Goal: Task Accomplishment & Management: Manage account settings

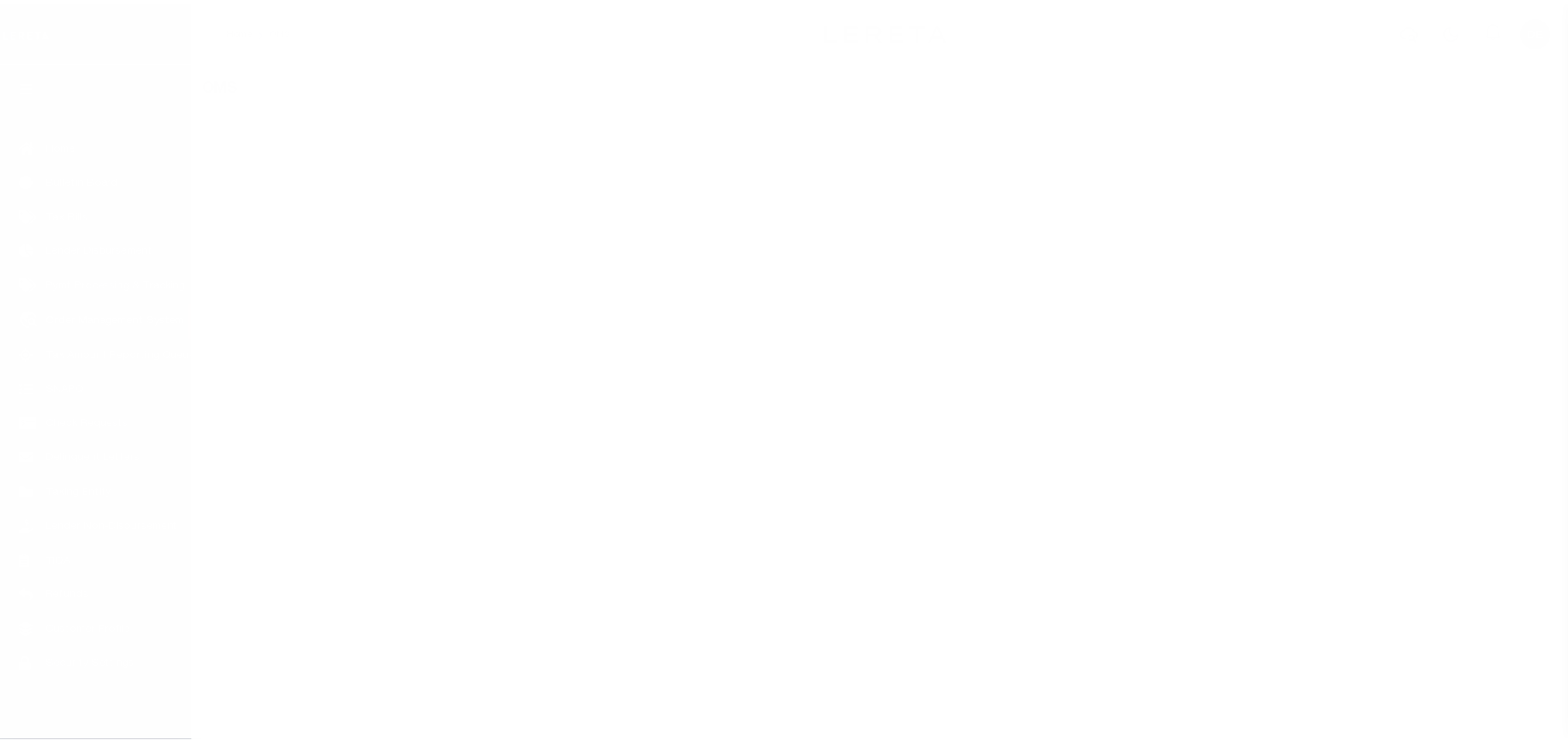
scroll to position [9, 0]
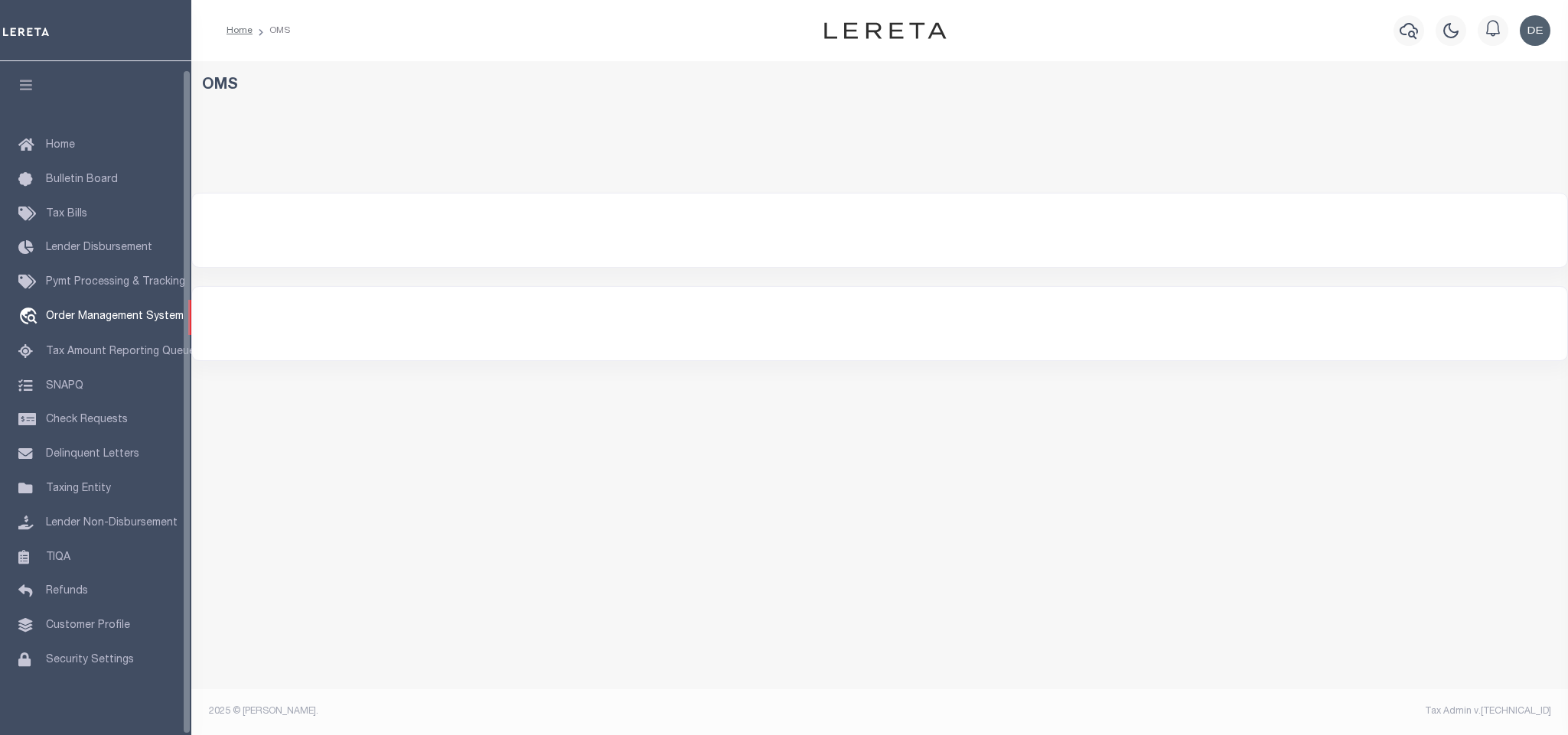
select select "200"
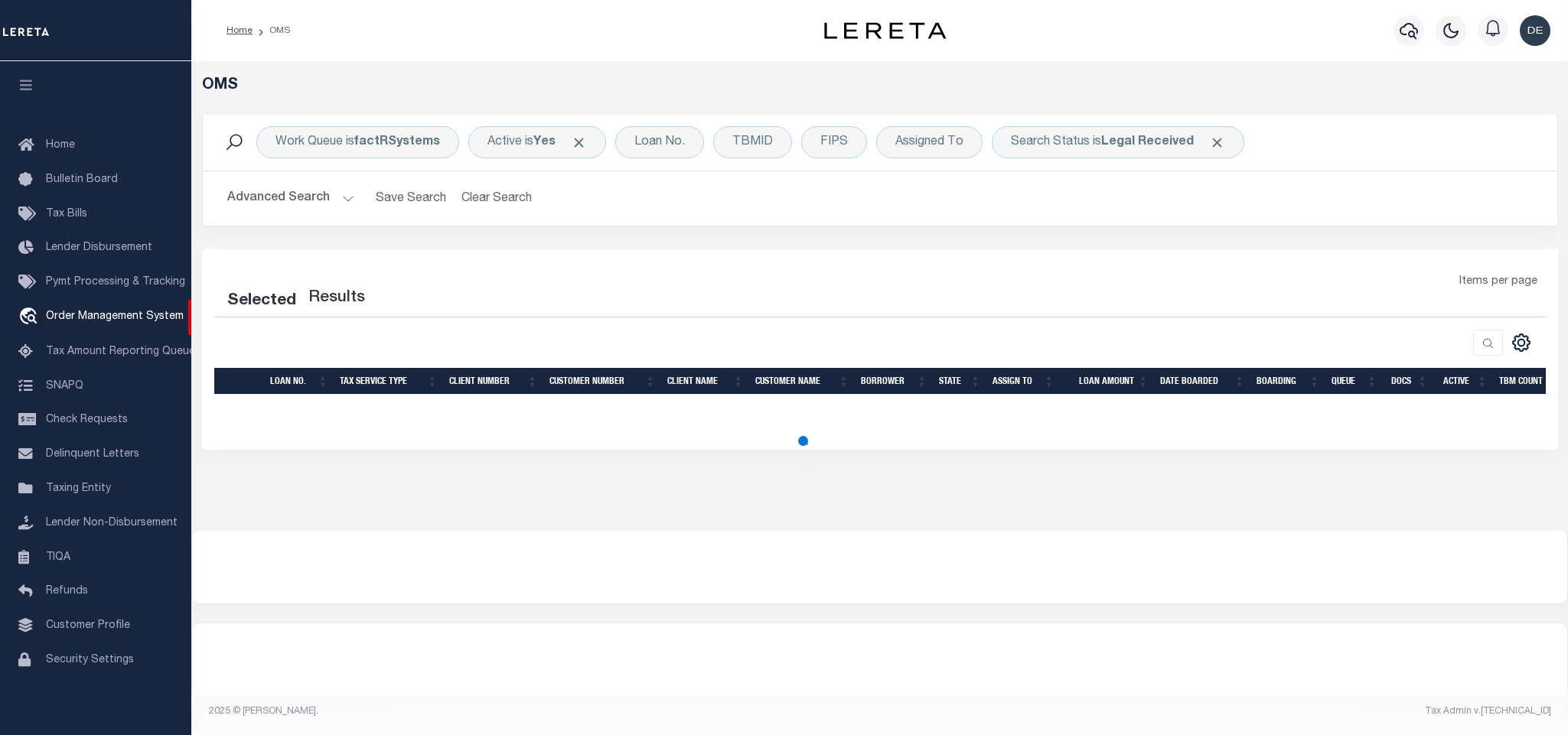
select select "200"
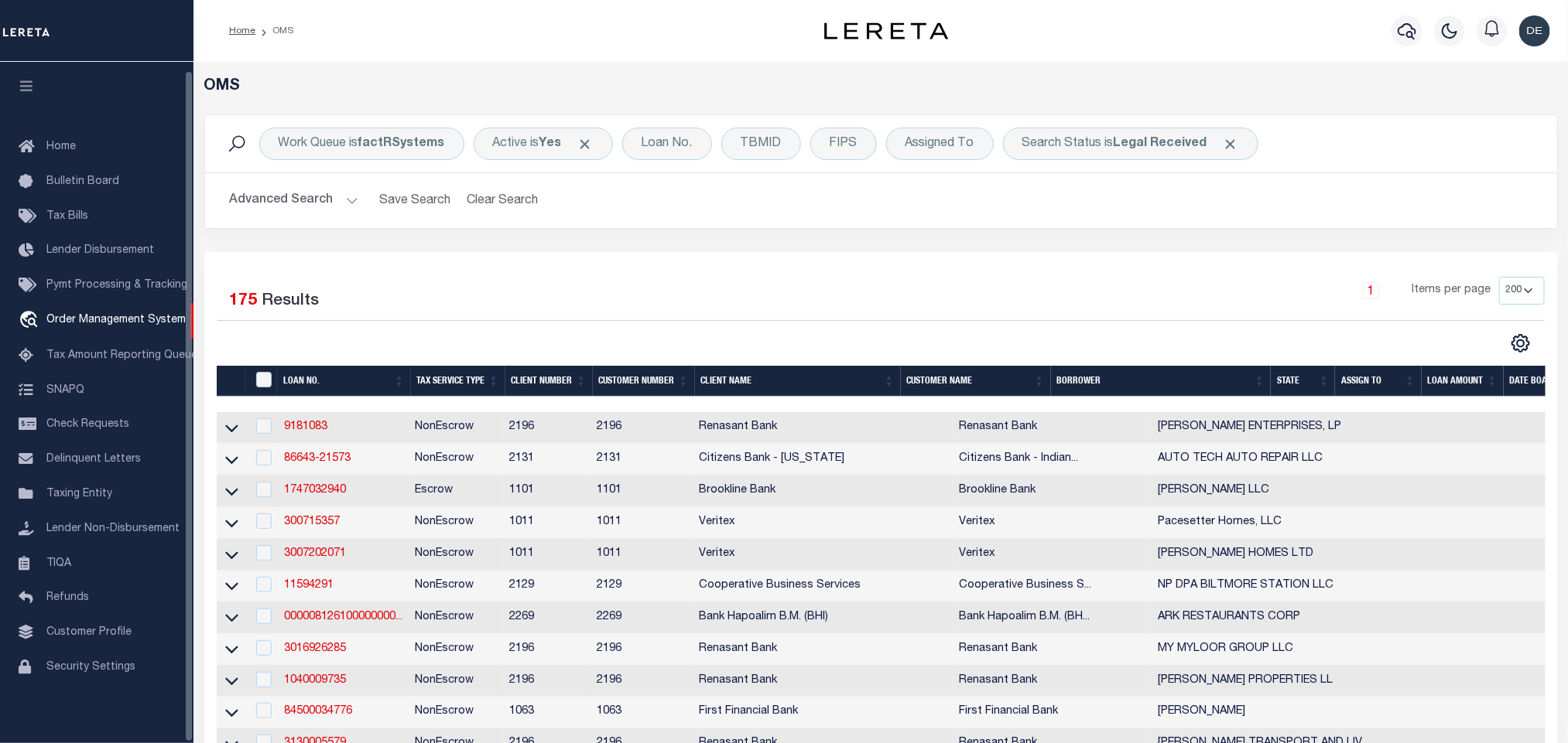
click at [28, 79] on icon "button" at bounding box center [27, 86] width 18 height 14
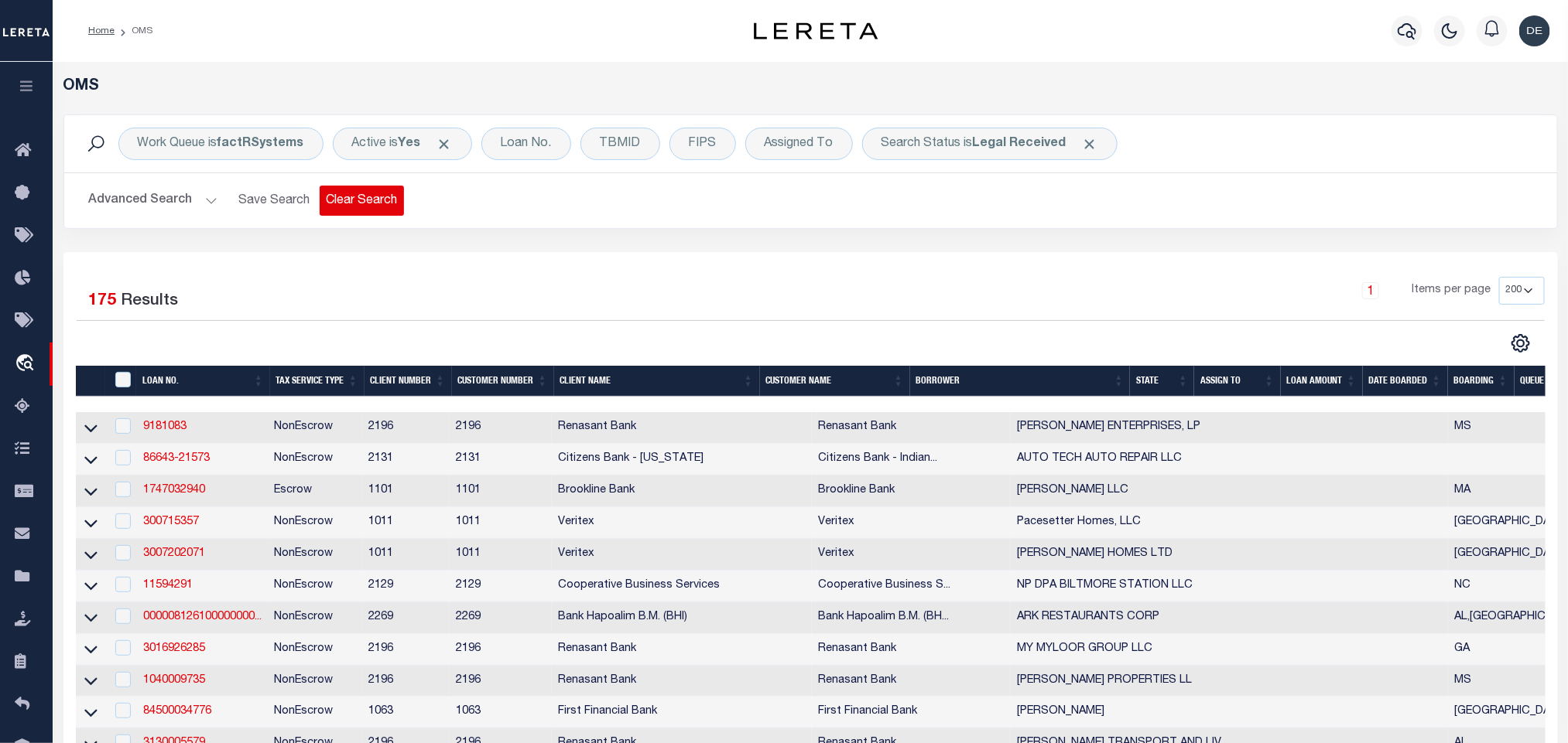
click at [339, 195] on button "Clear Search" at bounding box center [361, 201] width 84 height 30
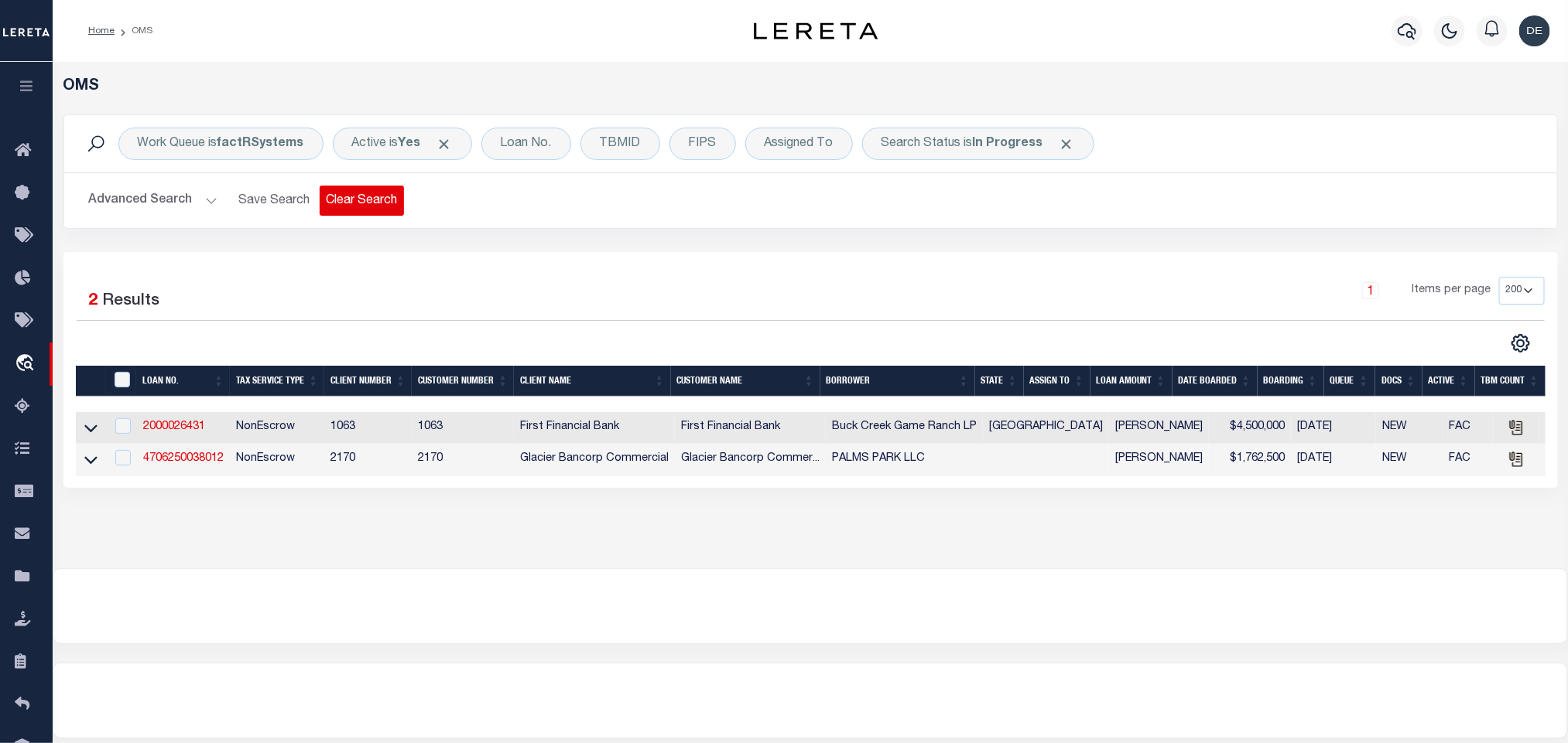
click at [379, 188] on button "Clear Search" at bounding box center [361, 201] width 84 height 30
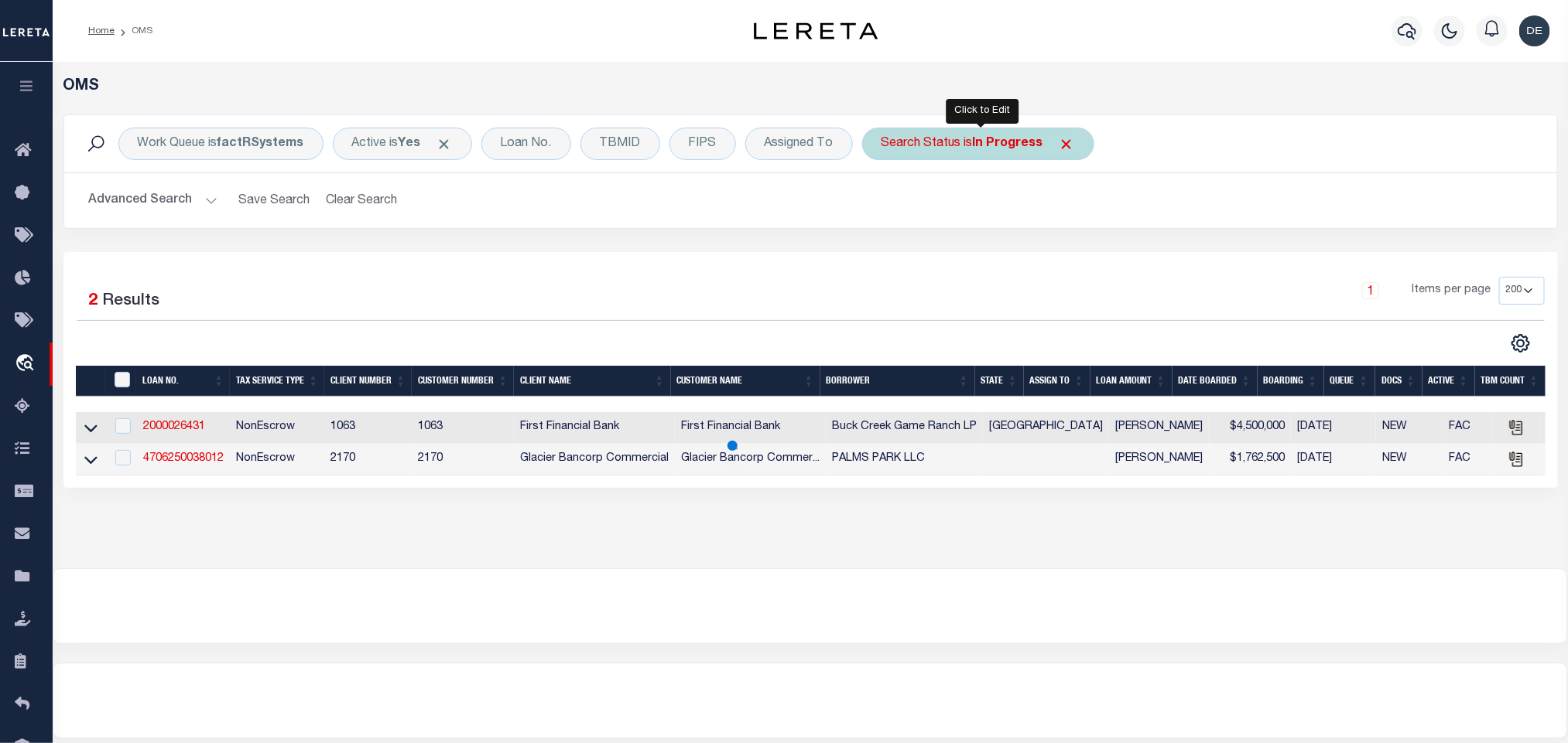
click at [952, 147] on div "Search Status is In Progress" at bounding box center [978, 143] width 233 height 32
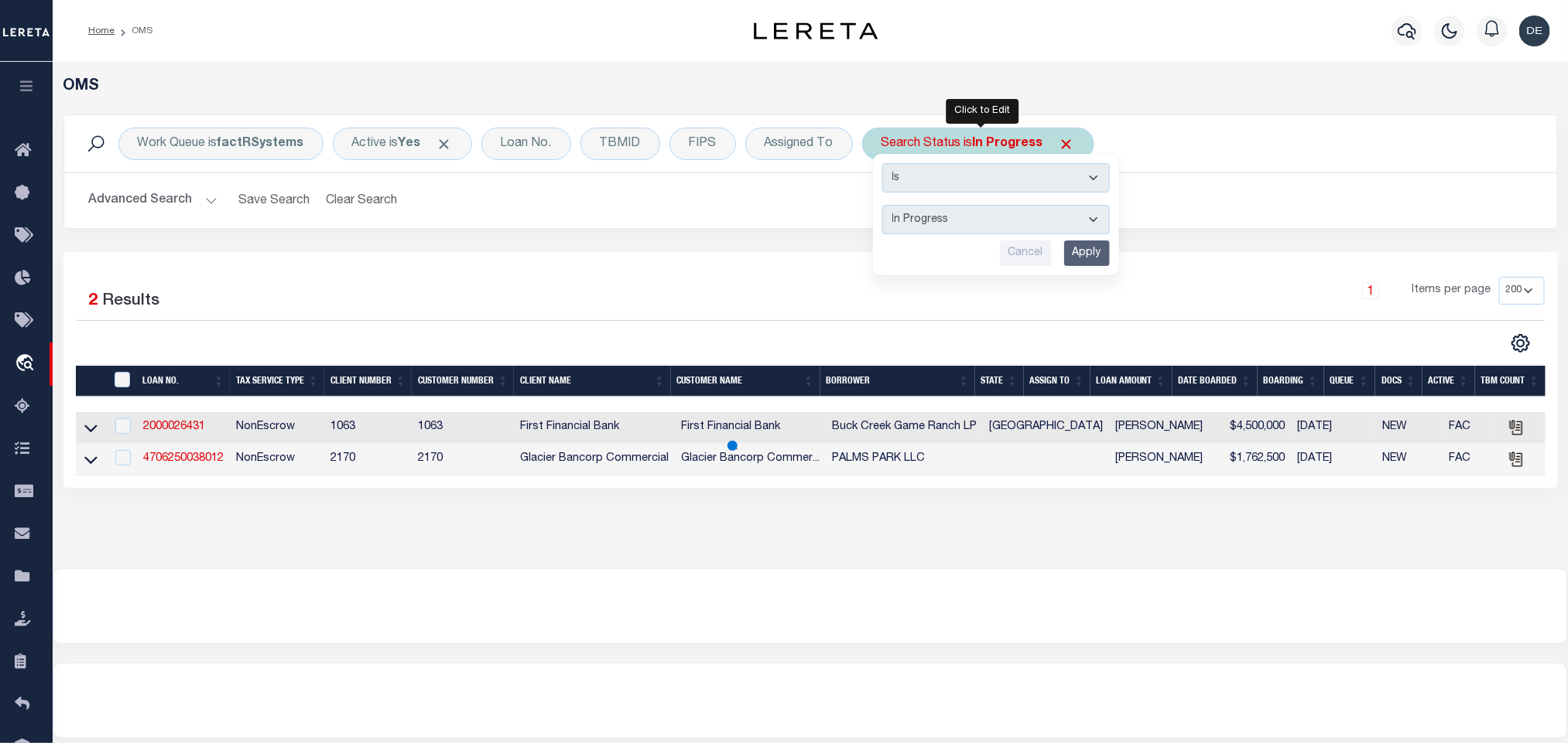
click at [944, 214] on select "Automated Search Bad Parcel Complete Duplicate Parcel High Dollar Reporting In …" at bounding box center [996, 219] width 228 height 29
select select "RD"
click at [886, 206] on select "Automated Search Bad Parcel Complete Duplicate Parcel High Dollar Reporting In …" at bounding box center [996, 219] width 228 height 29
click at [1087, 248] on input "Apply" at bounding box center [1087, 253] width 46 height 25
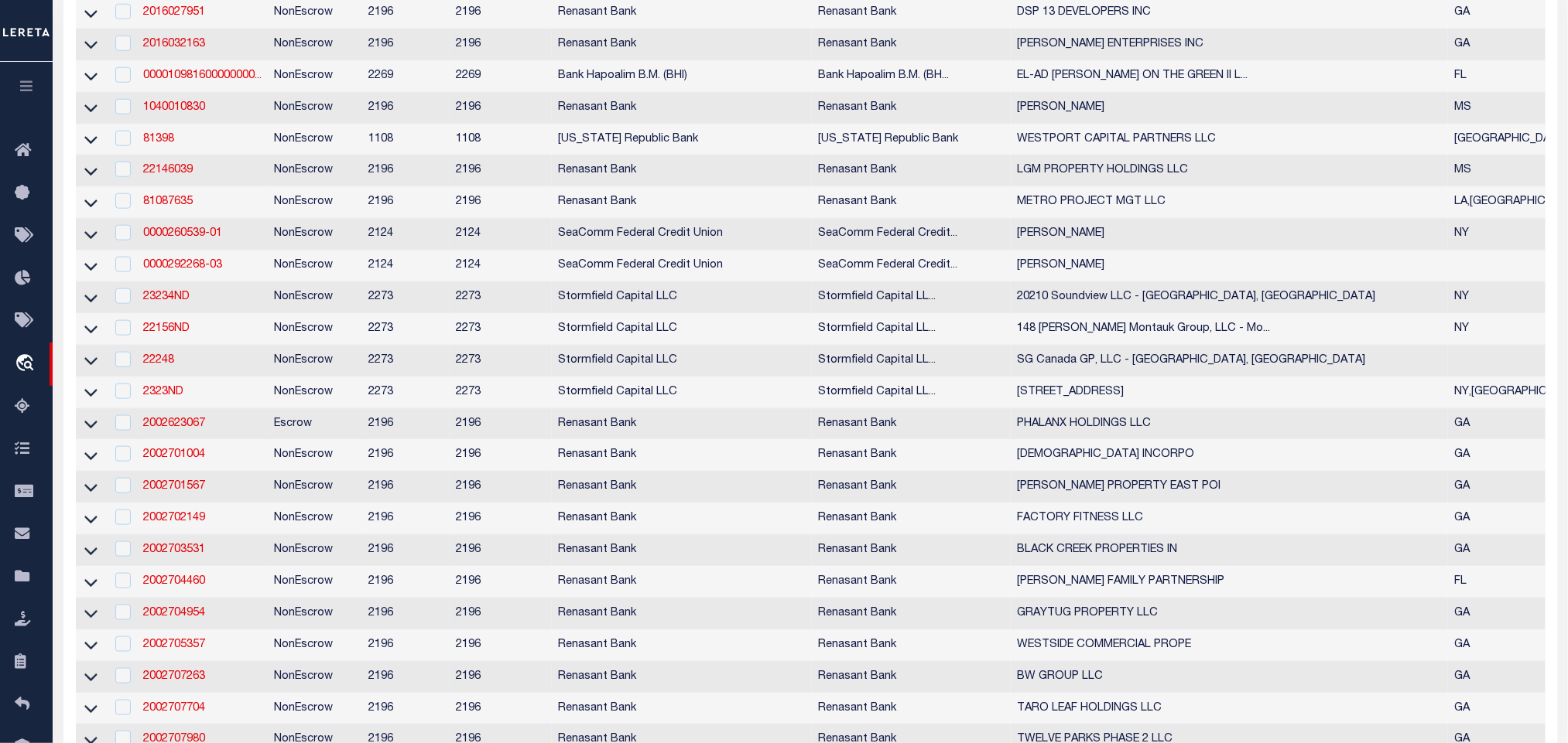
scroll to position [0, 0]
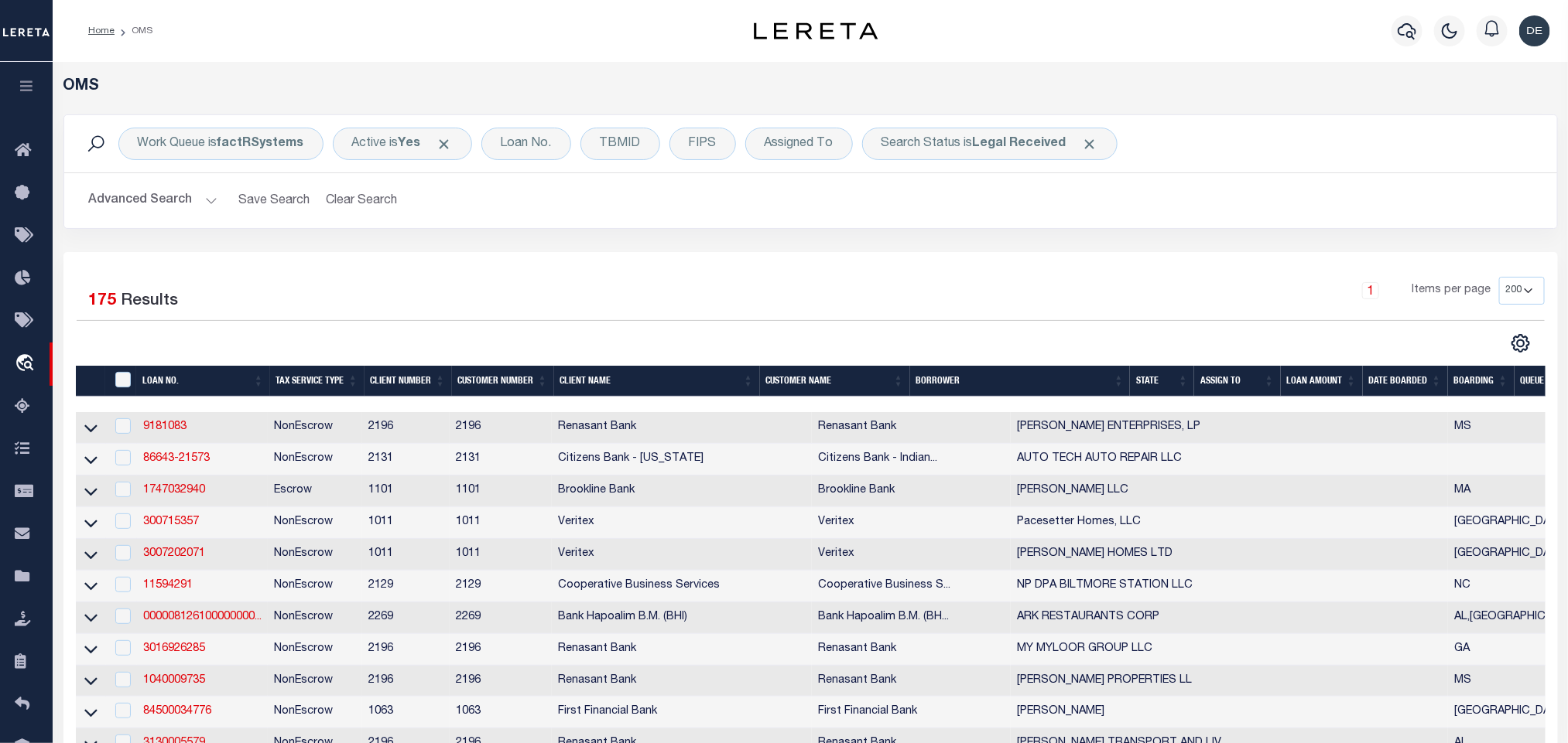
click at [1159, 385] on th "State" at bounding box center [1161, 381] width 64 height 32
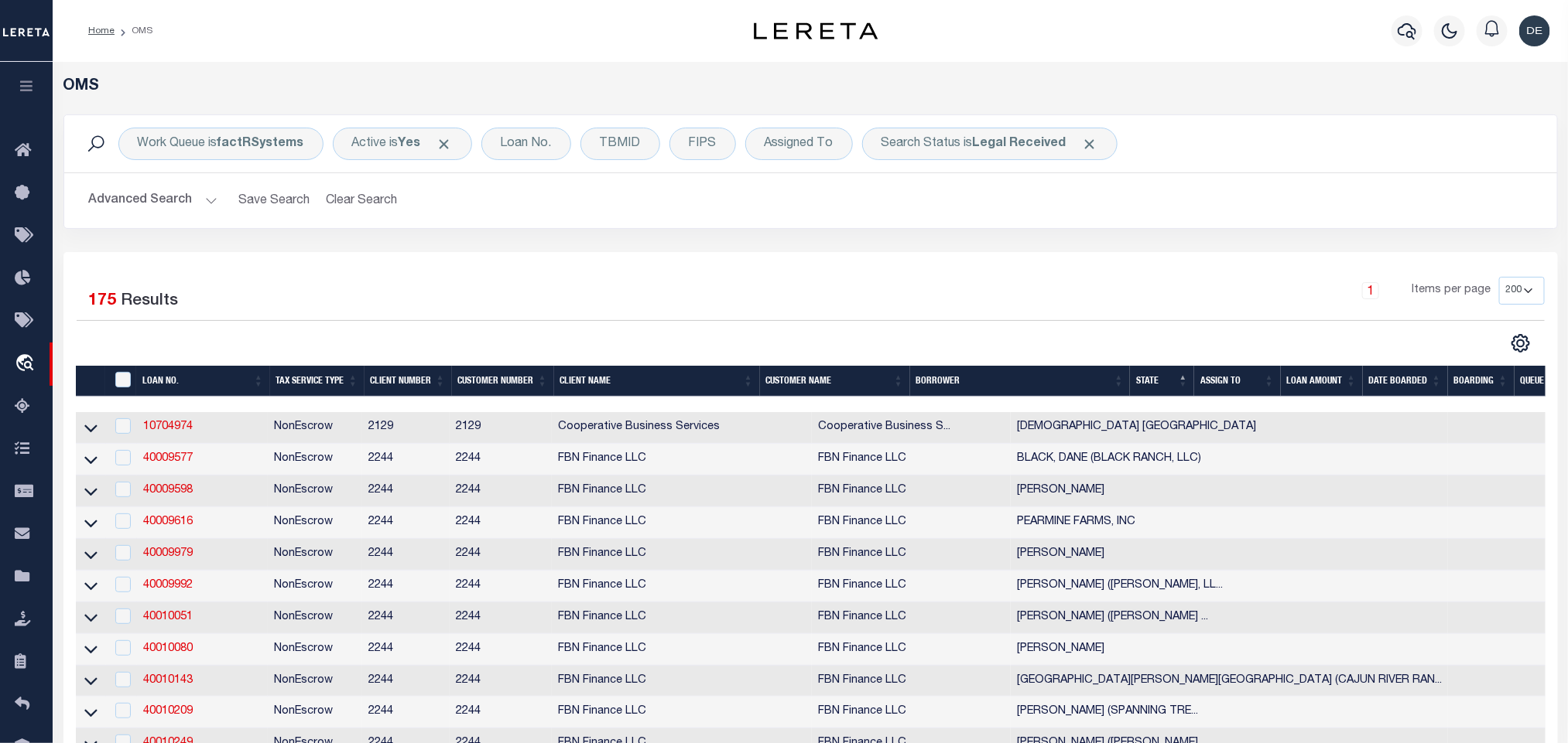
scroll to position [116, 0]
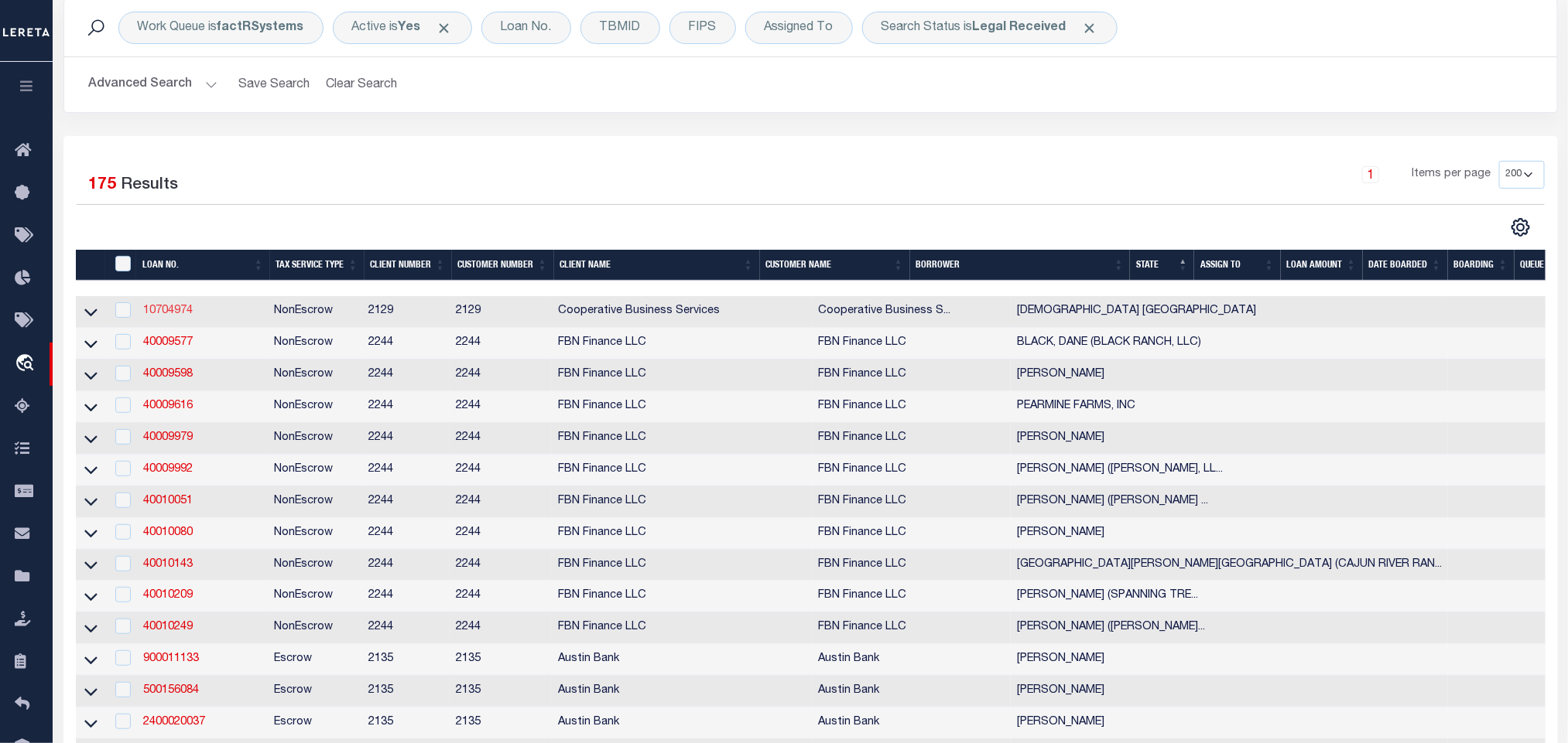
click at [173, 314] on link "10704974" at bounding box center [168, 311] width 50 height 11
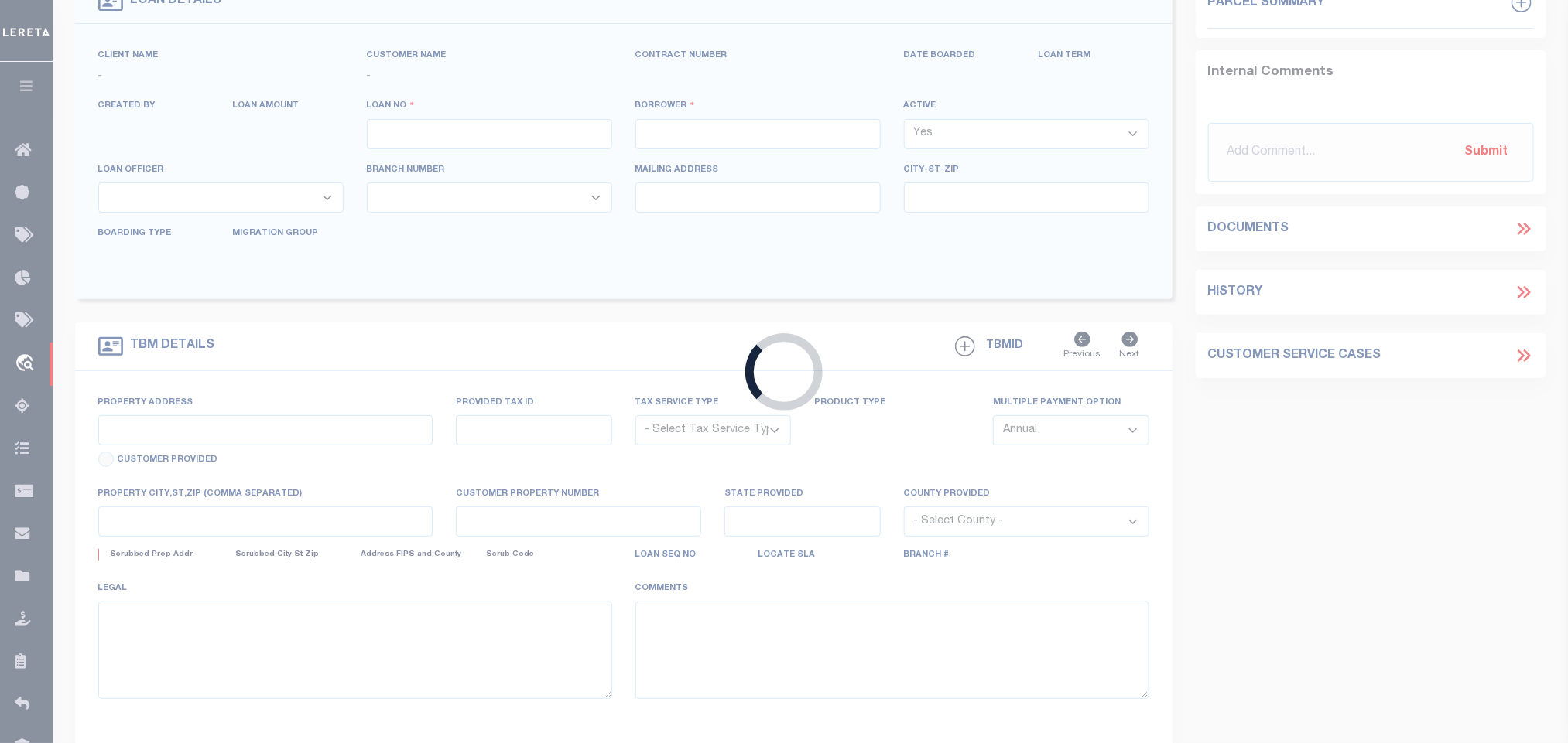
type input "10704974"
type input "[DEMOGRAPHIC_DATA] [GEOGRAPHIC_DATA]"
select select
type input "[STREET_ADDRESS]"
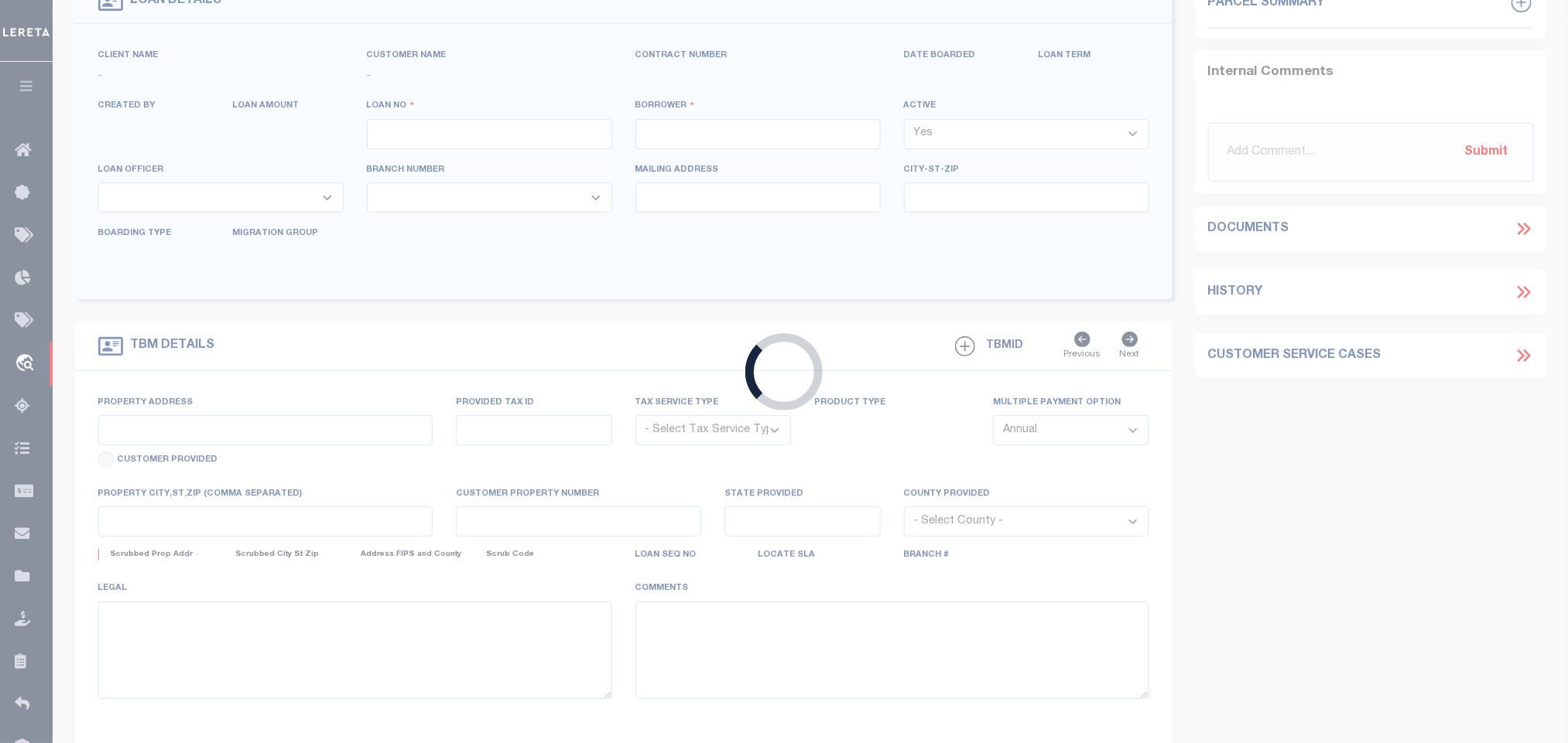
type input "BEAVERCREEK, OH 45431"
select select "600"
select select "NonEscrow"
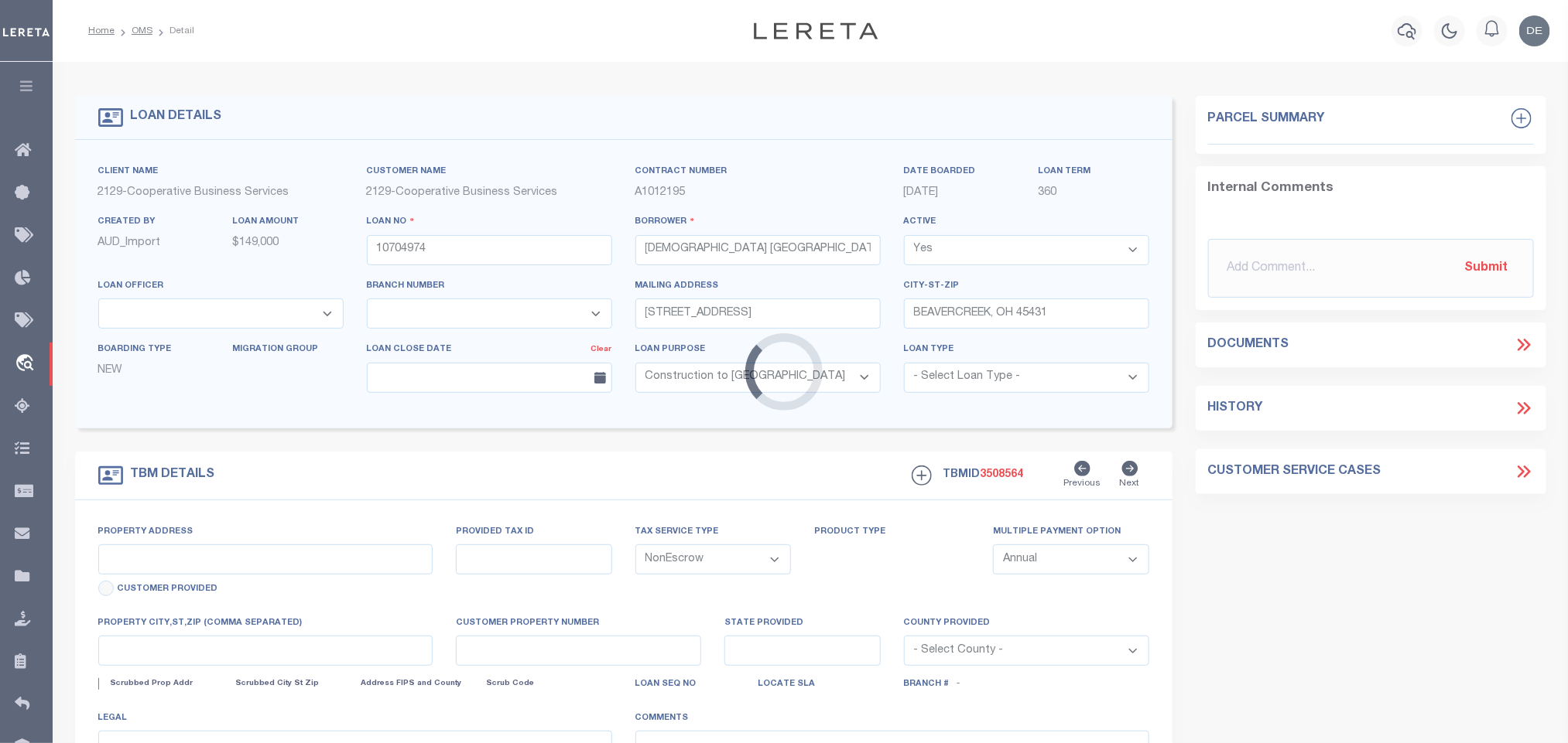
select select "4851"
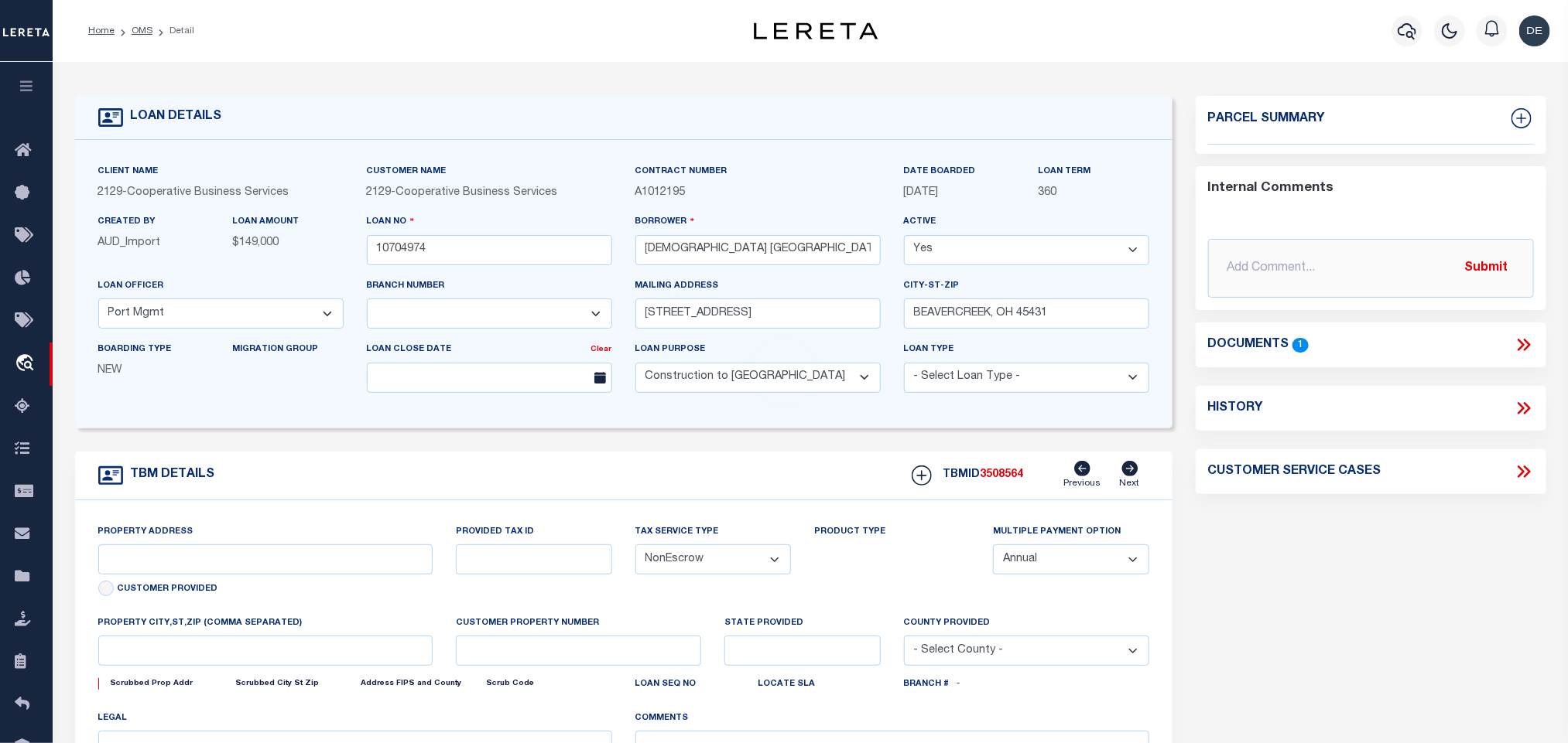
type input "0 [GEOGRAPHIC_DATA]"
select select
type input "[GEOGRAPHIC_DATA], OH 45430"
type input "7822"
select select "3334"
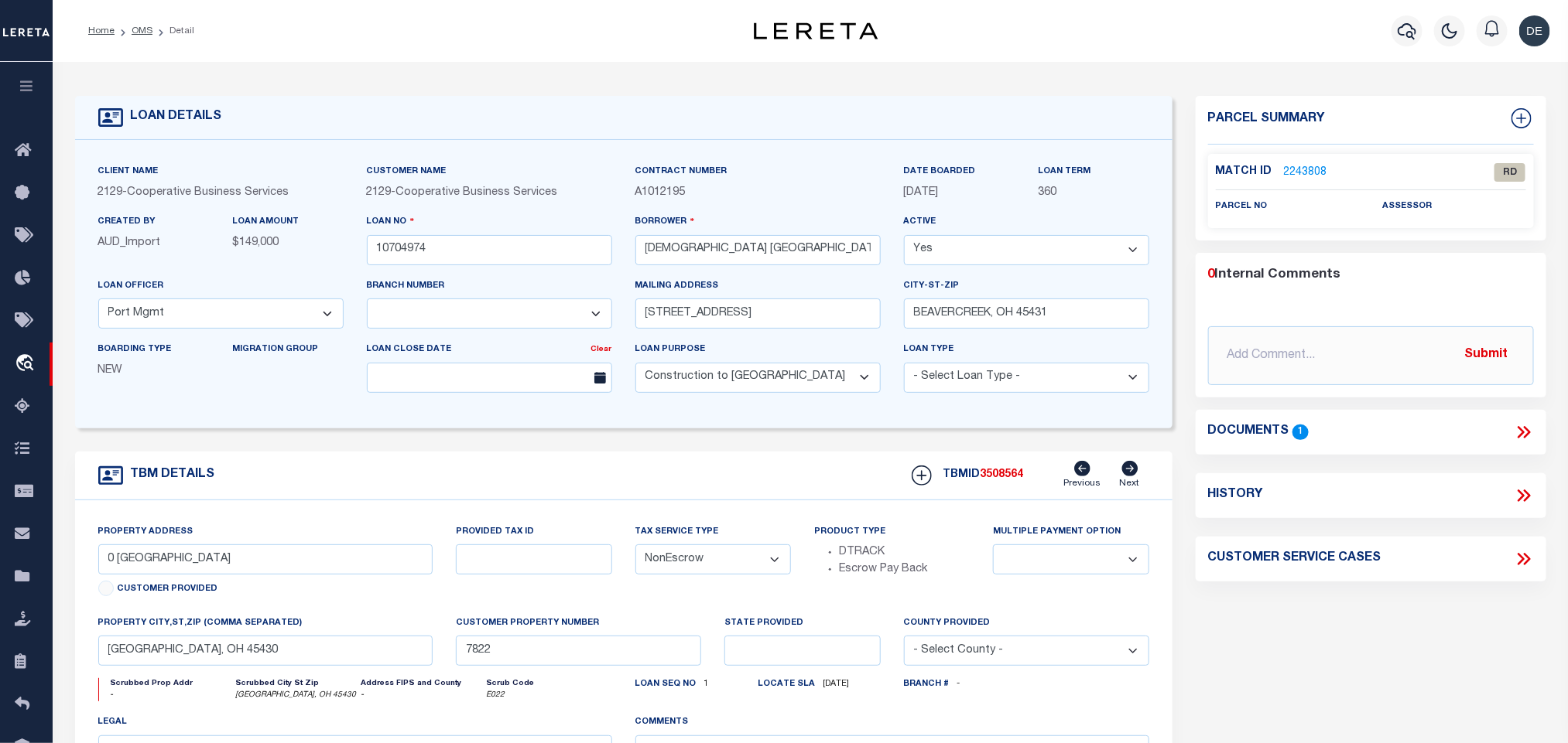
click at [433, 651] on div "property city,st,zip (Comma separated) [GEOGRAPHIC_DATA], OH 45430" at bounding box center [266, 646] width 359 height 64
click at [397, 666] on input "[GEOGRAPHIC_DATA], OH 45430" at bounding box center [266, 651] width 335 height 30
click at [1525, 423] on icon at bounding box center [1524, 433] width 20 height 20
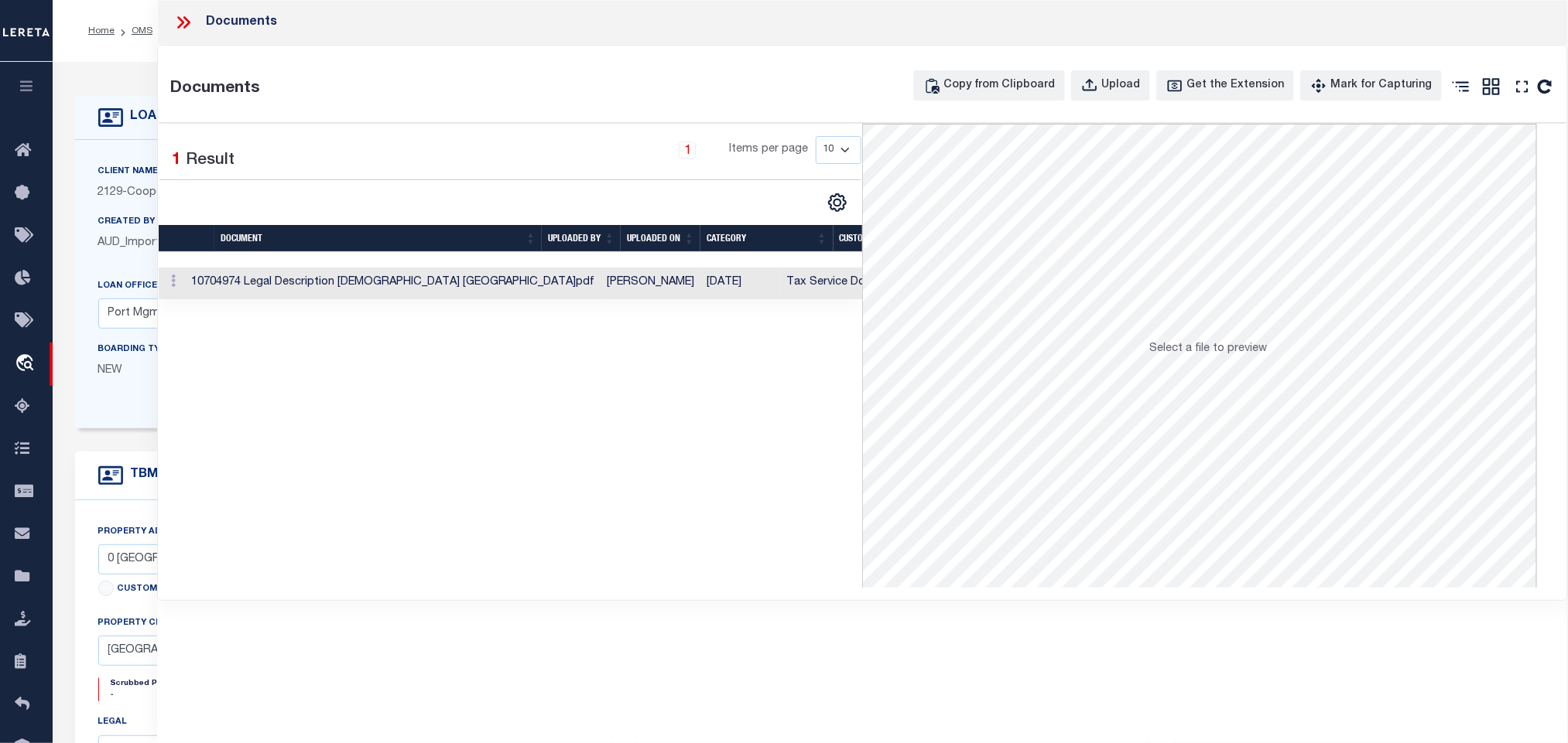
click at [781, 280] on td "Tax Service Documents" at bounding box center [850, 284] width 137 height 32
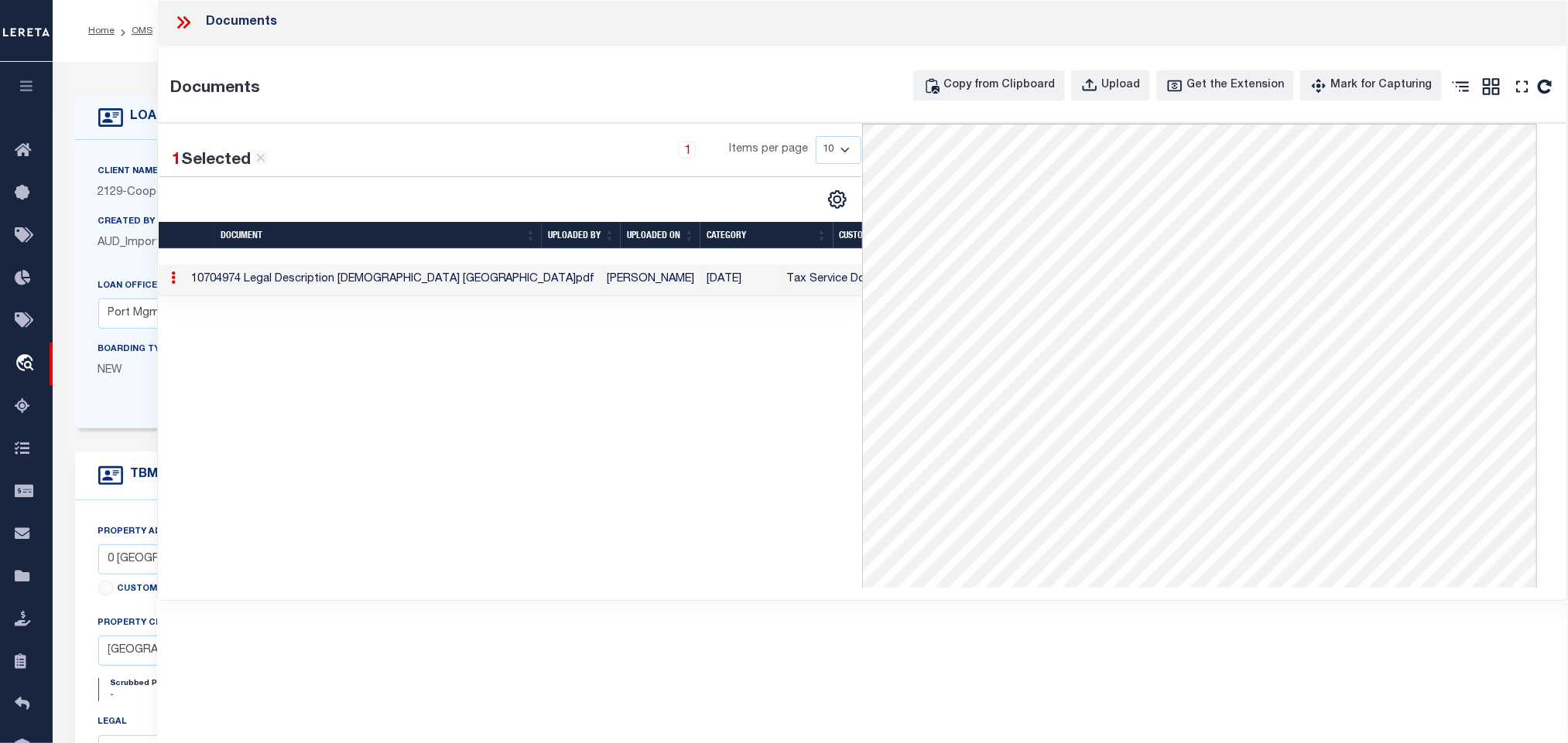
click at [181, 14] on icon at bounding box center [184, 23] width 20 height 20
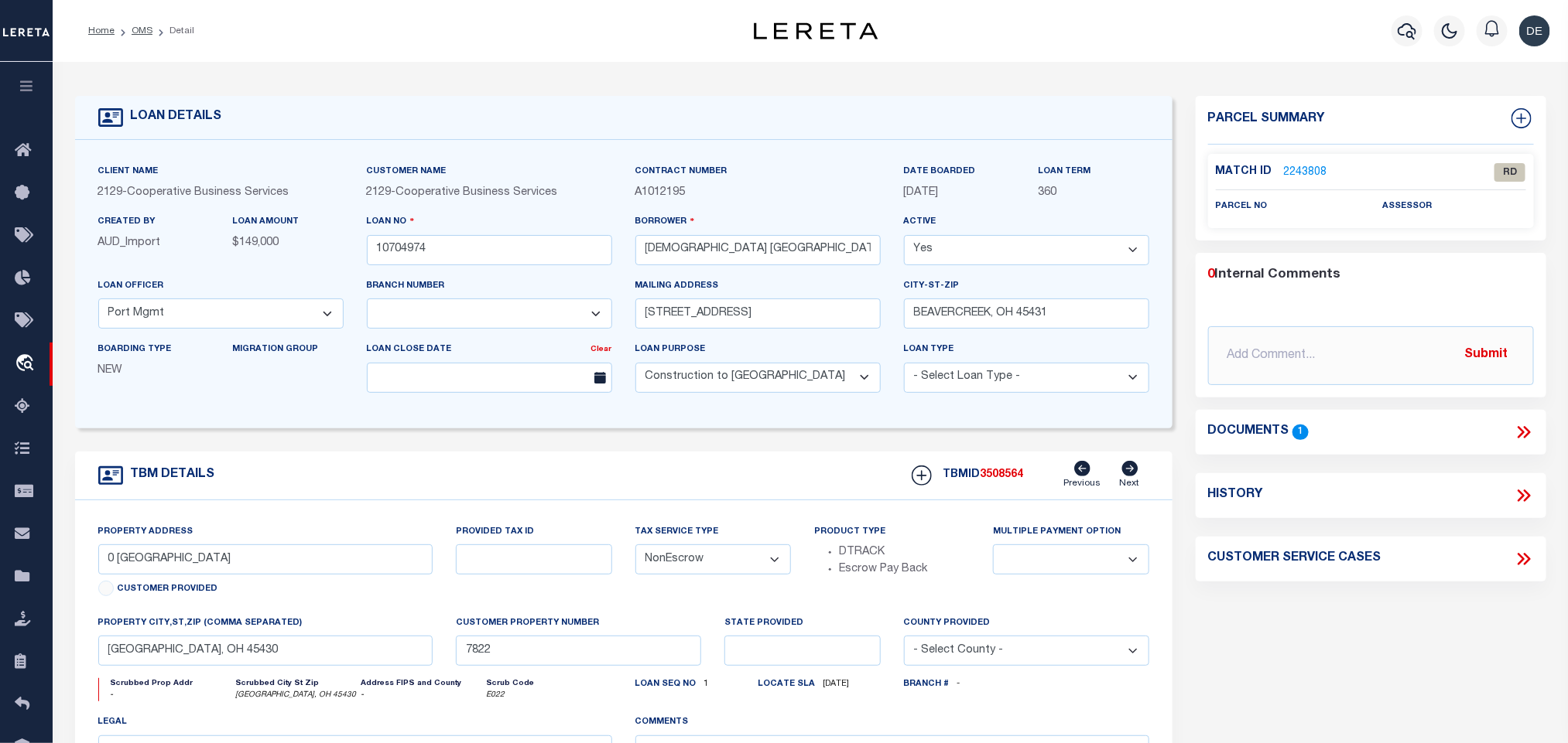
click at [1303, 165] on link "2243808" at bounding box center [1305, 173] width 43 height 17
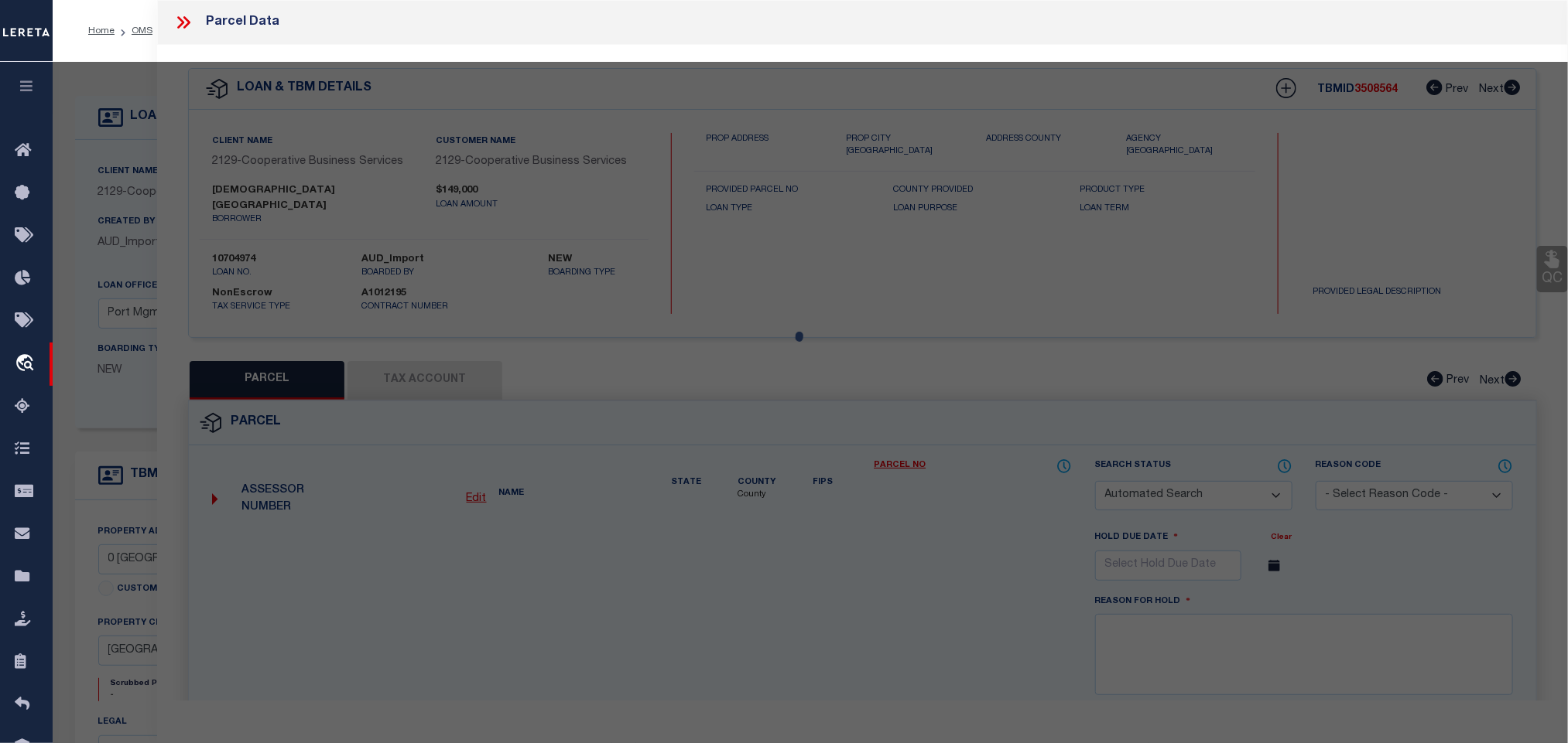
checkbox input "false"
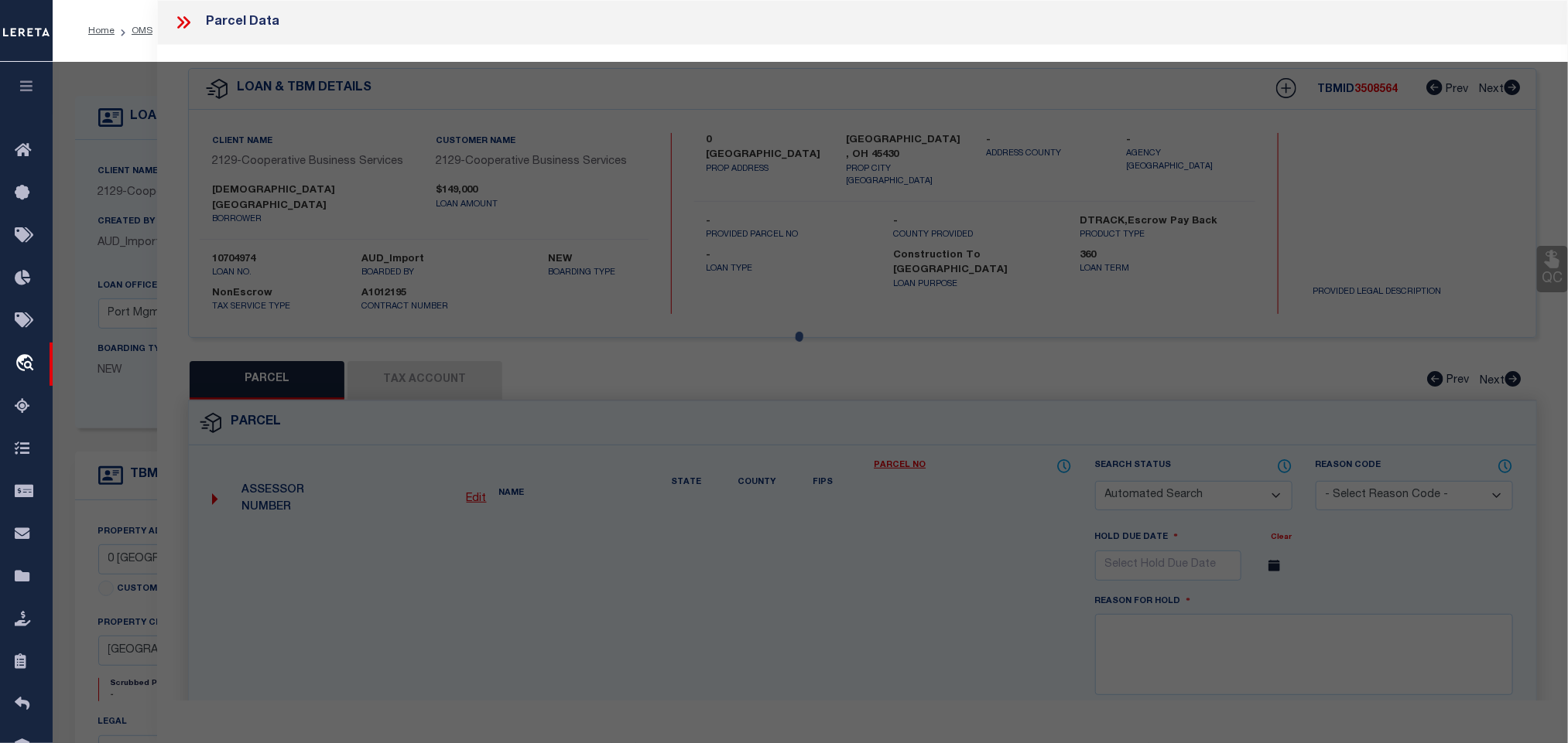
select select "RD"
checkbox input "false"
type textarea "Document uploaded that satisfies a legal requirement, changing from [GEOGRAPHIC…"
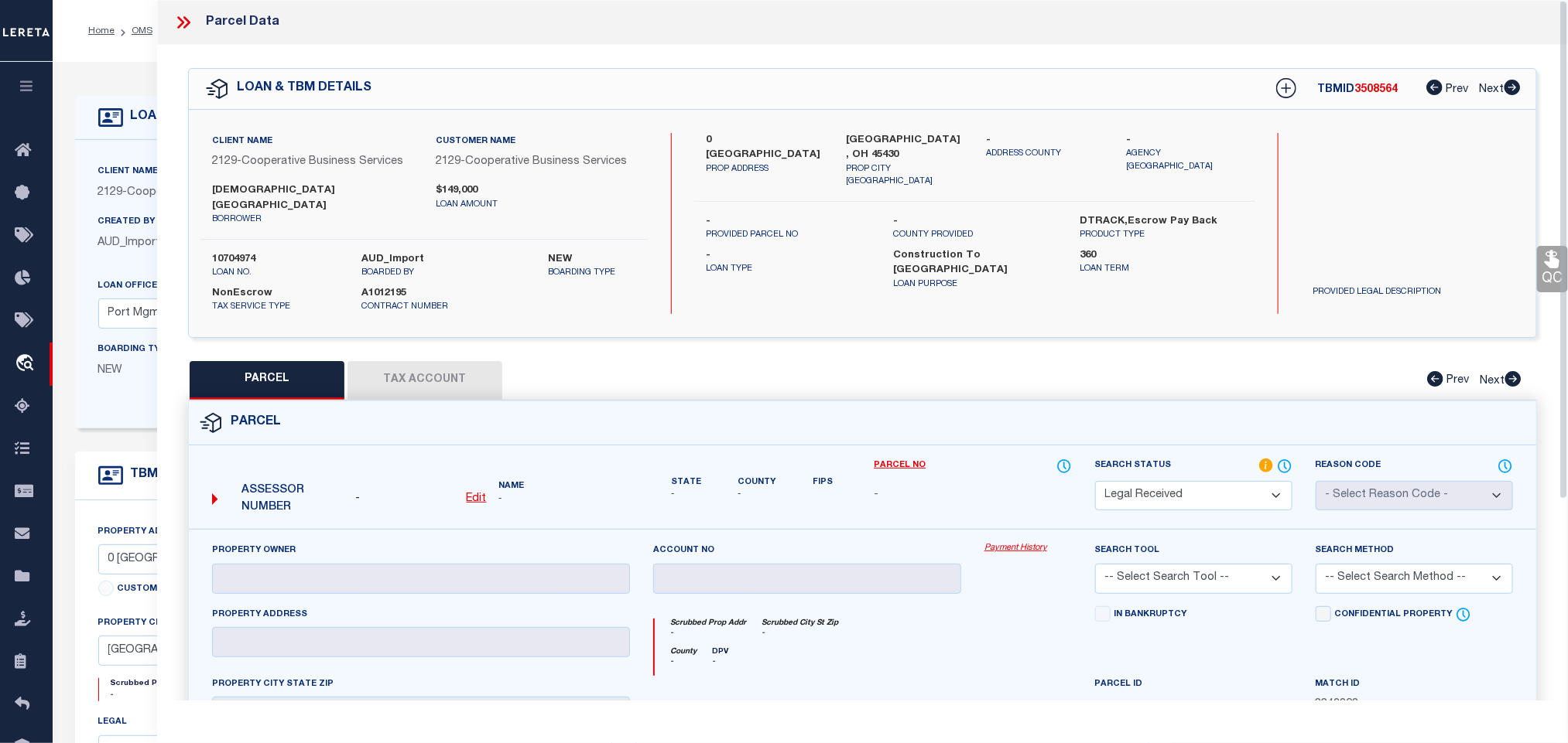
click at [465, 491] on div "- Edit" at bounding box center [421, 500] width 131 height 17
click at [479, 493] on u "Edit" at bounding box center [477, 499] width 20 height 11
select select "RD"
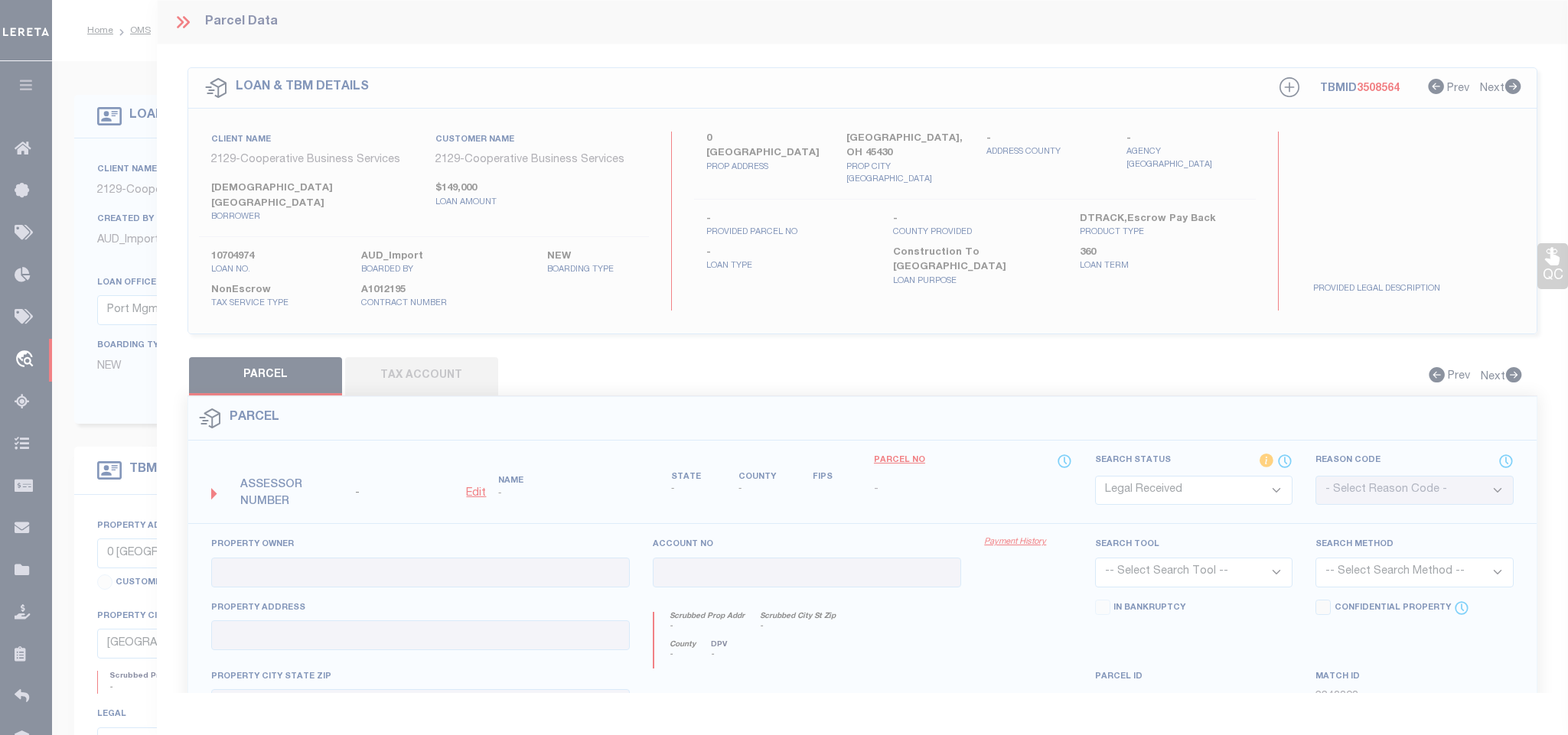
type textarea "-"
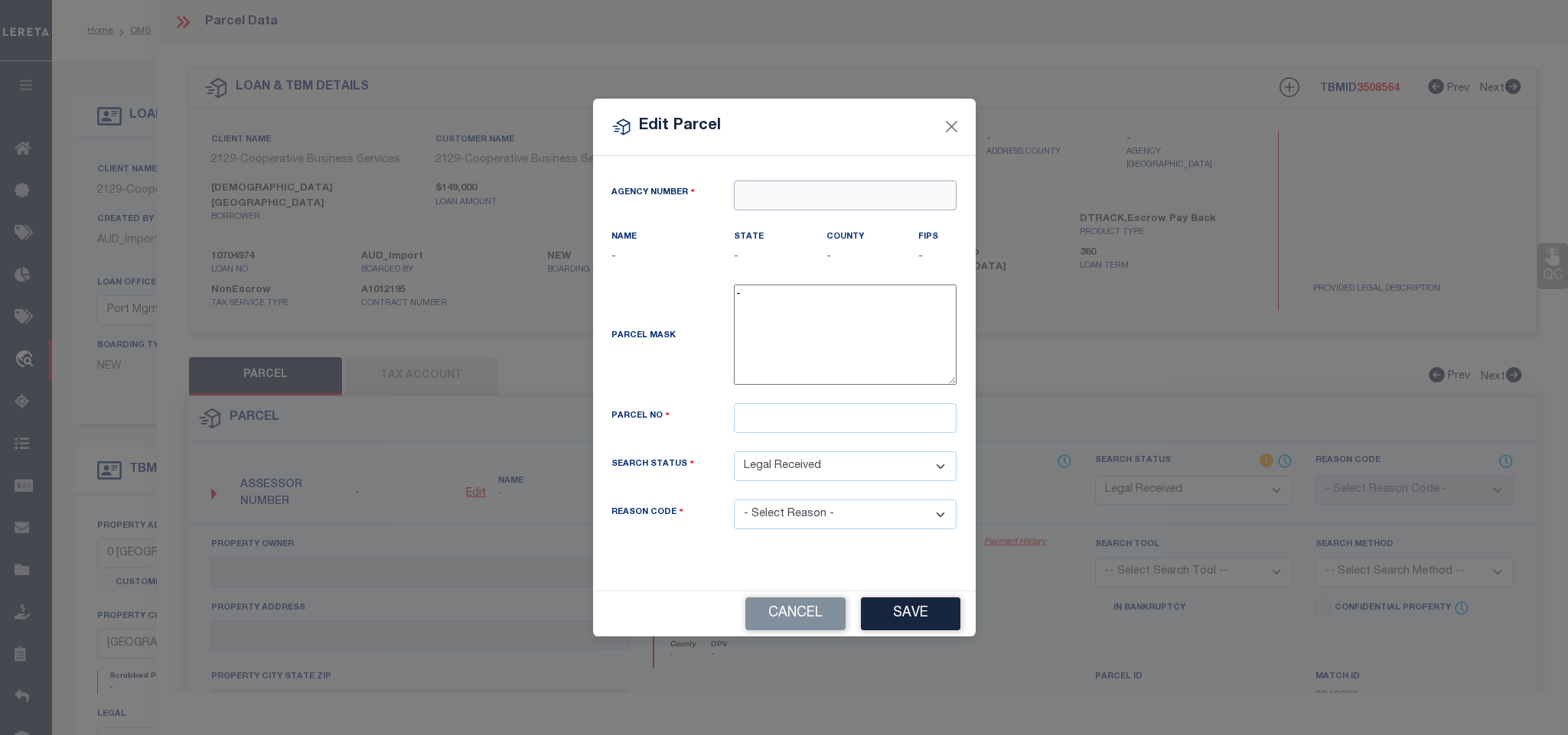
click at [825, 195] on input "text" at bounding box center [845, 196] width 223 height 30
paste input "340290000"
type input "340290000"
click at [833, 216] on div "340290000 : [GEOGRAPHIC_DATA]" at bounding box center [845, 228] width 223 height 44
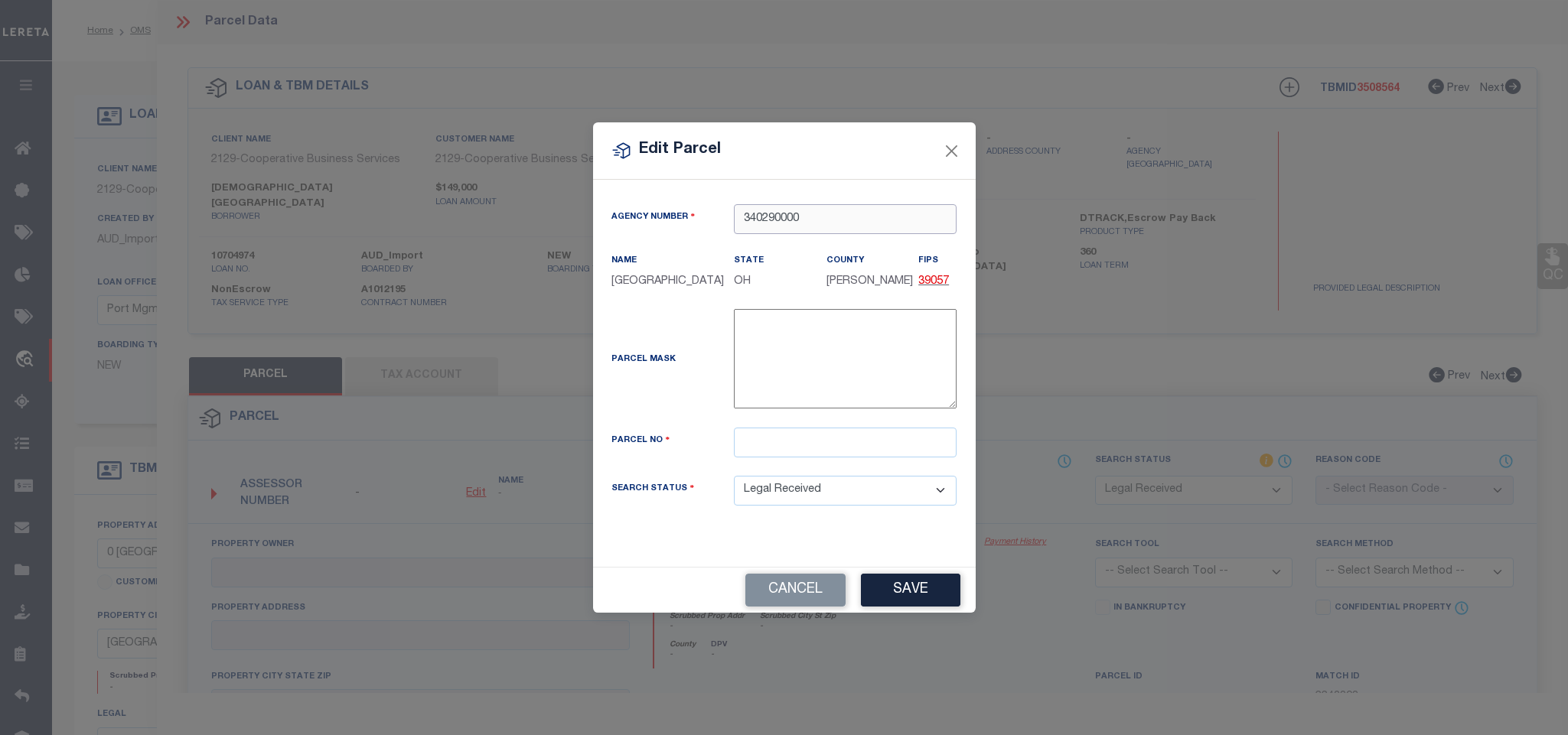
type input "340290000"
click at [871, 448] on input "text" at bounding box center [845, 443] width 223 height 30
paste input "B42-0003-0013-0-0040-00"
type input "B42-0003-0013-0-0040-00"
click at [918, 599] on button "Save" at bounding box center [910, 590] width 100 height 33
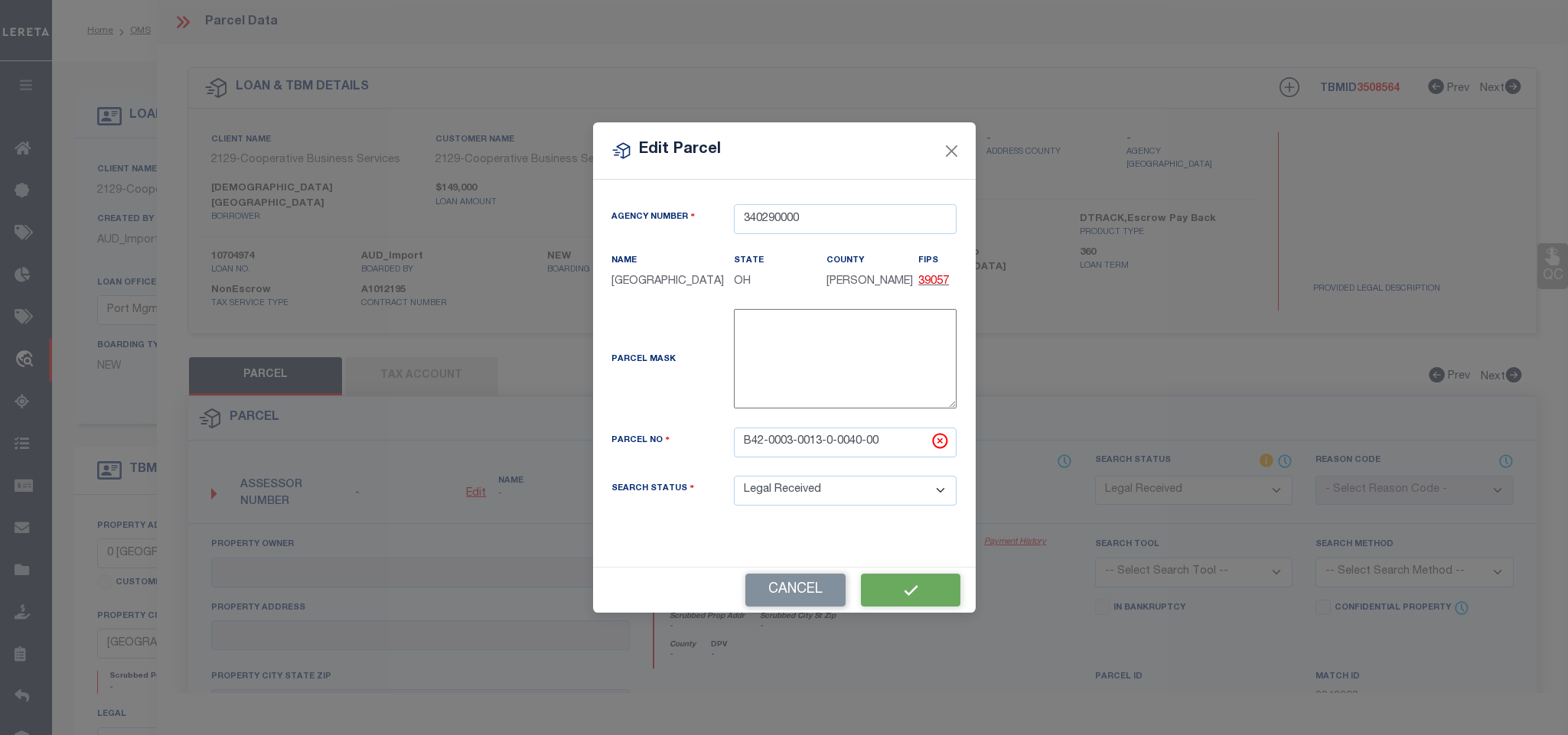
select select "RD"
checkbox input "false"
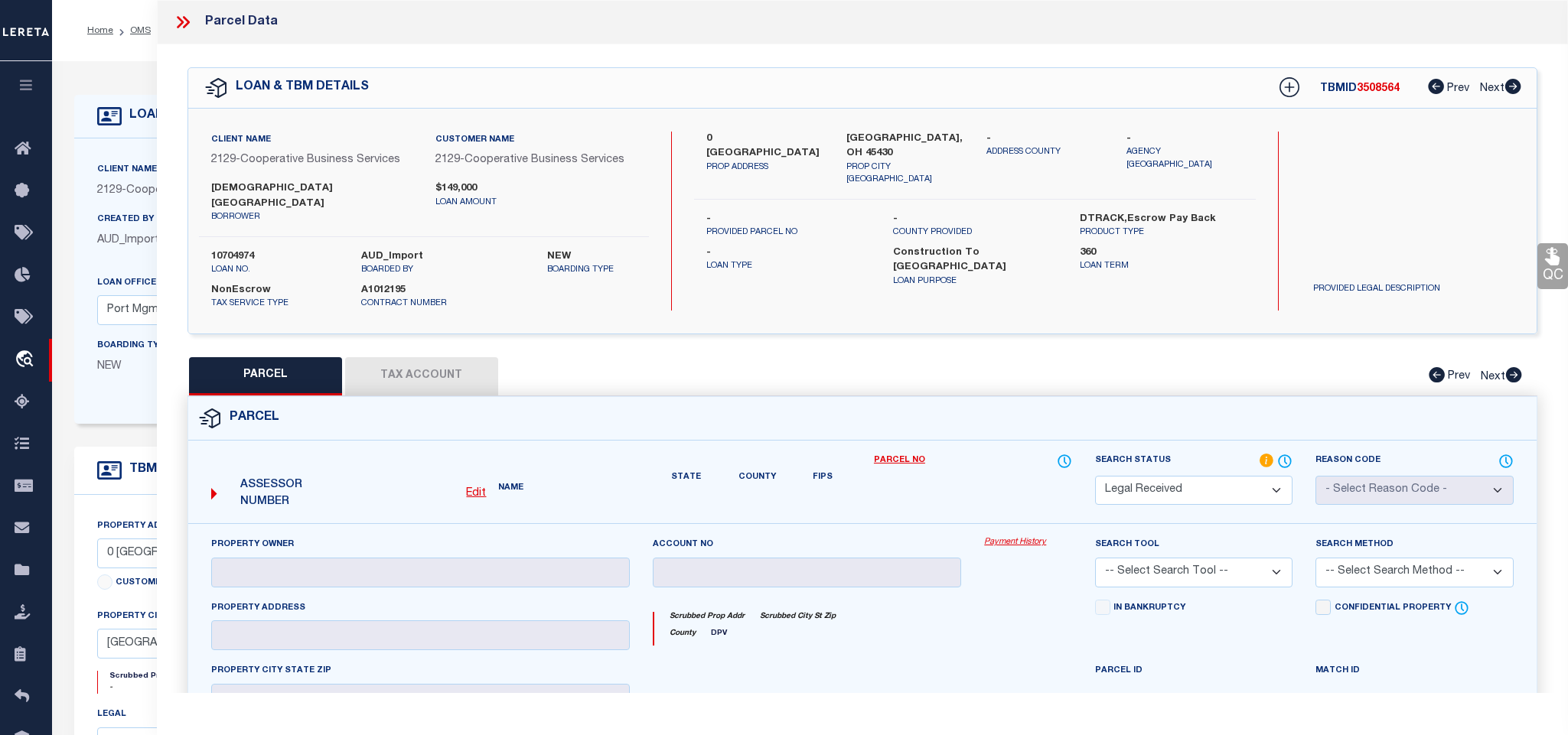
checkbox input "false"
type textarea "Document uploaded that satisfies a legal requirement, changing from [GEOGRAPHIC…"
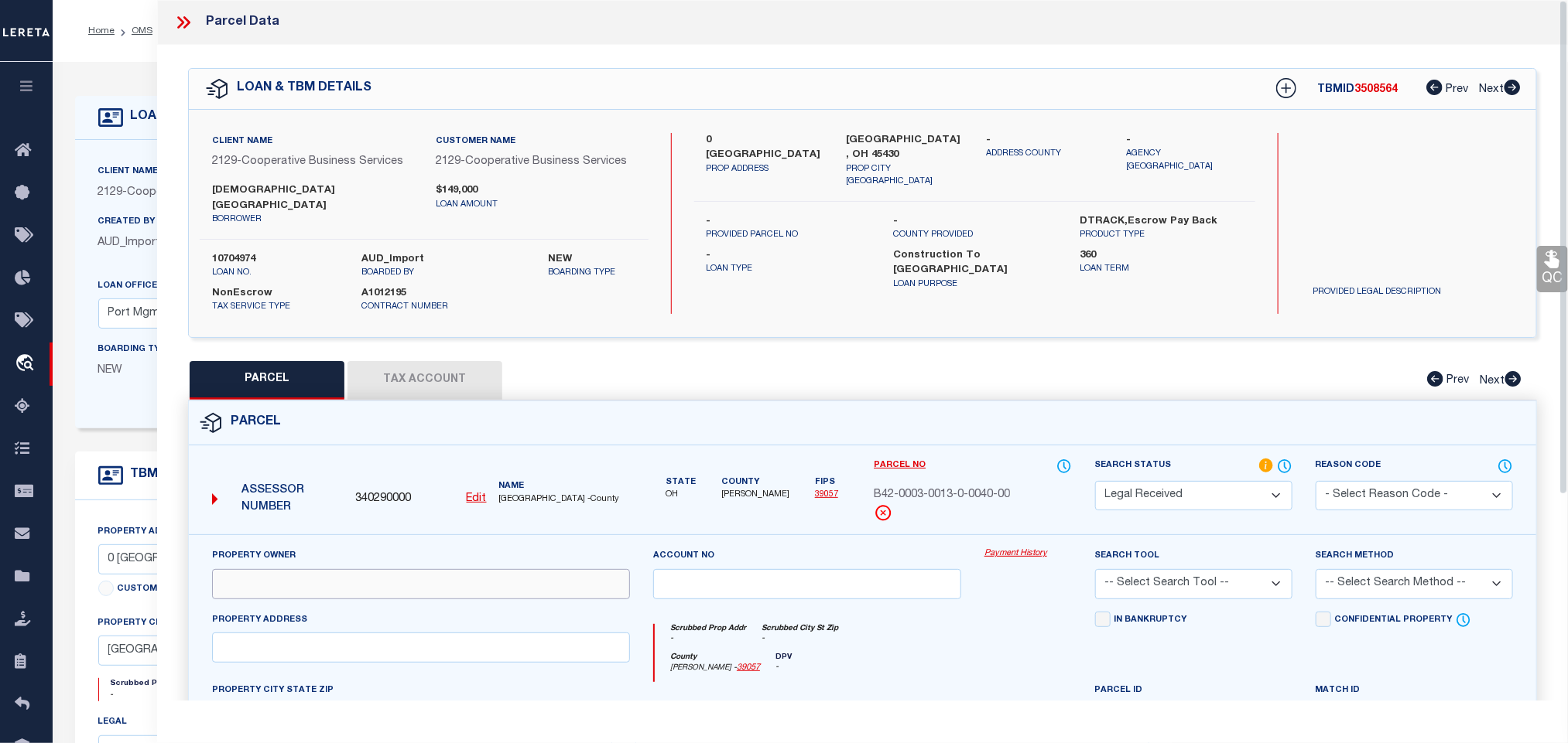
click at [318, 570] on input "text" at bounding box center [421, 585] width 418 height 30
paste input "[DEMOGRAPHIC_DATA] DAYTON 1"
type input "[DEMOGRAPHIC_DATA] DAYTON 1"
click at [899, 138] on label "[GEOGRAPHIC_DATA], OH 45430" at bounding box center [905, 148] width 117 height 30
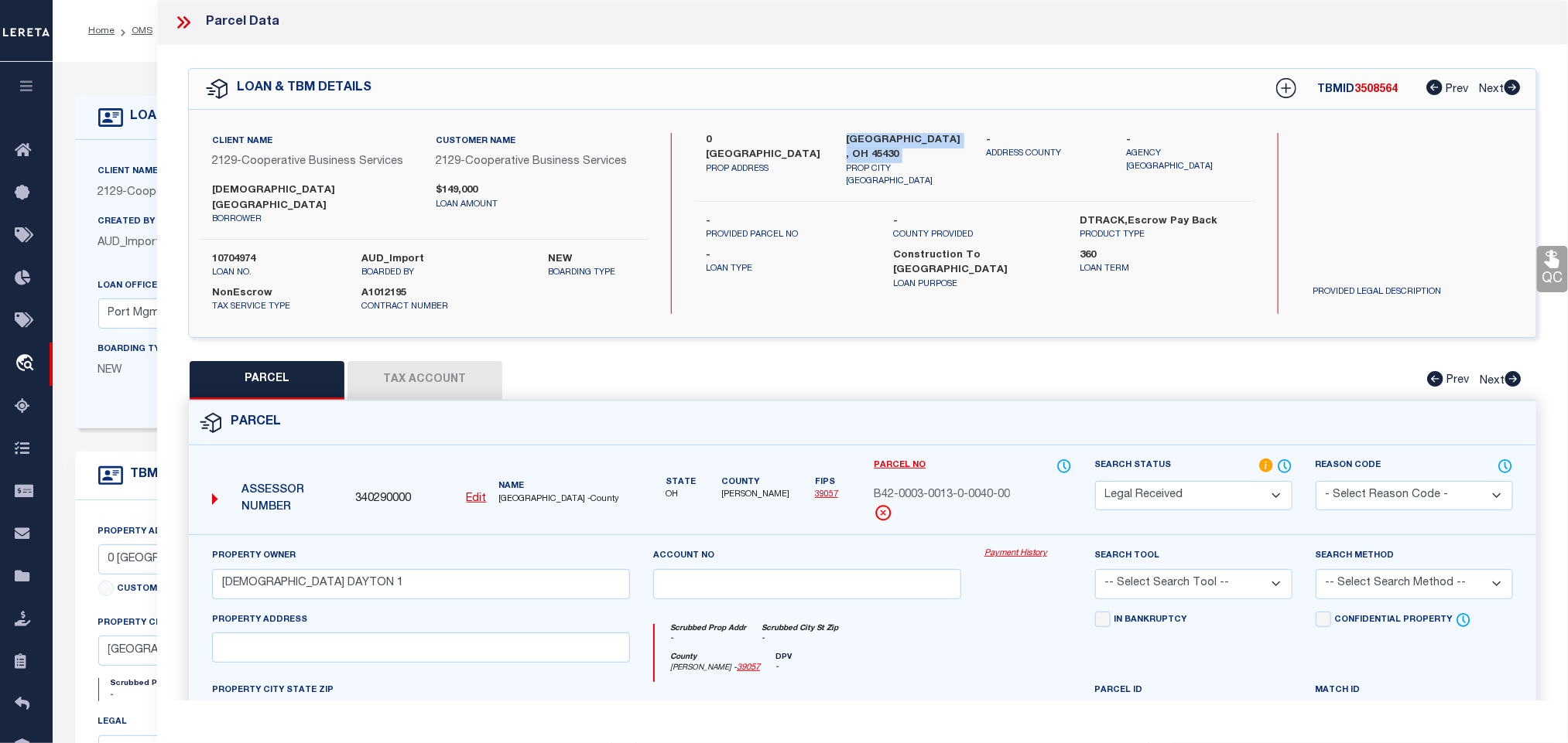
click at [899, 138] on label "[GEOGRAPHIC_DATA], OH 45430" at bounding box center [905, 148] width 117 height 30
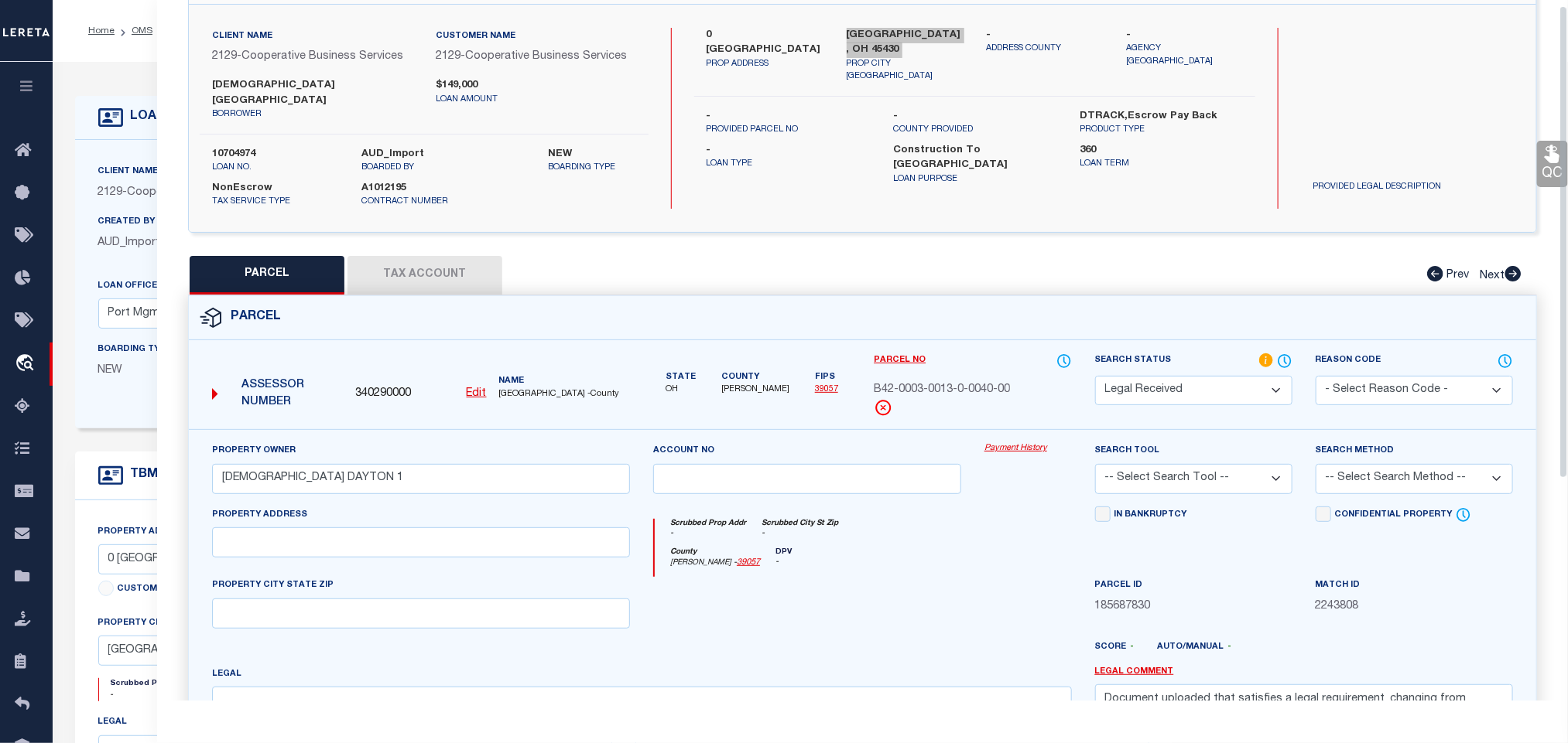
scroll to position [336, 0]
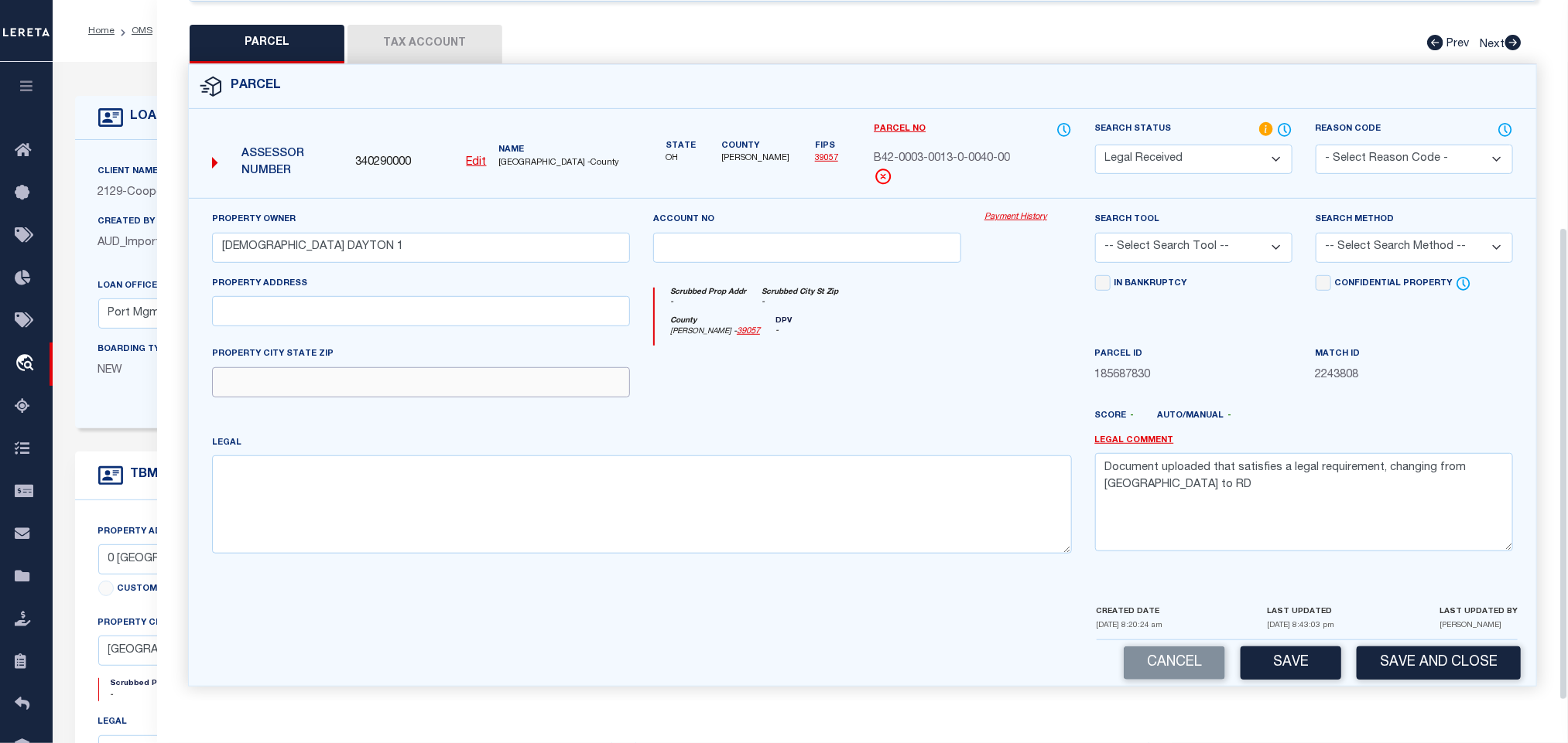
drag, startPoint x: 457, startPoint y: 362, endPoint x: 414, endPoint y: 371, distance: 43.9
click at [457, 367] on input "text" at bounding box center [421, 382] width 418 height 30
paste input "BEAVERCREEK OH 45430"
type input "BEAVERCREEK OH 45430"
drag, startPoint x: 434, startPoint y: 304, endPoint x: 342, endPoint y: 305, distance: 92.0
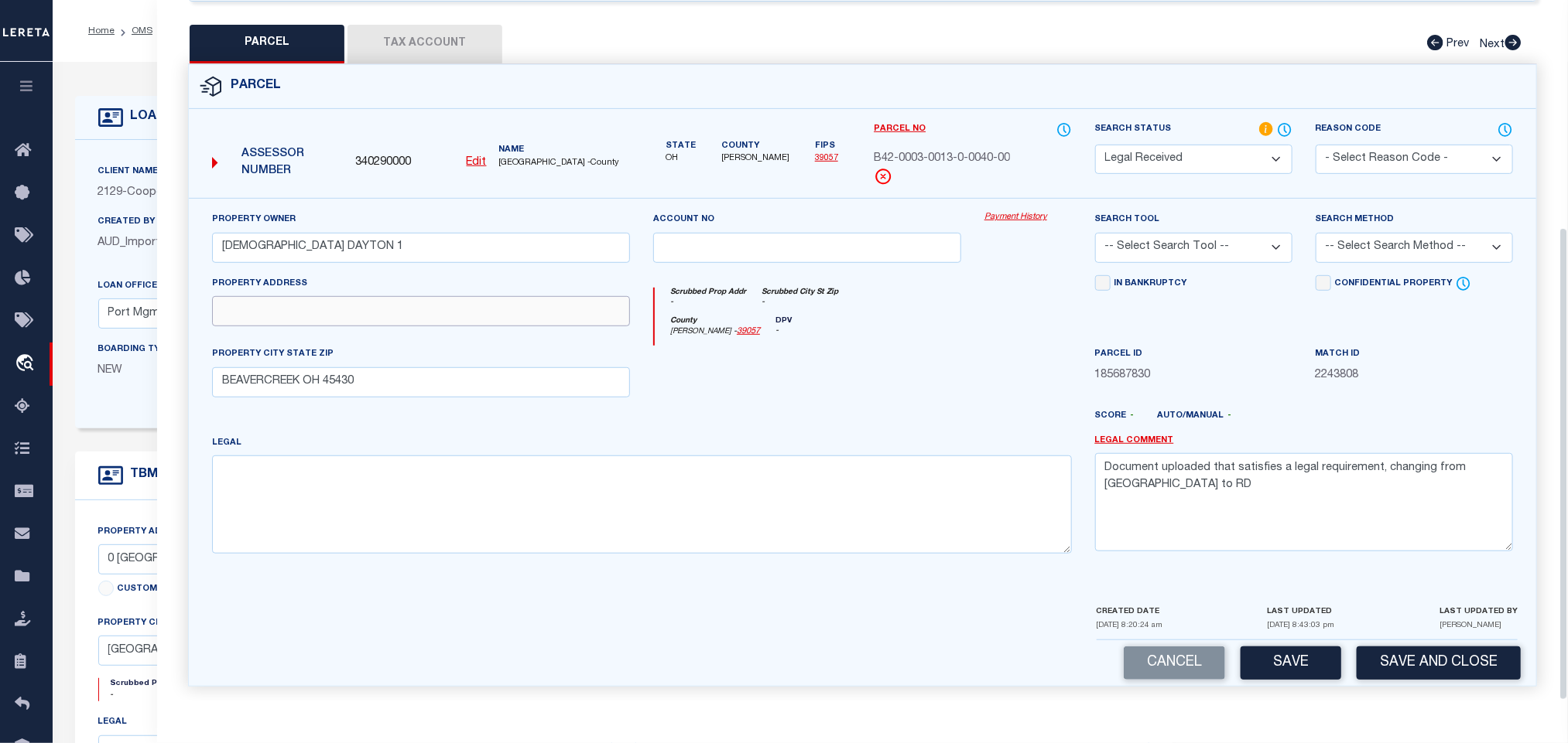
click at [434, 304] on input "text" at bounding box center [421, 311] width 418 height 30
paste input "[STREET_ADDRESS]"
type input "[STREET_ADDRESS]"
drag, startPoint x: 462, startPoint y: 573, endPoint x: 463, endPoint y: 564, distance: 9.1
click at [462, 573] on div "Property Owner [DEMOGRAPHIC_DATA] [GEOGRAPHIC_DATA] 1 Account no Payment Histor…" at bounding box center [862, 399] width 1347 height 404
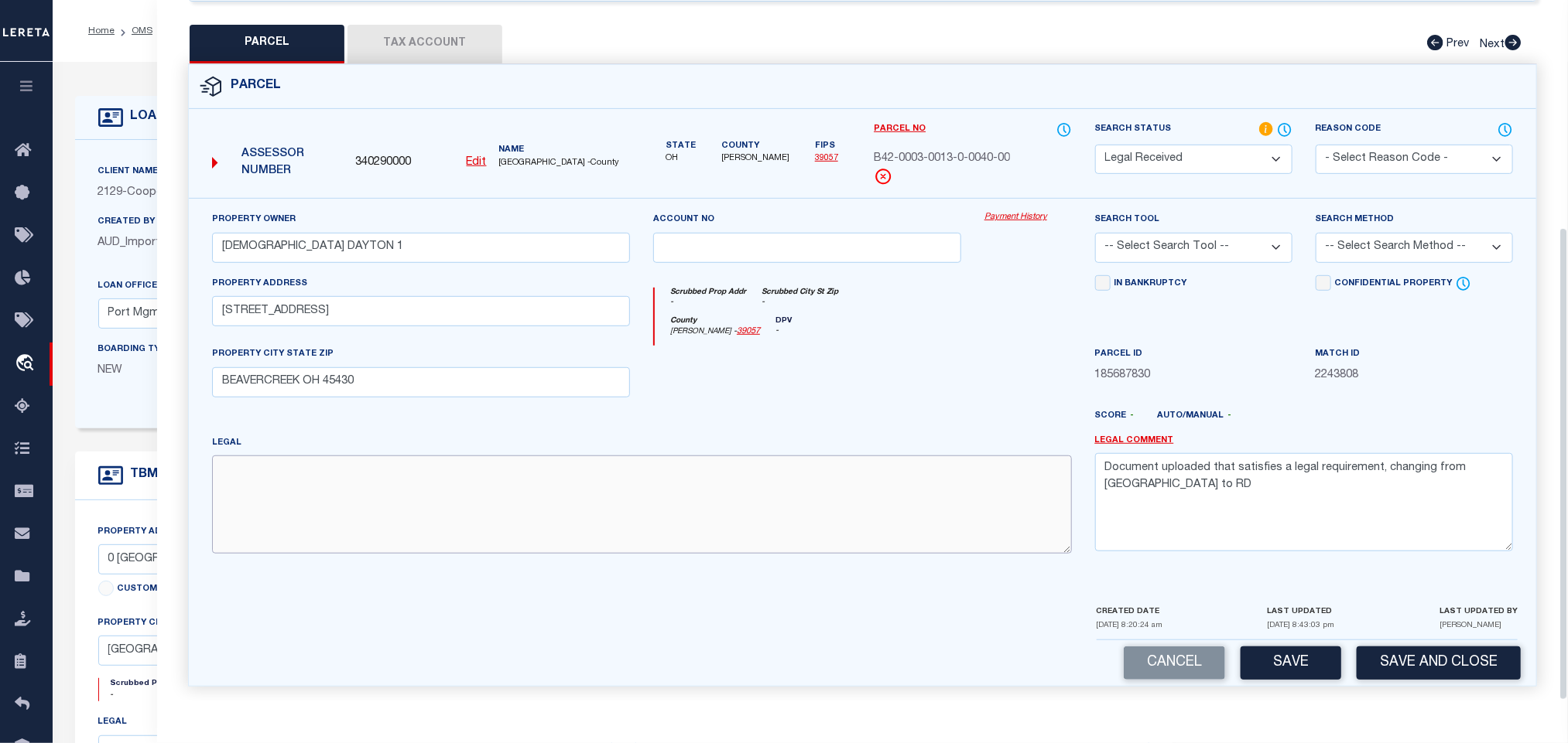
click at [477, 486] on textarea at bounding box center [642, 504] width 860 height 98
paste textarea "THE FARM PH 2 REPLT OF FARM PH 1 LOT 1 5.0123AC SHAKERTOWN RD"
type textarea "THE FARM PH 2 REPLT OF FARM PH 1 LOT 1 5.0123AC SHAKERTOWN RD"
click at [1252, 488] on textarea "Document uploaded that satisfies a legal requirement, changing from [GEOGRAPHIC…" at bounding box center [1304, 502] width 418 height 98
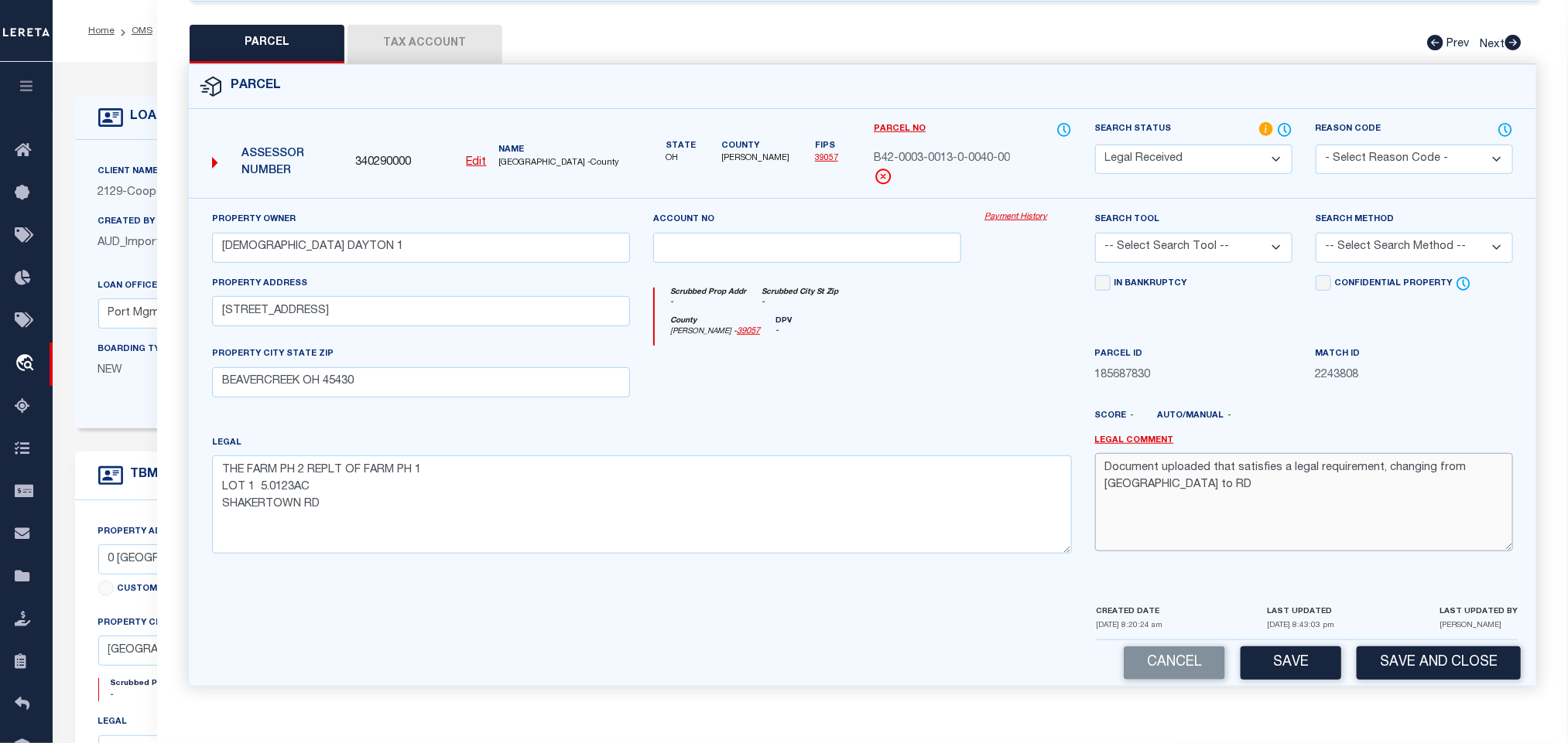
click at [1252, 488] on textarea "Document uploaded that satisfies a legal requirement, changing from [GEOGRAPHIC…" at bounding box center [1304, 502] width 418 height 98
click at [1220, 237] on select "-- Select Search Tool -- 3rd Party Website Agency File Agency Website ATLS CNV-…" at bounding box center [1194, 248] width 197 height 30
select select "AGW"
click at [1095, 233] on select "-- Select Search Tool -- 3rd Party Website Agency File Agency Website ATLS CNV-…" at bounding box center [1194, 248] width 197 height 30
click at [1352, 255] on div "Search Method -- Select Search Method -- Property Address Legal Liability Info …" at bounding box center [1414, 243] width 221 height 64
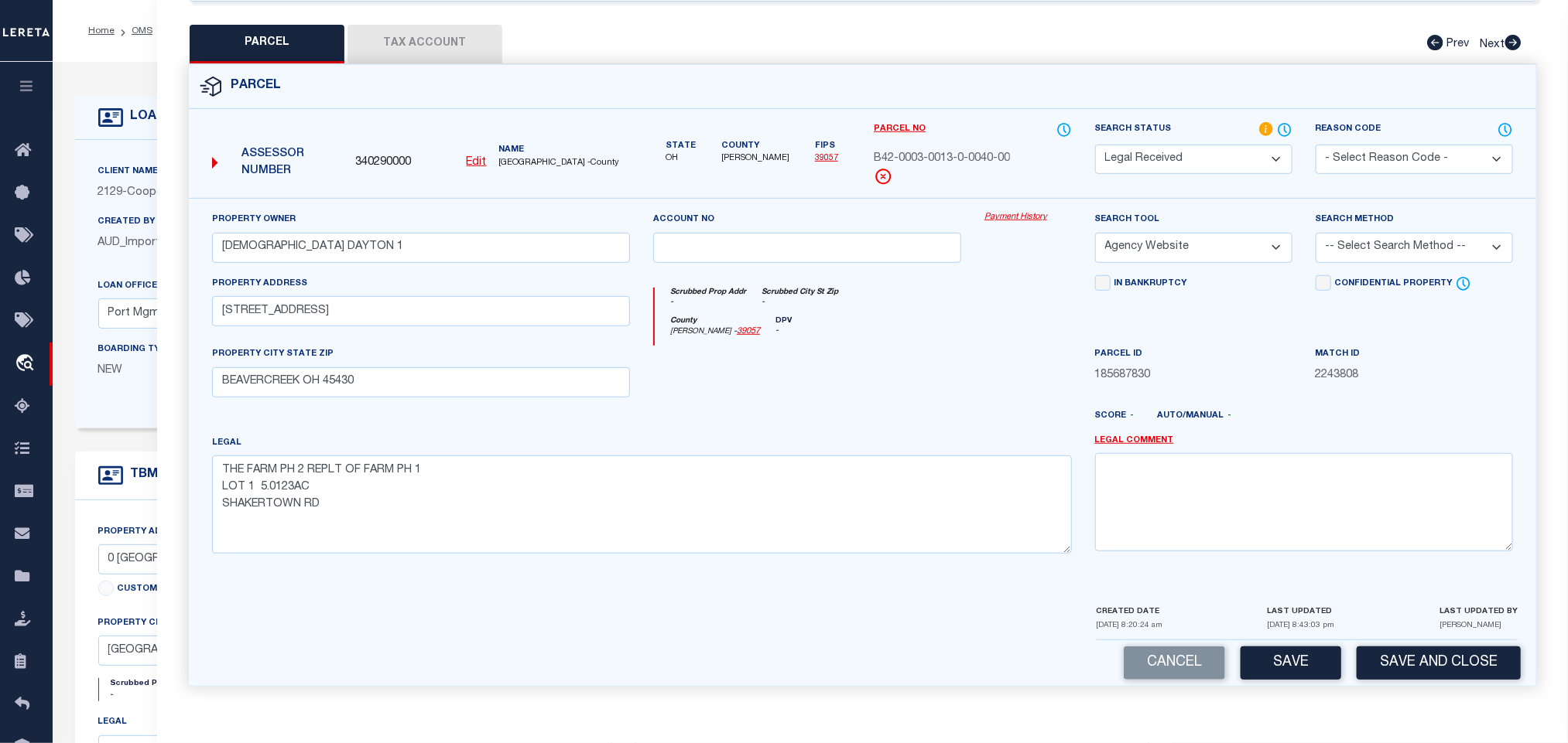
click at [1369, 237] on select "-- Select Search Method -- Property Address Legal Liability Info Provided" at bounding box center [1414, 248] width 197 height 30
select select "LEG"
click at [1316, 233] on select "-- Select Search Method -- Property Address Legal Liability Info Provided" at bounding box center [1414, 248] width 197 height 30
click at [1303, 664] on button "Save" at bounding box center [1291, 663] width 101 height 33
click at [444, 24] on button "Tax Account" at bounding box center [425, 43] width 155 height 39
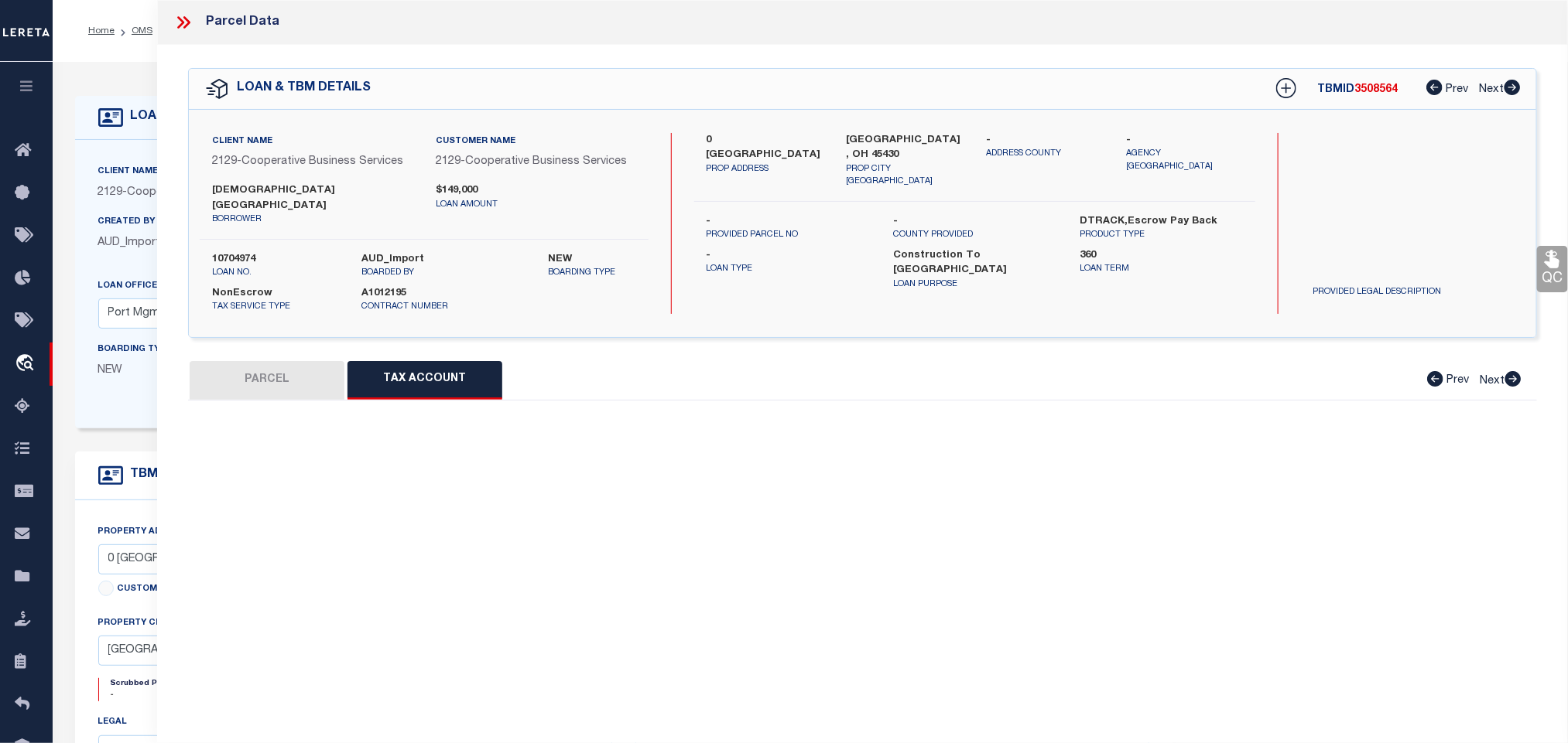
scroll to position [0, 0]
select select "100"
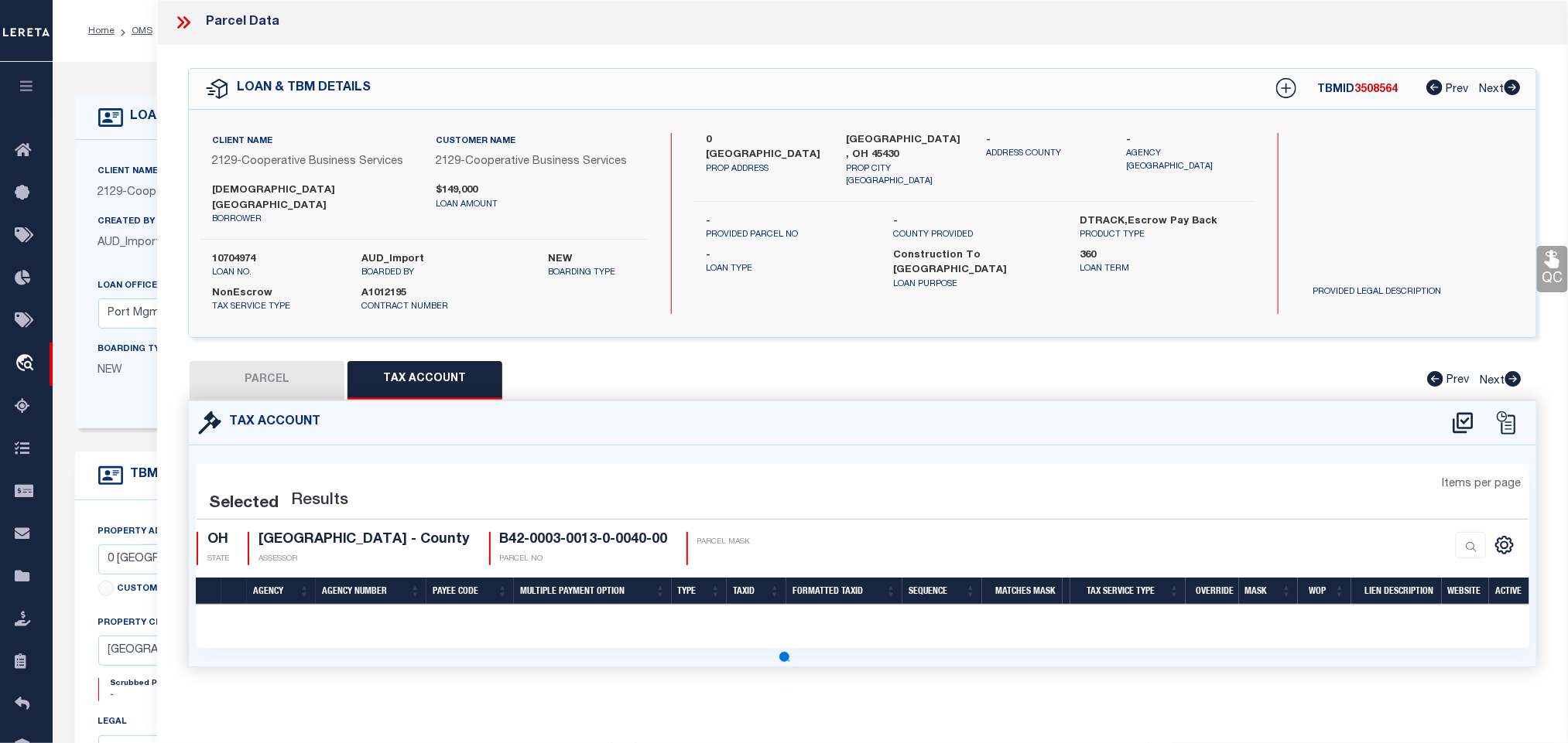
select select "100"
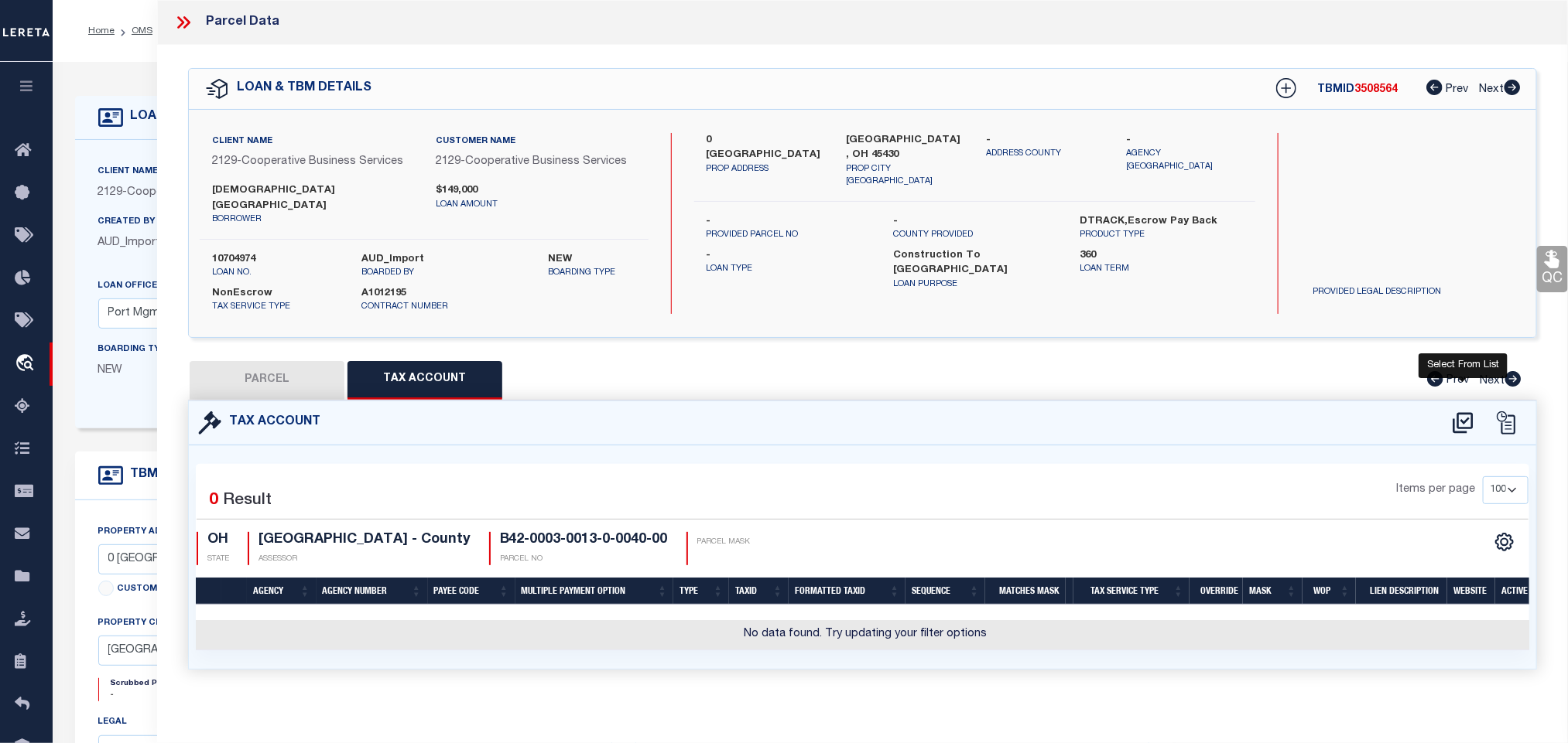
click at [1457, 414] on icon at bounding box center [1463, 422] width 25 height 24
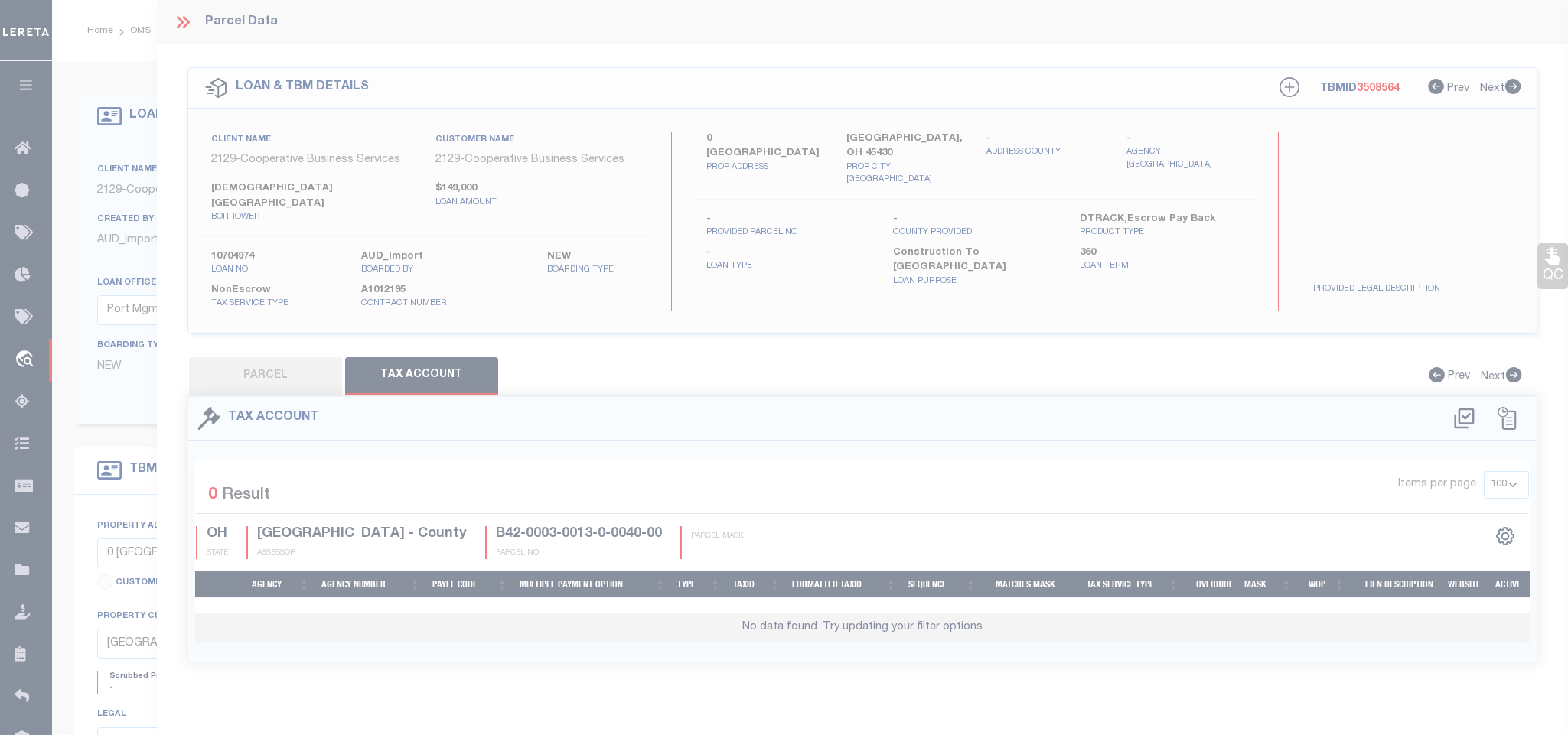
select select "100"
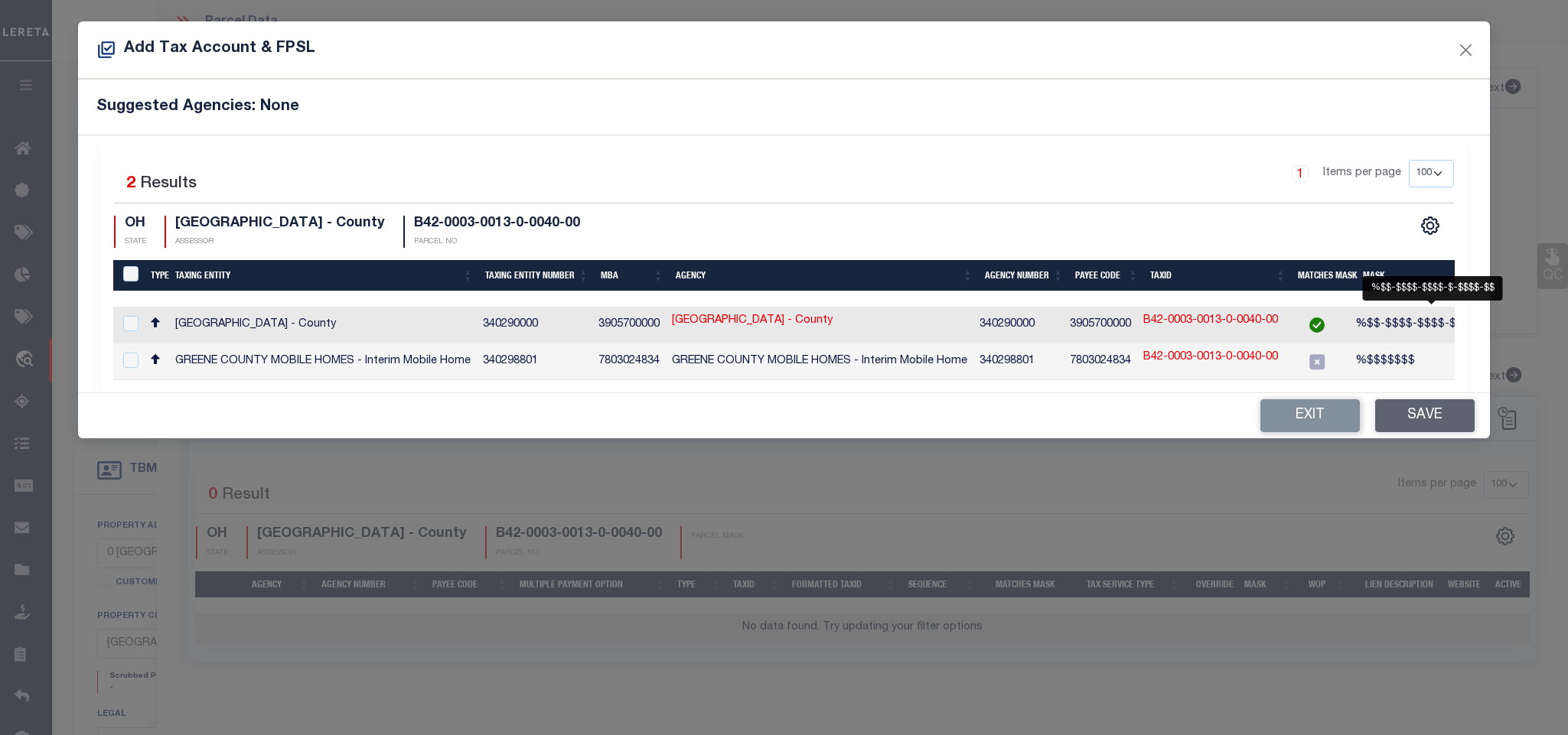
drag, startPoint x: 1384, startPoint y: 326, endPoint x: 1418, endPoint y: 421, distance: 100.9
click at [1384, 326] on span "%$$-$$$$-$$$$-$-$$$$-$$" at bounding box center [1431, 324] width 151 height 11
checkbox input "true"
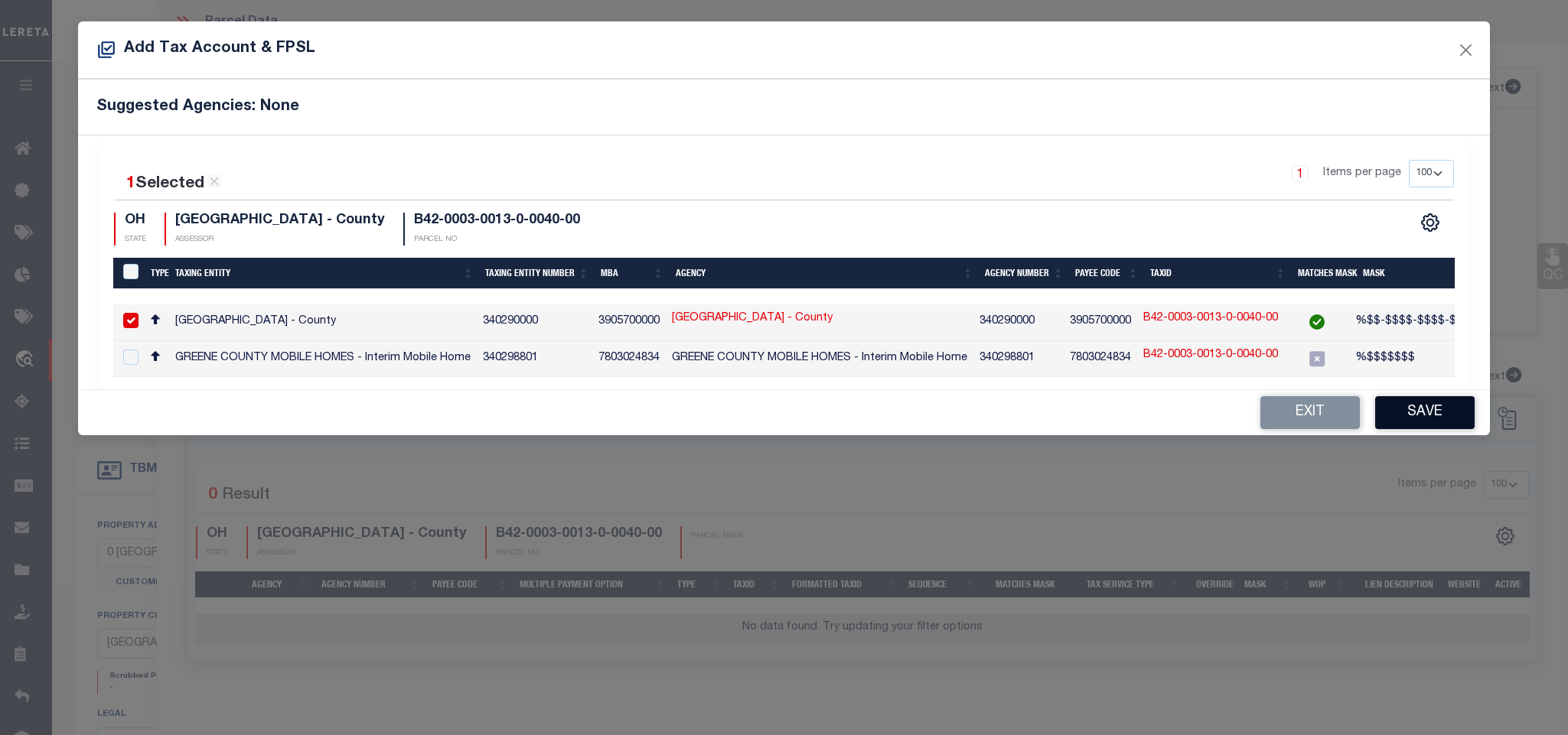
click at [1414, 422] on button "Save" at bounding box center [1425, 413] width 100 height 33
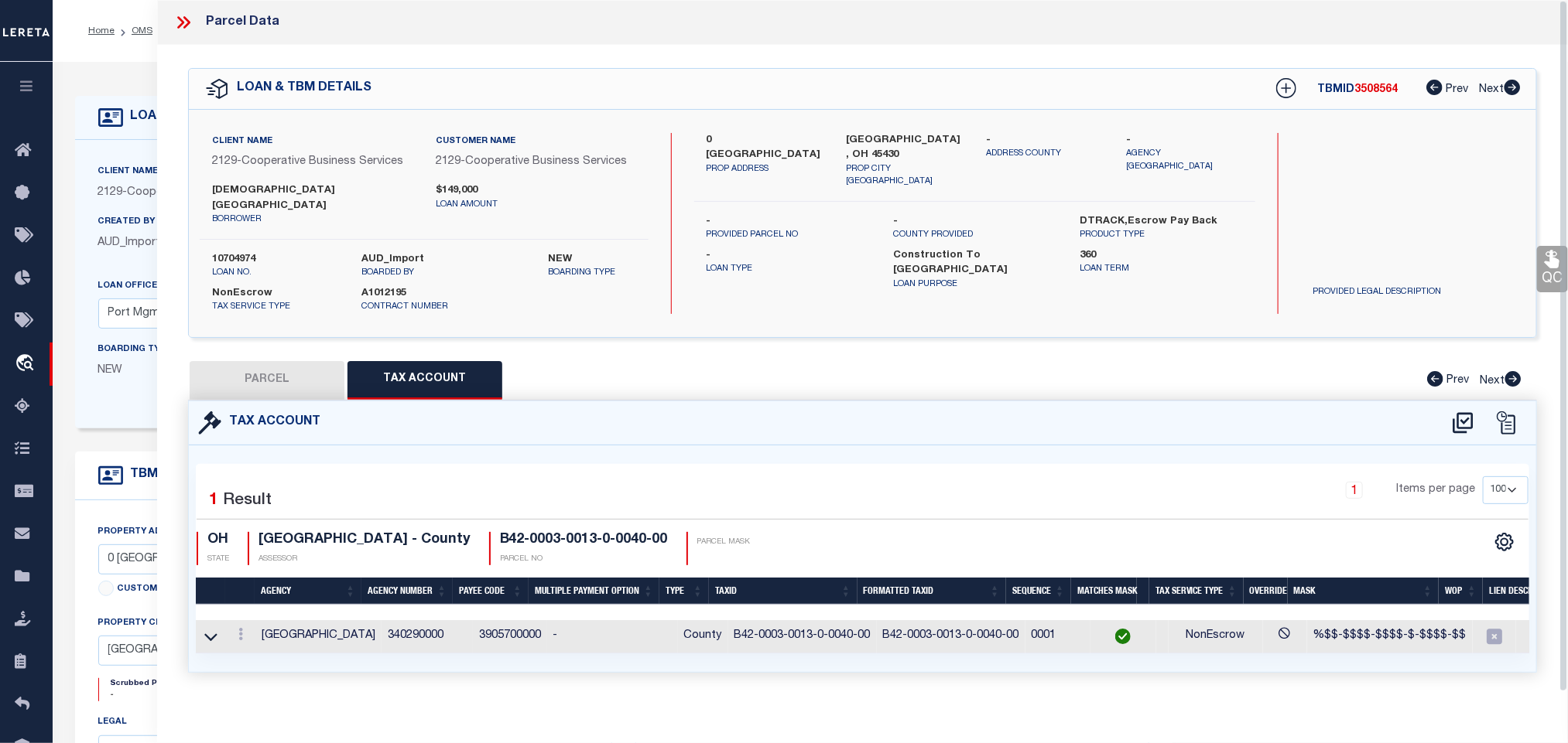
click at [284, 372] on button "PARCEL" at bounding box center [267, 380] width 155 height 39
select select "AS"
select select
checkbox input "false"
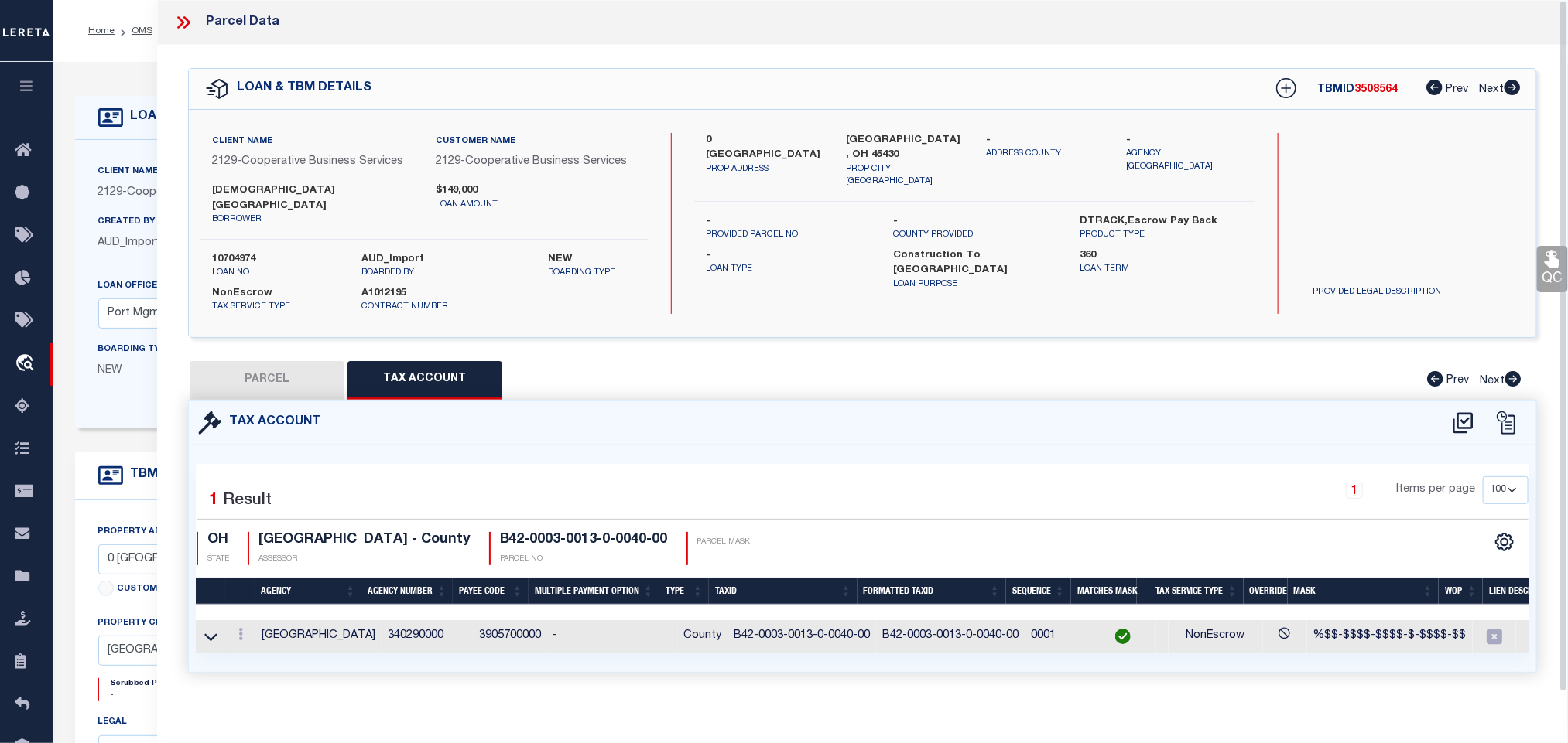
checkbox input "false"
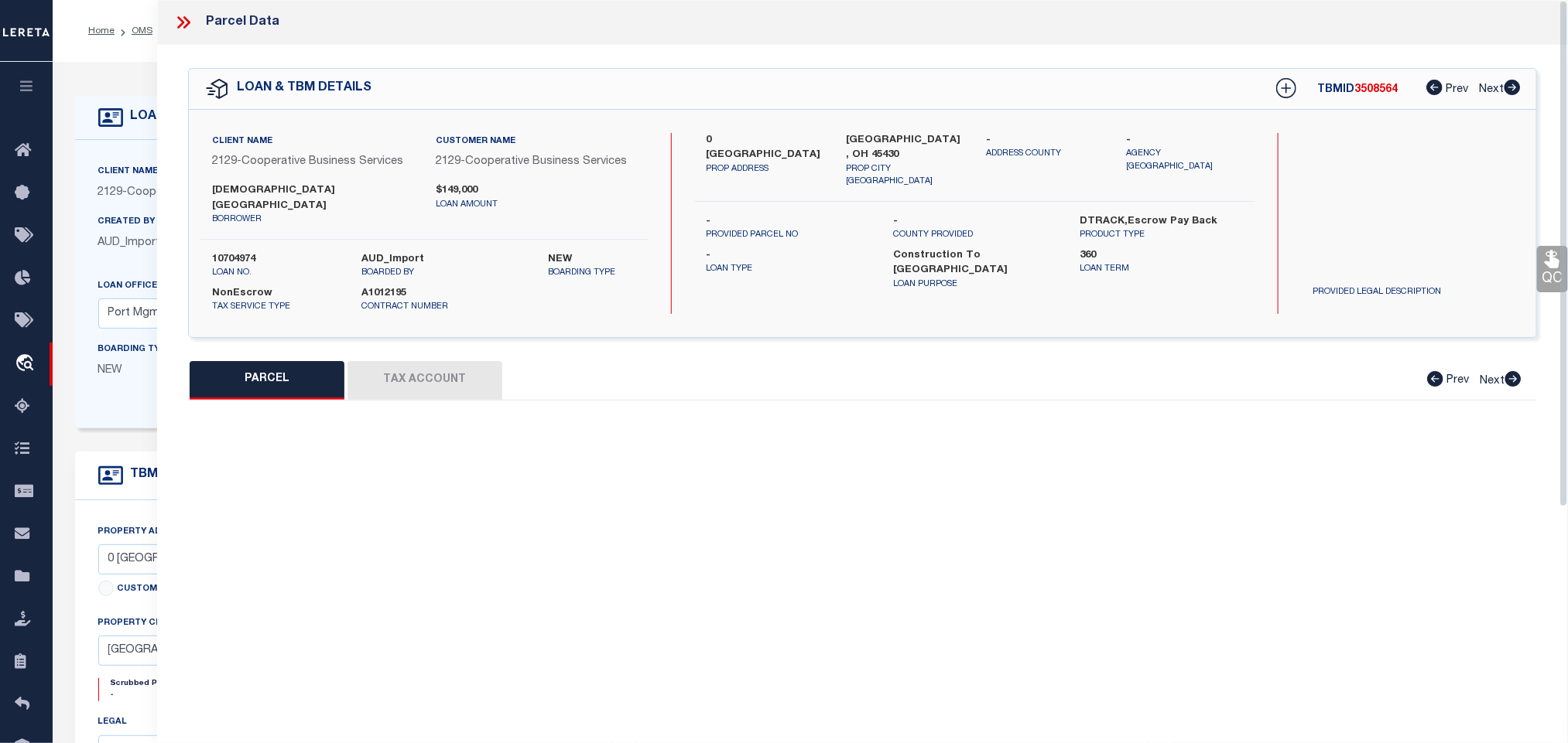
select select "RD"
type input "[DEMOGRAPHIC_DATA] DAYTON 1"
select select "AGW"
select select "LEG"
type input "[STREET_ADDRESS]"
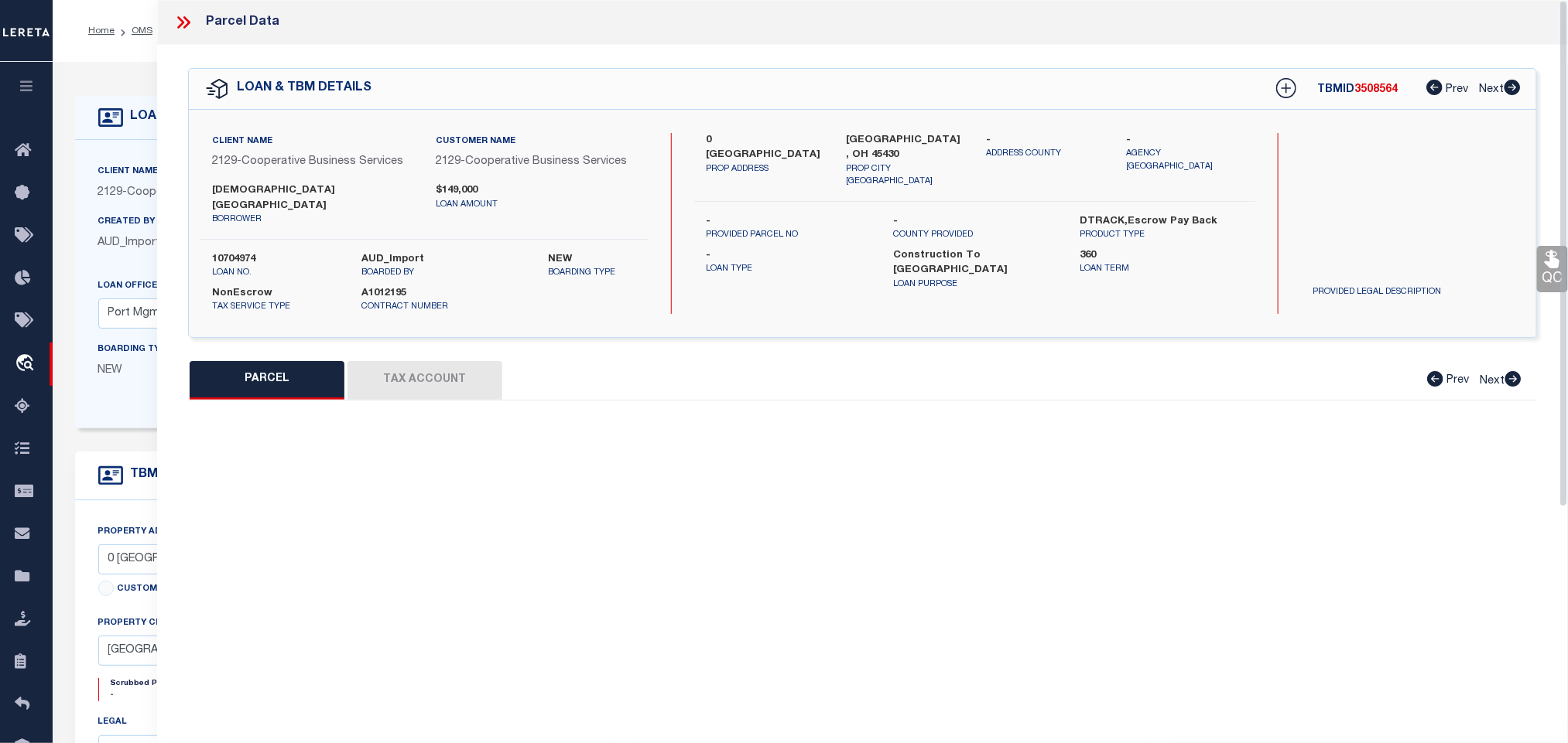
type input "BEAVERCREEK OH 45430"
type textarea "THE FARM PH 2 REPLT OF FARM PH 1 LOT 1 5.0123AC SHAKERTOWN RD"
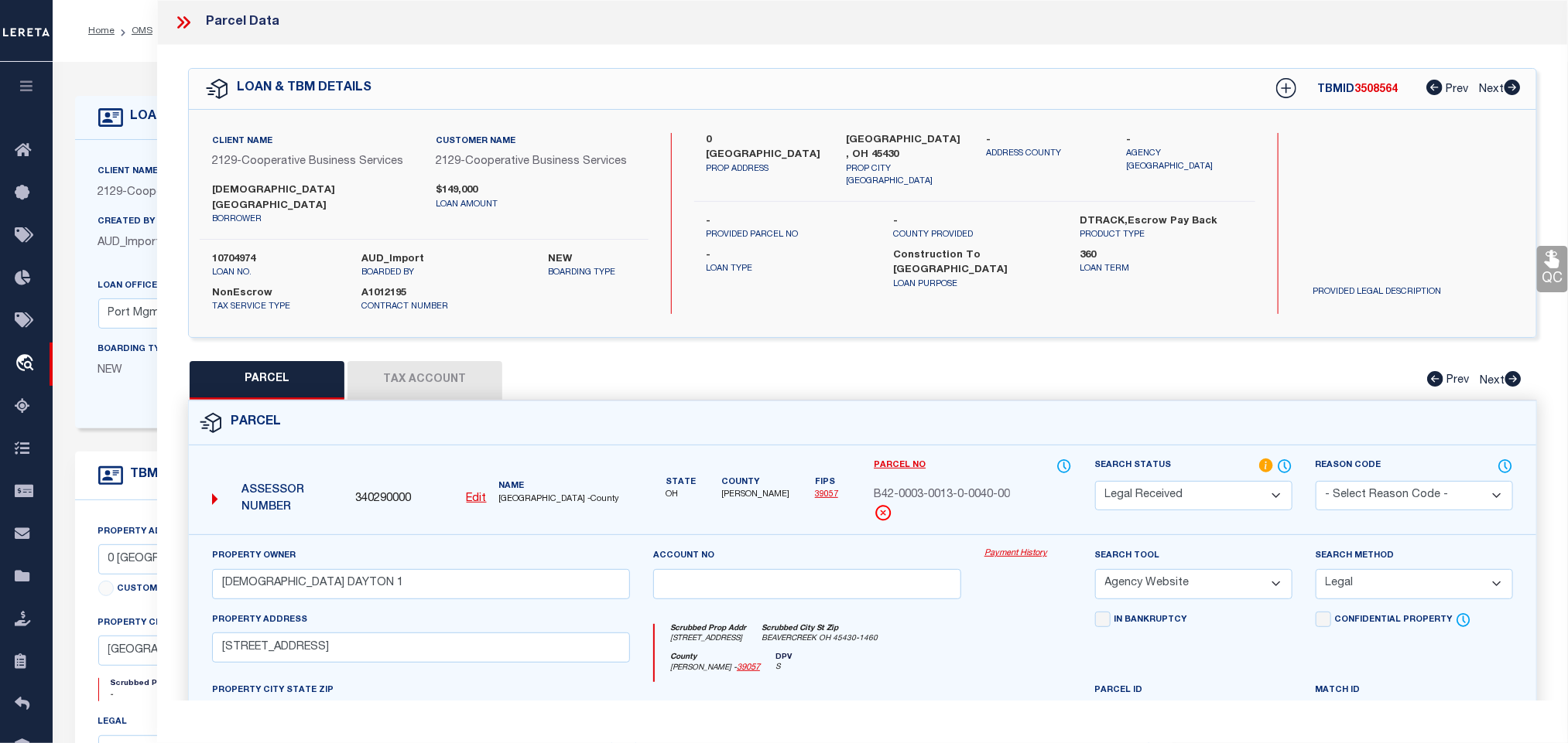
drag, startPoint x: 1201, startPoint y: 484, endPoint x: 1199, endPoint y: 474, distance: 10.2
click at [1201, 484] on select "Automated Search Bad Parcel Complete Duplicate Parcel High Dollar Reporting In …" at bounding box center [1194, 496] width 197 height 30
select select "PC"
click at [1095, 481] on select "Automated Search Bad Parcel Complete Duplicate Parcel High Dollar Reporting In …" at bounding box center [1194, 496] width 197 height 30
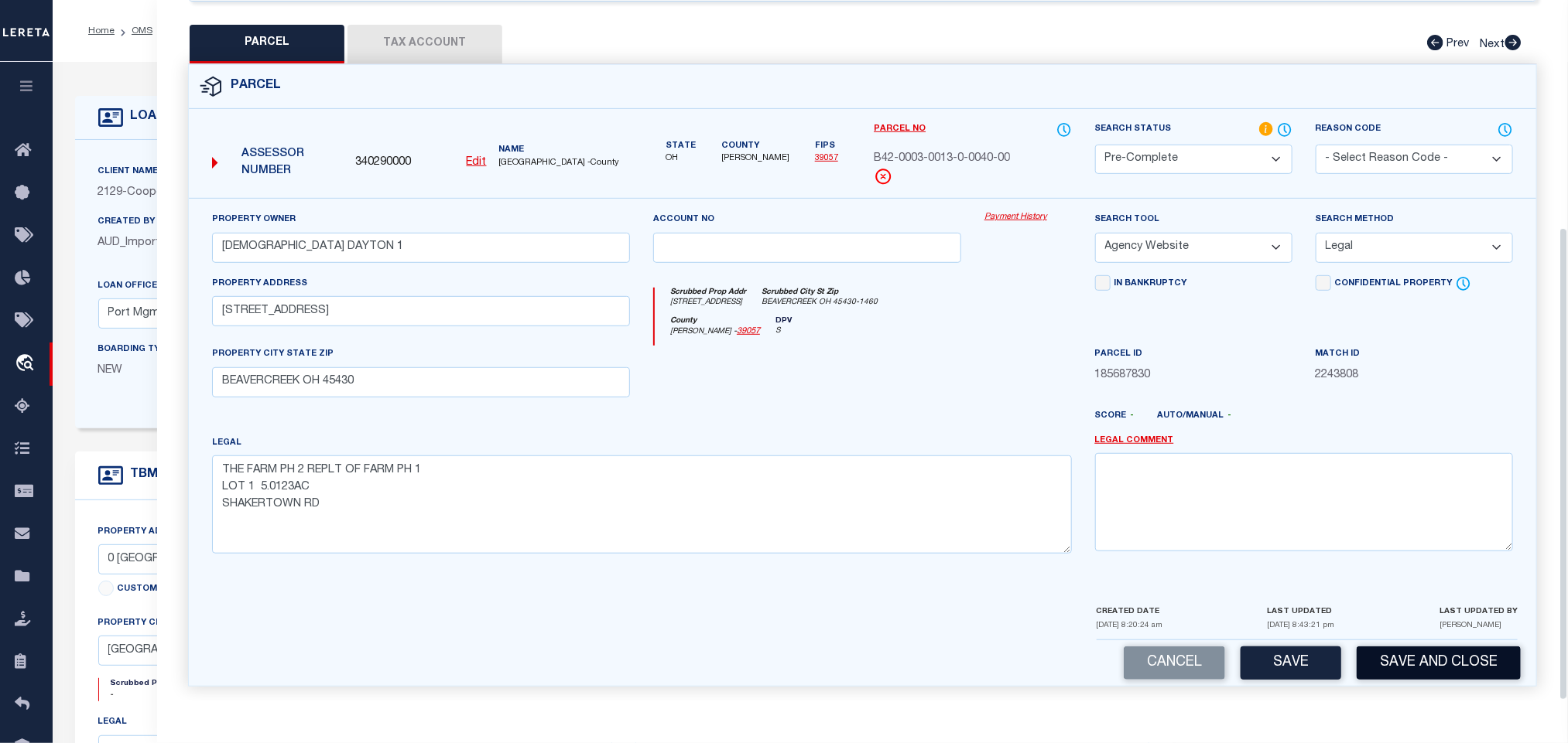
click at [1405, 650] on button "Save and Close" at bounding box center [1439, 663] width 164 height 33
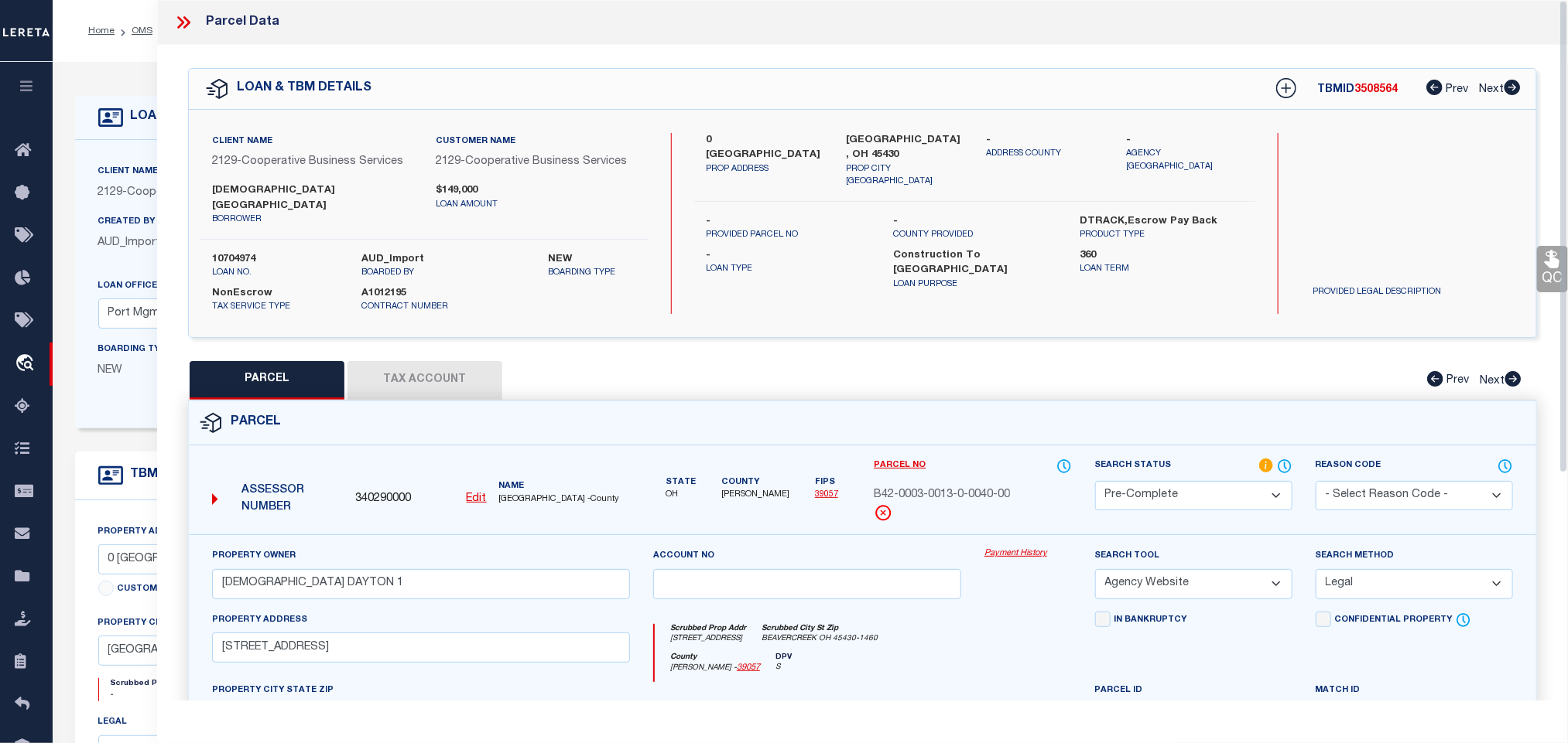
click at [240, 234] on div "Client Name 2129 - Cooperative Business Services Customer Name 2129 - Cooperati…" at bounding box center [423, 224] width 449 height 181
copy label "10704974"
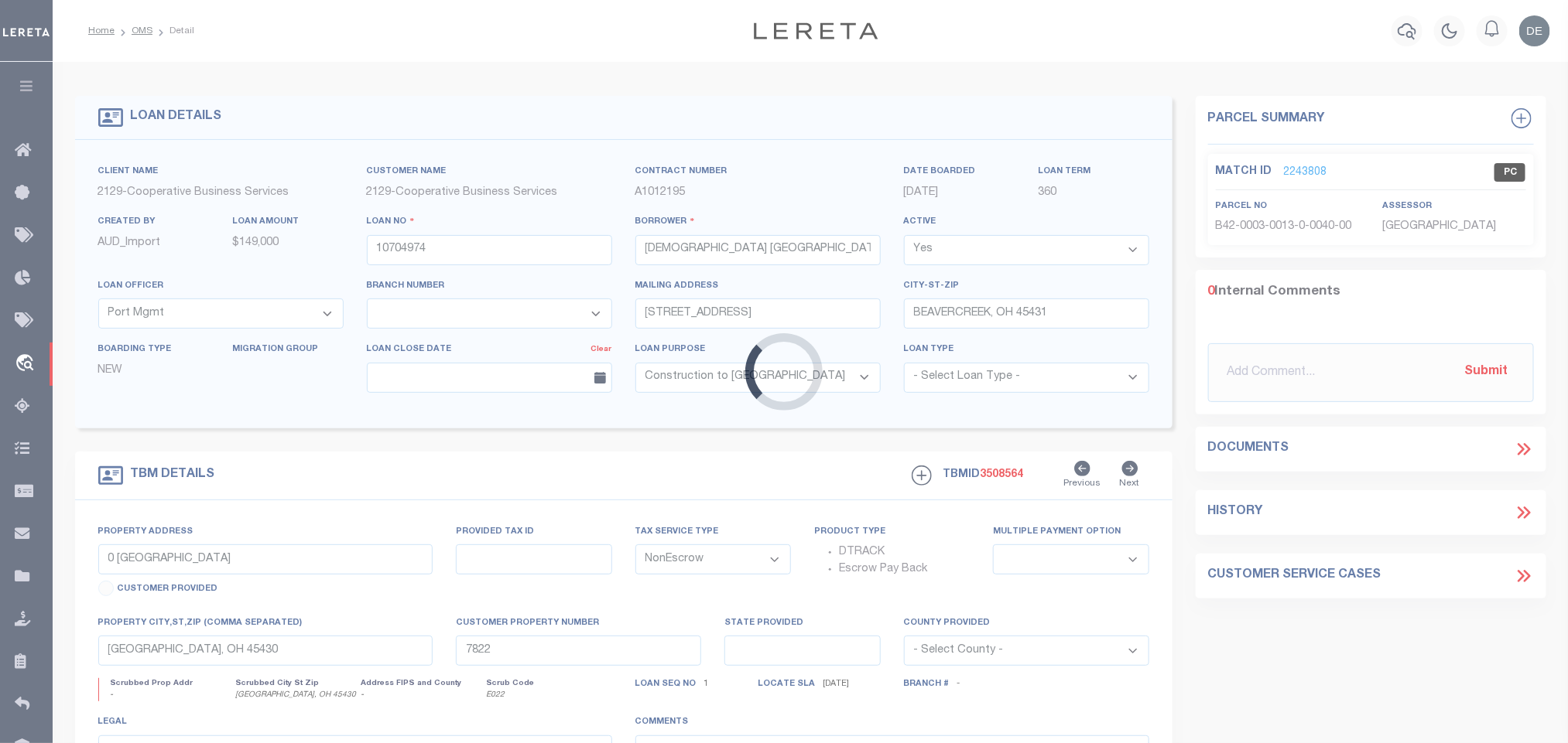
select select
select select "4851"
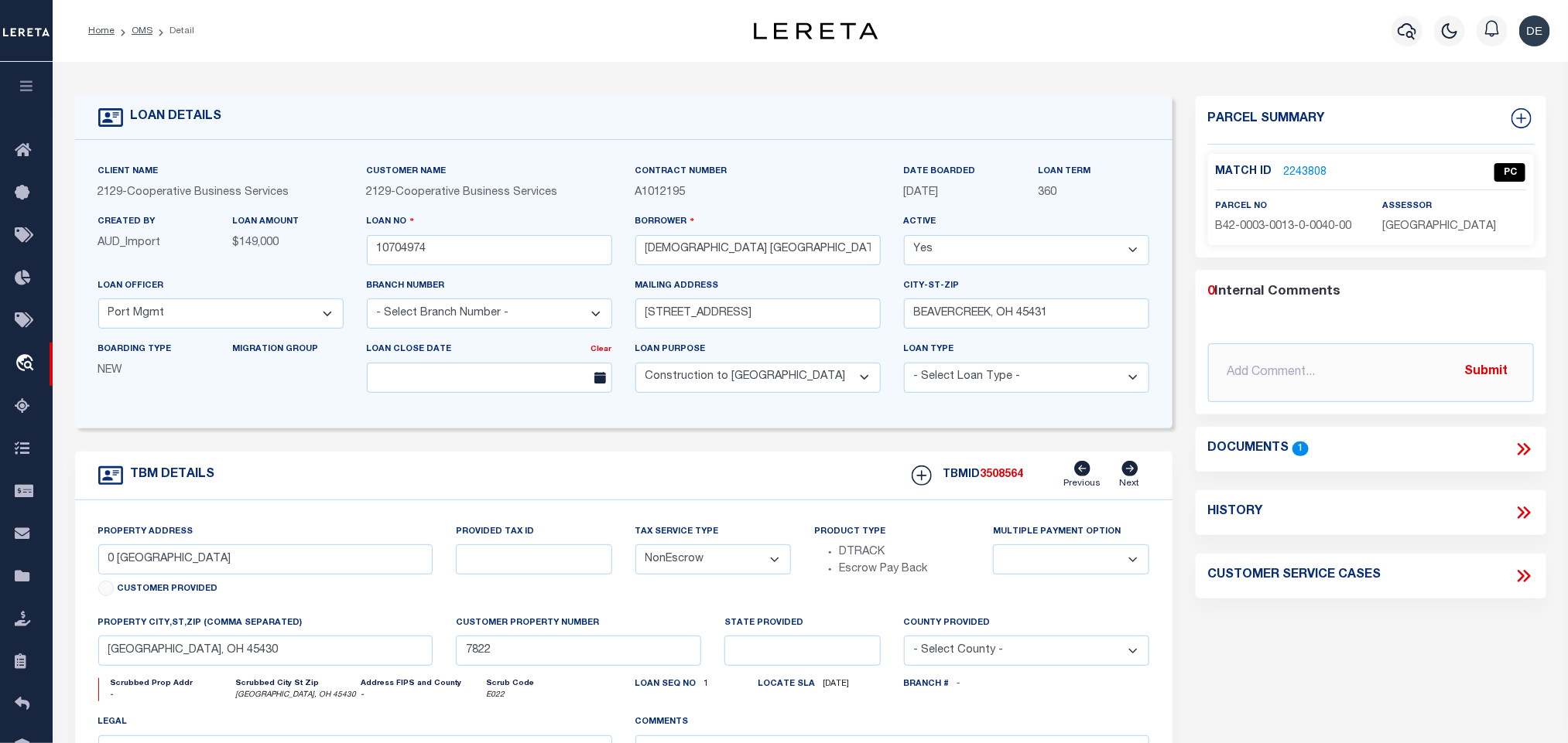
click at [1003, 476] on span "3508564" at bounding box center [1002, 475] width 43 height 11
copy span "3508564"
drag, startPoint x: 1435, startPoint y: 218, endPoint x: 1435, endPoint y: 233, distance: 15.0
click at [1435, 219] on p "[GEOGRAPHIC_DATA]" at bounding box center [1454, 228] width 143 height 17
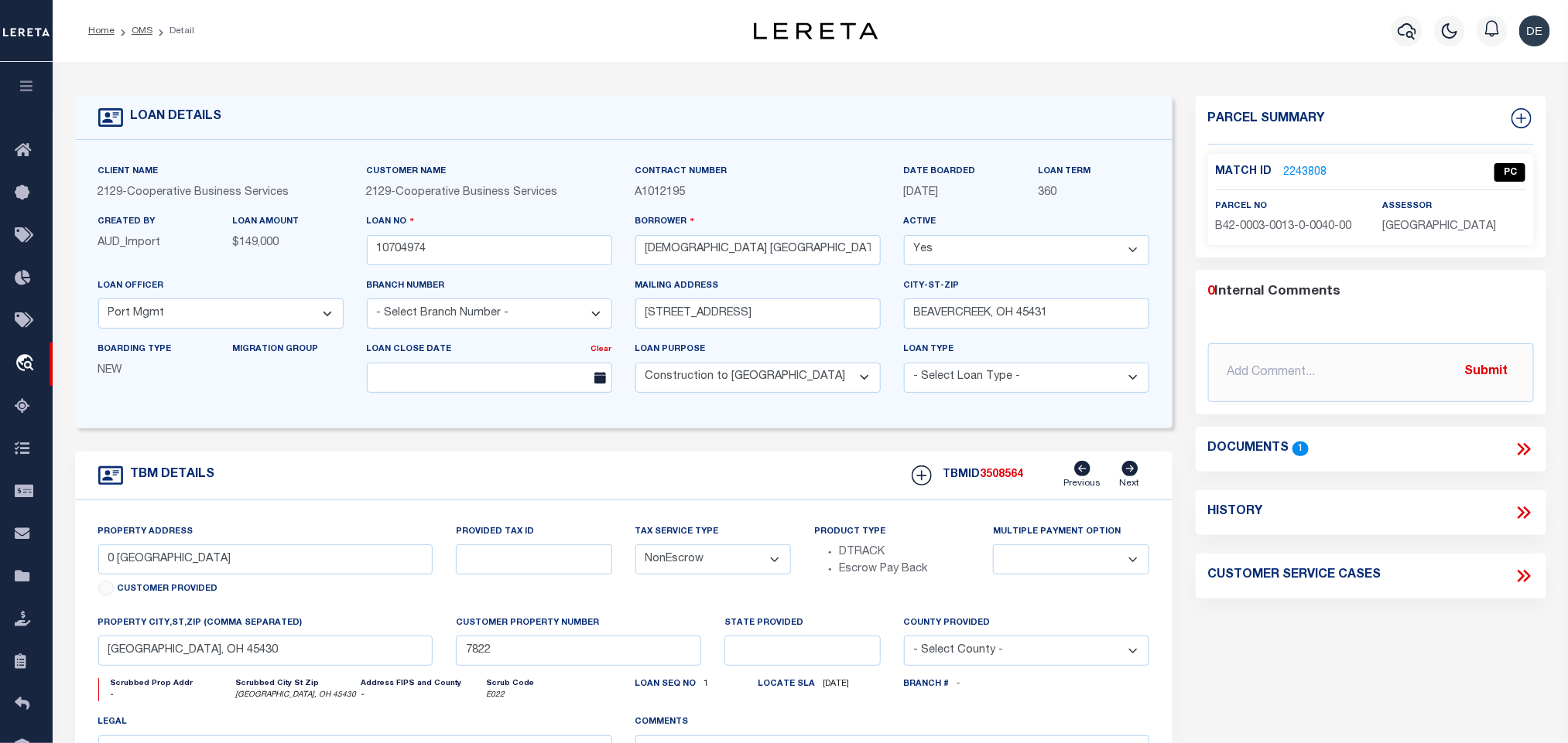
click at [1435, 233] on p "[GEOGRAPHIC_DATA]" at bounding box center [1454, 228] width 143 height 17
click at [1440, 254] on div "Parcel Summary Match ID 2243808" at bounding box center [1371, 176] width 351 height 162
click at [1447, 223] on span "[GEOGRAPHIC_DATA]" at bounding box center [1439, 227] width 114 height 11
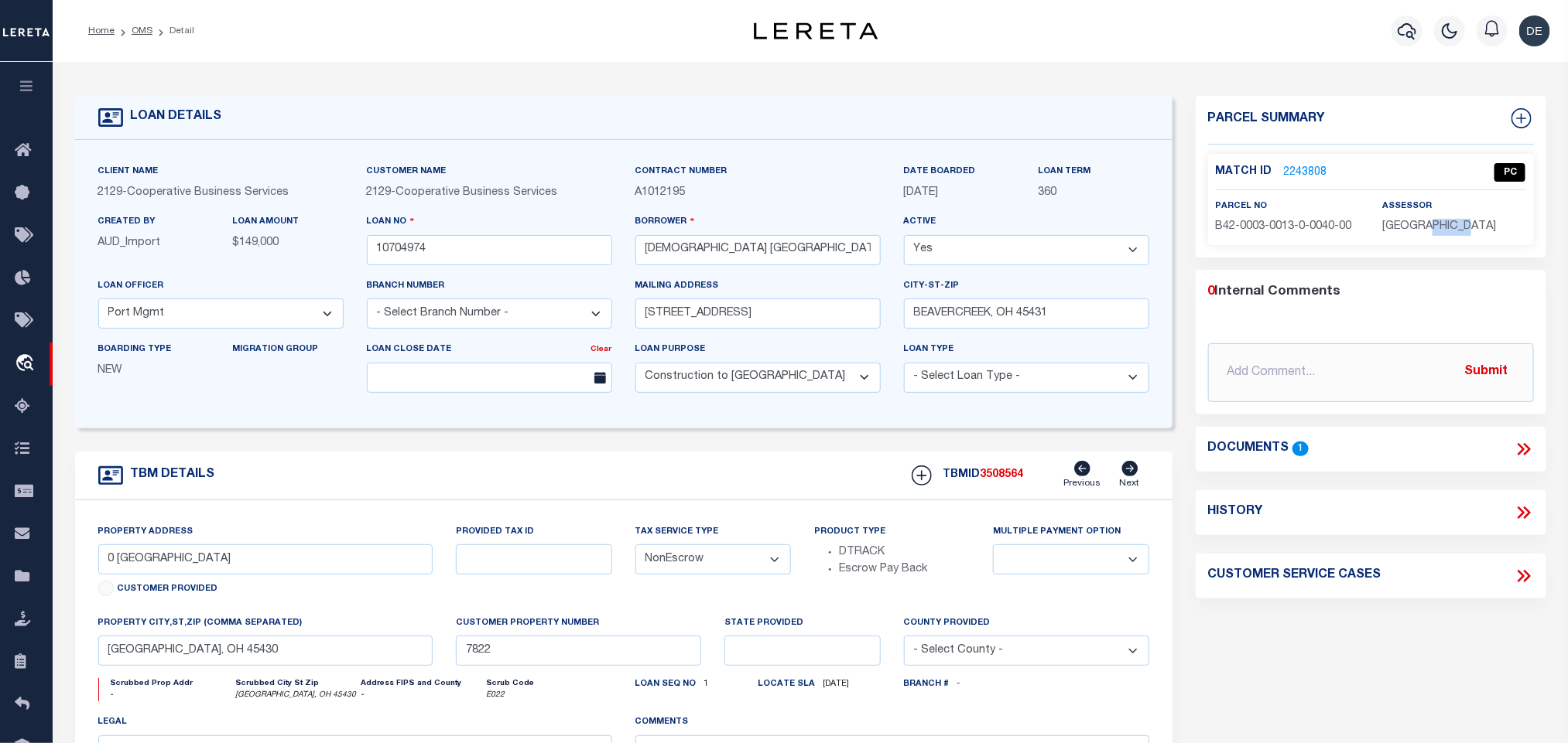
click at [1447, 223] on span "[GEOGRAPHIC_DATA]" at bounding box center [1439, 227] width 114 height 11
copy div "[GEOGRAPHIC_DATA]"
click at [1273, 225] on span "B42-0003-0013-0-0040-00" at bounding box center [1283, 227] width 136 height 11
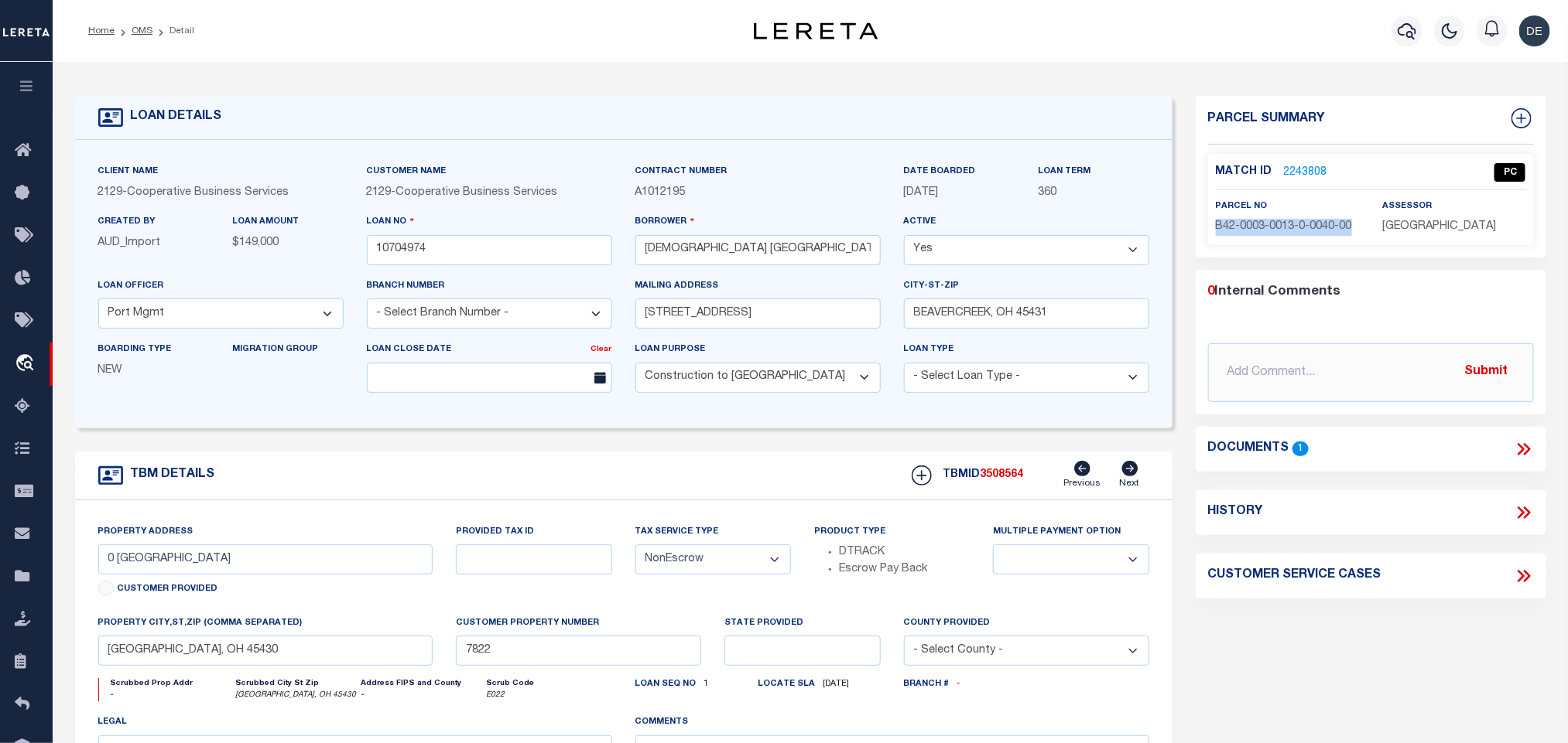
copy div "B42-0003-0013-0-0040-00"
click at [142, 28] on link "OMS" at bounding box center [142, 31] width 21 height 9
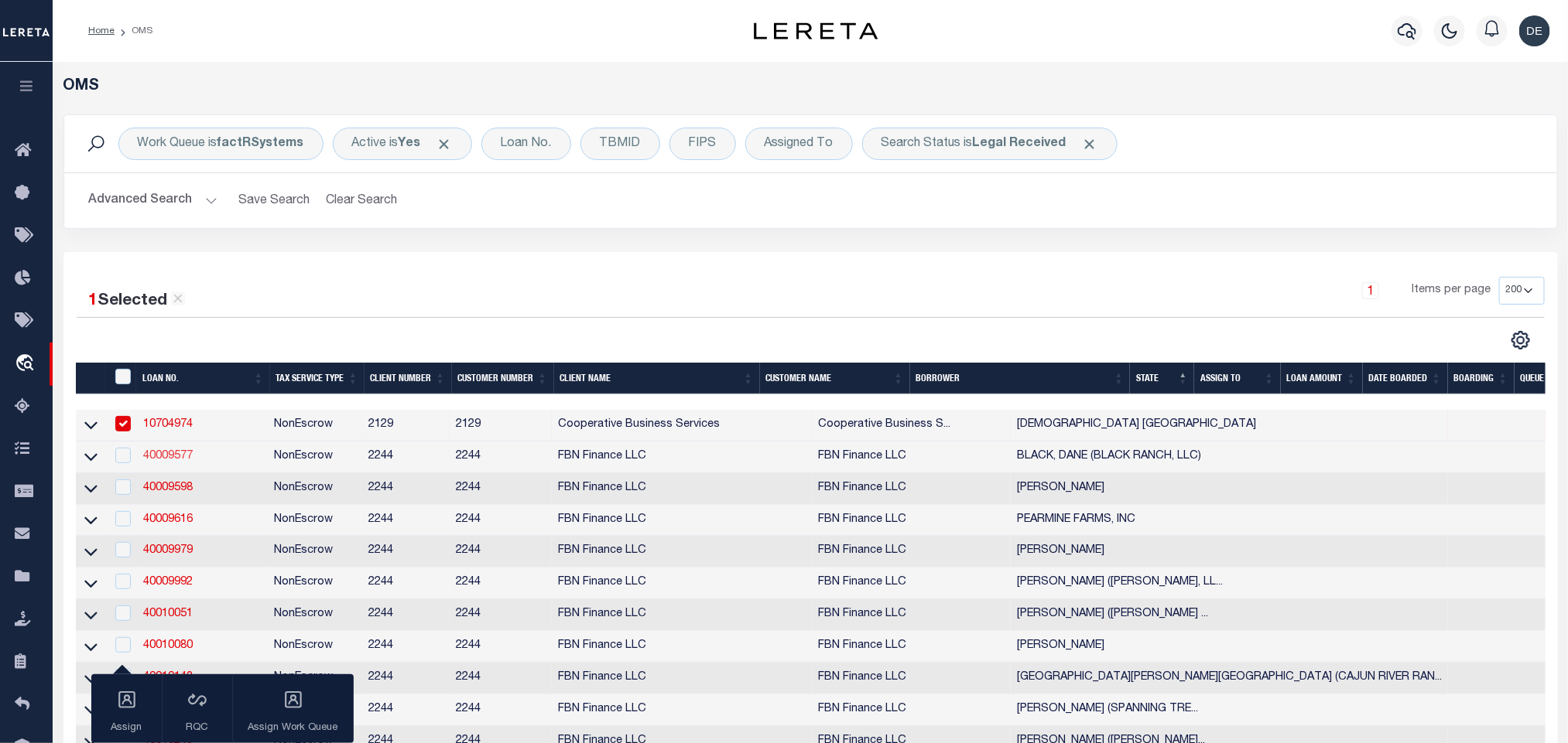
click at [172, 455] on link "40009577" at bounding box center [168, 456] width 50 height 11
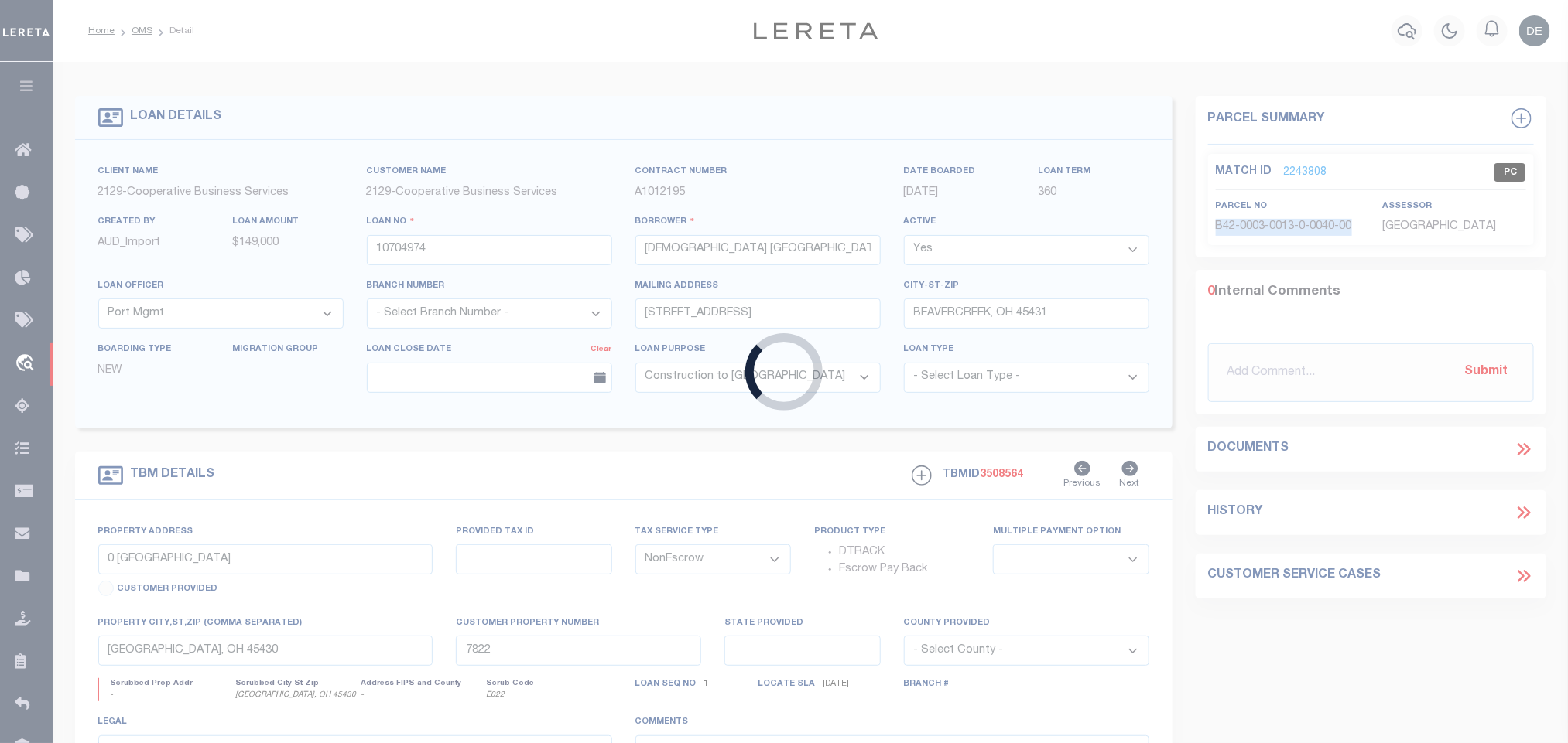
type input "40009577"
type input "BLACK, DANE (BLACK RANCH, LLC)"
select select
select select "100"
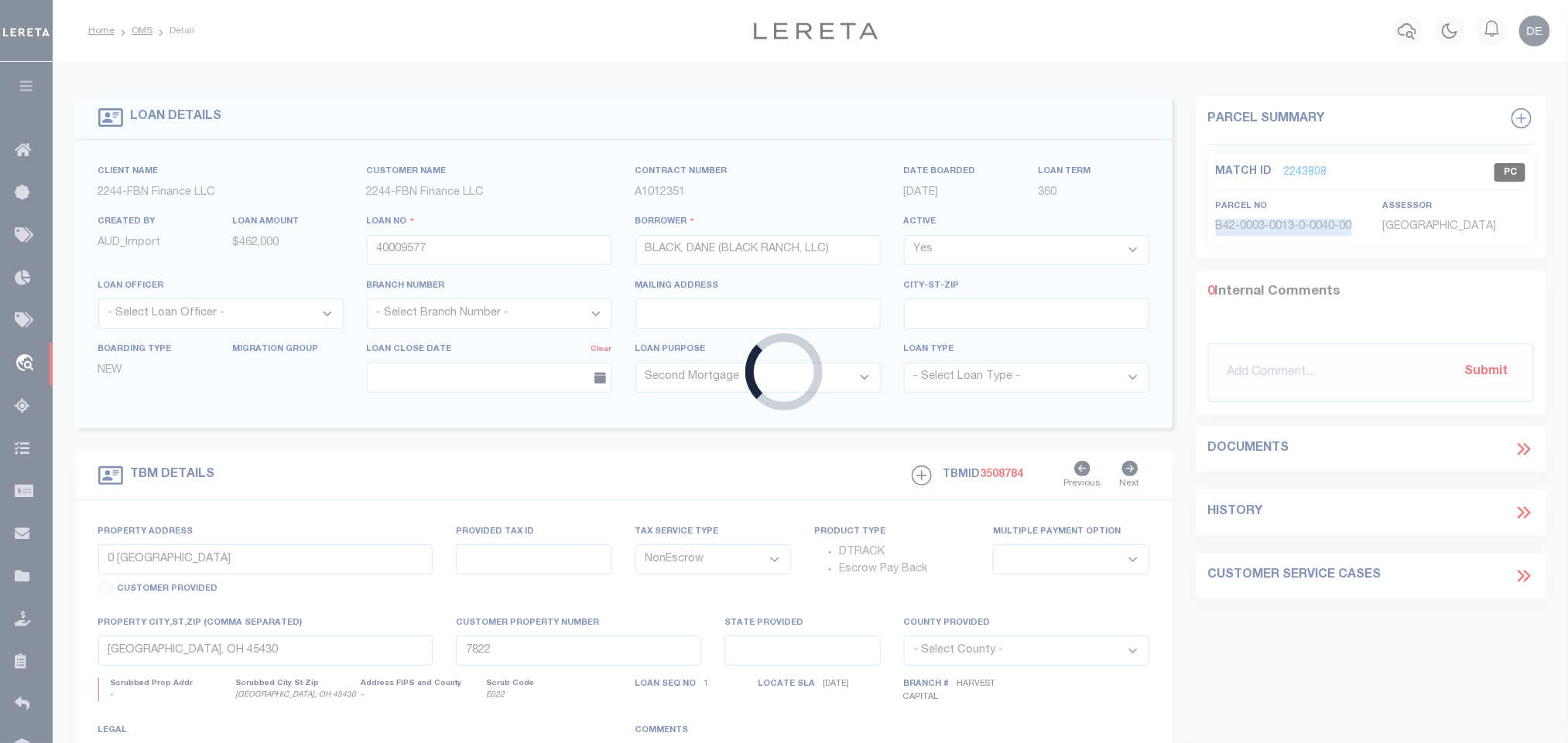
select select "14078"
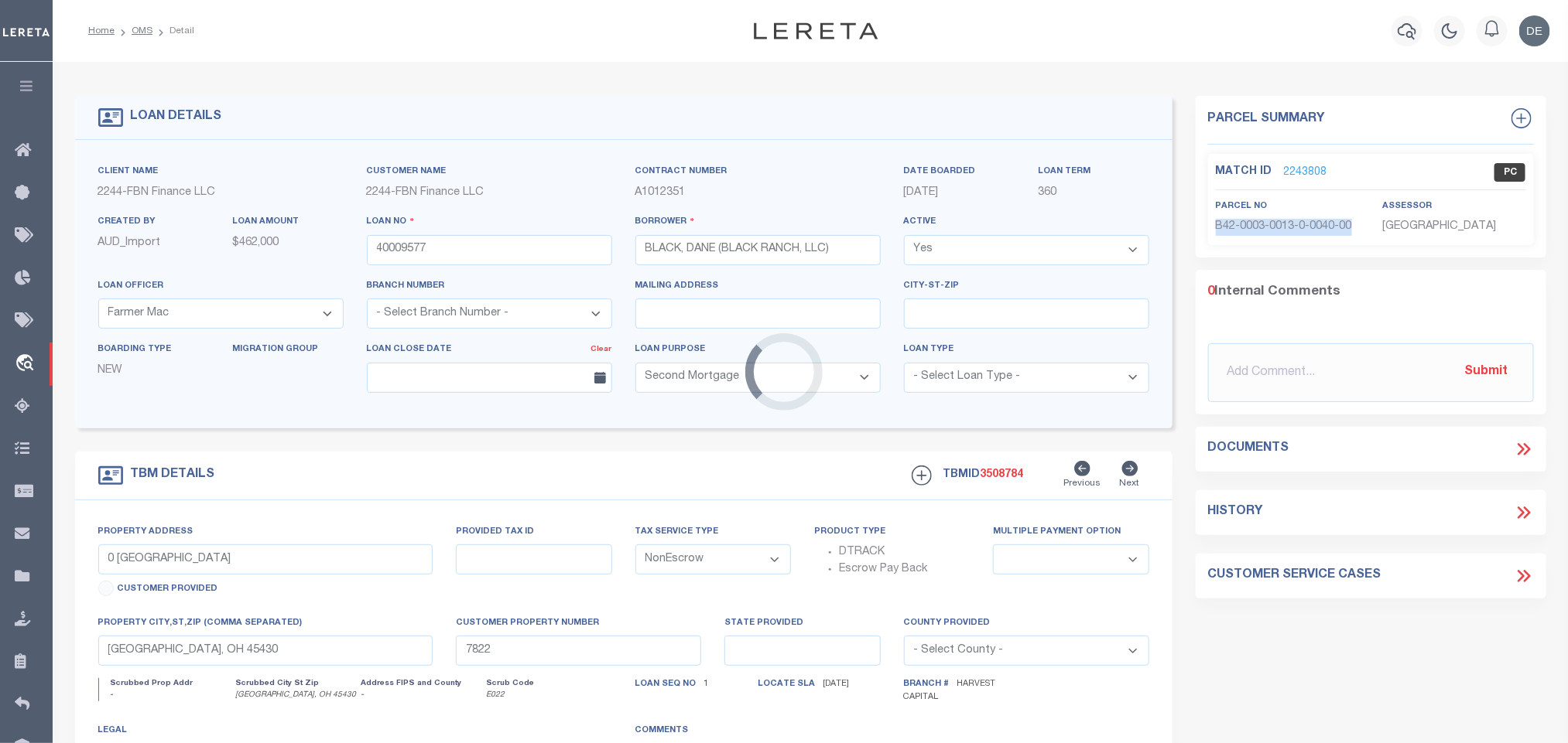
type input "[STREET_ADDRESS][PERSON_NAME]"
type input "6903"
select select
type input "[PERSON_NAME] OR 97905"
type input "HCC"
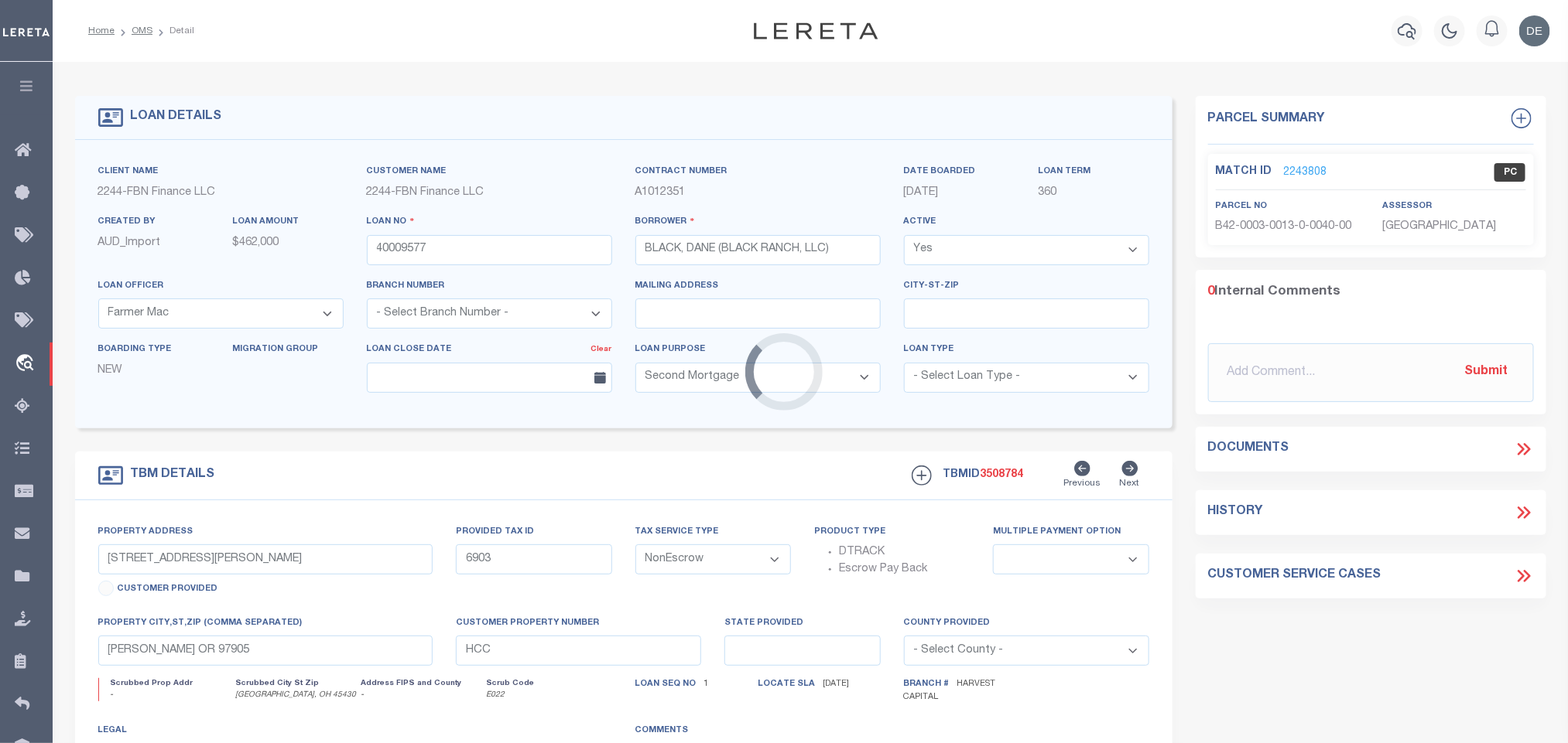
select select "5511"
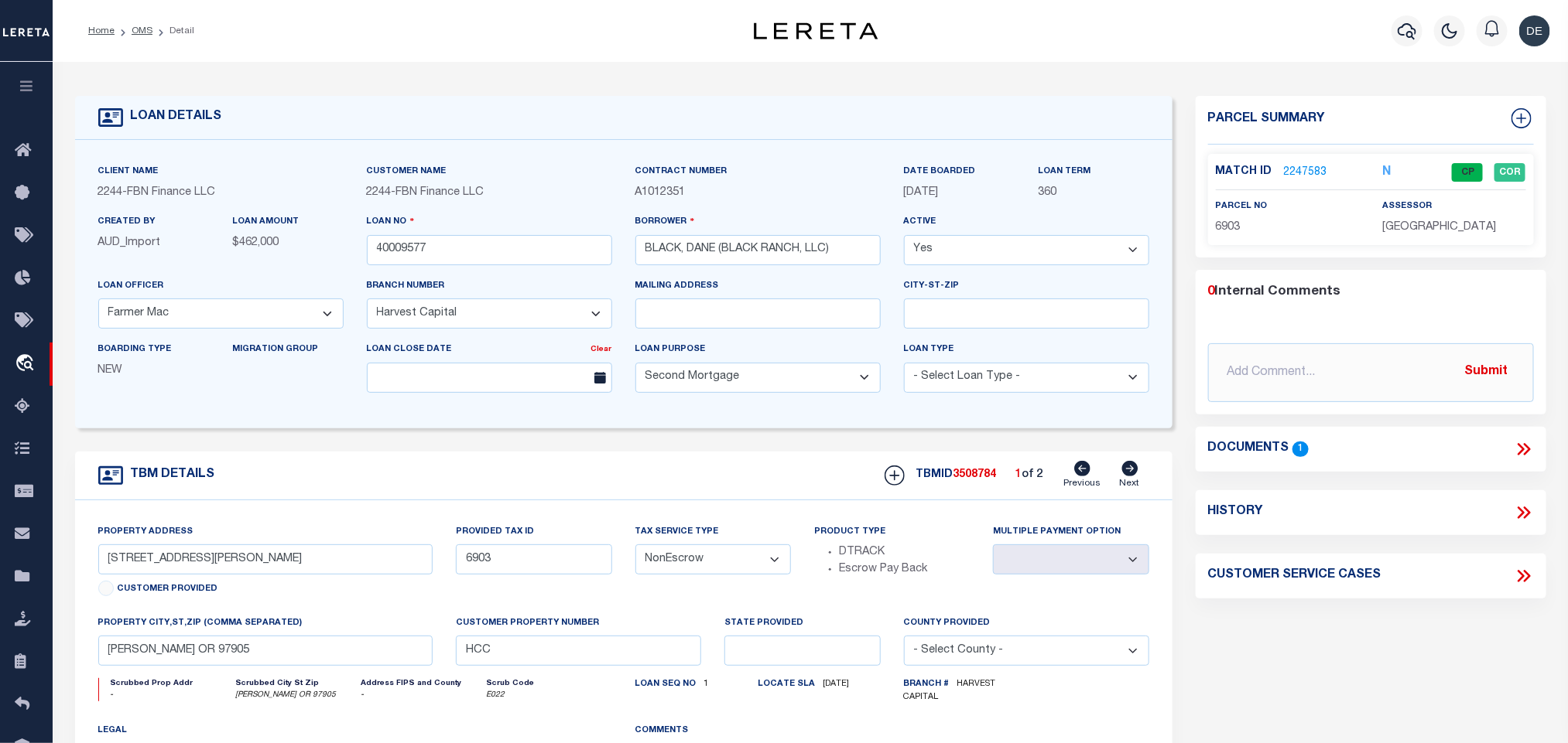
click at [1130, 472] on icon at bounding box center [1130, 469] width 17 height 16
type input "6814"
select select
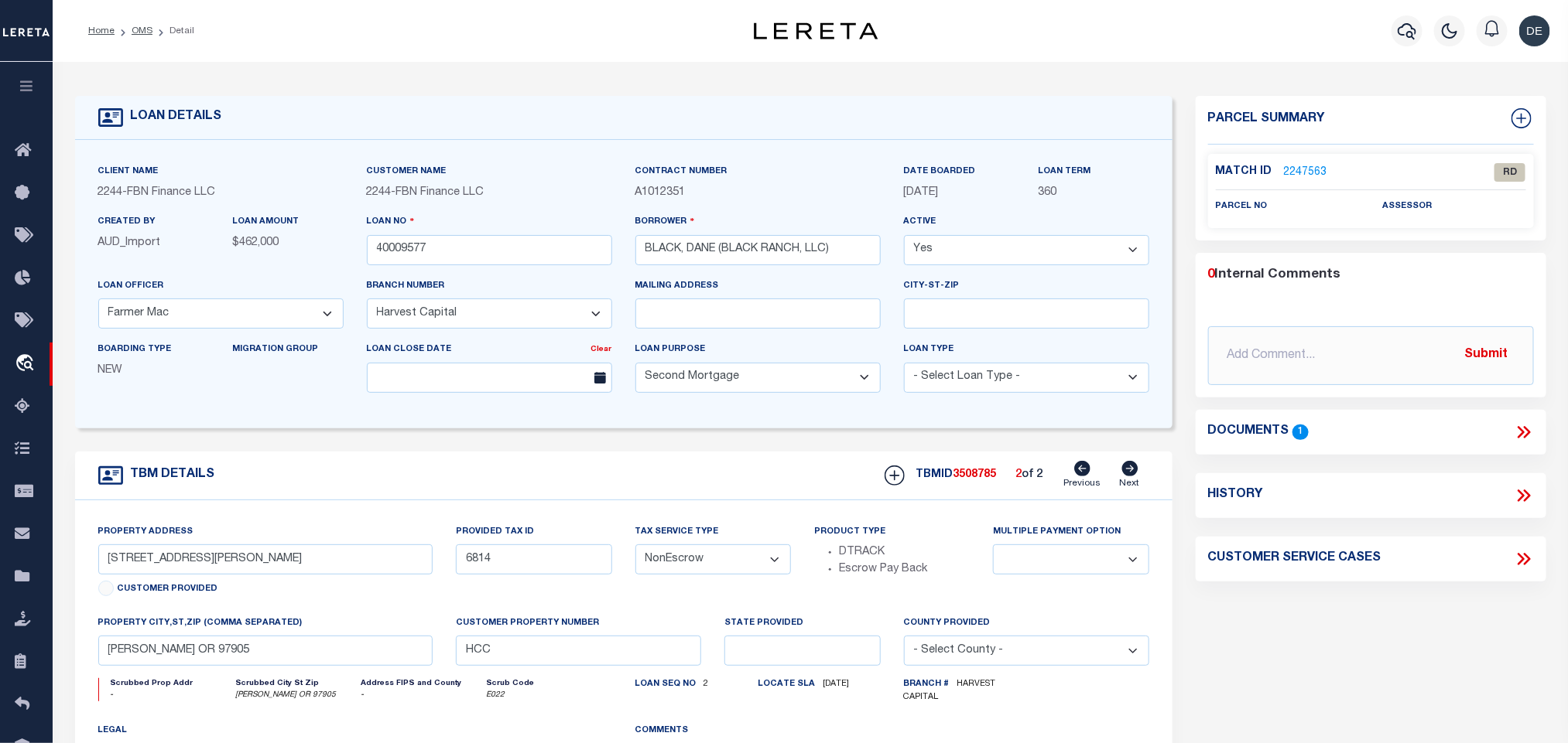
click at [1089, 474] on icon at bounding box center [1083, 469] width 17 height 16
type input "6903"
select select
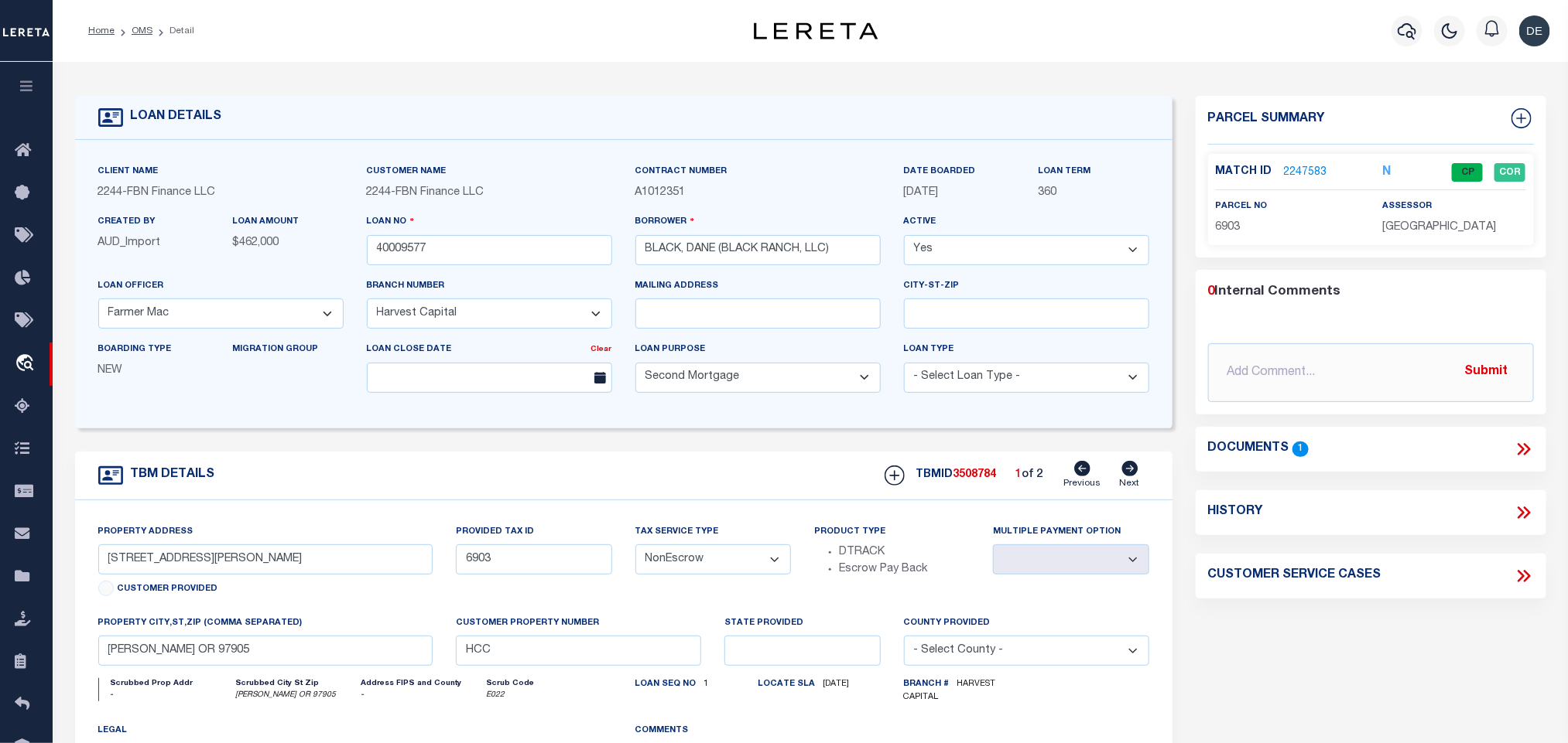
click at [1525, 446] on icon at bounding box center [1526, 450] width 7 height 13
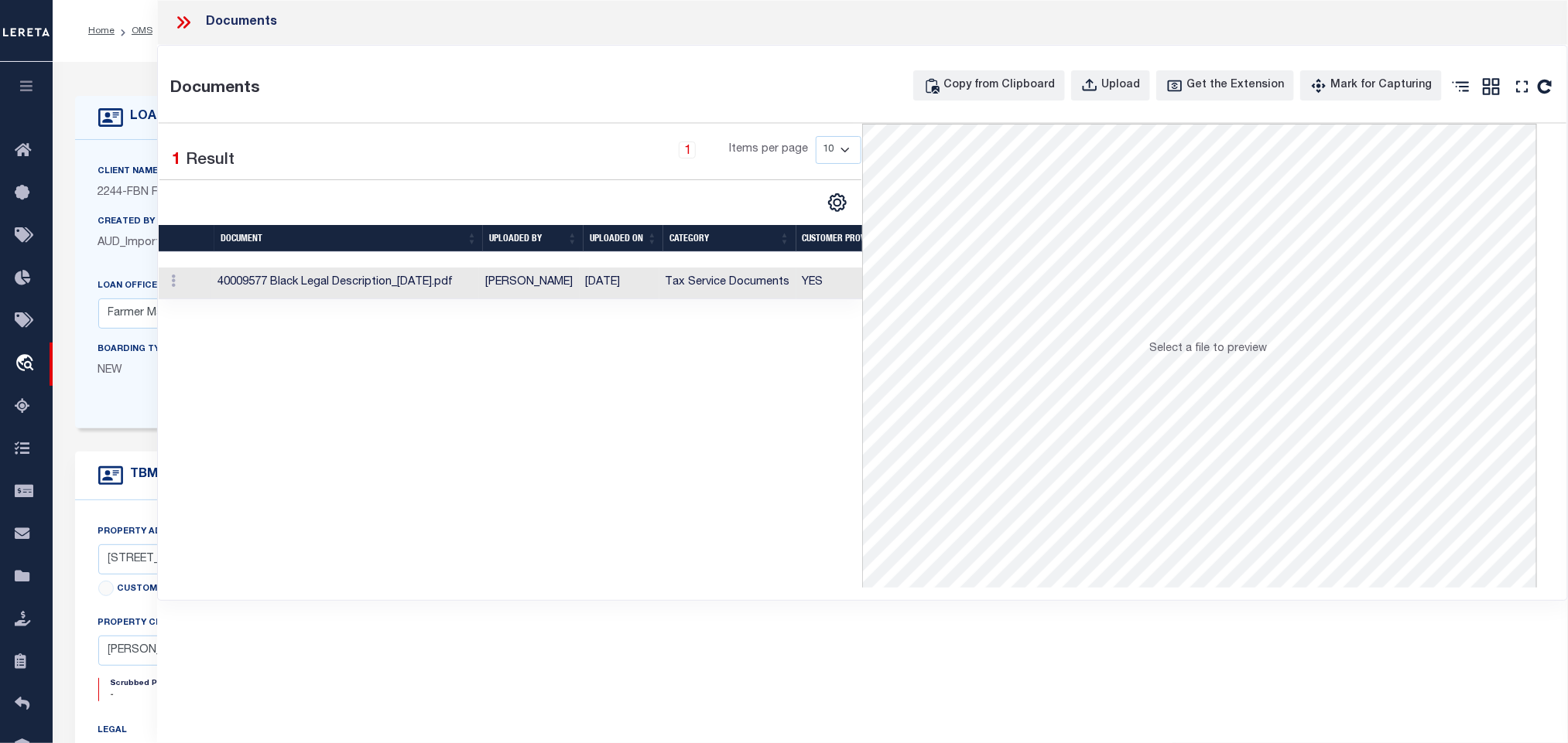
click at [732, 288] on td "Tax Service Documents" at bounding box center [728, 284] width 137 height 32
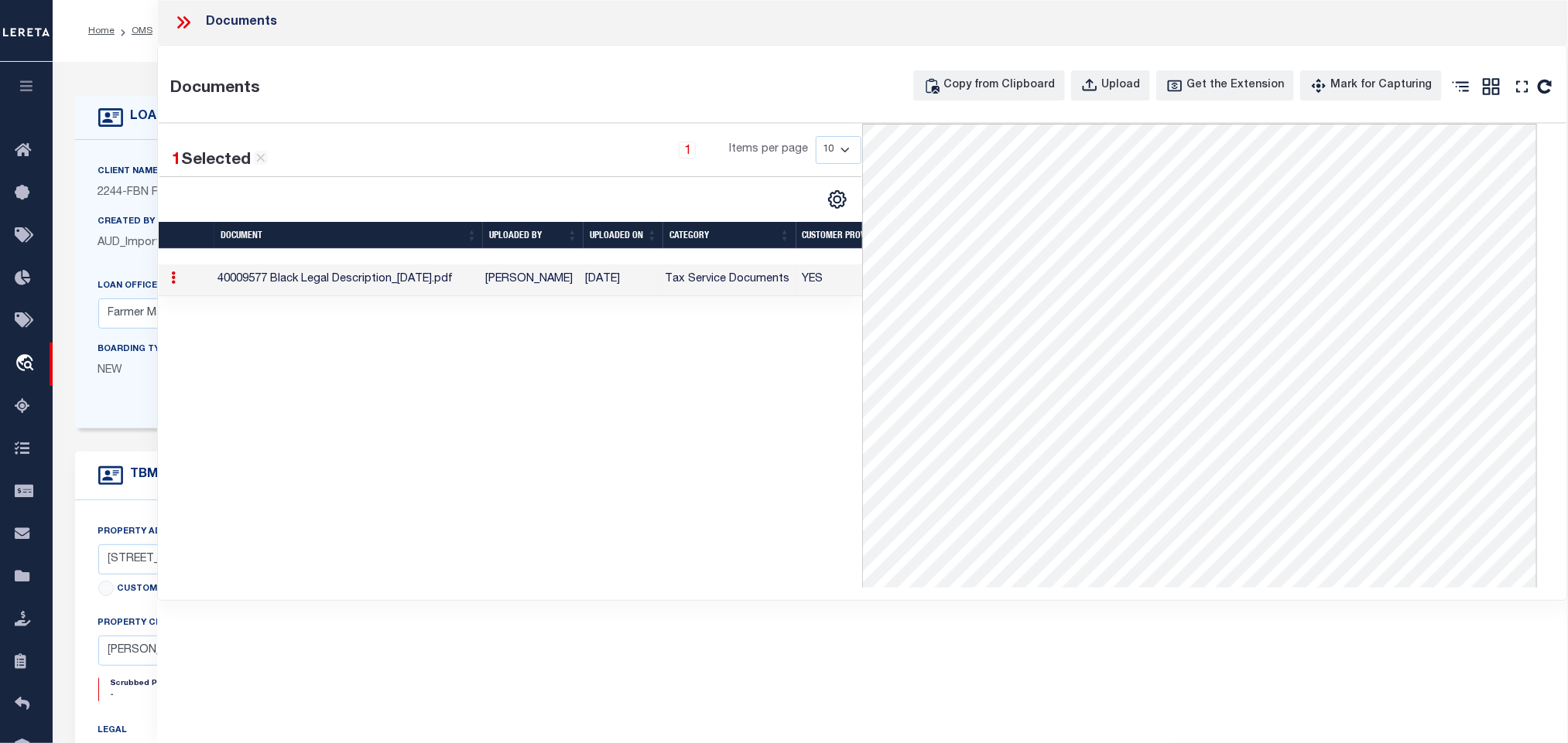
click at [173, 6] on div "Documents" at bounding box center [862, 22] width 1411 height 45
click at [186, 24] on icon at bounding box center [184, 23] width 20 height 20
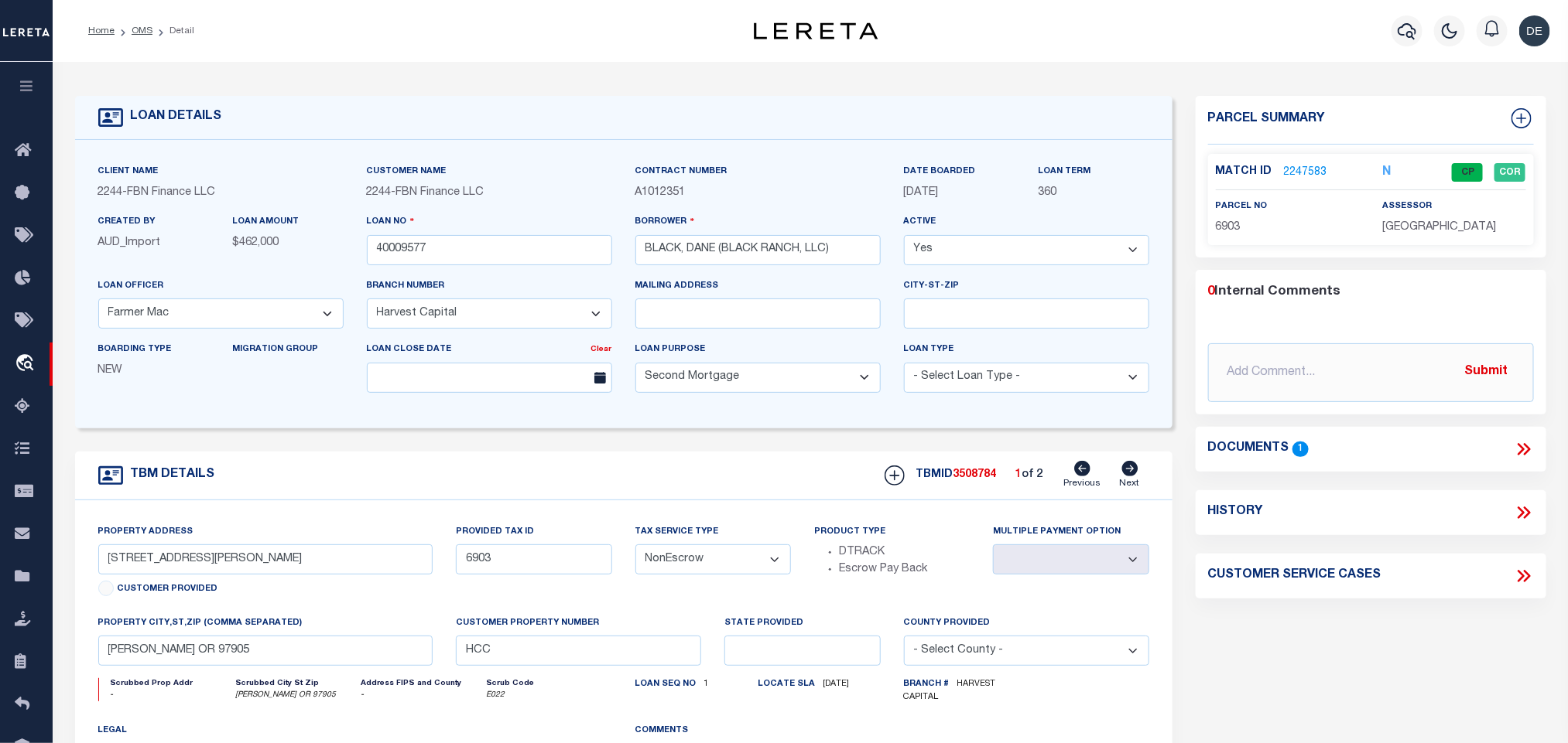
click at [1305, 158] on div "Match ID 2247583 N CP COR parcel no 6903" at bounding box center [1371, 199] width 326 height 91
click at [1305, 167] on link "2247583" at bounding box center [1305, 173] width 43 height 17
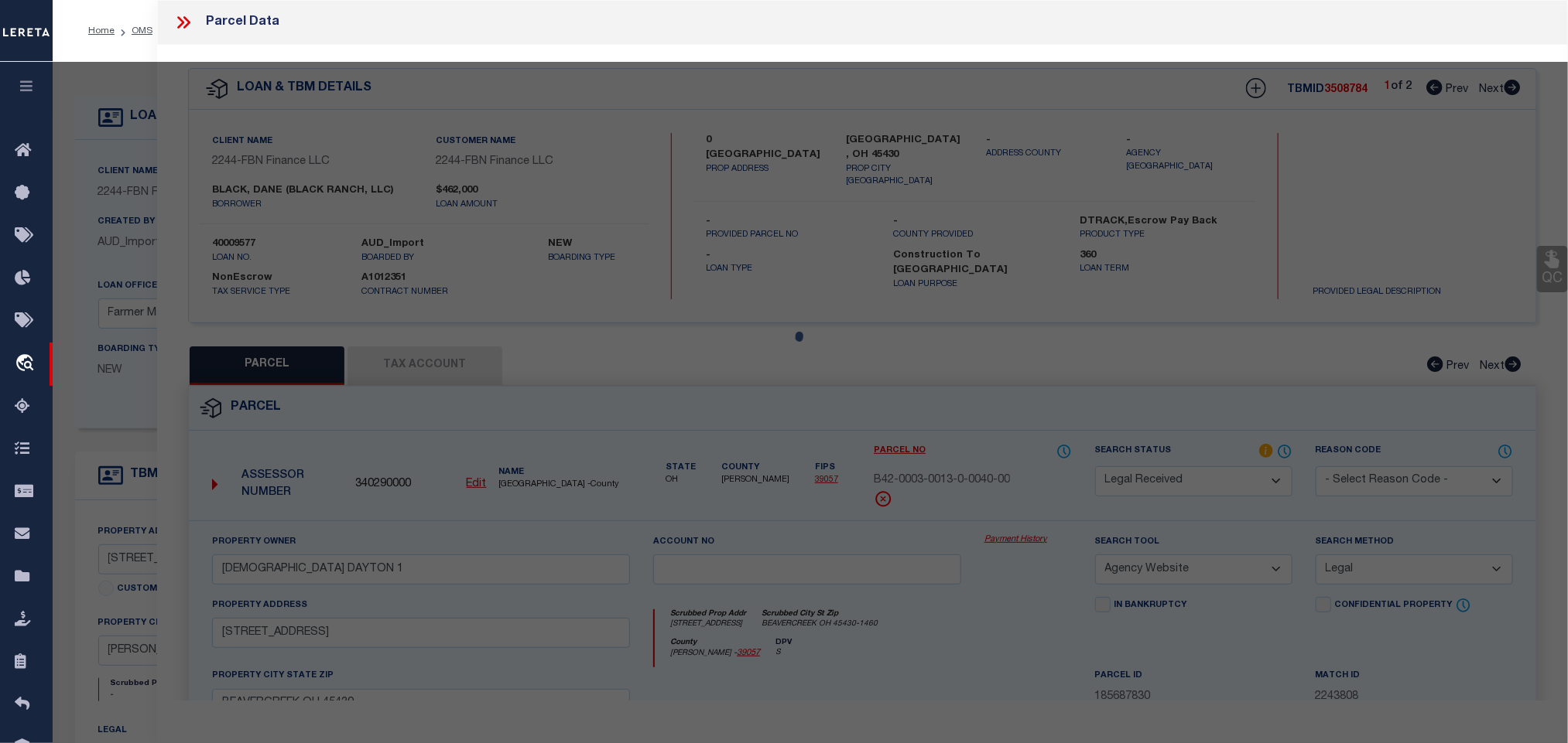
select select "AS"
select select
checkbox input "false"
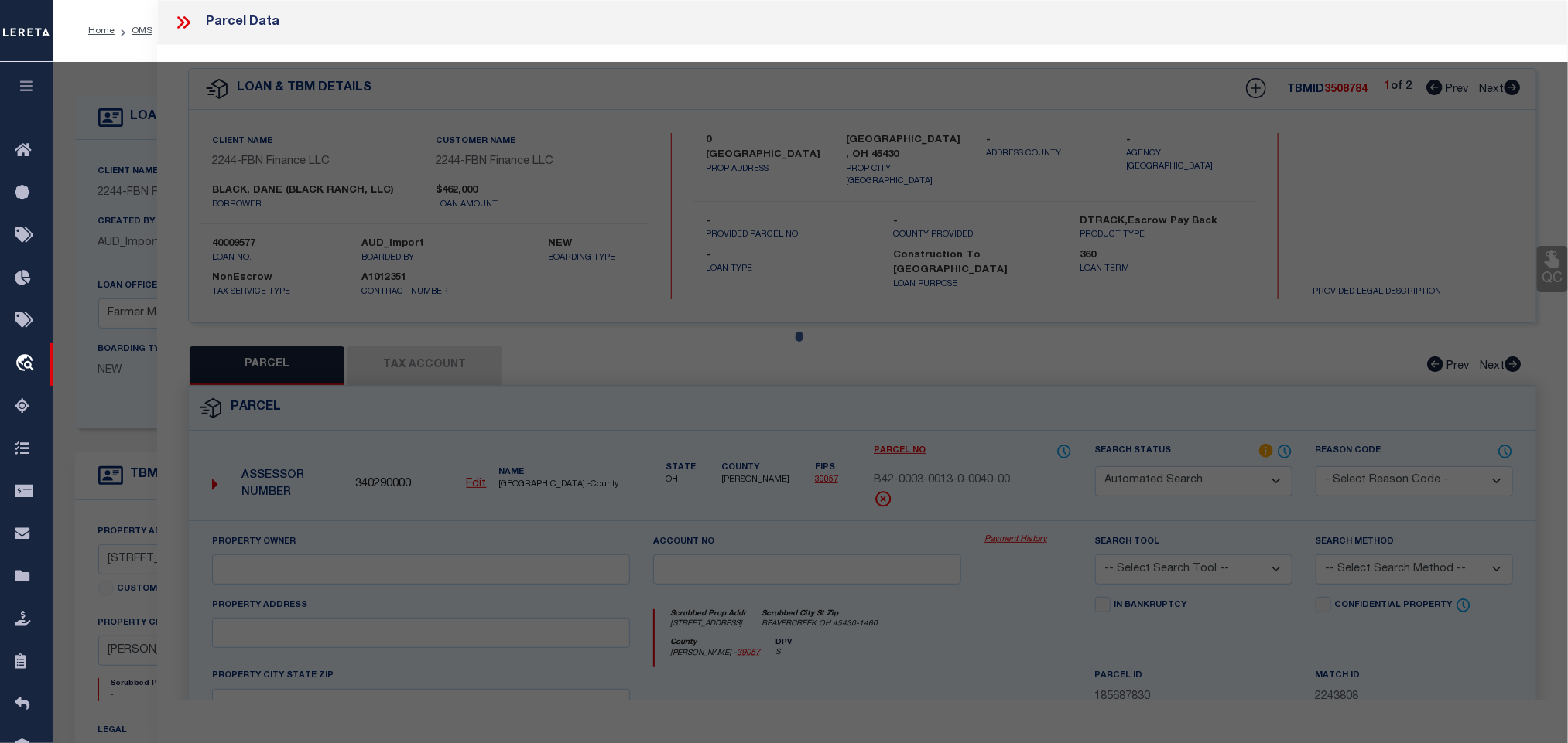
select select "CP"
type input "BLACK RANCH, LLC"
select select "AGW"
select select
type input "[STREET_ADDRESS][PERSON_NAME]"
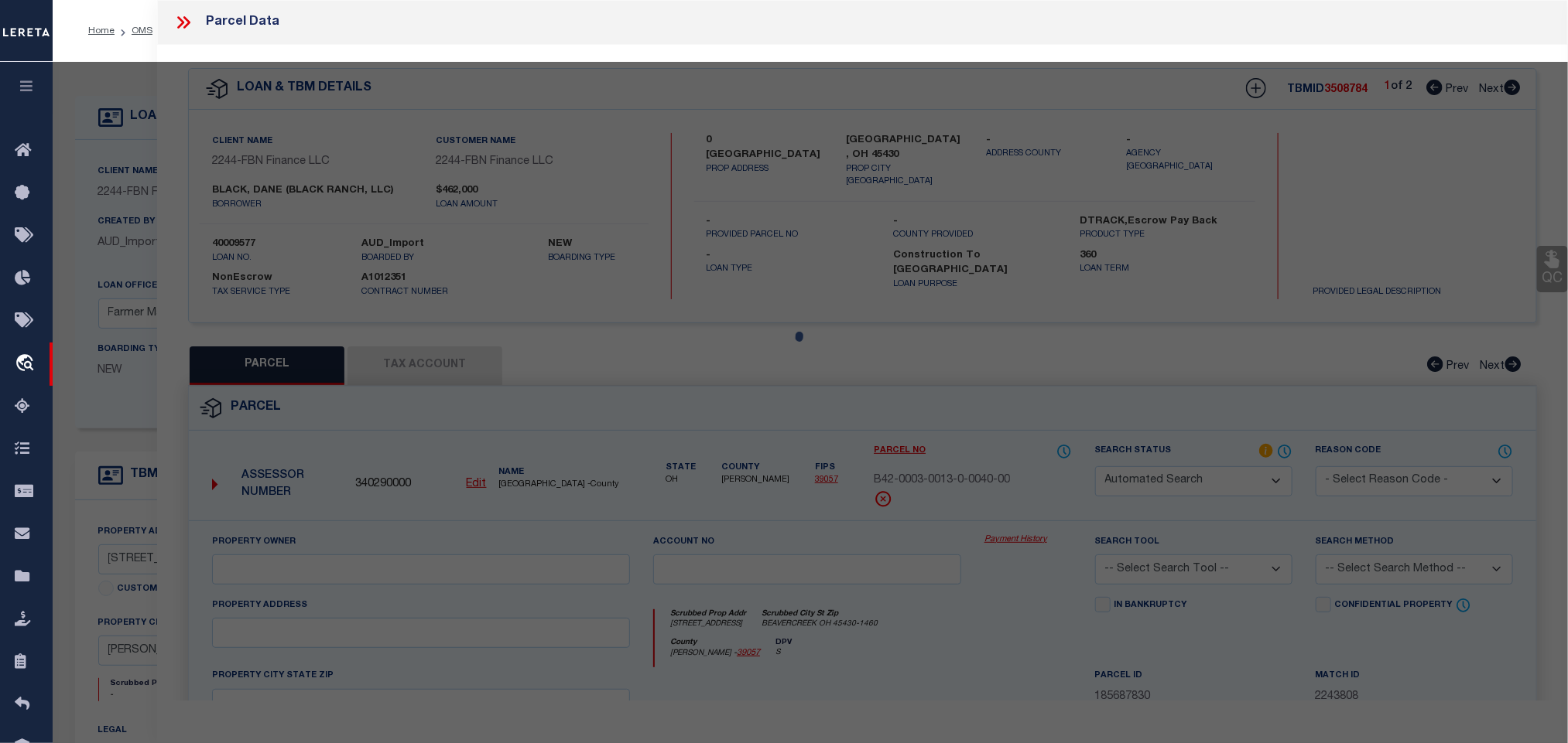
type input "[PERSON_NAME] OR 97905"
type textarea "551 FARM USE/EFU IMPROV"
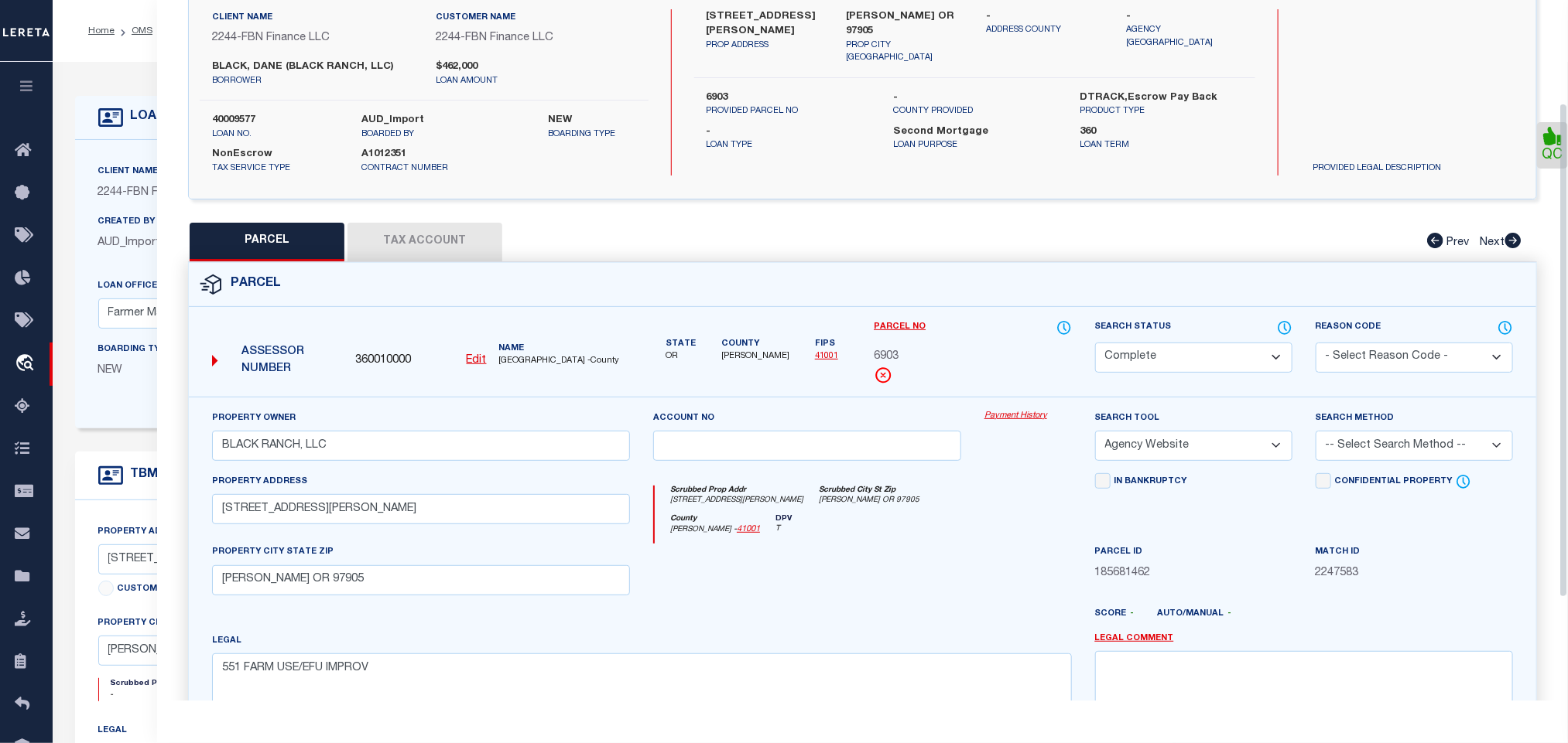
scroll to position [290, 0]
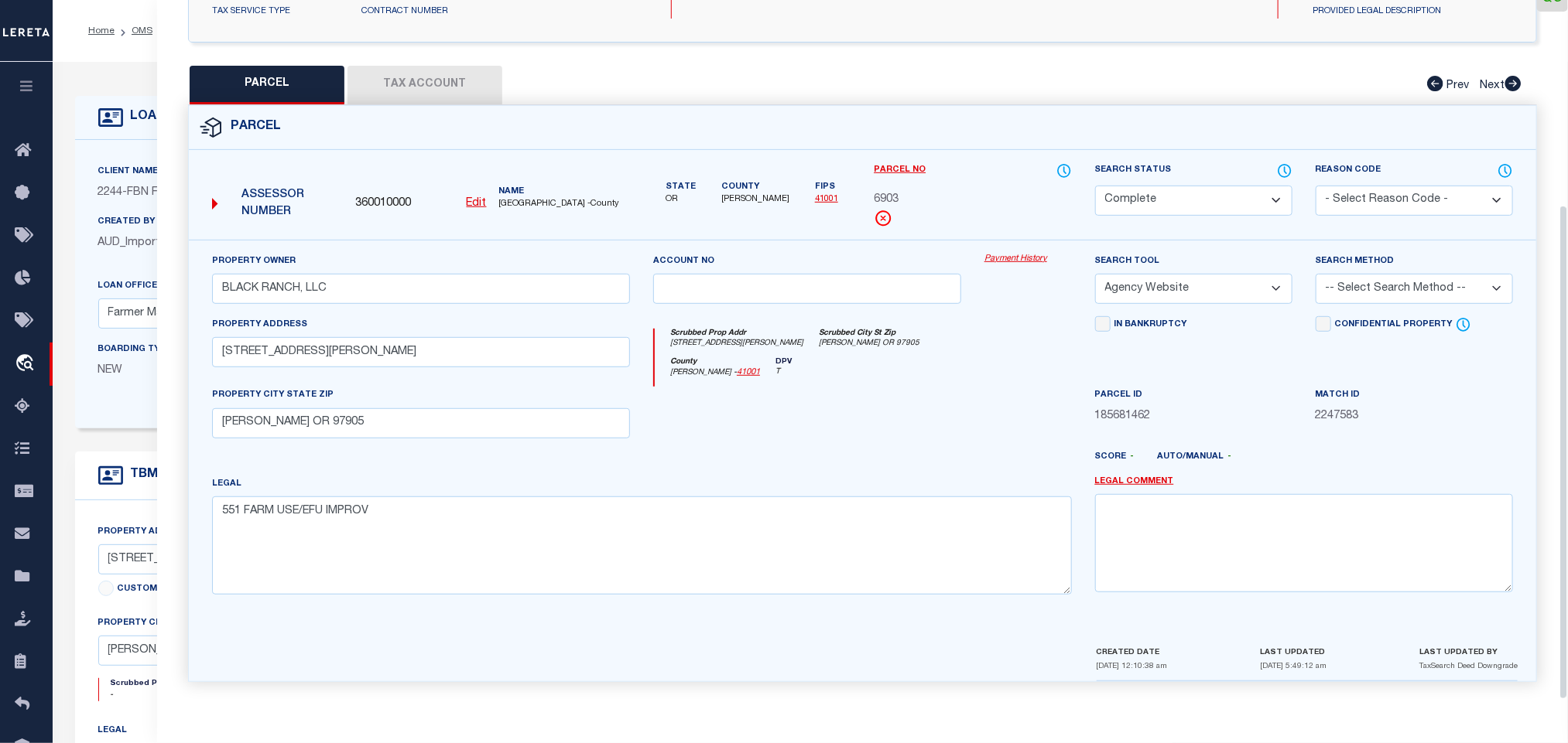
click at [151, 429] on div "Client Name 2244 - FBN Finance LLC Customer Name 2244 - FBN Finance LLC 360" at bounding box center [624, 284] width 1097 height 288
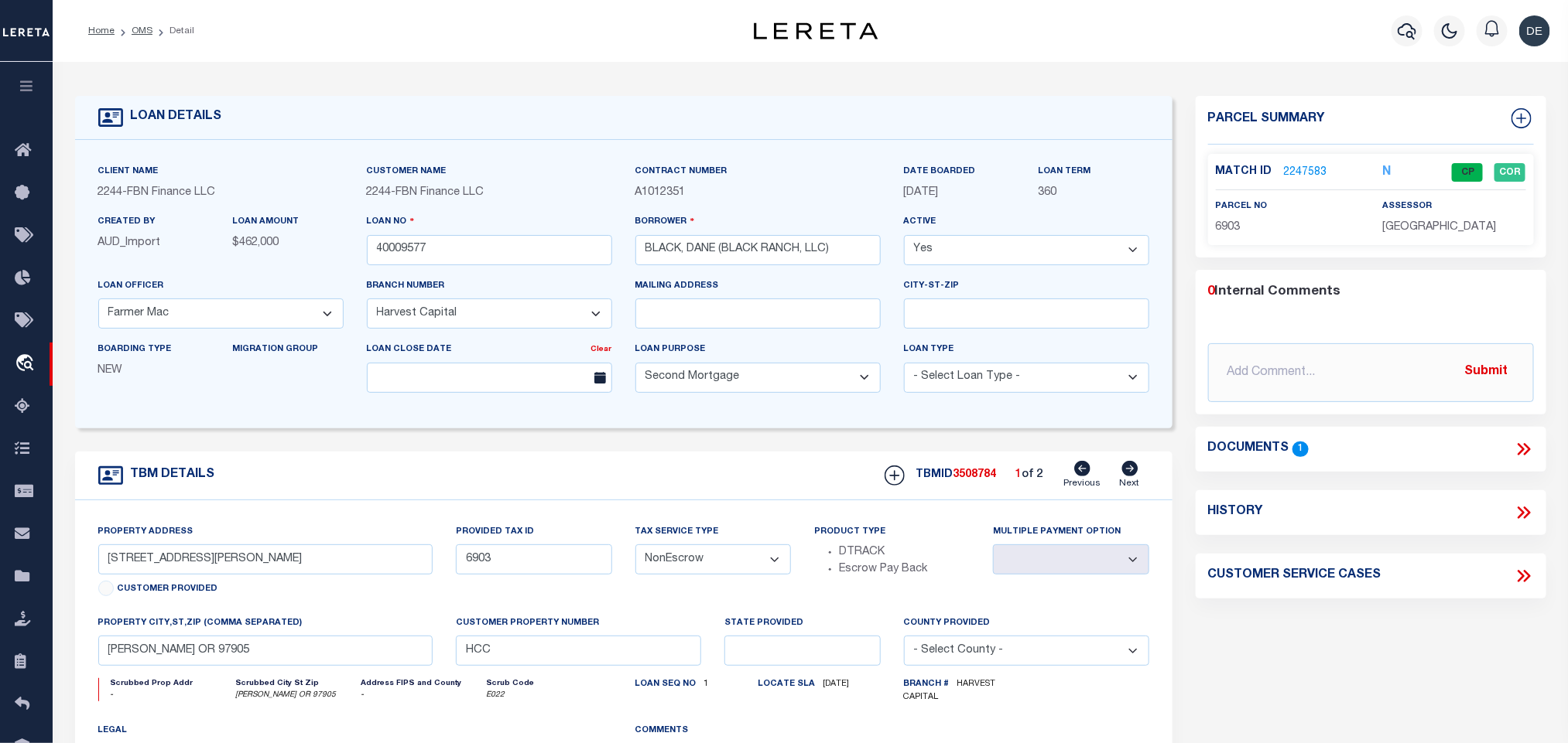
click at [1308, 179] on link "2247583" at bounding box center [1305, 173] width 43 height 17
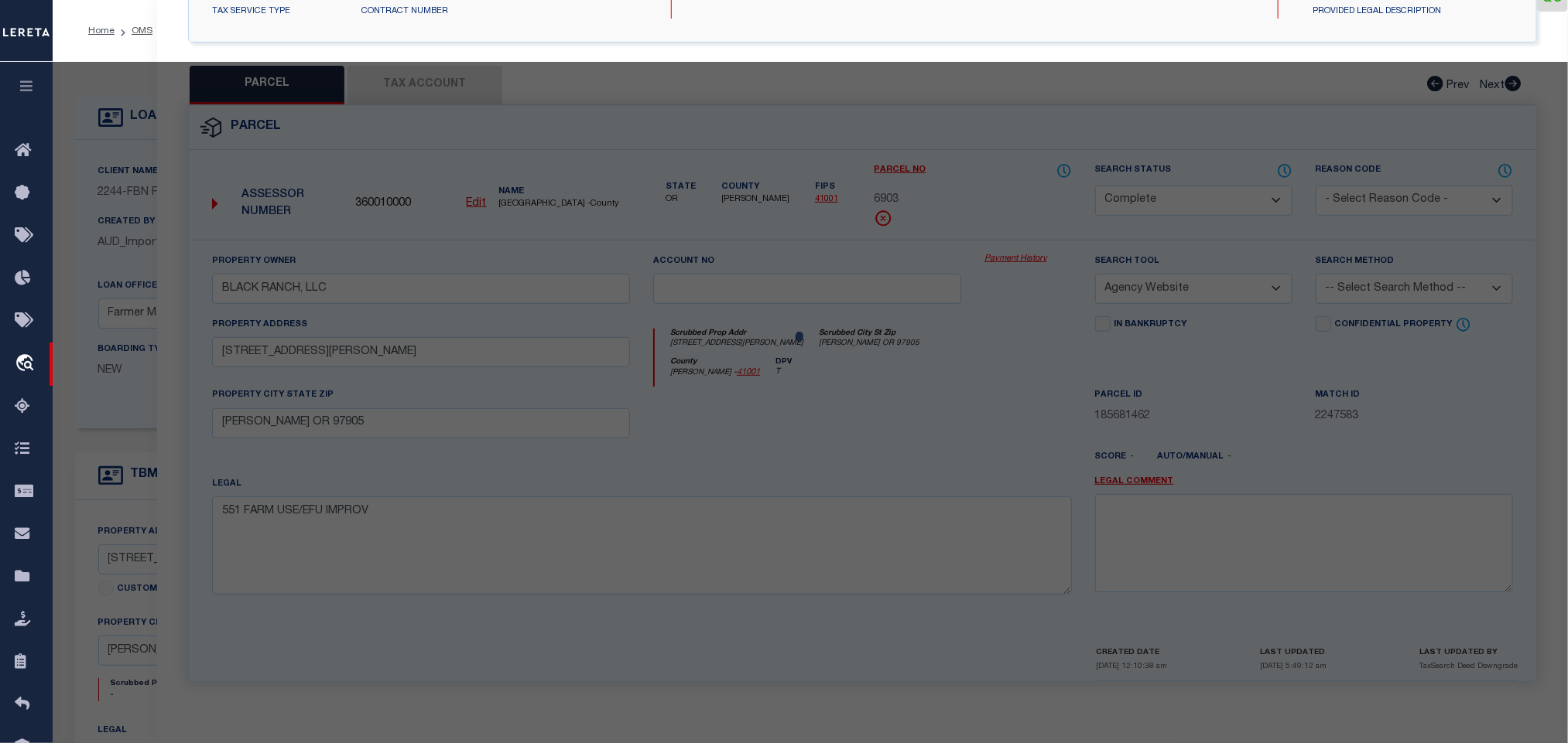
select select "AS"
select select
checkbox input "false"
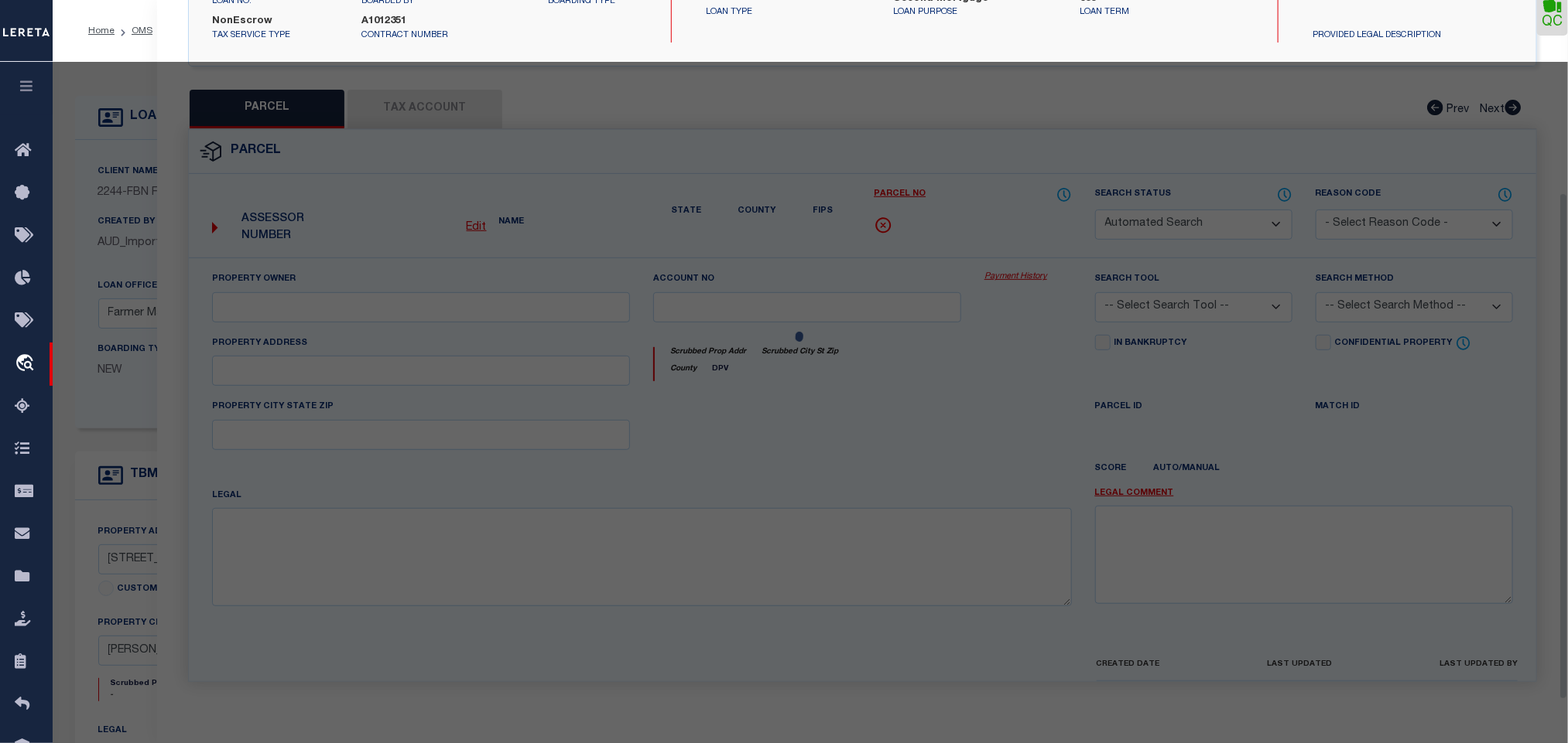
select select "CP"
type input "BLACK RANCH, LLC"
select select "AGW"
select select
type input "[STREET_ADDRESS][PERSON_NAME]"
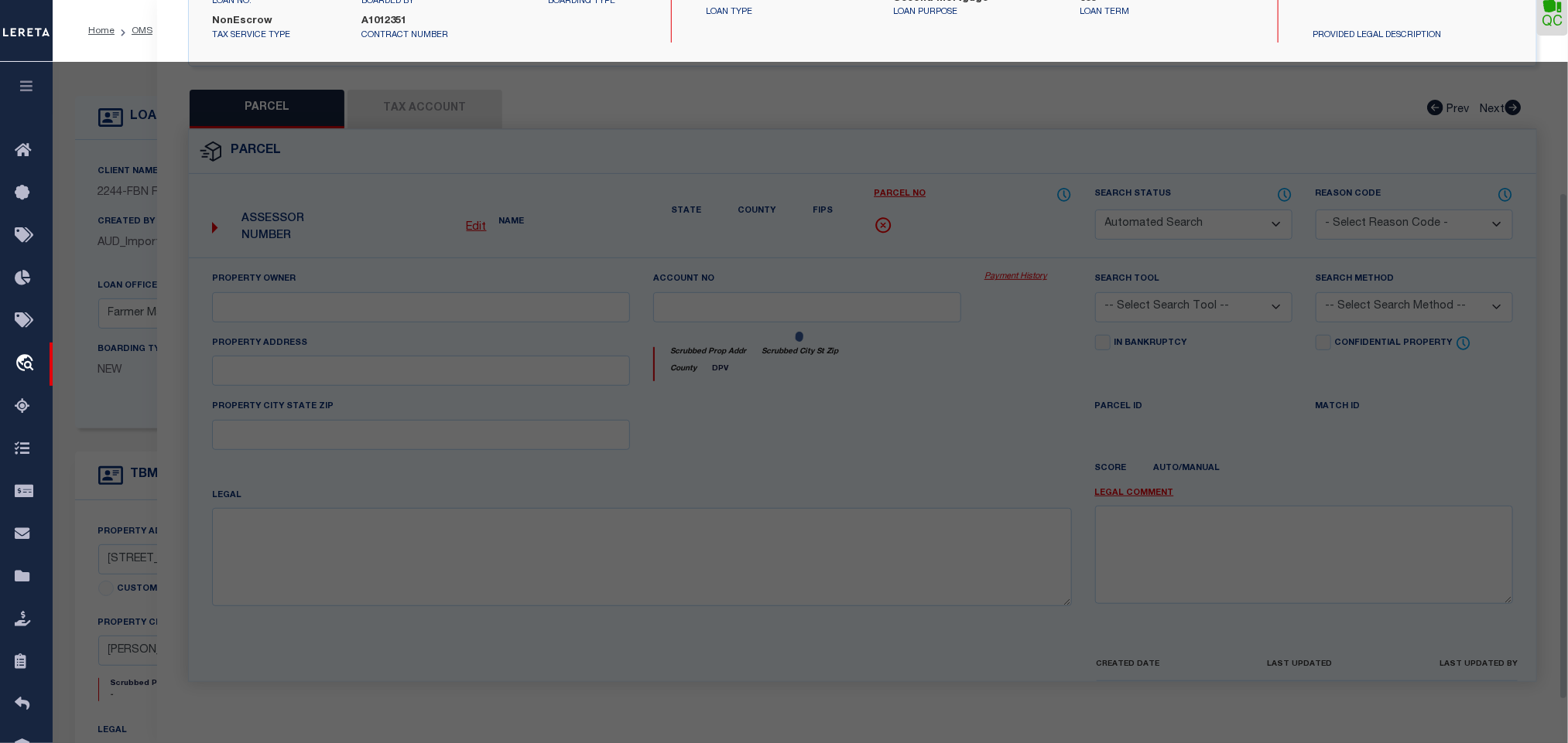
type input "[PERSON_NAME] OR 97905"
type textarea "551 FARM USE/EFU IMPROV"
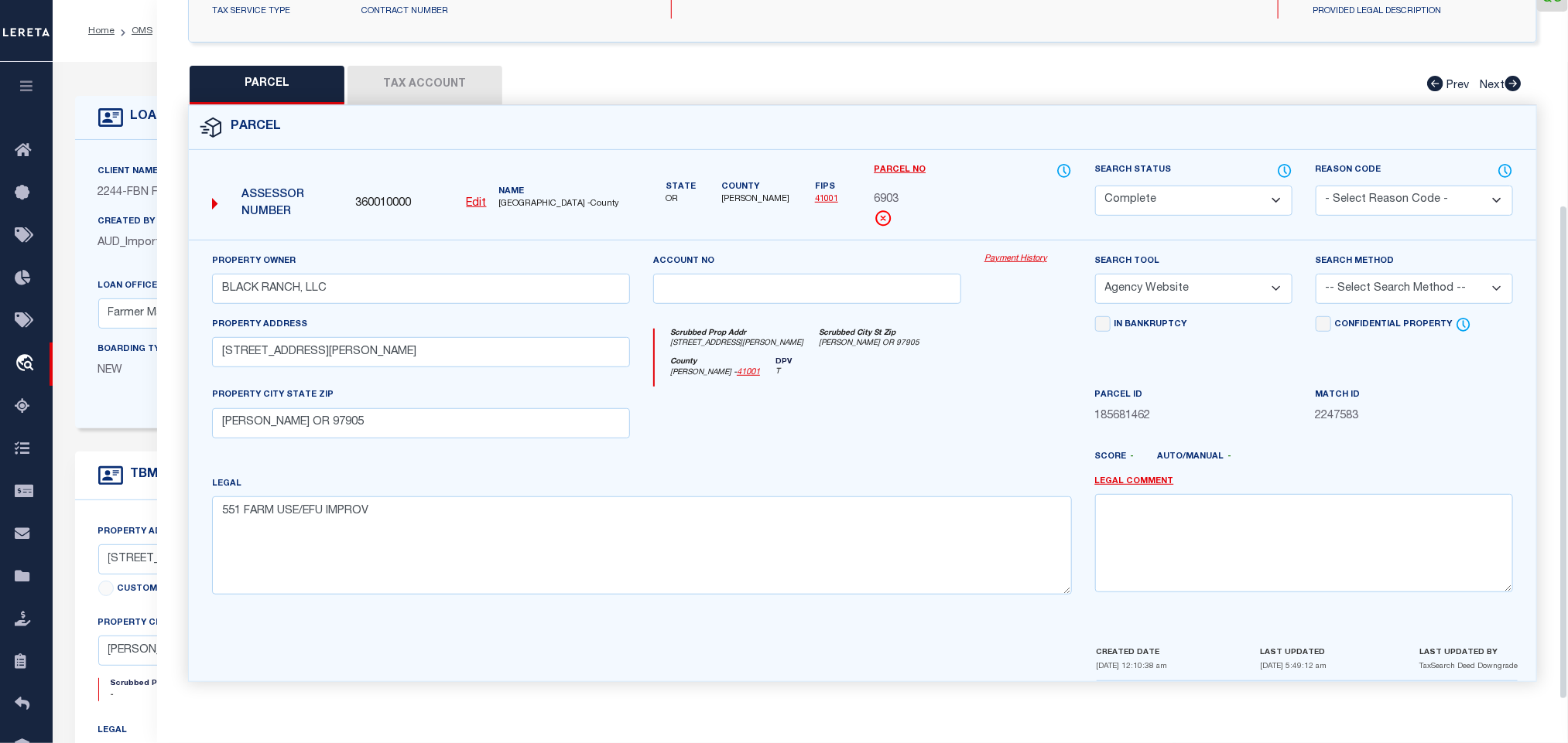
click at [823, 195] on link "41001" at bounding box center [826, 199] width 23 height 9
drag, startPoint x: 117, startPoint y: 177, endPoint x: 755, endPoint y: 302, distance: 650.1
click at [117, 177] on label "Client Name" at bounding box center [128, 172] width 61 height 13
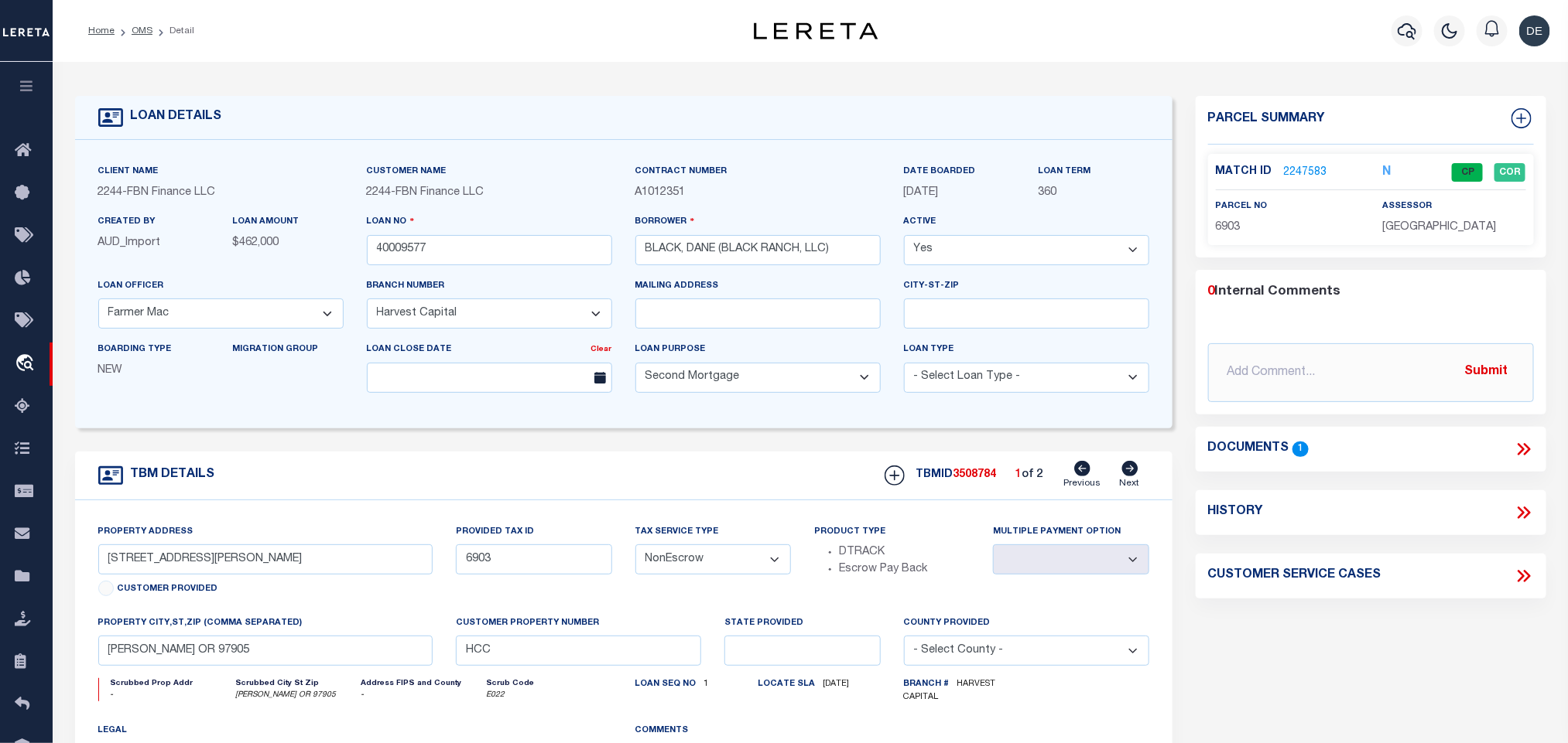
click at [1222, 224] on span "6903" at bounding box center [1227, 228] width 24 height 11
copy span "6903"
click at [1128, 474] on icon at bounding box center [1130, 469] width 17 height 16
type input "6814"
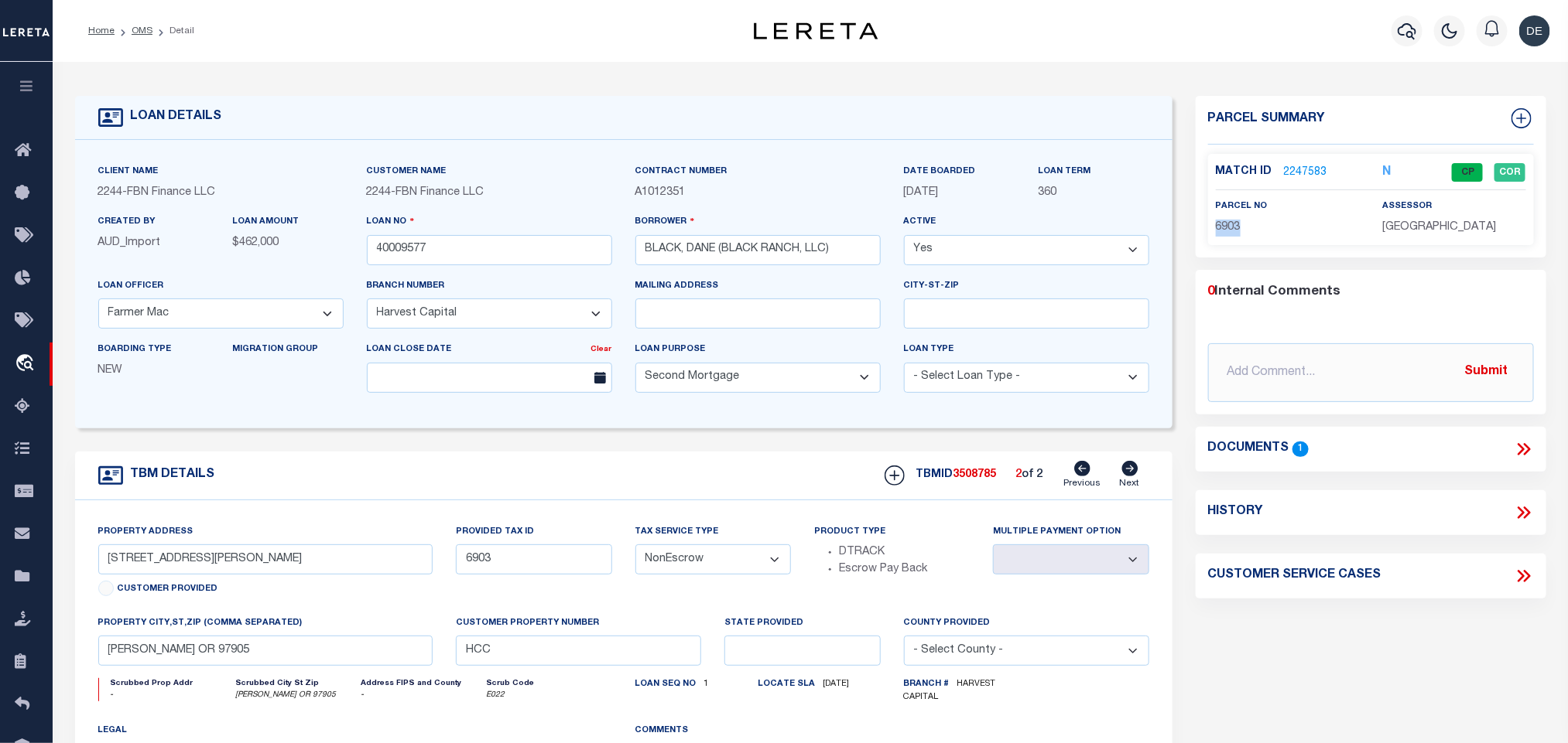
select select
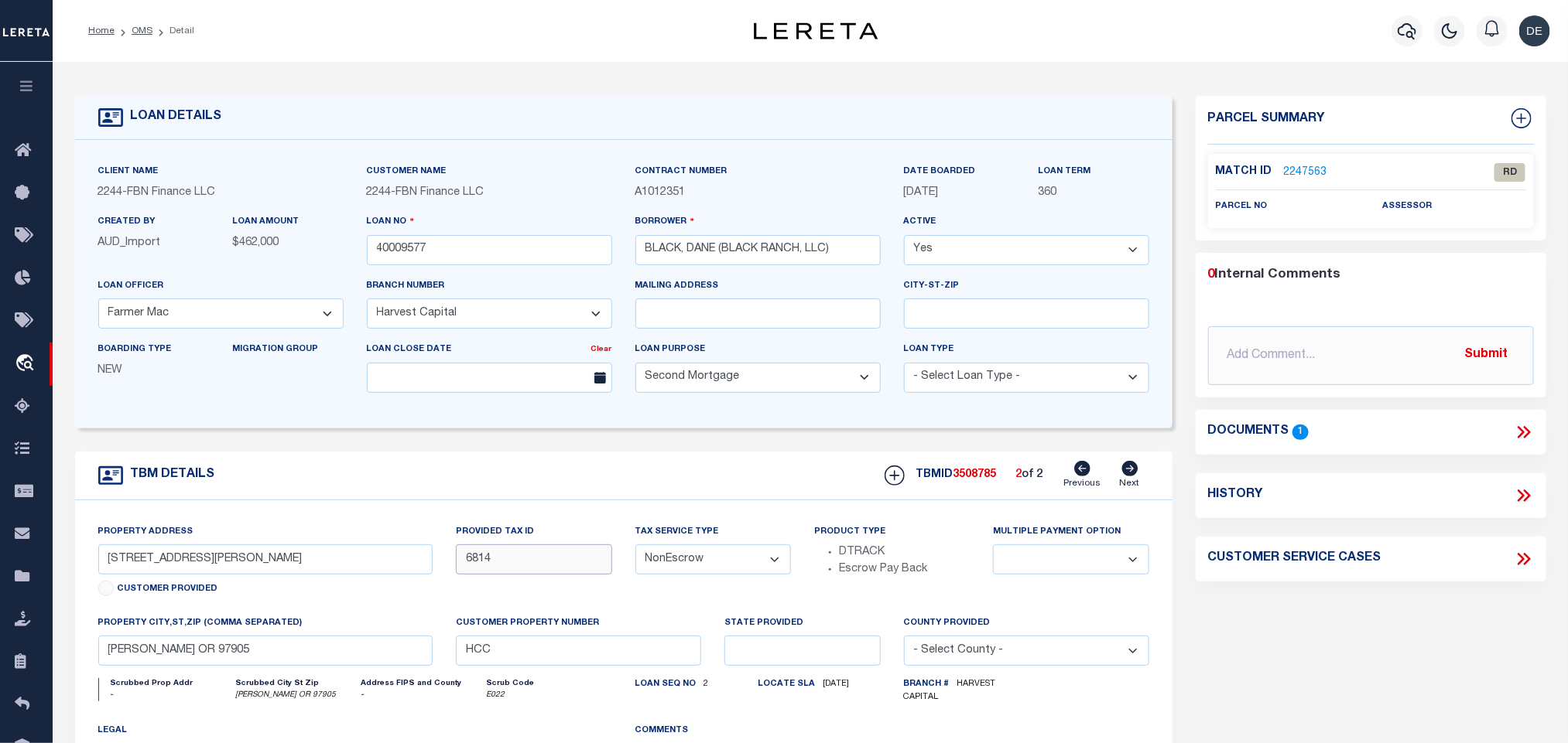
click at [463, 570] on input "6814" at bounding box center [533, 559] width 155 height 30
click at [1305, 174] on link "2247563" at bounding box center [1305, 173] width 43 height 17
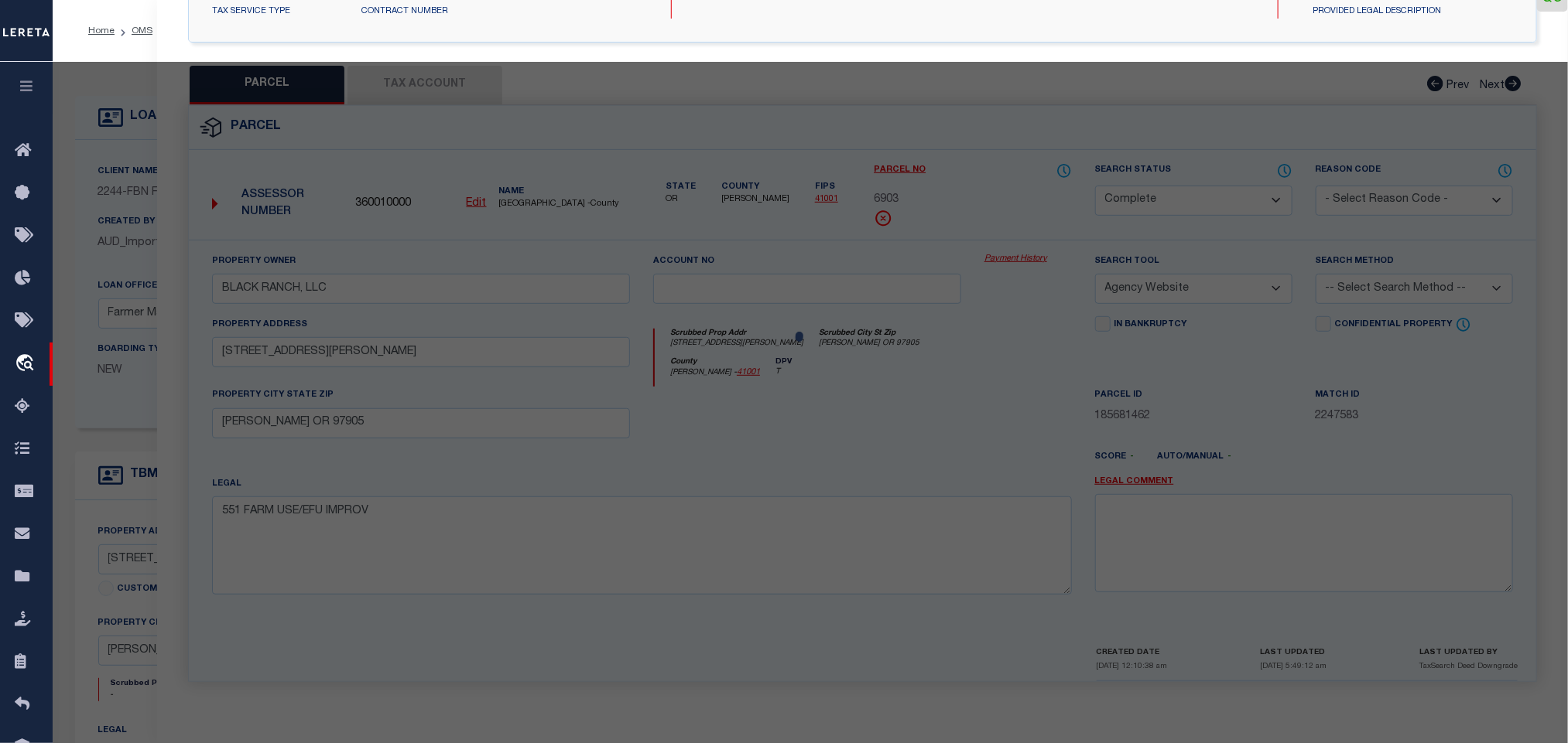
select select "AS"
select select
checkbox input "false"
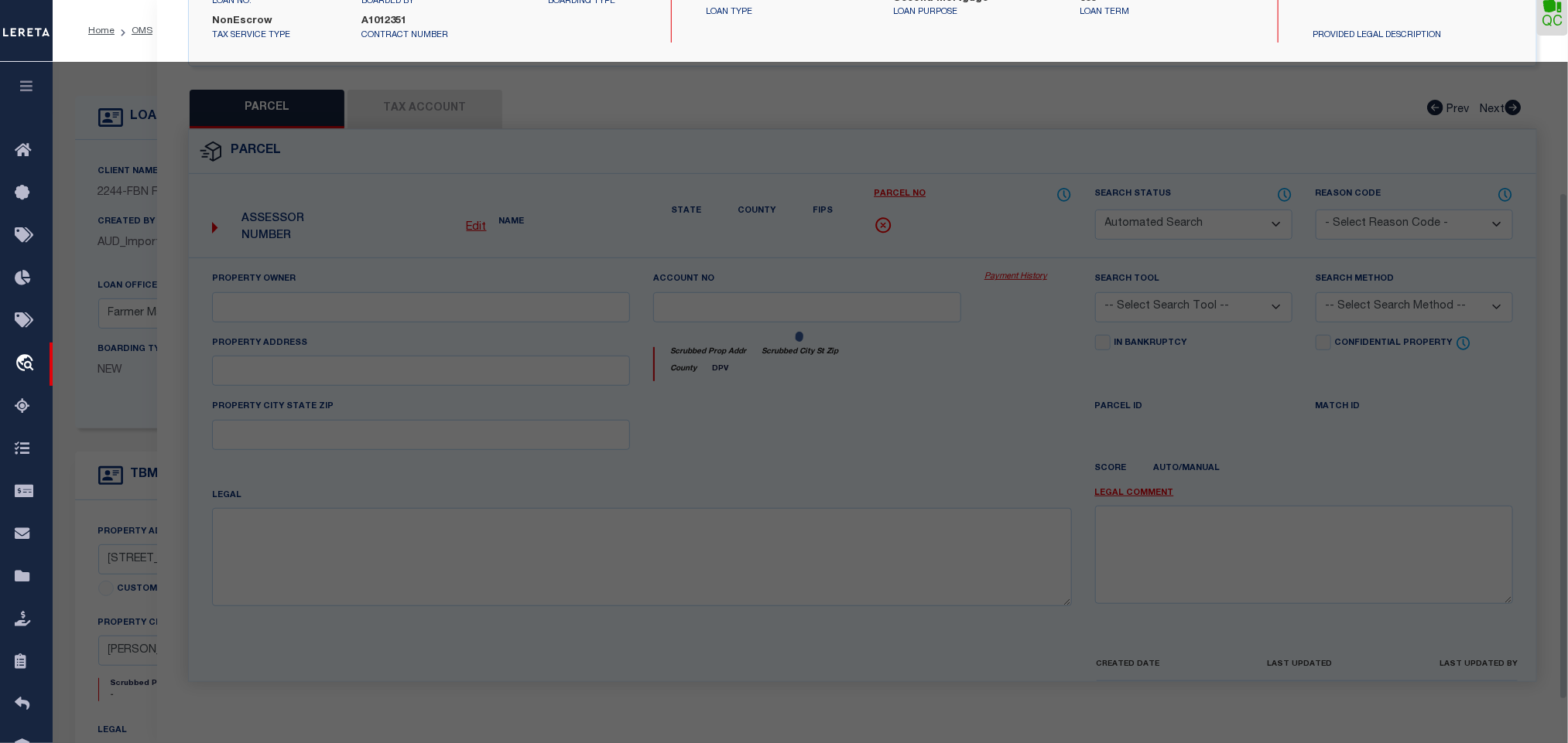
select select "RD"
checkbox input "false"
type textarea "Document uploaded that satisfies a legal requirement, changing from [GEOGRAPHIC…"
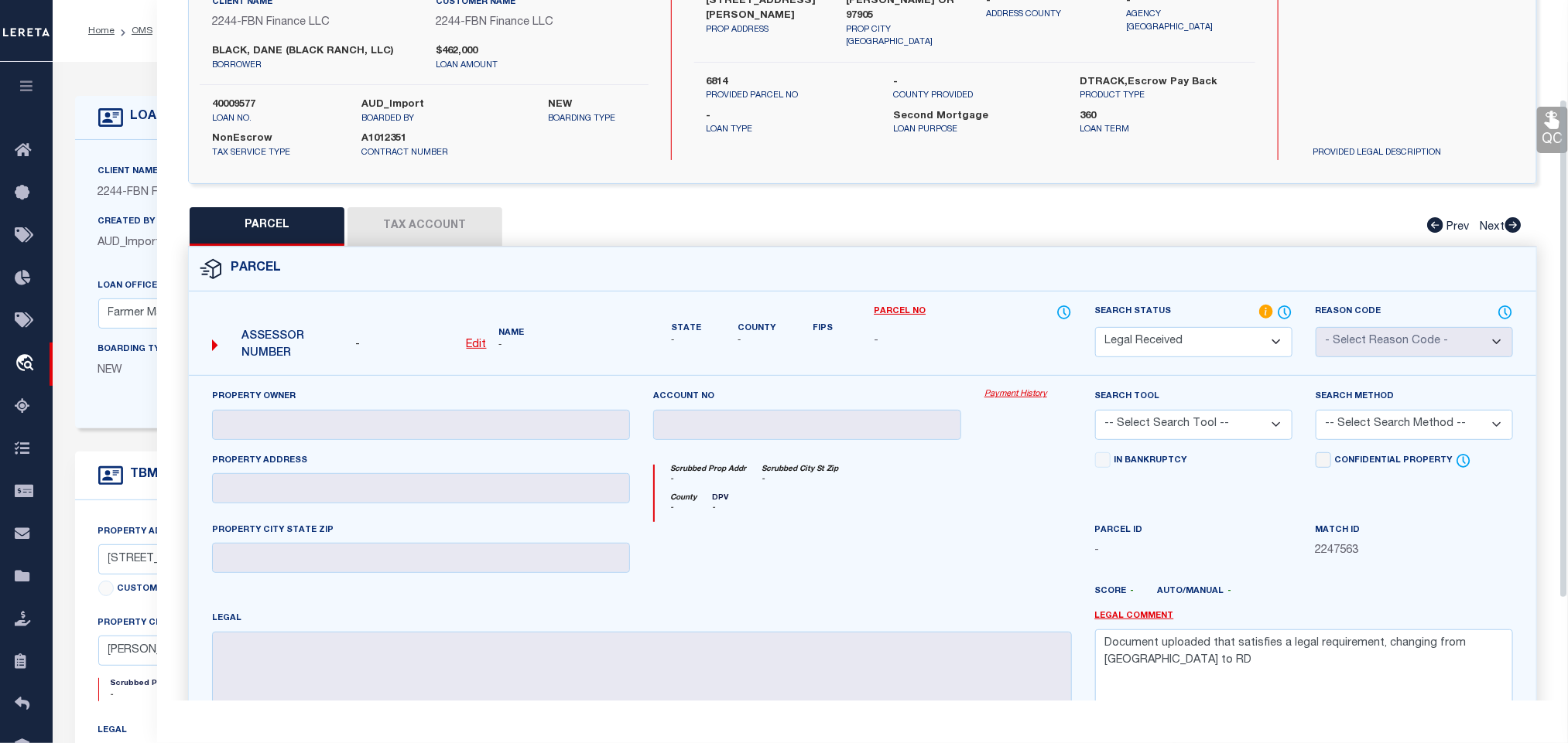
scroll to position [0, 0]
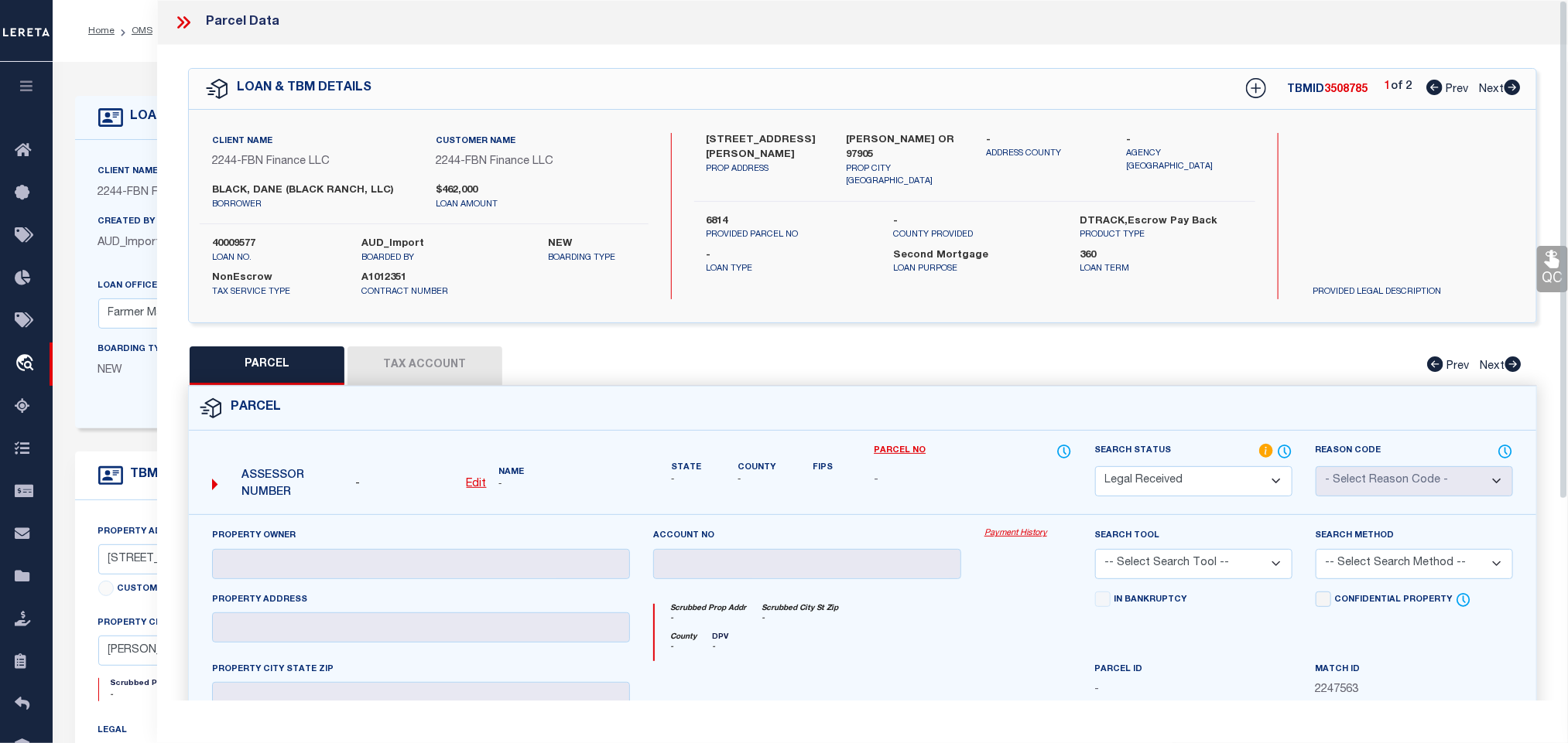
click at [475, 486] on u "Edit" at bounding box center [477, 485] width 20 height 11
select select "RD"
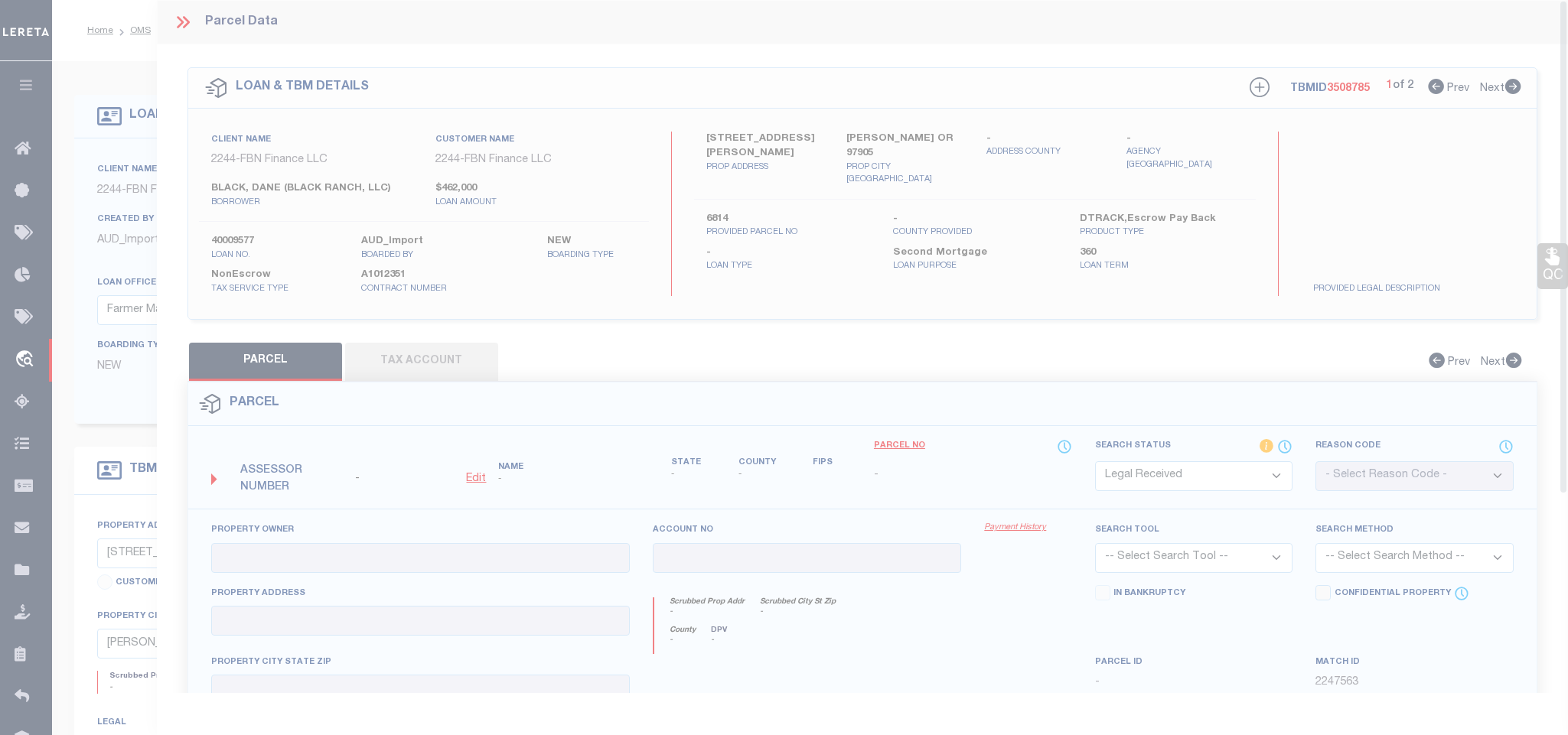
type textarea "-"
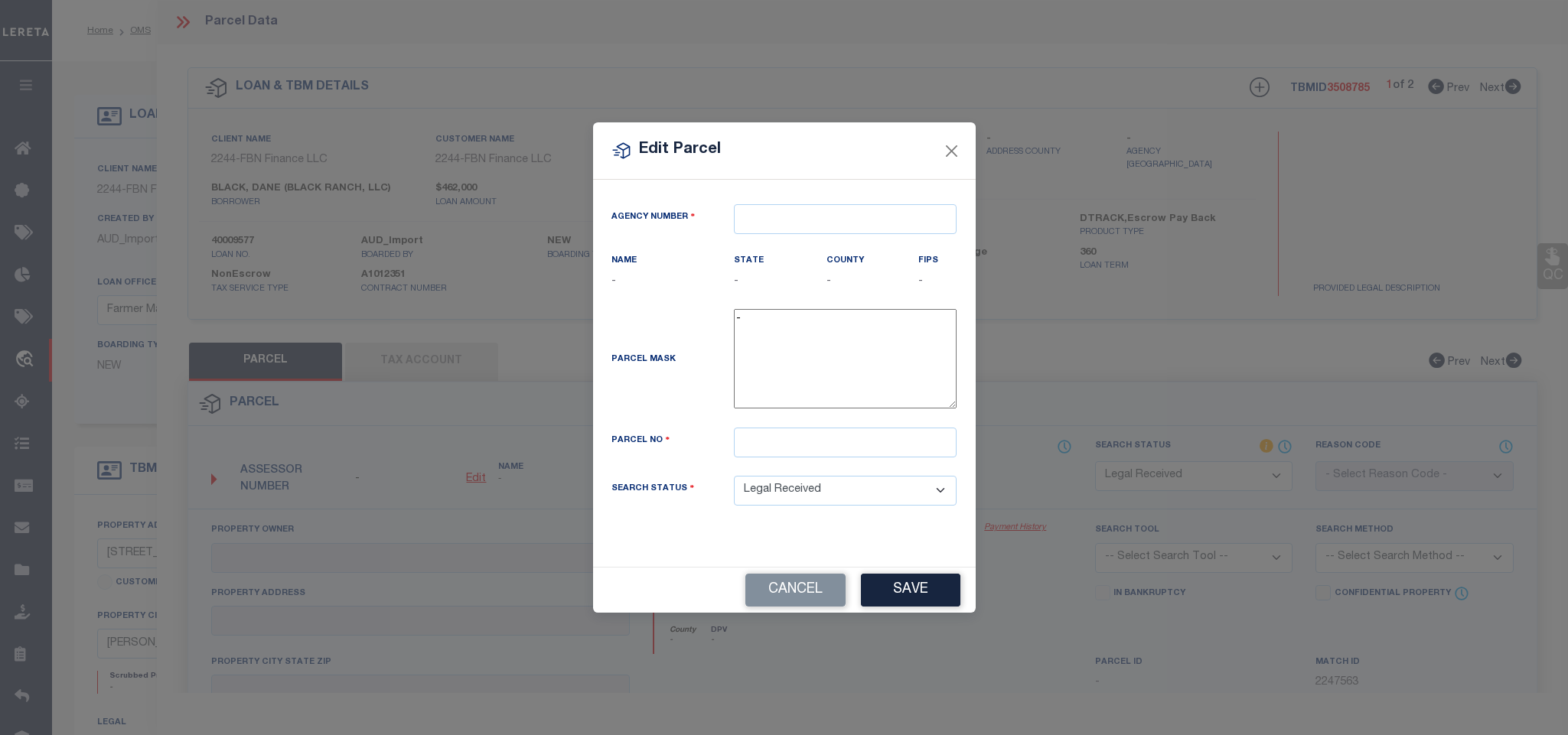
click at [801, 197] on div "Agency Number Name - State -" at bounding box center [784, 373] width 383 height 387
paste input "360010000"
type input "360010000"
click at [803, 214] on input "360010000" at bounding box center [845, 219] width 223 height 30
click at [799, 239] on div "360010000 : [GEOGRAPHIC_DATA]" at bounding box center [845, 253] width 221 height 44
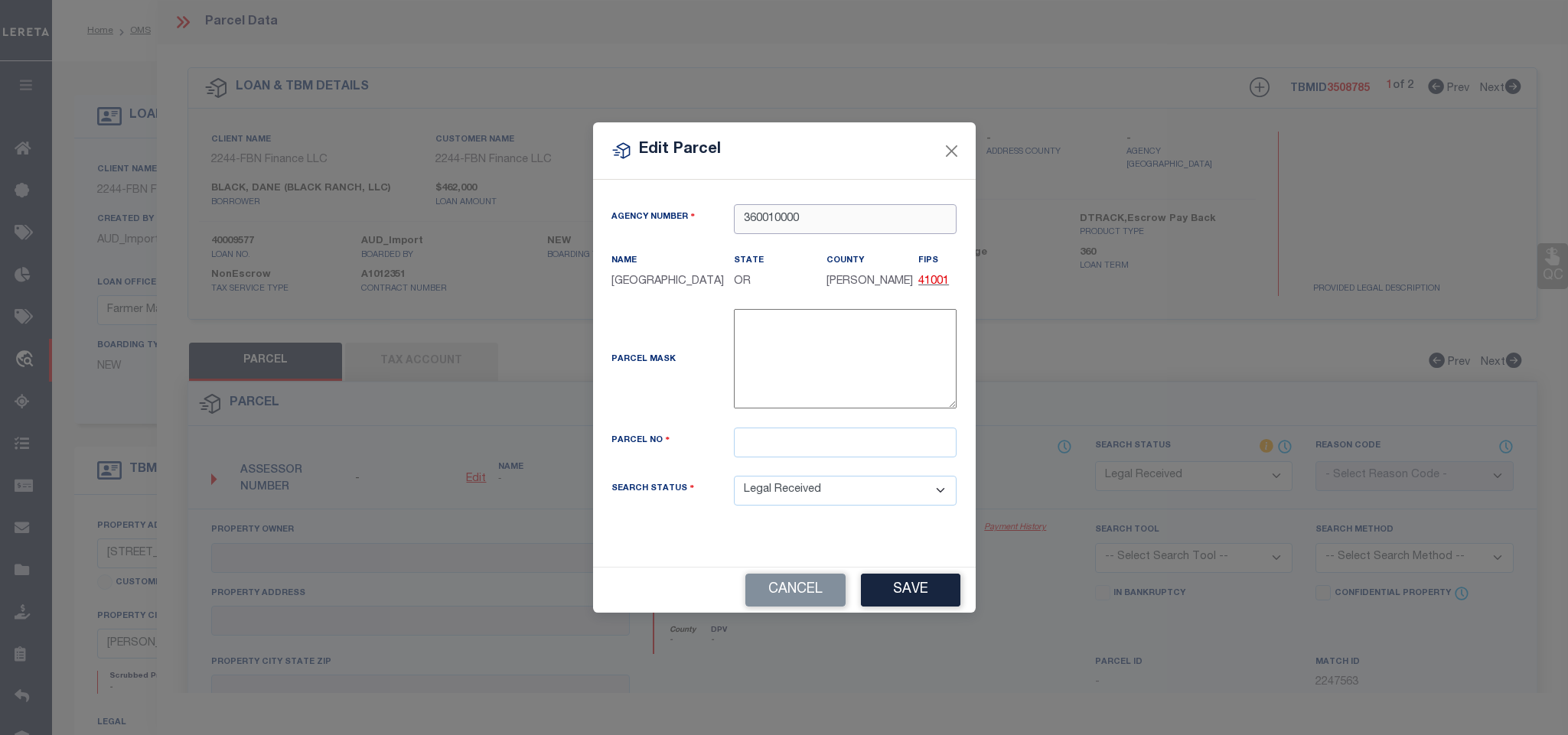
type input "360010000"
click at [853, 452] on input "text" at bounding box center [845, 443] width 223 height 30
paste input "6814"
type input "6814"
click at [904, 604] on button "Save" at bounding box center [910, 590] width 100 height 33
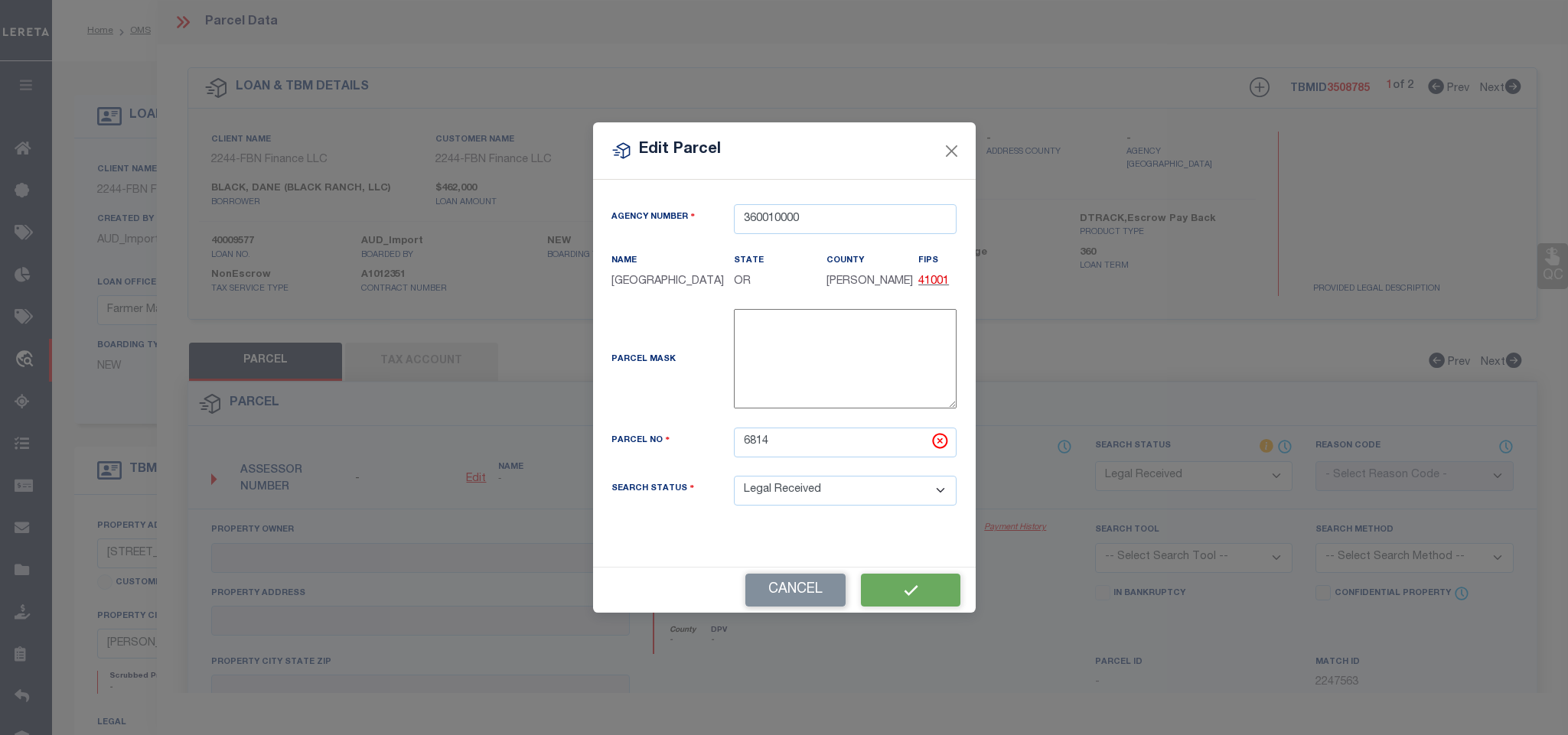
select select "RD"
checkbox input "false"
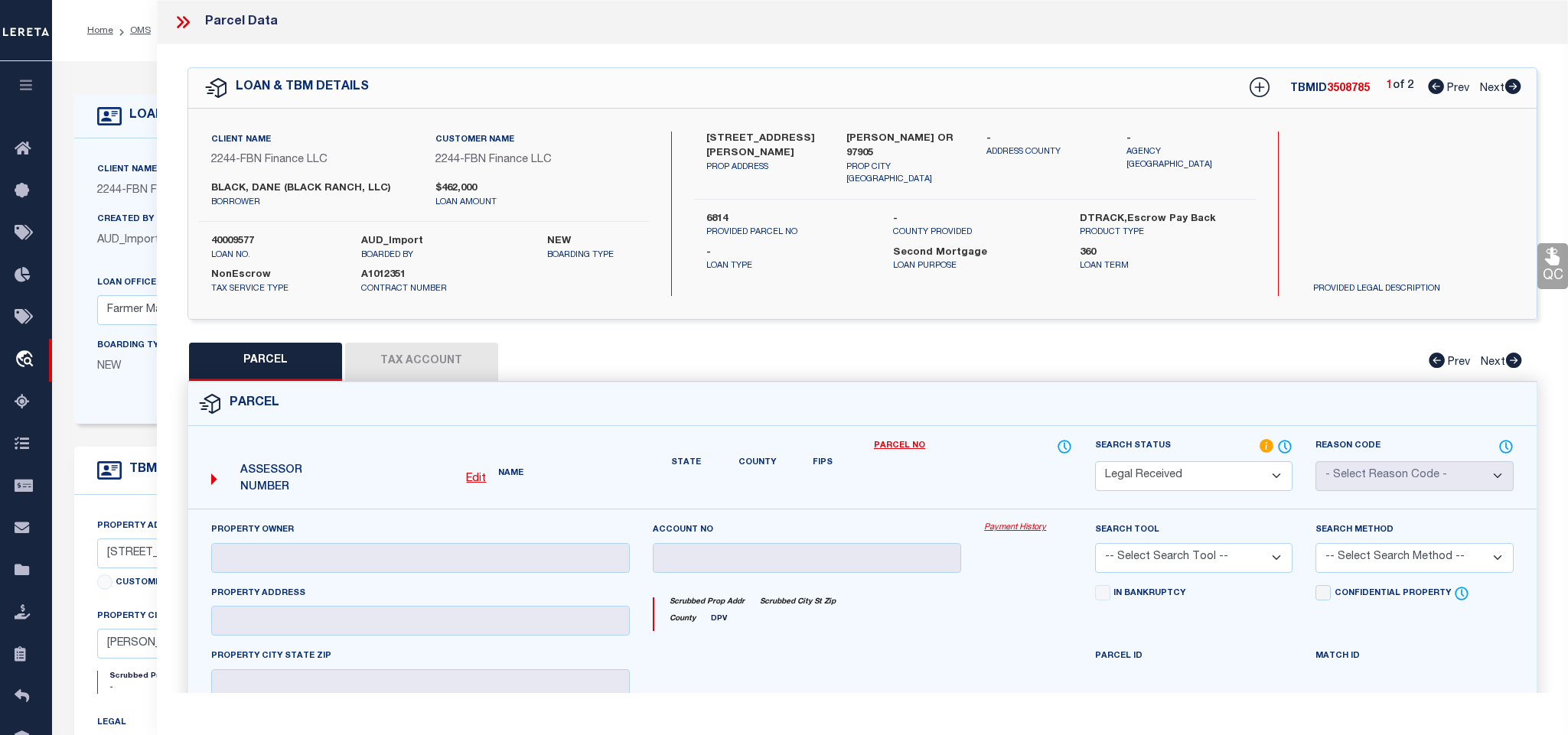
checkbox input "false"
type textarea "Document uploaded that satisfies a legal requirement, changing from [GEOGRAPHIC…"
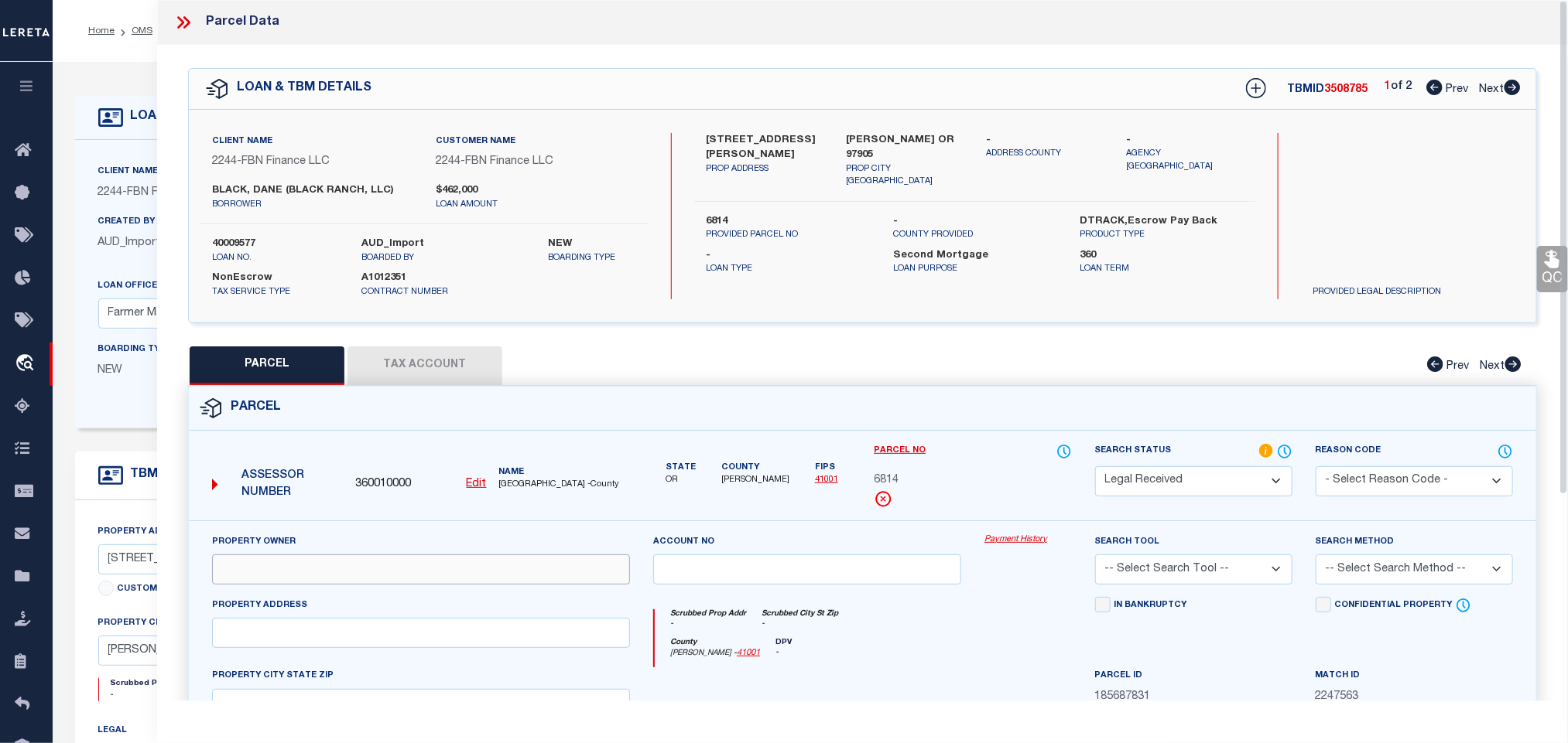
drag, startPoint x: 520, startPoint y: 576, endPoint x: 530, endPoint y: 562, distance: 17.2
click at [520, 576] on input "text" at bounding box center [421, 570] width 418 height 30
paste input "BLACK RANCH, LLC"
type input "BLACK RANCH, LLC"
click at [892, 130] on div "Client Name 2244 - FBN Finance LLC Customer Name 2244 - FBN Finance LLC BLACK, …" at bounding box center [862, 216] width 1347 height 213
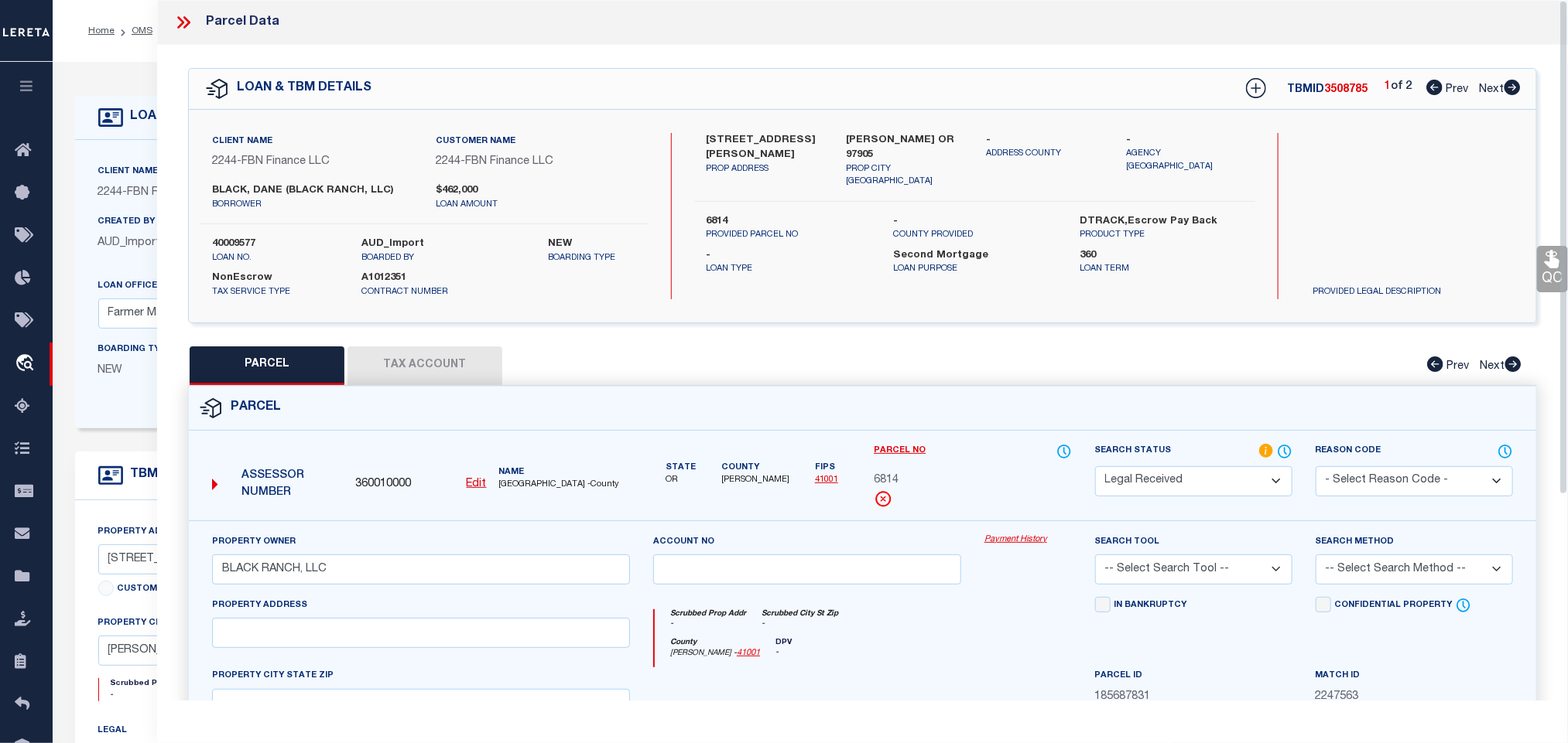
click at [892, 130] on div "Client Name 2244 - FBN Finance LLC Customer Name 2244 - FBN Finance LLC BLACK, …" at bounding box center [862, 216] width 1347 height 213
copy div "[PERSON_NAME] OR 97905"
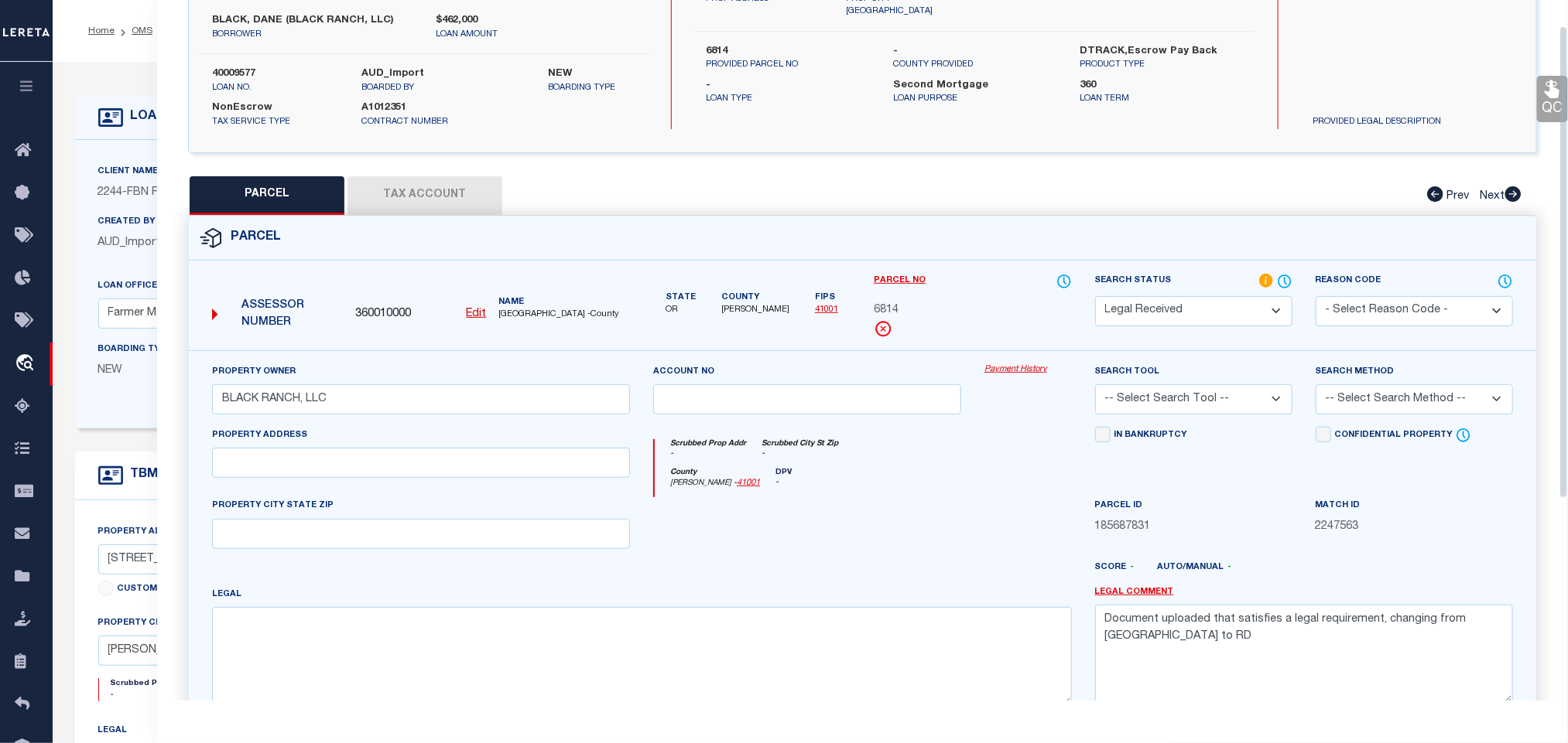
scroll to position [336, 0]
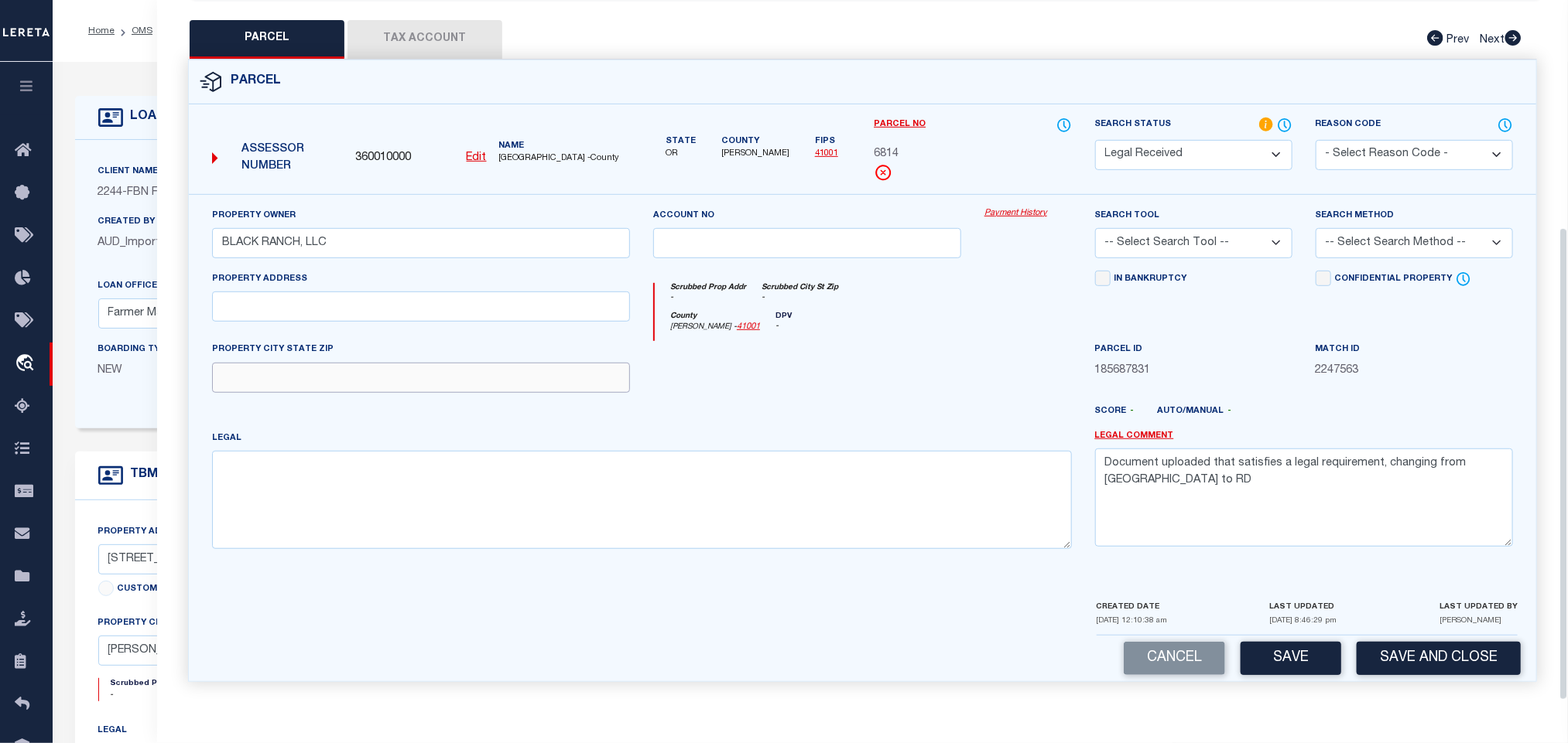
click at [465, 369] on input "text" at bounding box center [421, 377] width 418 height 30
paste input "[PERSON_NAME] OR 97905"
type input "[PERSON_NAME] OR 97905"
click at [1331, 459] on textarea "Document uploaded that satisfies a legal requirement, changing from [GEOGRAPHIC…" at bounding box center [1304, 497] width 418 height 98
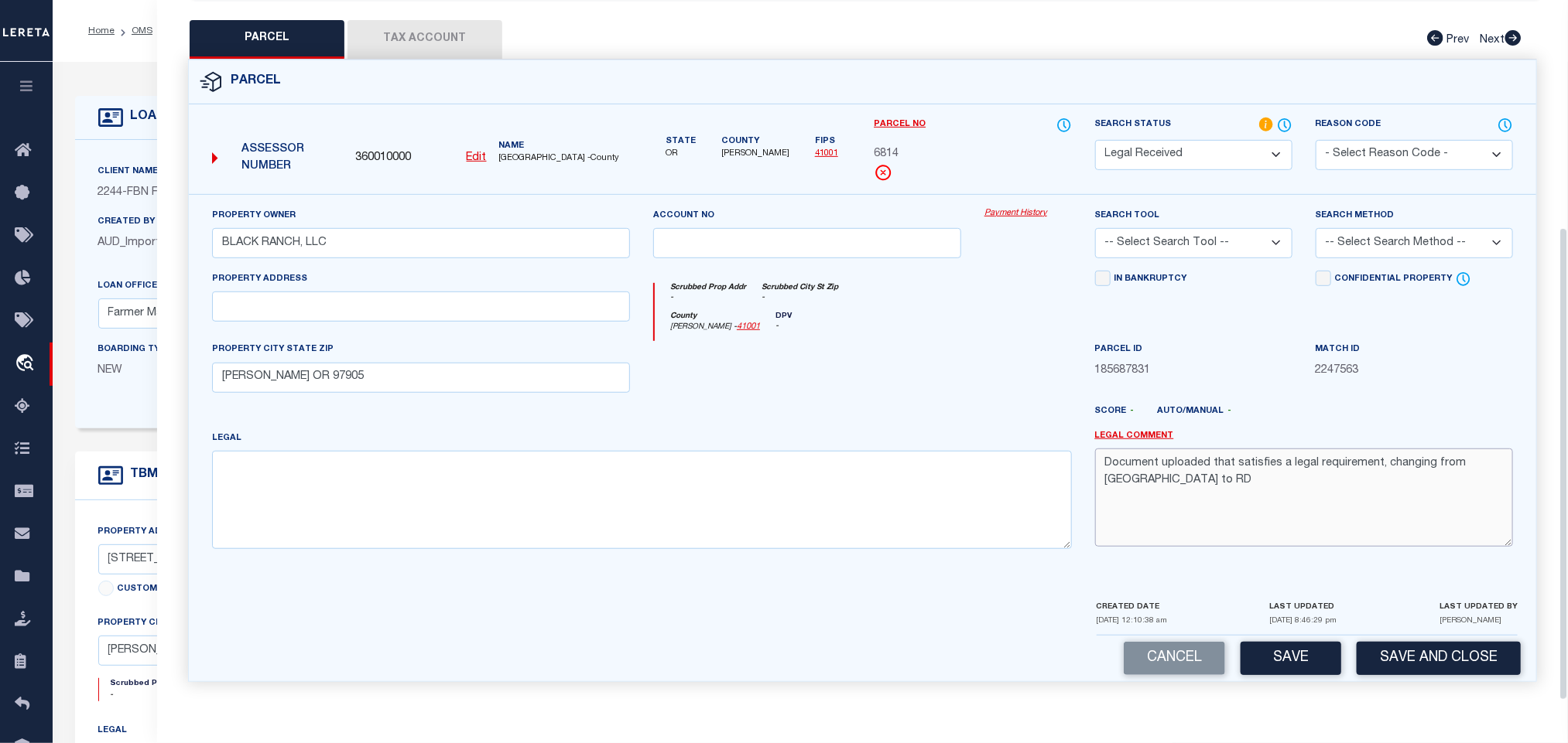
click at [1331, 459] on textarea "Document uploaded that satisfies a legal requirement, changing from [GEOGRAPHIC…" at bounding box center [1304, 497] width 418 height 98
click at [556, 469] on textarea at bounding box center [642, 500] width 860 height 98
paste textarea "550 FARM USE/EFU VACANT"
type textarea "550 FARM USE/EFU VACANT"
click at [1250, 239] on select "-- Select Search Tool -- 3rd Party Website Agency File Agency Website ATLS CNV-…" at bounding box center [1194, 243] width 197 height 30
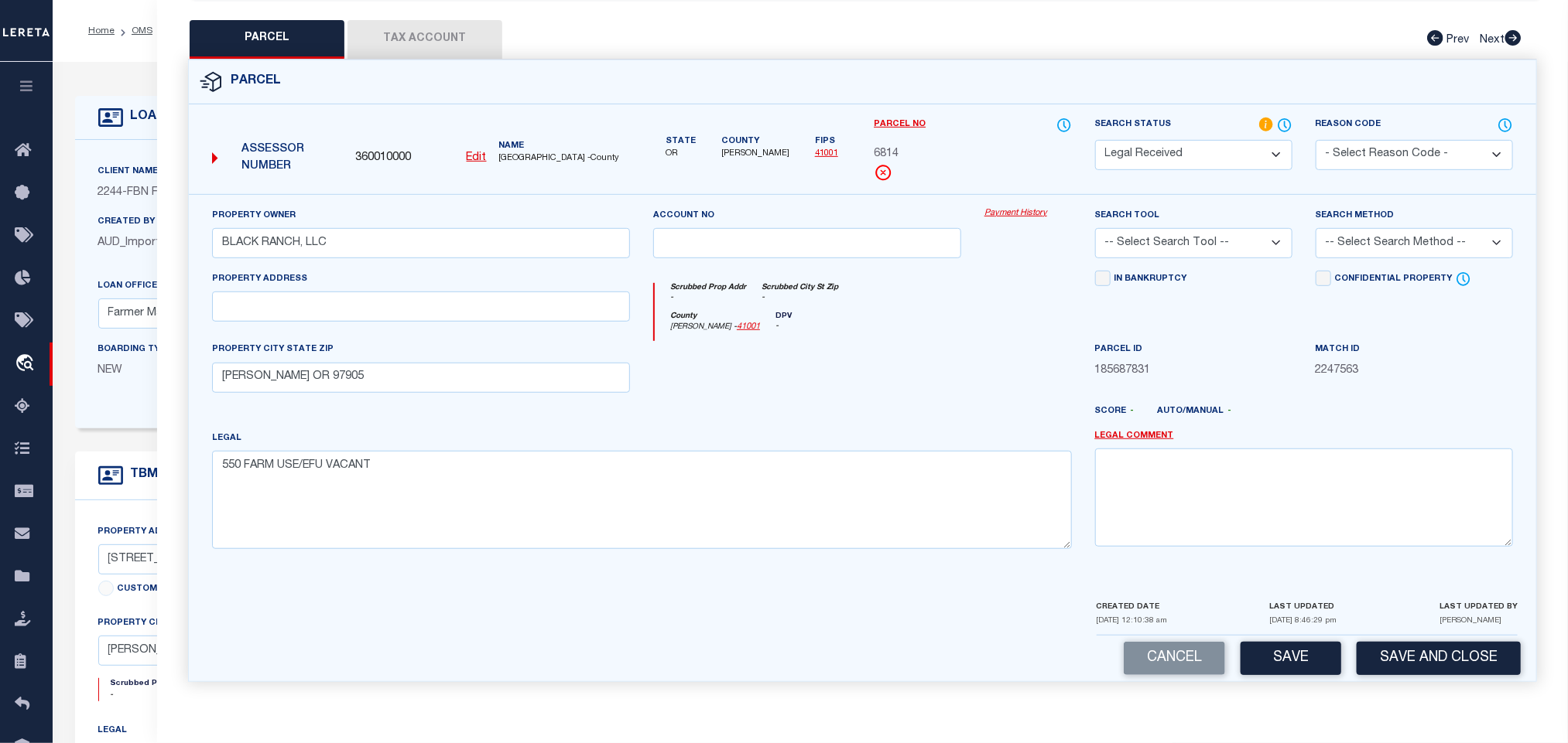
select select "AGW"
click at [1095, 228] on select "-- Select Search Tool -- 3rd Party Website Agency File Agency Website ATLS CNV-…" at bounding box center [1194, 243] width 197 height 30
drag, startPoint x: 1435, startPoint y: 234, endPoint x: 1428, endPoint y: 247, distance: 14.8
click at [1435, 234] on select "-- Select Search Method -- Property Address Legal Liability Info Provided" at bounding box center [1414, 243] width 197 height 30
select select "LEG"
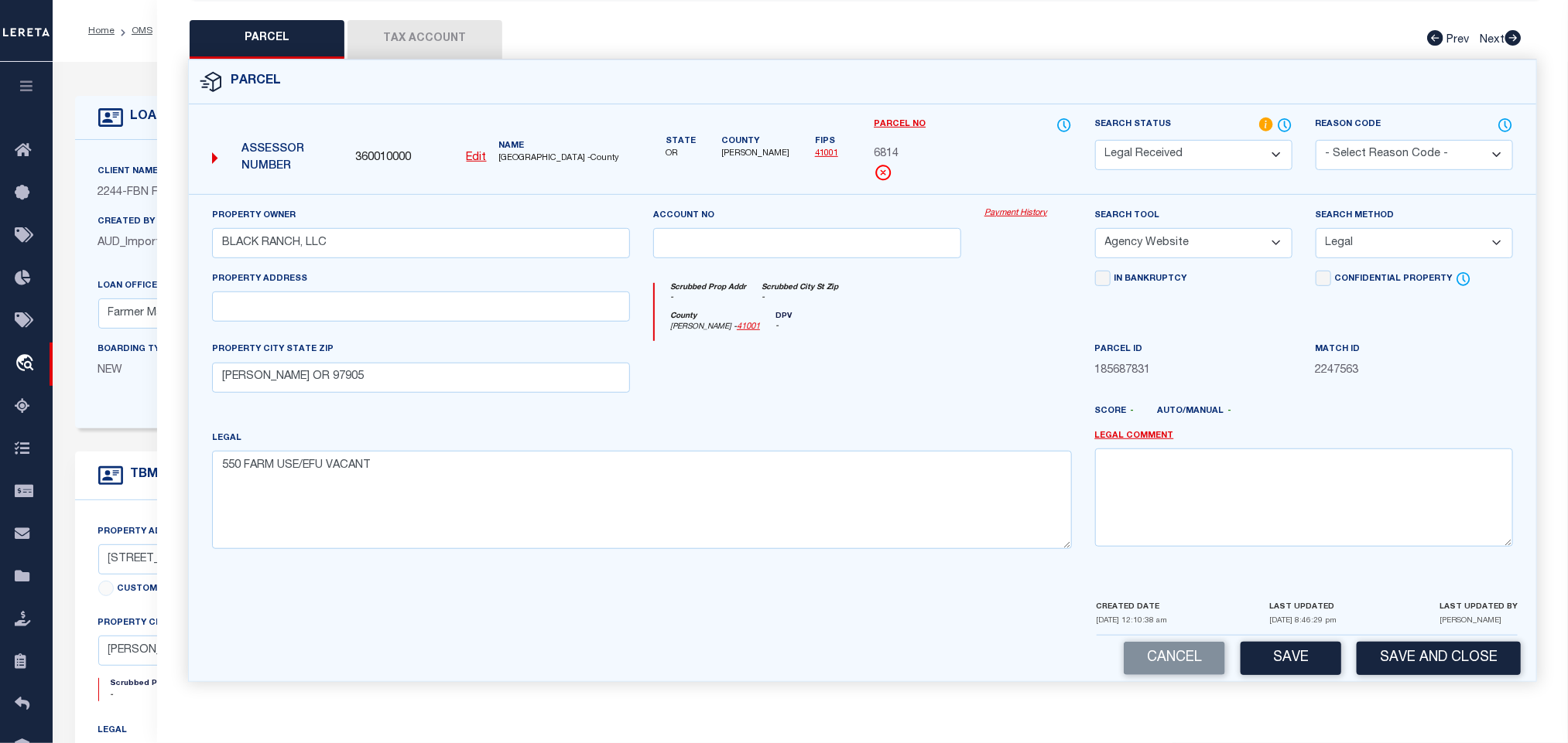
click at [1316, 228] on select "-- Select Search Method -- Property Address Legal Liability Info Provided" at bounding box center [1414, 243] width 197 height 30
click at [1303, 639] on div "Cancel Save Save and Close" at bounding box center [862, 659] width 1347 height 46
click at [1268, 662] on button "Save" at bounding box center [1291, 659] width 101 height 33
click at [453, 35] on button "Tax Account" at bounding box center [425, 39] width 155 height 39
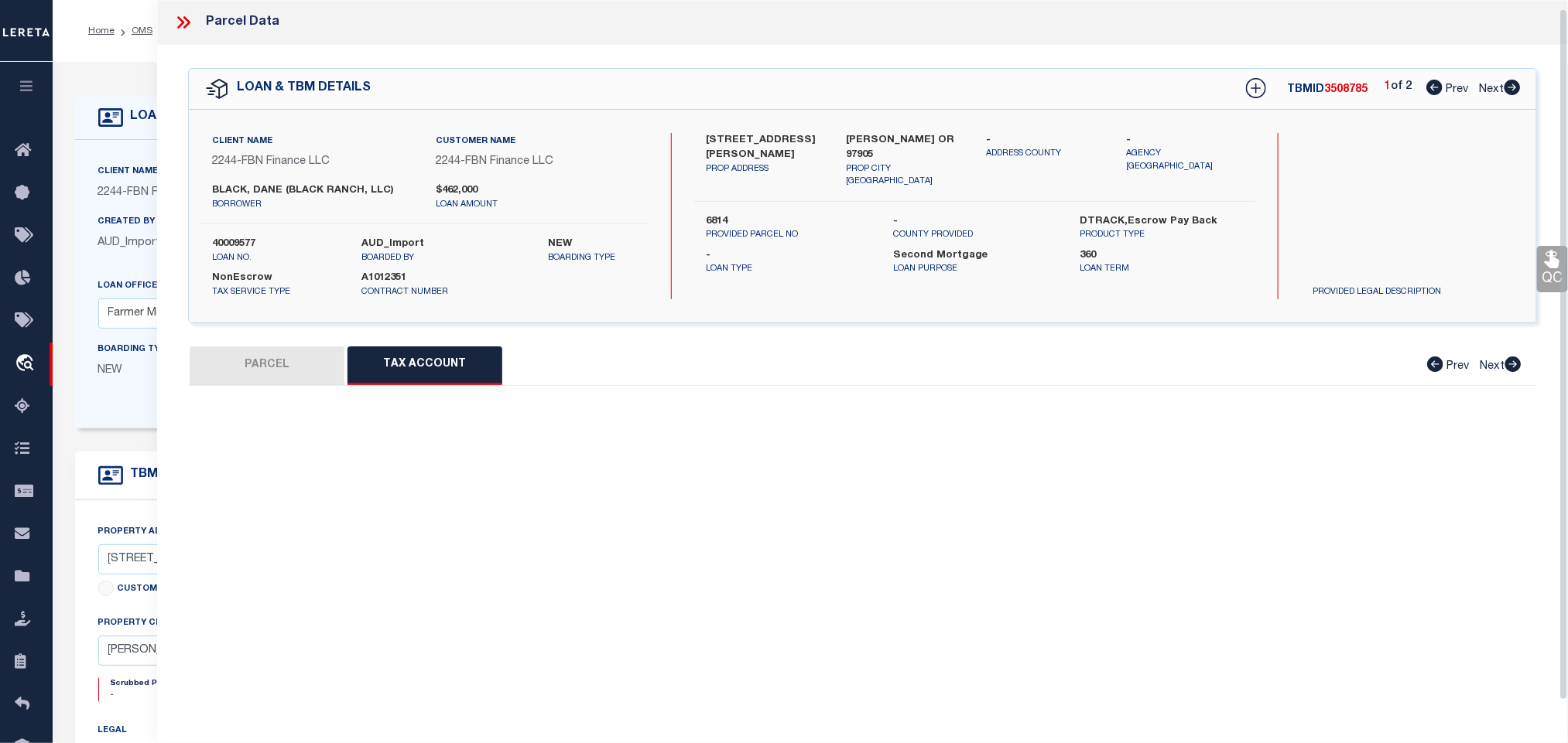
scroll to position [9, 0]
select select "100"
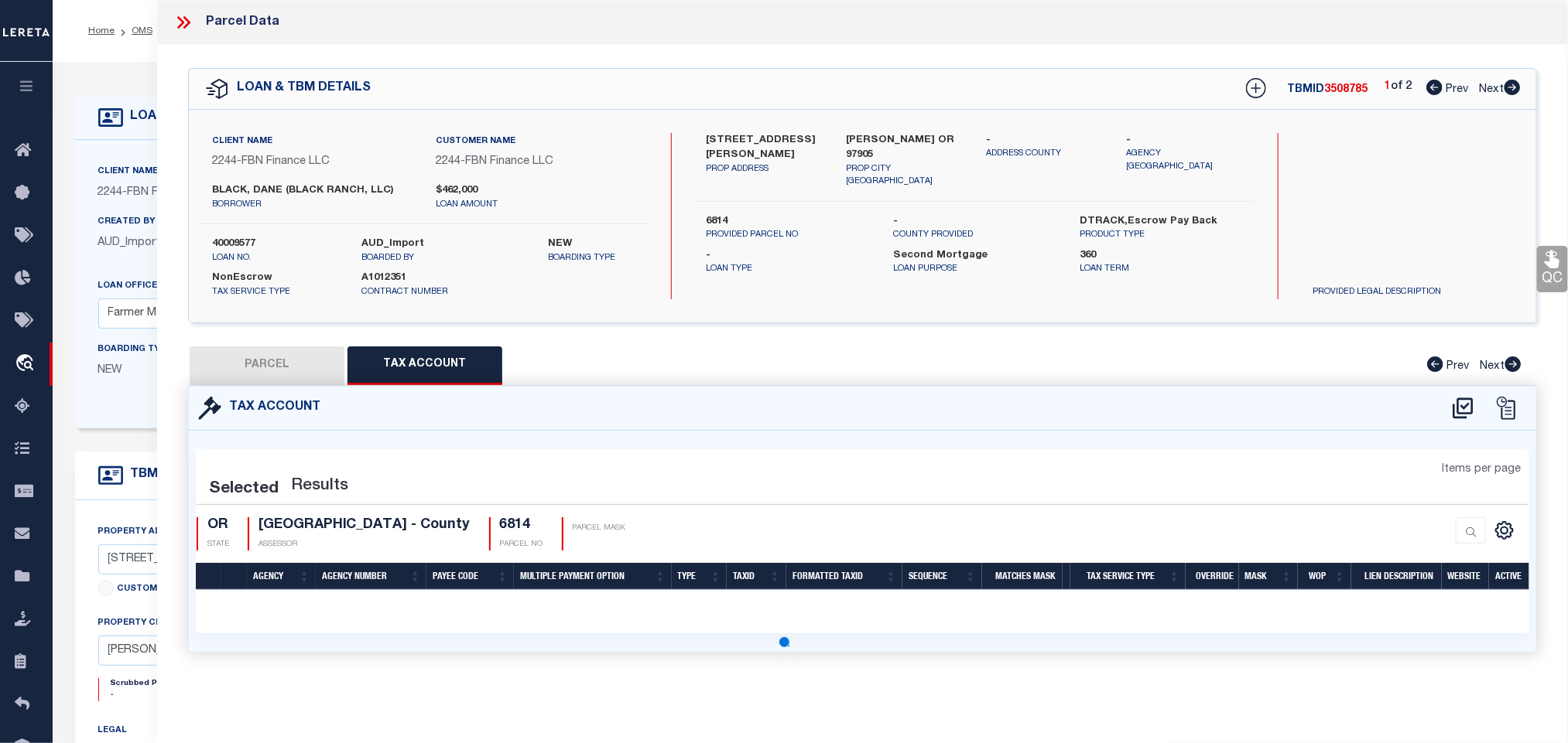
scroll to position [0, 0]
select select "100"
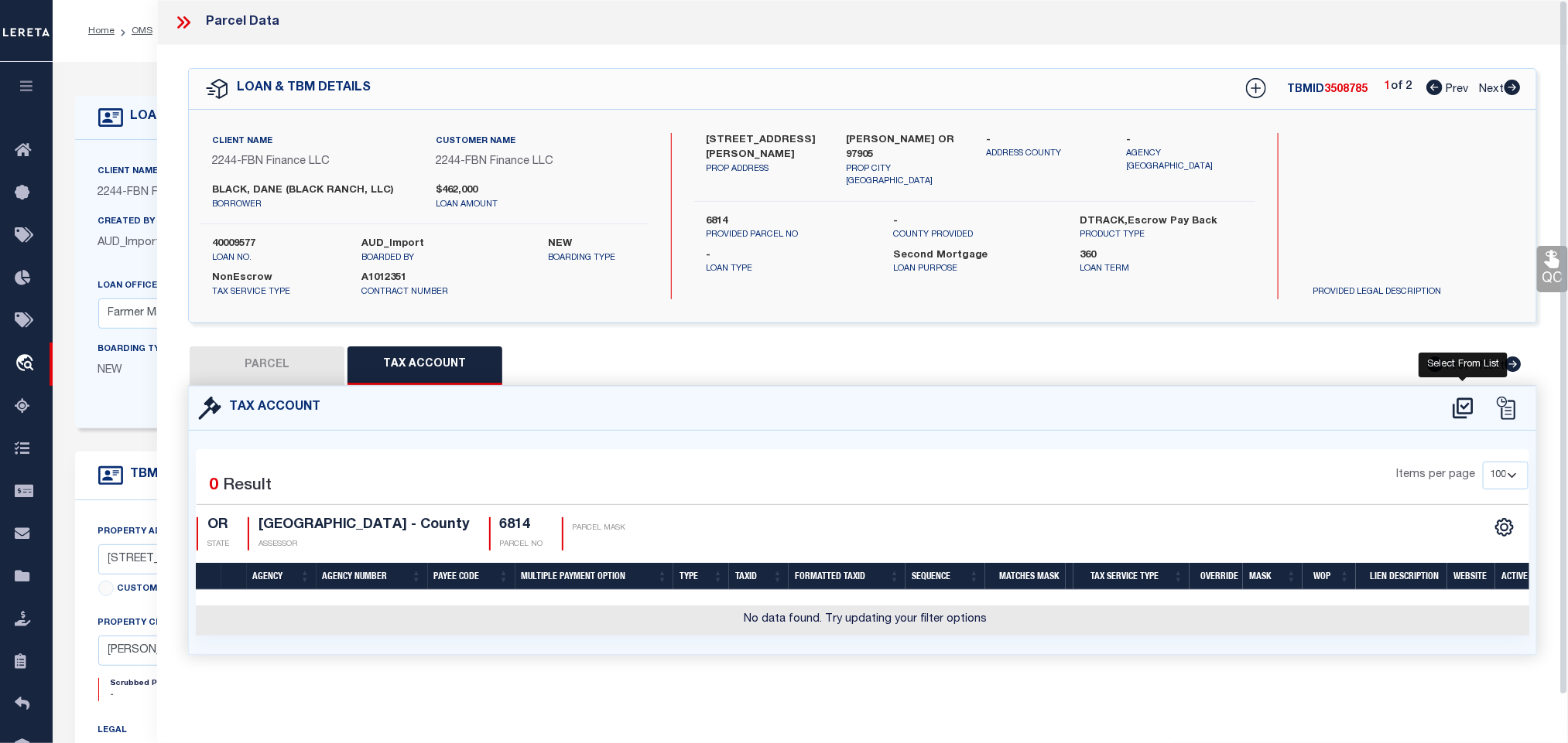
click at [1461, 411] on icon at bounding box center [1463, 408] width 25 height 24
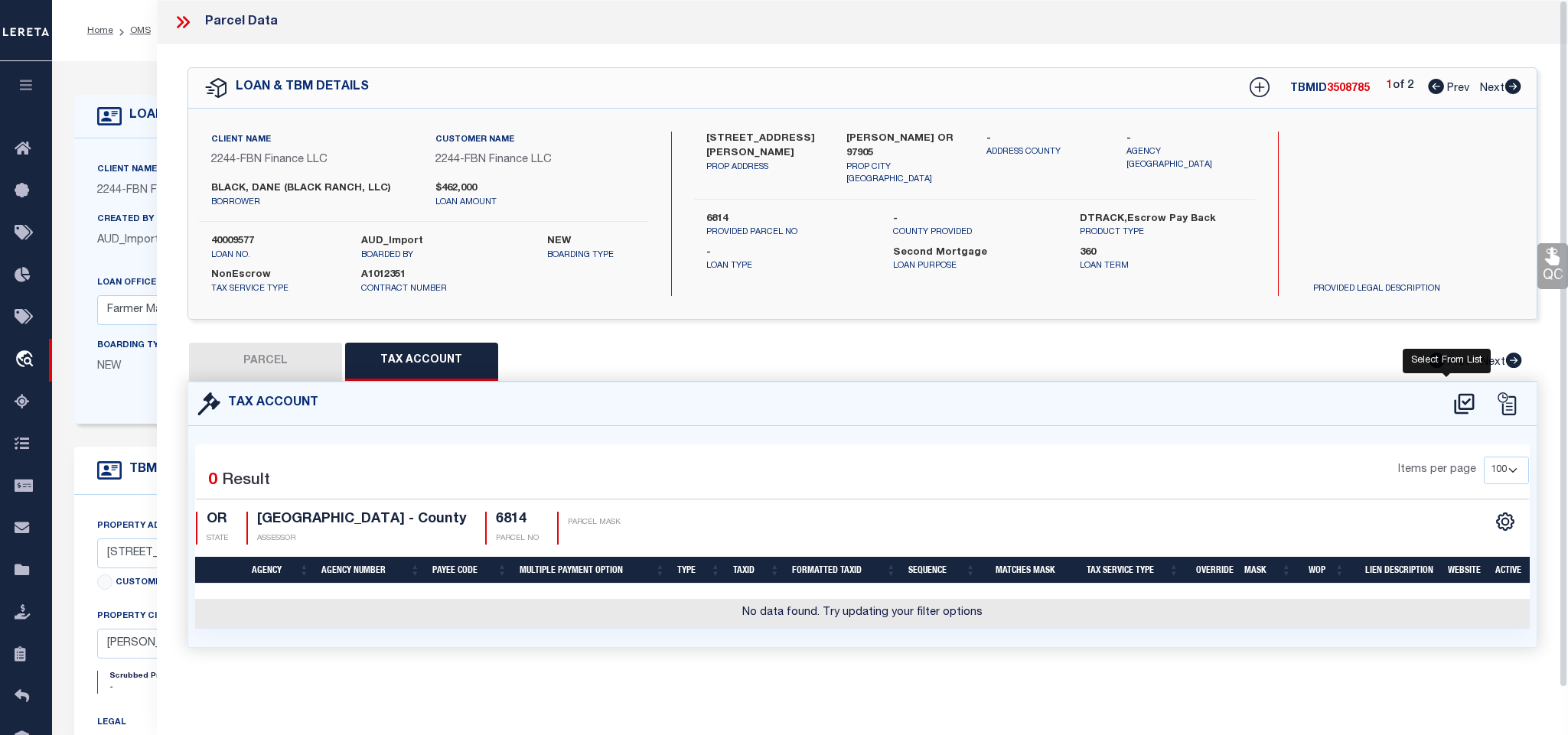
select select "100"
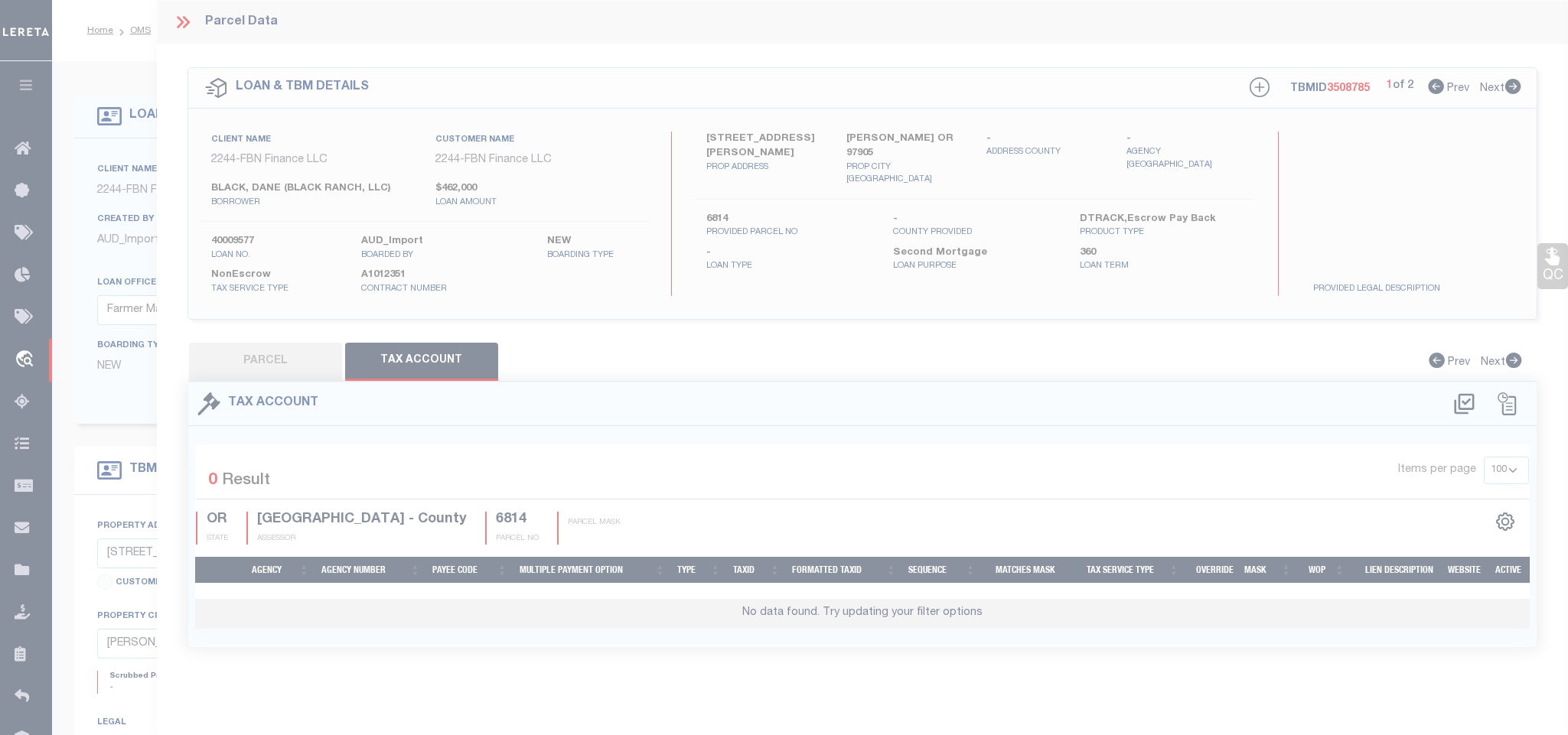
select select "100"
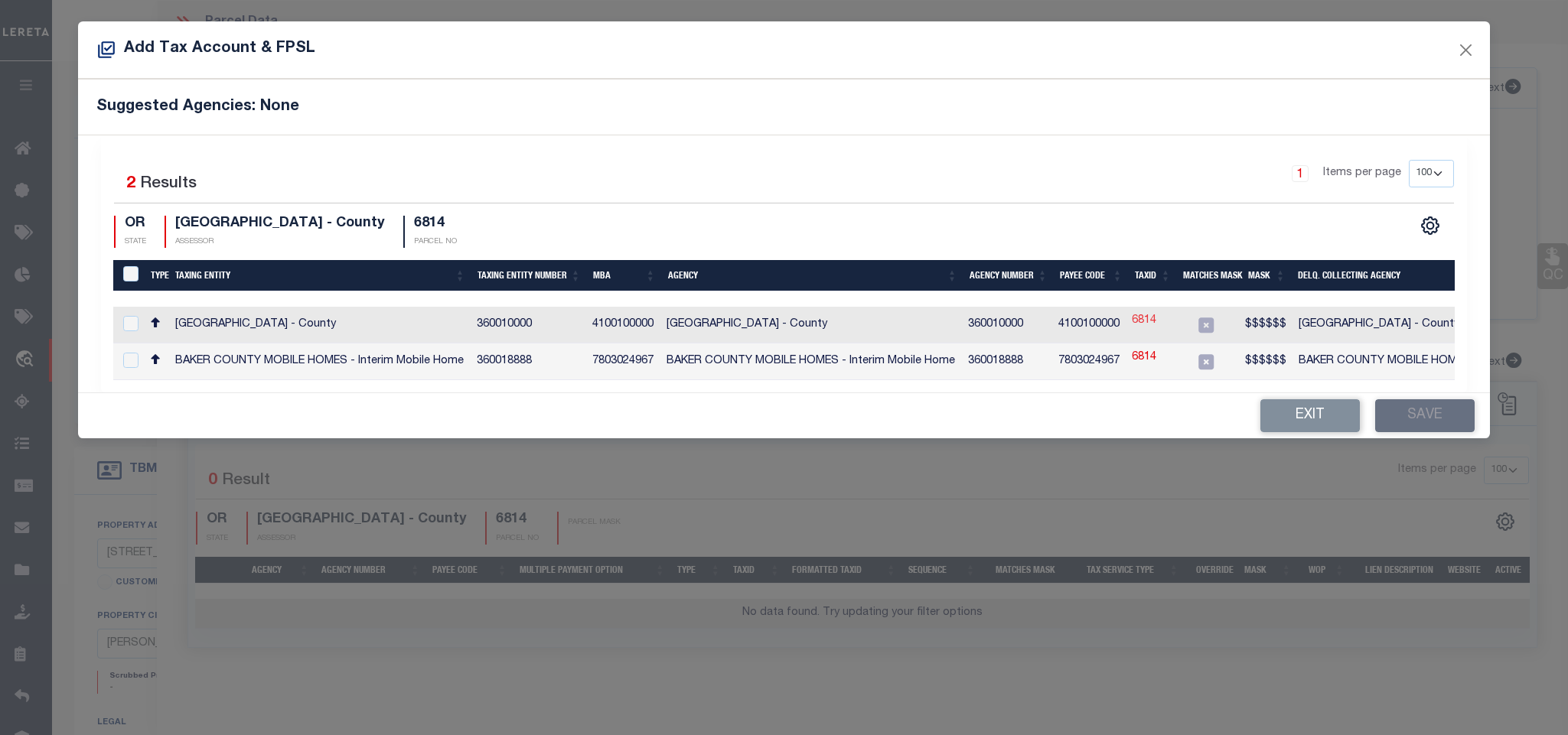
click at [1148, 324] on link "6814" at bounding box center [1143, 322] width 24 height 17
type input "6814"
type textarea "$$$$$$"
checkbox input "true"
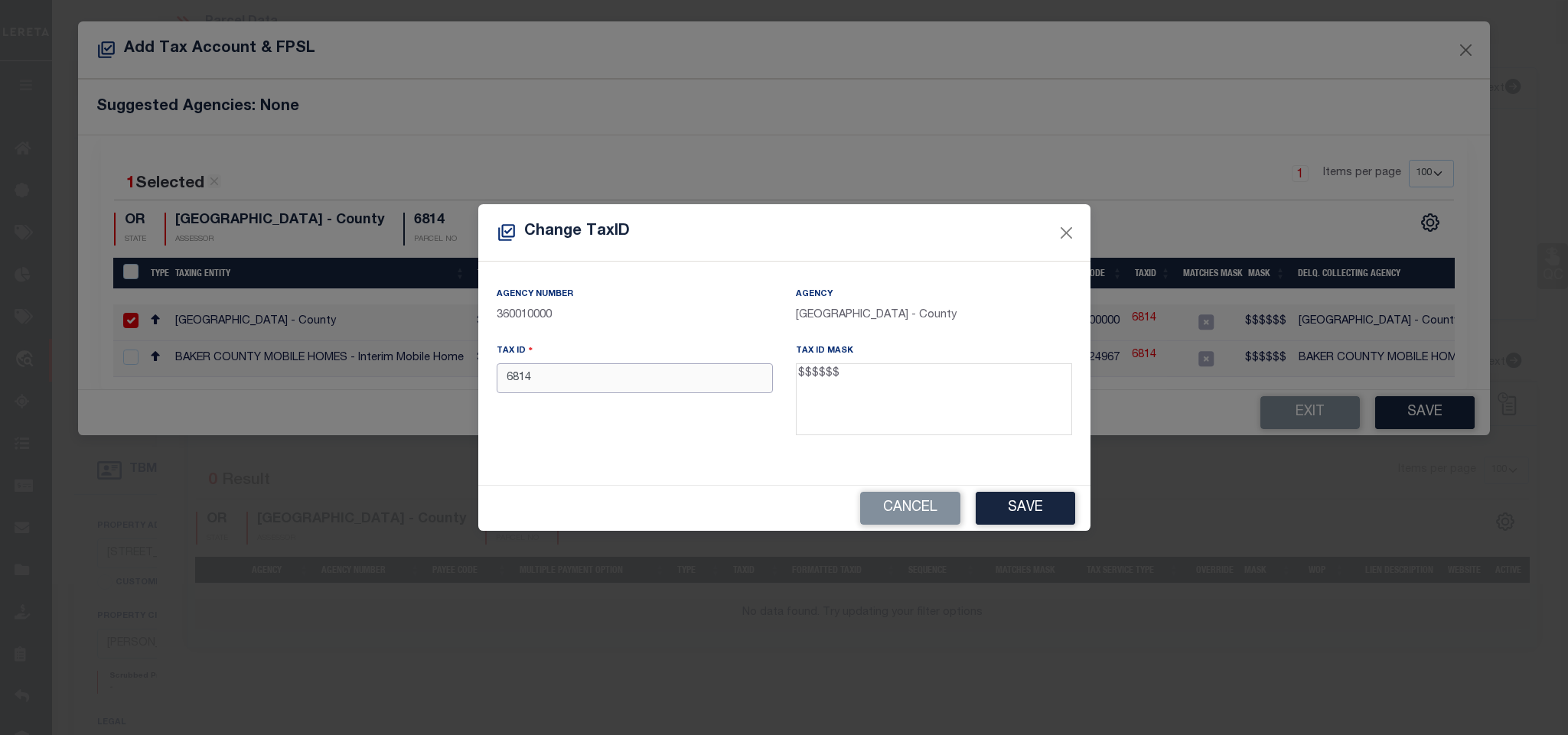
click at [609, 382] on input "6814" at bounding box center [634, 378] width 276 height 30
type input "006814"
click at [1044, 522] on button "Save" at bounding box center [1026, 508] width 100 height 33
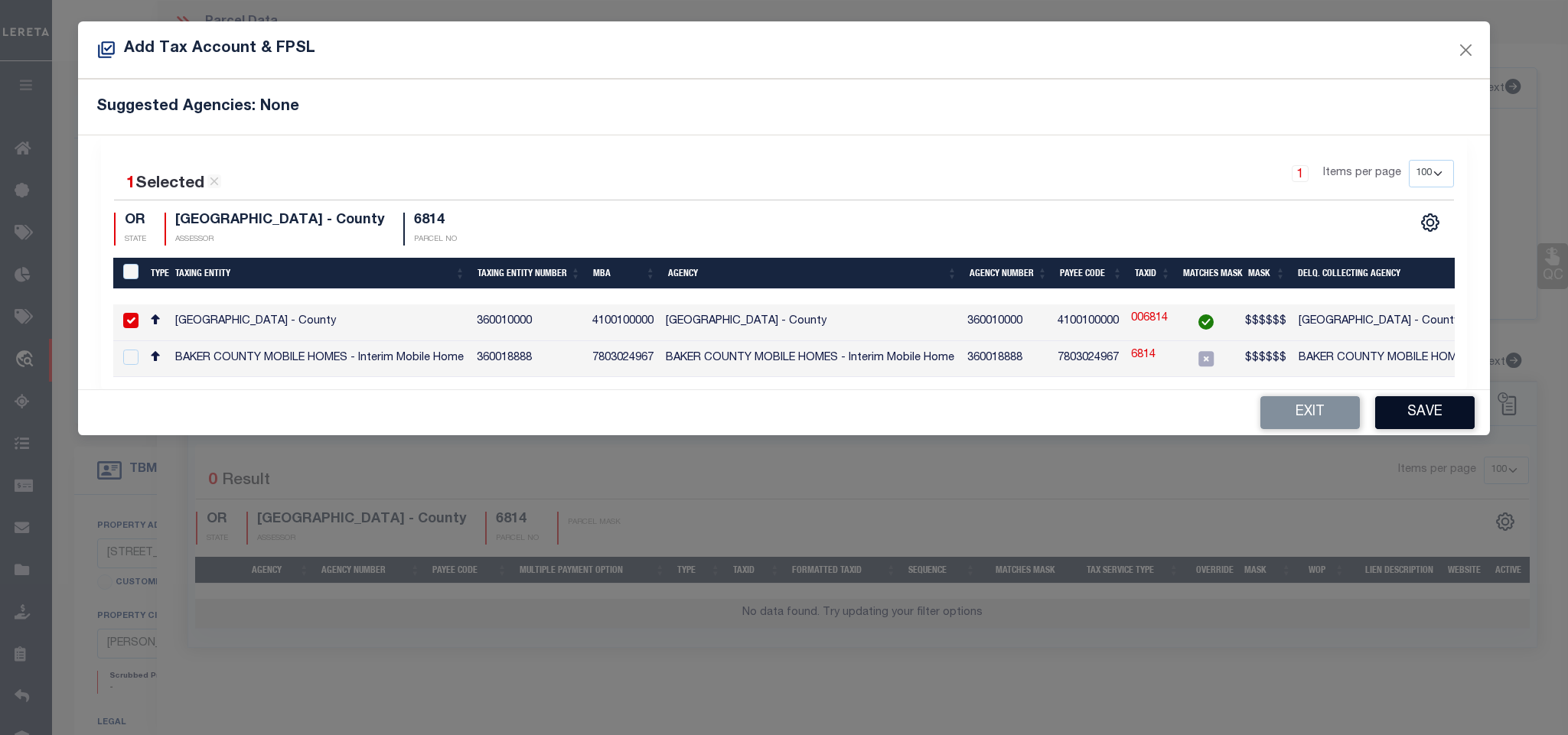
click at [1410, 419] on button "Save" at bounding box center [1425, 413] width 100 height 33
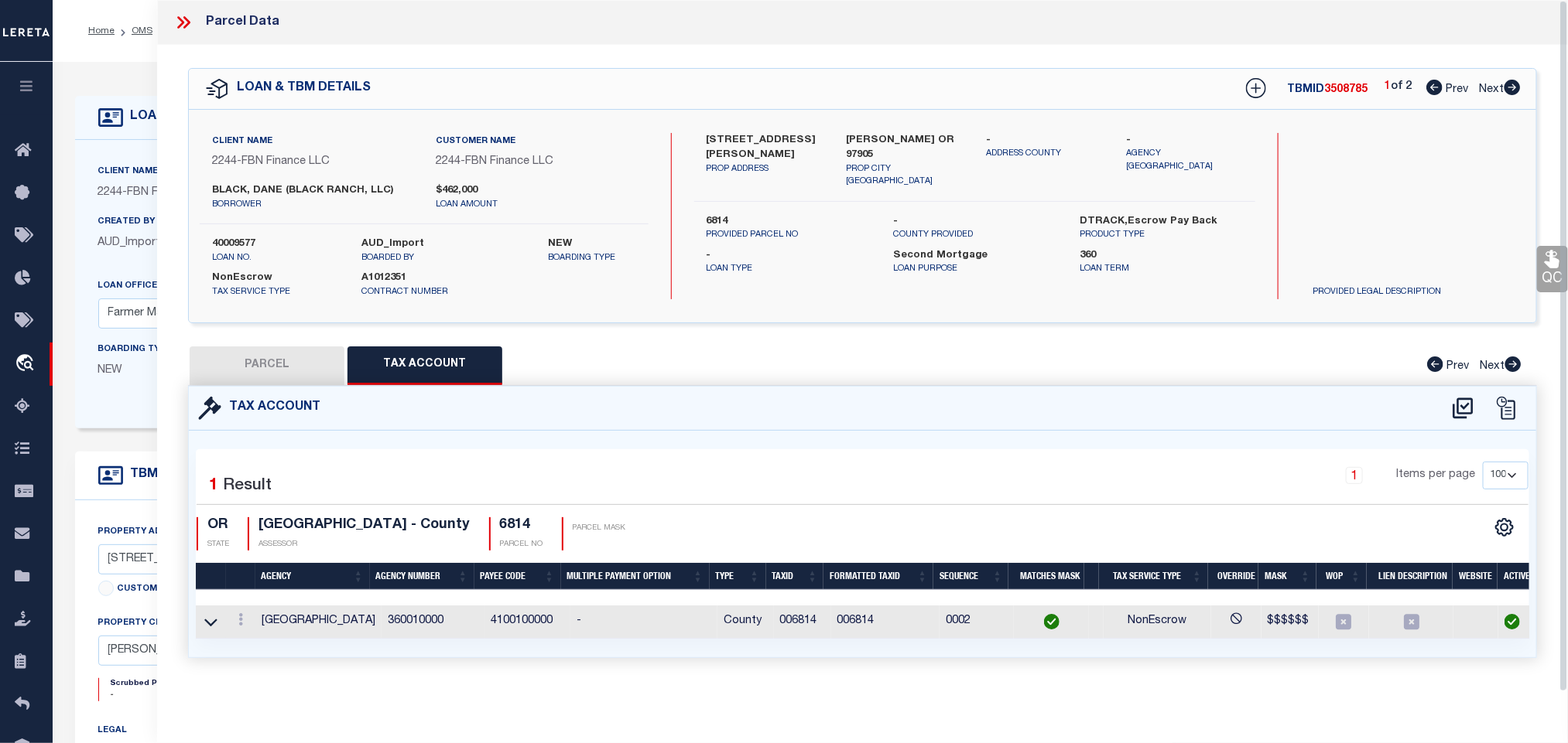
click at [1514, 88] on icon at bounding box center [1513, 87] width 17 height 16
select select "AS"
select select
checkbox input "false"
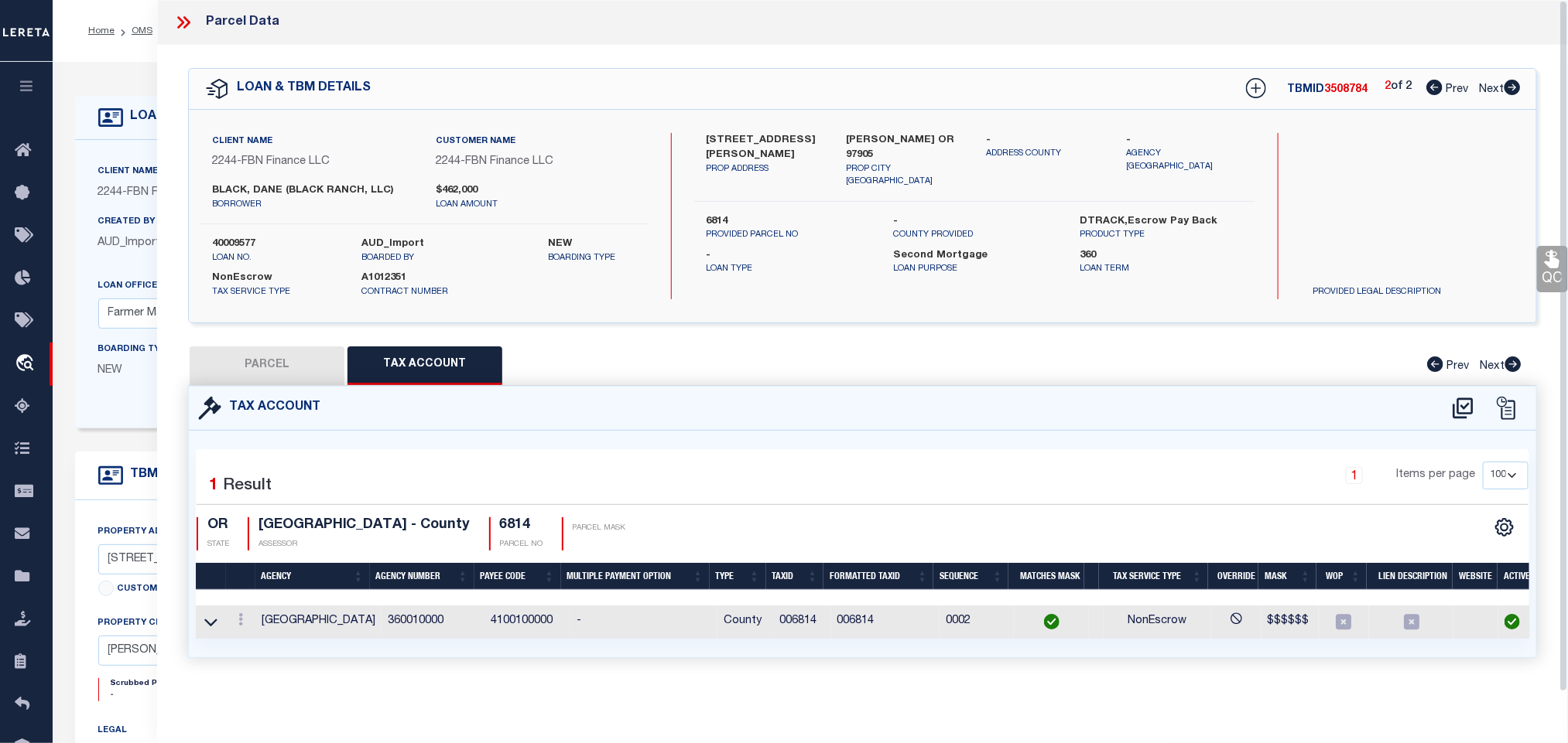
checkbox input "false"
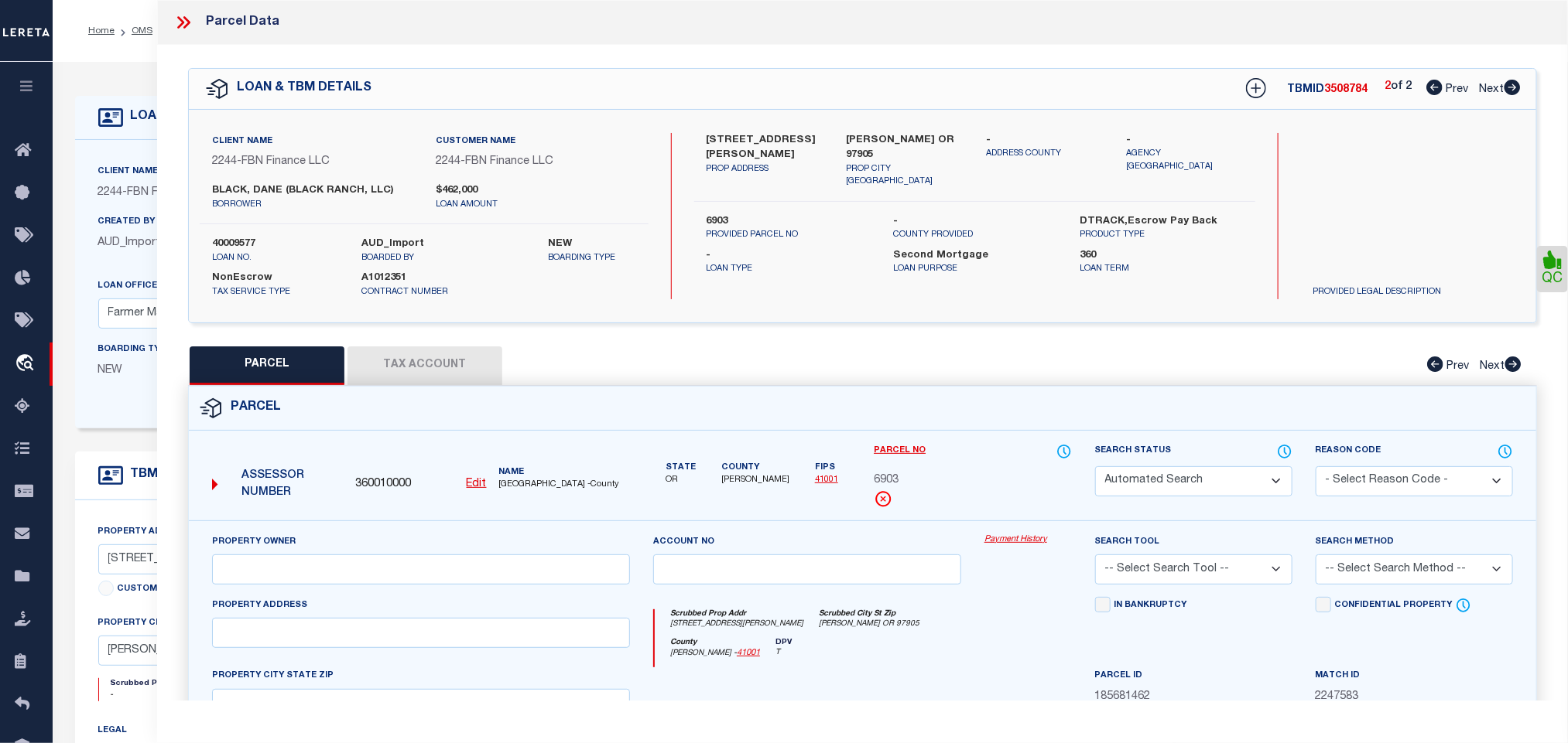
select select "CP"
type input "BLACK RANCH, LLC"
select select "AGW"
select select
type input "[STREET_ADDRESS][PERSON_NAME]"
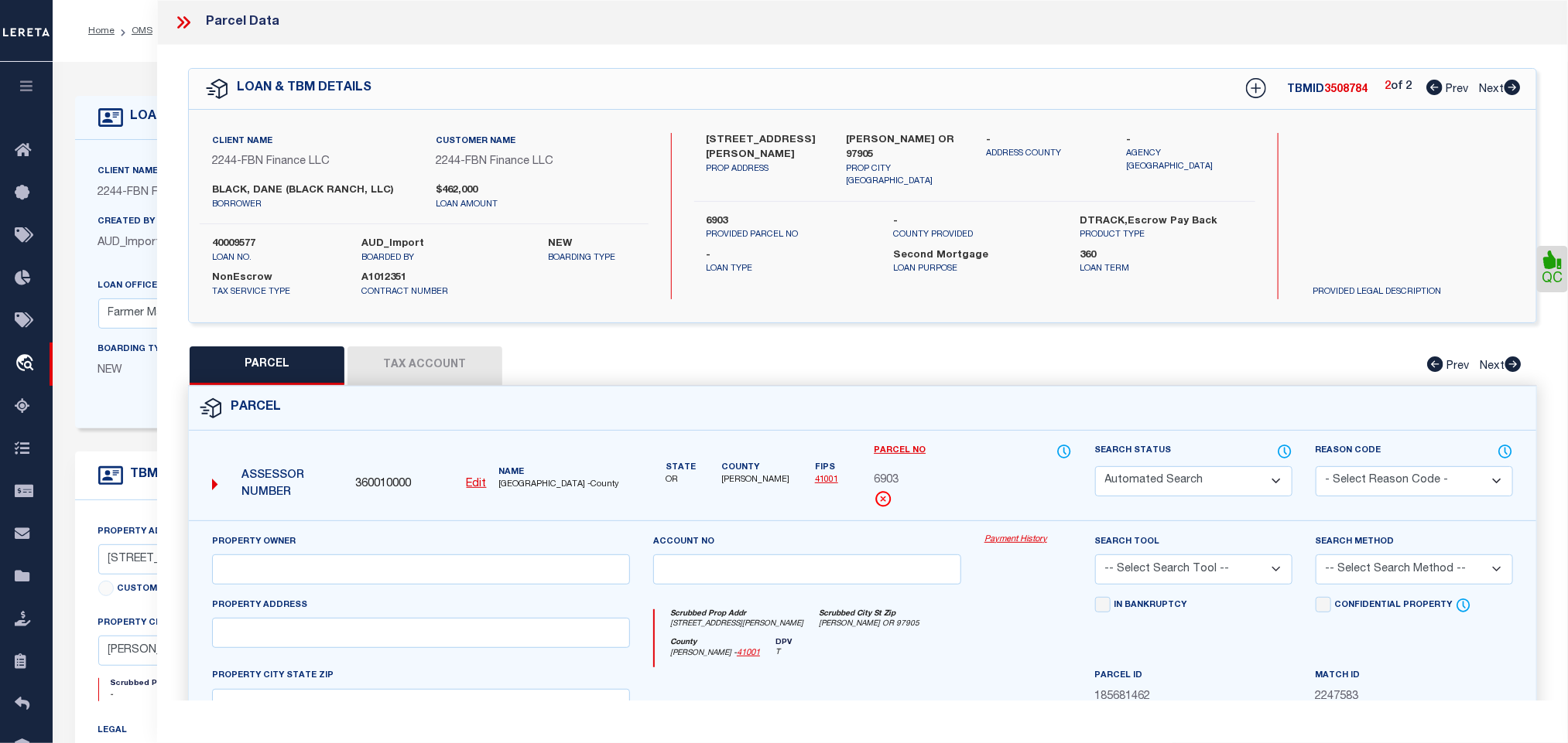
type input "[PERSON_NAME] OR 97905"
type textarea "551 FARM USE/EFU IMPROV"
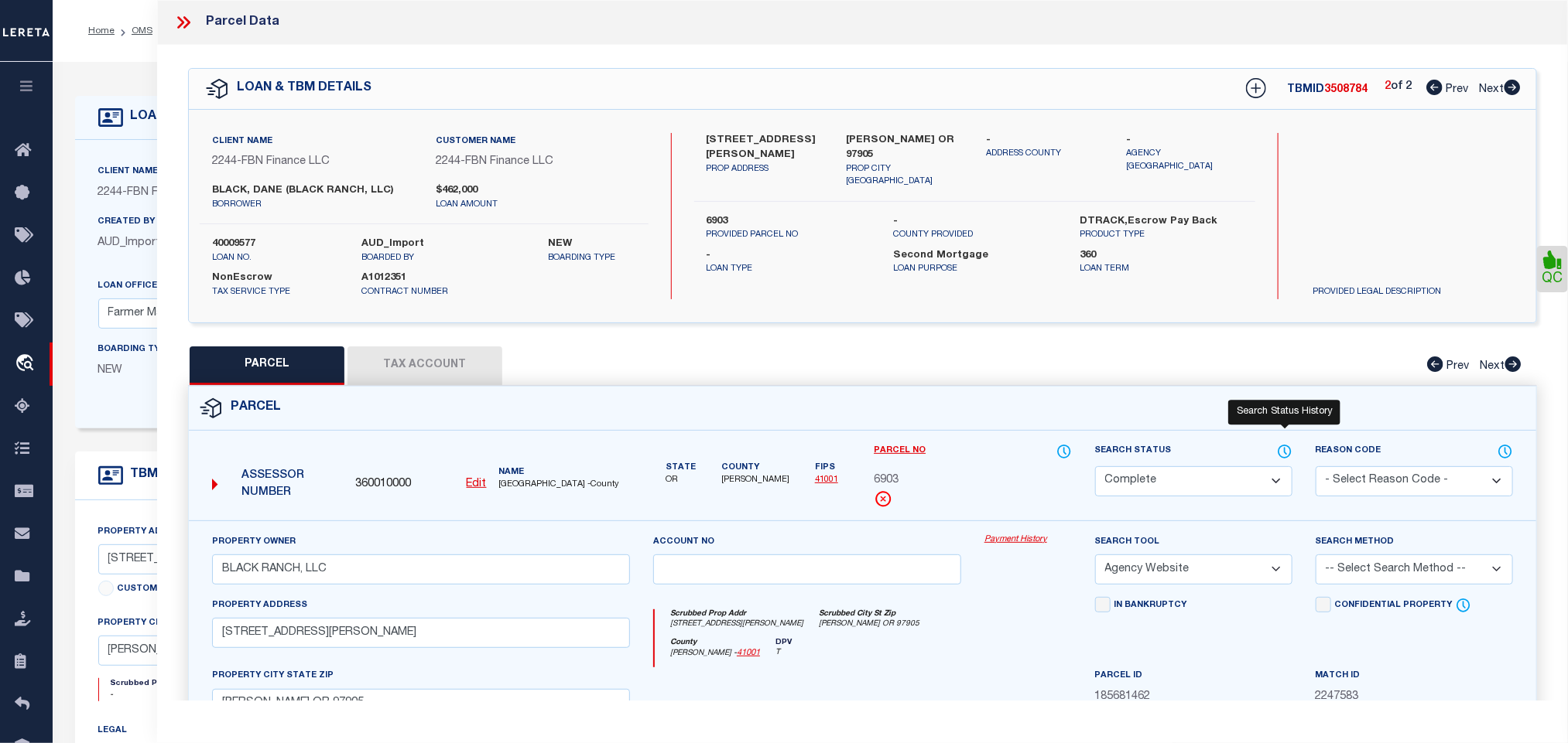
click at [1289, 453] on icon at bounding box center [1285, 452] width 16 height 17
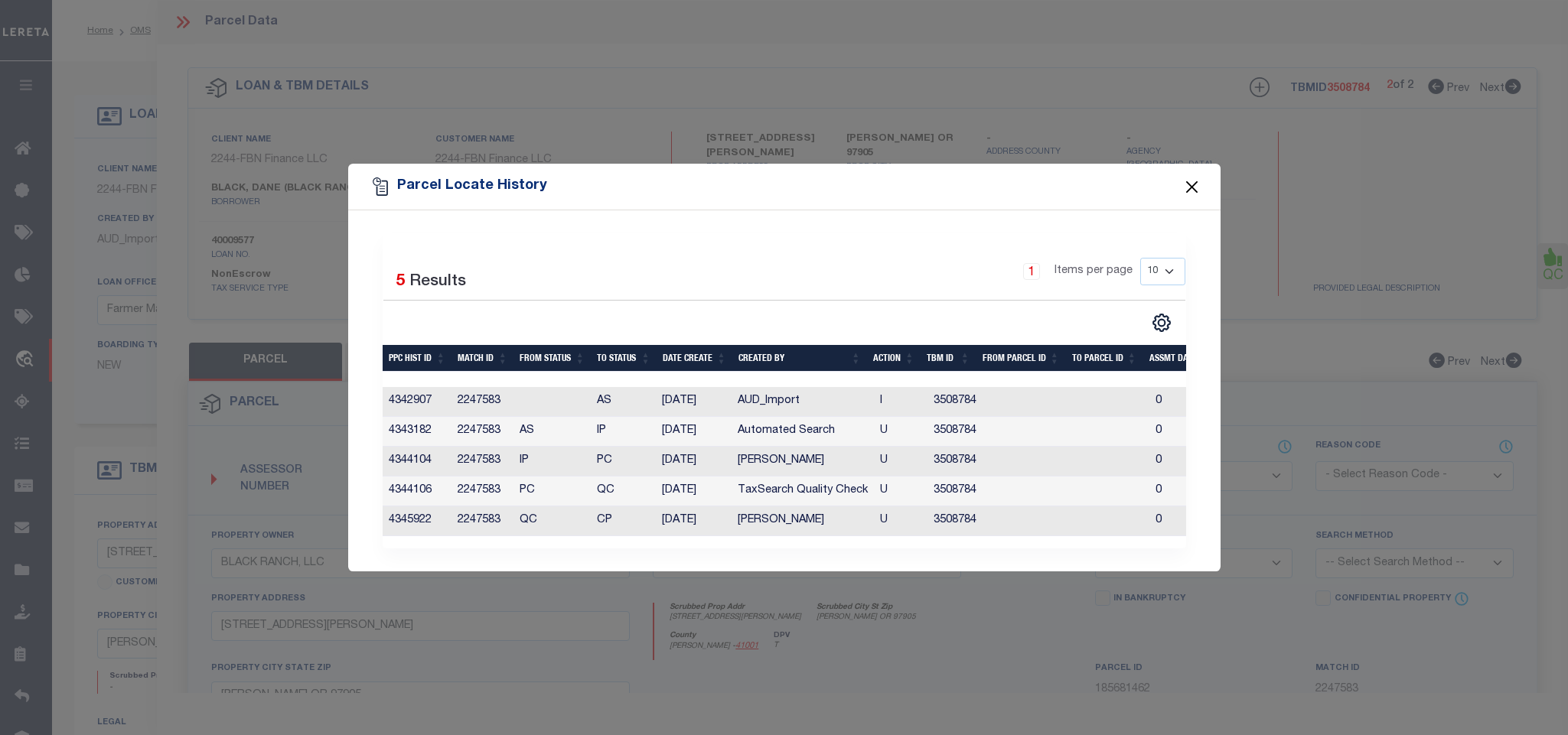
click at [1192, 184] on button "Close" at bounding box center [1192, 187] width 20 height 20
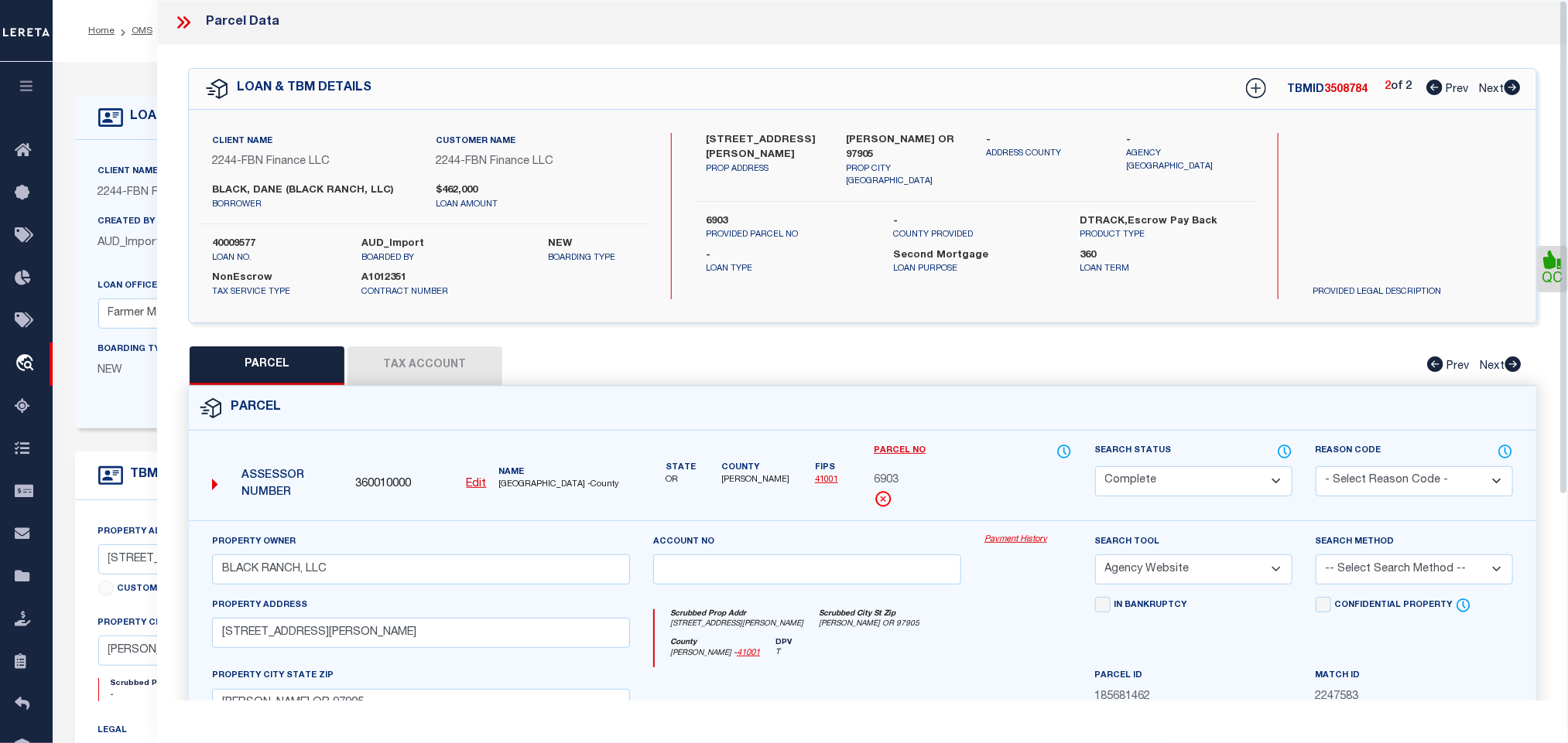
click at [388, 366] on button "Tax Account" at bounding box center [425, 366] width 155 height 39
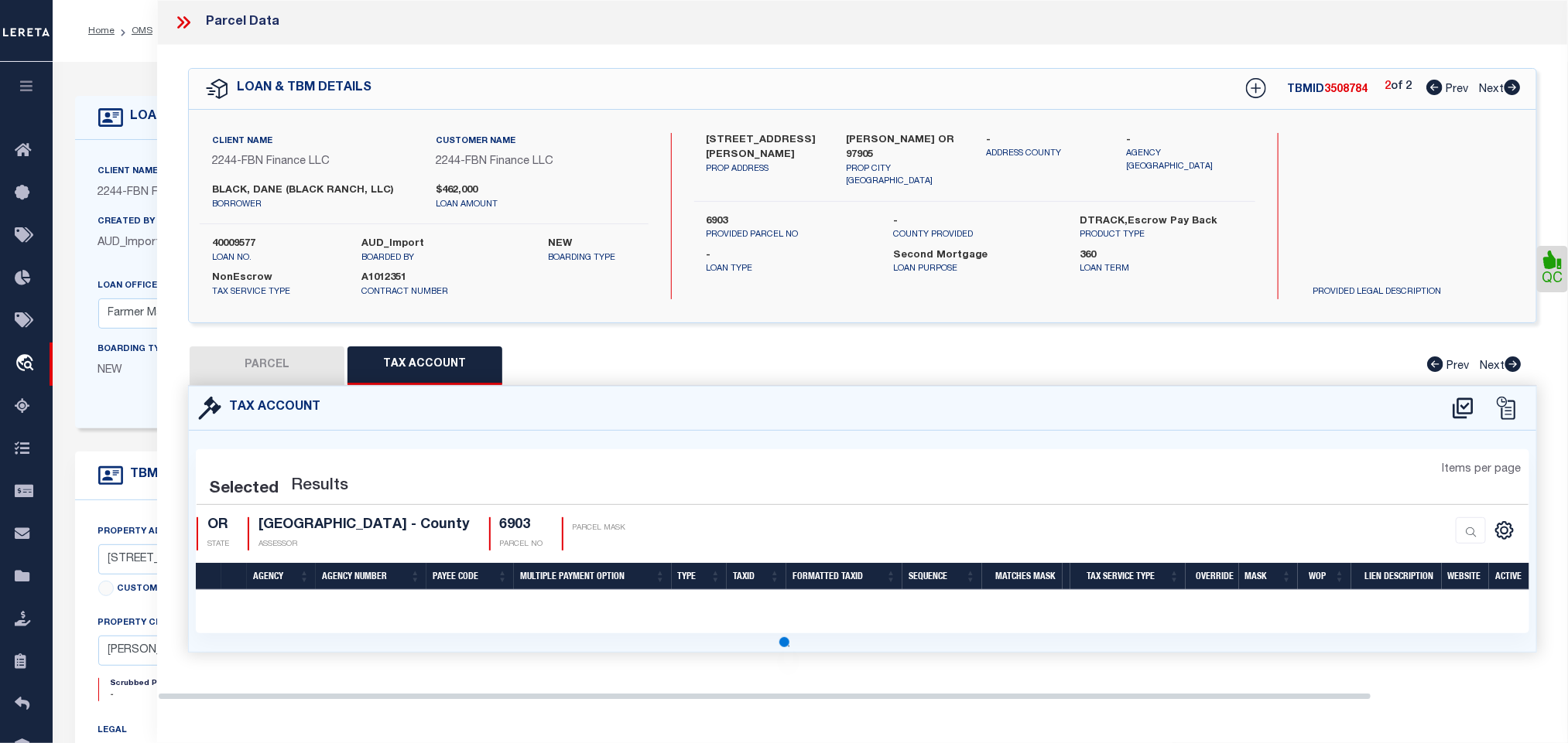
select select "100"
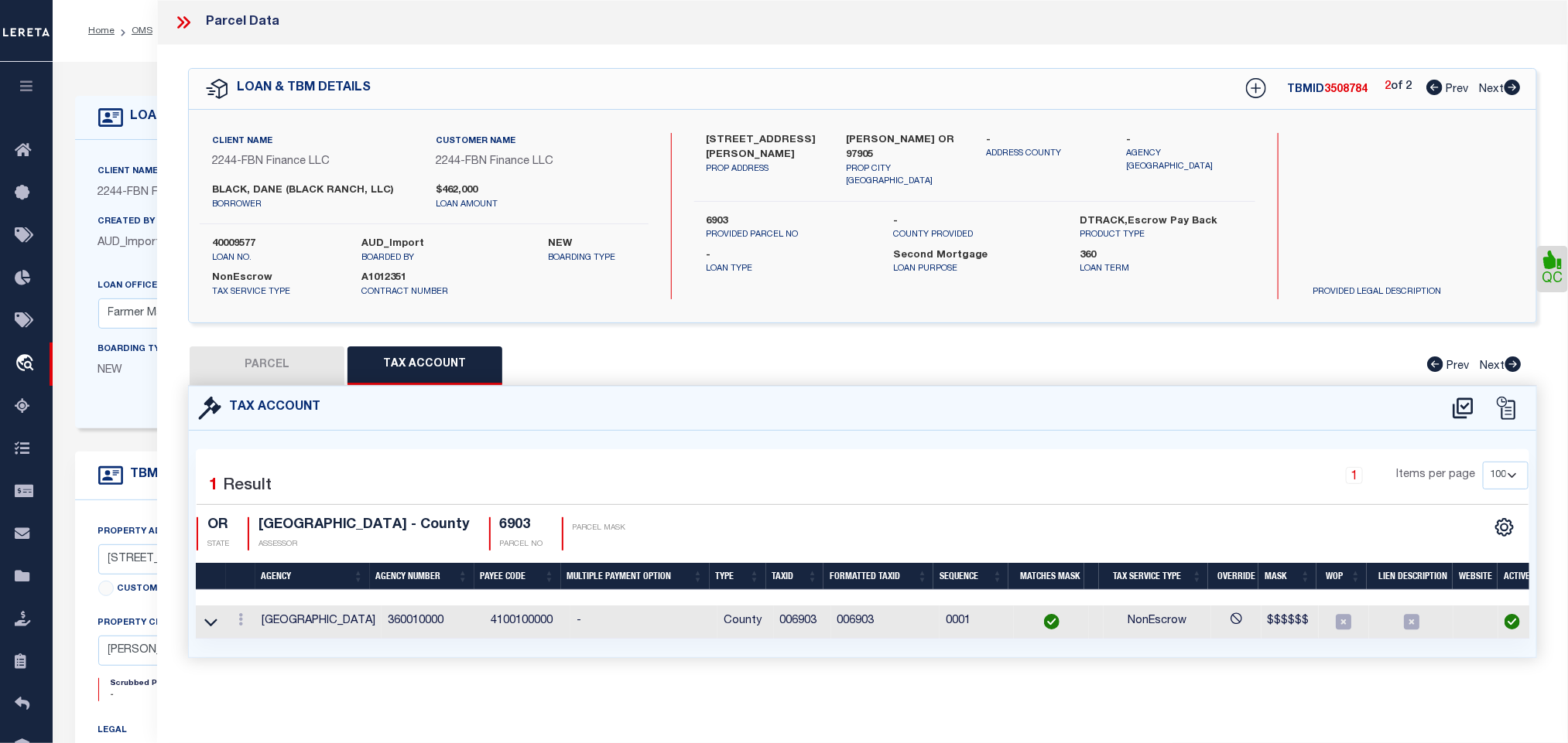
click at [1436, 86] on icon at bounding box center [1434, 87] width 17 height 16
select select "AS"
select select
checkbox input "false"
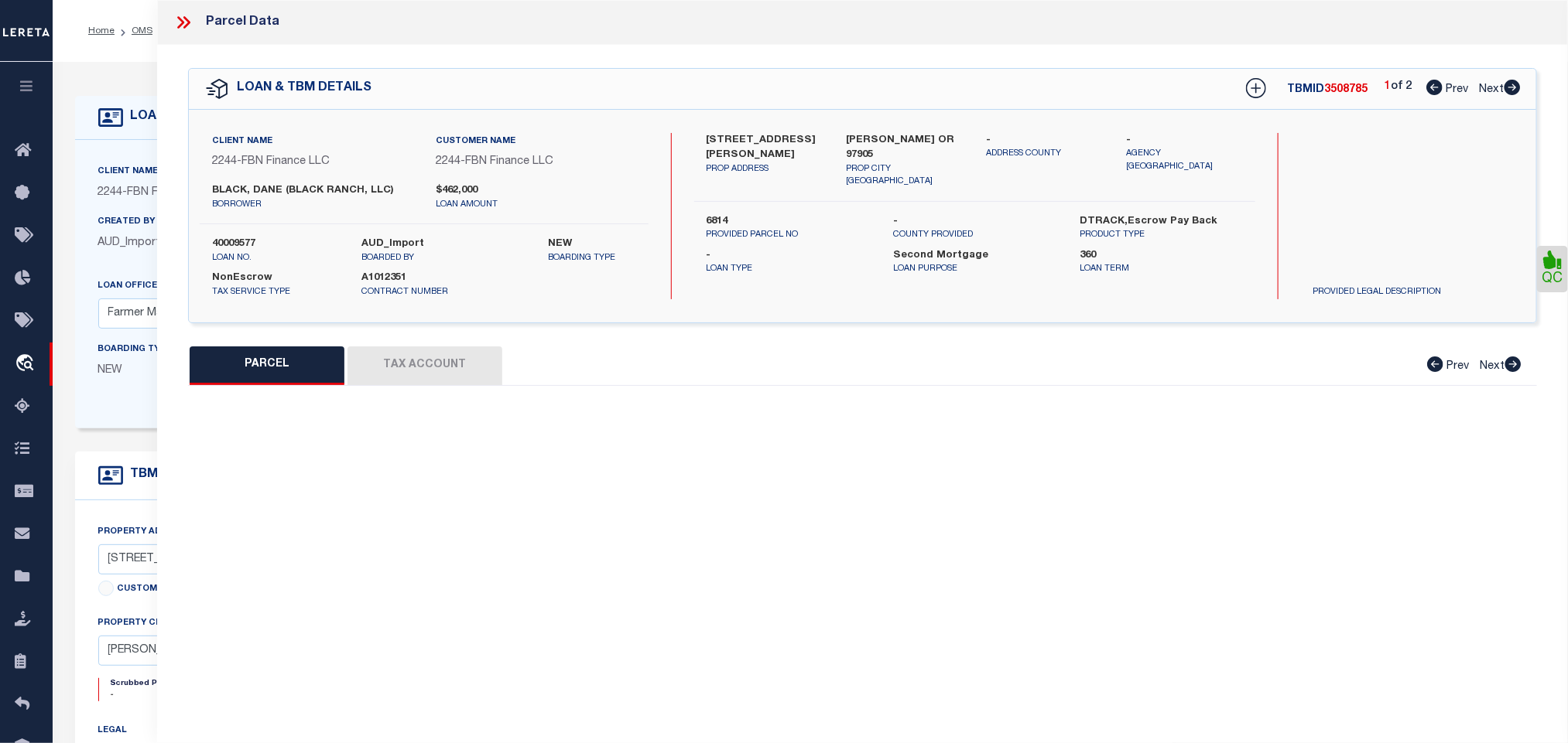
select select "RD"
type input "BLACK RANCH, LLC"
select select "AGW"
select select "LEG"
type input "[PERSON_NAME] OR 97905"
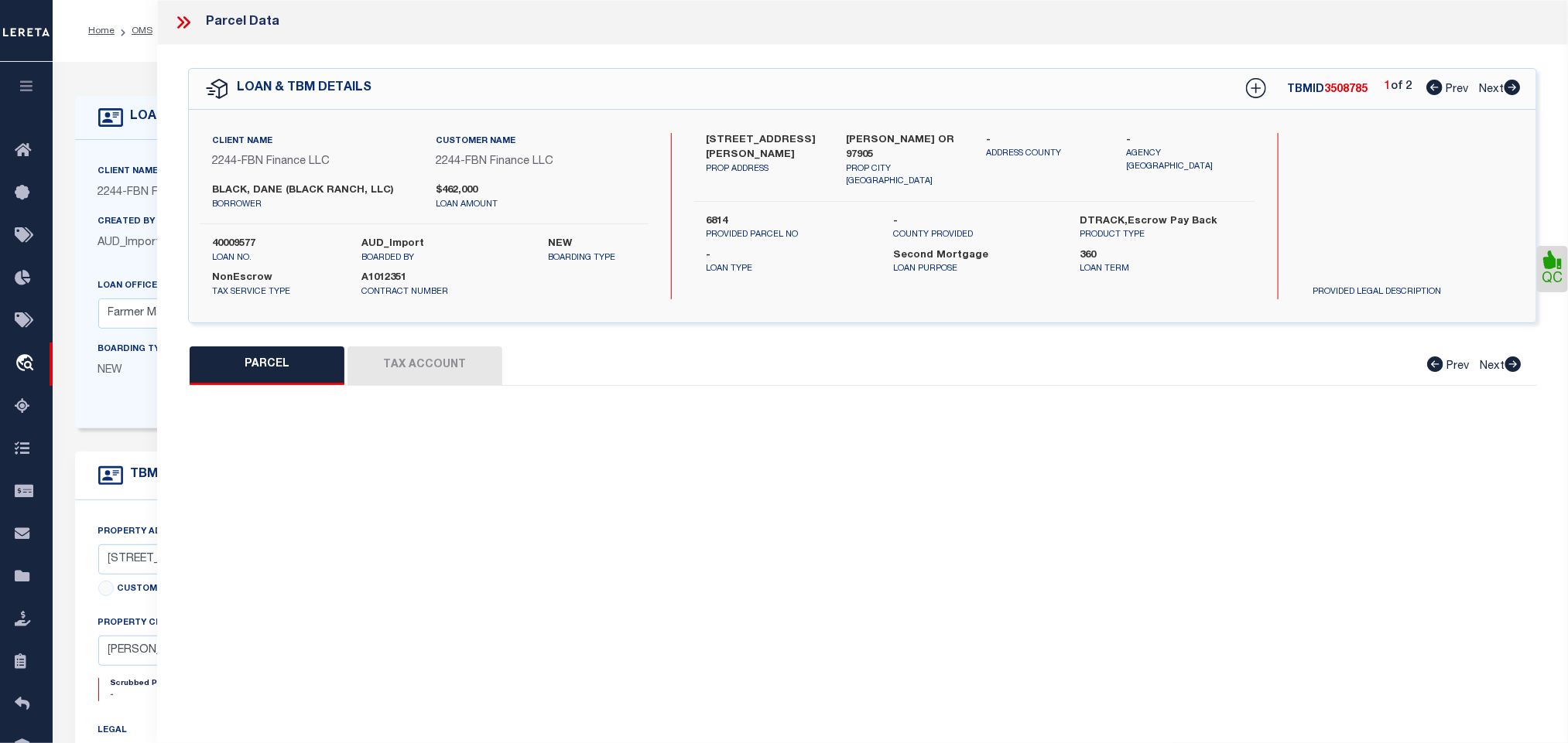
type textarea "550 FARM USE/EFU VACANT"
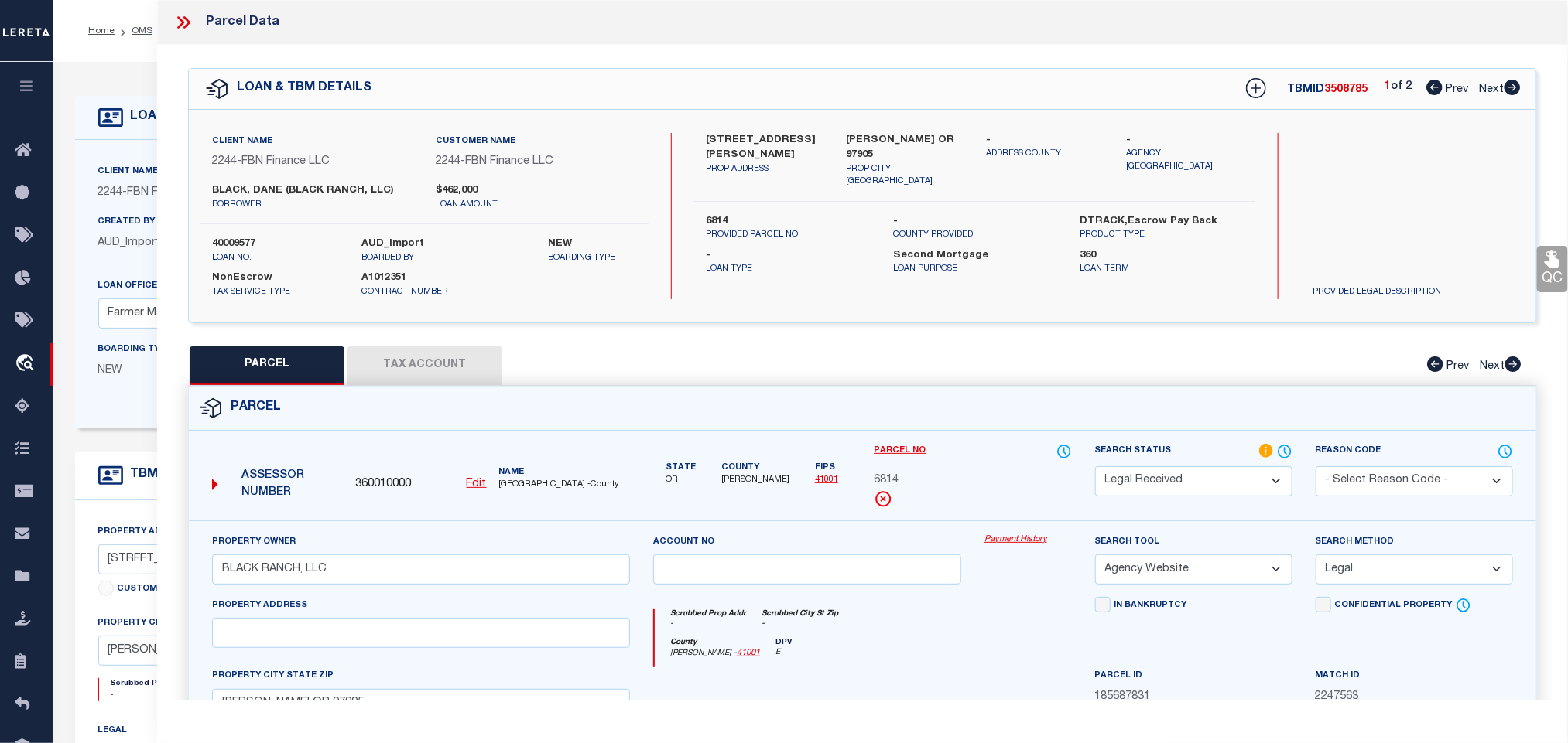
click at [1162, 479] on select "Automated Search Bad Parcel Complete Duplicate Parcel High Dollar Reporting In …" at bounding box center [1194, 481] width 197 height 30
select select "PC"
click at [1095, 468] on select "Automated Search Bad Parcel Complete Duplicate Parcel High Dollar Reporting In …" at bounding box center [1194, 481] width 197 height 30
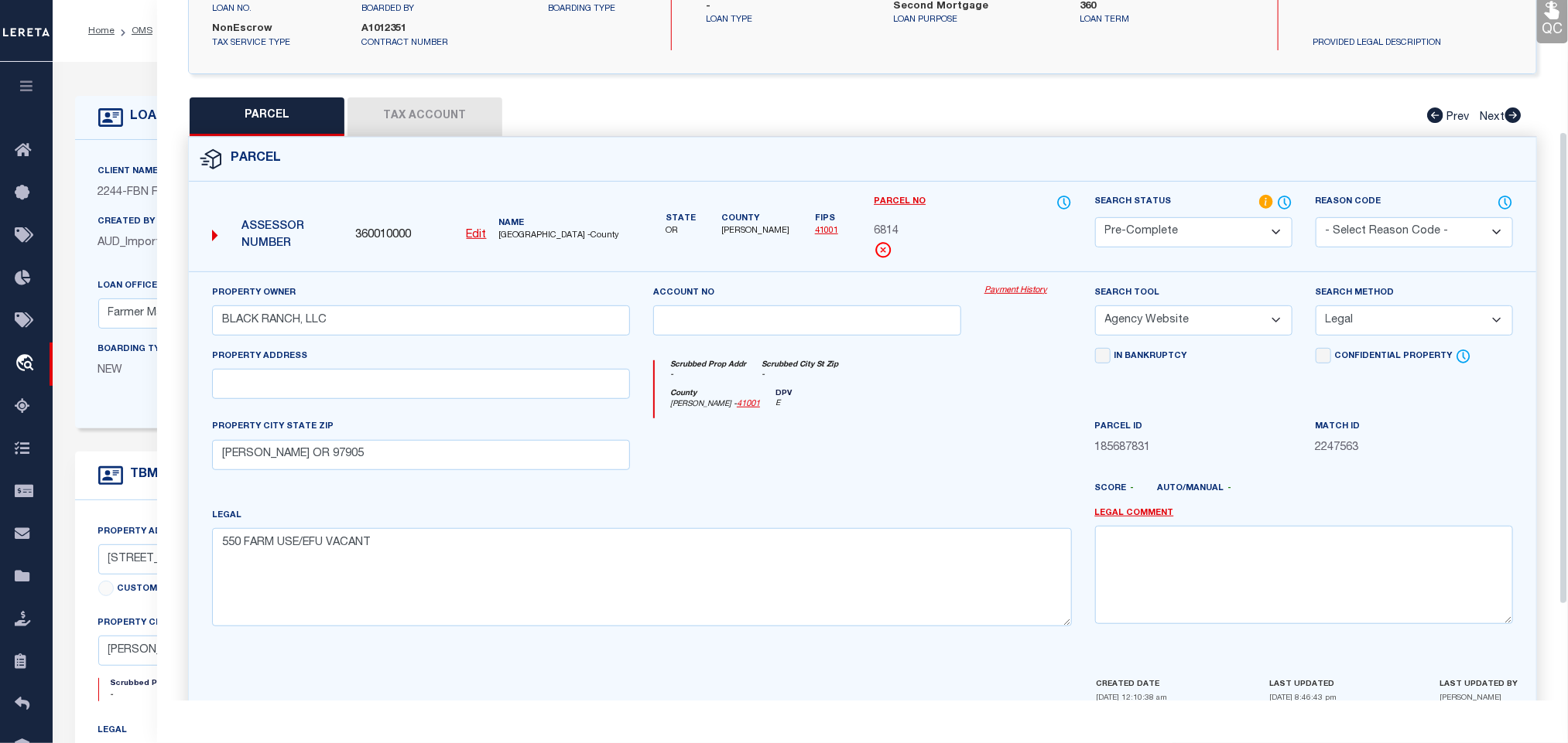
scroll to position [336, 0]
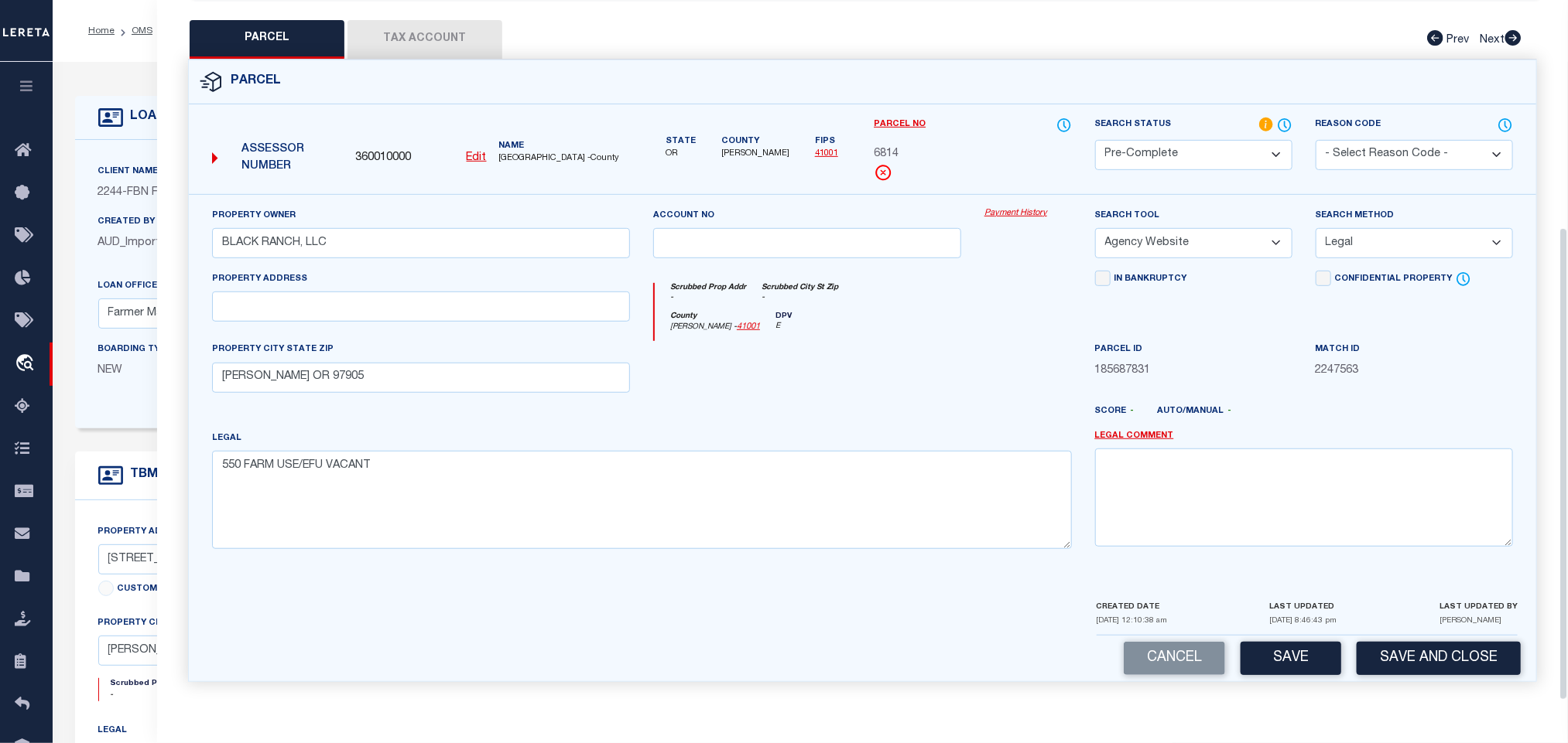
click at [1399, 639] on div "Cancel Save Save and Close" at bounding box center [862, 659] width 1347 height 46
click at [1402, 643] on button "Save and Close" at bounding box center [1439, 659] width 164 height 33
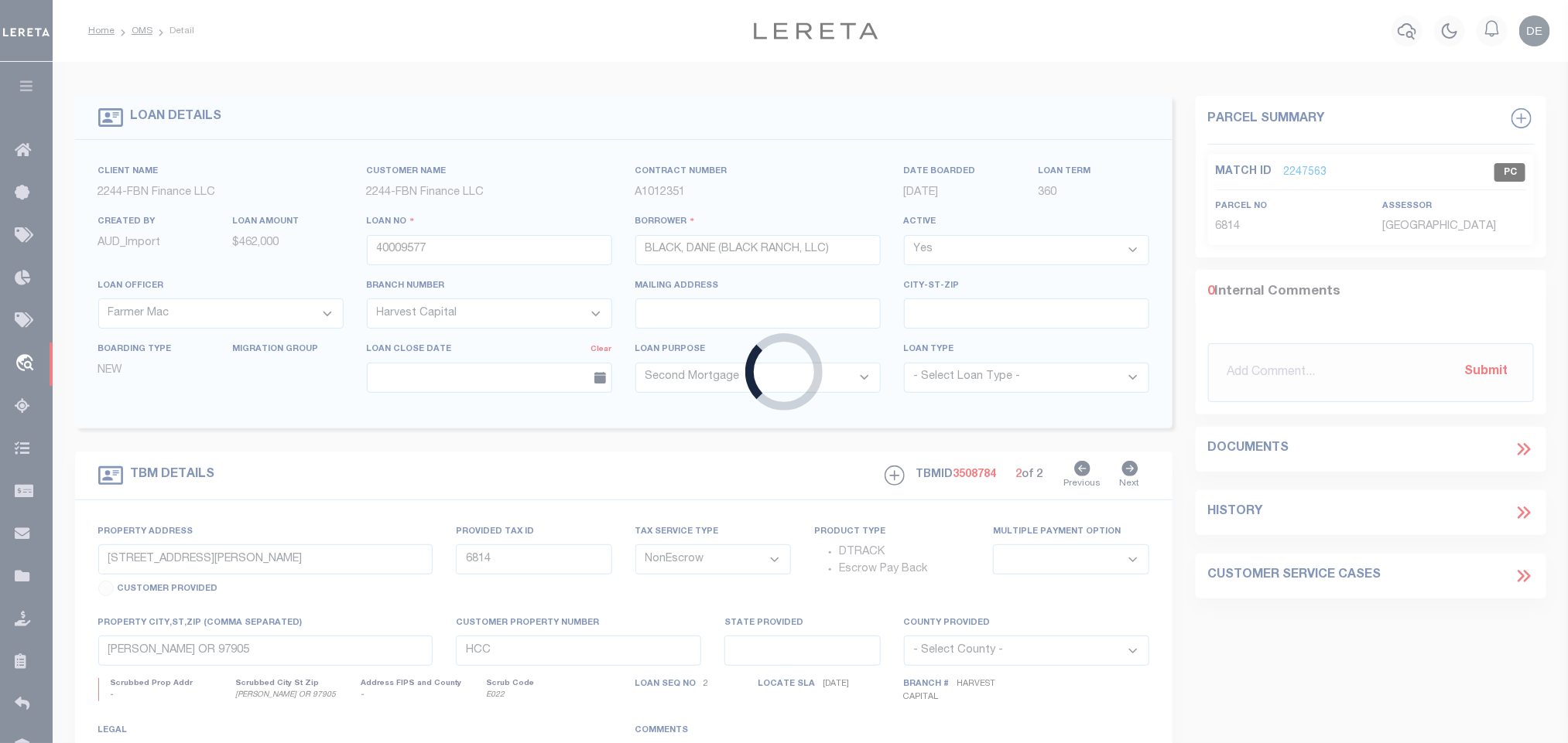
select select "14078"
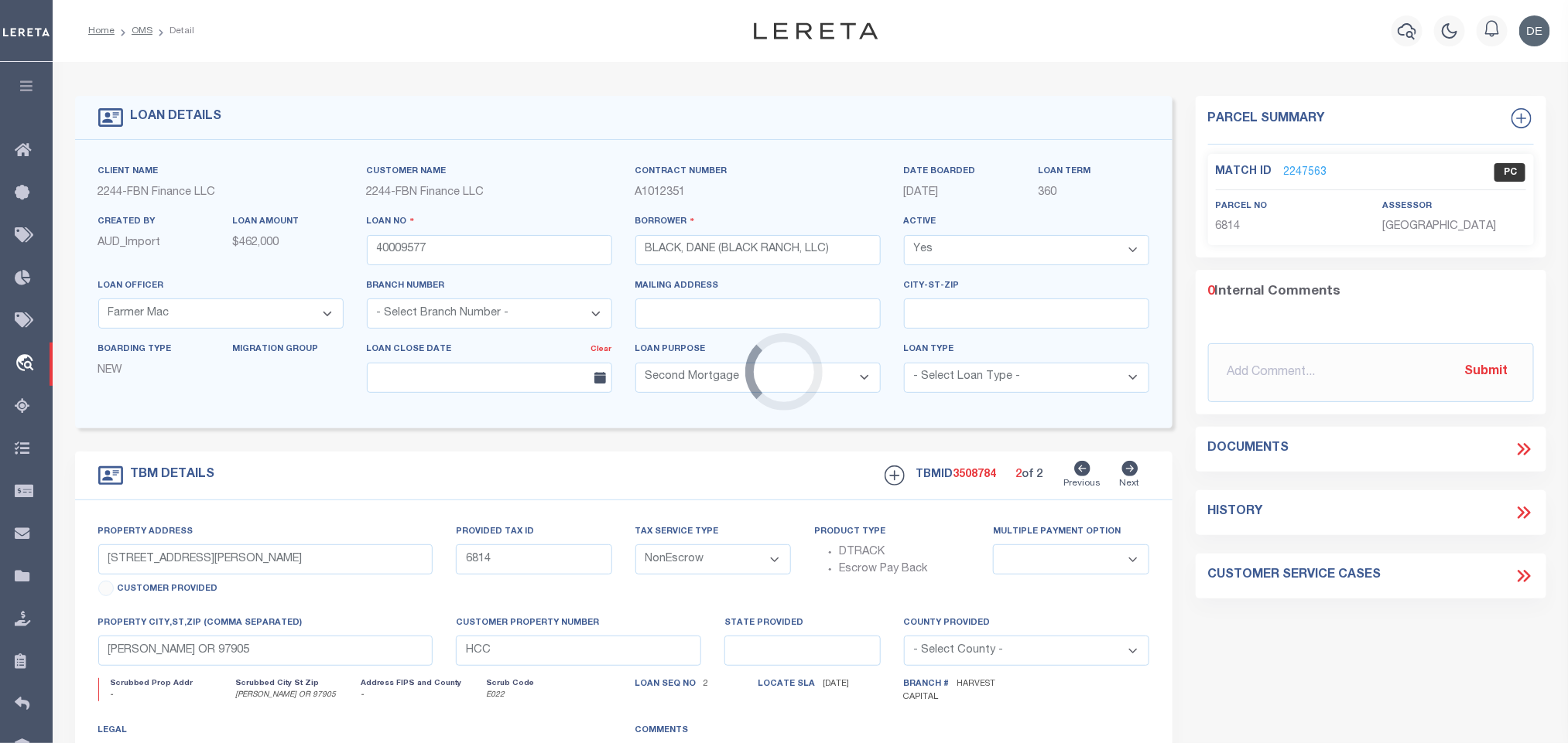
type input "6903"
select select
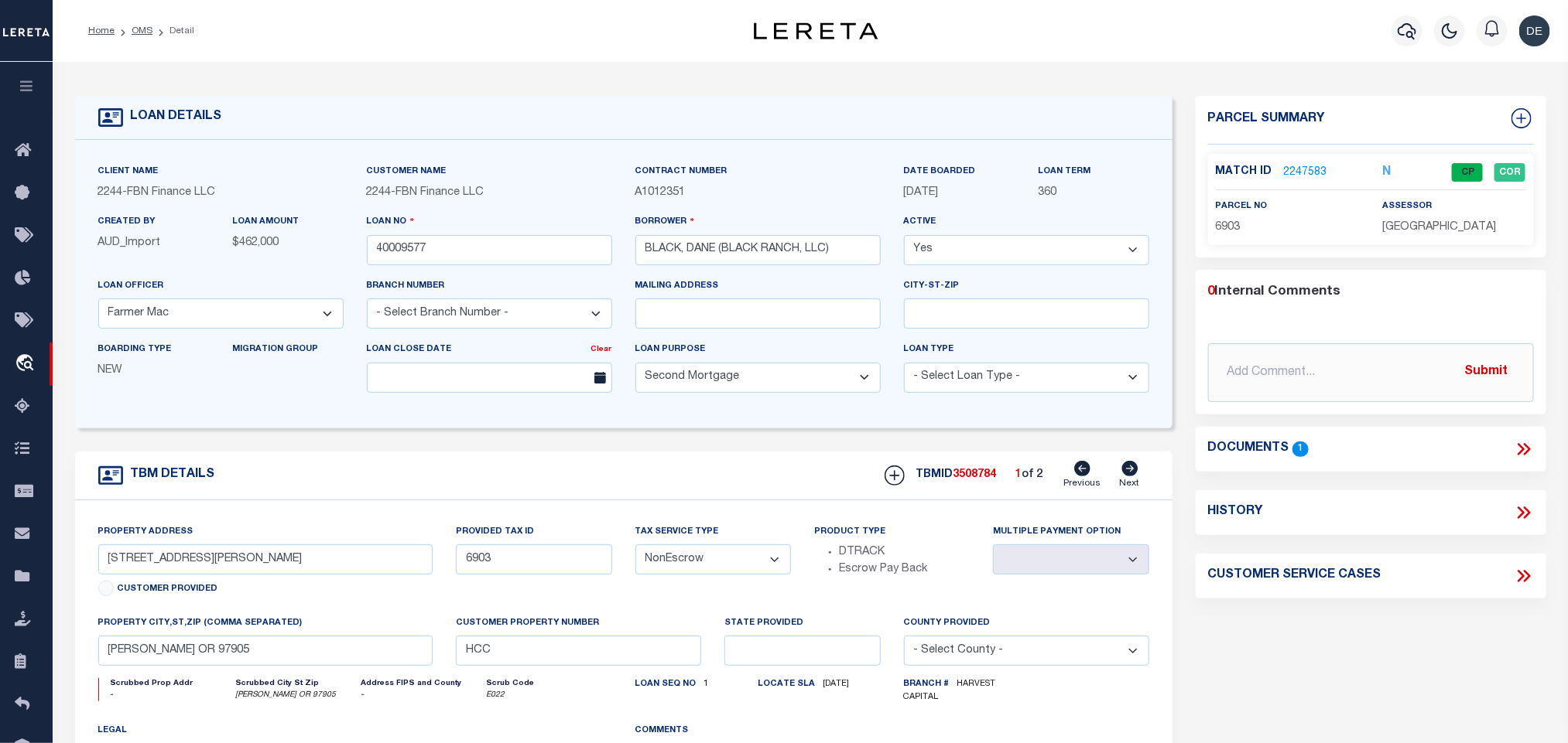
drag, startPoint x: 1130, startPoint y: 472, endPoint x: 776, endPoint y: 329, distance: 381.8
click at [1130, 472] on icon at bounding box center [1130, 469] width 17 height 16
type input "6814"
select select
click at [523, 255] on input "40009577" at bounding box center [489, 250] width 245 height 30
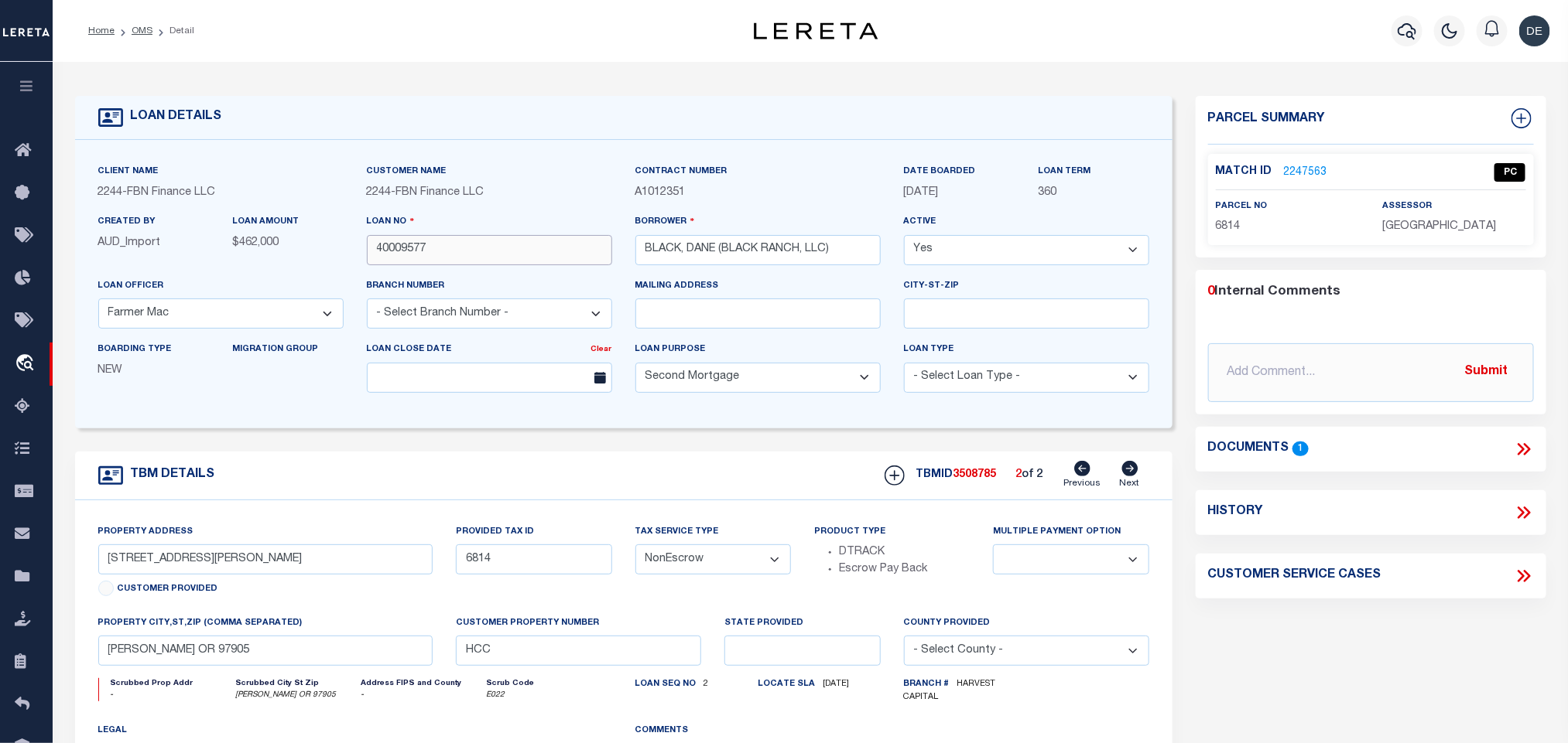
click at [523, 255] on input "40009577" at bounding box center [489, 250] width 245 height 30
click at [969, 476] on span "3508785" at bounding box center [975, 475] width 43 height 11
copy span "3508785"
click at [1435, 225] on span "[GEOGRAPHIC_DATA]" at bounding box center [1439, 227] width 114 height 11
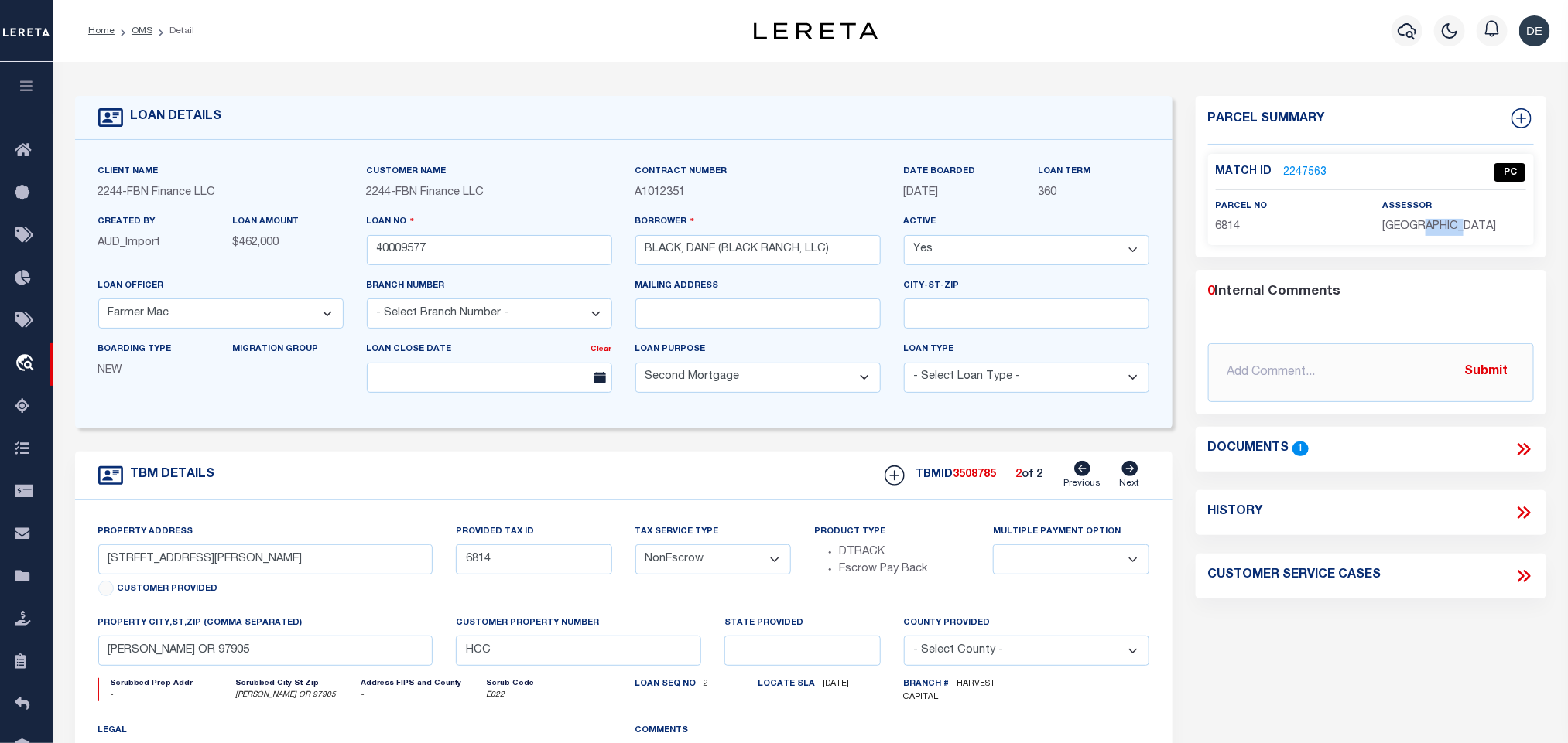
click at [1435, 225] on span "[GEOGRAPHIC_DATA]" at bounding box center [1439, 227] width 114 height 11
copy div "[GEOGRAPHIC_DATA]"
click at [1238, 223] on span "6814" at bounding box center [1227, 227] width 24 height 11
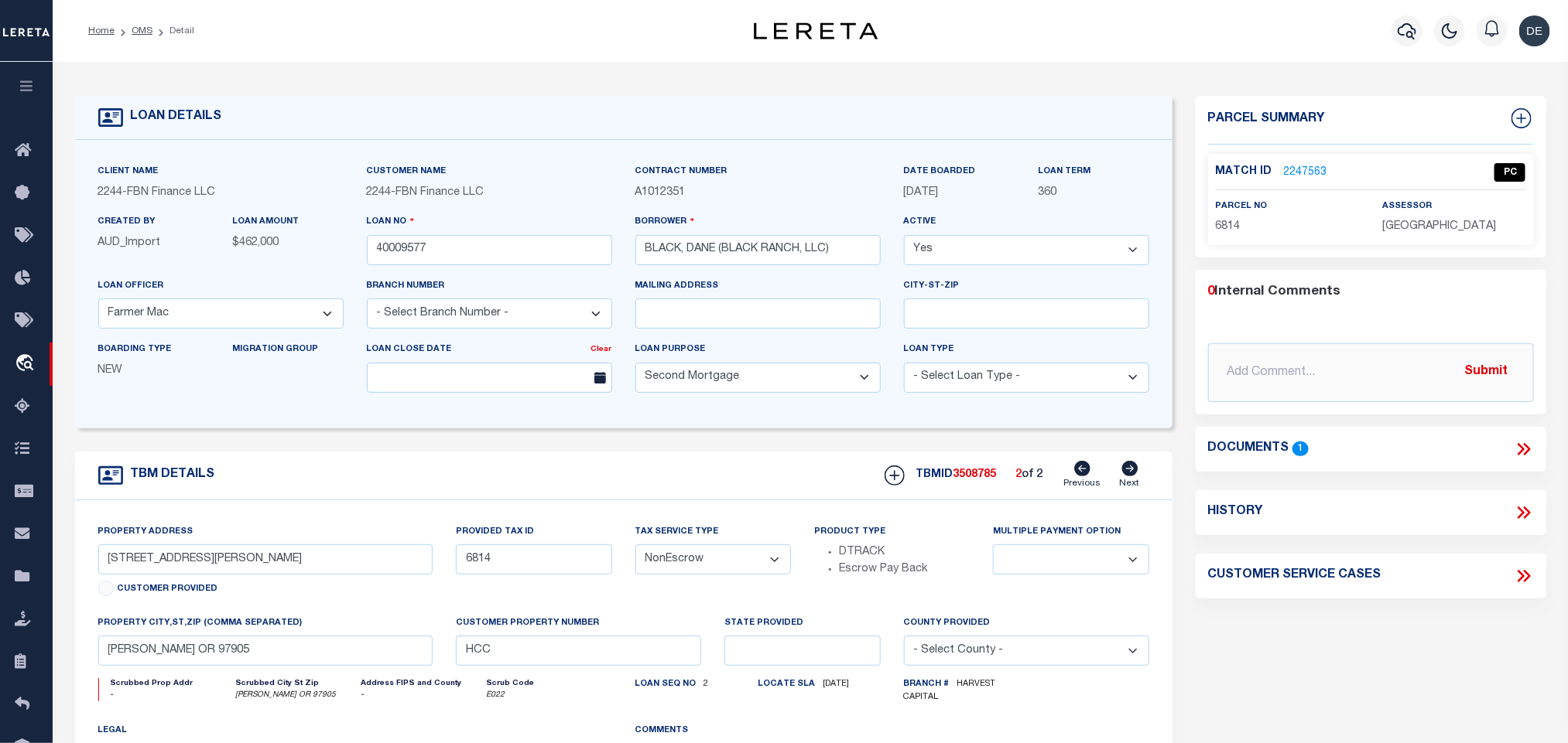
click at [1221, 228] on span "6814" at bounding box center [1227, 227] width 24 height 11
copy span "6814"
click at [136, 33] on link "OMS" at bounding box center [142, 31] width 21 height 9
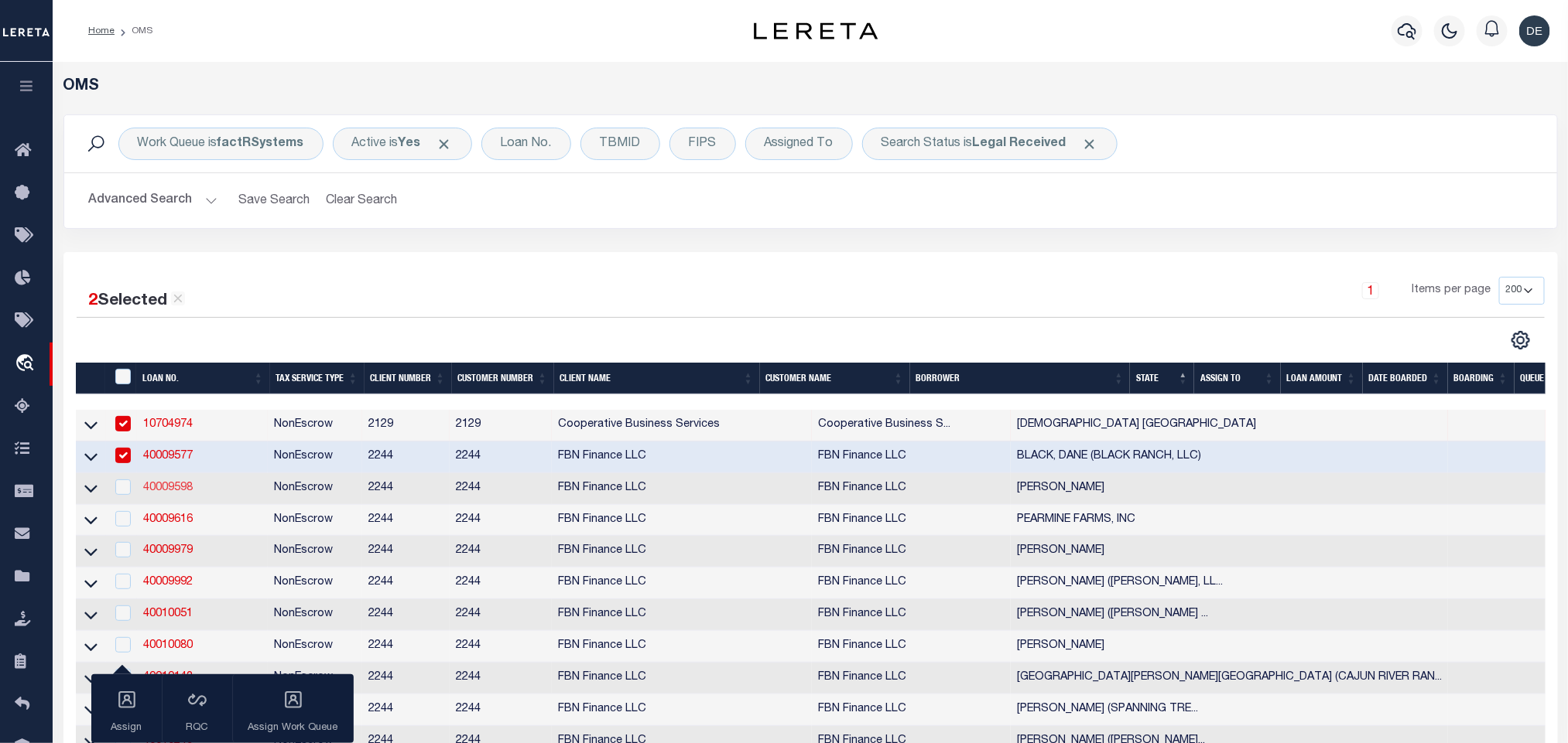
click at [169, 488] on link "40009598" at bounding box center [168, 489] width 50 height 11
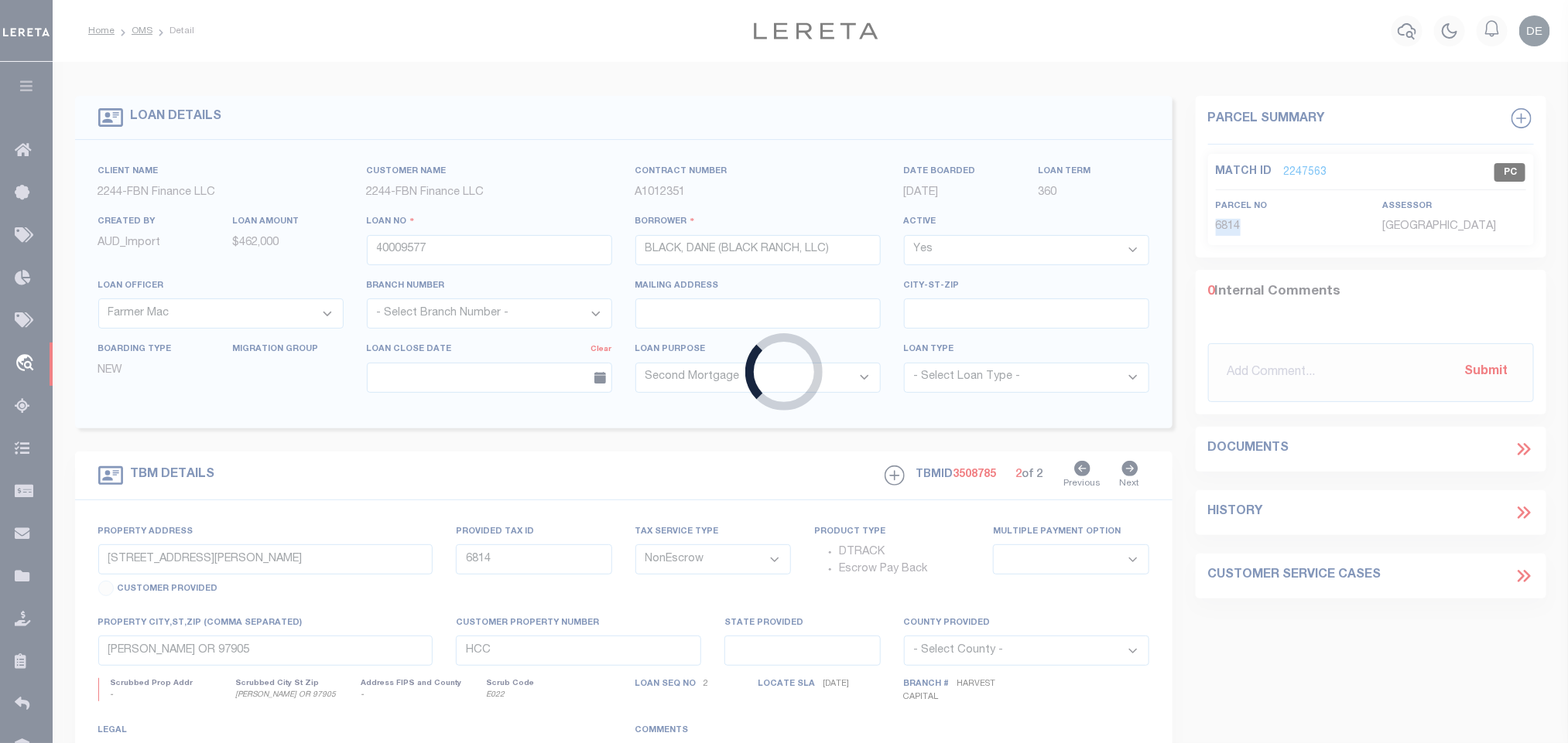
type input "40009598"
type input "[PERSON_NAME]"
select select "7651"
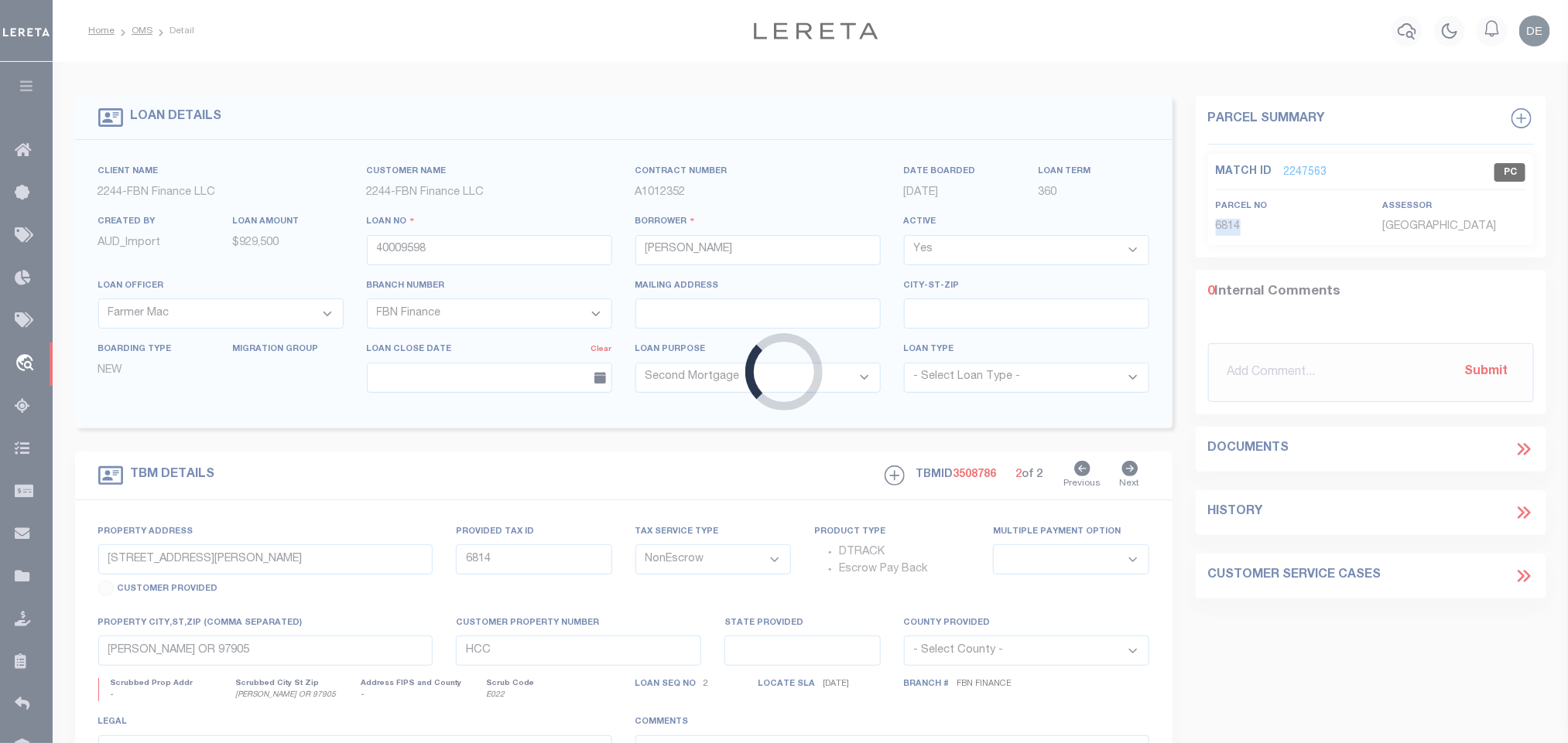
select select
type input "FBN"
select select "14078"
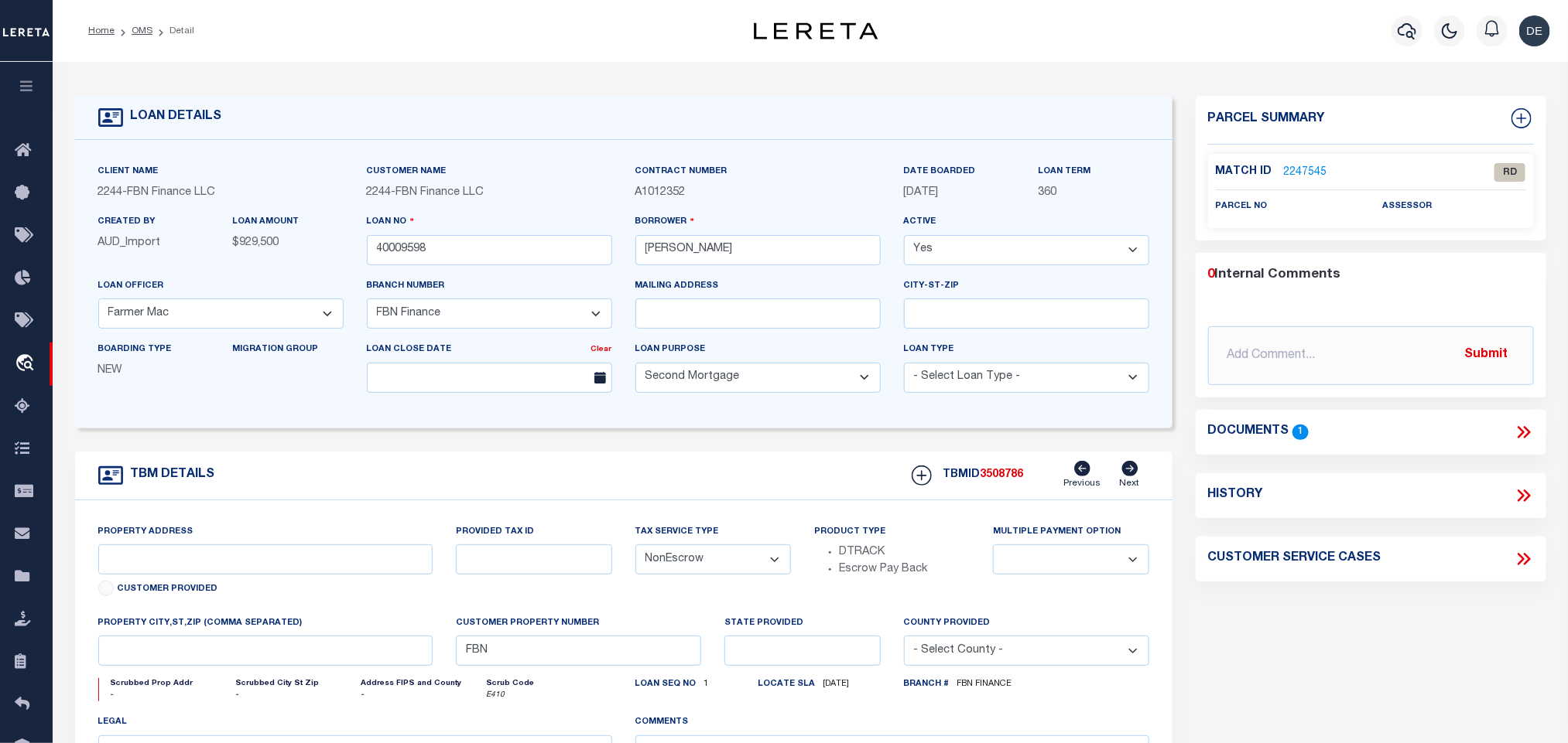
click at [1526, 429] on icon at bounding box center [1526, 433] width 7 height 13
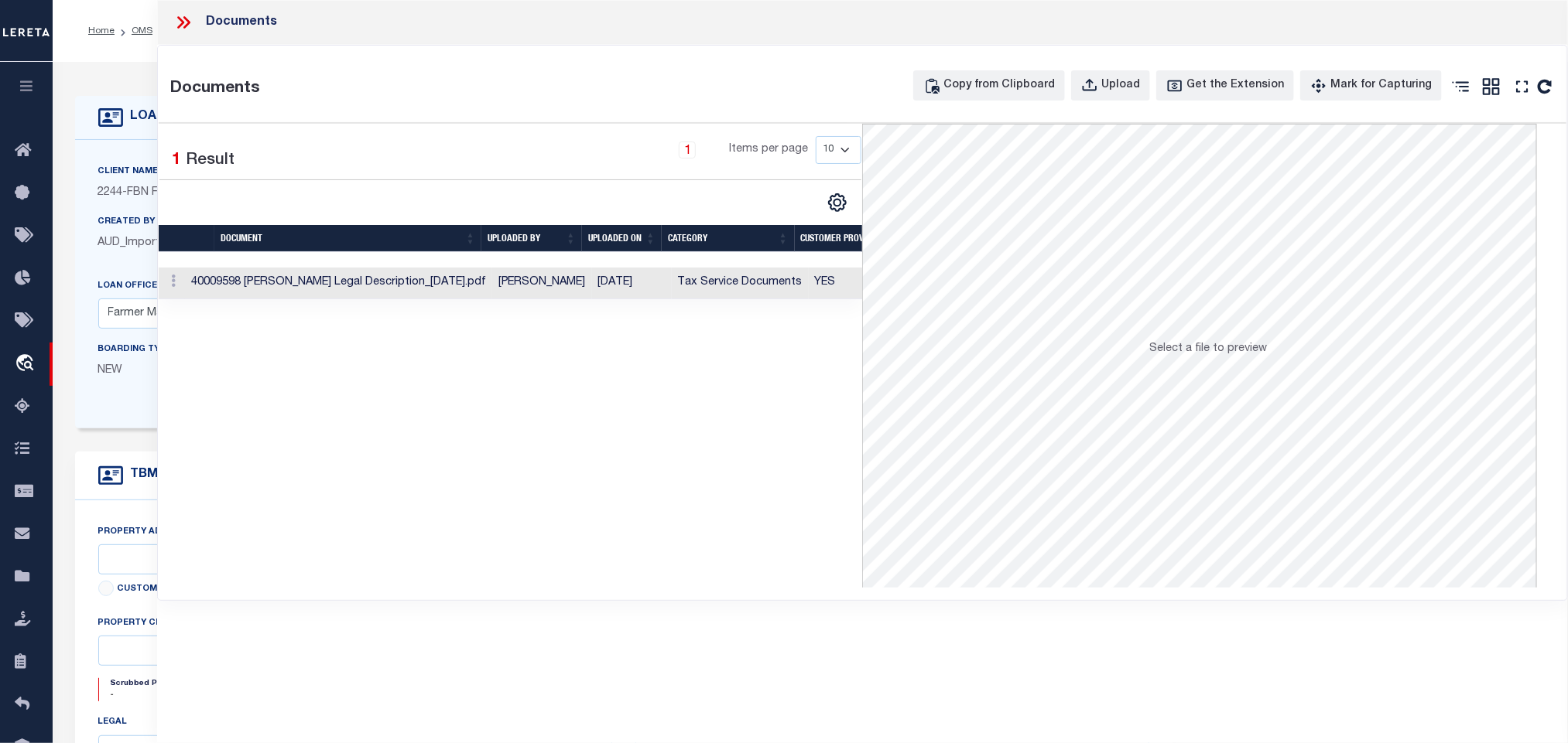
click at [708, 291] on td "Tax Service Documents" at bounding box center [740, 284] width 137 height 32
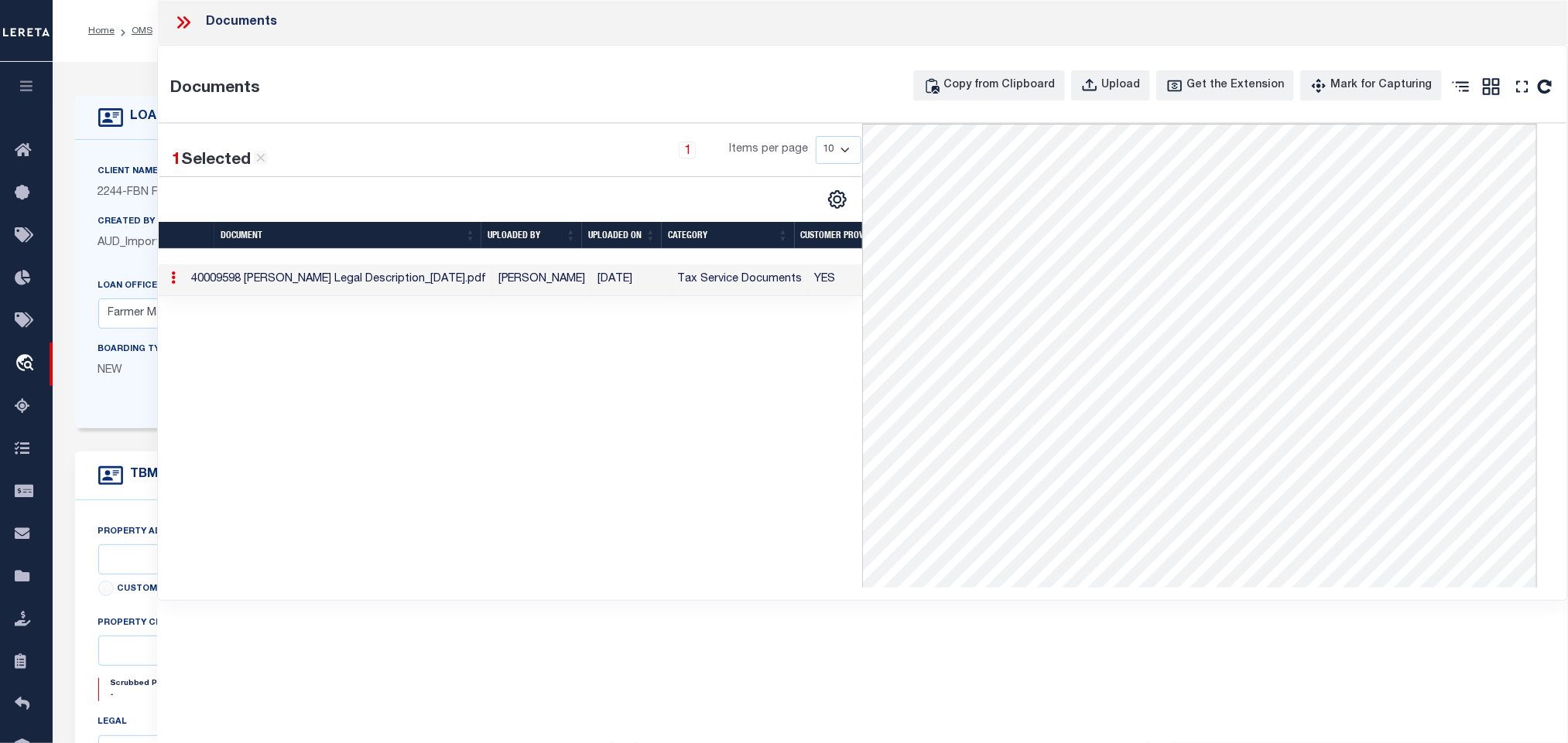
drag, startPoint x: 184, startPoint y: 23, endPoint x: 354, endPoint y: 3, distance: 171.2
click at [188, 24] on icon at bounding box center [184, 23] width 20 height 20
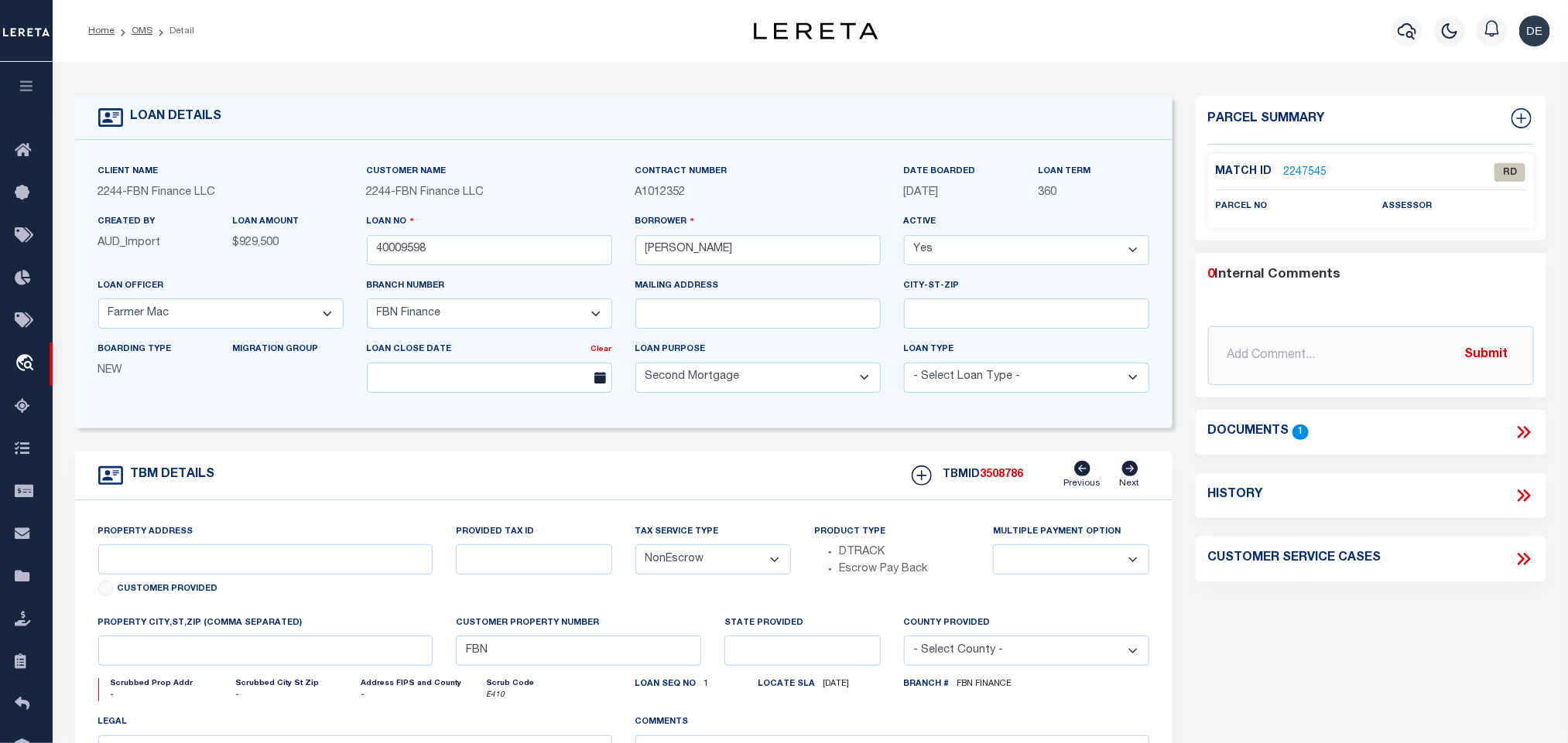
click at [1308, 167] on link "2247545" at bounding box center [1305, 173] width 43 height 17
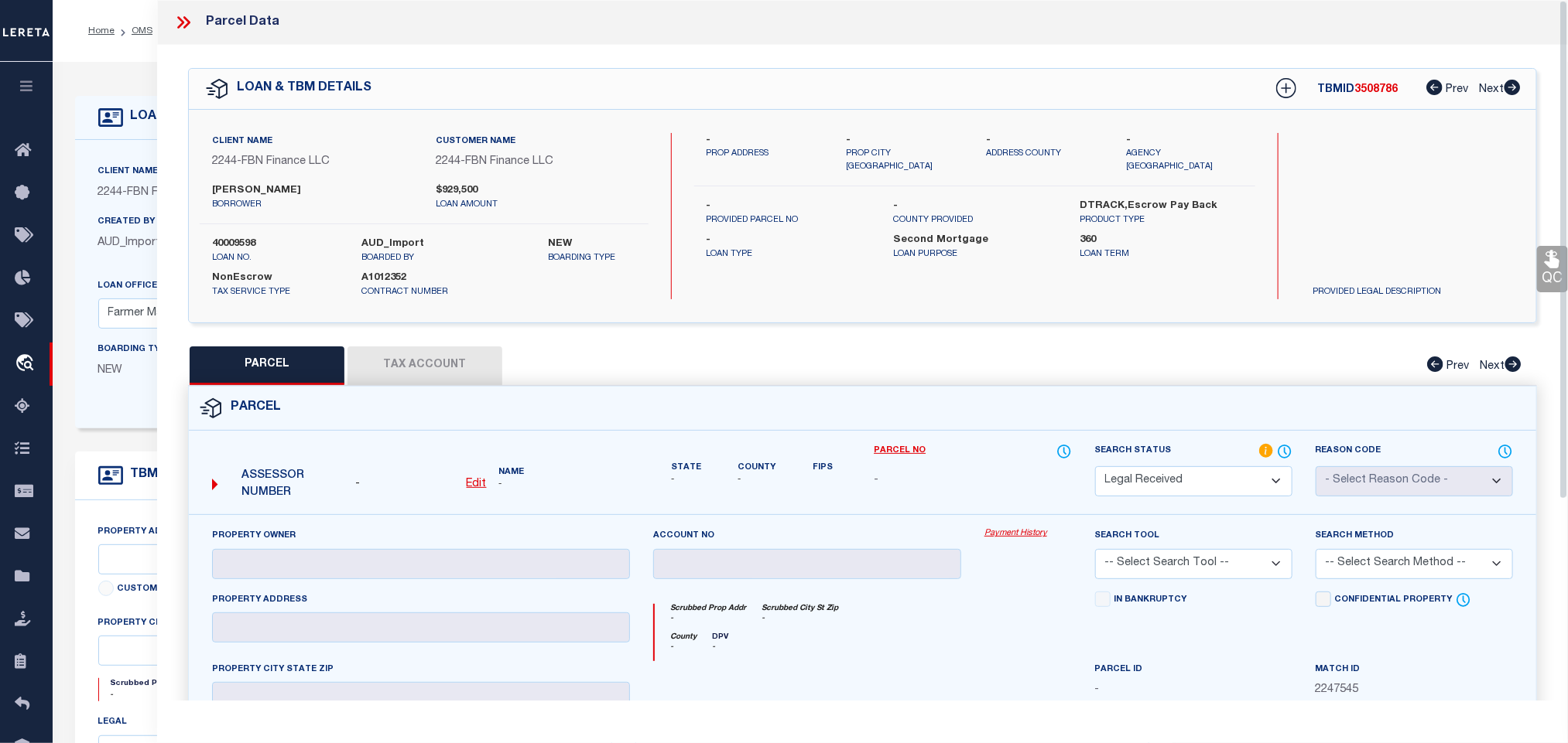
click at [470, 481] on u "Edit" at bounding box center [477, 485] width 20 height 11
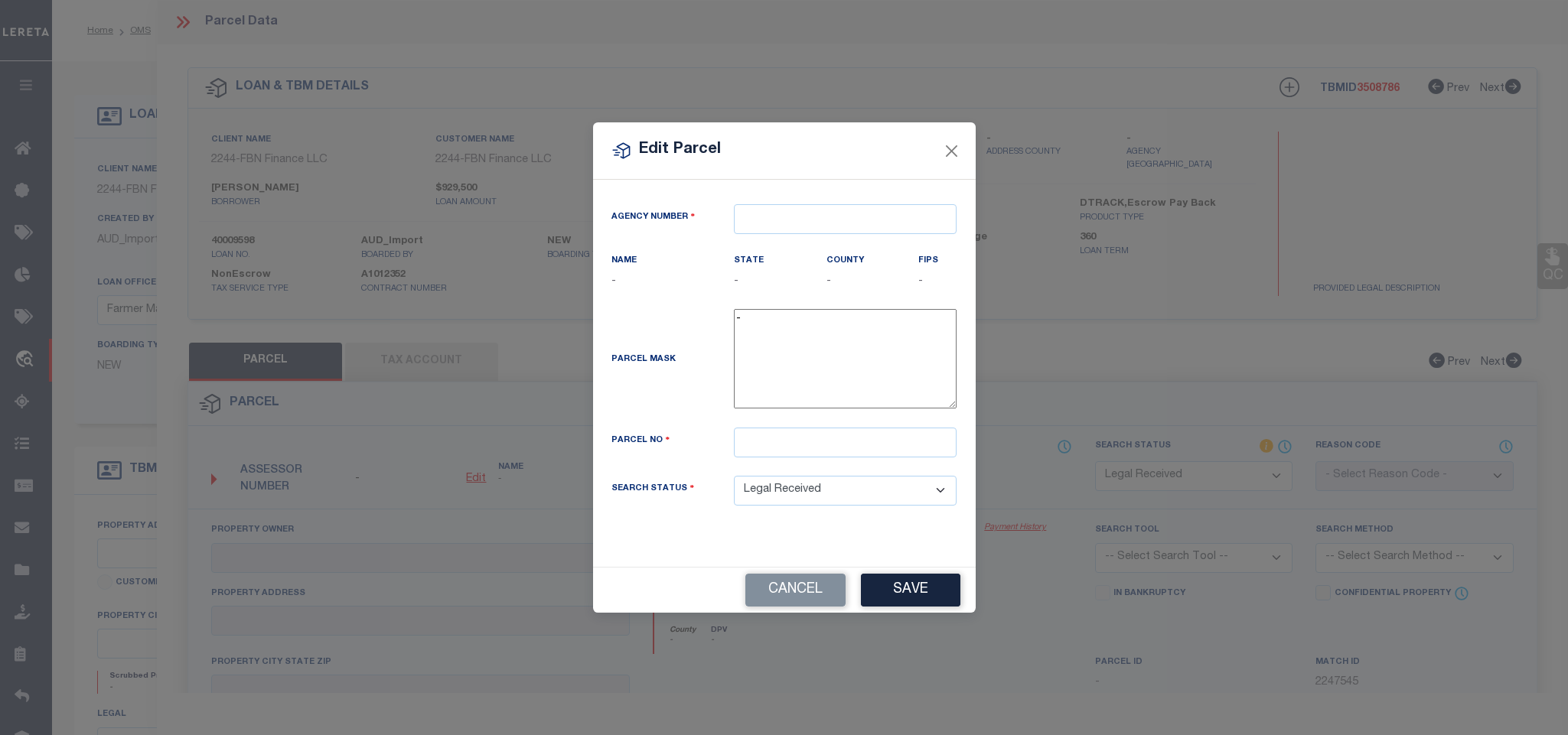
click at [863, 198] on div "Agency Number Name - State -" at bounding box center [784, 373] width 383 height 387
click at [852, 230] on input "text" at bounding box center [845, 219] width 223 height 30
paste input "210590000"
click at [818, 241] on div "210590000 : [GEOGRAPHIC_DATA]" at bounding box center [849, 253] width 229 height 44
drag, startPoint x: 868, startPoint y: 446, endPoint x: 874, endPoint y: 468, distance: 22.8
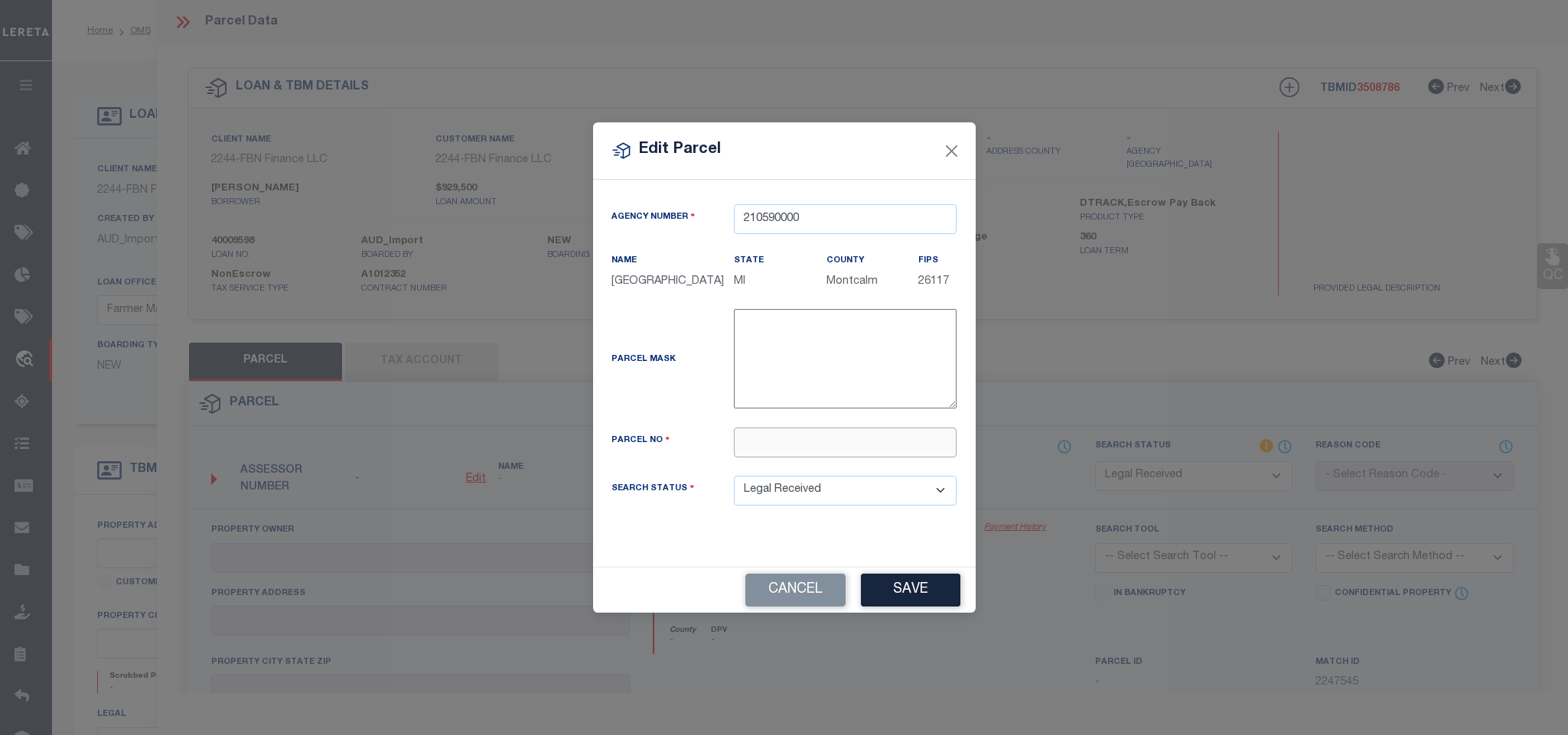
click at [868, 446] on input "text" at bounding box center [845, 443] width 223 height 30
paste input "010-013-005-00"
drag, startPoint x: 898, startPoint y: 602, endPoint x: 881, endPoint y: 586, distance: 23.3
click at [896, 602] on button "Save" at bounding box center [910, 590] width 100 height 33
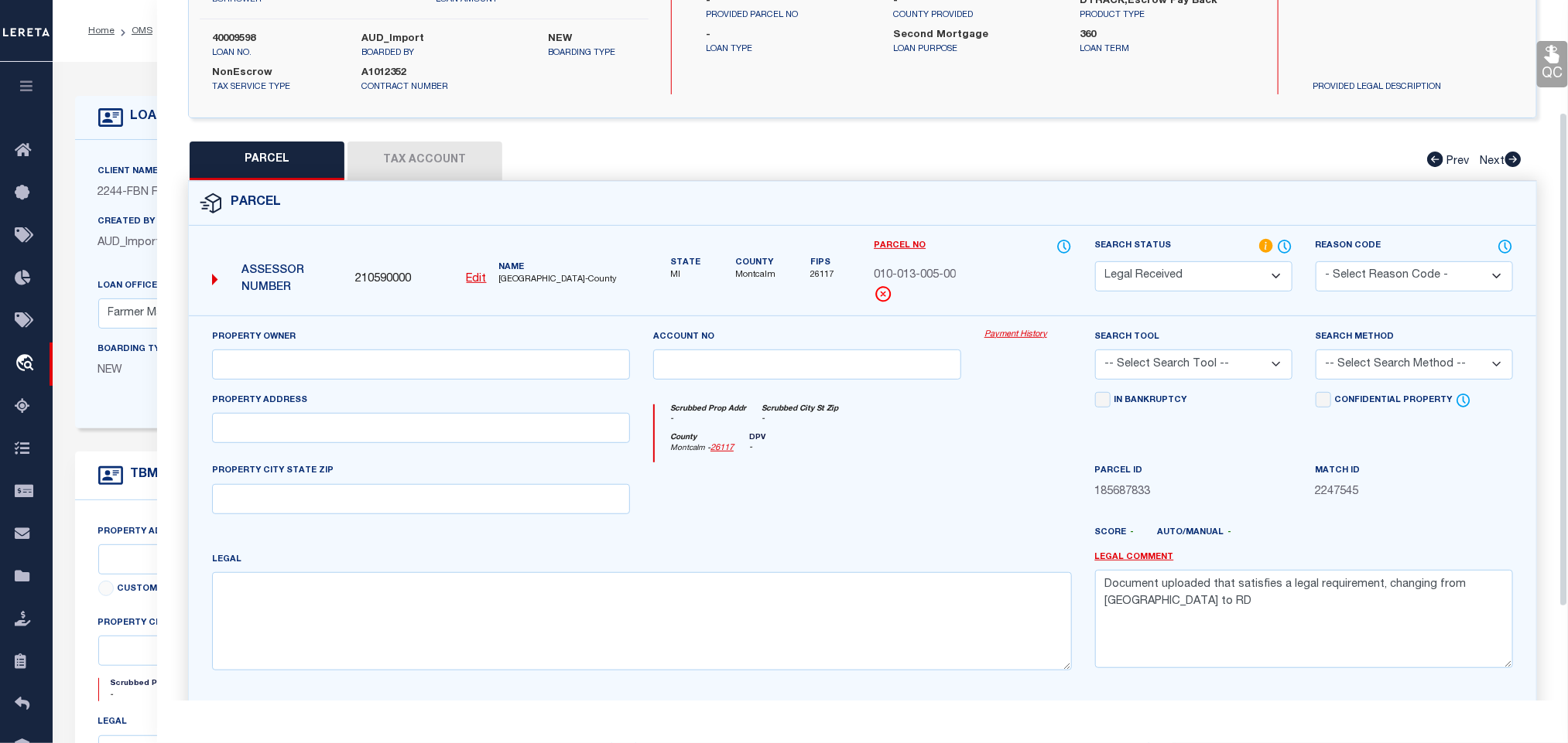
scroll to position [290, 0]
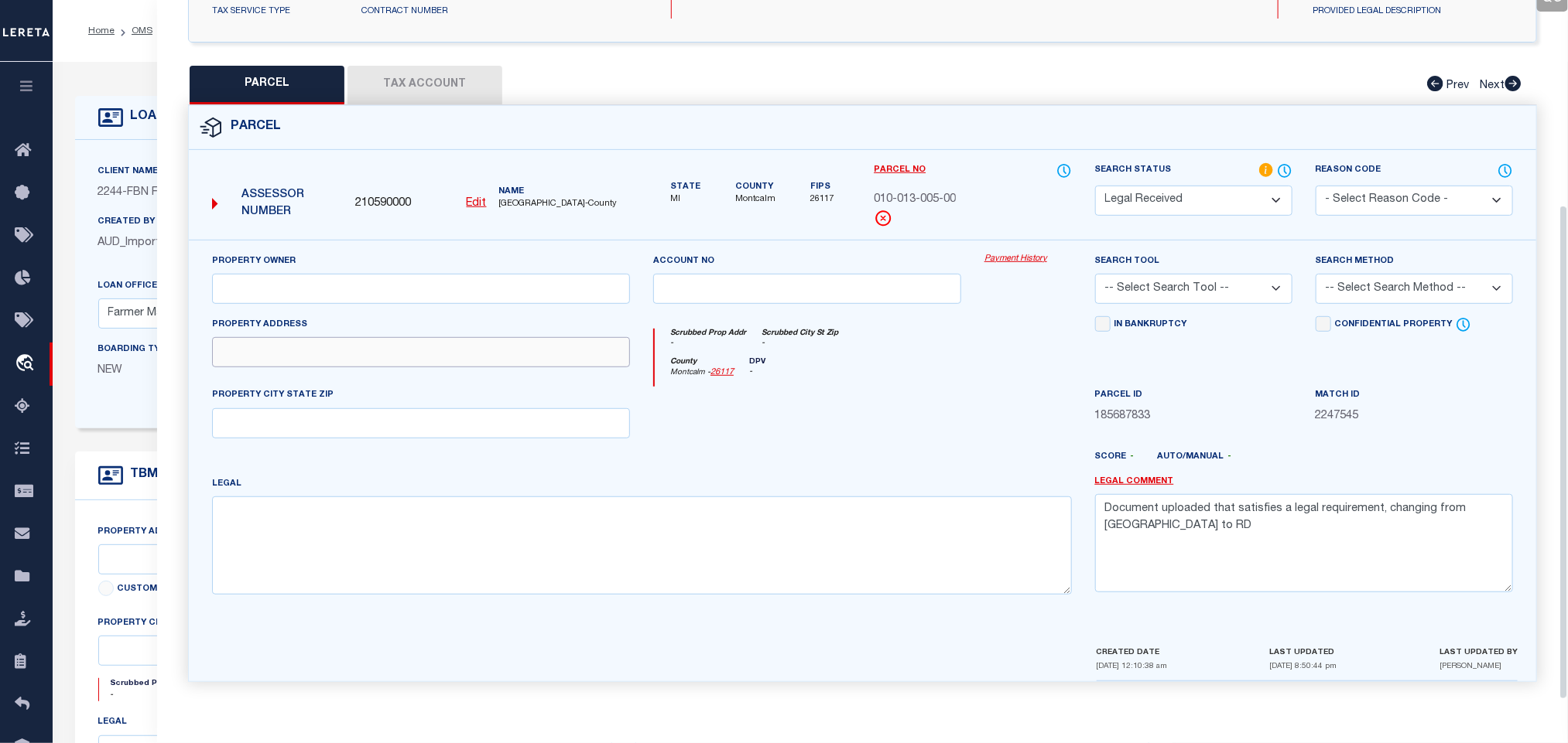
click at [409, 340] on input "text" at bounding box center [421, 352] width 418 height 30
paste input "[STREET_ADDRESS][PERSON_NAME]"
drag, startPoint x: 347, startPoint y: 349, endPoint x: 371, endPoint y: 360, distance: 26.4
click at [528, 356] on input "[STREET_ADDRESS][PERSON_NAME]" at bounding box center [421, 352] width 418 height 30
drag, startPoint x: 365, startPoint y: 356, endPoint x: 389, endPoint y: 403, distance: 52.8
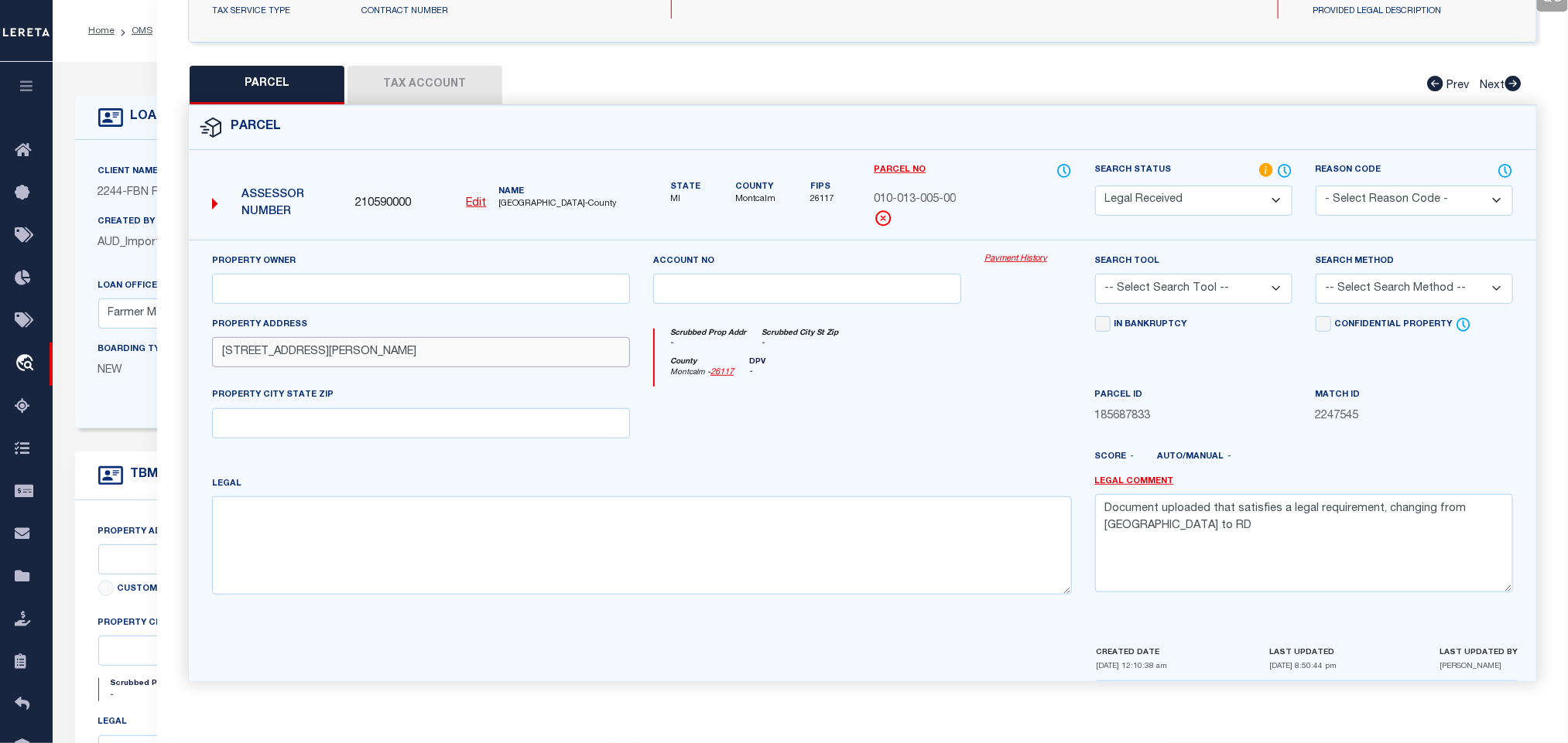
click at [543, 365] on input "[STREET_ADDRESS][PERSON_NAME]" at bounding box center [421, 352] width 418 height 30
click at [389, 403] on div "PROPERTY CITY STATE ZIP" at bounding box center [421, 412] width 418 height 51
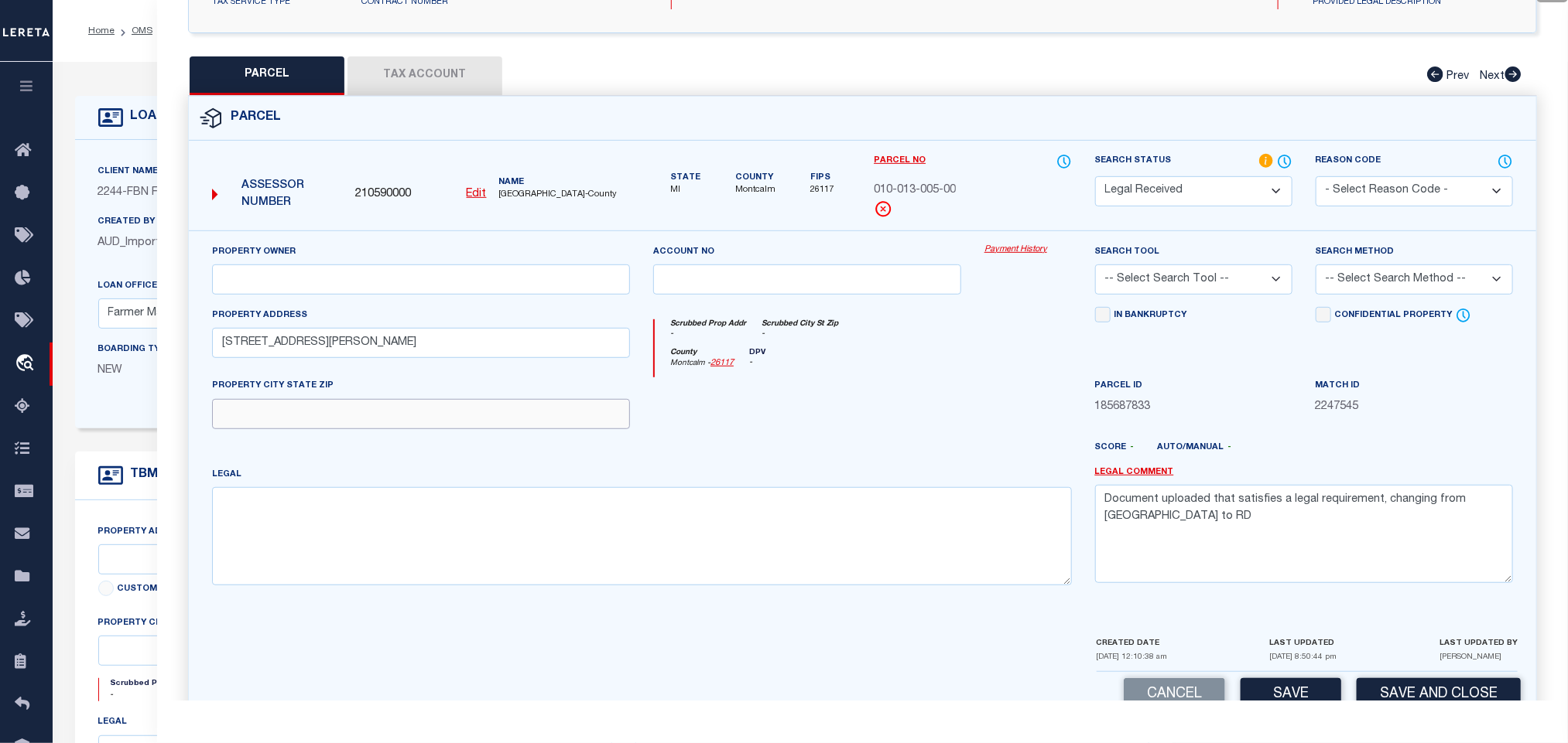
click at [391, 407] on input "text" at bounding box center [421, 414] width 418 height 30
paste input "[PERSON_NAME], MI 48884"
click at [474, 284] on input "text" at bounding box center [421, 280] width 418 height 30
paste input "[PERSON_NAME] TRUST"
drag, startPoint x: 1219, startPoint y: 272, endPoint x: 1214, endPoint y: 292, distance: 20.6
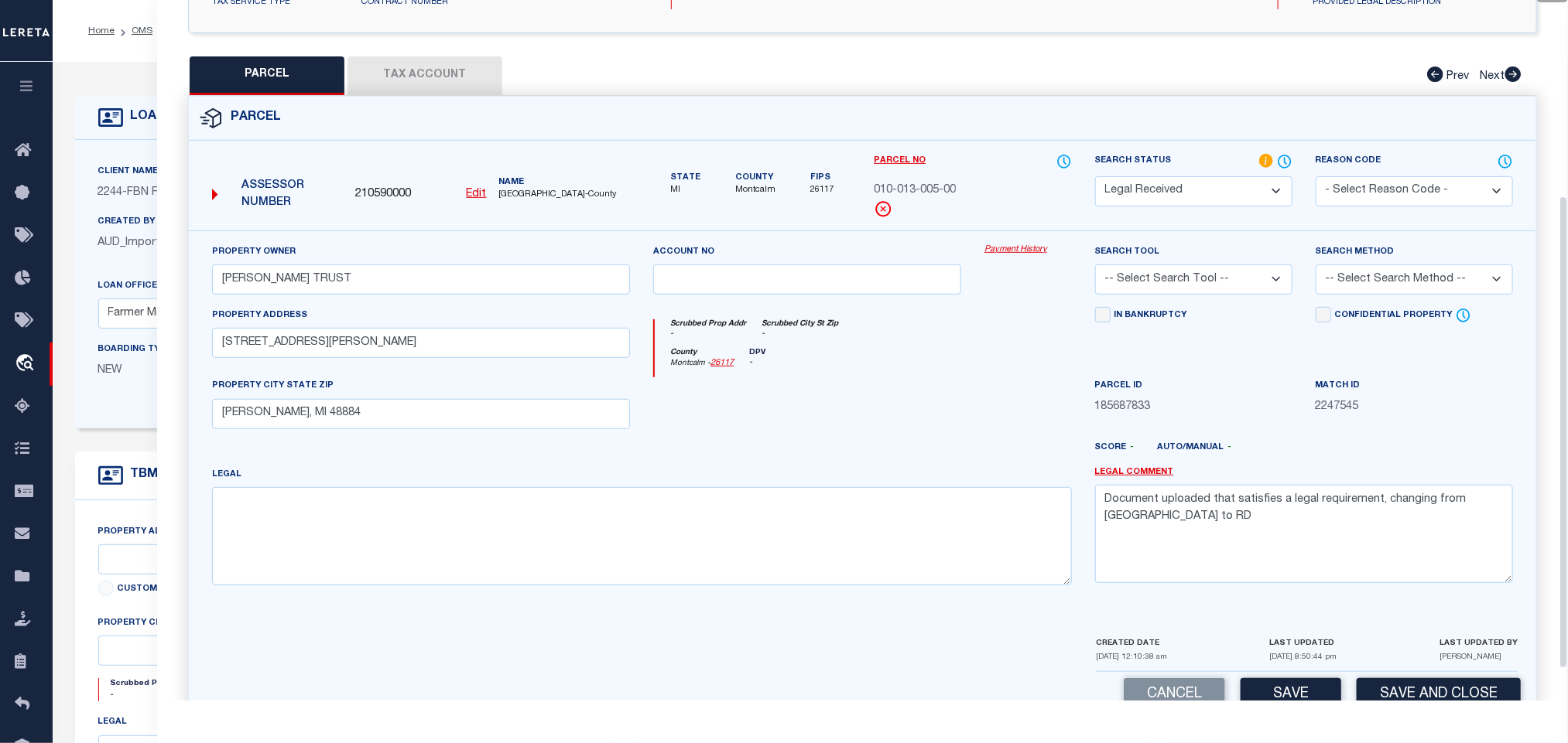
click at [1219, 272] on select "-- Select Search Tool -- 3rd Party Website Agency File Agency Website ATLS CNV-…" at bounding box center [1194, 280] width 197 height 30
click at [1095, 269] on select "-- Select Search Tool -- 3rd Party Website Agency File Agency Website ATLS CNV-…" at bounding box center [1194, 280] width 197 height 30
click at [1406, 270] on select "-- Select Search Method -- Property Address Legal Liability Info Provided" at bounding box center [1414, 280] width 197 height 30
click at [1316, 269] on select "-- Select Search Method -- Property Address Legal Liability Info Provided" at bounding box center [1414, 280] width 197 height 30
click at [1301, 548] on textarea "Document uploaded that satisfies a legal requirement, changing from [GEOGRAPHIC…" at bounding box center [1304, 534] width 418 height 98
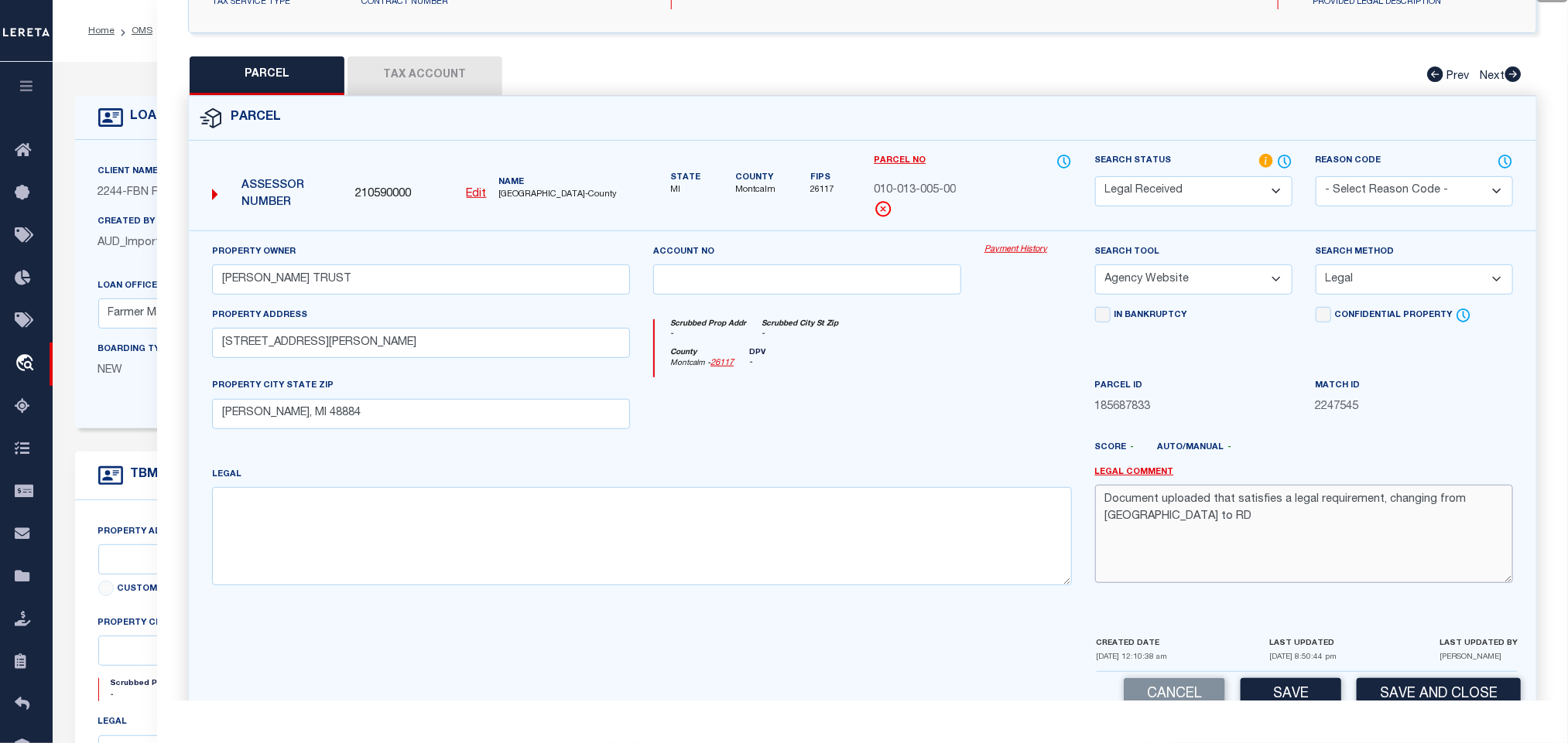
click at [1301, 548] on textarea "Document uploaded that satisfies a legal requirement, changing from [GEOGRAPHIC…" at bounding box center [1304, 534] width 418 height 98
click at [1282, 671] on div "LAST UPDATED [DATE] 8:50:44 pm" at bounding box center [1303, 653] width 67 height 36
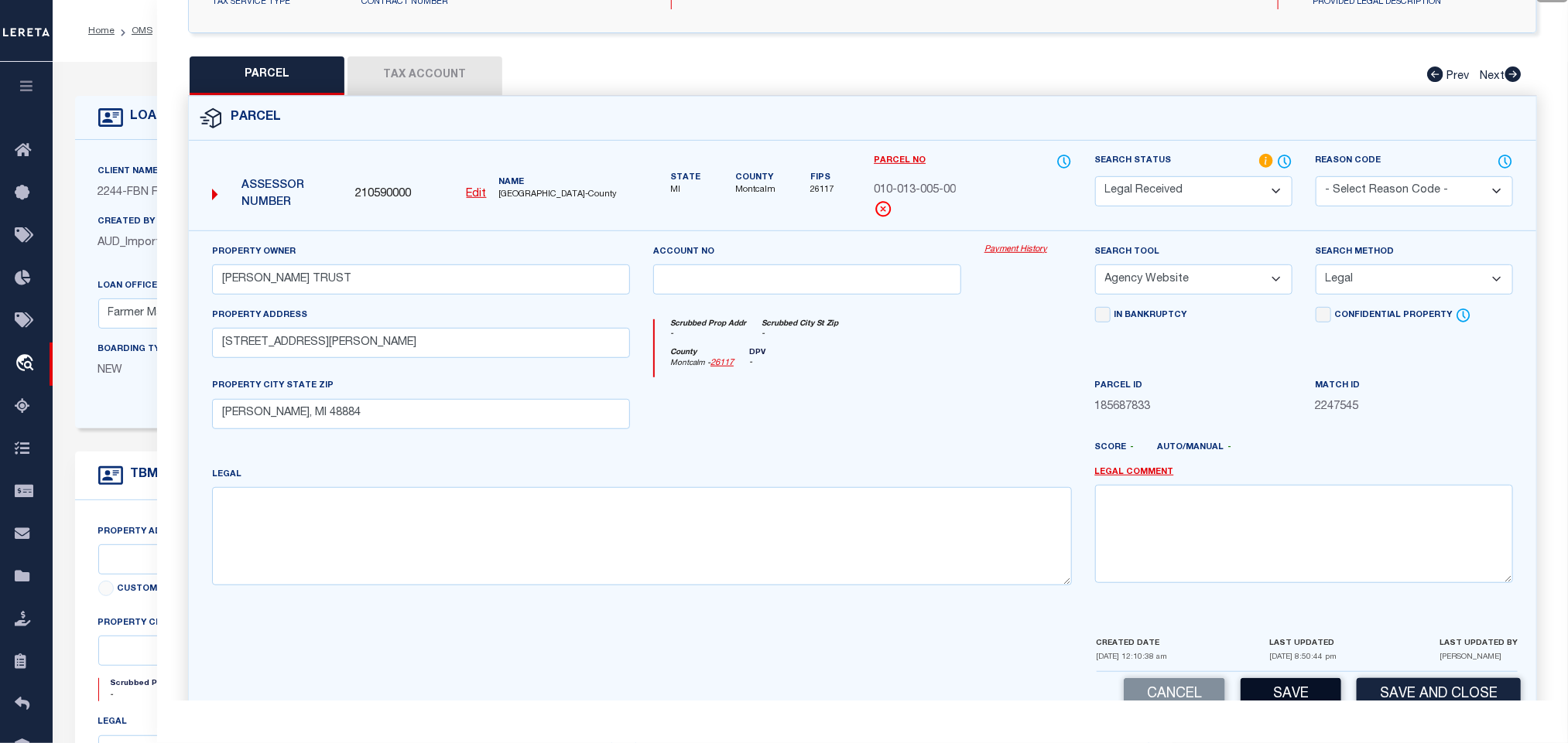
click at [1283, 699] on button "Save" at bounding box center [1291, 695] width 101 height 33
click at [477, 76] on button "Tax Account" at bounding box center [425, 76] width 155 height 39
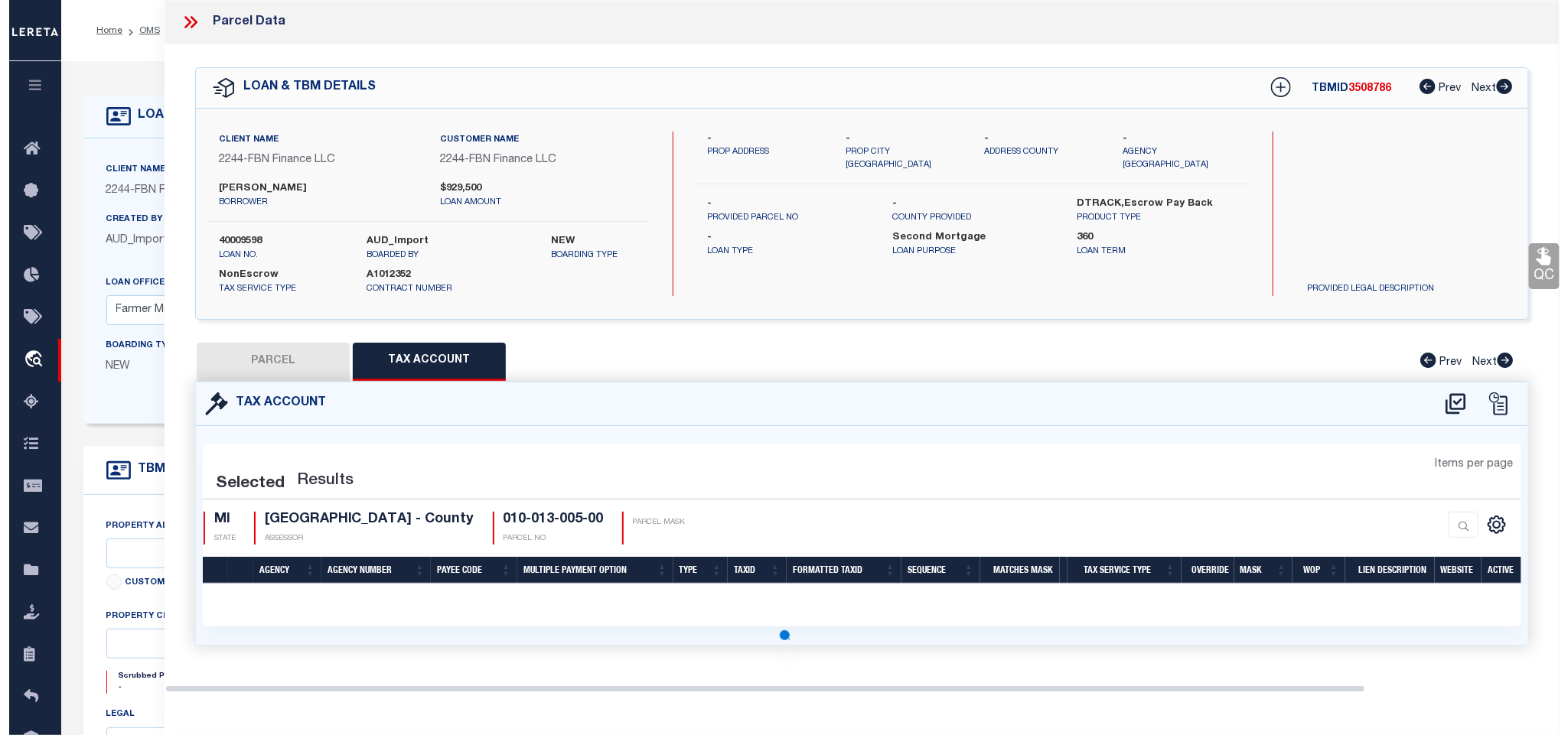
scroll to position [0, 0]
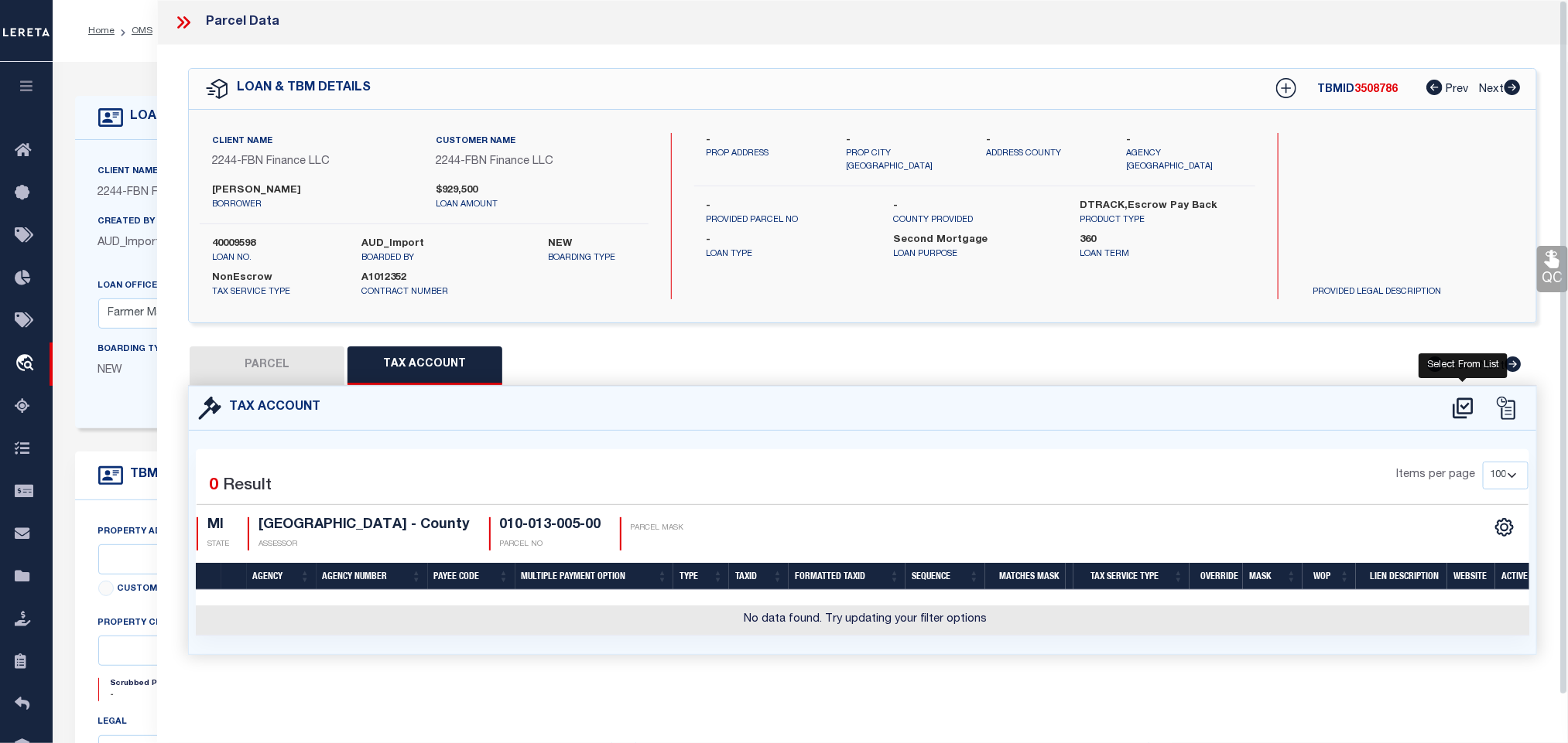
click at [1459, 406] on icon at bounding box center [1463, 408] width 25 height 24
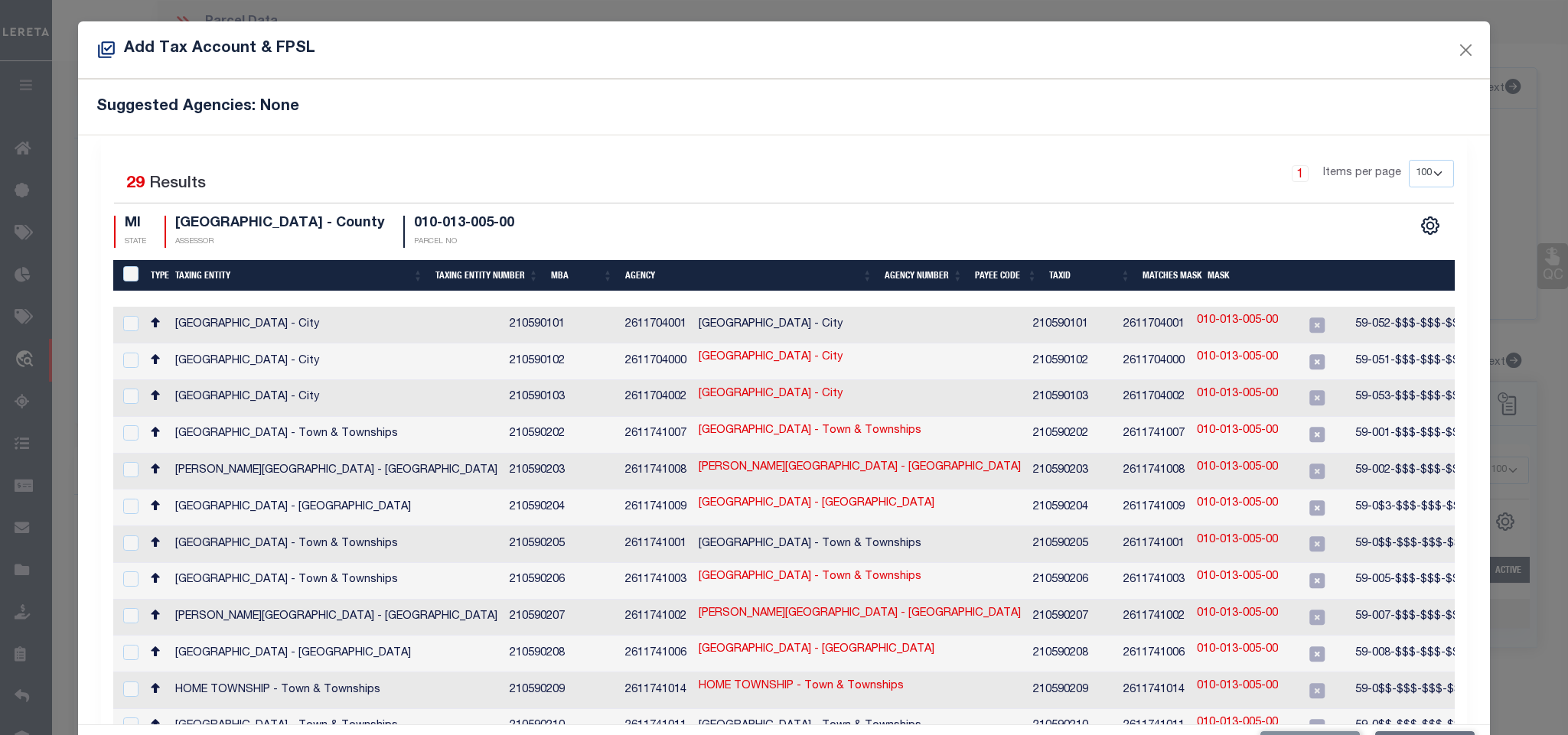
click at [659, 94] on div "Suggested Agencies: None" at bounding box center [783, 107] width 1411 height 56
click at [187, 278] on th "Taxing Entity" at bounding box center [298, 276] width 260 height 31
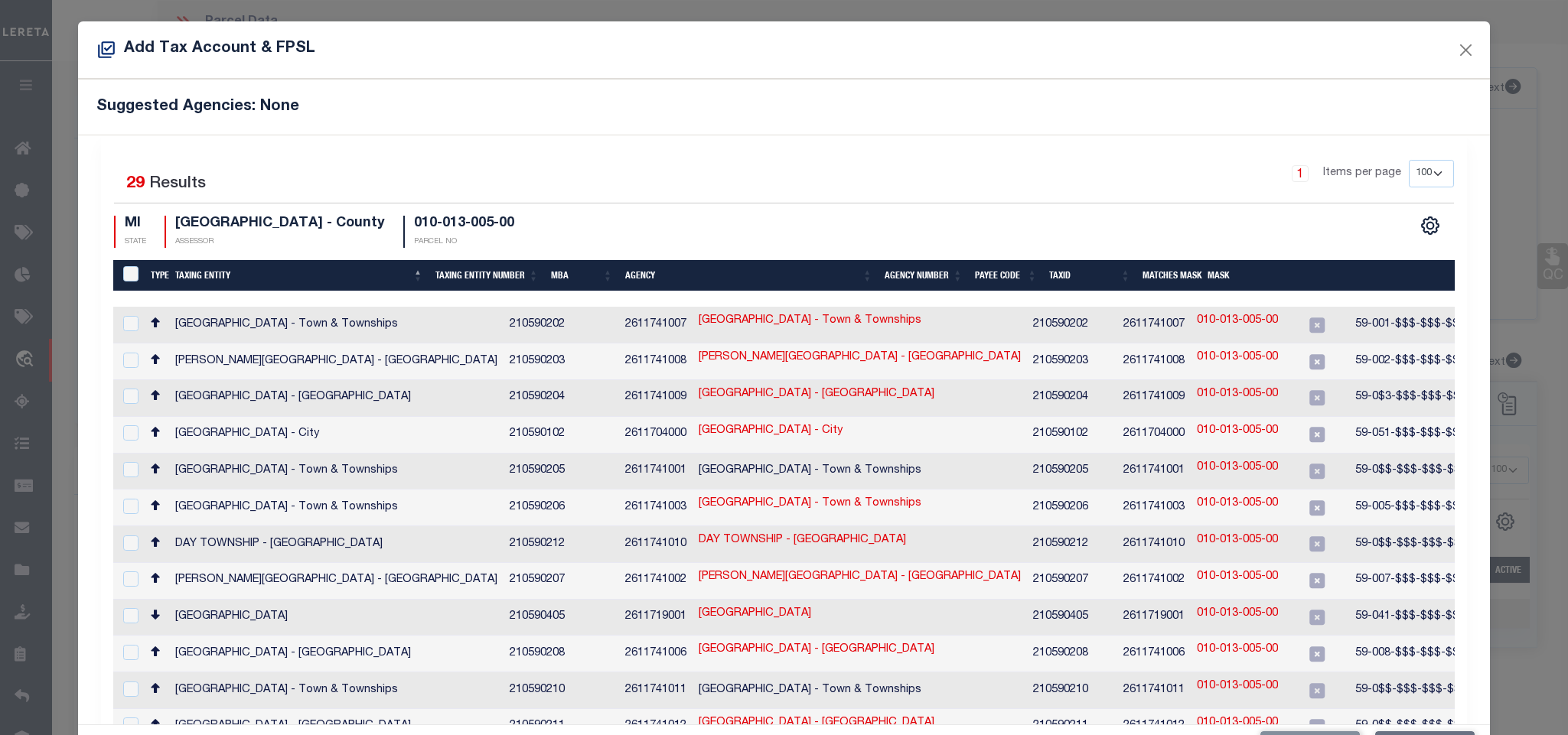
click at [1410, 182] on select "10 25 50 100 200" at bounding box center [1431, 173] width 45 height 27
click at [1408, 161] on select "10 25 50 100 200" at bounding box center [1431, 173] width 45 height 27
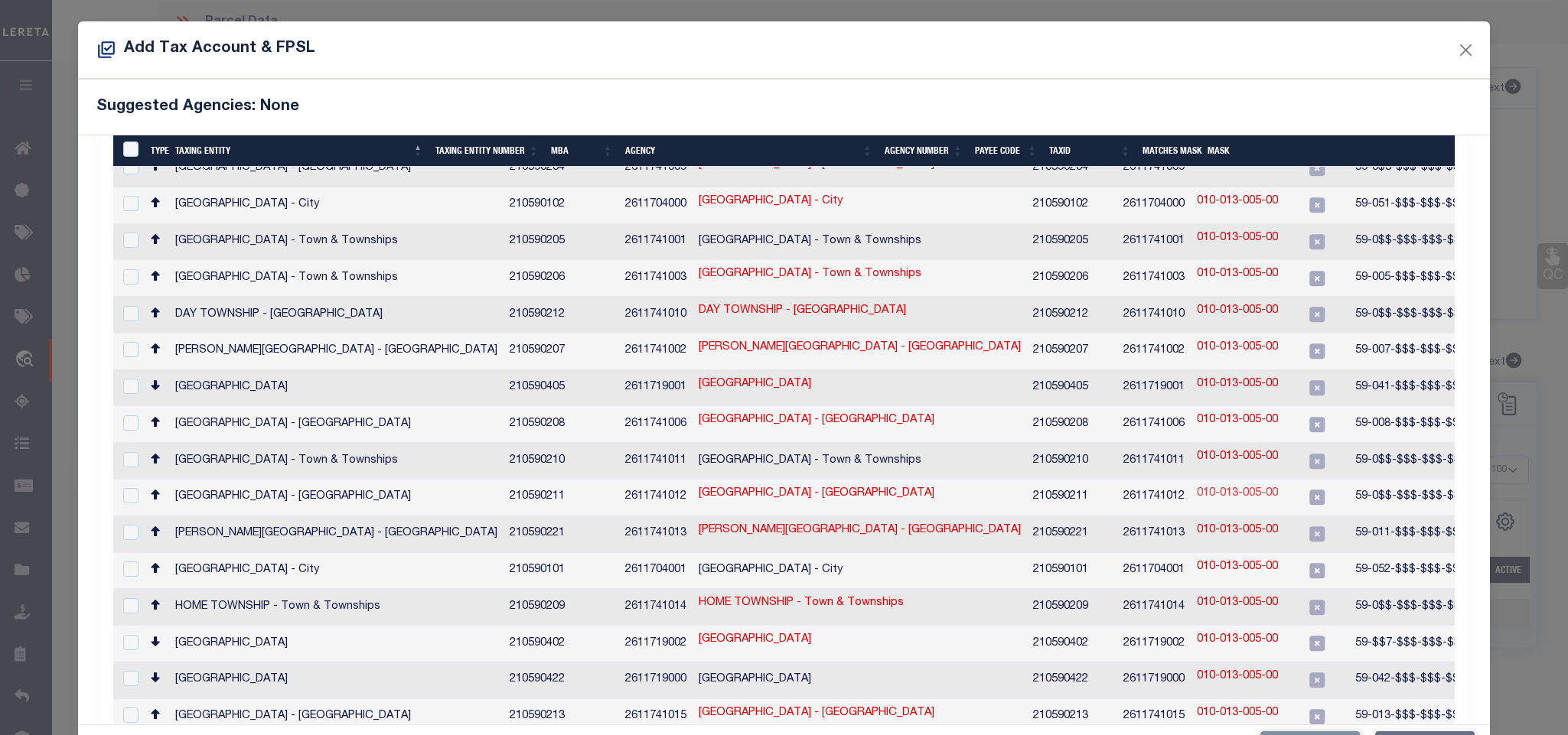
click at [1196, 486] on link "010-013-005-00" at bounding box center [1237, 494] width 81 height 17
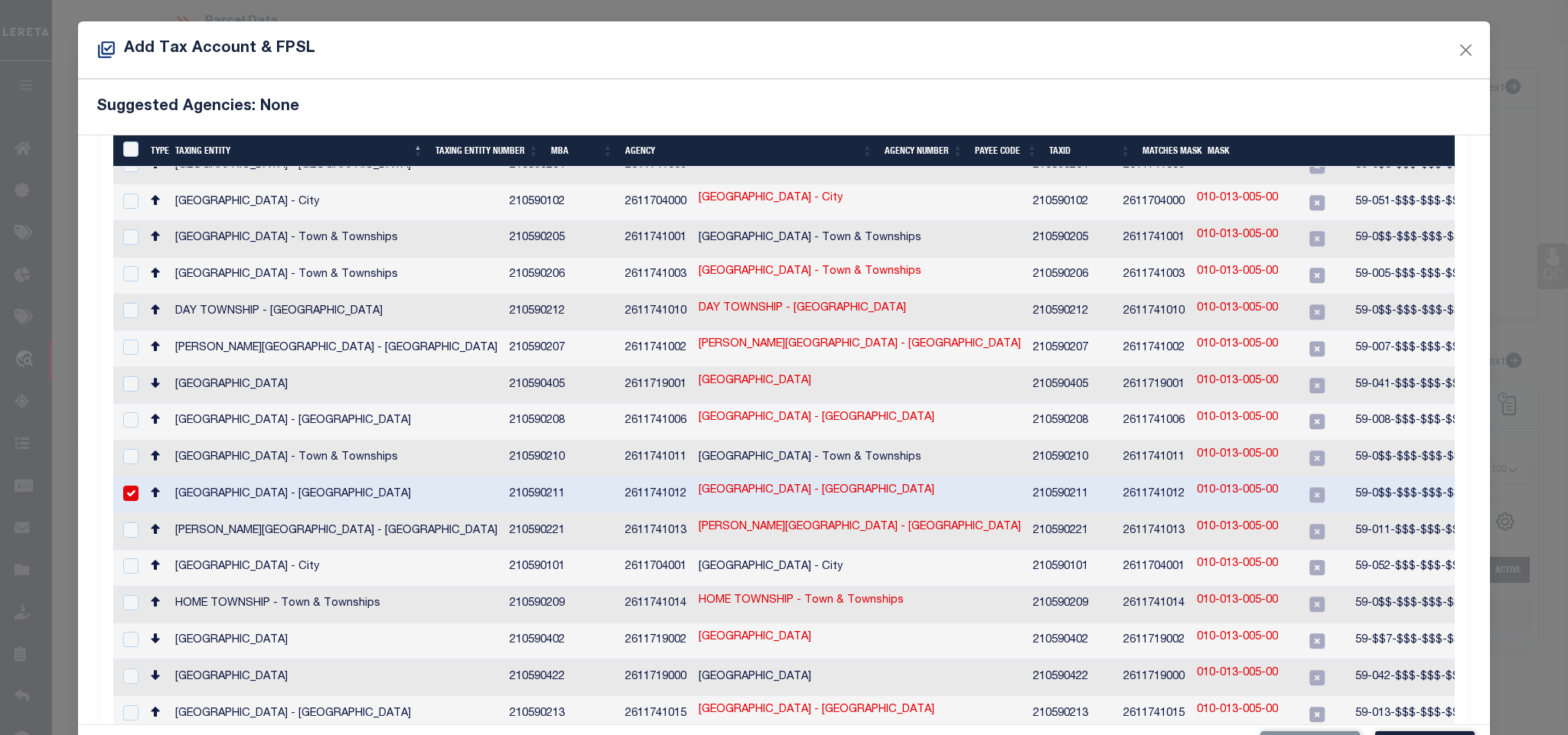
scroll to position [226, 0]
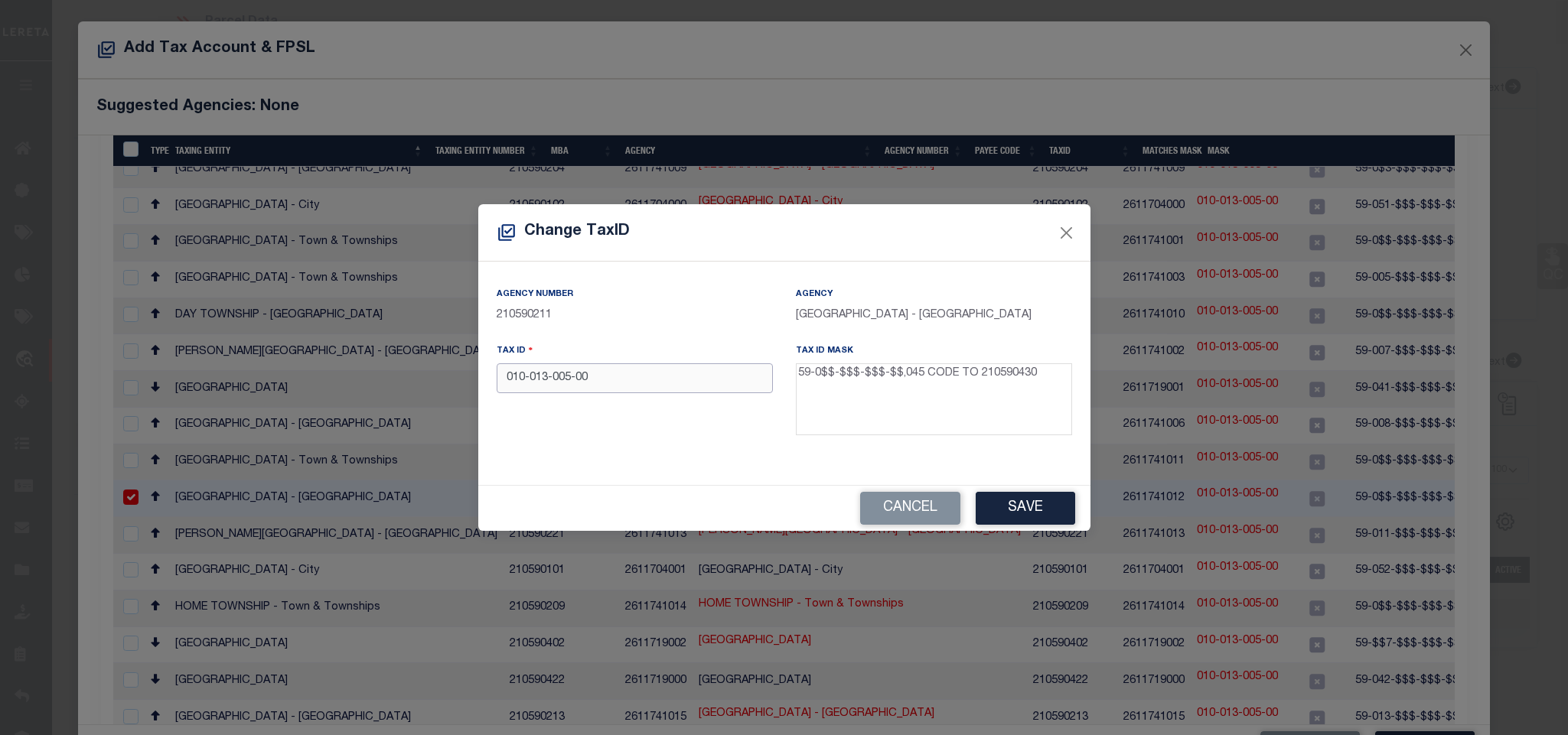
click at [595, 381] on input "010-013-005-00" at bounding box center [634, 378] width 276 height 30
click at [1033, 503] on button "Save" at bounding box center [1026, 508] width 100 height 33
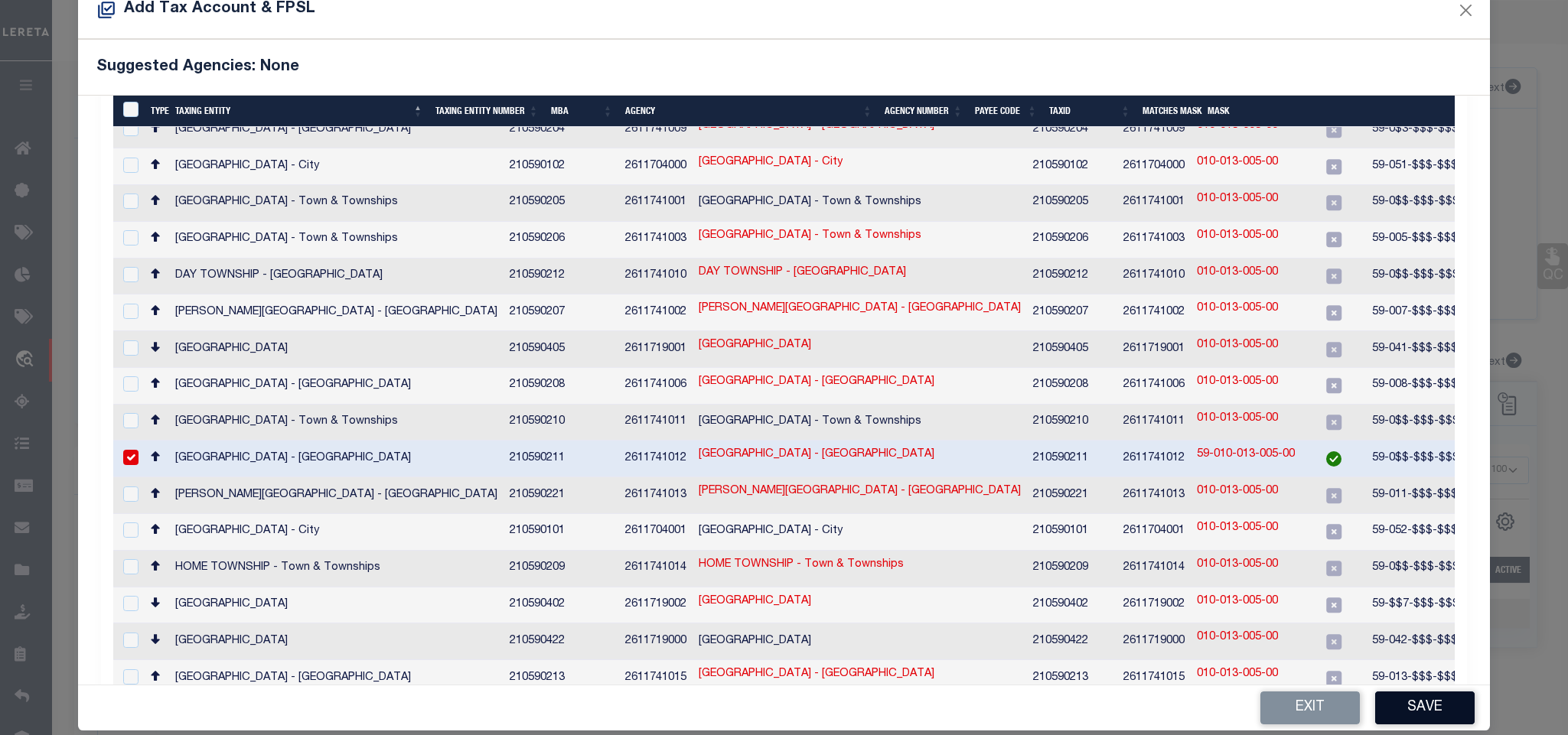
scroll to position [58, 0]
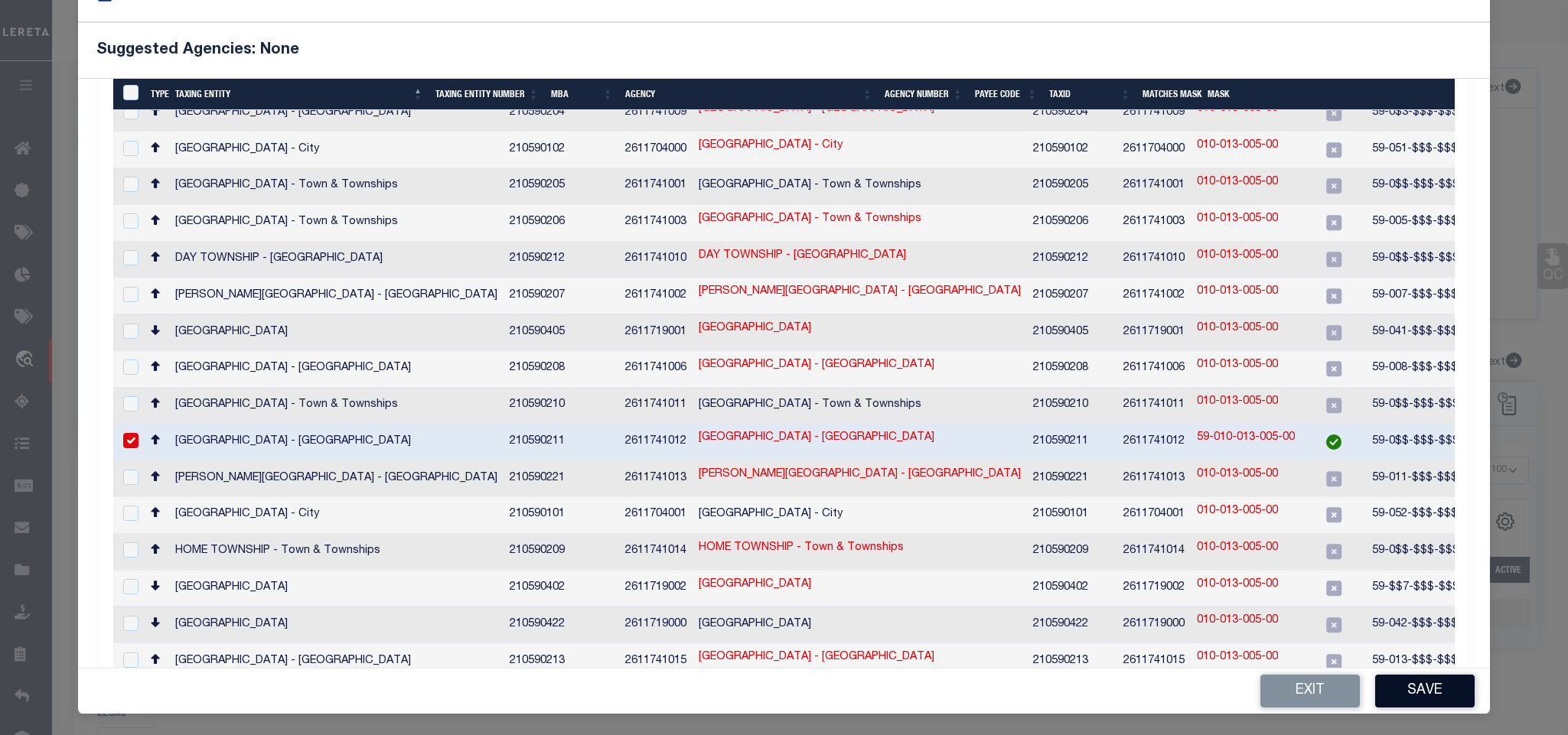
click at [1409, 680] on button "Save" at bounding box center [1425, 691] width 100 height 33
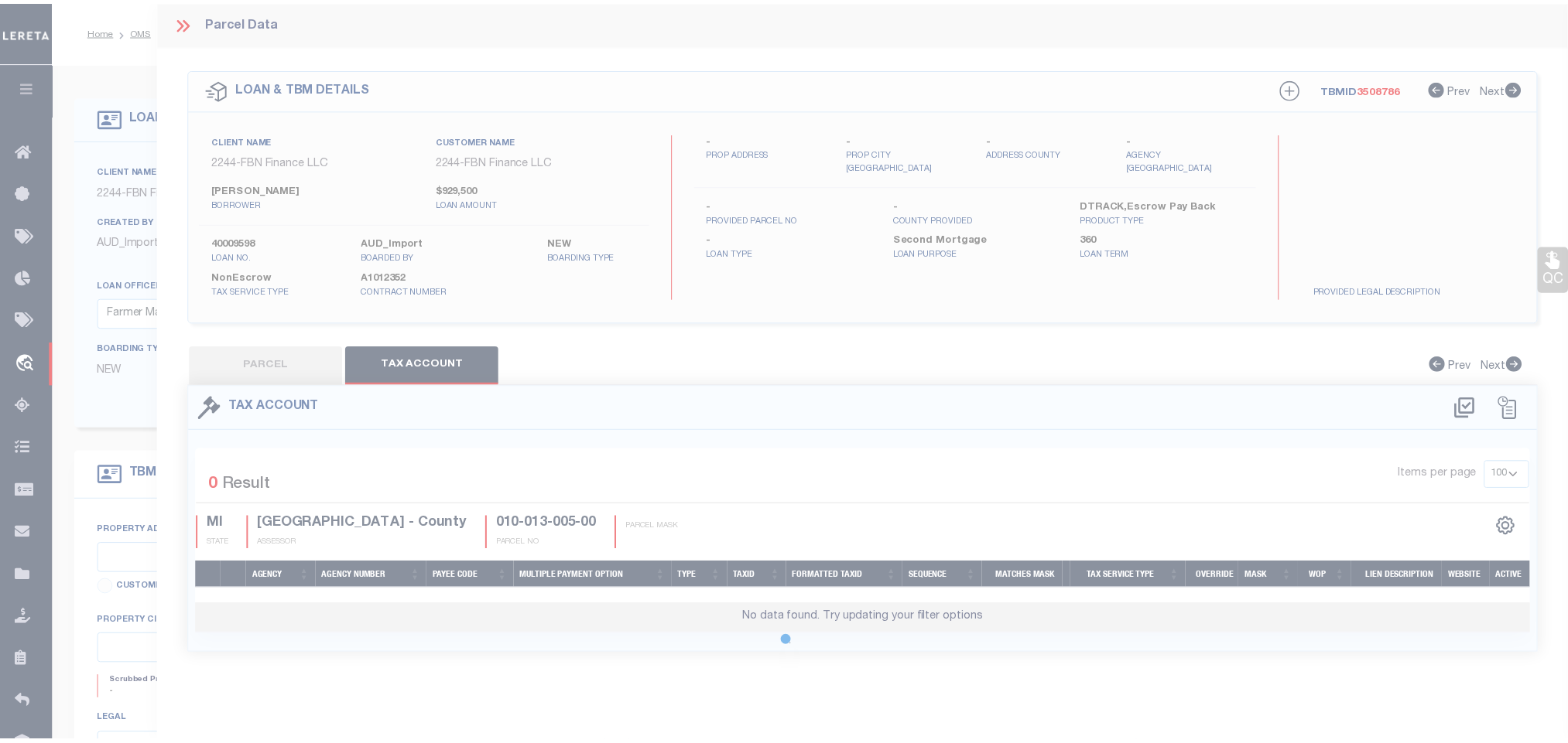
scroll to position [0, 0]
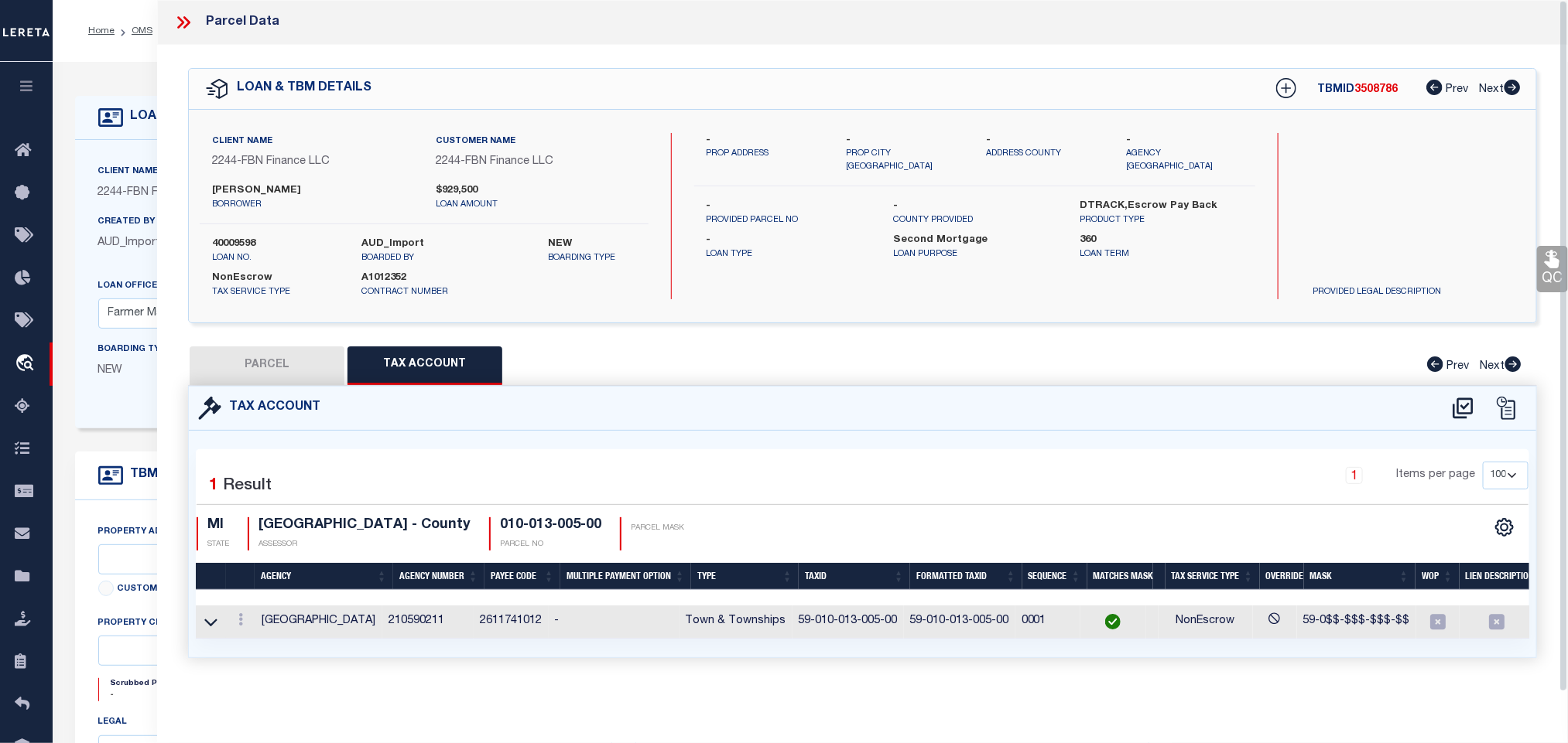
click at [285, 355] on button "PARCEL" at bounding box center [267, 366] width 155 height 39
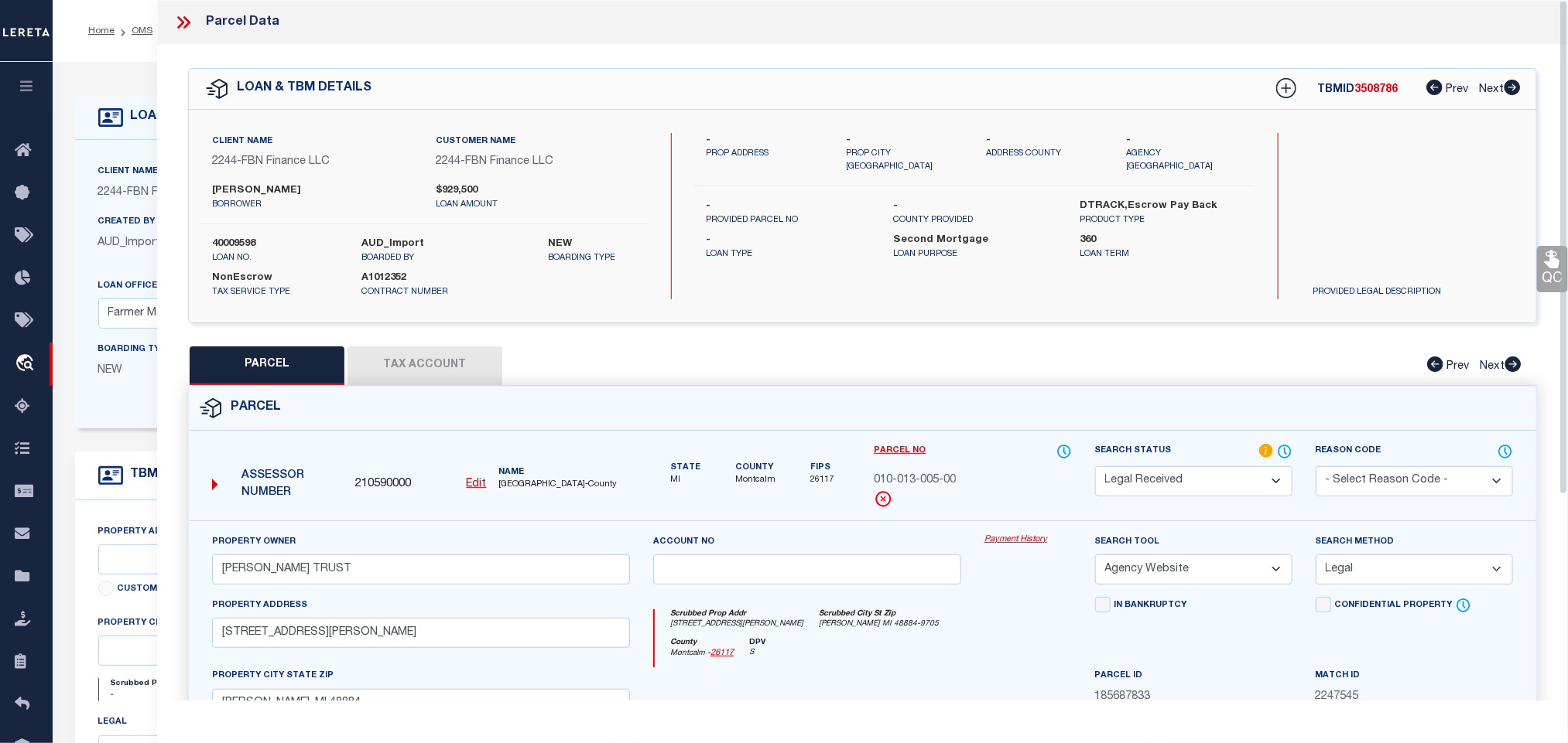
click at [1234, 477] on select "Automated Search Bad Parcel Complete Duplicate Parcel High Dollar Reporting In …" at bounding box center [1194, 481] width 197 height 30
click at [1095, 468] on select "Automated Search Bad Parcel Complete Duplicate Parcel High Dollar Reporting In …" at bounding box center [1194, 481] width 197 height 30
click at [1208, 474] on select "Automated Search Bad Parcel Complete Duplicate Parcel High Dollar Reporting In …" at bounding box center [1194, 481] width 197 height 30
click at [1095, 468] on select "Automated Search Bad Parcel Complete Duplicate Parcel High Dollar Reporting In …" at bounding box center [1194, 481] width 197 height 30
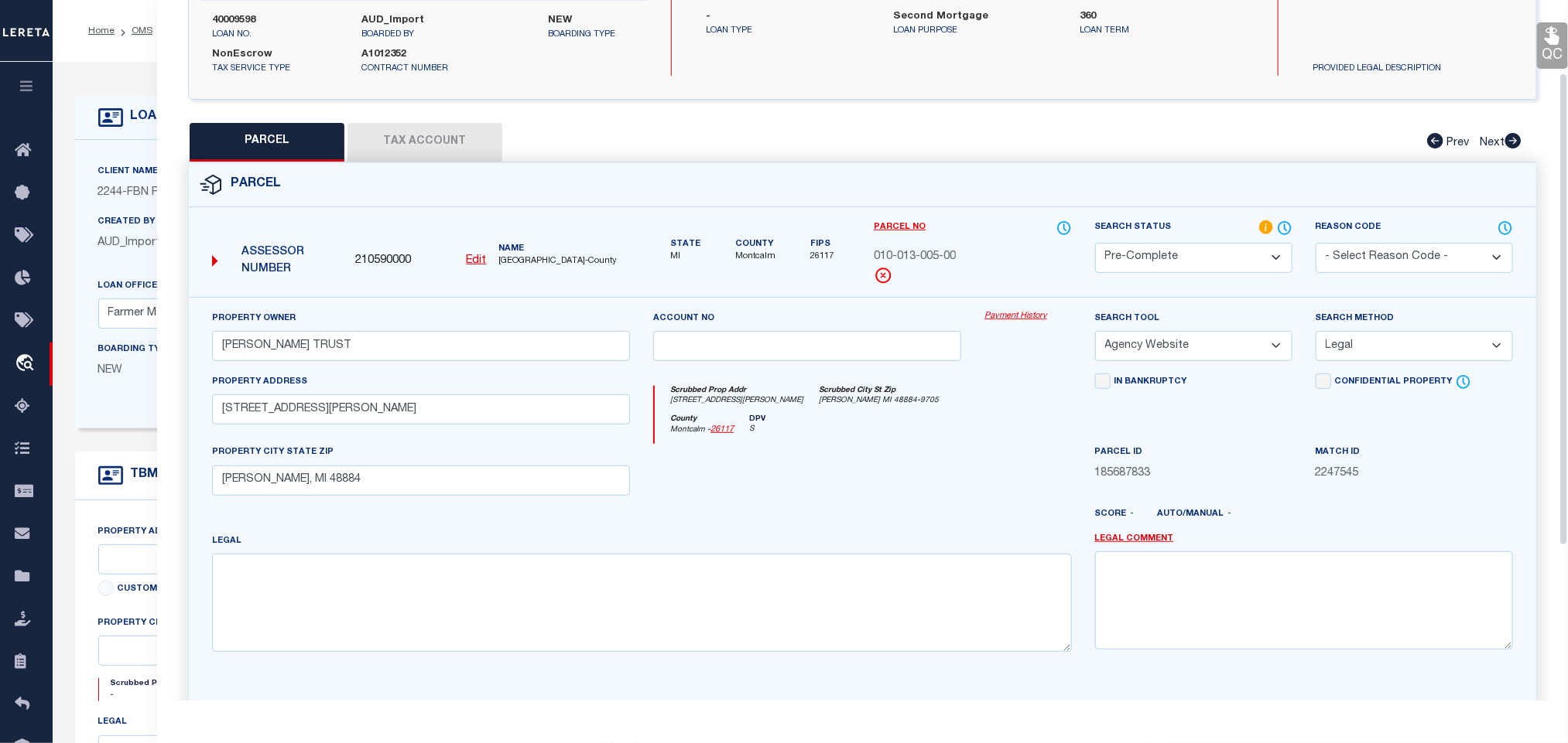
scroll to position [336, 0]
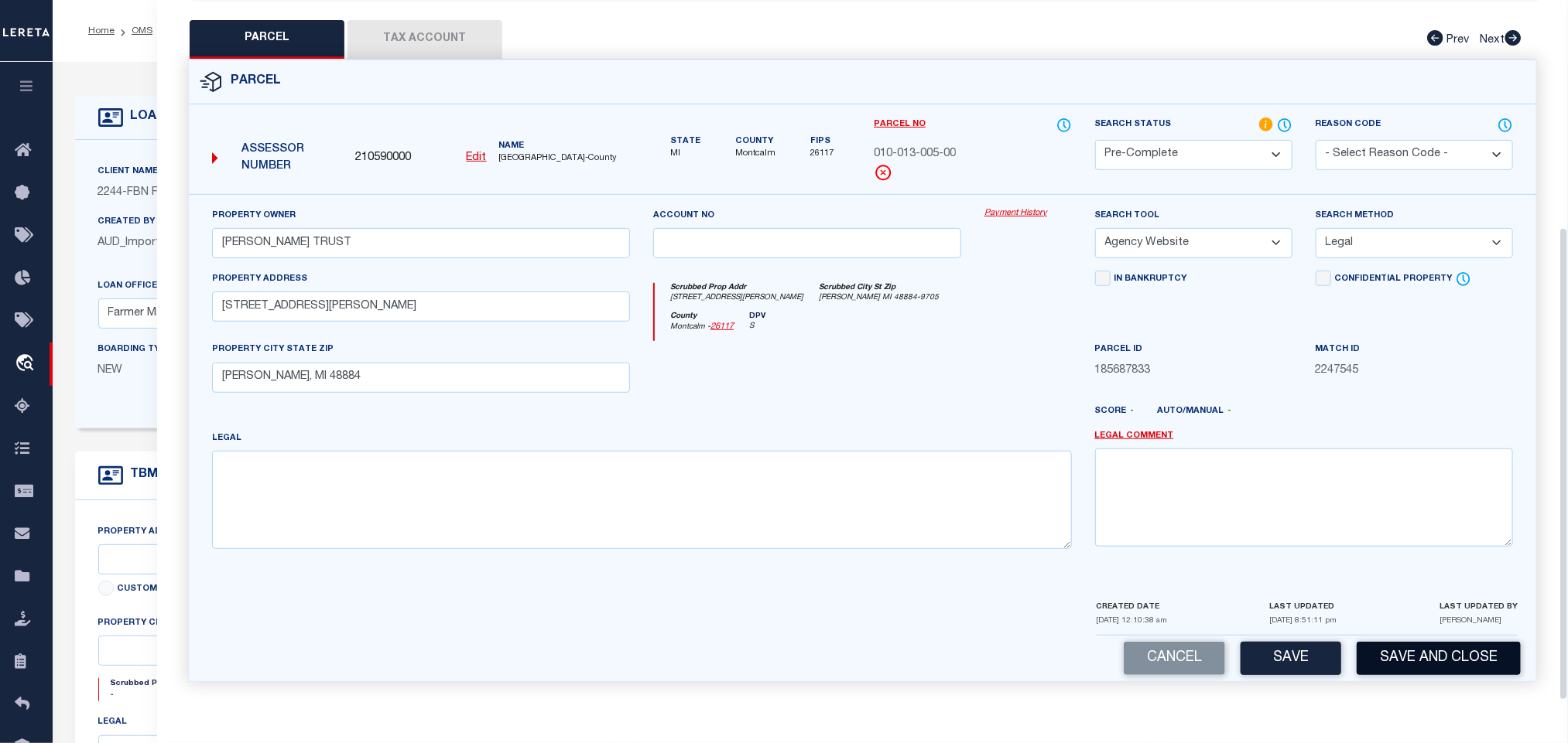
click at [1391, 667] on button "Save and Close" at bounding box center [1439, 659] width 164 height 33
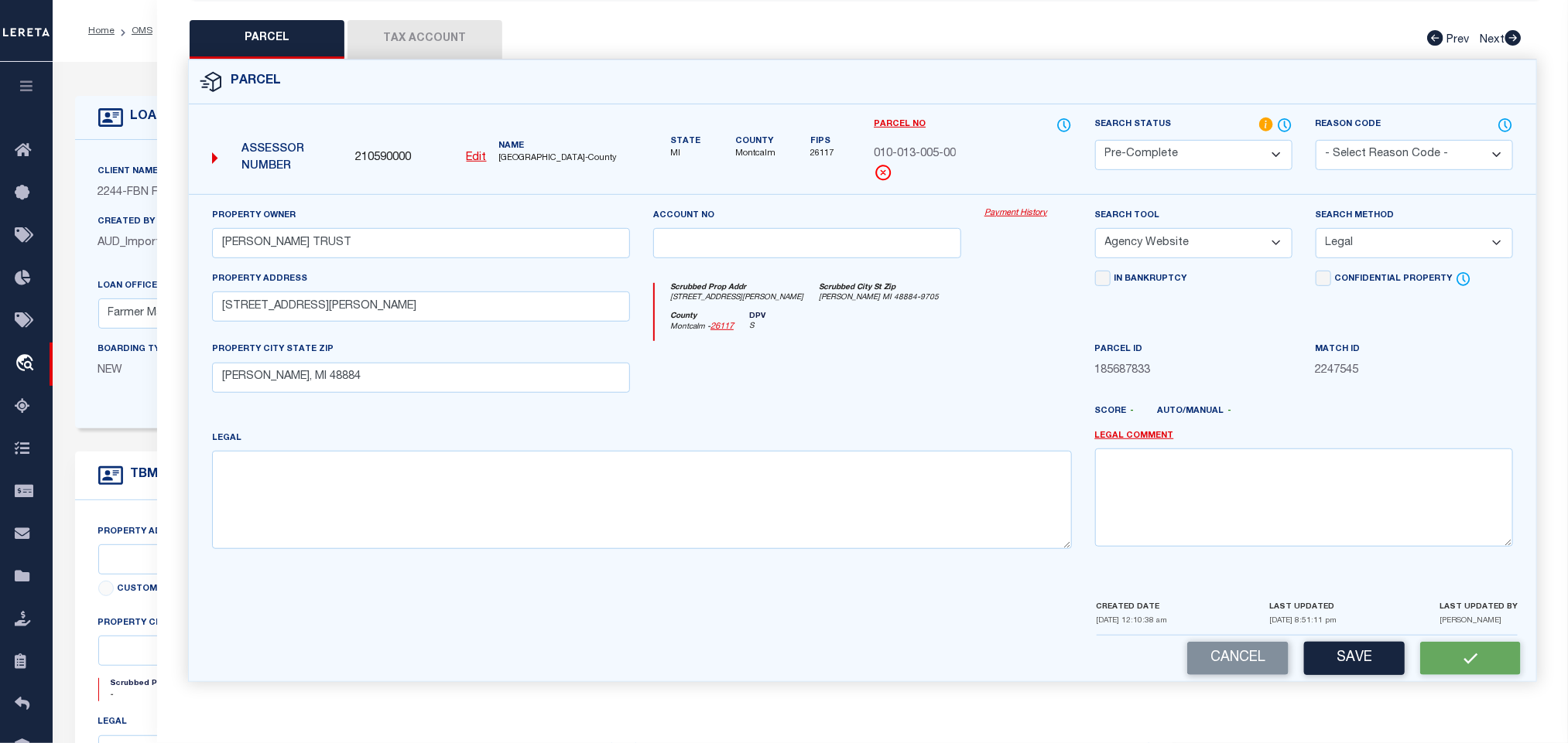
click at [388, 151] on span "210590000" at bounding box center [383, 158] width 56 height 17
copy span "210590000"
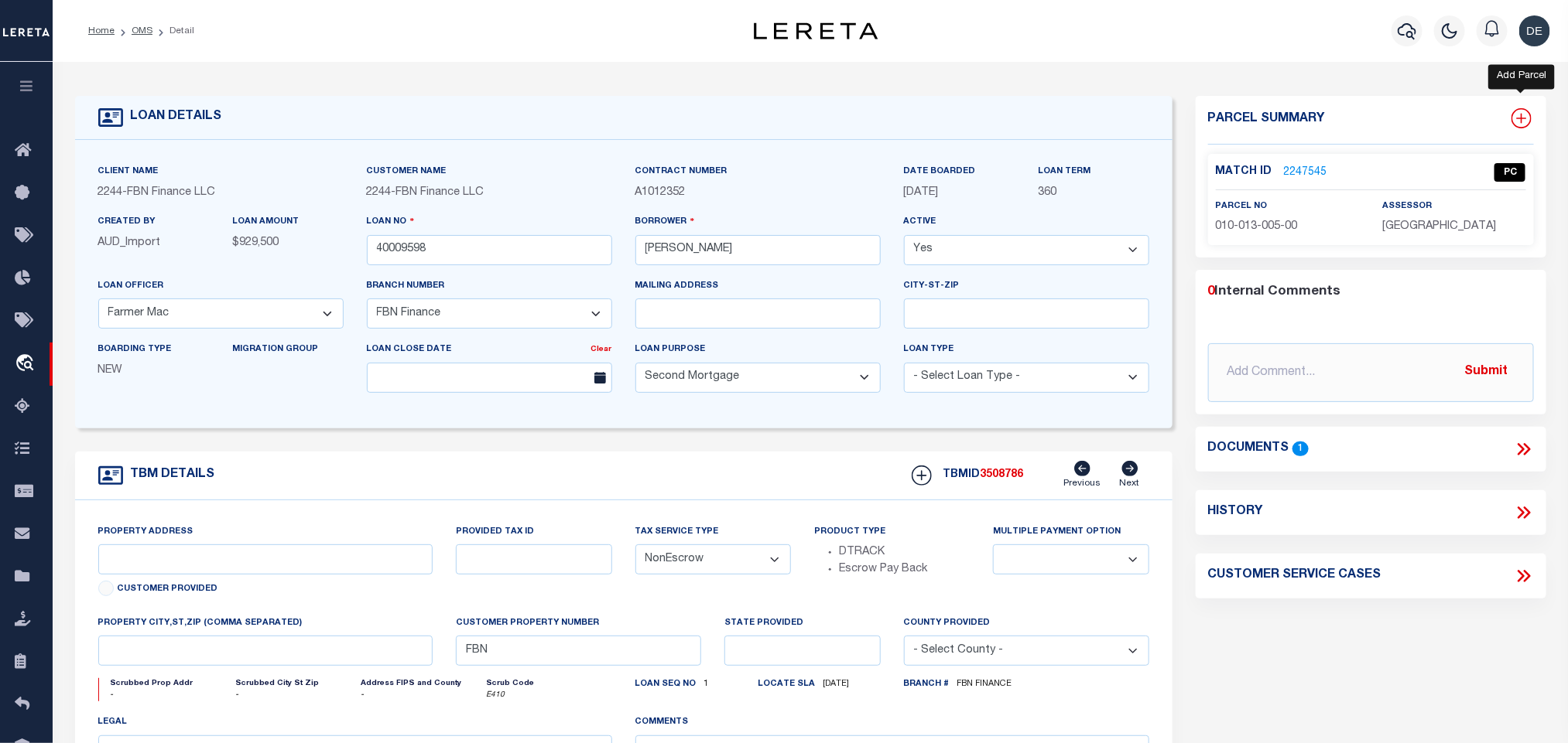
click at [1518, 116] on icon at bounding box center [1521, 118] width 20 height 20
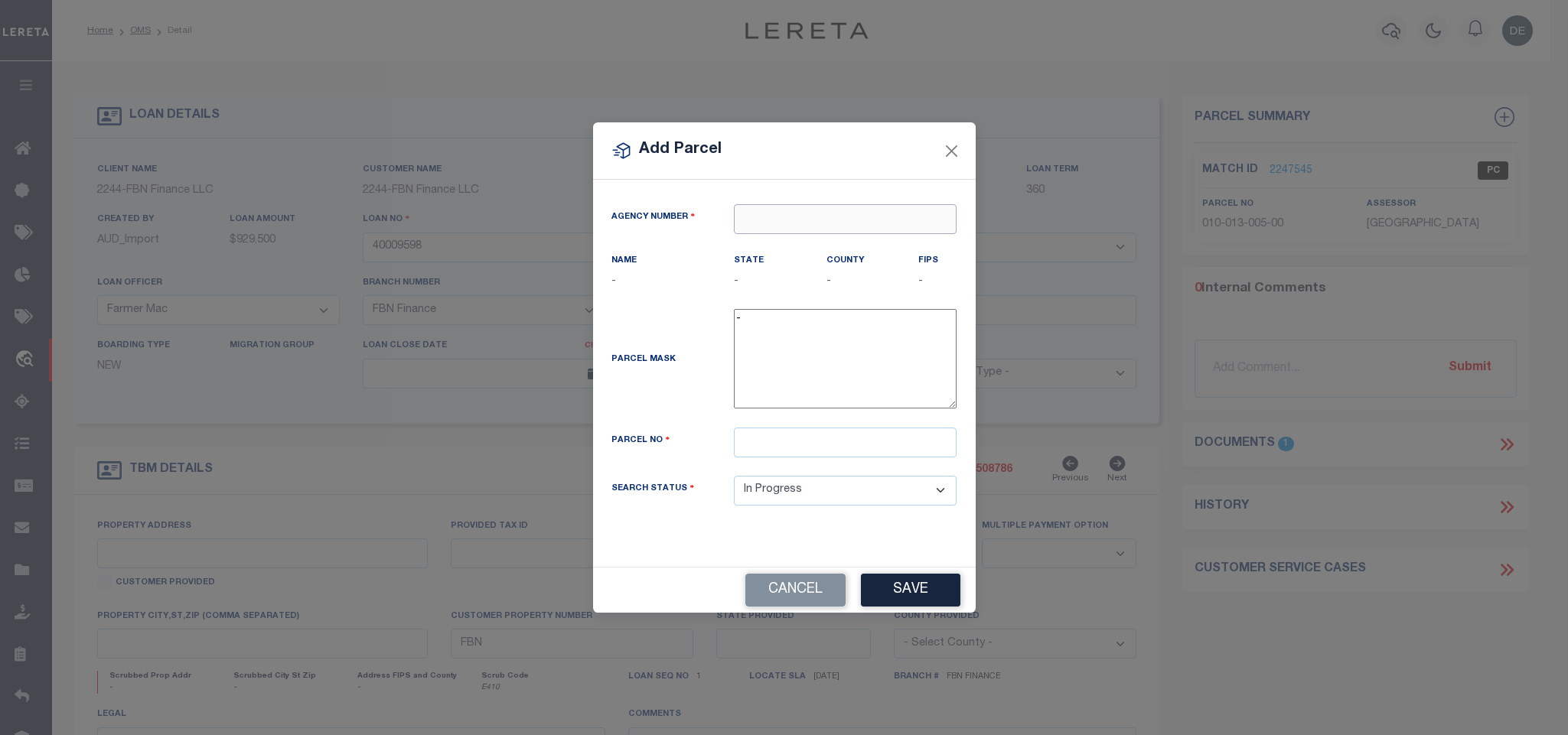
click at [803, 209] on input "text" at bounding box center [845, 219] width 223 height 30
paste input "210590000"
click at [818, 242] on div "210590000 : [GEOGRAPHIC_DATA]" at bounding box center [849, 253] width 229 height 44
click at [933, 458] on input "text" at bounding box center [845, 443] width 223 height 30
paste input "010-013-002-10"
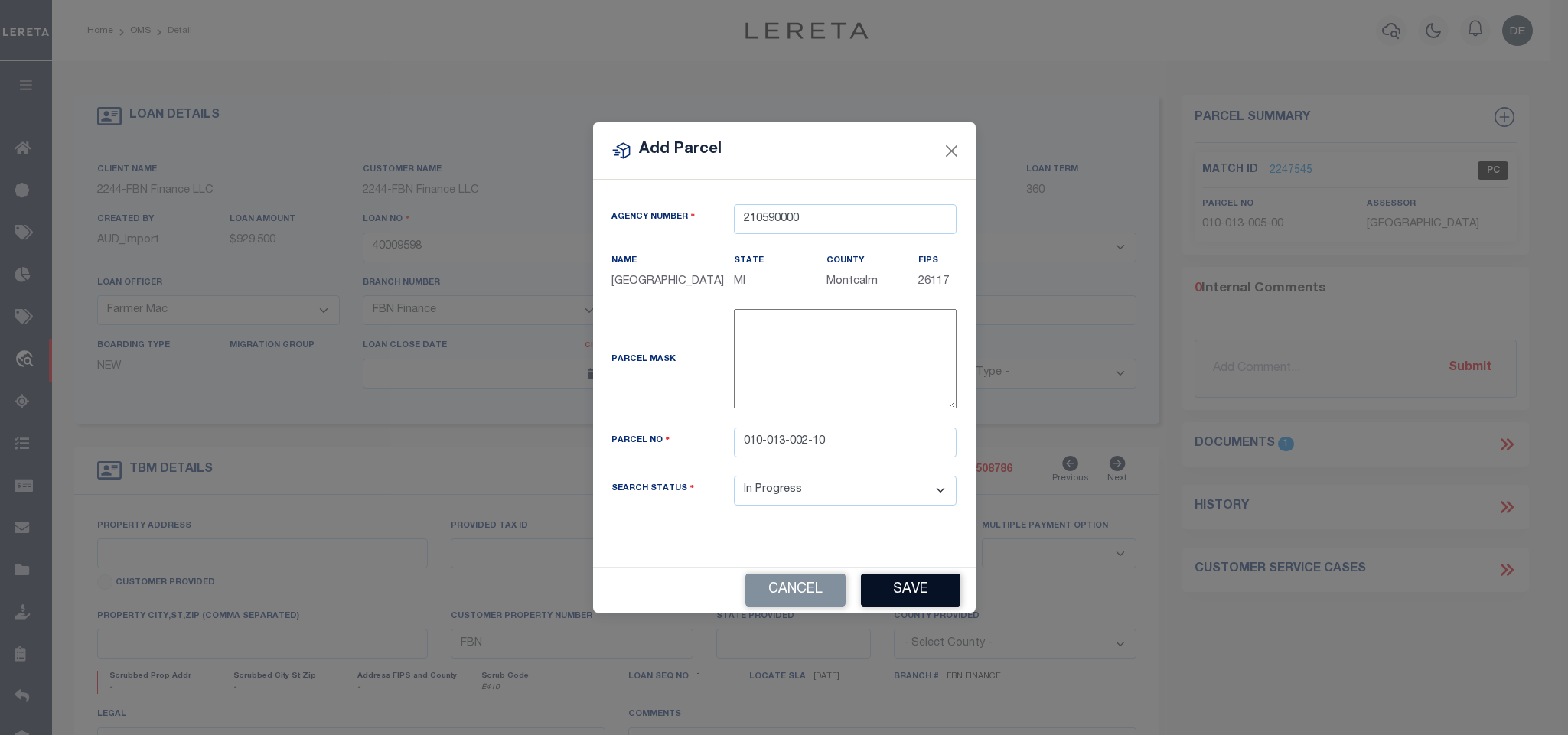
click at [916, 605] on button "Save" at bounding box center [910, 590] width 100 height 33
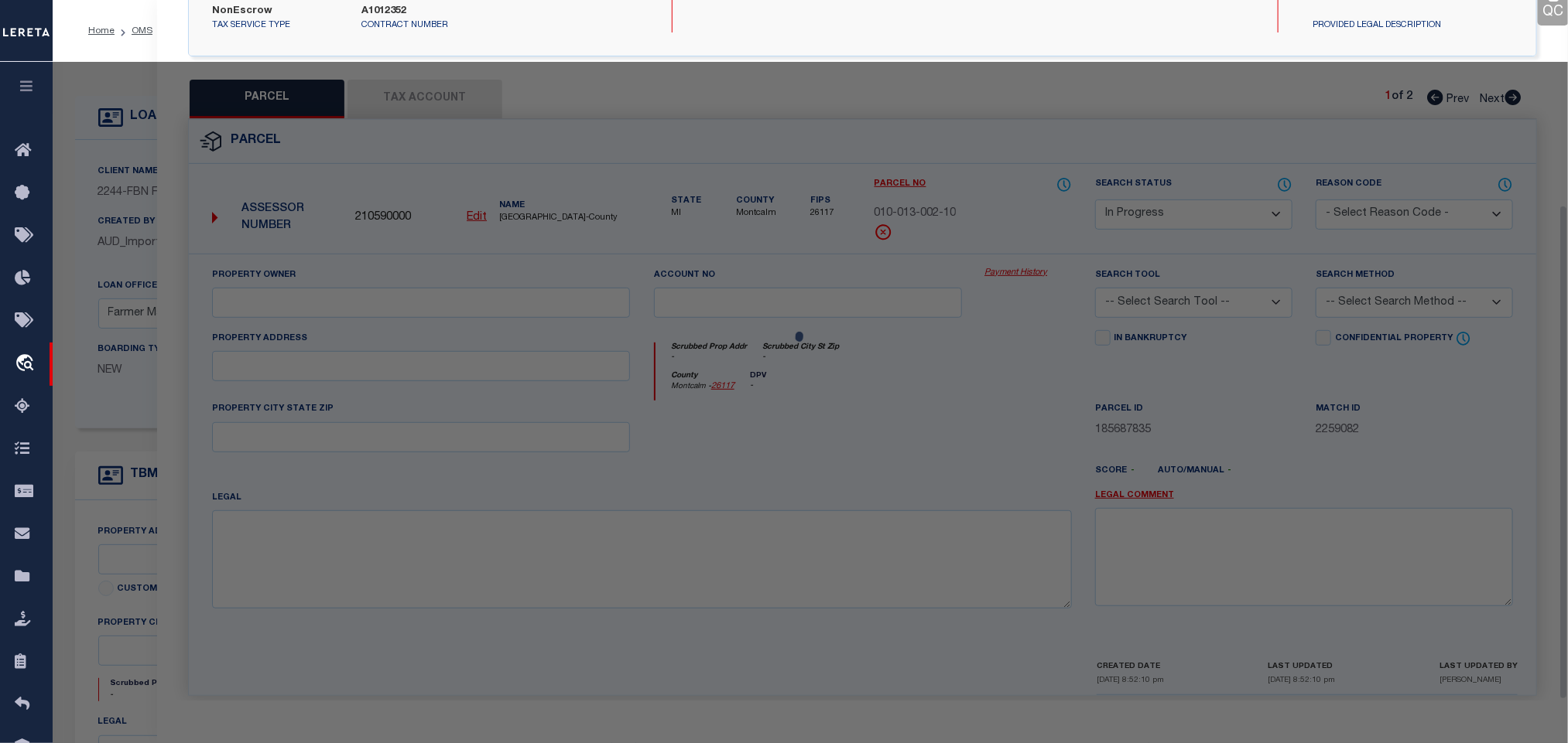
scroll to position [290, 0]
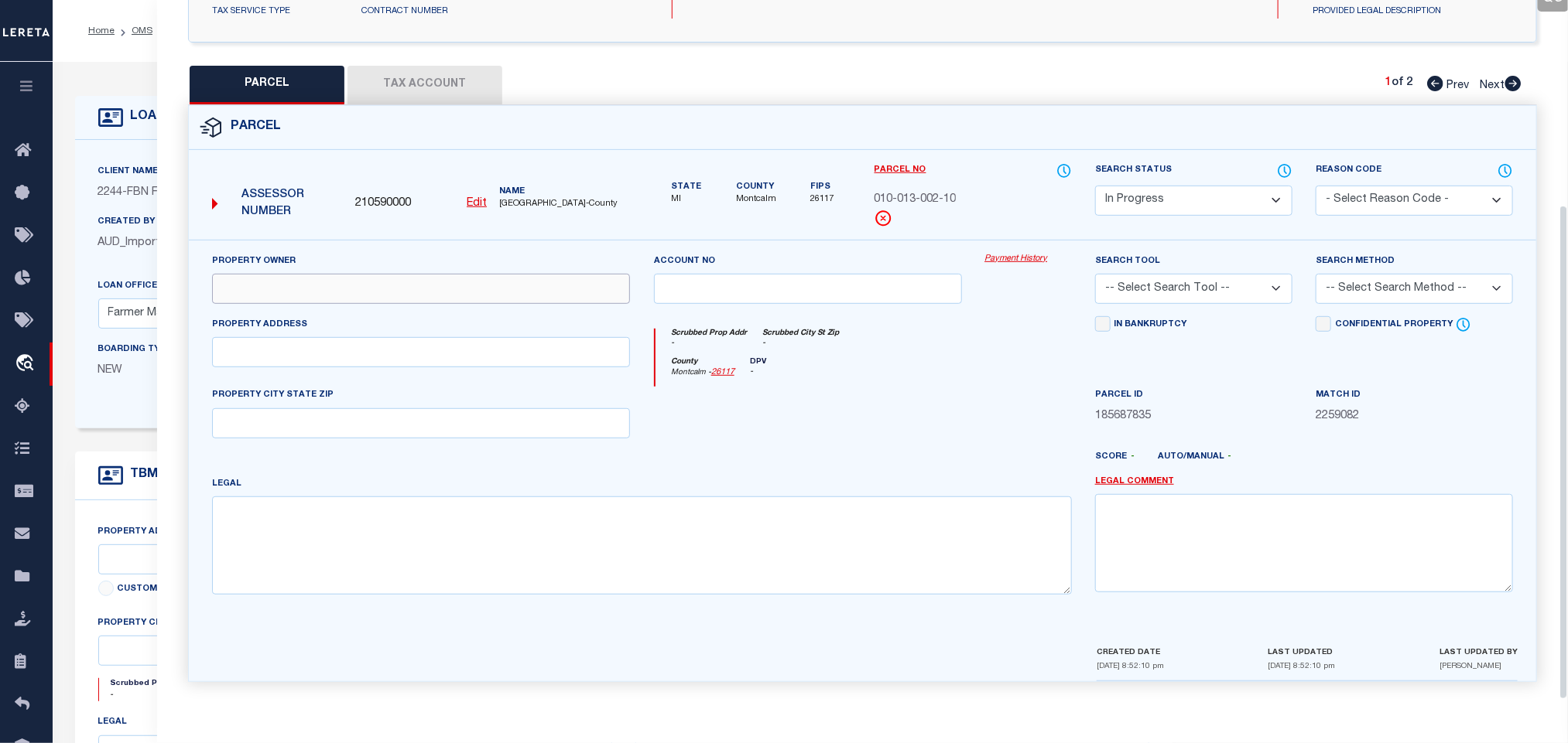
click at [382, 288] on input "text" at bounding box center [421, 289] width 418 height 30
paste input "[PERSON_NAME] TRUST"
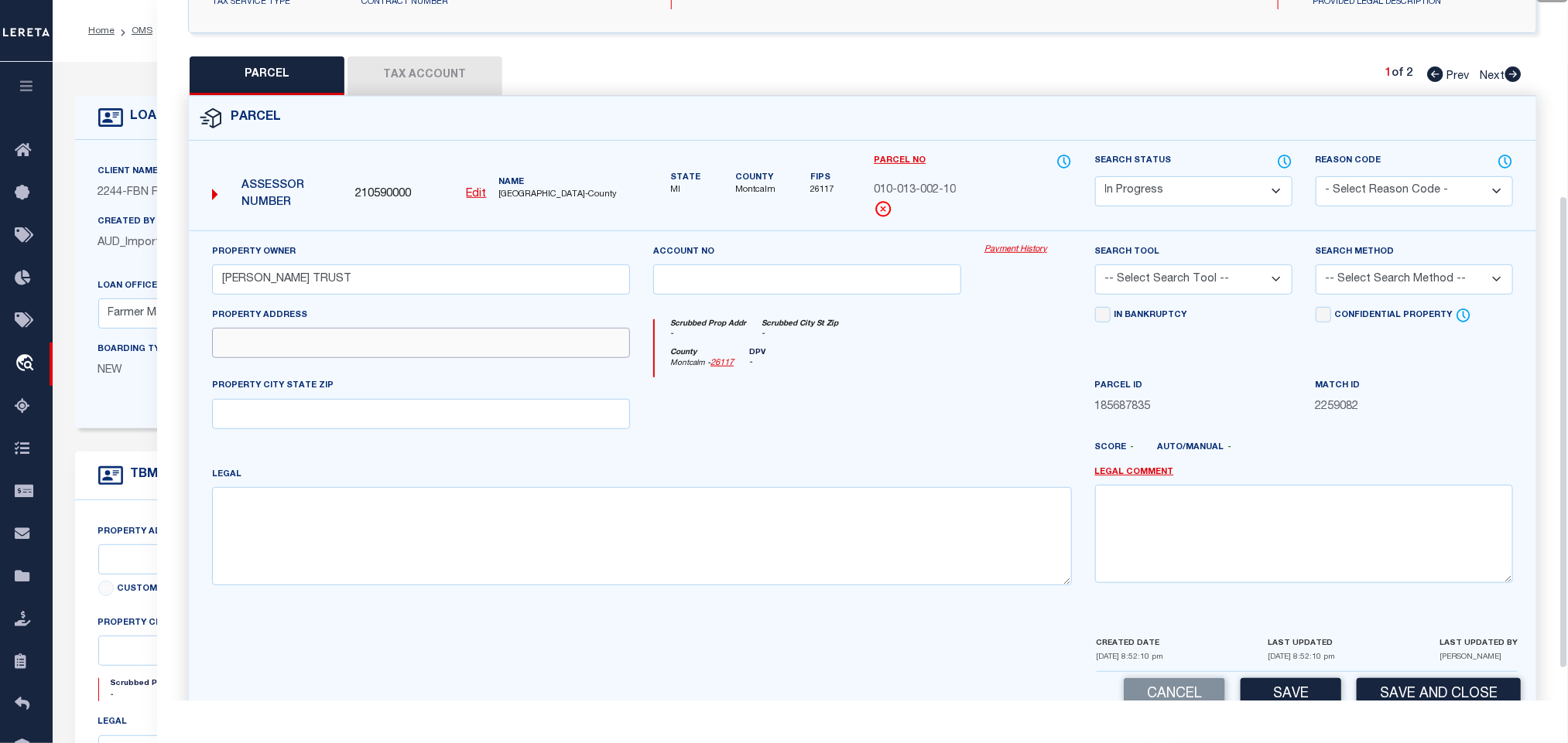
click at [320, 358] on input "text" at bounding box center [421, 343] width 418 height 30
paste input "[STREET_ADDRESS][PERSON_NAME]"
drag, startPoint x: 360, startPoint y: 366, endPoint x: 521, endPoint y: 408, distance: 166.4
click at [541, 397] on div "Property Owner [PERSON_NAME] TRUST Account no Payment History Search Tool -- Se…" at bounding box center [862, 421] width 1324 height 355
drag, startPoint x: 381, startPoint y: 430, endPoint x: 13, endPoint y: 470, distance: 370.2
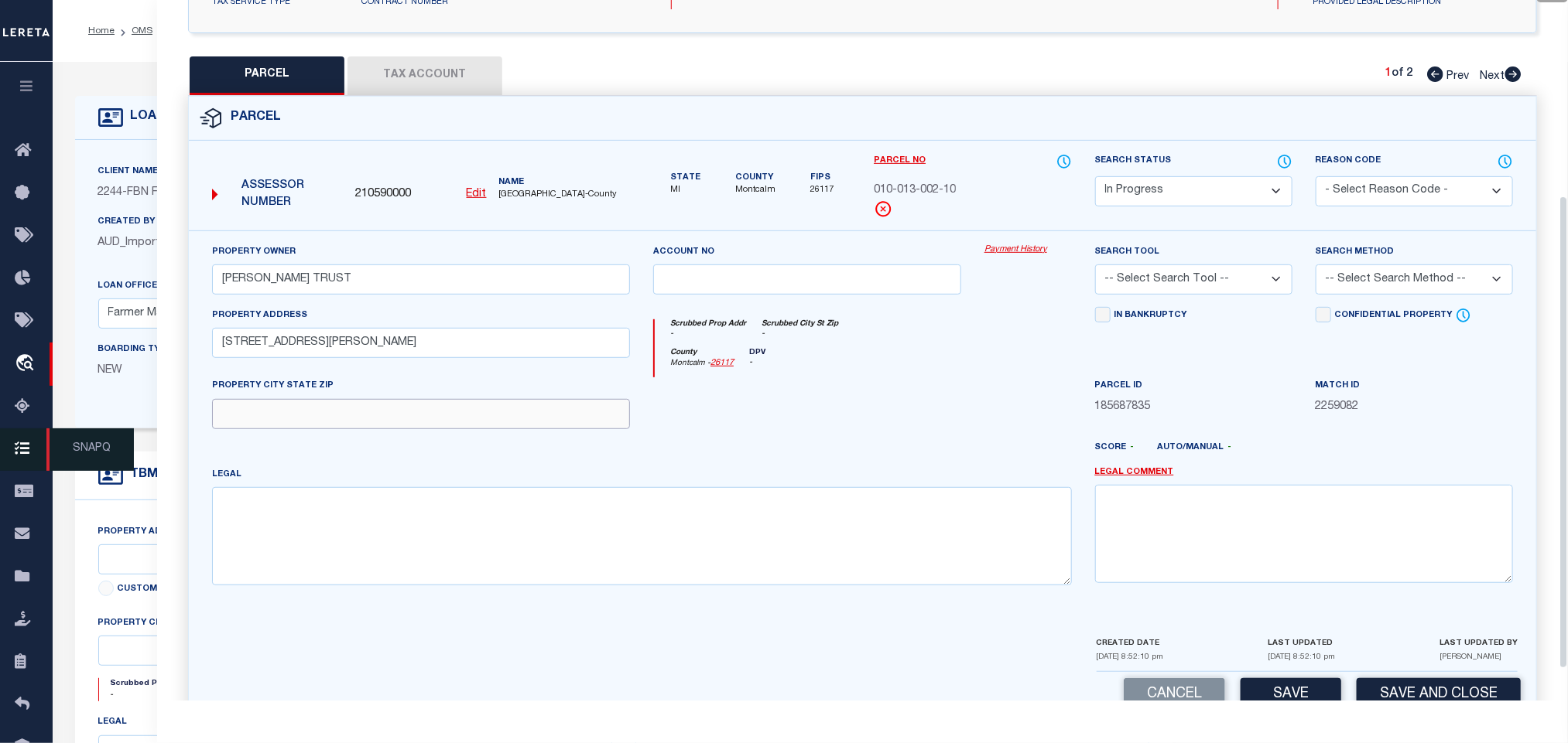
click at [381, 429] on input "text" at bounding box center [421, 414] width 418 height 30
paste input "[PERSON_NAME], MI 4888"
drag, startPoint x: 1219, startPoint y: 280, endPoint x: 1223, endPoint y: 299, distance: 19.4
click at [1219, 280] on select "-- Select Search Tool -- 3rd Party Website Agency File Agency Website ATLS CNV-…" at bounding box center [1194, 280] width 197 height 30
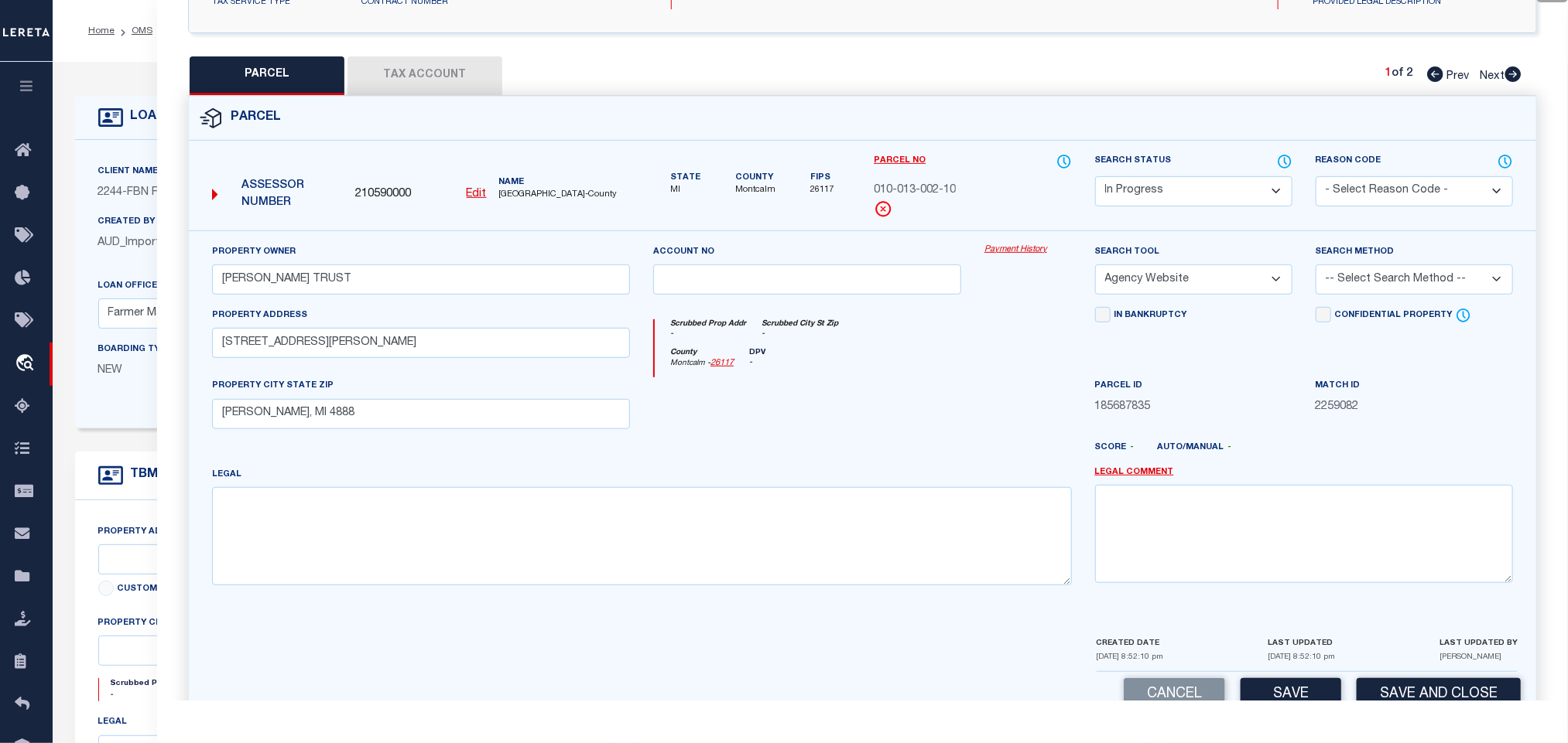
click at [1095, 269] on select "-- Select Search Tool -- 3rd Party Website Agency File Agency Website ATLS CNV-…" at bounding box center [1194, 280] width 197 height 30
click at [1380, 279] on select "-- Select Search Method -- Property Address Legal Liability Info Provided" at bounding box center [1414, 280] width 197 height 30
click at [1316, 269] on select "-- Select Search Method -- Property Address Legal Liability Info Provided" at bounding box center [1414, 280] width 197 height 30
click at [1301, 699] on button "Save" at bounding box center [1291, 695] width 101 height 33
click at [411, 68] on button "Tax Account" at bounding box center [425, 76] width 155 height 39
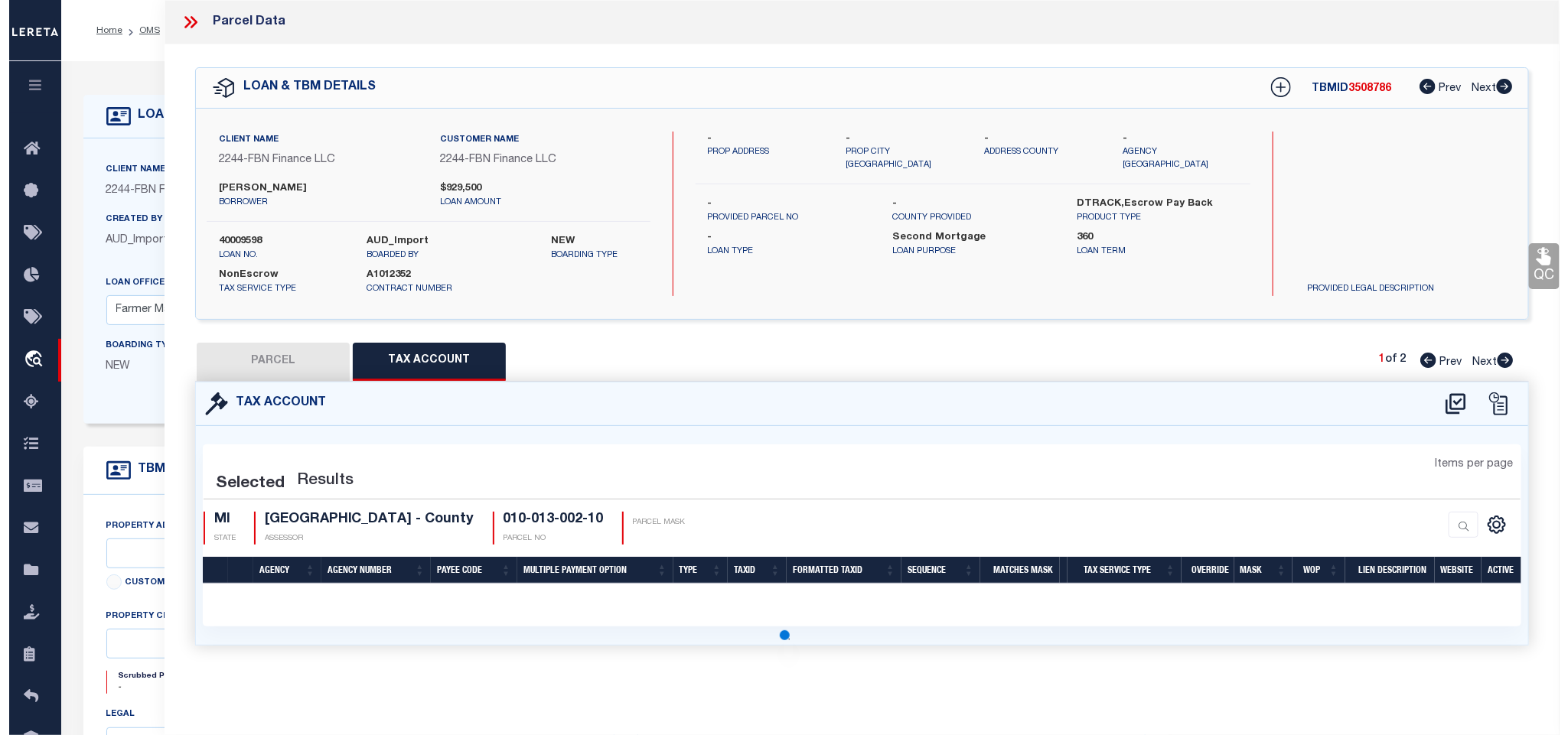
scroll to position [0, 0]
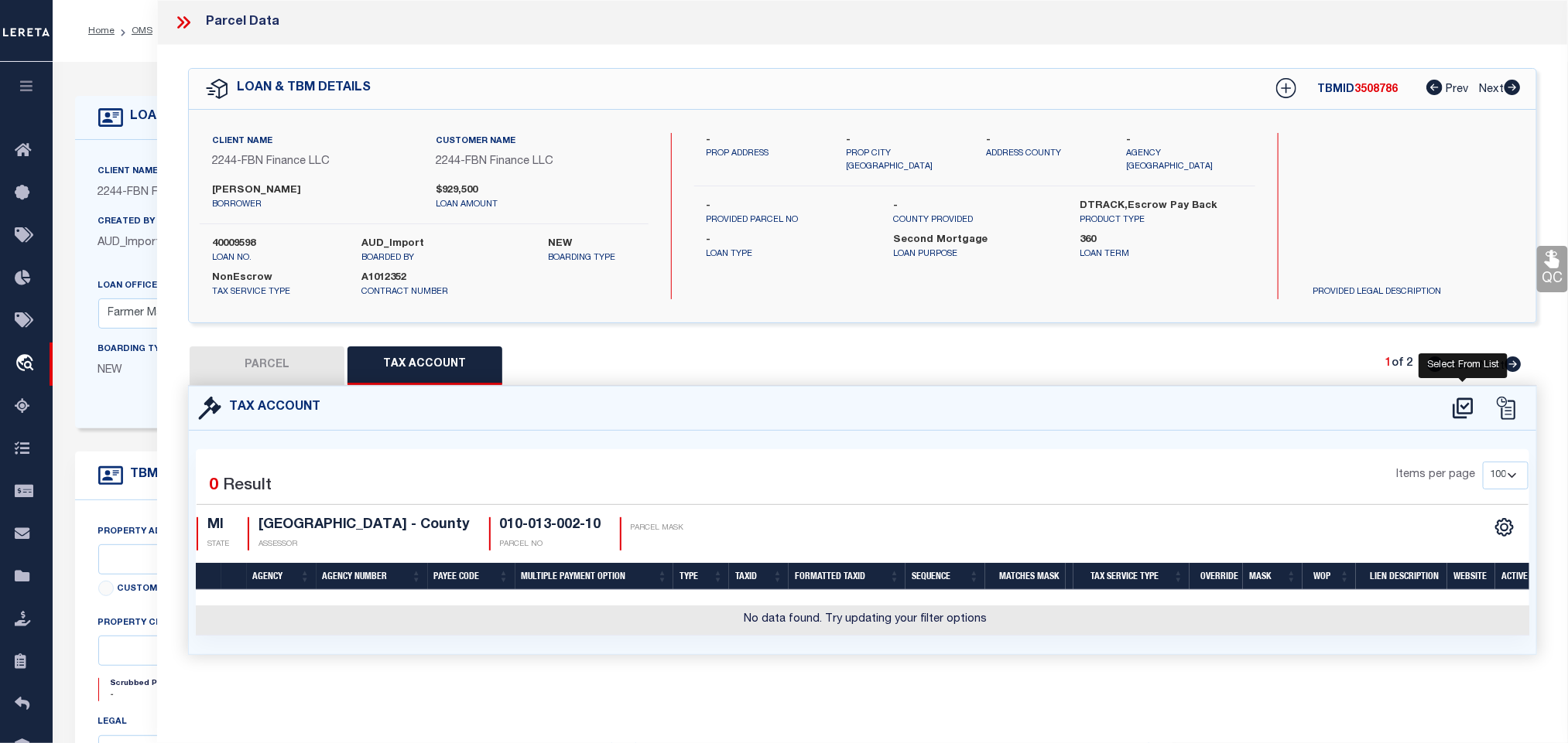
click at [1465, 416] on icon at bounding box center [1463, 408] width 25 height 24
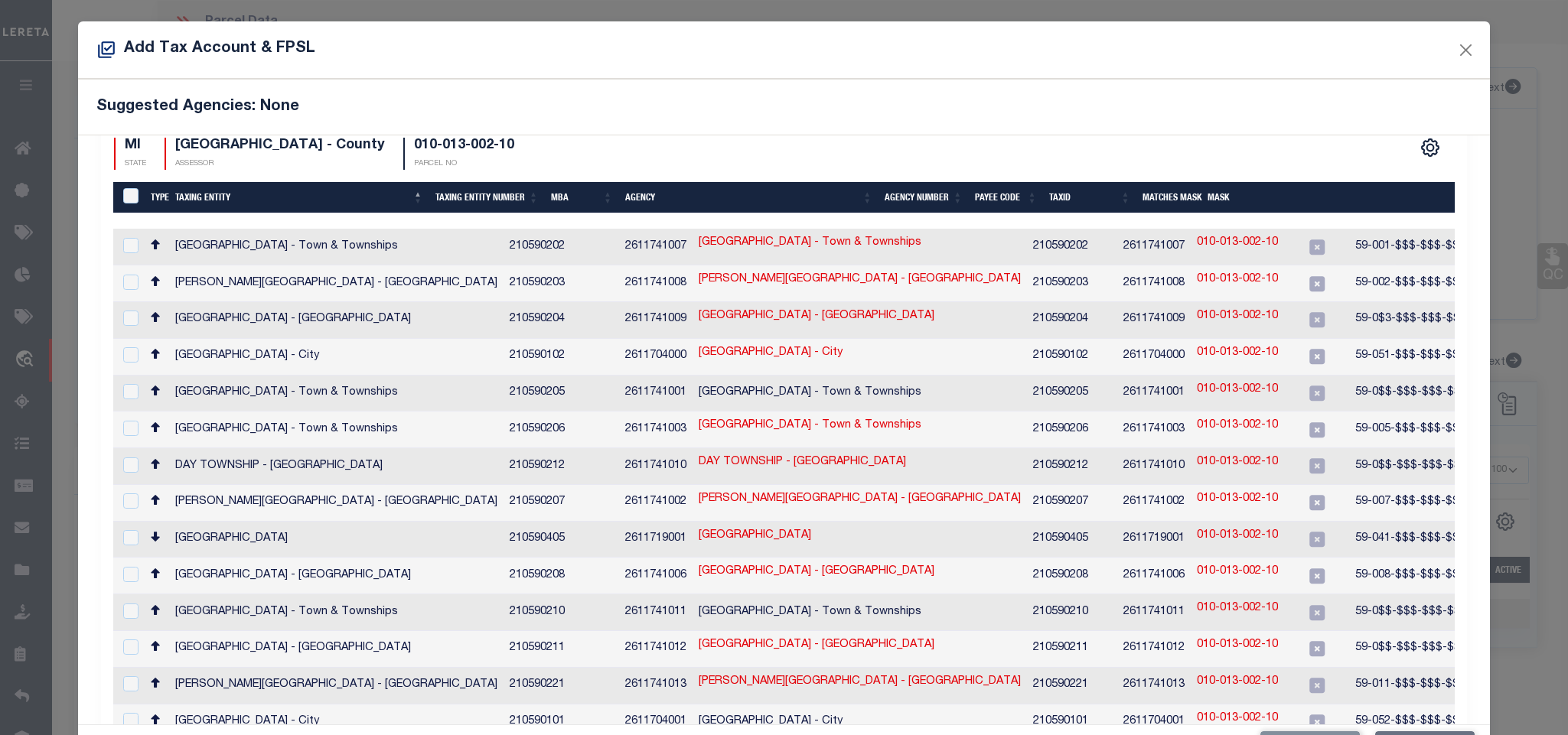
scroll to position [118, 0]
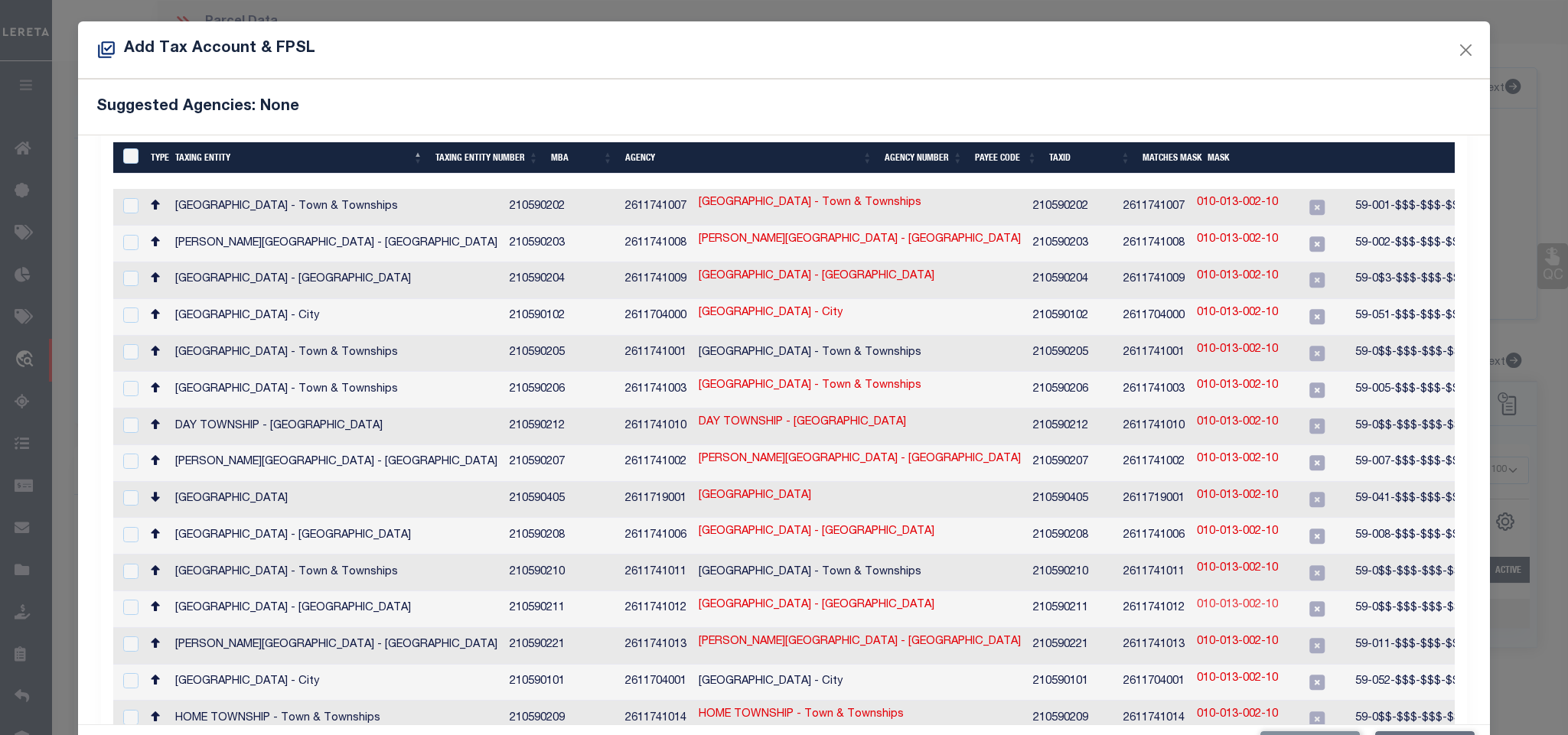
click at [1196, 599] on link "010-013-002-10" at bounding box center [1237, 606] width 81 height 17
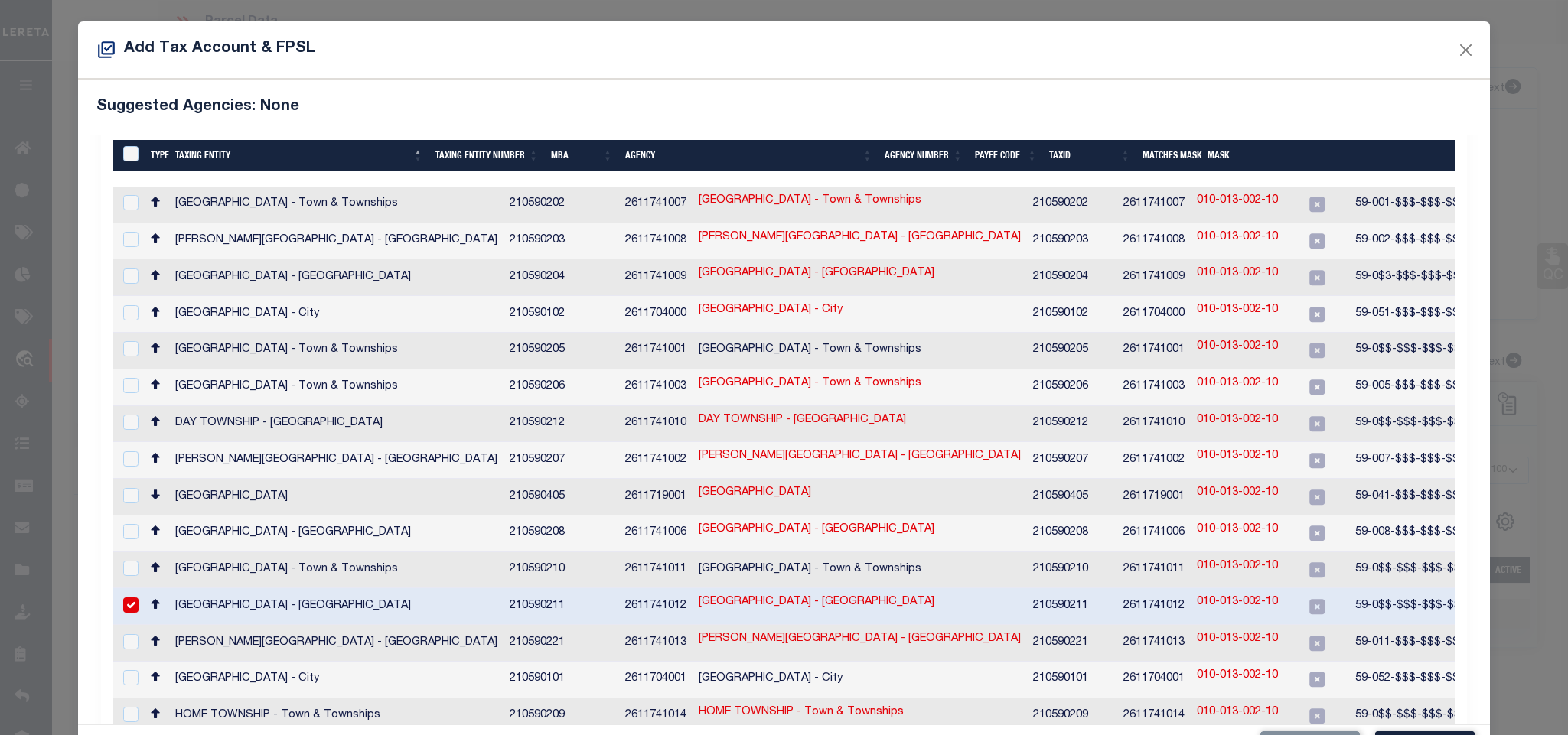
scroll to position [115, 0]
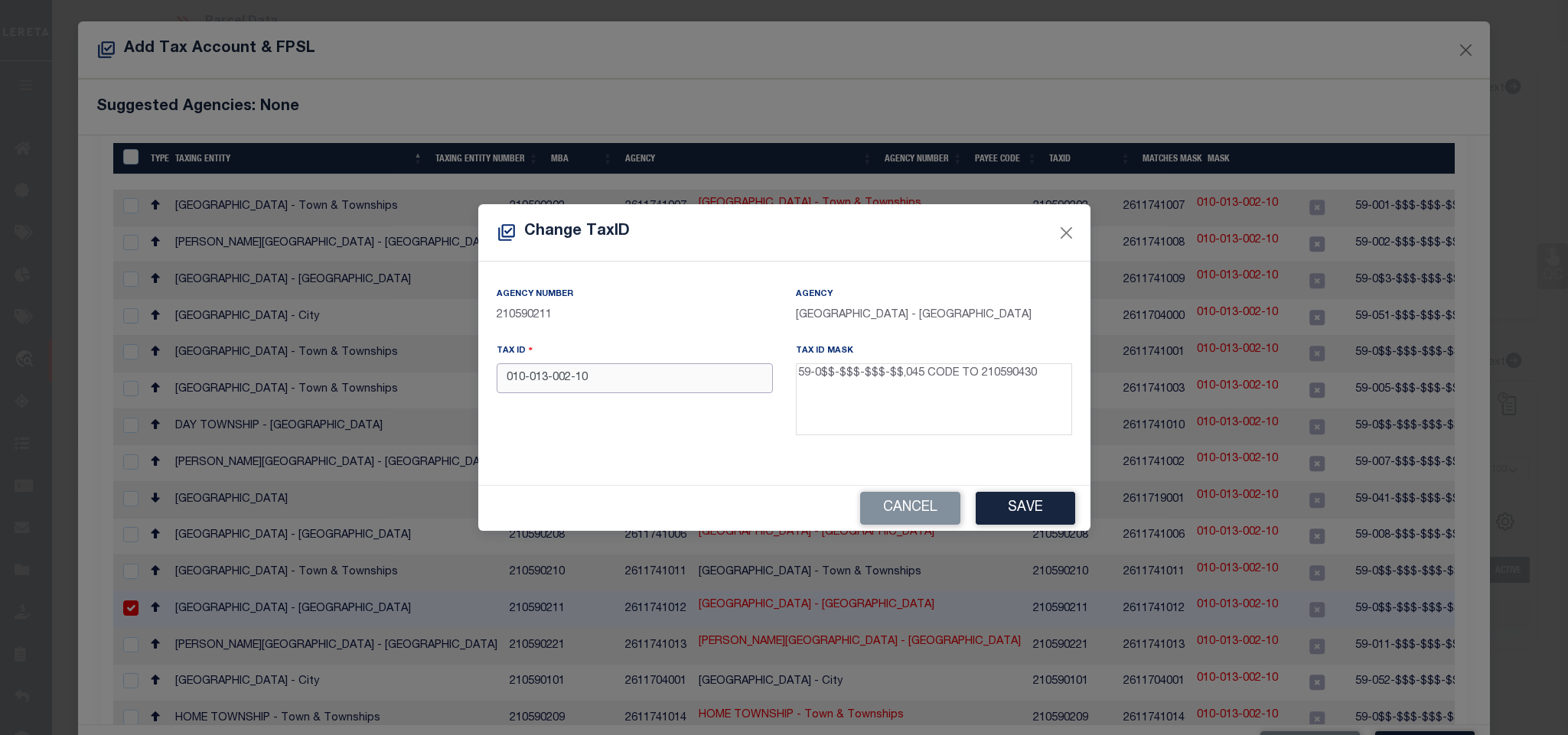
click at [641, 383] on input "010-013-002-10" at bounding box center [634, 378] width 276 height 30
click at [1049, 505] on button "Save" at bounding box center [1026, 508] width 100 height 33
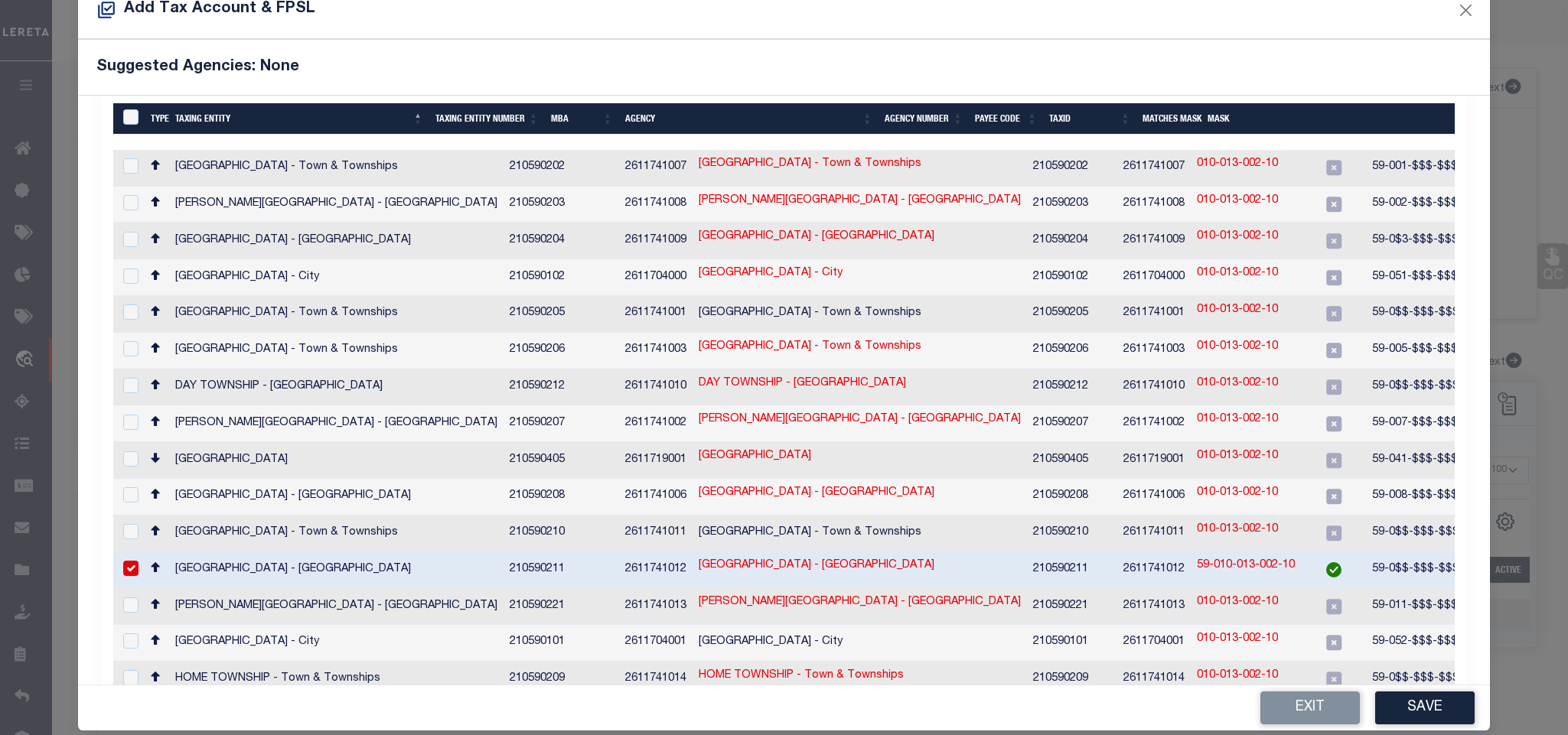
scroll to position [58, 0]
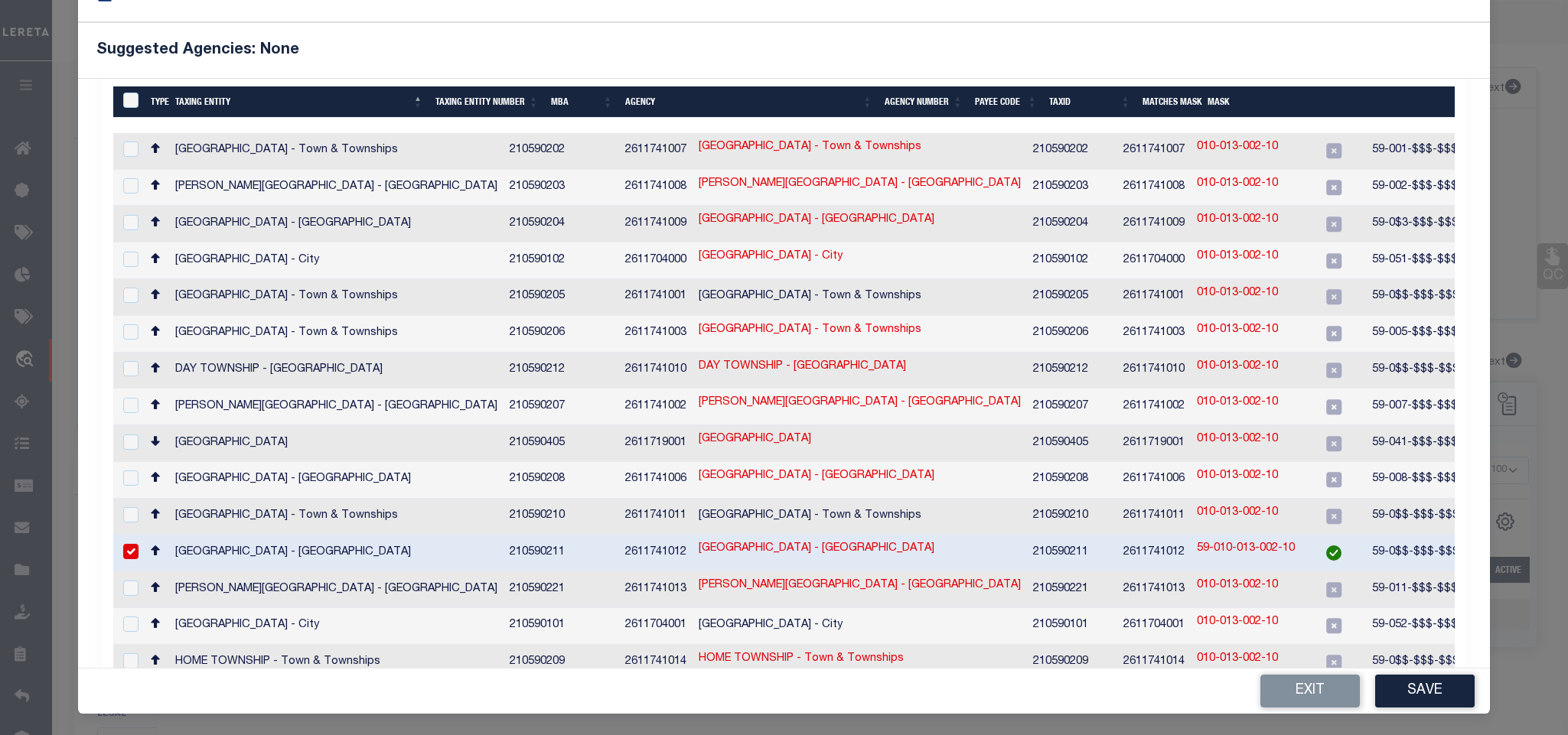
click at [1397, 726] on div "Add Tax Account & FPSL Suggested Agencies: None 1 Selected 29 Results 1 Items p…" at bounding box center [784, 367] width 1568 height 735
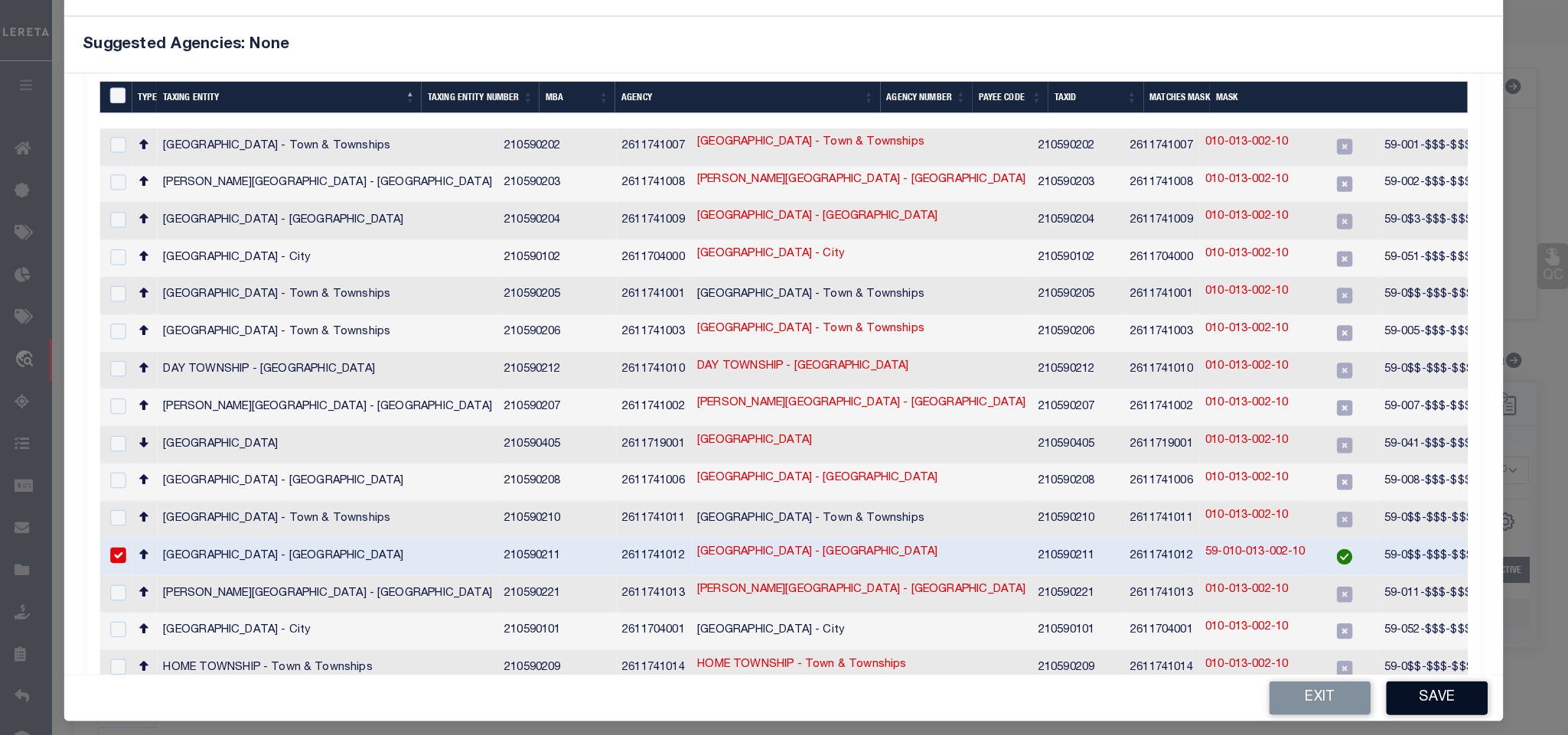
click at [1397, 707] on button "Save" at bounding box center [1437, 698] width 102 height 34
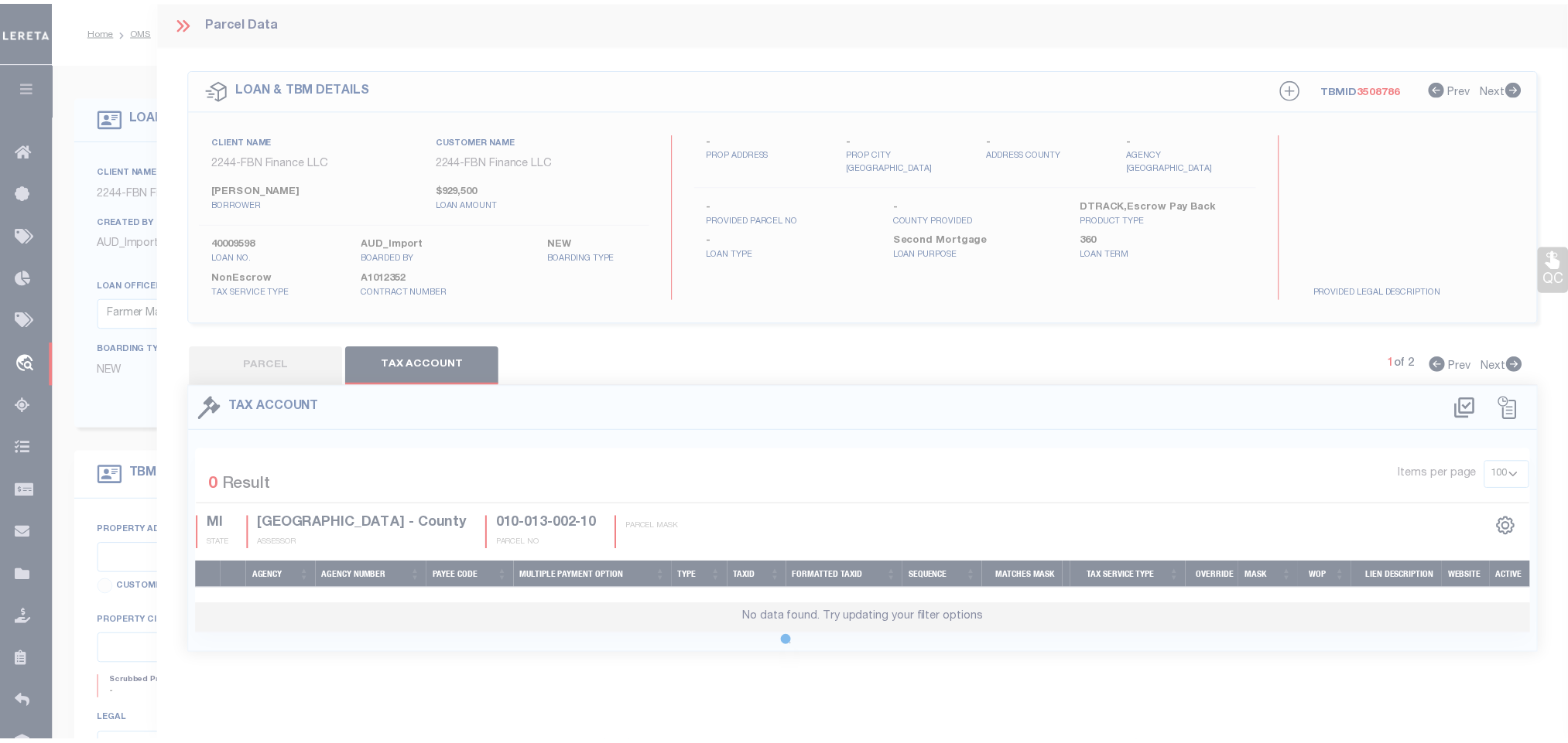
scroll to position [0, 0]
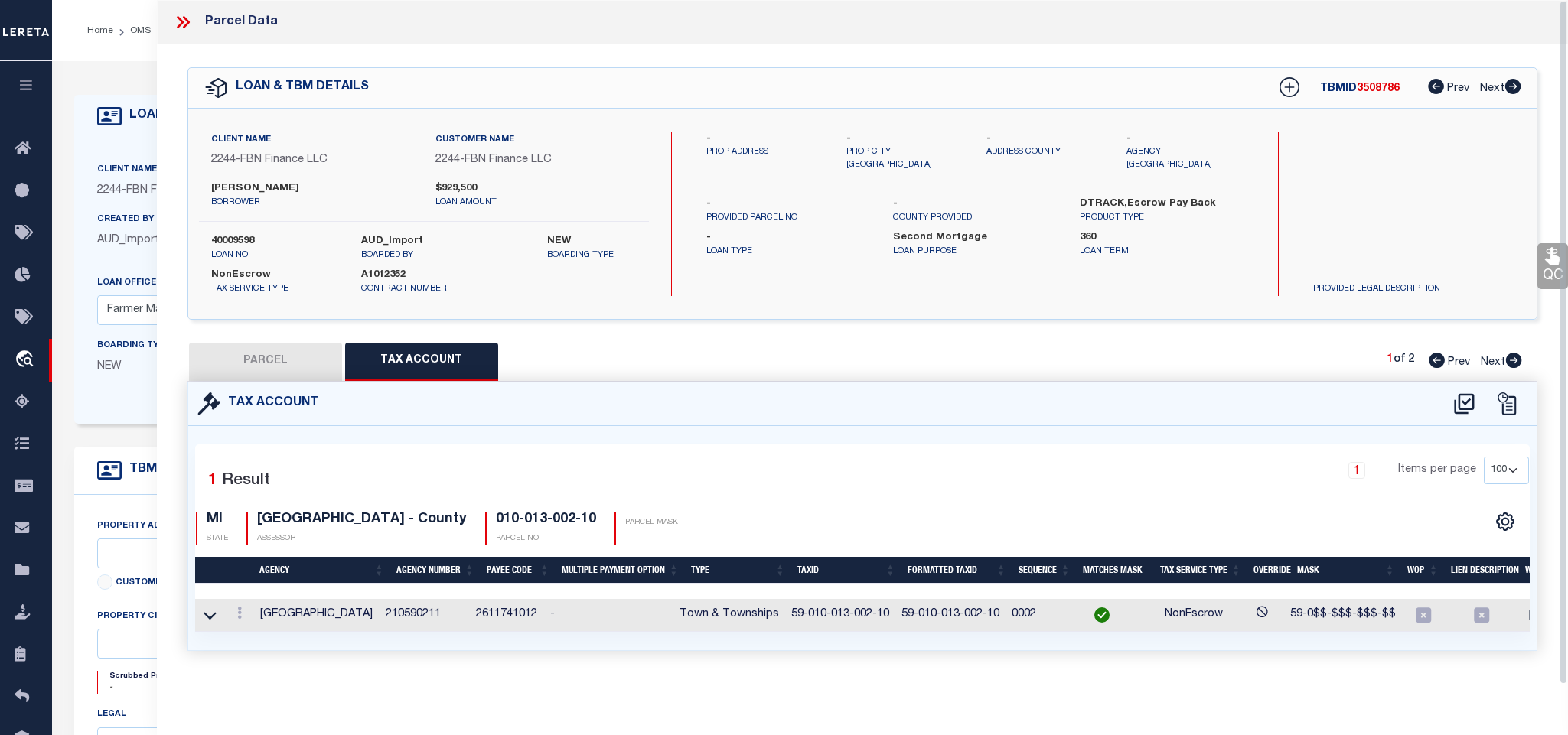
click at [257, 369] on button "PARCEL" at bounding box center [265, 362] width 153 height 38
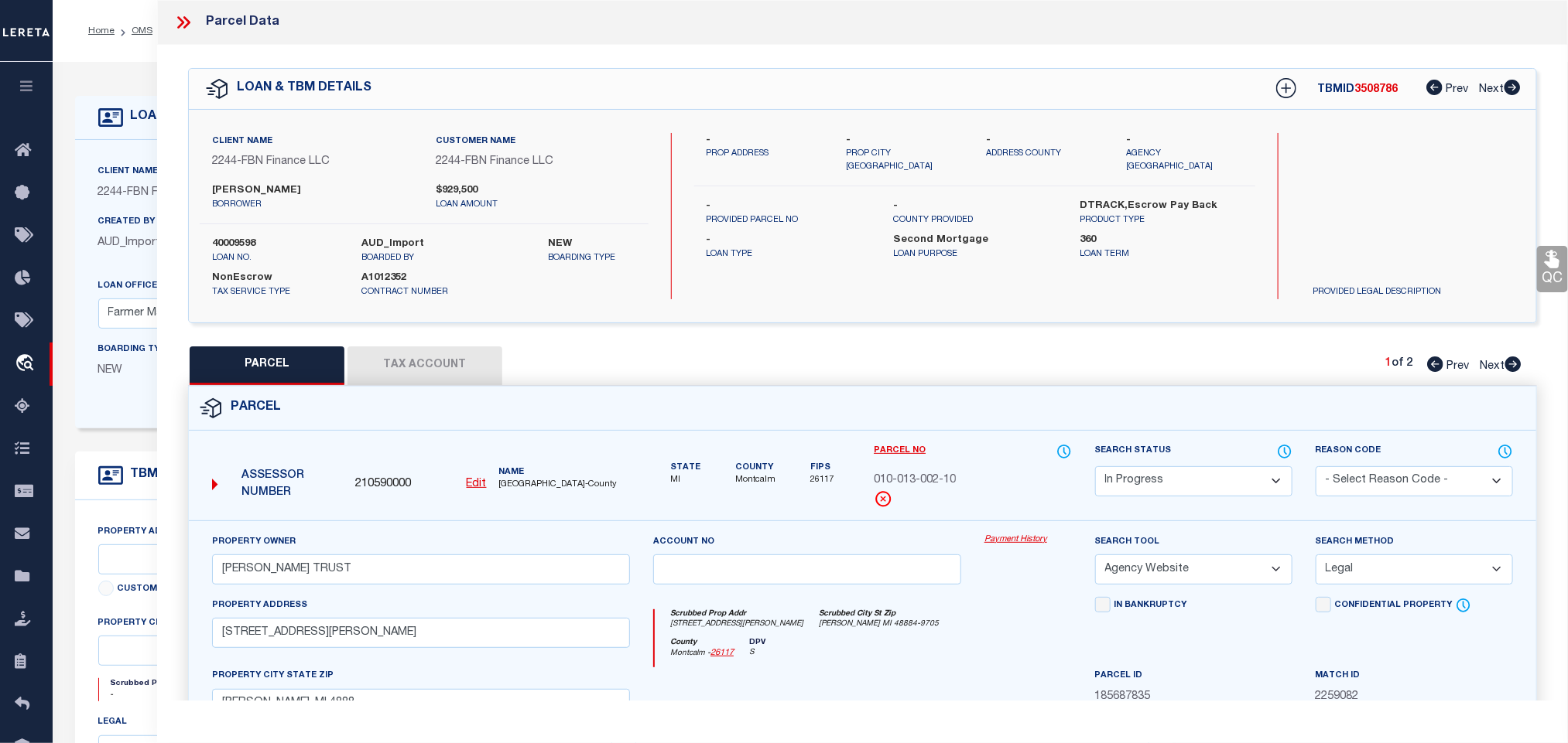
drag, startPoint x: 1194, startPoint y: 497, endPoint x: 1186, endPoint y: 470, distance: 28.2
click at [1194, 496] on select "Automated Search Bad Parcel Complete Duplicate Parcel High Dollar Reporting In …" at bounding box center [1194, 481] width 197 height 30
click at [1095, 468] on select "Automated Search Bad Parcel Complete Duplicate Parcel High Dollar Reporting In …" at bounding box center [1194, 481] width 197 height 30
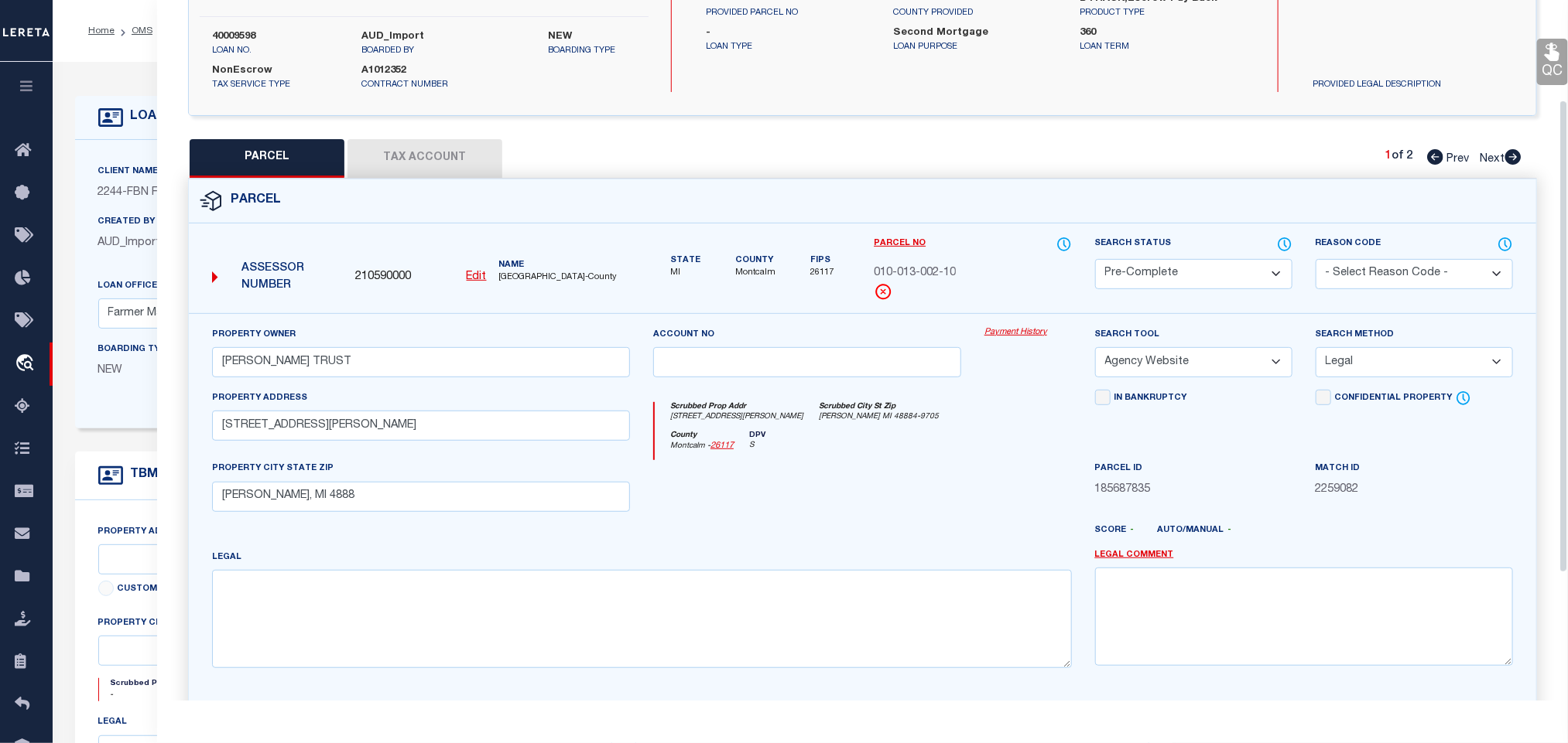
scroll to position [336, 0]
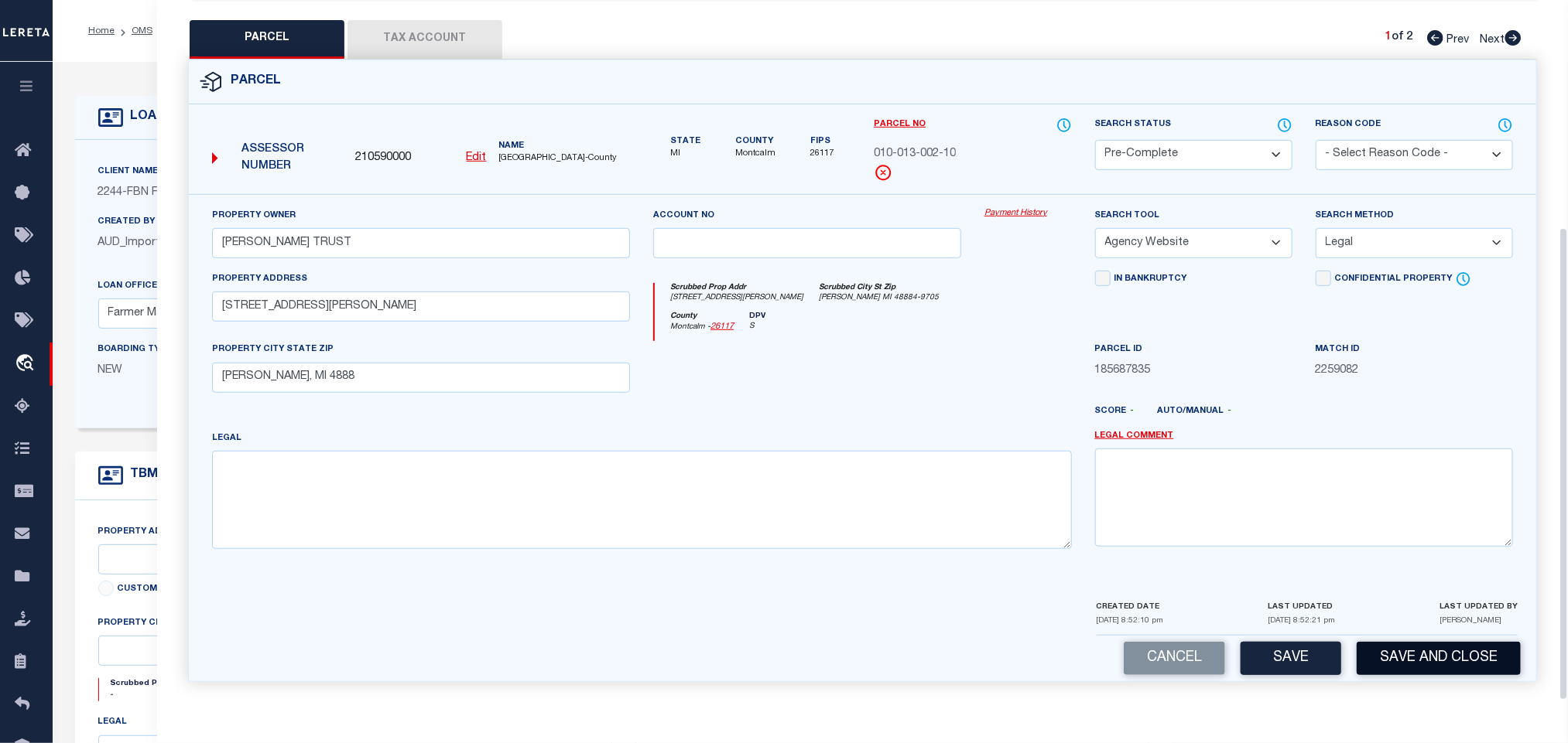
click at [1412, 648] on button "Save and Close" at bounding box center [1439, 659] width 164 height 33
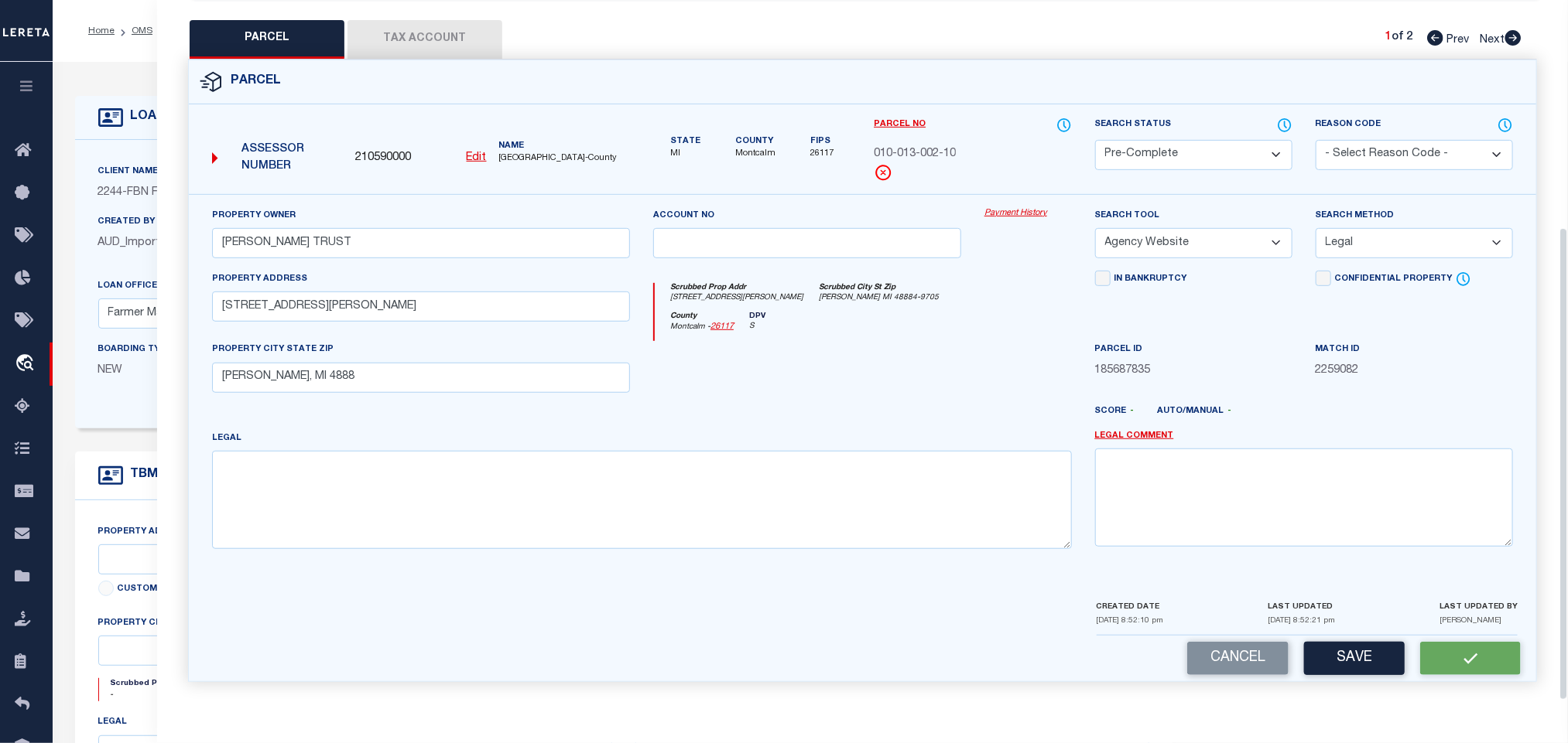
click at [395, 150] on span "210590000" at bounding box center [383, 158] width 56 height 17
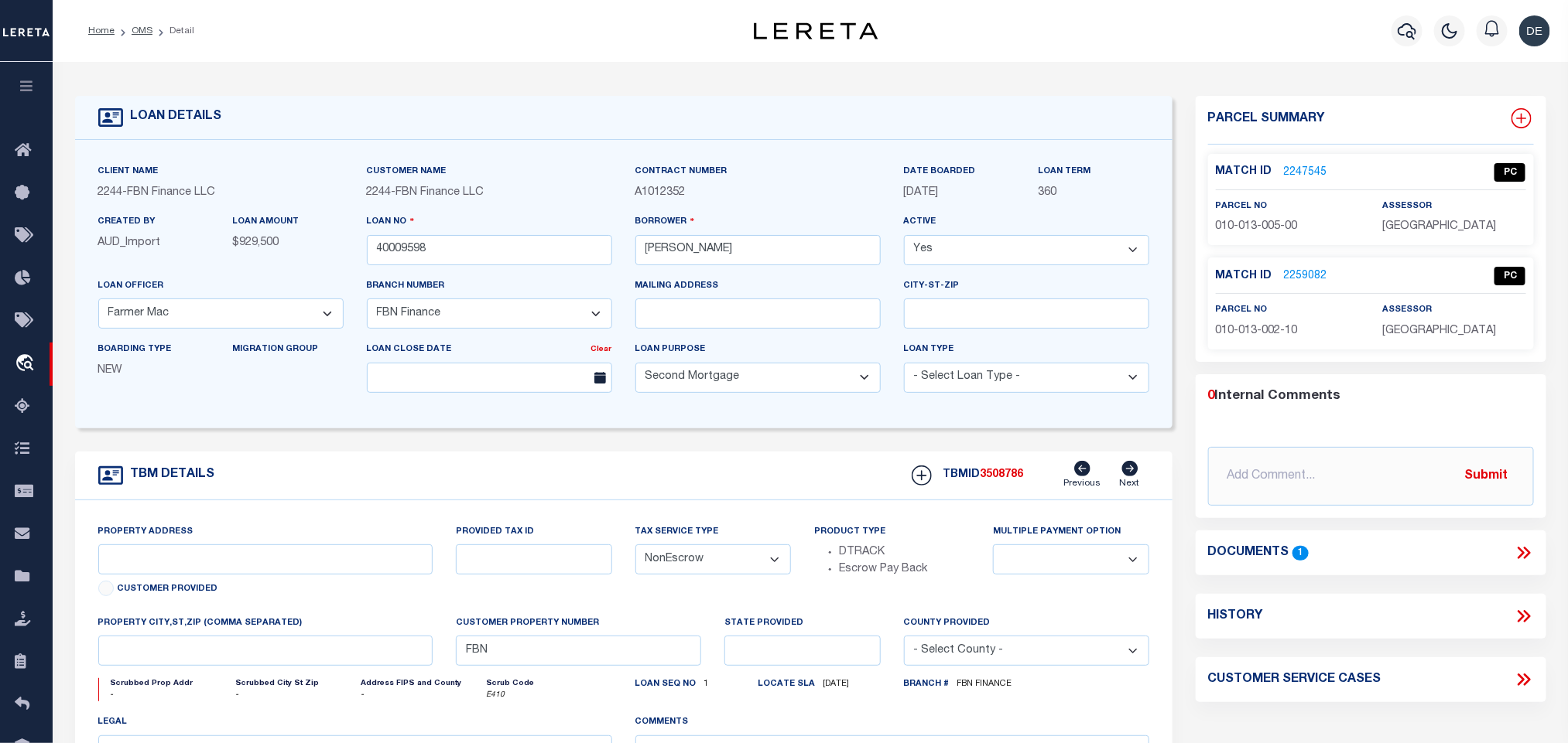
click at [1518, 114] on icon at bounding box center [1521, 118] width 20 height 20
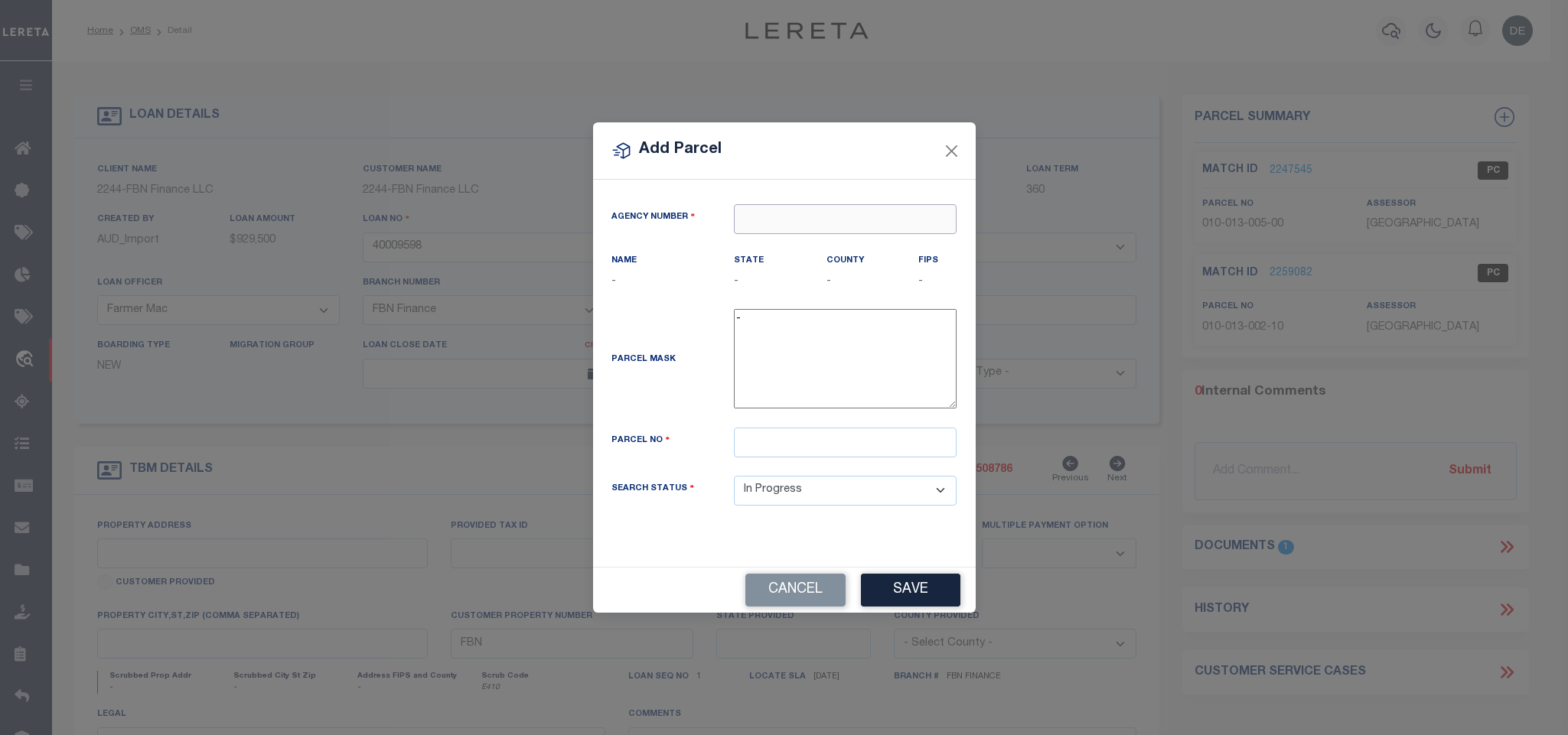
click at [787, 205] on input "text" at bounding box center [845, 219] width 223 height 30
paste input "210590000"
drag, startPoint x: 884, startPoint y: 450, endPoint x: 885, endPoint y: 464, distance: 14.0
click at [884, 450] on input "text" at bounding box center [845, 443] width 223 height 30
paste input "010-013-008-12"
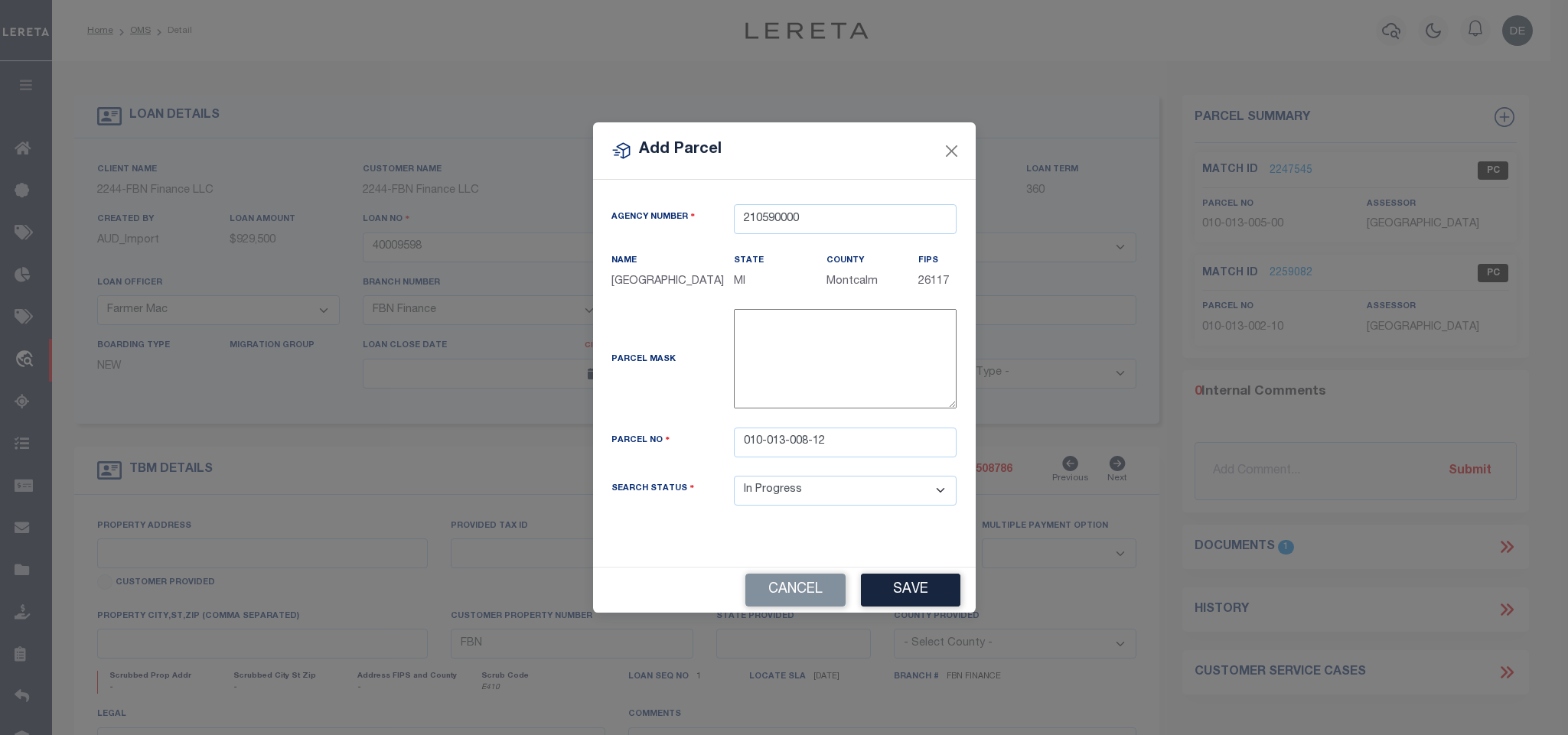
click at [888, 558] on div "Agency Number 210590000 Name [GEOGRAPHIC_DATA] State MI County FIPS 26117" at bounding box center [784, 373] width 383 height 387
click at [898, 607] on button "Save" at bounding box center [910, 590] width 100 height 33
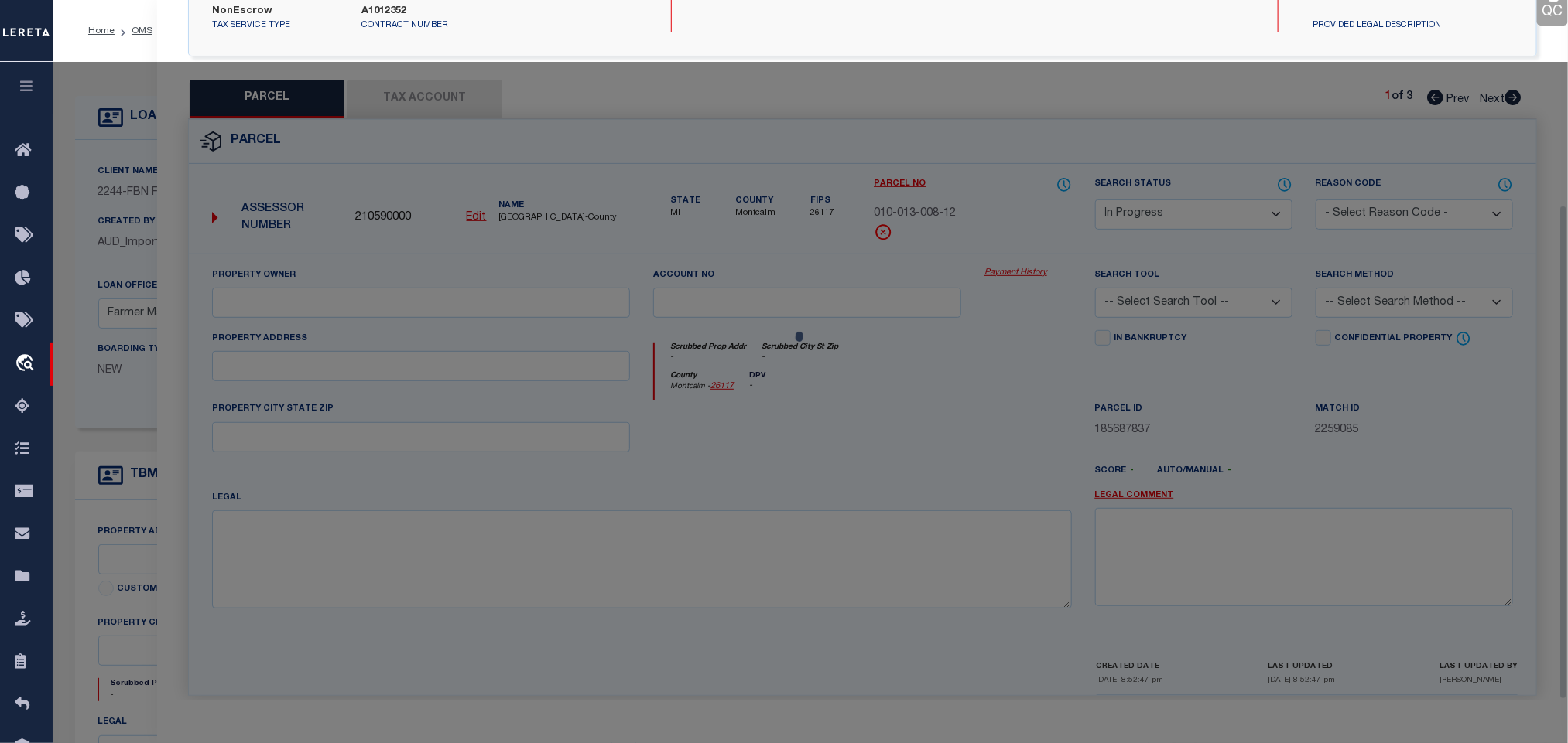
scroll to position [290, 0]
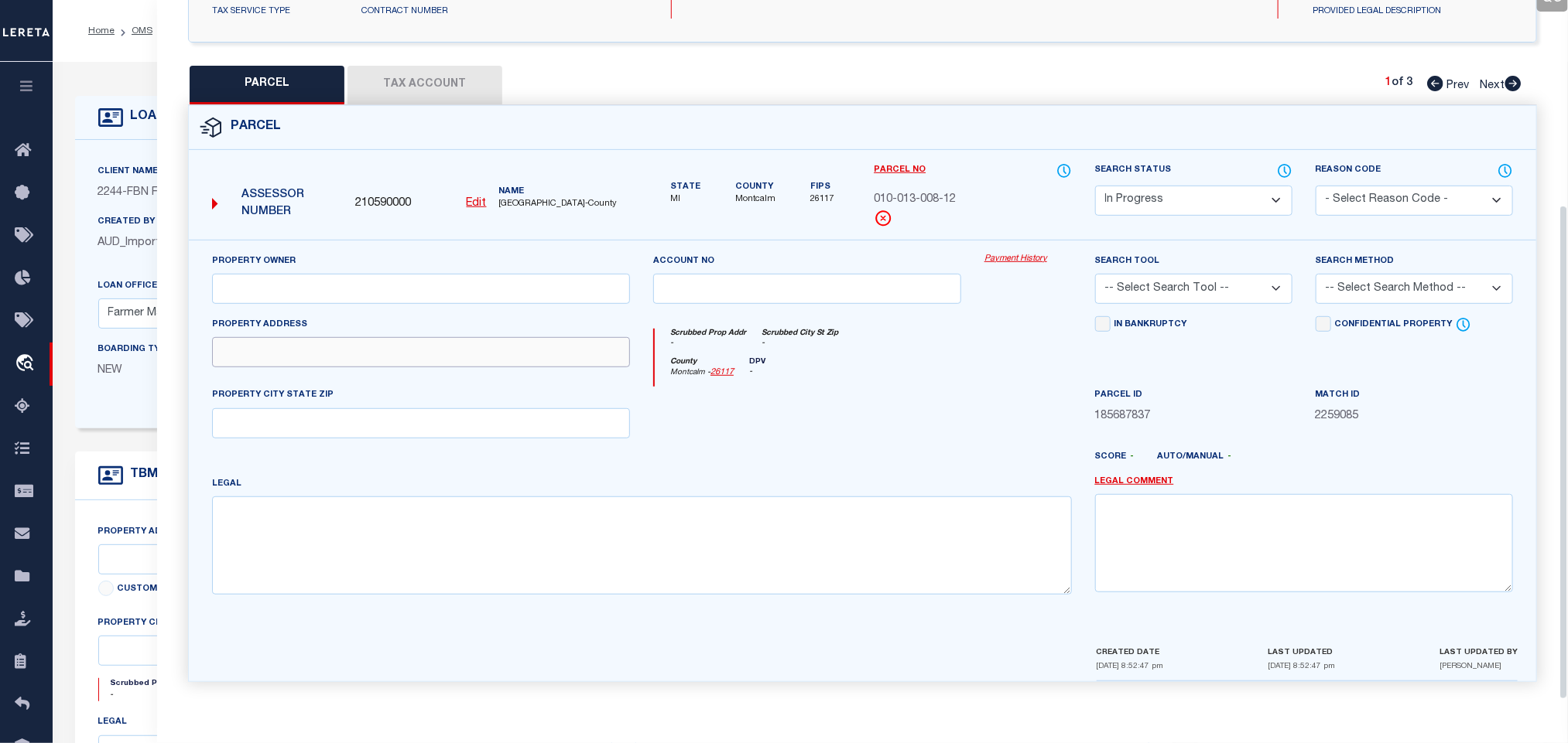
drag, startPoint x: 363, startPoint y: 336, endPoint x: 363, endPoint y: 353, distance: 17.0
click at [363, 337] on input "text" at bounding box center [421, 352] width 418 height 30
paste input "[STREET_ADDRESS][PERSON_NAME]"
drag, startPoint x: 347, startPoint y: 351, endPoint x: 490, endPoint y: 364, distance: 143.6
click at [490, 364] on input "[STREET_ADDRESS][PERSON_NAME]" at bounding box center [421, 352] width 418 height 30
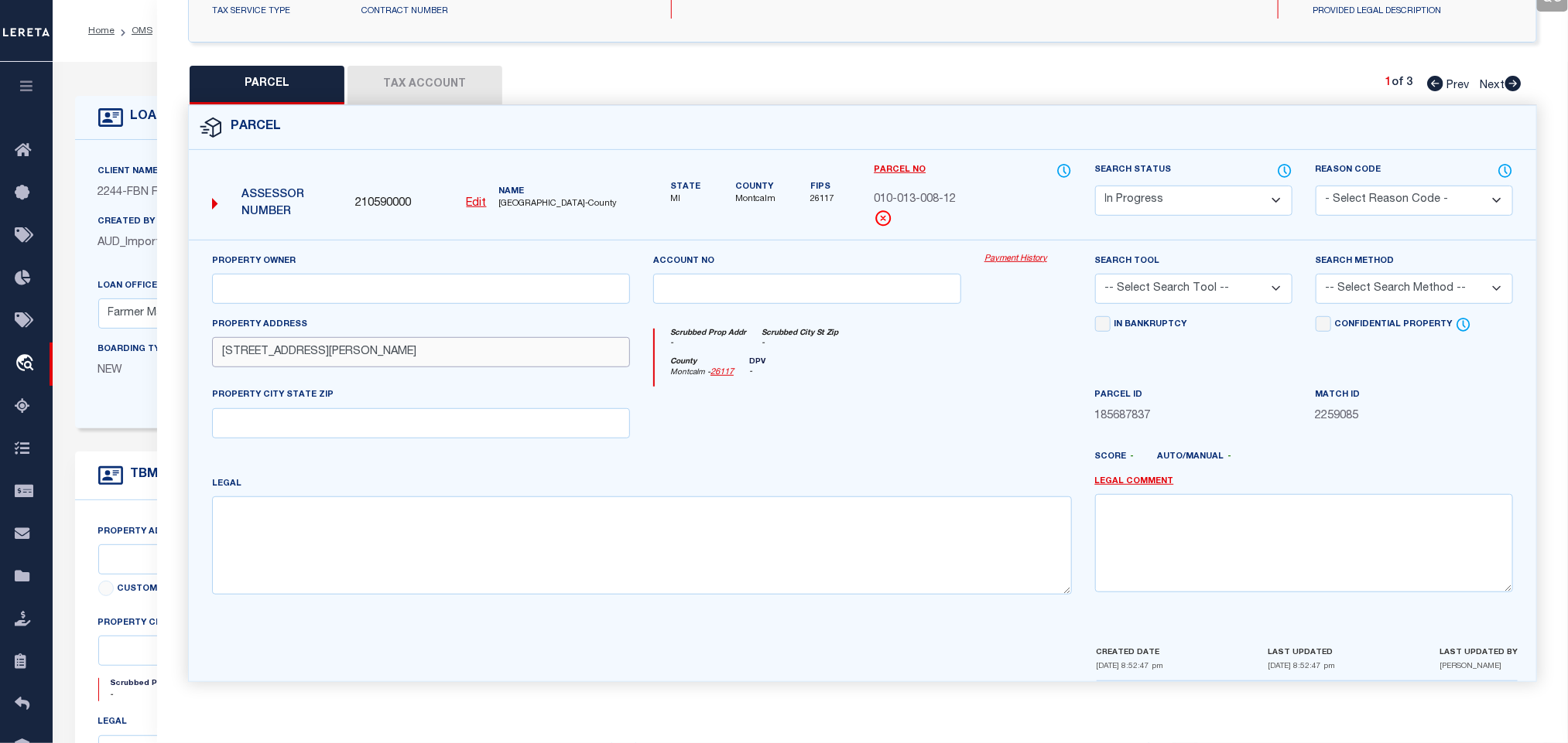
drag, startPoint x: 344, startPoint y: 351, endPoint x: 477, endPoint y: 354, distance: 133.0
click at [477, 354] on input "[STREET_ADDRESS][PERSON_NAME]" at bounding box center [421, 352] width 418 height 30
click at [379, 420] on input "text" at bounding box center [421, 423] width 418 height 30
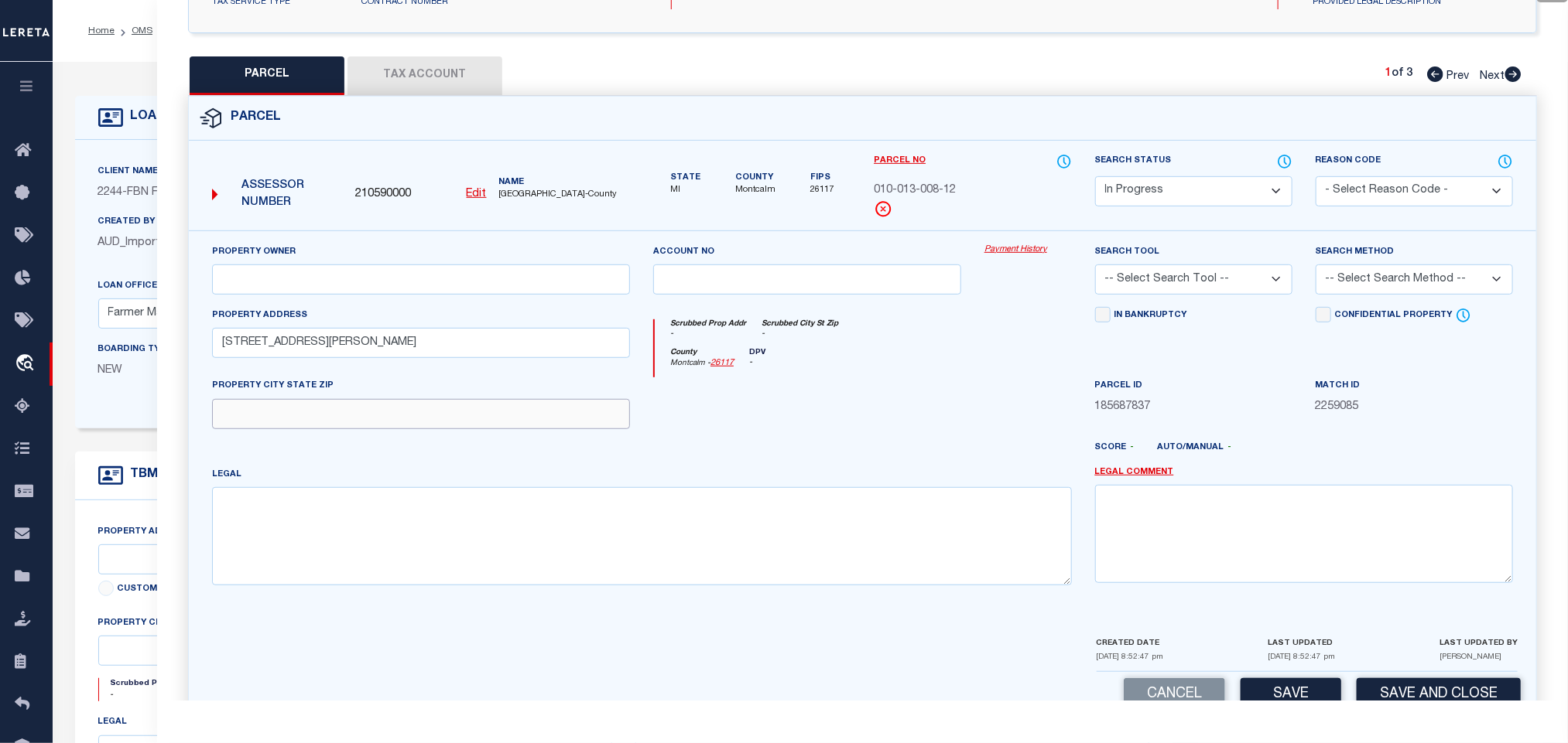
paste input "[PERSON_NAME], MI 48884"
click at [356, 288] on input "text" at bounding box center [421, 280] width 418 height 30
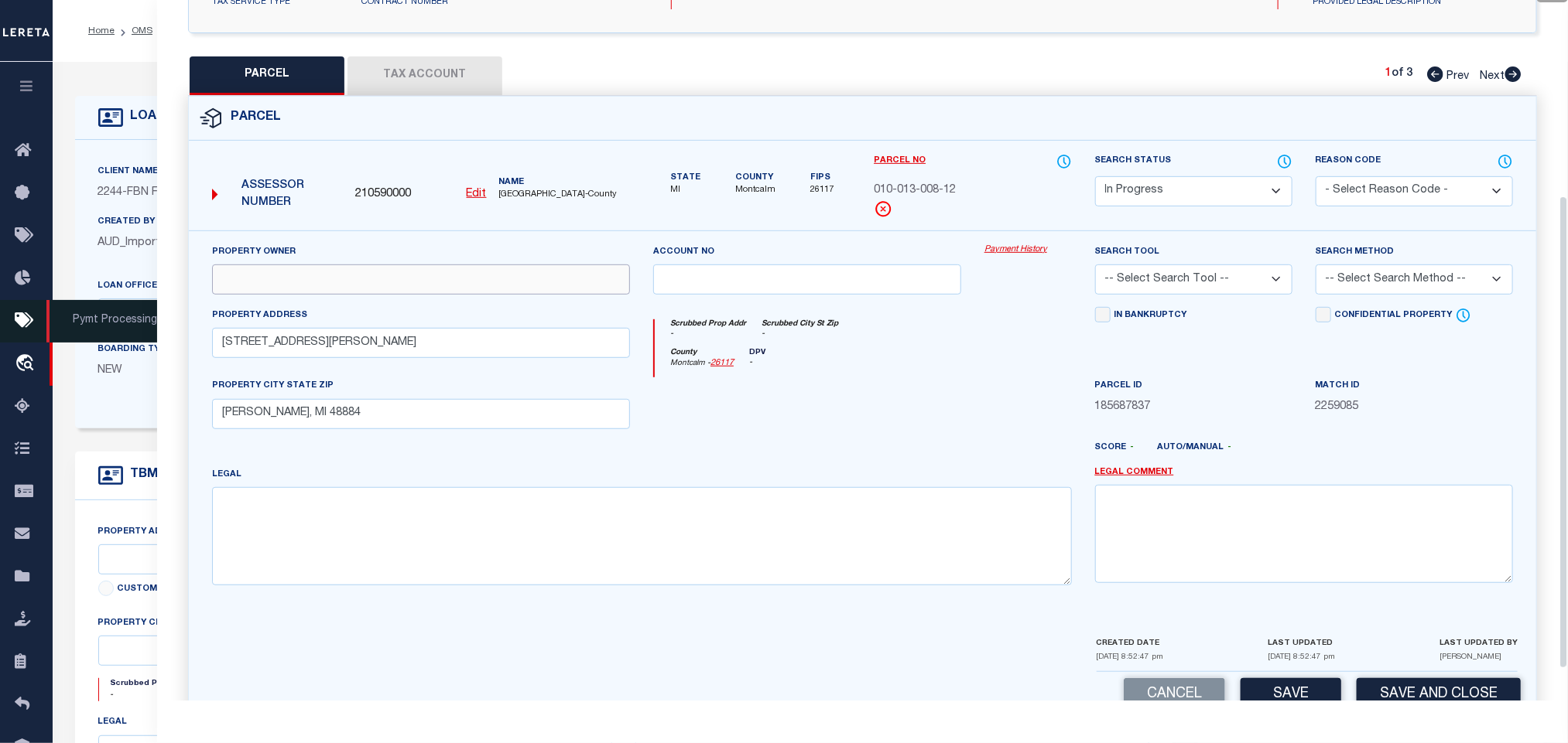
paste input "[PERSON_NAME] TRUST"
click at [1216, 295] on select "-- Select Search Tool -- 3rd Party Website Agency File Agency Website ATLS CNV-…" at bounding box center [1194, 280] width 197 height 30
click at [1095, 269] on select "-- Select Search Tool -- 3rd Party Website Agency File Agency Website ATLS CNV-…" at bounding box center [1194, 280] width 197 height 30
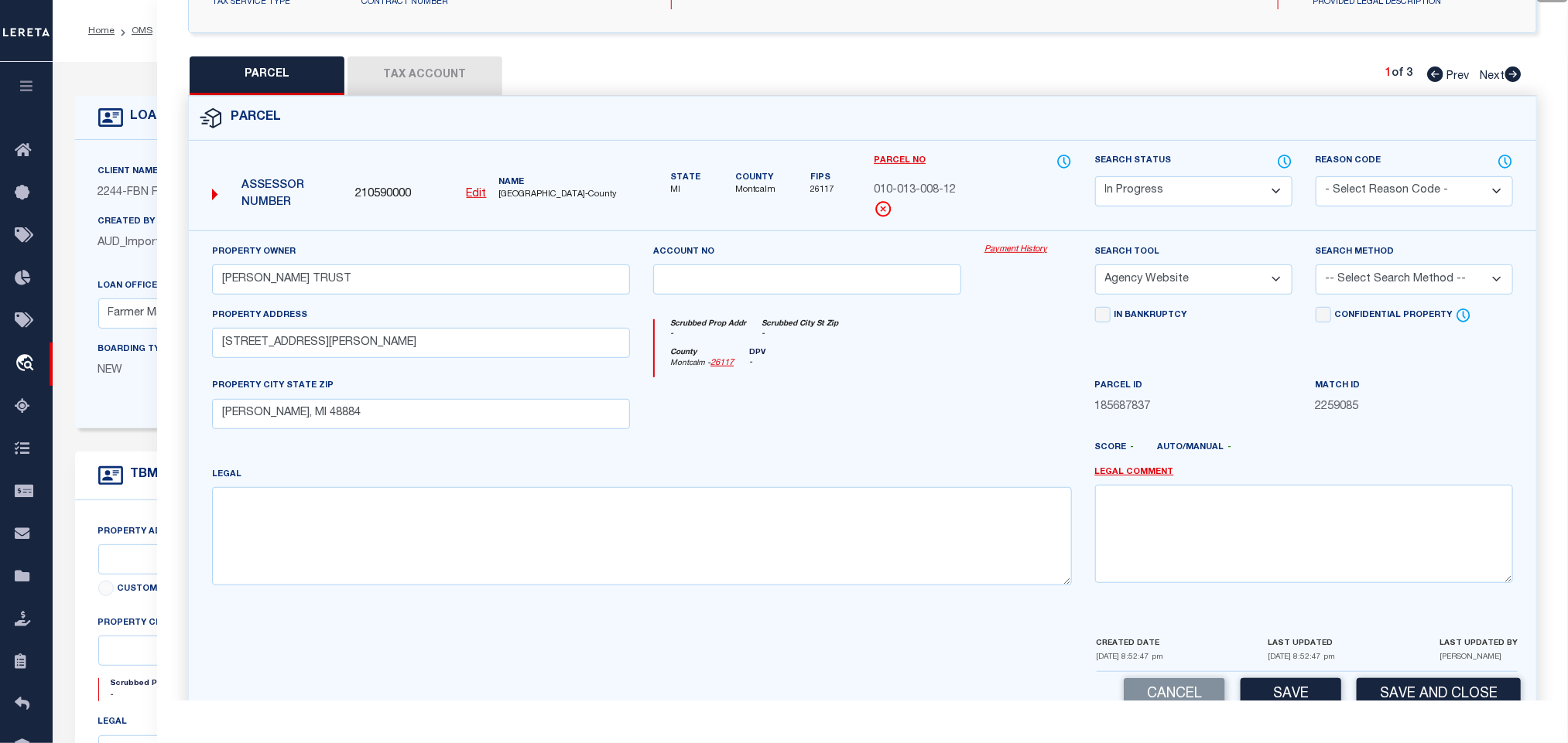
drag, startPoint x: 1394, startPoint y: 277, endPoint x: 1394, endPoint y: 295, distance: 18.0
click at [1394, 277] on select "-- Select Search Method -- Property Address Legal Liability Info Provided" at bounding box center [1414, 280] width 197 height 30
click at [1316, 269] on select "-- Select Search Method -- Property Address Legal Liability Info Provided" at bounding box center [1414, 280] width 197 height 30
click at [1305, 687] on button "Save" at bounding box center [1291, 695] width 101 height 33
click at [430, 77] on button "Tax Account" at bounding box center [425, 76] width 155 height 39
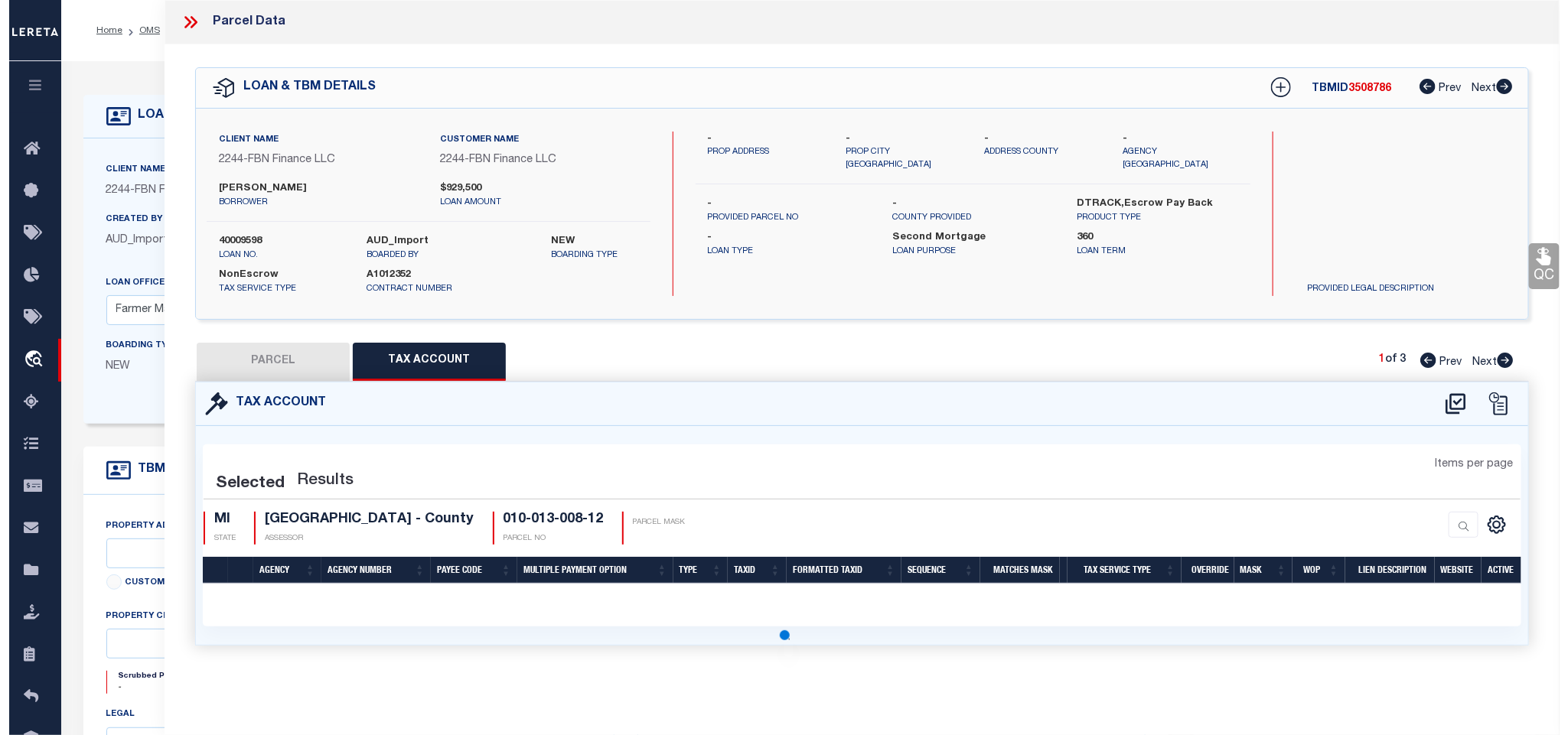
scroll to position [0, 0]
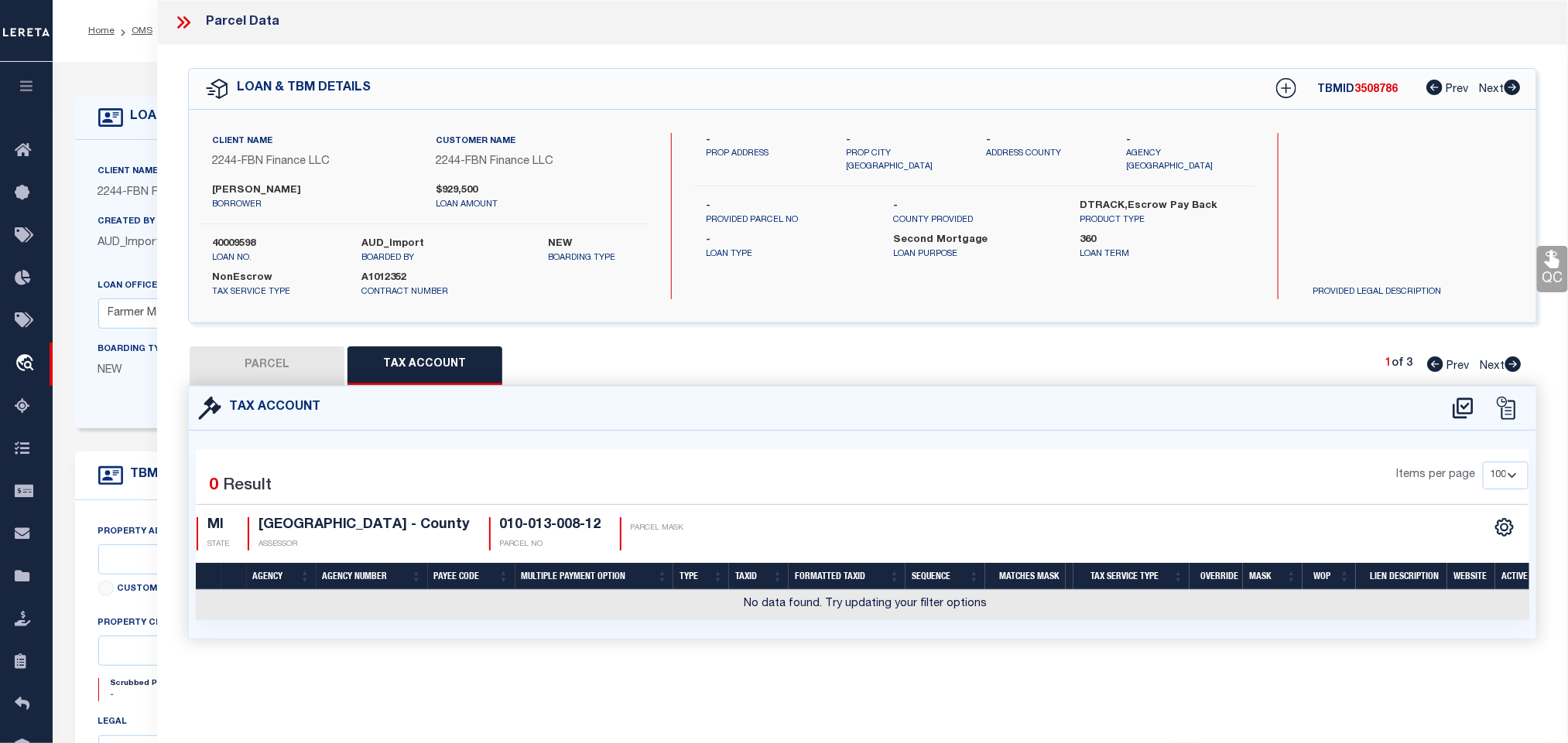
click at [1458, 406] on icon at bounding box center [1463, 408] width 20 height 21
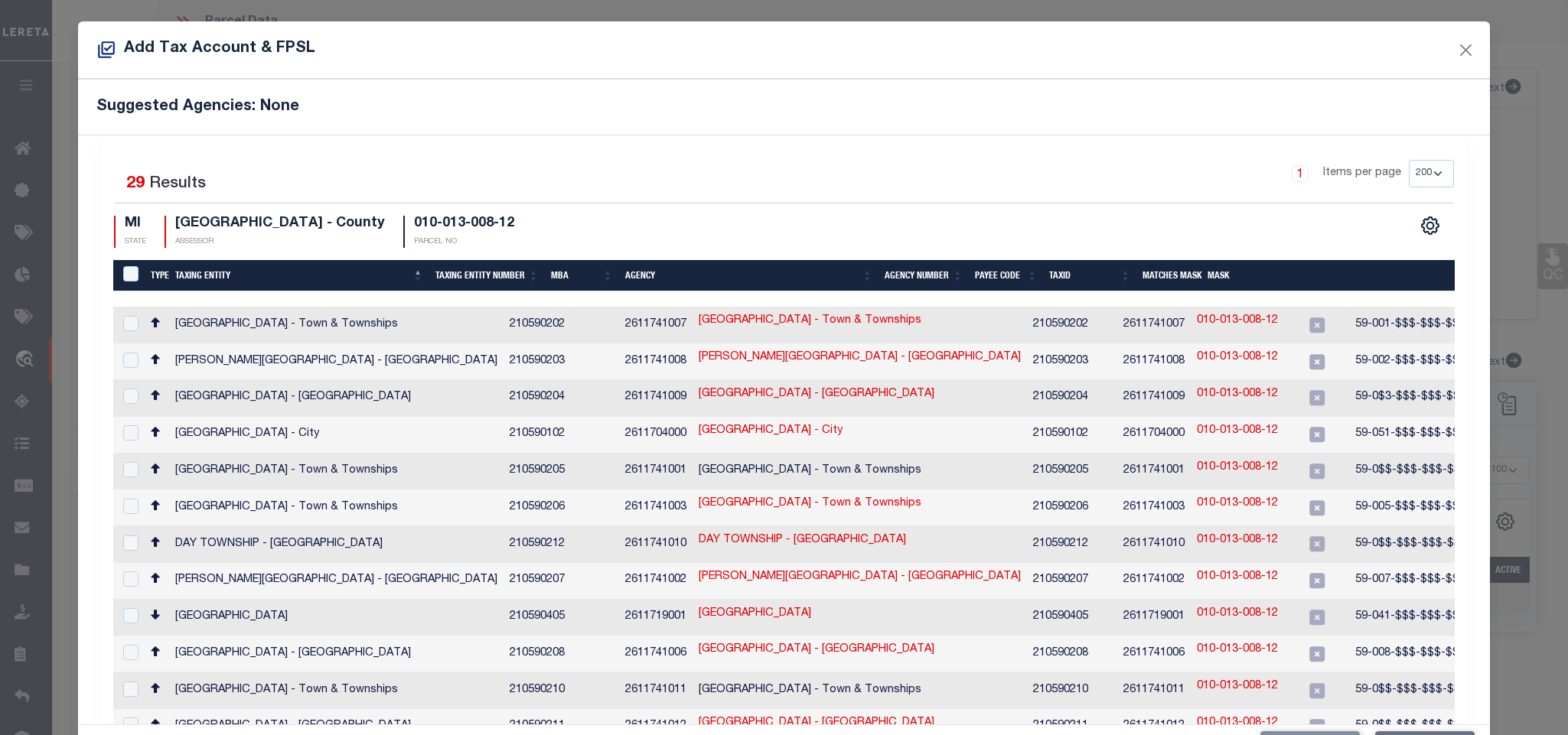
click at [833, 186] on div "1 Items per page 10 25 50 100 200" at bounding box center [953, 179] width 998 height 40
click at [1196, 716] on link "010-013-008-12" at bounding box center [1237, 724] width 81 height 17
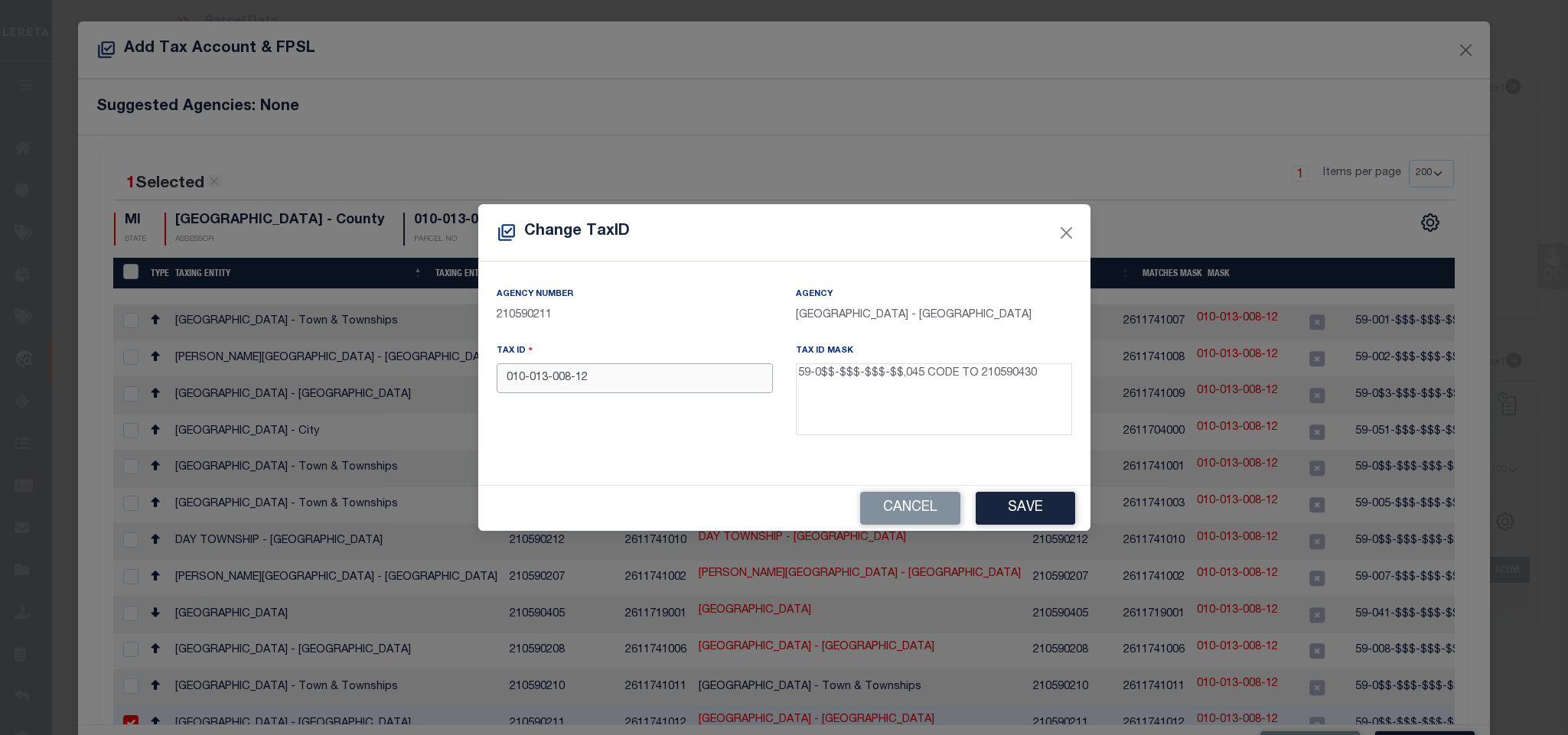
click at [659, 372] on input "010-013-008-12" at bounding box center [634, 378] width 276 height 30
click at [996, 499] on button "Save" at bounding box center [1026, 508] width 100 height 33
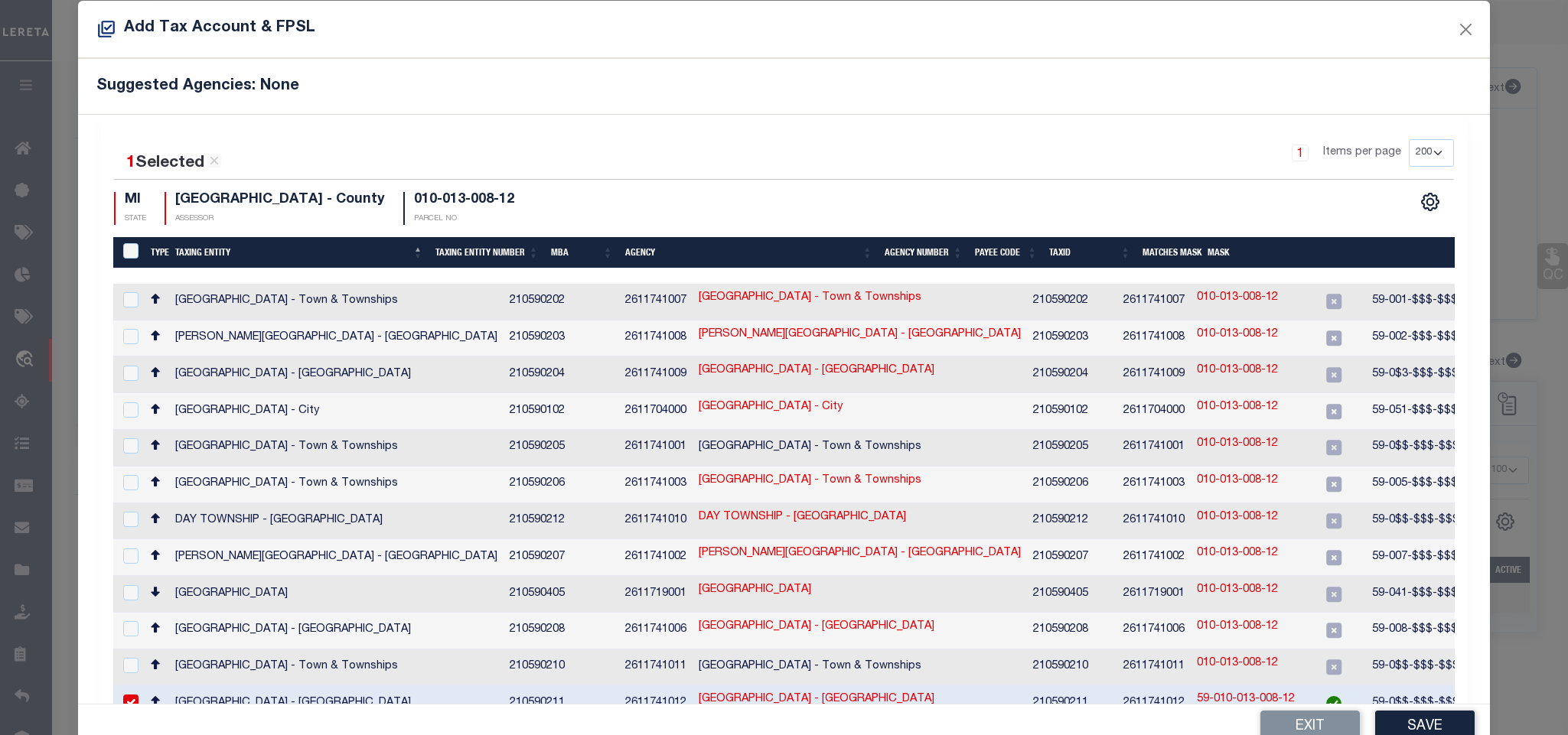
scroll to position [58, 0]
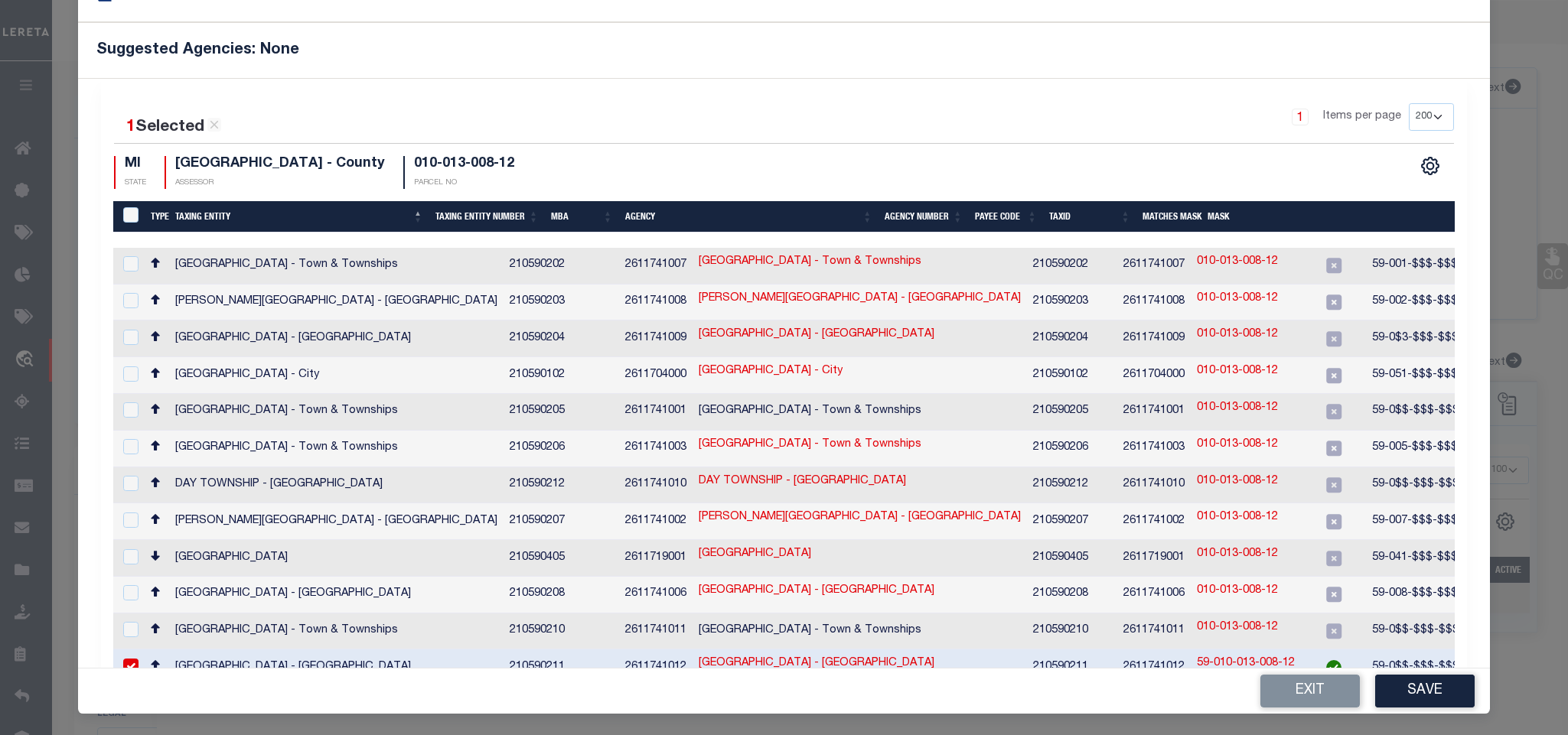
click at [1431, 714] on div "Exit Save" at bounding box center [783, 691] width 1411 height 45
click at [1430, 698] on button "Save" at bounding box center [1425, 691] width 100 height 33
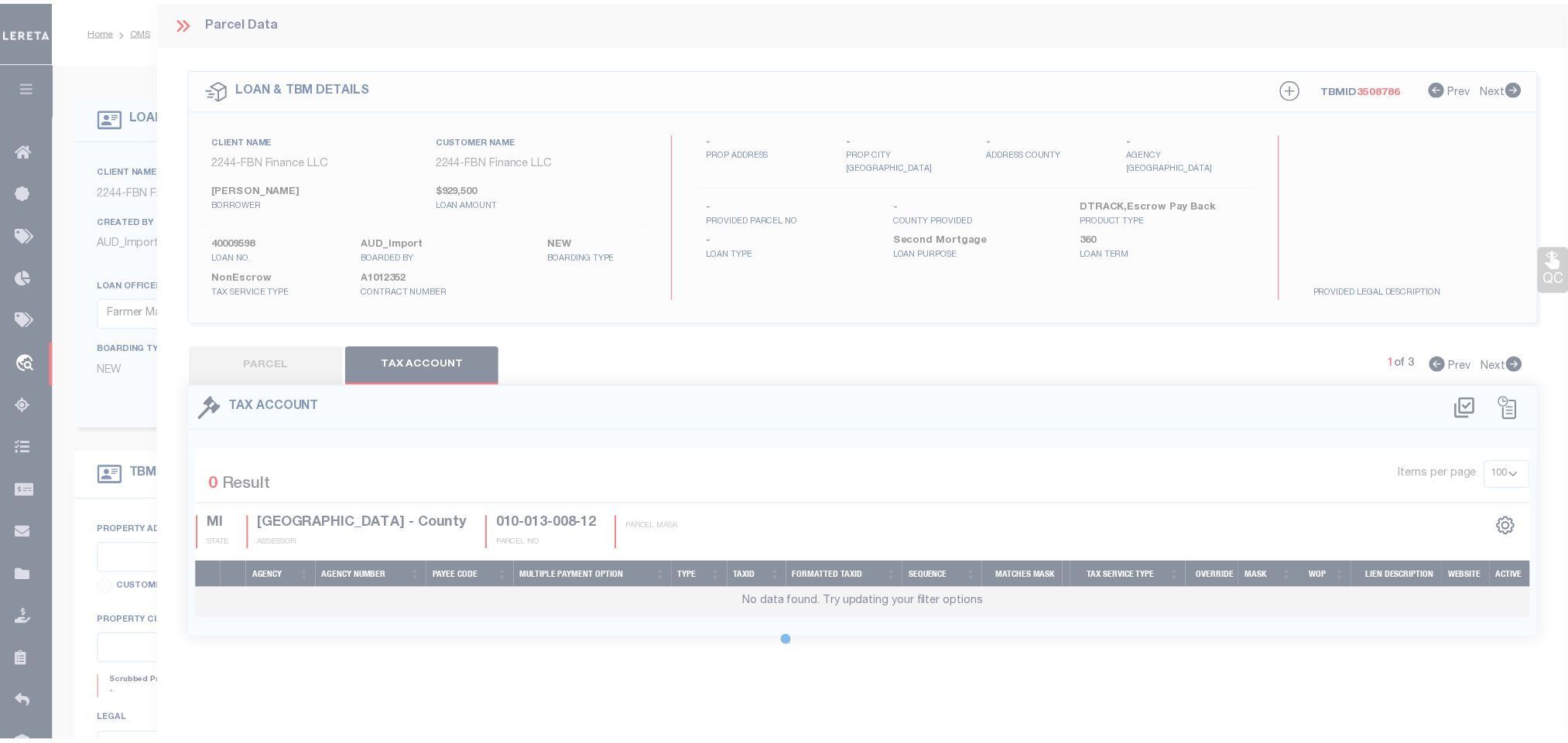
scroll to position [0, 0]
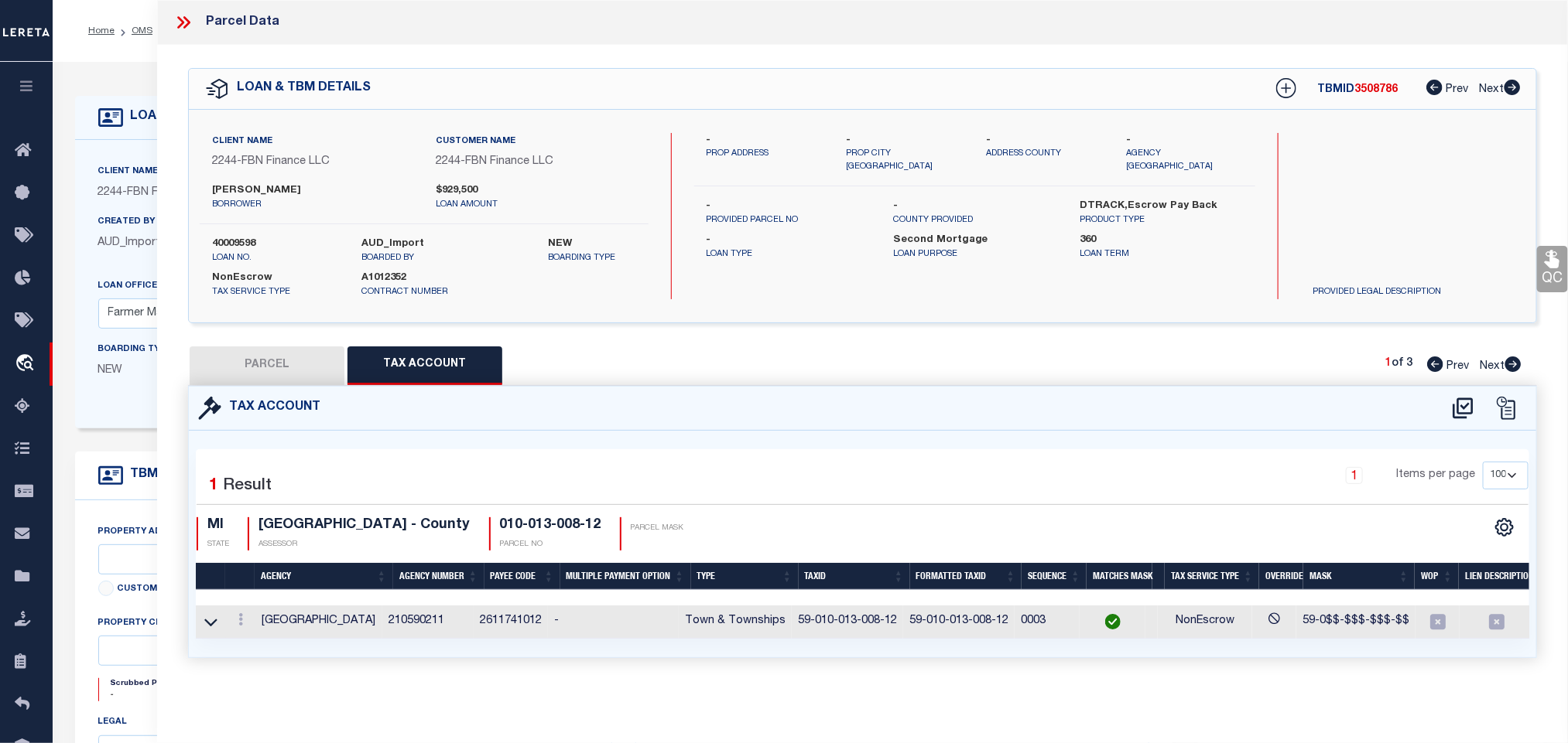
click at [293, 371] on button "PARCEL" at bounding box center [267, 366] width 155 height 39
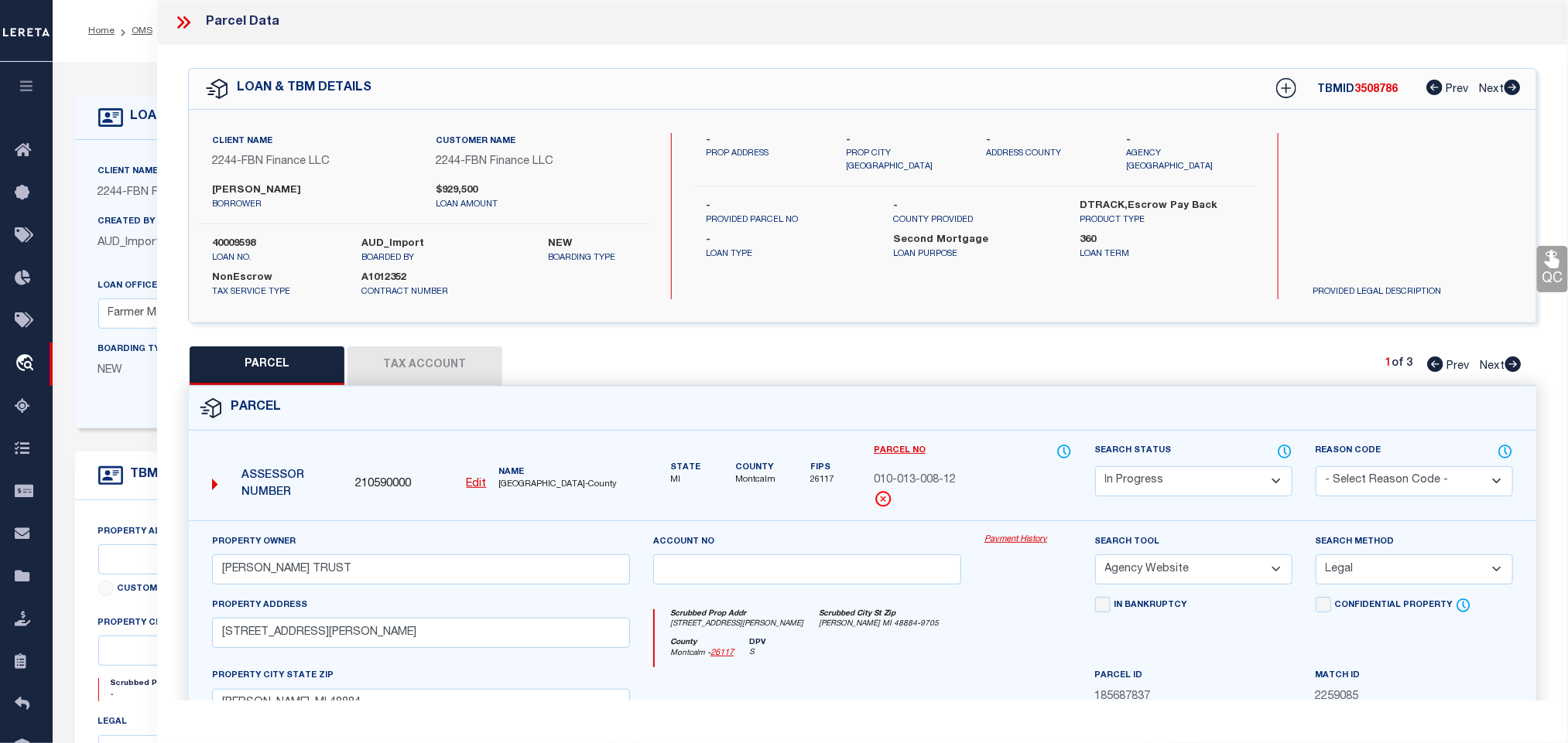
drag, startPoint x: 1187, startPoint y: 486, endPoint x: 1183, endPoint y: 469, distance: 17.5
click at [1186, 486] on select "Automated Search Bad Parcel Complete Duplicate Parcel High Dollar Reporting In …" at bounding box center [1194, 481] width 197 height 30
click at [1095, 468] on select "Automated Search Bad Parcel Complete Duplicate Parcel High Dollar Reporting In …" at bounding box center [1194, 481] width 197 height 30
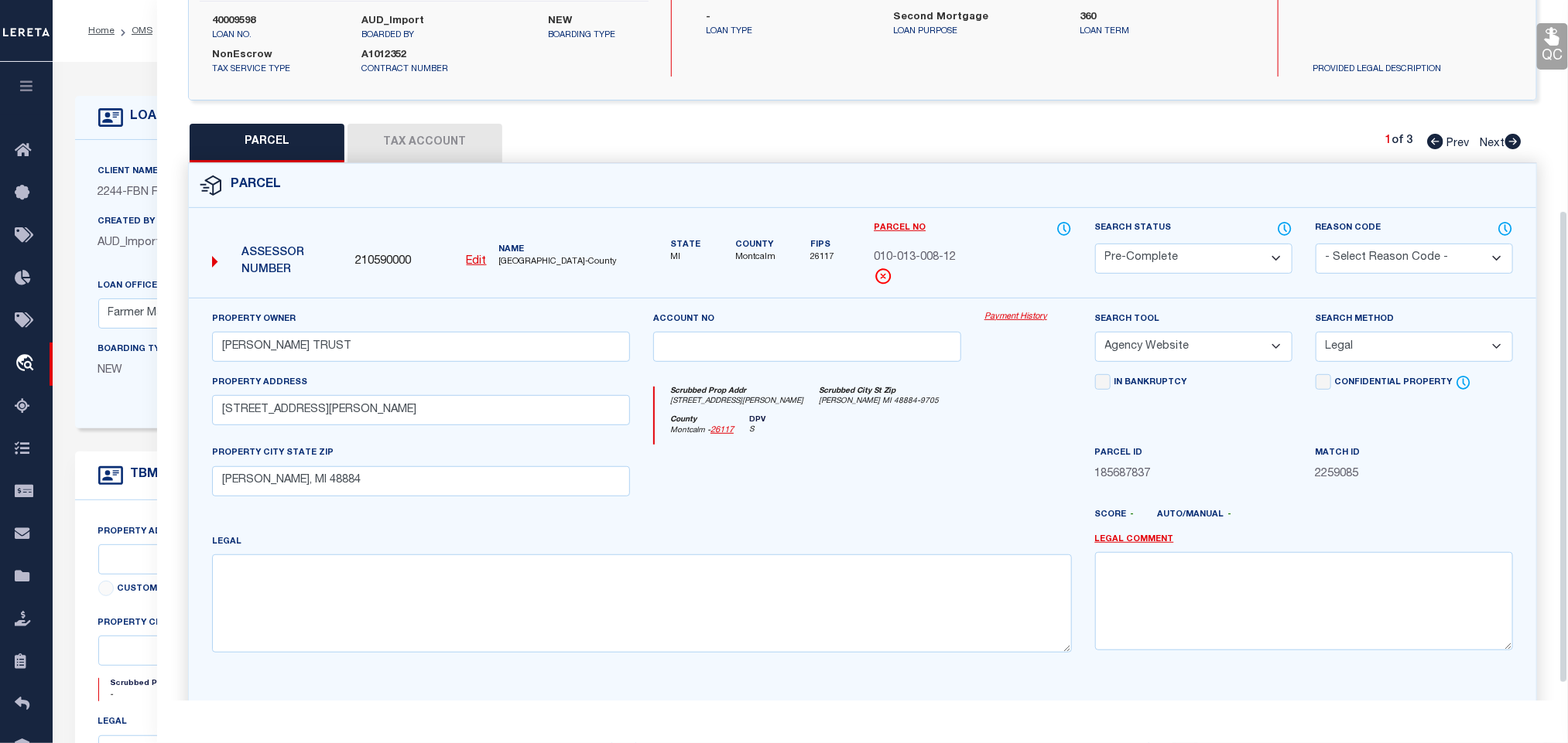
scroll to position [336, 0]
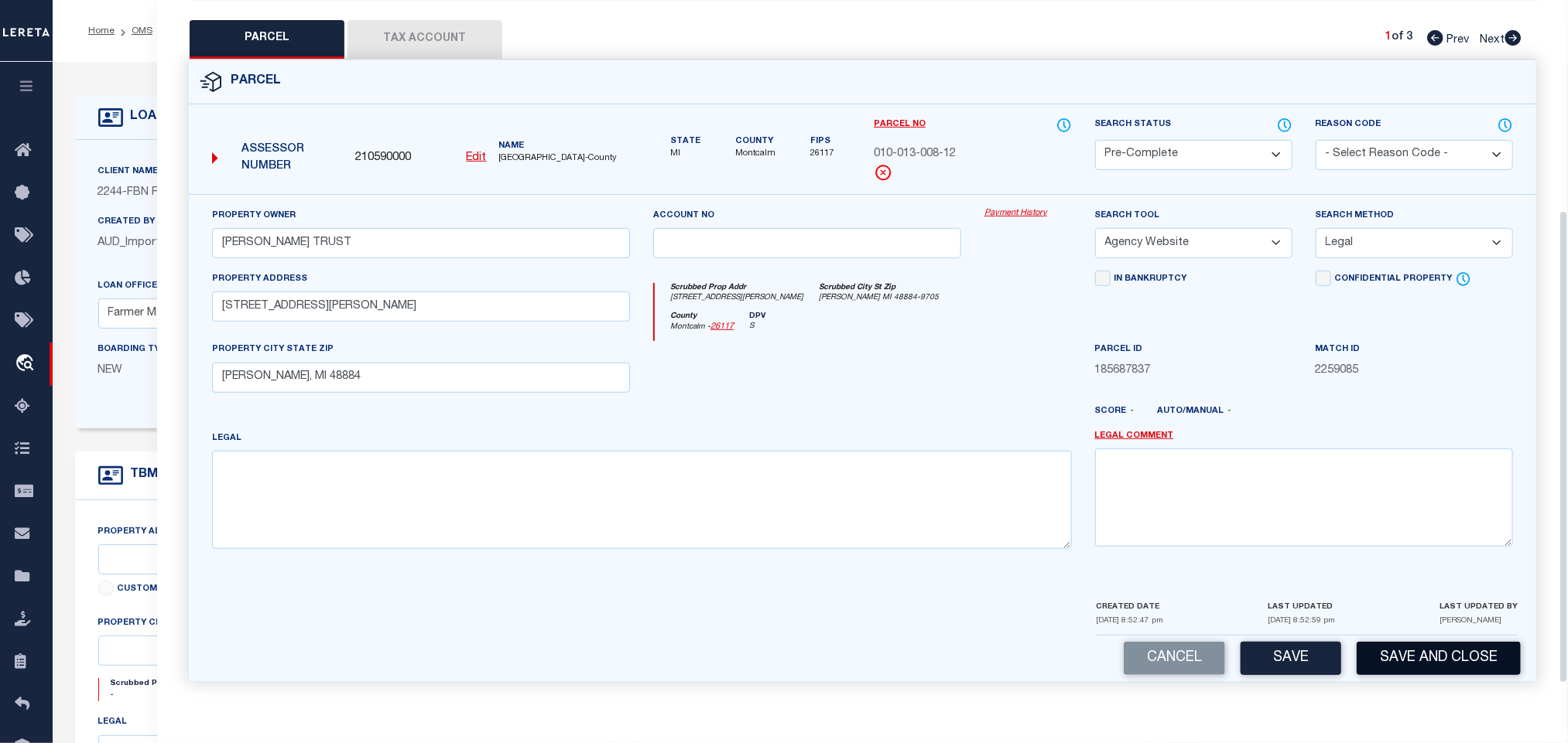
click at [1410, 645] on button "Save and Close" at bounding box center [1439, 659] width 164 height 33
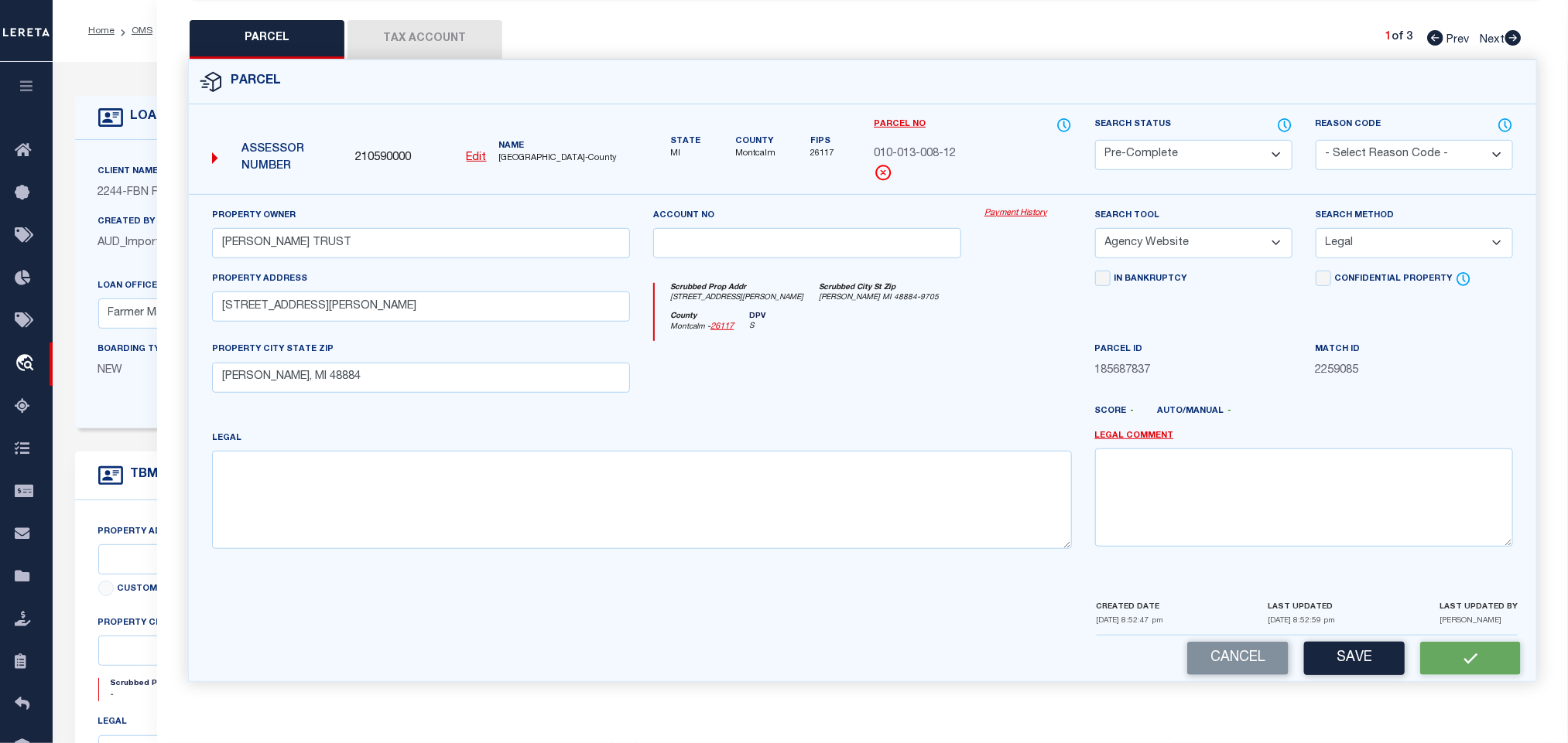
click at [386, 151] on span "210590000" at bounding box center [383, 158] width 56 height 17
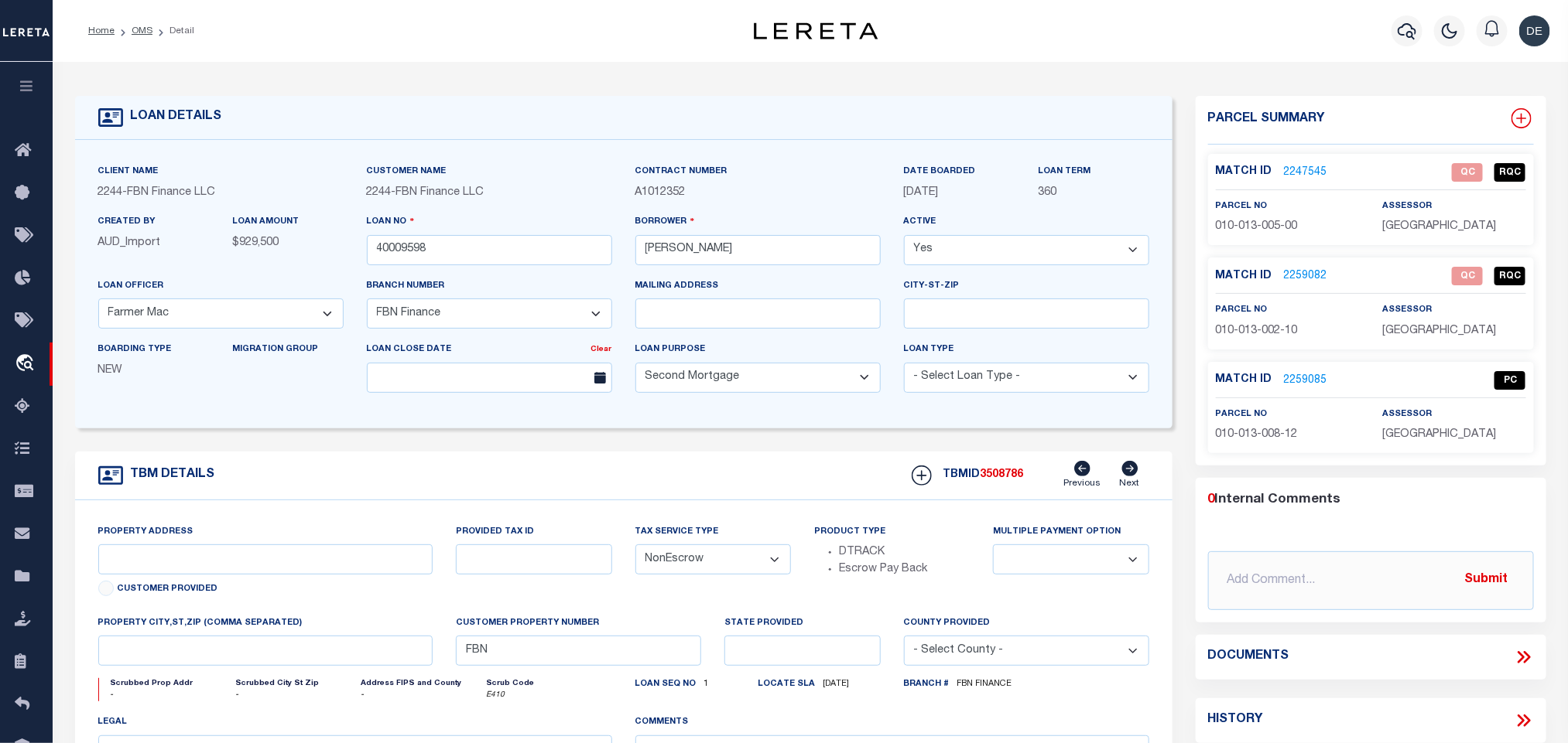
click at [1529, 119] on icon at bounding box center [1521, 118] width 20 height 20
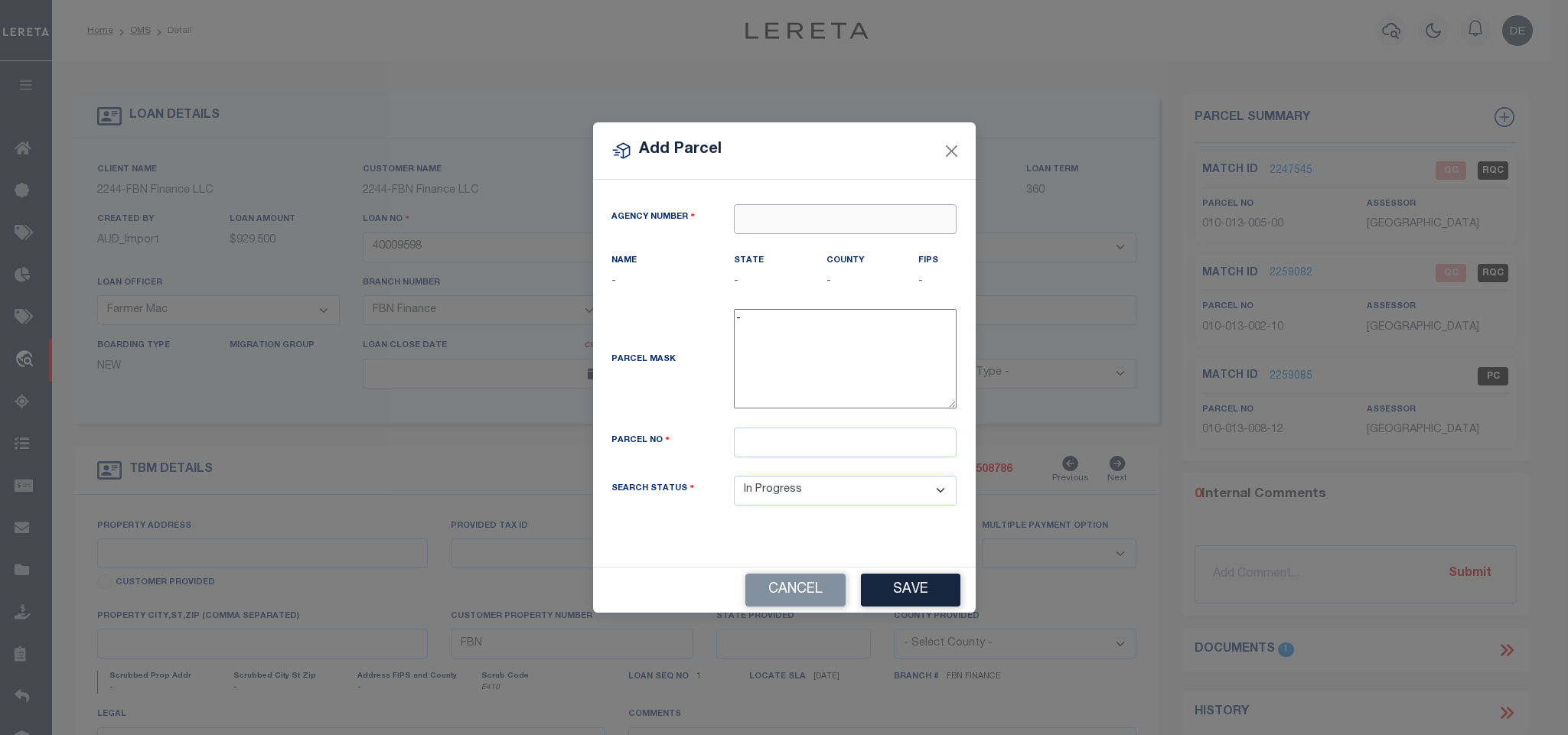
click at [832, 209] on input "text" at bounding box center [845, 219] width 223 height 30
paste input "210590000"
click at [834, 236] on div "210590000 : [GEOGRAPHIC_DATA]" at bounding box center [849, 242] width 231 height 24
drag, startPoint x: 899, startPoint y: 459, endPoint x: 902, endPoint y: 613, distance: 154.0
click at [899, 458] on input "text" at bounding box center [845, 443] width 223 height 30
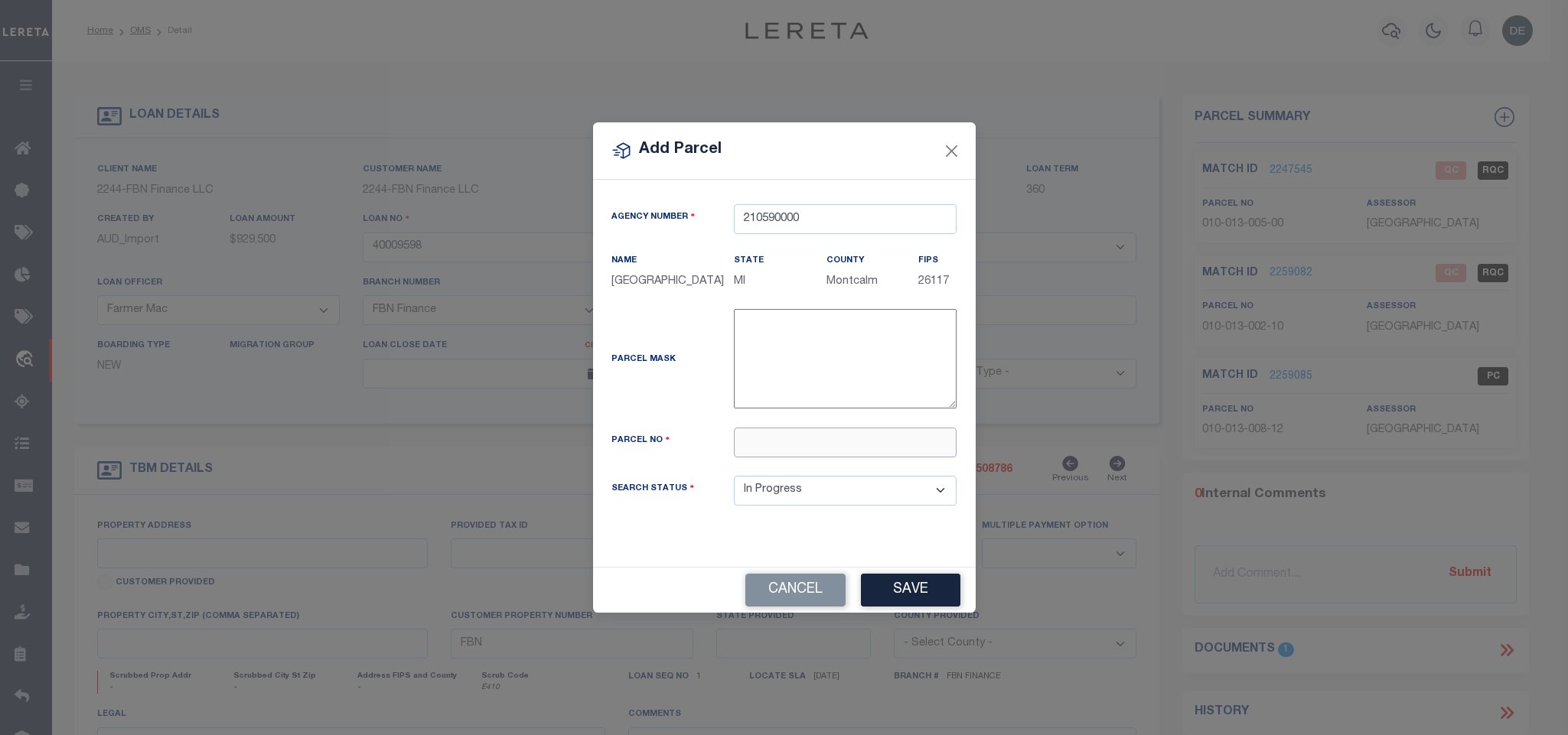
paste input "003-007-012-00"
click at [904, 602] on button "Save" at bounding box center [910, 590] width 100 height 33
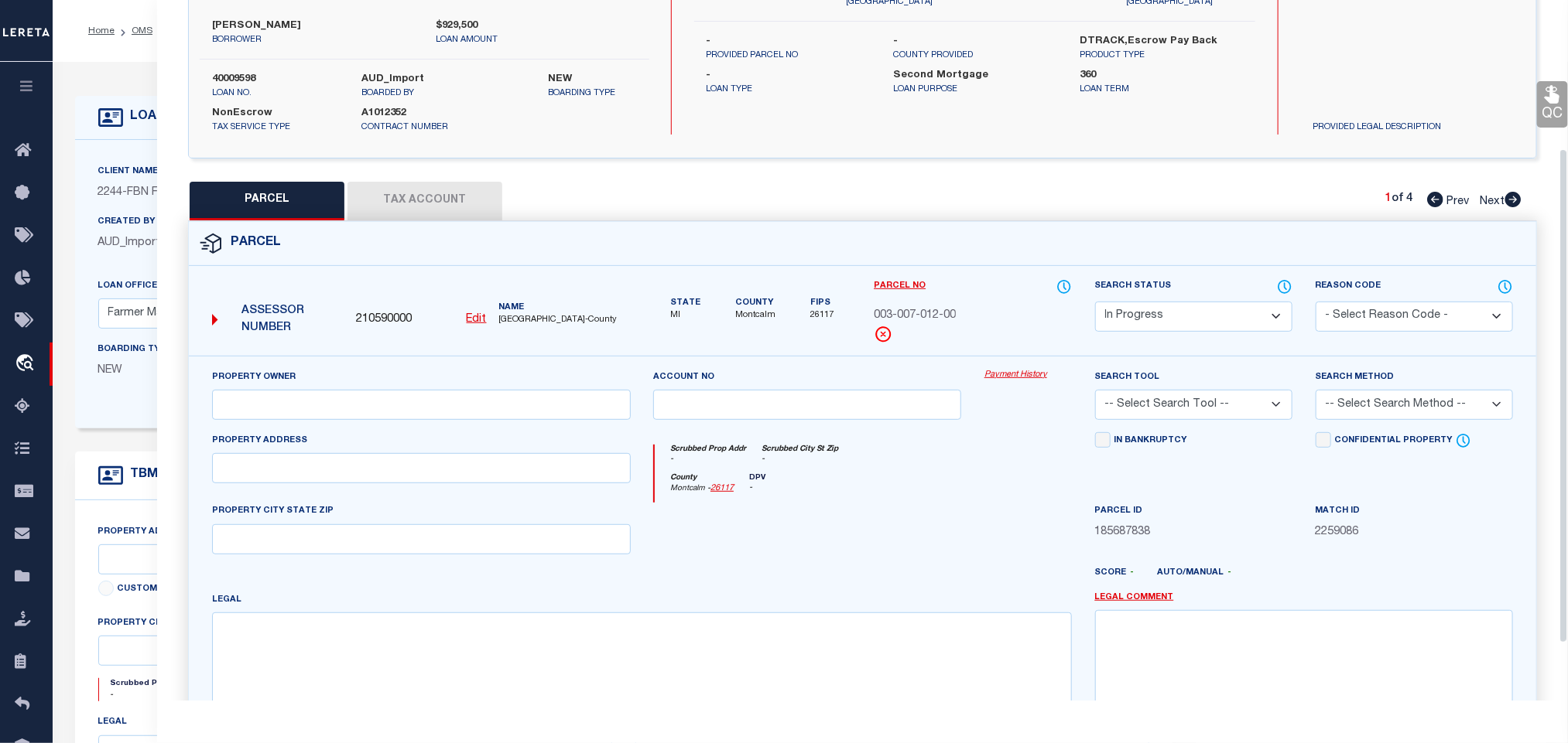
scroll to position [290, 0]
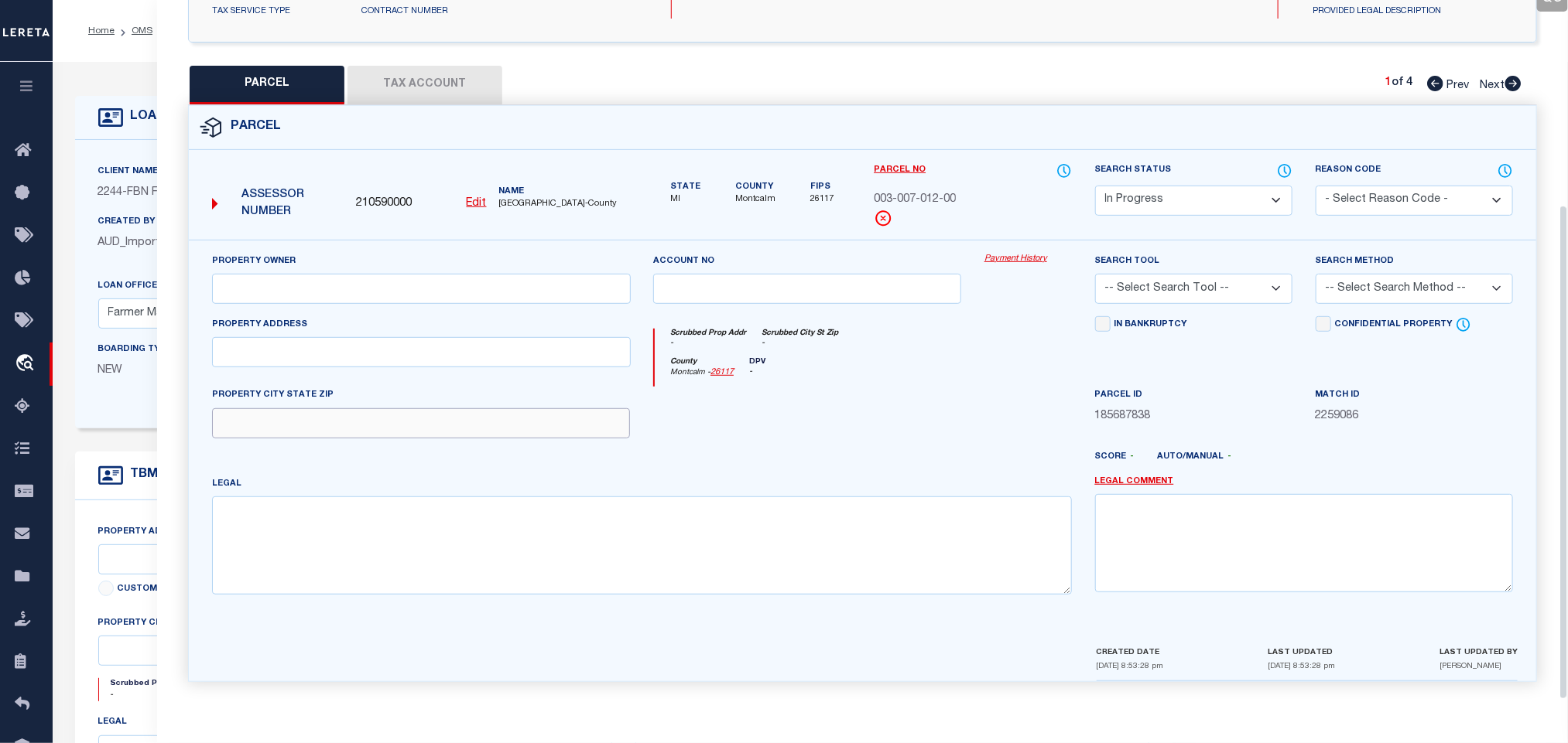
click at [404, 425] on input "text" at bounding box center [421, 423] width 418 height 30
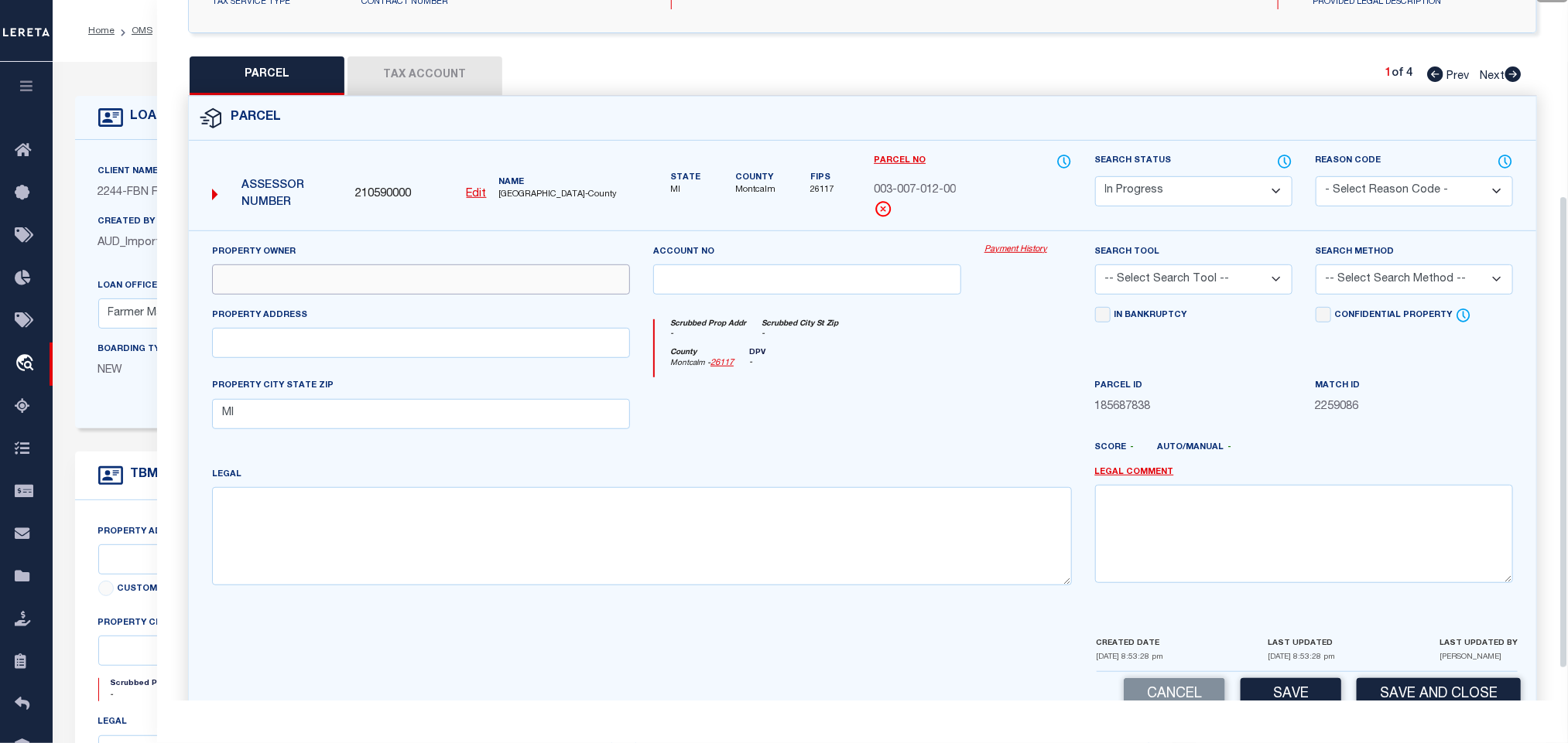
click at [260, 285] on input "text" at bounding box center [421, 280] width 418 height 30
paste input "[PERSON_NAME] TRUST"
click at [1141, 276] on select "-- Select Search Tool -- 3rd Party Website Agency File Agency Website ATLS CNV-…" at bounding box center [1194, 280] width 197 height 30
click at [1095, 269] on select "-- Select Search Tool -- 3rd Party Website Agency File Agency Website ATLS CNV-…" at bounding box center [1194, 280] width 197 height 30
click at [1401, 295] on select "-- Select Search Method -- Property Address Legal Liability Info Provided" at bounding box center [1414, 280] width 197 height 30
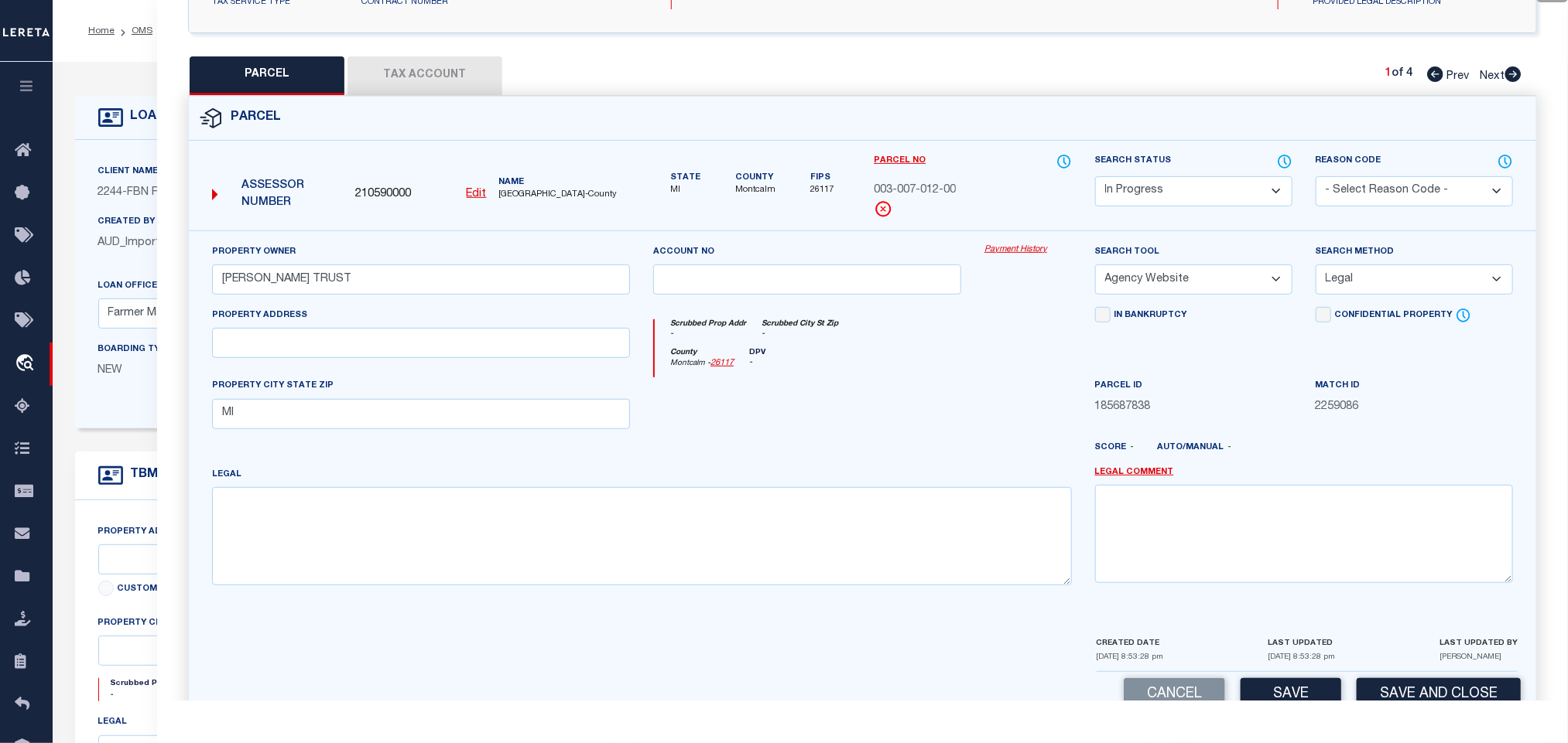
click at [1316, 269] on select "-- Select Search Method -- Property Address Legal Liability Info Provided" at bounding box center [1414, 280] width 197 height 30
click at [1268, 687] on button "Save" at bounding box center [1291, 695] width 101 height 33
click at [453, 82] on button "Tax Account" at bounding box center [425, 76] width 155 height 39
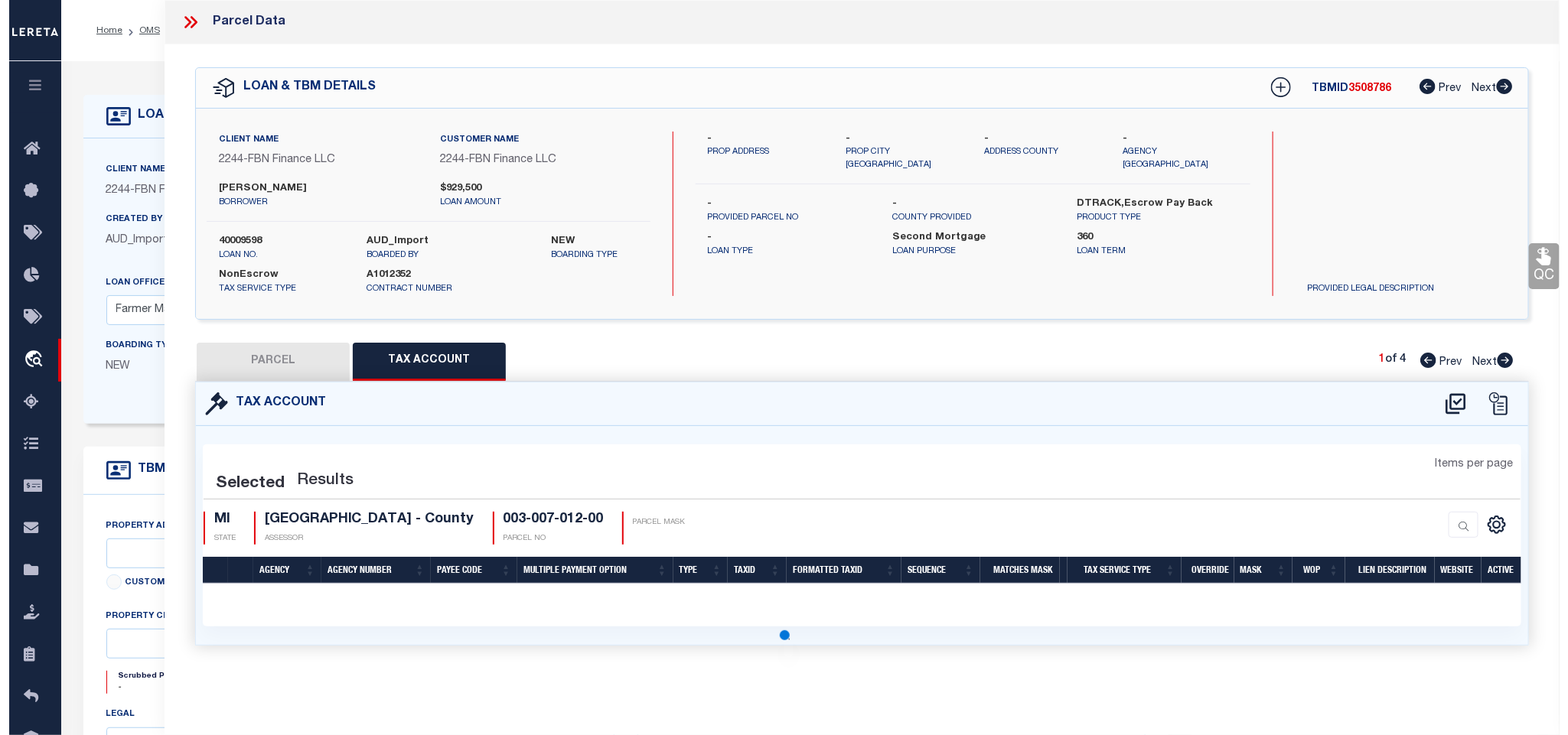
scroll to position [0, 0]
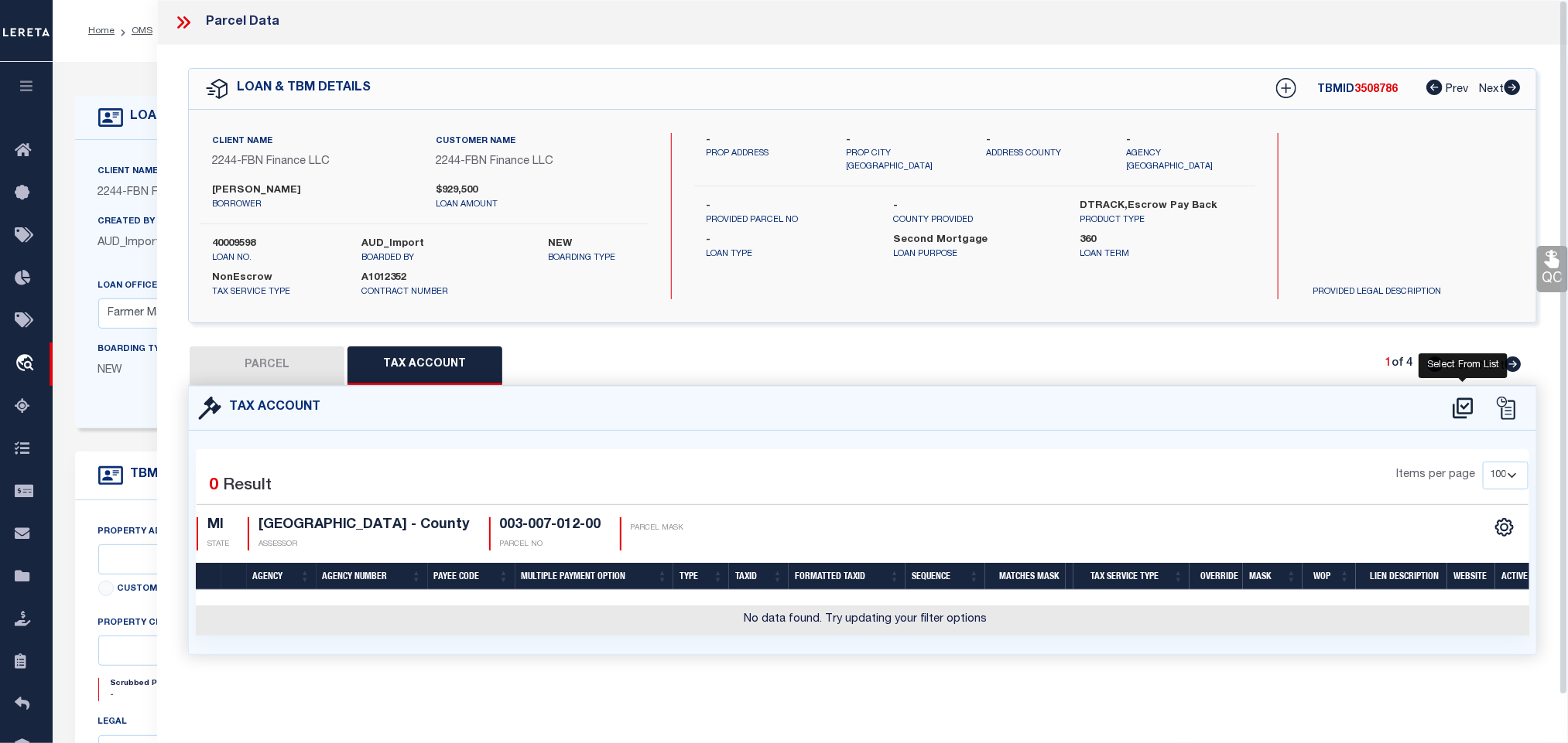
click at [1463, 406] on icon at bounding box center [1463, 408] width 25 height 24
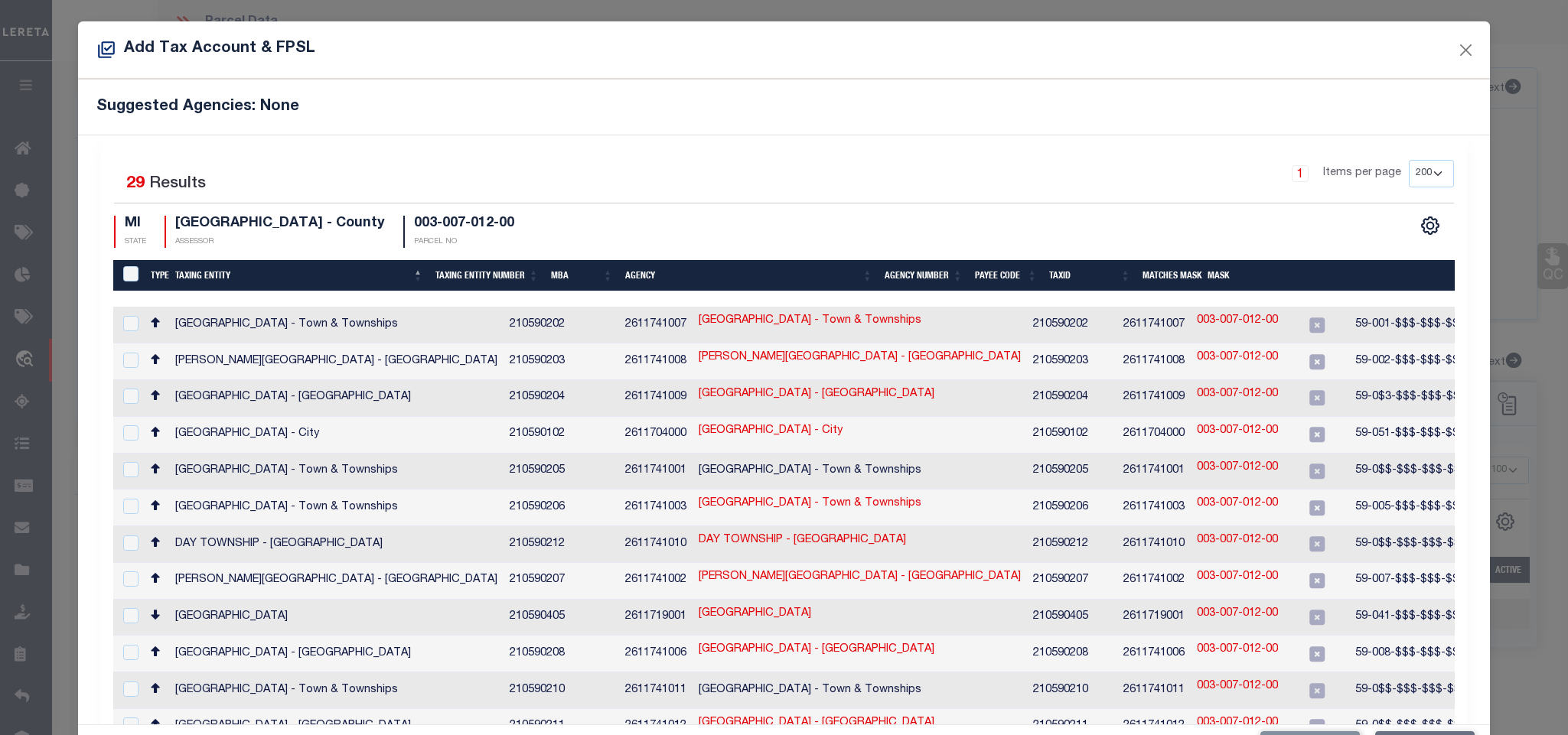
click at [627, 129] on div "Suggested Agencies: None" at bounding box center [783, 107] width 1411 height 56
click at [1196, 388] on link "003-007-012-00" at bounding box center [1237, 395] width 81 height 17
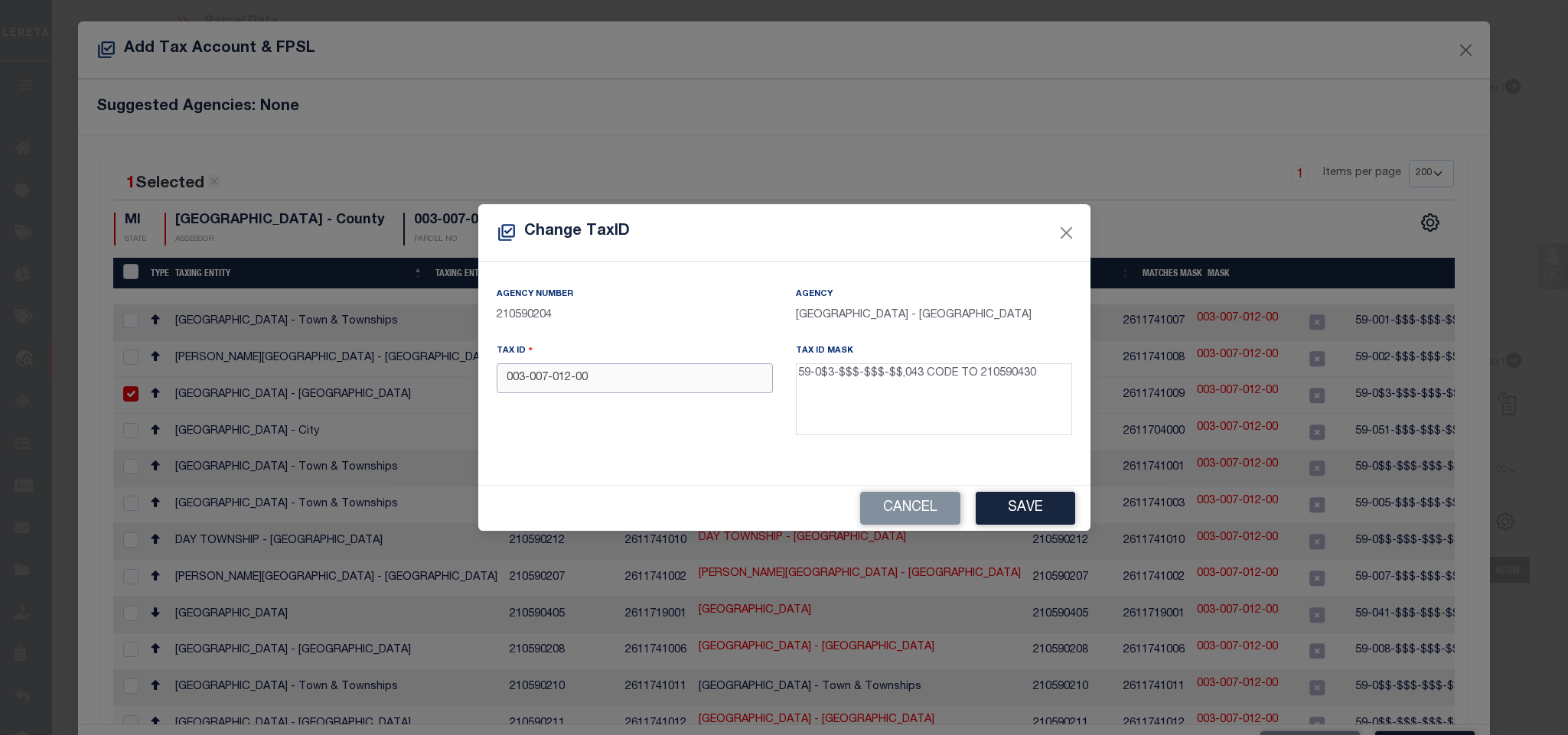
click at [690, 393] on input "003-007-012-00" at bounding box center [634, 378] width 276 height 30
click at [1017, 496] on button "Save" at bounding box center [1026, 508] width 100 height 33
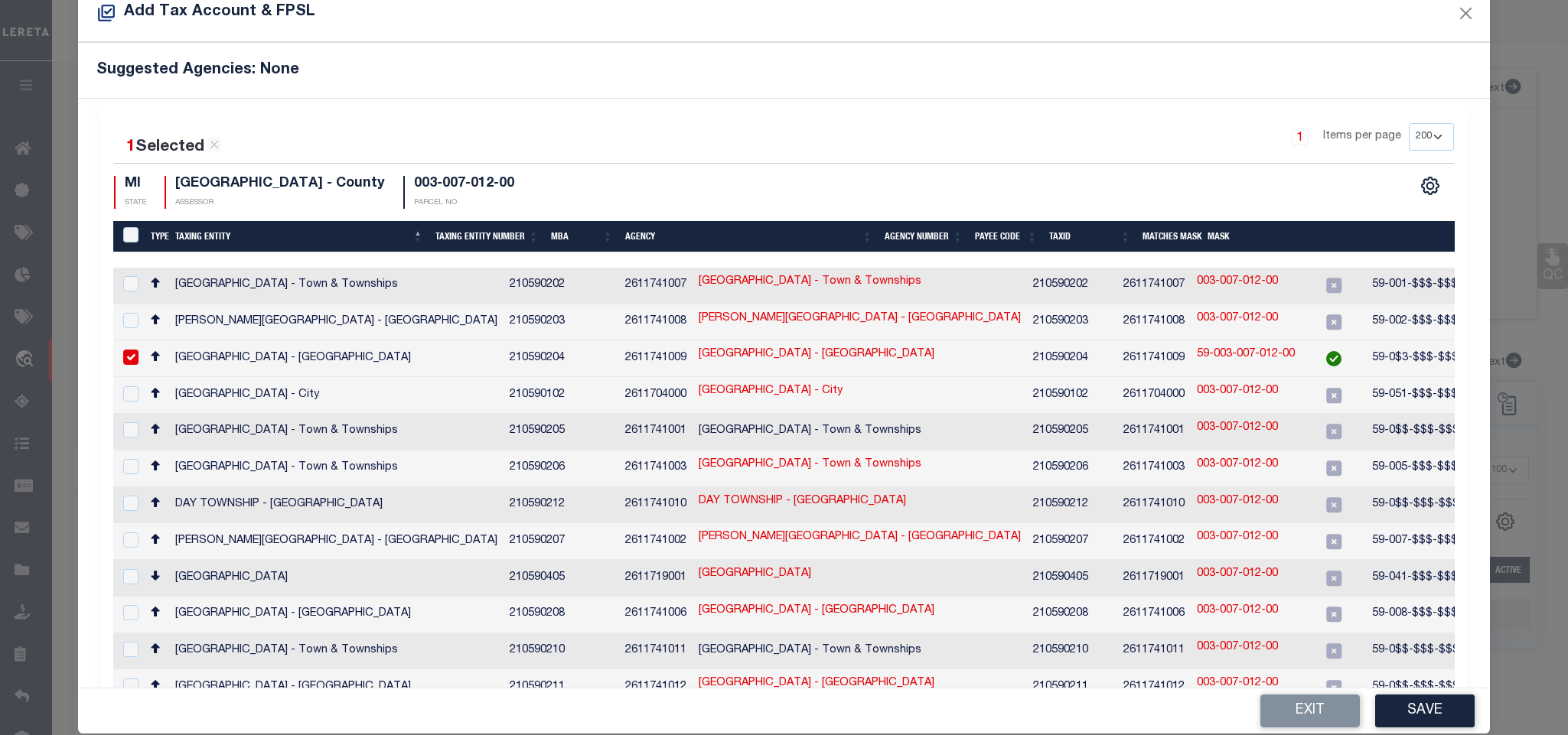
scroll to position [58, 0]
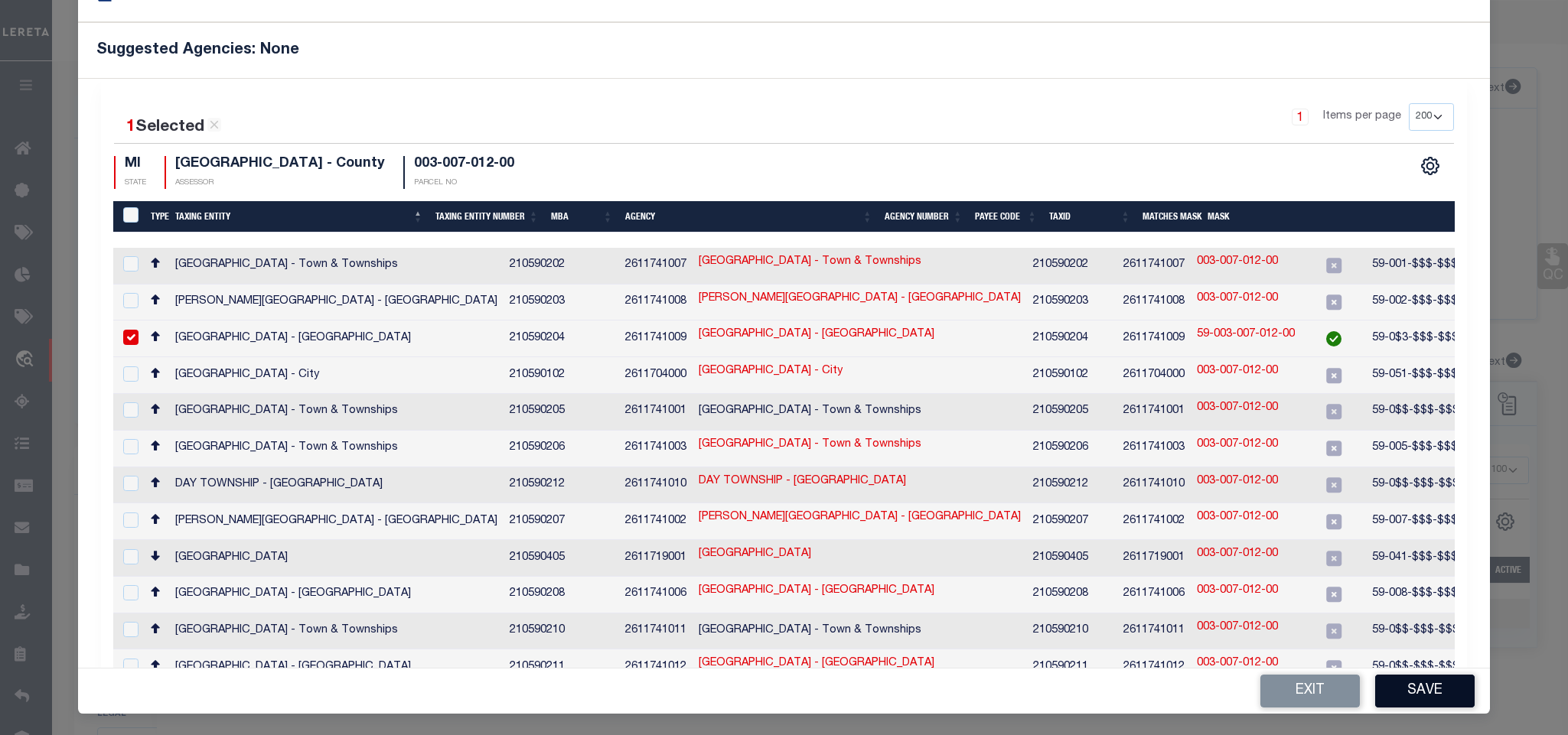
click at [1419, 687] on button "Save" at bounding box center [1425, 691] width 100 height 33
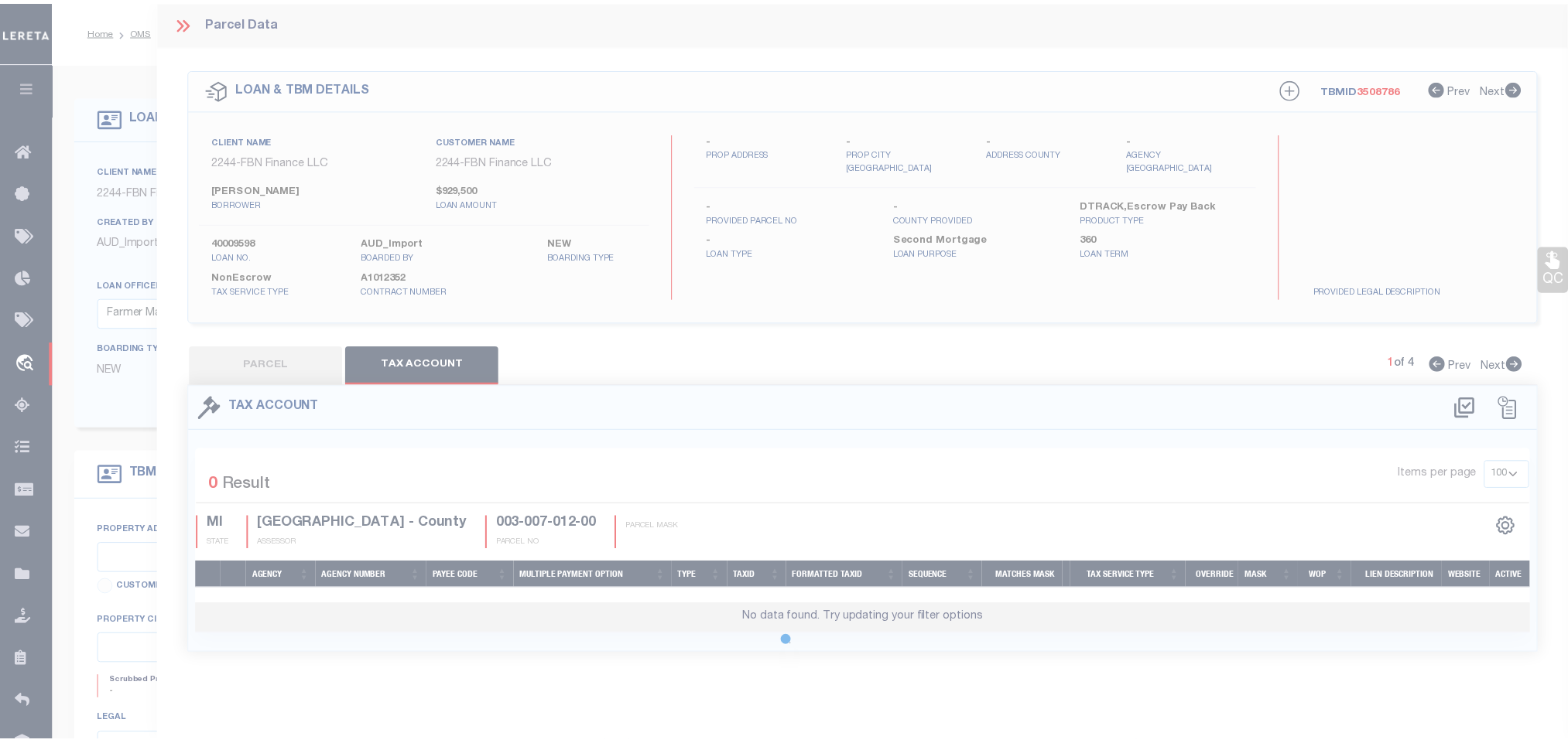
scroll to position [0, 0]
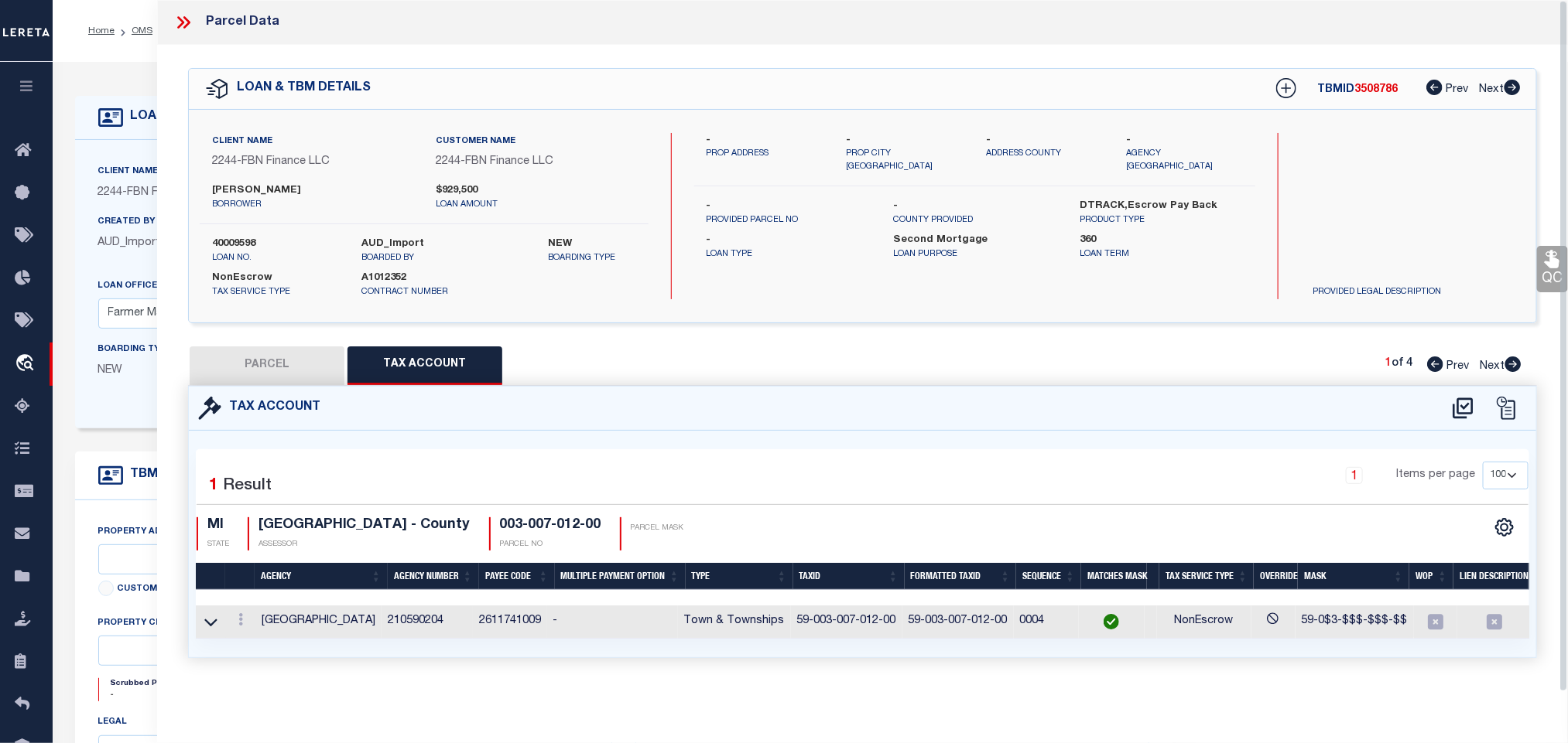
click at [270, 366] on button "PARCEL" at bounding box center [267, 366] width 155 height 39
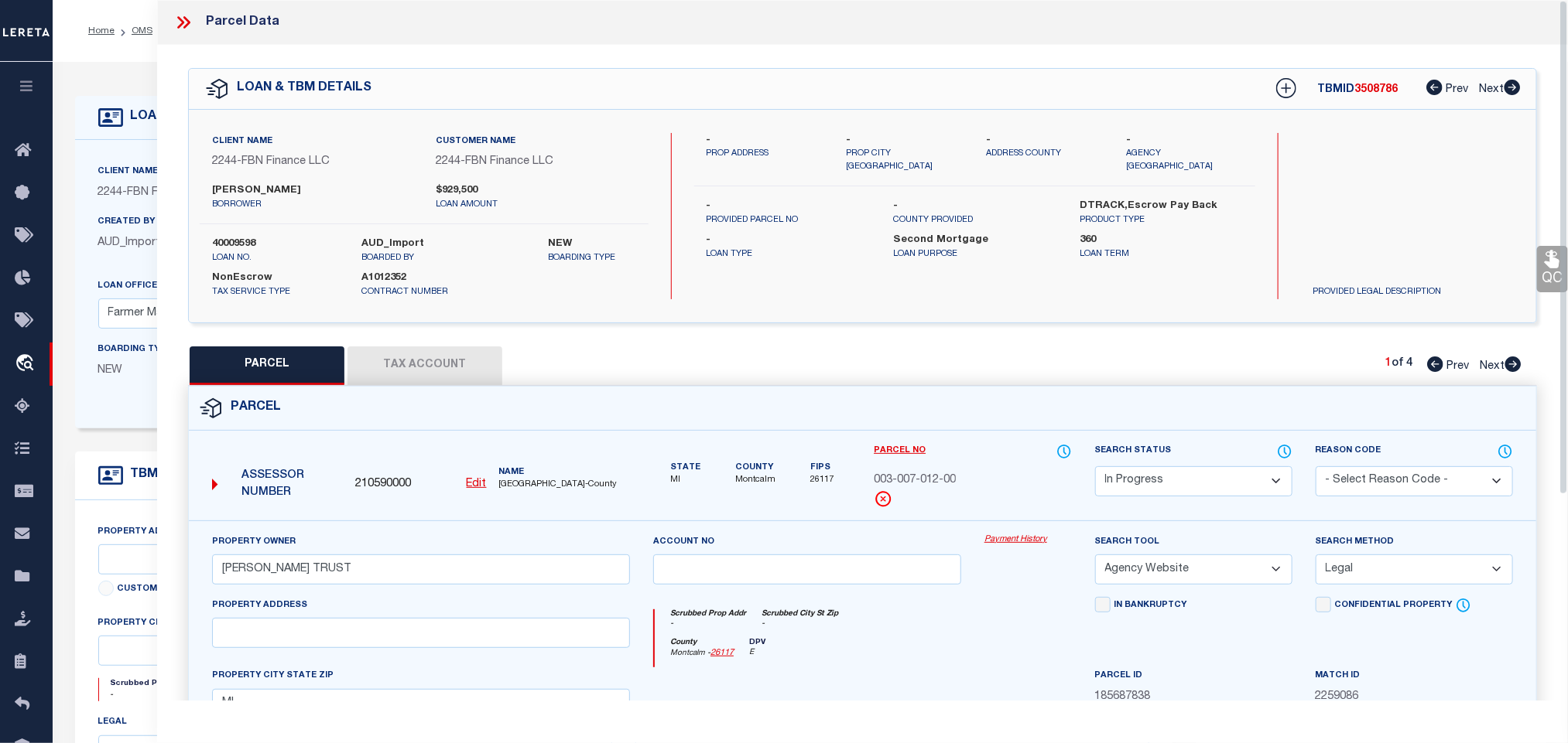
drag, startPoint x: 1210, startPoint y: 486, endPoint x: 1197, endPoint y: 470, distance: 20.6
click at [1210, 486] on select "Automated Search Bad Parcel Complete Duplicate Parcel High Dollar Reporting In …" at bounding box center [1194, 481] width 197 height 30
click at [1095, 468] on select "Automated Search Bad Parcel Complete Duplicate Parcel High Dollar Reporting In …" at bounding box center [1194, 481] width 197 height 30
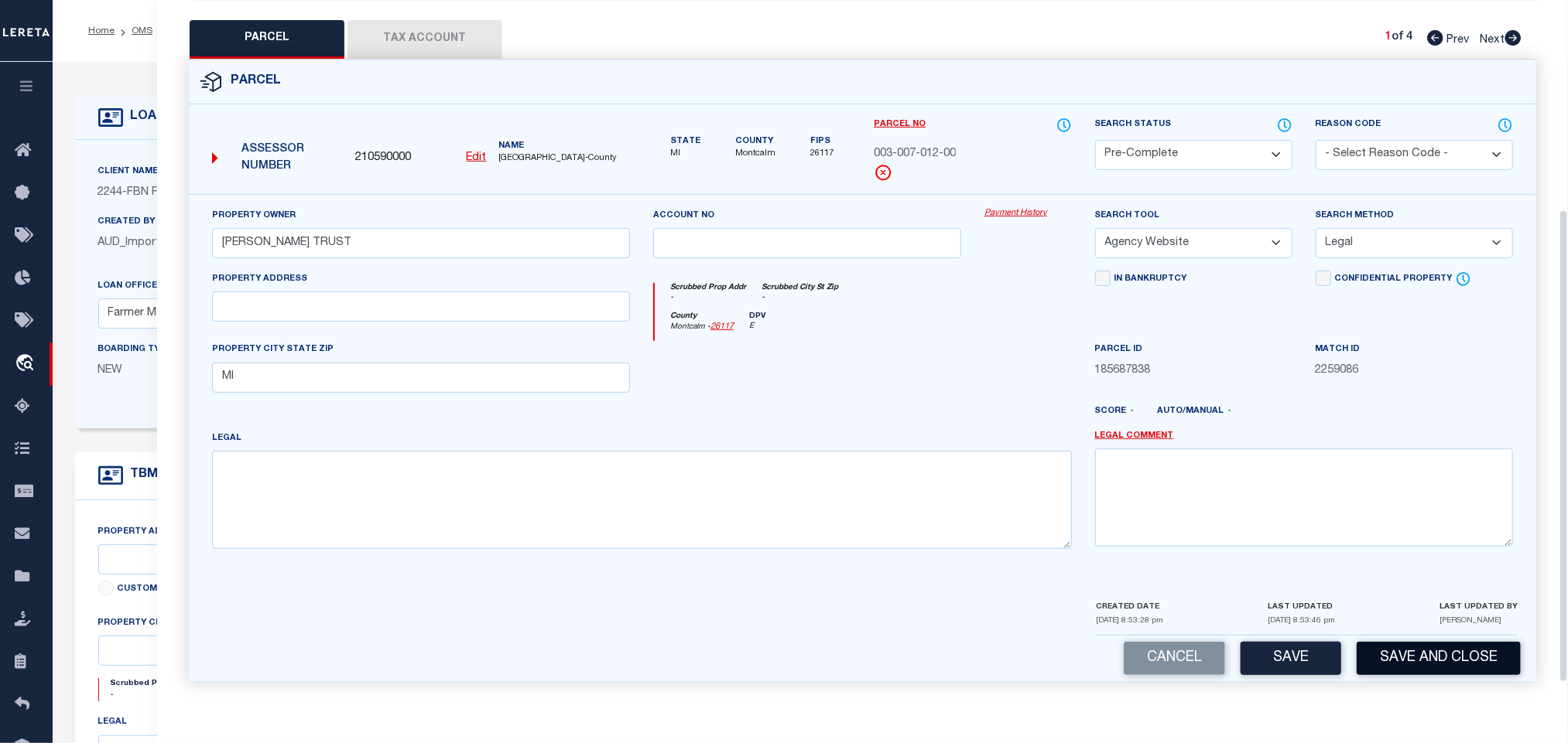
click at [1380, 648] on button "Save and Close" at bounding box center [1439, 659] width 164 height 33
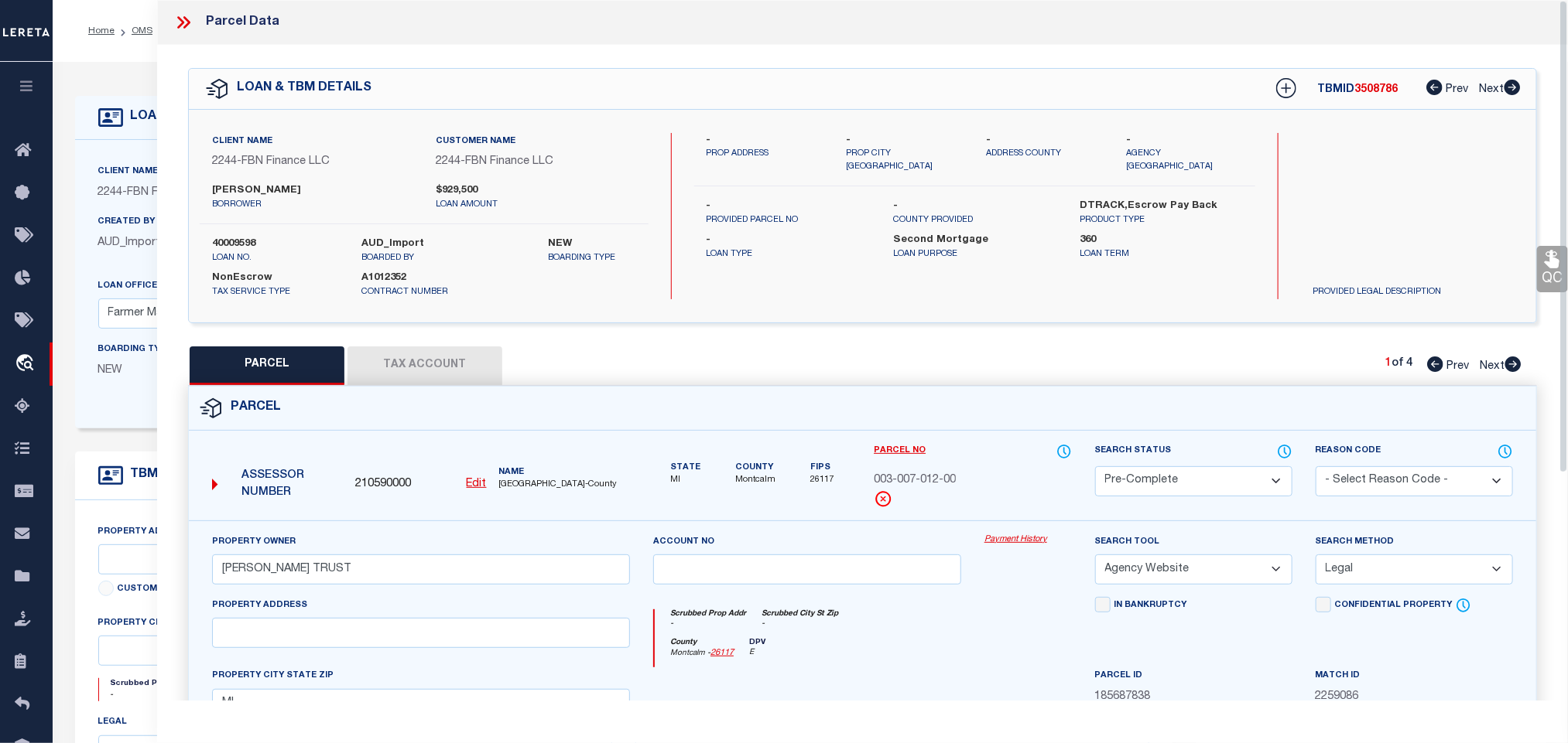
click at [240, 236] on div "Client Name 2244 - FBN Finance LLC Customer Name 2244 - FBN Finance LLC [PERSON…" at bounding box center [423, 216] width 449 height 166
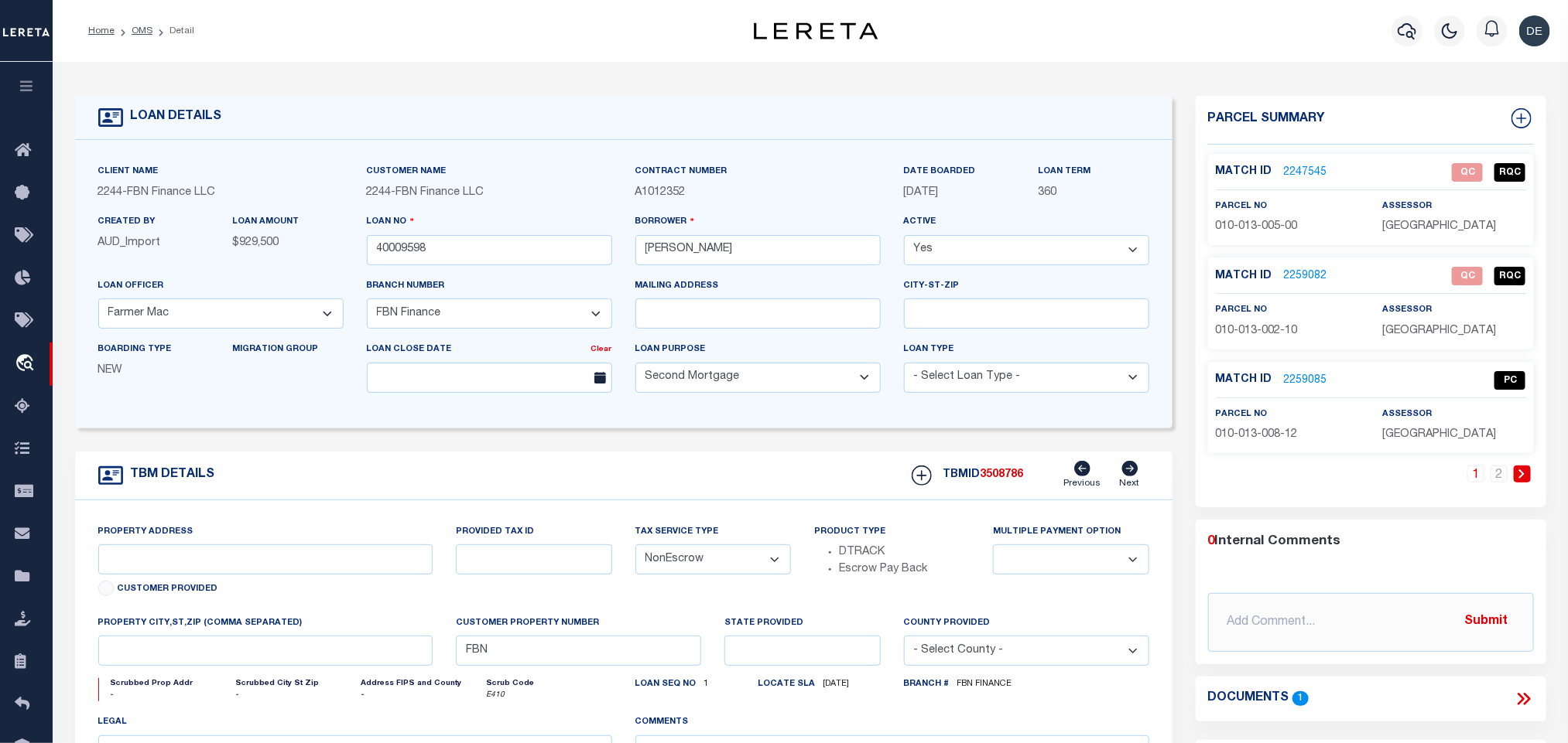
click at [1007, 477] on span "3508786" at bounding box center [1002, 475] width 43 height 11
click at [1444, 219] on p "[GEOGRAPHIC_DATA]" at bounding box center [1454, 228] width 143 height 17
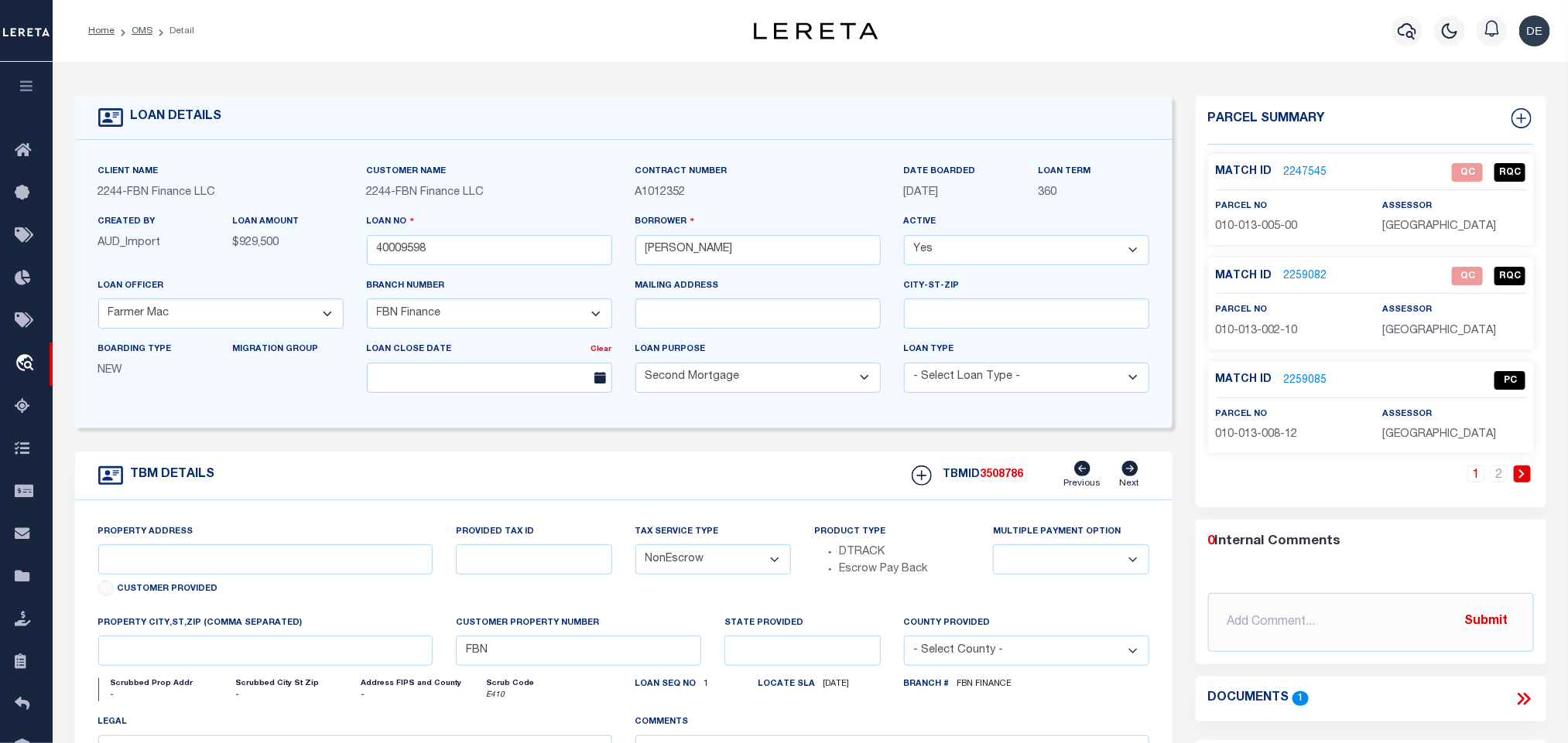
click at [1258, 230] on span "010-013-005-00" at bounding box center [1257, 227] width 82 height 11
click at [430, 244] on input "40009598" at bounding box center [489, 250] width 245 height 30
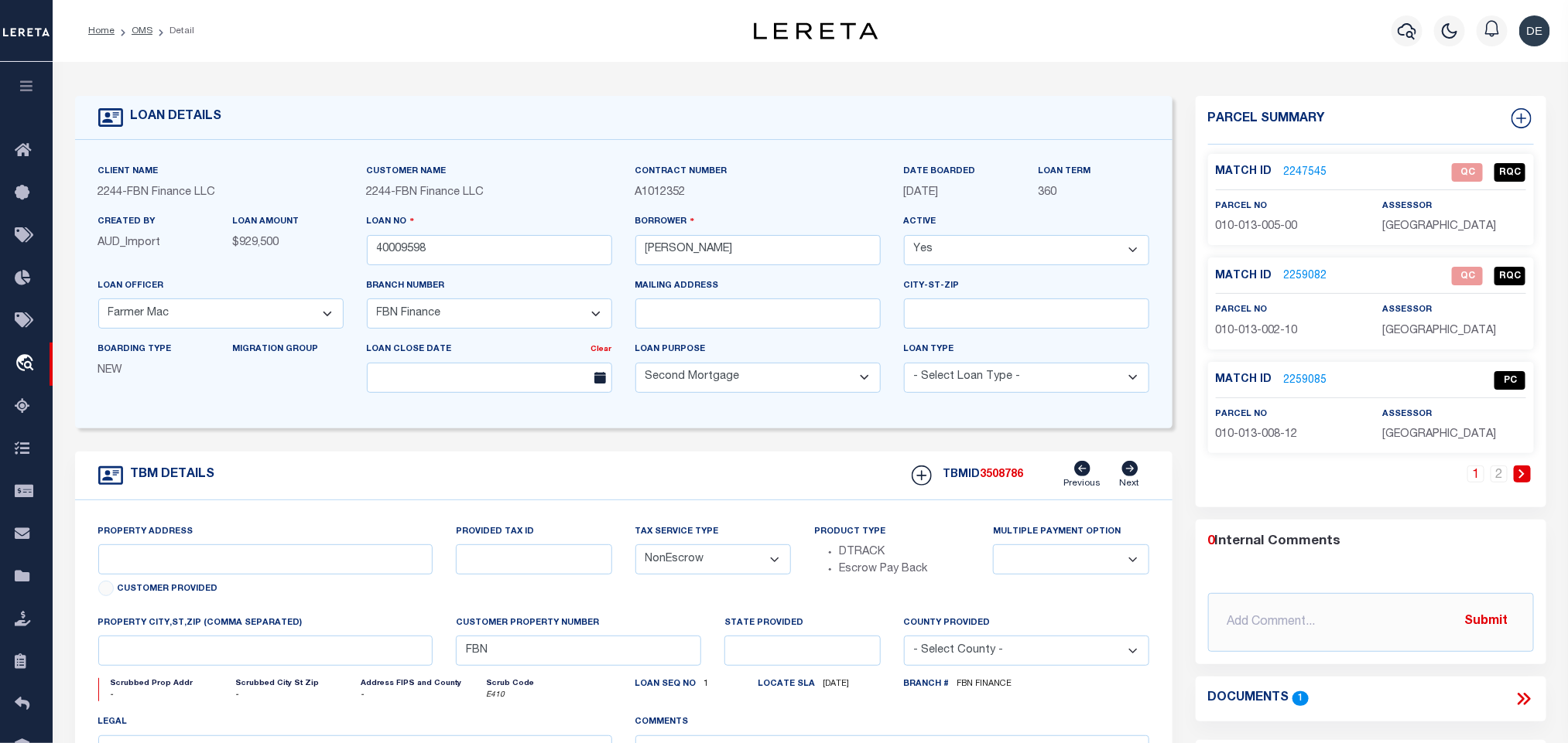
click at [1007, 481] on span "3508786" at bounding box center [1002, 475] width 43 height 11
click at [1491, 328] on span "[GEOGRAPHIC_DATA]" at bounding box center [1439, 331] width 114 height 11
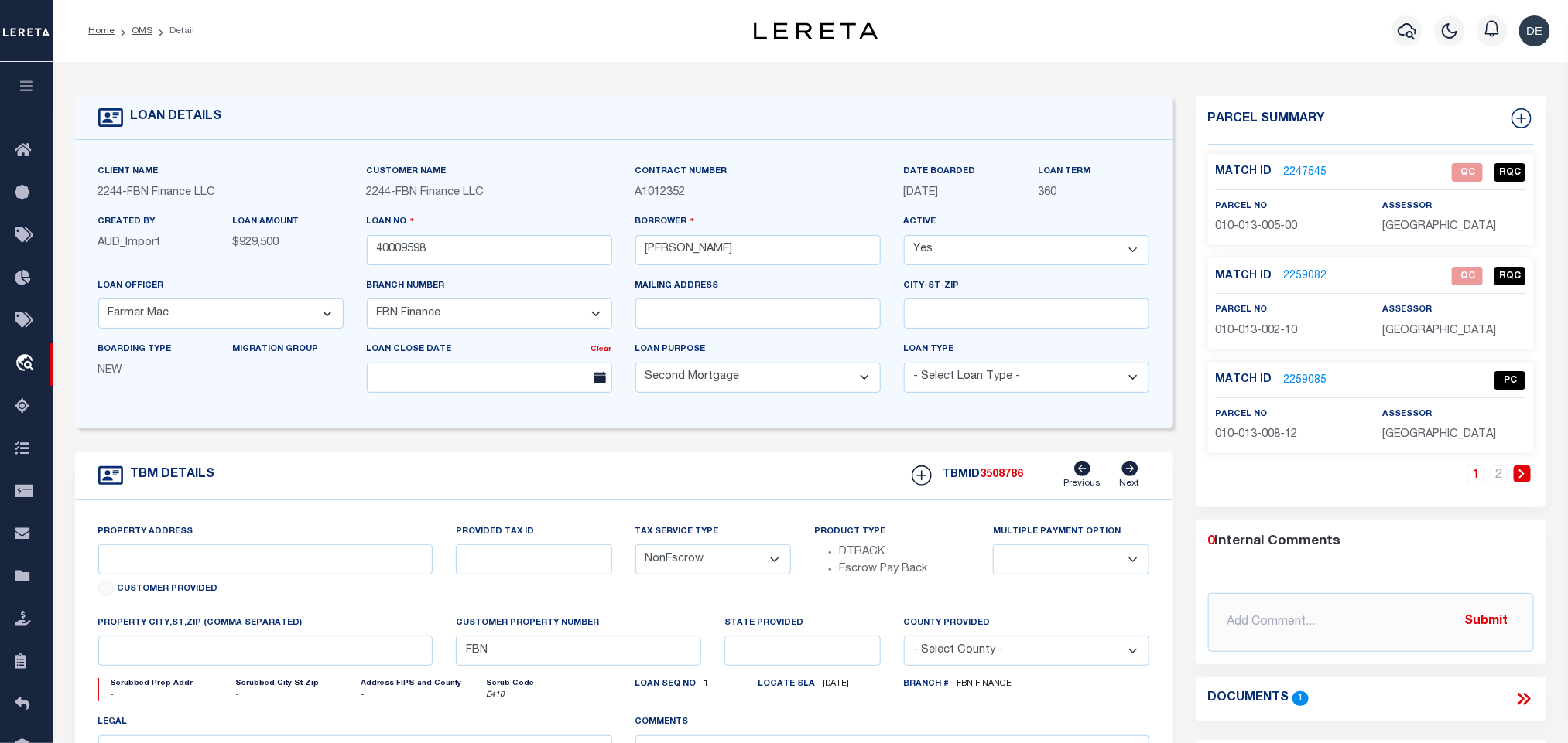
click at [1278, 340] on p "010-013-002-10" at bounding box center [1287, 332] width 143 height 17
click at [500, 251] on input "40009598" at bounding box center [489, 250] width 245 height 30
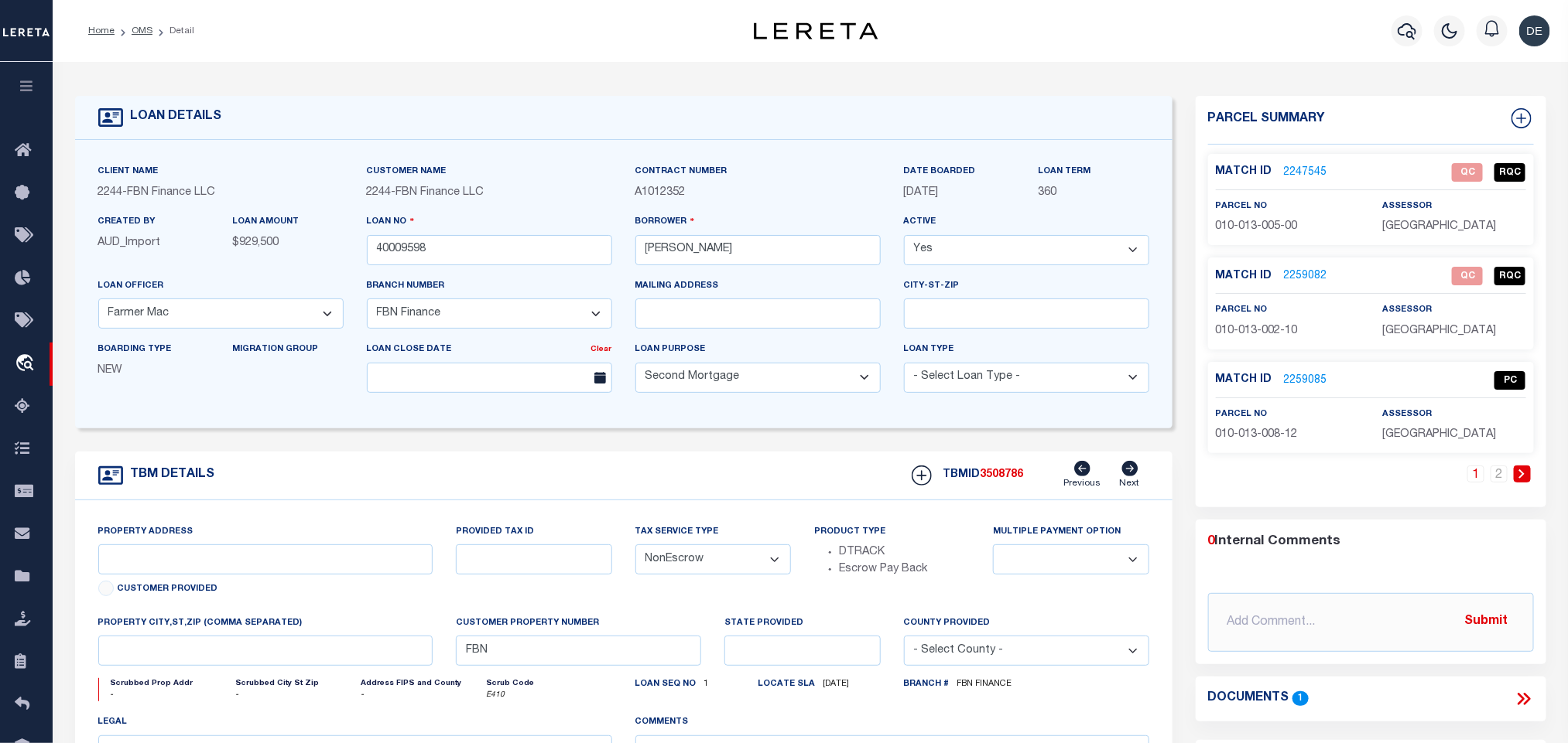
click at [1019, 478] on span "3508786" at bounding box center [1002, 475] width 43 height 11
click at [1443, 452] on div "Match ID 2259085 PC parcel no 010-013-008-12" at bounding box center [1371, 407] width 326 height 91
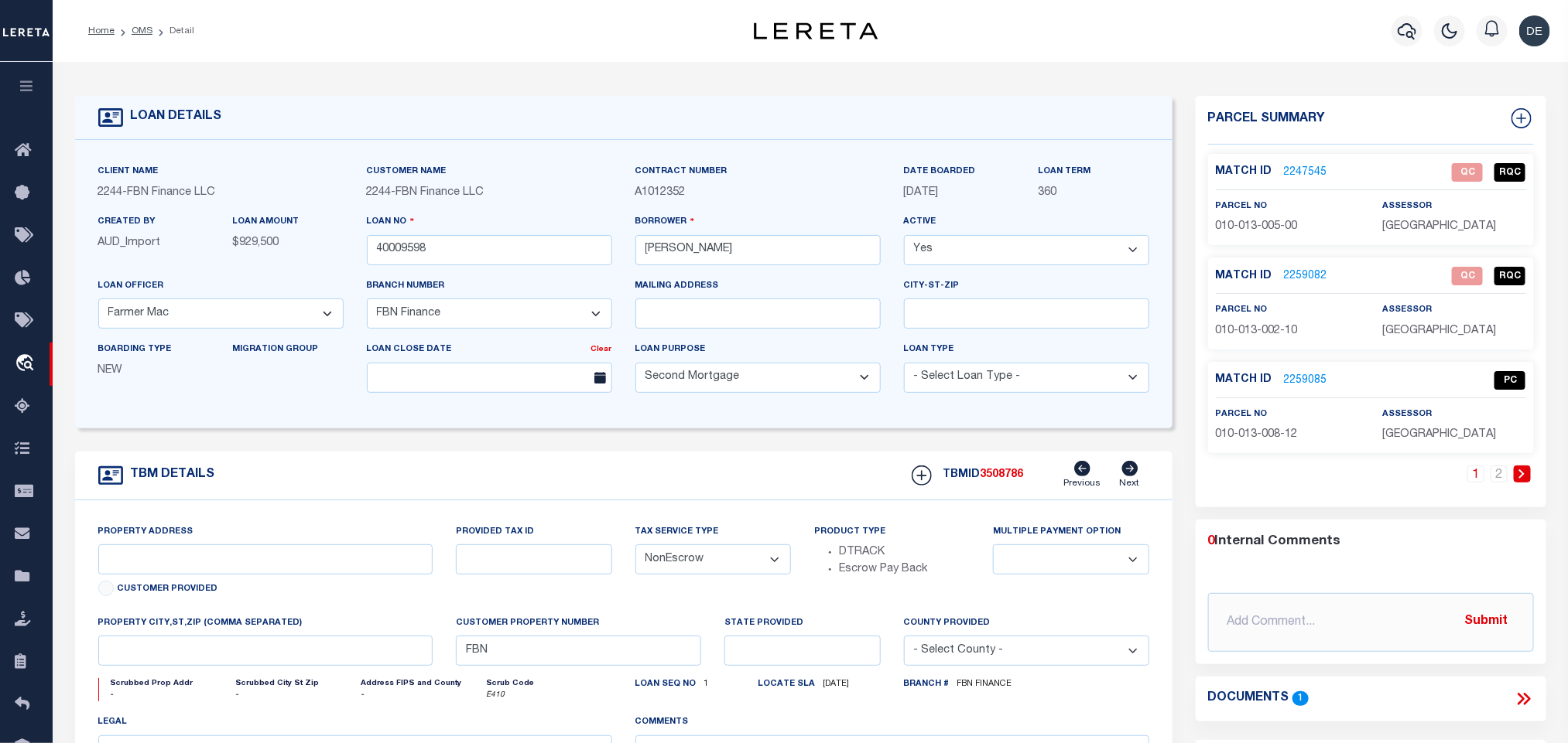
click at [1254, 432] on span "010-013-008-12" at bounding box center [1257, 435] width 82 height 11
click at [492, 239] on input "40009598" at bounding box center [489, 250] width 245 height 30
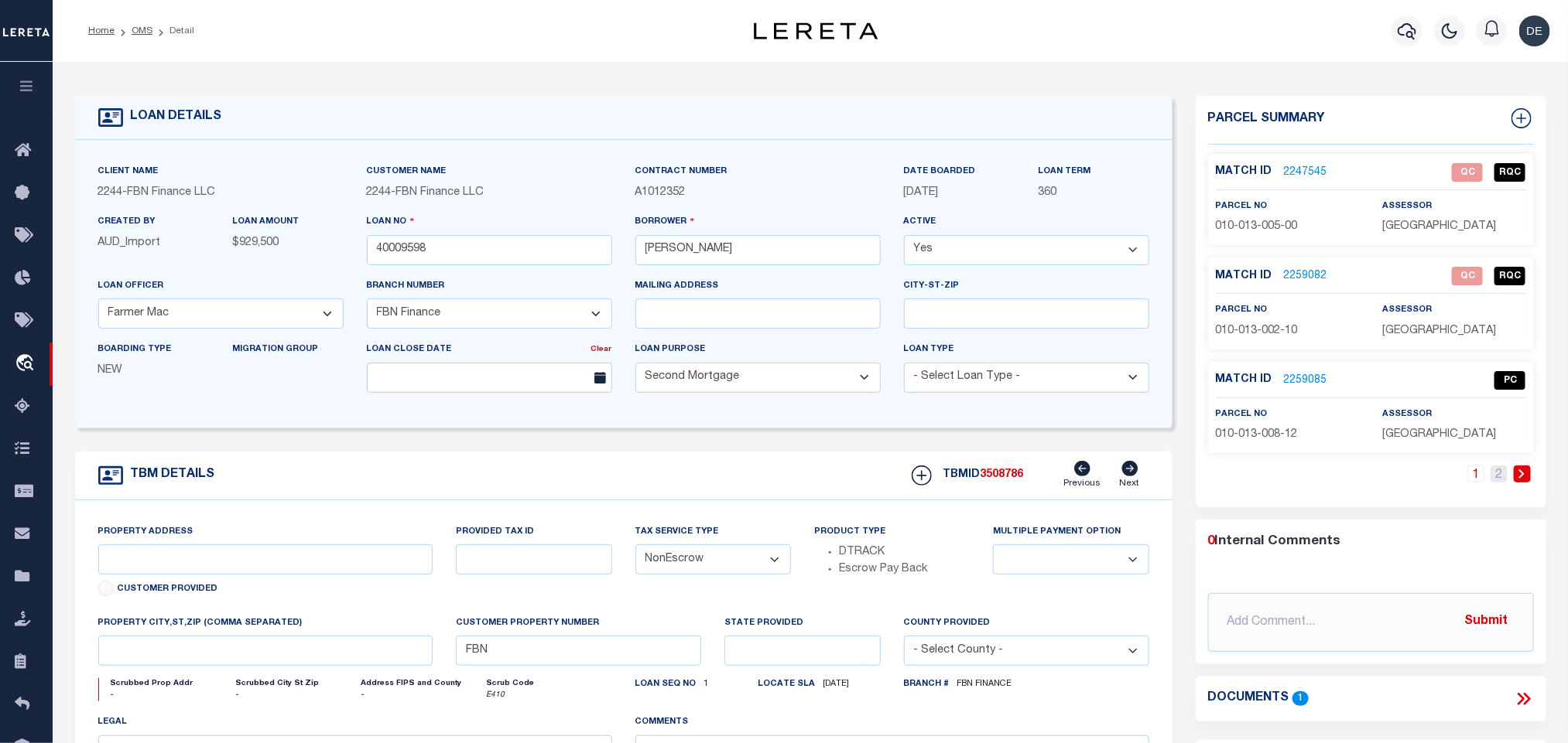
click at [1503, 476] on link "2" at bounding box center [1499, 474] width 17 height 17
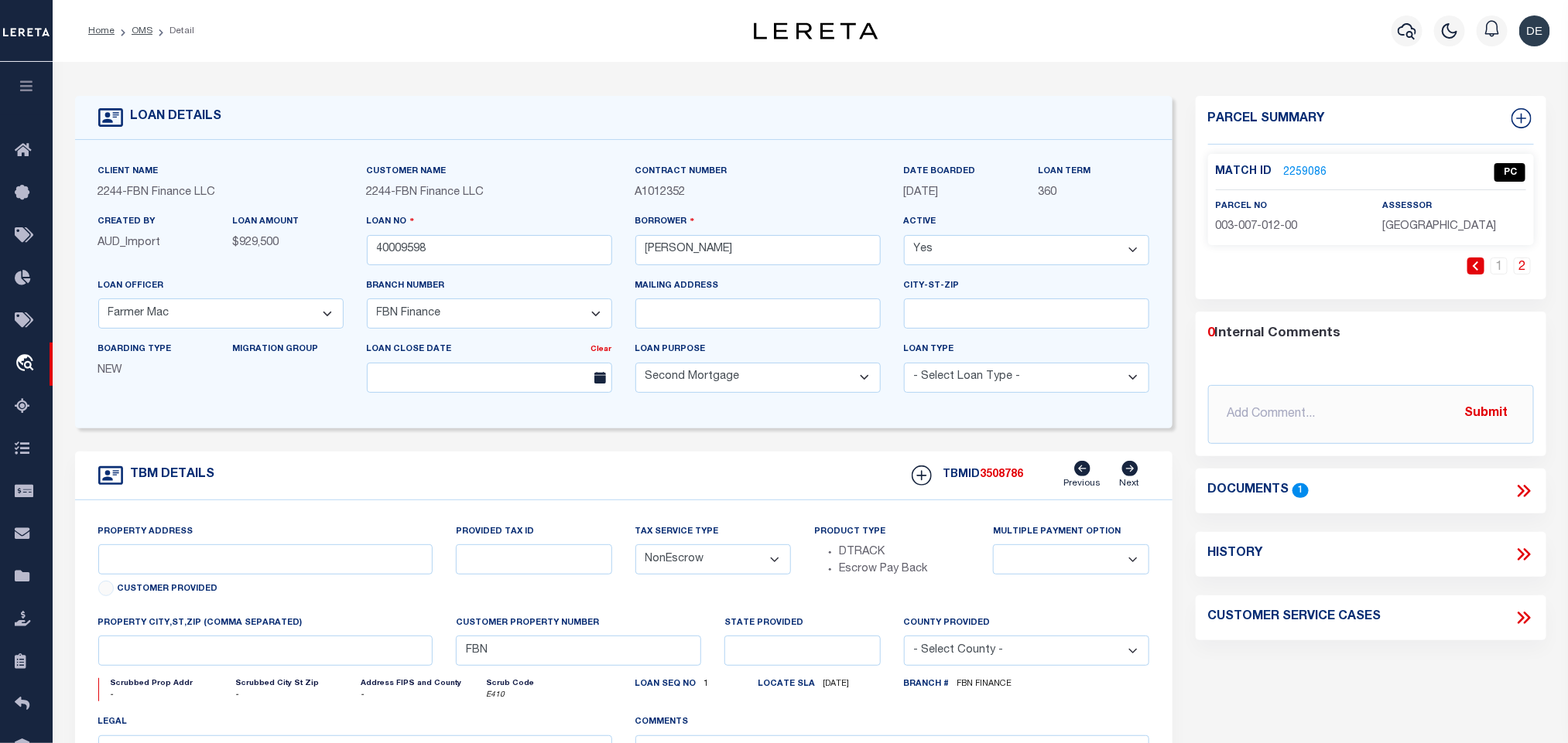
click at [999, 481] on span "3508786" at bounding box center [1002, 475] width 43 height 11
click at [1423, 226] on span "[GEOGRAPHIC_DATA]" at bounding box center [1439, 227] width 114 height 11
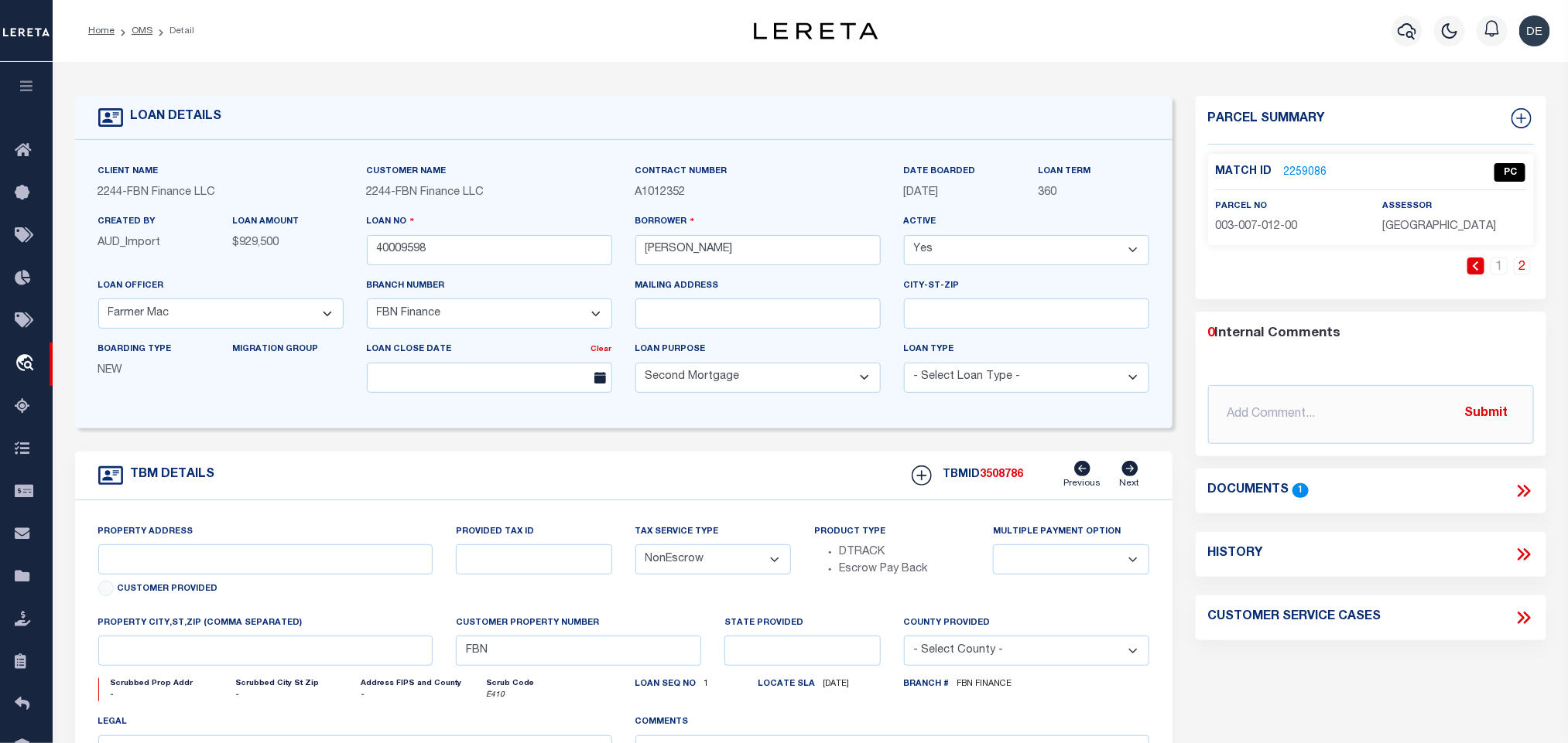
click at [1263, 228] on span "003-007-012-00" at bounding box center [1257, 227] width 82 height 11
drag, startPoint x: 137, startPoint y: 30, endPoint x: 281, endPoint y: 3, distance: 146.5
click at [137, 30] on link "OMS" at bounding box center [142, 31] width 21 height 9
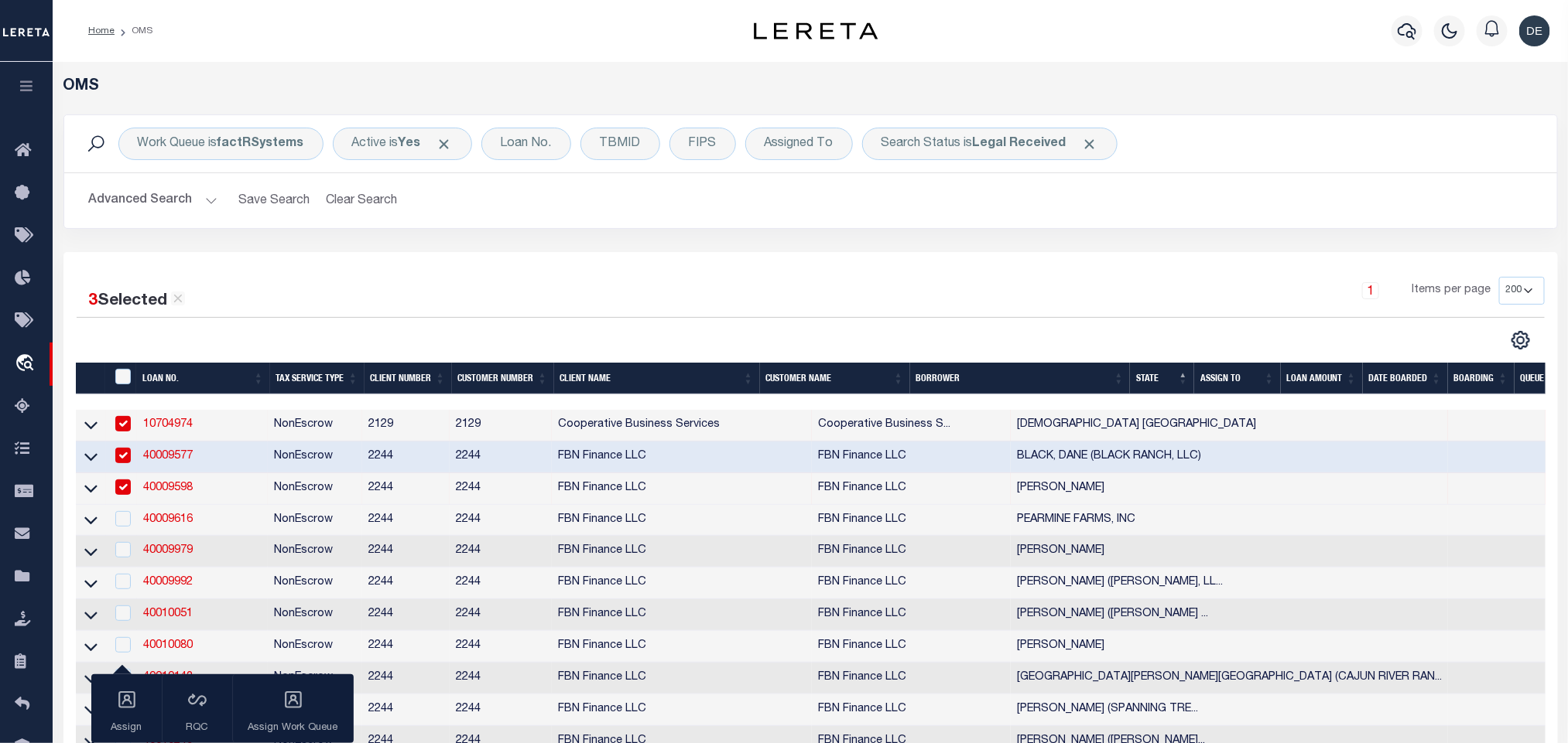
scroll to position [116, 0]
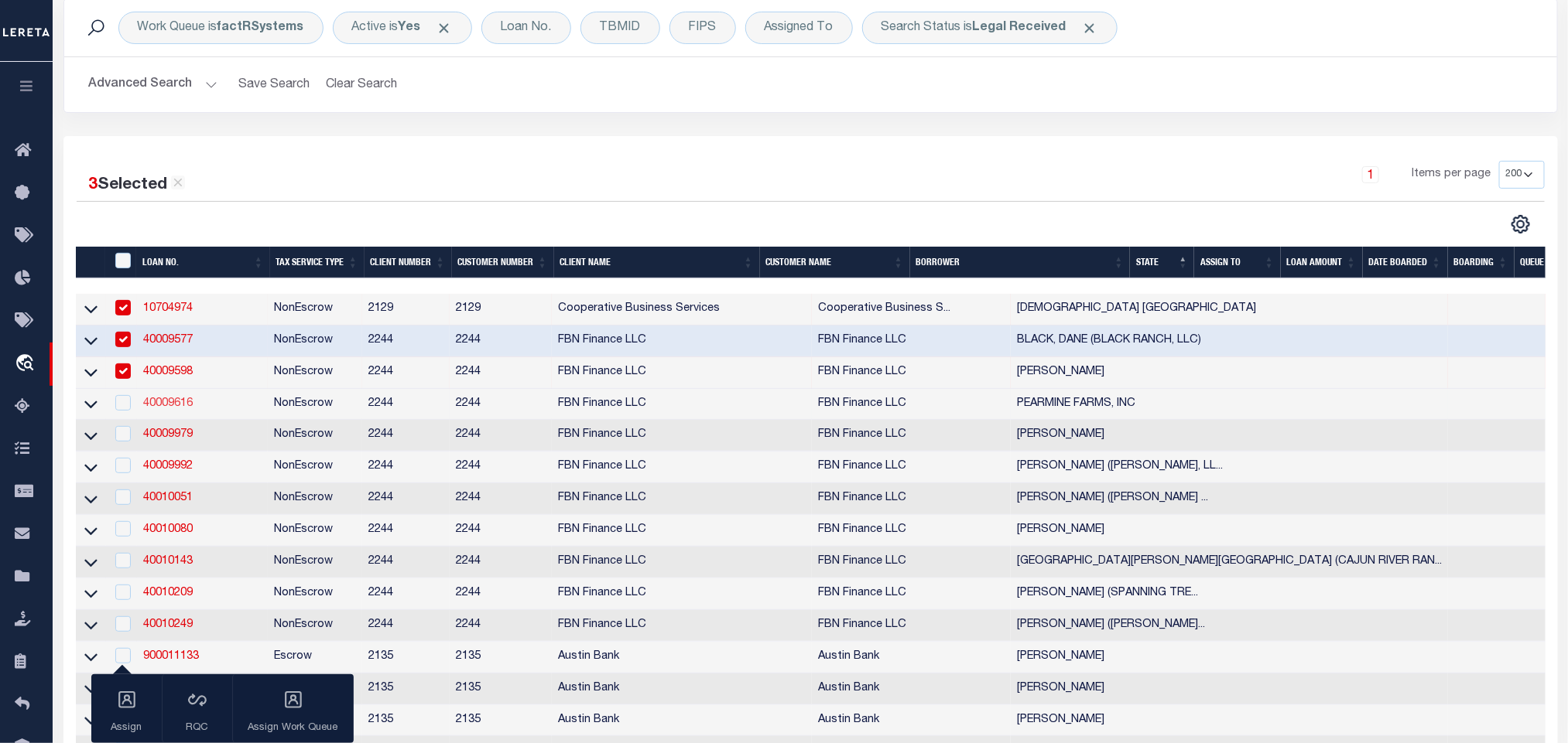
click at [180, 406] on link "40009616" at bounding box center [168, 404] width 50 height 11
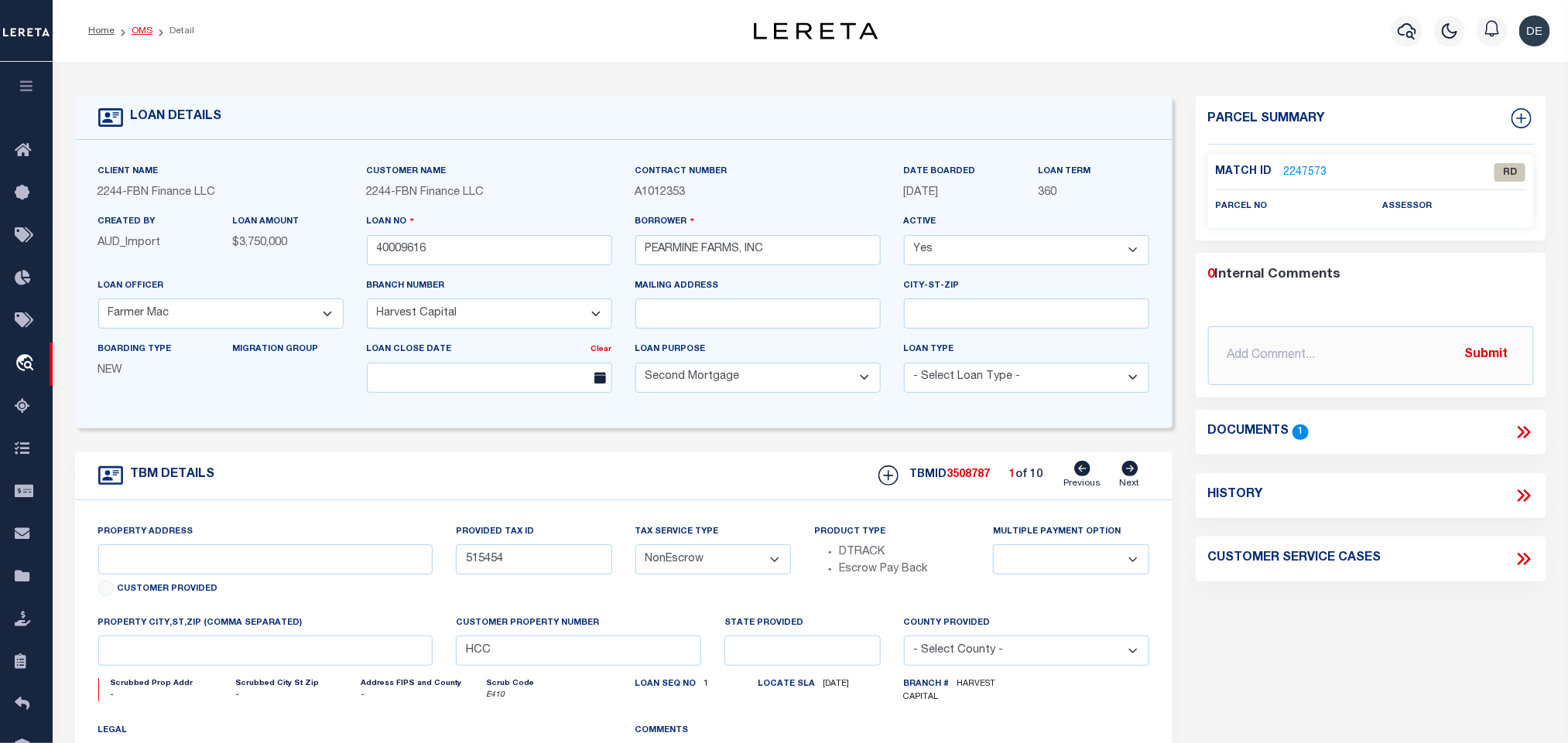
click at [140, 28] on link "OMS" at bounding box center [142, 31] width 21 height 9
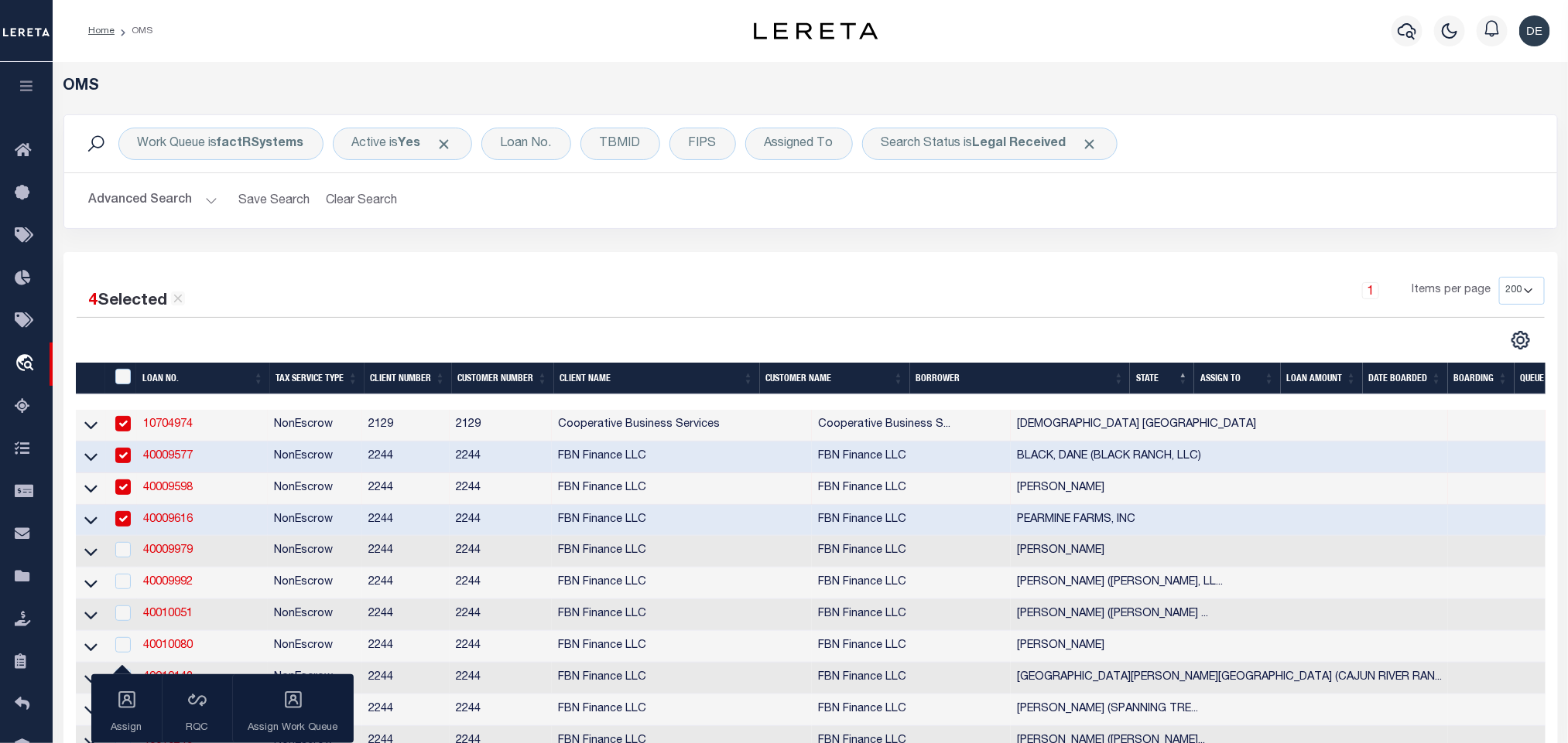
scroll to position [116, 0]
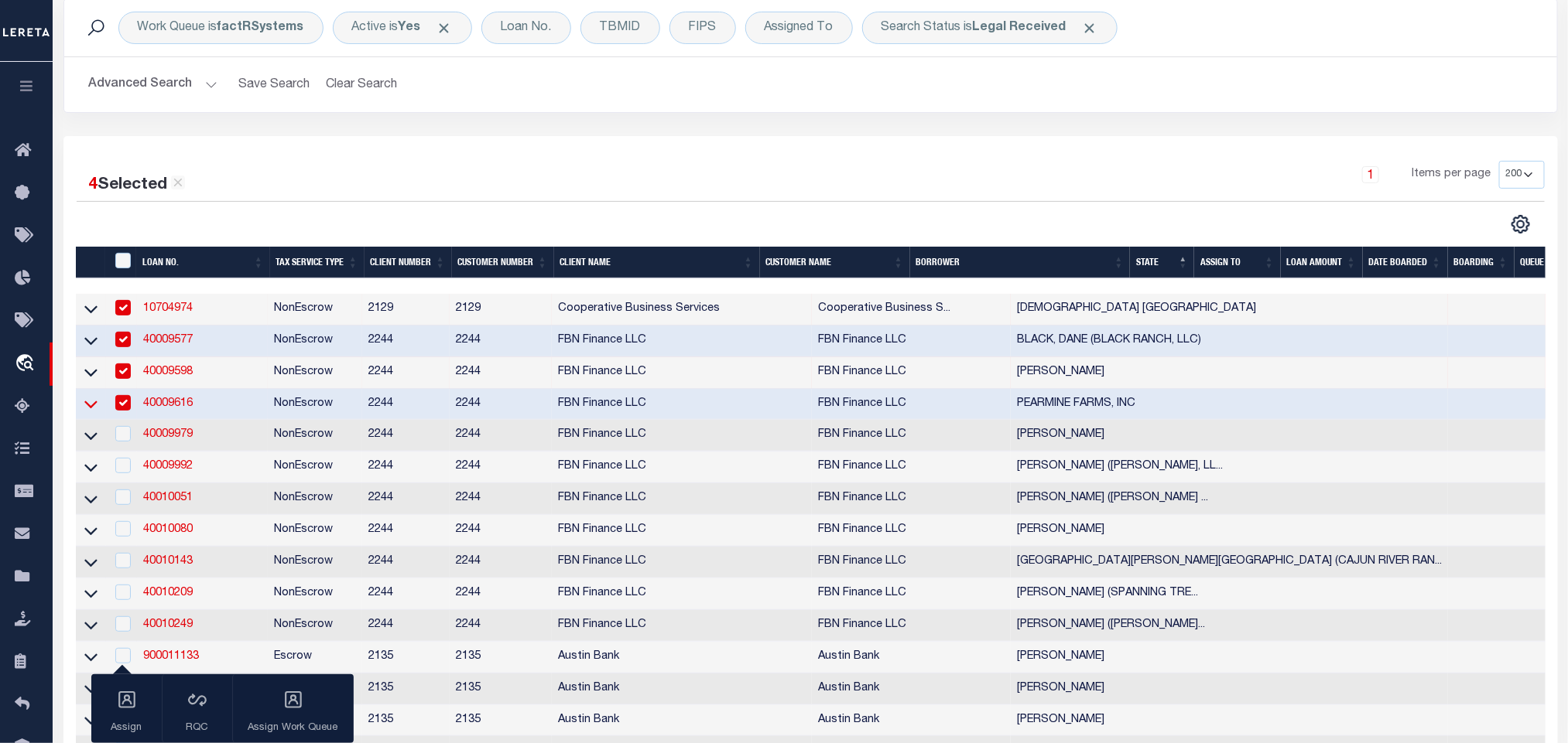
click at [91, 409] on icon at bounding box center [91, 406] width 13 height 8
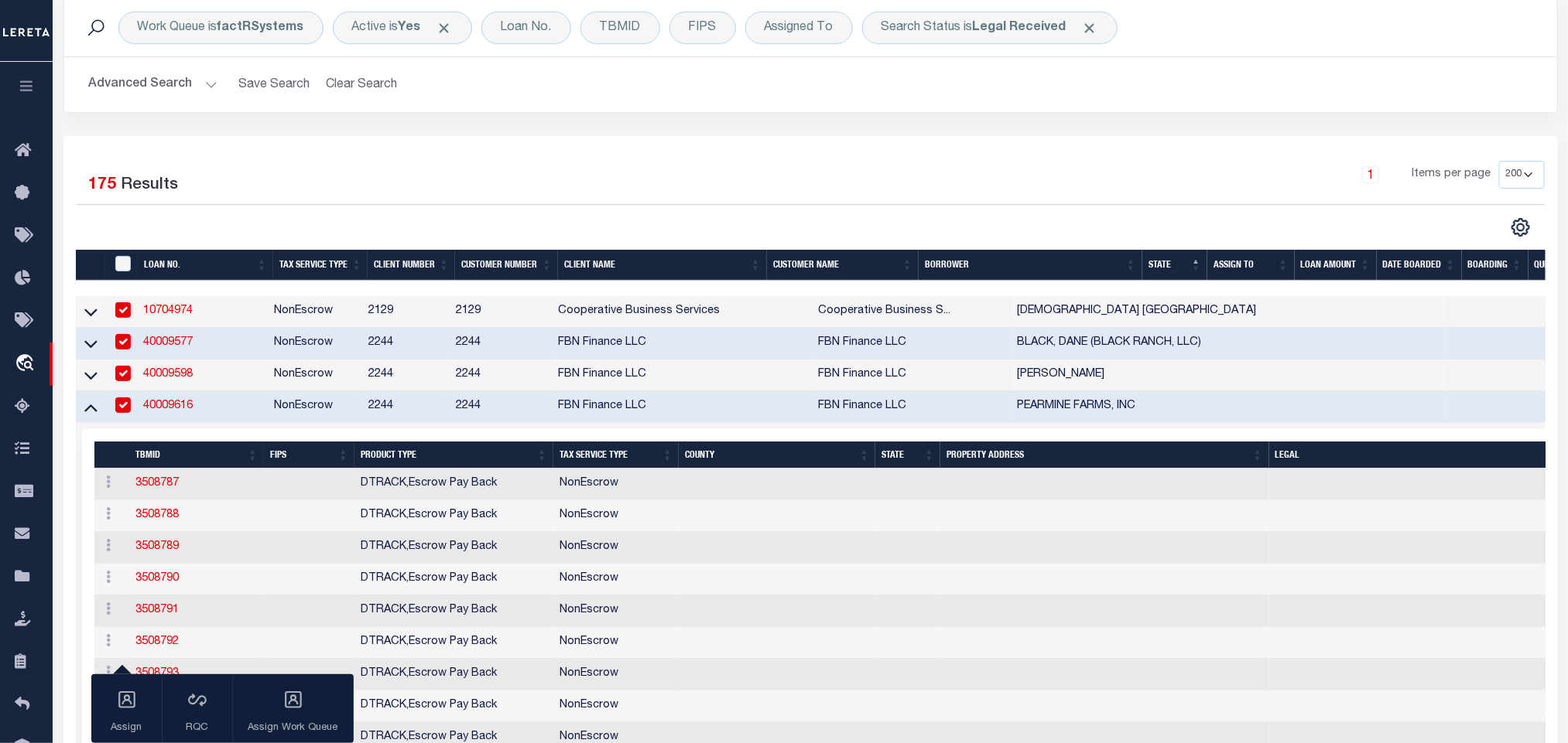
click at [259, 420] on td "40009616" at bounding box center [203, 407] width 131 height 32
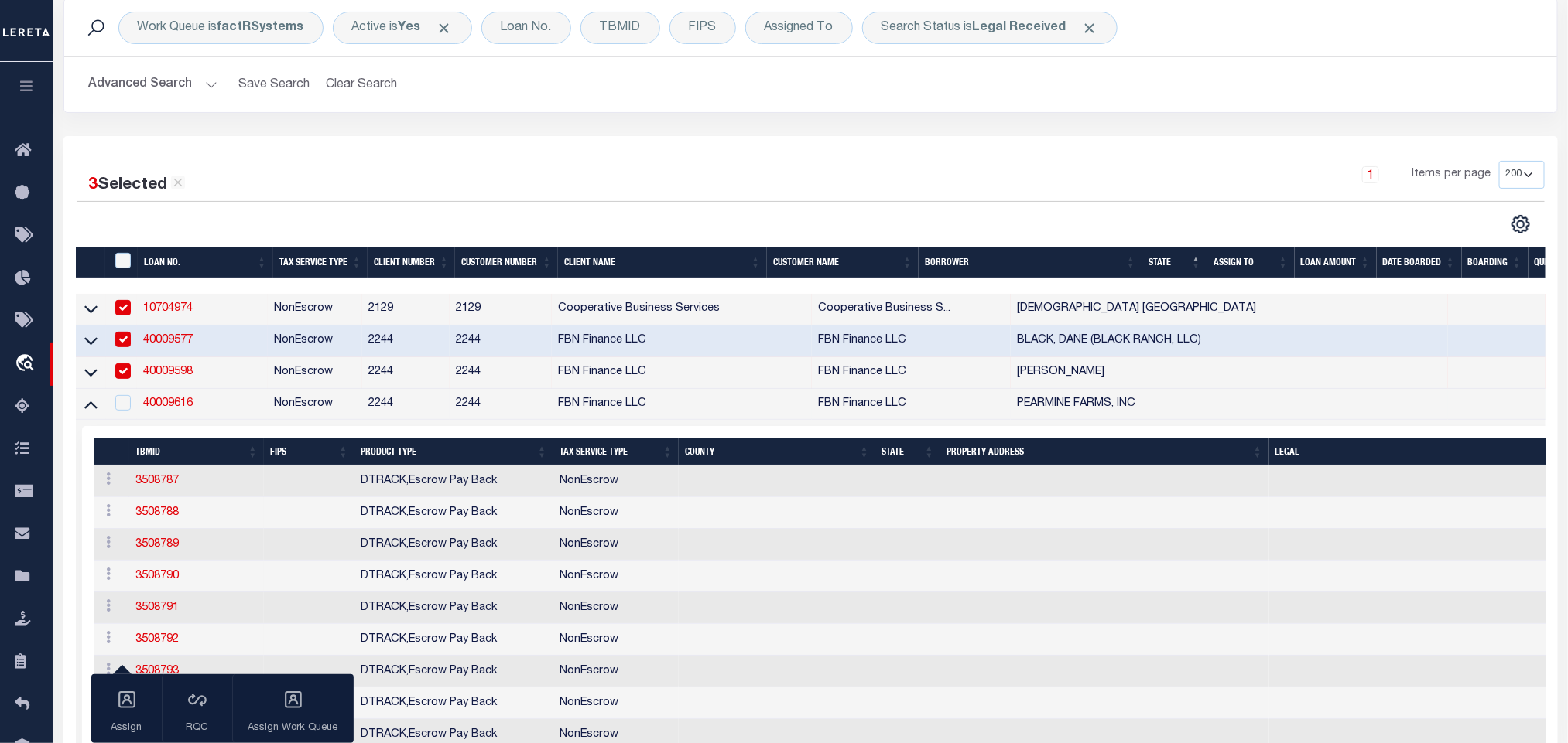
click at [182, 414] on td "40009616" at bounding box center [203, 405] width 131 height 32
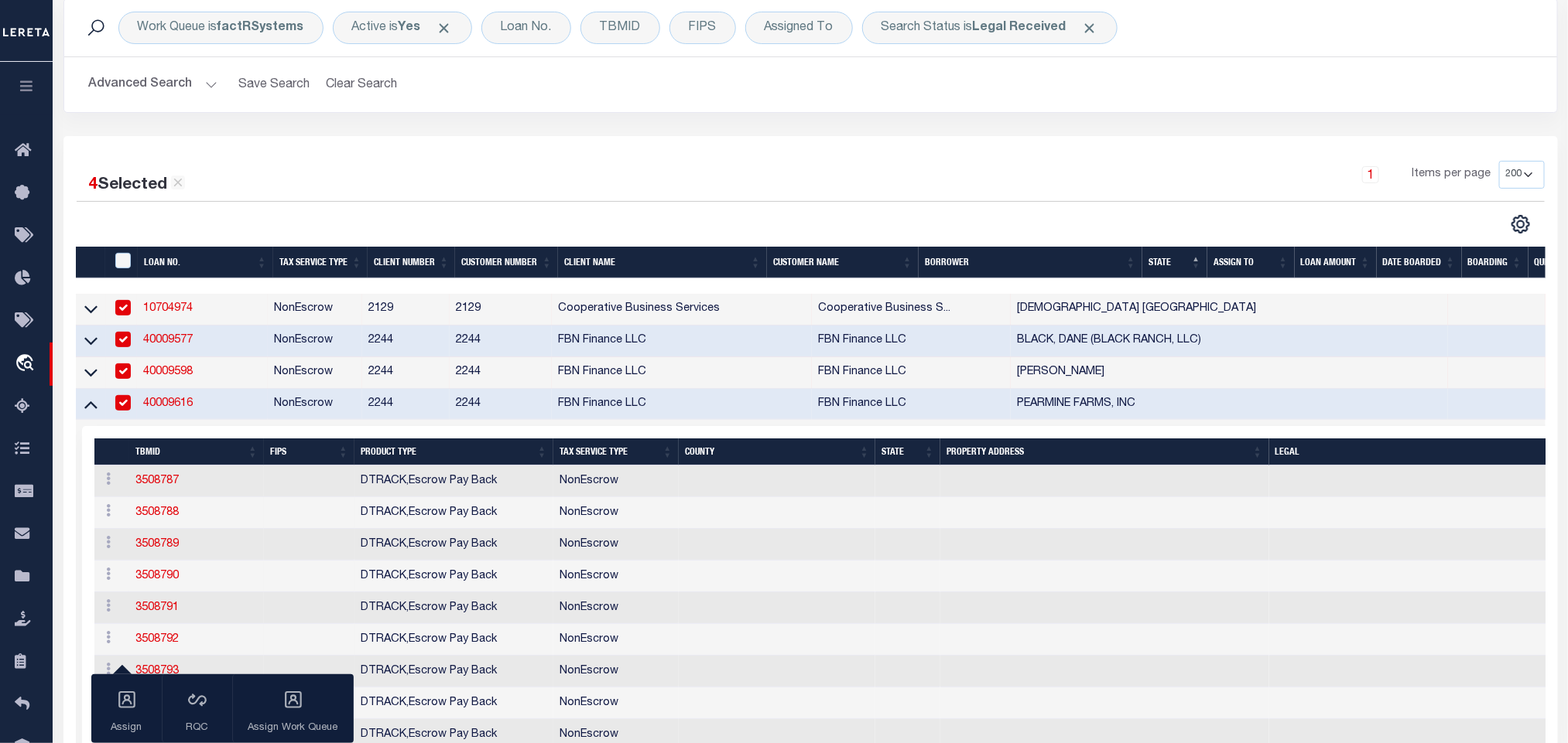
click at [202, 408] on td "40009616" at bounding box center [203, 405] width 131 height 32
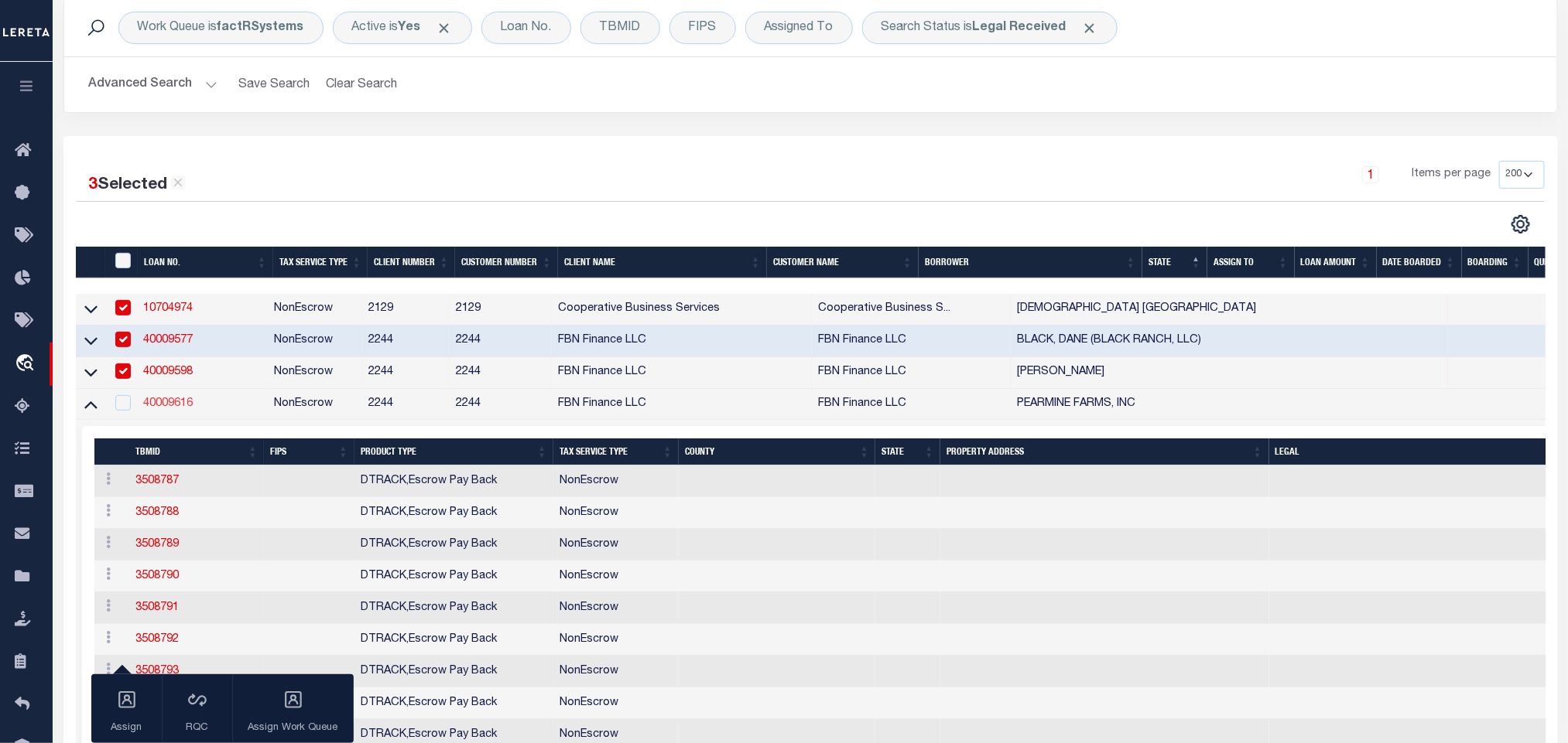
click at [173, 408] on link "40009616" at bounding box center [168, 404] width 50 height 11
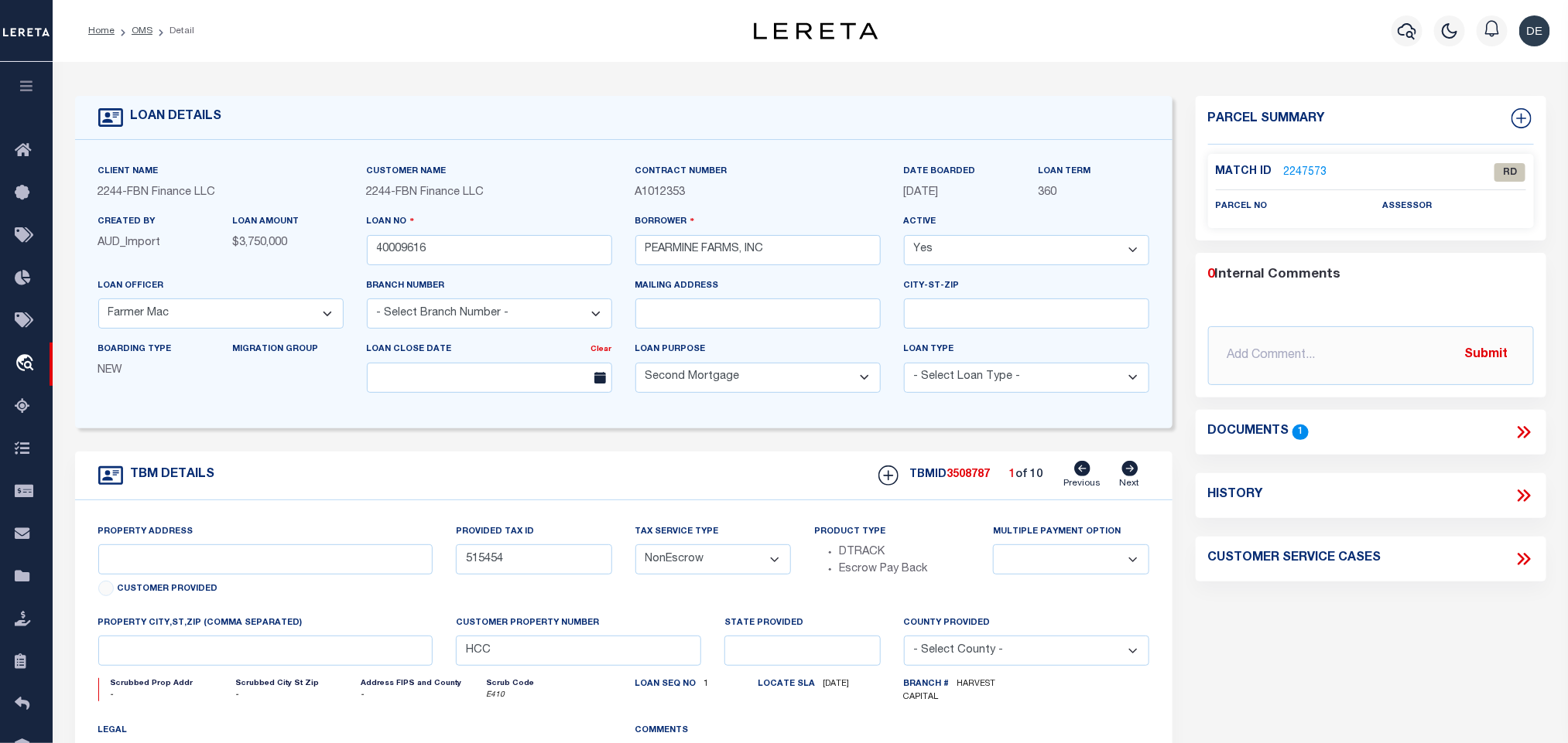
click at [1523, 428] on icon at bounding box center [1524, 433] width 20 height 20
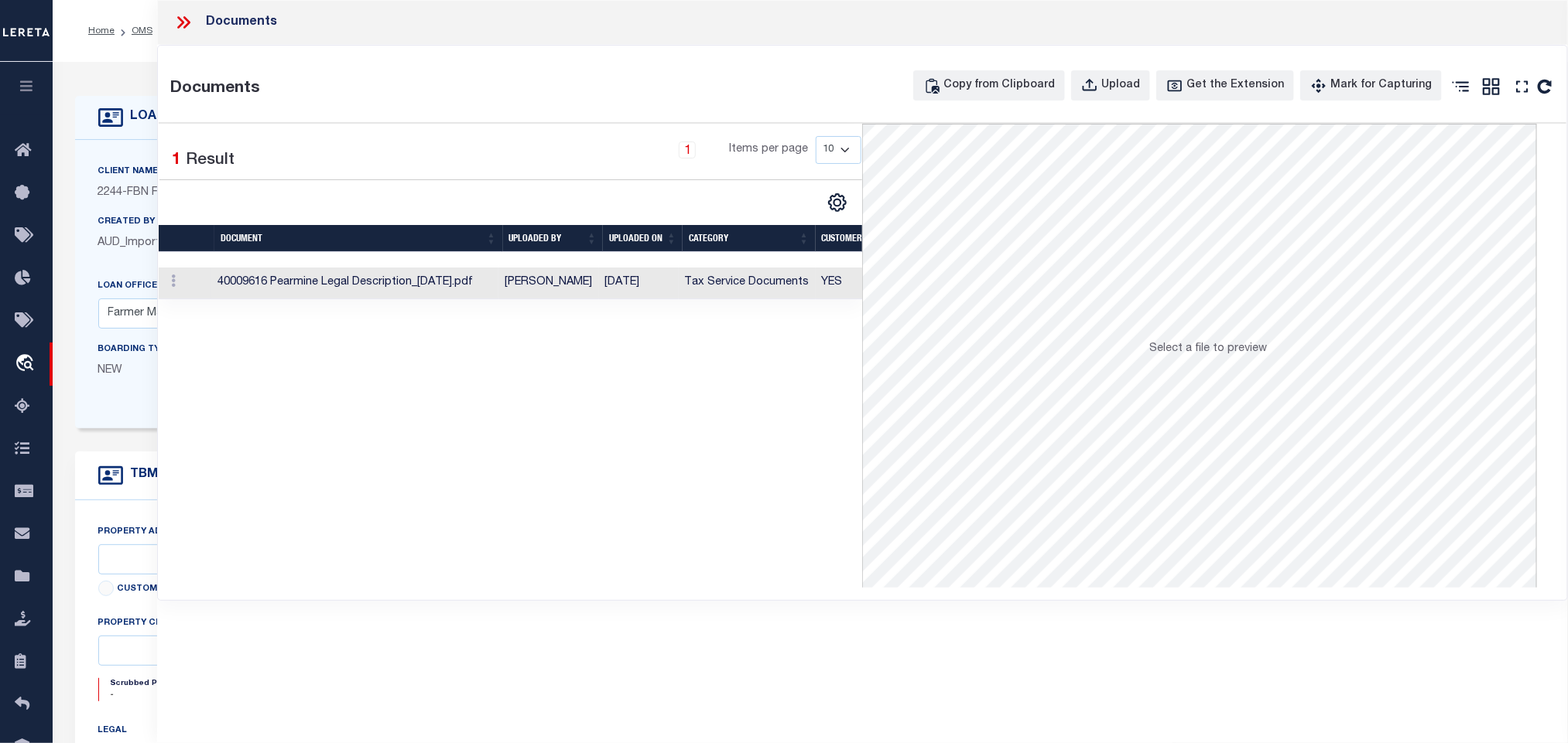
click at [802, 286] on td "Tax Service Documents" at bounding box center [747, 284] width 137 height 32
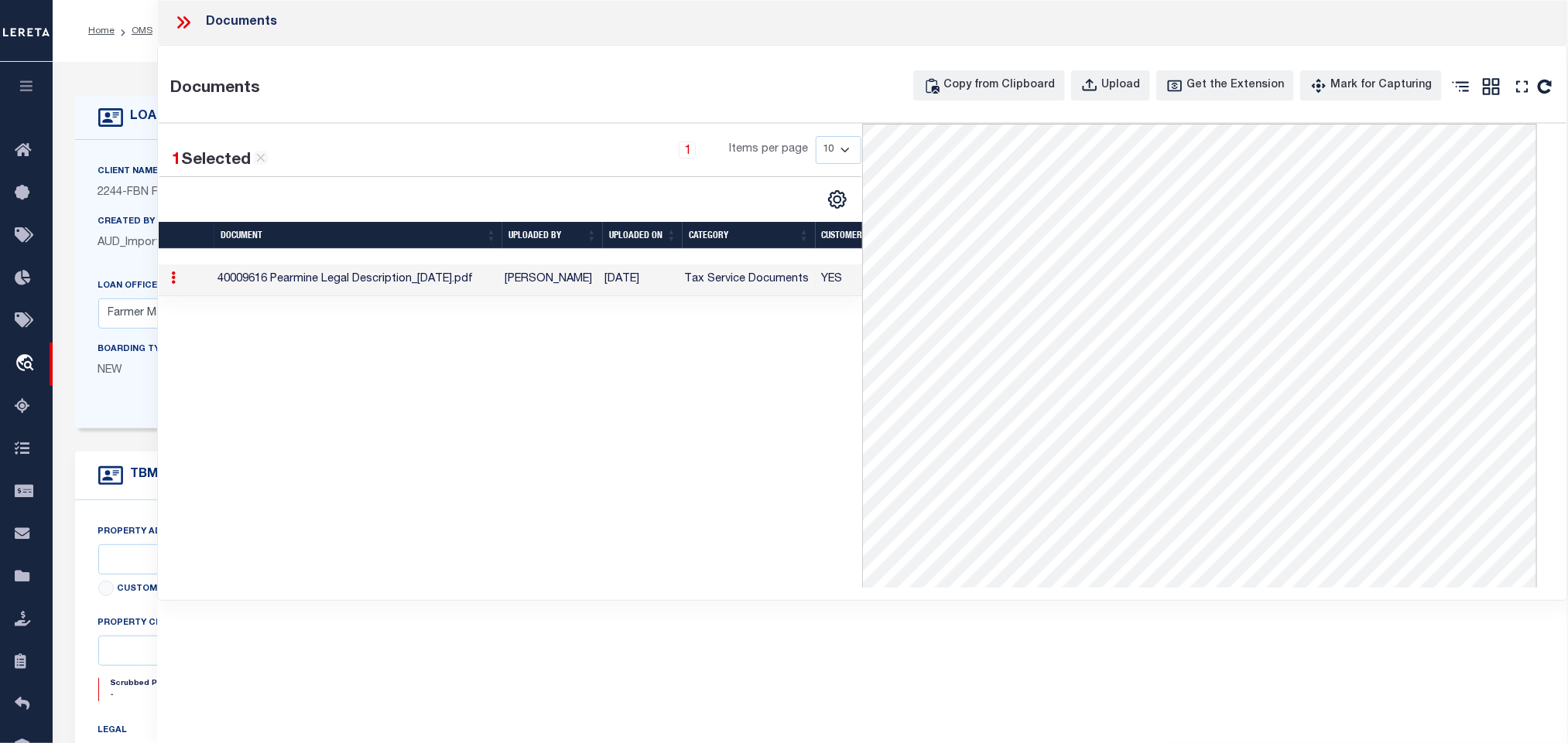
click at [106, 158] on div "Client Name 2244 - FBN Finance LLC Customer Name 2244 - FBN Finance LLC 360" at bounding box center [624, 284] width 1097 height 288
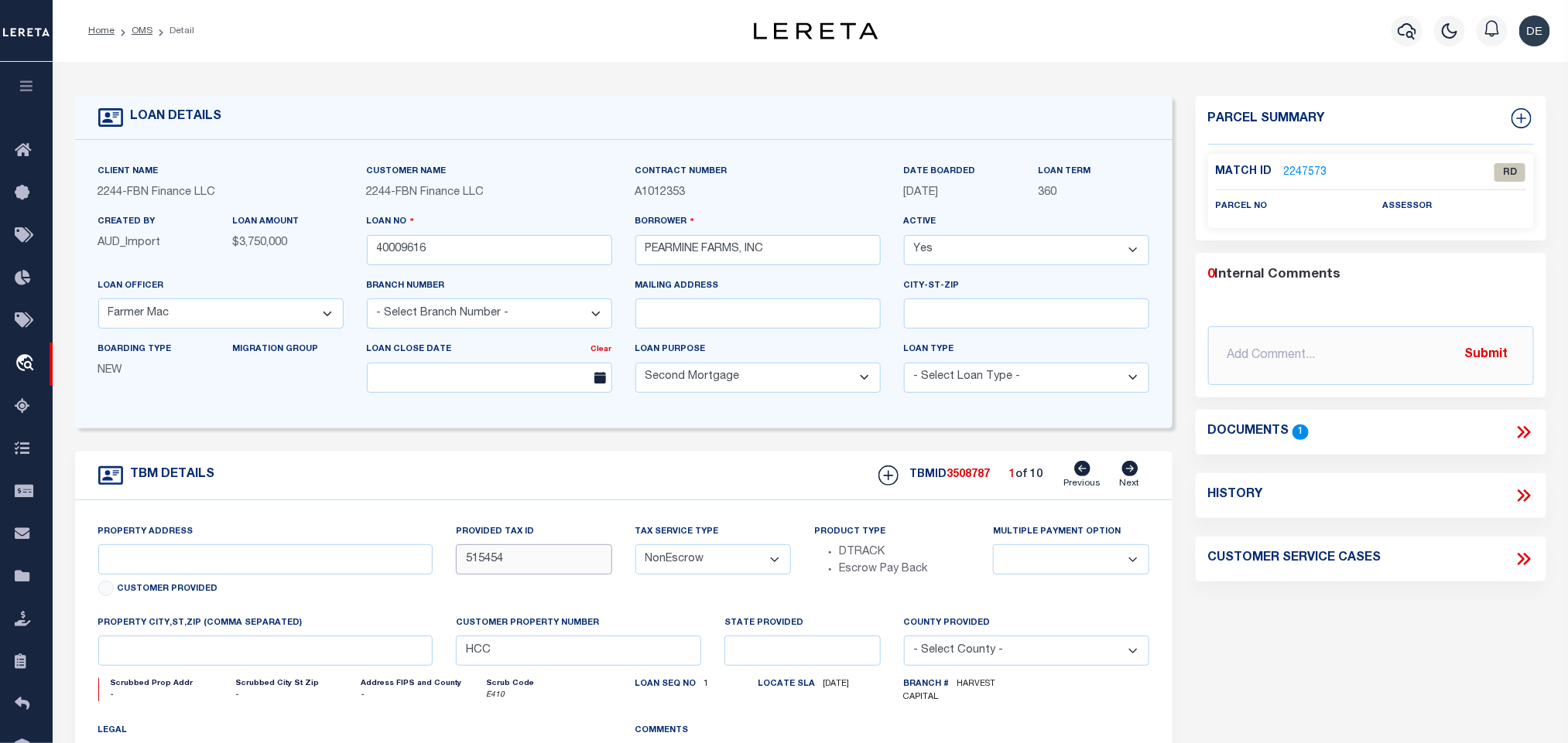
click at [487, 560] on input "515454" at bounding box center [533, 559] width 155 height 30
click at [140, 26] on link "OMS" at bounding box center [142, 31] width 21 height 9
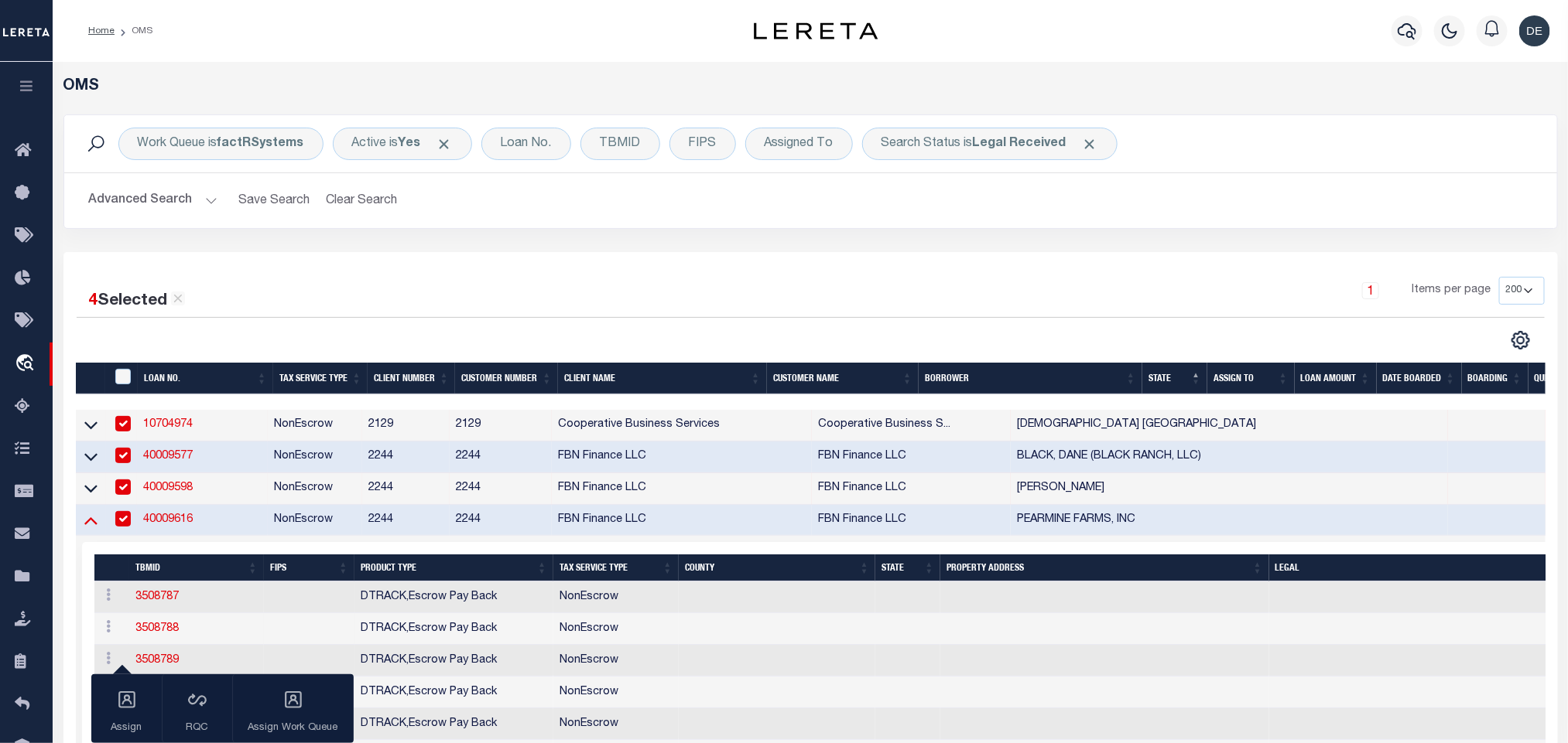
click at [91, 520] on icon at bounding box center [91, 520] width 13 height 17
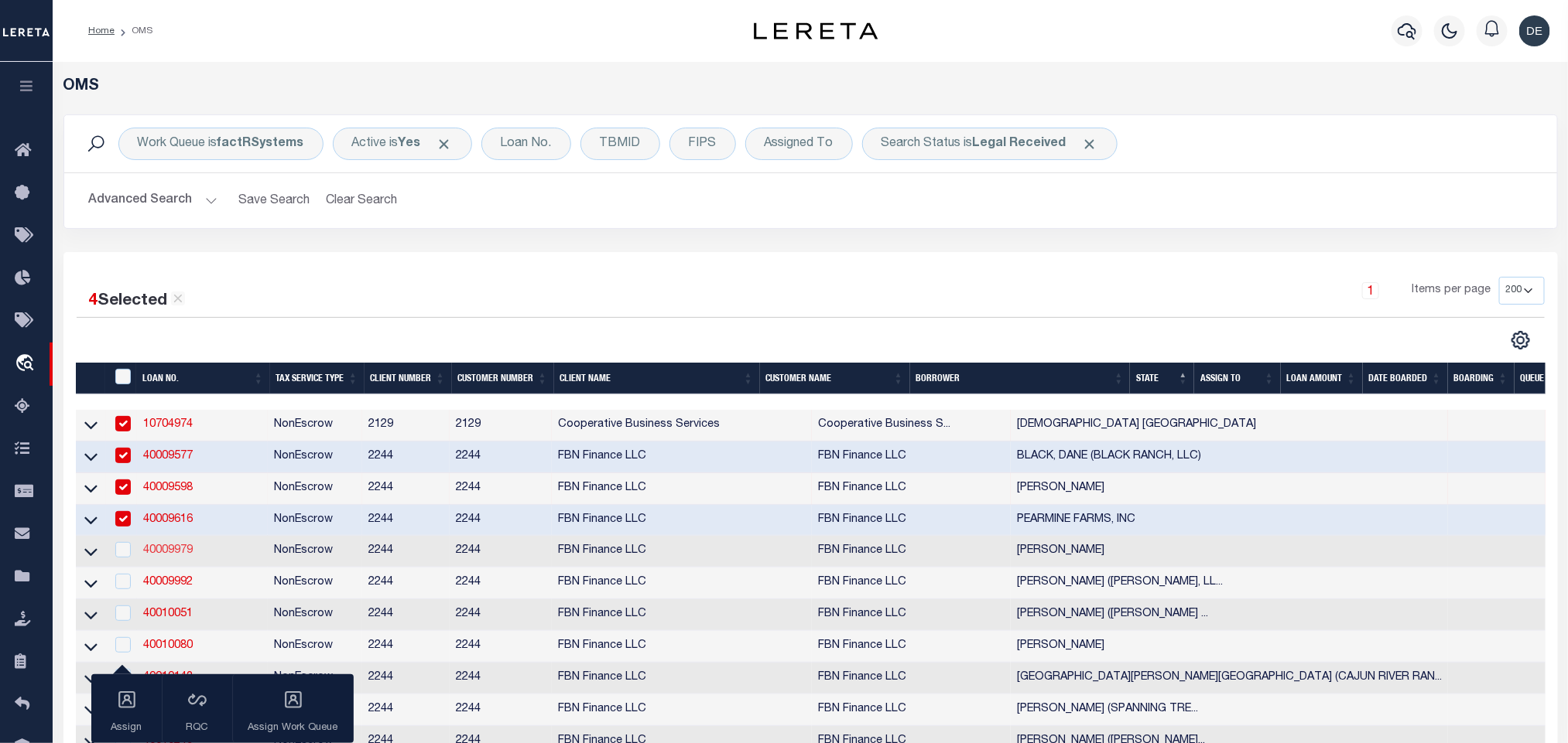
click at [177, 552] on link "40009979" at bounding box center [168, 551] width 50 height 11
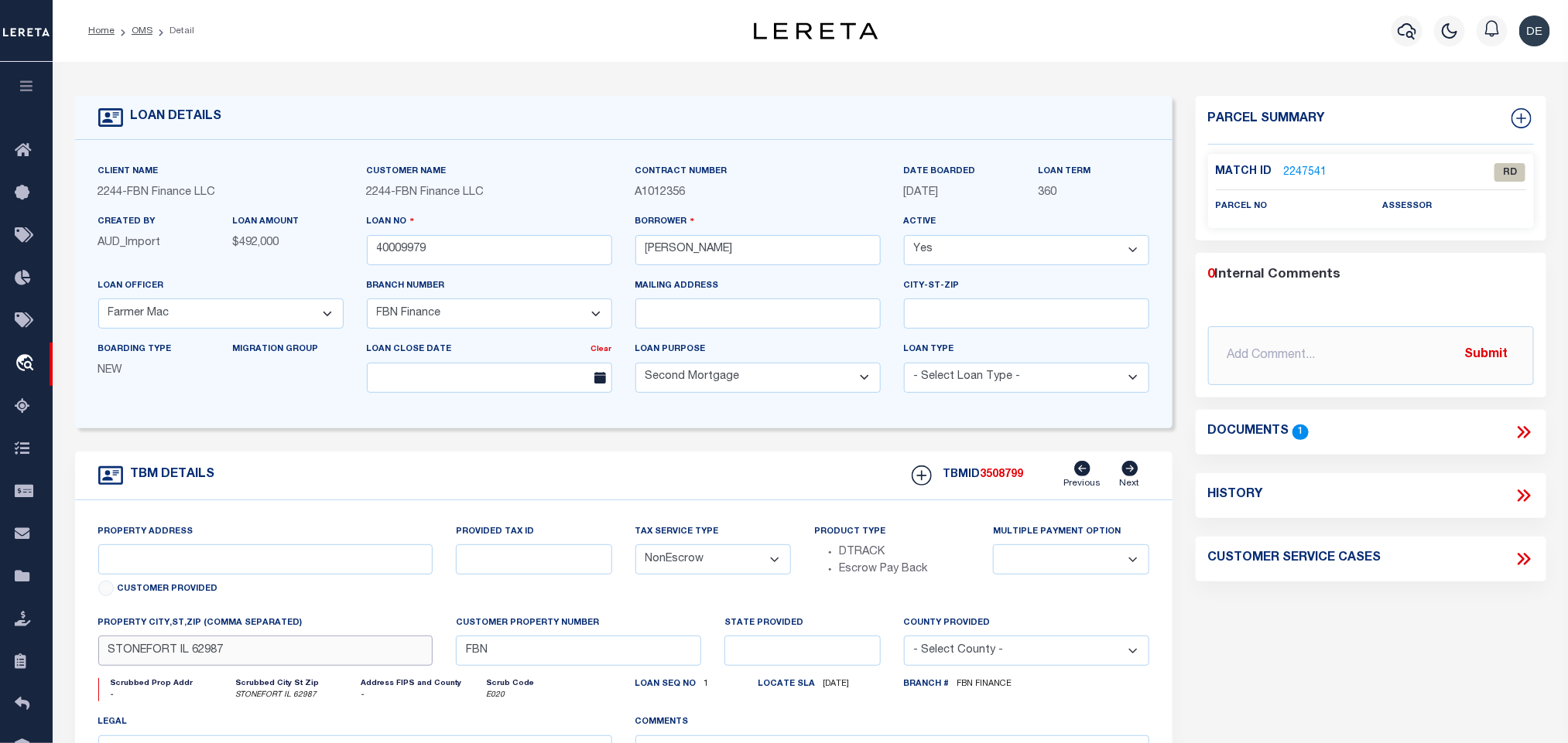
click at [362, 663] on input "STONEFORT IL 62987" at bounding box center [266, 651] width 335 height 30
click at [1529, 428] on icon at bounding box center [1524, 433] width 20 height 20
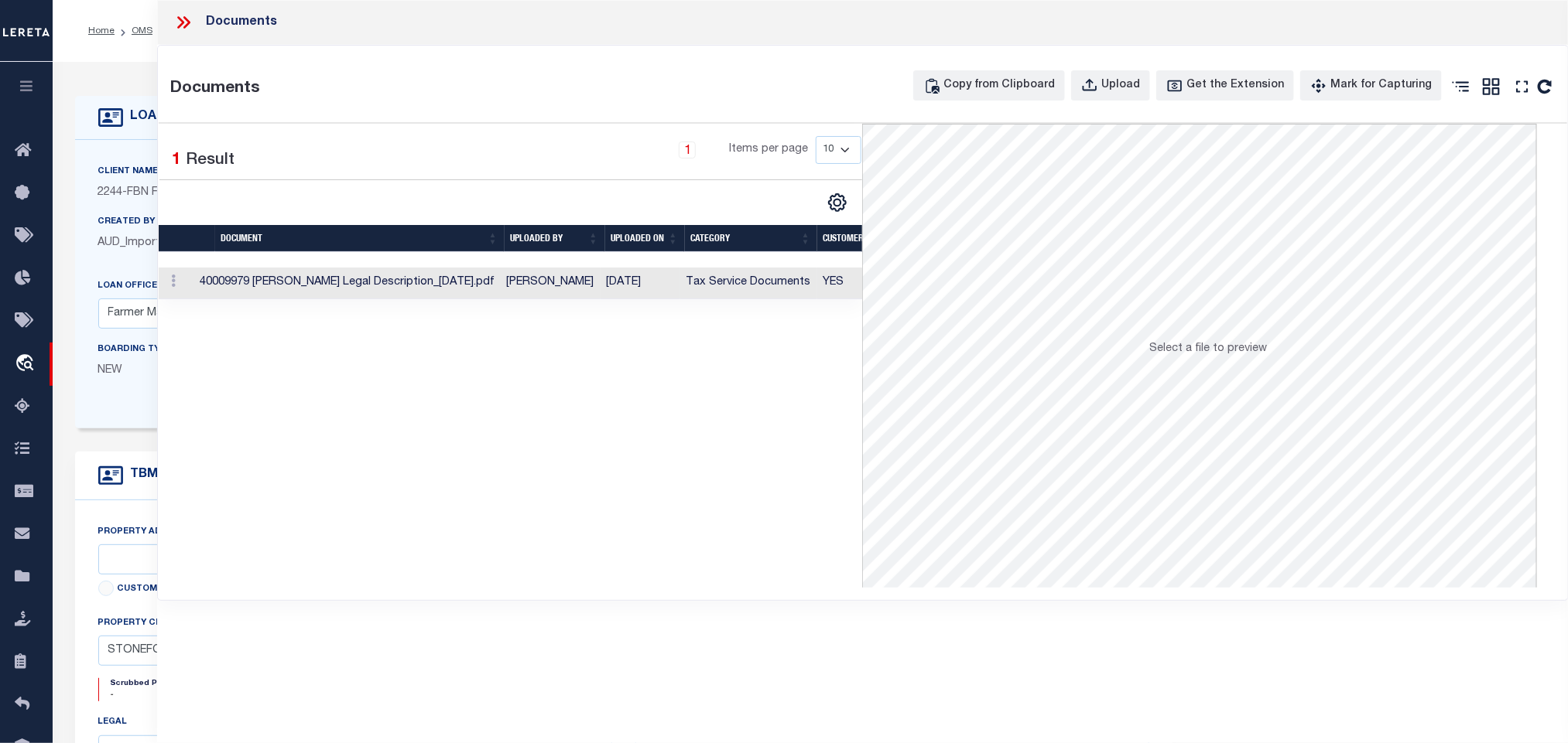
click at [792, 297] on td "Tax Service Documents" at bounding box center [749, 284] width 137 height 32
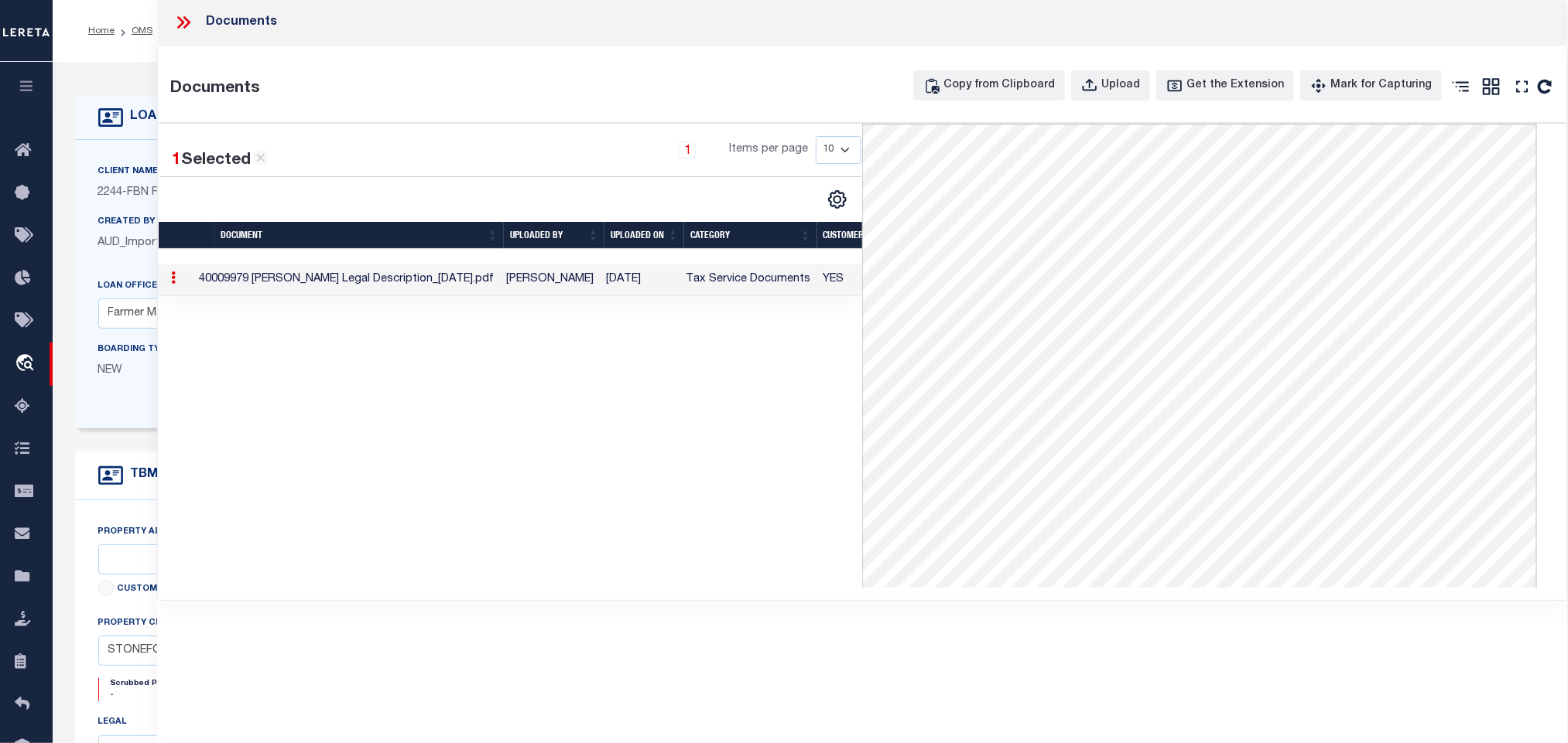
click at [175, 21] on icon at bounding box center [184, 23] width 20 height 20
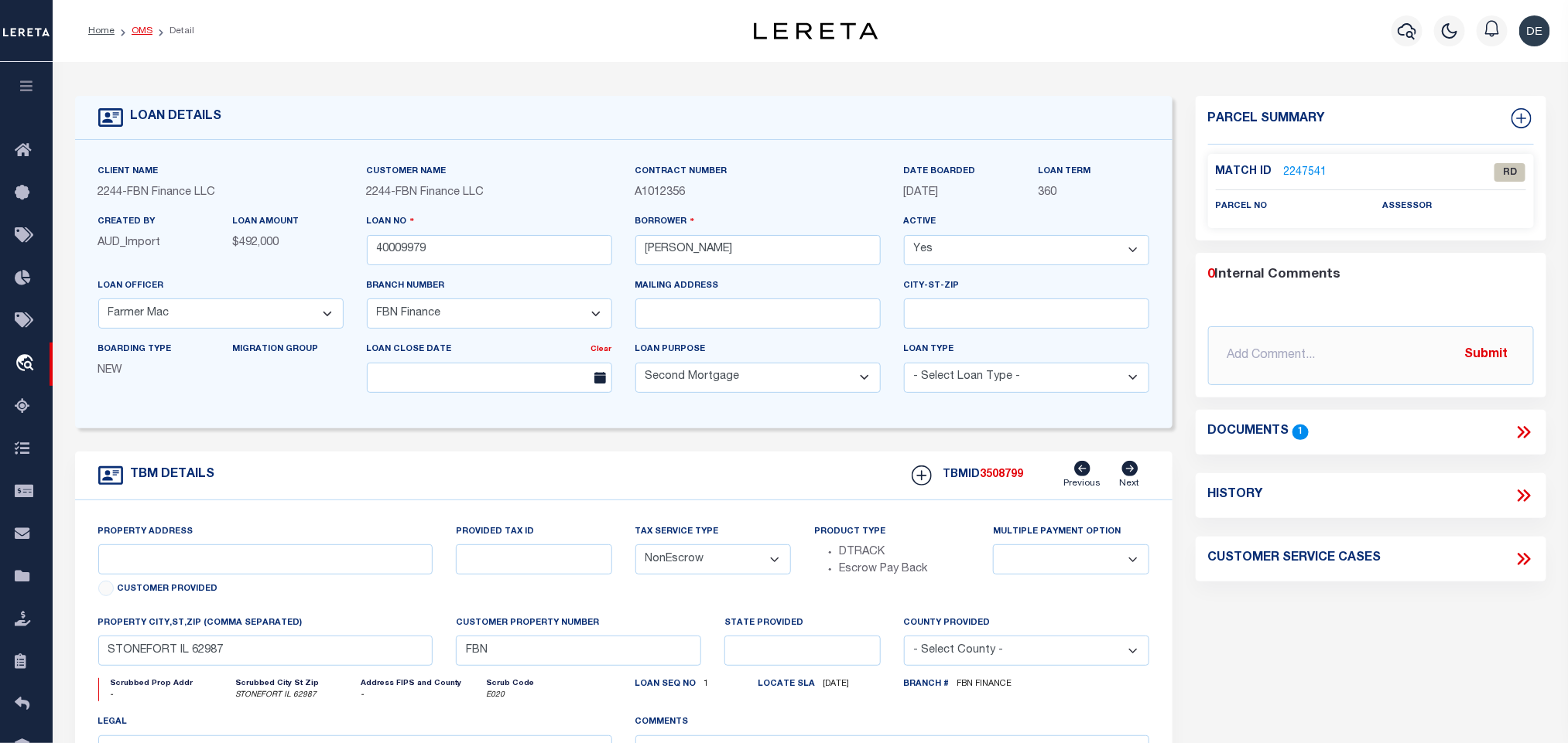
click at [145, 33] on link "OMS" at bounding box center [142, 31] width 21 height 9
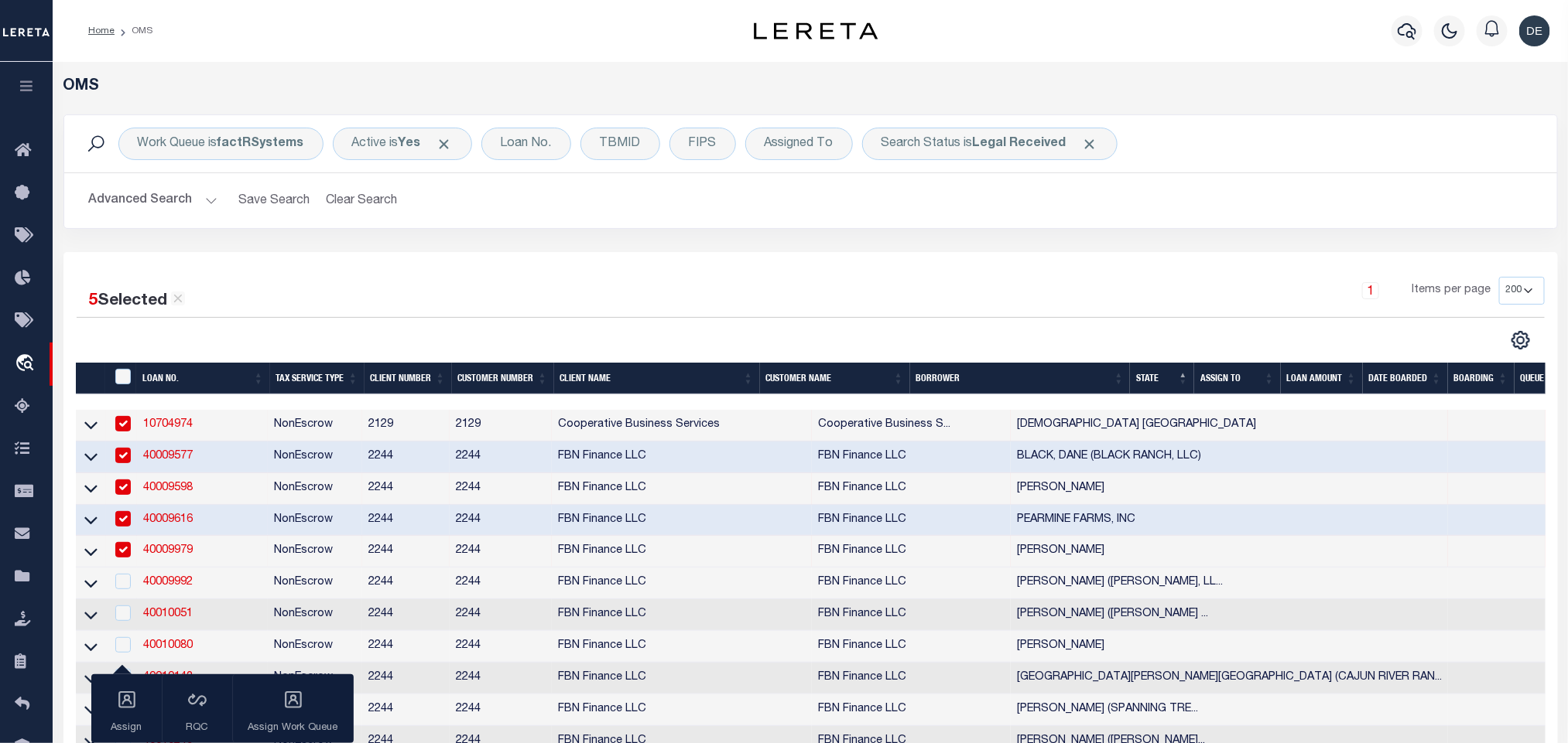
scroll to position [348, 0]
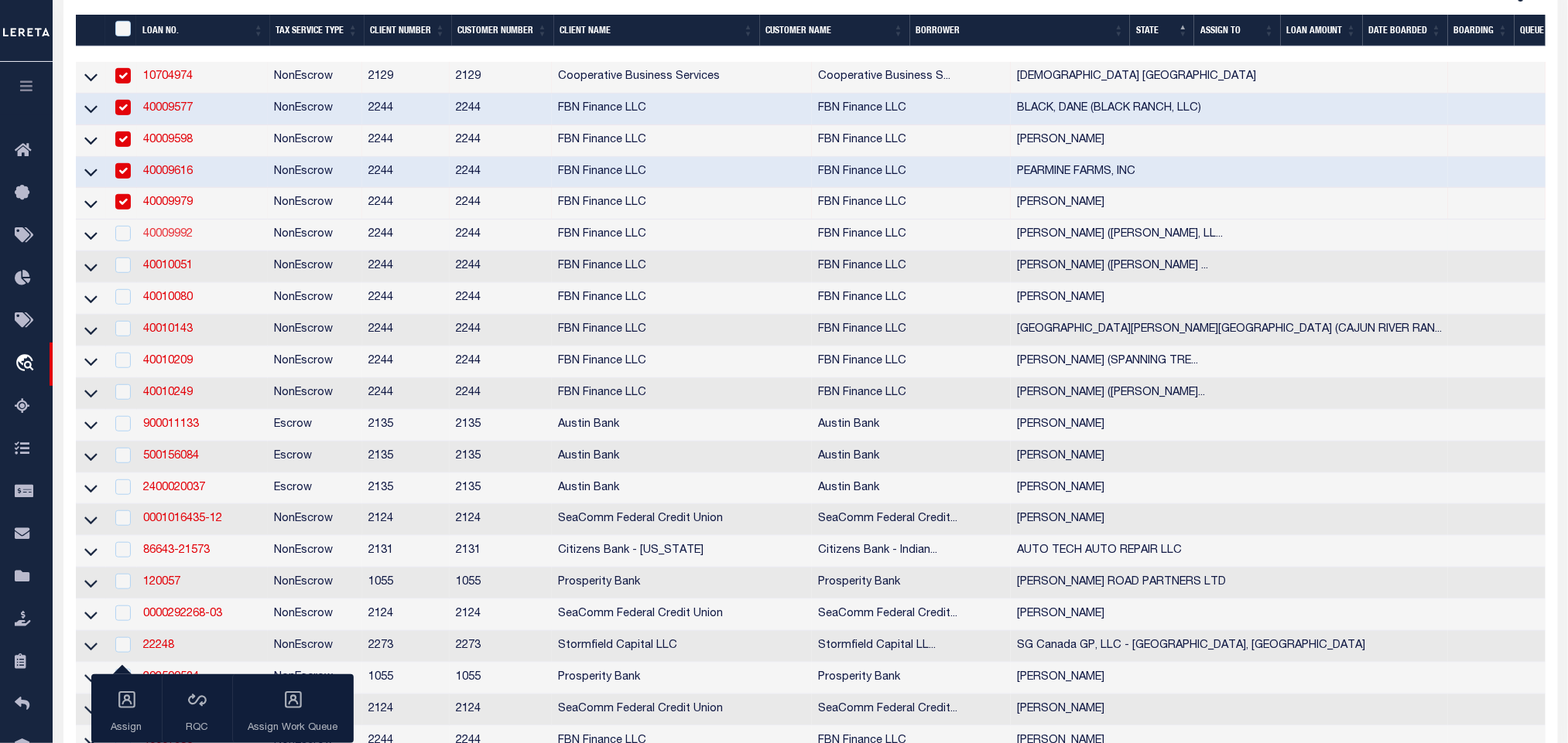
click at [170, 239] on link "40009992" at bounding box center [168, 235] width 50 height 11
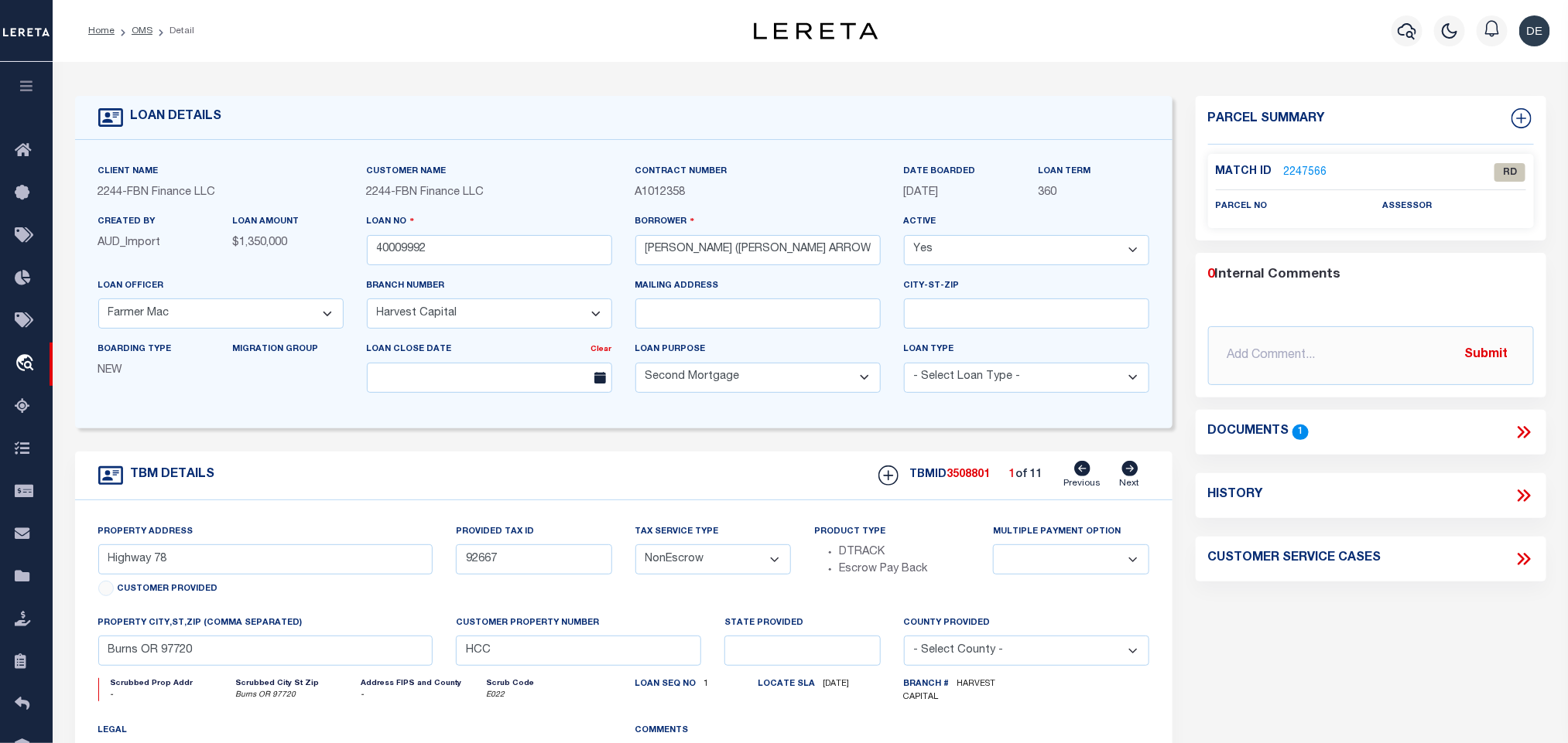
click at [1525, 428] on icon at bounding box center [1526, 433] width 7 height 13
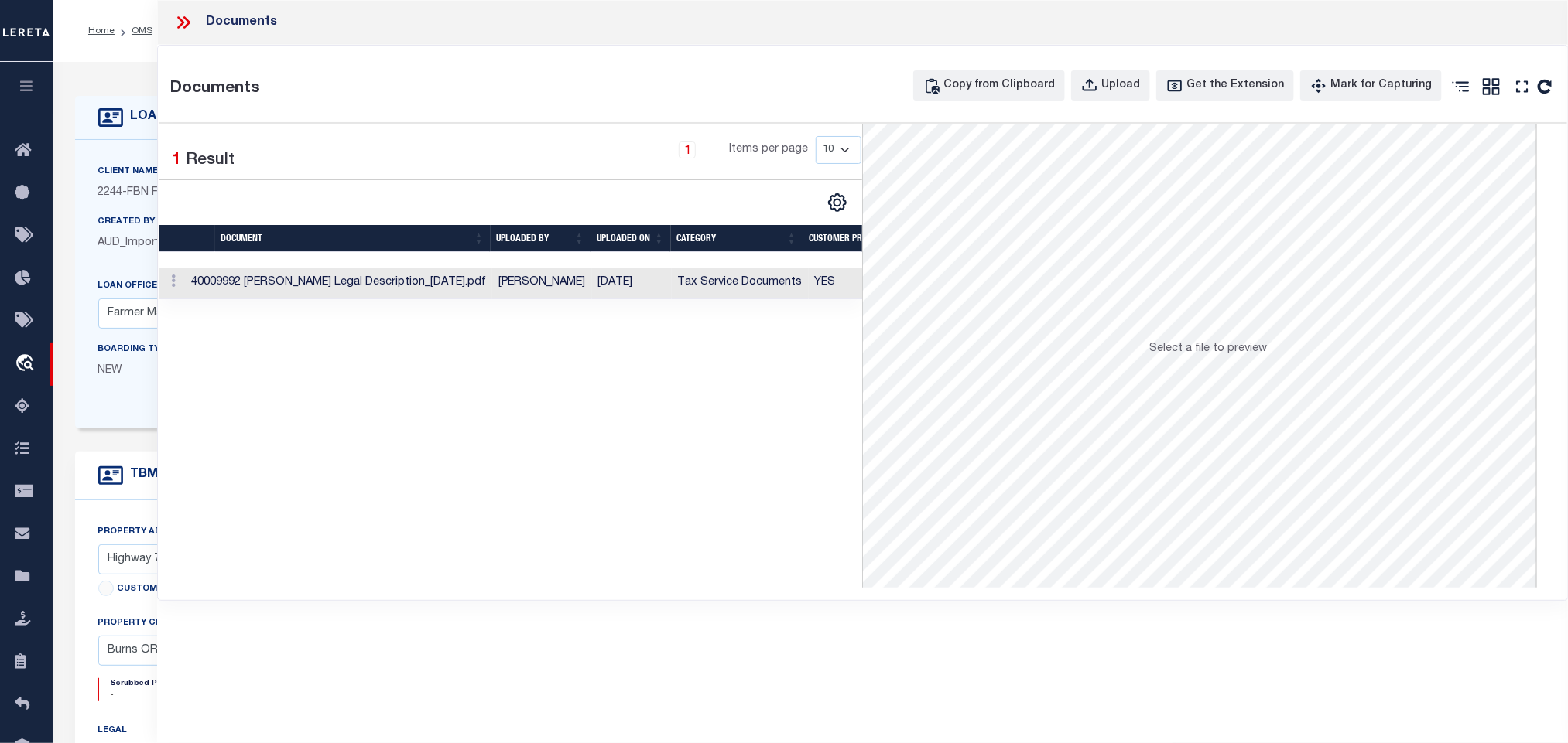
click at [748, 288] on td "Tax Service Documents" at bounding box center [740, 284] width 137 height 32
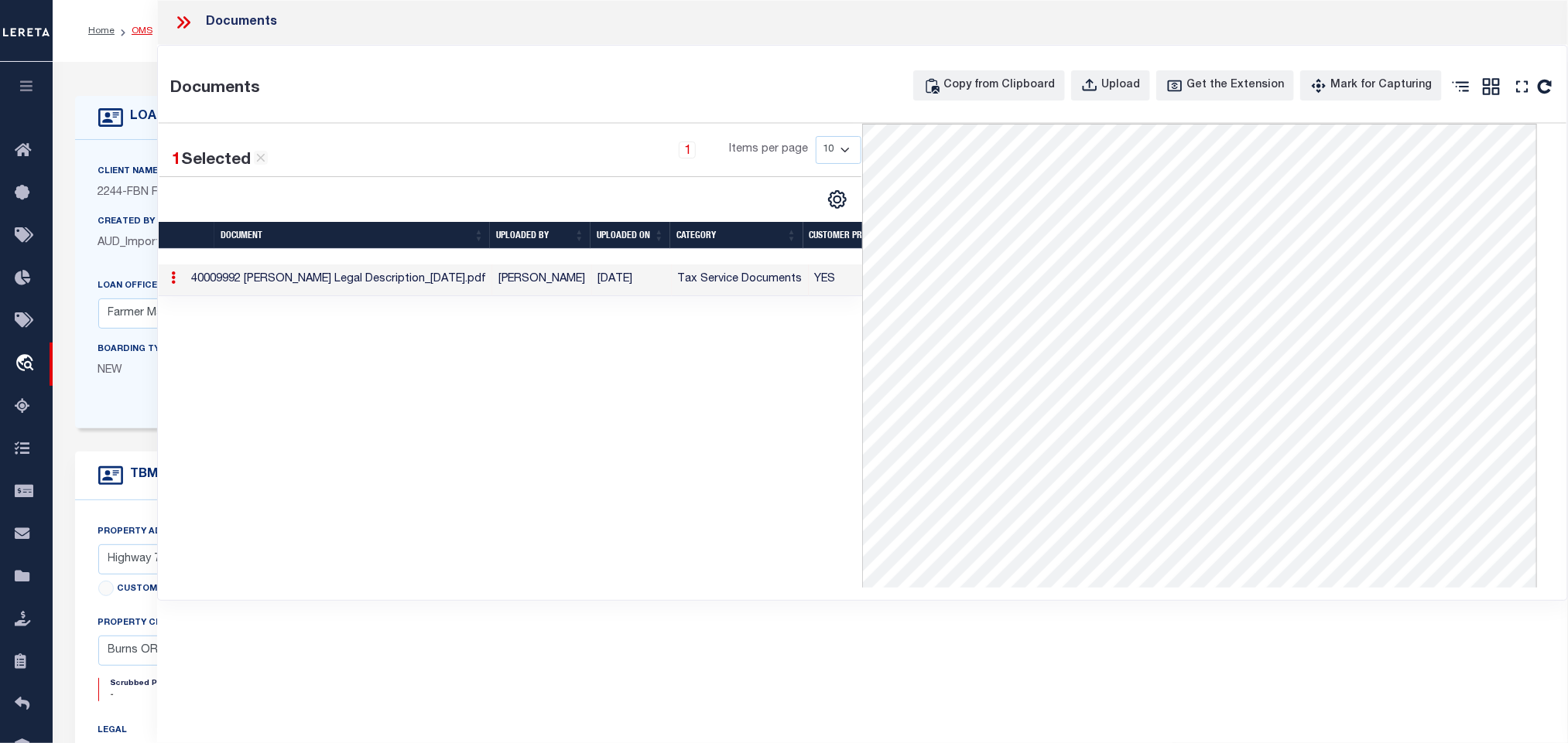
click at [145, 28] on link "OMS" at bounding box center [142, 31] width 21 height 9
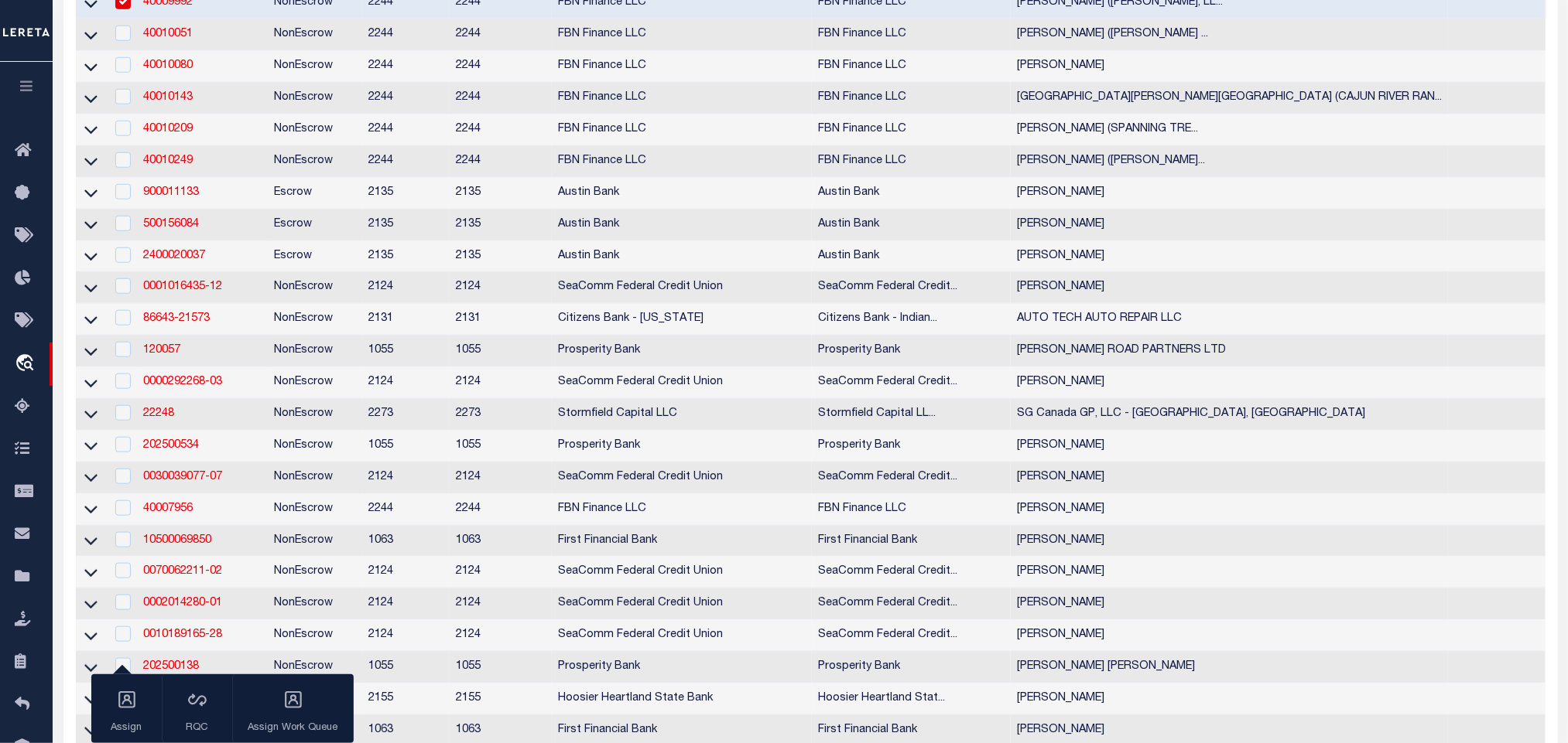
scroll to position [116, 0]
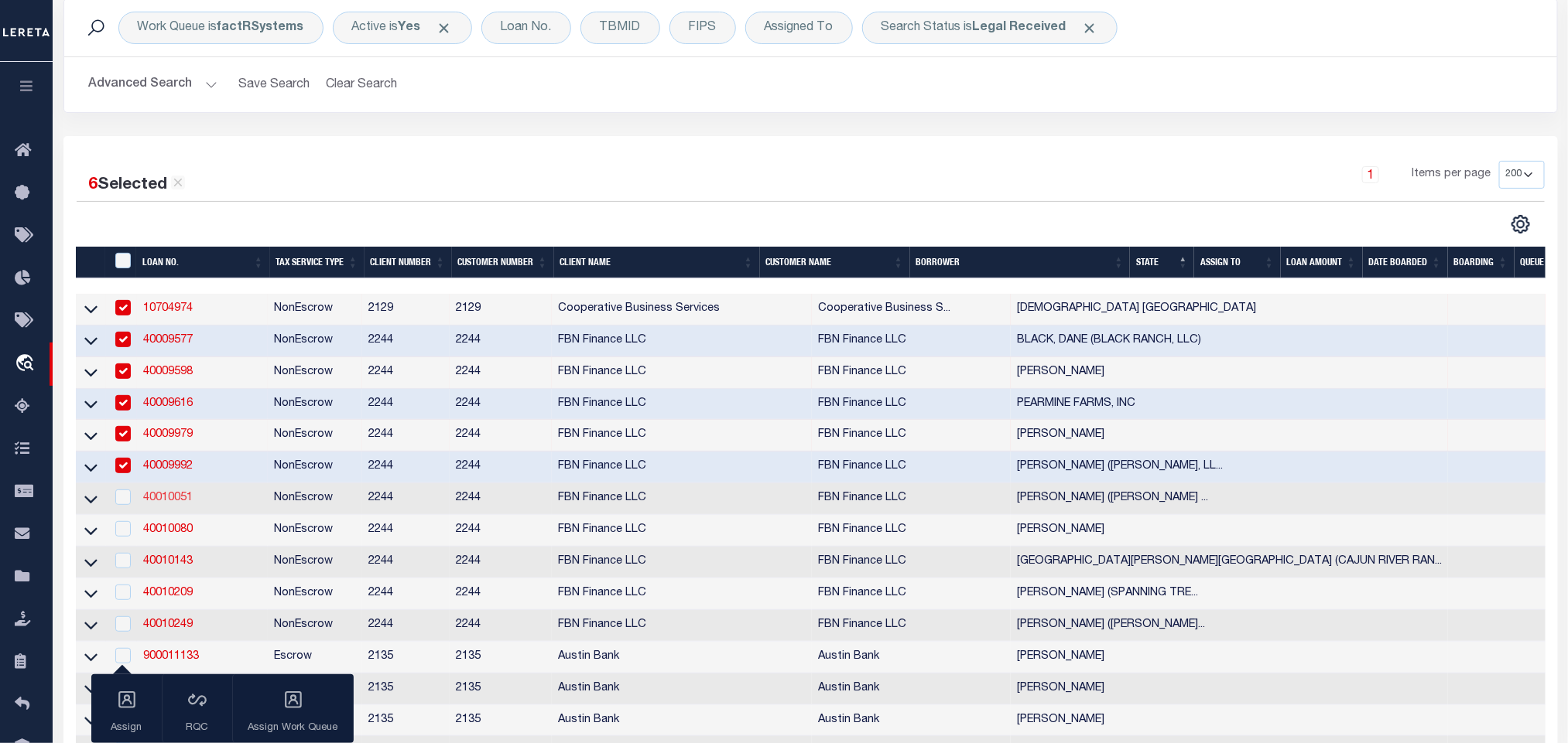
click at [166, 503] on link "40010051" at bounding box center [168, 498] width 50 height 11
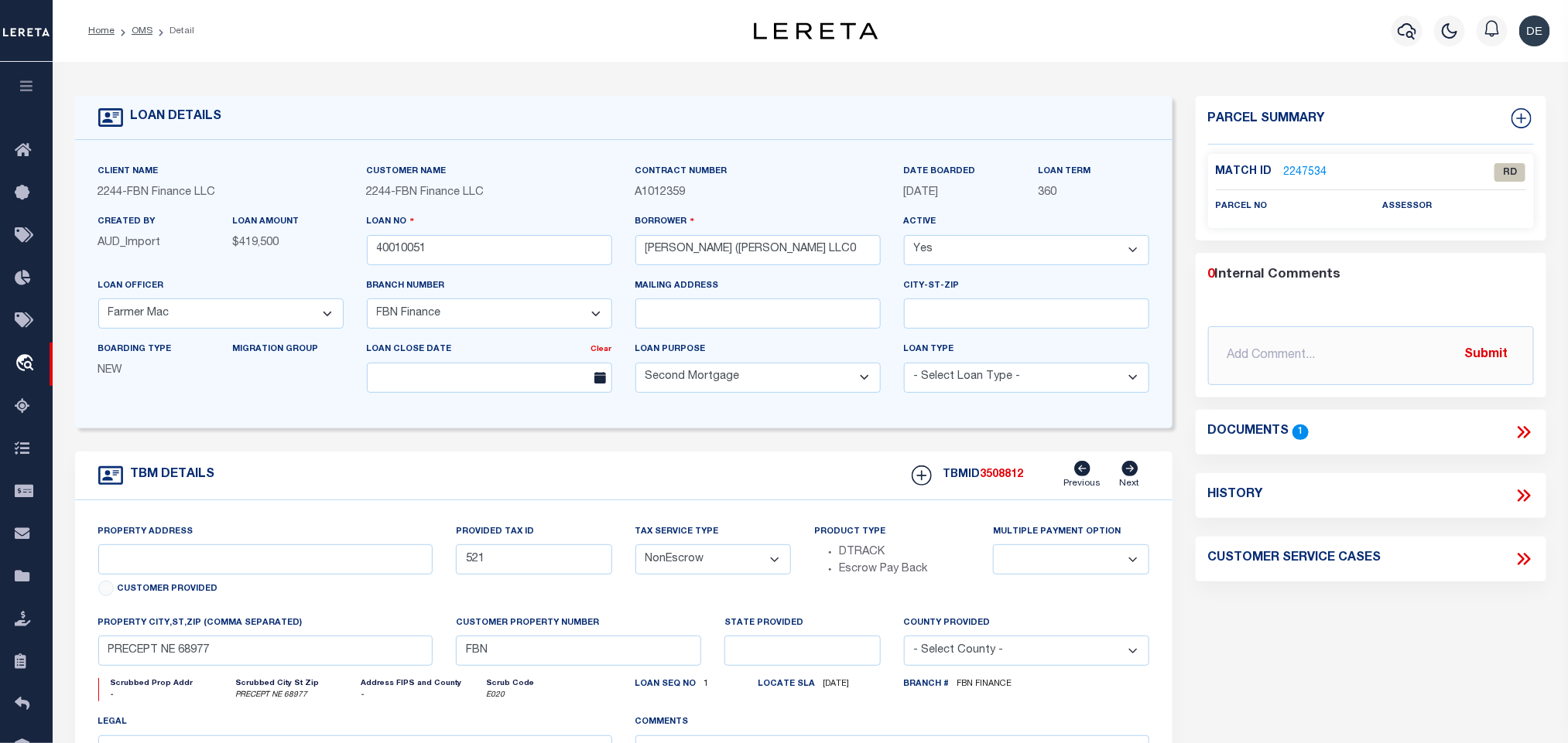
click at [1521, 430] on icon at bounding box center [1521, 433] width 7 height 13
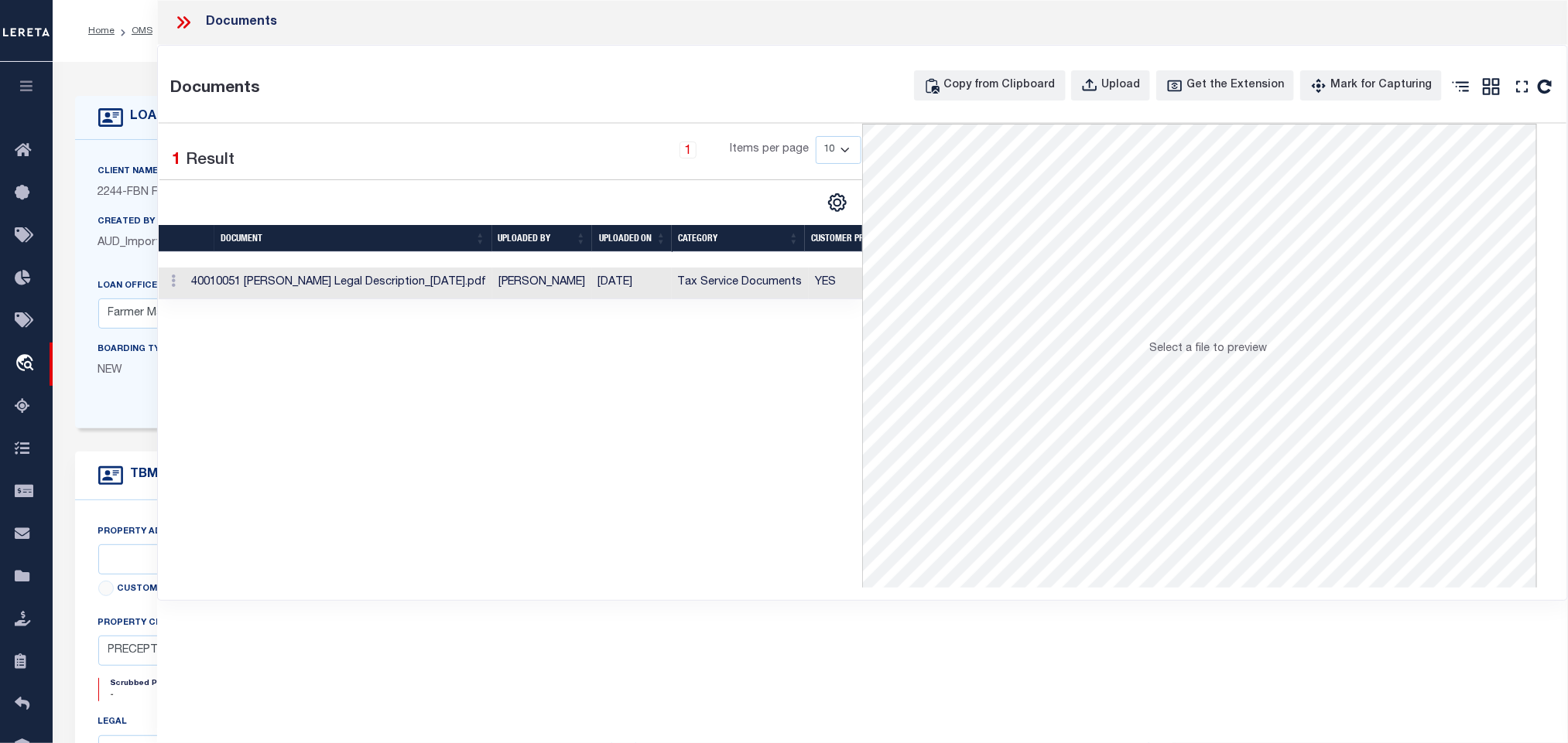
click at [657, 293] on td "[DATE]" at bounding box center [631, 284] width 80 height 32
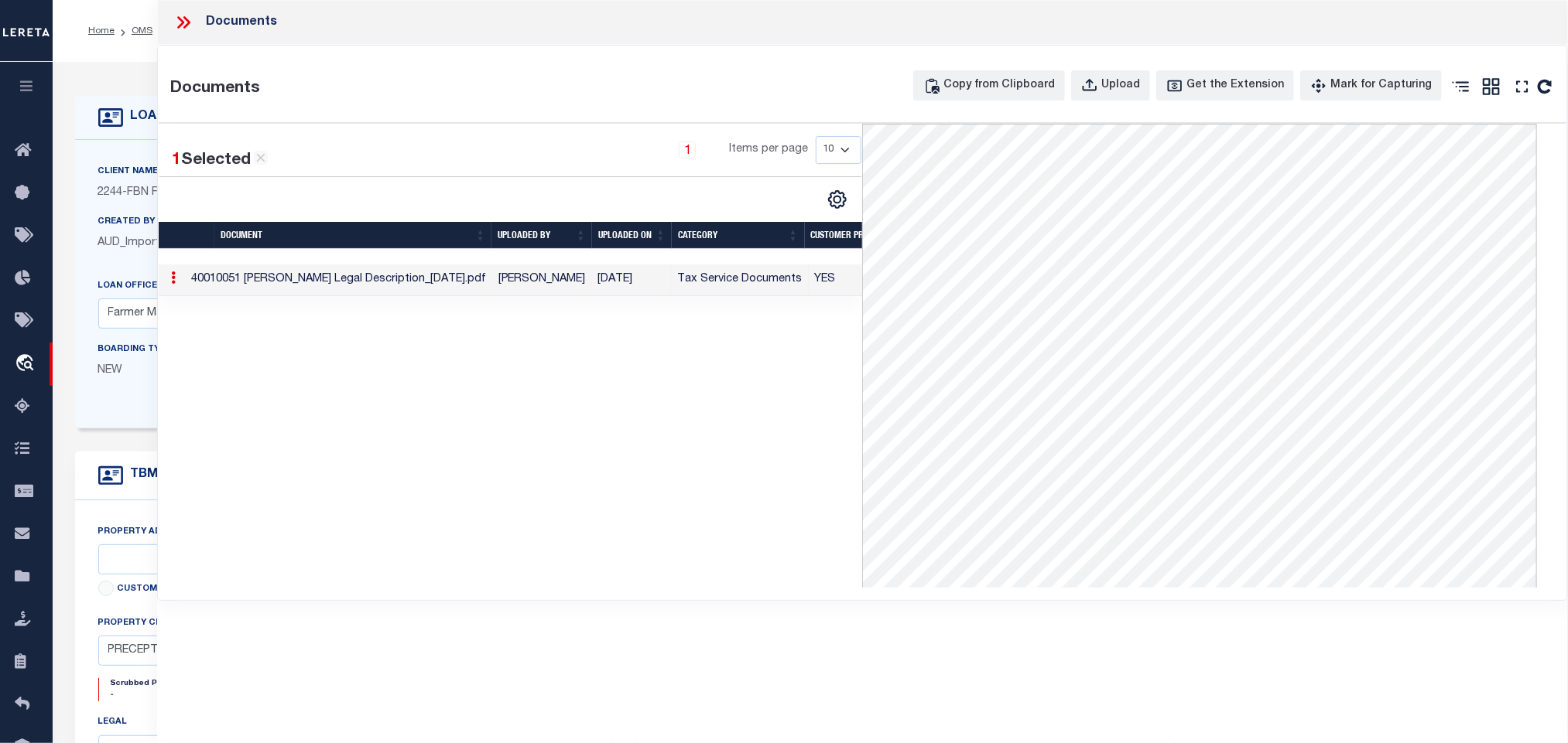
click at [196, 21] on div at bounding box center [189, 23] width 32 height 20
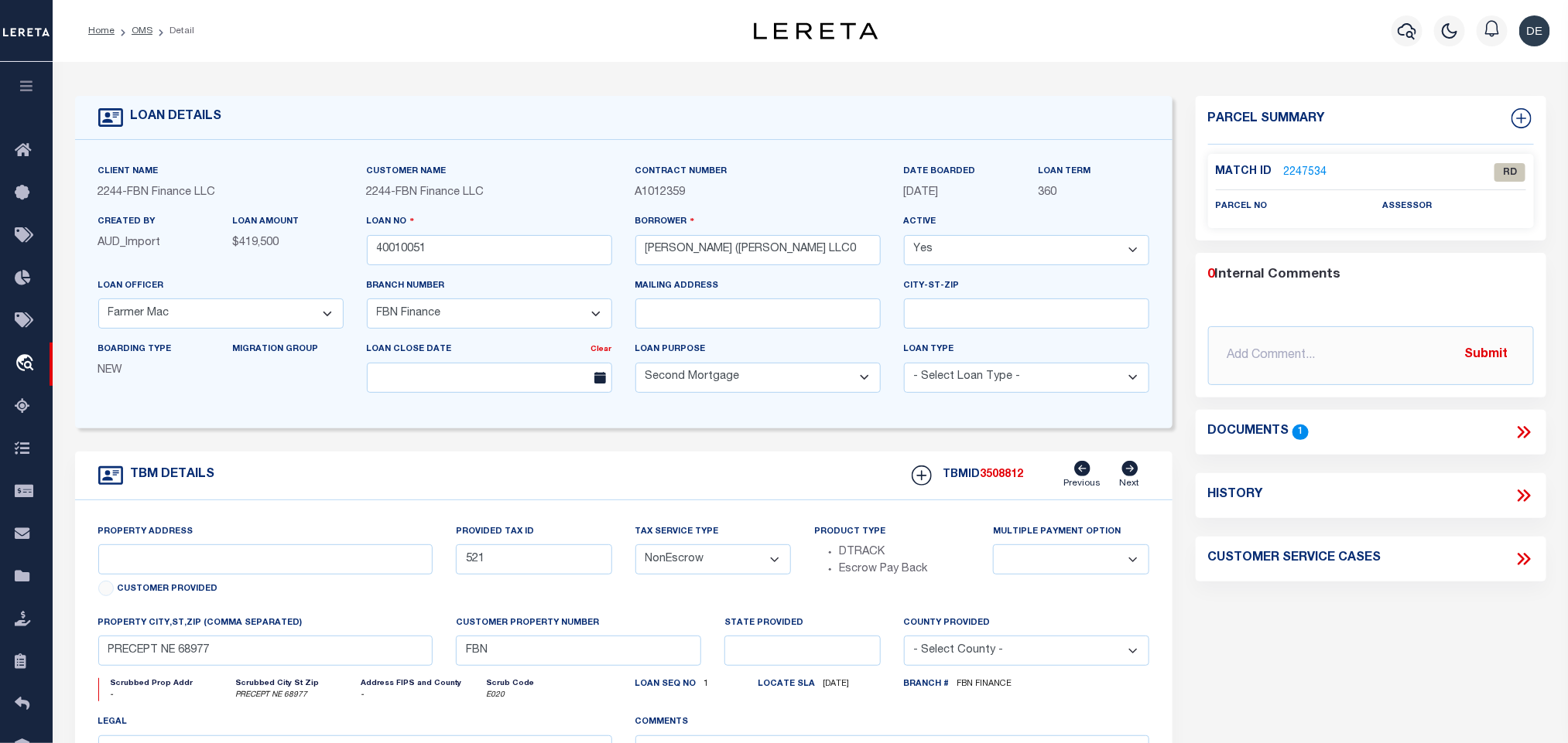
click at [1310, 174] on link "2247534" at bounding box center [1305, 173] width 43 height 17
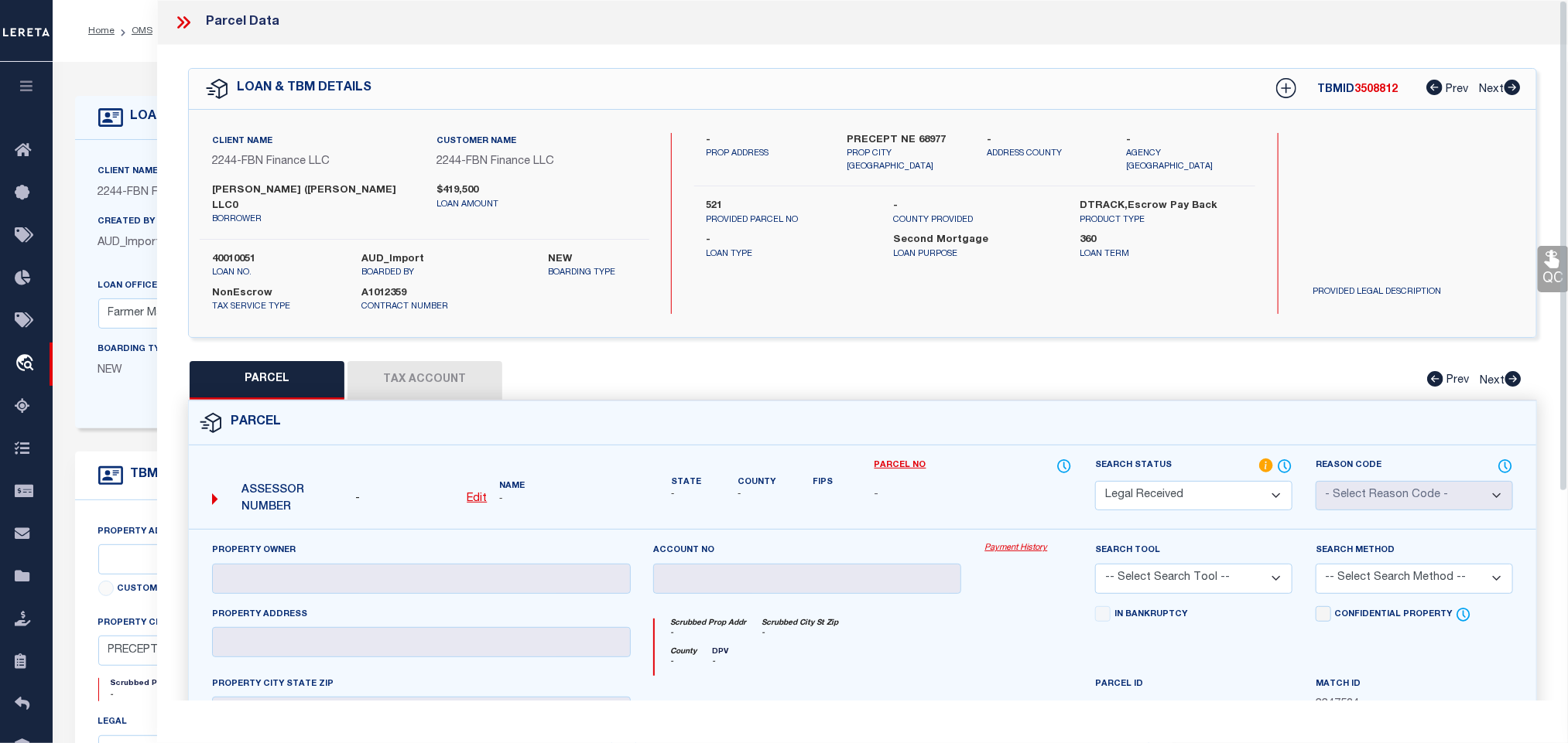
click at [476, 495] on u "Edit" at bounding box center [477, 499] width 20 height 11
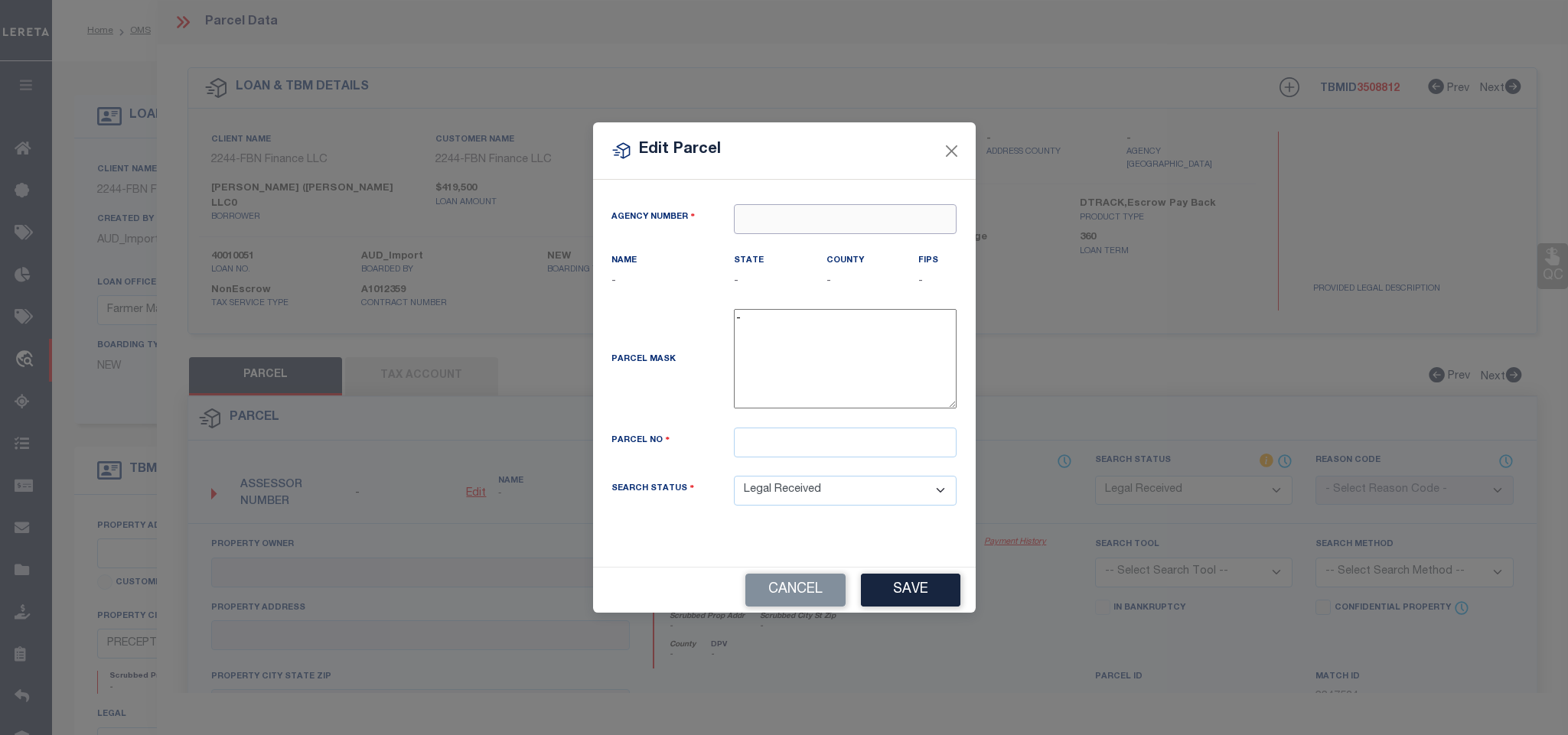
click at [856, 205] on input "text" at bounding box center [845, 219] width 223 height 30
paste input "260330000"
click at [867, 239] on div "260330000 : [GEOGRAPHIC_DATA]" at bounding box center [845, 253] width 221 height 44
click at [874, 447] on input "text" at bounding box center [845, 443] width 223 height 30
paste input "0000521.00"
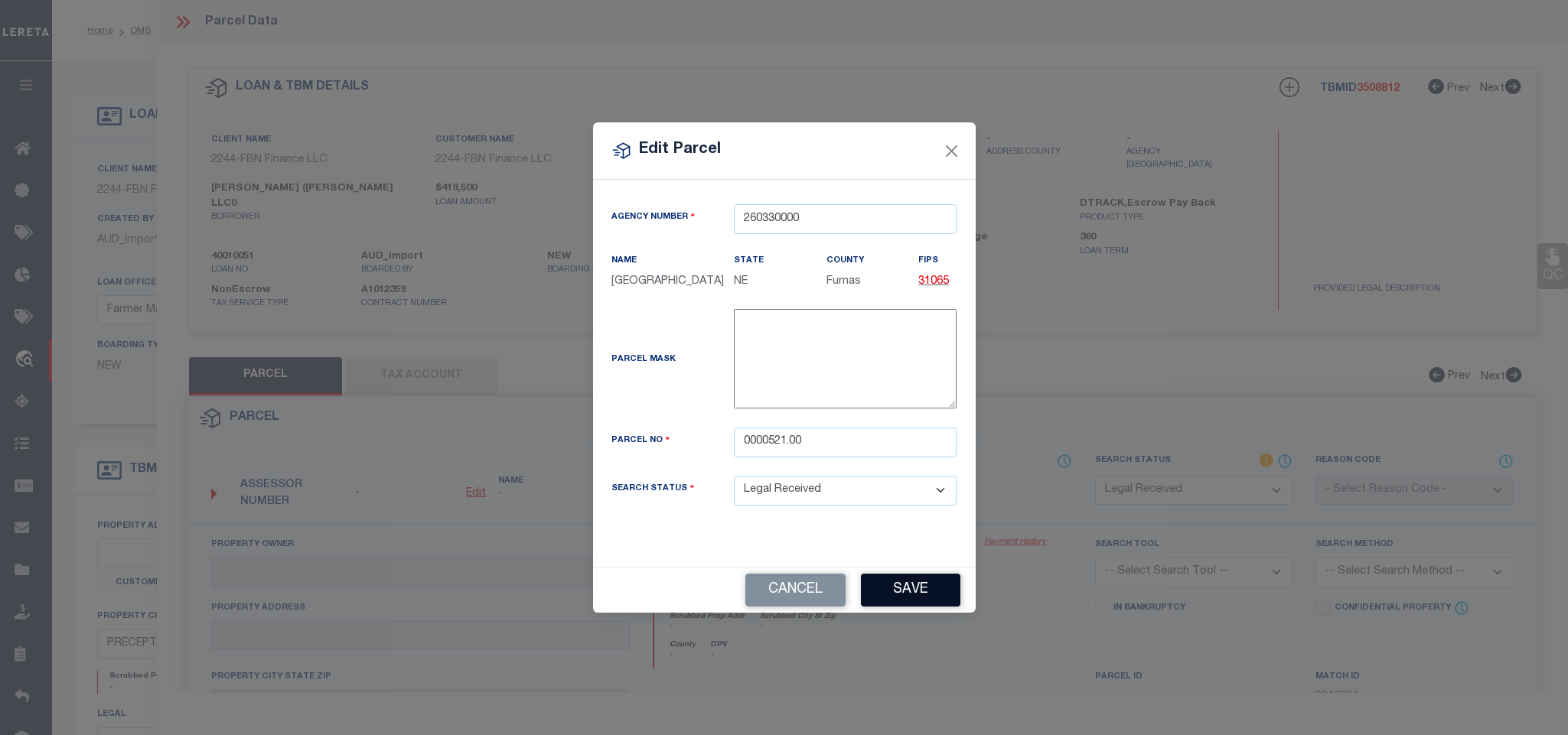
click at [904, 588] on button "Save" at bounding box center [910, 590] width 100 height 33
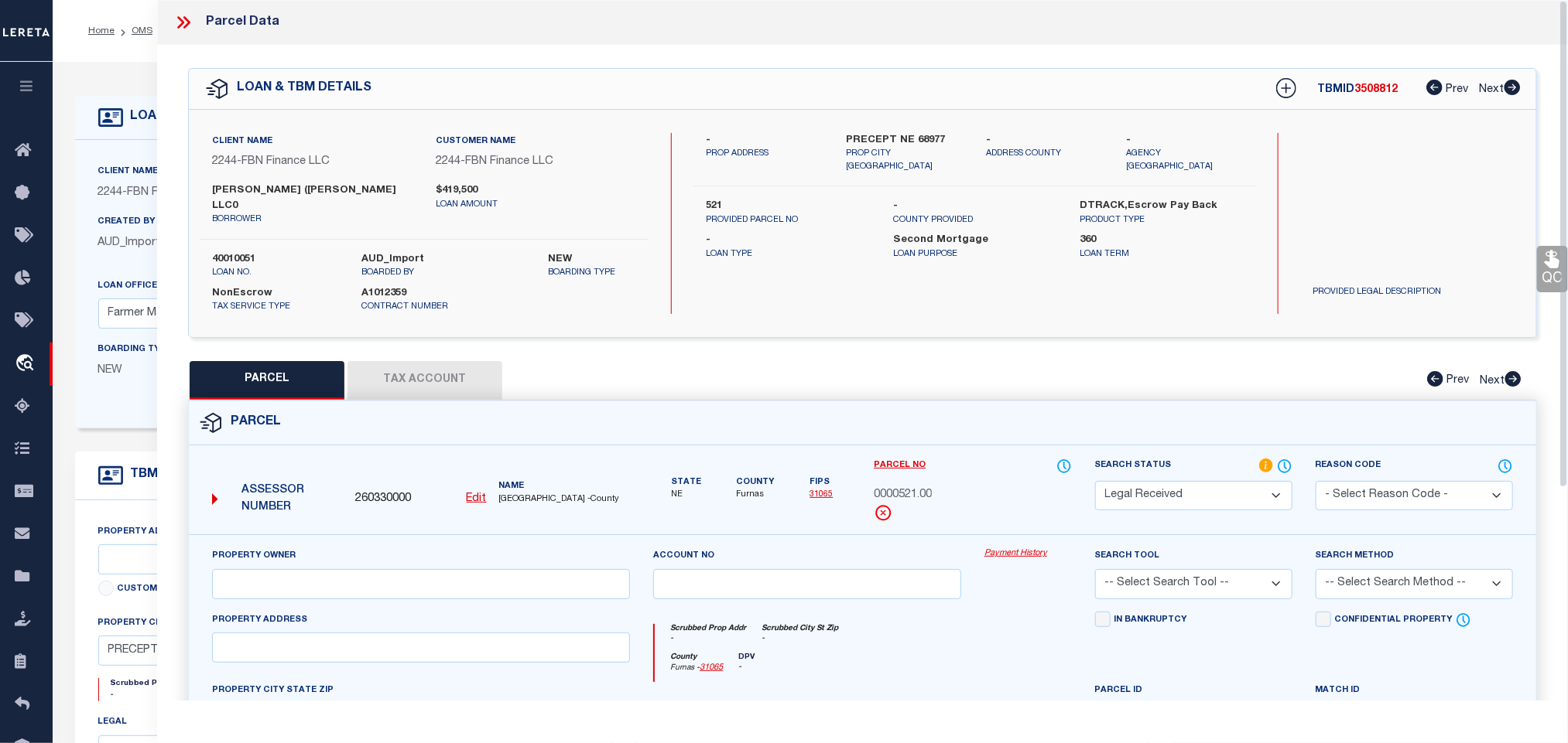
click at [334, 573] on div "Property Owner" at bounding box center [421, 573] width 418 height 51
click at [369, 594] on input "text" at bounding box center [421, 585] width 418 height 30
paste input "[PERSON_NAME] LLC [STREET_ADDRESS]"
drag, startPoint x: 371, startPoint y: 588, endPoint x: 636, endPoint y: 588, distance: 265.0
click at [636, 588] on div "Property Owner [PERSON_NAME] LLC [STREET_ADDRESS]" at bounding box center [421, 579] width 441 height 64
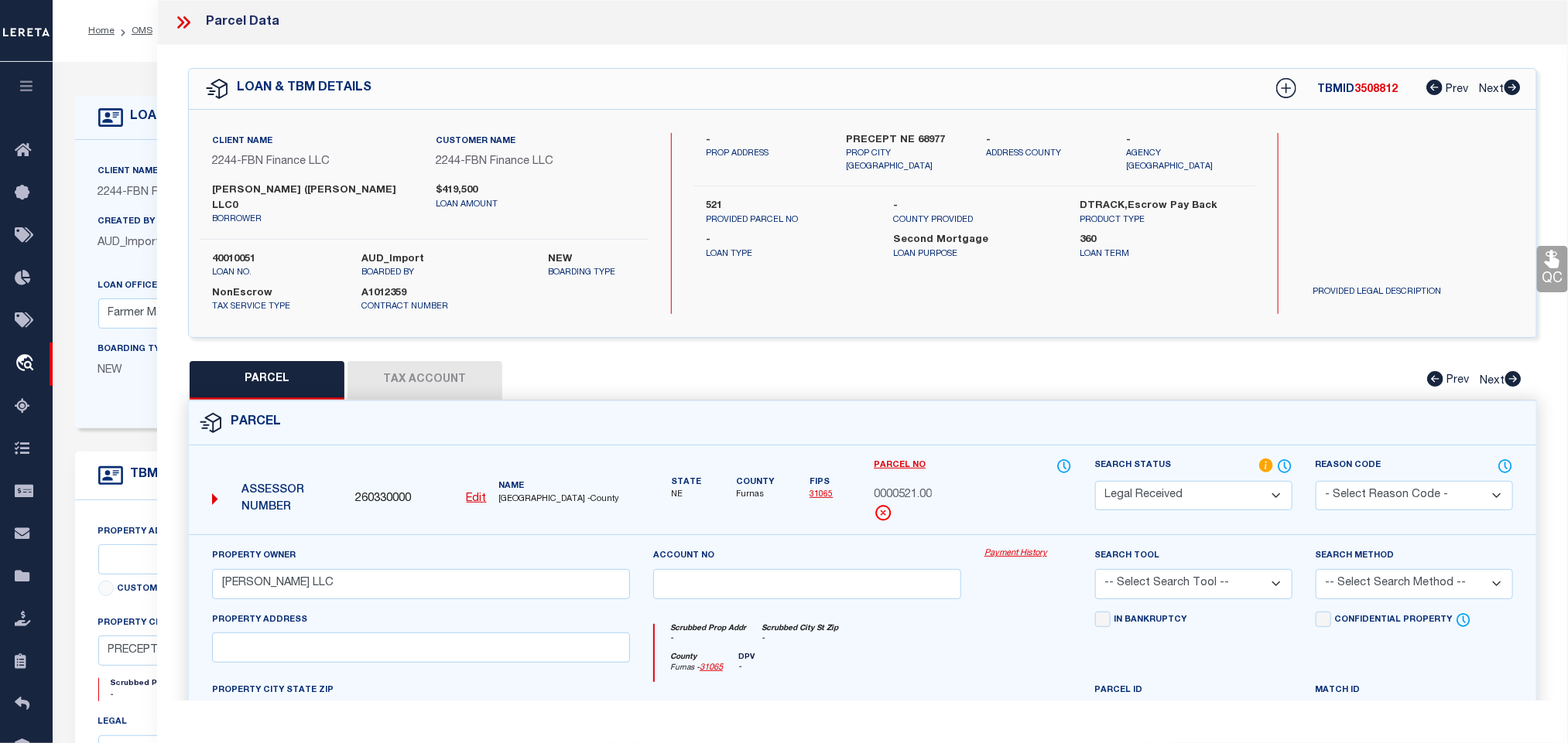
click at [880, 130] on div "Client Name 2244 - FBN Finance LLC Customer Name 2244 - FBN Finance LLC [PERSON…" at bounding box center [862, 223] width 1347 height 228
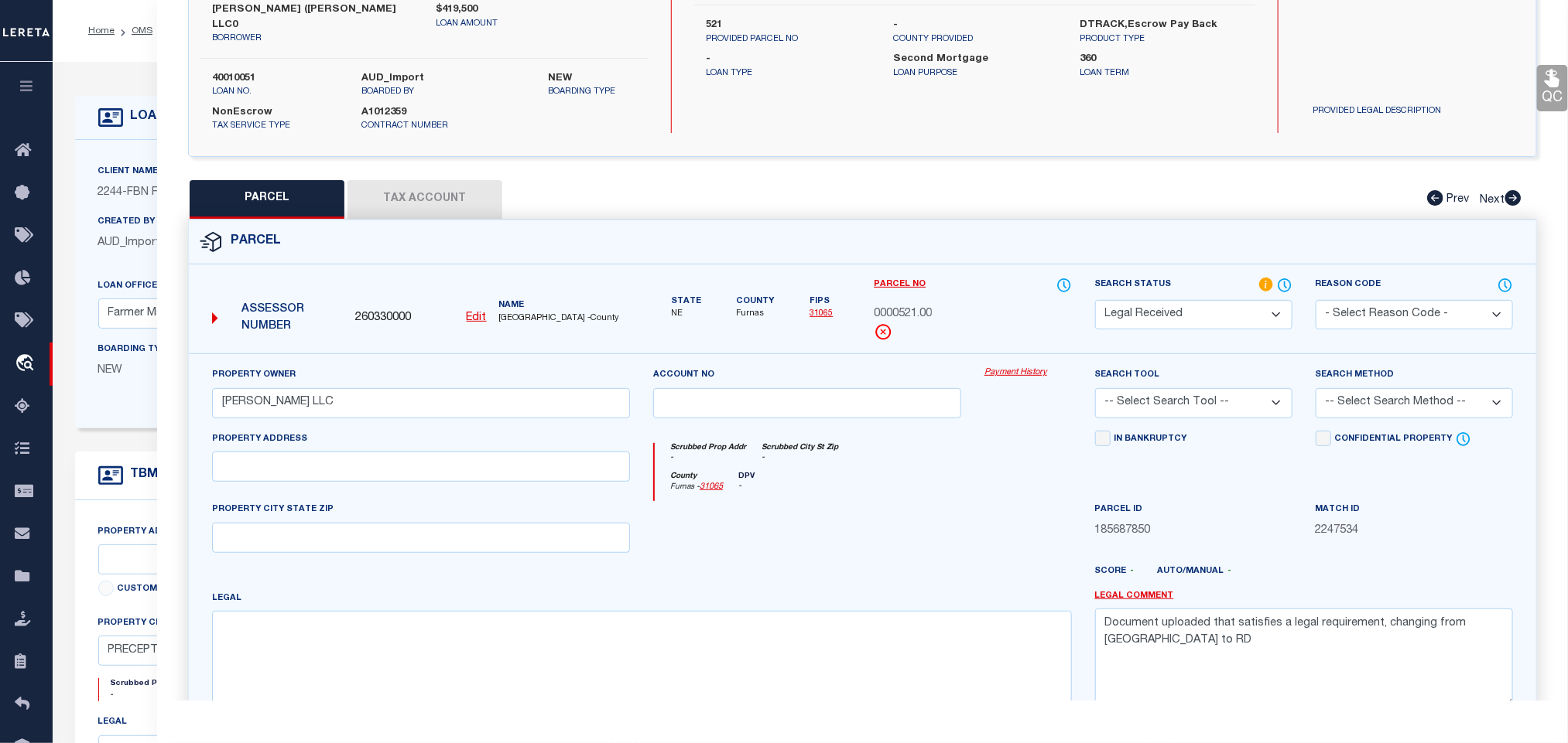
scroll to position [351, 0]
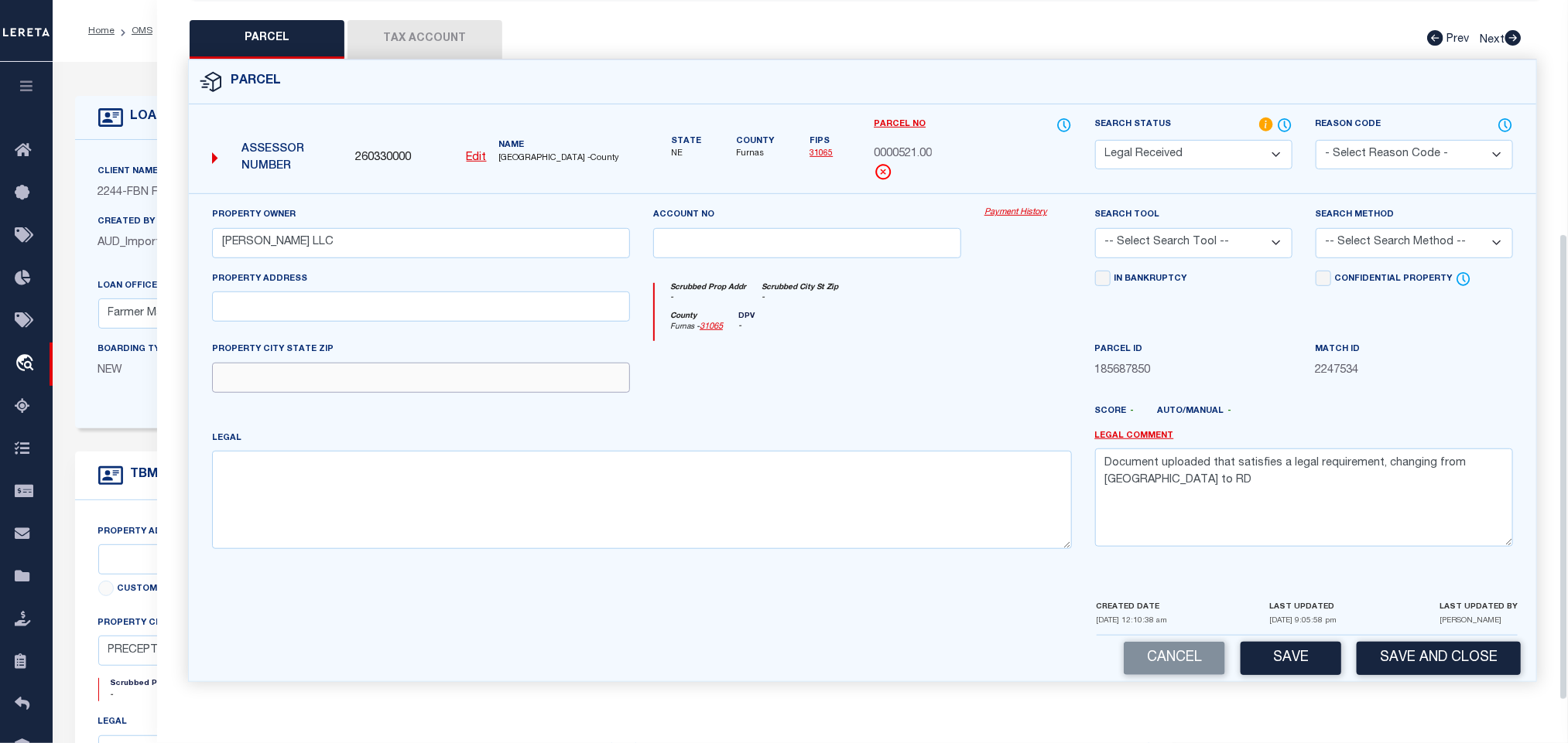
click at [495, 383] on input "text" at bounding box center [421, 377] width 418 height 30
paste input "PRECEPT NE 68977"
click at [413, 497] on textarea at bounding box center [642, 500] width 860 height 98
paste textarea "1 1 22 S1/2 324A [DATE]"
click at [1289, 500] on textarea "Document uploaded that satisfies a legal requirement, changing from [GEOGRAPHIC…" at bounding box center [1304, 497] width 418 height 98
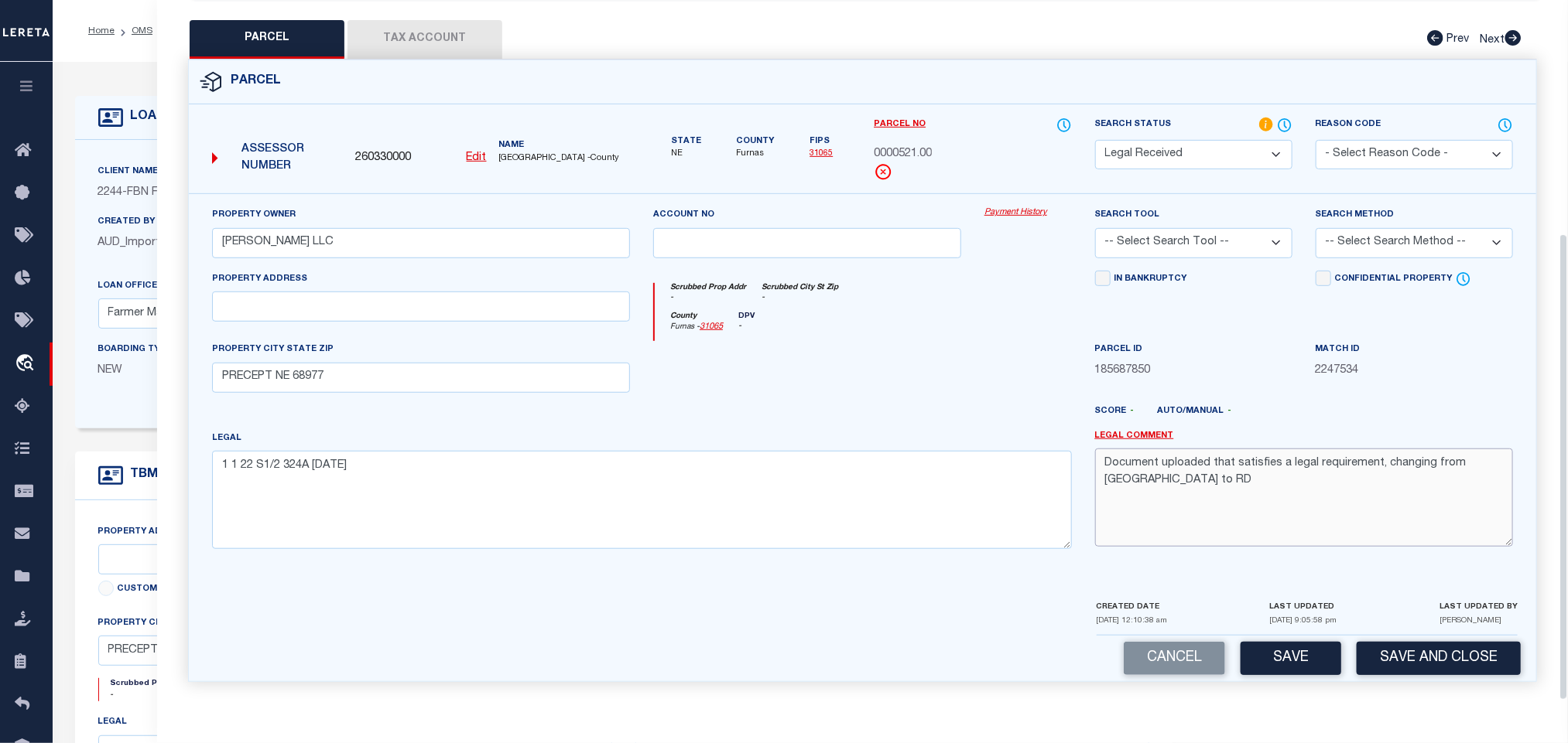
click at [1289, 500] on textarea "Document uploaded that satisfies a legal requirement, changing from [GEOGRAPHIC…" at bounding box center [1304, 497] width 418 height 98
click at [1252, 243] on select "-- Select Search Tool -- 3rd Party Website Agency File Agency Website ATLS CNV-…" at bounding box center [1194, 243] width 197 height 30
click at [1095, 228] on select "-- Select Search Tool -- 3rd Party Website Agency File Agency Website ATLS CNV-…" at bounding box center [1194, 243] width 197 height 30
click at [1347, 236] on select "-- Select Search Method -- Property Address Legal Liability Info Provided" at bounding box center [1414, 243] width 197 height 30
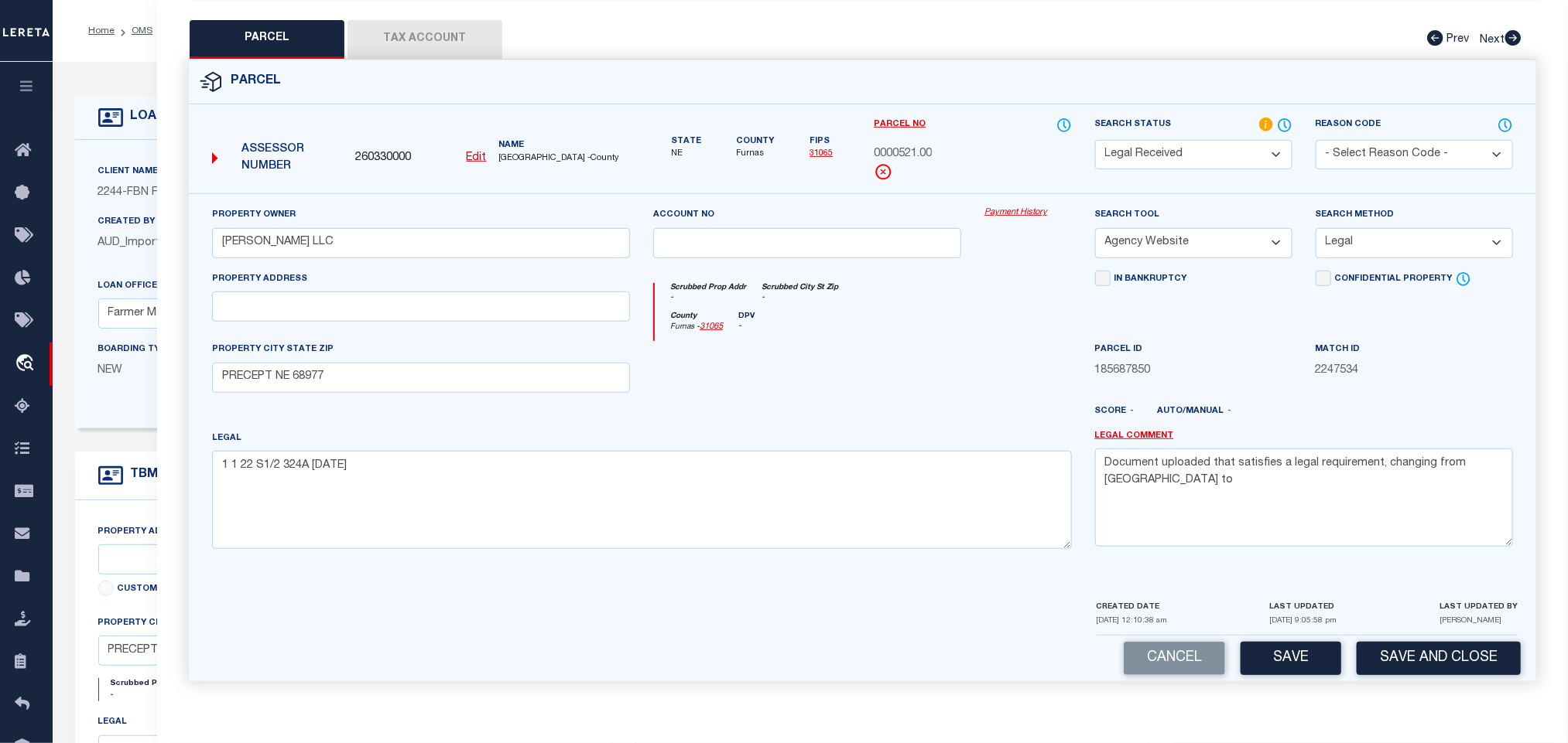
click at [1316, 228] on select "-- Select Search Method -- Property Address Legal Liability Info Provided" at bounding box center [1414, 243] width 197 height 30
click at [1305, 455] on textarea "Document uploaded that satisfies a legal requirement, changing from [GEOGRAPHIC…" at bounding box center [1304, 497] width 418 height 98
click at [1334, 652] on button "Save" at bounding box center [1291, 659] width 101 height 33
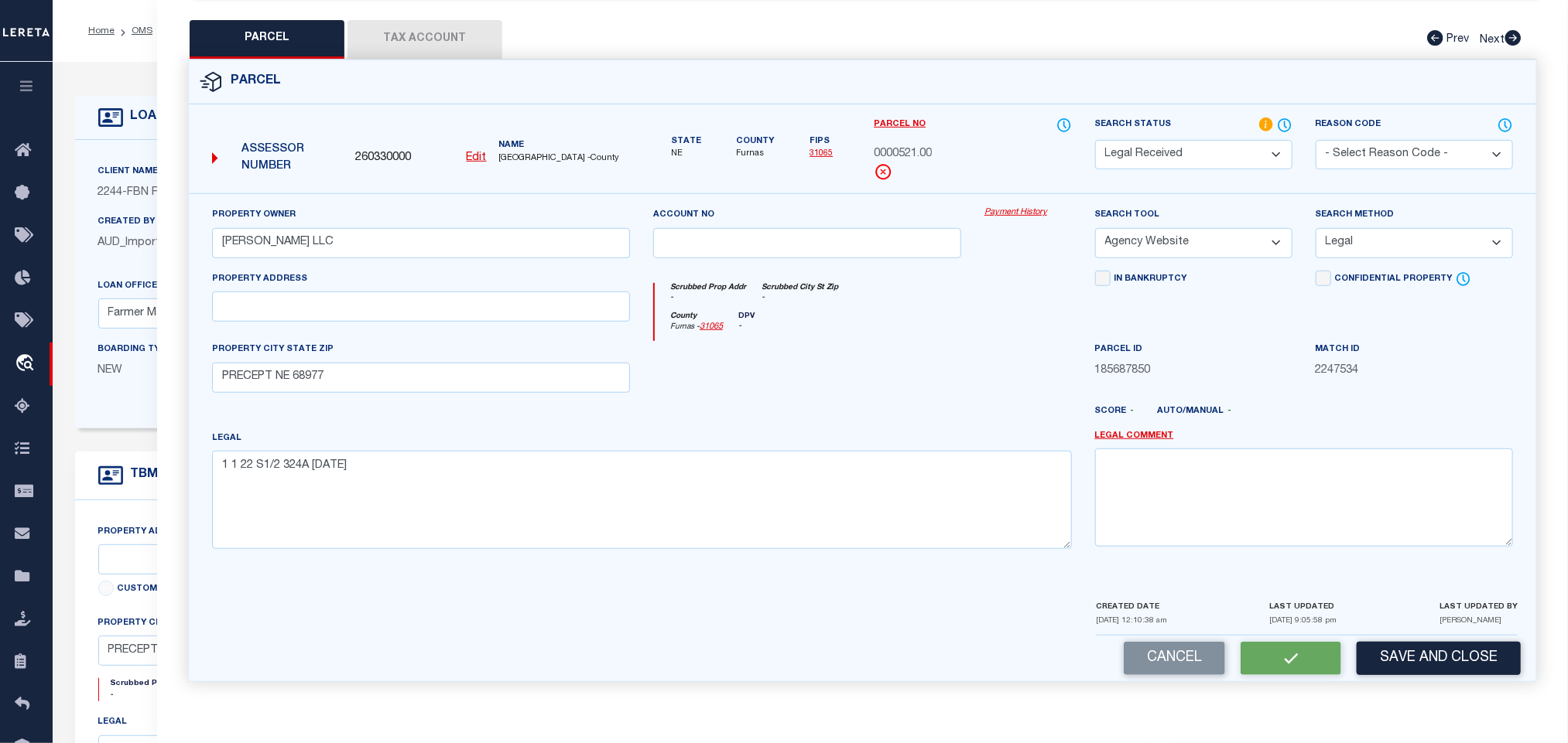
click at [464, 21] on button "Tax Account" at bounding box center [425, 39] width 155 height 39
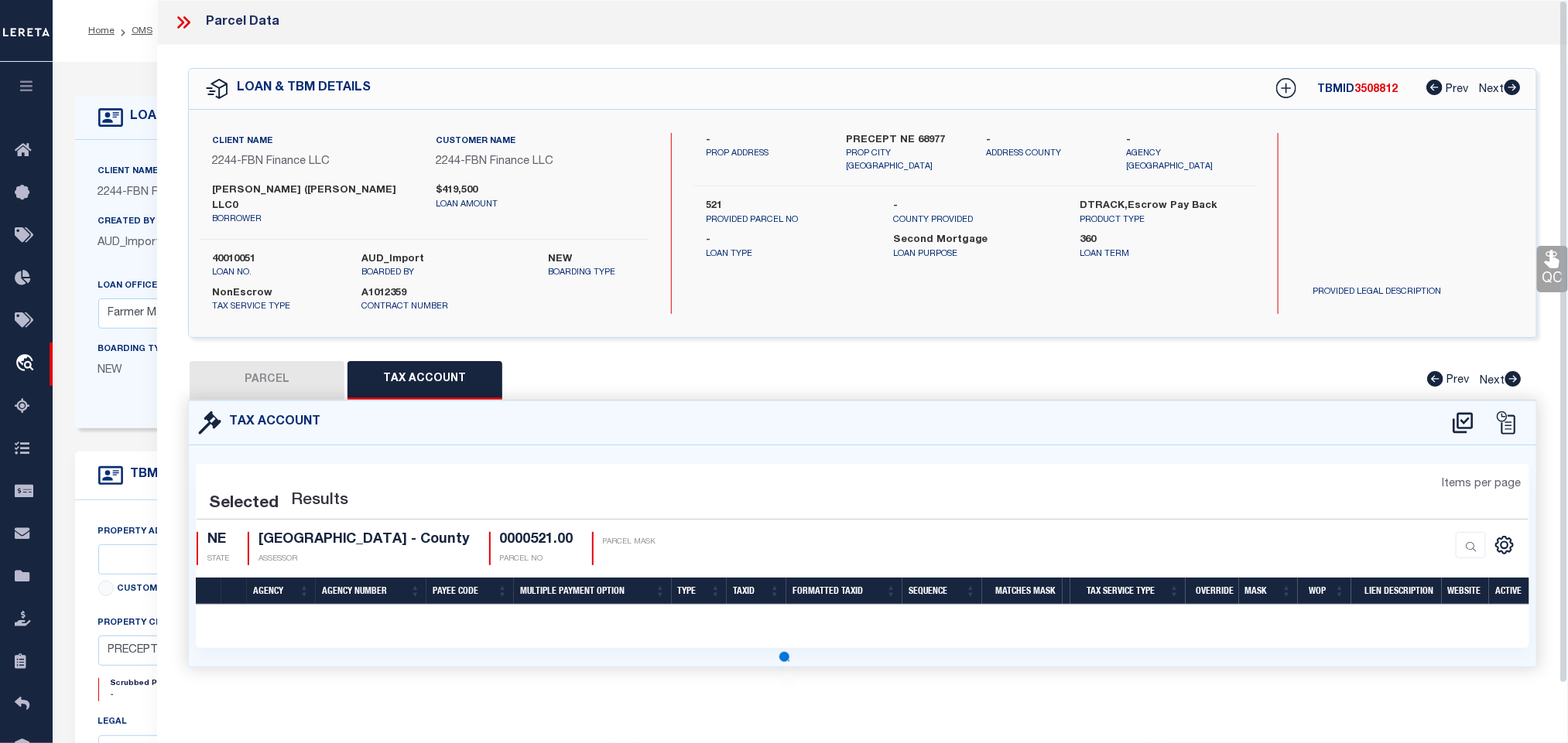
scroll to position [0, 0]
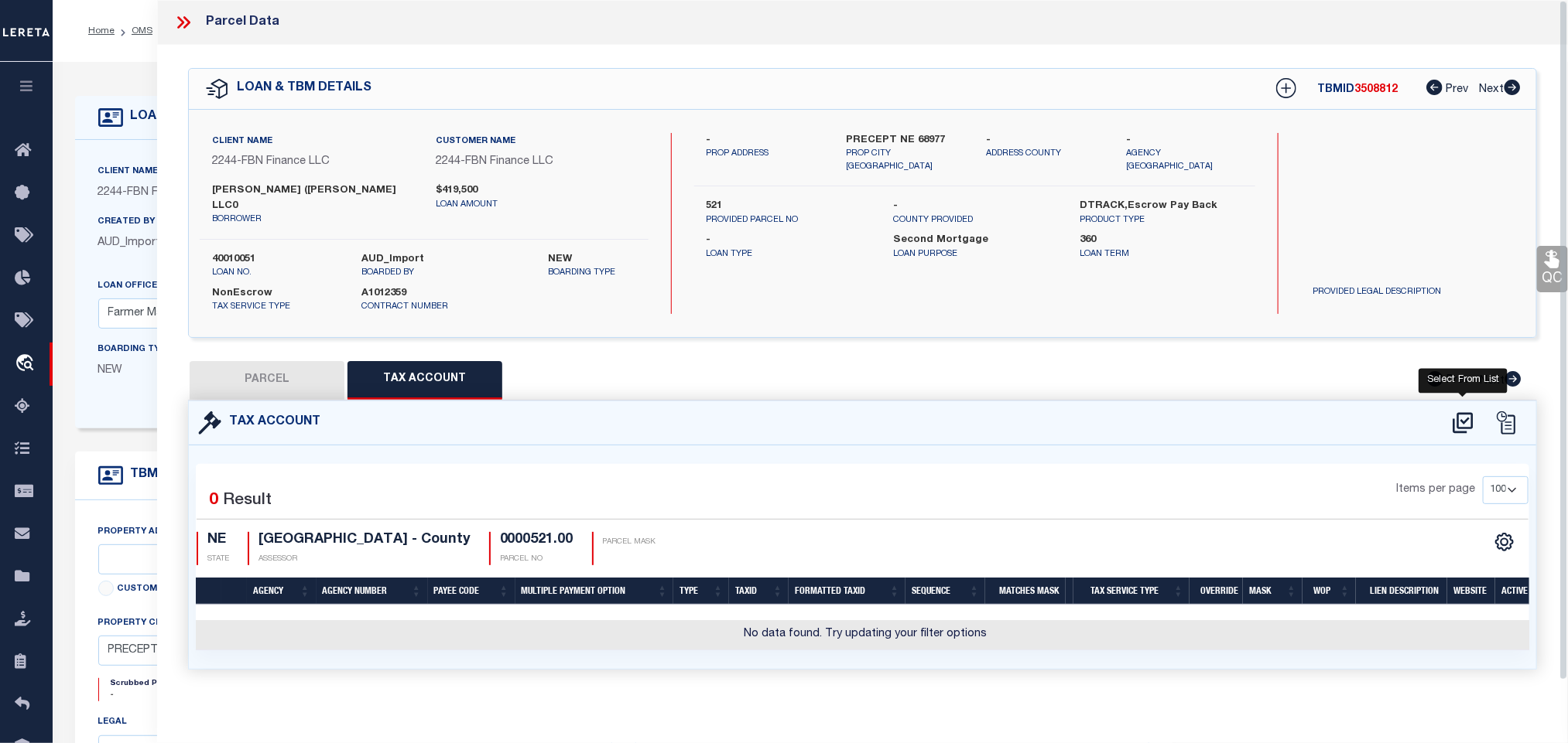
click at [1462, 429] on icon at bounding box center [1463, 422] width 25 height 24
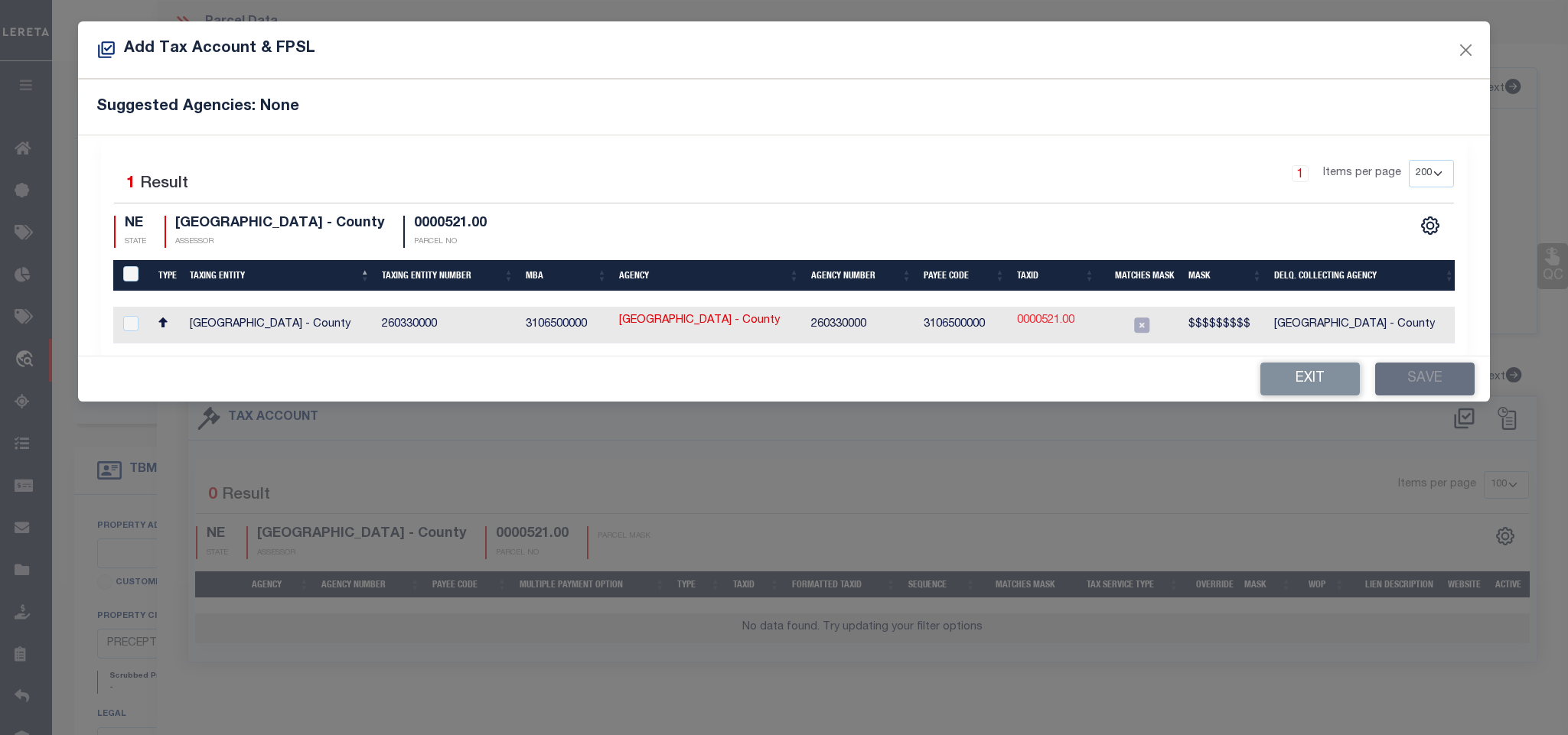
click at [1047, 319] on link "0000521.00" at bounding box center [1046, 322] width 58 height 17
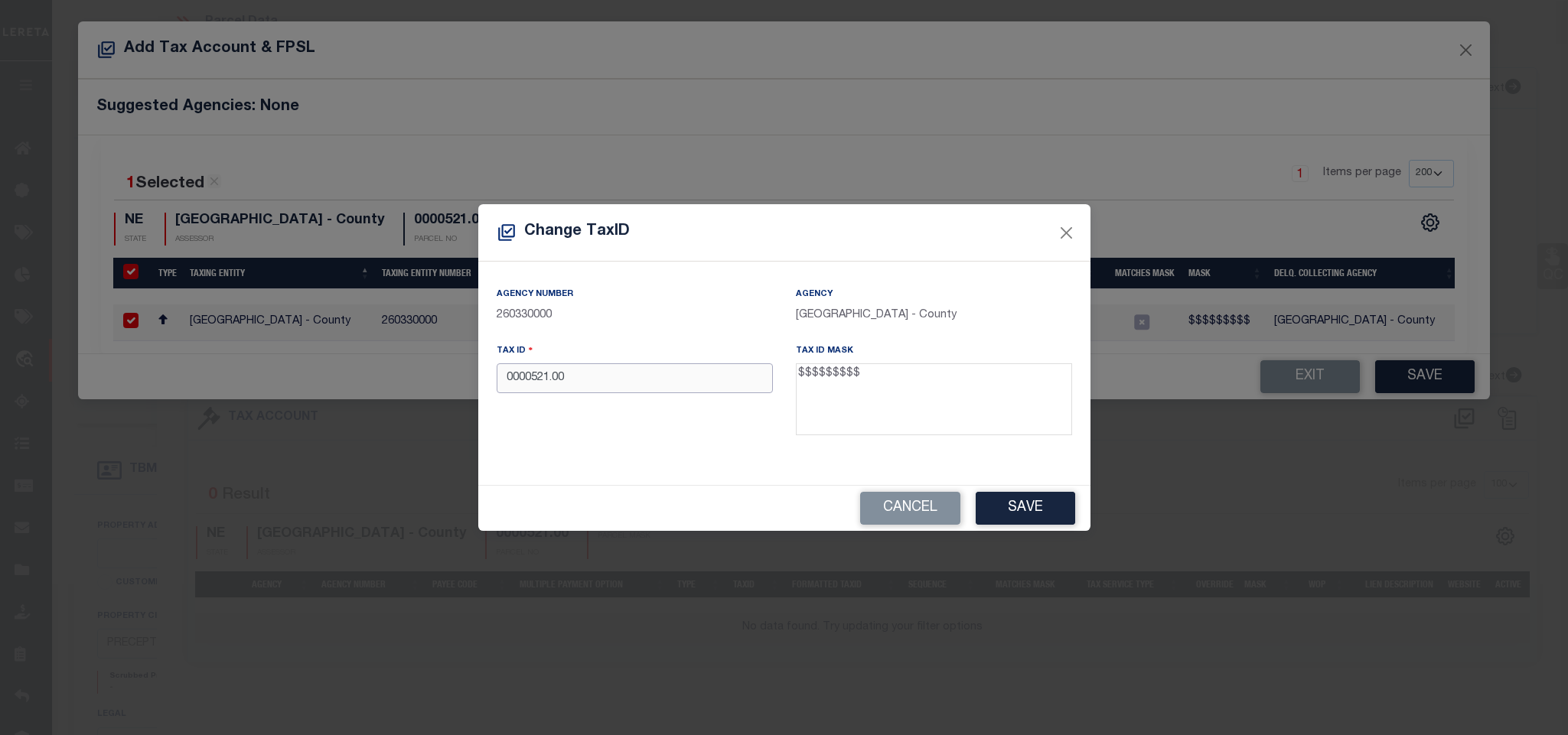
click at [682, 383] on input "0000521.00" at bounding box center [634, 378] width 276 height 30
click at [637, 380] on input "0000521.00" at bounding box center [634, 378] width 276 height 30
click at [1033, 508] on button "Save" at bounding box center [1026, 508] width 100 height 33
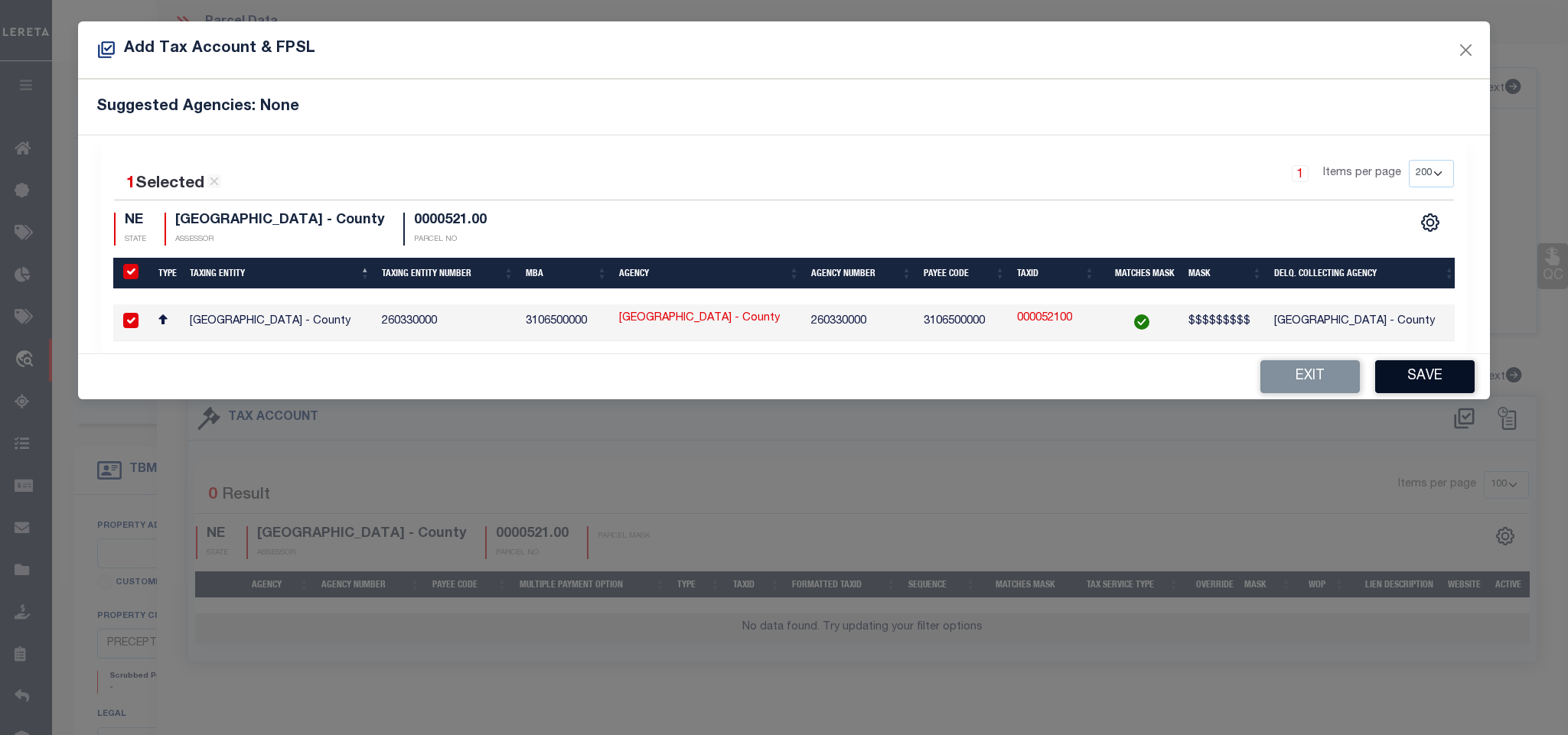
click at [1403, 379] on button "Save" at bounding box center [1425, 376] width 100 height 33
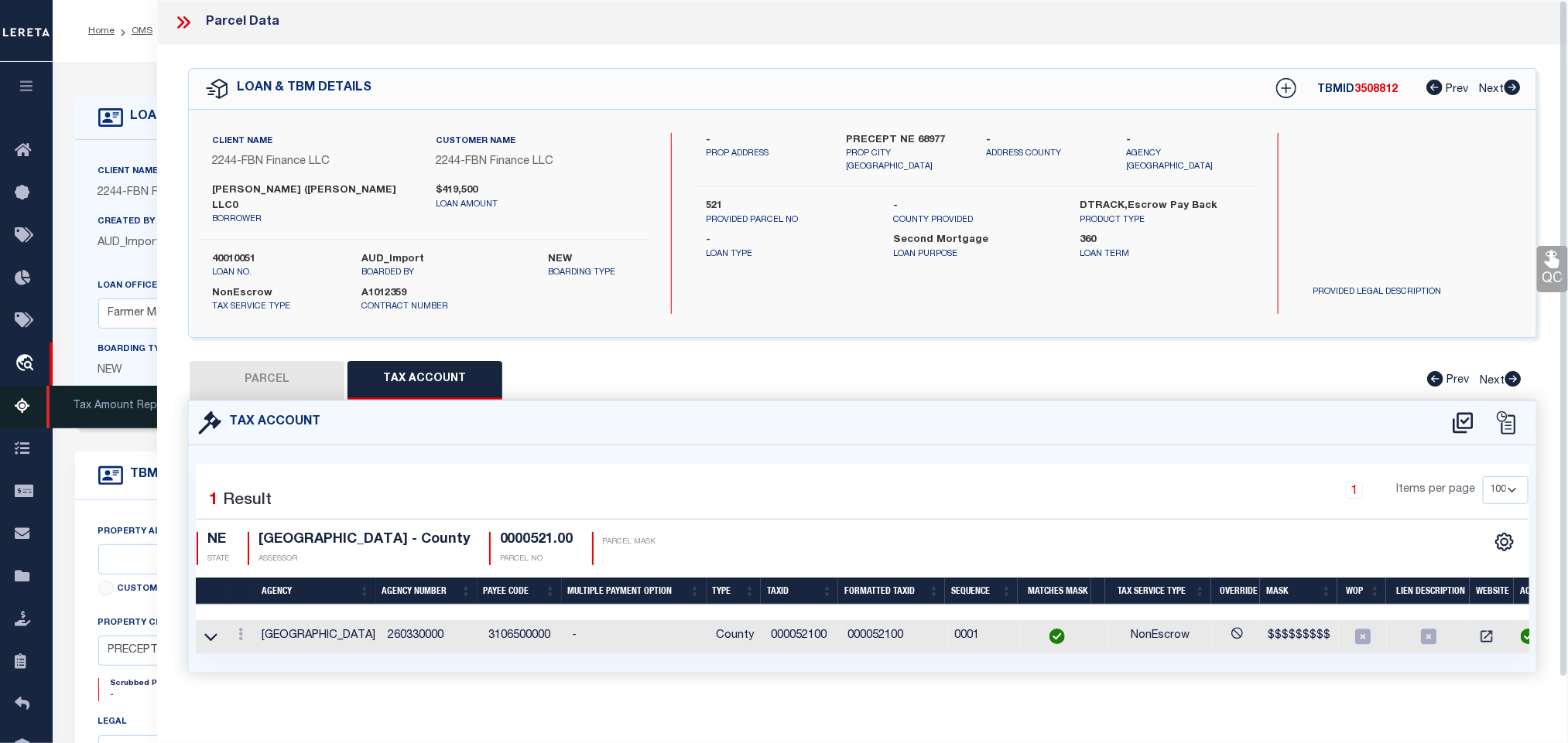
drag, startPoint x: 300, startPoint y: 372, endPoint x: 17, endPoint y: 404, distance: 284.8
click at [300, 372] on button "PARCEL" at bounding box center [267, 380] width 155 height 39
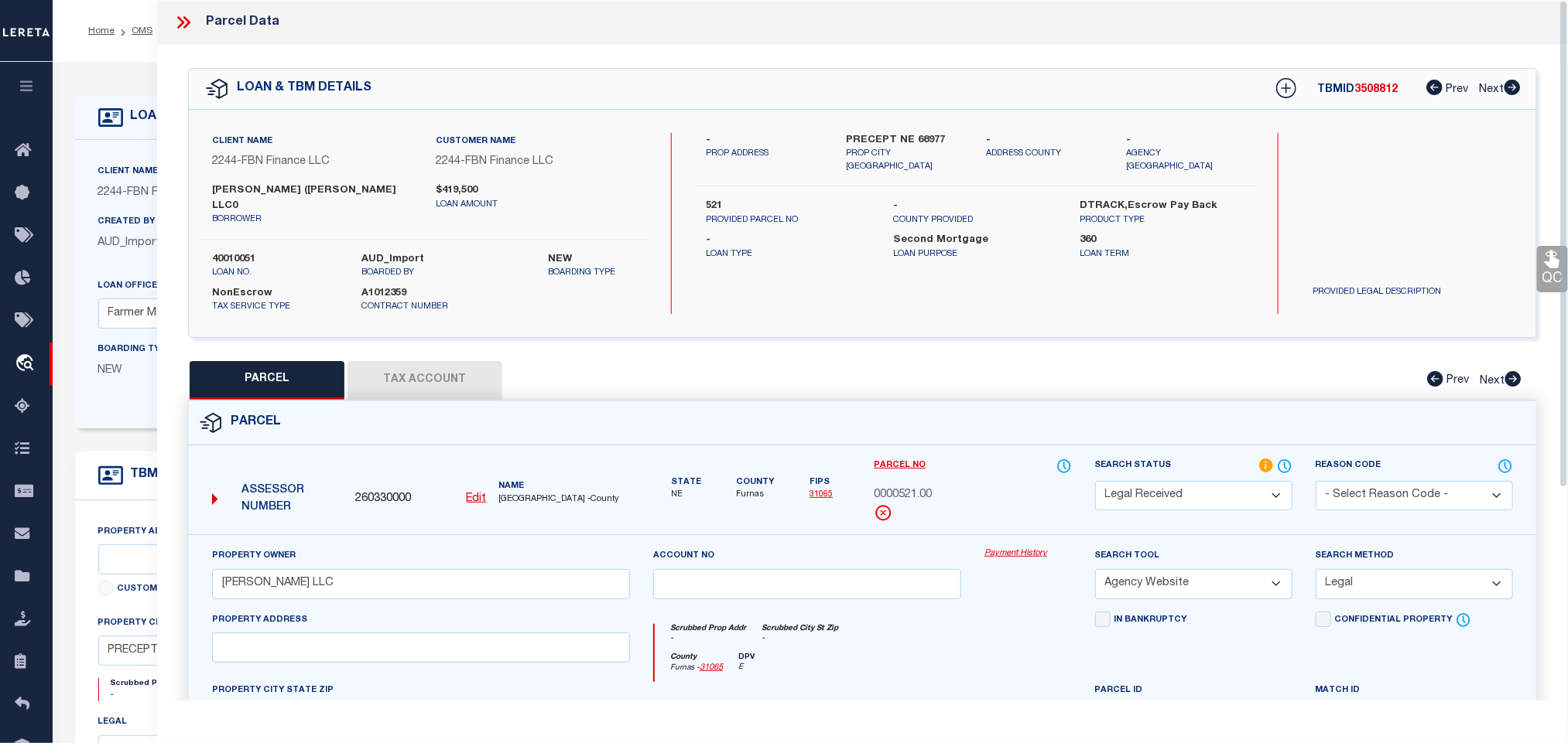
click at [1201, 492] on select "Automated Search Bad Parcel Complete Duplicate Parcel High Dollar Reporting In …" at bounding box center [1194, 496] width 197 height 30
click at [1095, 484] on select "Automated Search Bad Parcel Complete Duplicate Parcel High Dollar Reporting In …" at bounding box center [1194, 496] width 197 height 30
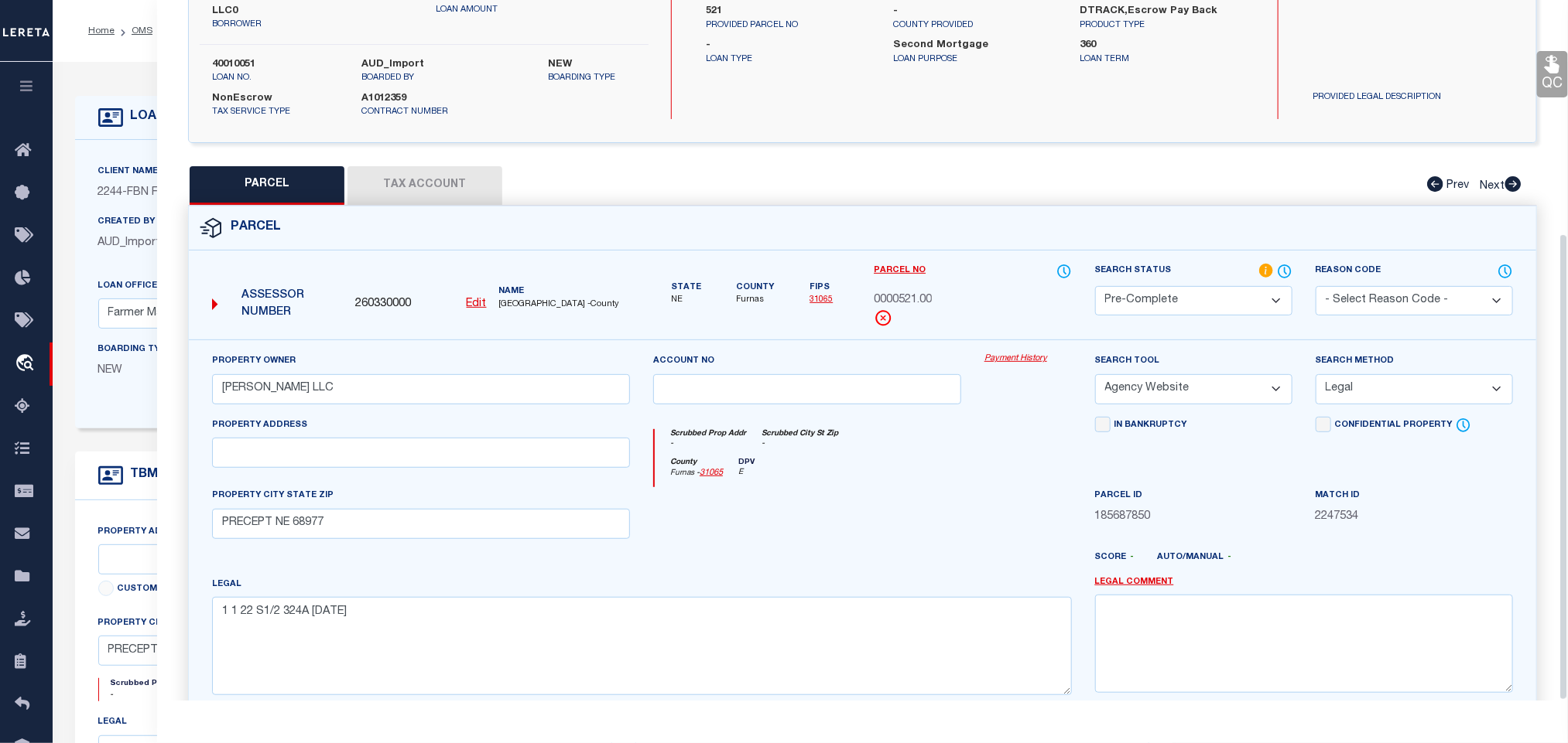
scroll to position [351, 0]
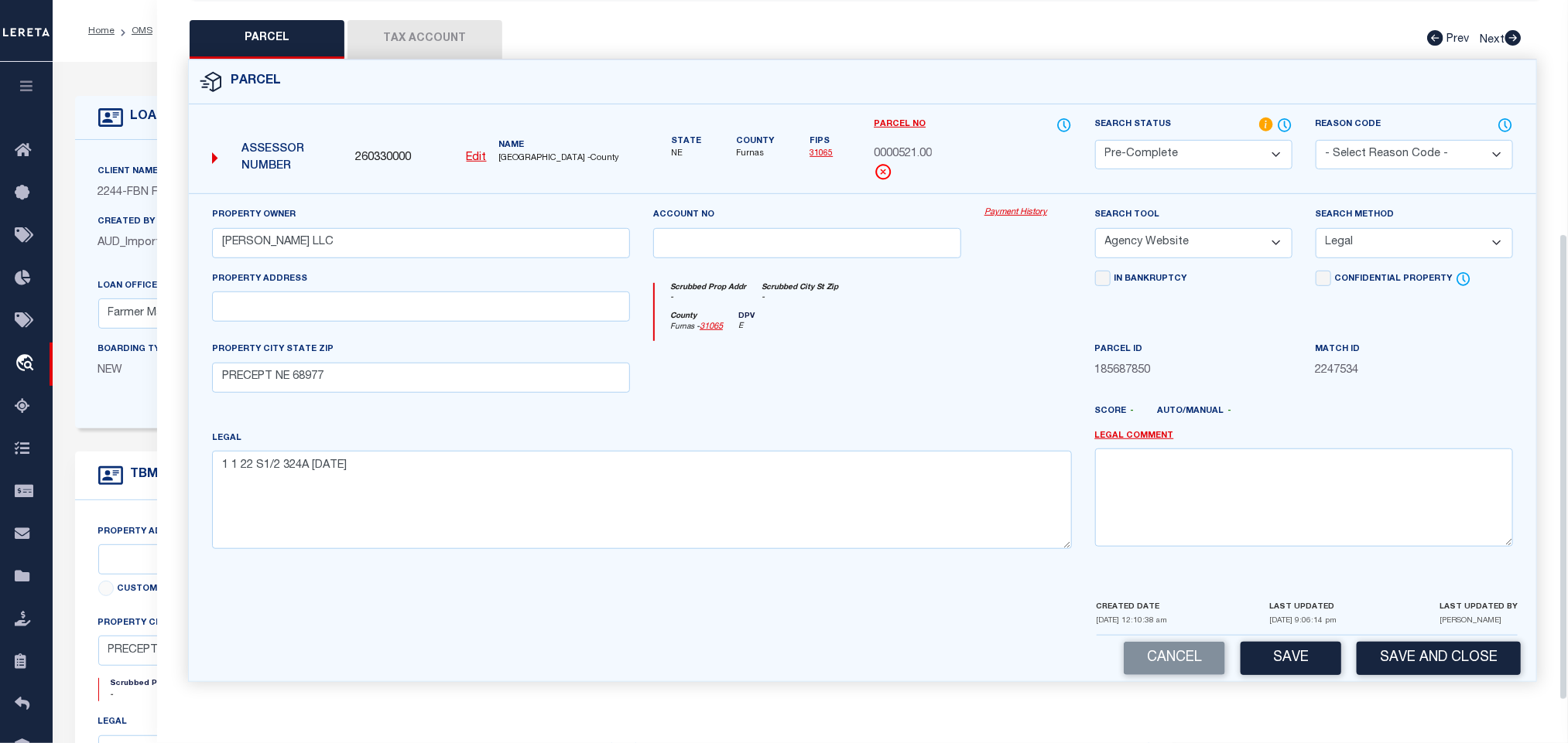
click at [1457, 681] on div "Parcel Edit" at bounding box center [862, 371] width 1349 height 622
click at [1456, 642] on button "Save and Close" at bounding box center [1439, 659] width 164 height 33
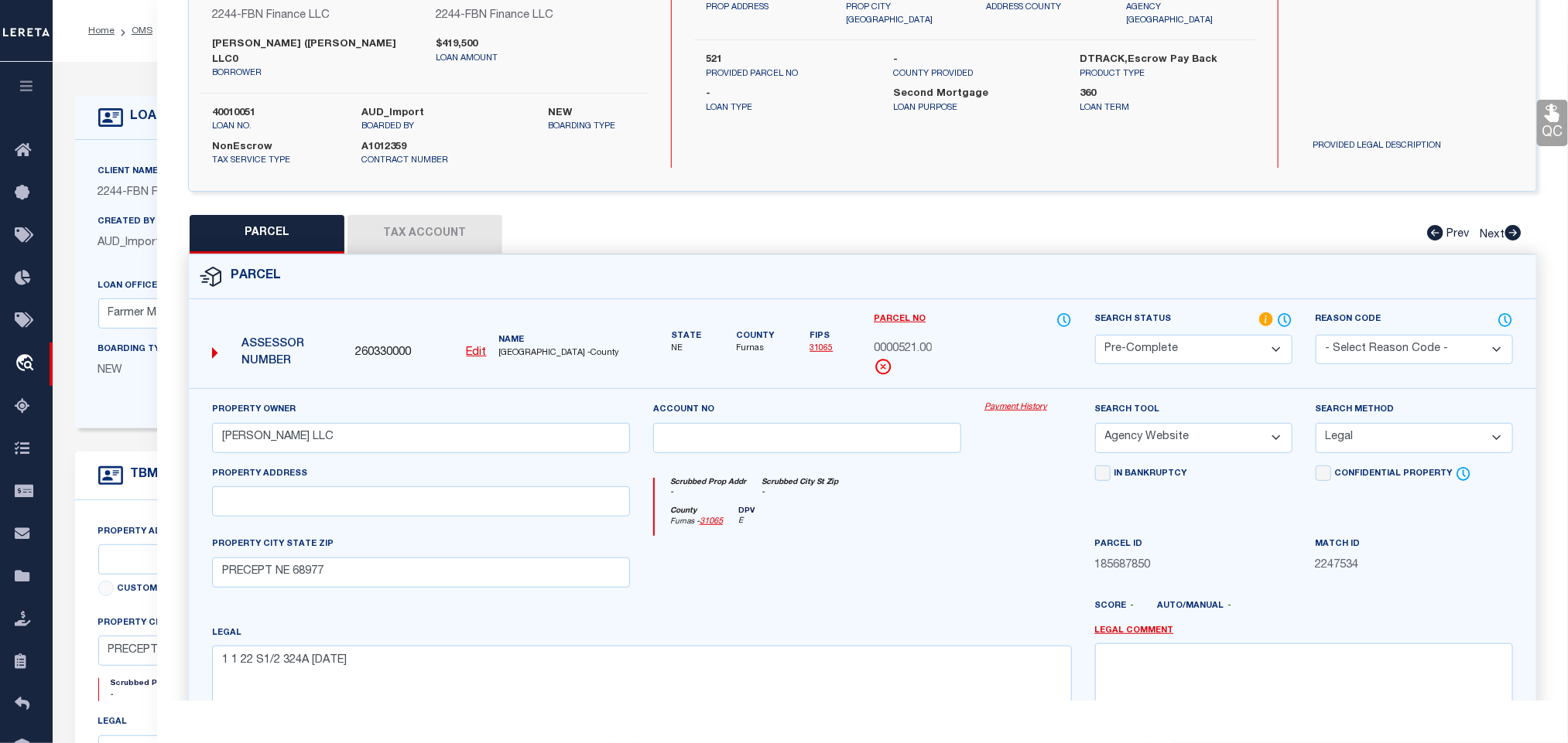
scroll to position [0, 0]
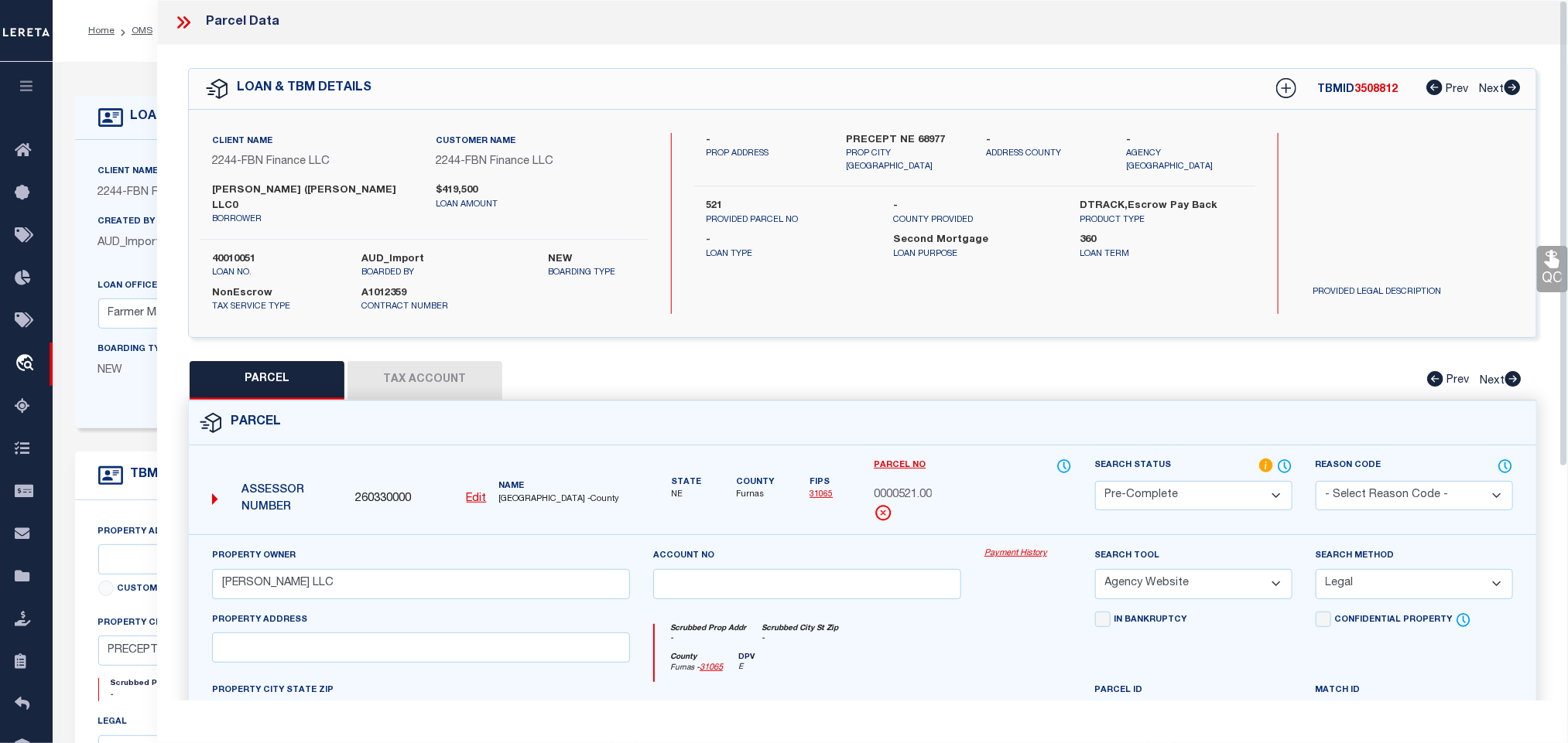
click at [235, 265] on label "40010051" at bounding box center [275, 260] width 126 height 16
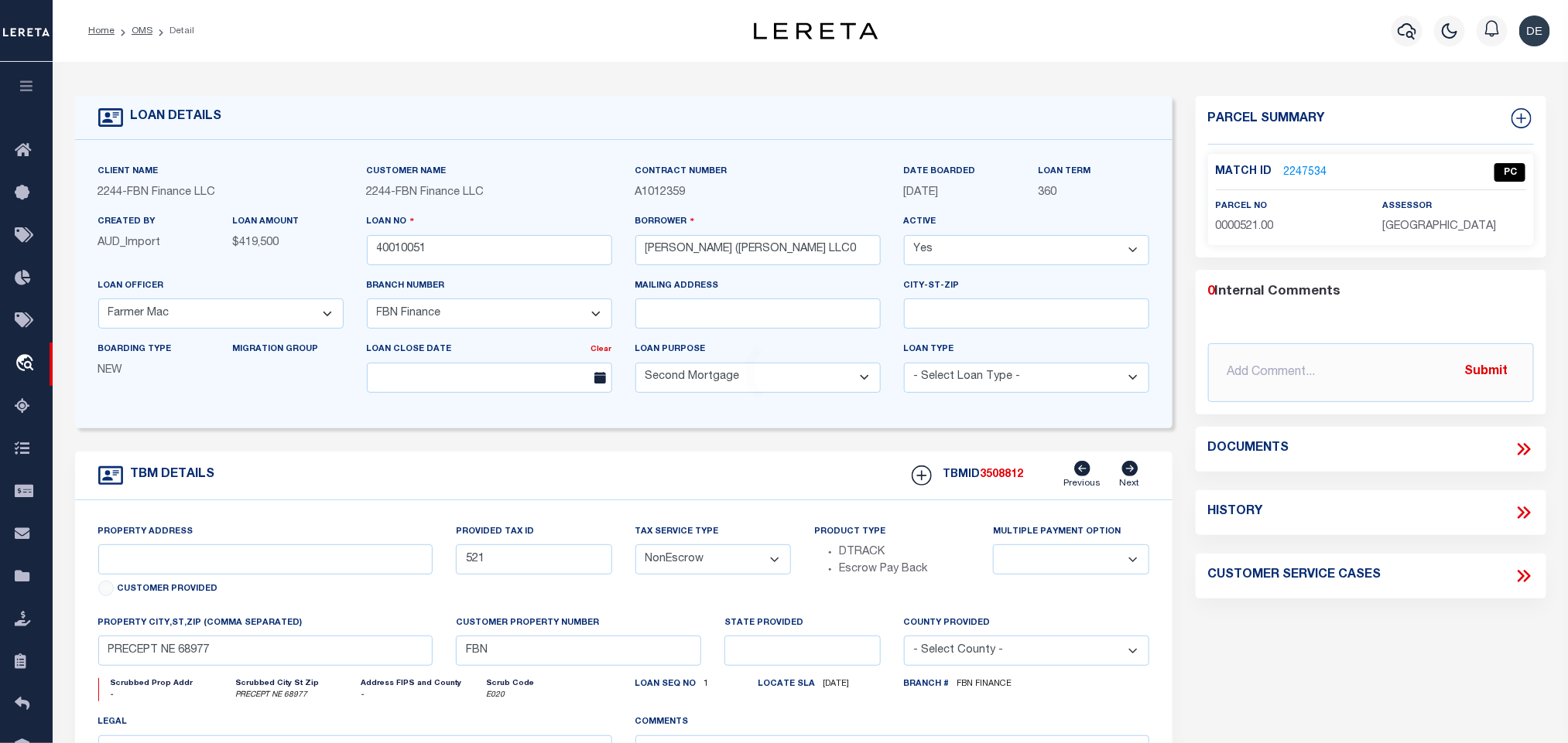
click at [1011, 477] on span "3508812" at bounding box center [1002, 475] width 43 height 11
click at [1442, 226] on span "[GEOGRAPHIC_DATA]" at bounding box center [1439, 227] width 114 height 11
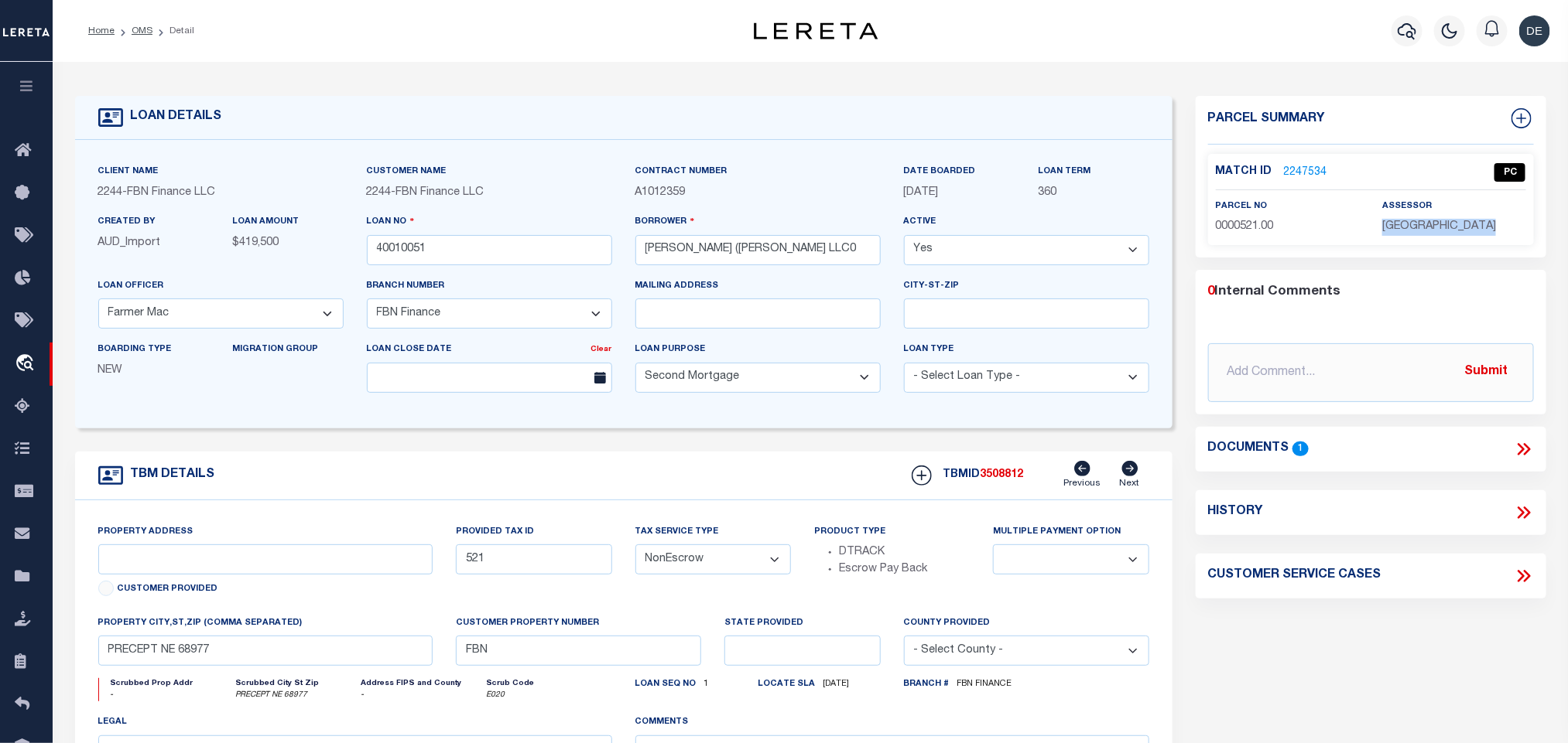
click at [1254, 221] on span "0000521.00" at bounding box center [1245, 227] width 58 height 11
click at [148, 28] on link "OMS" at bounding box center [142, 31] width 21 height 9
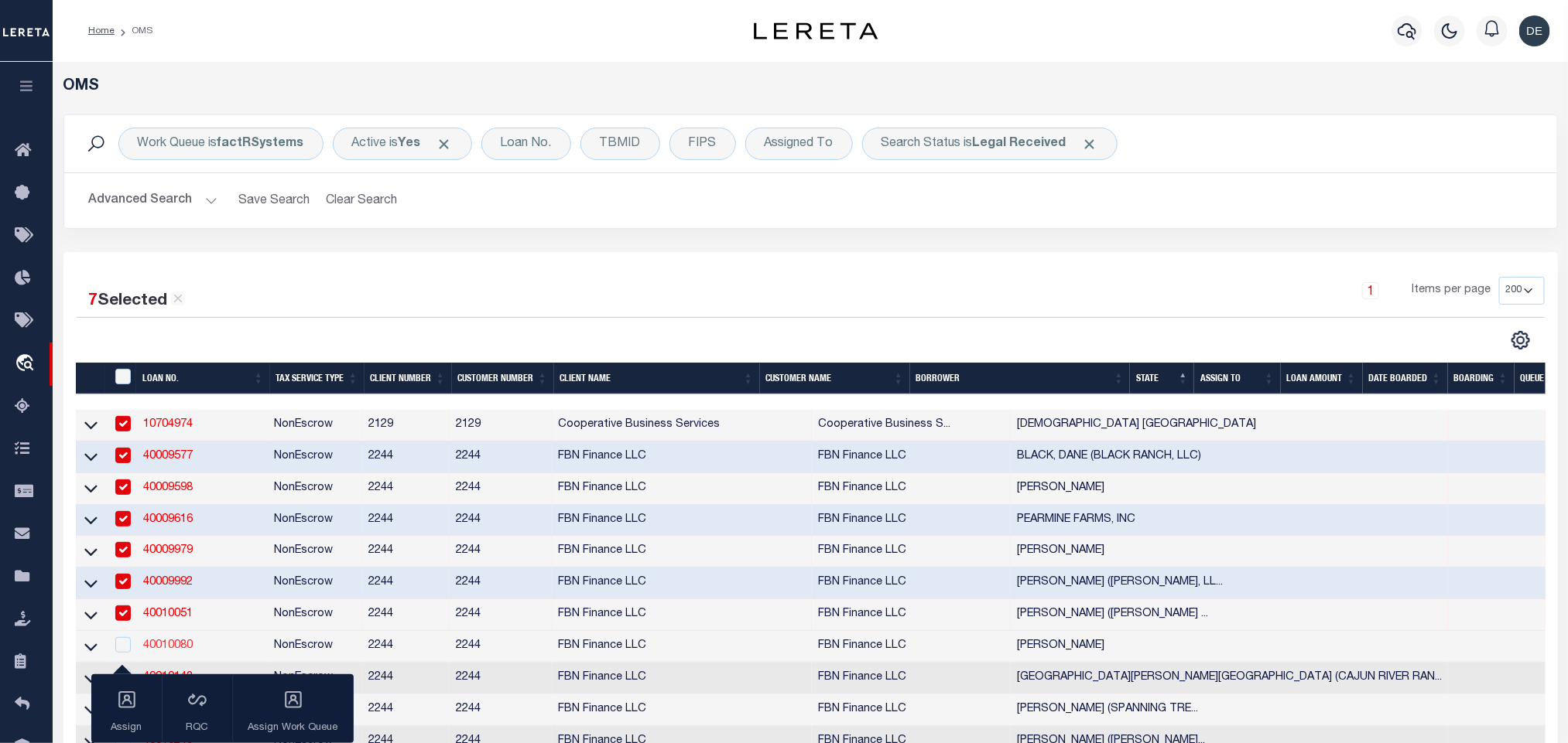
click at [156, 648] on link "40010080" at bounding box center [168, 646] width 50 height 11
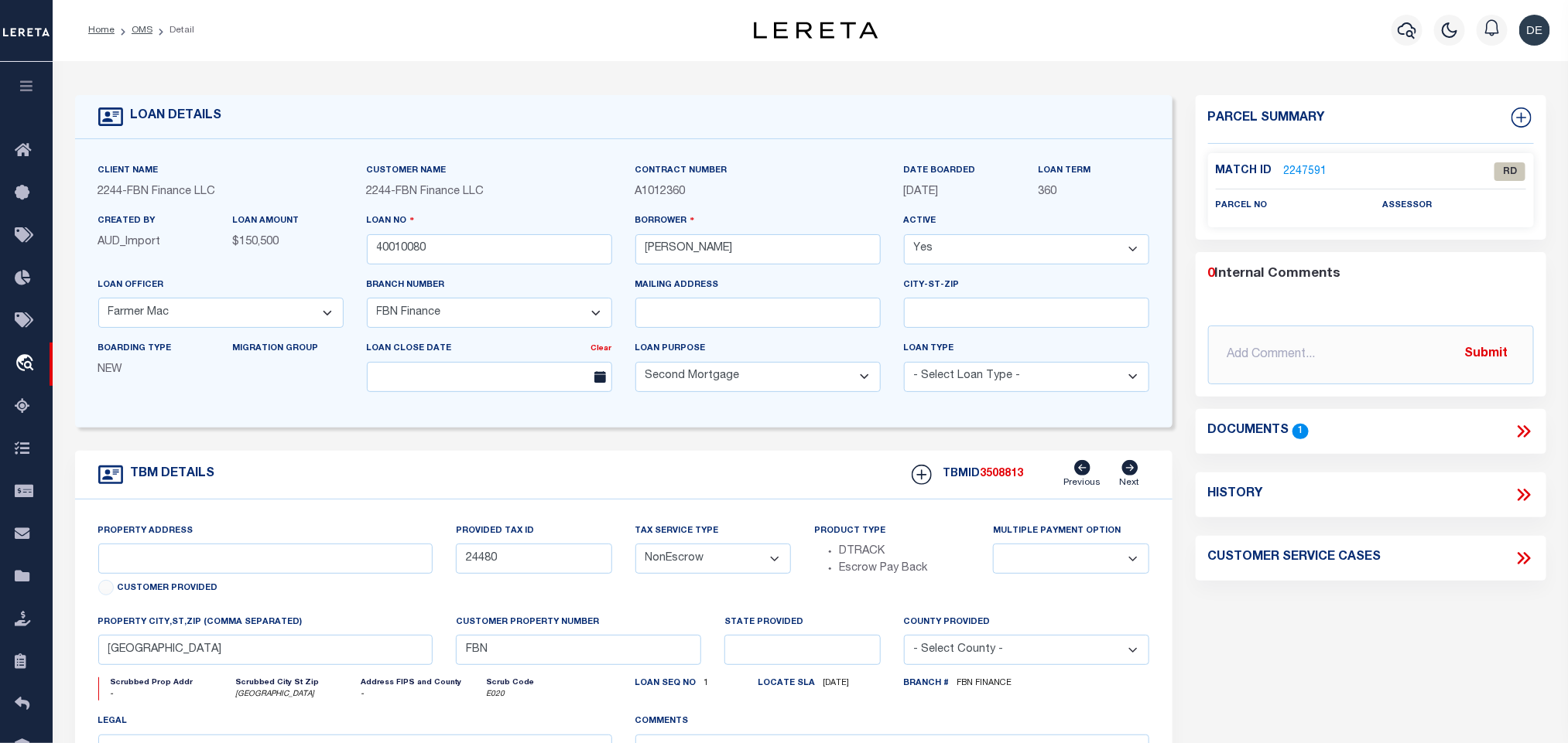
scroll to position [116, 0]
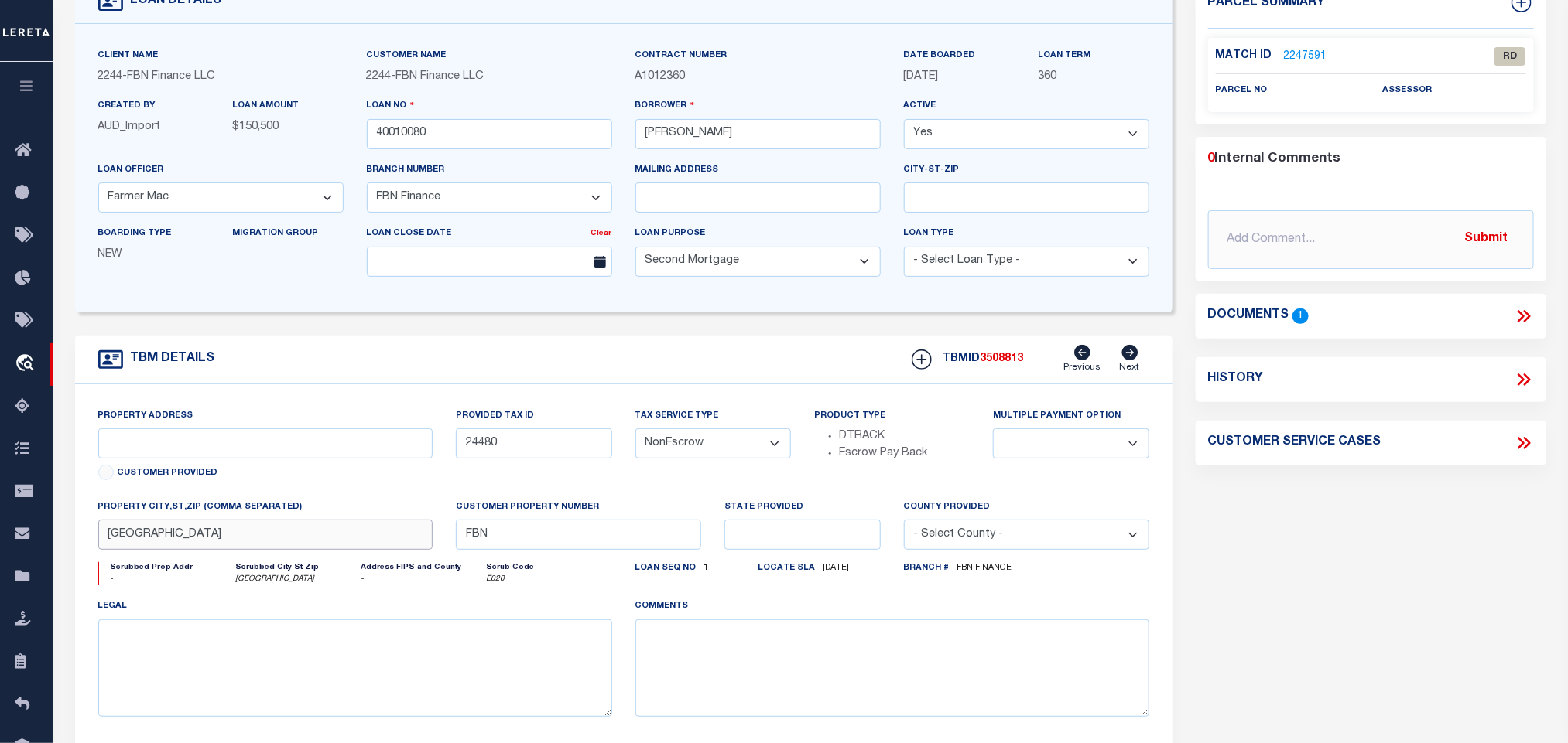
click at [365, 537] on input "[GEOGRAPHIC_DATA]" at bounding box center [266, 535] width 335 height 30
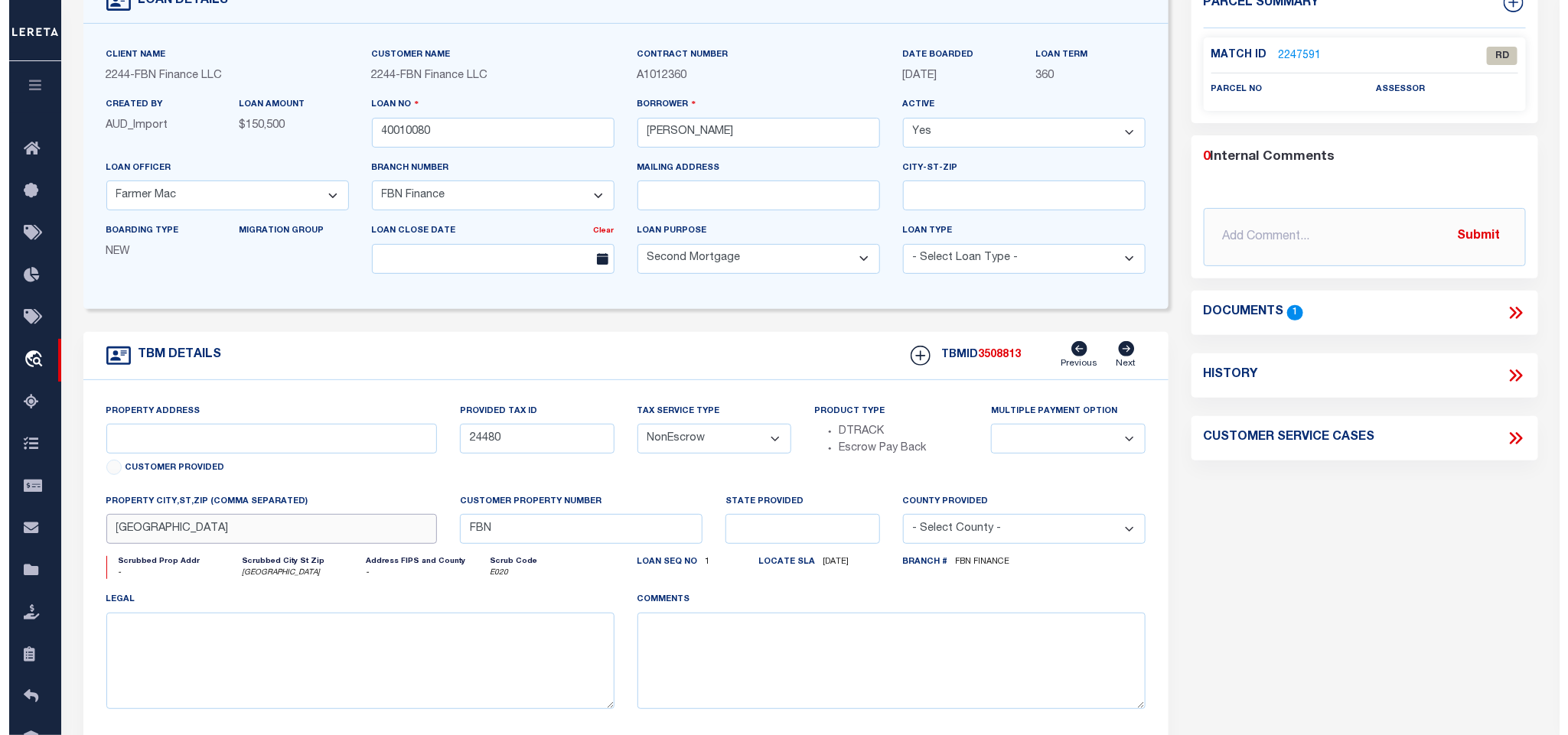
scroll to position [0, 0]
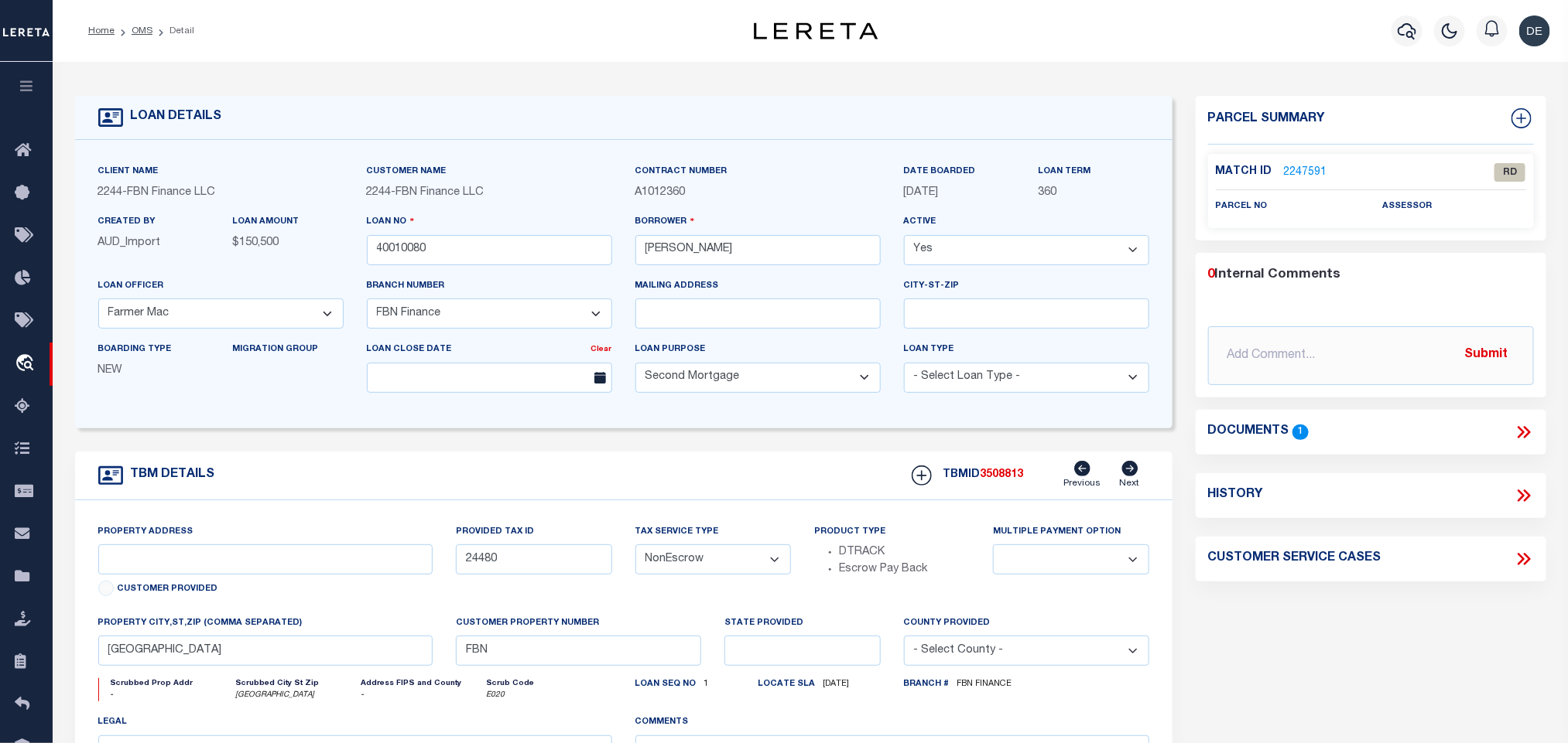
click at [1519, 432] on icon at bounding box center [1524, 433] width 20 height 20
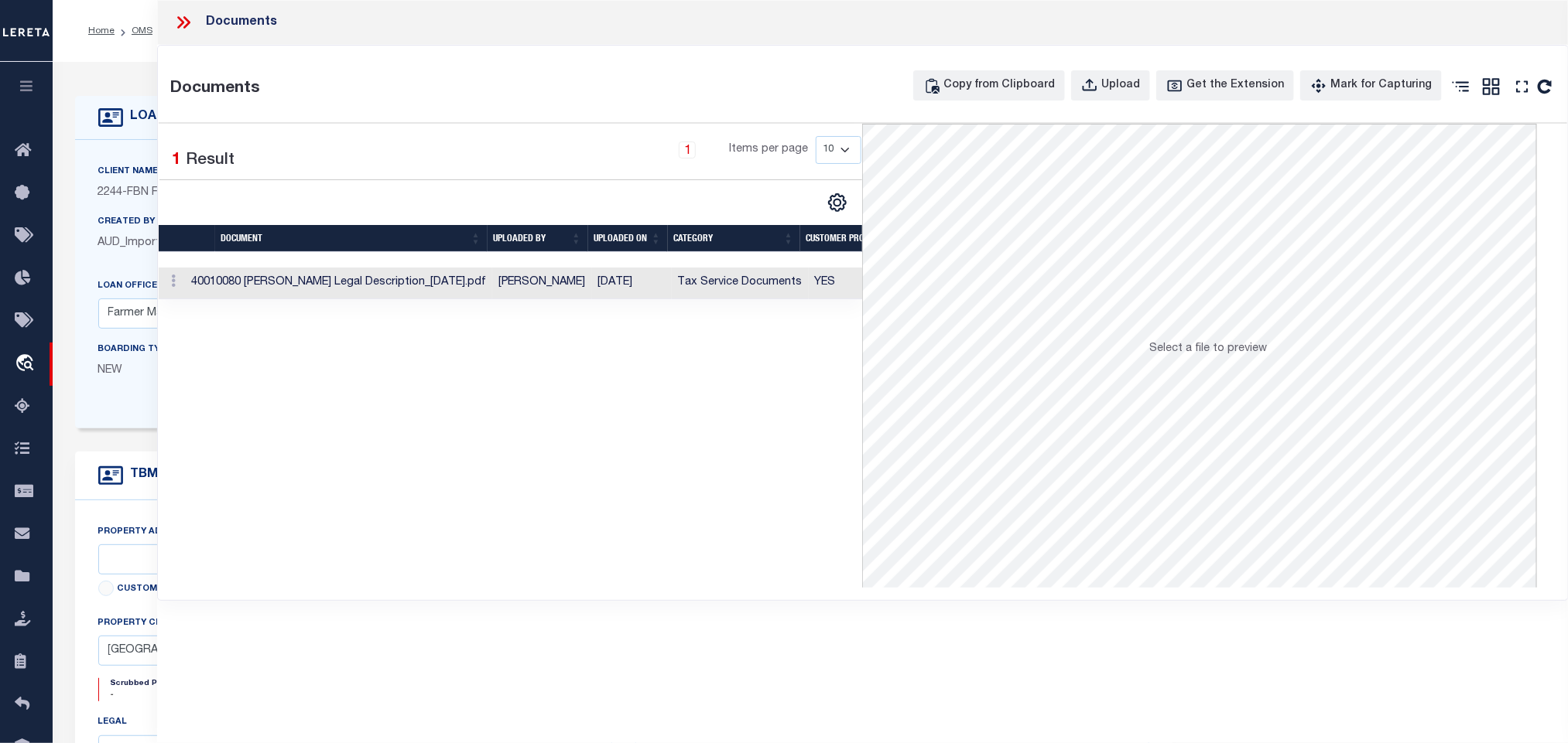
click at [743, 290] on td "Tax Service Documents" at bounding box center [740, 284] width 137 height 32
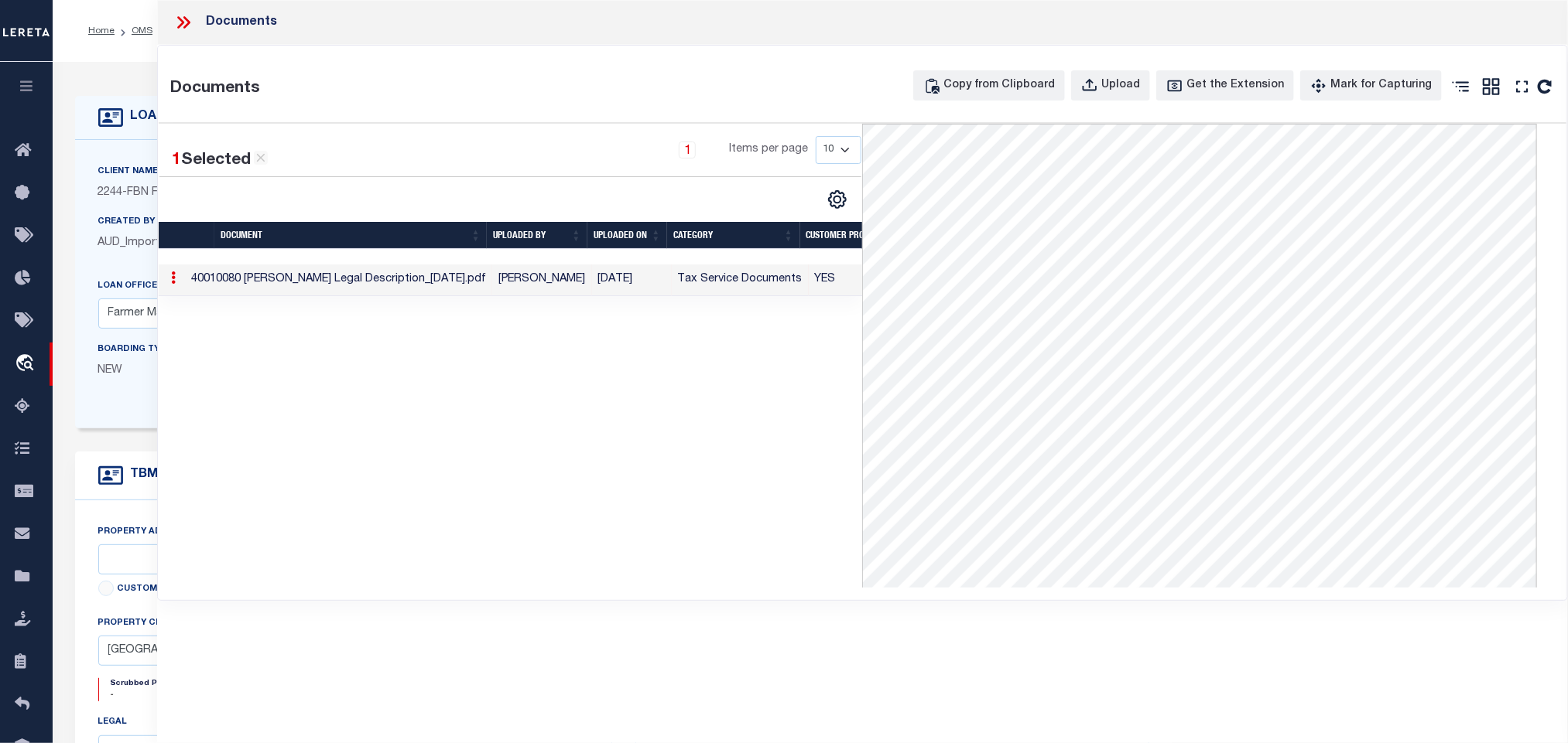
click at [191, 24] on icon at bounding box center [184, 23] width 20 height 20
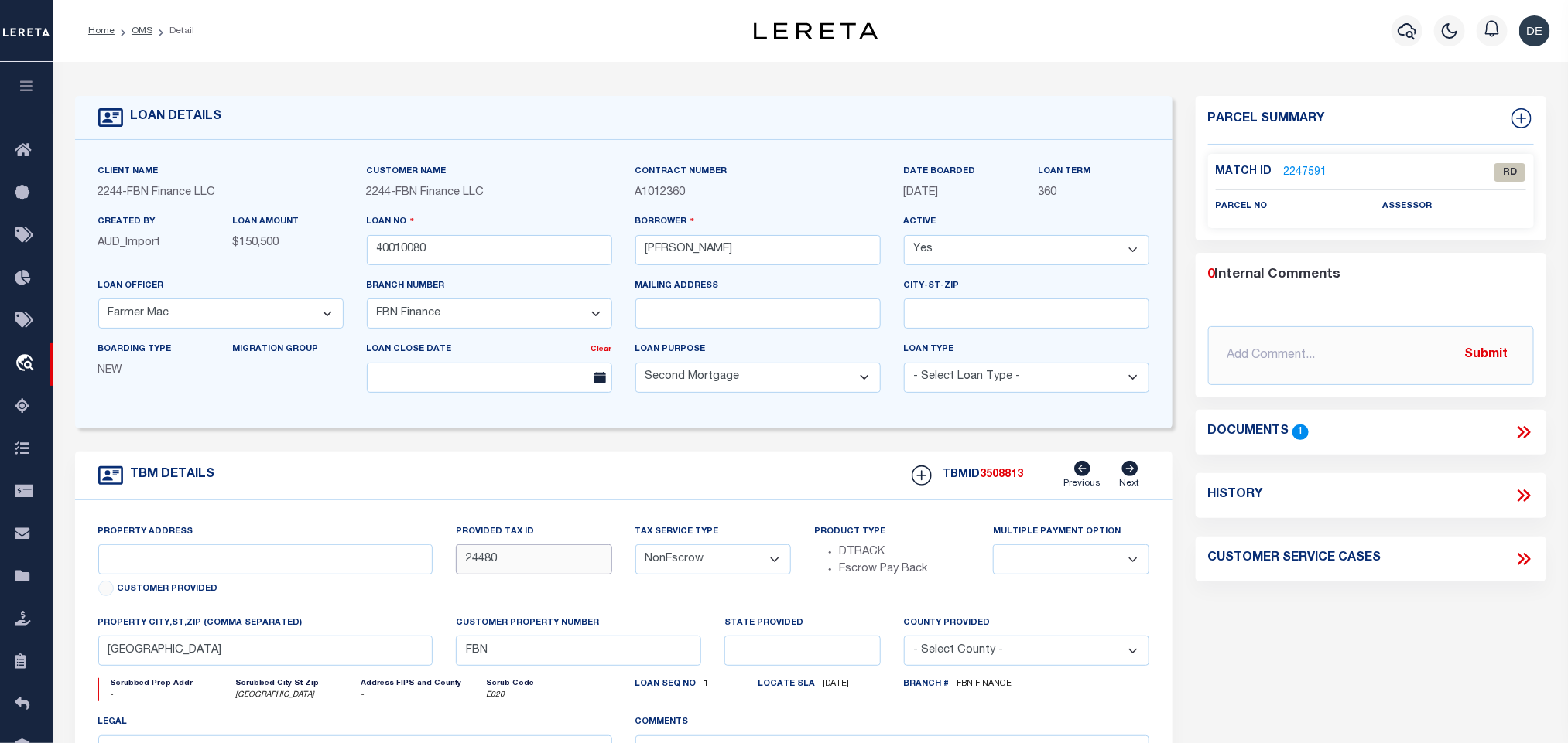
click at [462, 567] on input "24480" at bounding box center [533, 559] width 155 height 30
click at [1312, 163] on div "Match ID 2247591 RD" at bounding box center [1371, 173] width 333 height 19
click at [1307, 158] on div "Match ID 2247591 RD parcel no assessor" at bounding box center [1371, 191] width 326 height 75
click at [1300, 173] on link "2247591" at bounding box center [1305, 173] width 43 height 17
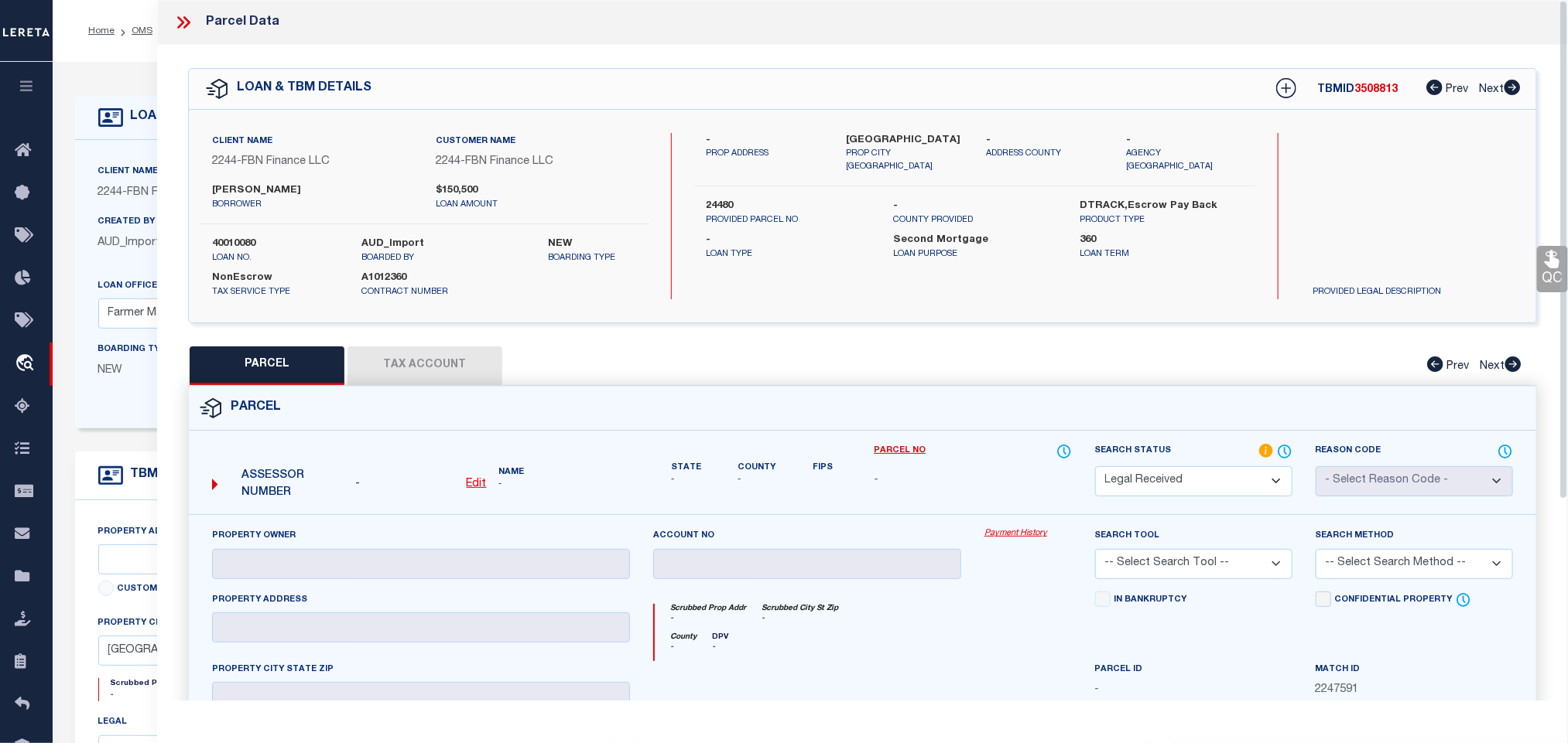
click at [475, 487] on u "Edit" at bounding box center [477, 485] width 20 height 11
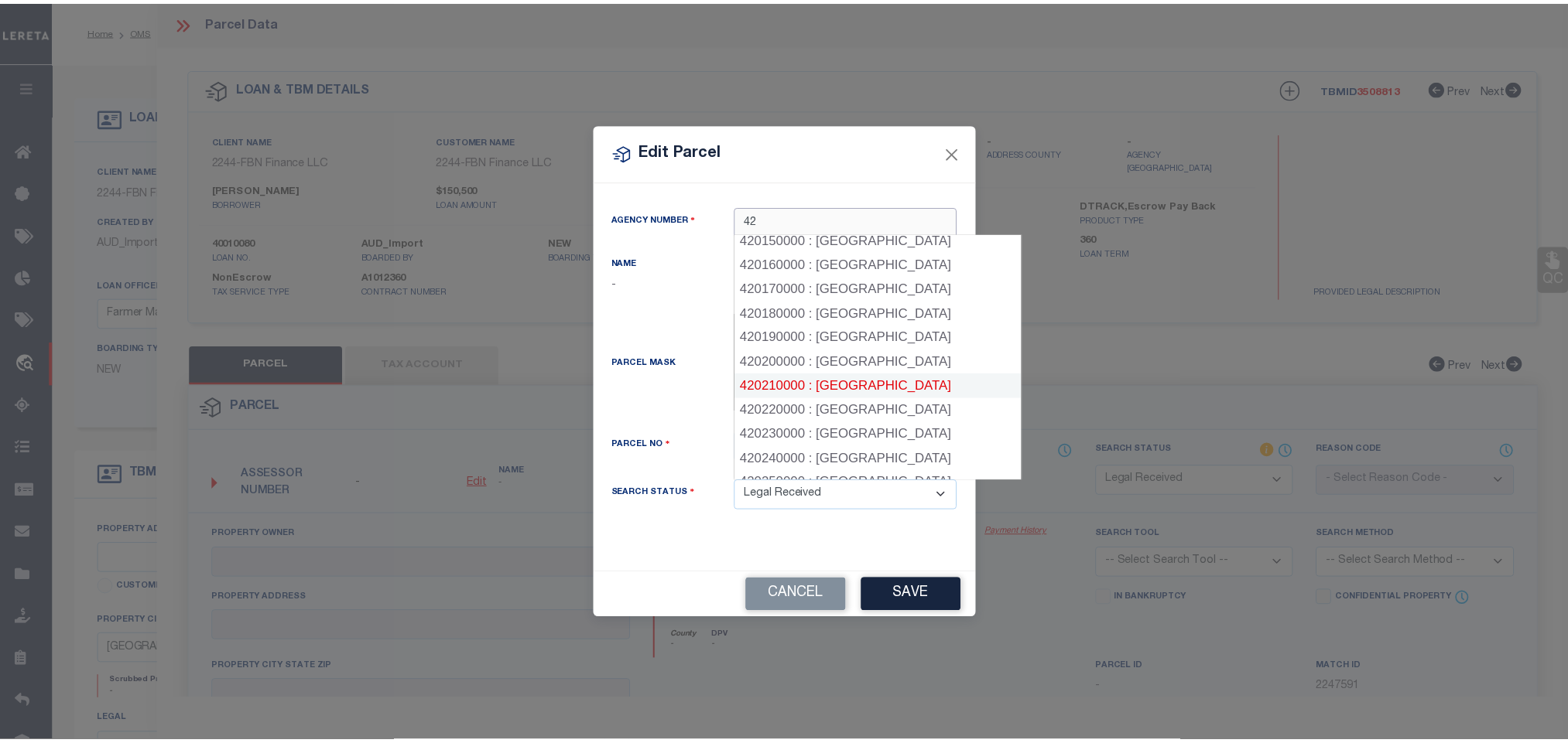
scroll to position [464, 0]
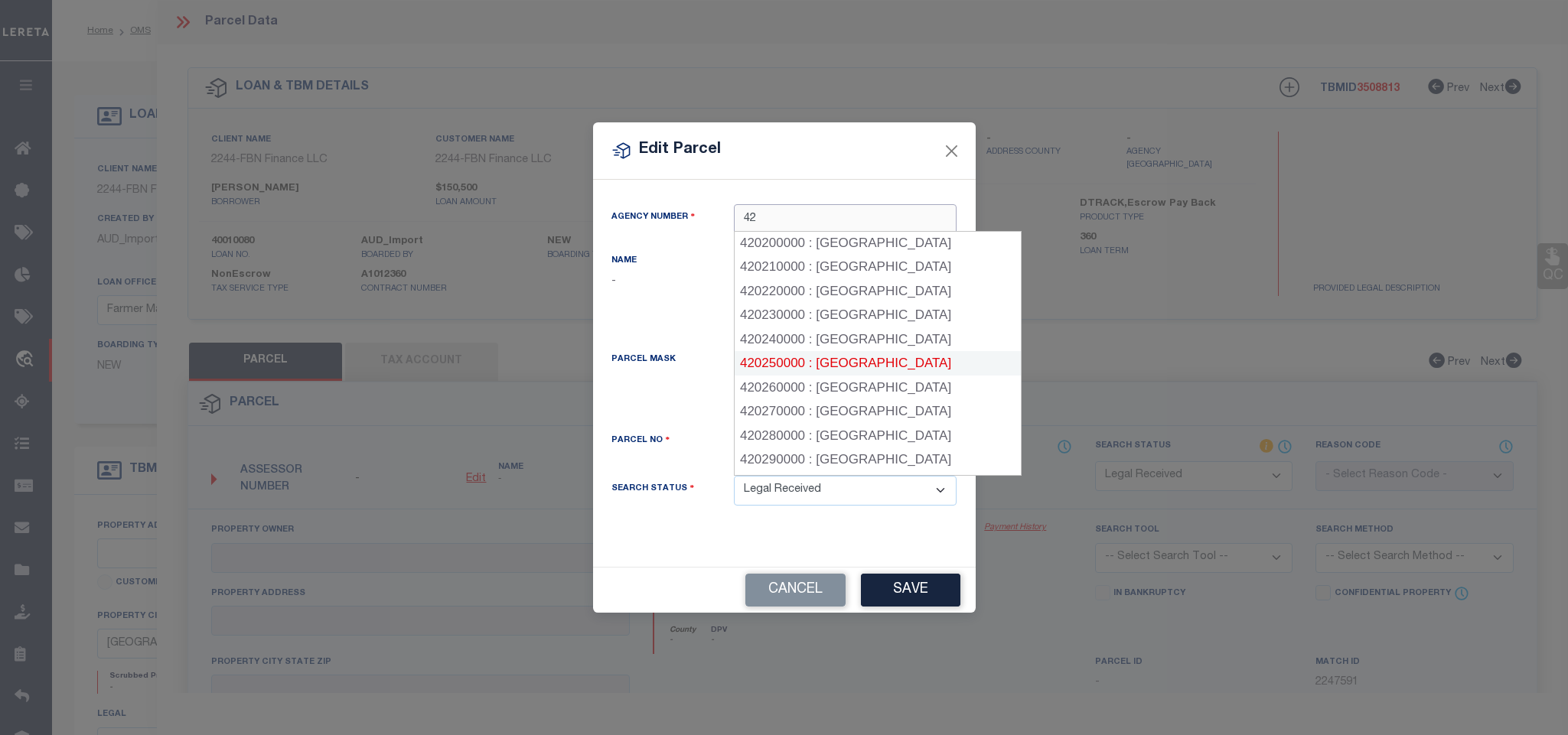
click at [887, 362] on div "420250000 : [GEOGRAPHIC_DATA]" at bounding box center [877, 363] width 286 height 24
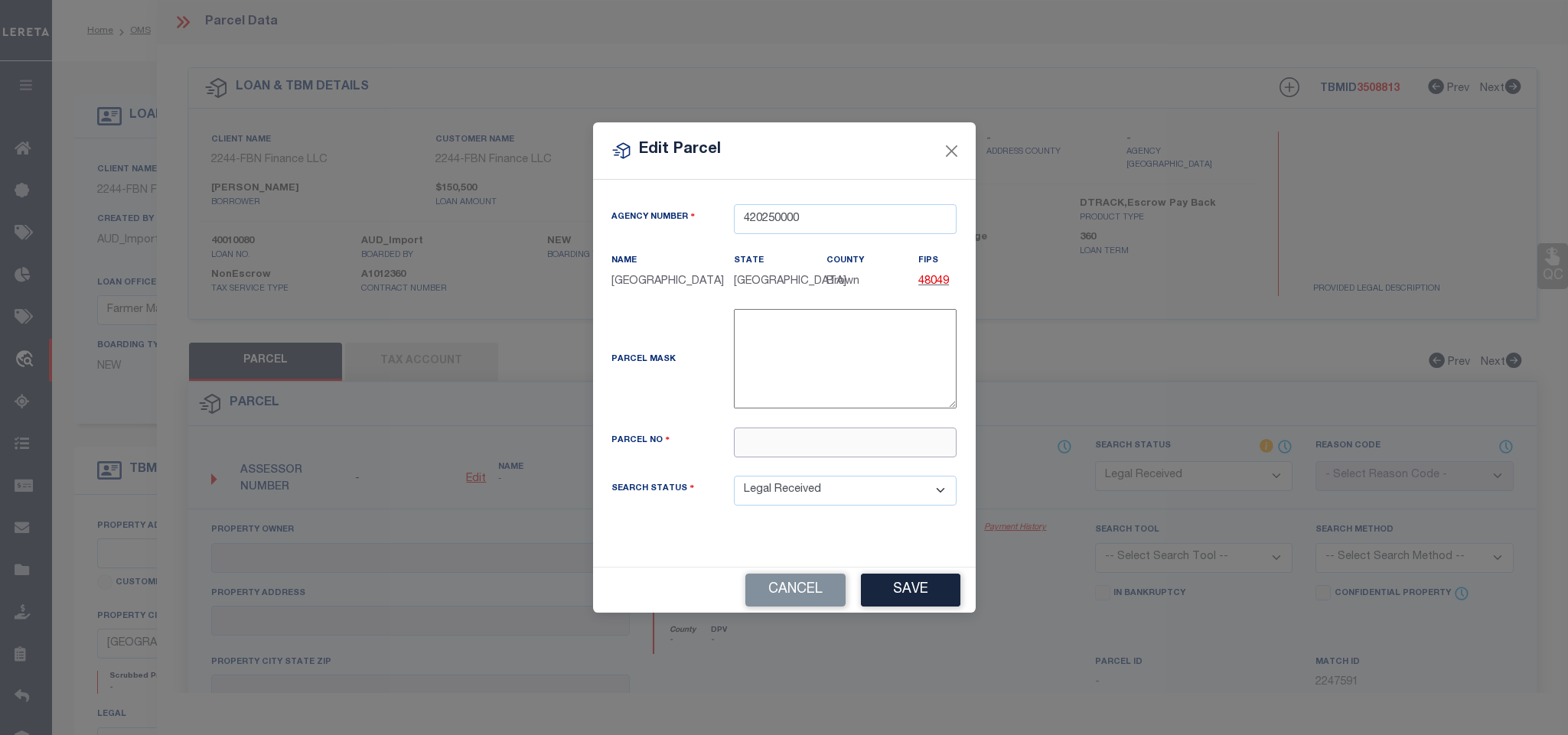
click at [853, 445] on input "text" at bounding box center [845, 443] width 223 height 30
paste input "24480"
click at [895, 595] on button "Save" at bounding box center [910, 590] width 100 height 33
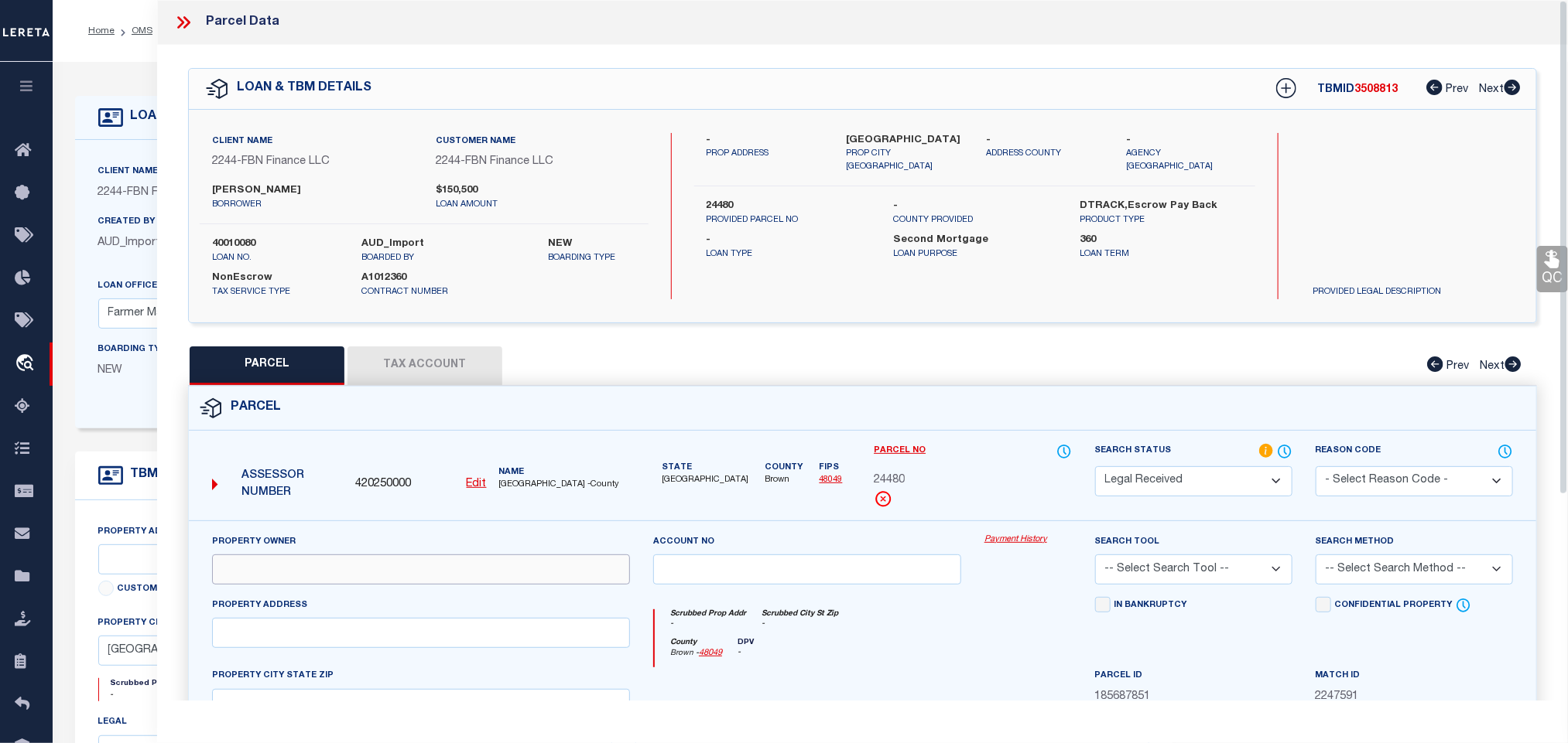
click at [367, 576] on input "text" at bounding box center [421, 570] width 418 height 30
paste input "[PERSON_NAME] TRUSTEE FOR [PERSON_NAME]"
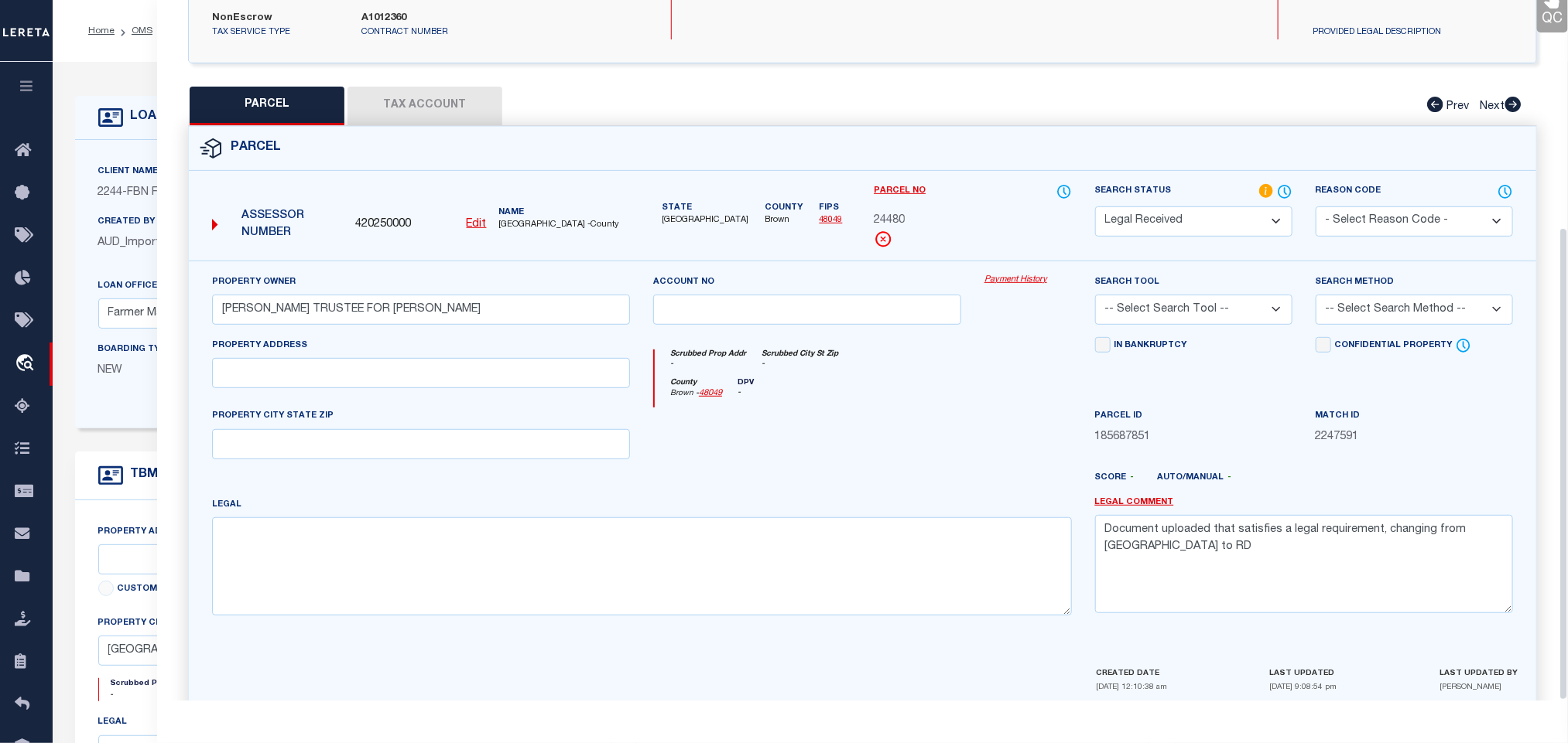
scroll to position [336, 0]
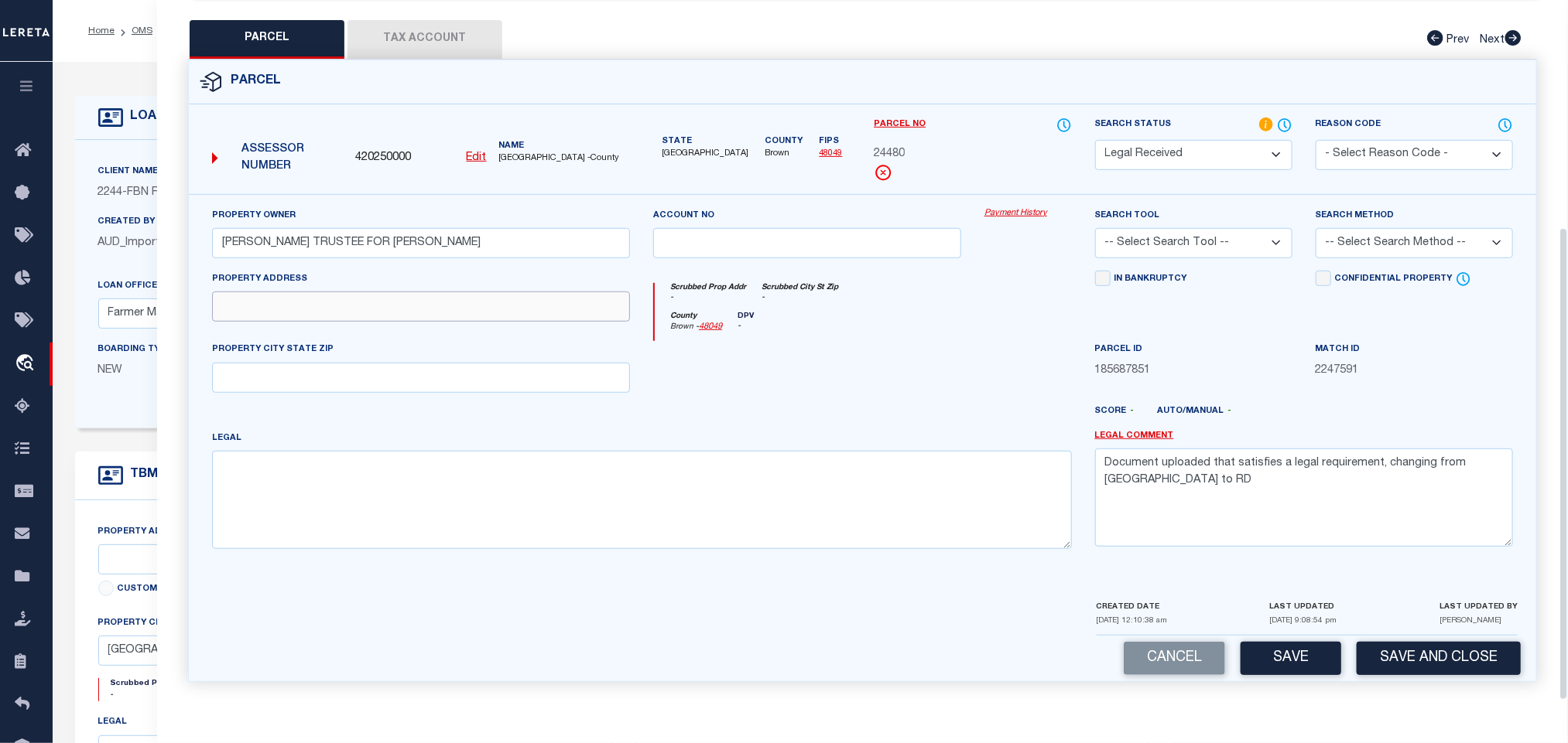
click at [307, 316] on input "text" at bounding box center [421, 306] width 418 height 30
paste input "FM [STREET_ADDRESS]"
drag, startPoint x: 270, startPoint y: 310, endPoint x: 393, endPoint y: 374, distance: 138.7
click at [553, 330] on div "Property Address FM [STREET_ADDRESS]" at bounding box center [421, 306] width 441 height 71
drag, startPoint x: 393, startPoint y: 374, endPoint x: 673, endPoint y: 388, distance: 280.3
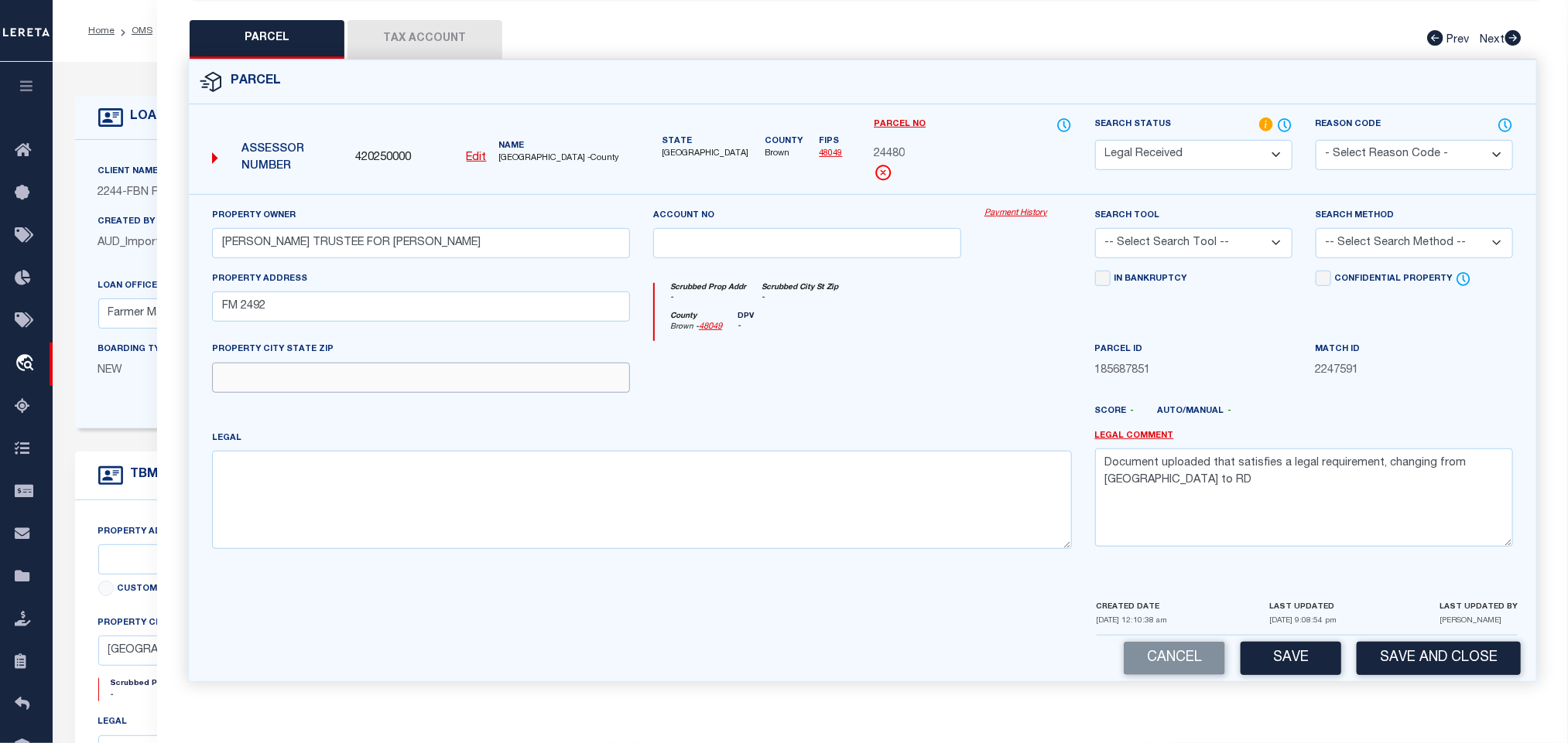
click at [393, 374] on input "text" at bounding box center [421, 377] width 418 height 30
paste input "[GEOGRAPHIC_DATA]"
click at [1261, 464] on textarea "Document uploaded that satisfies a legal requirement, changing from [GEOGRAPHIC…" at bounding box center [1304, 497] width 418 height 98
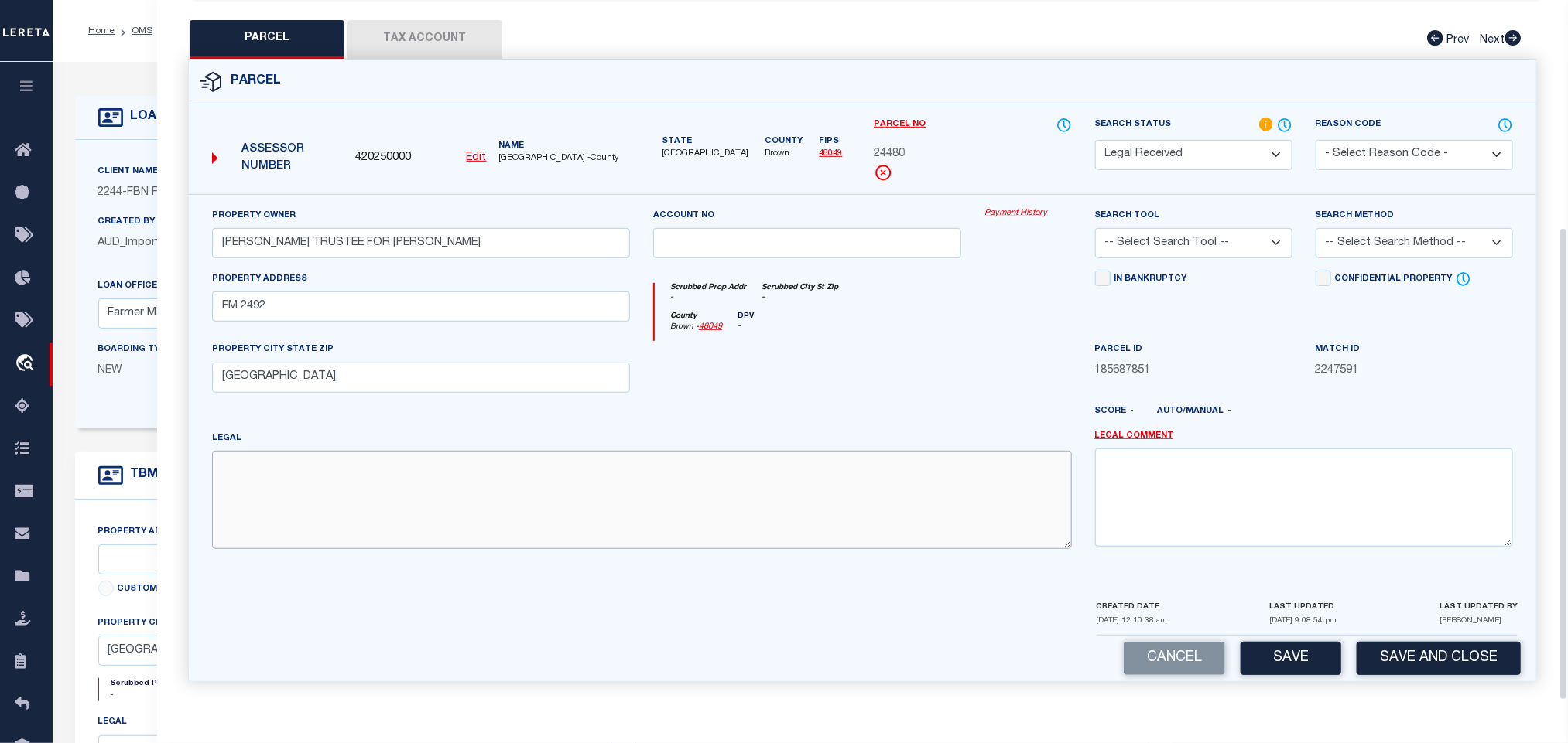
click at [445, 466] on textarea at bounding box center [642, 500] width 860 height 98
paste textarea "H T & B R R CO, SURVEY 17, ABSTRACT 485, ACRES 115.96"
click at [1271, 241] on select "-- Select Search Tool -- 3rd Party Website Agency File Agency Website ATLS CNV-…" at bounding box center [1194, 243] width 197 height 30
click at [1095, 228] on select "-- Select Search Tool -- 3rd Party Website Agency File Agency Website ATLS CNV-…" at bounding box center [1194, 243] width 197 height 30
drag, startPoint x: 1410, startPoint y: 231, endPoint x: 1401, endPoint y: 247, distance: 18.4
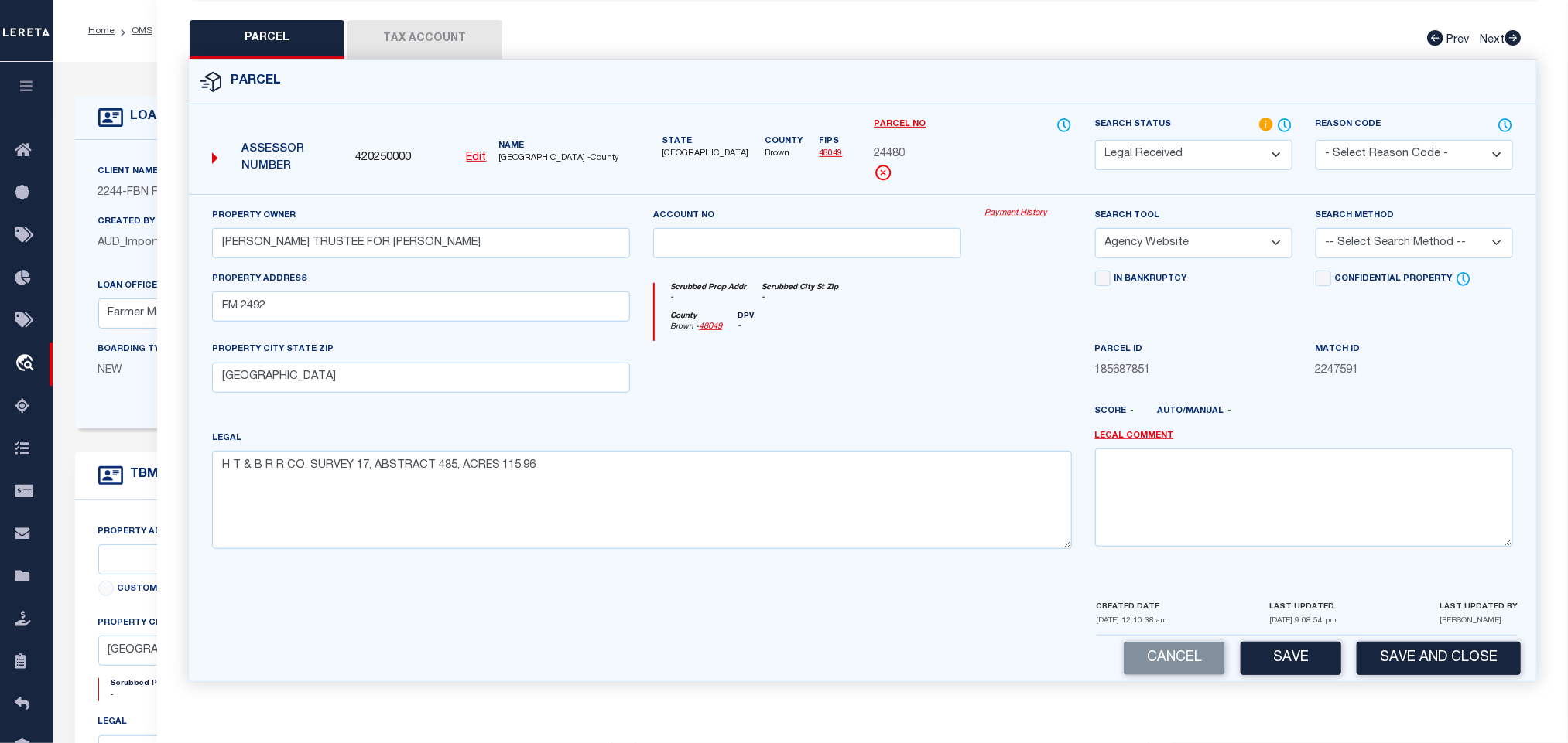
click at [1410, 231] on select "-- Select Search Method -- Property Address Legal Liability Info Provided" at bounding box center [1414, 243] width 197 height 30
click at [1316, 228] on select "-- Select Search Method -- Property Address Legal Liability Info Provided" at bounding box center [1414, 243] width 197 height 30
click at [1266, 655] on button "Save" at bounding box center [1291, 659] width 101 height 33
click at [372, 30] on button "Tax Account" at bounding box center [425, 39] width 155 height 39
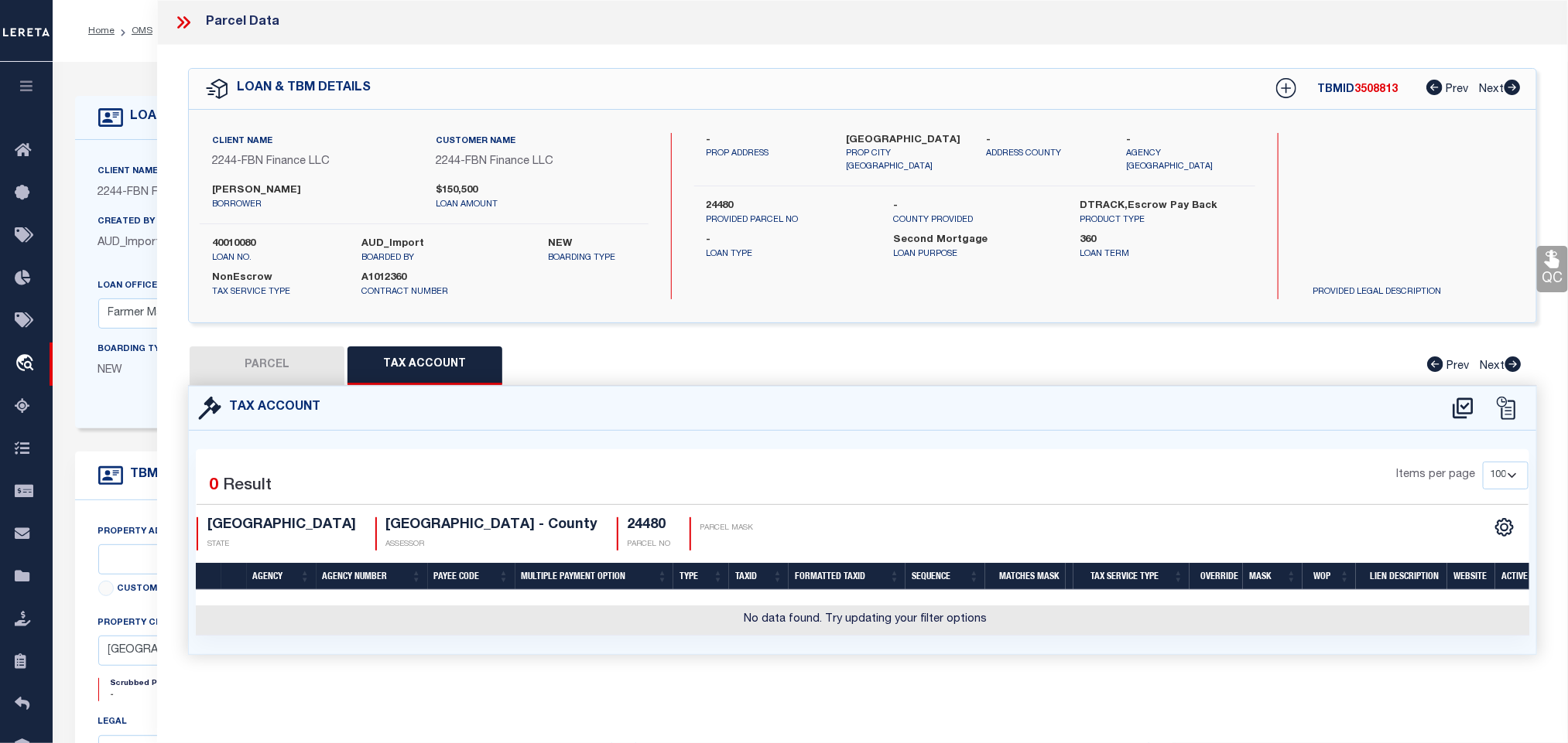
scroll to position [0, 0]
click at [1458, 408] on icon at bounding box center [1463, 408] width 20 height 21
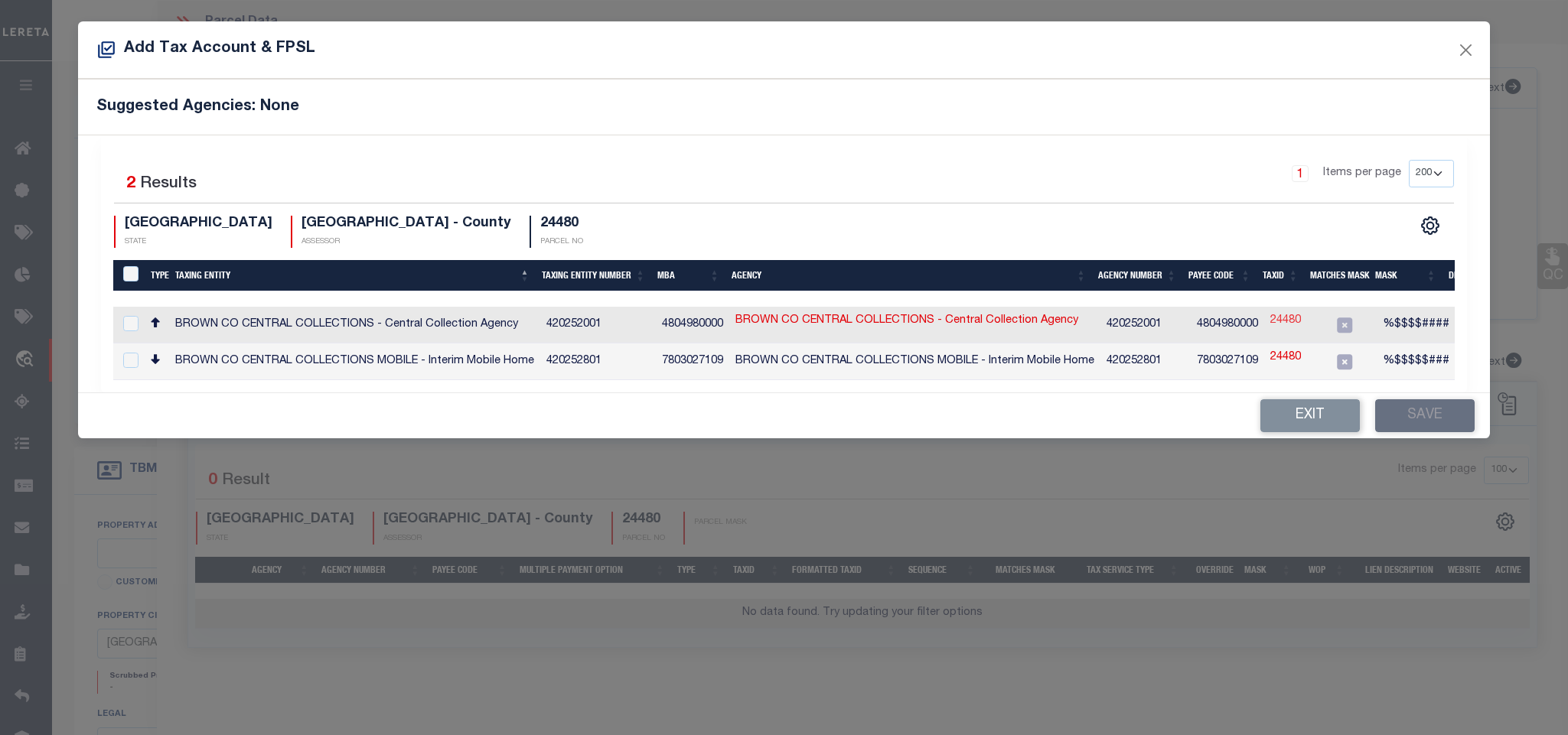
click at [1278, 317] on link "24480" at bounding box center [1285, 322] width 30 height 17
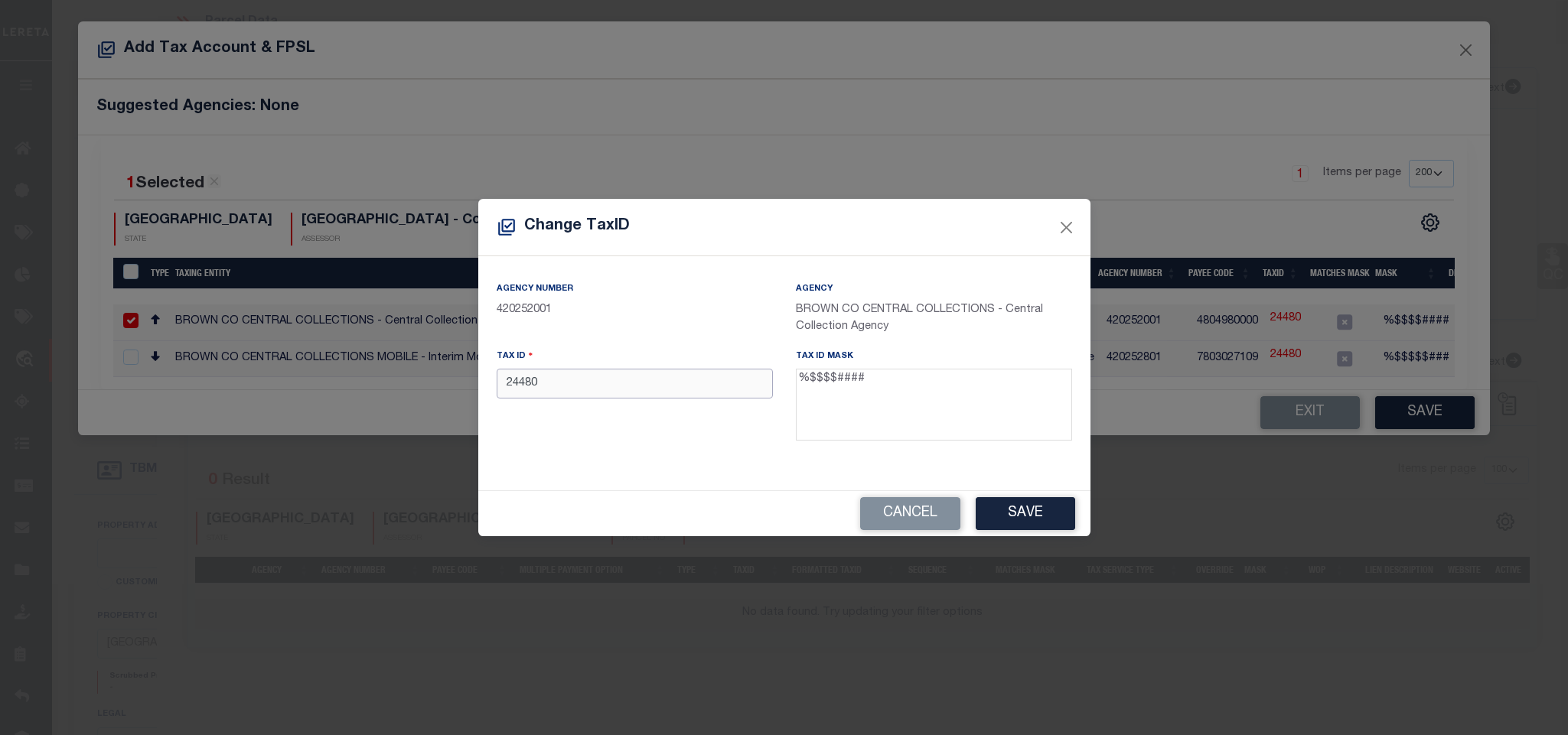
click at [644, 383] on input "24480" at bounding box center [634, 383] width 276 height 30
click at [1042, 514] on button "Save" at bounding box center [1026, 514] width 100 height 33
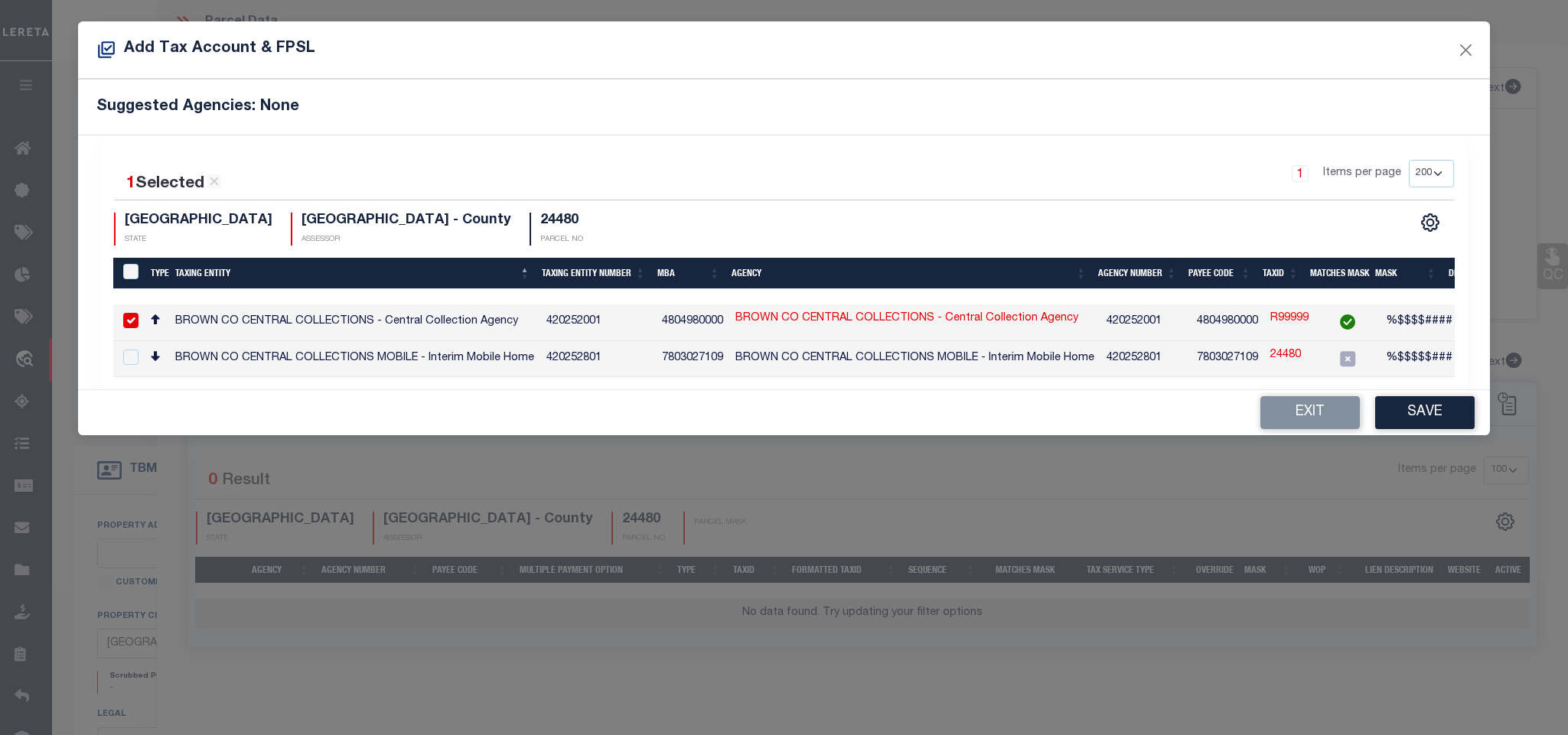
click at [1431, 418] on button "Save" at bounding box center [1425, 413] width 100 height 33
click at [1431, 418] on div "Add Tax Account & FPSL Suggested Agencies: None 1 Selected 2 Results 1 Items pe…" at bounding box center [784, 367] width 1568 height 735
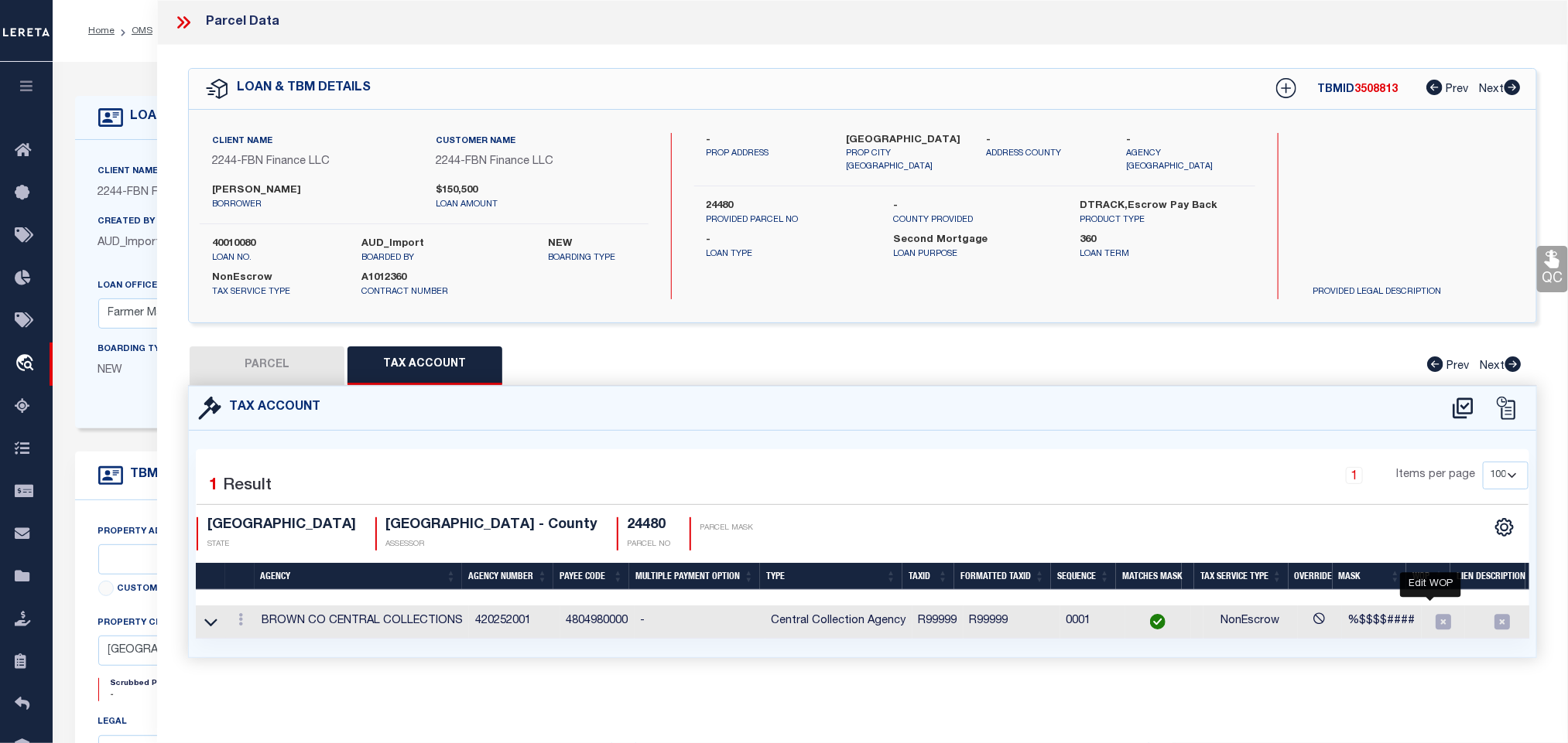
click at [1436, 622] on icon at bounding box center [1443, 622] width 16 height 16
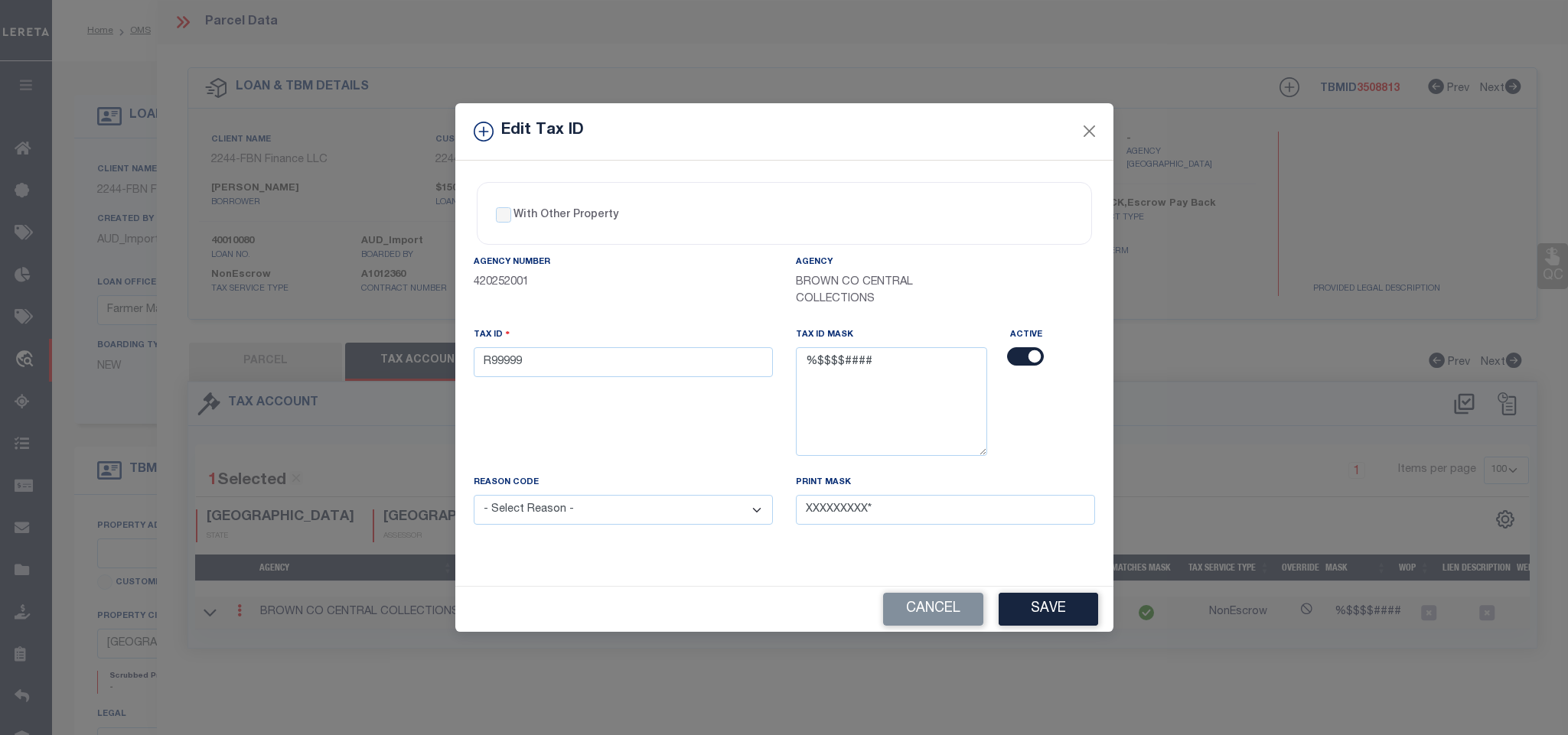
click at [512, 207] on div "With Other Property" at bounding box center [568, 216] width 145 height 17
click at [496, 209] on input "With Other Property" at bounding box center [503, 215] width 16 height 16
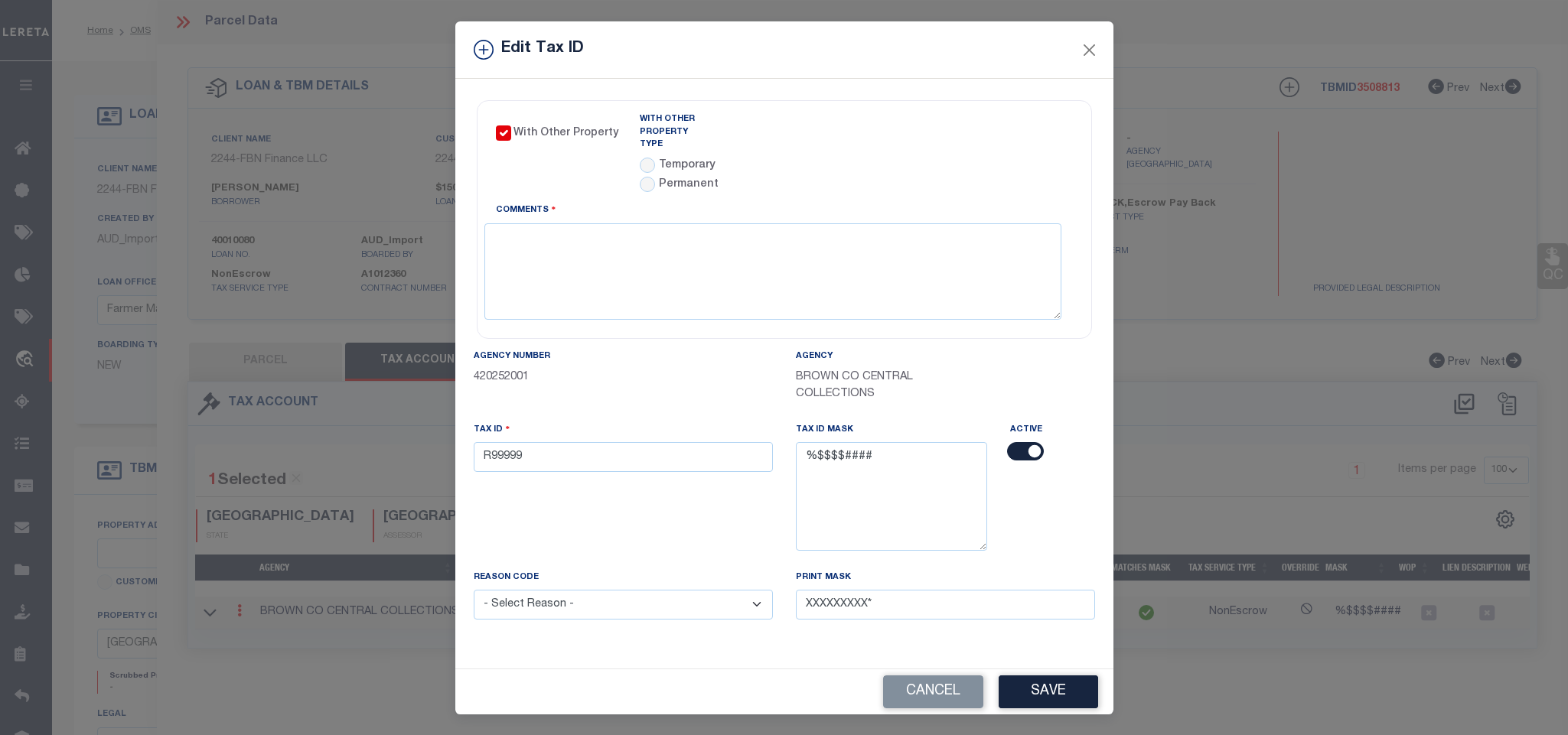
click at [640, 161] on div "Temporary" at bounding box center [677, 166] width 76 height 17
click at [640, 157] on input "radio" at bounding box center [648, 165] width 16 height 16
click at [814, 146] on input "text" at bounding box center [856, 147] width 145 height 30
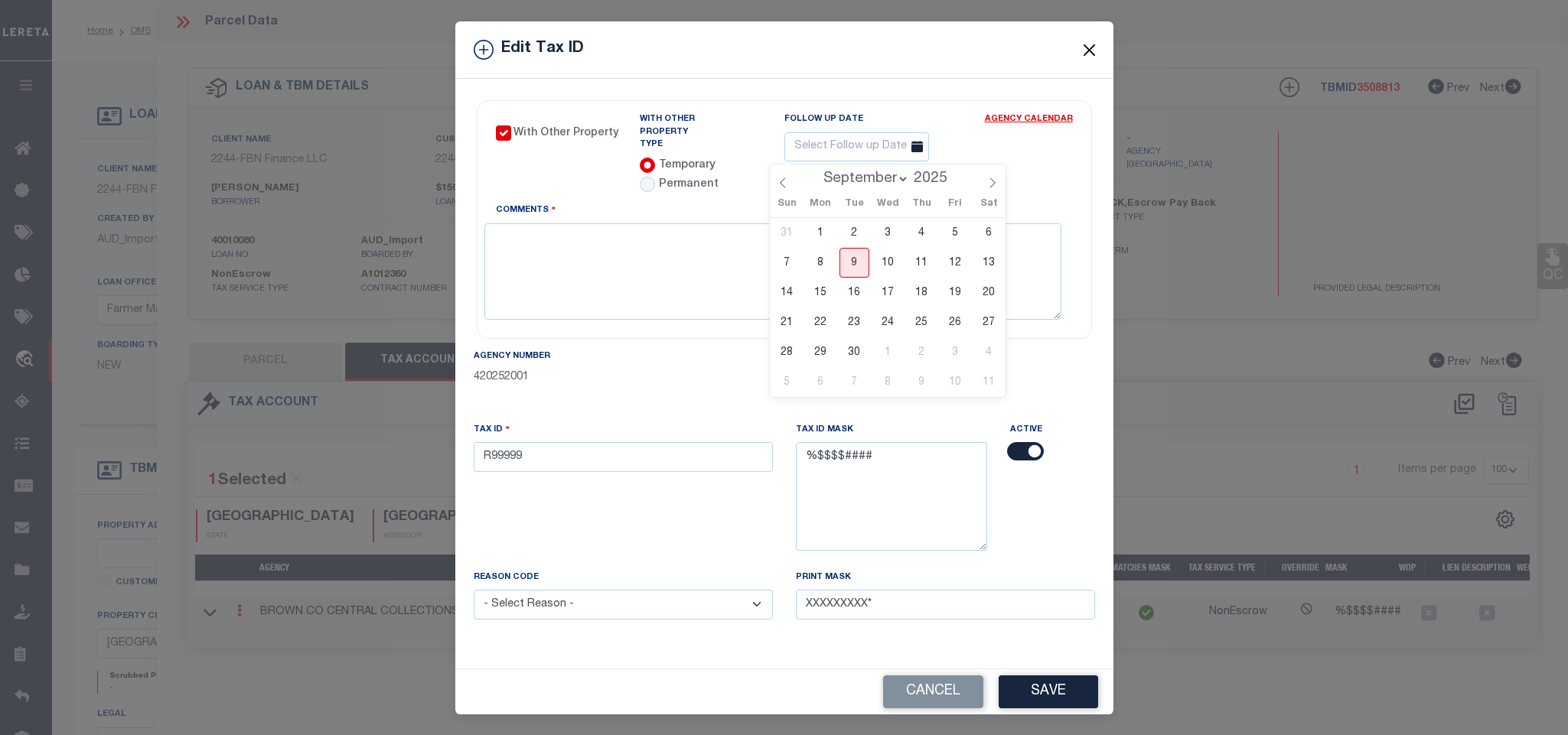
click at [891, 184] on select "January February March April May June July August September October November De…" at bounding box center [863, 179] width 94 height 16
click at [953, 175] on span at bounding box center [954, 175] width 11 height 9
drag, startPoint x: 855, startPoint y: 171, endPoint x: 860, endPoint y: 185, distance: 14.9
click at [855, 171] on select "January February March April May June July August September October November De…" at bounding box center [863, 179] width 94 height 16
click at [817, 171] on select "January February March April May June July August September October November De…" at bounding box center [863, 179] width 94 height 16
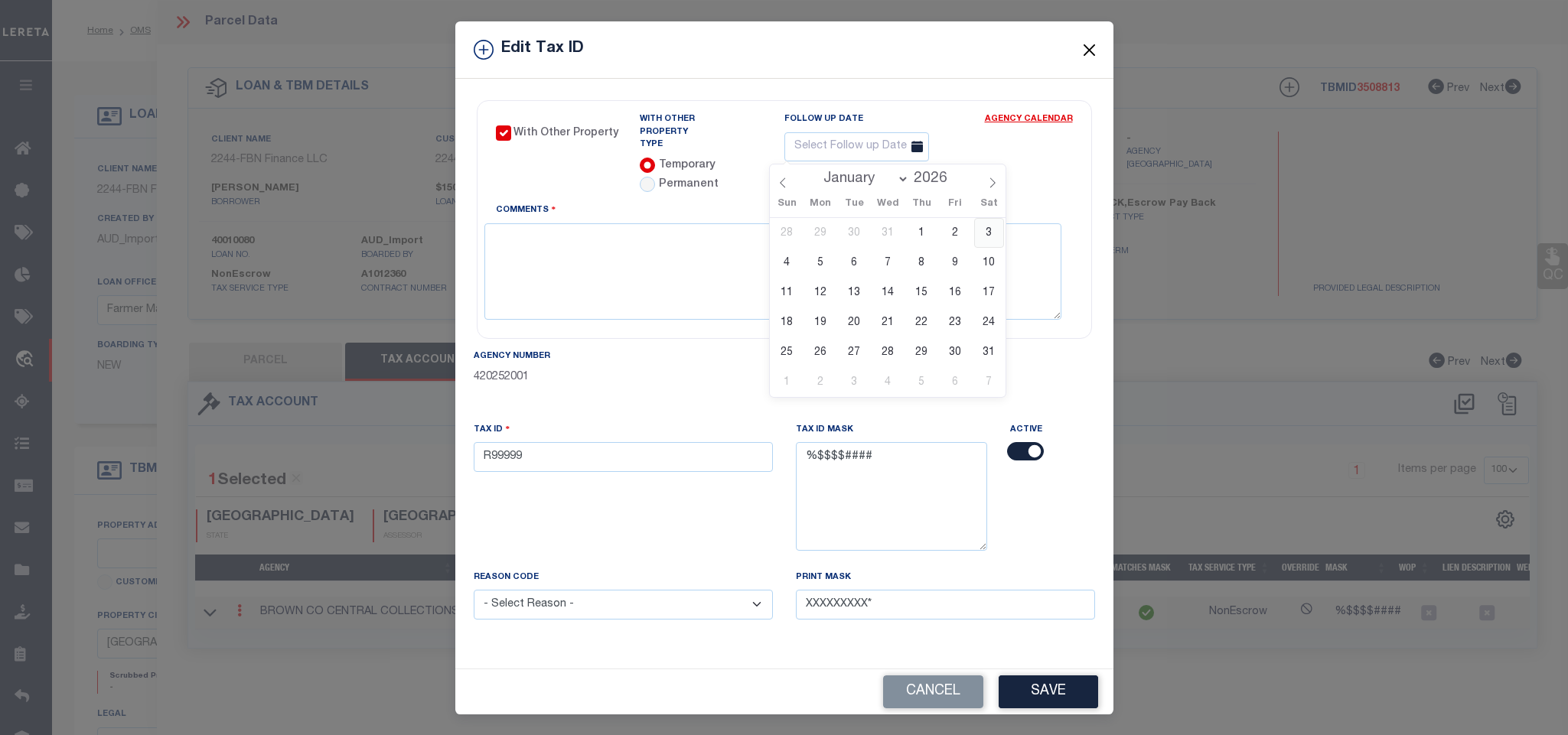
click at [990, 232] on span "3" at bounding box center [989, 233] width 30 height 30
click at [895, 267] on textarea "Comments" at bounding box center [772, 272] width 577 height 97
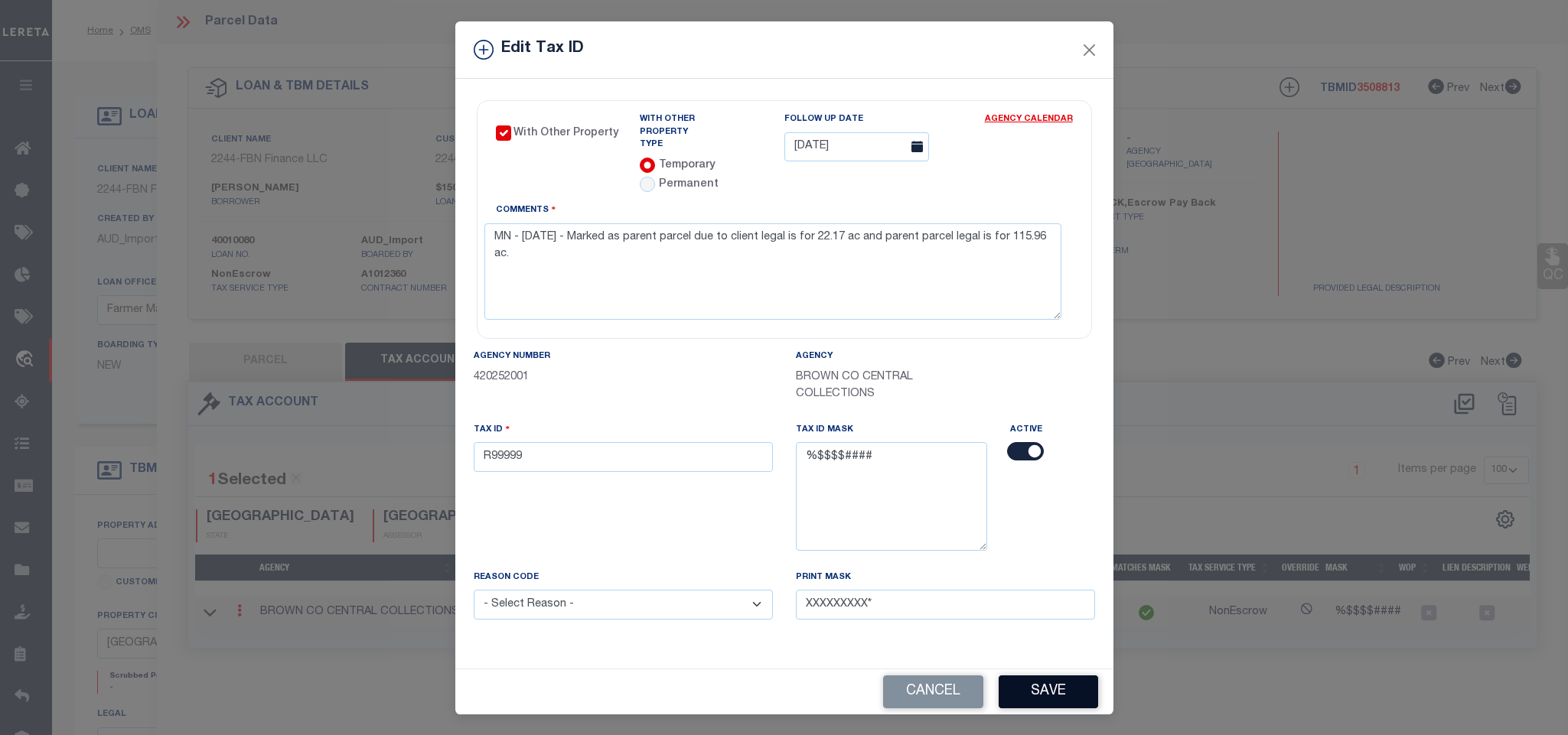
click at [998, 693] on button "Save" at bounding box center [1048, 692] width 100 height 33
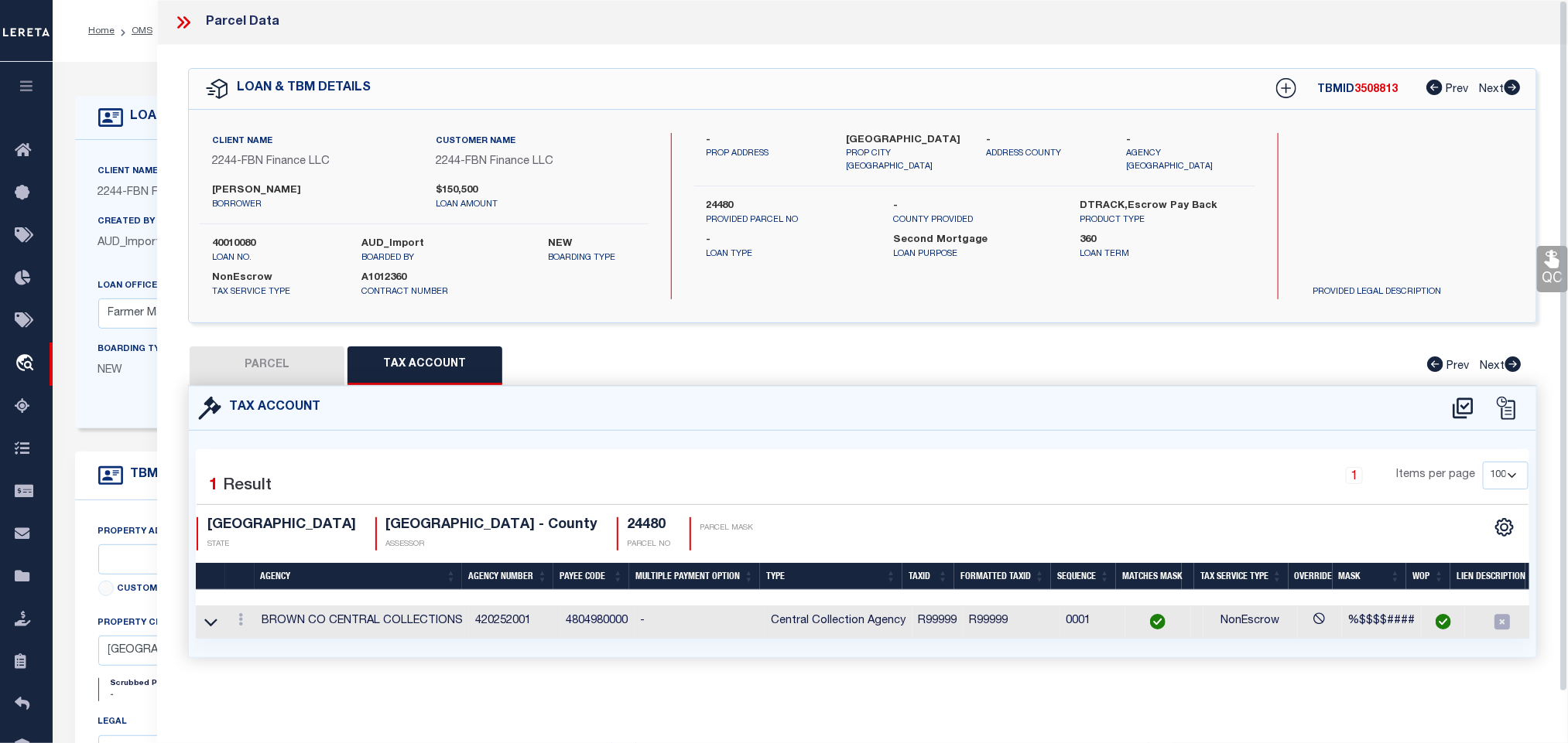
click at [292, 367] on button "PARCEL" at bounding box center [267, 366] width 155 height 39
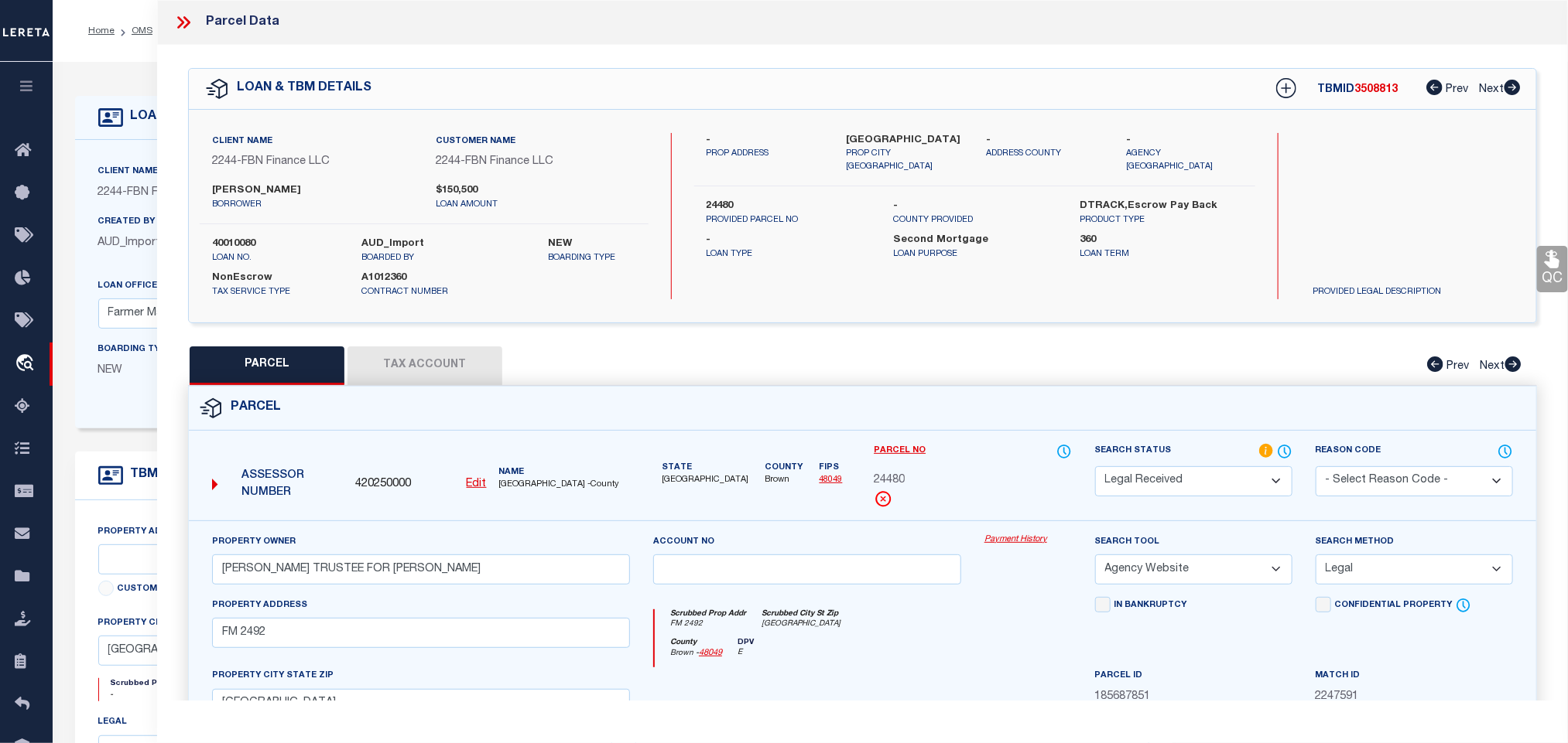
drag, startPoint x: 1194, startPoint y: 485, endPoint x: 1194, endPoint y: 469, distance: 16.0
click at [1194, 485] on select "Automated Search Bad Parcel Complete Duplicate Parcel High Dollar Reporting In …" at bounding box center [1194, 481] width 197 height 30
click at [1095, 468] on select "Automated Search Bad Parcel Complete Duplicate Parcel High Dollar Reporting In …" at bounding box center [1194, 481] width 197 height 30
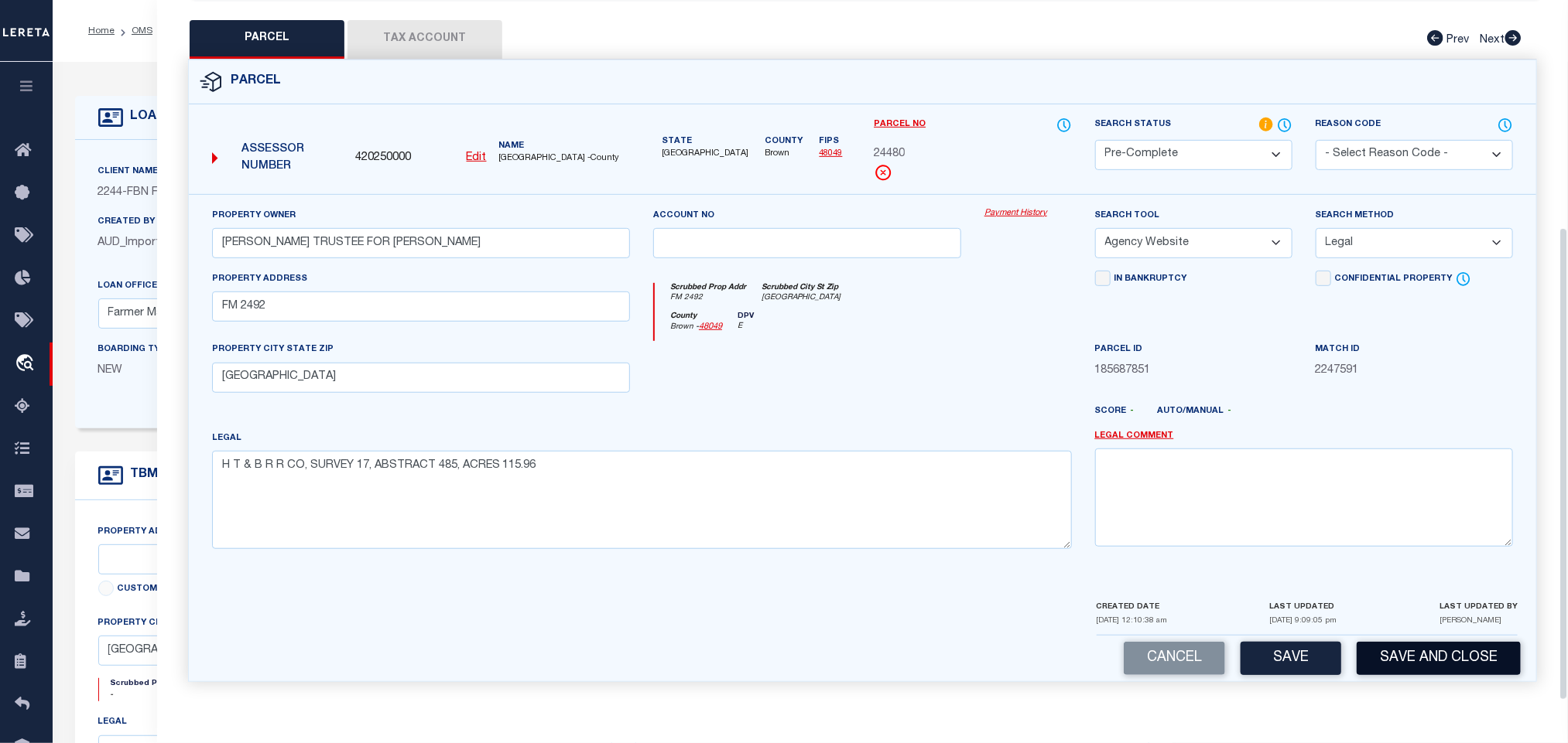
click at [1406, 667] on button "Save and Close" at bounding box center [1439, 659] width 164 height 33
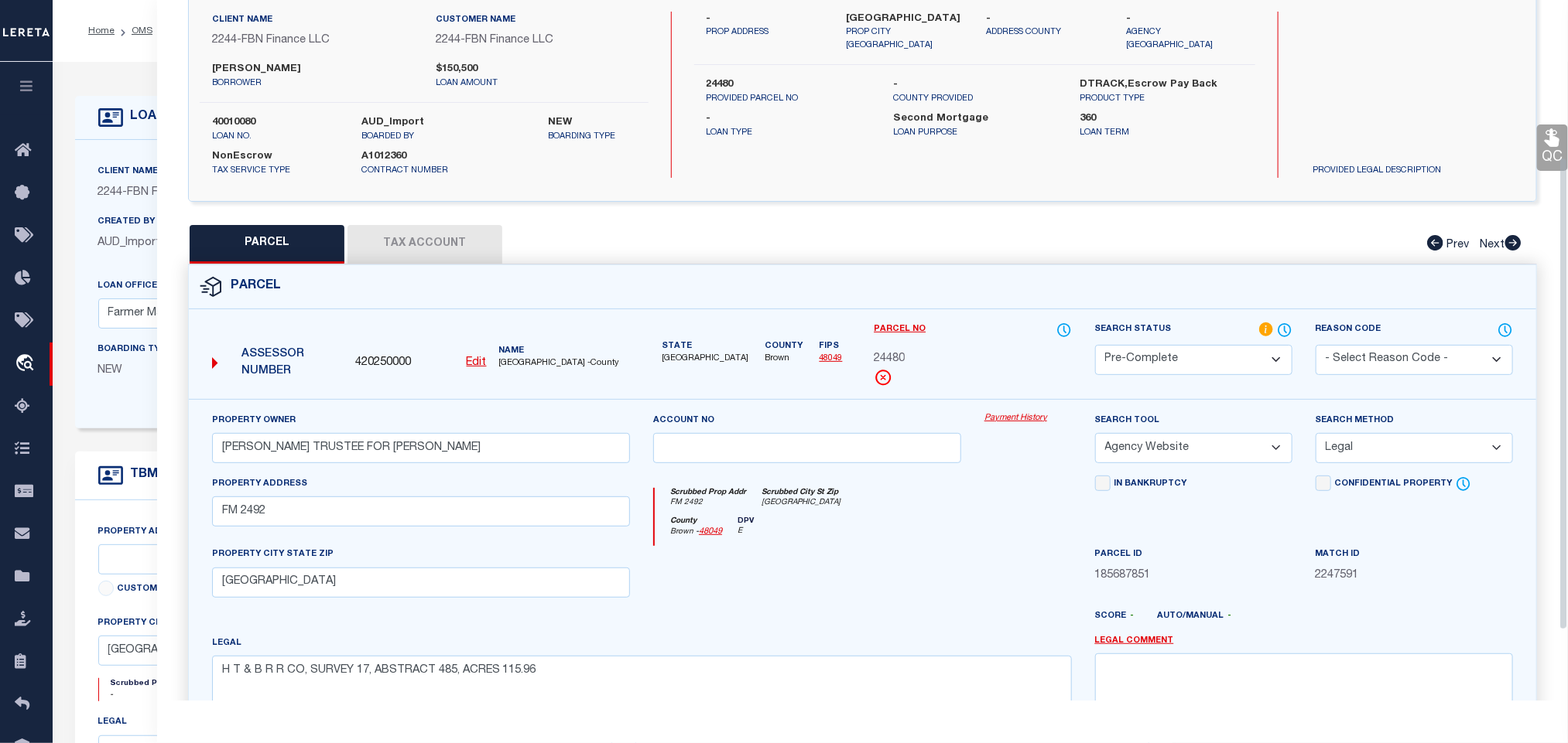
scroll to position [0, 0]
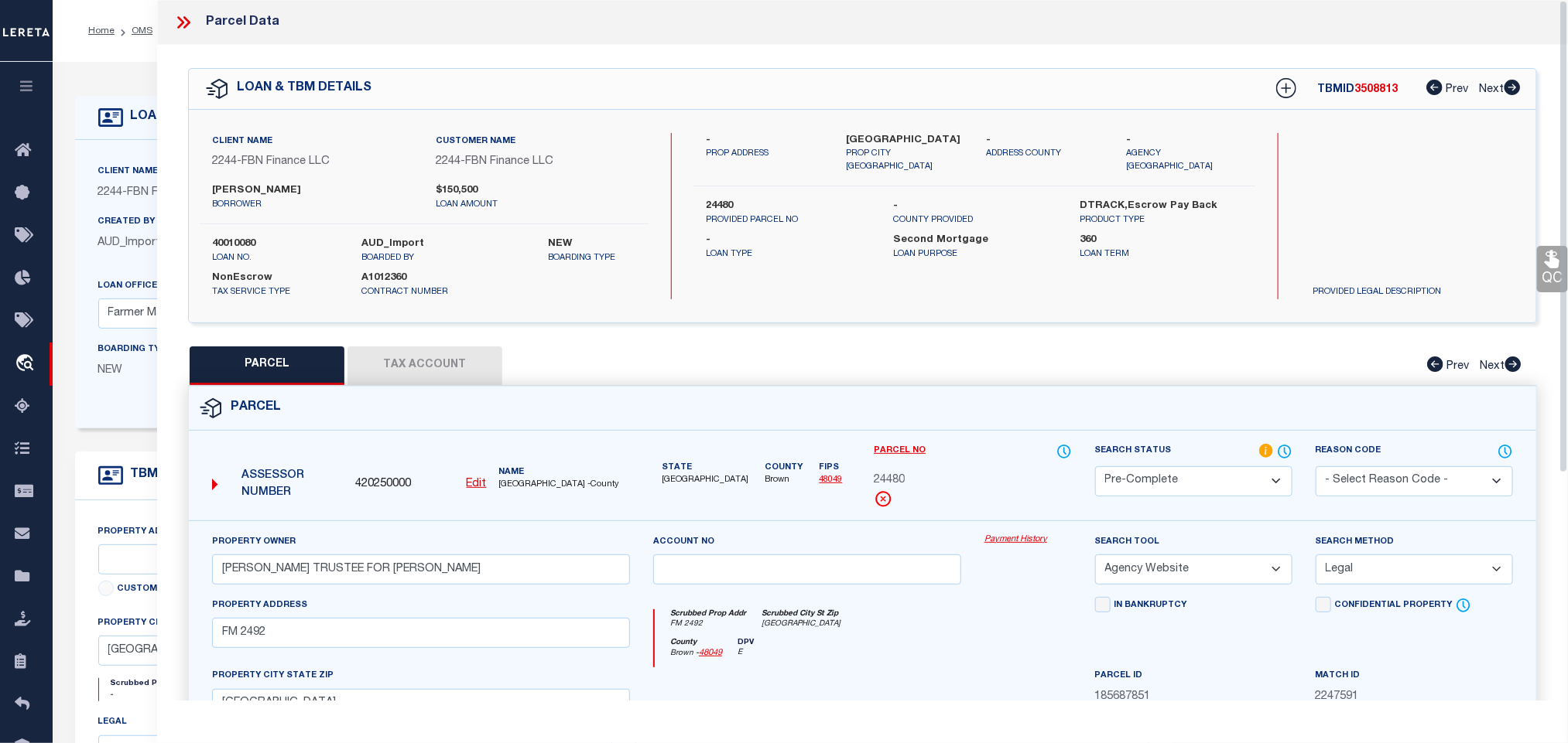
click at [235, 236] on div "Client Name 2244 - FBN Finance LLC Customer Name 2244 - FBN Finance LLC [GEOGRA…" at bounding box center [423, 216] width 449 height 166
click at [235, 236] on div "OMS Work Queue is factRSystems Active is Yes Loan No. TBMID FIPS Assigned To Se…" at bounding box center [810, 610] width 1515 height 1096
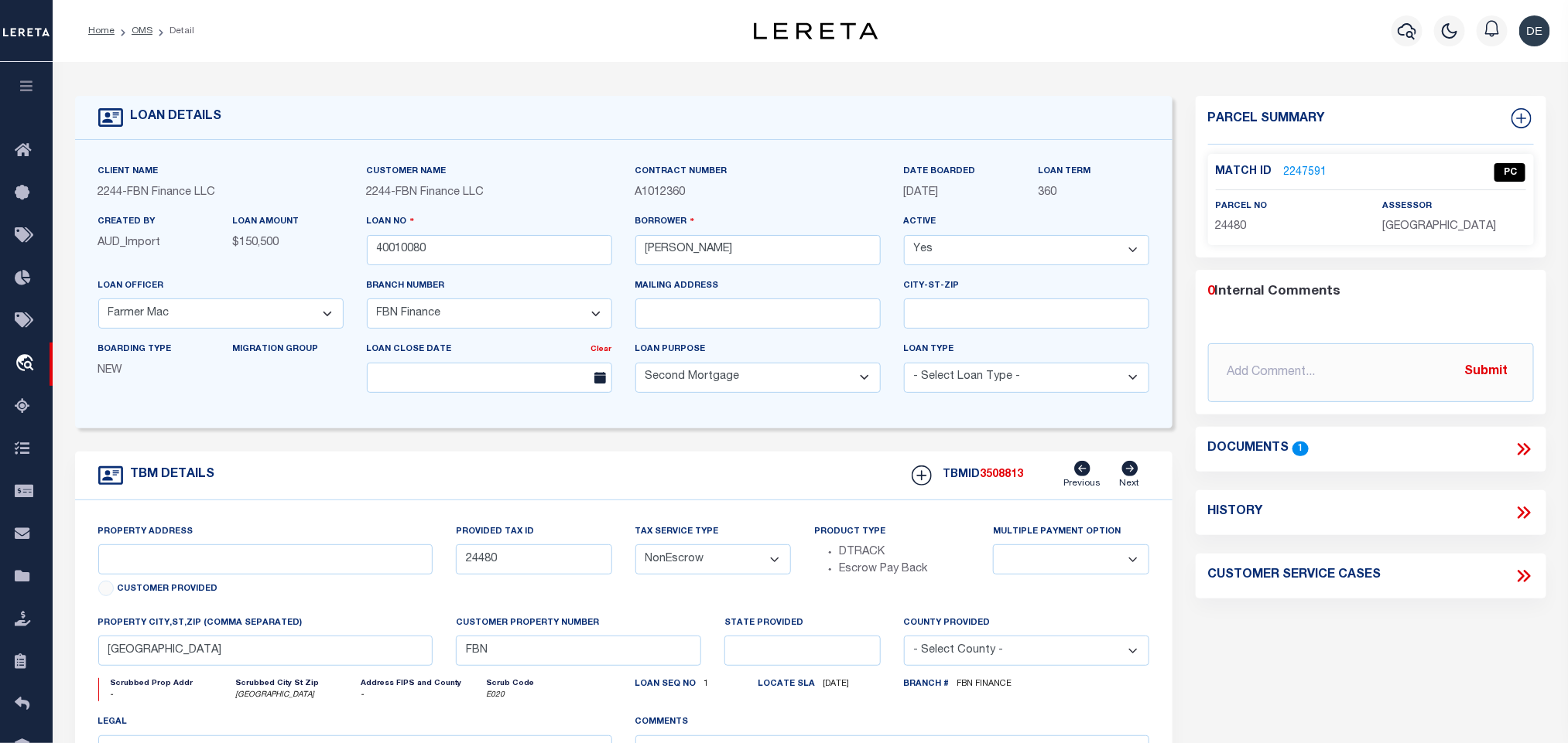
click at [1001, 470] on div "TBMID 3508813 Previous Next" at bounding box center [1025, 475] width 249 height 29
click at [1442, 231] on span "[GEOGRAPHIC_DATA]" at bounding box center [1439, 227] width 114 height 11
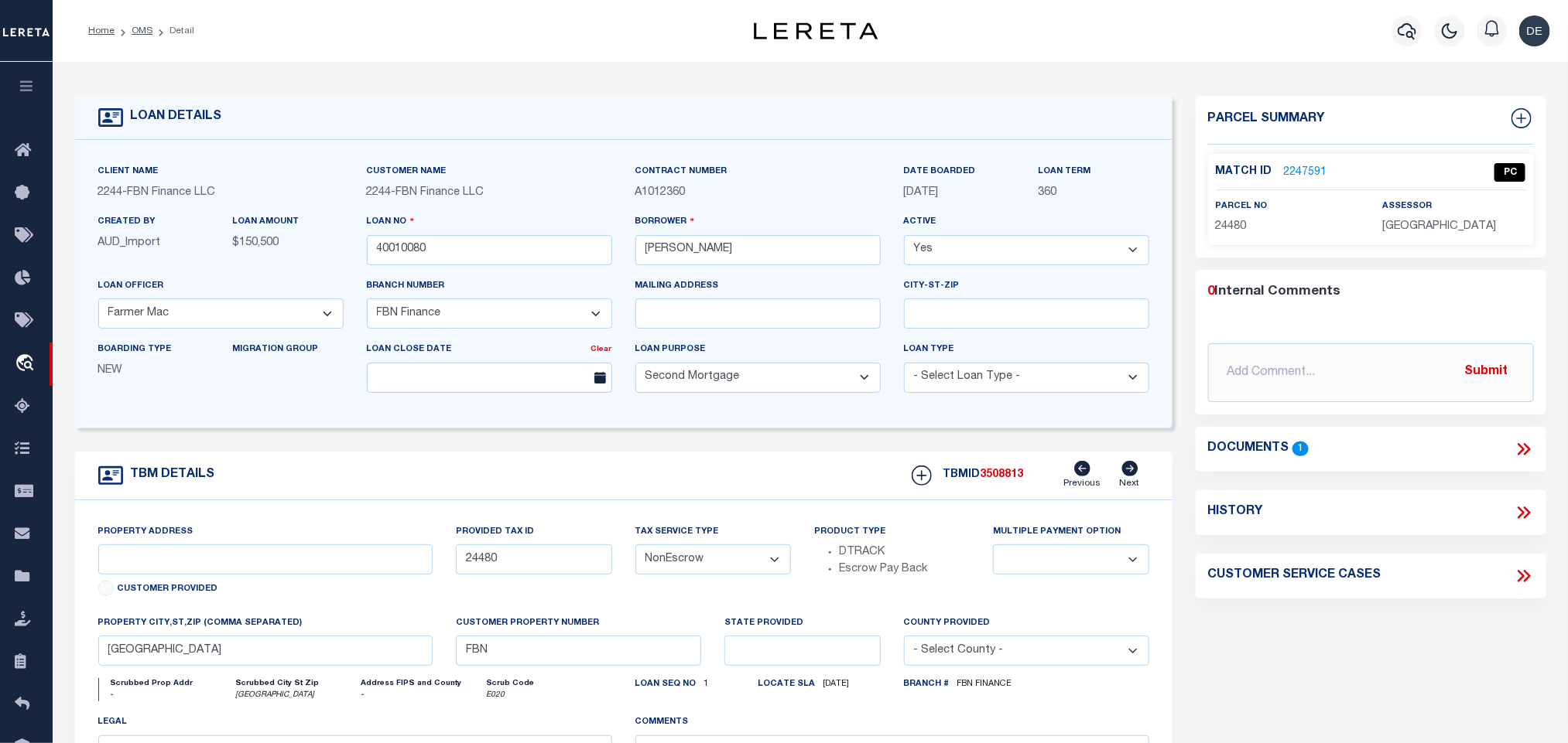
click at [1222, 223] on span "24480" at bounding box center [1231, 227] width 31 height 11
click at [147, 35] on link "OMS" at bounding box center [142, 31] width 21 height 9
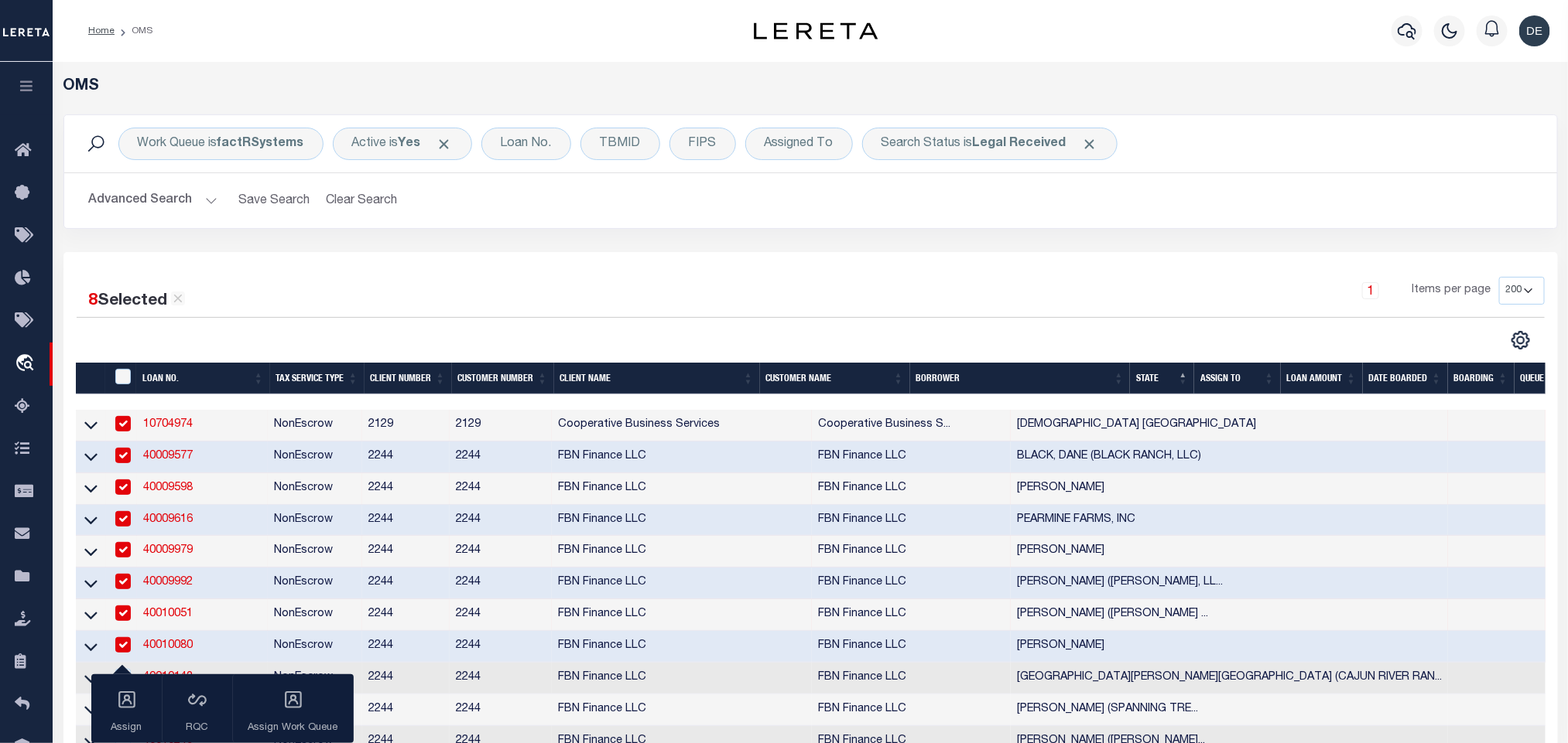
scroll to position [232, 0]
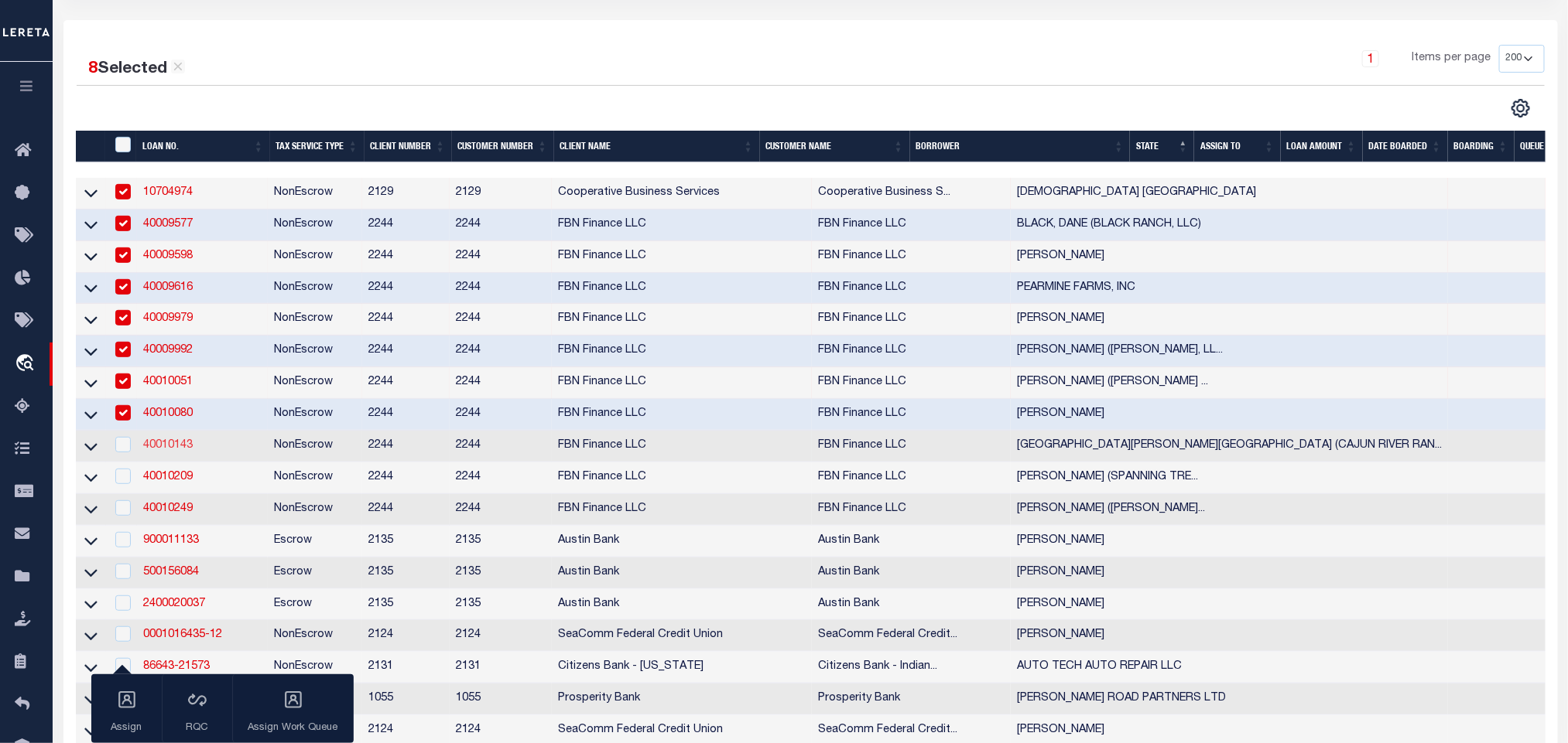
click at [161, 451] on link "40010143" at bounding box center [168, 446] width 50 height 11
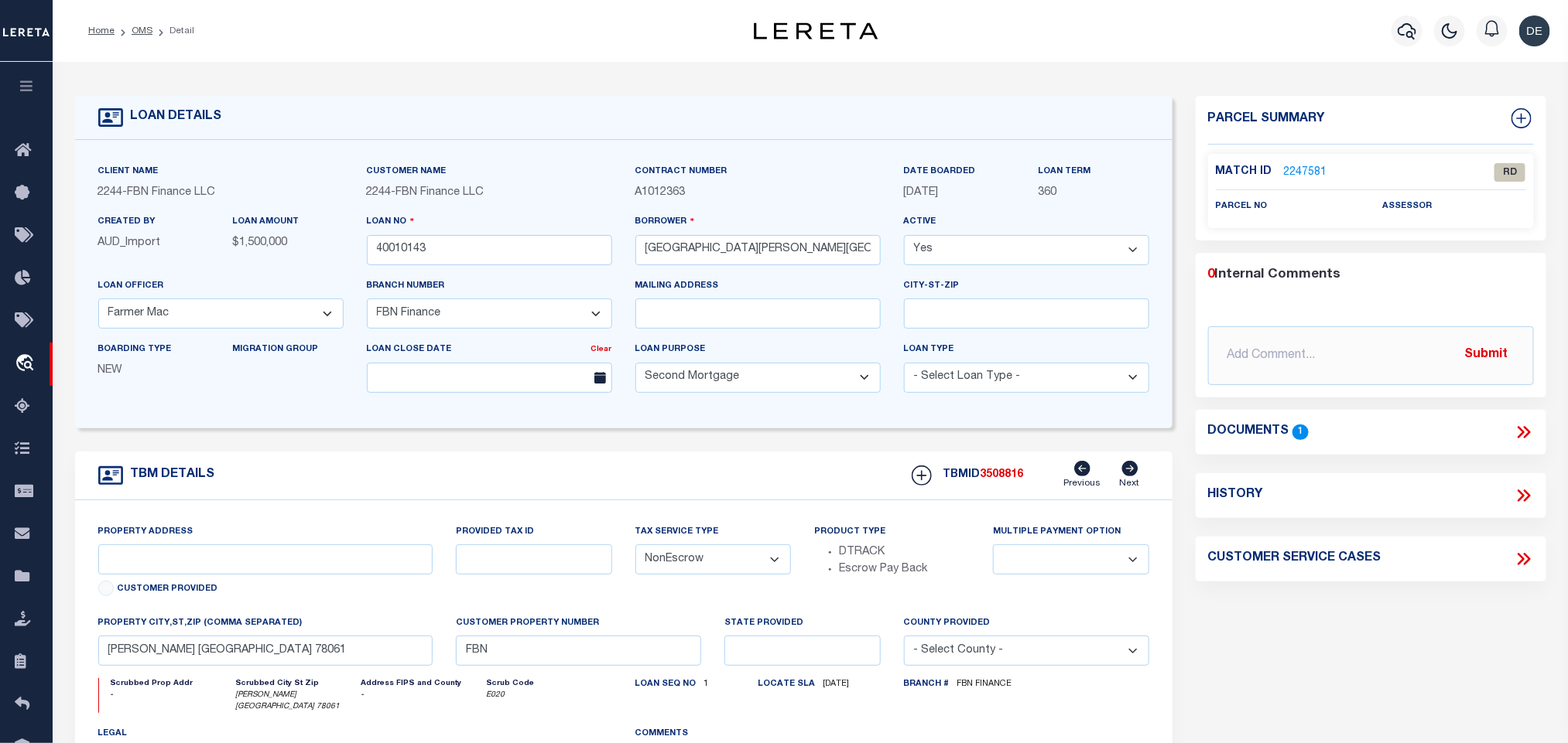
click at [1528, 430] on icon at bounding box center [1526, 433] width 7 height 13
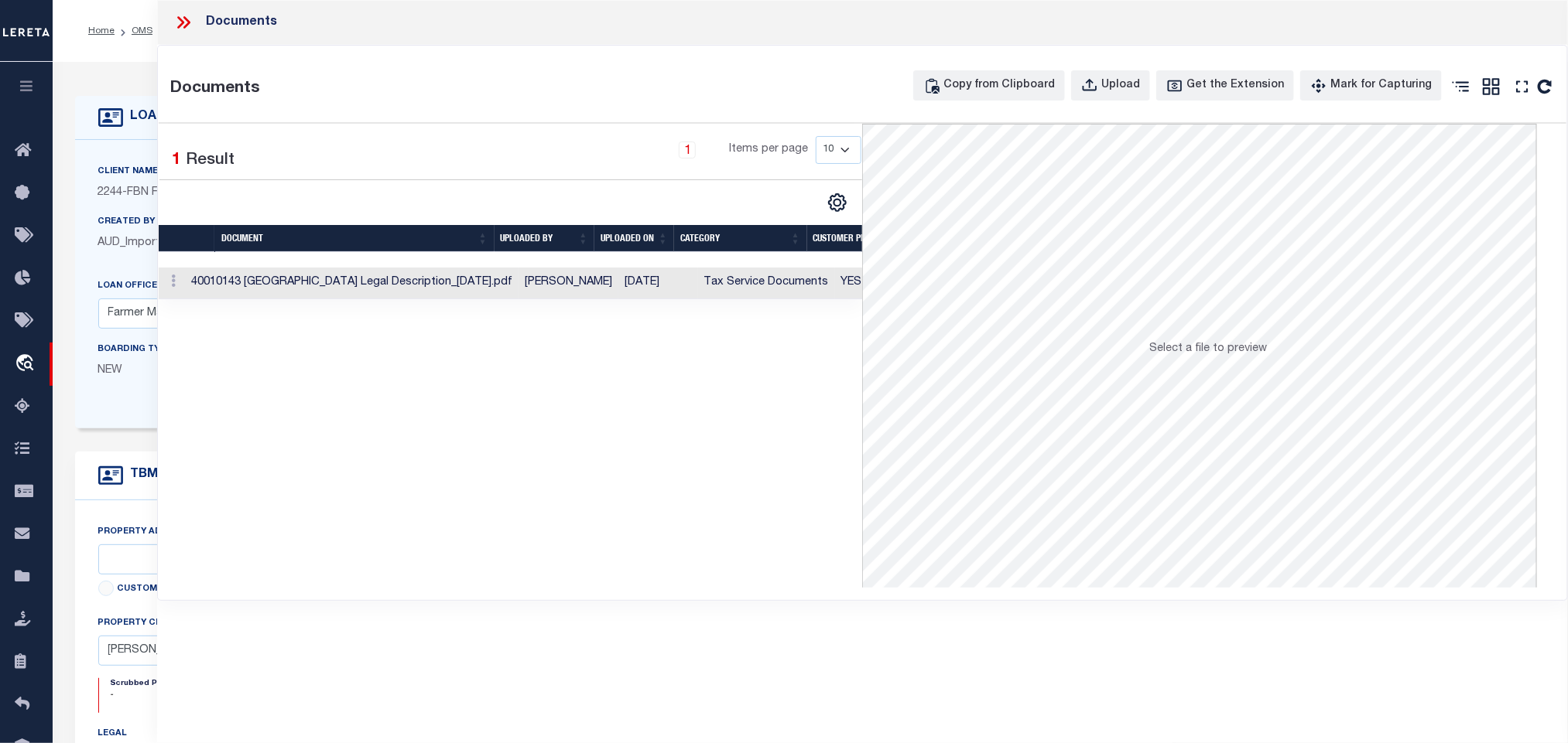
click at [562, 284] on td "[PERSON_NAME]" at bounding box center [568, 284] width 100 height 32
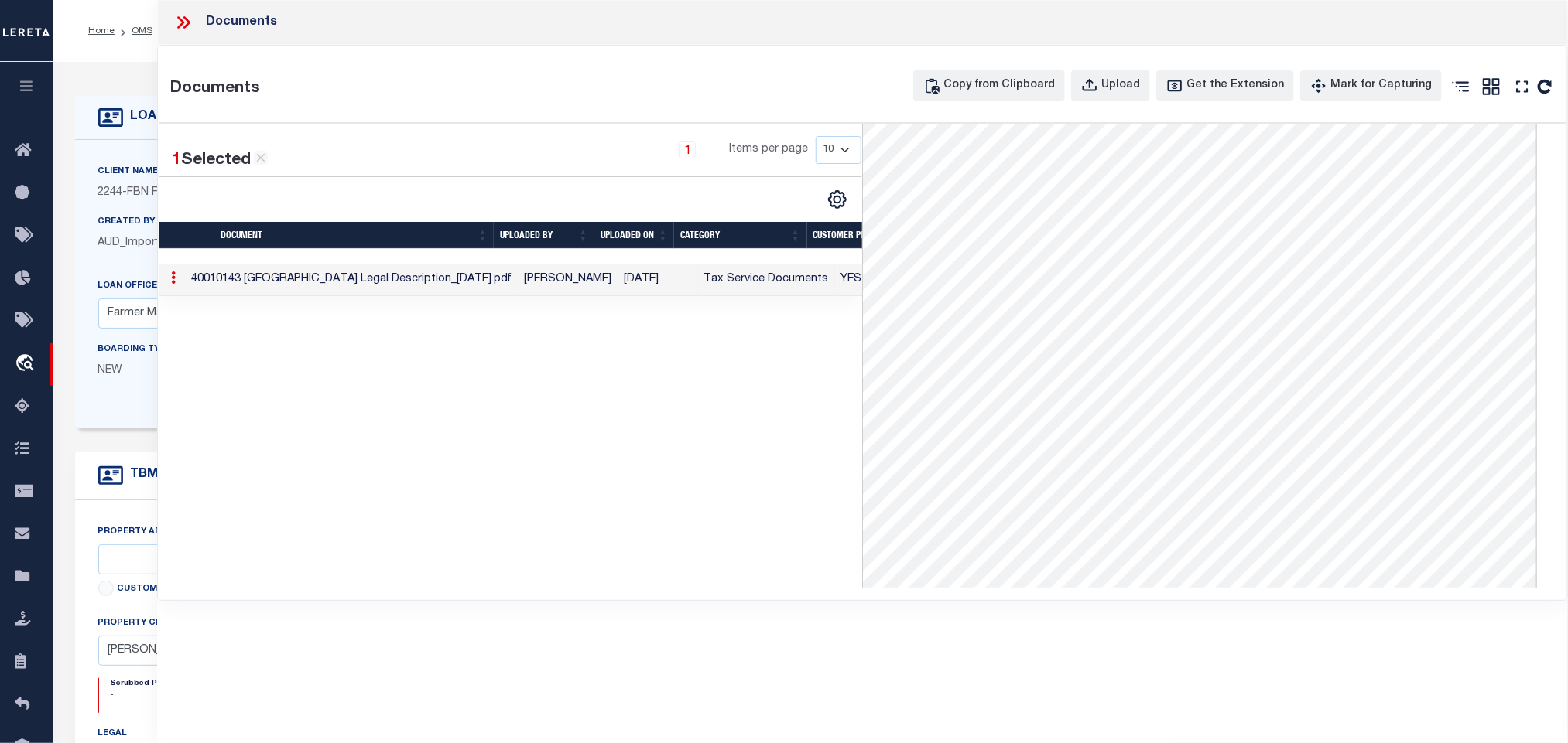
click at [191, 19] on icon at bounding box center [184, 23] width 20 height 20
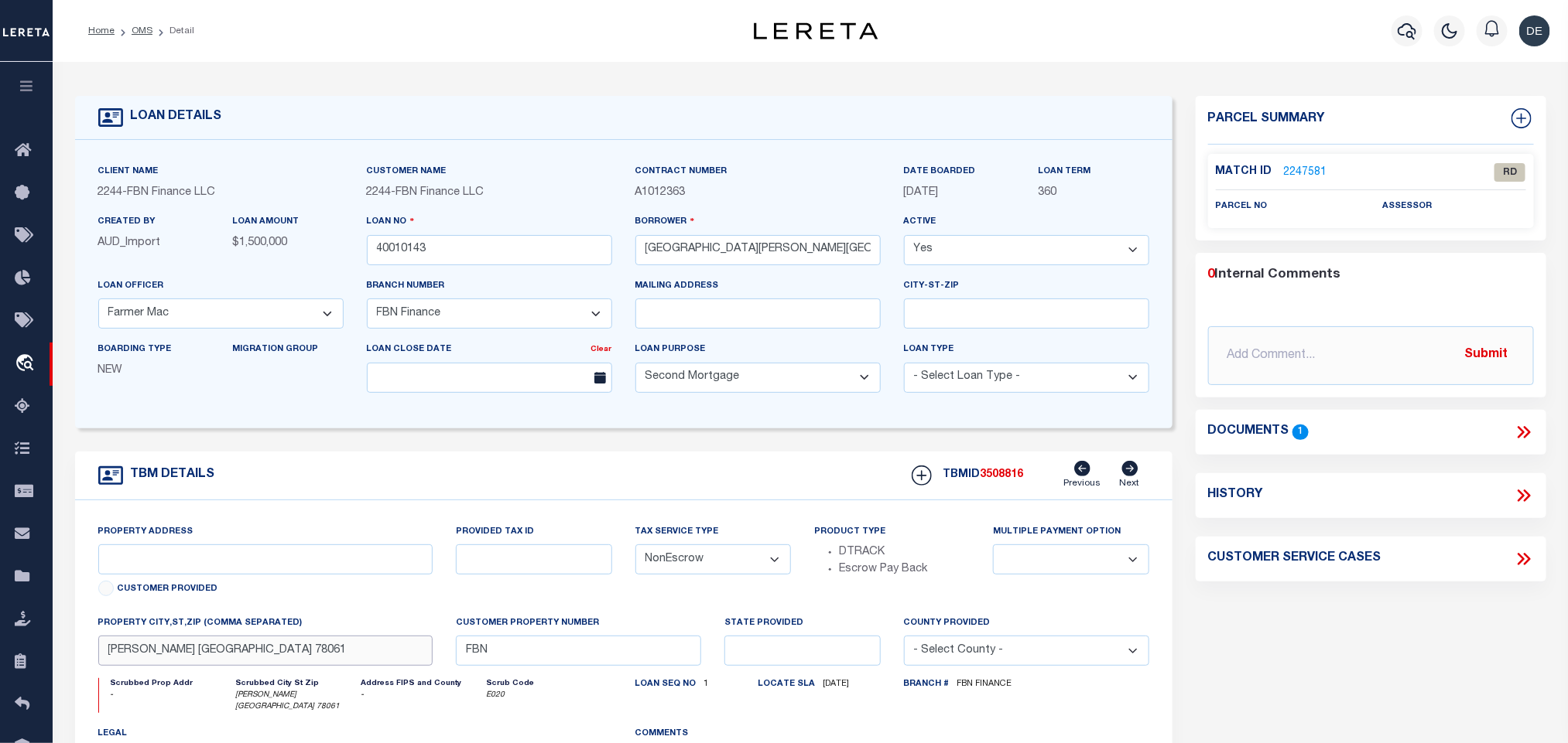
click at [330, 657] on input "[PERSON_NAME] [GEOGRAPHIC_DATA] 78061" at bounding box center [266, 651] width 335 height 30
drag, startPoint x: 646, startPoint y: 254, endPoint x: 735, endPoint y: 270, distance: 90.4
click at [735, 270] on div "Borrower [PERSON_NAME][GEOGRAPHIC_DATA] (CAJUN RIVER RANCH LLC)" at bounding box center [758, 245] width 269 height 64
click at [789, 254] on input "[GEOGRAPHIC_DATA][PERSON_NAME][GEOGRAPHIC_DATA] (CAJUN RIVER RANCH LLC)" at bounding box center [758, 250] width 245 height 30
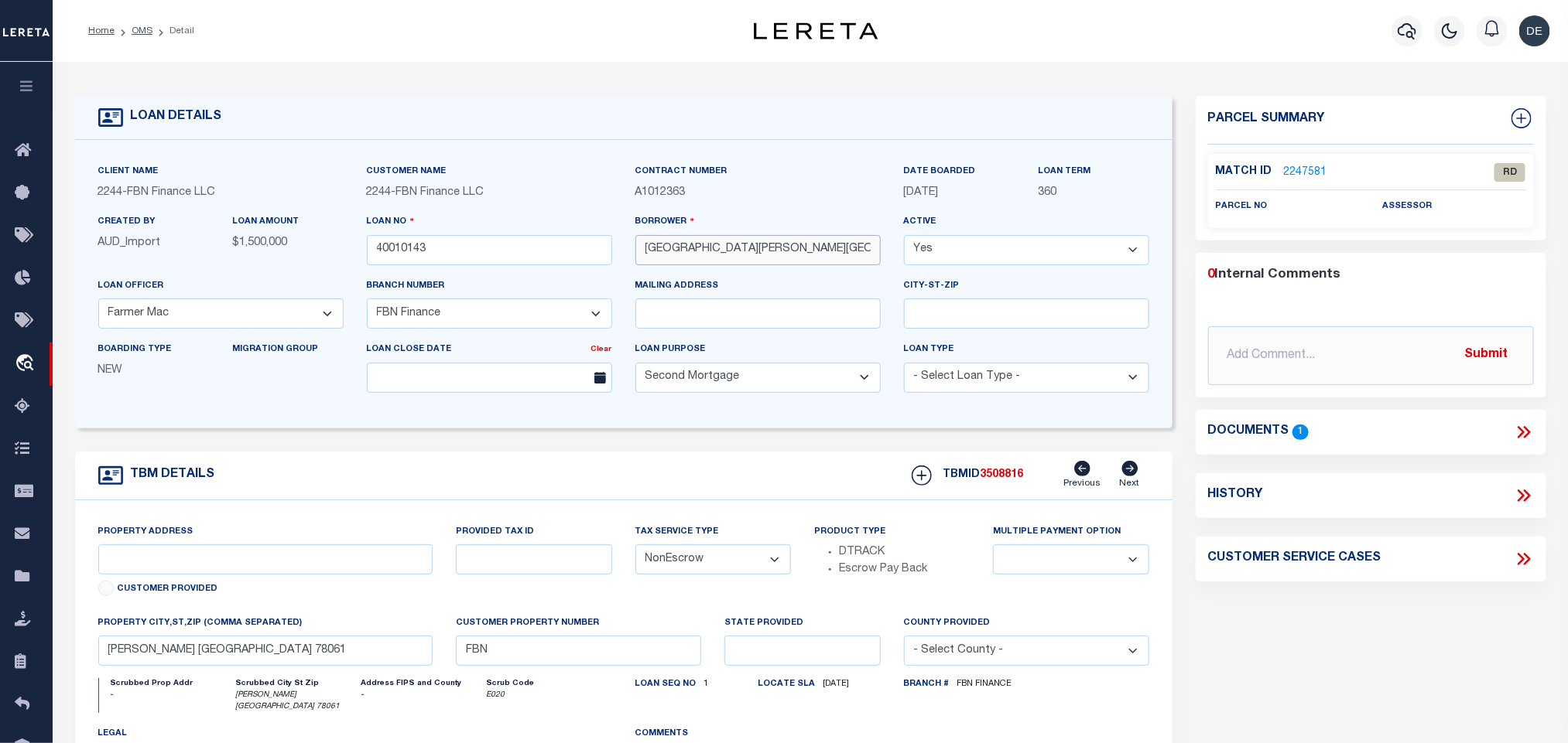
scroll to position [0, 14]
drag, startPoint x: 745, startPoint y: 258, endPoint x: 864, endPoint y: 261, distance: 119.0
click at [864, 261] on input "[GEOGRAPHIC_DATA][PERSON_NAME][GEOGRAPHIC_DATA] (CAJUN RIVER RANCH LLC)" at bounding box center [758, 250] width 245 height 30
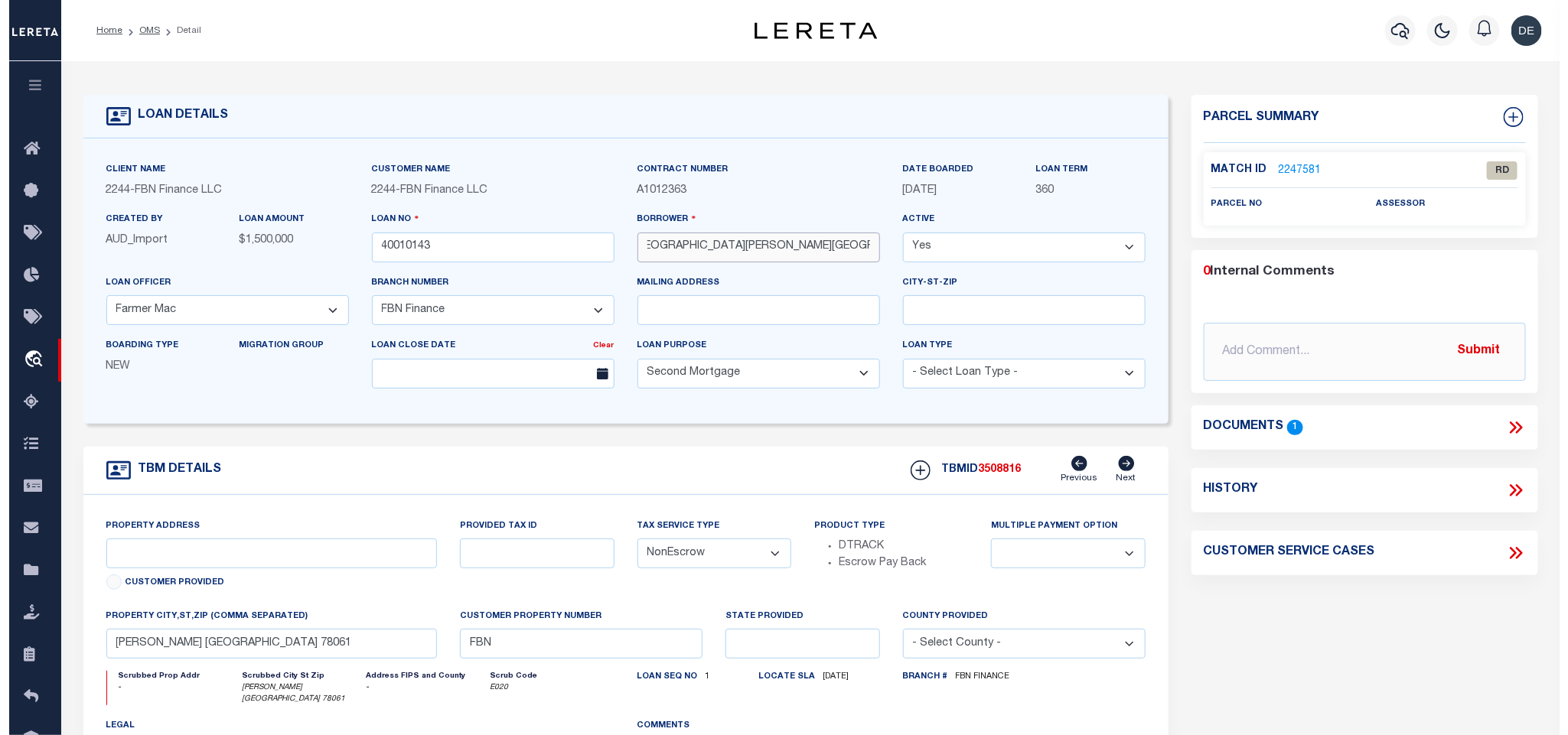
scroll to position [0, 0]
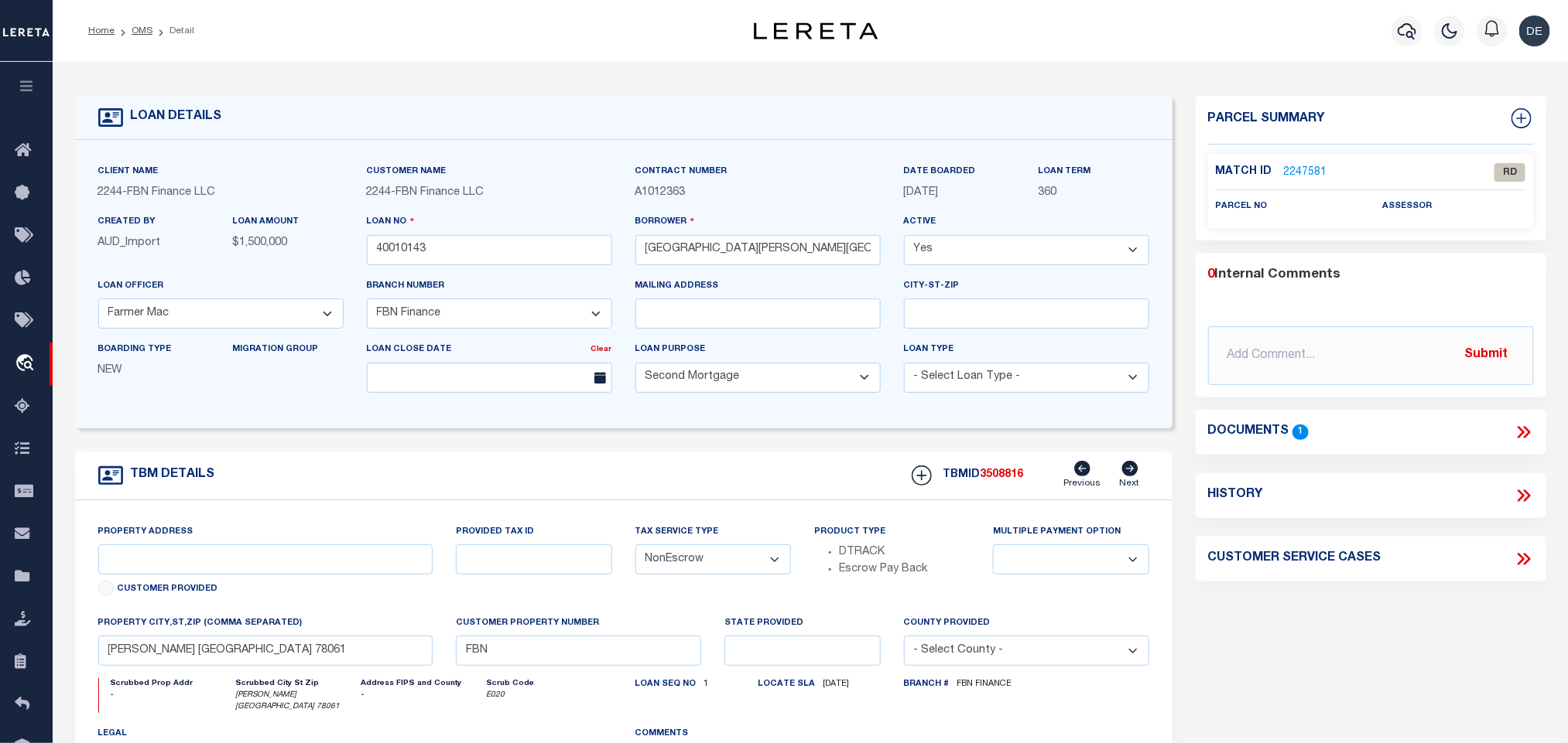
click at [1314, 169] on link "2247581" at bounding box center [1305, 173] width 43 height 17
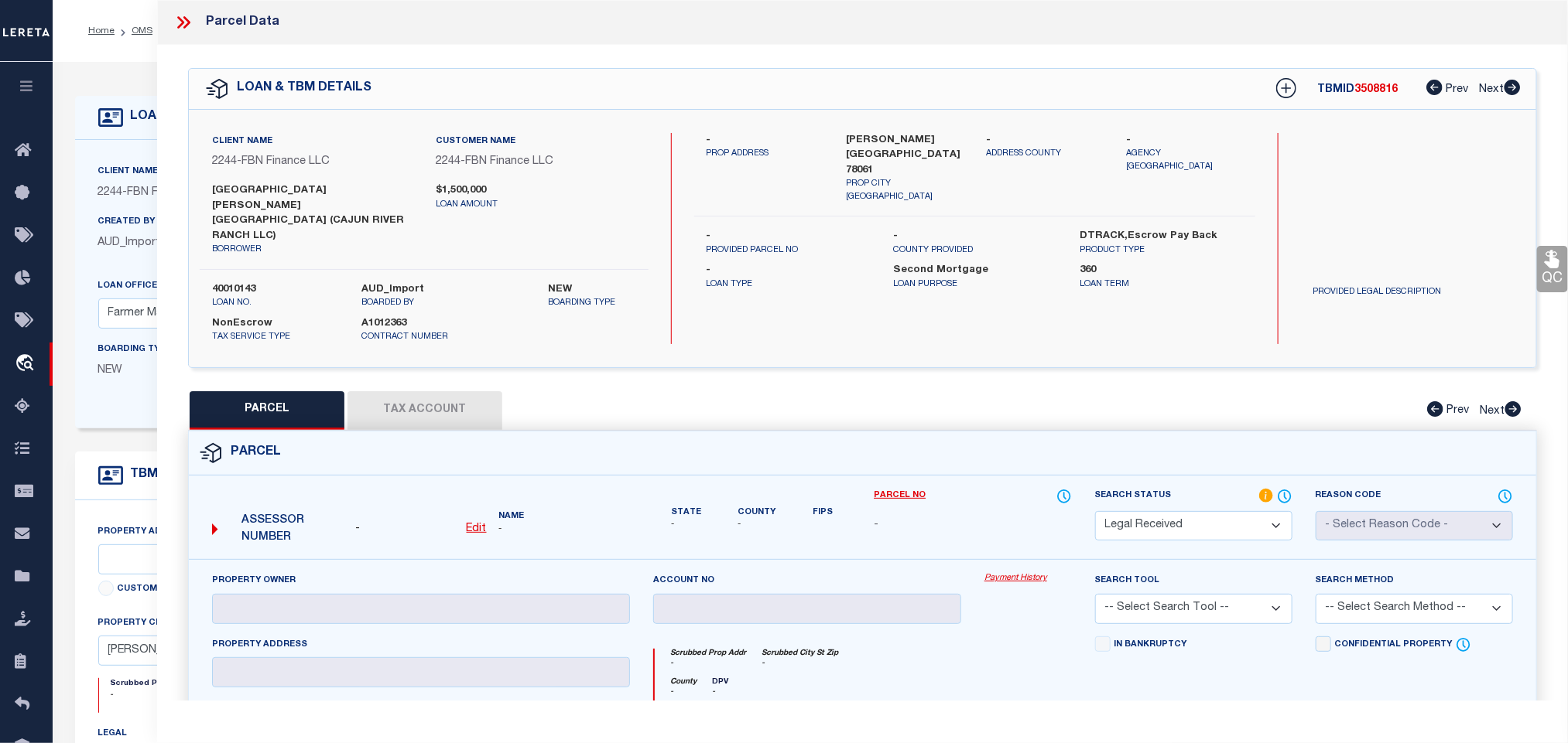
click at [472, 524] on u "Edit" at bounding box center [477, 529] width 20 height 11
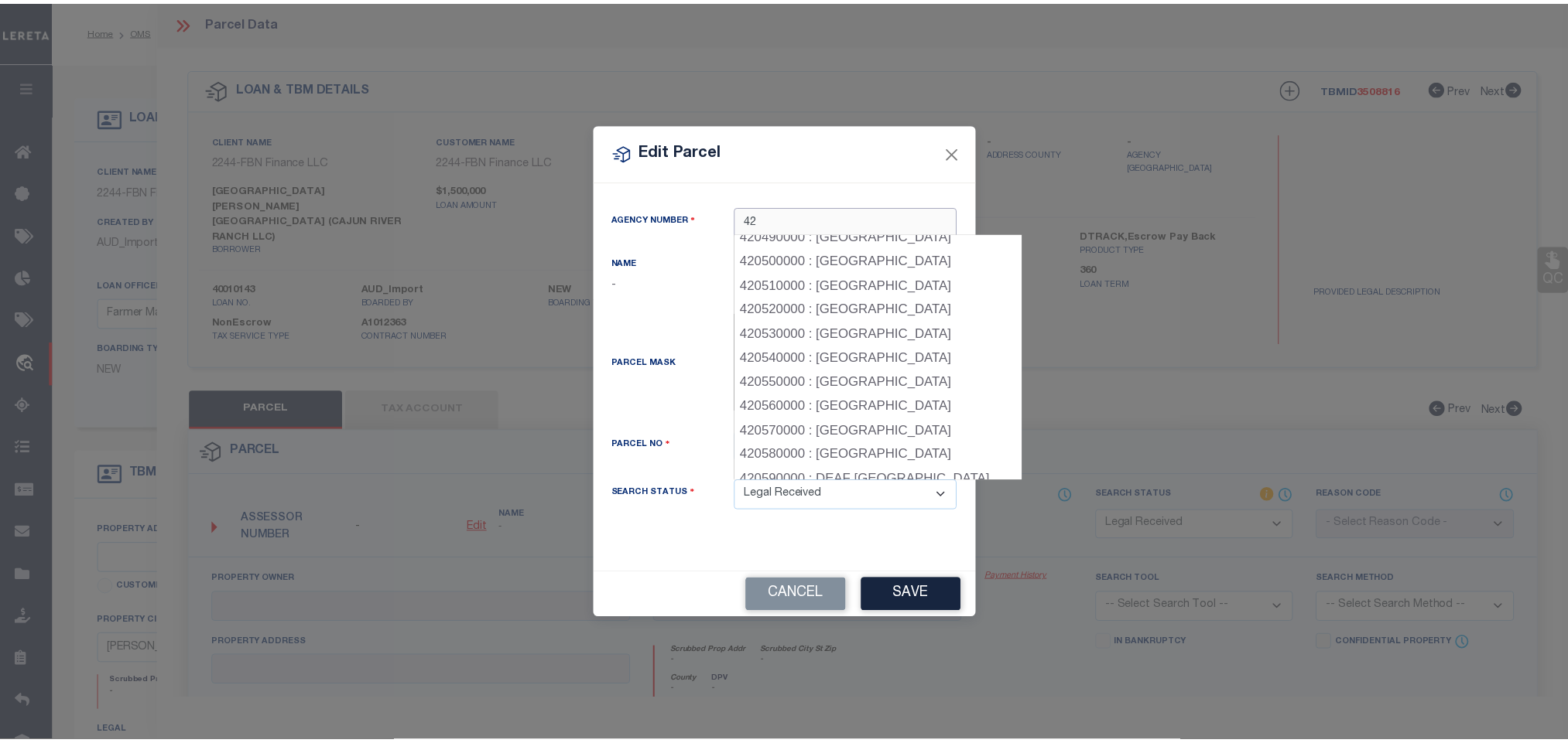
scroll to position [1856, 0]
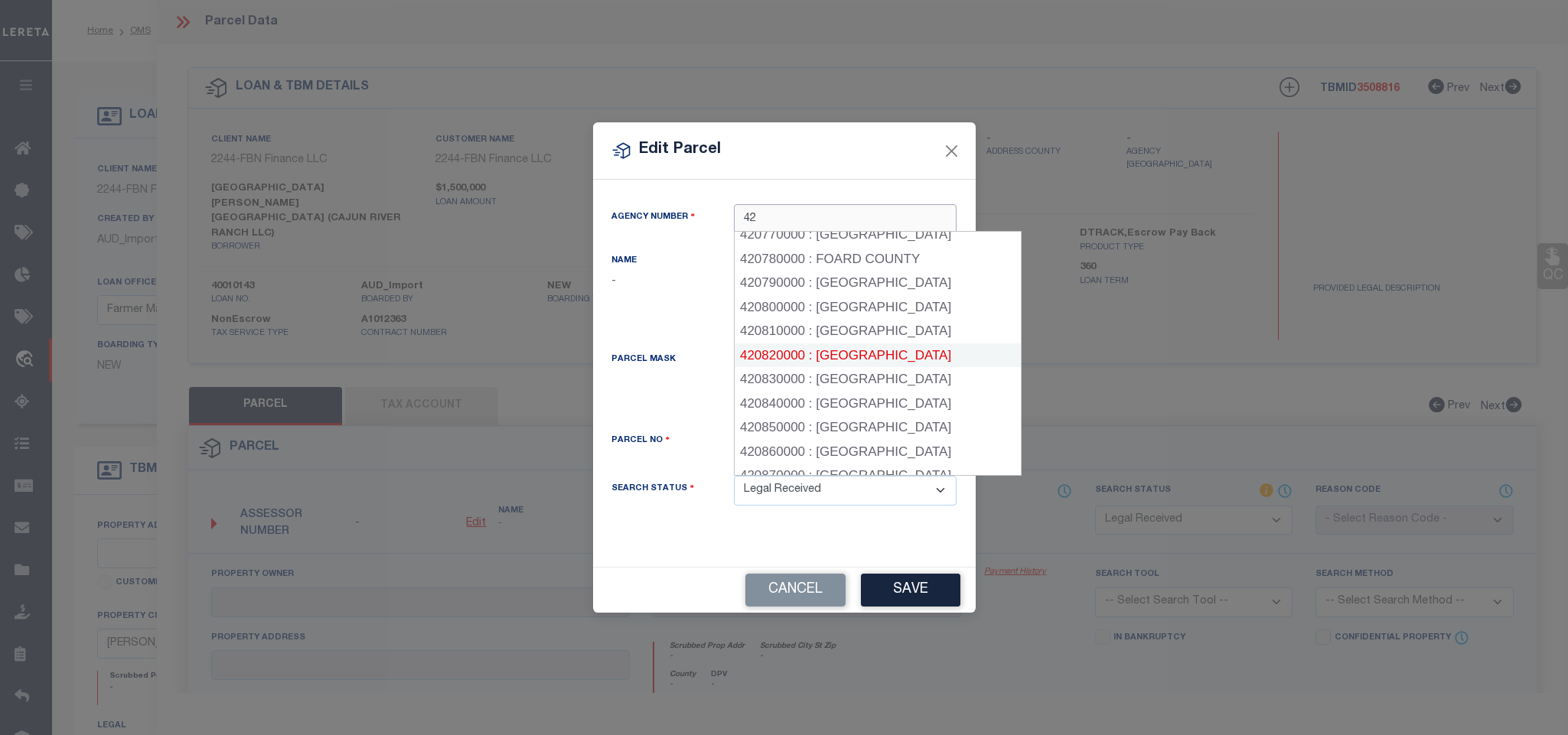
click at [887, 344] on div "420820000 : [GEOGRAPHIC_DATA]" at bounding box center [877, 355] width 286 height 24
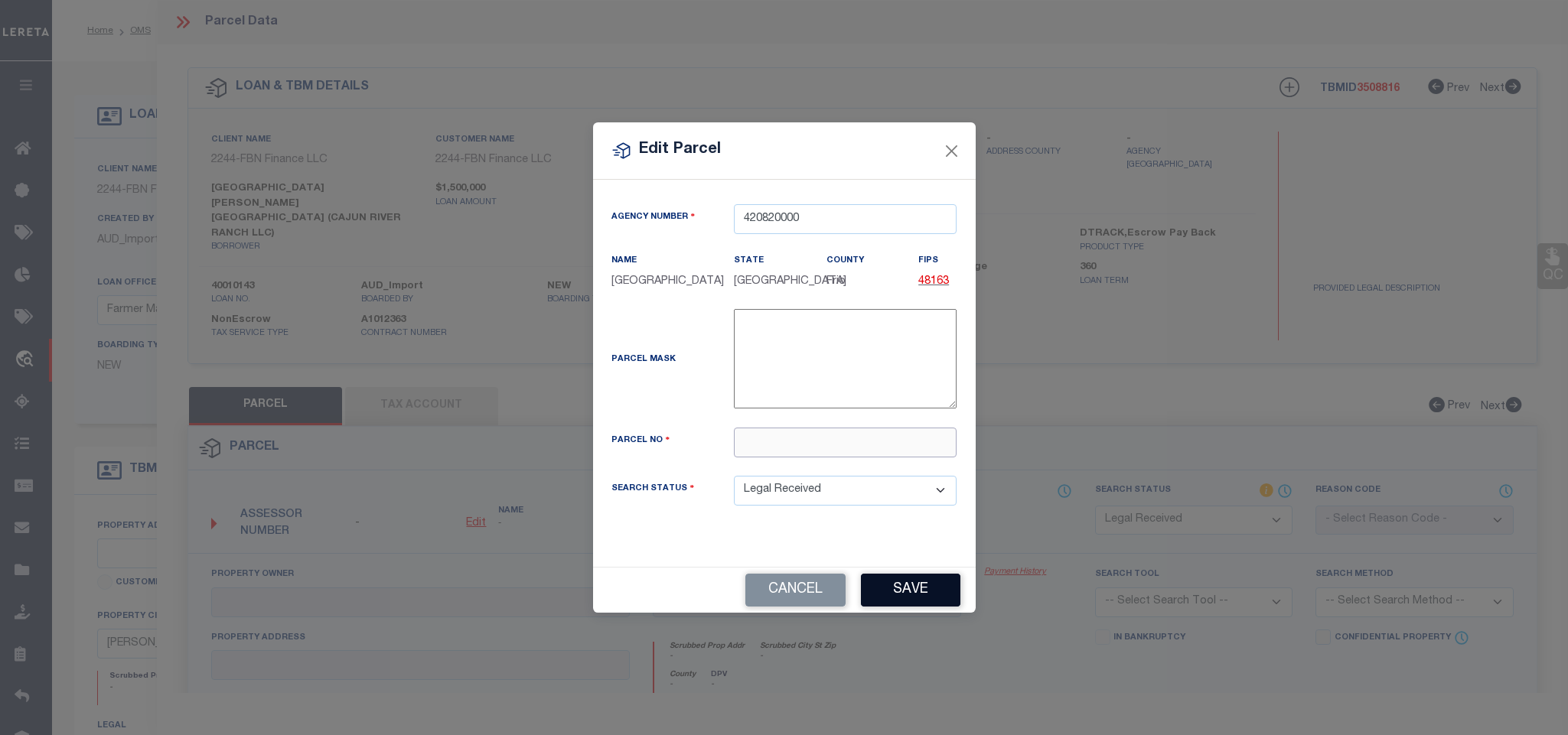
drag, startPoint x: 905, startPoint y: 451, endPoint x: 902, endPoint y: 588, distance: 137.0
click at [905, 451] on input "text" at bounding box center [845, 443] width 223 height 30
paste input "6206"
click at [902, 588] on button "Save" at bounding box center [910, 590] width 100 height 33
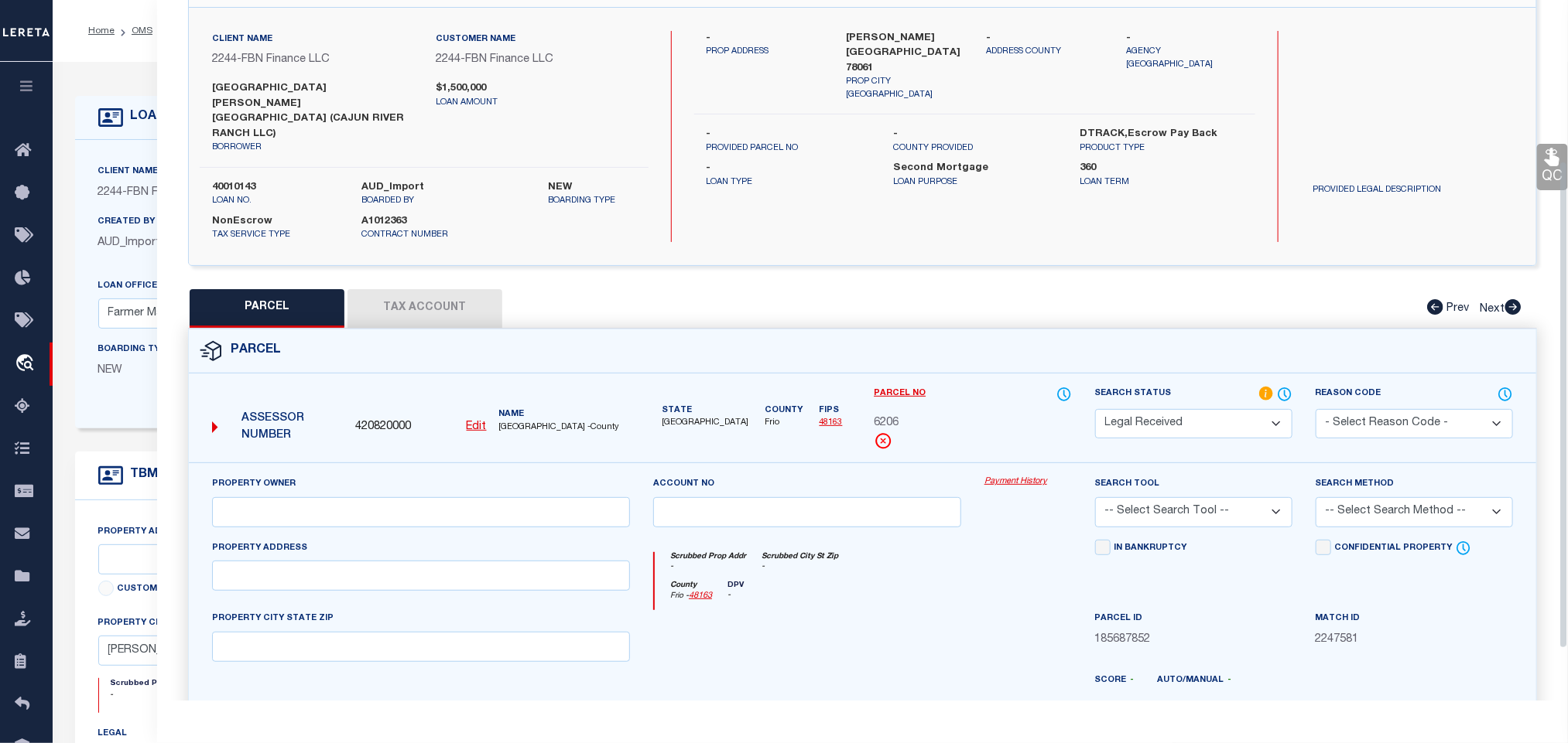
scroll to position [305, 0]
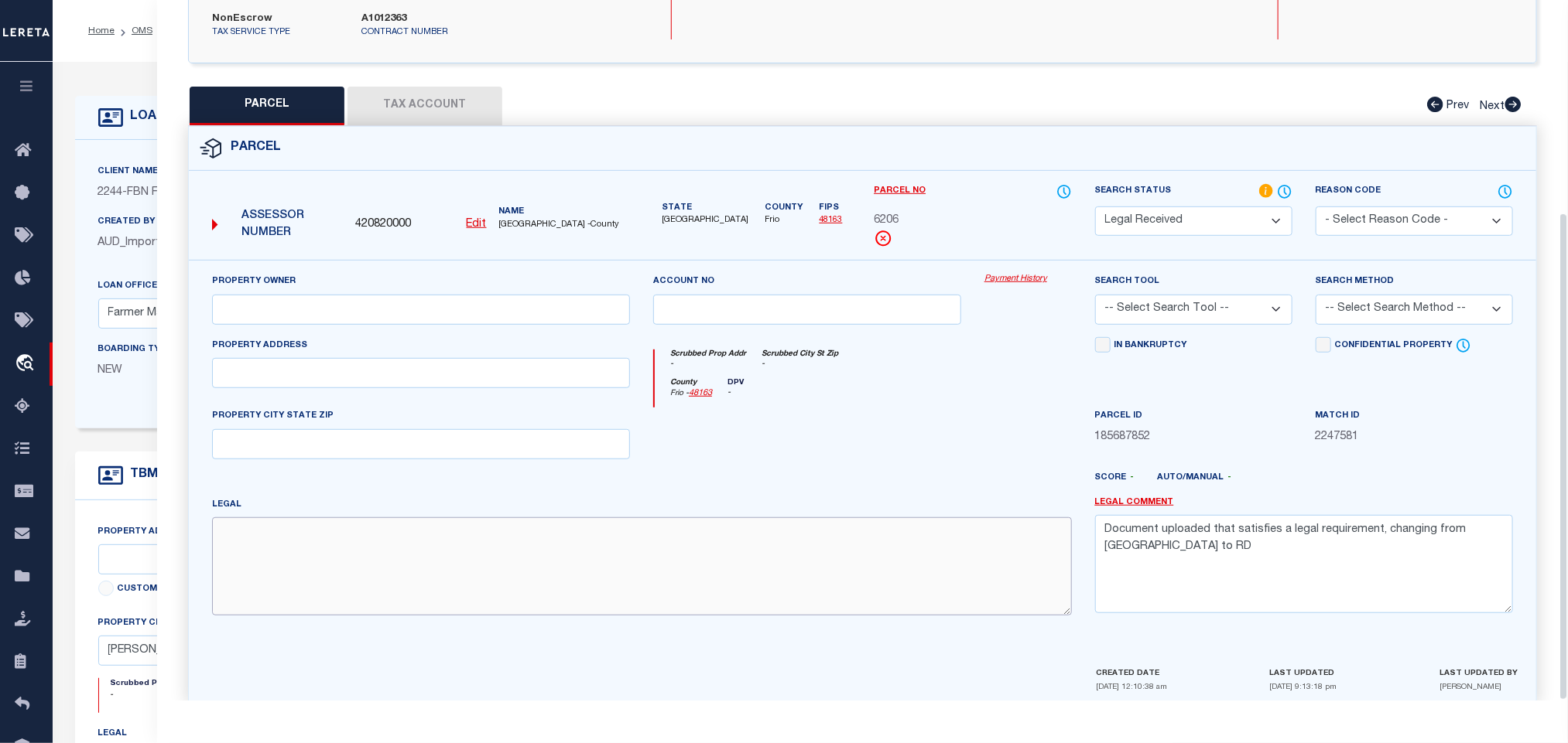
drag, startPoint x: 402, startPoint y: 532, endPoint x: 381, endPoint y: 533, distance: 21.0
click at [402, 532] on textarea at bounding box center [642, 567] width 860 height 98
paste textarea "1459 337 1/2 [PERSON_NAME]"
click at [297, 295] on input "text" at bounding box center [421, 310] width 418 height 30
paste input "[PERSON_NAME]"
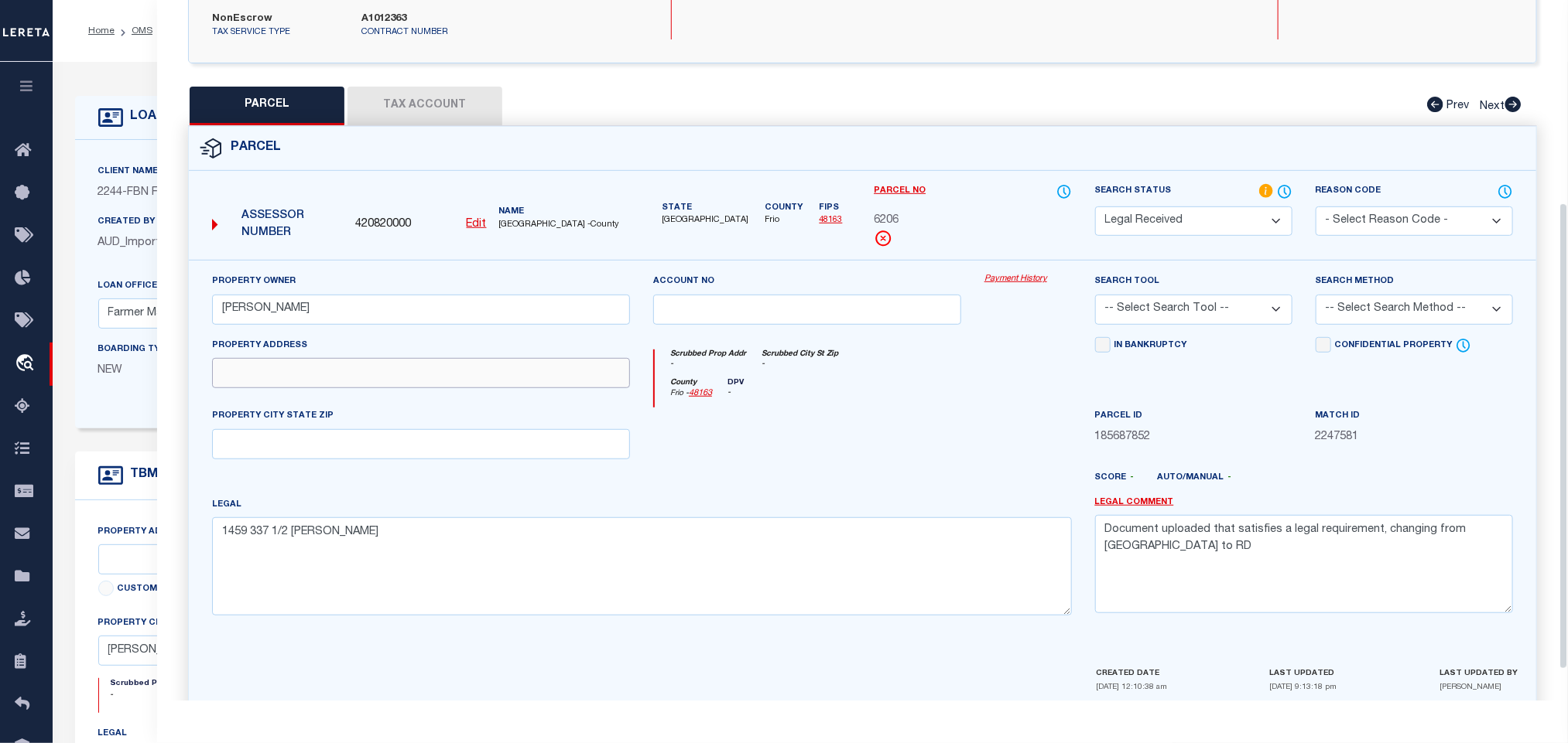
click at [317, 358] on input "text" at bounding box center [421, 373] width 418 height 30
paste input "FM 1581"
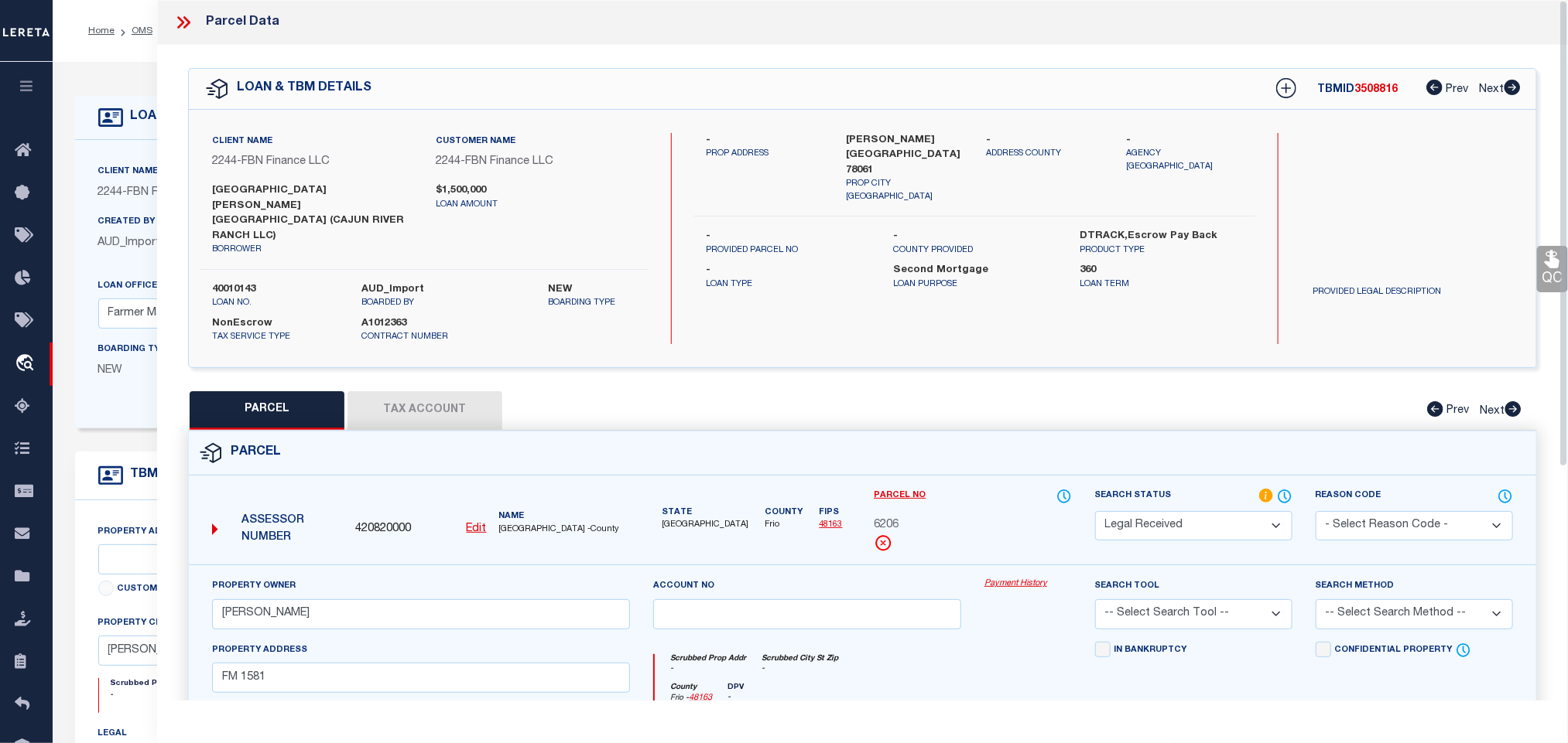
click at [911, 116] on div "Client Name 2244 - FBN Finance LLC Customer Name 2244 - FBN Finance LLC borrowe…" at bounding box center [862, 238] width 1347 height 258
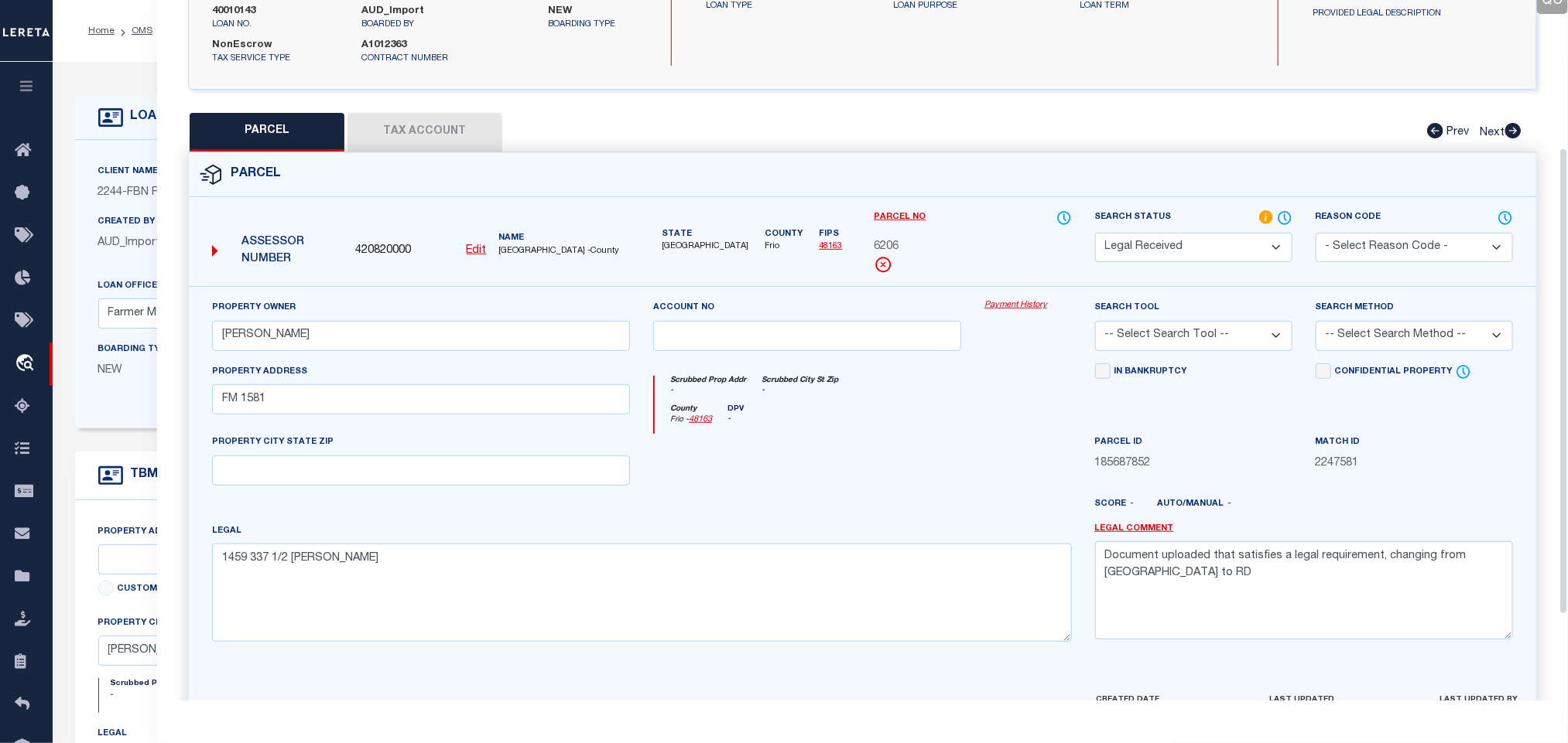
scroll to position [351, 0]
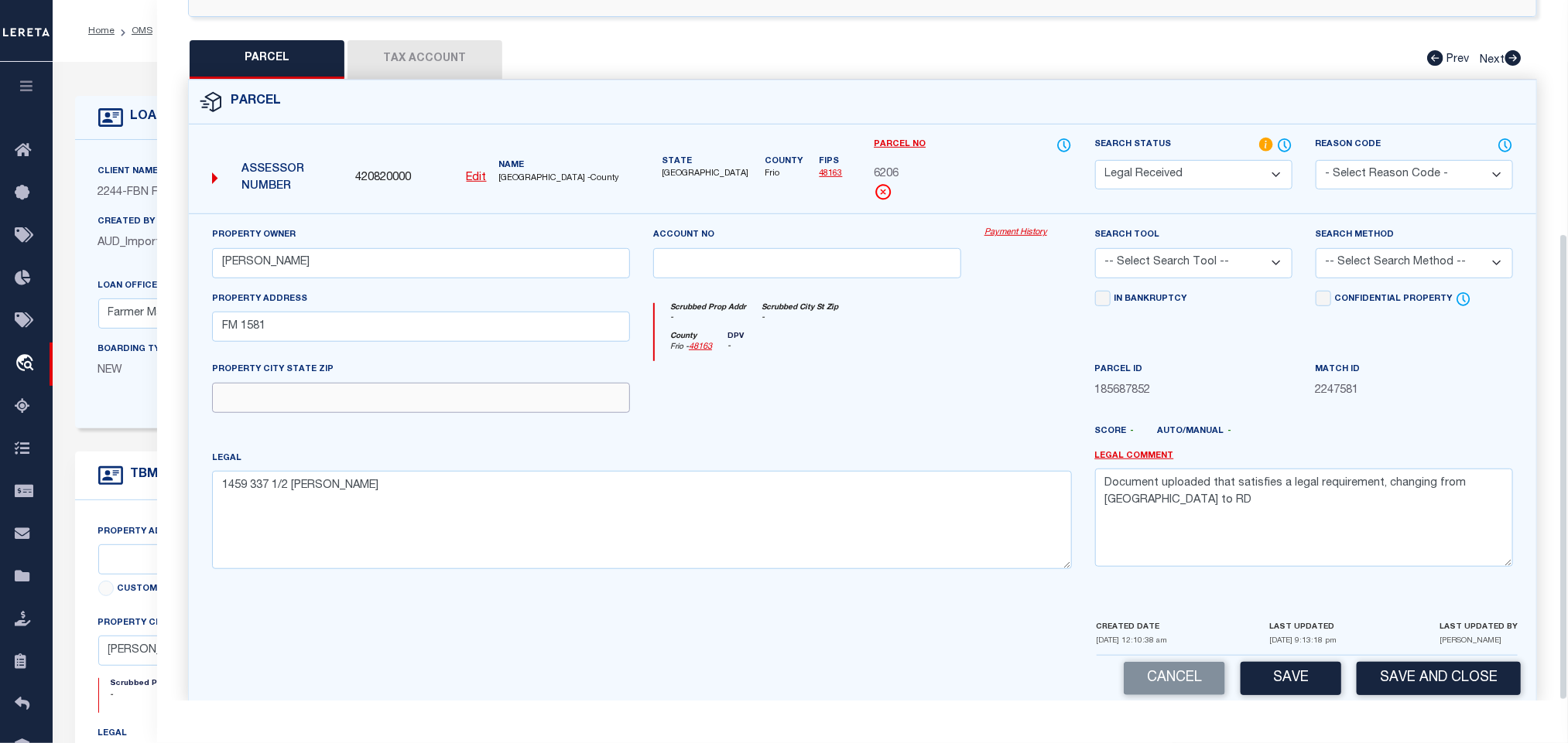
click at [512, 383] on input "text" at bounding box center [421, 398] width 418 height 30
paste input "[PERSON_NAME] [GEOGRAPHIC_DATA] 78061"
click at [1179, 470] on textarea "Document uploaded that satisfies a legal requirement, changing from [GEOGRAPHIC…" at bounding box center [1304, 518] width 418 height 98
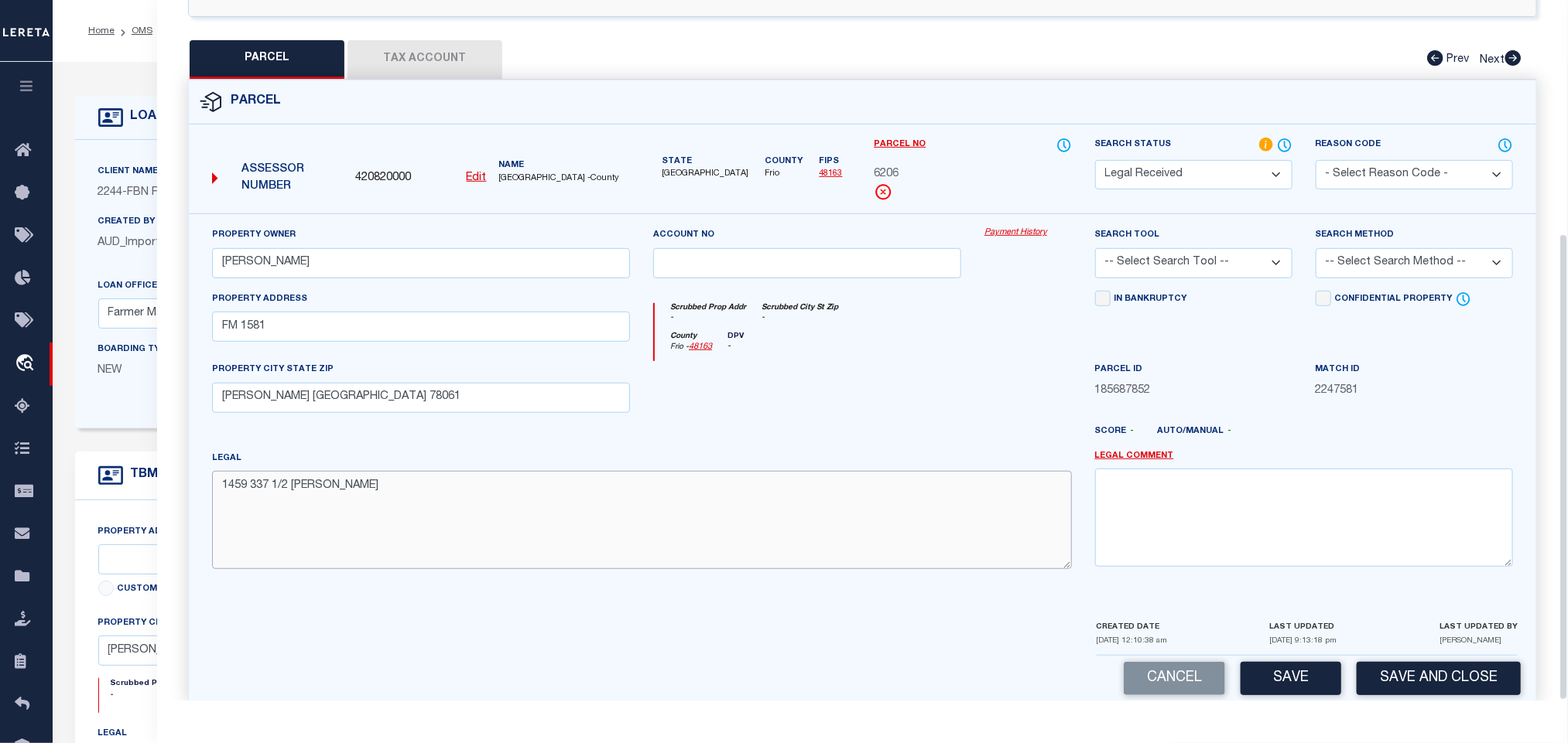
click at [490, 471] on textarea "1459 337 1/2 [PERSON_NAME]" at bounding box center [642, 520] width 860 height 98
paste textarea "30.0000"
drag, startPoint x: 1226, startPoint y: 223, endPoint x: 1220, endPoint y: 251, distance: 28.6
click at [1226, 248] on select "-- Select Search Tool -- 3rd Party Website Agency File Agency Website ATLS CNV-…" at bounding box center [1194, 263] width 197 height 30
click at [1095, 248] on select "-- Select Search Tool -- 3rd Party Website Agency File Agency Website ATLS CNV-…" at bounding box center [1194, 263] width 197 height 30
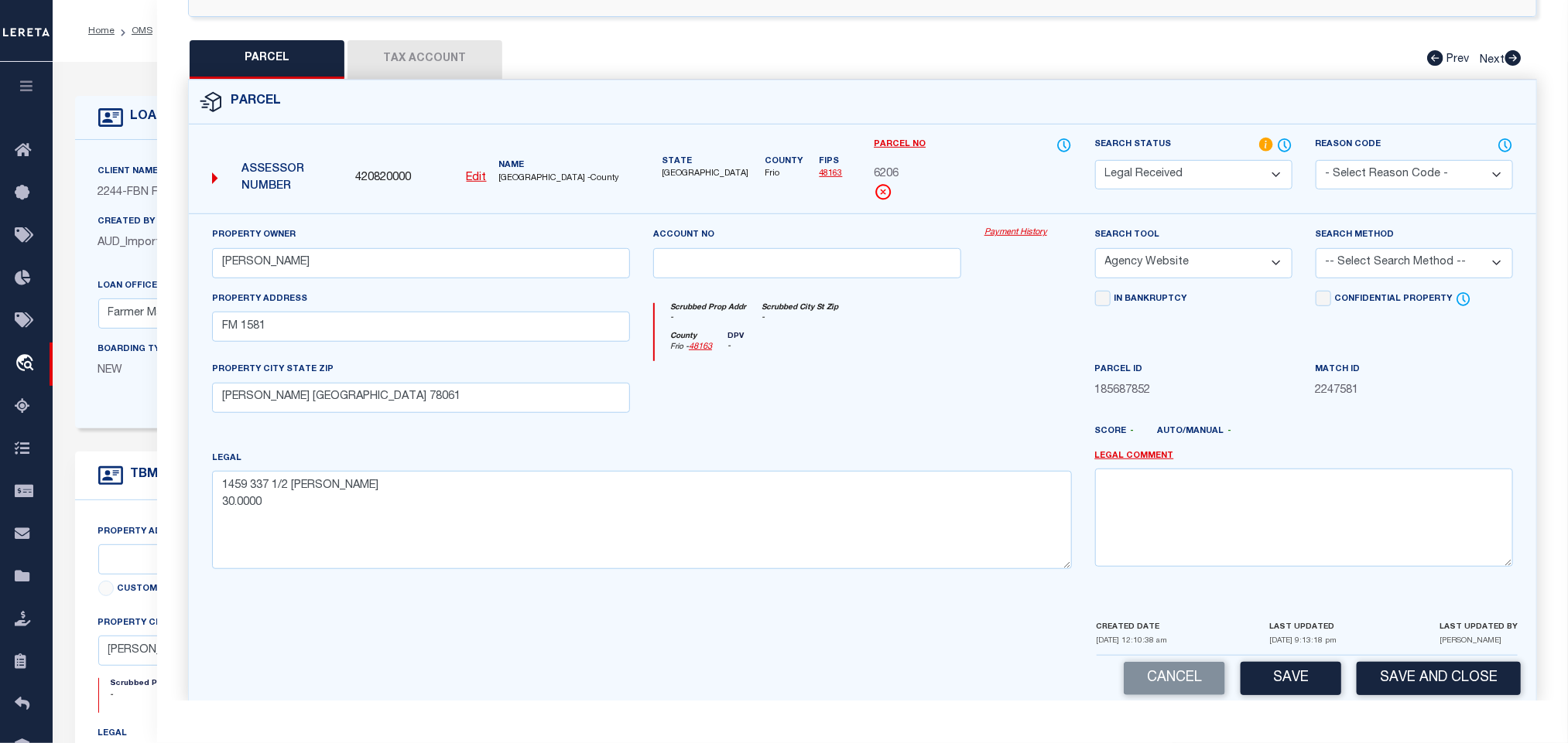
click at [1344, 248] on select "-- Select Search Method -- Property Address Legal Liability Info Provided" at bounding box center [1414, 263] width 197 height 30
click at [1316, 248] on select "-- Select Search Method -- Property Address Legal Liability Info Provided" at bounding box center [1414, 263] width 197 height 30
drag, startPoint x: 1315, startPoint y: 641, endPoint x: 1253, endPoint y: 631, distance: 62.8
click at [1315, 662] on button "Save" at bounding box center [1291, 678] width 101 height 33
click at [430, 40] on button "Tax Account" at bounding box center [425, 59] width 155 height 39
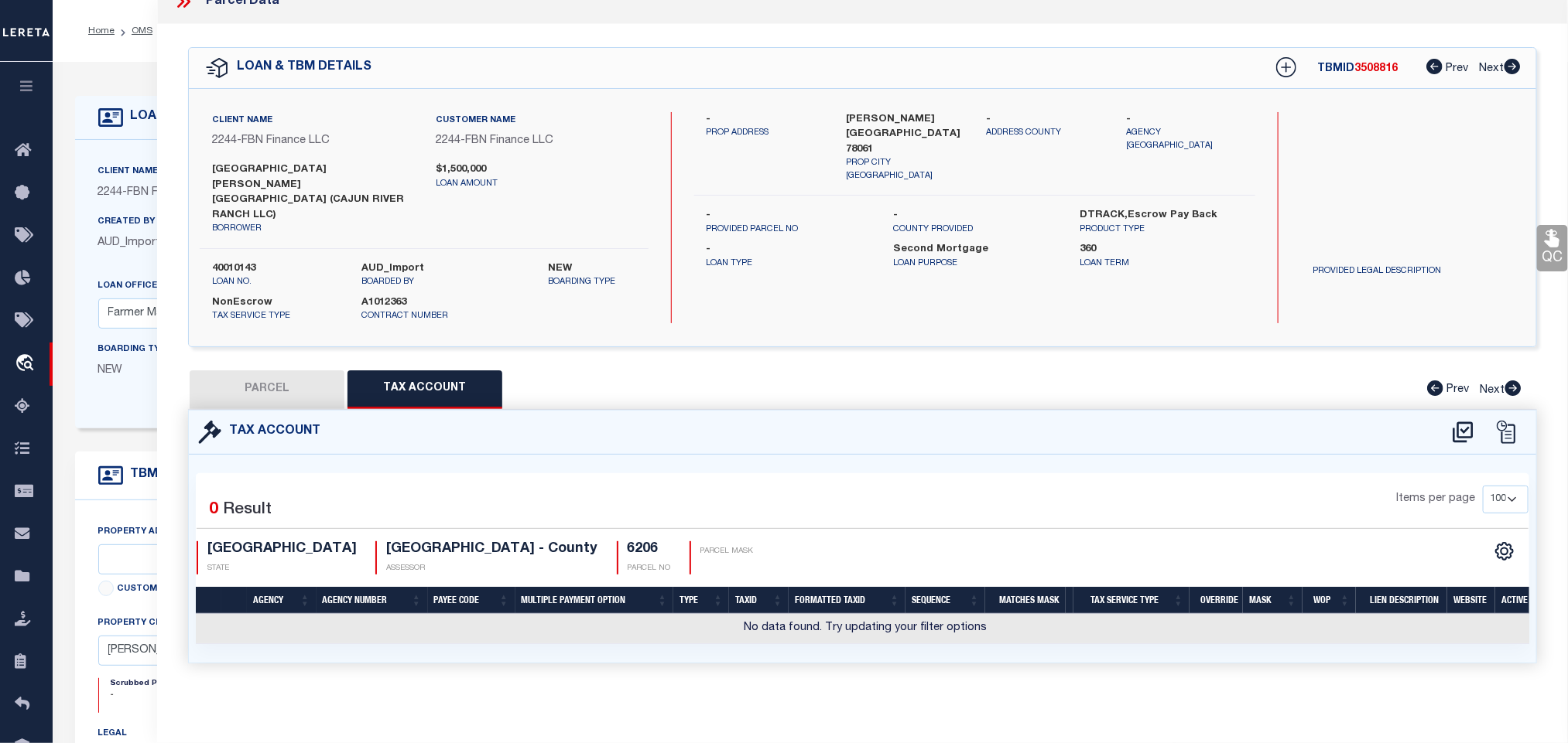
scroll to position [0, 0]
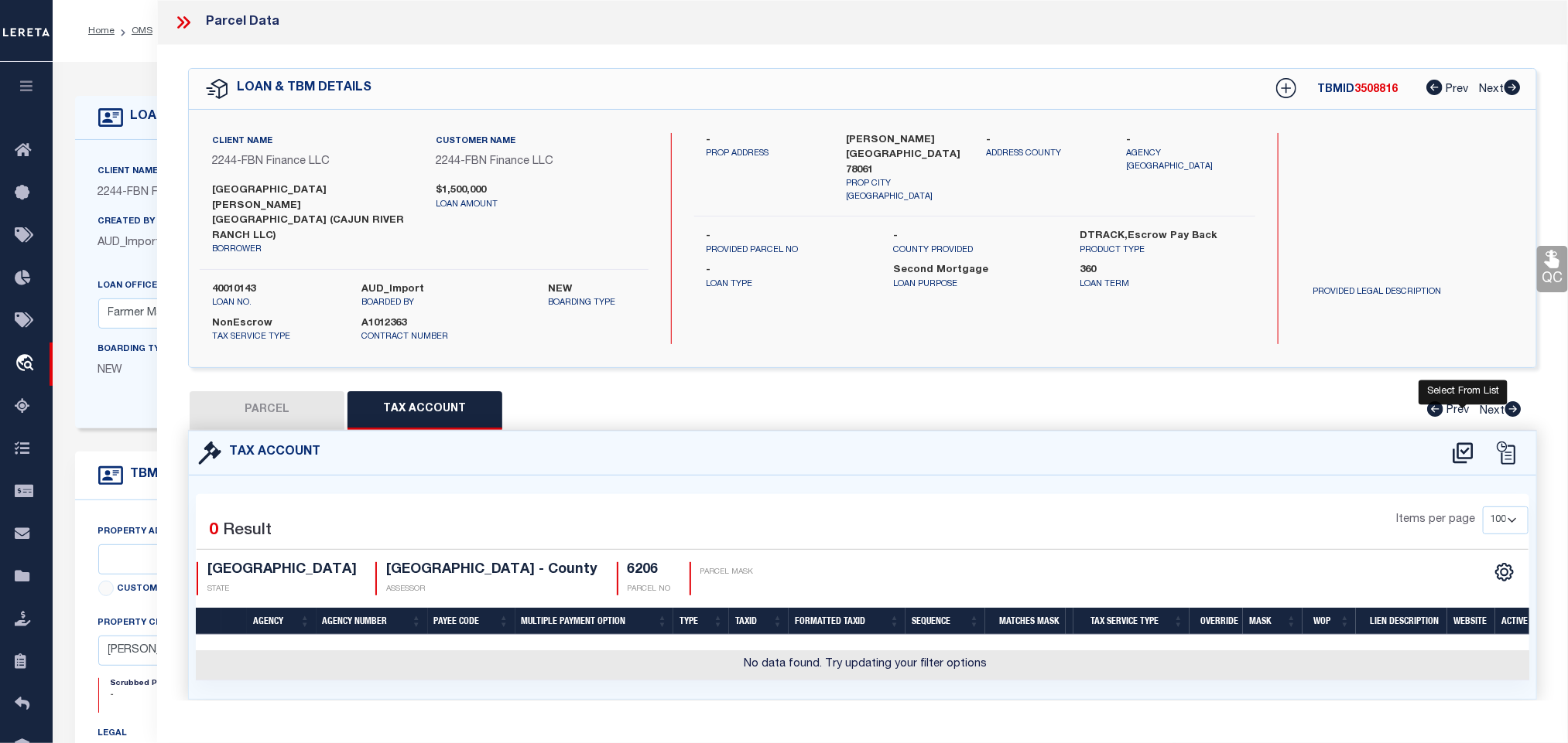
click at [1468, 441] on icon at bounding box center [1463, 453] width 25 height 24
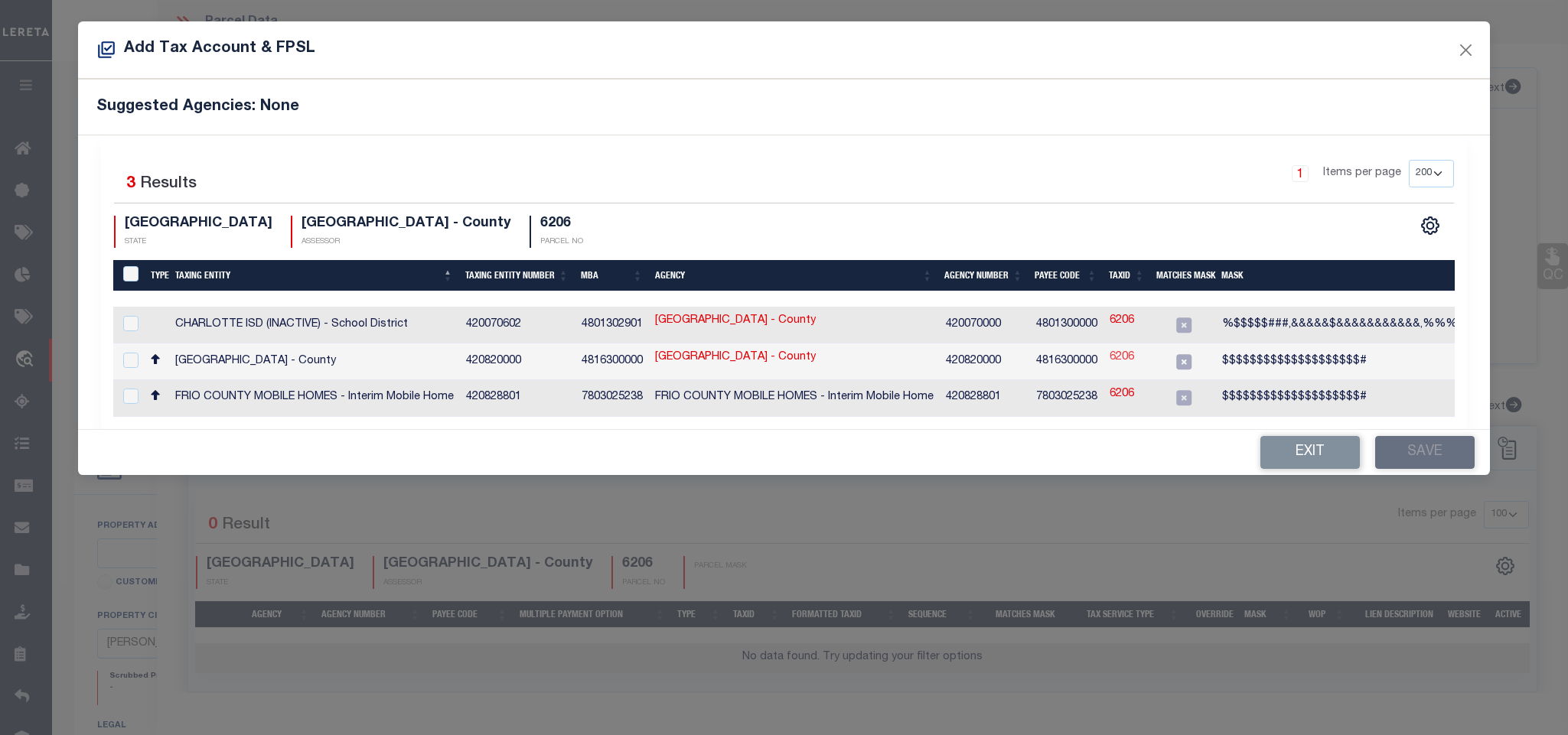
click at [1120, 359] on link "6206" at bounding box center [1121, 359] width 24 height 17
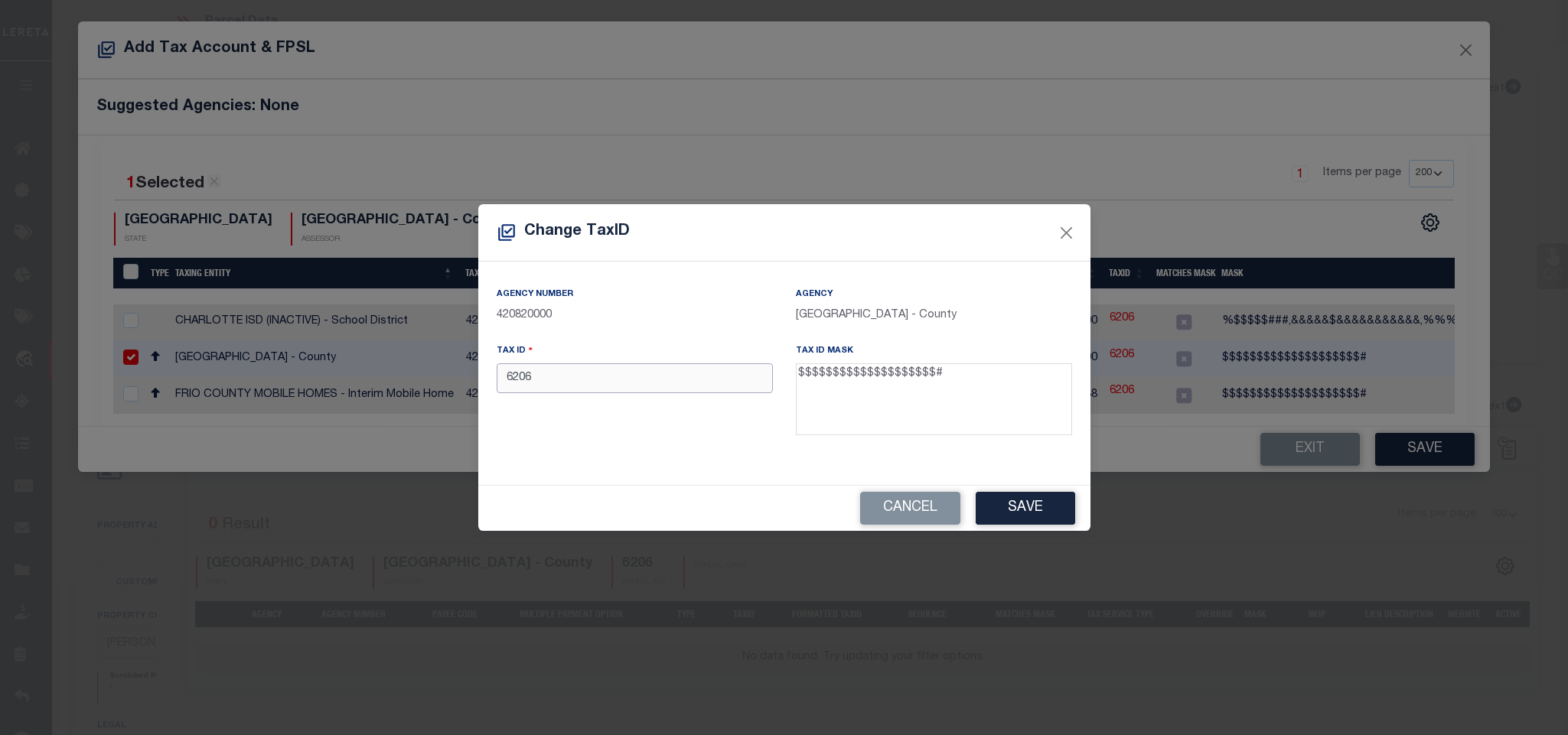
click at [683, 382] on input "6206" at bounding box center [634, 378] width 276 height 30
paste input "00300-01459-00300-000000"
click at [1006, 504] on button "Save" at bounding box center [1026, 508] width 100 height 33
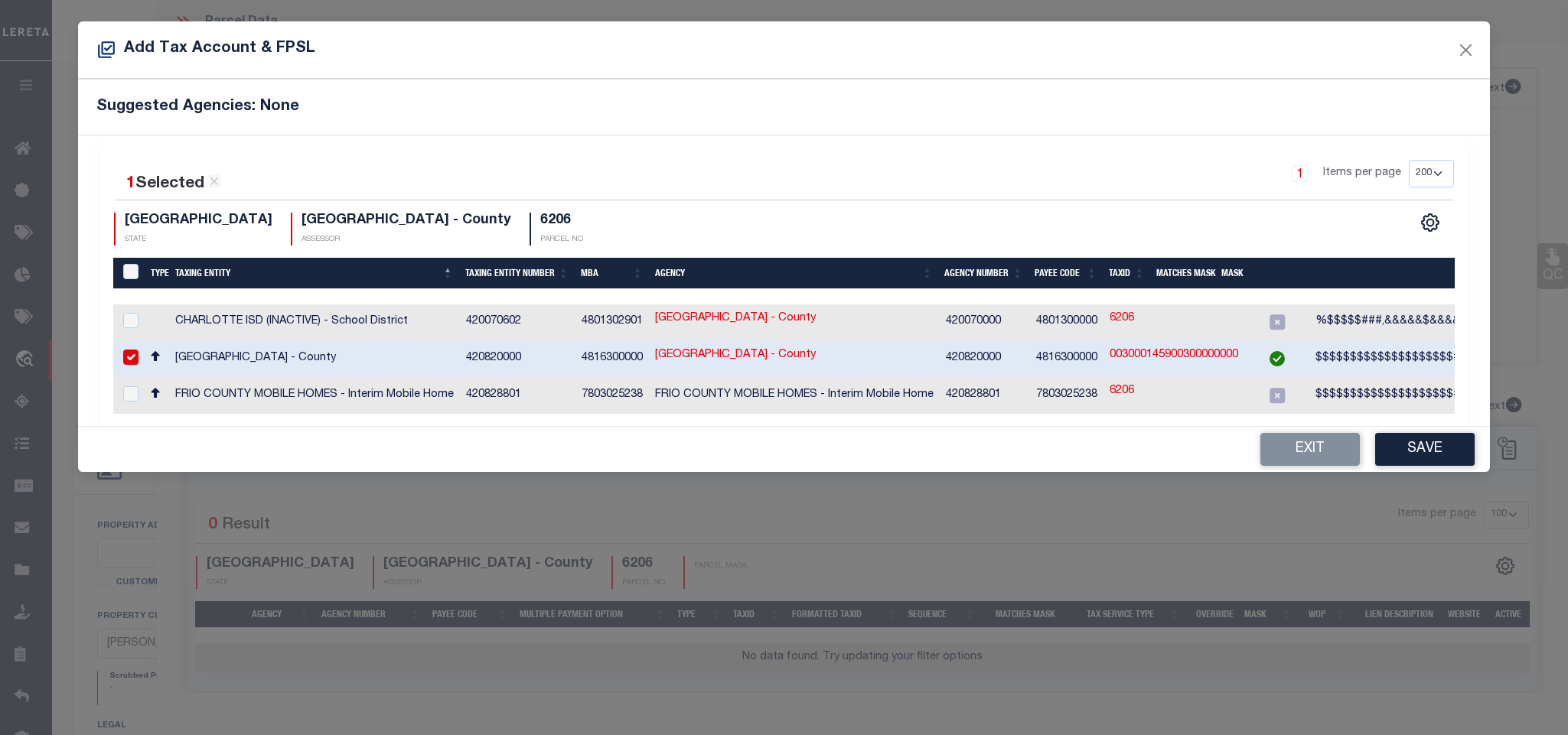
click at [1431, 452] on button "Save" at bounding box center [1425, 450] width 100 height 33
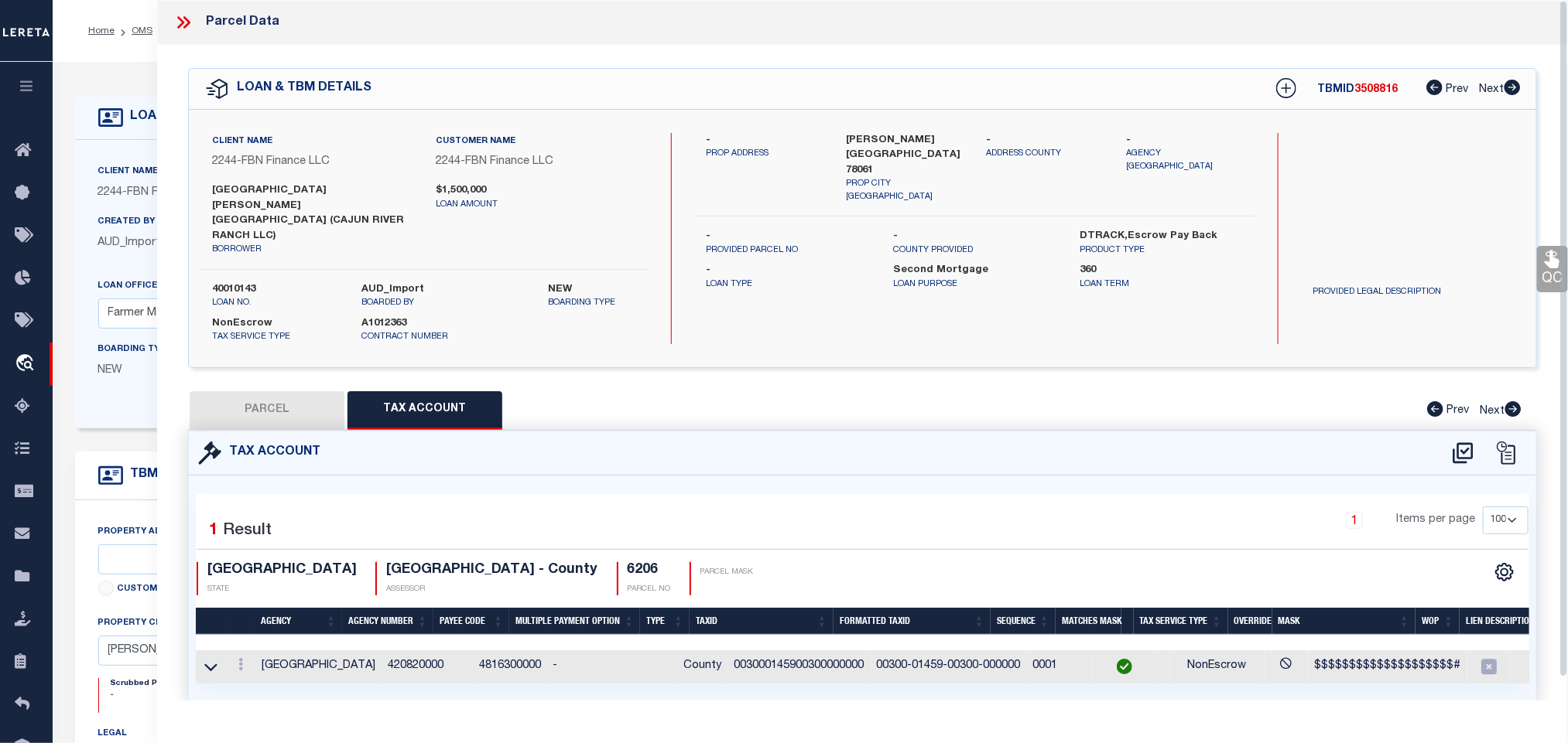
click at [273, 392] on button "PARCEL" at bounding box center [267, 411] width 155 height 39
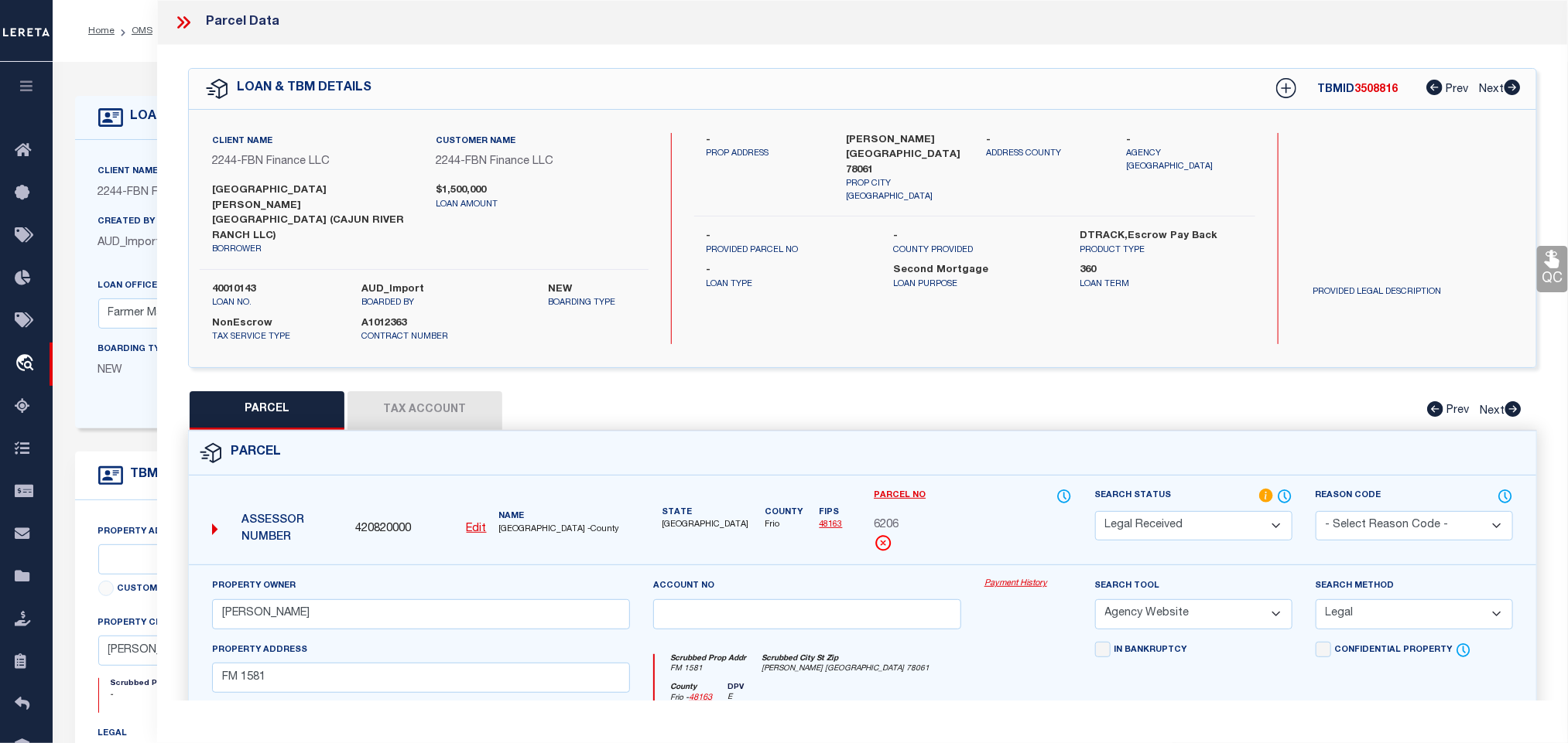
click at [1198, 511] on select "Automated Search Bad Parcel Complete Duplicate Parcel High Dollar Reporting In …" at bounding box center [1194, 526] width 197 height 30
click at [1095, 511] on select "Automated Search Bad Parcel Complete Duplicate Parcel High Dollar Reporting In …" at bounding box center [1194, 526] width 197 height 30
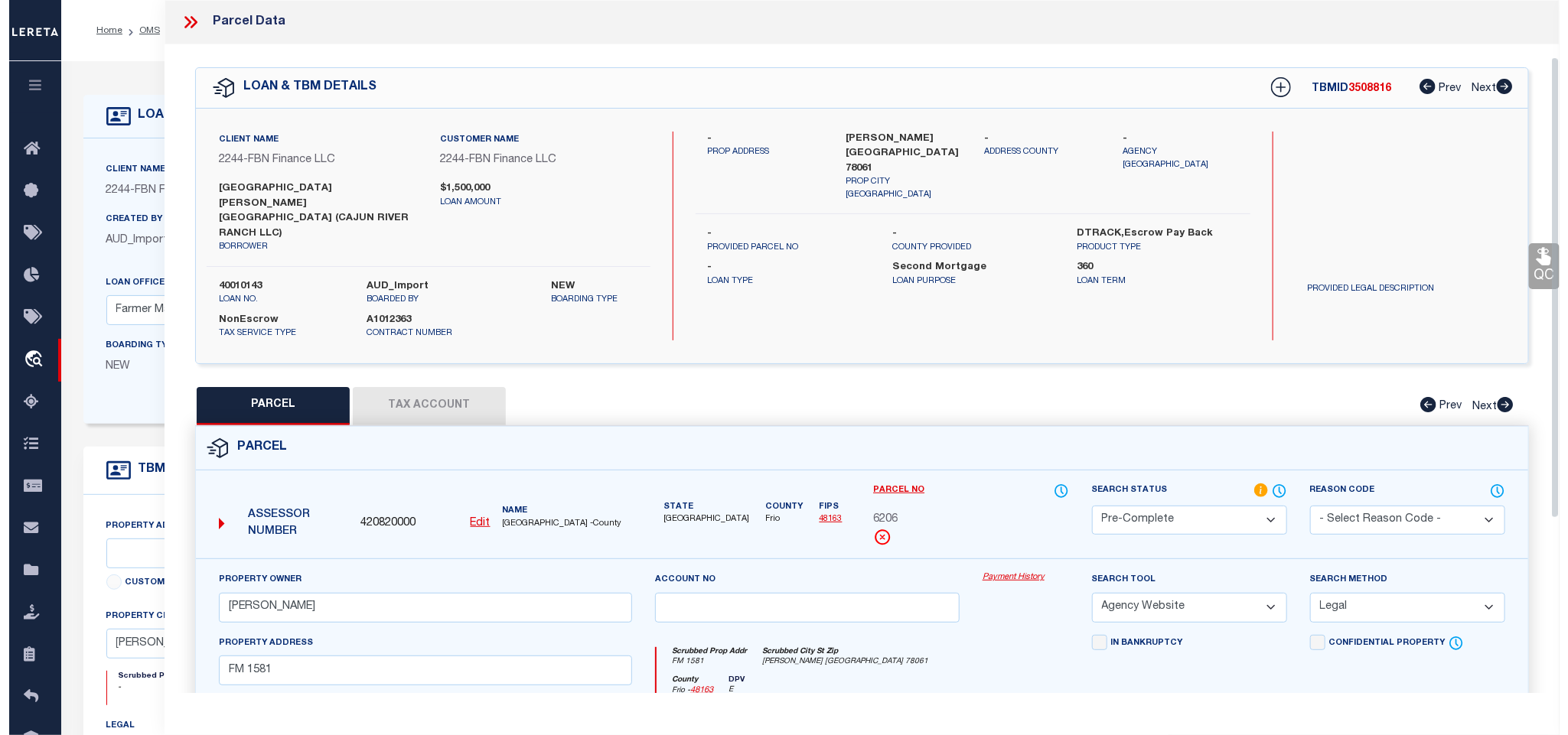
scroll to position [348, 0]
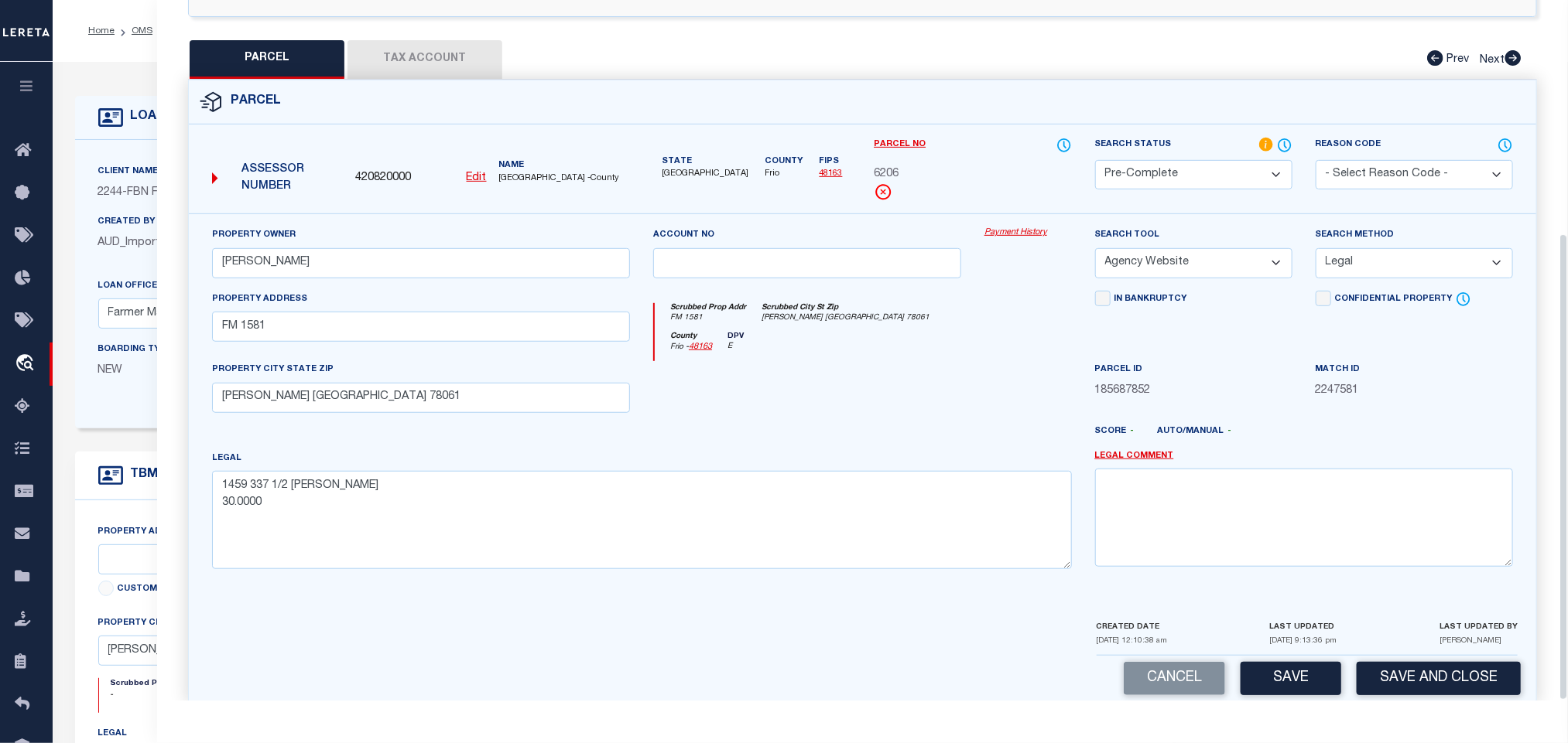
click at [1381, 699] on div "Parcel 420820000 Edit" at bounding box center [862, 400] width 1372 height 641
click at [1387, 664] on button "Save and Close" at bounding box center [1439, 678] width 164 height 33
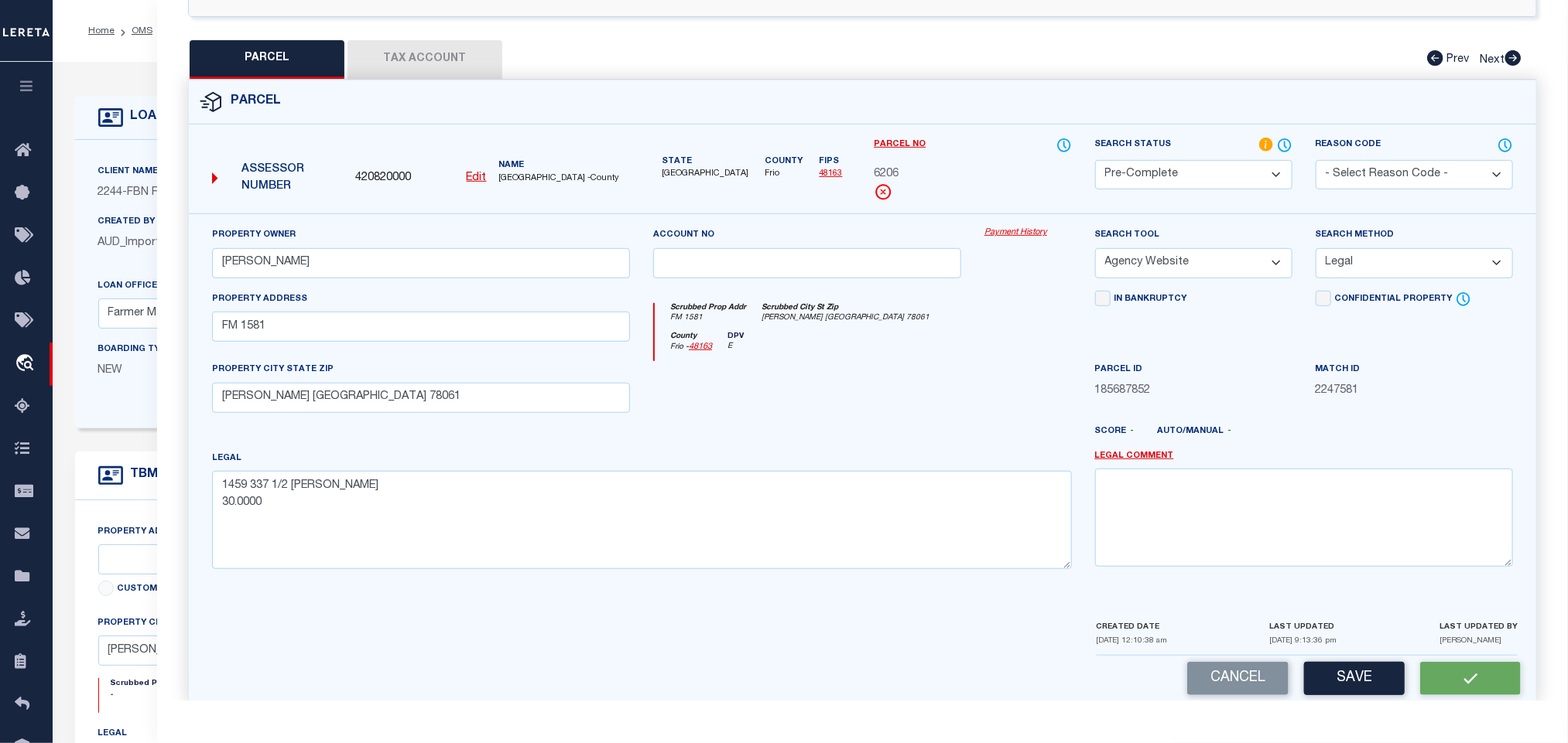
click at [393, 170] on span "420820000" at bounding box center [383, 179] width 56 height 17
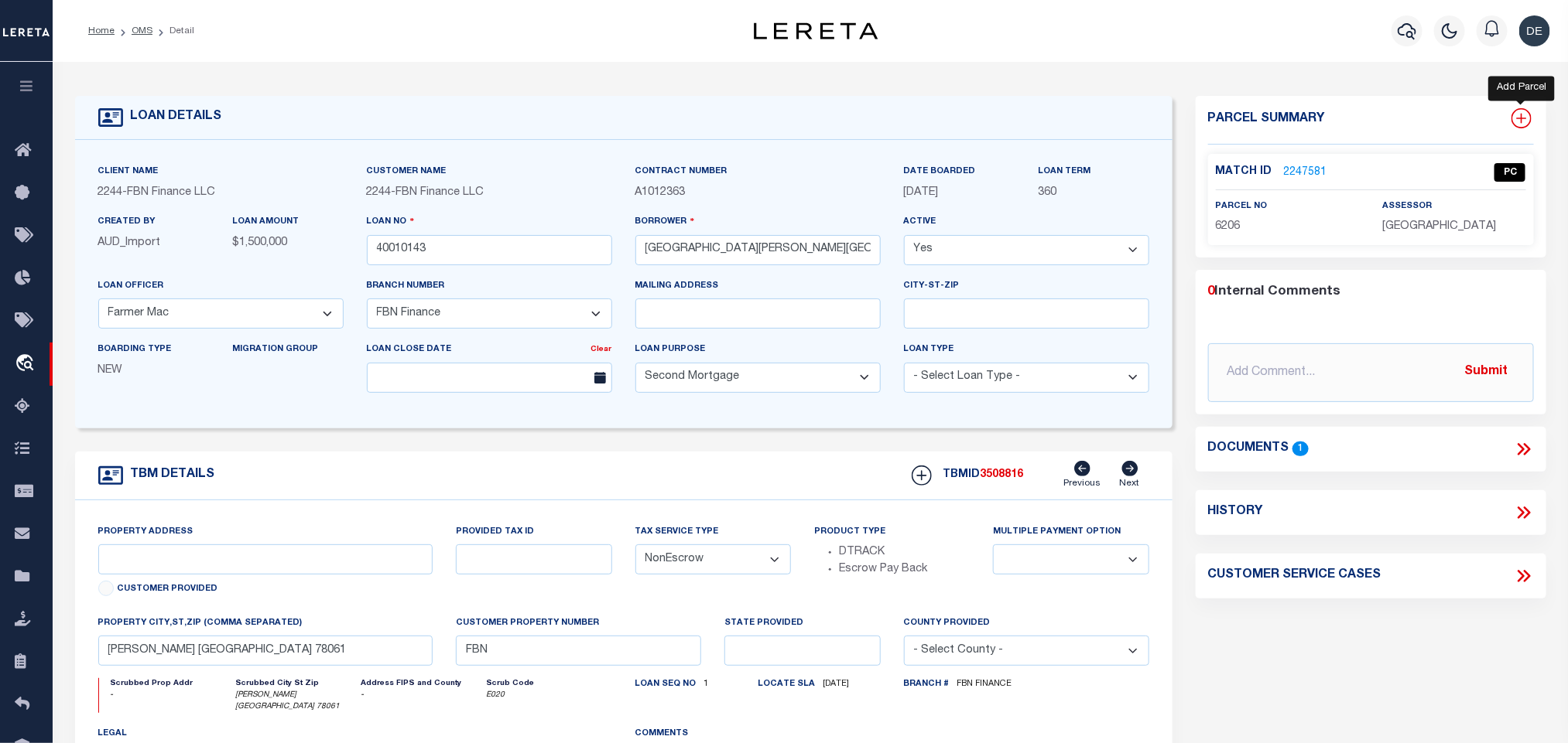
click at [1525, 113] on icon at bounding box center [1521, 118] width 20 height 20
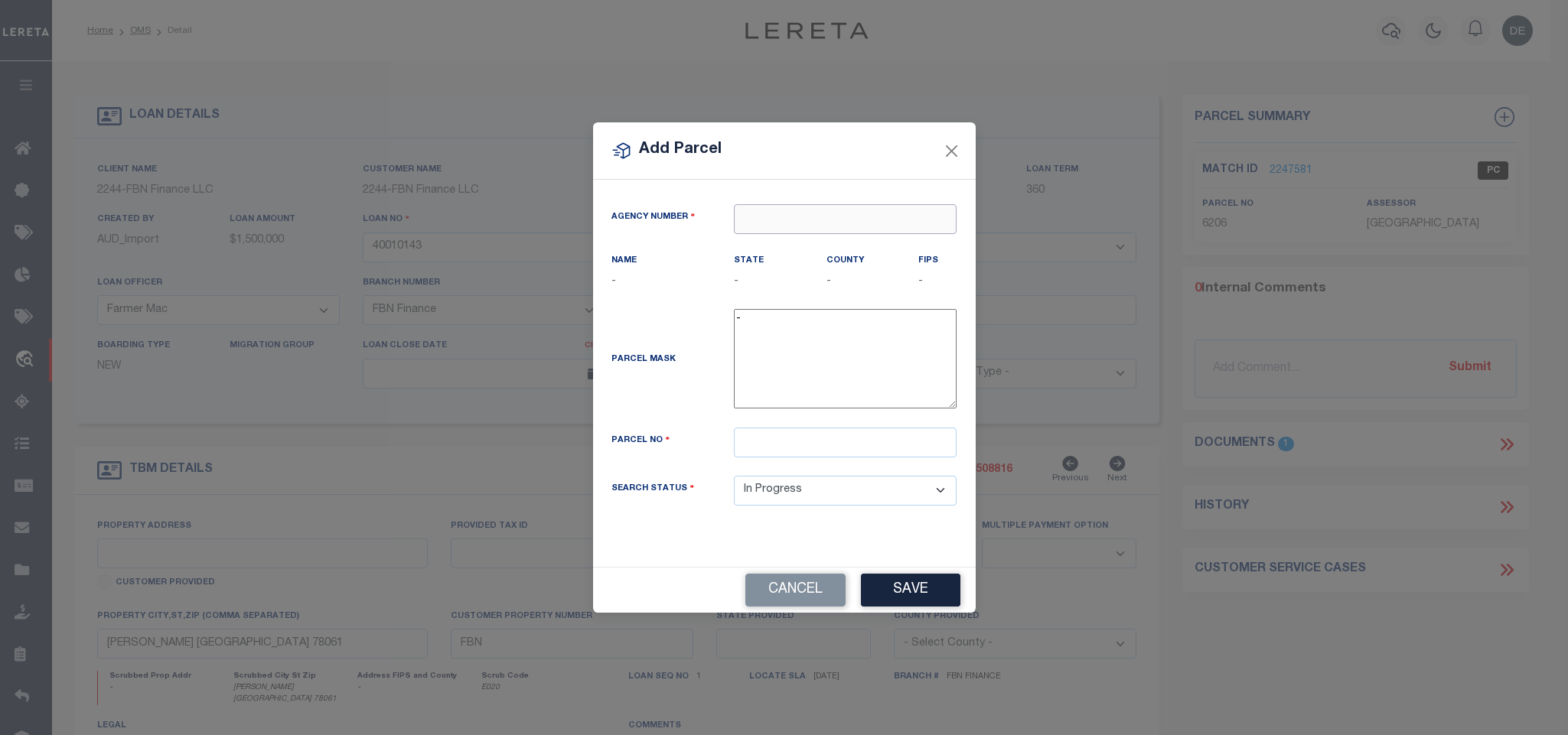
click at [815, 216] on input "text" at bounding box center [845, 219] width 223 height 30
paste input "420820000"
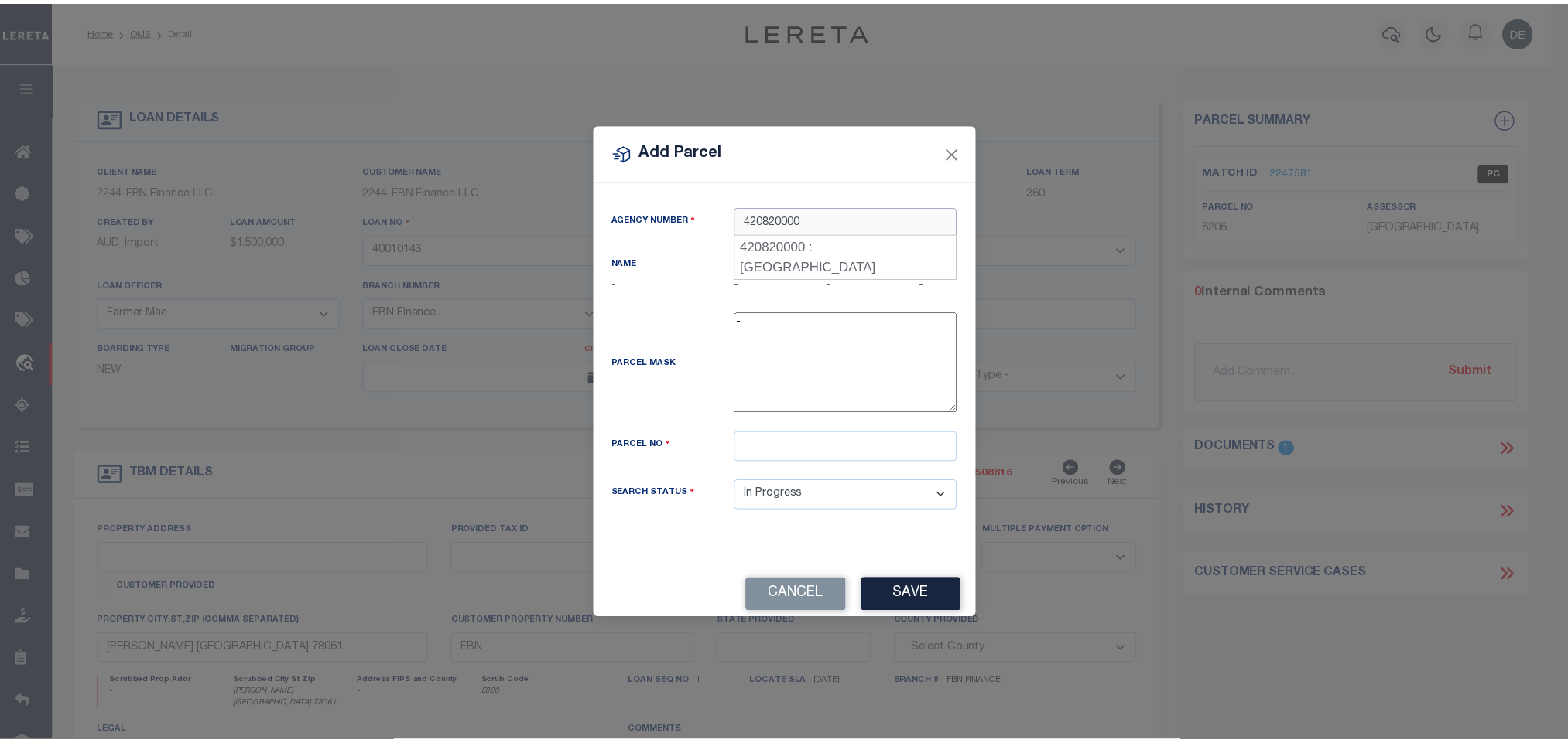
scroll to position [0, 0]
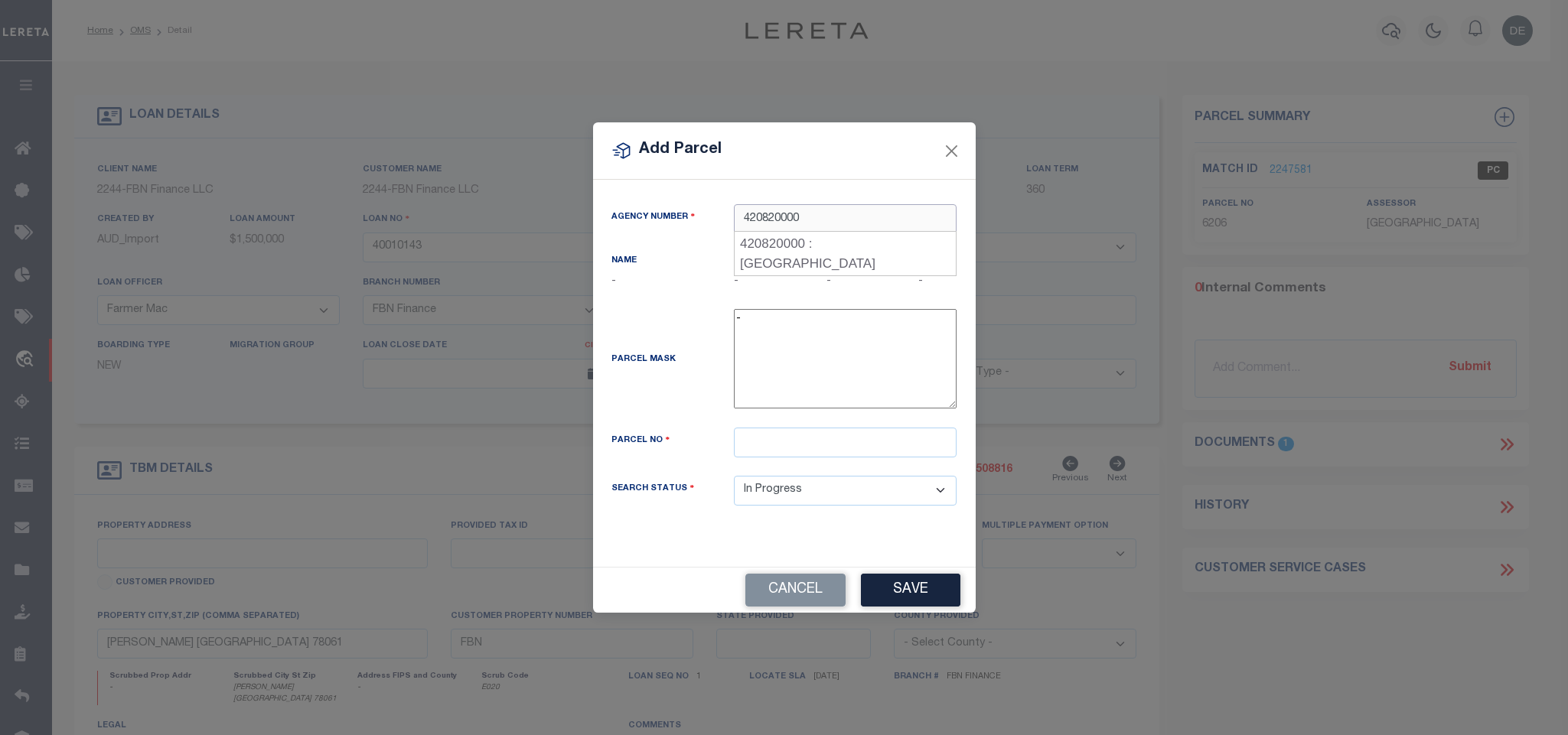
click at [815, 248] on div "420820000 : [GEOGRAPHIC_DATA]" at bounding box center [845, 253] width 221 height 44
click at [887, 440] on input "text" at bounding box center [845, 443] width 223 height 30
paste input "25819"
click at [894, 600] on button "Save" at bounding box center [910, 590] width 100 height 33
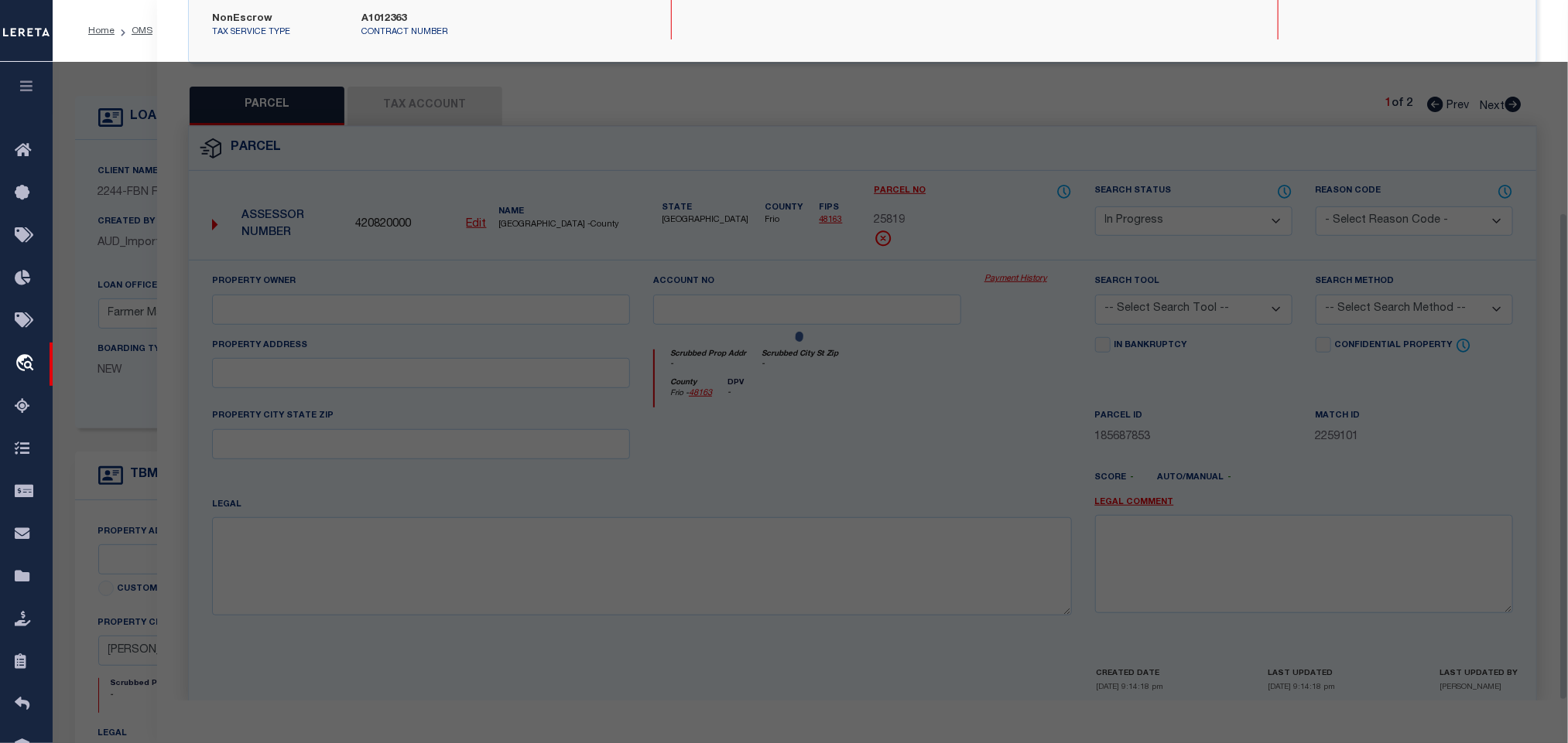
scroll to position [305, 0]
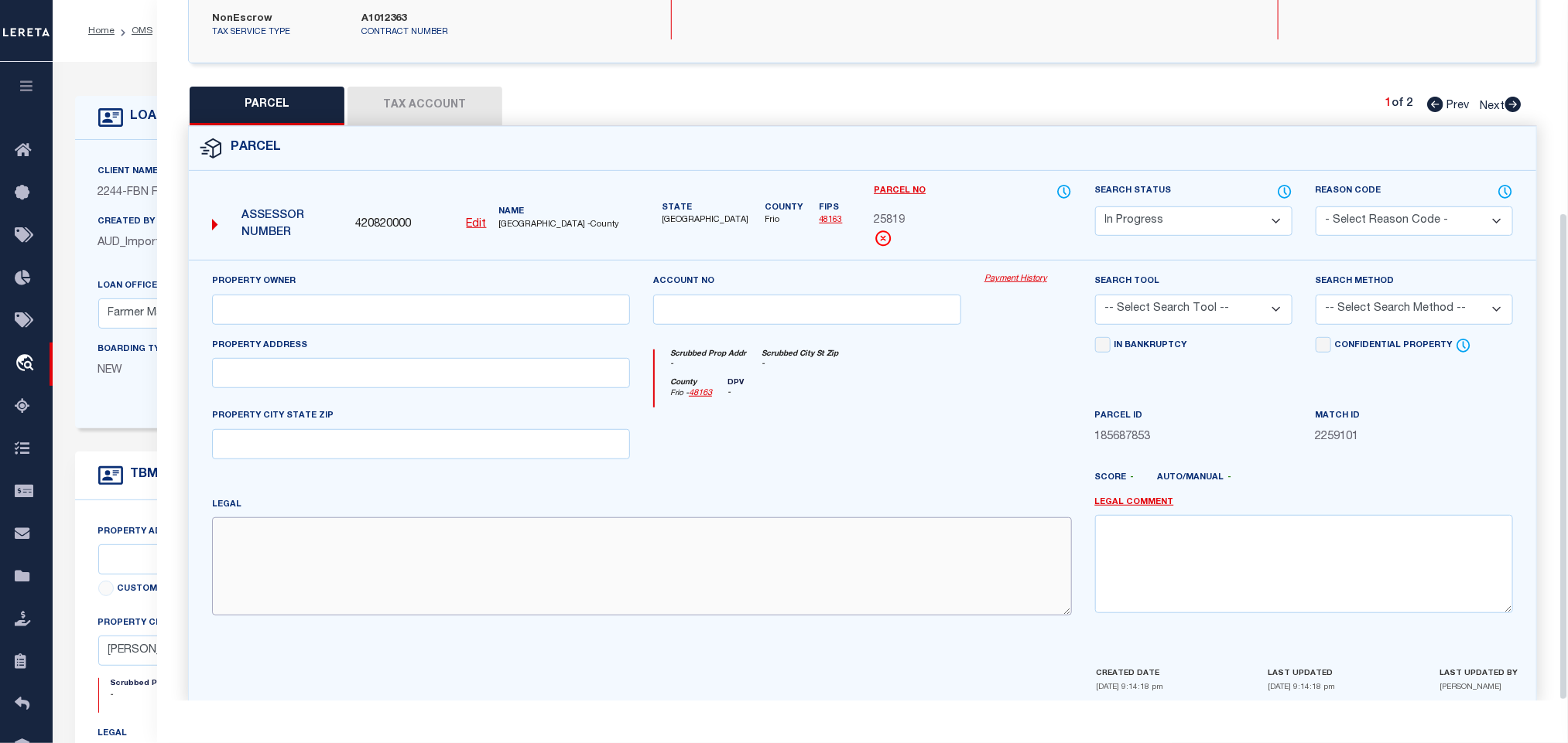
click at [413, 559] on textarea at bounding box center [642, 567] width 860 height 98
paste textarea "304 337 [PERSON_NAME]"
click at [406, 358] on input "text" at bounding box center [421, 373] width 418 height 30
paste input "FM 1581"
click at [400, 295] on input "text" at bounding box center [421, 310] width 418 height 30
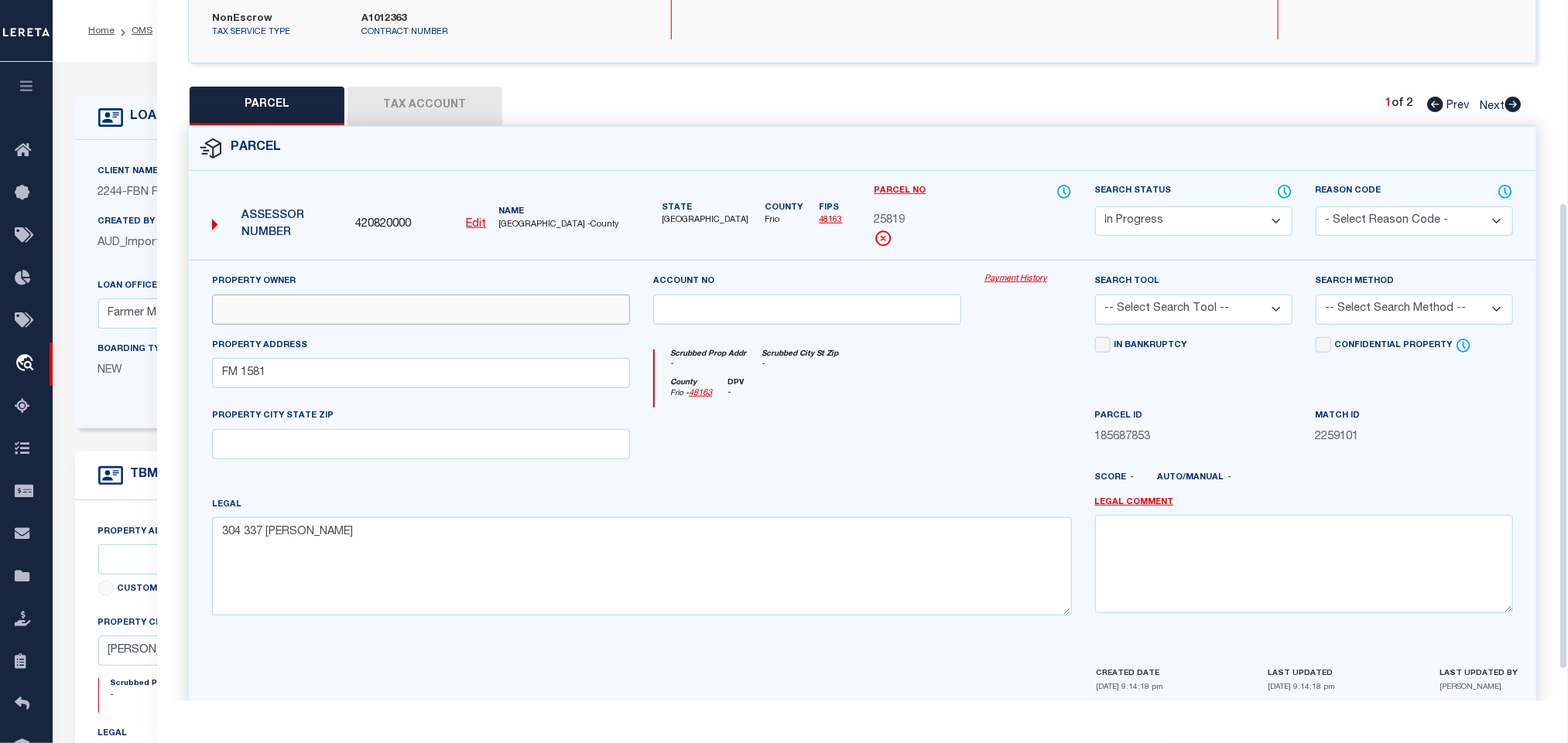
paste input "[PERSON_NAME]"
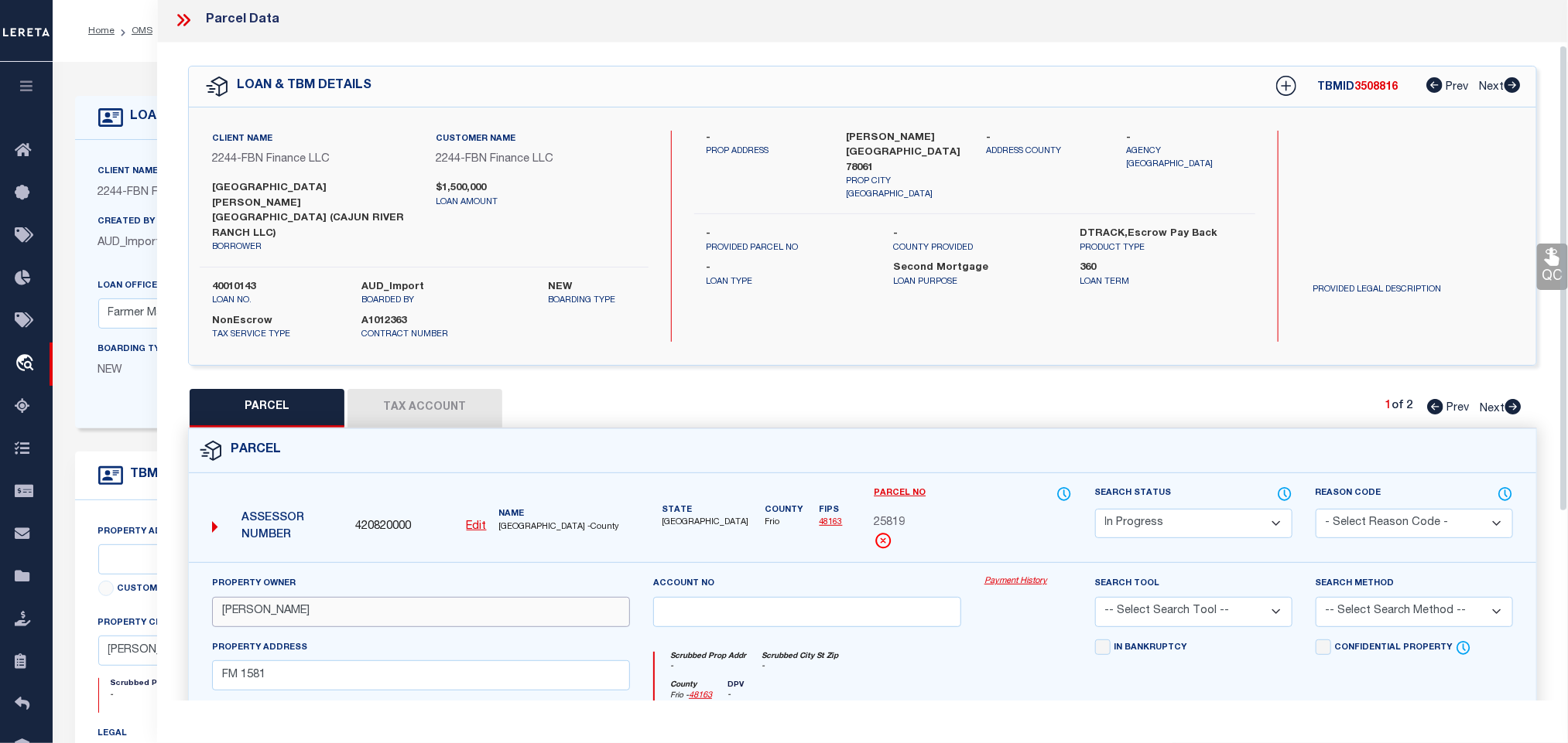
scroll to position [0, 0]
click at [904, 117] on div "Client Name 2244 - FBN Finance LLC Customer Name 2244 - FBN Finance LLC borrowe…" at bounding box center [862, 238] width 1347 height 258
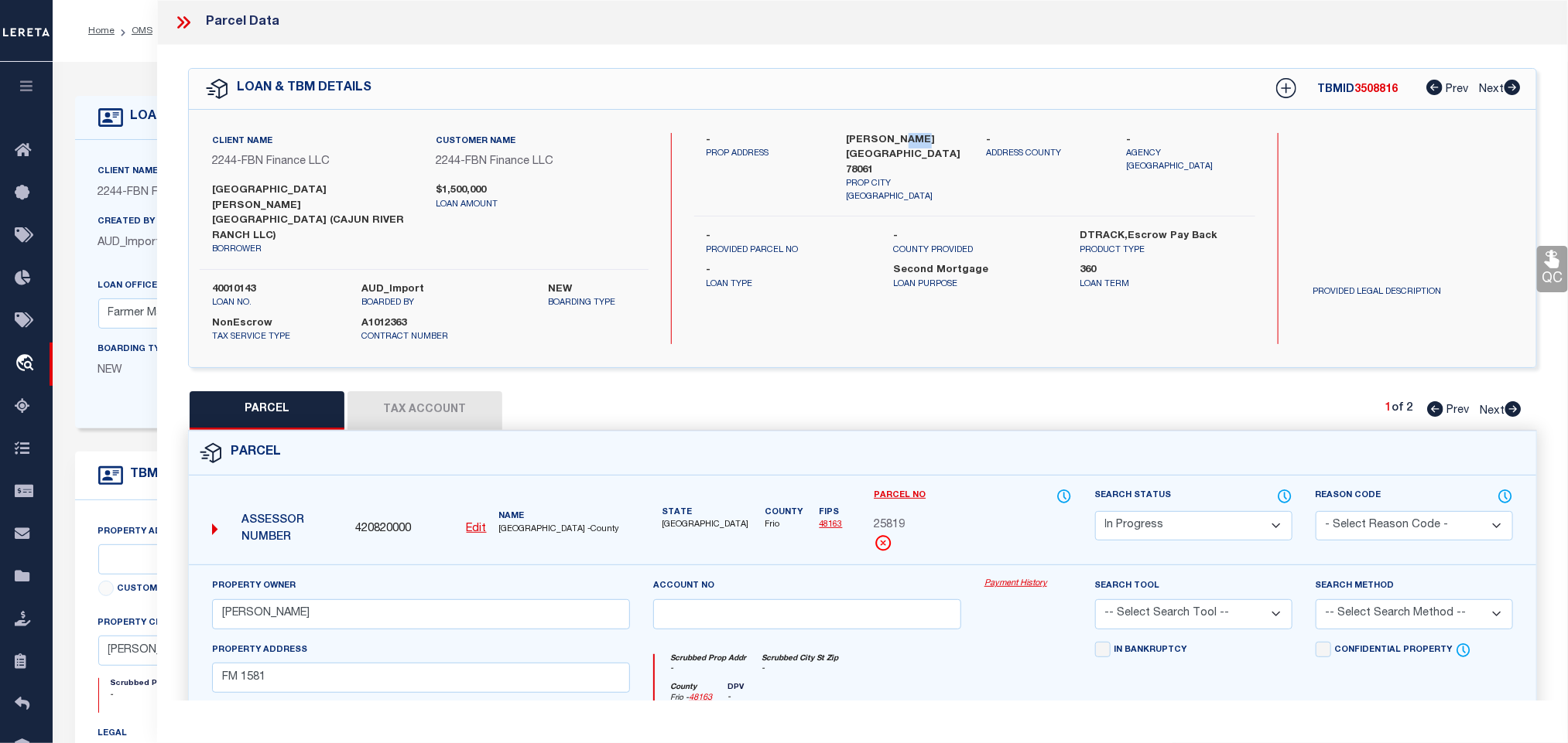
click at [904, 117] on div "Client Name 2244 - FBN Finance LLC Customer Name 2244 - FBN Finance LLC borrowe…" at bounding box center [862, 238] width 1347 height 258
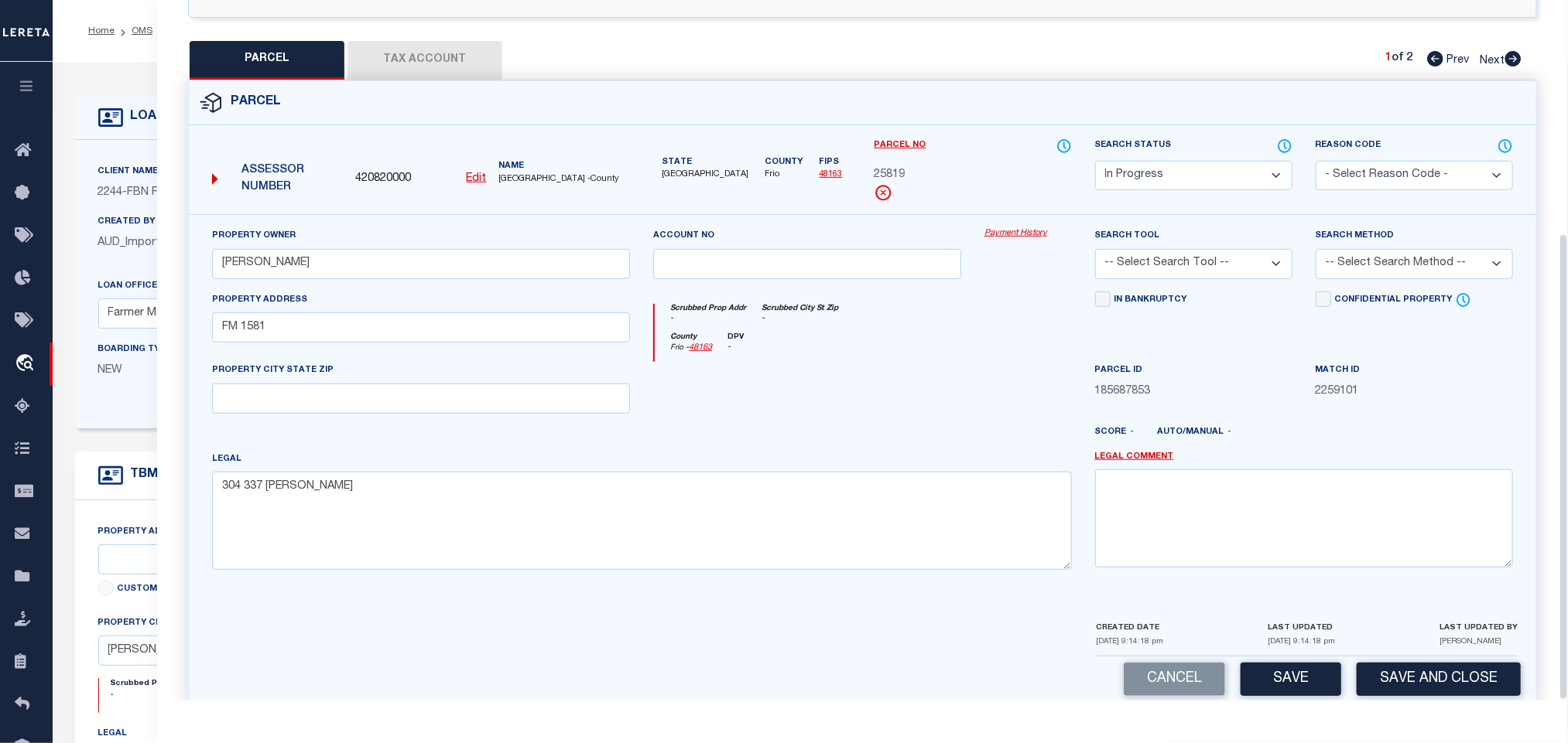
scroll to position [351, 0]
click at [505, 361] on div "PROPERTY CITY STATE ZIP" at bounding box center [421, 386] width 418 height 51
click at [499, 383] on input "text" at bounding box center [421, 398] width 418 height 30
paste input "[PERSON_NAME] [GEOGRAPHIC_DATA] 78061"
click at [1194, 248] on select "-- Select Search Tool -- 3rd Party Website Agency File Agency Website ATLS CNV-…" at bounding box center [1194, 263] width 197 height 30
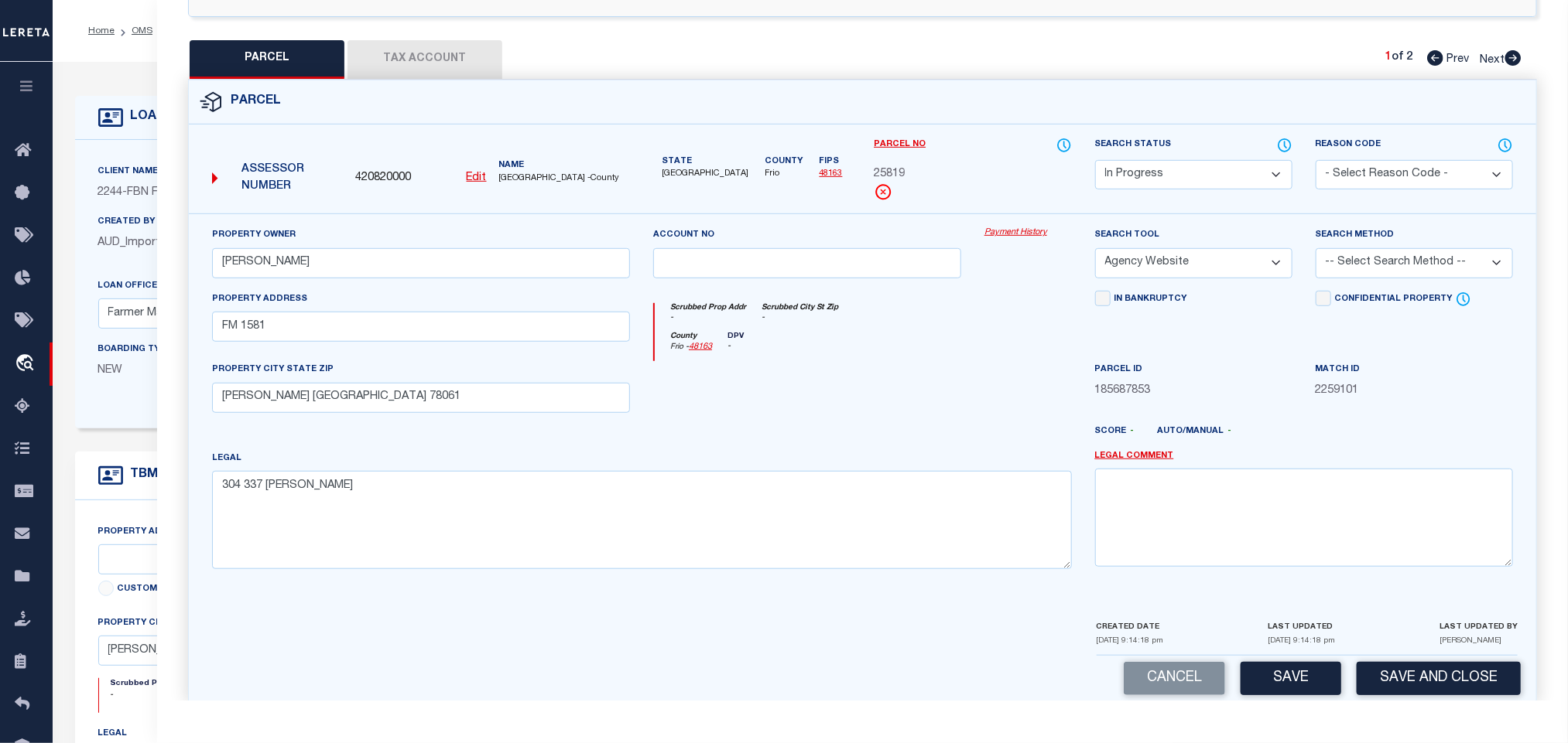
click at [1095, 248] on select "-- Select Search Tool -- 3rd Party Website Agency File Agency Website ATLS CNV-…" at bounding box center [1194, 263] width 197 height 30
drag, startPoint x: 1396, startPoint y: 234, endPoint x: 1394, endPoint y: 242, distance: 8.2
click at [1396, 248] on select "-- Select Search Method -- Property Address Legal Liability Info Provided" at bounding box center [1414, 263] width 197 height 30
click at [1316, 248] on select "-- Select Search Method -- Property Address Legal Liability Info Provided" at bounding box center [1414, 263] width 197 height 30
click at [1308, 662] on button "Save" at bounding box center [1291, 678] width 101 height 33
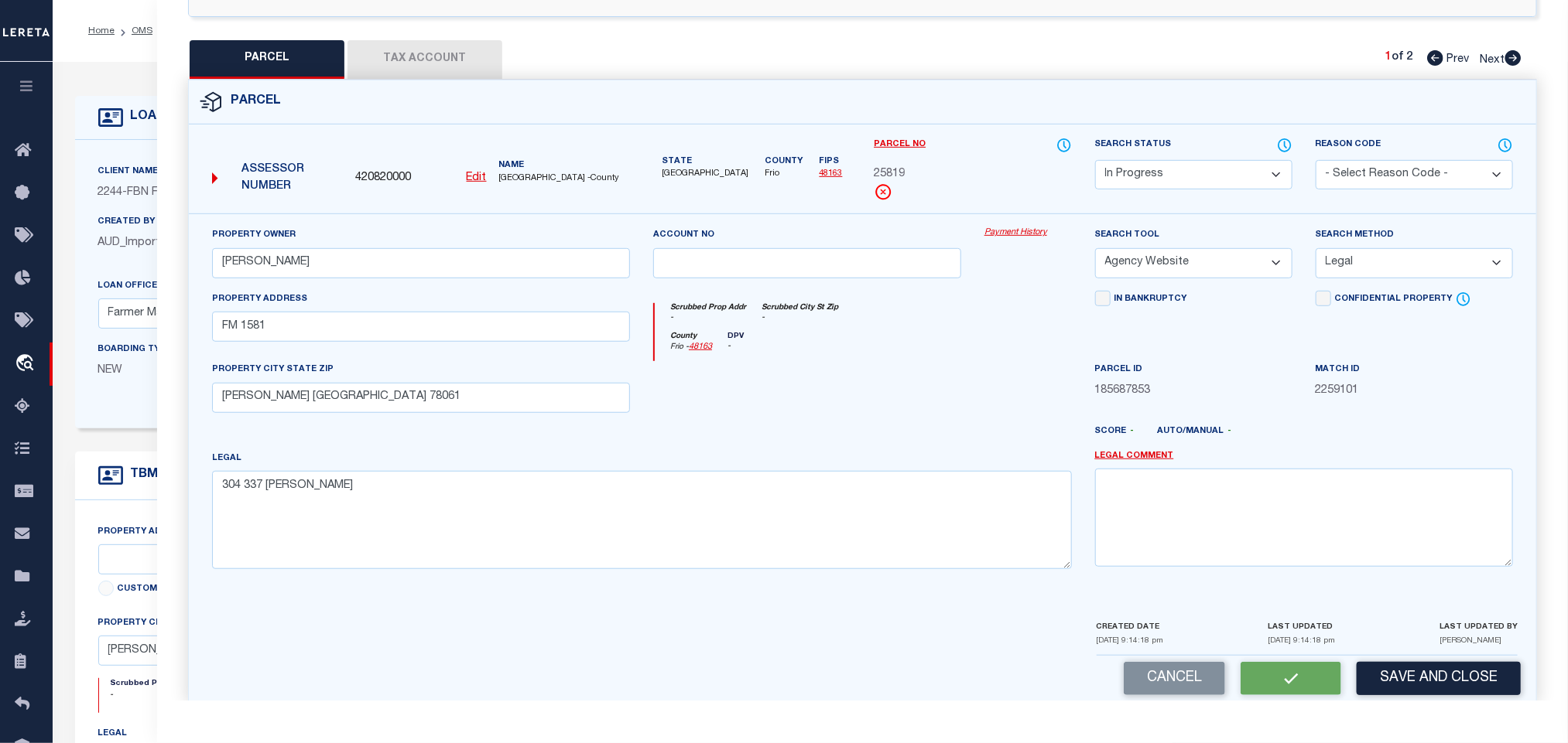
click at [439, 40] on button "Tax Account" at bounding box center [425, 59] width 155 height 39
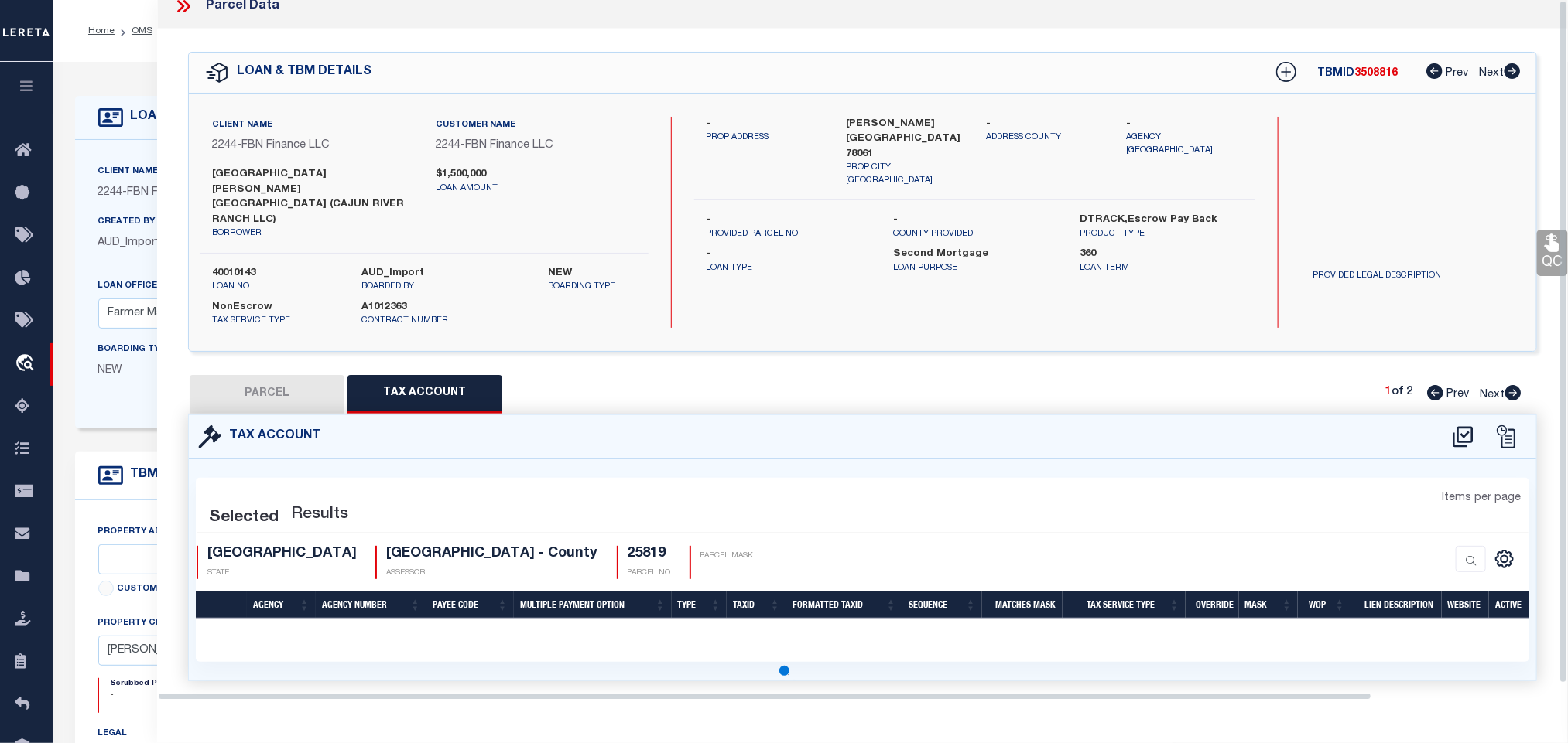
scroll to position [0, 0]
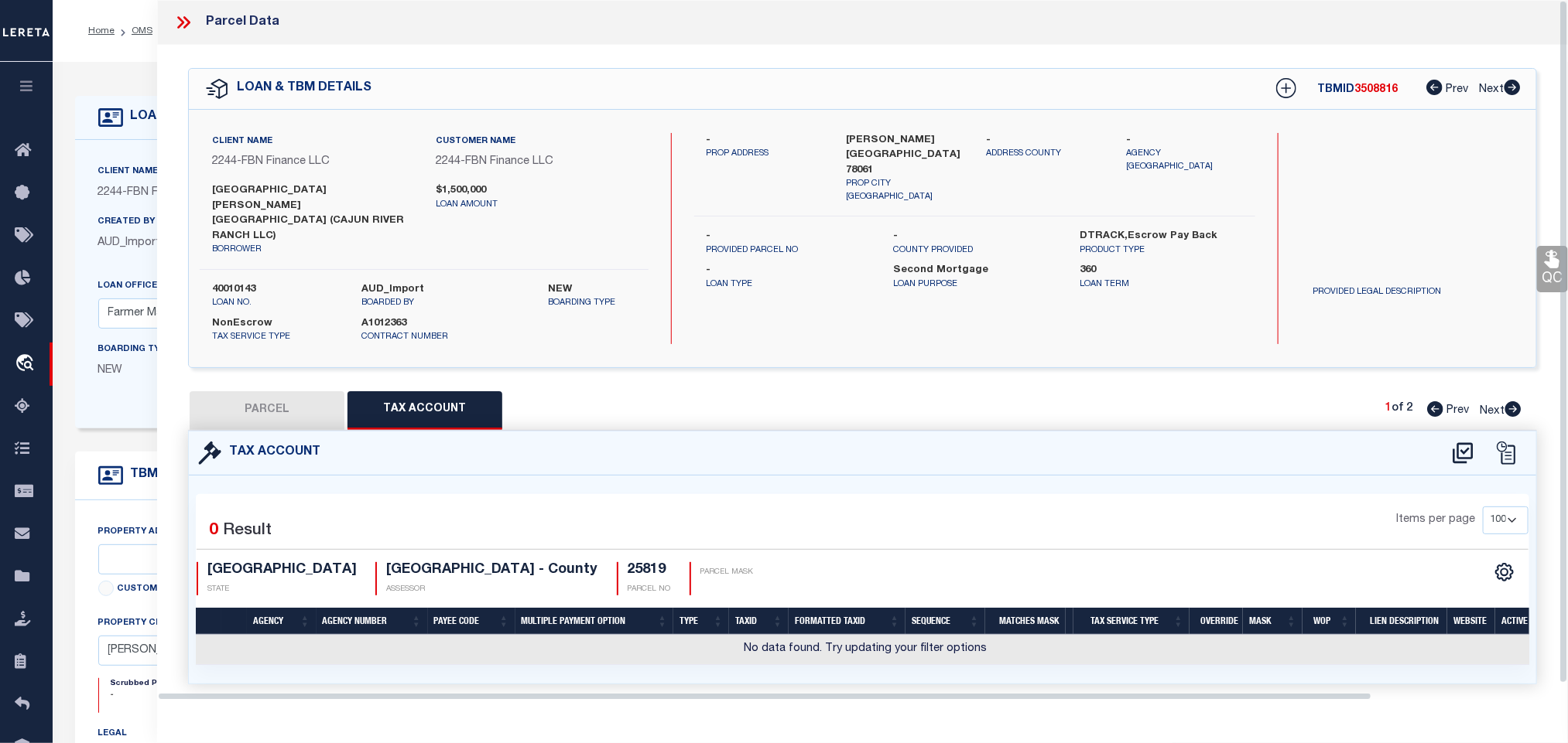
click at [1463, 443] on icon at bounding box center [1463, 453] width 20 height 21
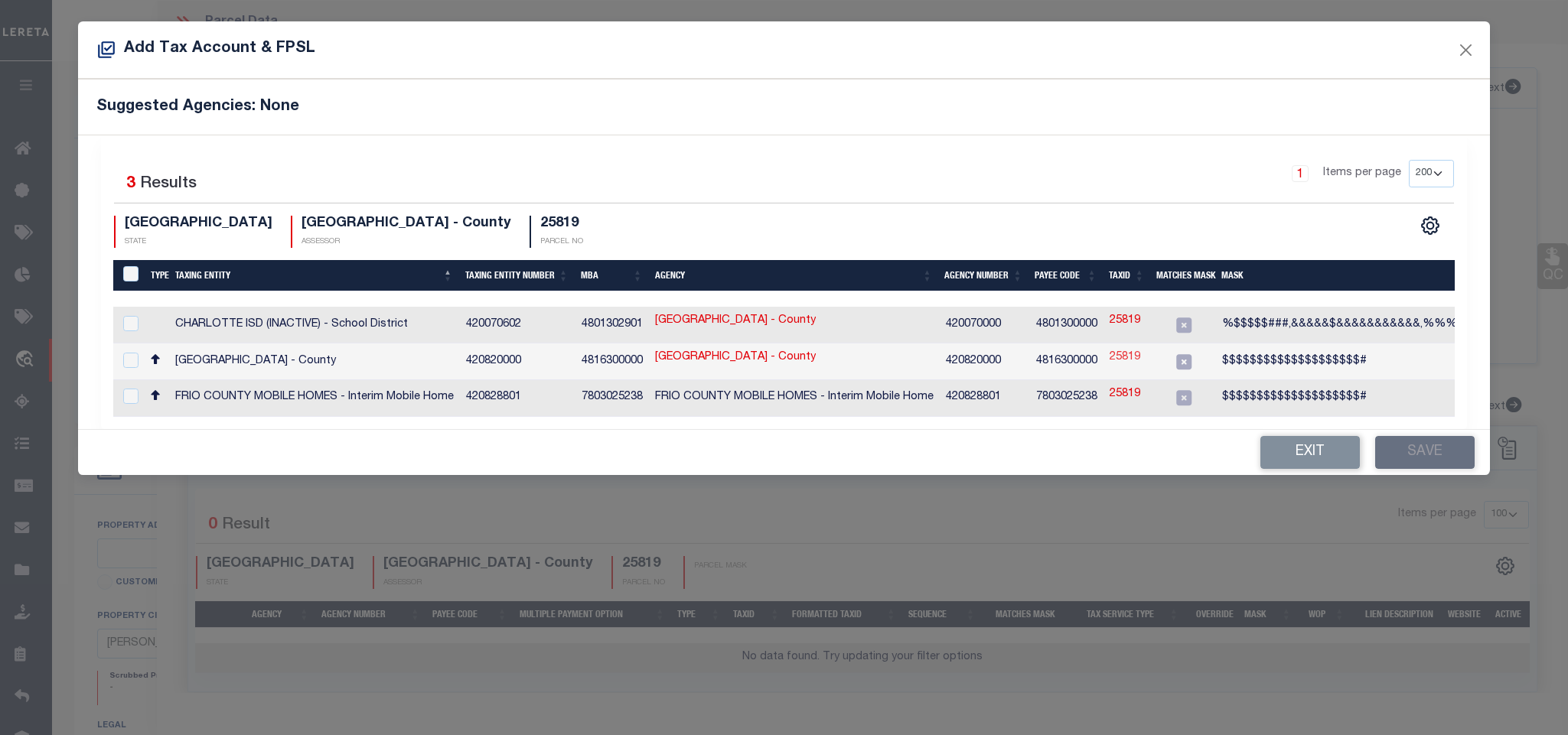
click at [1120, 359] on link "25819" at bounding box center [1125, 359] width 30 height 17
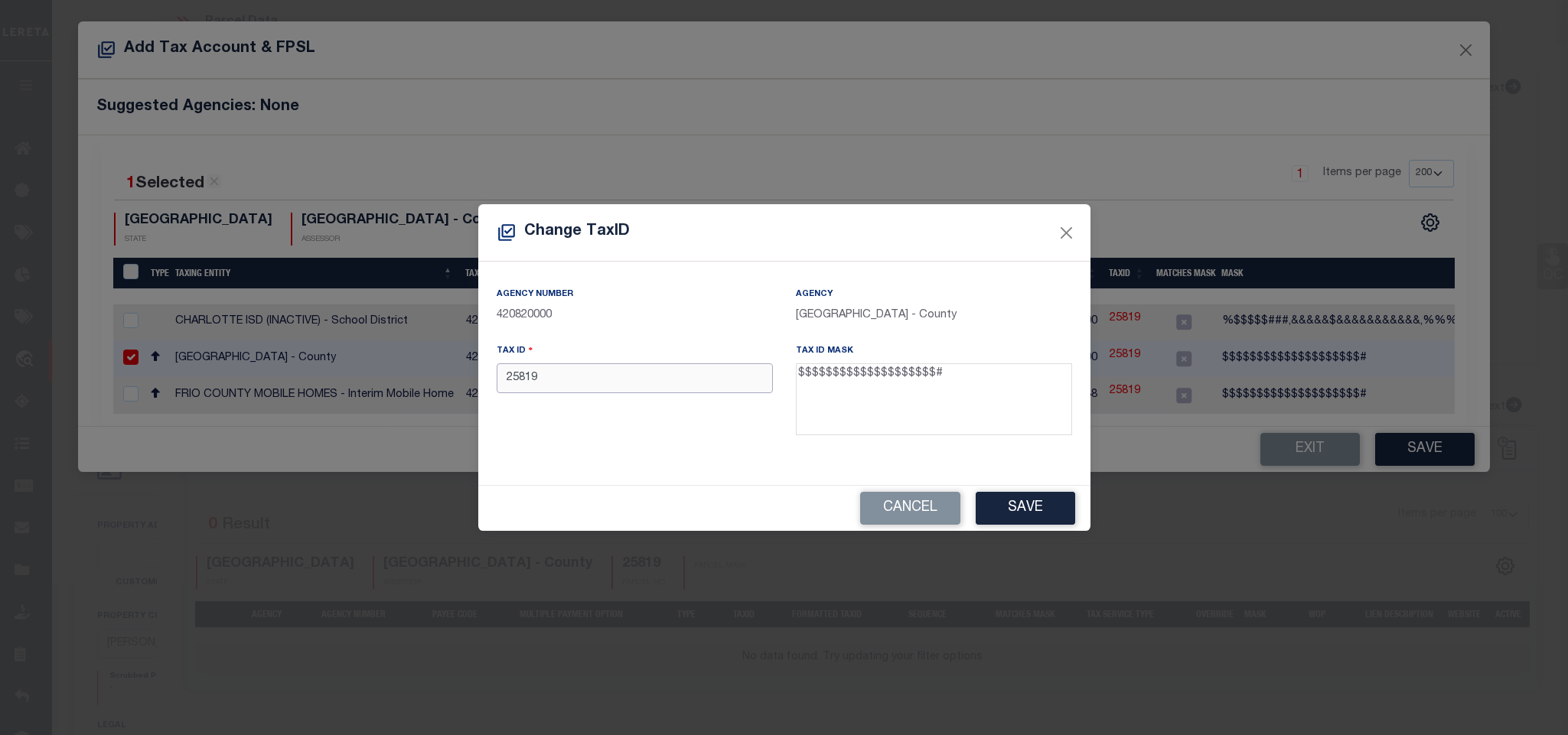
click at [585, 383] on input "25819" at bounding box center [634, 378] width 276 height 30
paste input "00300-00304-00101-000000"
click at [1011, 511] on button "Save" at bounding box center [1026, 508] width 100 height 33
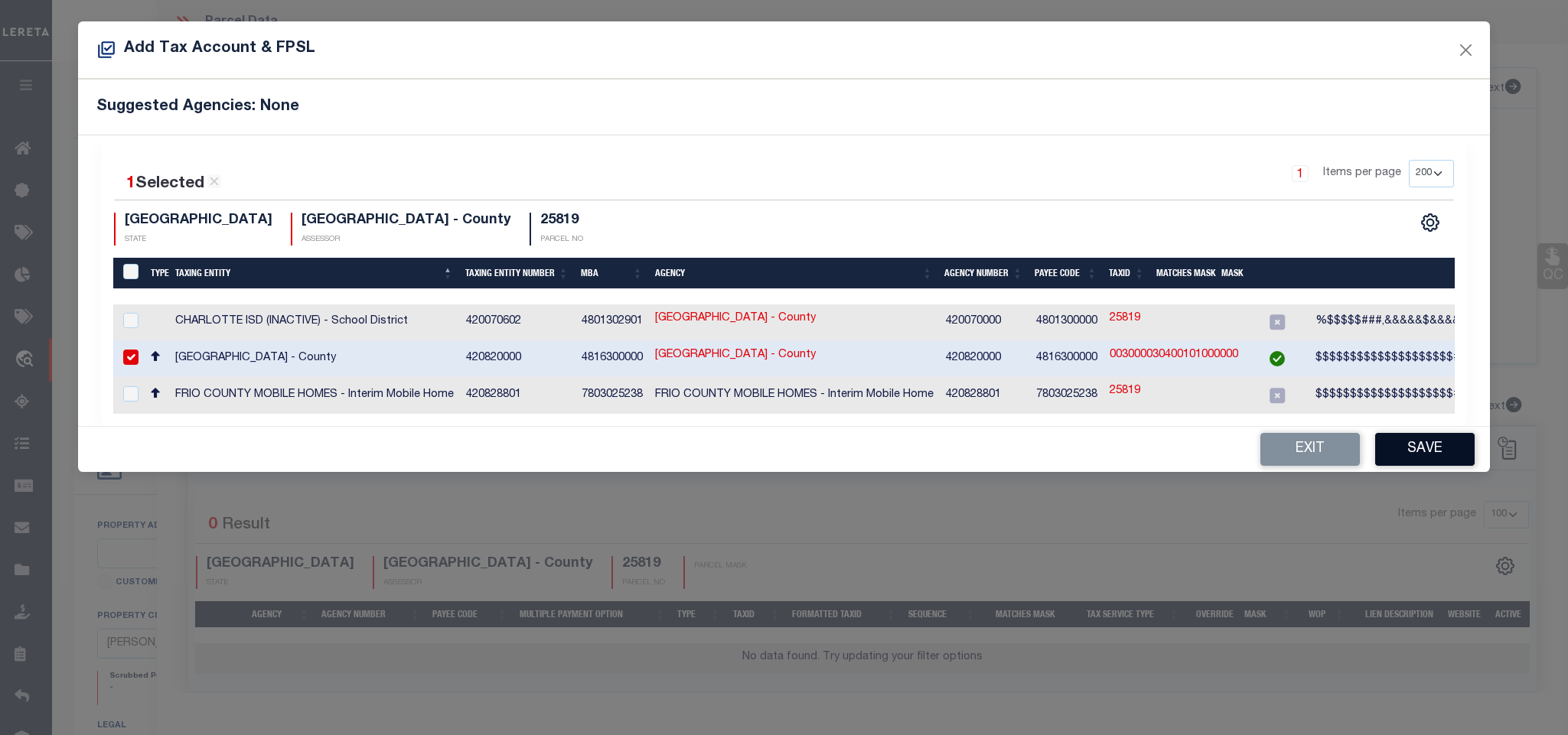
click at [1409, 445] on button "Save" at bounding box center [1425, 450] width 100 height 33
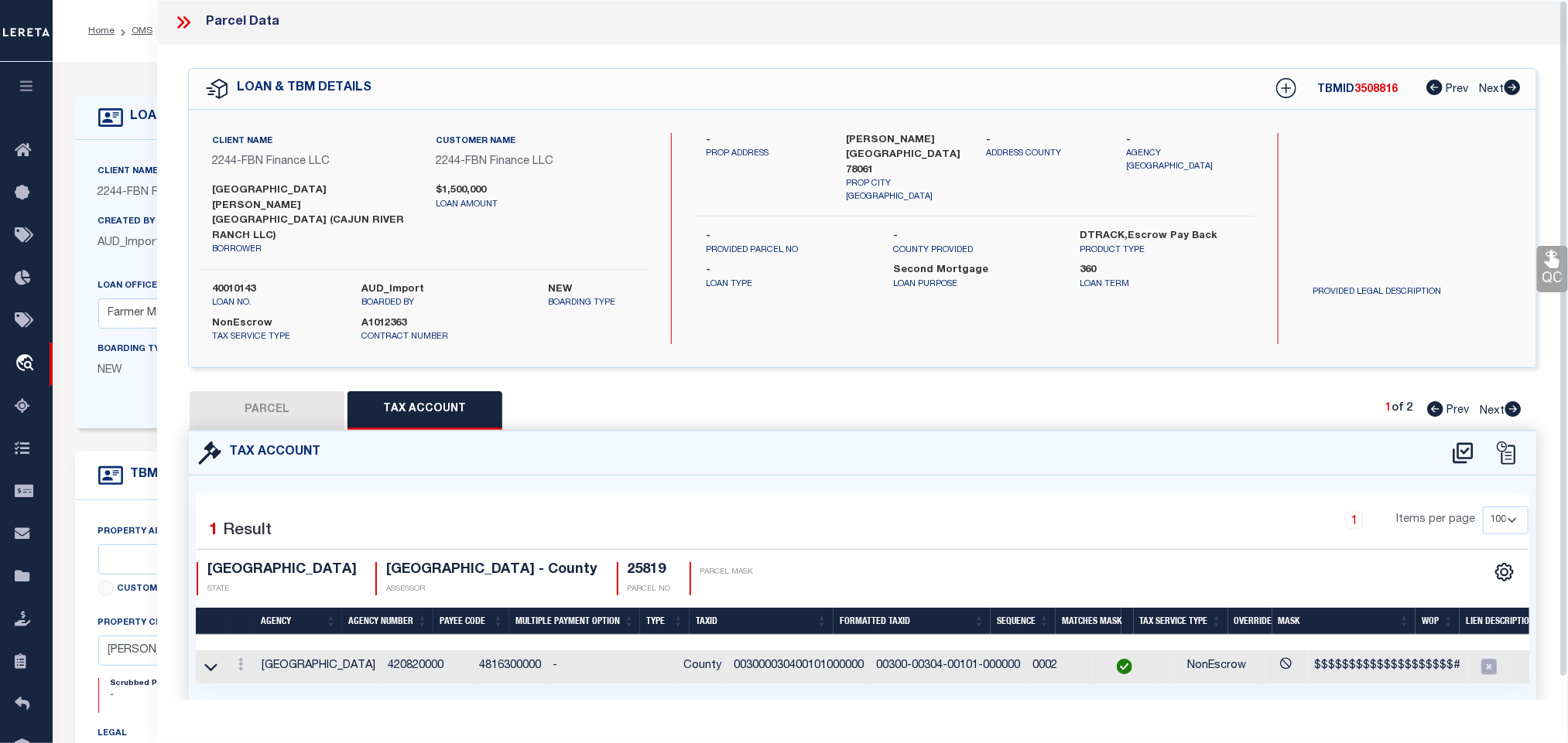
click at [315, 392] on button "PARCEL" at bounding box center [267, 411] width 155 height 39
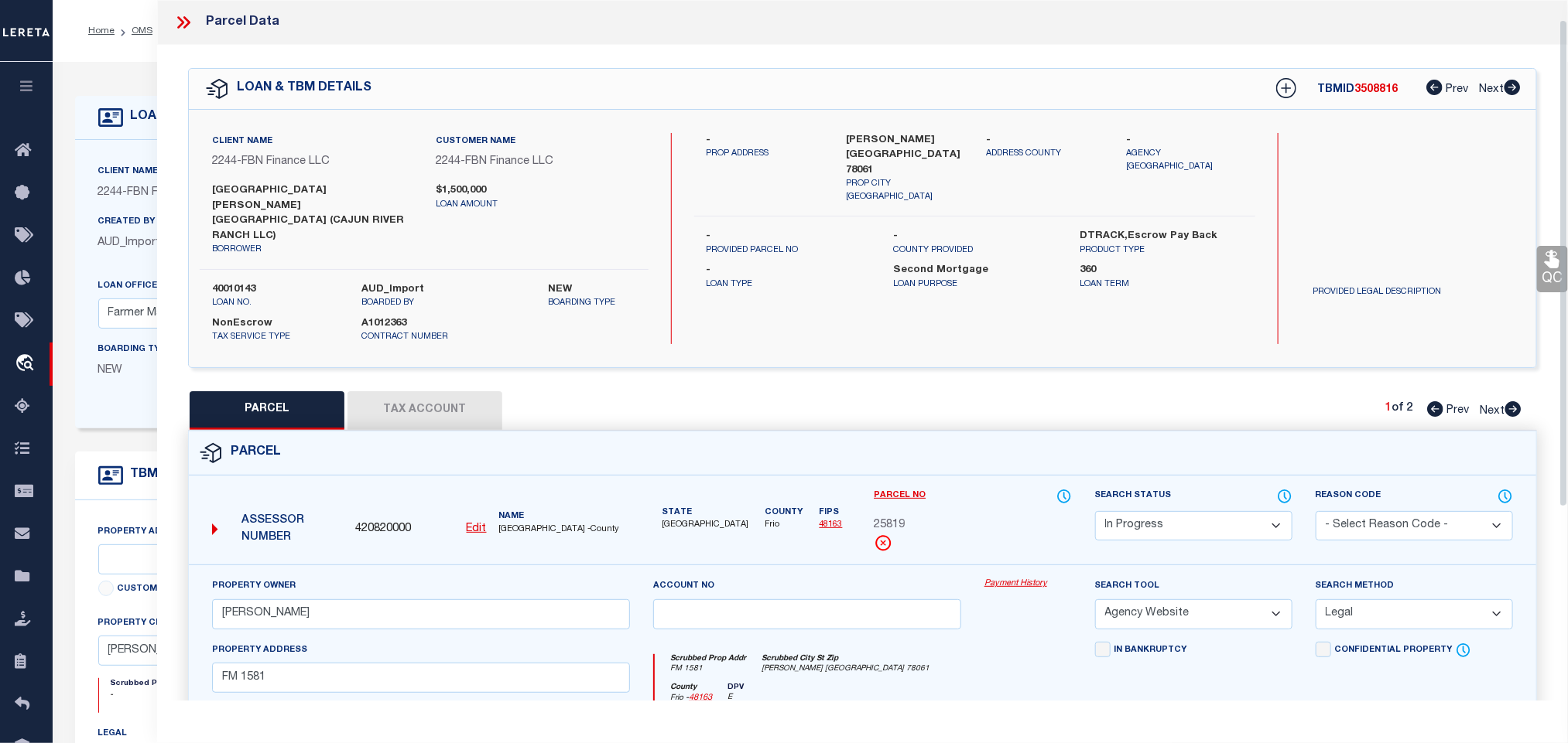
scroll to position [305, 0]
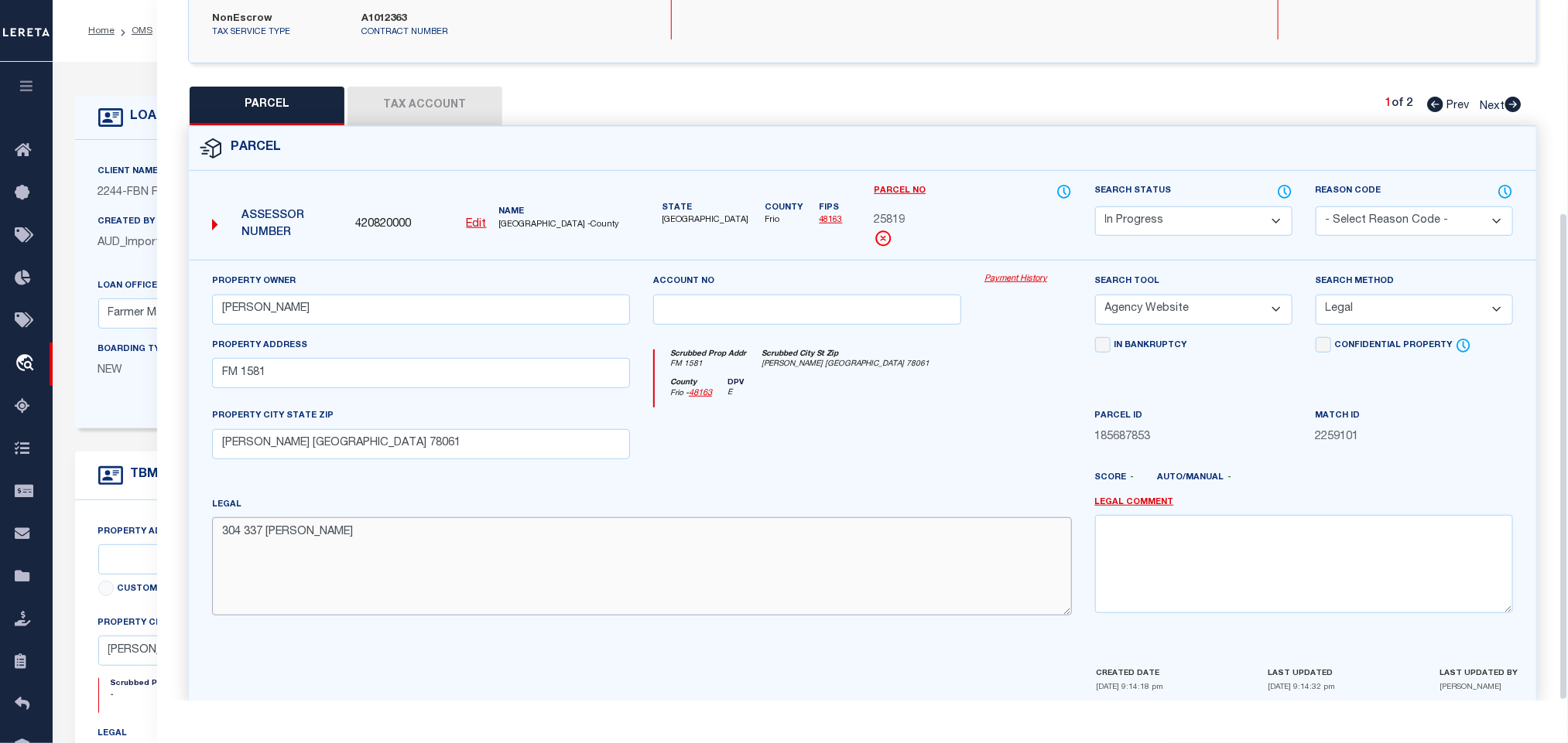
click at [458, 518] on textarea "304 337 [PERSON_NAME]" at bounding box center [642, 567] width 860 height 98
paste textarea "522.7800"
click at [1214, 206] on select "Automated Search Bad Parcel Complete Duplicate Parcel High Dollar Reporting In …" at bounding box center [1194, 221] width 197 height 30
click at [1095, 206] on select "Automated Search Bad Parcel Complete Duplicate Parcel High Dollar Reporting In …" at bounding box center [1194, 221] width 197 height 30
click at [1401, 708] on button "Save and Close" at bounding box center [1439, 725] width 164 height 33
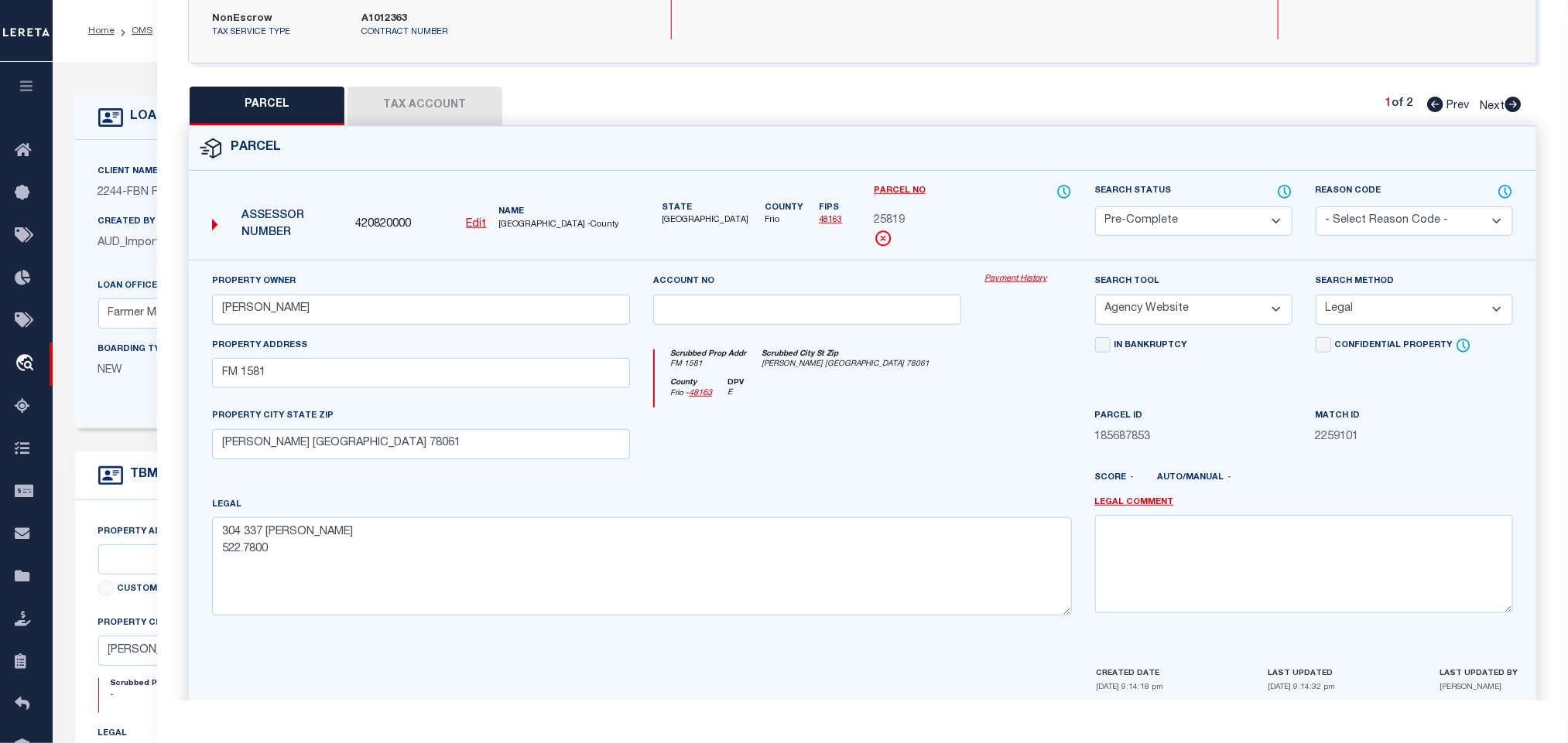
click at [382, 217] on span "420820000" at bounding box center [383, 225] width 56 height 17
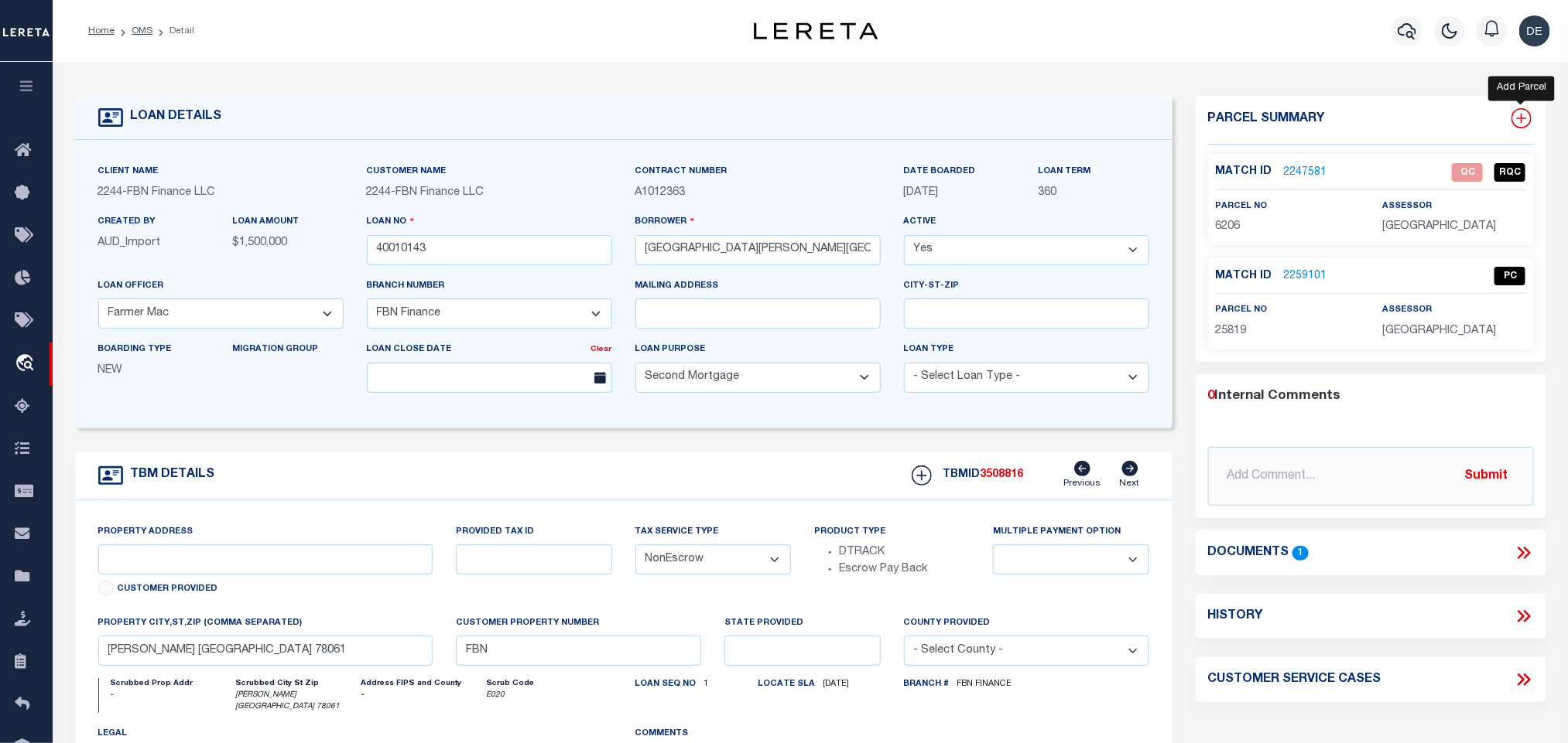
click at [1514, 121] on icon at bounding box center [1521, 118] width 20 height 20
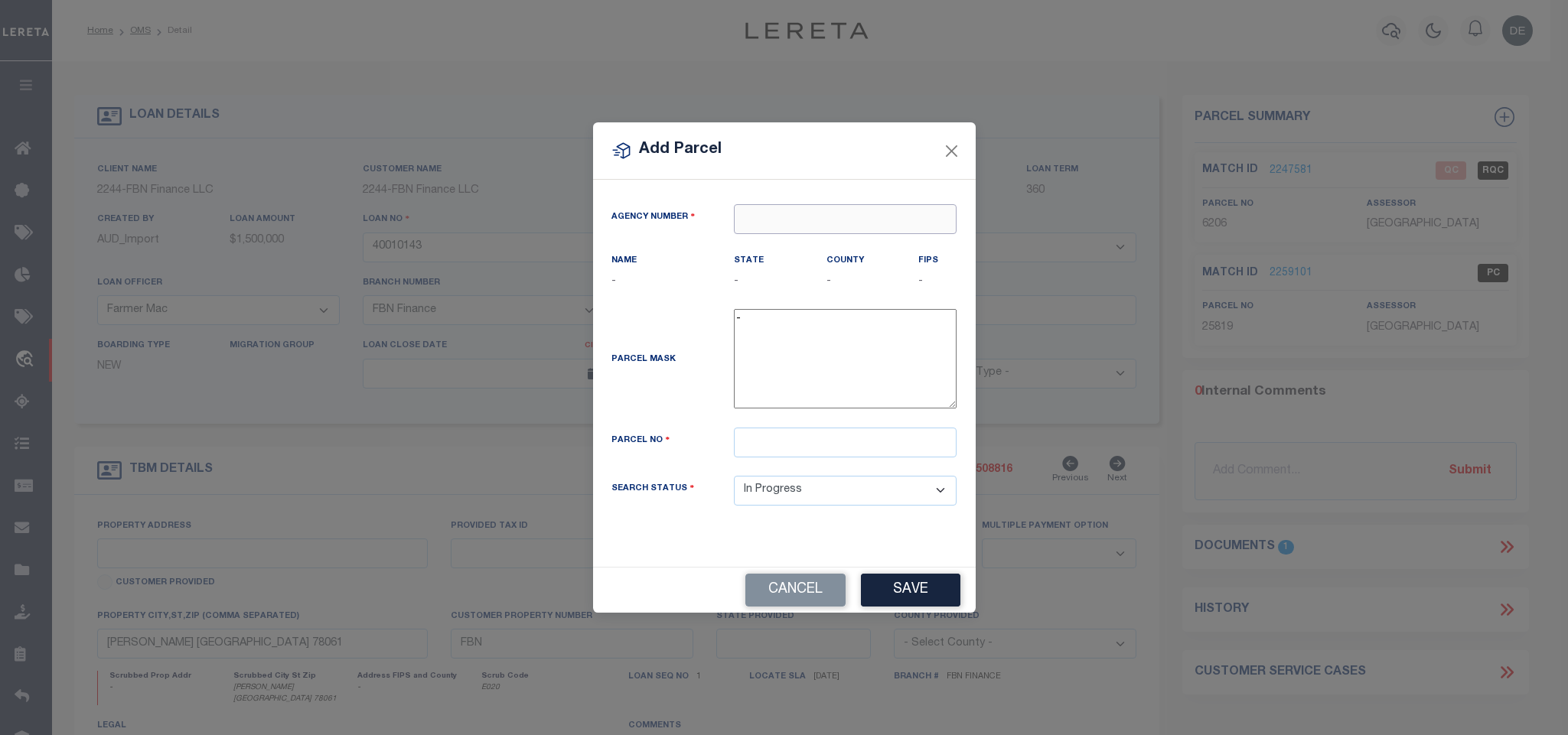
click at [829, 212] on input "text" at bounding box center [845, 219] width 223 height 30
click at [885, 217] on input "text" at bounding box center [845, 219] width 223 height 30
paste input "420820000"
click at [859, 242] on div "420820000 : [GEOGRAPHIC_DATA]" at bounding box center [845, 253] width 223 height 44
click at [873, 452] on input "text" at bounding box center [845, 443] width 223 height 30
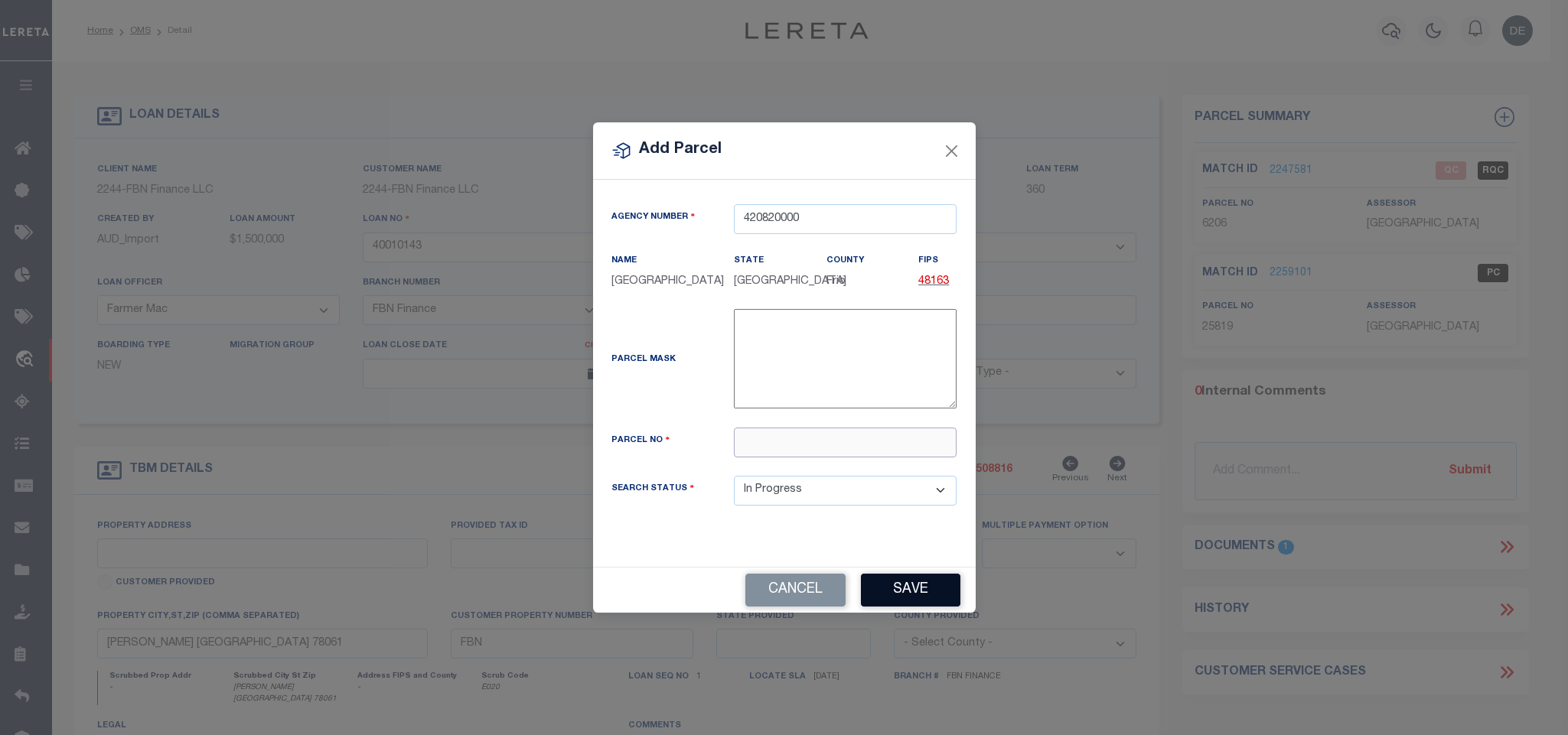
paste input "25821"
click at [895, 591] on button "Save" at bounding box center [910, 590] width 100 height 33
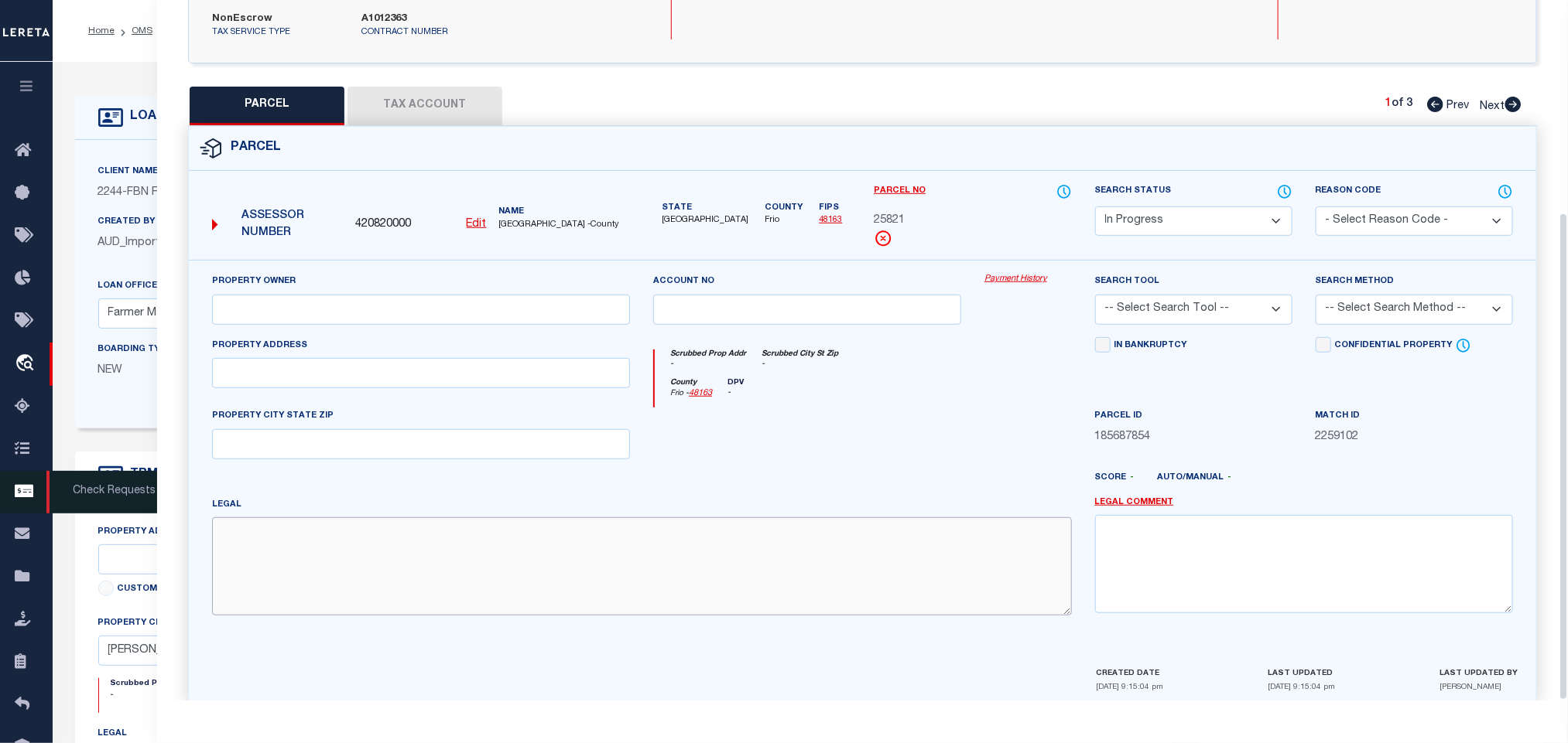
drag, startPoint x: 356, startPoint y: 511, endPoint x: 38, endPoint y: 488, distance: 318.8
click at [356, 518] on textarea at bounding box center [642, 567] width 860 height 98
paste textarea "341 335 [PERSON_NAME]"
drag, startPoint x: 332, startPoint y: 336, endPoint x: 143, endPoint y: 386, distance: 195.5
click at [332, 358] on input "text" at bounding box center [421, 373] width 418 height 30
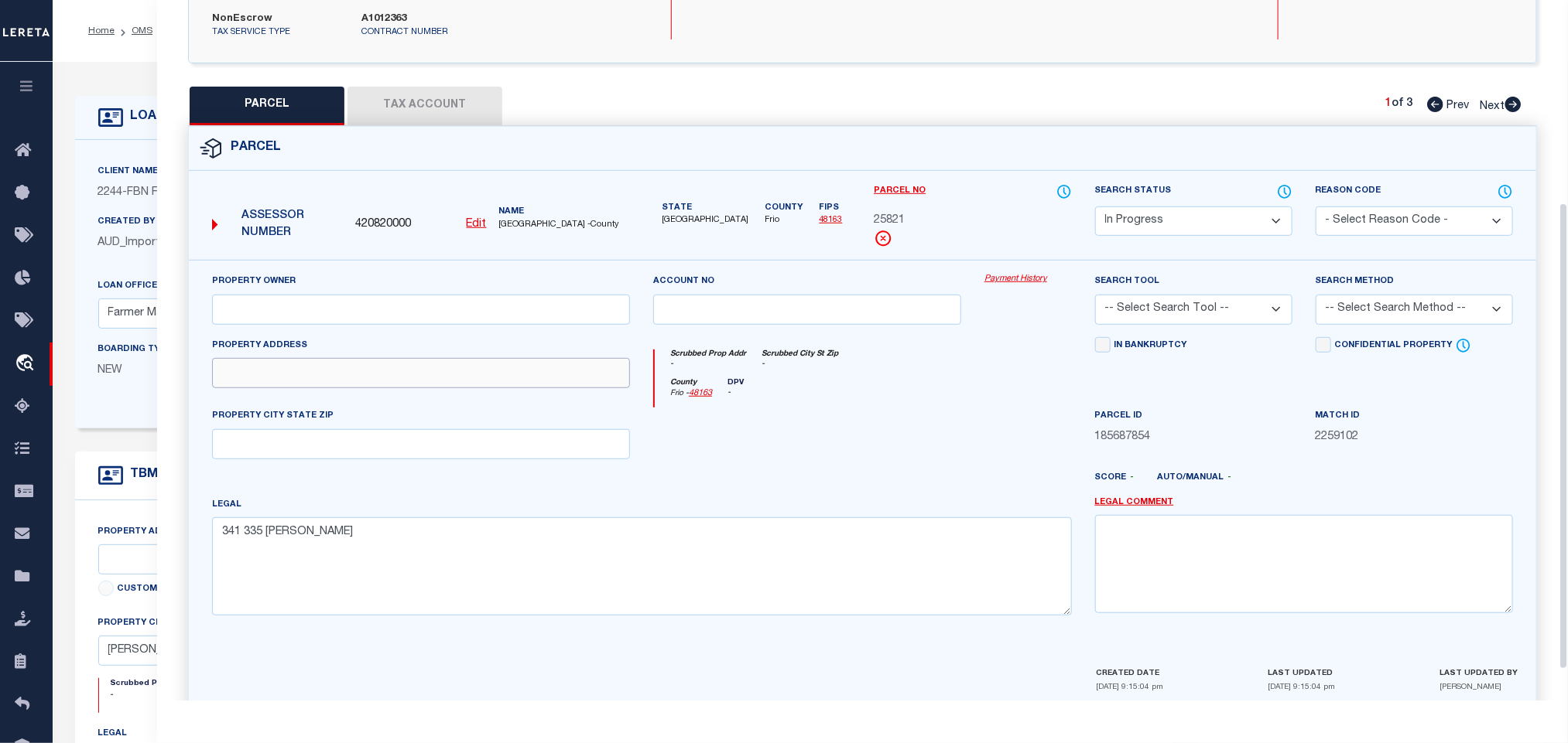
paste input "FM 1581"
click at [488, 295] on input "text" at bounding box center [421, 310] width 418 height 30
paste input "[PERSON_NAME]"
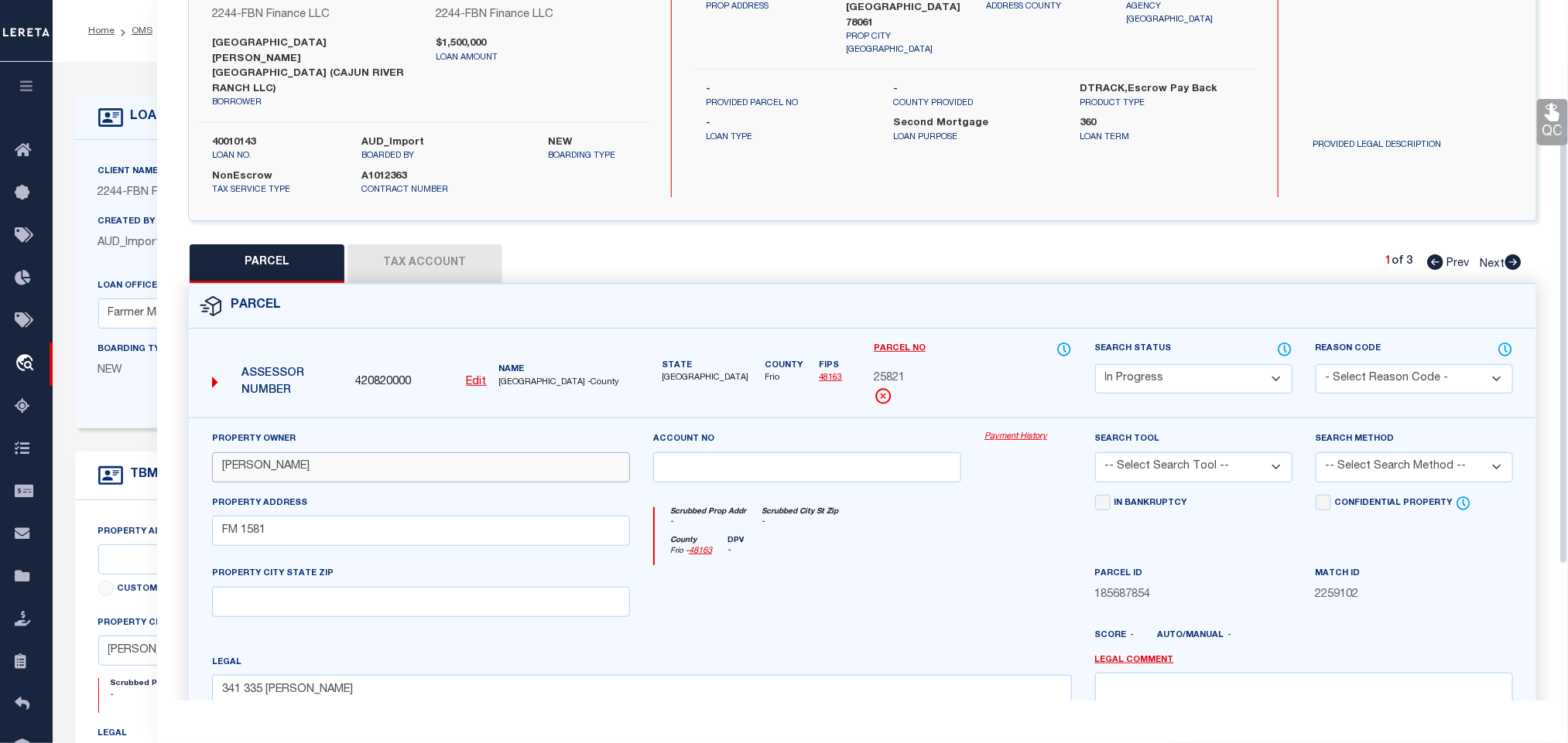
scroll to position [0, 0]
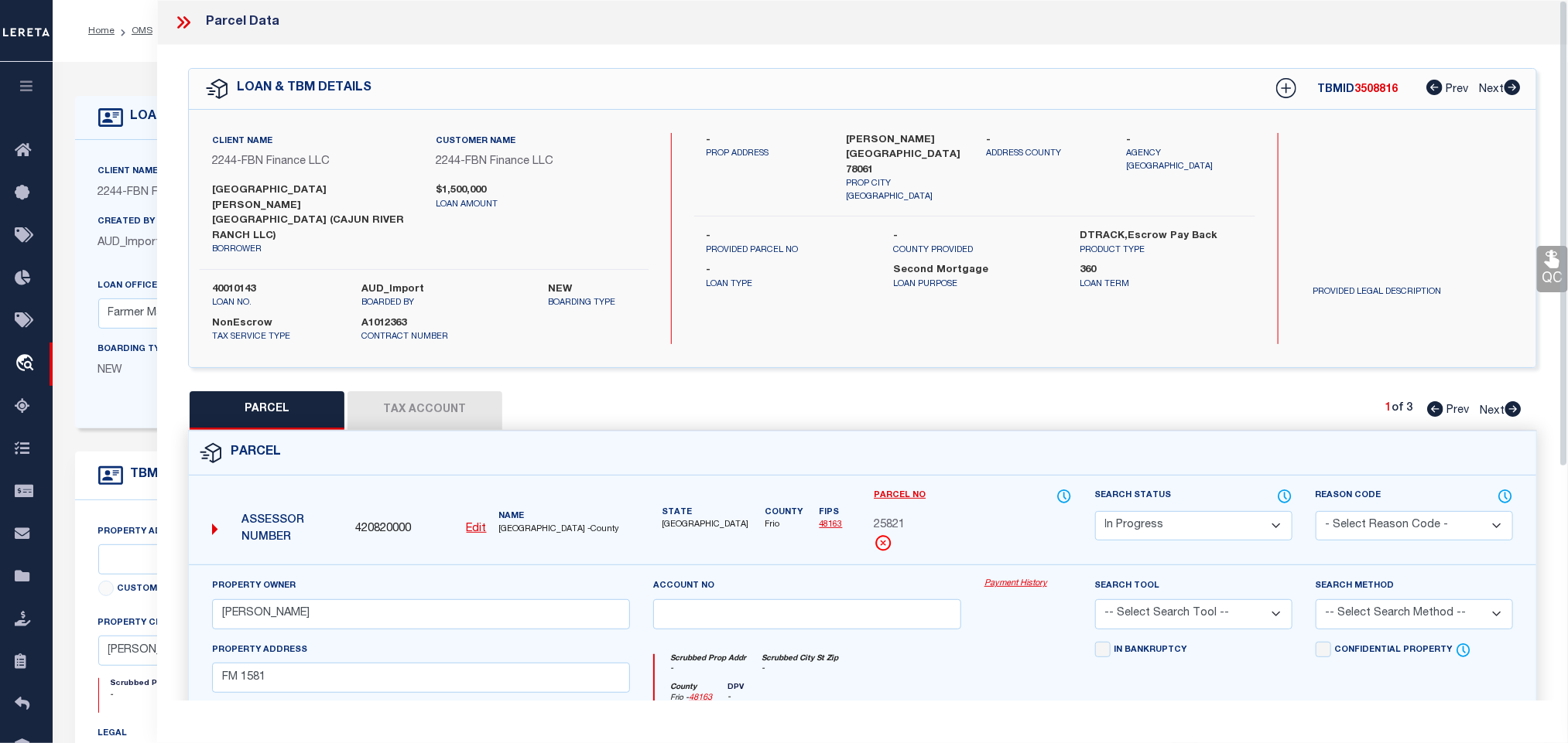
click at [914, 135] on label "[PERSON_NAME] [GEOGRAPHIC_DATA] 78061" at bounding box center [905, 156] width 117 height 46
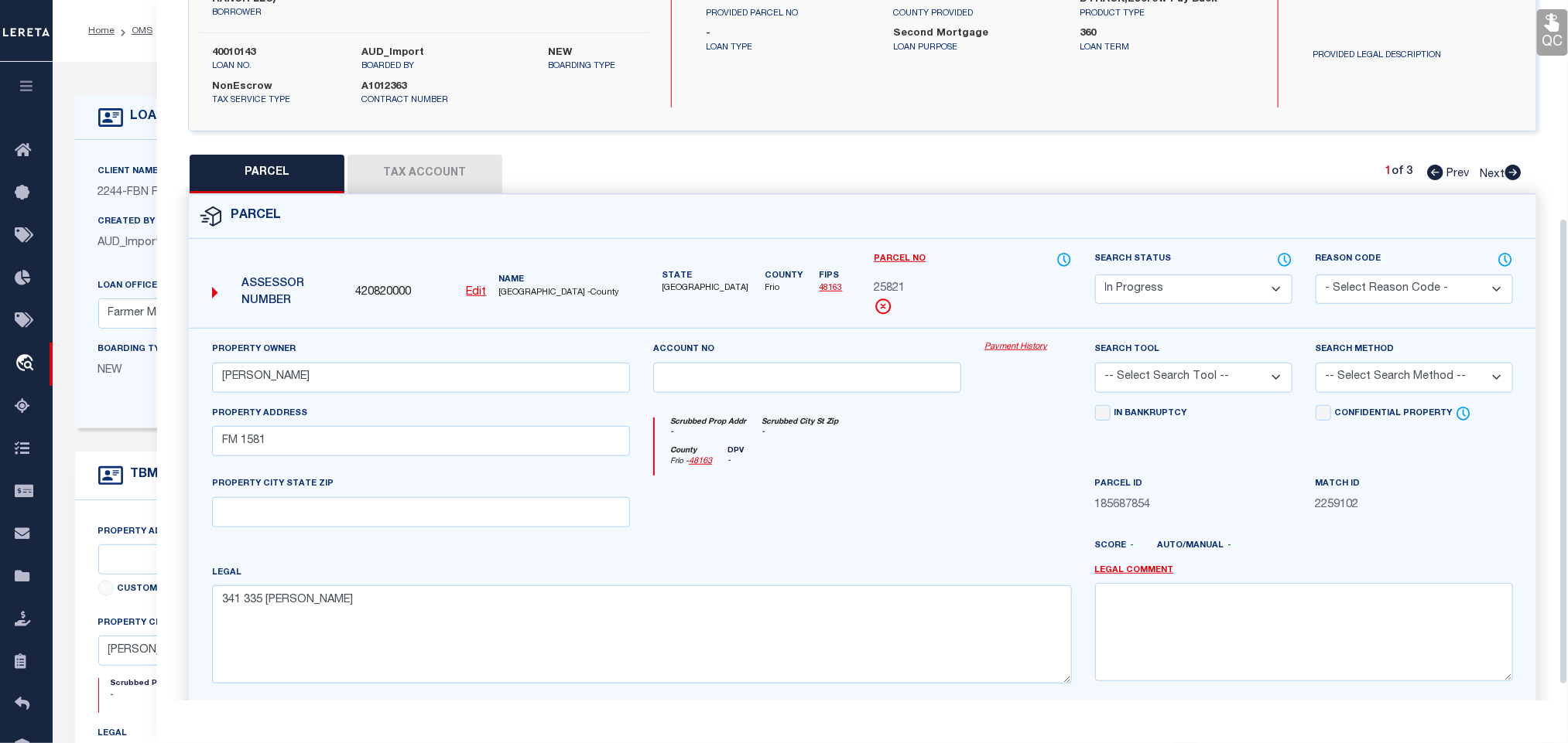
scroll to position [351, 0]
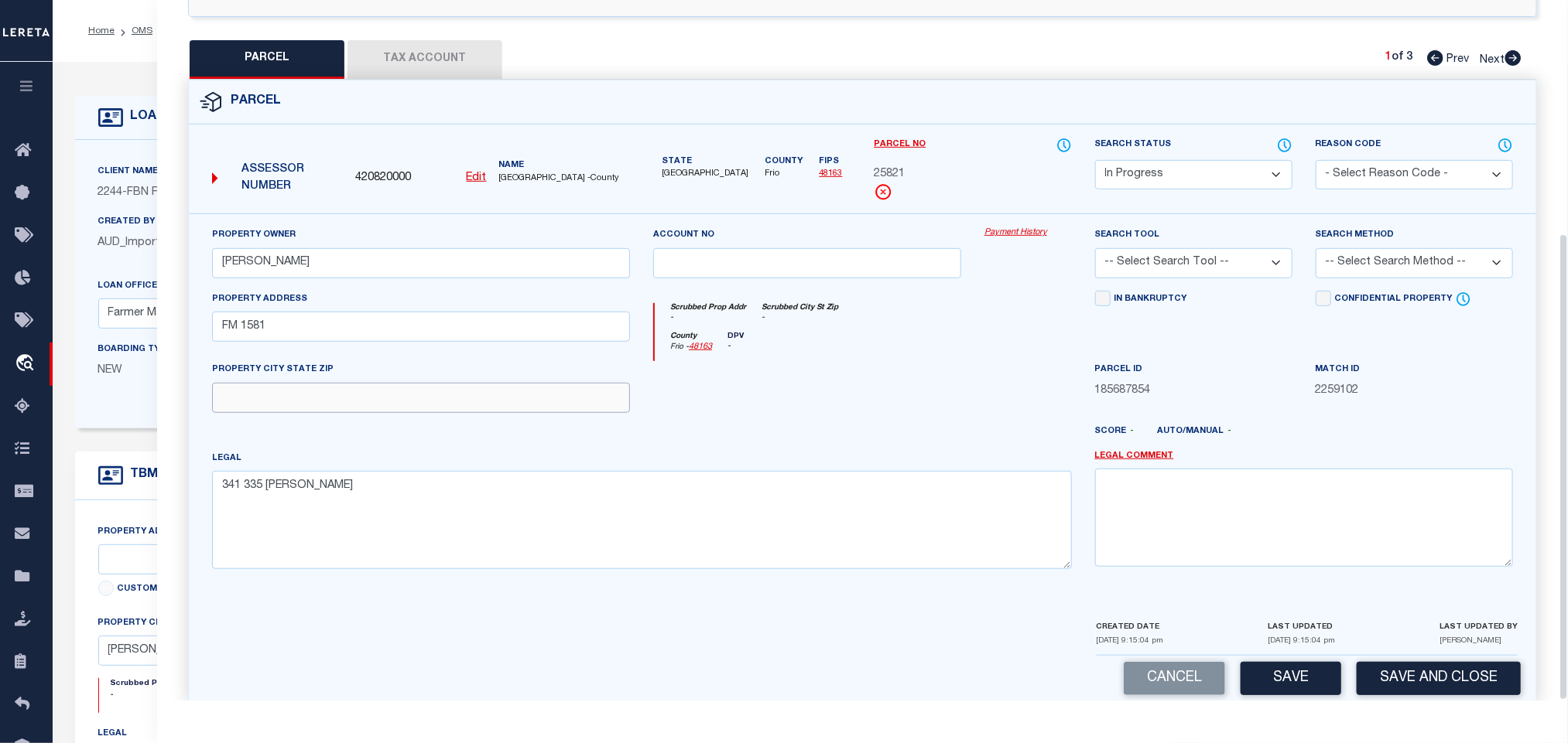
drag, startPoint x: 555, startPoint y: 386, endPoint x: 606, endPoint y: 384, distance: 51.0
click at [555, 386] on input "text" at bounding box center [421, 398] width 418 height 30
paste input "[PERSON_NAME] [GEOGRAPHIC_DATA] 78061"
click at [1212, 248] on select "-- Select Search Tool -- 3rd Party Website Agency File Agency Website ATLS CNV-…" at bounding box center [1194, 263] width 197 height 30
click at [1095, 248] on select "-- Select Search Tool -- 3rd Party Website Agency File Agency Website ATLS CNV-…" at bounding box center [1194, 263] width 197 height 30
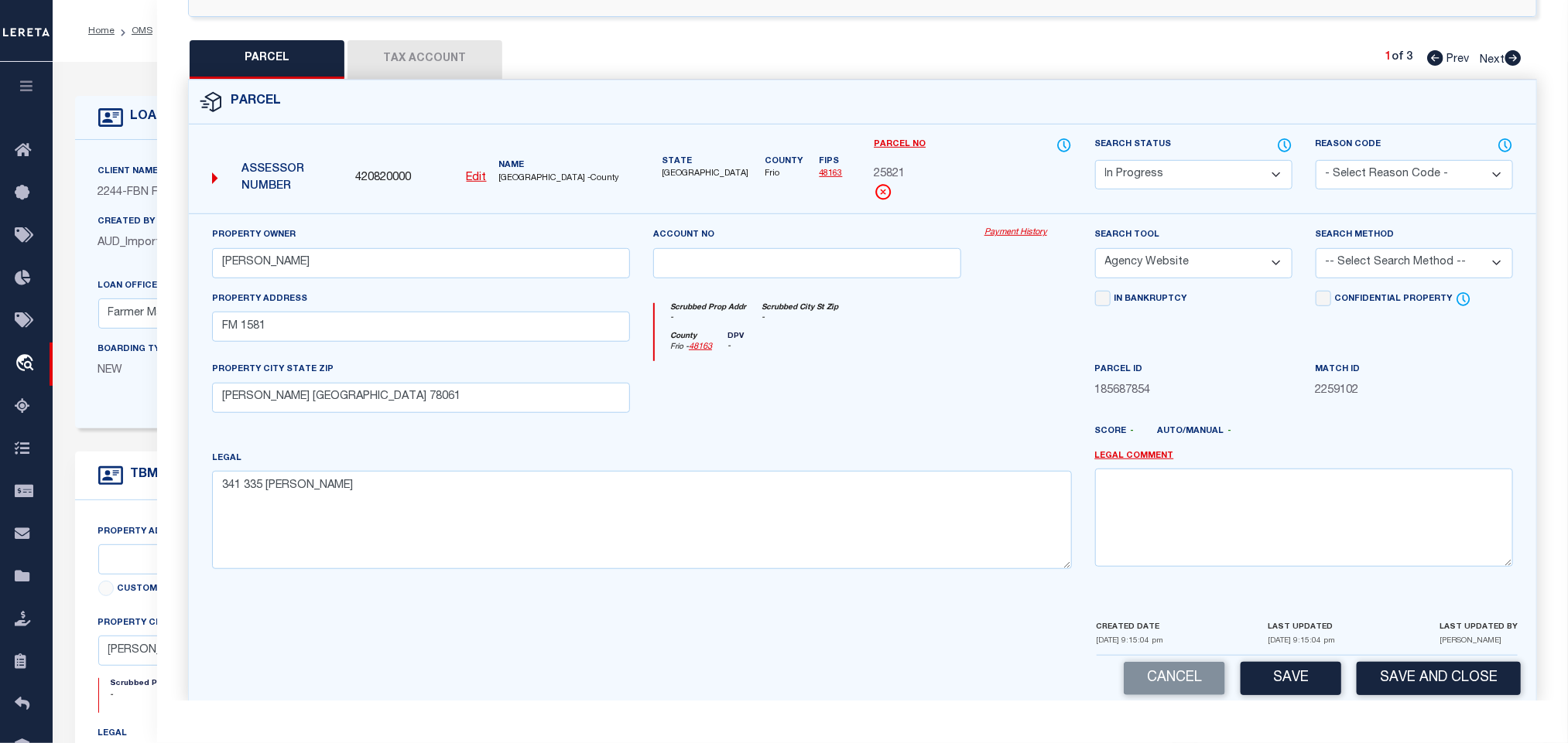
click at [1386, 248] on select "-- Select Search Method -- Property Address Legal Liability Info Provided" at bounding box center [1414, 263] width 197 height 30
click at [1316, 248] on select "-- Select Search Method -- Property Address Legal Liability Info Provided" at bounding box center [1414, 263] width 197 height 30
click at [1287, 662] on button "Save" at bounding box center [1291, 678] width 101 height 33
click at [450, 40] on button "Tax Account" at bounding box center [425, 59] width 155 height 39
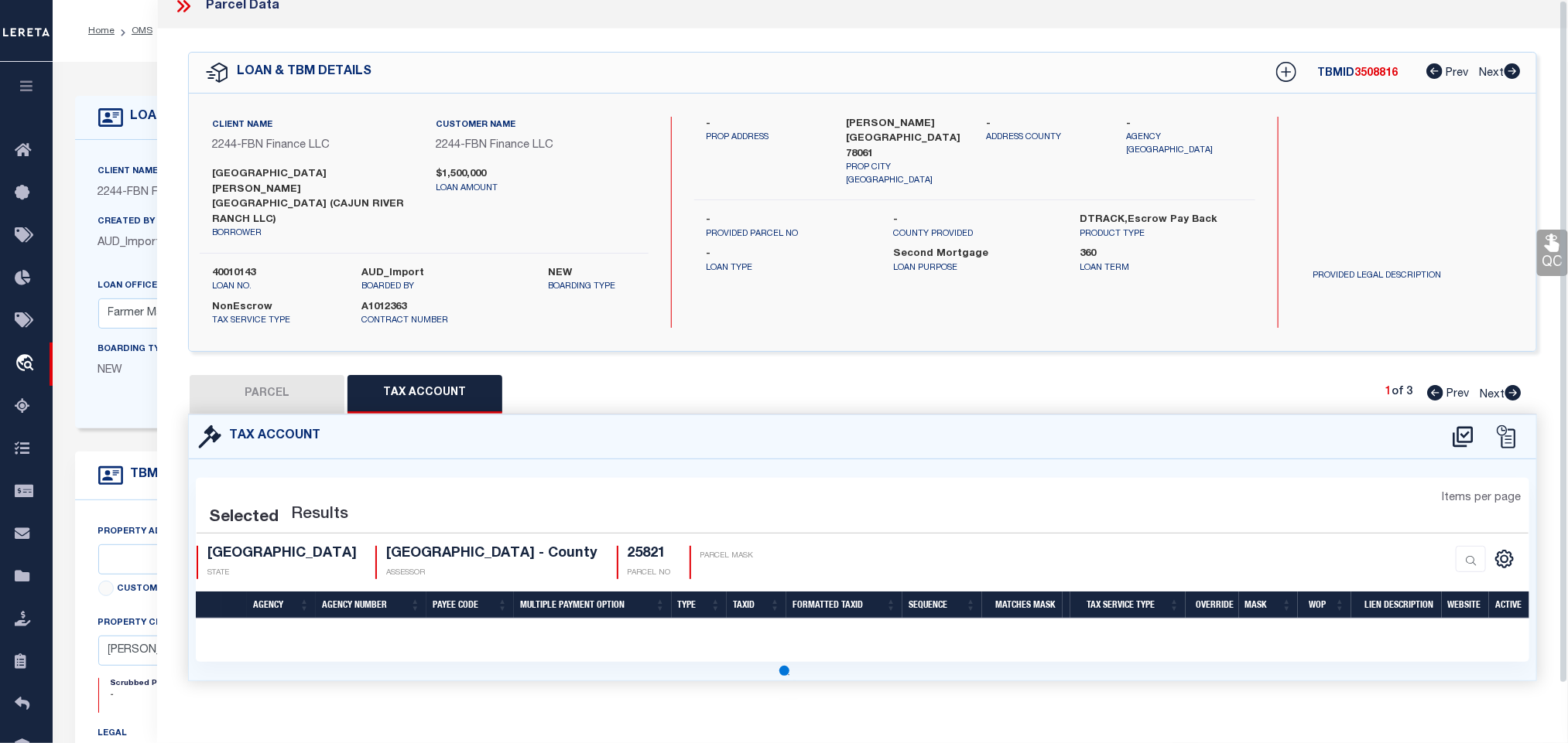
scroll to position [0, 0]
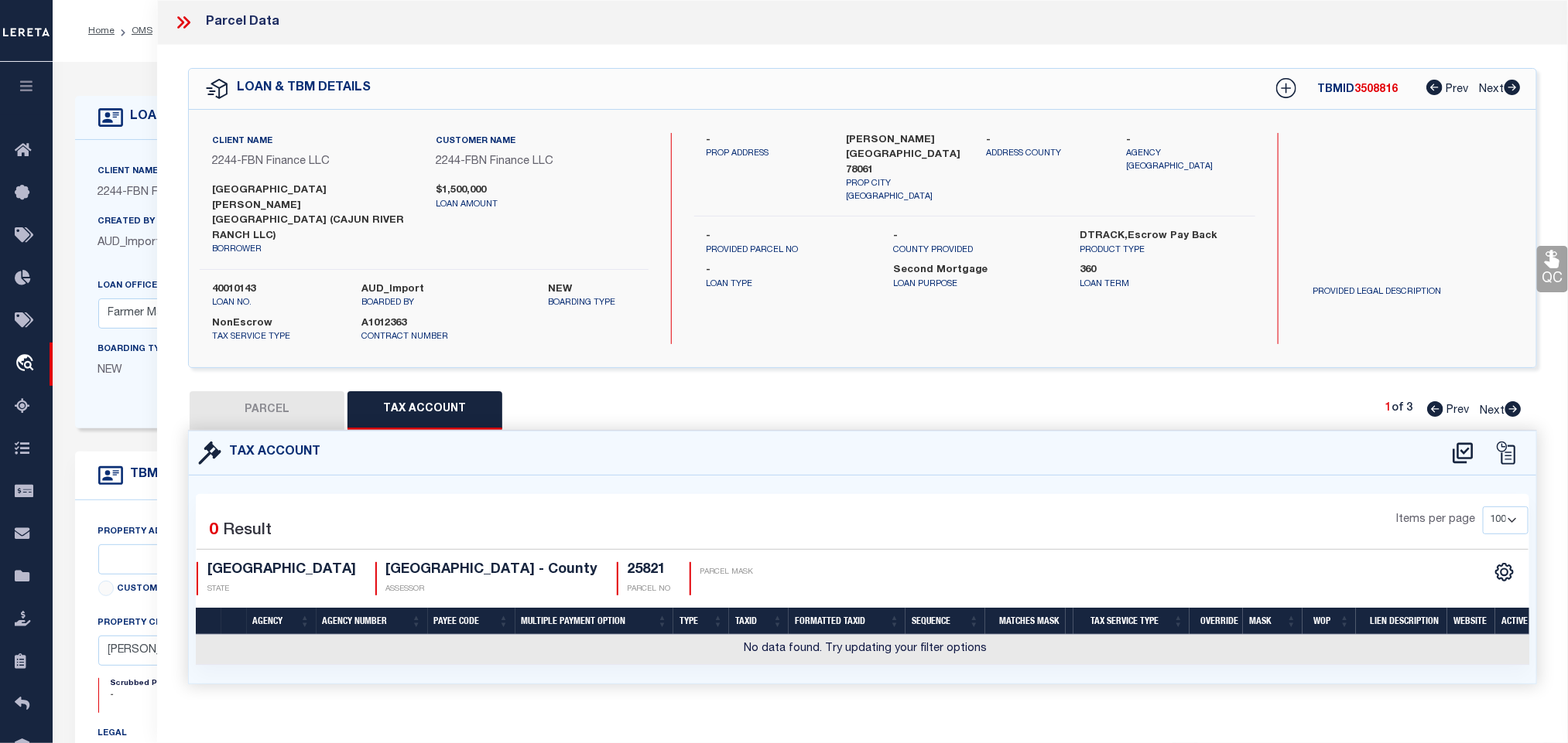
click at [1462, 441] on icon at bounding box center [1463, 453] width 25 height 24
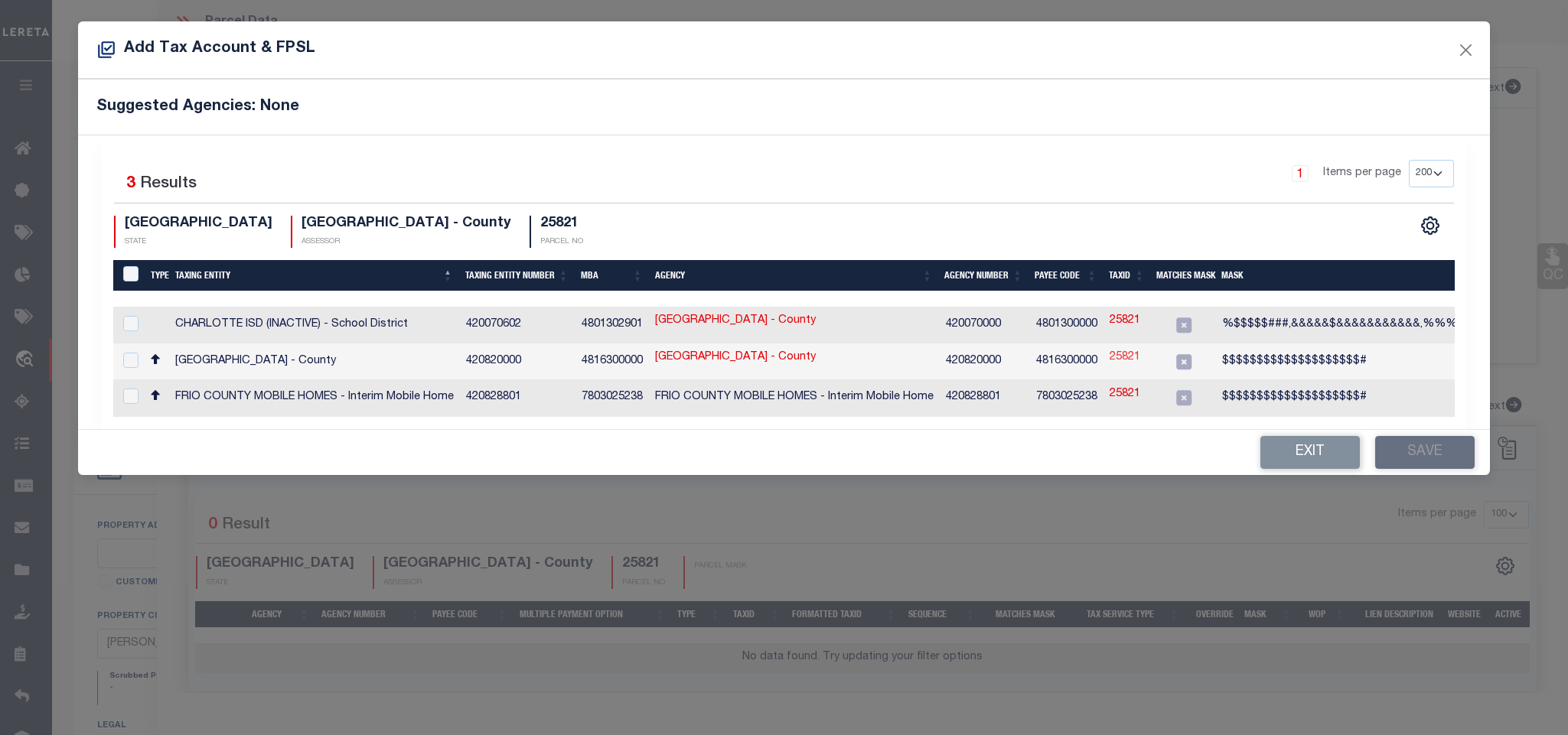
click at [1132, 358] on link "25821" at bounding box center [1125, 359] width 30 height 17
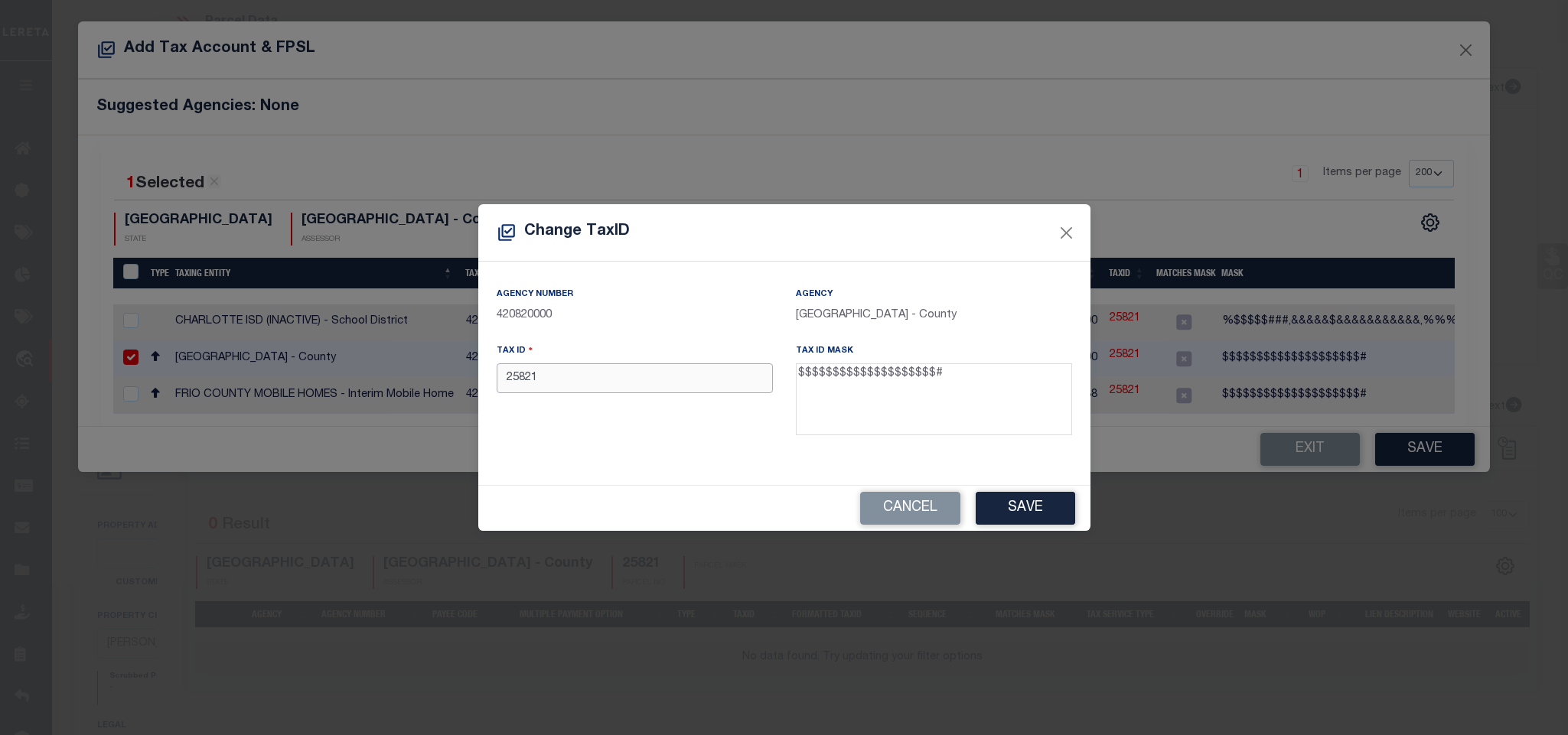
click at [644, 387] on input "25821" at bounding box center [634, 378] width 276 height 30
paste input "00300-00341-00200-000000"
drag, startPoint x: 994, startPoint y: 504, endPoint x: 951, endPoint y: 524, distance: 47.4
click at [992, 504] on button "Save" at bounding box center [1026, 508] width 100 height 33
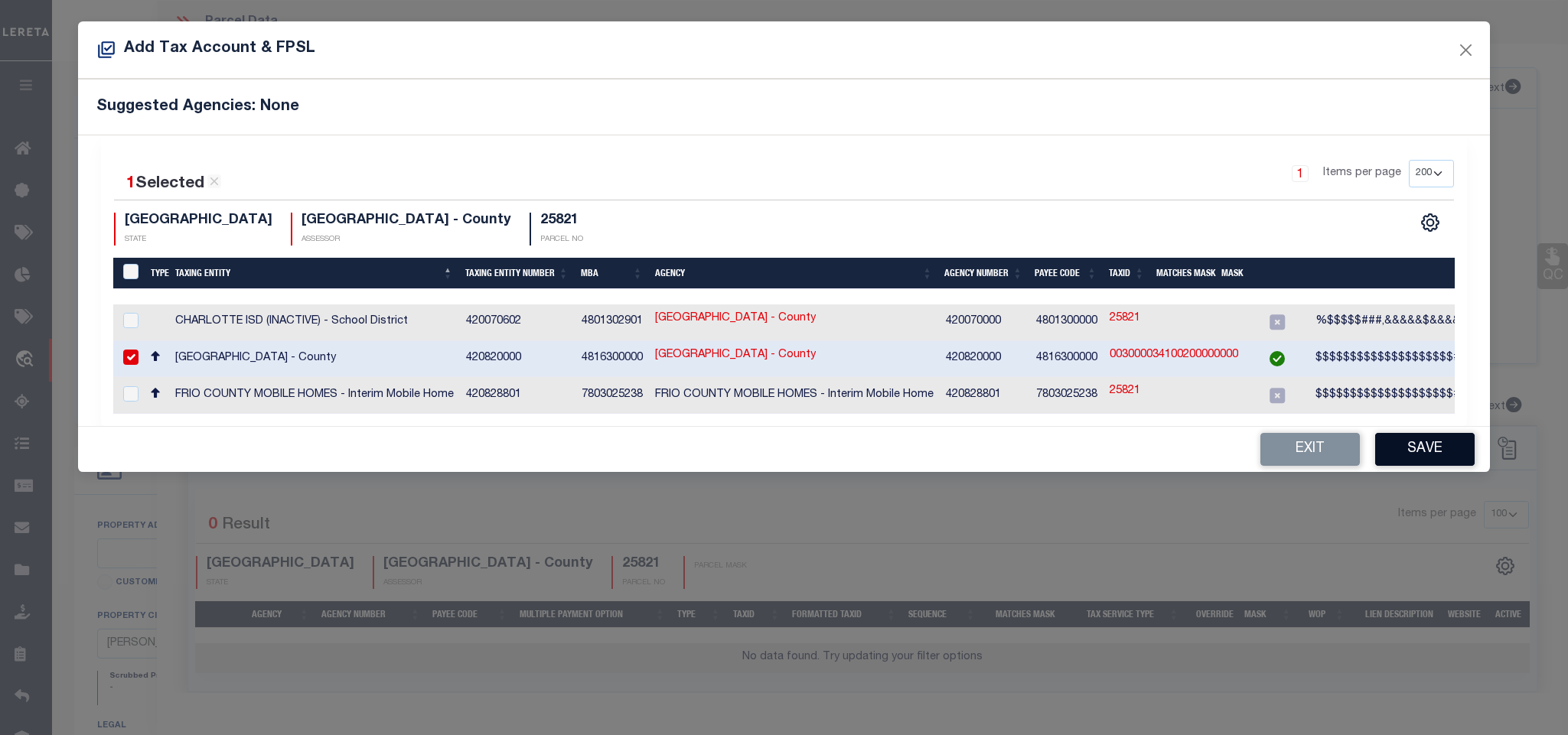
drag, startPoint x: 1414, startPoint y: 454, endPoint x: 1399, endPoint y: 459, distance: 15.8
click at [1414, 454] on button "Save" at bounding box center [1425, 450] width 100 height 33
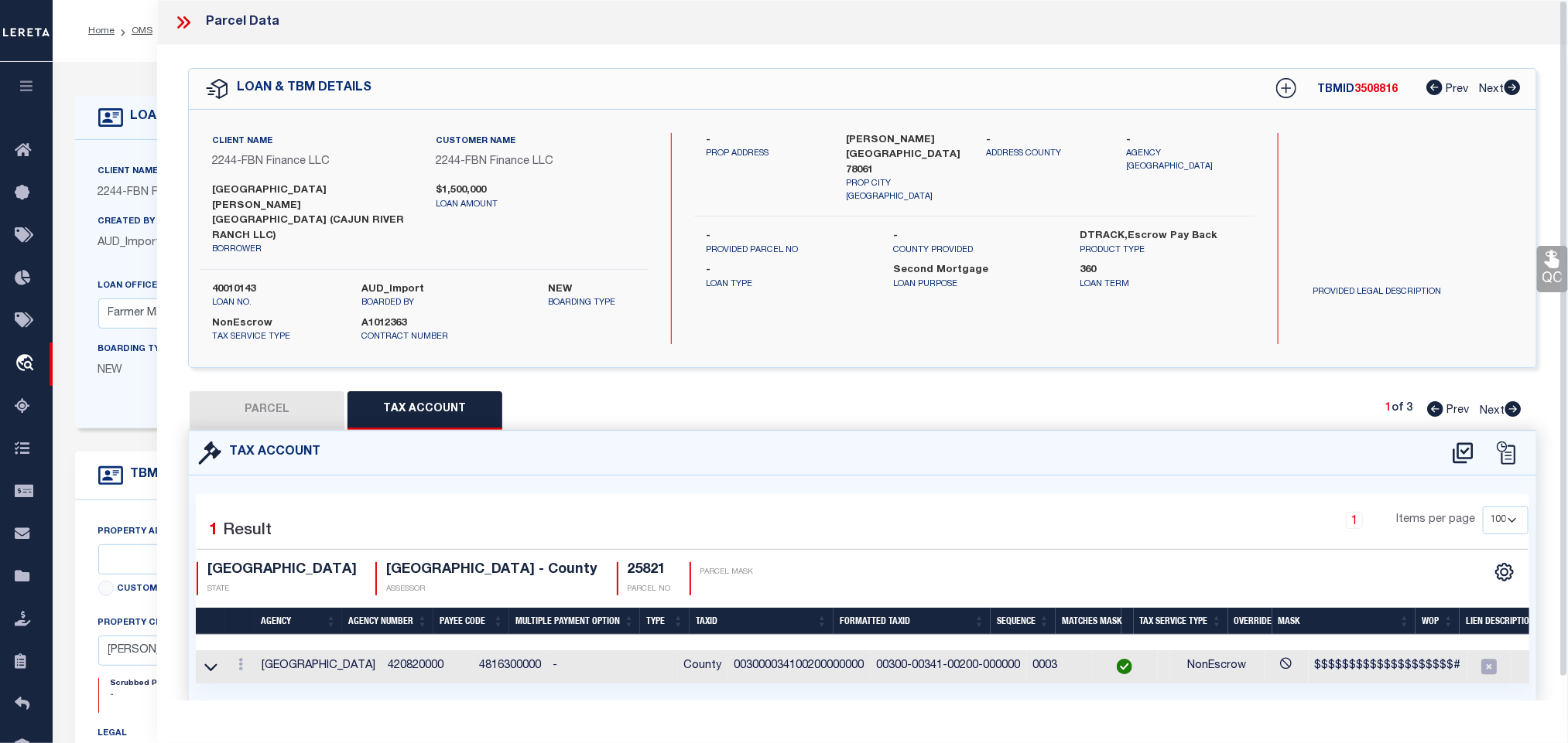
drag, startPoint x: 289, startPoint y: 381, endPoint x: 1185, endPoint y: 497, distance: 903.5
click at [289, 392] on button "PARCEL" at bounding box center [267, 411] width 155 height 39
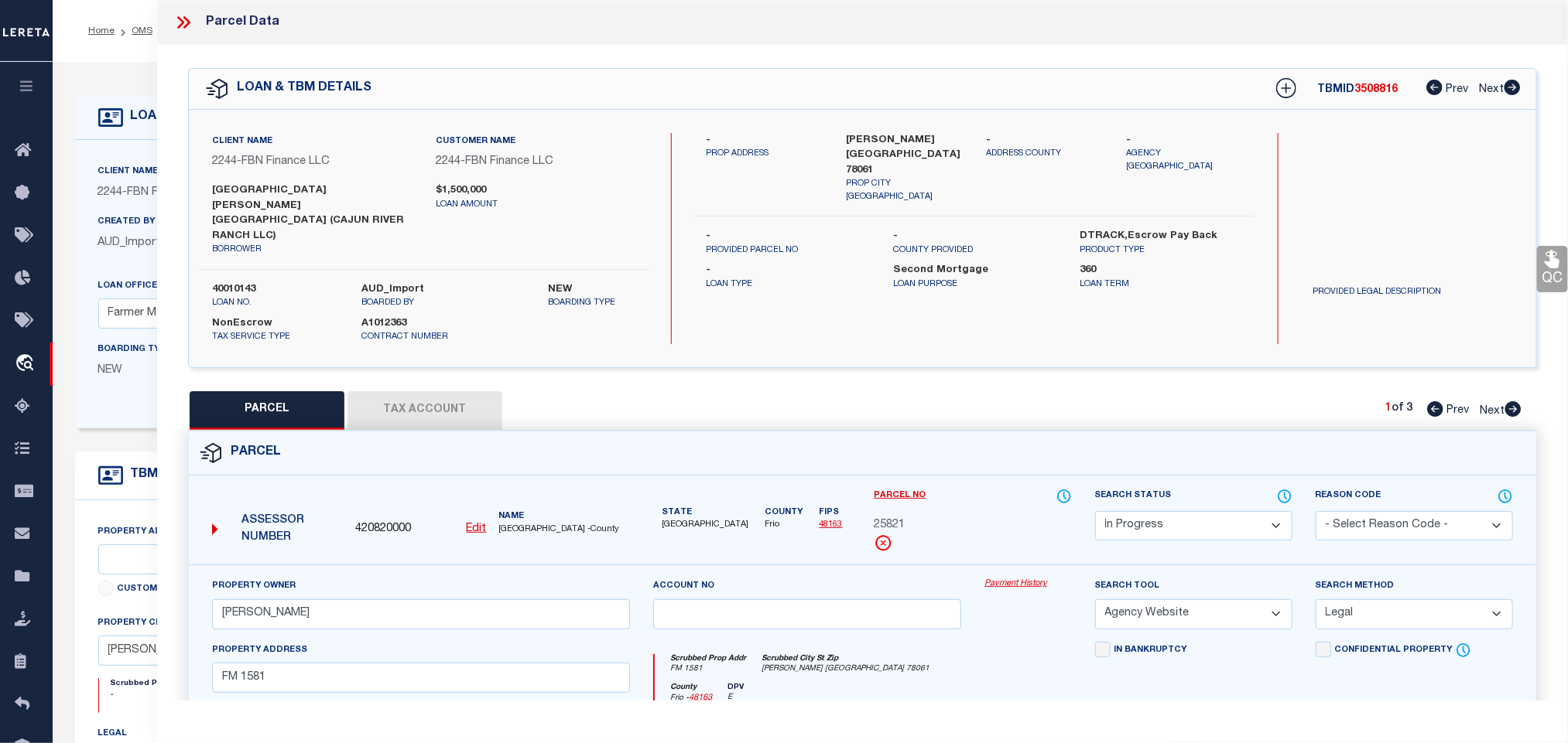
click at [1178, 511] on select "Automated Search Bad Parcel Complete Duplicate Parcel High Dollar Reporting In …" at bounding box center [1194, 526] width 197 height 30
click at [1095, 511] on select "Automated Search Bad Parcel Complete Duplicate Parcel High Dollar Reporting In …" at bounding box center [1194, 526] width 197 height 30
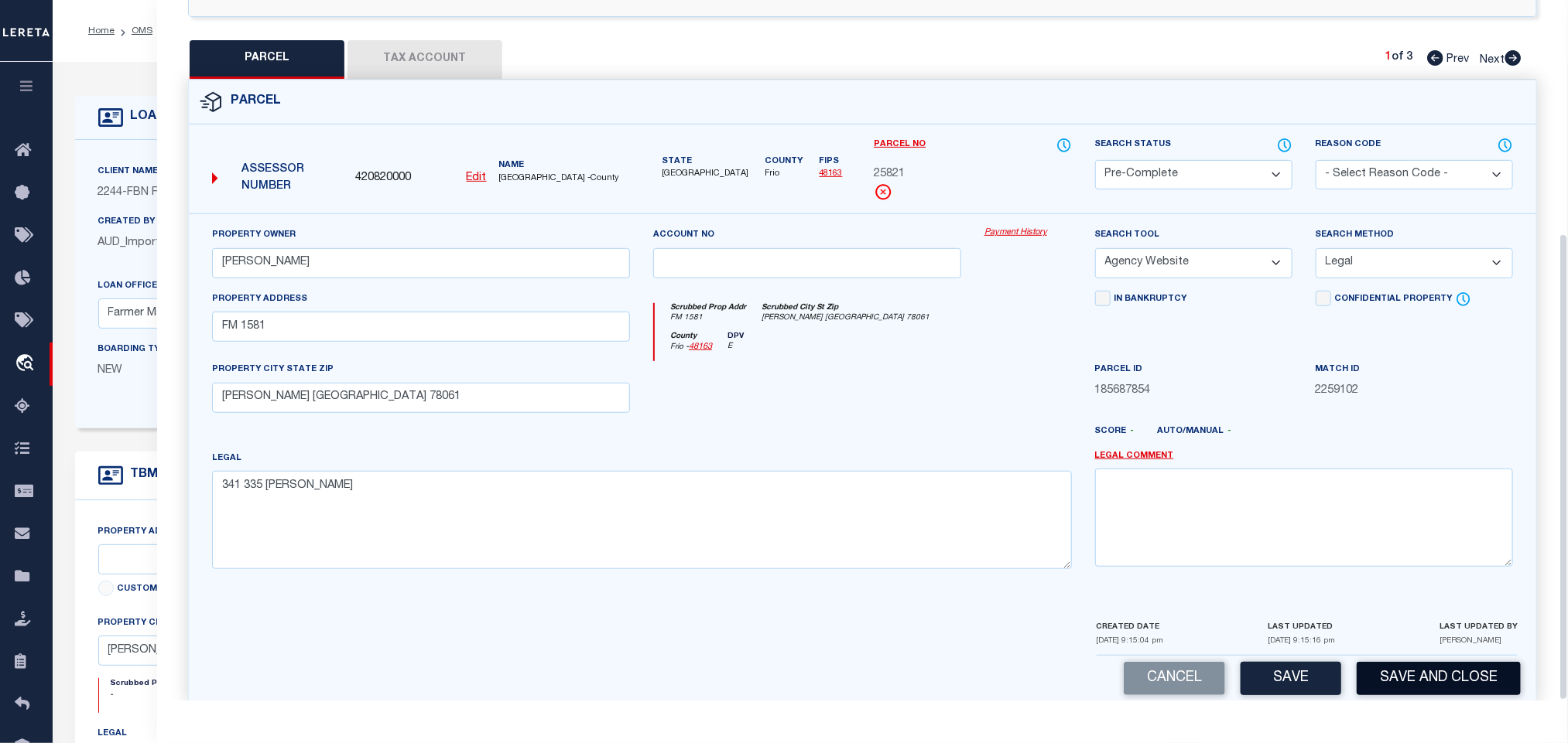
click at [1384, 662] on button "Save and Close" at bounding box center [1439, 678] width 164 height 33
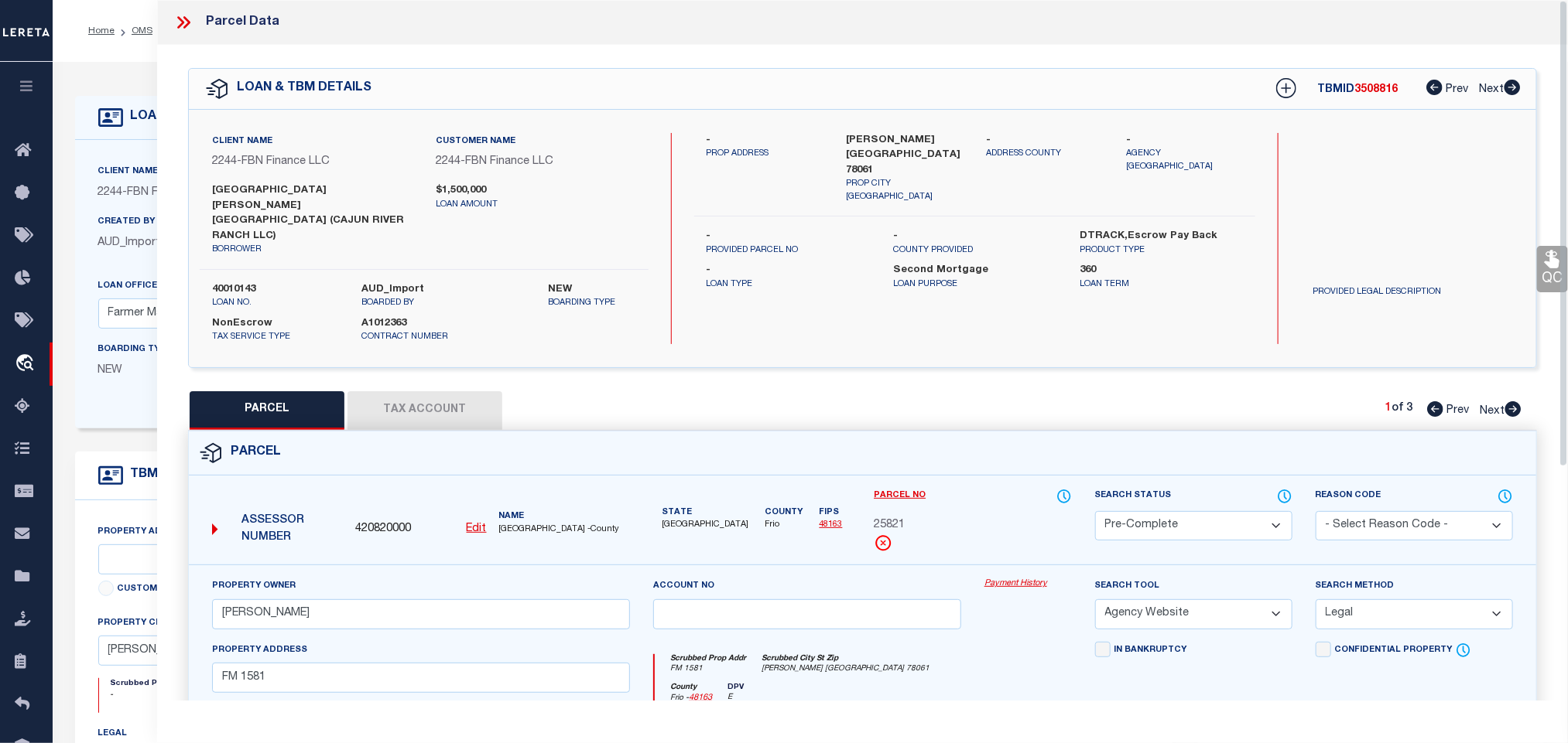
click at [244, 282] on label "40010143" at bounding box center [275, 290] width 126 height 16
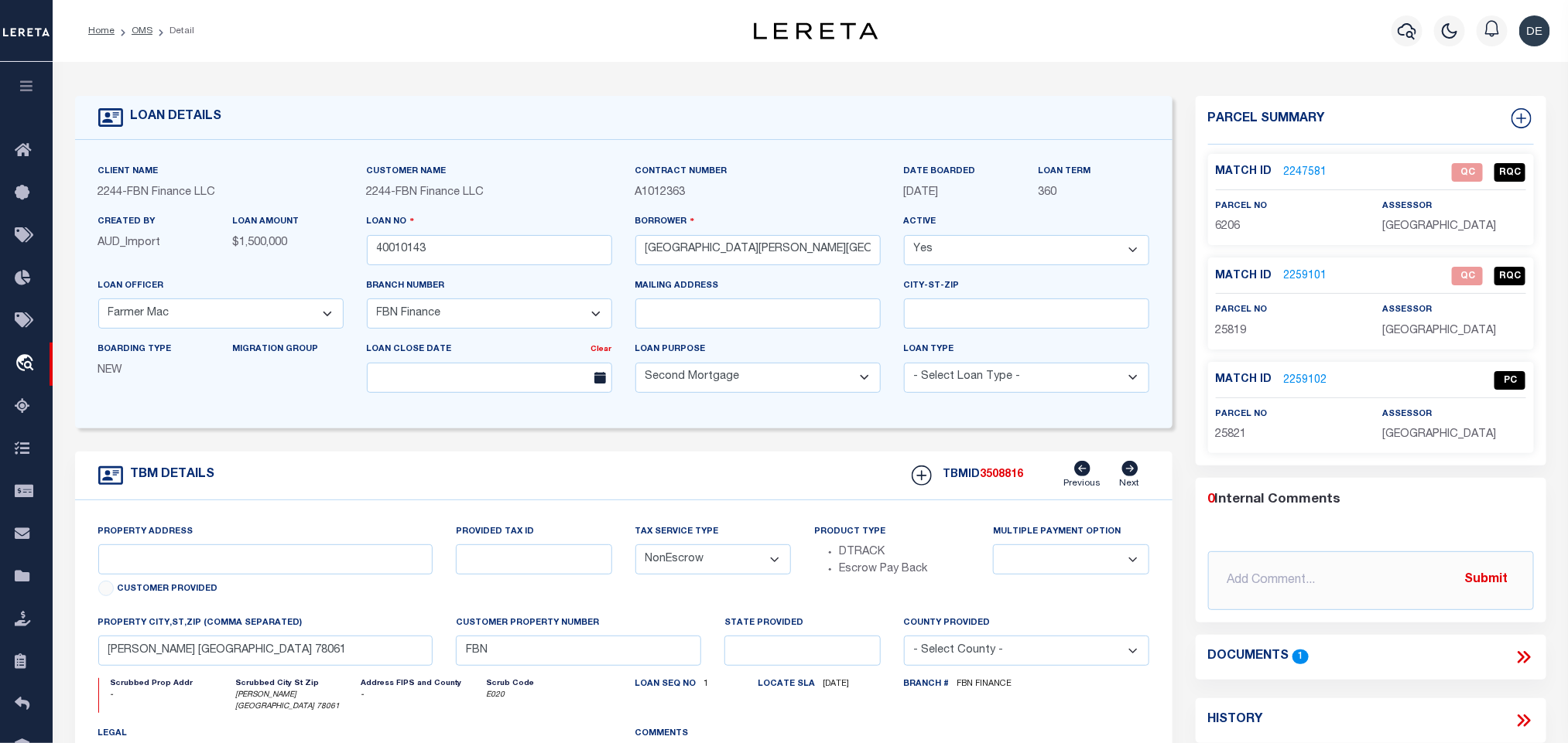
click at [1301, 170] on link "2247581" at bounding box center [1305, 173] width 43 height 17
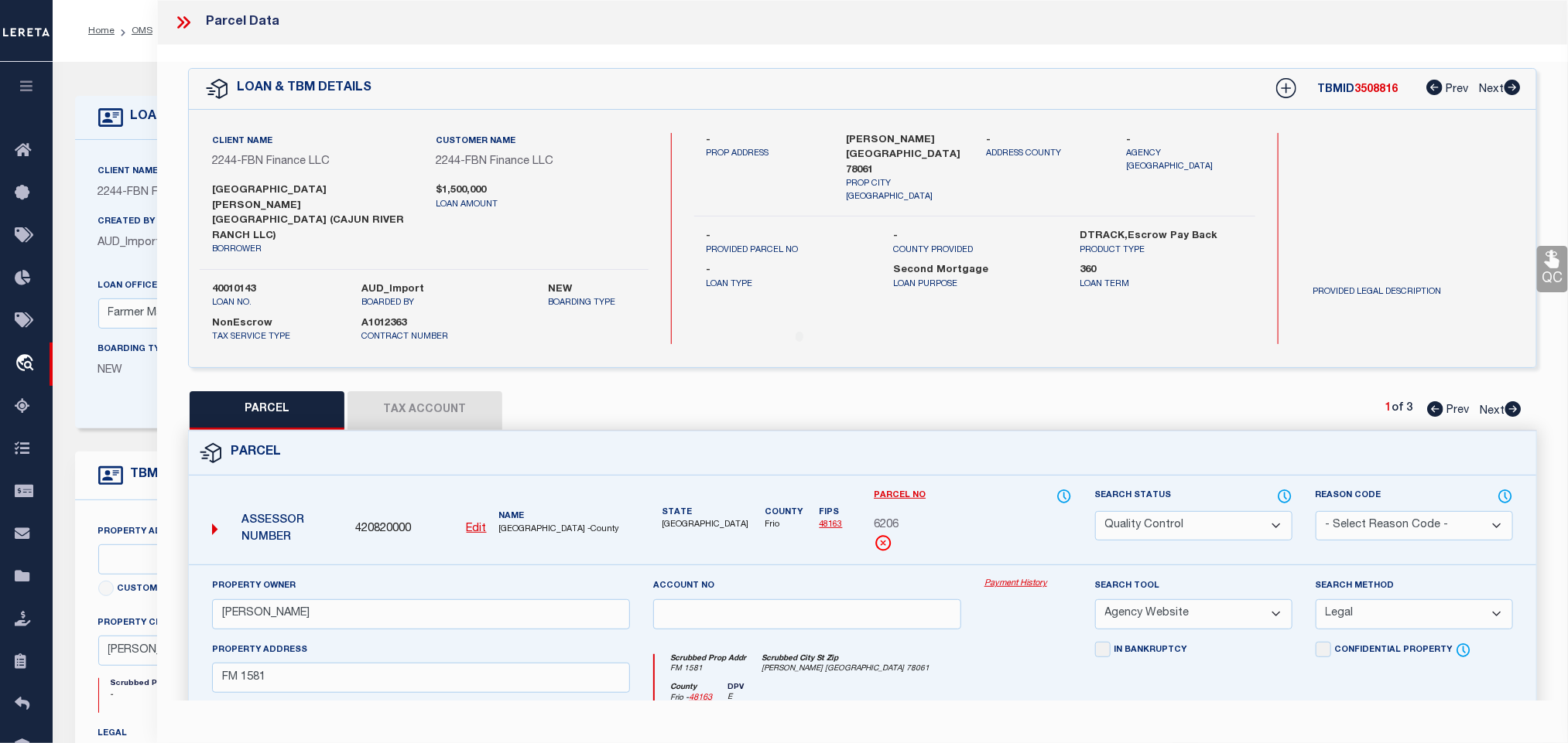
click at [381, 494] on div "Assessor Number 420820000 Edit Name [GEOGRAPHIC_DATA] -County" at bounding box center [421, 524] width 430 height 60
click at [121, 248] on span "AUD_Import" at bounding box center [130, 243] width 63 height 11
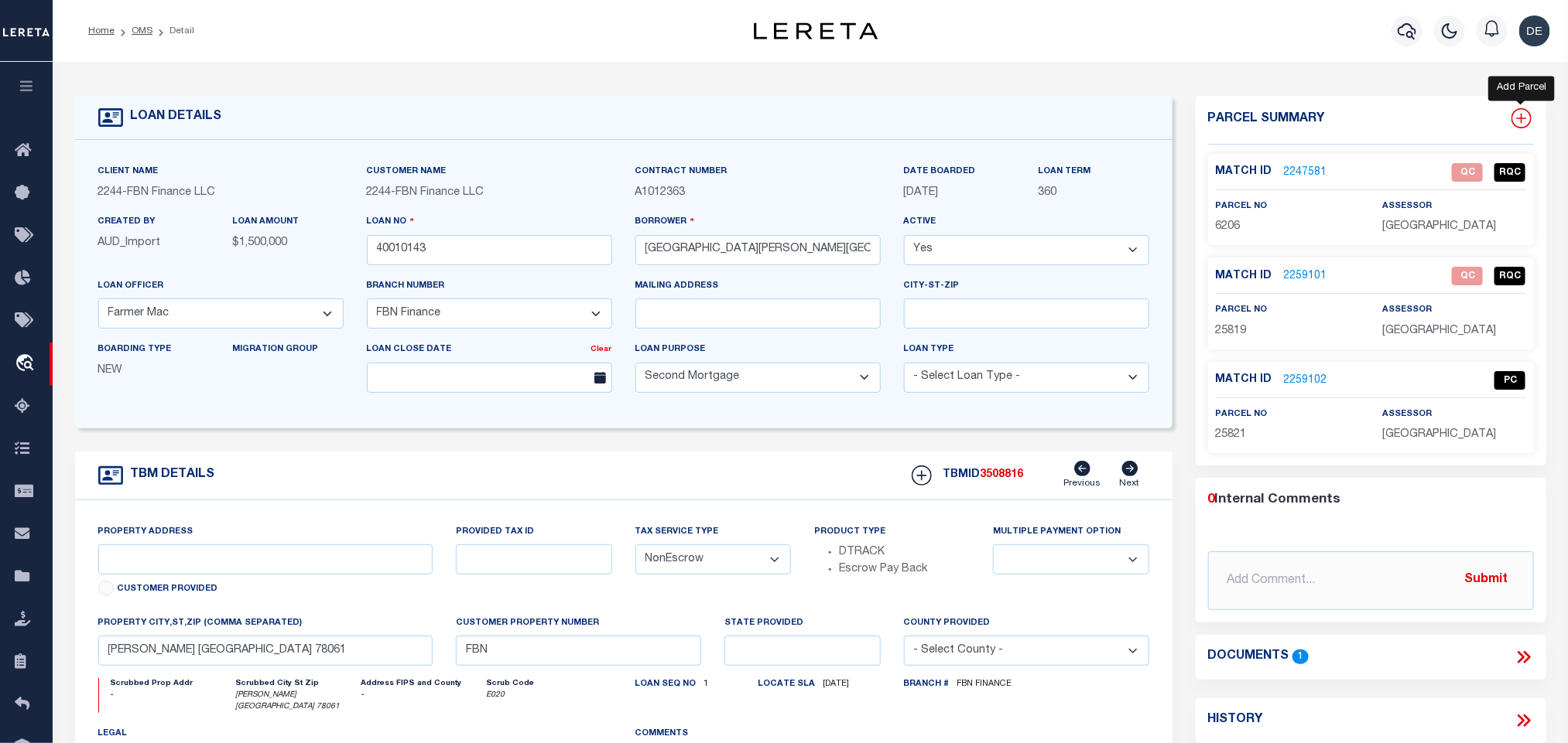
click at [1521, 121] on icon at bounding box center [1521, 118] width 10 height 10
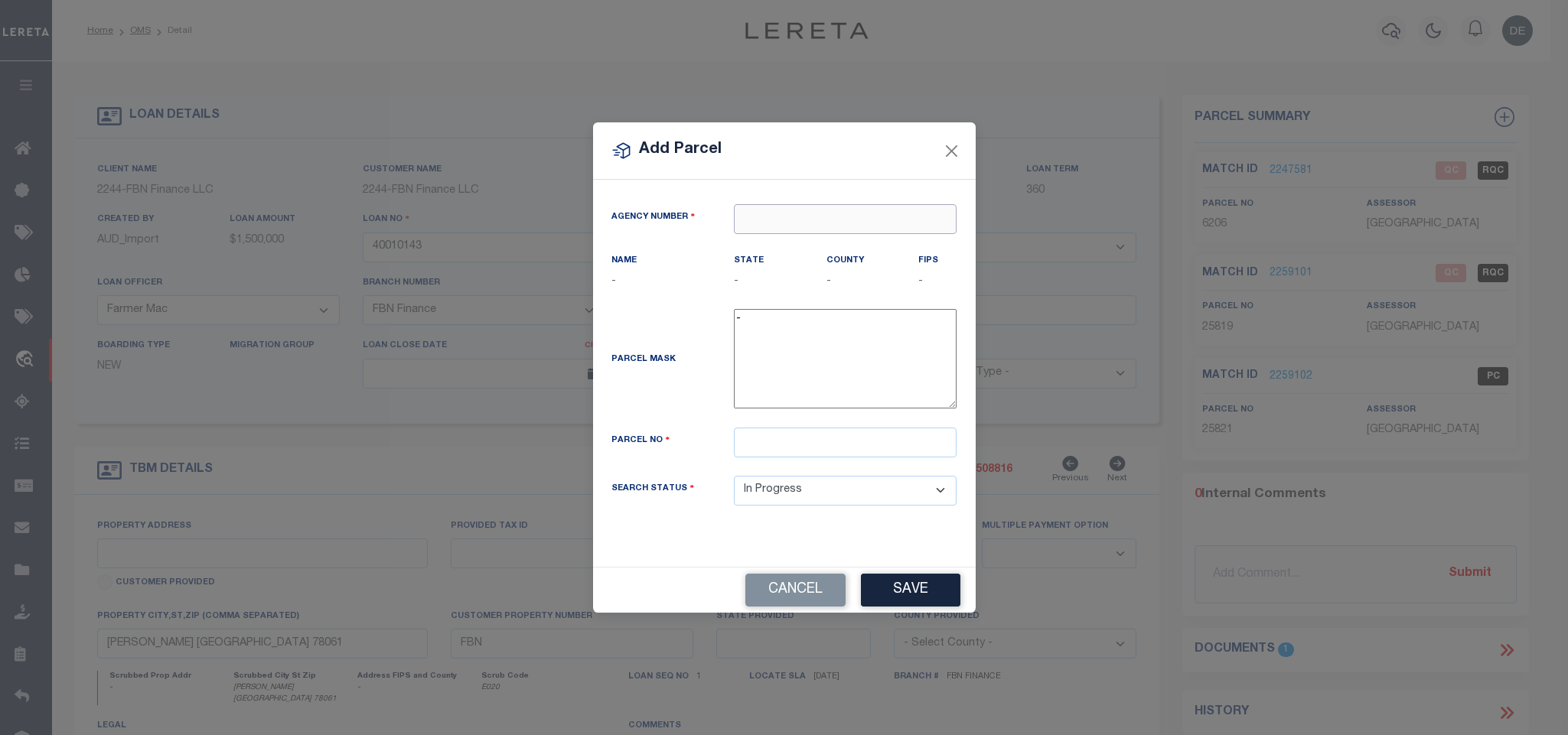
click at [841, 210] on input "text" at bounding box center [845, 219] width 223 height 30
paste input "420820000"
click at [818, 235] on div "420820000 : [GEOGRAPHIC_DATA]" at bounding box center [845, 253] width 223 height 44
click at [816, 435] on input "text" at bounding box center [845, 443] width 223 height 30
paste input "25822"
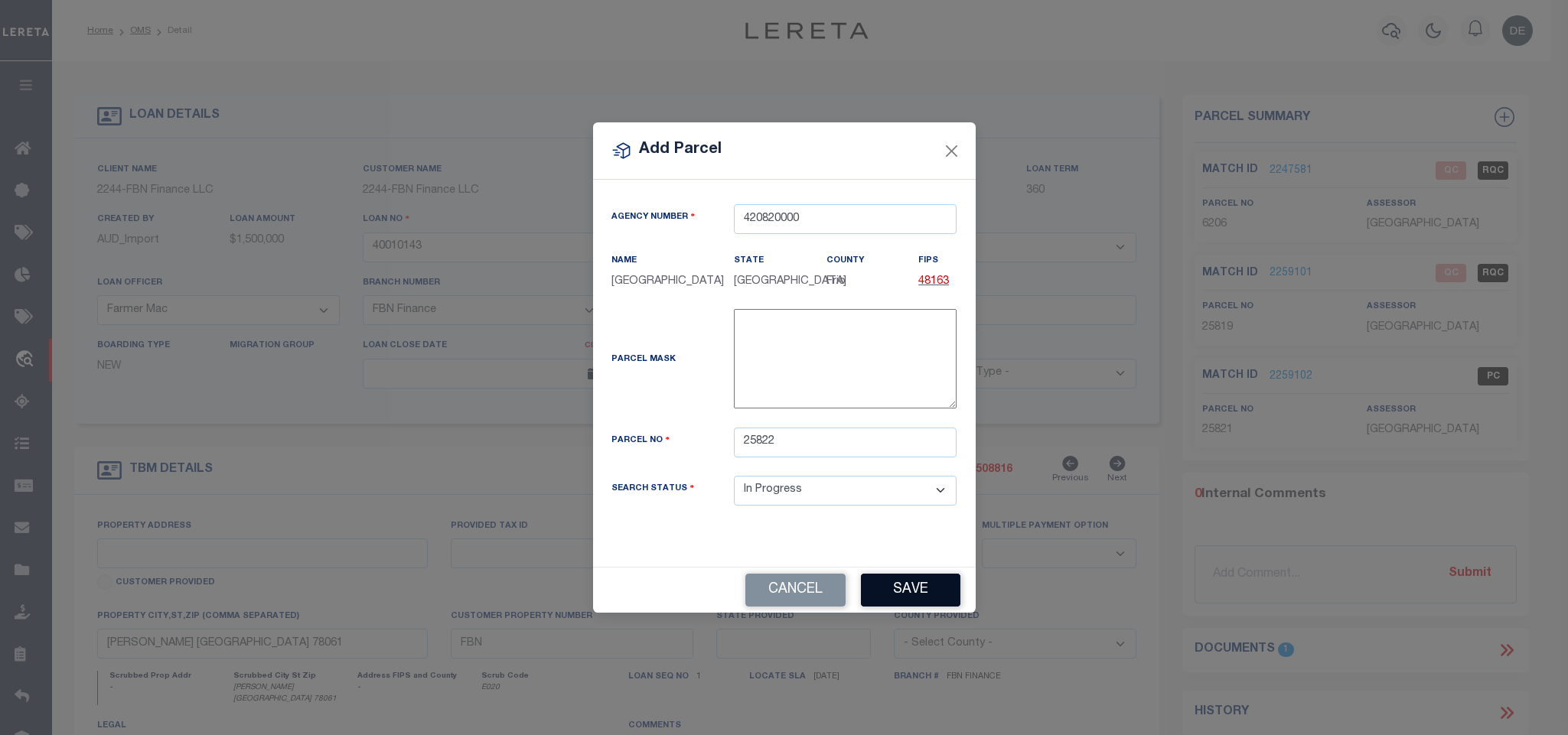
click at [926, 593] on button "Save" at bounding box center [910, 590] width 100 height 33
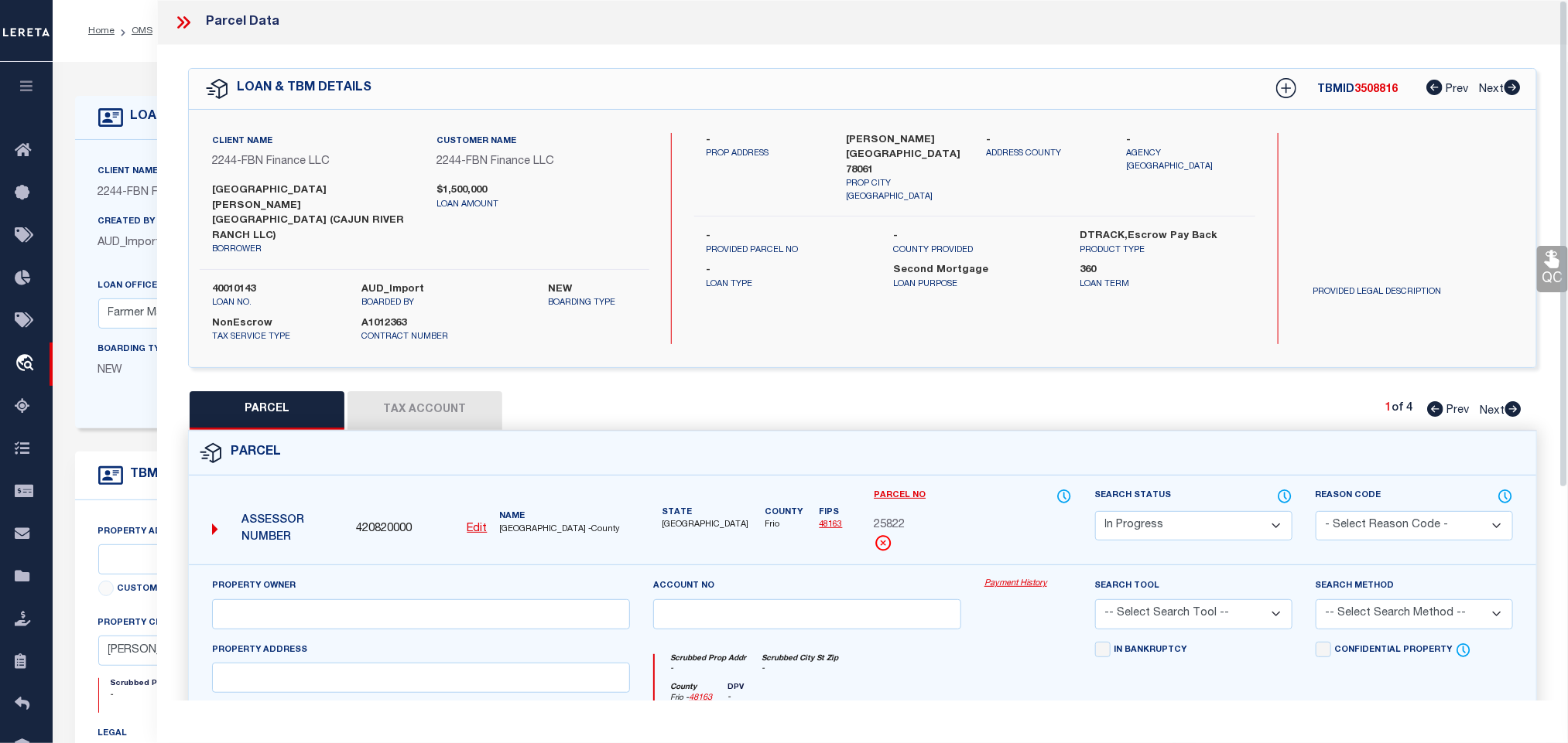
scroll to position [448, 0]
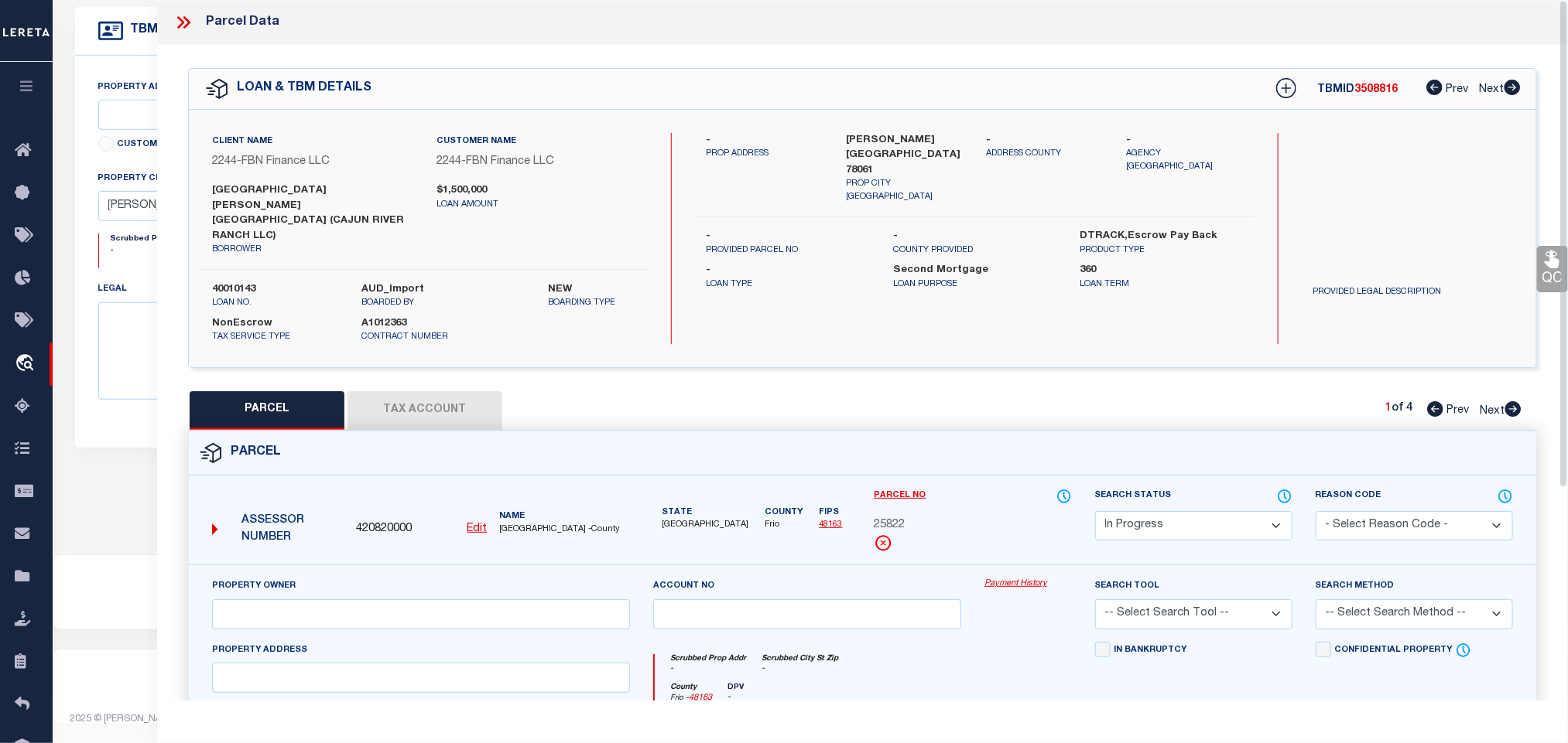
click at [560, 353] on div "QC QC QC" at bounding box center [862, 536] width 1411 height 982
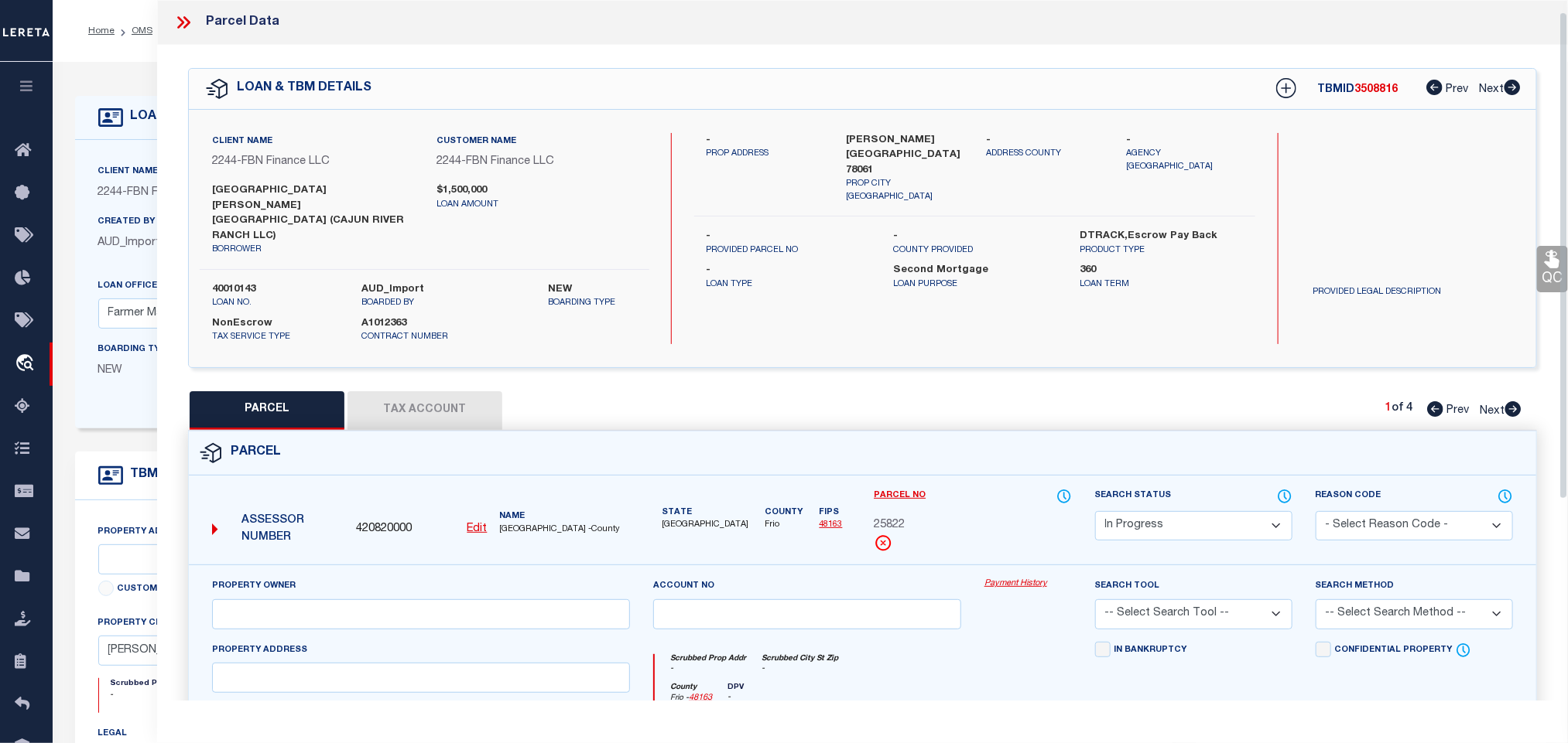
scroll to position [305, 0]
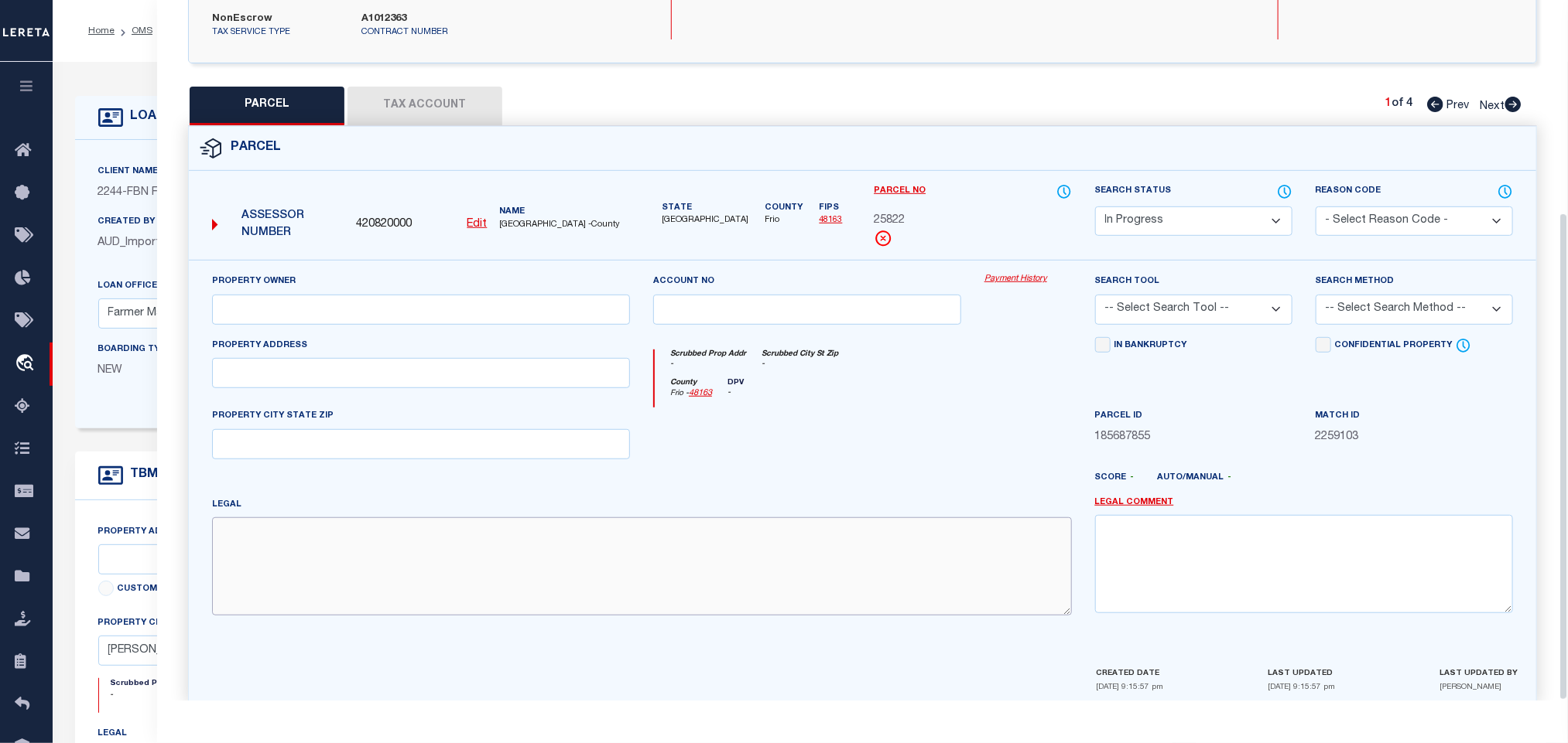
click at [460, 525] on textarea at bounding box center [642, 567] width 860 height 98
paste textarea "436 336 [PERSON_NAME]"
drag, startPoint x: 244, startPoint y: 339, endPoint x: 13, endPoint y: 369, distance: 232.9
click at [244, 358] on input "text" at bounding box center [421, 373] width 418 height 30
paste input "FM 1581"
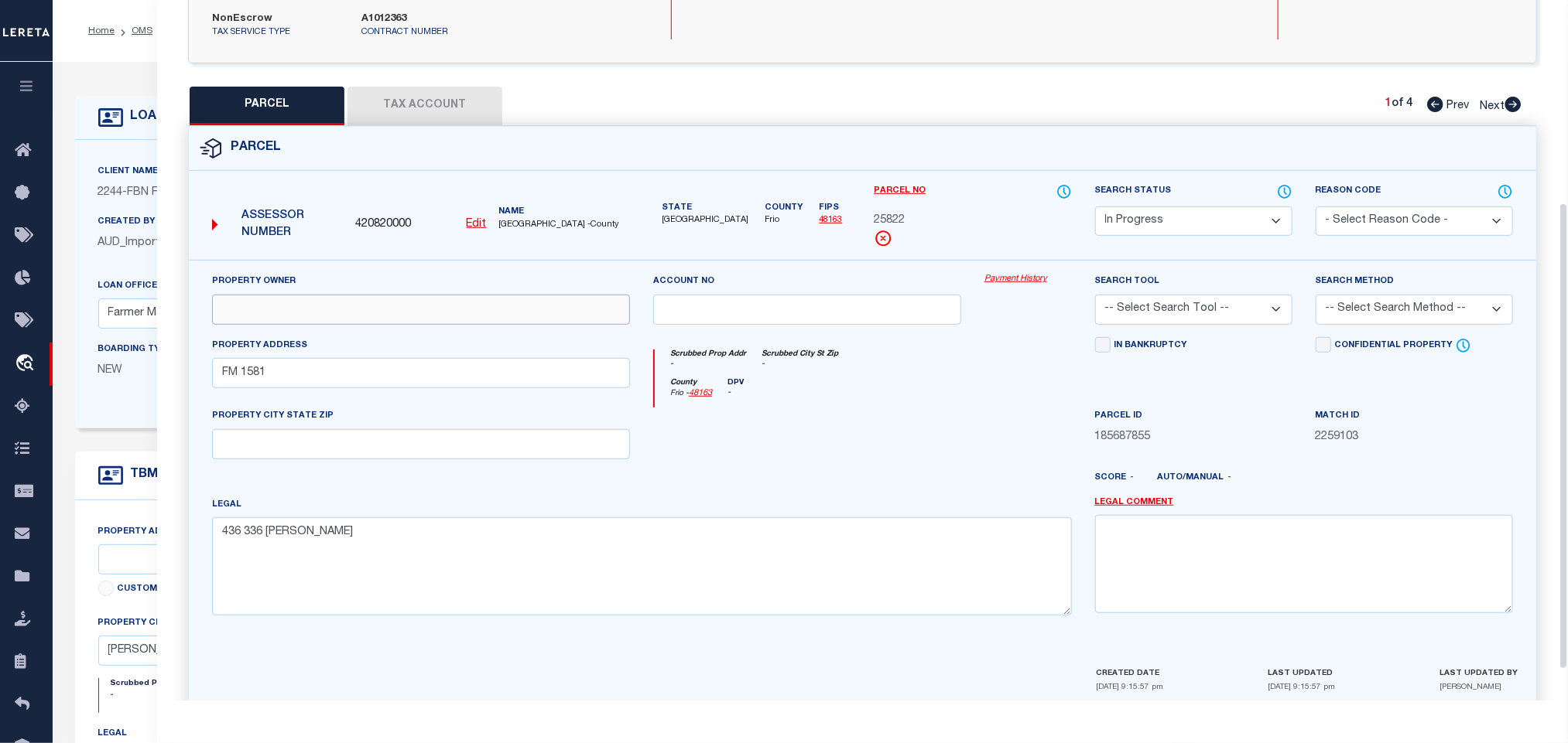
drag, startPoint x: 356, startPoint y: 290, endPoint x: 364, endPoint y: 288, distance: 8.2
click at [356, 295] on input "text" at bounding box center [421, 310] width 418 height 30
paste input "[PERSON_NAME]"
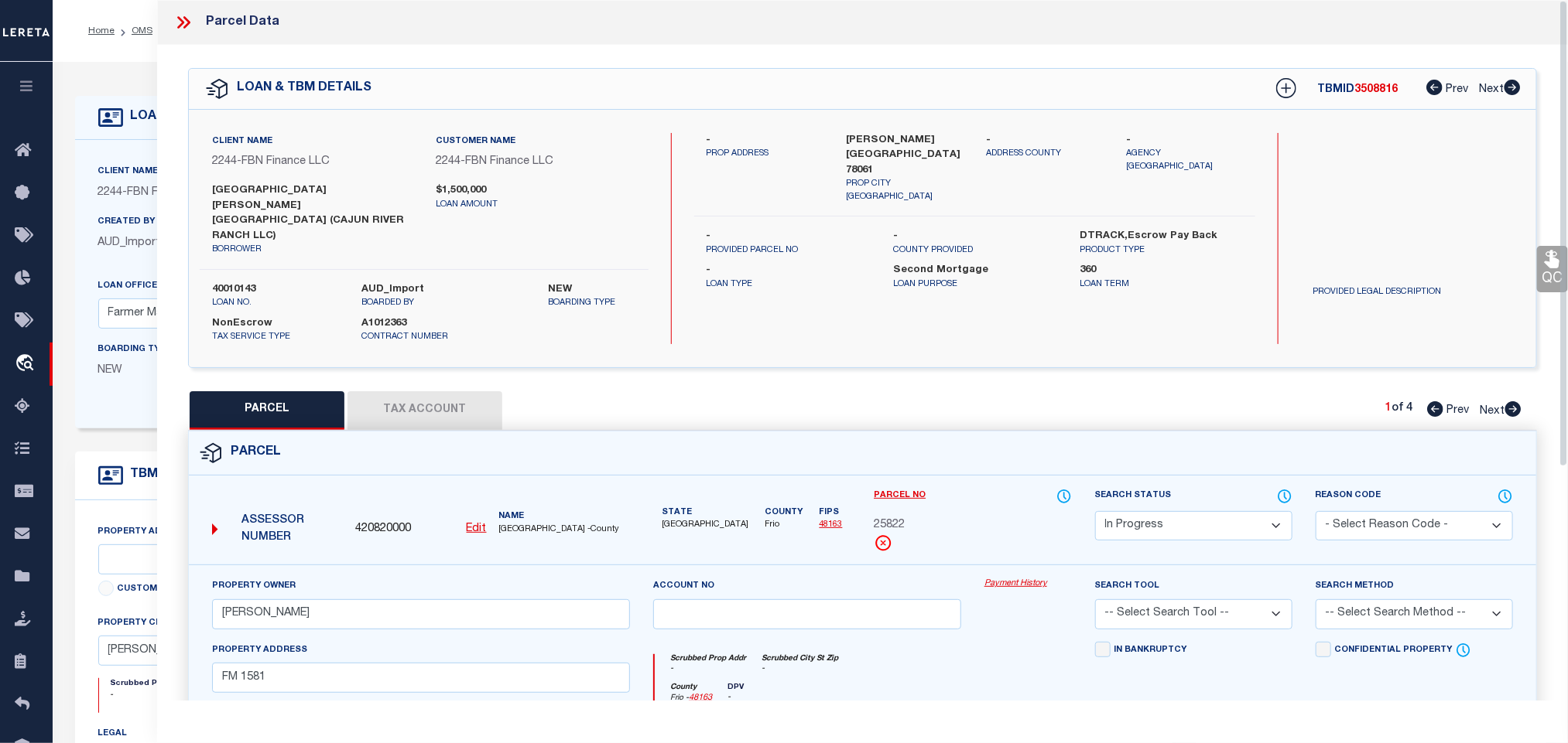
click at [860, 139] on label "[PERSON_NAME] [GEOGRAPHIC_DATA] 78061" at bounding box center [905, 156] width 117 height 46
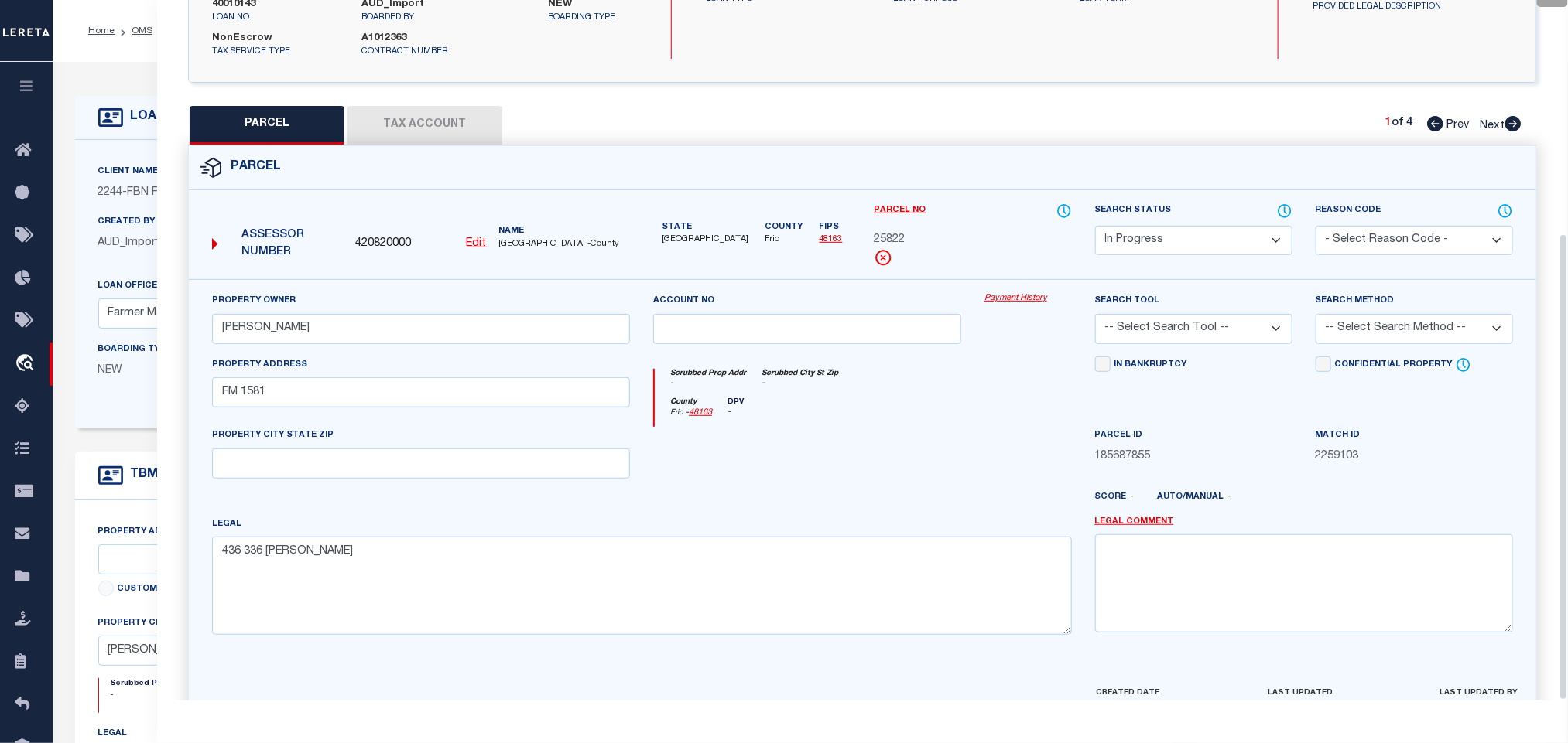
scroll to position [351, 0]
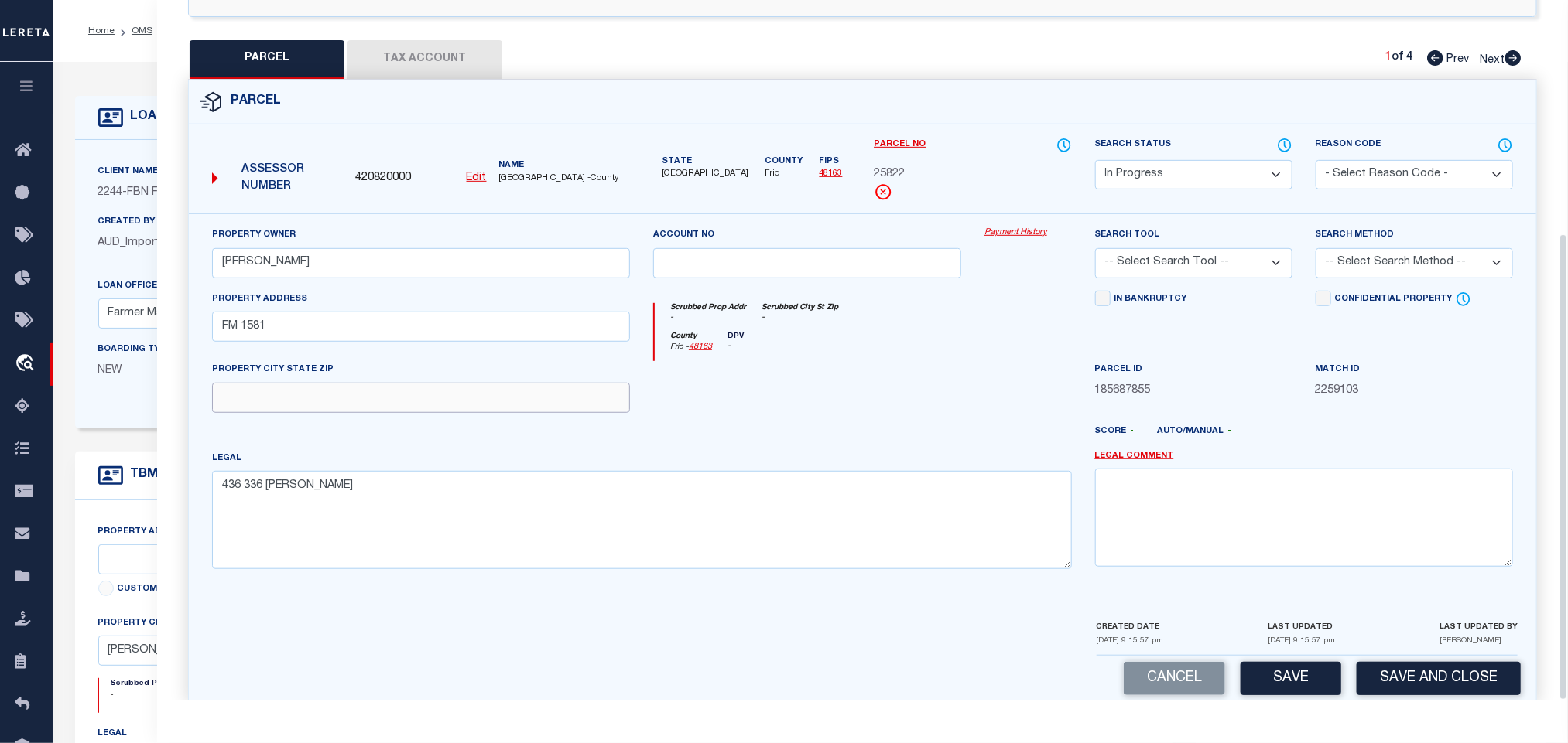
click at [476, 386] on input "text" at bounding box center [421, 398] width 418 height 30
paste input "[PERSON_NAME] [GEOGRAPHIC_DATA] 78061"
click at [1250, 248] on select "-- Select Search Tool -- 3rd Party Website Agency File Agency Website ATLS CNV-…" at bounding box center [1194, 263] width 197 height 30
click at [1095, 248] on select "-- Select Search Tool -- 3rd Party Website Agency File Agency Website ATLS CNV-…" at bounding box center [1194, 263] width 197 height 30
click at [1371, 248] on select "-- Select Search Method -- Property Address Legal Liability Info Provided" at bounding box center [1414, 263] width 197 height 30
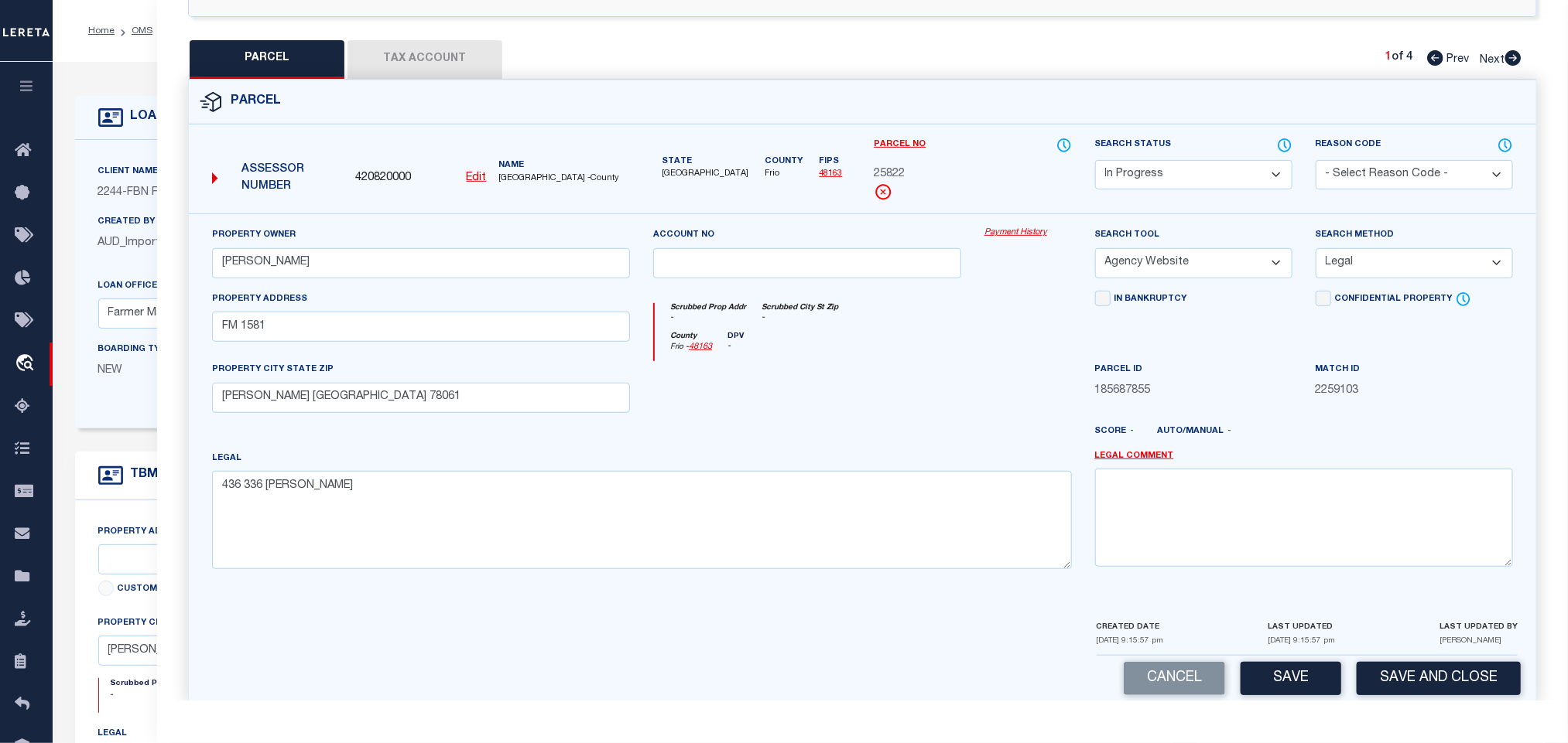
click at [1316, 248] on select "-- Select Search Method -- Property Address Legal Liability Info Provided" at bounding box center [1414, 263] width 197 height 30
click at [1321, 662] on button "Save" at bounding box center [1291, 678] width 101 height 33
click at [430, 40] on button "Tax Account" at bounding box center [425, 59] width 155 height 39
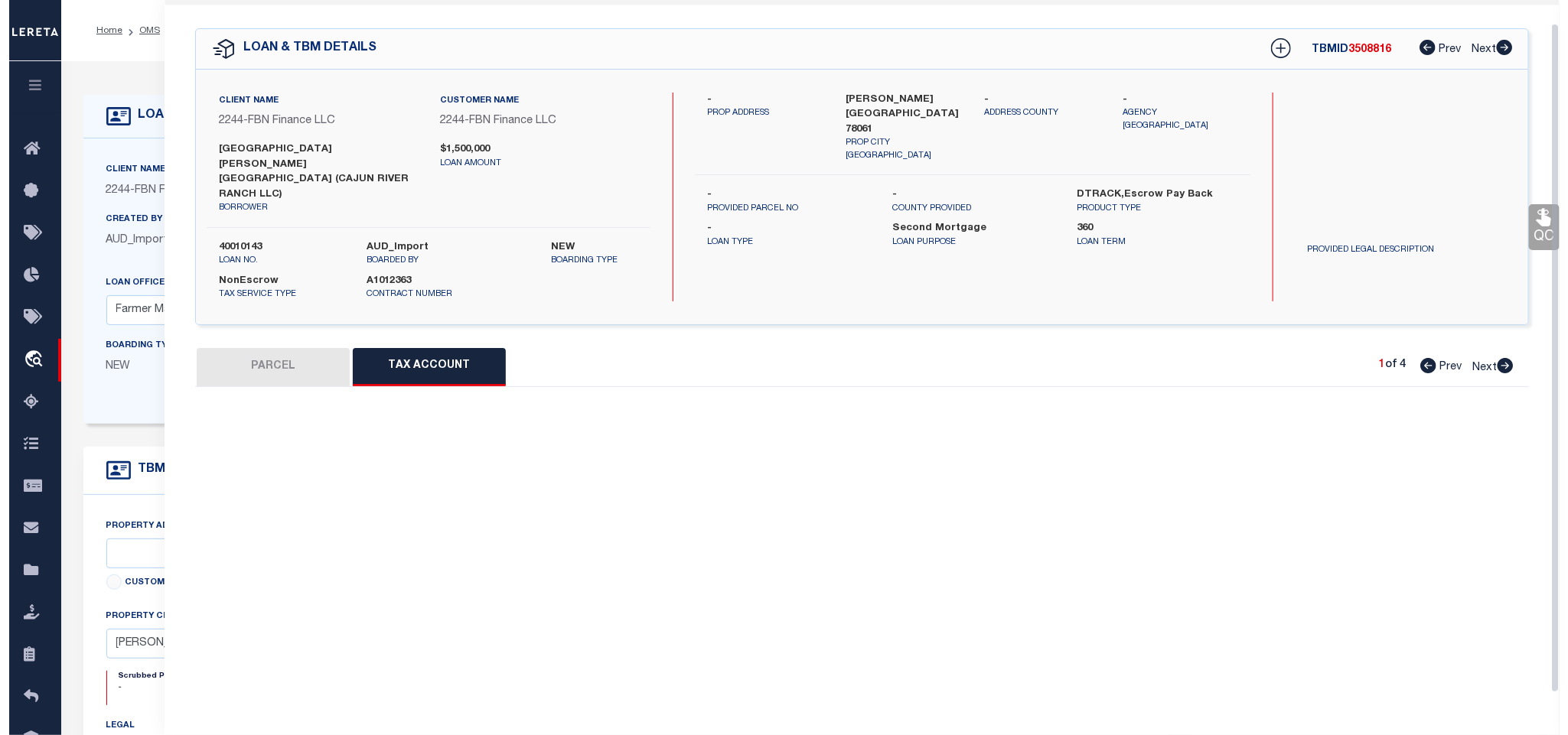
scroll to position [23, 0]
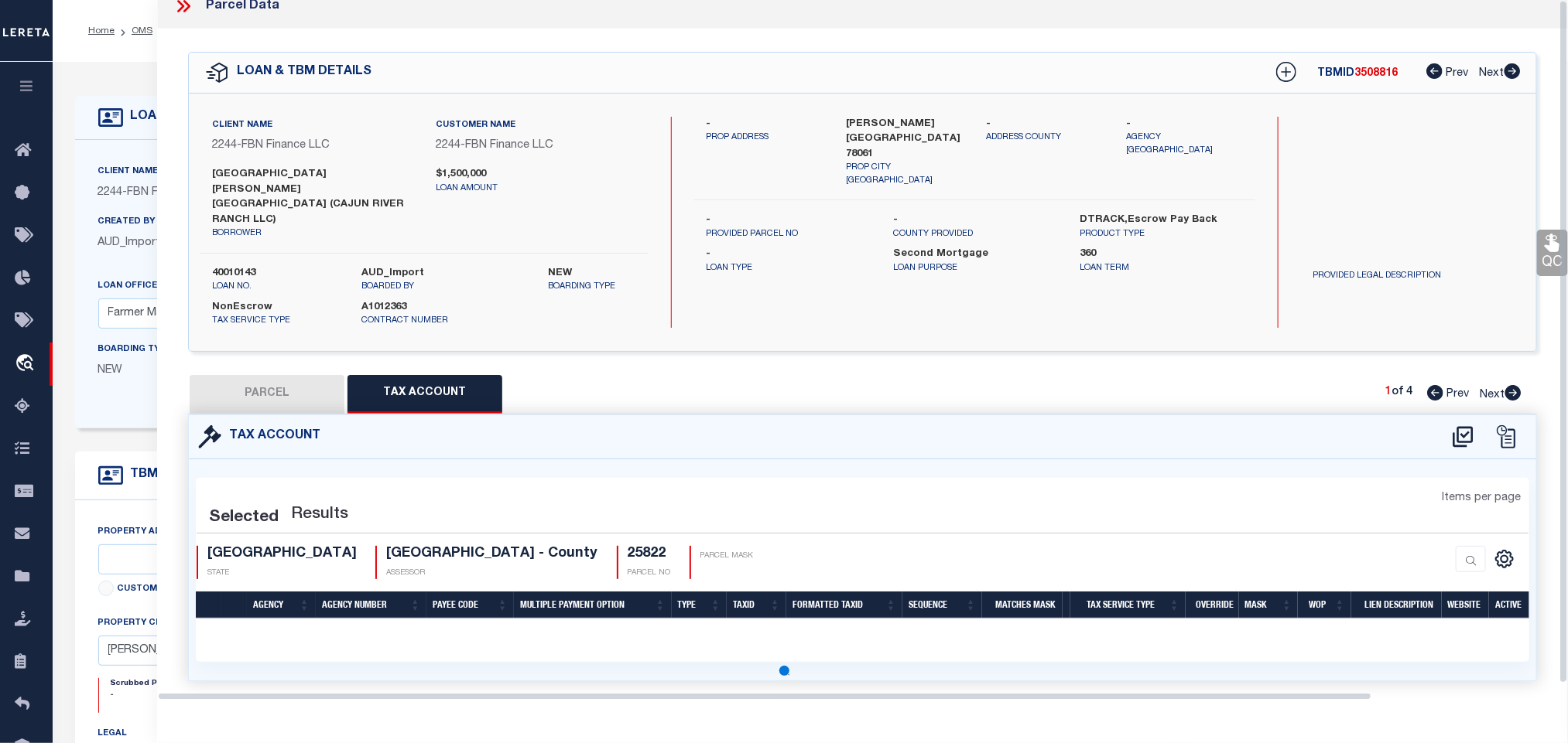
click at [1463, 425] on icon at bounding box center [1463, 437] width 25 height 24
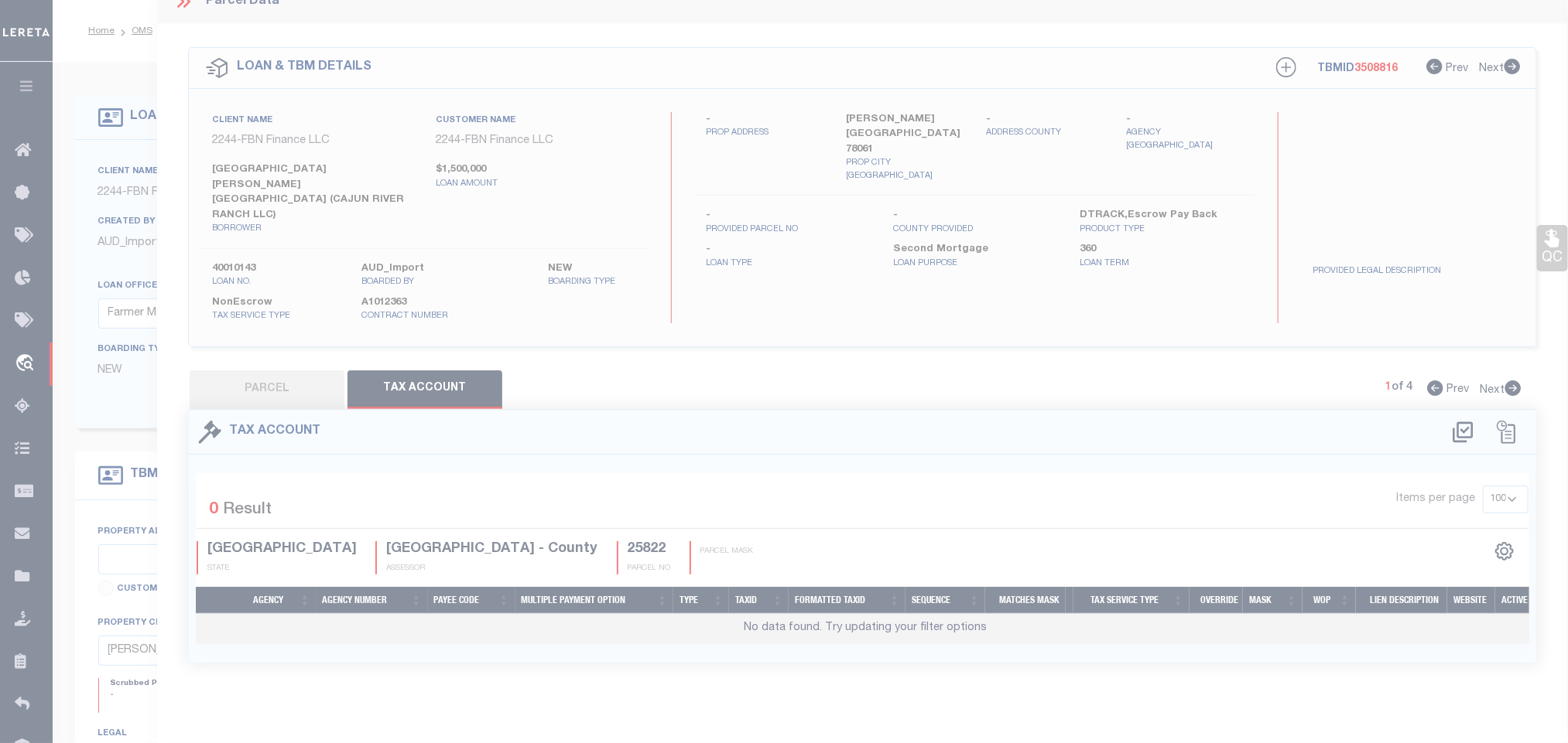
scroll to position [0, 0]
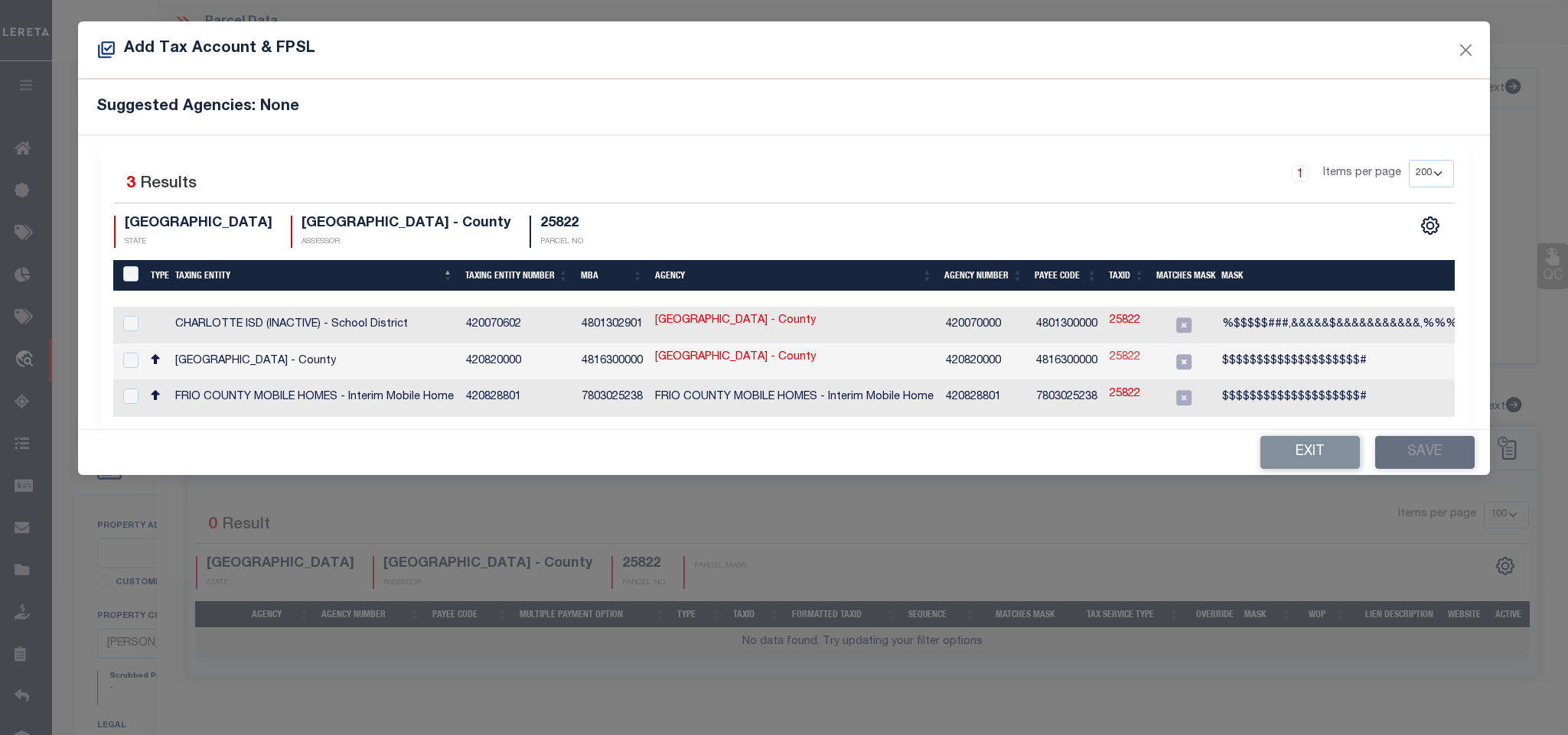
click at [1110, 356] on link "25822" at bounding box center [1125, 359] width 30 height 17
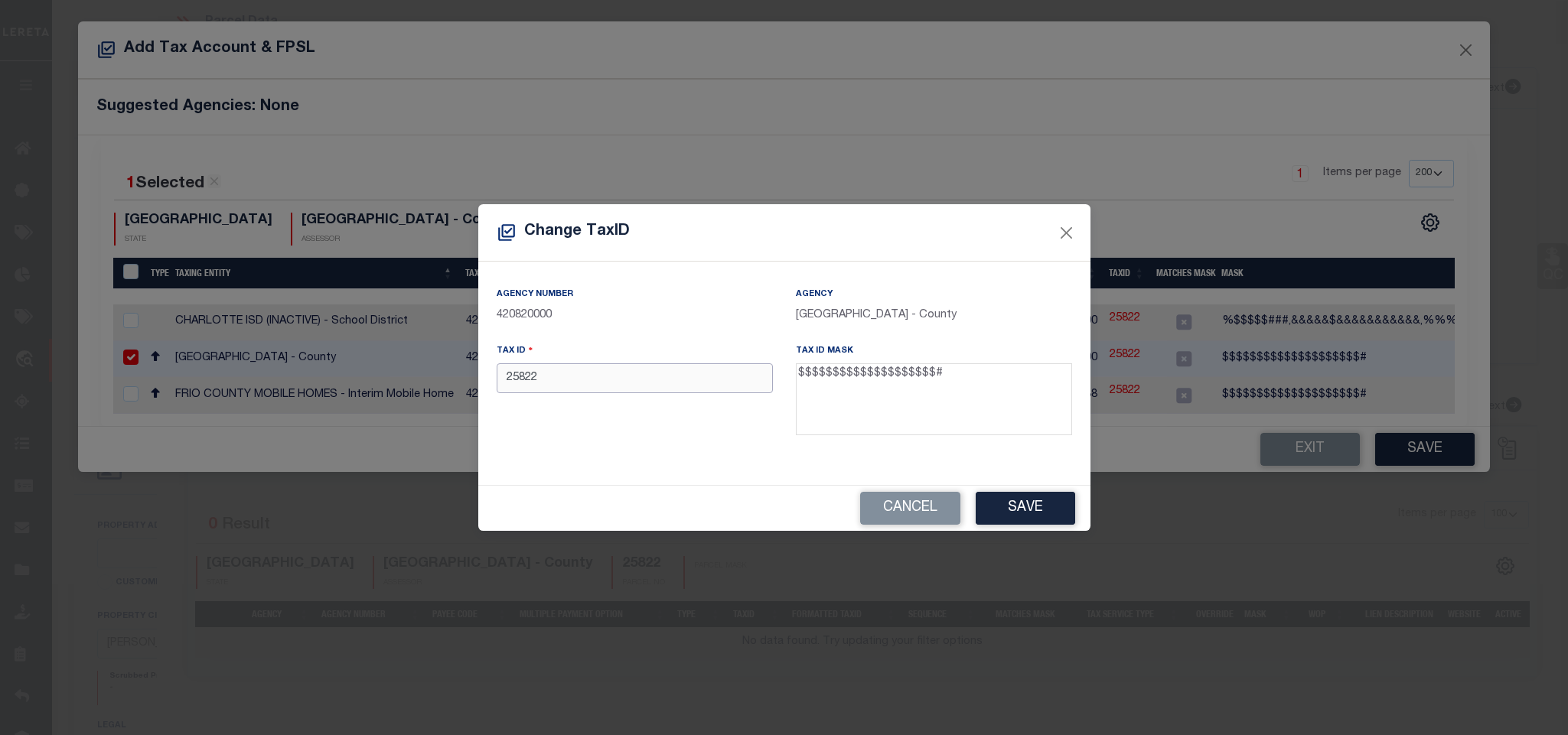
click at [634, 373] on input "25822" at bounding box center [634, 378] width 276 height 30
paste input "00300-00436-00400-000000"
click at [1047, 513] on button "Save" at bounding box center [1026, 508] width 100 height 33
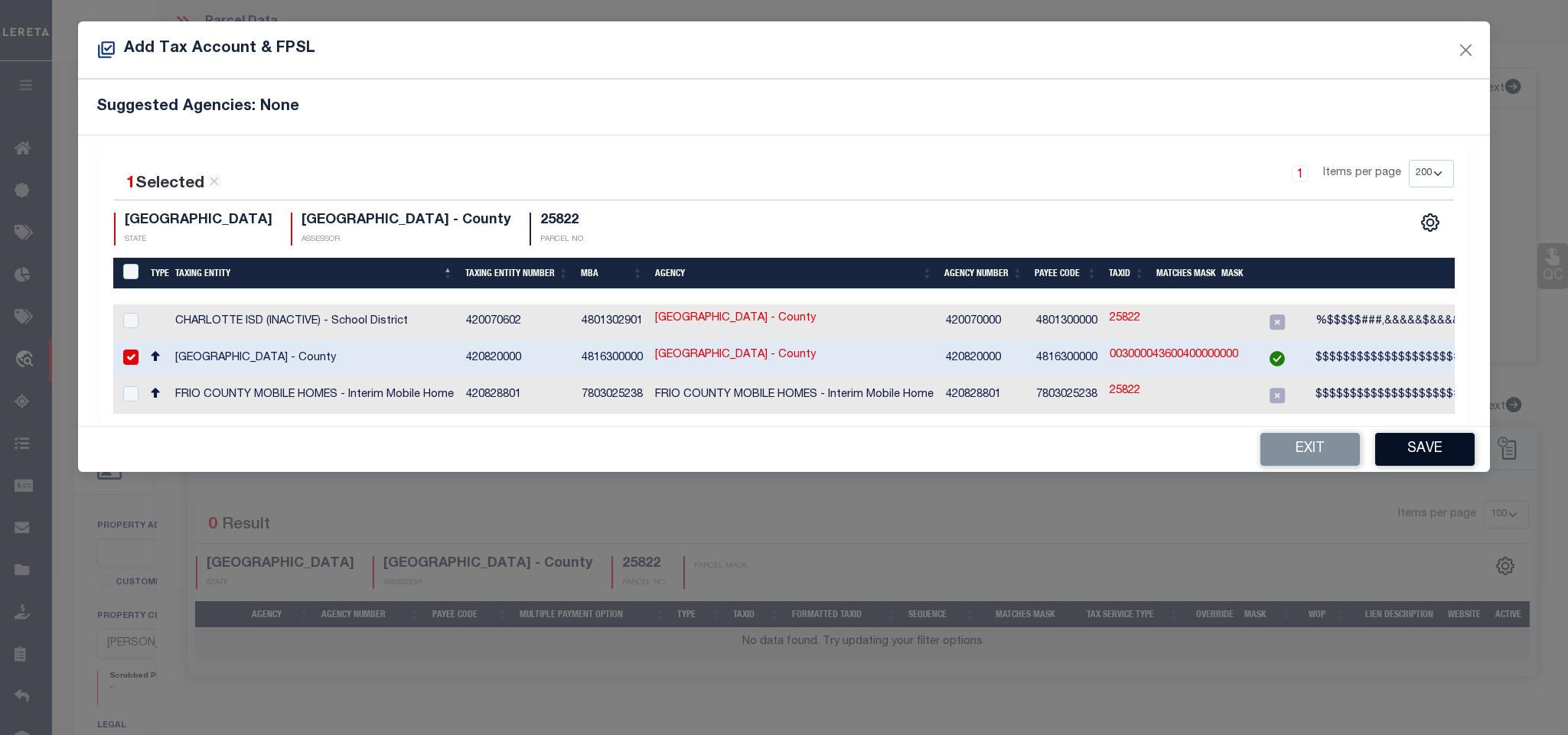
click at [1411, 452] on button "Save" at bounding box center [1425, 450] width 100 height 33
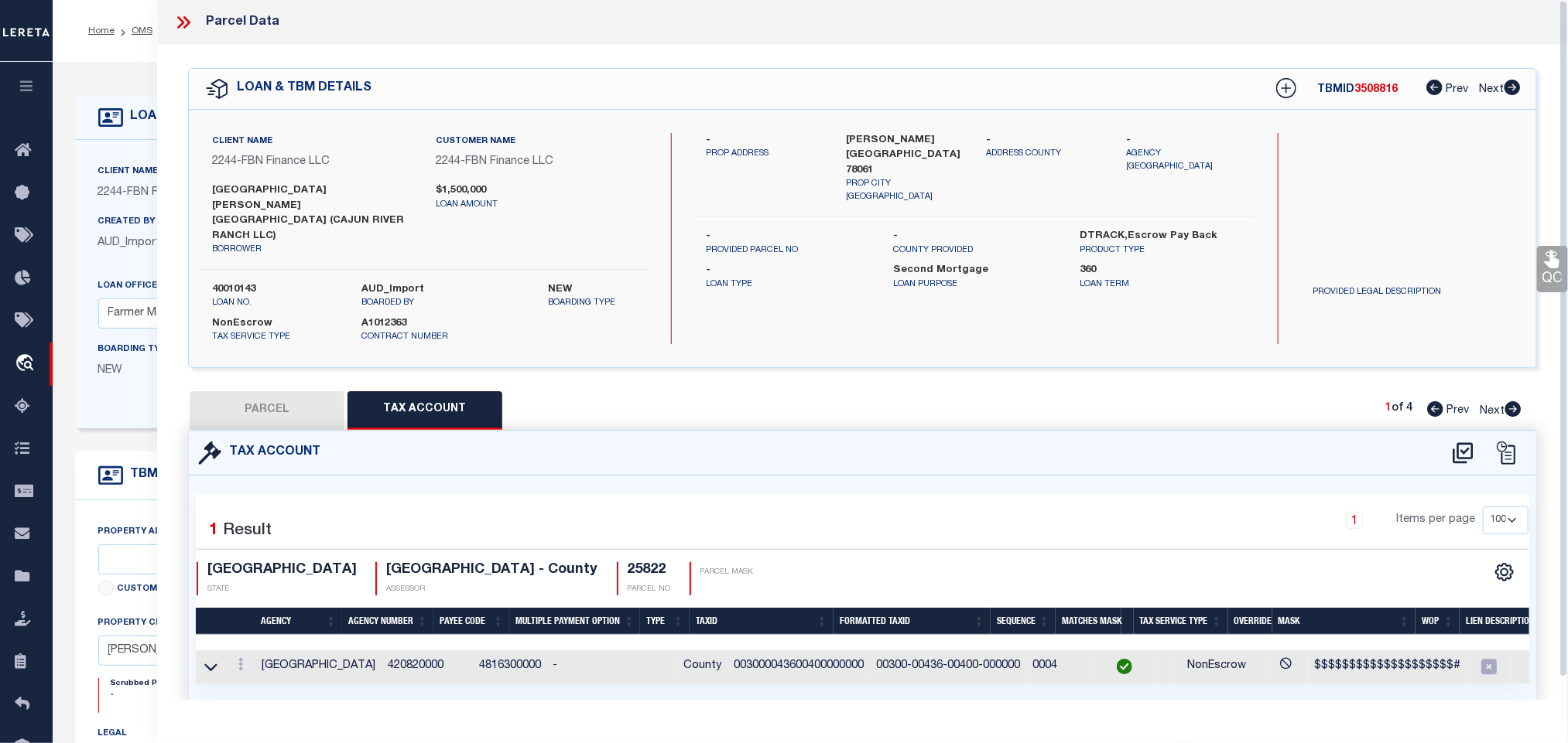
drag, startPoint x: 260, startPoint y: 376, endPoint x: 1161, endPoint y: 439, distance: 903.2
click at [260, 392] on button "PARCEL" at bounding box center [267, 411] width 155 height 39
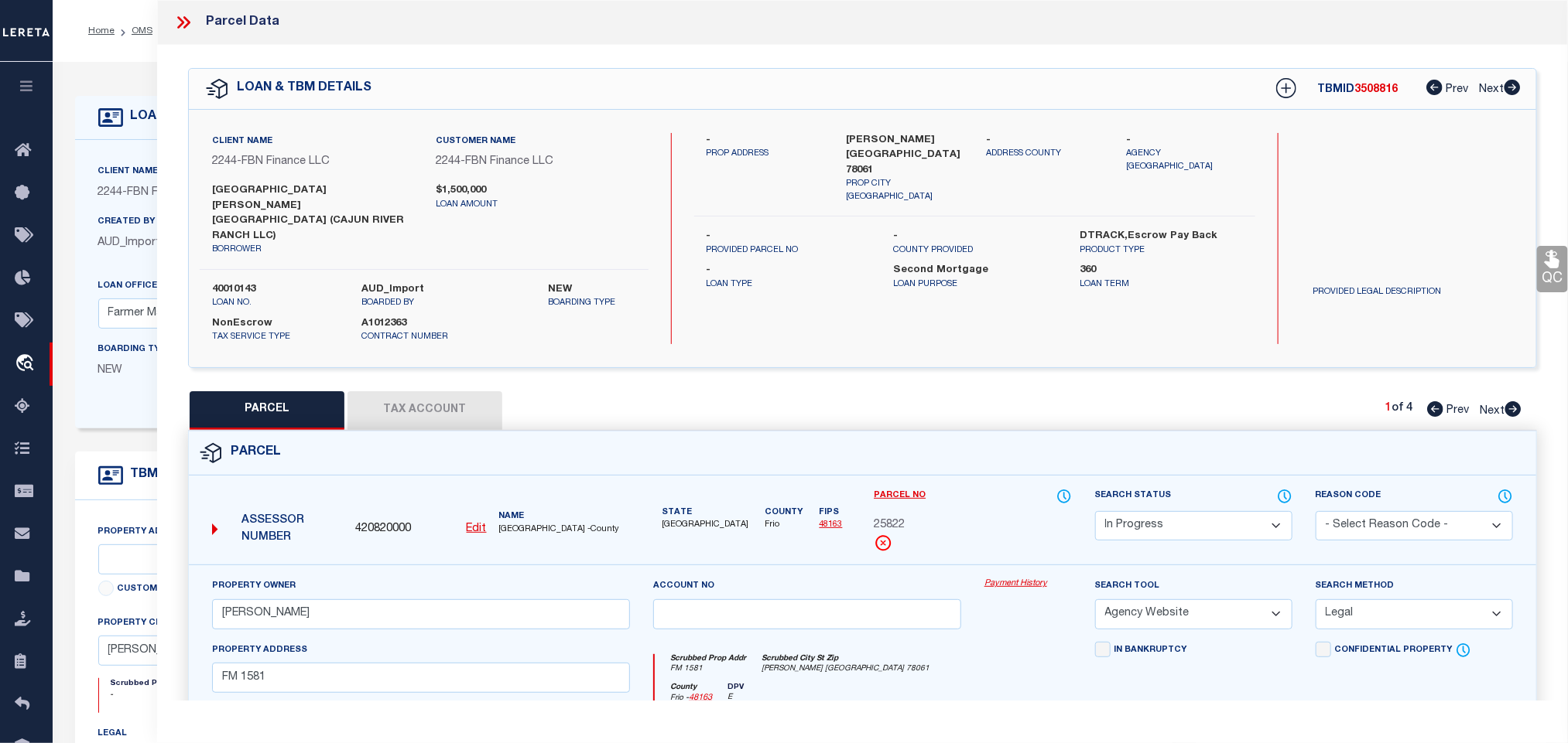
click at [1183, 511] on select "Automated Search Bad Parcel Complete Duplicate Parcel High Dollar Reporting In …" at bounding box center [1194, 526] width 197 height 30
click at [1095, 511] on select "Automated Search Bad Parcel Complete Duplicate Parcel High Dollar Reporting In …" at bounding box center [1194, 526] width 197 height 30
drag, startPoint x: 1191, startPoint y: 503, endPoint x: 1189, endPoint y: 488, distance: 15.1
click at [1191, 511] on select "Automated Search Bad Parcel Complete Duplicate Parcel High Dollar Reporting In …" at bounding box center [1194, 526] width 197 height 30
click at [1095, 511] on select "Automated Search Bad Parcel Complete Duplicate Parcel High Dollar Reporting In …" at bounding box center [1194, 526] width 197 height 30
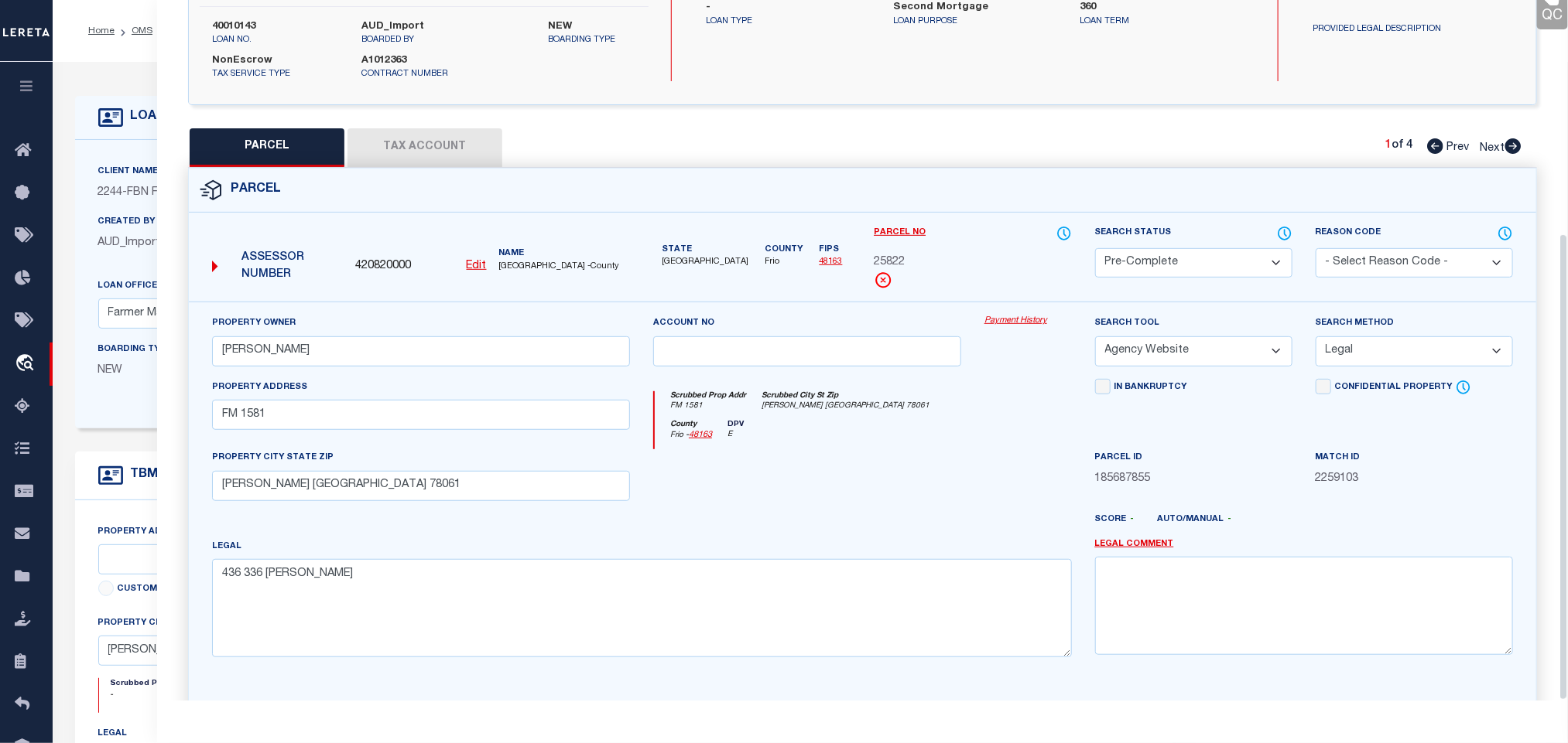
scroll to position [351, 0]
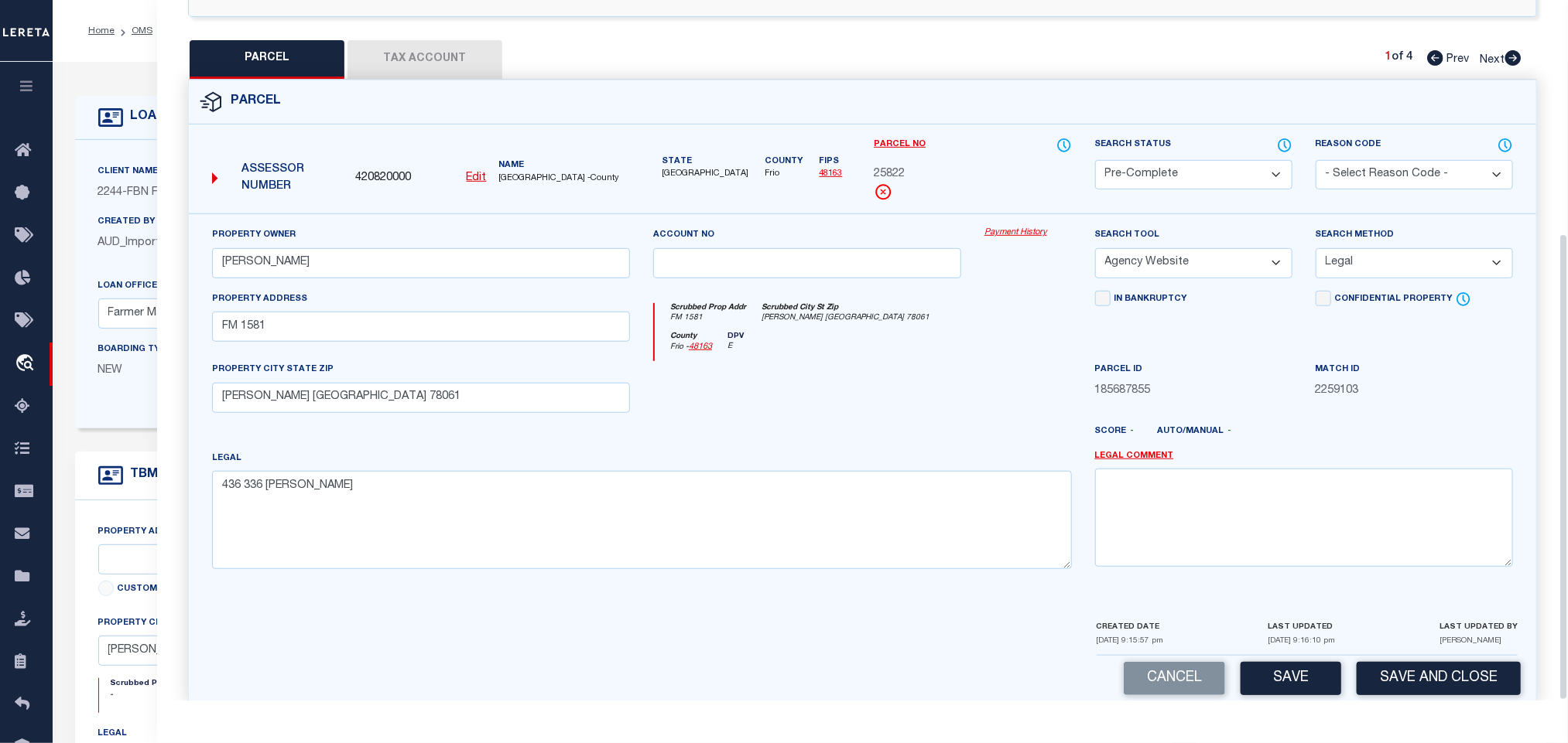
click at [1458, 700] on div "Parcel Data QC QC QC - Select Status - Ready to QC" at bounding box center [862, 350] width 1411 height 700
click at [1457, 668] on button "Save and Close" at bounding box center [1439, 678] width 164 height 33
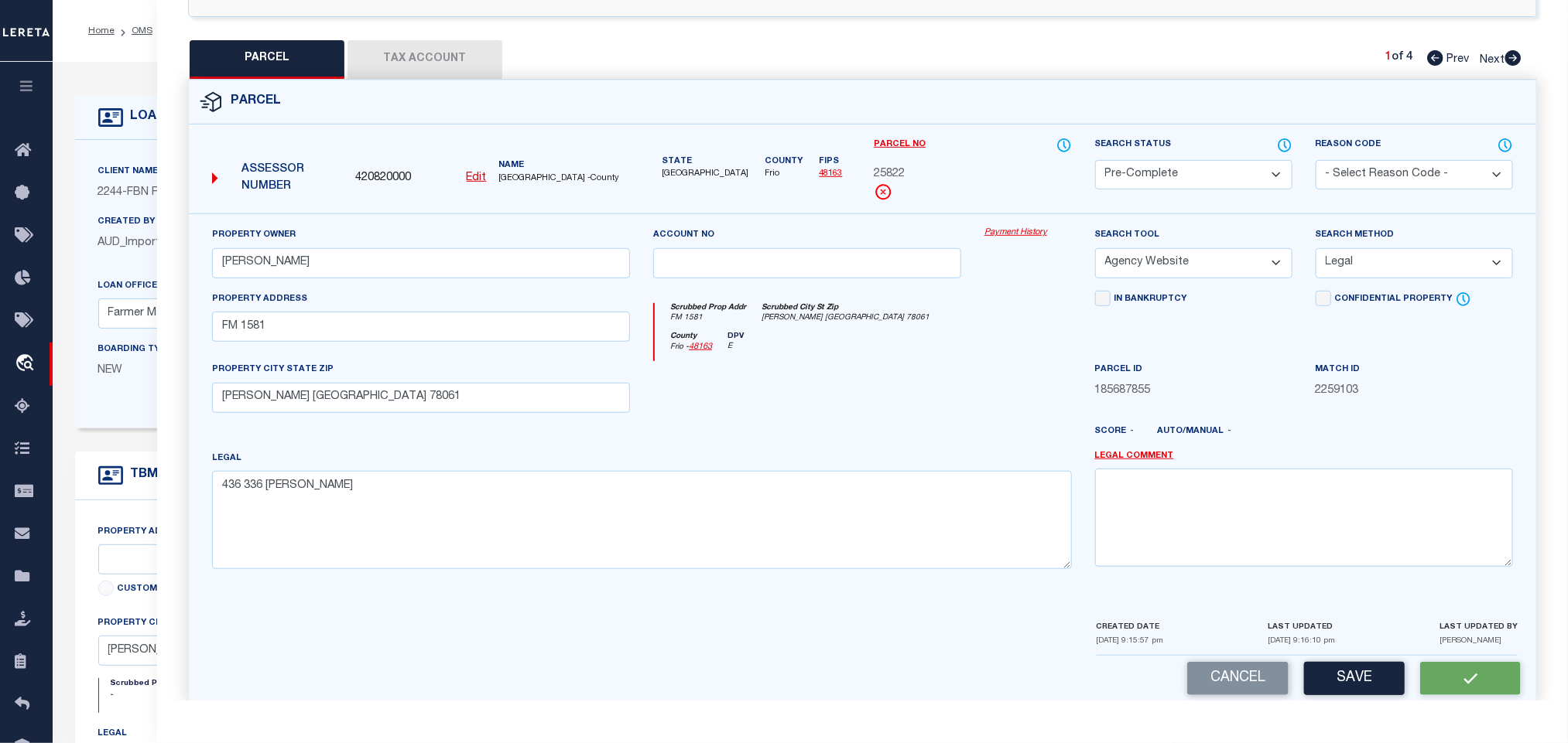
click at [377, 143] on div "Assessor Number 420820000 Edit Name [GEOGRAPHIC_DATA] -County" at bounding box center [421, 173] width 430 height 60
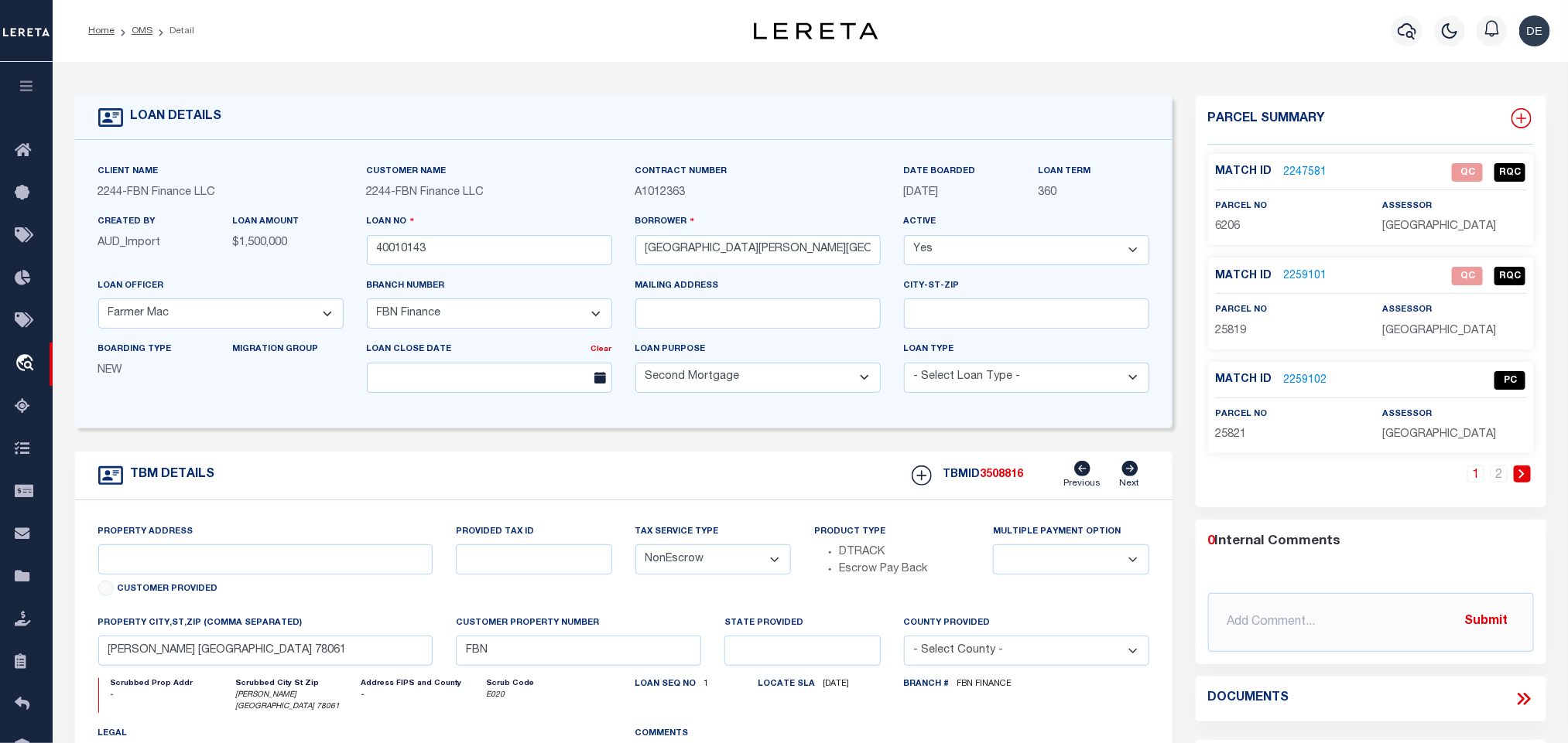
click at [1521, 116] on icon at bounding box center [1521, 118] width 10 height 10
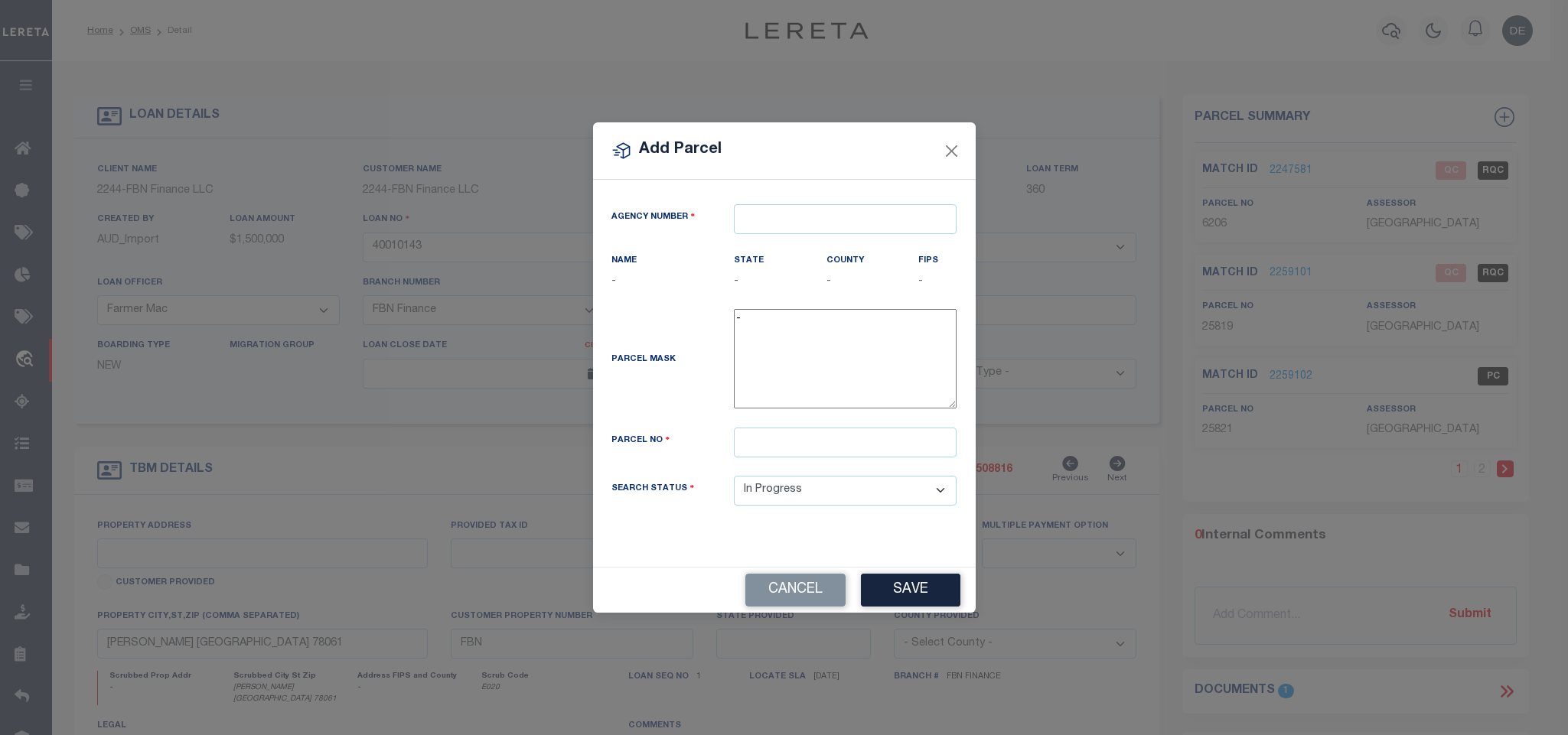
click at [818, 212] on input "text" at bounding box center [845, 219] width 223 height 30
paste input "420820000"
click at [802, 236] on div "420820000 : [GEOGRAPHIC_DATA]" at bounding box center [845, 253] width 221 height 44
drag, startPoint x: 939, startPoint y: 447, endPoint x: 937, endPoint y: 578, distance: 131.0
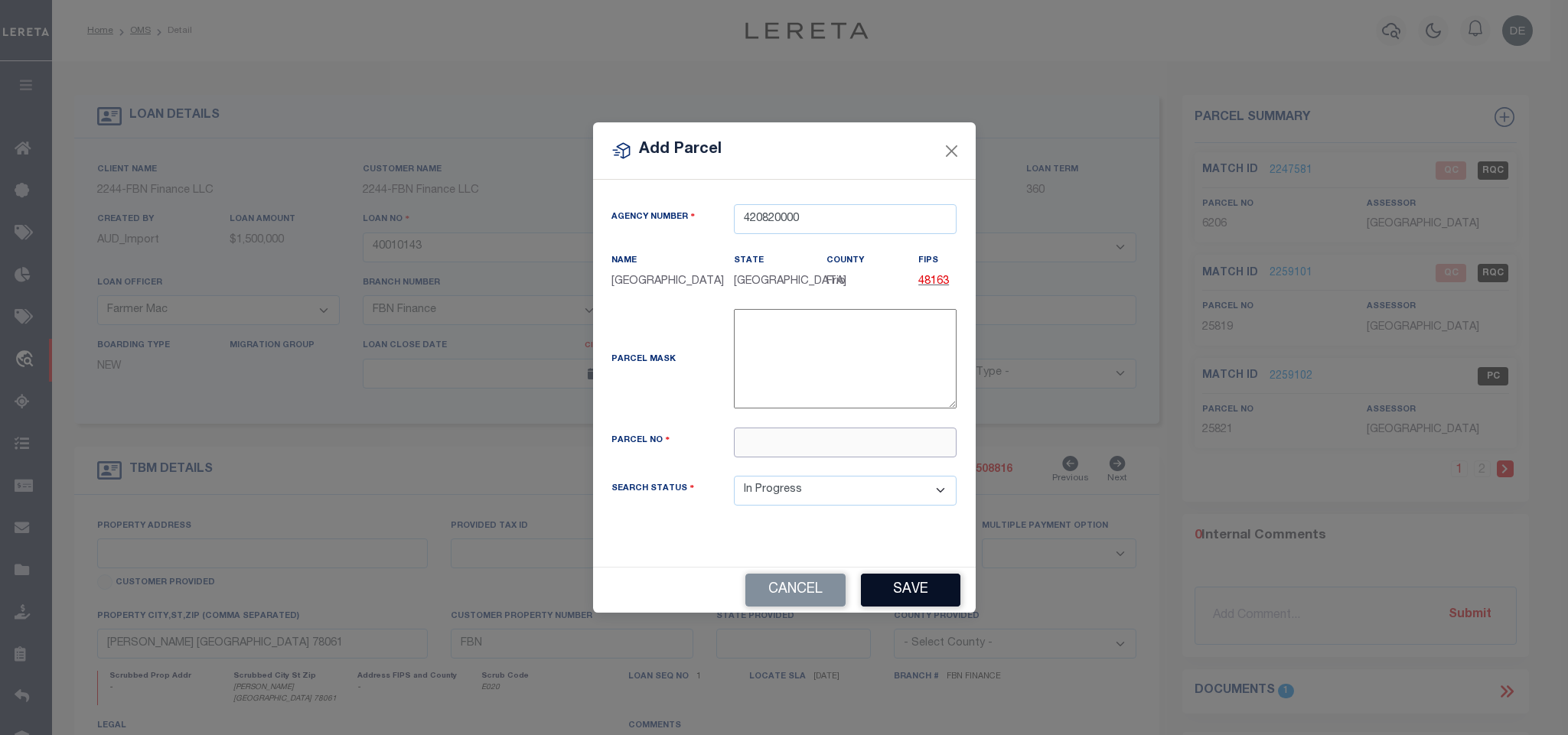
click at [939, 447] on input "text" at bounding box center [845, 443] width 223 height 30
paste input "25823"
click at [934, 595] on button "Save" at bounding box center [910, 590] width 100 height 33
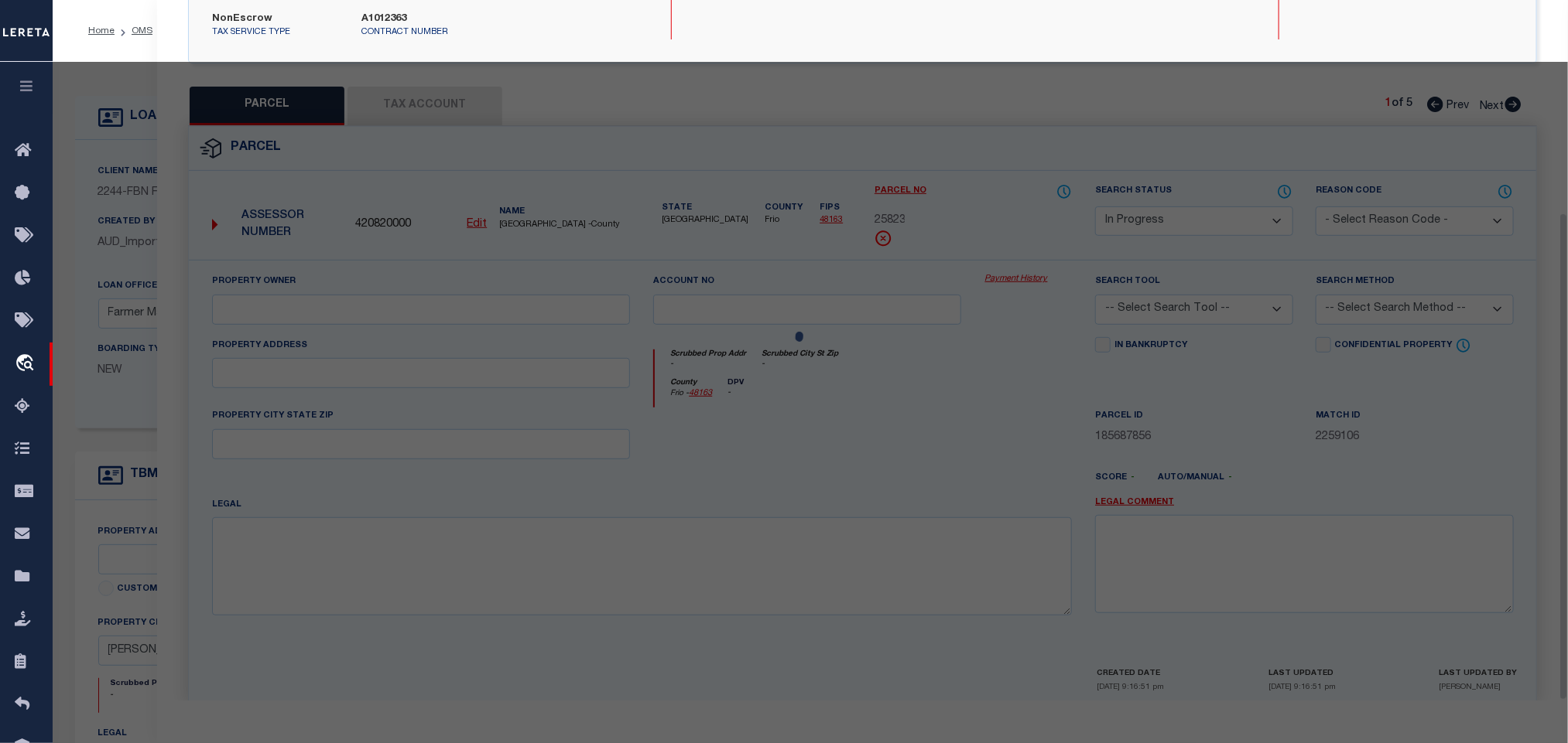
scroll to position [305, 0]
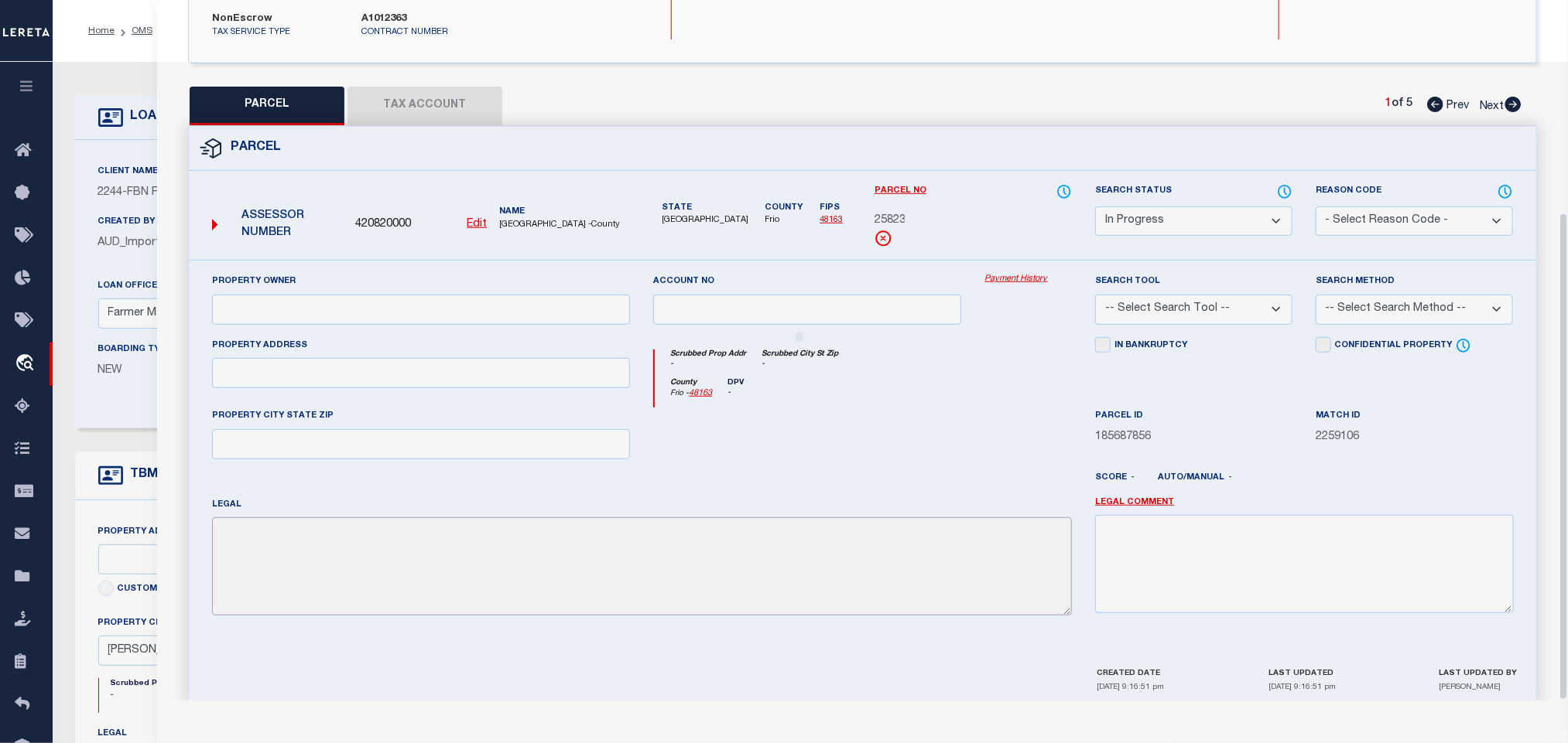
click at [398, 520] on textarea at bounding box center [642, 567] width 860 height 98
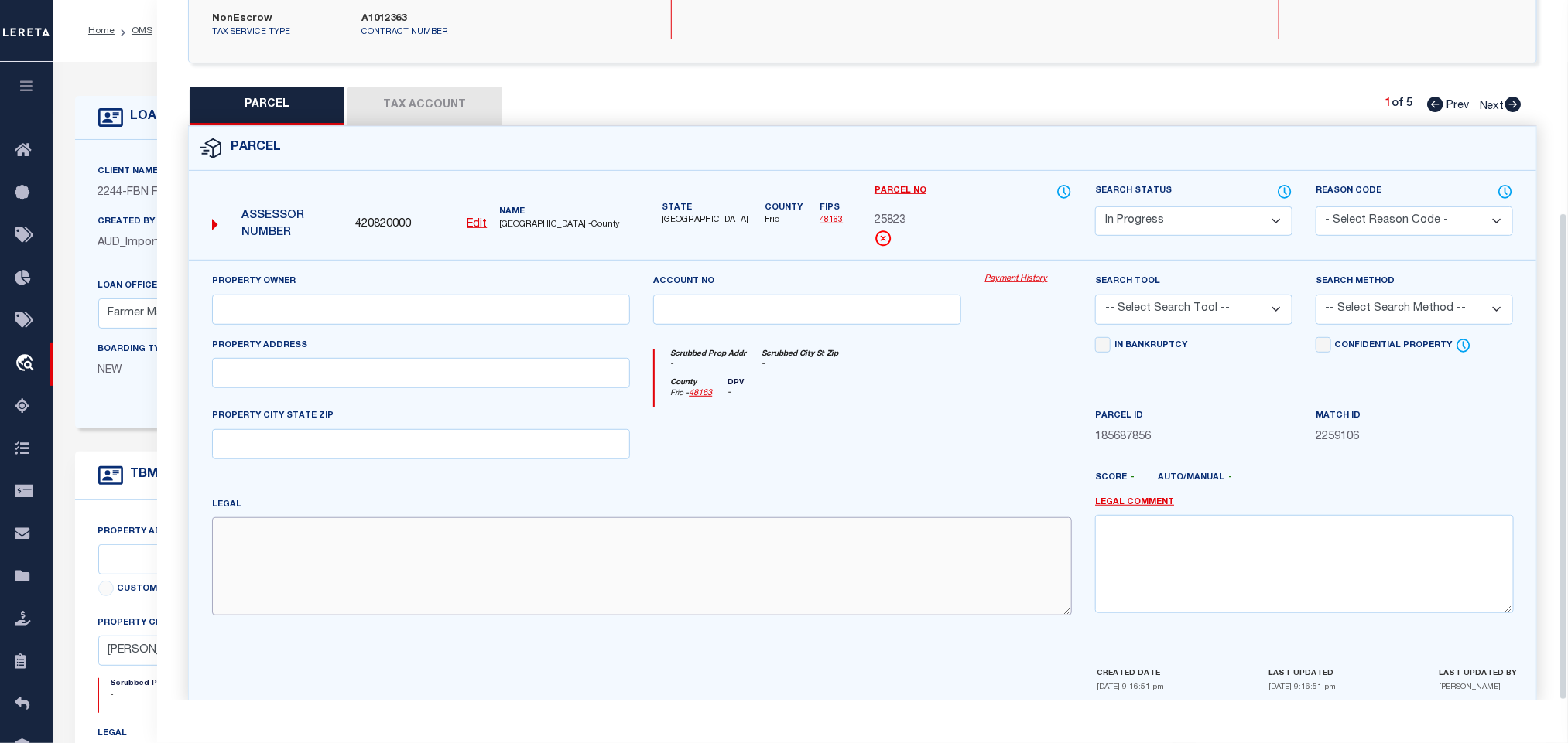
paste textarea "266 336 [PERSON_NAME]"
drag, startPoint x: 386, startPoint y: 358, endPoint x: 6, endPoint y: 448, distance: 390.5
click at [386, 358] on input "text" at bounding box center [421, 373] width 418 height 30
paste input "FM 1581"
click at [463, 295] on input "text" at bounding box center [421, 310] width 418 height 30
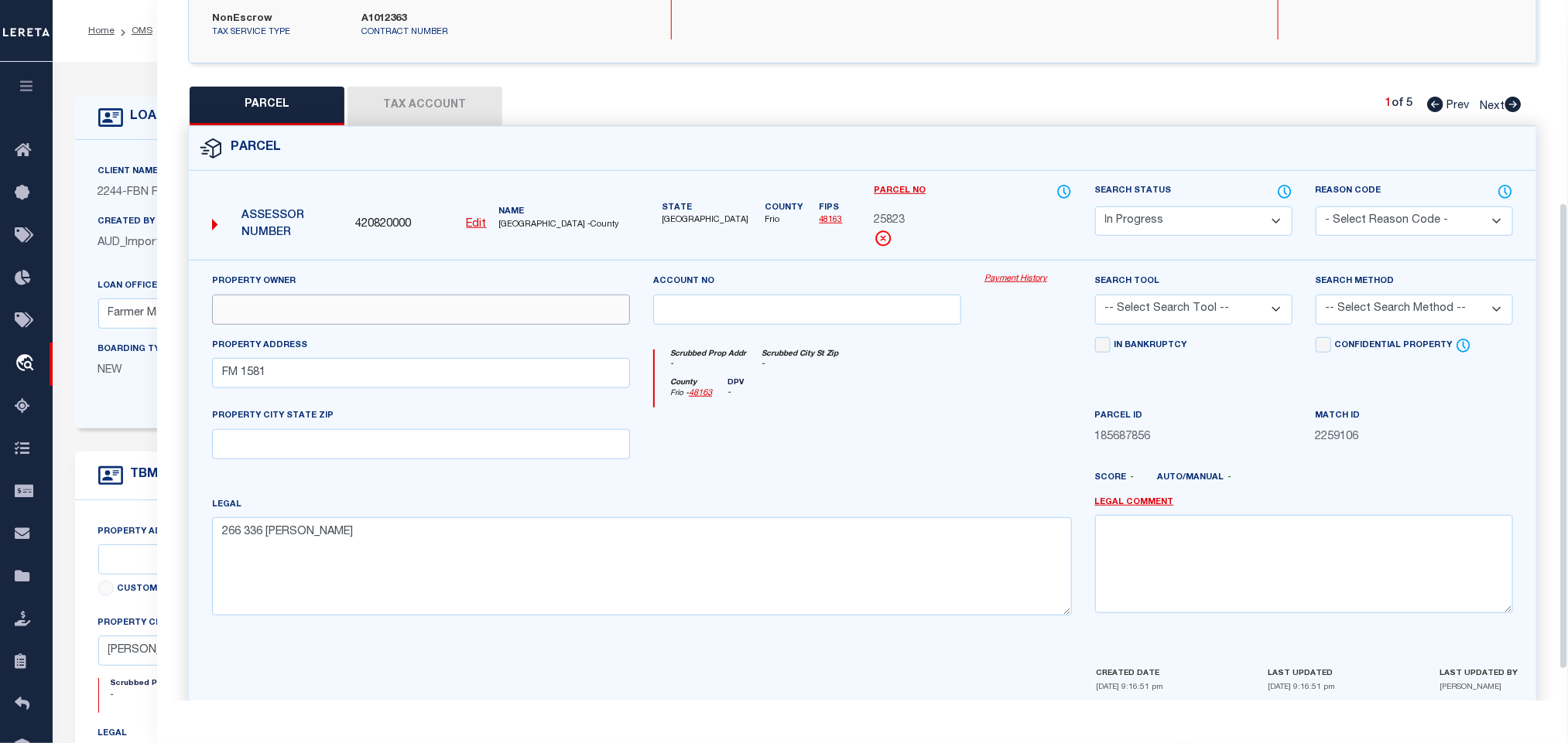
paste input "[PERSON_NAME]"
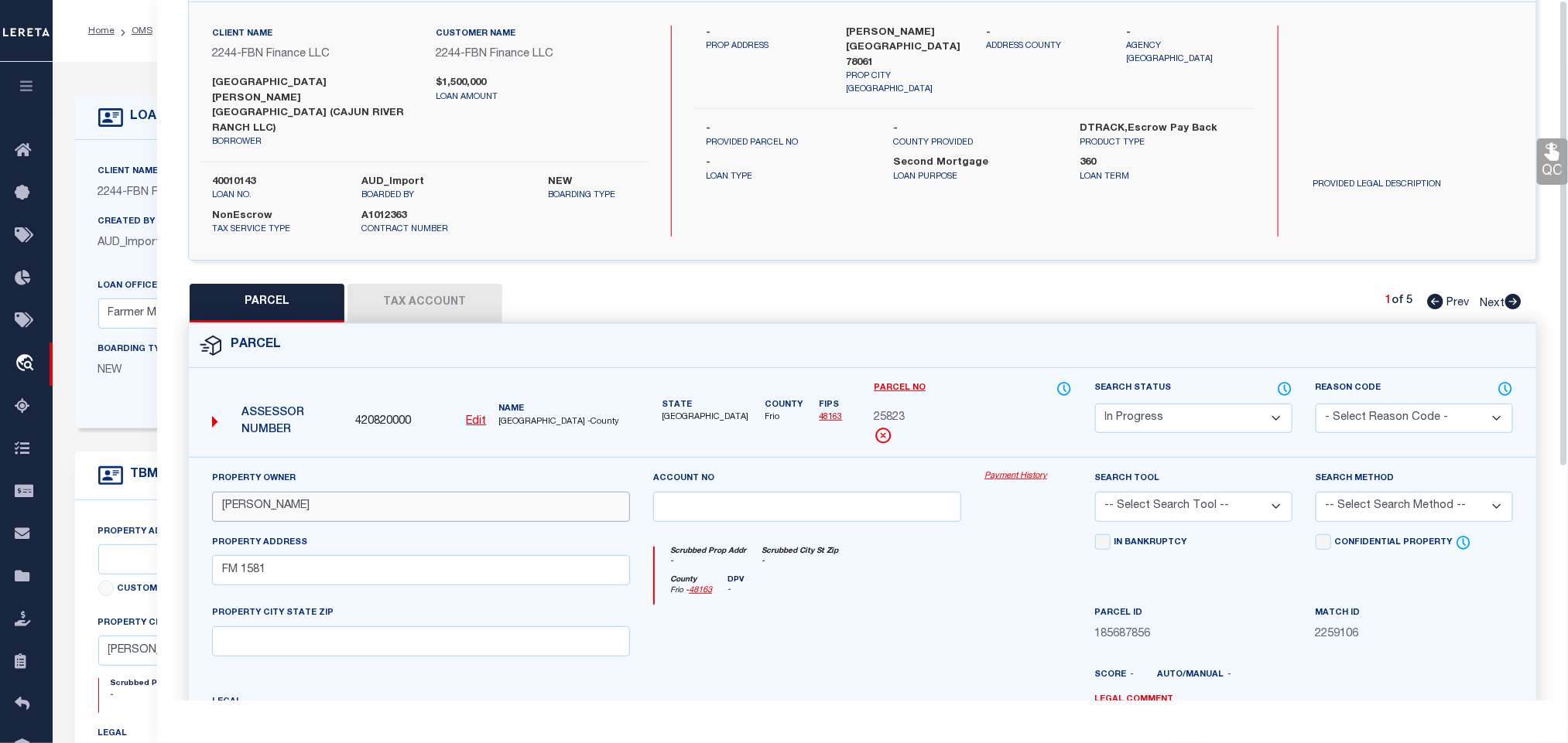
scroll to position [0, 0]
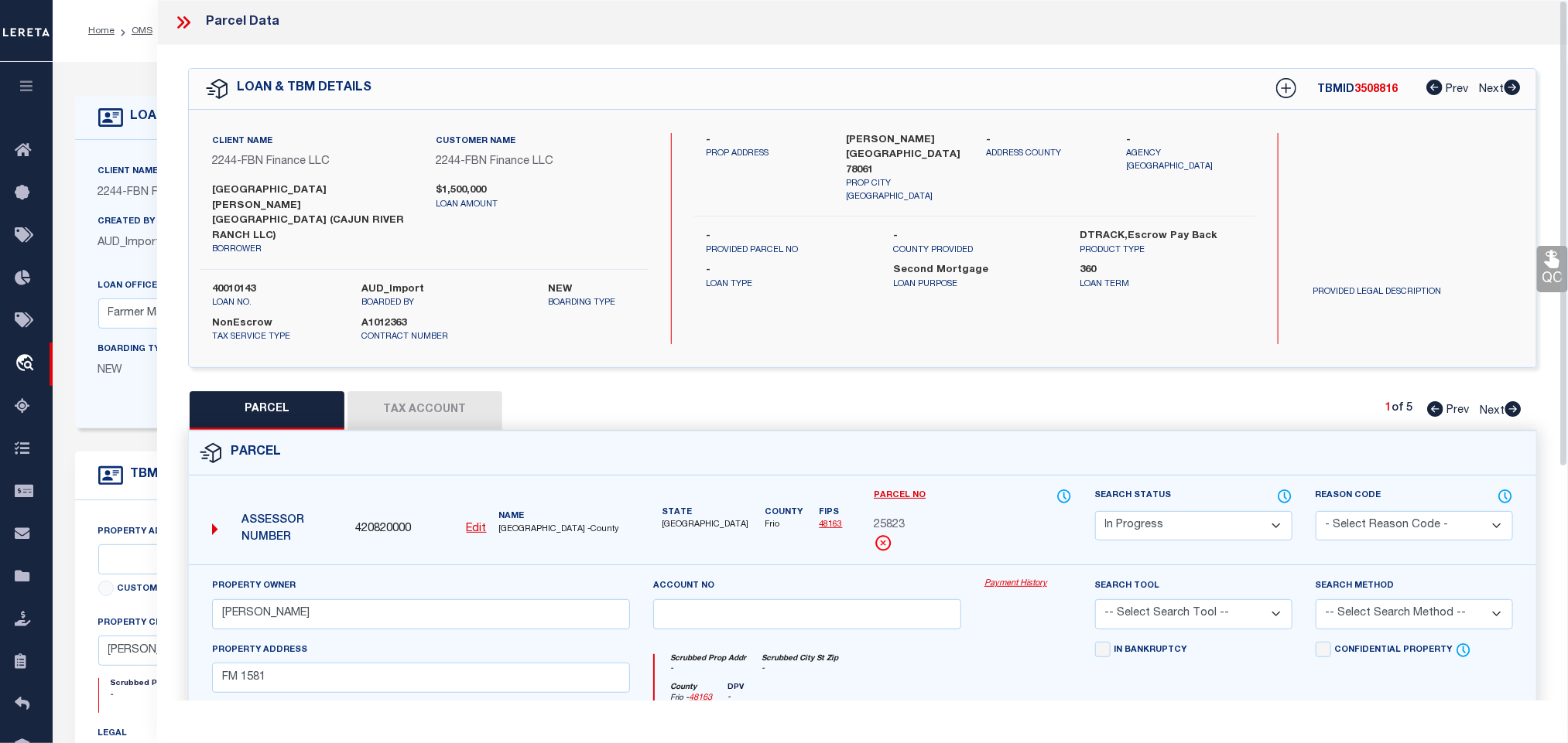
click at [878, 118] on div "Client Name 2244 - FBN Finance LLC Customer Name 2244 - FBN Finance LLC borrowe…" at bounding box center [862, 238] width 1347 height 258
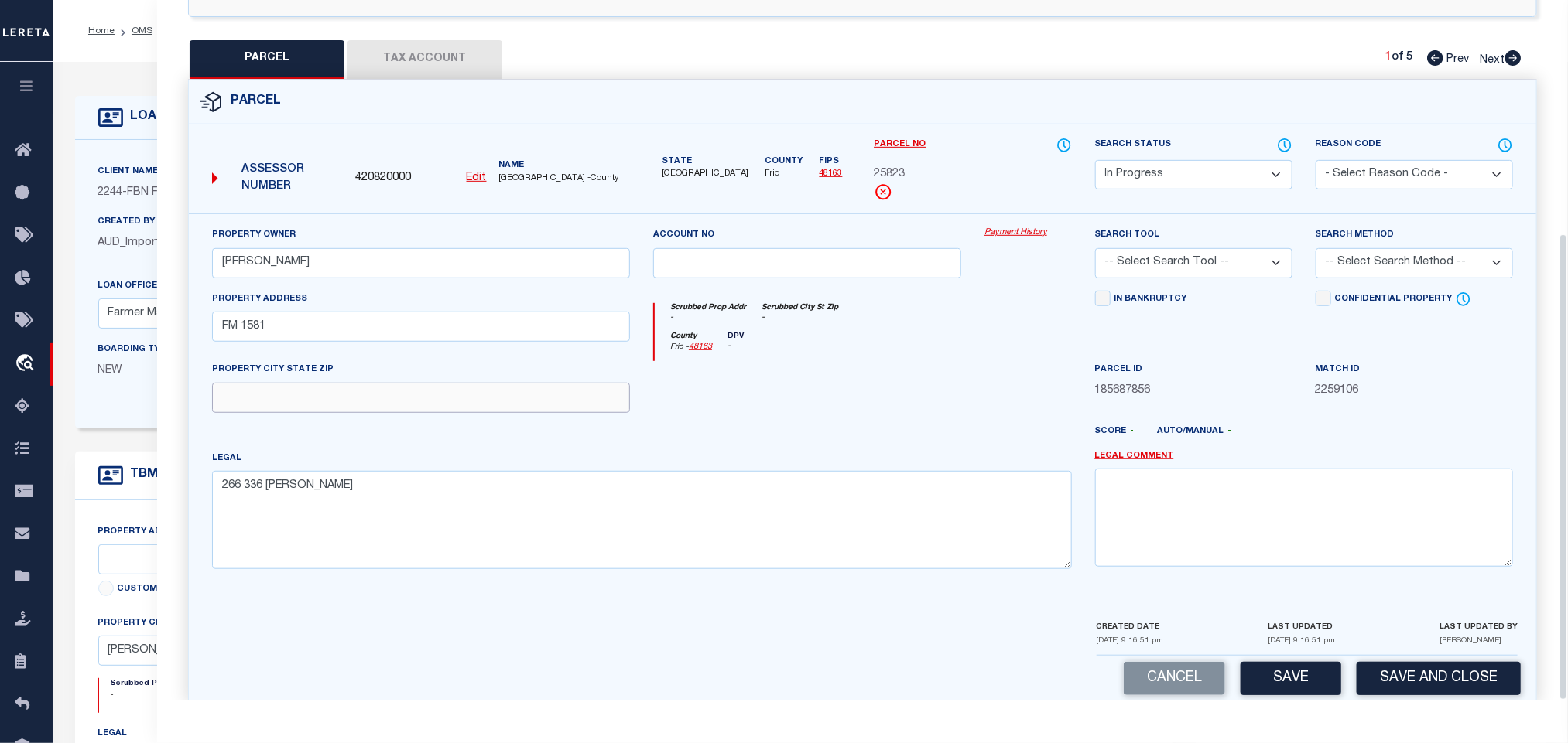
drag, startPoint x: 513, startPoint y: 384, endPoint x: 825, endPoint y: 300, distance: 323.1
click at [513, 384] on input "text" at bounding box center [421, 398] width 418 height 30
paste input "[PERSON_NAME] [GEOGRAPHIC_DATA] 78061"
click at [1240, 248] on select "-- Select Search Tool -- 3rd Party Website Agency File Agency Website ATLS CNV-…" at bounding box center [1194, 263] width 197 height 30
click at [1095, 248] on select "-- Select Search Tool -- 3rd Party Website Agency File Agency Website ATLS CNV-…" at bounding box center [1194, 263] width 197 height 30
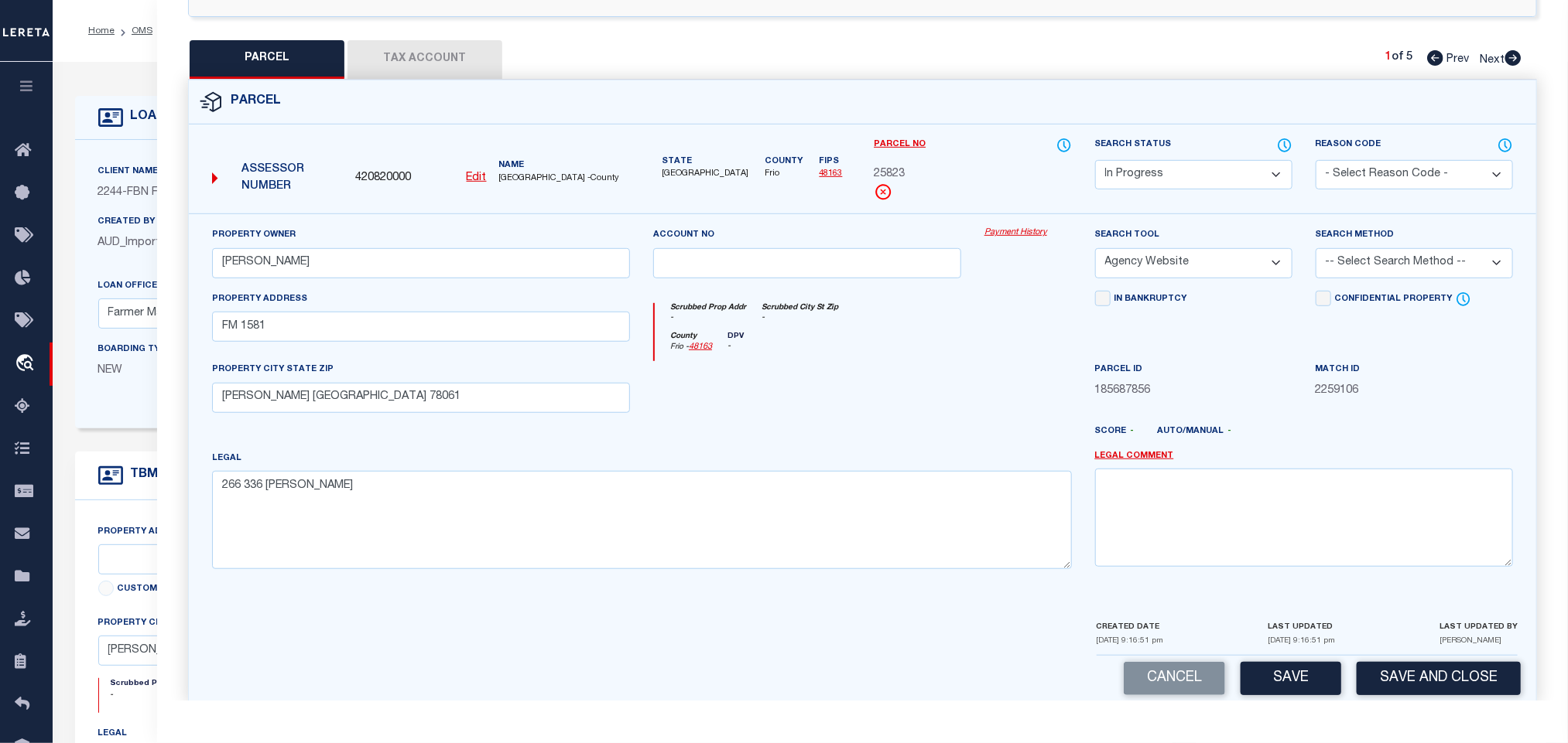
drag, startPoint x: 1377, startPoint y: 236, endPoint x: 1378, endPoint y: 249, distance: 13.0
click at [1377, 248] on select "-- Select Search Method -- Property Address Legal Liability Info Provided" at bounding box center [1414, 263] width 197 height 30
click at [1316, 248] on select "-- Select Search Method -- Property Address Legal Liability Info Provided" at bounding box center [1414, 263] width 197 height 30
click at [1302, 675] on div "Cancel Save Save and Close" at bounding box center [862, 679] width 1347 height 46
click at [1309, 662] on button "Save" at bounding box center [1291, 678] width 101 height 33
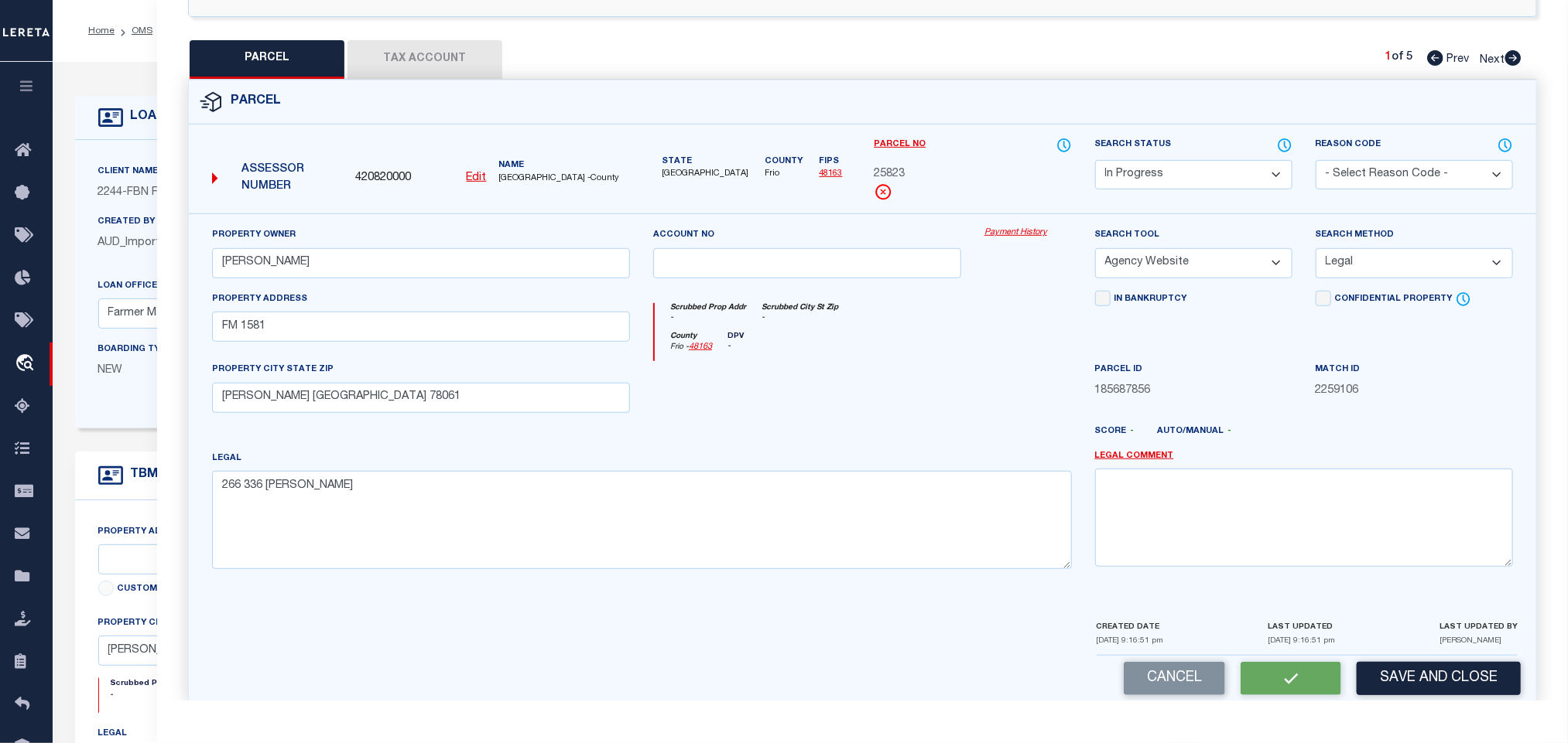
click at [400, 40] on button "Tax Account" at bounding box center [425, 59] width 155 height 39
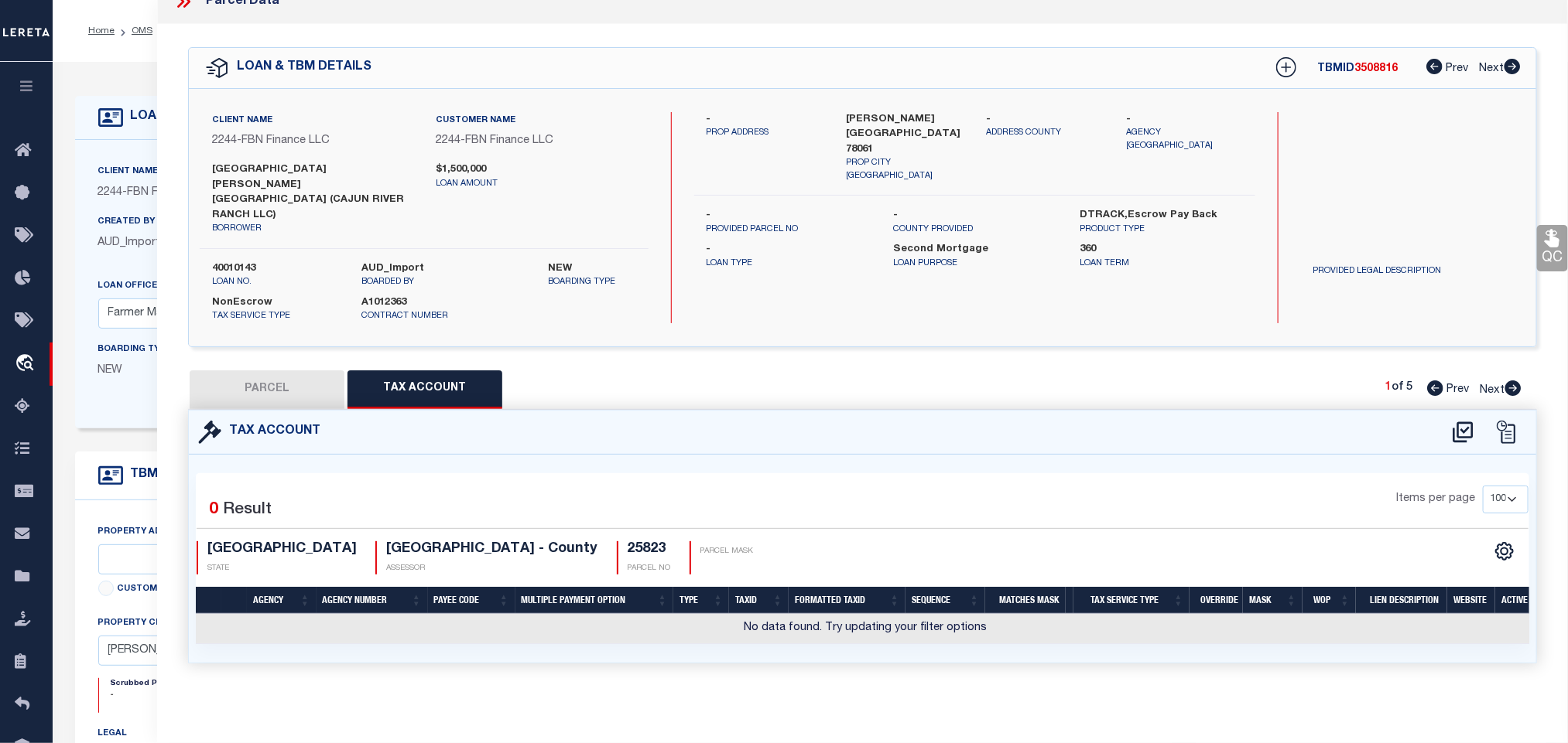
scroll to position [0, 0]
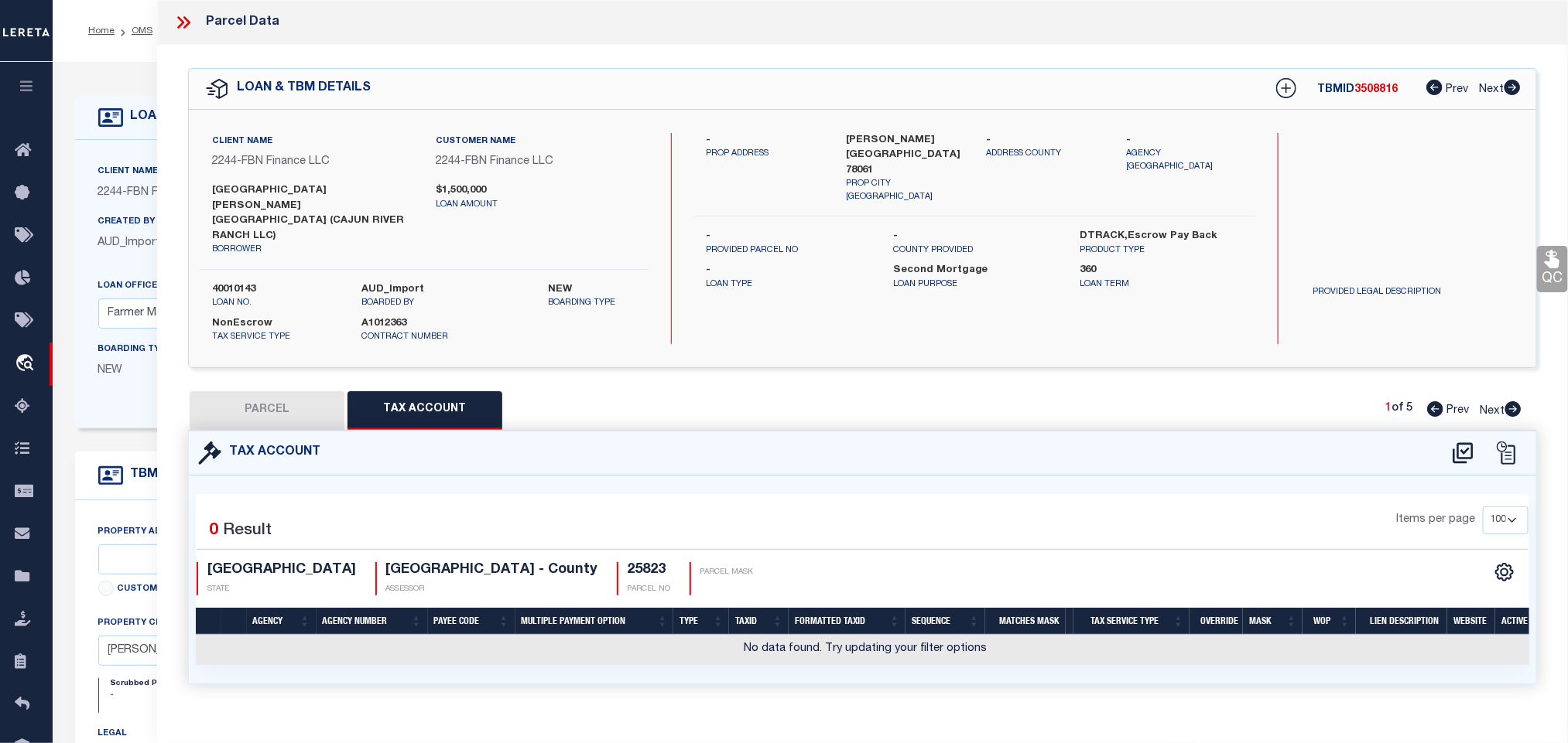
click at [1459, 441] on icon at bounding box center [1463, 453] width 25 height 24
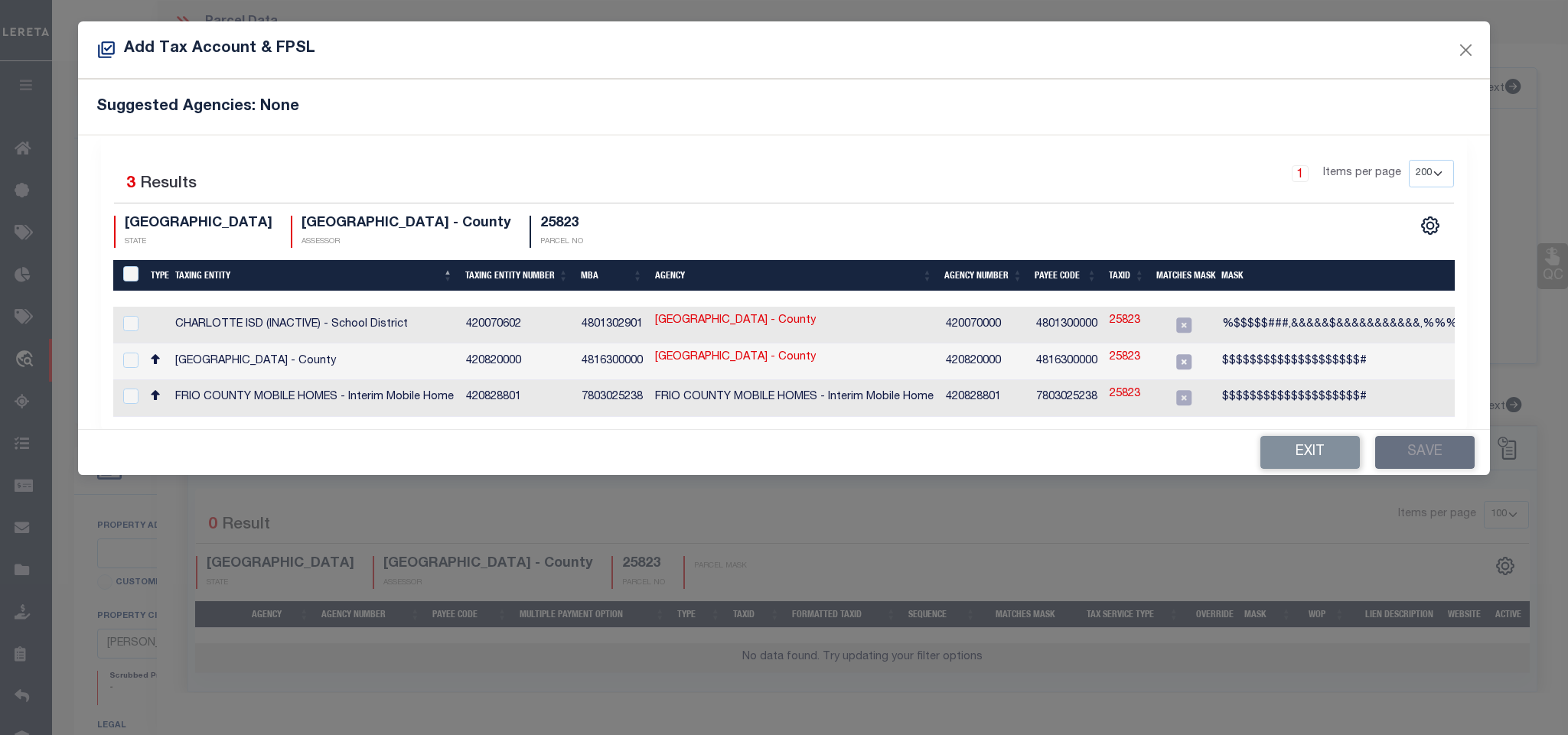
click at [1129, 368] on td "25823" at bounding box center [1127, 362] width 48 height 37
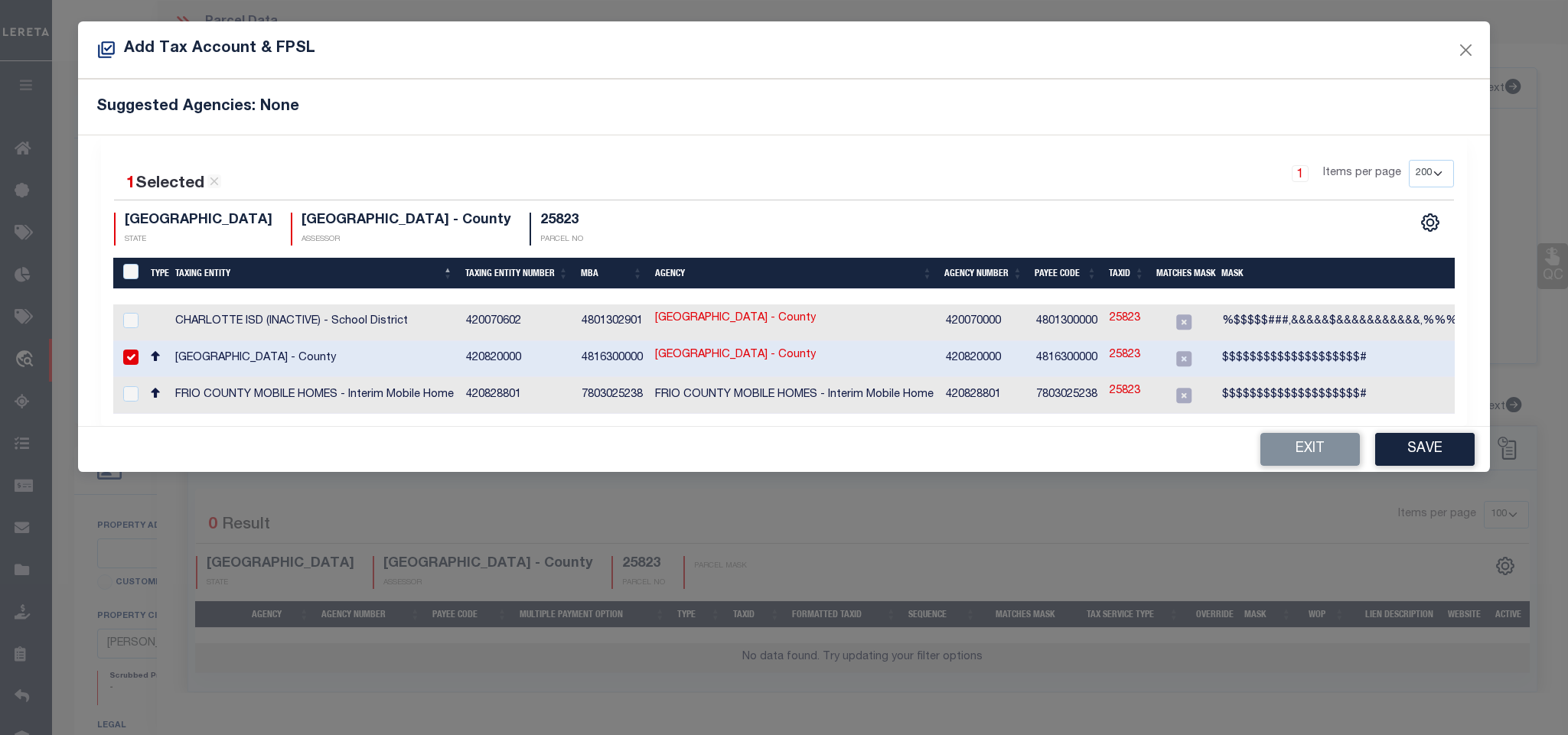
click at [1157, 360] on td at bounding box center [1183, 359] width 65 height 37
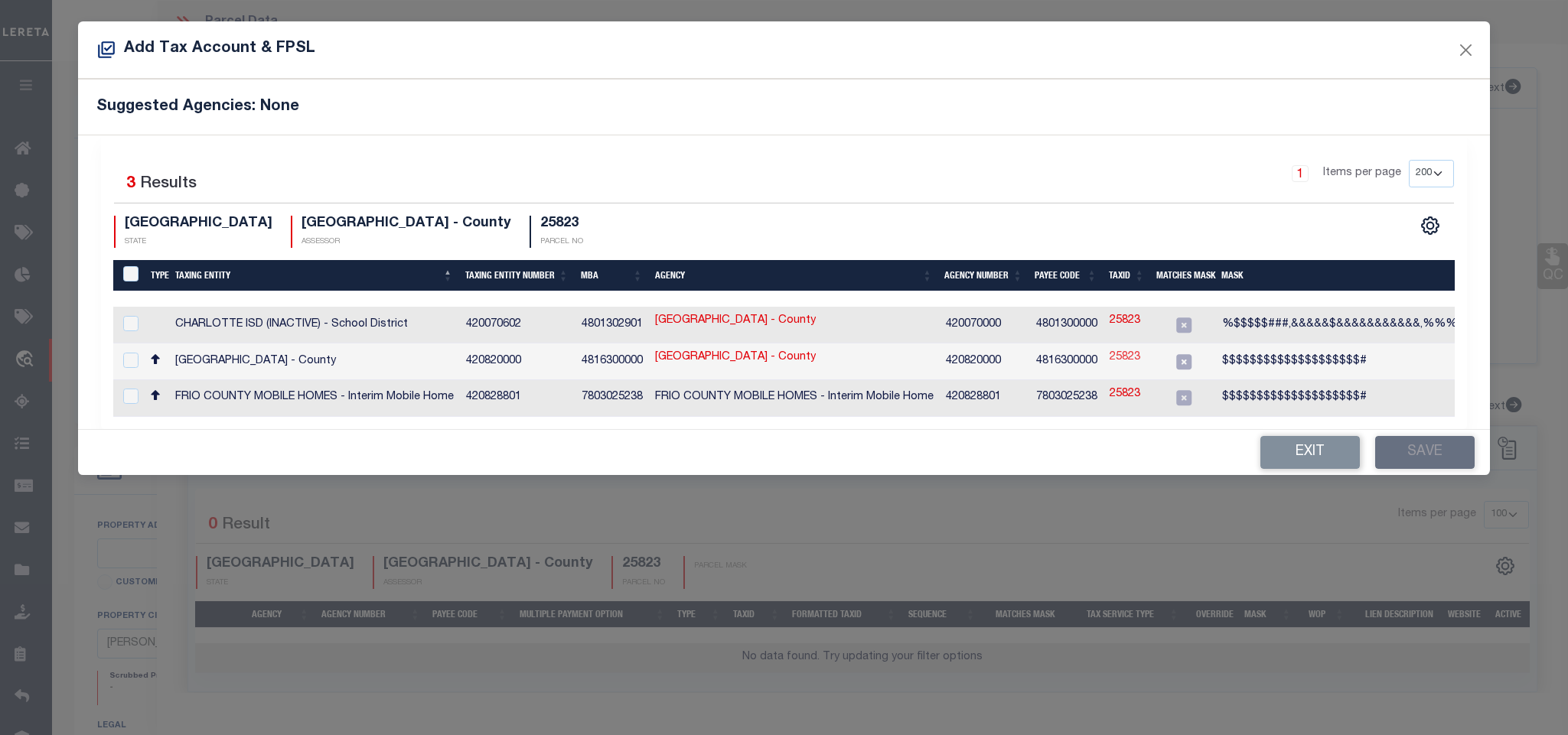
click at [1120, 361] on link "25823" at bounding box center [1125, 359] width 30 height 17
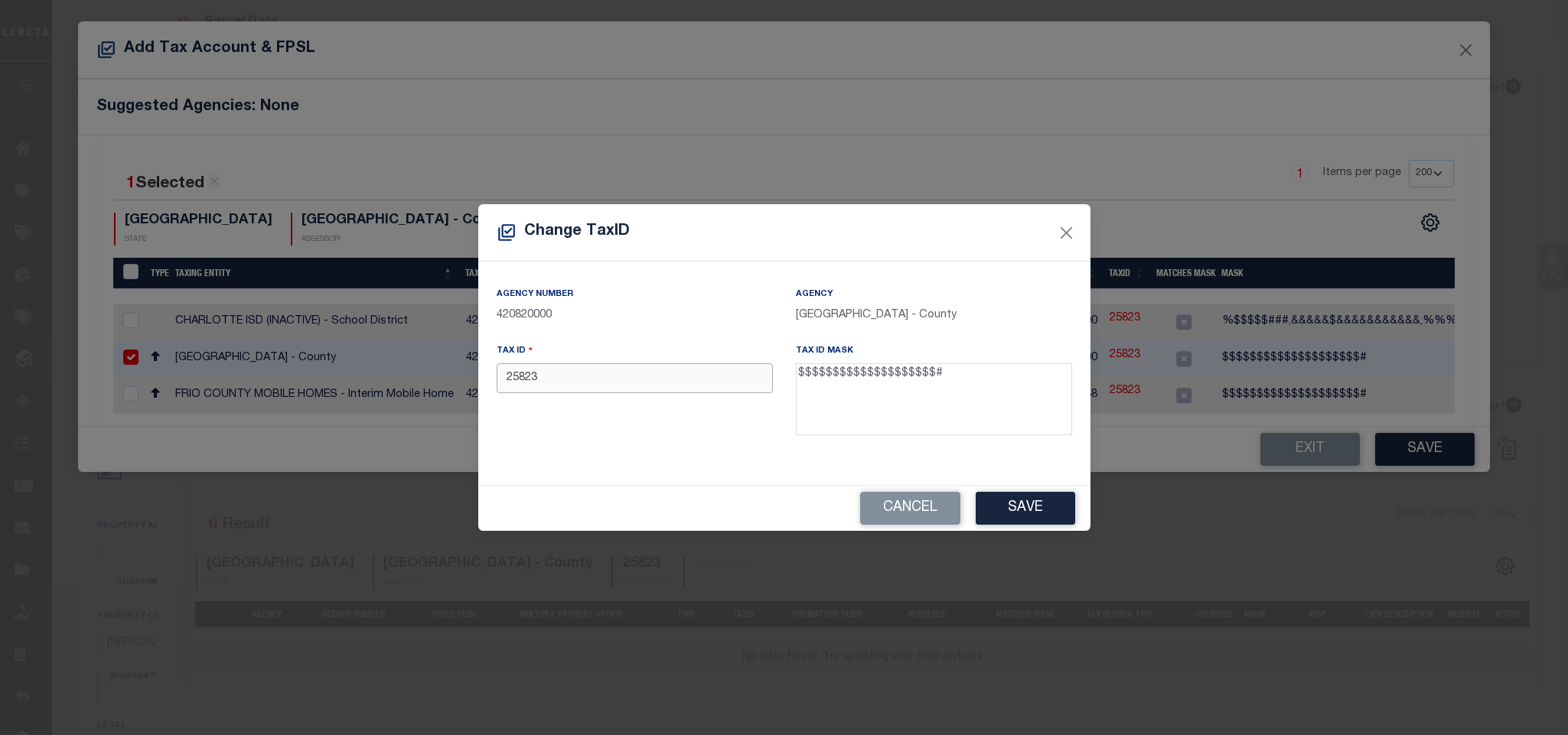
click at [680, 374] on input "25823" at bounding box center [634, 378] width 276 height 30
paste input "00300-00266-00220-000000"
click at [1018, 511] on button "Save" at bounding box center [1026, 508] width 100 height 33
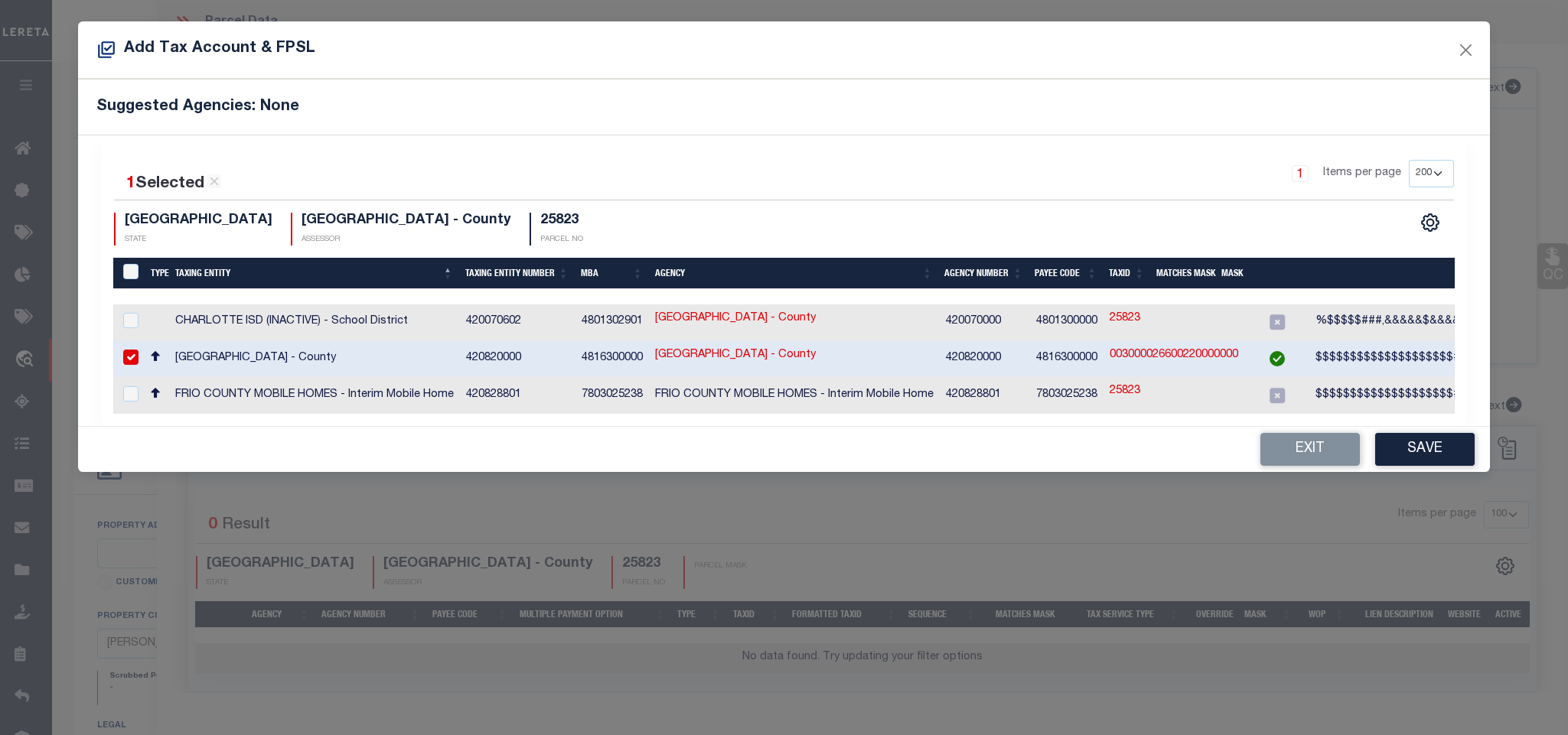
click at [1416, 453] on button "Save" at bounding box center [1425, 450] width 100 height 33
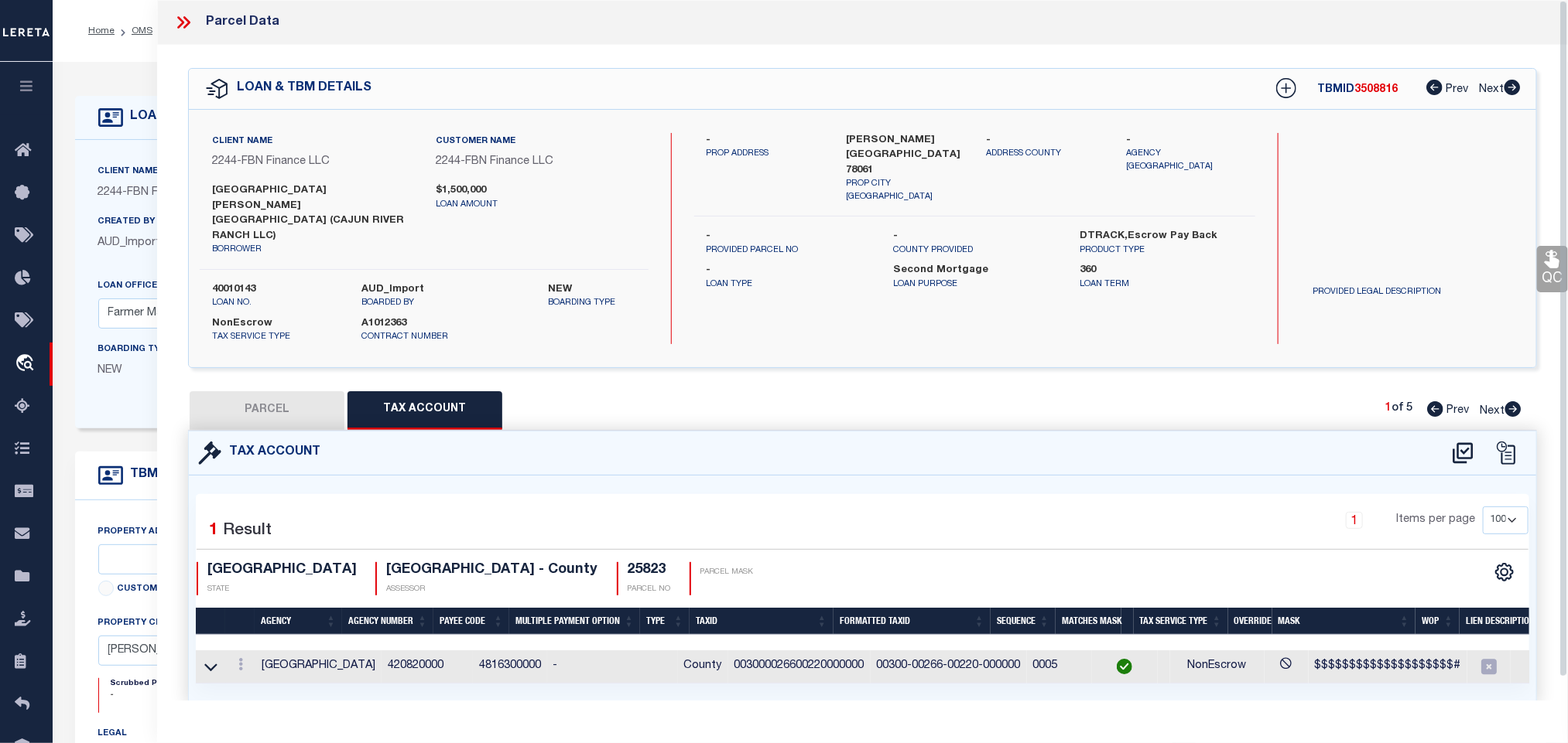
drag, startPoint x: 272, startPoint y: 378, endPoint x: 1138, endPoint y: 471, distance: 871.0
click at [272, 392] on button "PARCEL" at bounding box center [267, 411] width 155 height 39
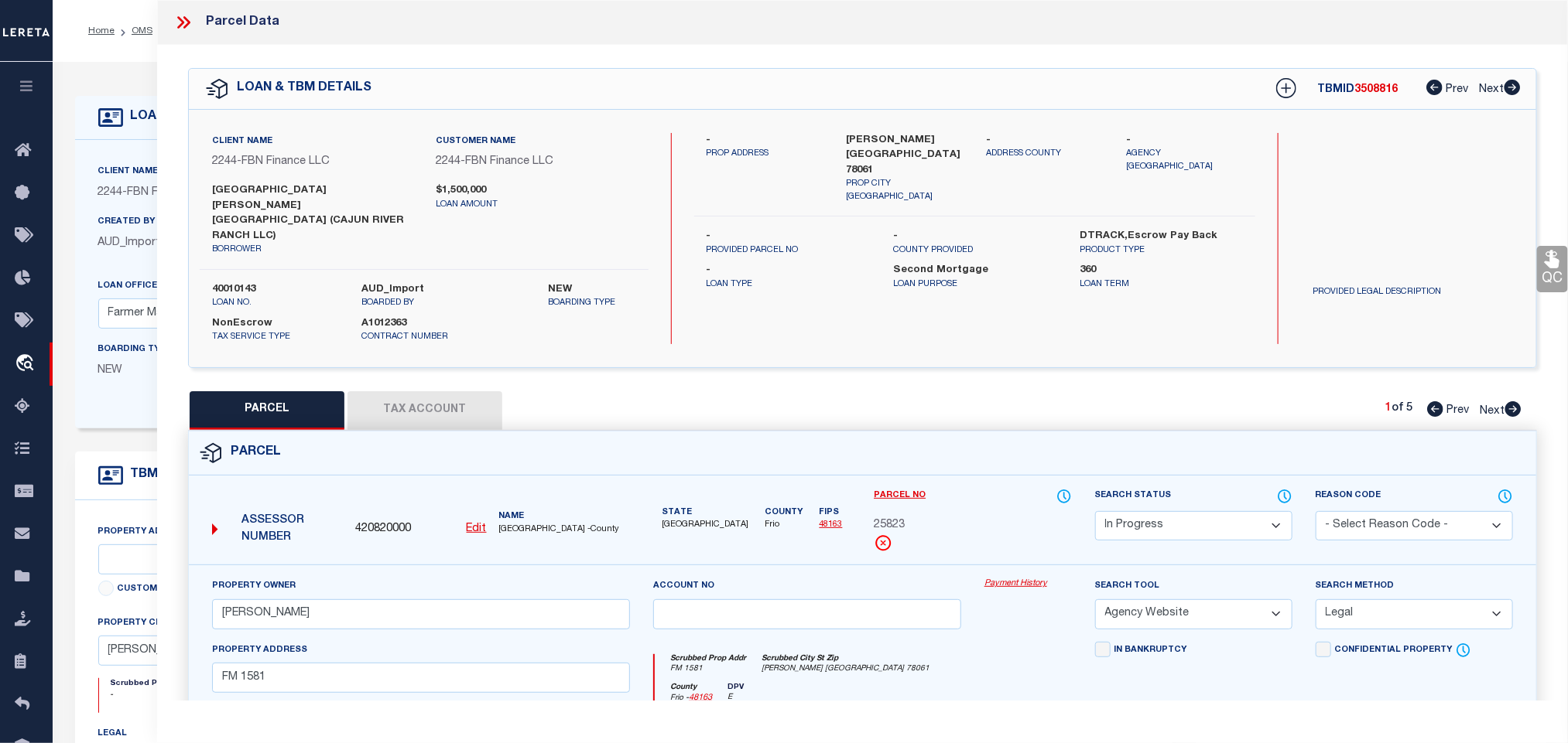
click at [1201, 511] on select "Automated Search Bad Parcel Complete Duplicate Parcel High Dollar Reporting In …" at bounding box center [1194, 526] width 197 height 30
click at [1095, 511] on select "Automated Search Bad Parcel Complete Duplicate Parcel High Dollar Reporting In …" at bounding box center [1194, 526] width 197 height 30
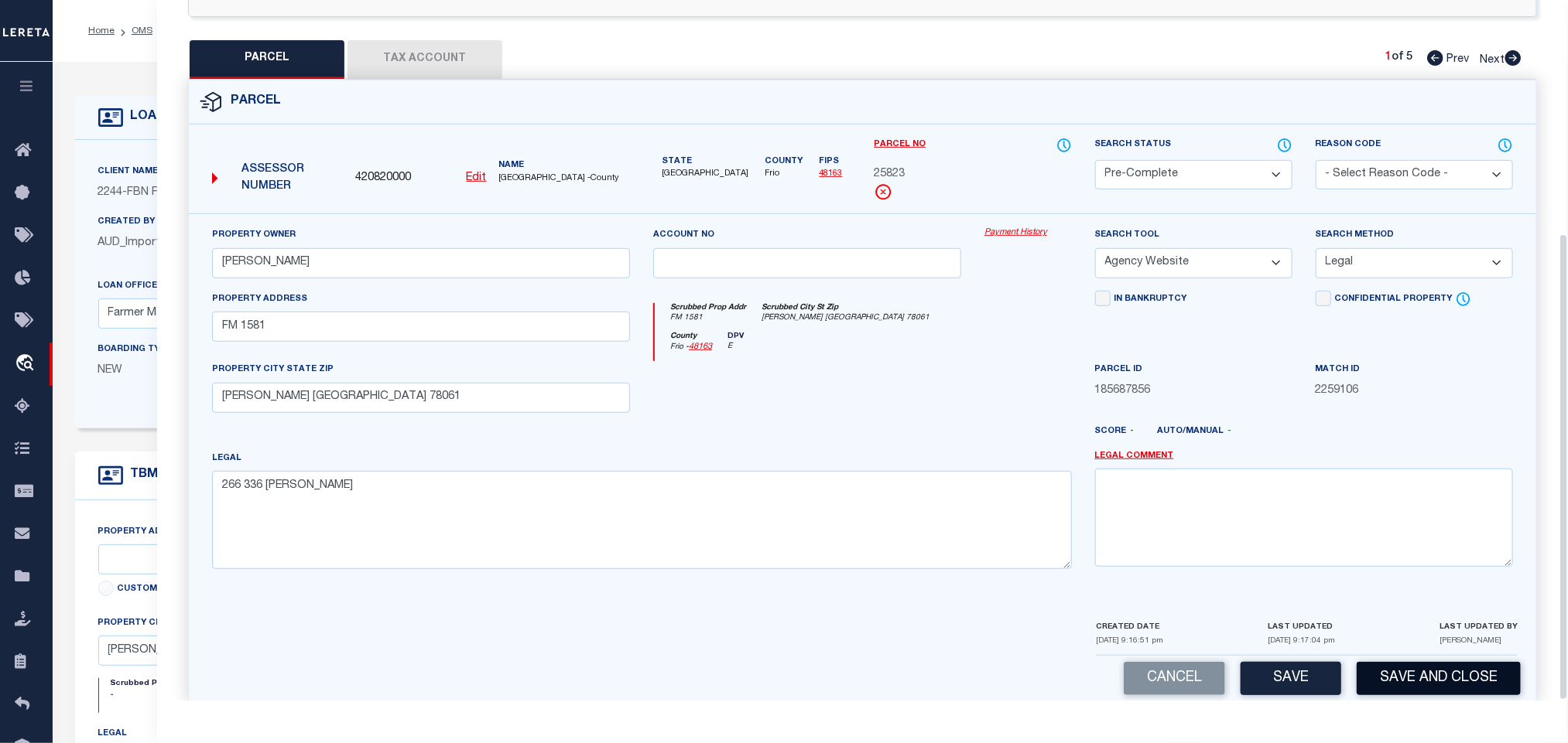
click at [1389, 662] on button "Save and Close" at bounding box center [1439, 678] width 164 height 33
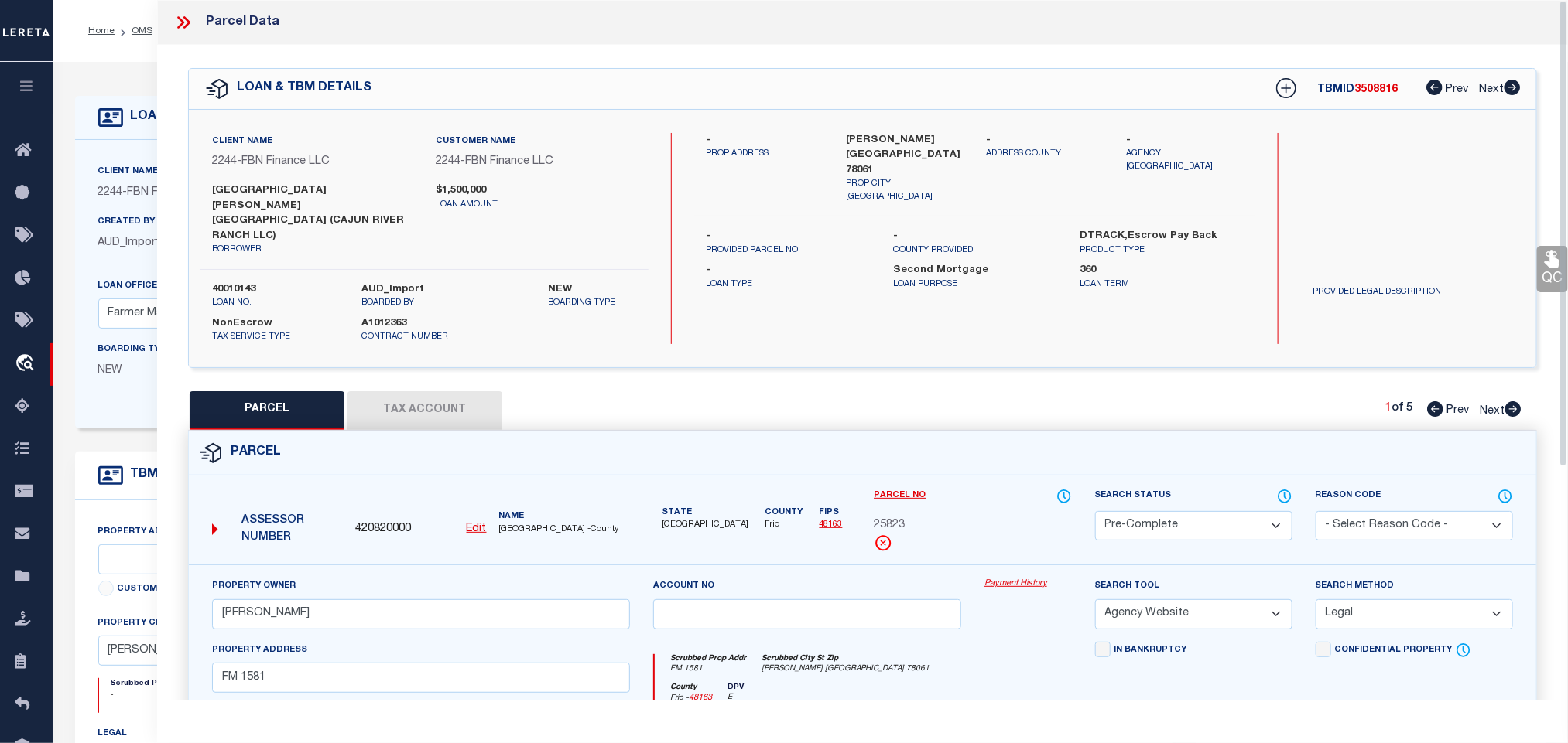
click at [244, 282] on label "40010143" at bounding box center [275, 290] width 126 height 16
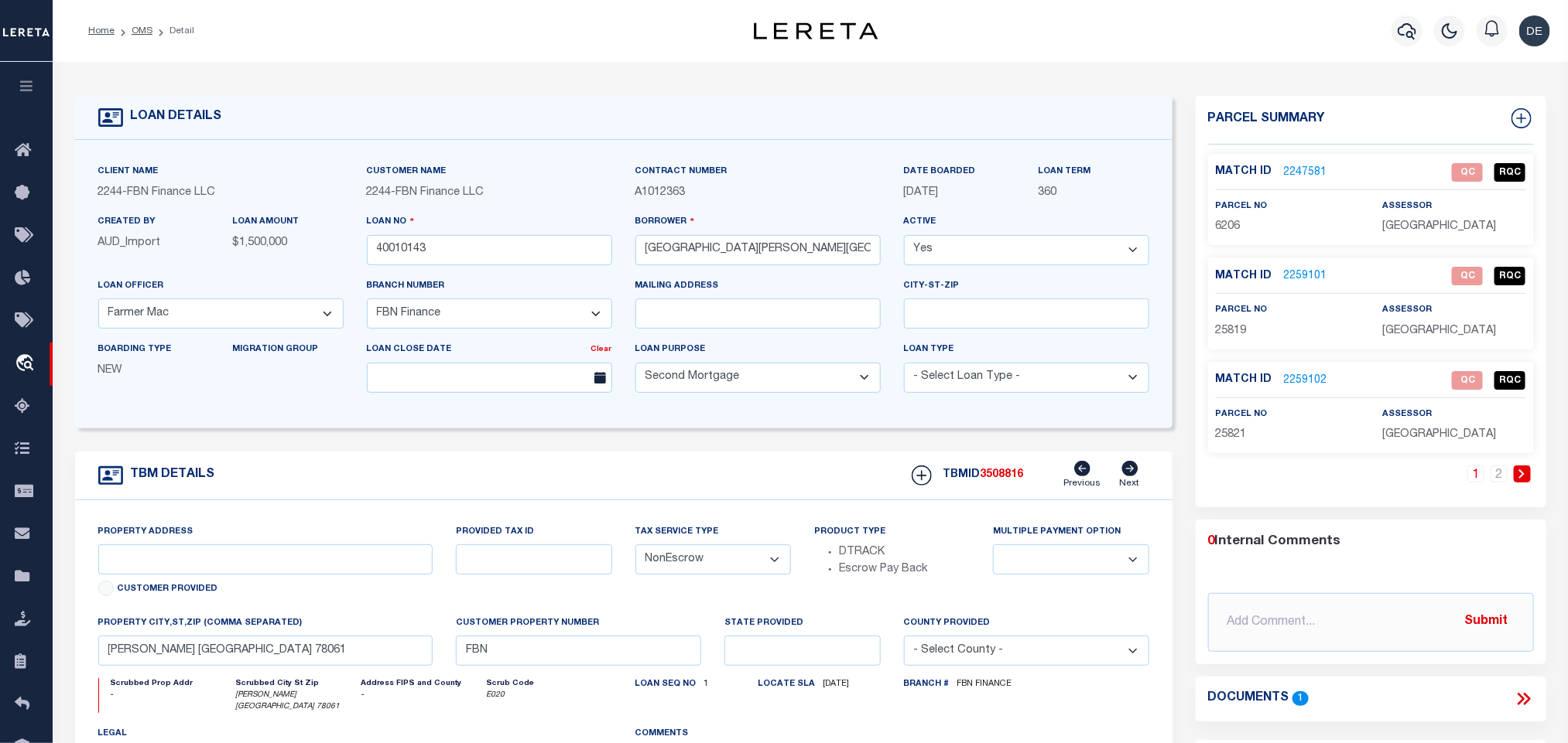
click at [1011, 478] on span "3508816" at bounding box center [1002, 475] width 43 height 11
click at [1407, 228] on span "[GEOGRAPHIC_DATA]" at bounding box center [1439, 227] width 114 height 11
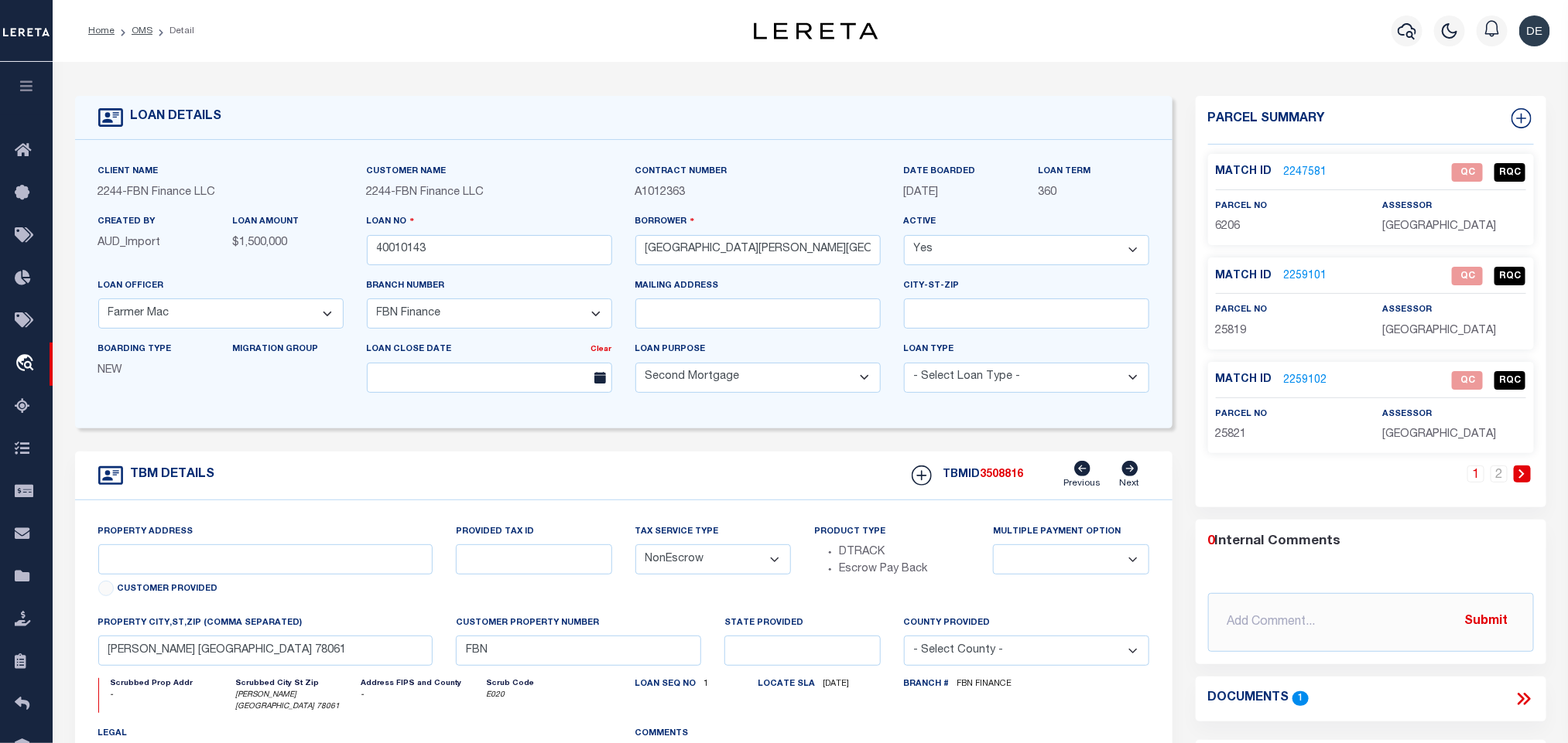
click at [1212, 225] on div "parcel no 6206" at bounding box center [1287, 217] width 166 height 38
click at [396, 240] on input "40010143" at bounding box center [489, 250] width 245 height 30
click at [396, 247] on input "40010143" at bounding box center [489, 250] width 245 height 30
click at [1012, 476] on span "3508816" at bounding box center [1002, 475] width 43 height 11
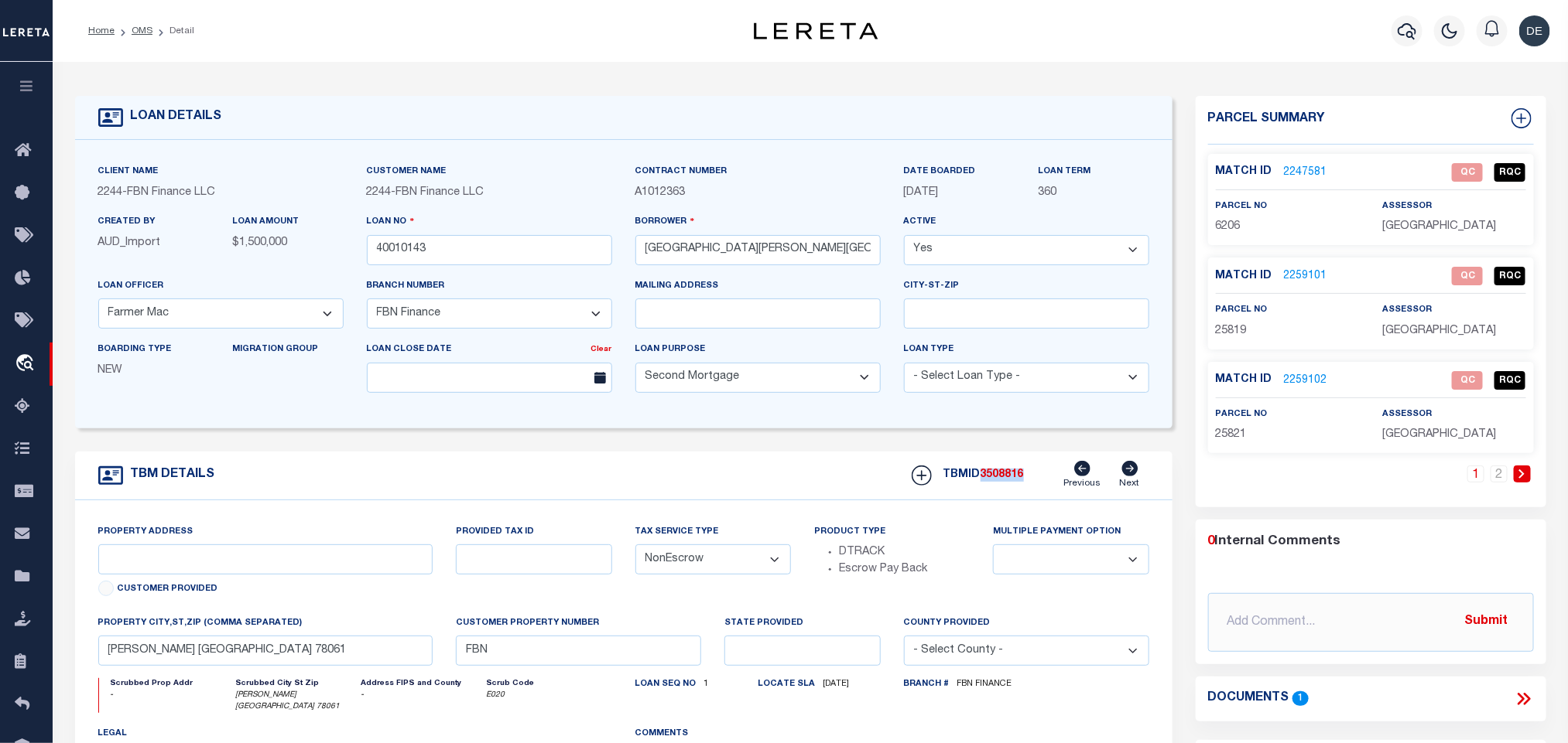
click at [1012, 476] on span "3508816" at bounding box center [1002, 475] width 43 height 11
click at [1423, 336] on span "[GEOGRAPHIC_DATA]" at bounding box center [1439, 331] width 114 height 11
click at [1231, 332] on span "25819" at bounding box center [1231, 331] width 31 height 11
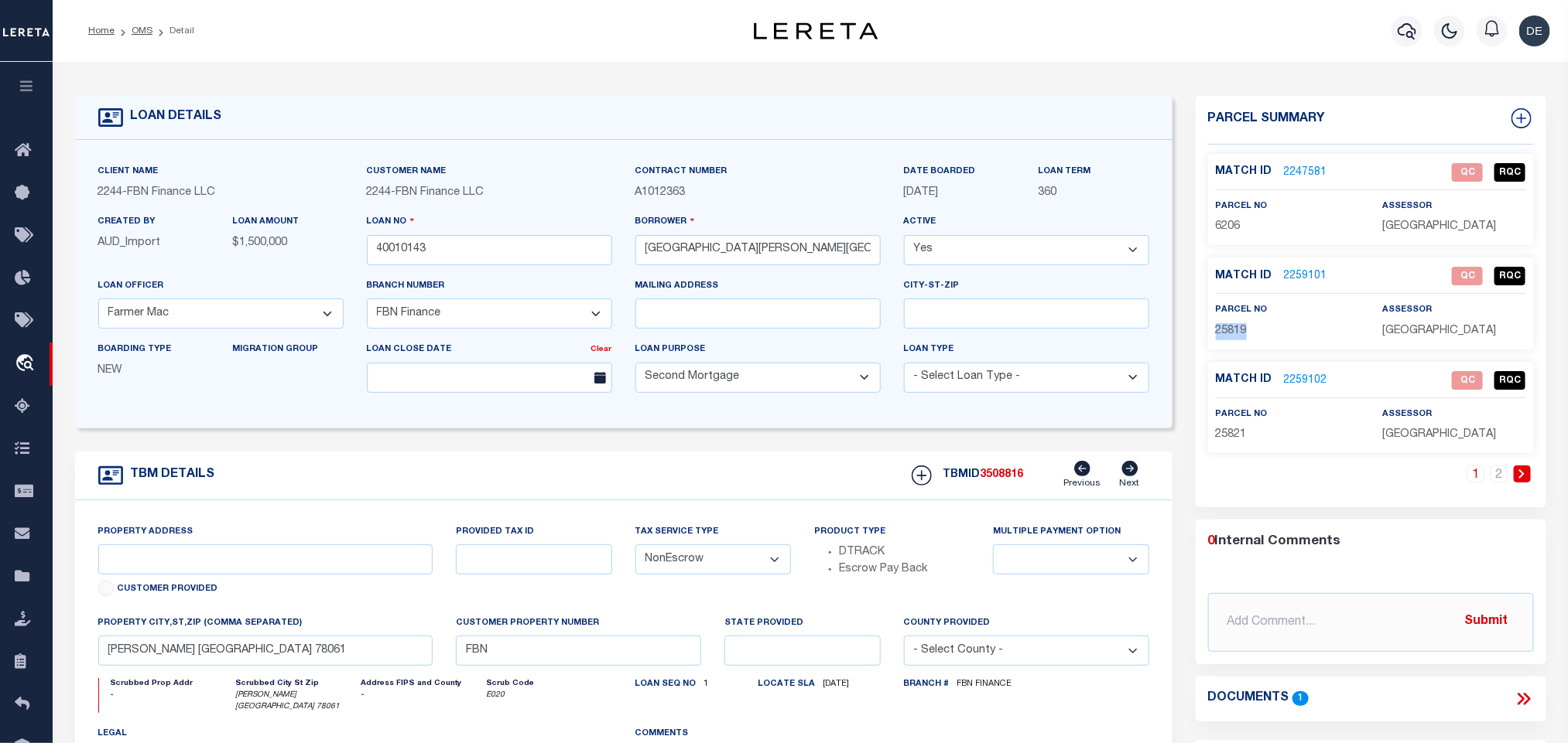
click at [1231, 332] on span "25819" at bounding box center [1231, 331] width 31 height 11
click at [467, 262] on input "40010143" at bounding box center [489, 250] width 245 height 30
click at [1001, 481] on span "3508816" at bounding box center [1002, 475] width 43 height 11
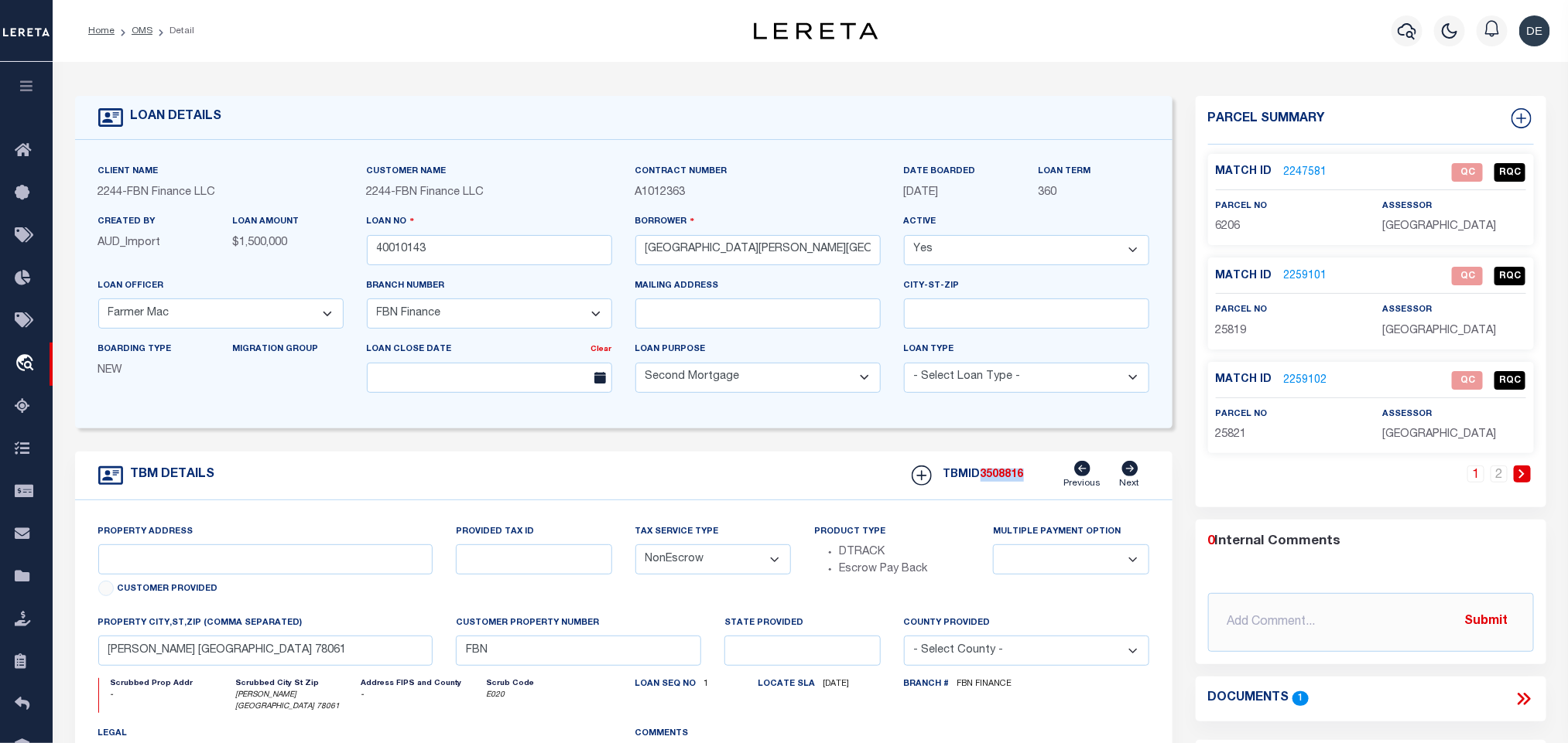
click at [1405, 430] on span "[GEOGRAPHIC_DATA]" at bounding box center [1439, 435] width 114 height 11
click at [1233, 439] on span "25821" at bounding box center [1231, 435] width 31 height 11
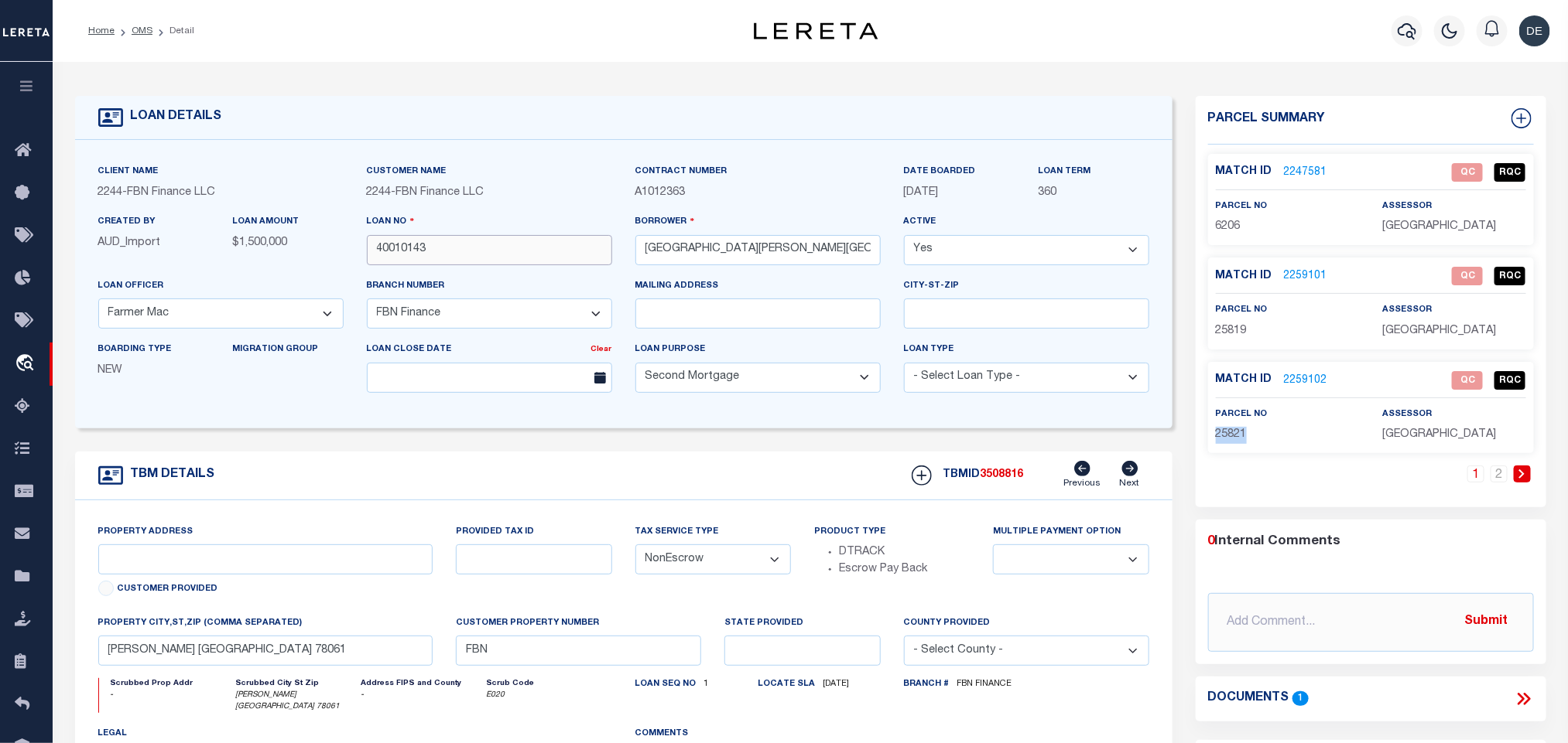
click at [500, 254] on input "40010143" at bounding box center [489, 250] width 245 height 30
click at [1499, 476] on link "2" at bounding box center [1499, 474] width 17 height 17
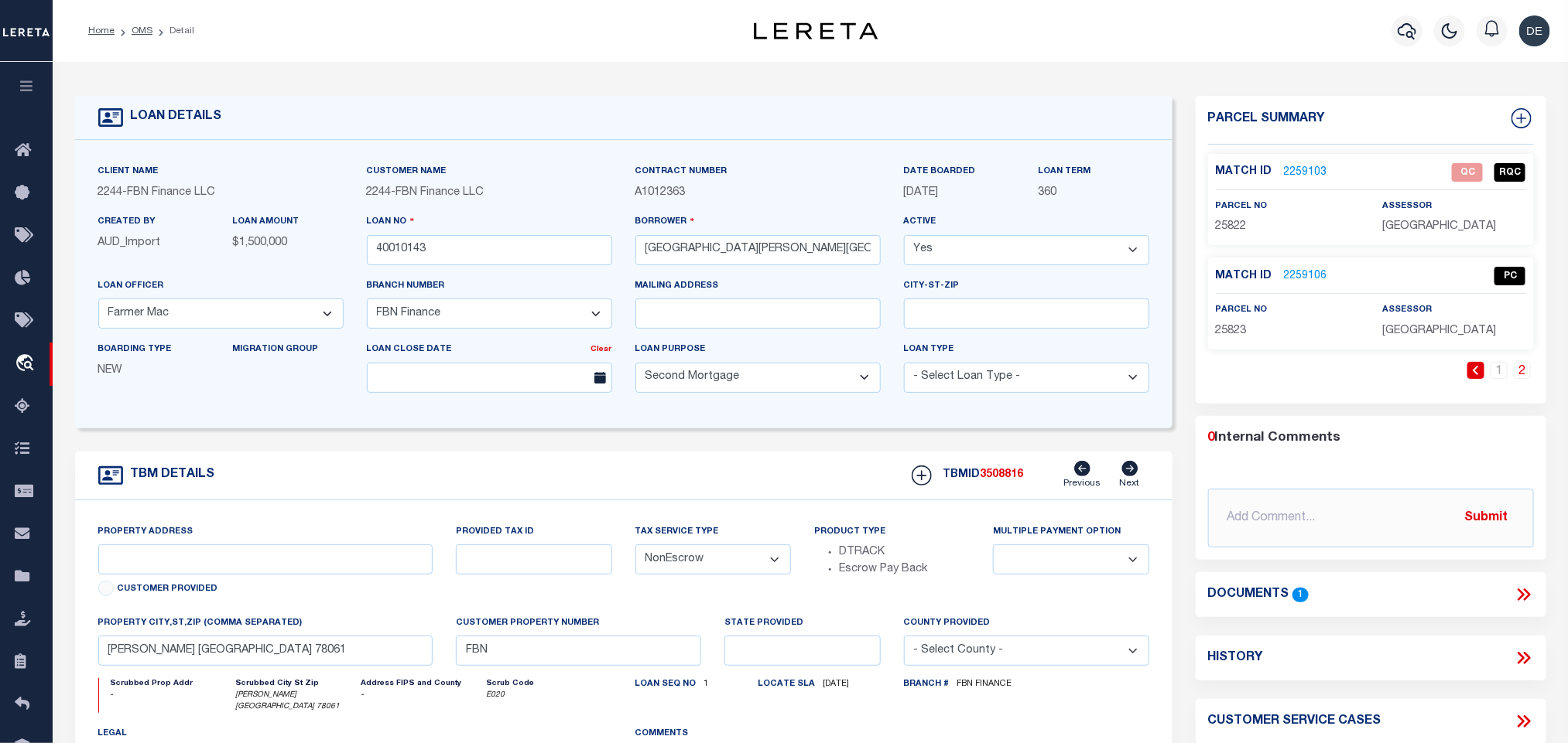
click at [1018, 481] on span "3508816" at bounding box center [1002, 475] width 43 height 11
click at [1426, 231] on span "[GEOGRAPHIC_DATA]" at bounding box center [1439, 227] width 114 height 11
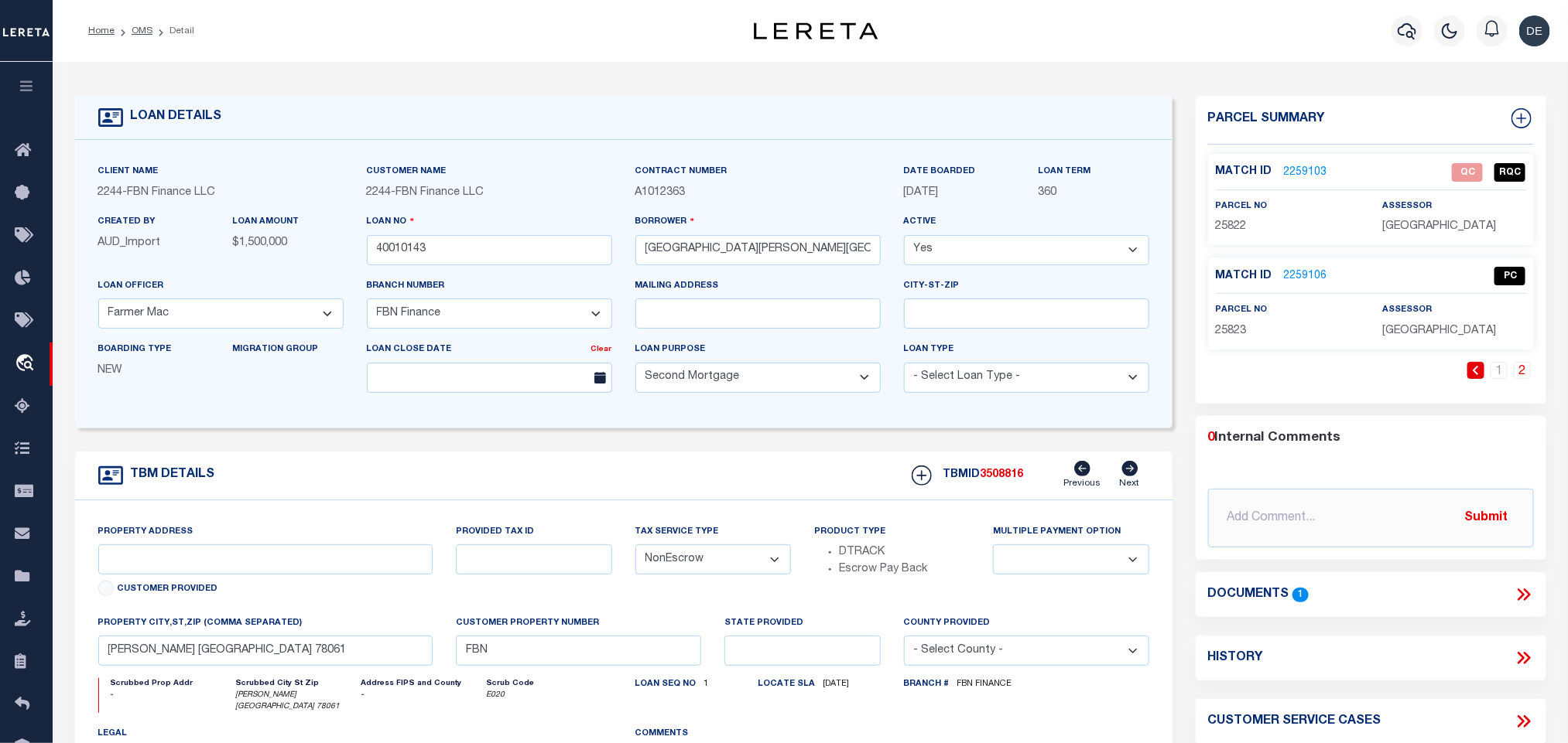
click at [1222, 221] on span "25822" at bounding box center [1231, 227] width 31 height 11
click at [439, 251] on input "40010143" at bounding box center [489, 250] width 245 height 30
click at [1006, 479] on span "3508816" at bounding box center [1002, 475] width 43 height 11
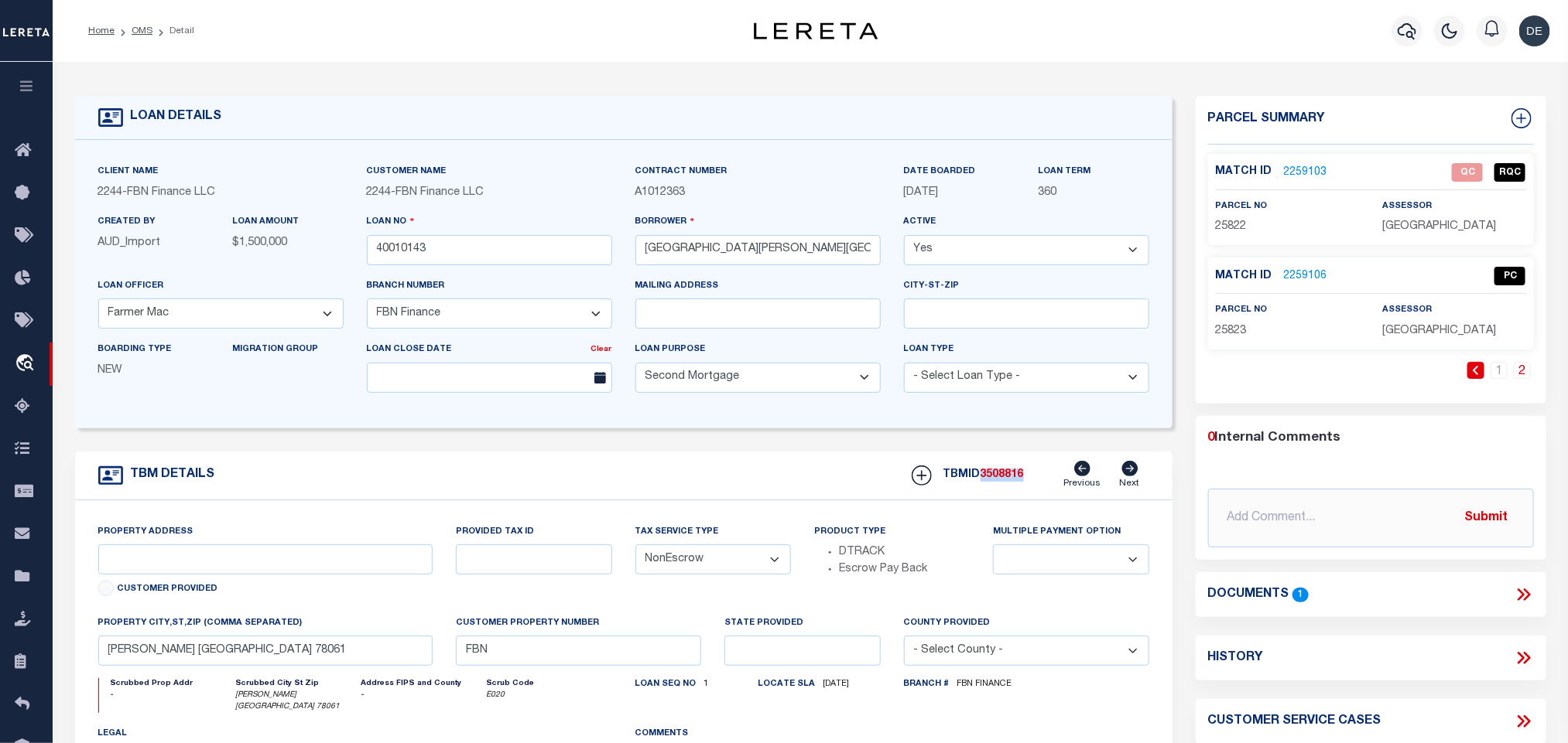
click at [1006, 479] on span "3508816" at bounding box center [1002, 475] width 43 height 11
click at [1401, 325] on span "[GEOGRAPHIC_DATA]" at bounding box center [1439, 331] width 114 height 11
click at [1227, 335] on span "25823" at bounding box center [1231, 331] width 31 height 11
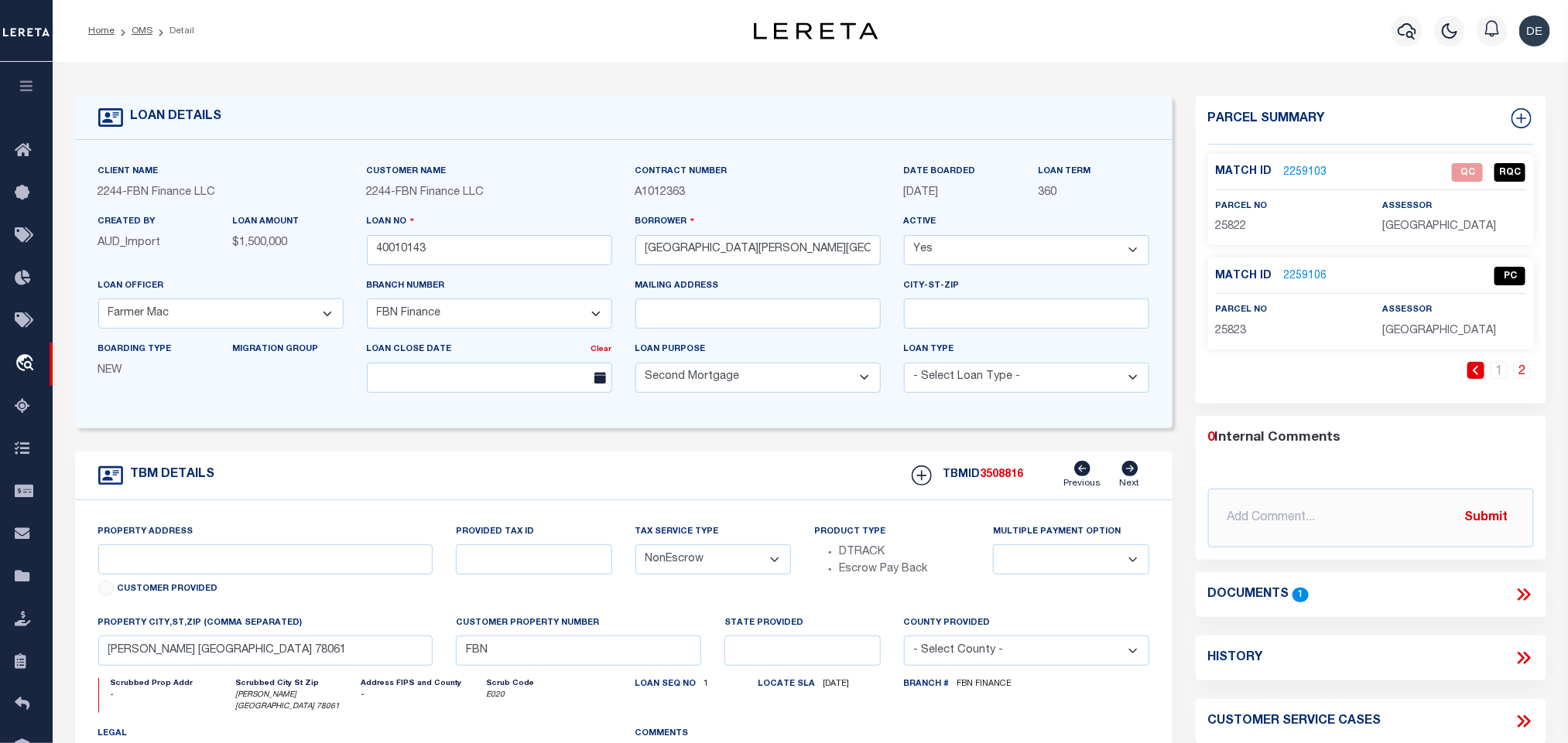
click at [1227, 335] on span "25823" at bounding box center [1231, 331] width 31 height 11
click at [140, 28] on link "OMS" at bounding box center [142, 31] width 21 height 9
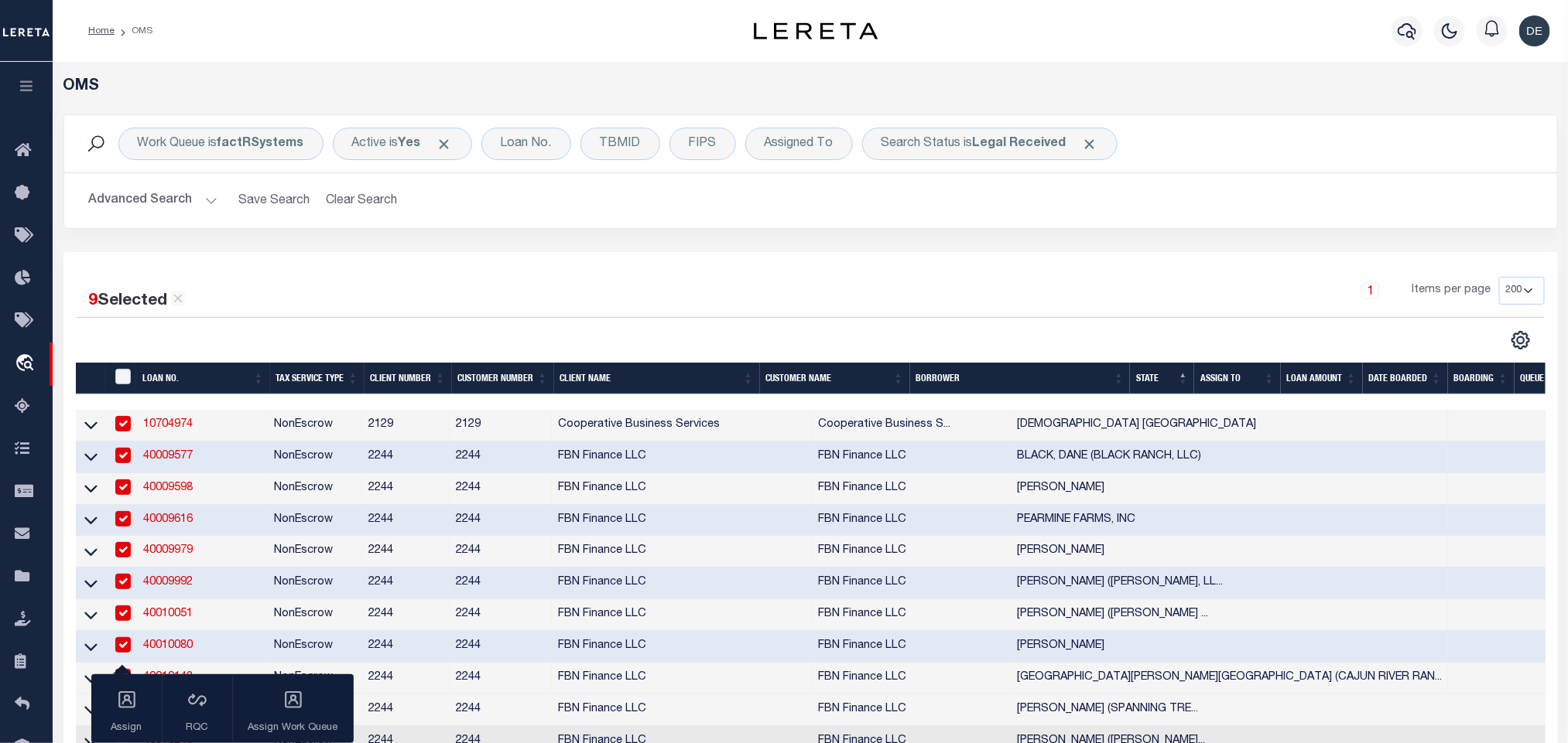
scroll to position [116, 0]
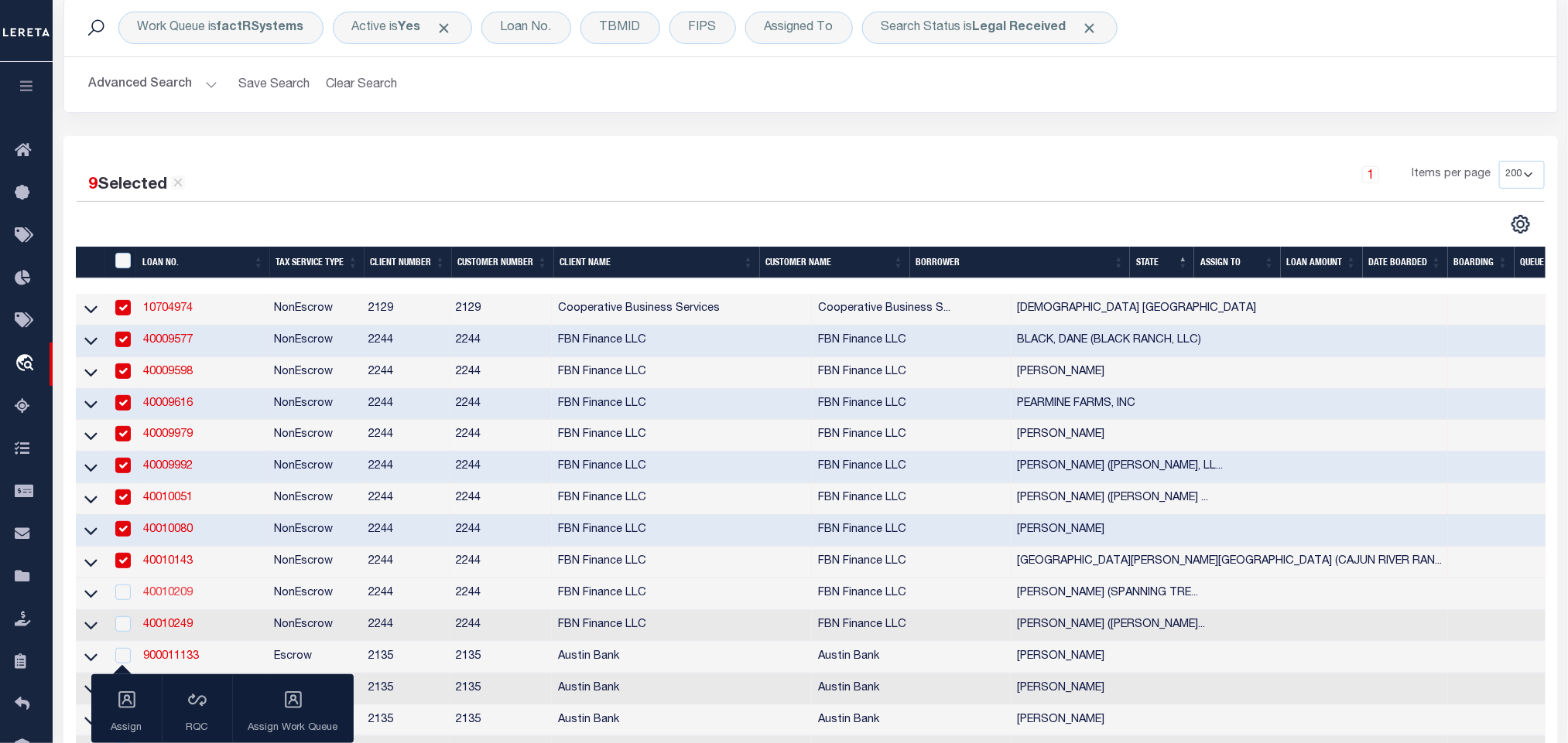
click at [154, 599] on link "40010209" at bounding box center [168, 593] width 50 height 11
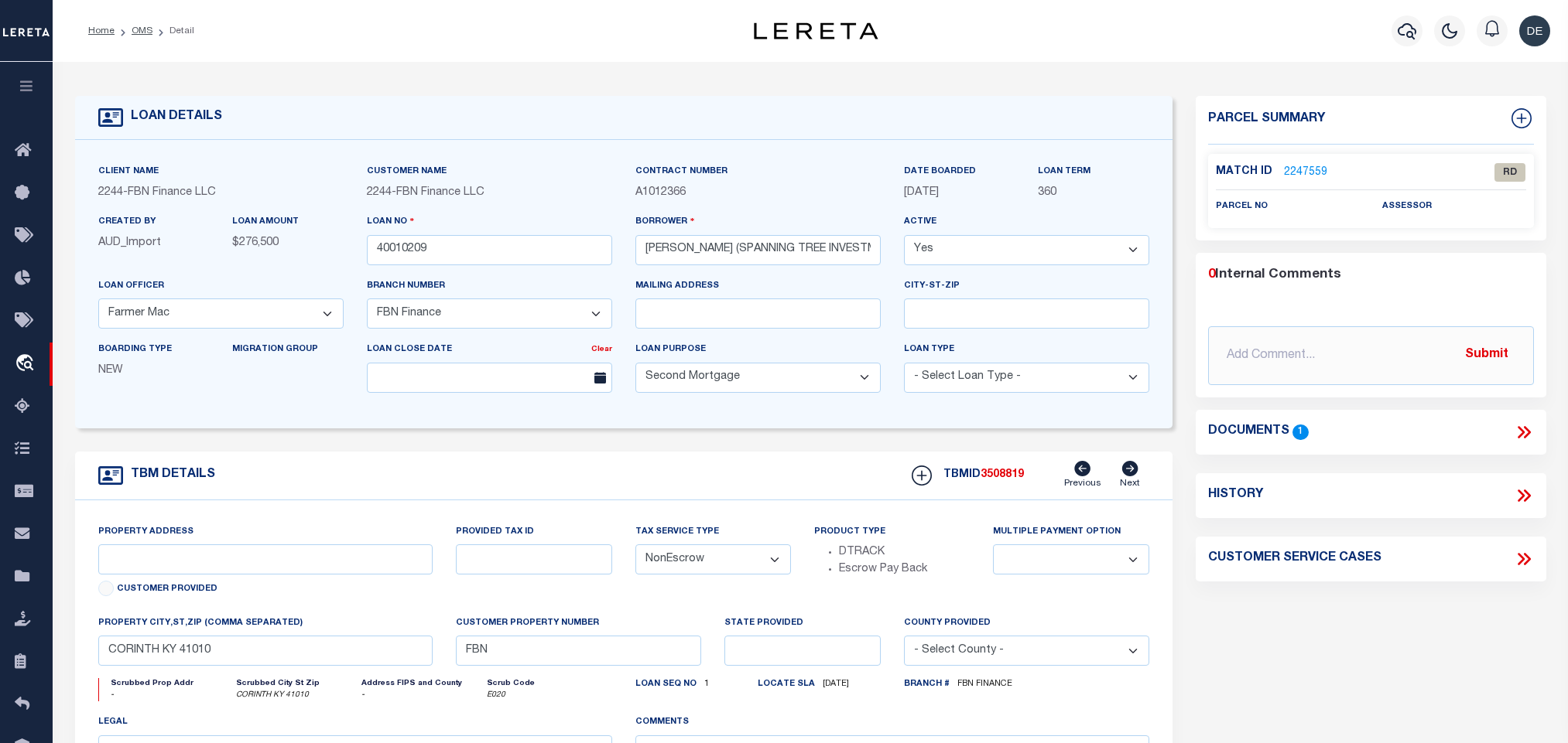
select select "14078"
select select "7651"
select select "100"
select select "NonEscrow"
drag, startPoint x: 0, startPoint y: 0, endPoint x: 367, endPoint y: 541, distance: 653.7
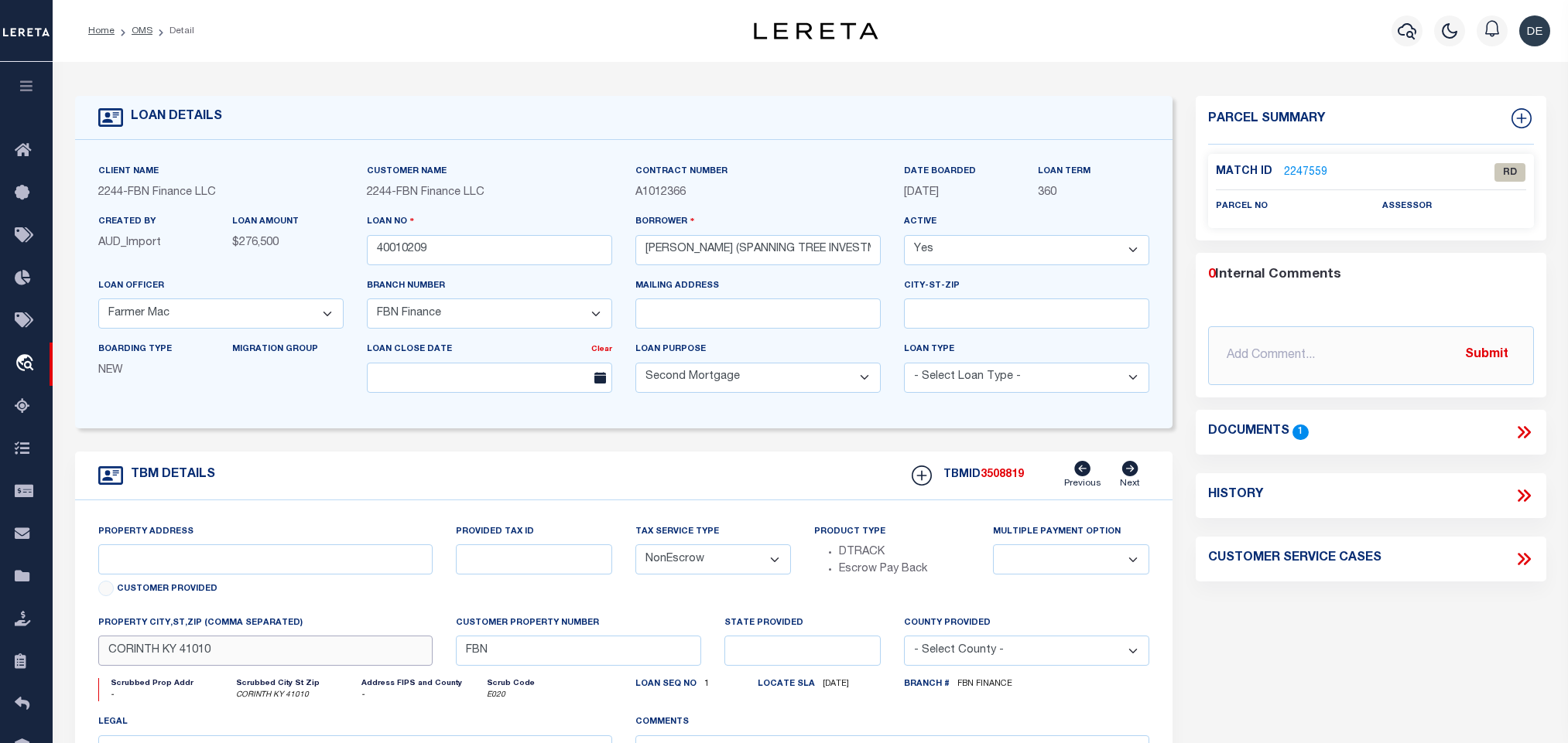
click at [367, 636] on input "CORINTH KY 41010" at bounding box center [266, 651] width 335 height 30
click at [1530, 430] on icon at bounding box center [1524, 433] width 20 height 20
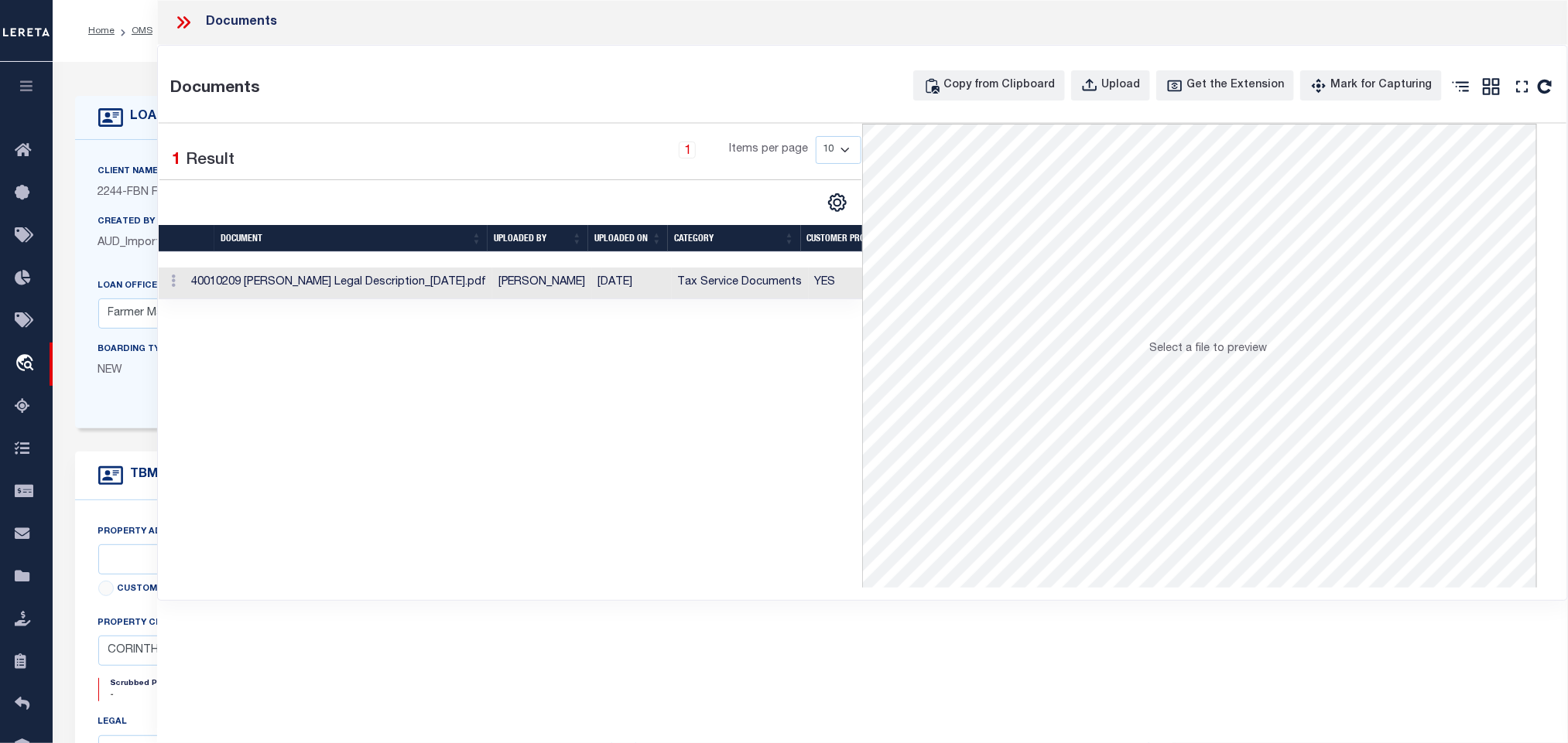
click at [783, 279] on td "Tax Service Documents" at bounding box center [740, 284] width 137 height 32
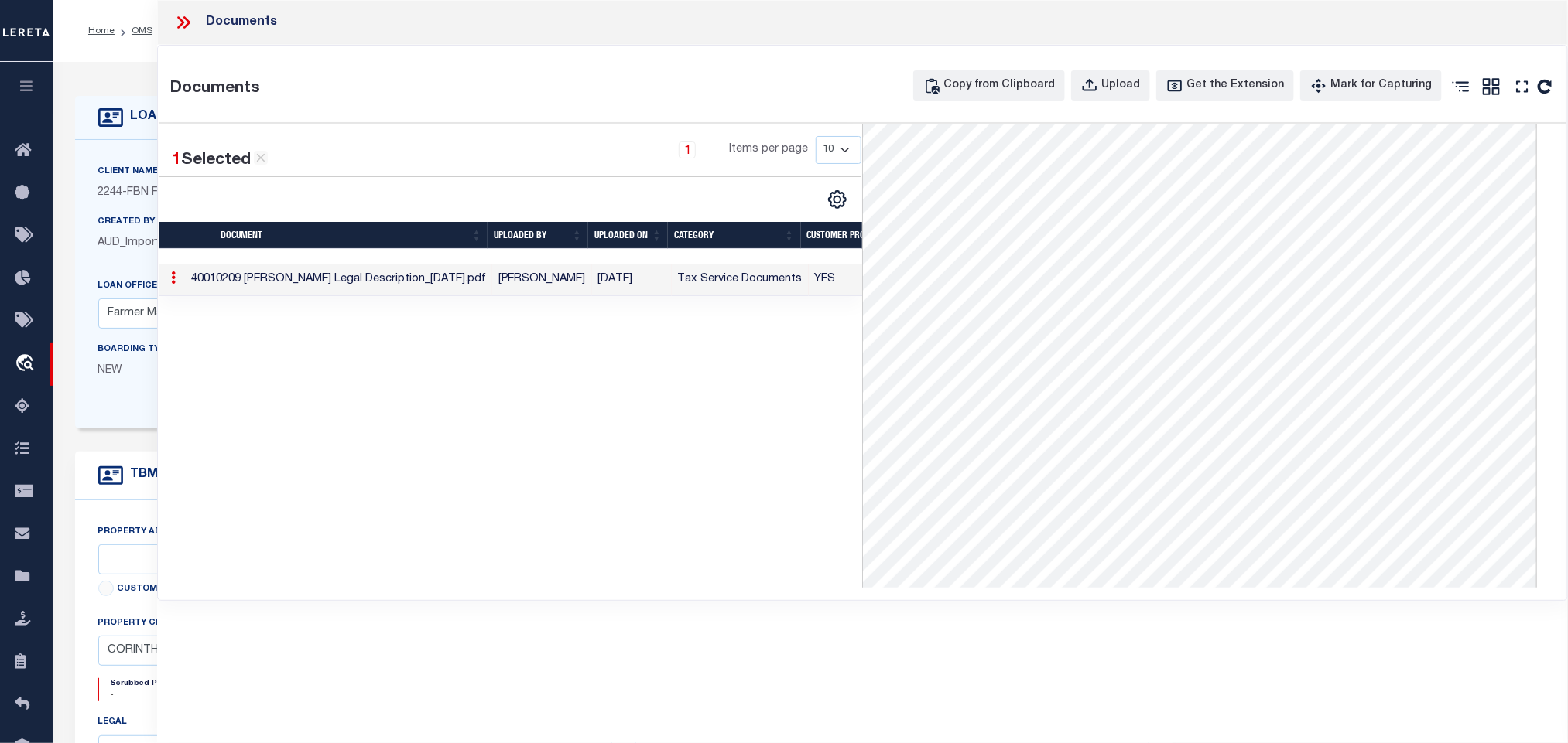
click at [177, 28] on icon at bounding box center [184, 23] width 20 height 20
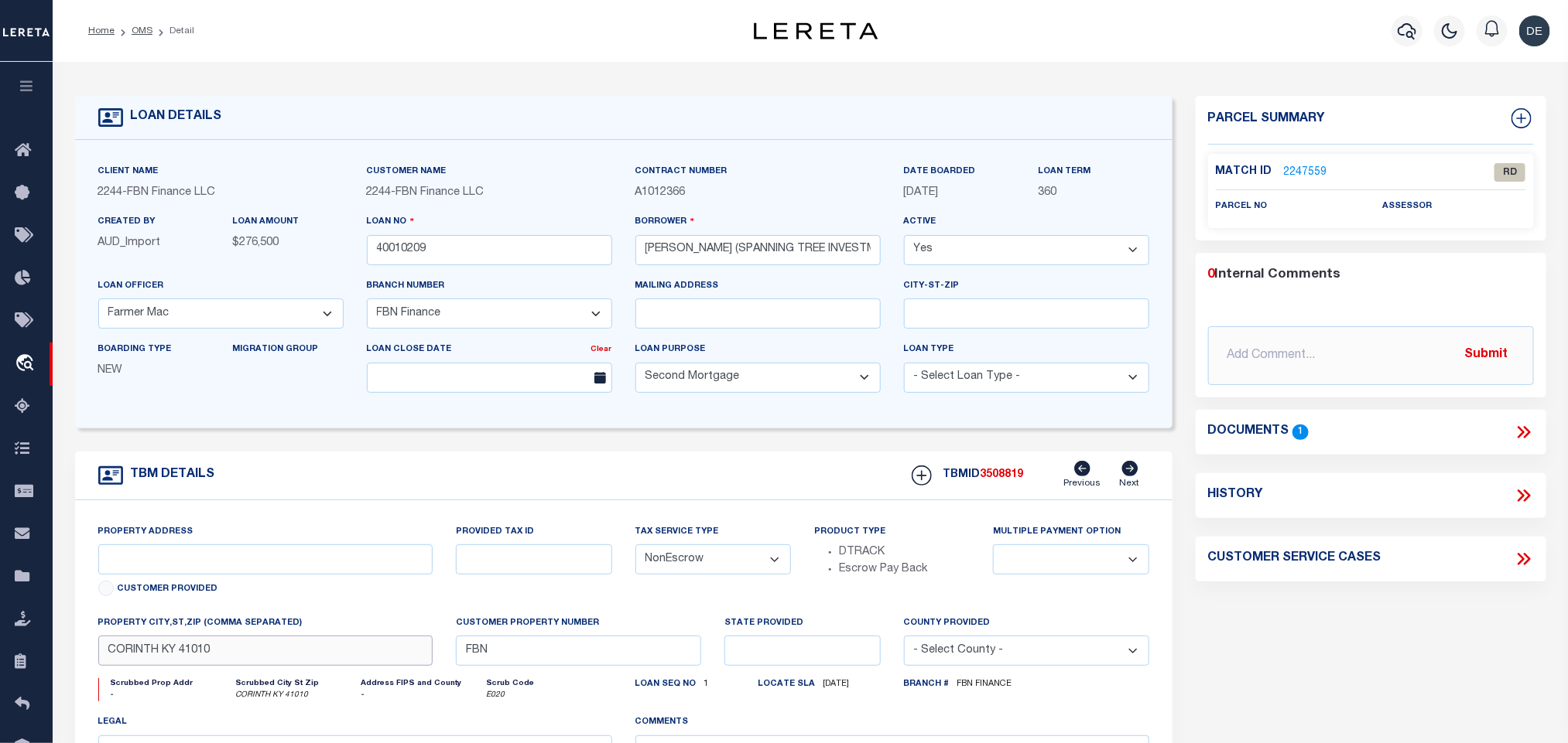
click at [198, 657] on input "CORINTH KY 41010" at bounding box center [266, 651] width 335 height 30
click at [780, 248] on input "[PERSON_NAME] (SPANNING TREE INVESTMENTS LLC)" at bounding box center [758, 250] width 245 height 30
click at [1305, 169] on link "2247559" at bounding box center [1305, 173] width 43 height 17
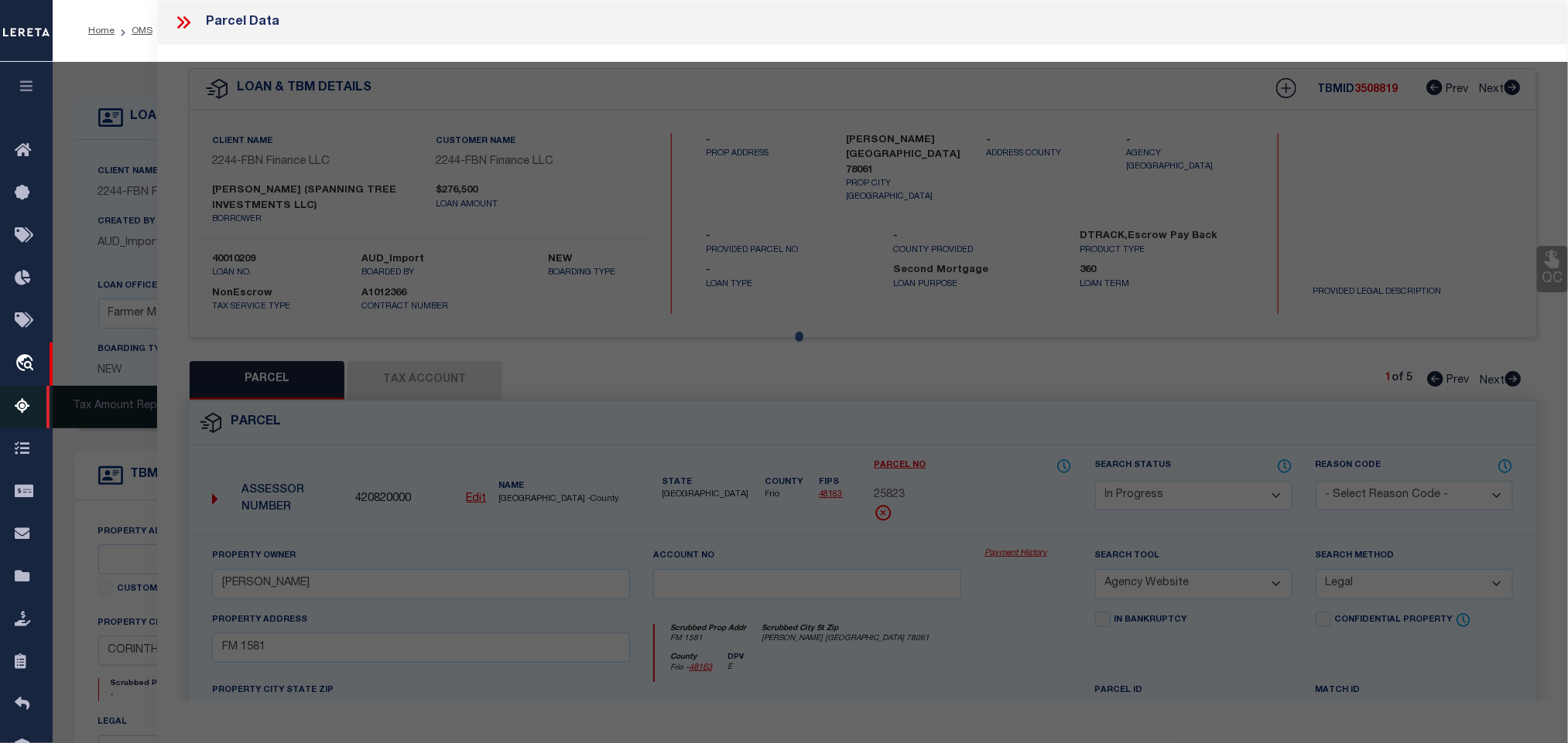
select select "AS"
select select
checkbox input "false"
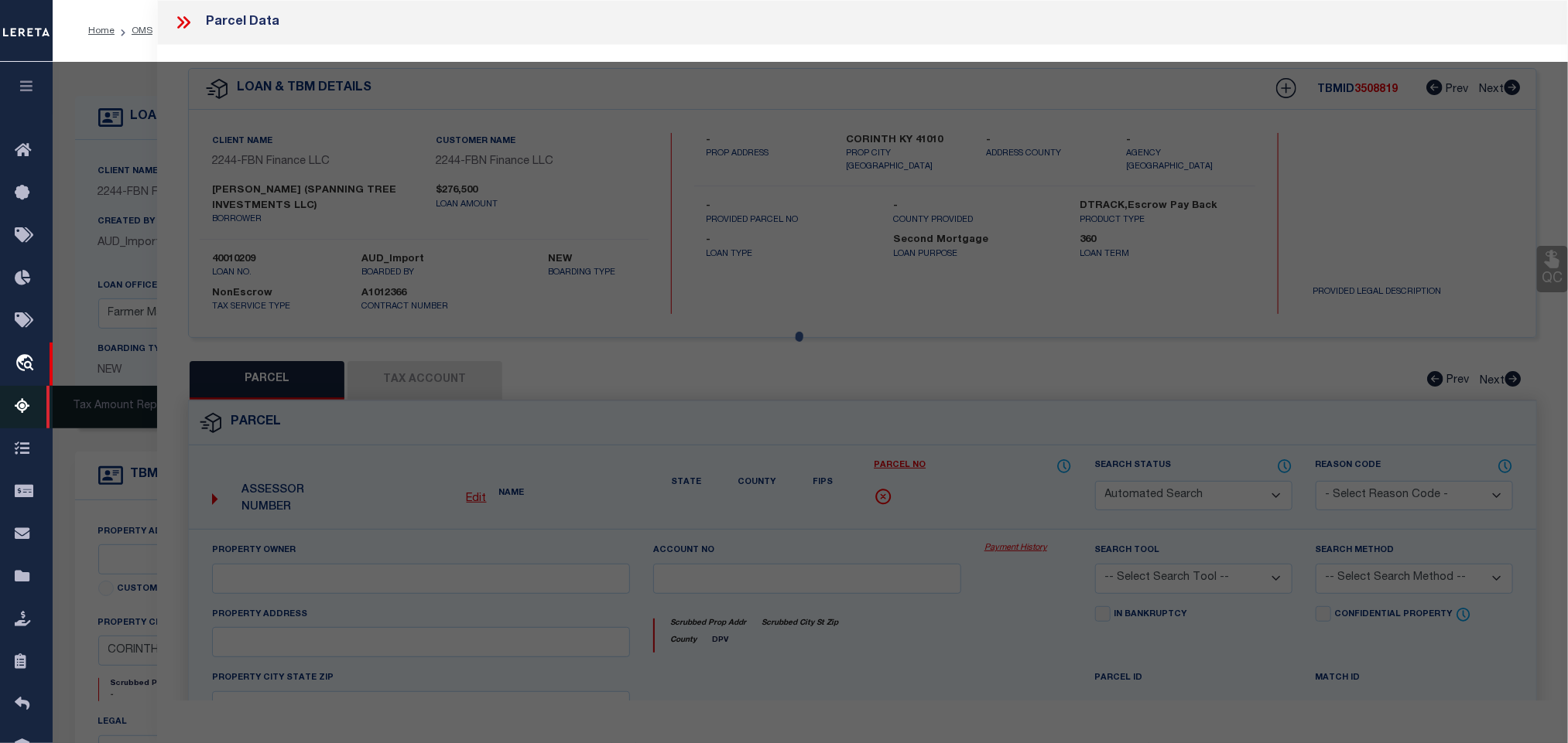
select select "RD"
checkbox input "false"
type textarea "Document uploaded that satisfies a legal requirement, changing from [GEOGRAPHIC…"
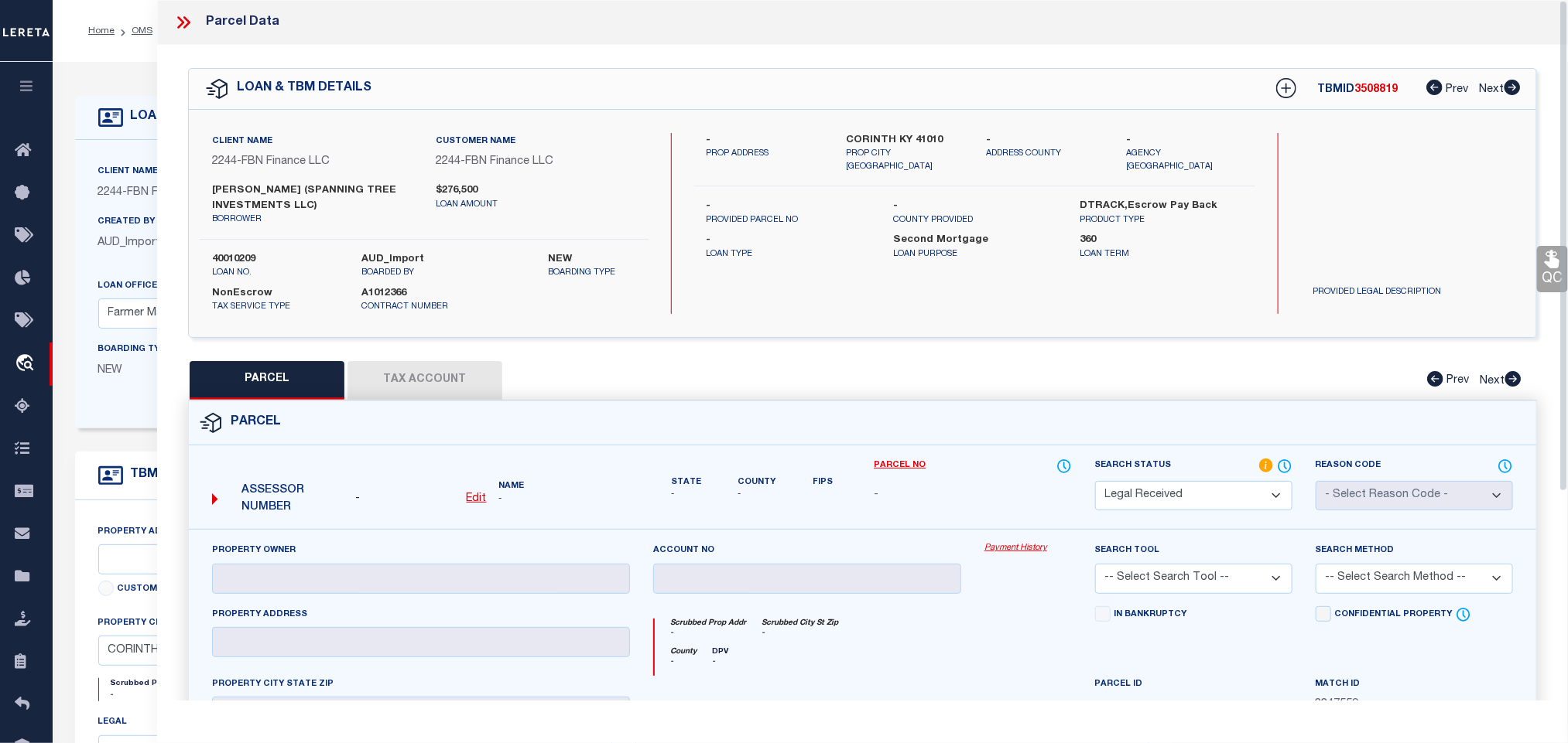
click at [475, 496] on u "Edit" at bounding box center [477, 499] width 20 height 11
select select "RD"
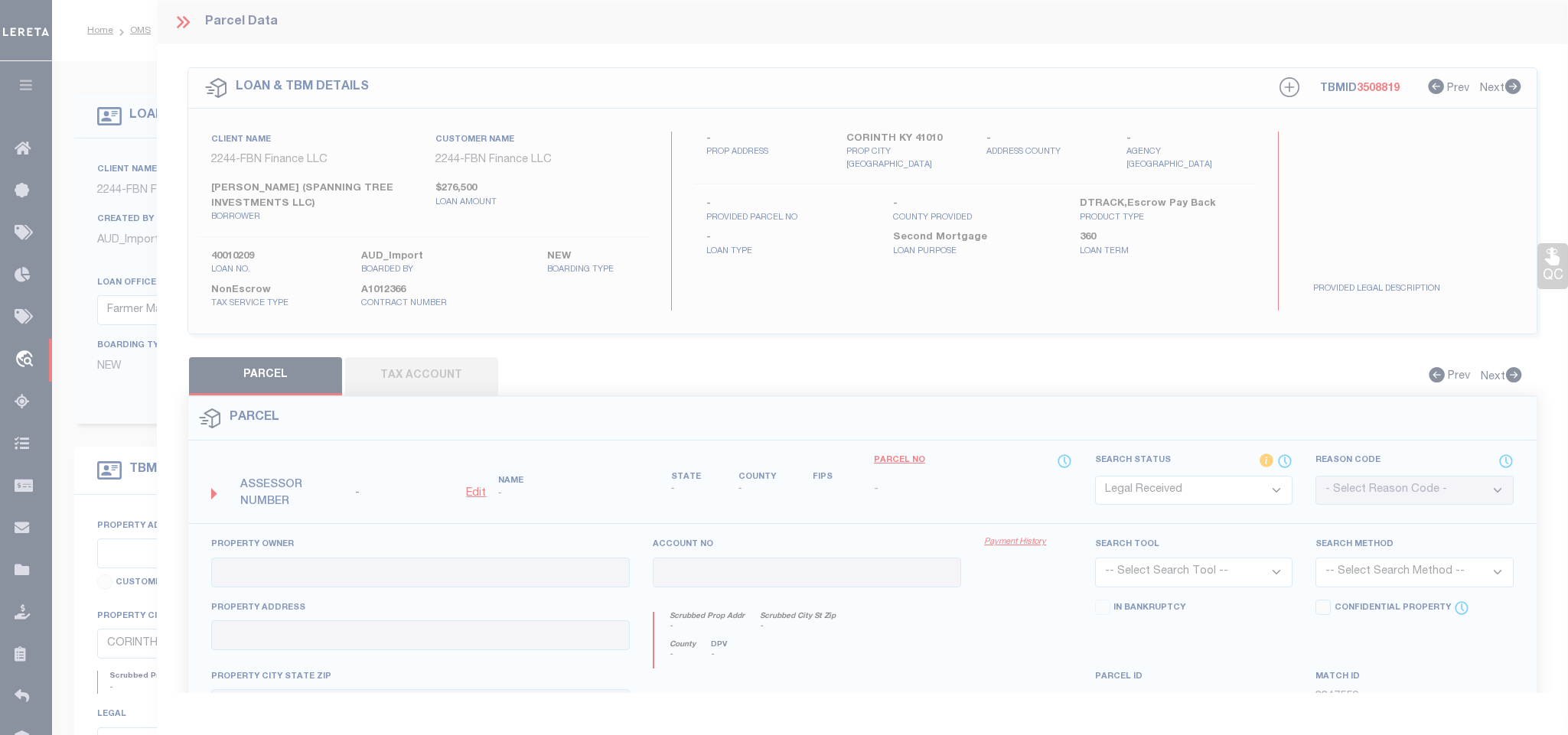
type textarea "-"
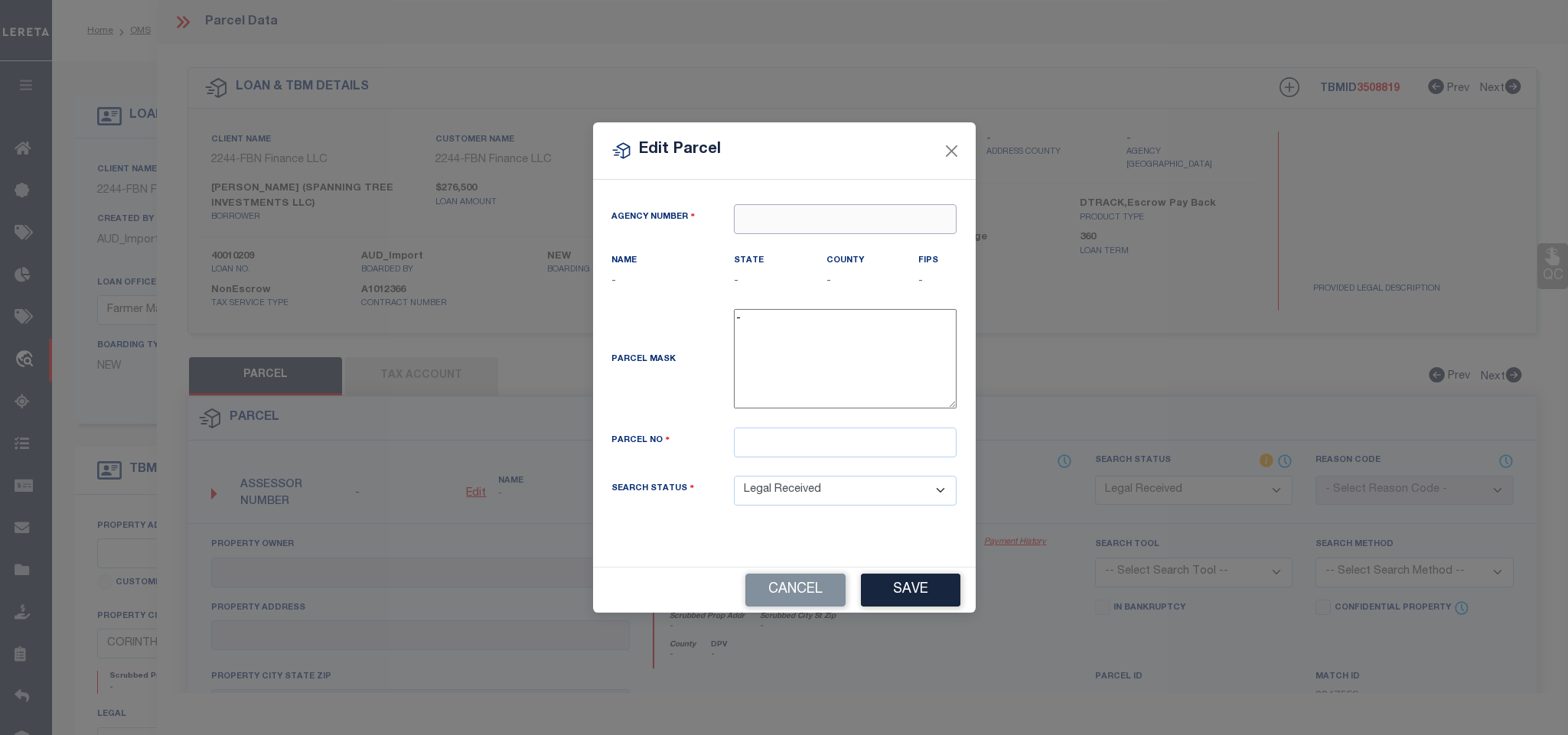
click at [803, 214] on input "text" at bounding box center [845, 219] width 223 height 30
paste input "160410000"
type input "160410000"
click at [841, 242] on div "160410000 : GRANT COUNTY" at bounding box center [845, 253] width 221 height 44
type input "160410000"
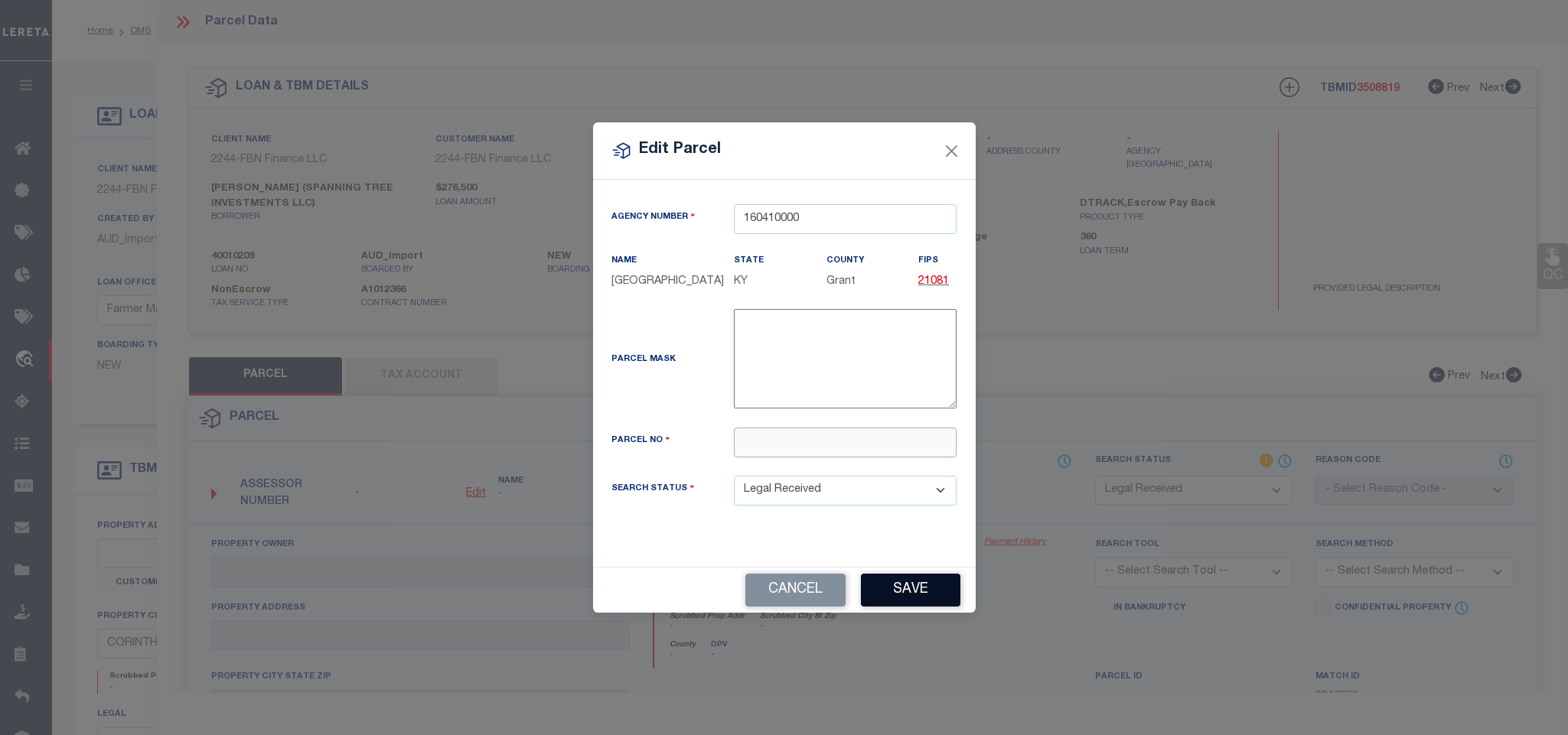
drag, startPoint x: 919, startPoint y: 450, endPoint x: 920, endPoint y: 584, distance: 134.0
click at [919, 450] on input "text" at bounding box center [845, 443] width 223 height 30
paste input "050-00-00-001.01"
type input "050-00-00-001.01"
click at [913, 597] on button "Save" at bounding box center [910, 590] width 100 height 33
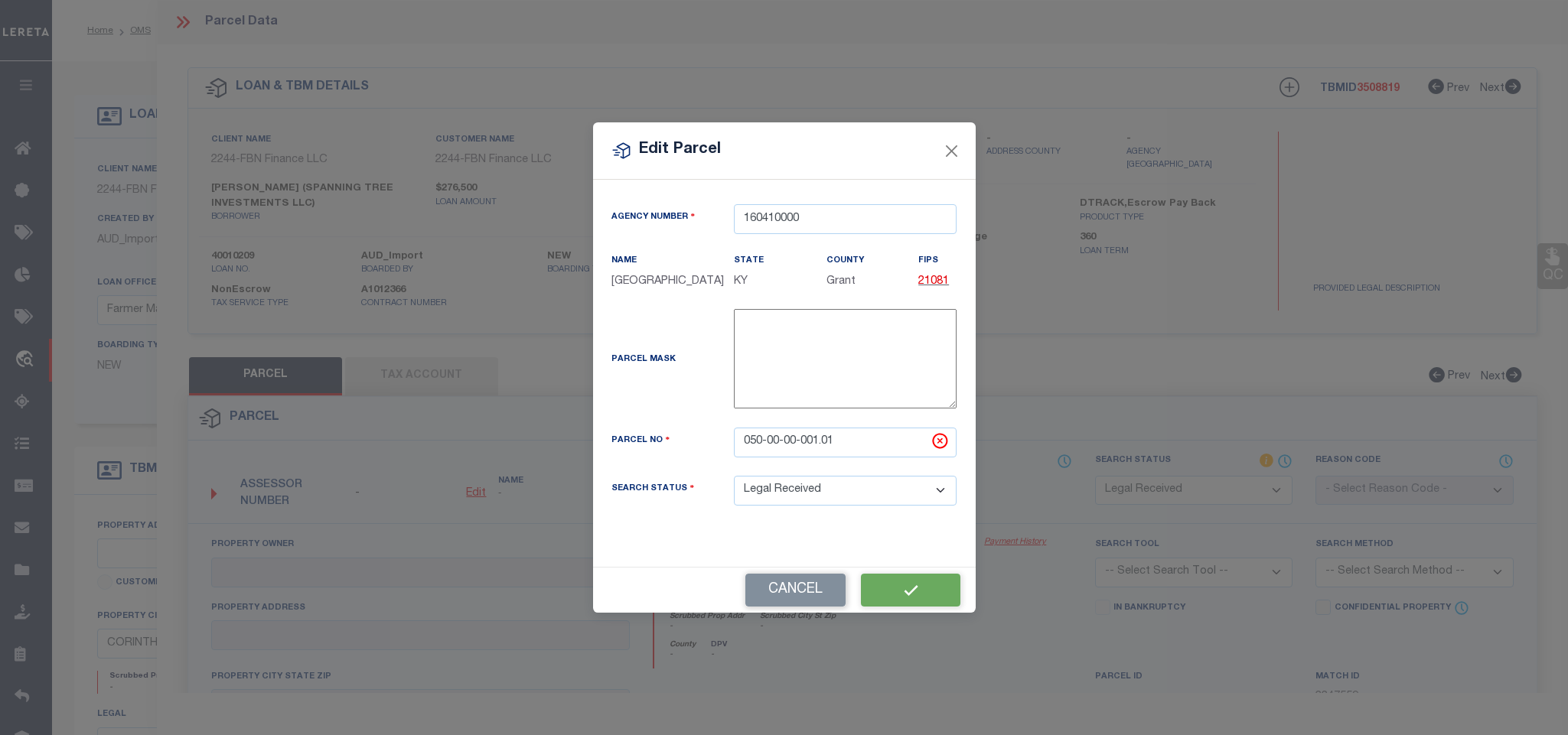
select select "RD"
checkbox input "false"
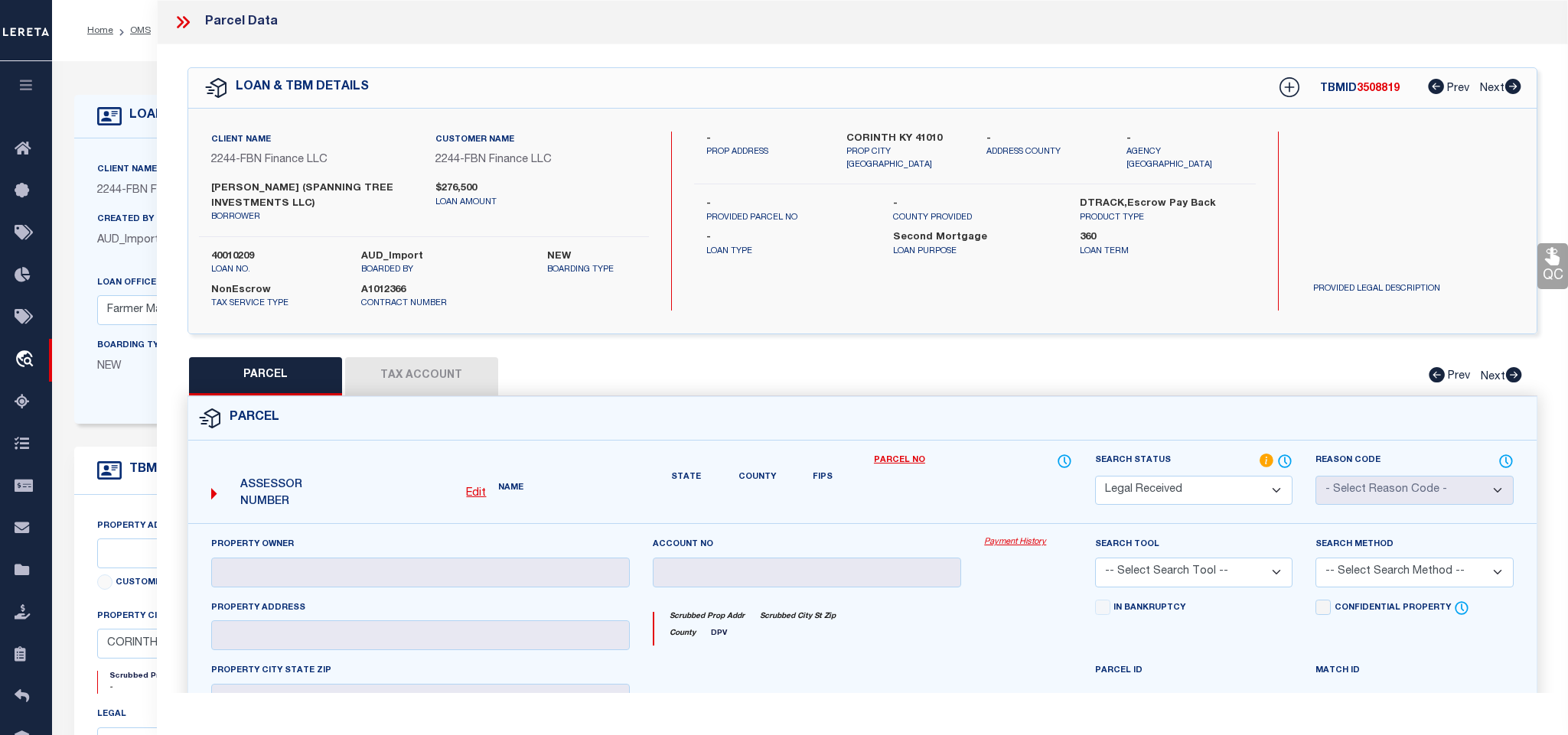
checkbox input "false"
type textarea "Document uploaded that satisfies a legal requirement, changing from [GEOGRAPHIC…"
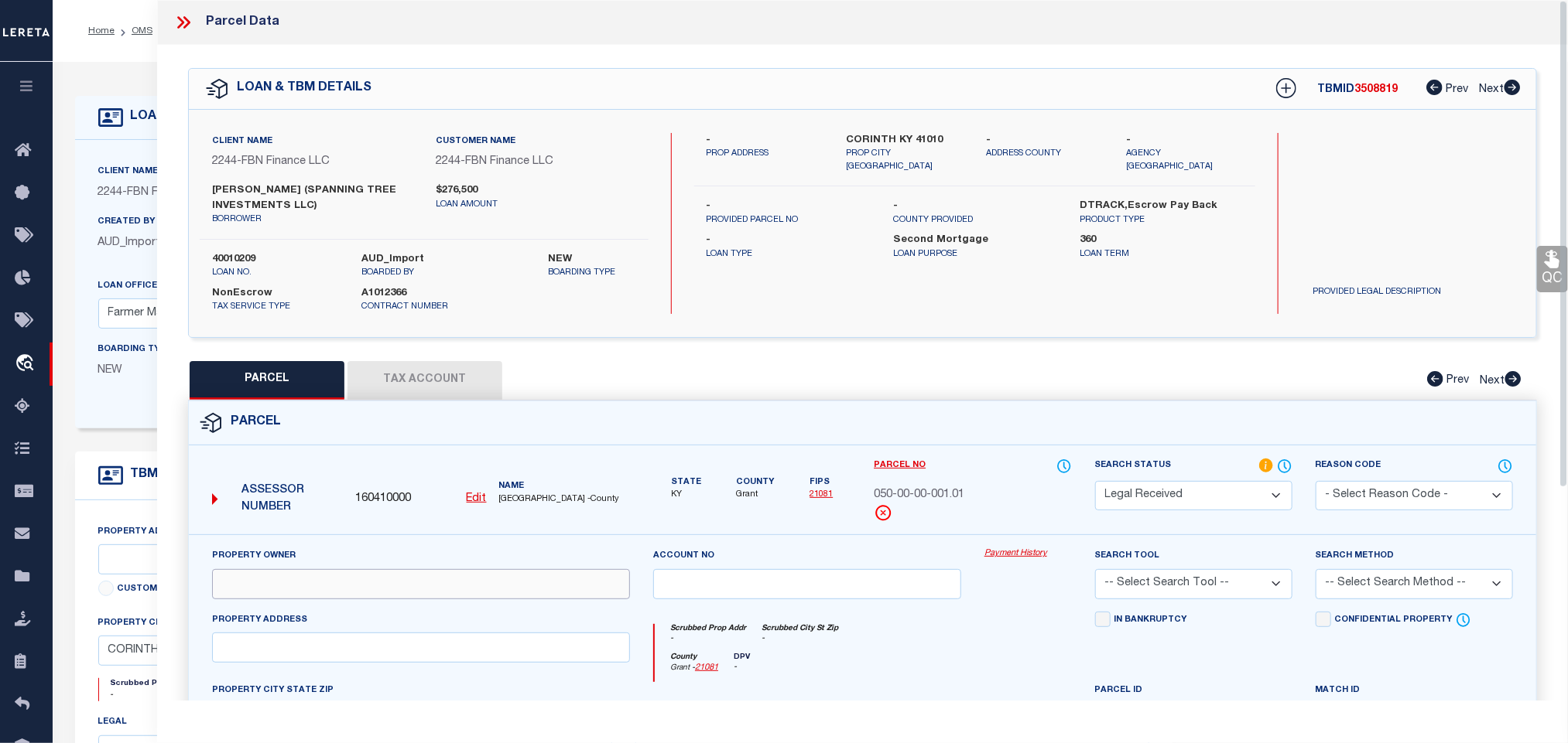
click at [353, 590] on input "text" at bounding box center [421, 585] width 418 height 30
paste input "MUCCILLO NICOLA & STEPHANIE"
type input "MUCCILLO NICOLA & STEPHANIE"
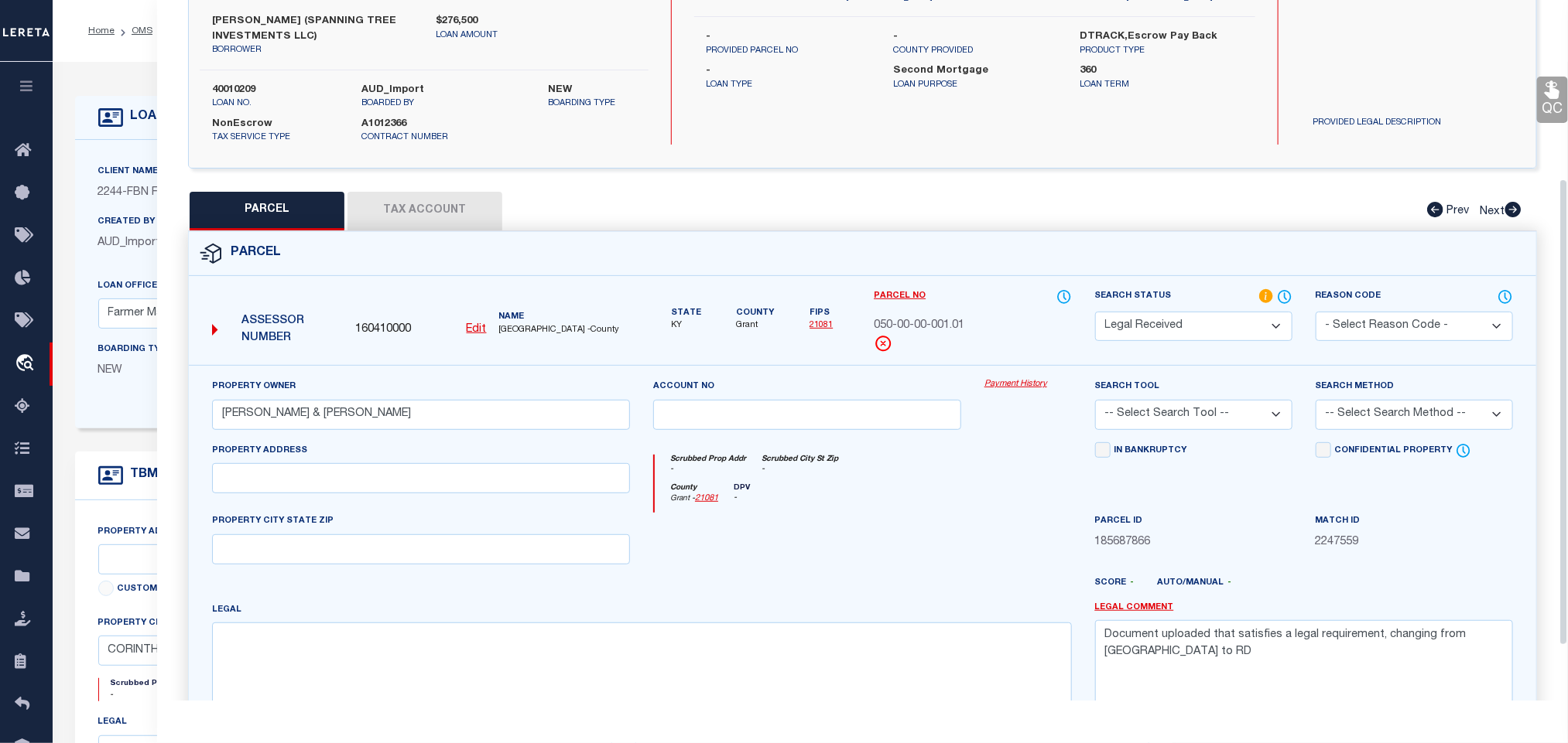
scroll to position [351, 0]
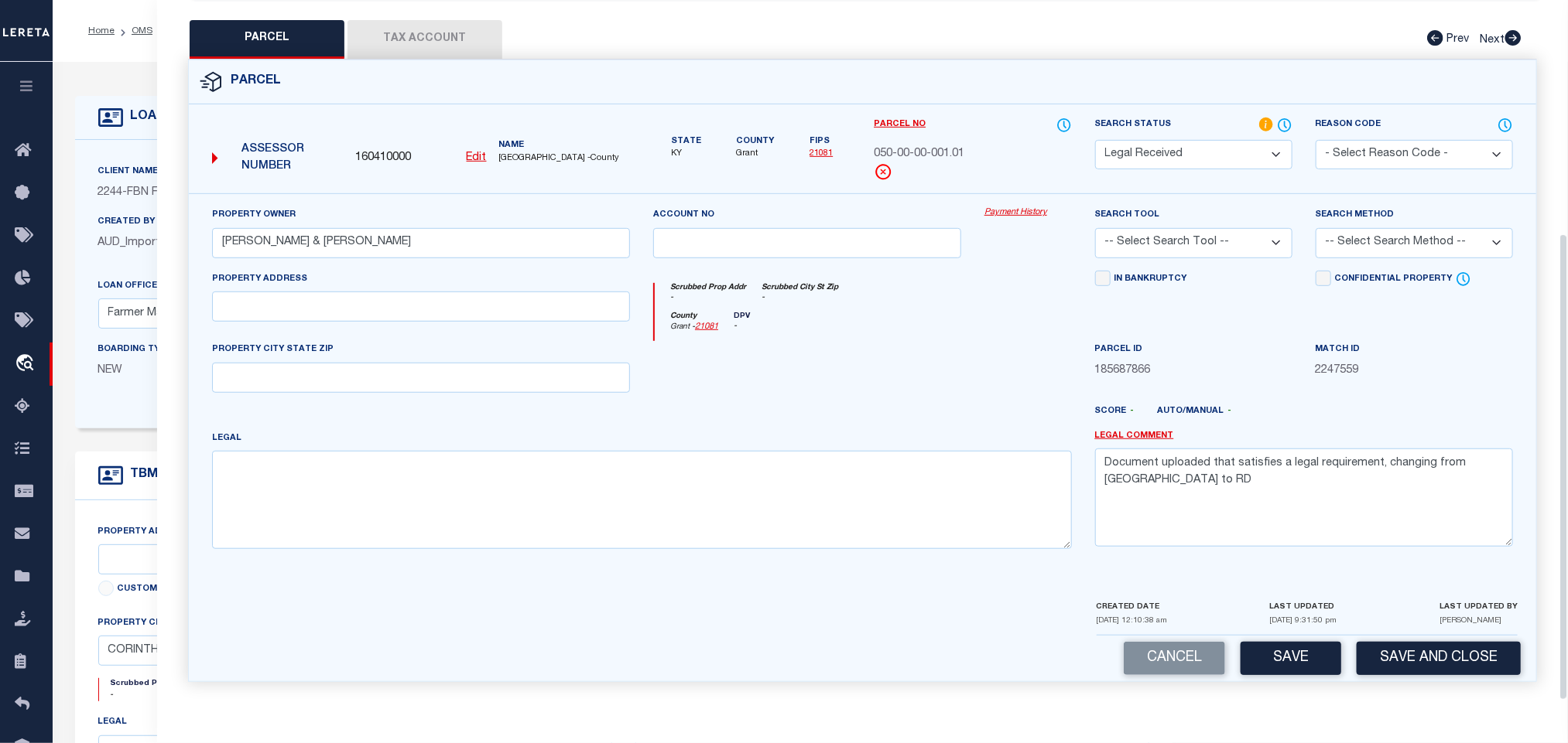
click at [333, 322] on div "Property Address" at bounding box center [421, 306] width 441 height 71
click at [367, 309] on input "text" at bounding box center [421, 306] width 418 height 30
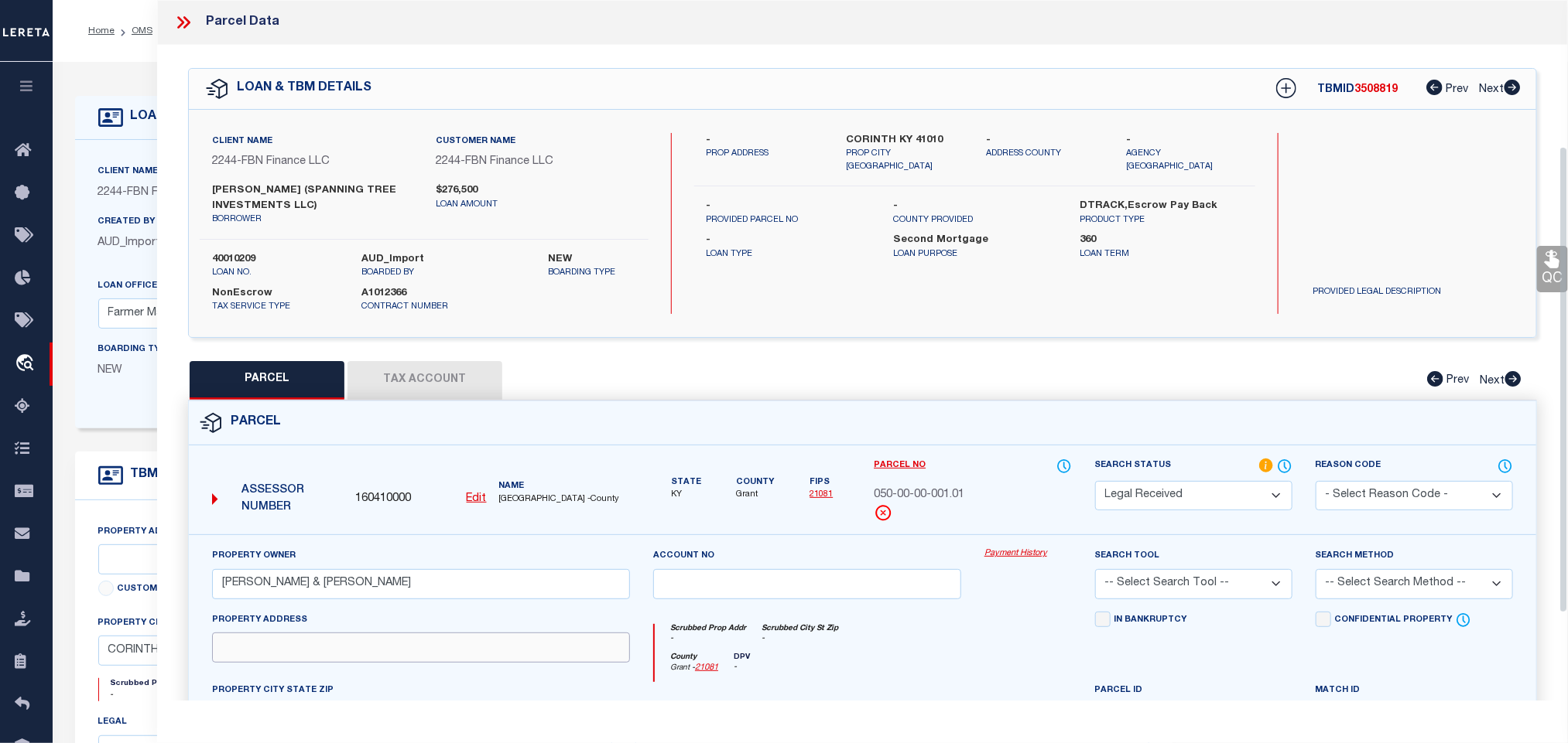
paste input "KEEFER RD 0"
type input "KEEFER RD 0"
click at [899, 133] on label "CORINTH KY 41010" at bounding box center [905, 141] width 117 height 16
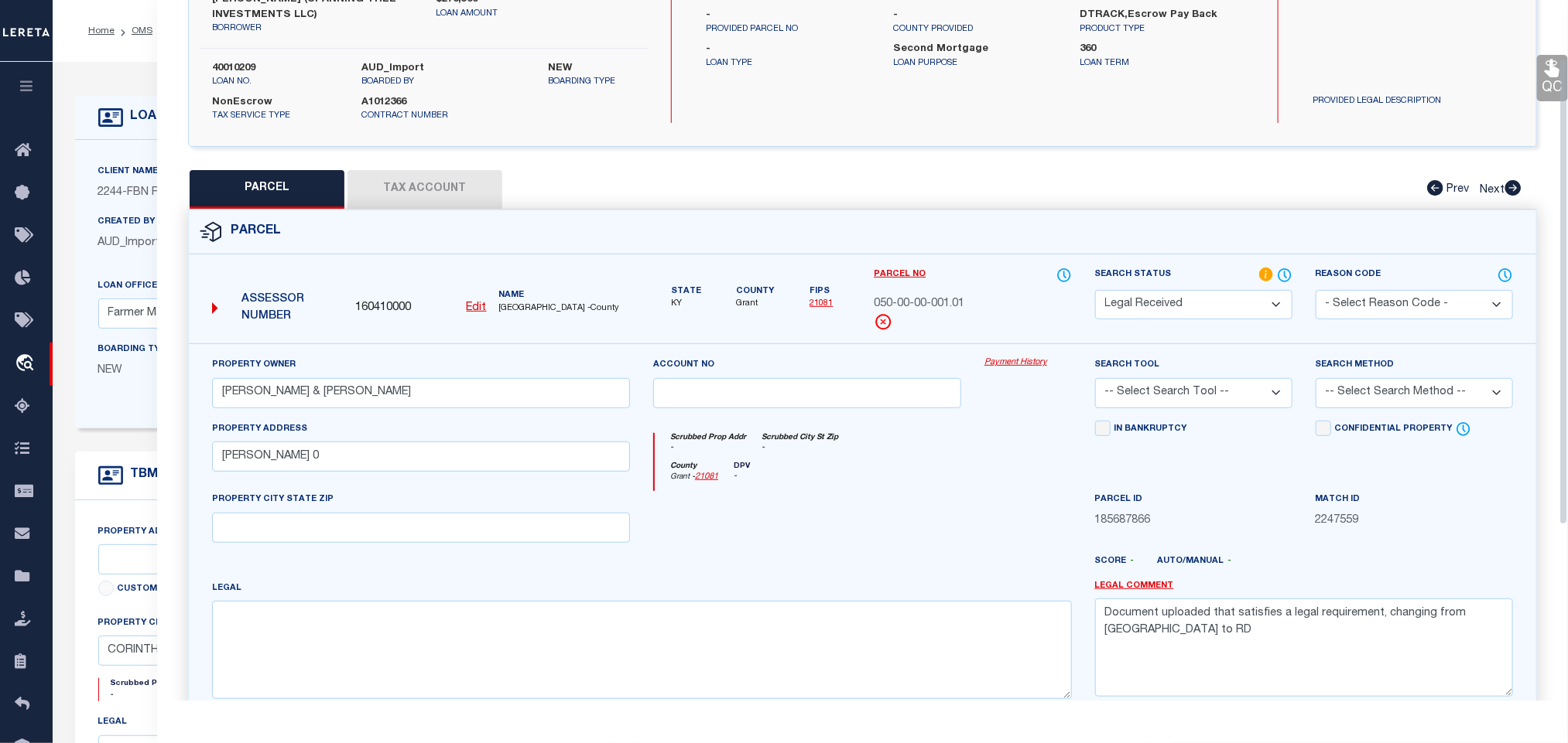
scroll to position [351, 0]
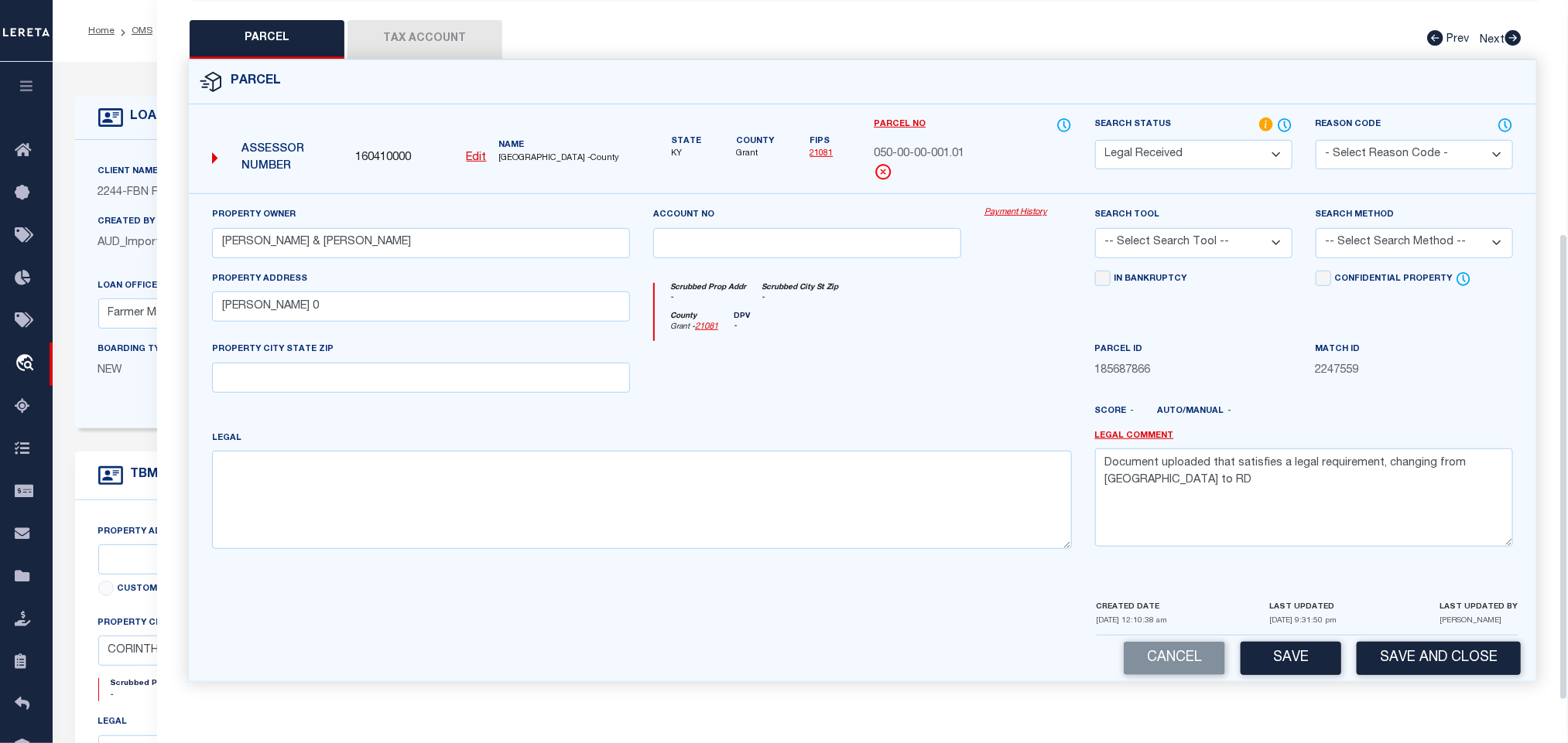
click at [534, 396] on div "Property Owner MUCCILLO NICOLA & STEPHANIE Account no Payment History Search To…" at bounding box center [862, 384] width 1324 height 355
drag, startPoint x: 536, startPoint y: 384, endPoint x: 497, endPoint y: 386, distance: 39.1
click at [536, 384] on input "text" at bounding box center [421, 377] width 418 height 30
paste input "CORINTH KY 41010"
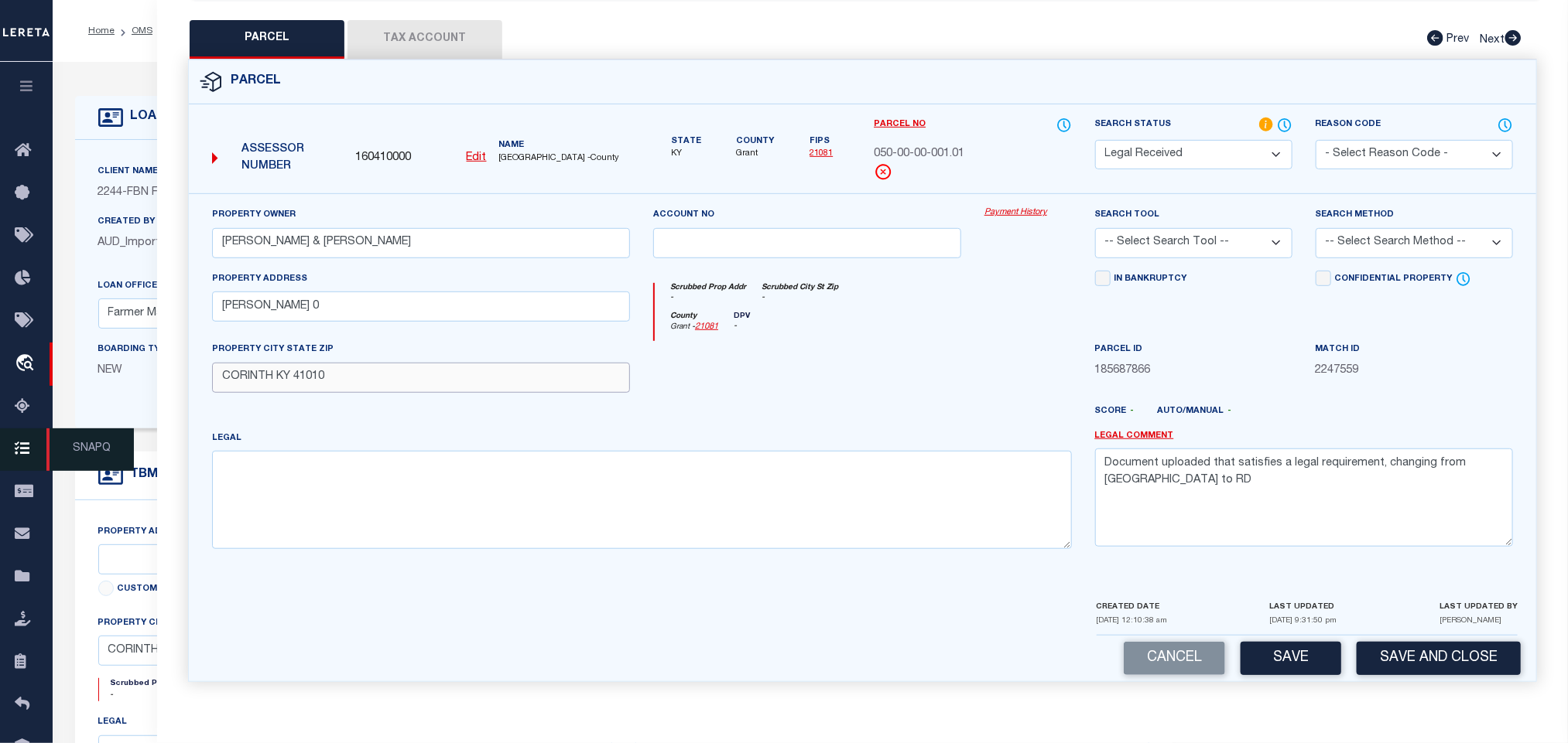
type input "CORINTH KY 41010"
click at [550, 485] on textarea at bounding box center [642, 500] width 860 height 98
paste textarea "117 ACRES +/- AND BARNS"
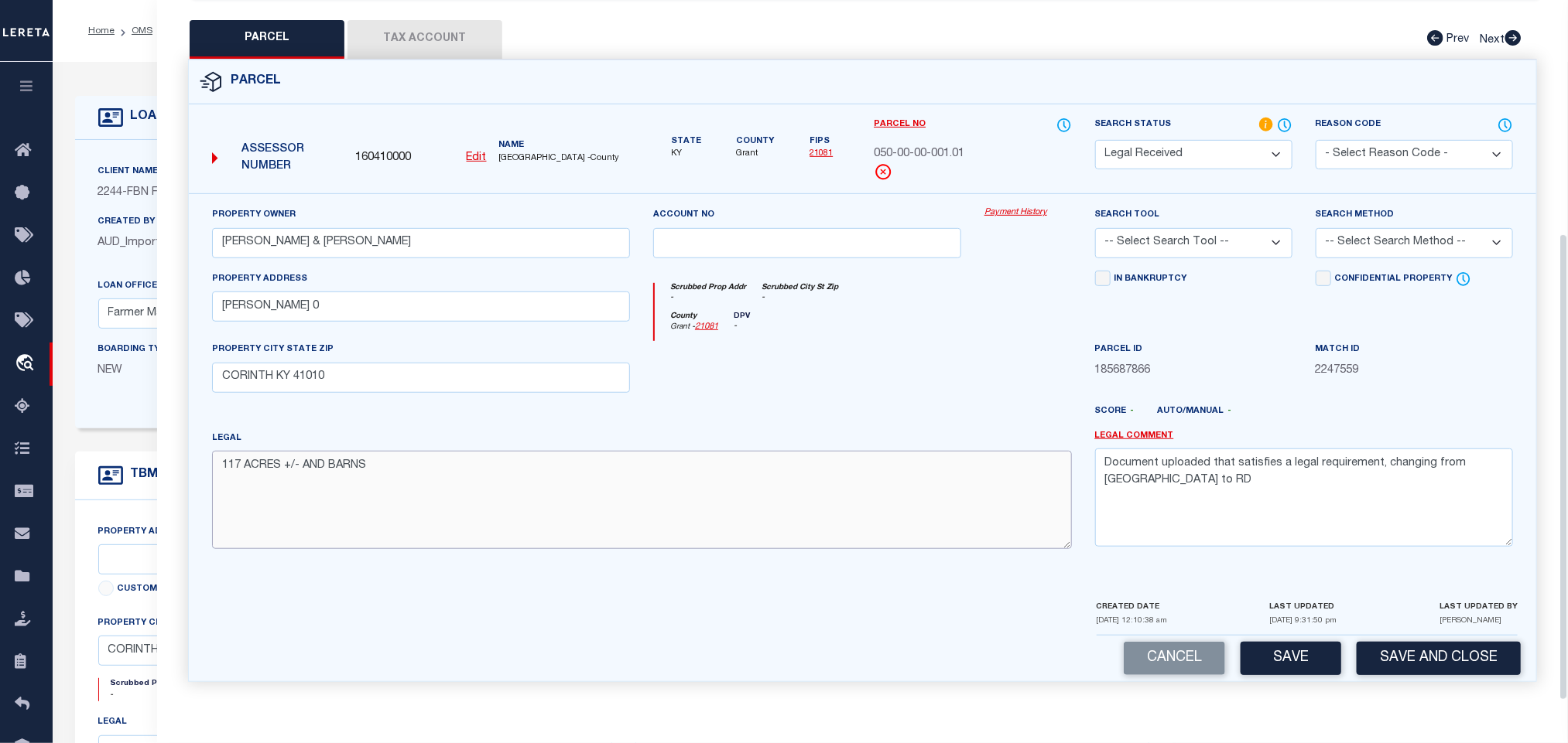
type textarea "117 ACRES +/- AND BARNS"
click at [1284, 448] on textarea "Document uploaded that satisfies a legal requirement, changing from [GEOGRAPHIC…" at bounding box center [1304, 497] width 418 height 98
click at [1287, 458] on textarea "Document uploaded that satisfies a legal requirement, changing from [GEOGRAPHIC…" at bounding box center [1304, 497] width 418 height 98
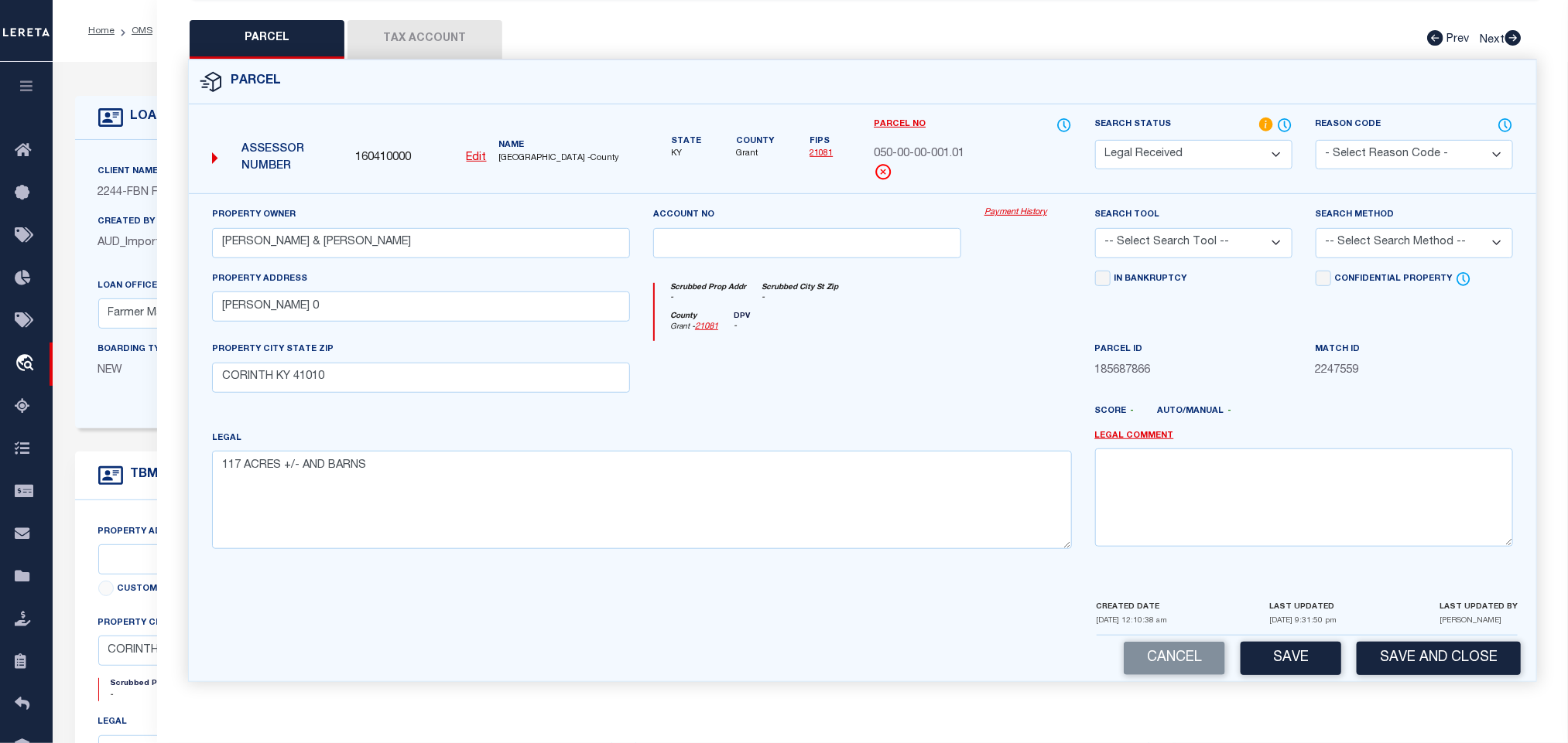
click at [1257, 237] on select "-- Select Search Tool -- 3rd Party Website Agency File Agency Website ATLS CNV-…" at bounding box center [1194, 243] width 197 height 30
select select "AGW"
click at [1095, 228] on select "-- Select Search Tool -- 3rd Party Website Agency File Agency Website ATLS CNV-…" at bounding box center [1194, 243] width 197 height 30
click at [1368, 232] on select "-- Select Search Method -- Property Address Legal Liability Info Provided" at bounding box center [1414, 243] width 197 height 30
select select "LEG"
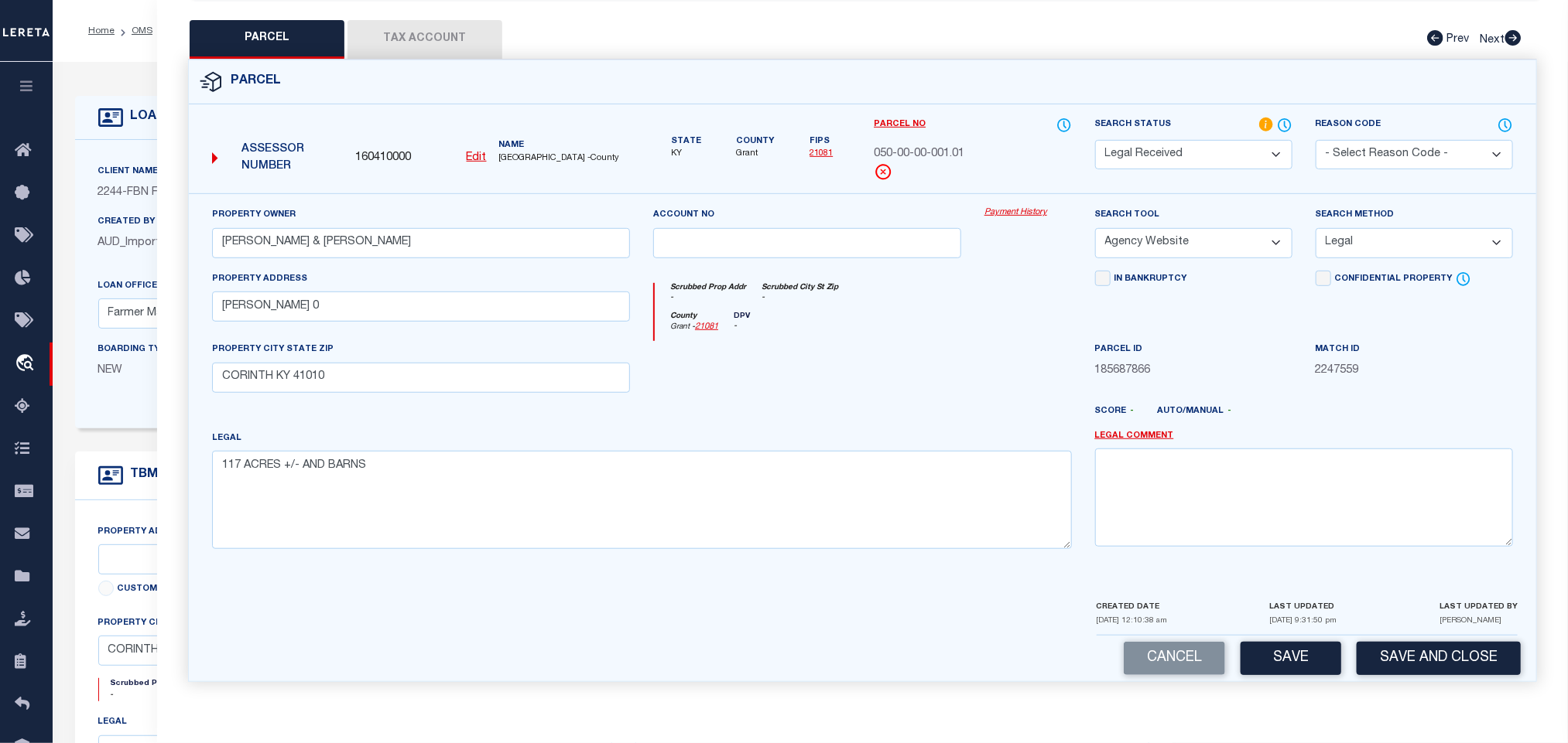
click at [1316, 228] on select "-- Select Search Method -- Property Address Legal Liability Info Provided" at bounding box center [1414, 243] width 197 height 30
click at [1289, 662] on button "Save" at bounding box center [1291, 659] width 101 height 33
click at [469, 33] on button "Tax Account" at bounding box center [425, 39] width 155 height 39
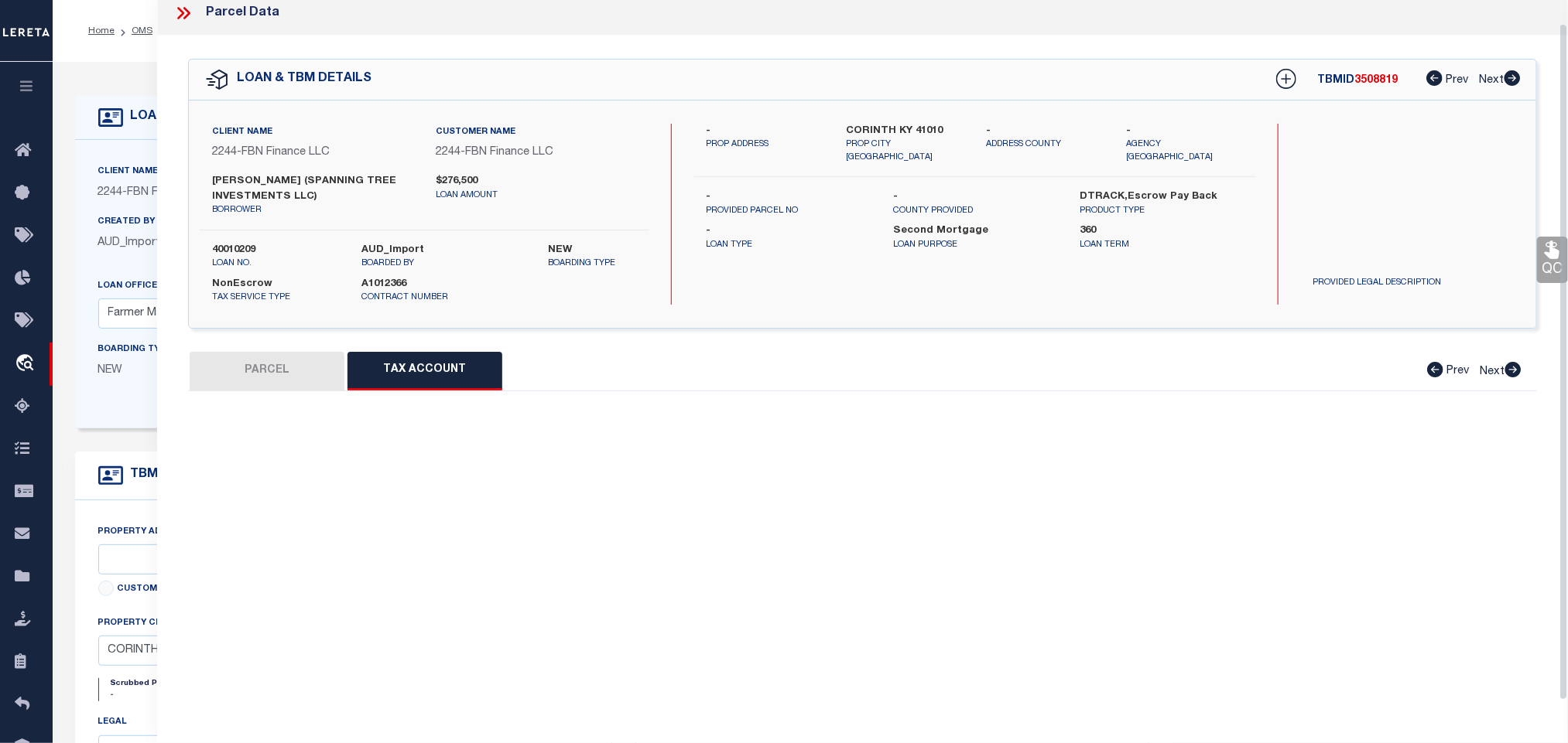
scroll to position [24, 0]
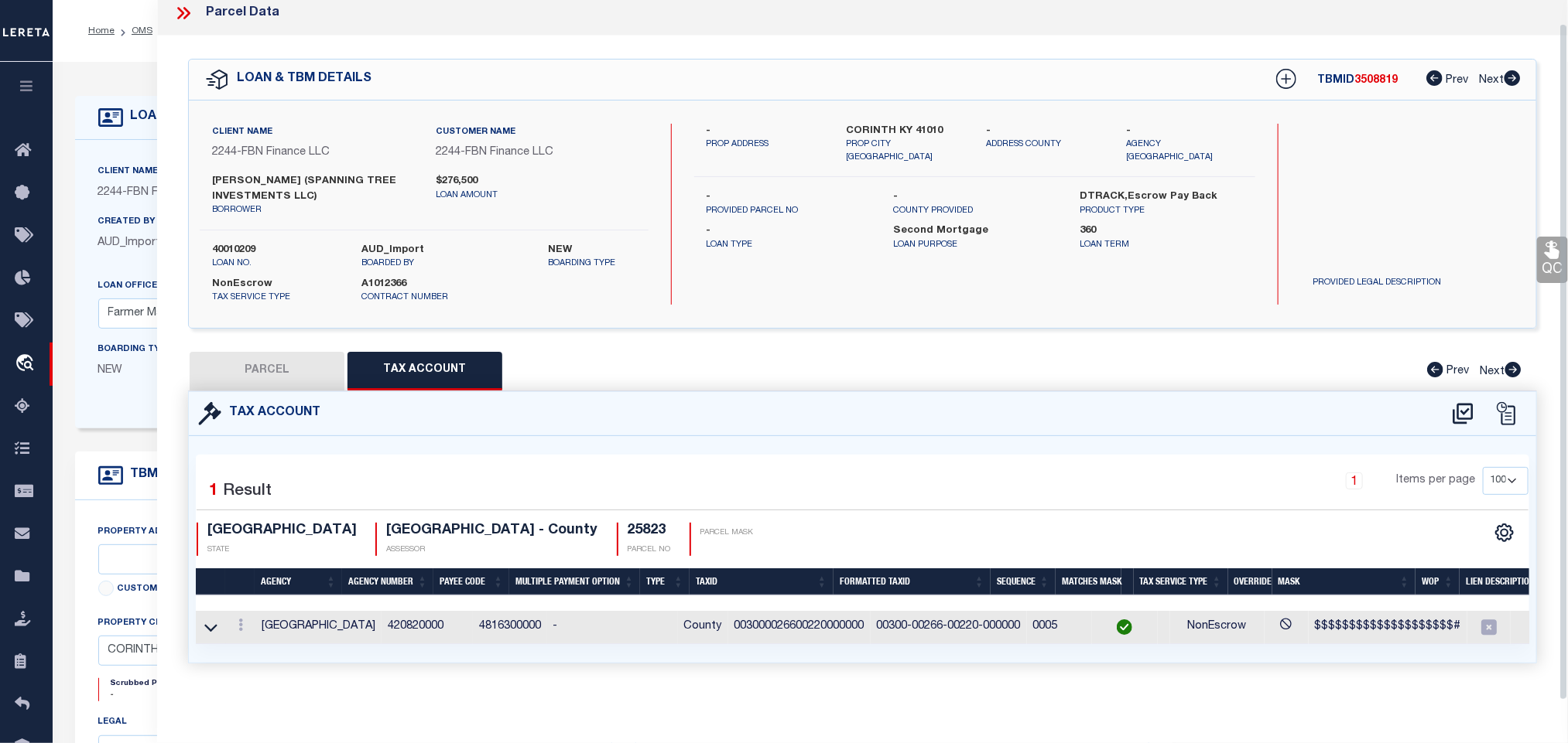
select select "100"
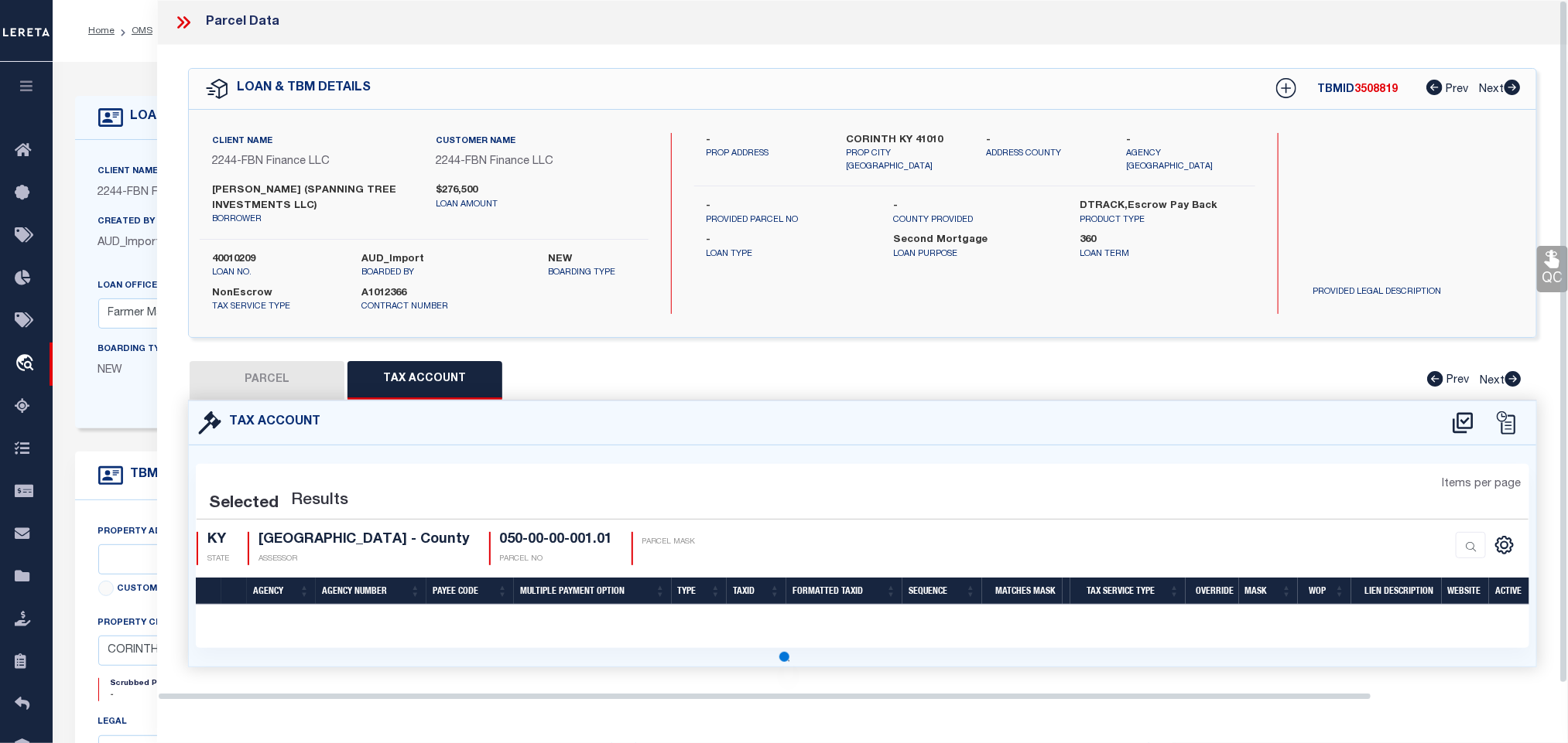
select select "100"
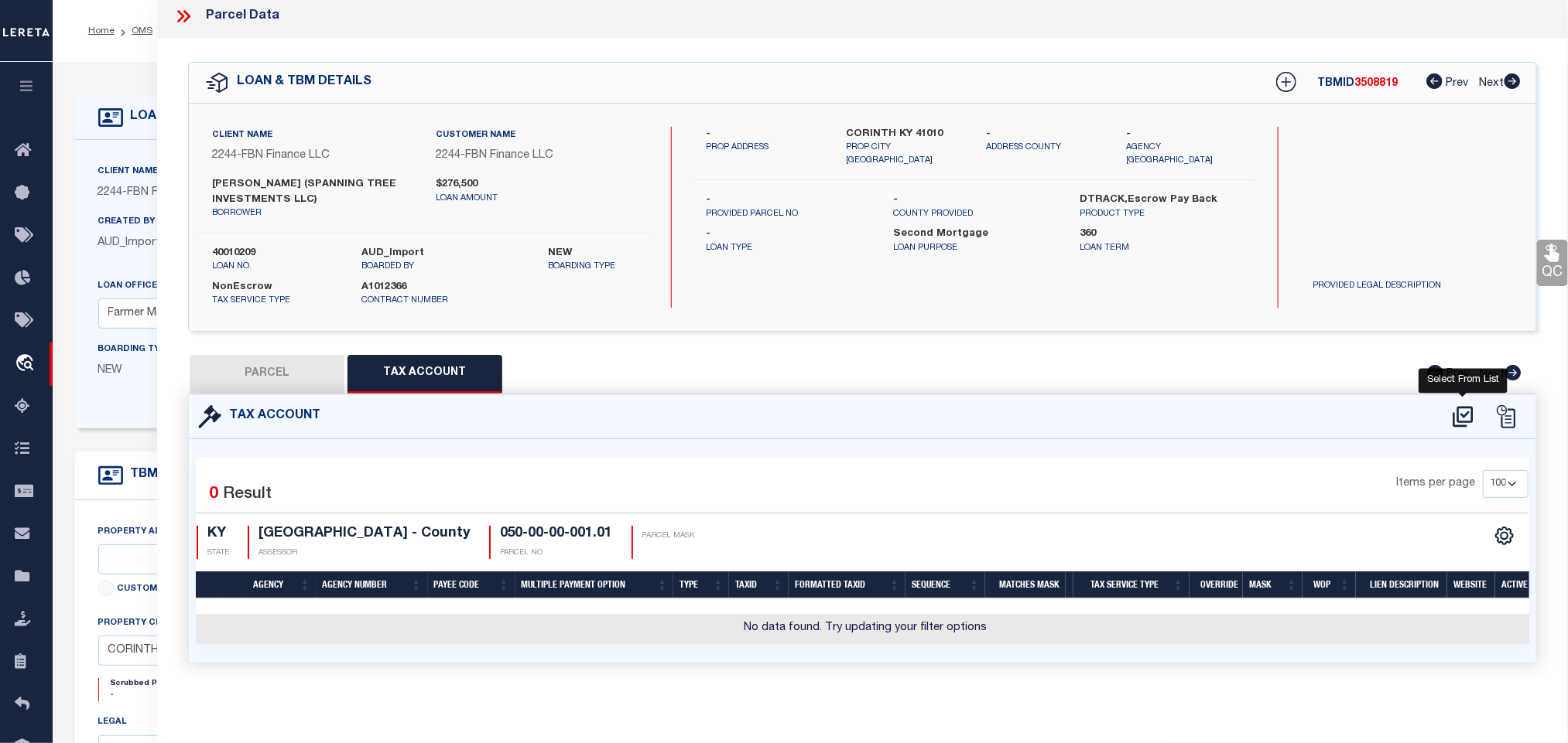
scroll to position [0, 0]
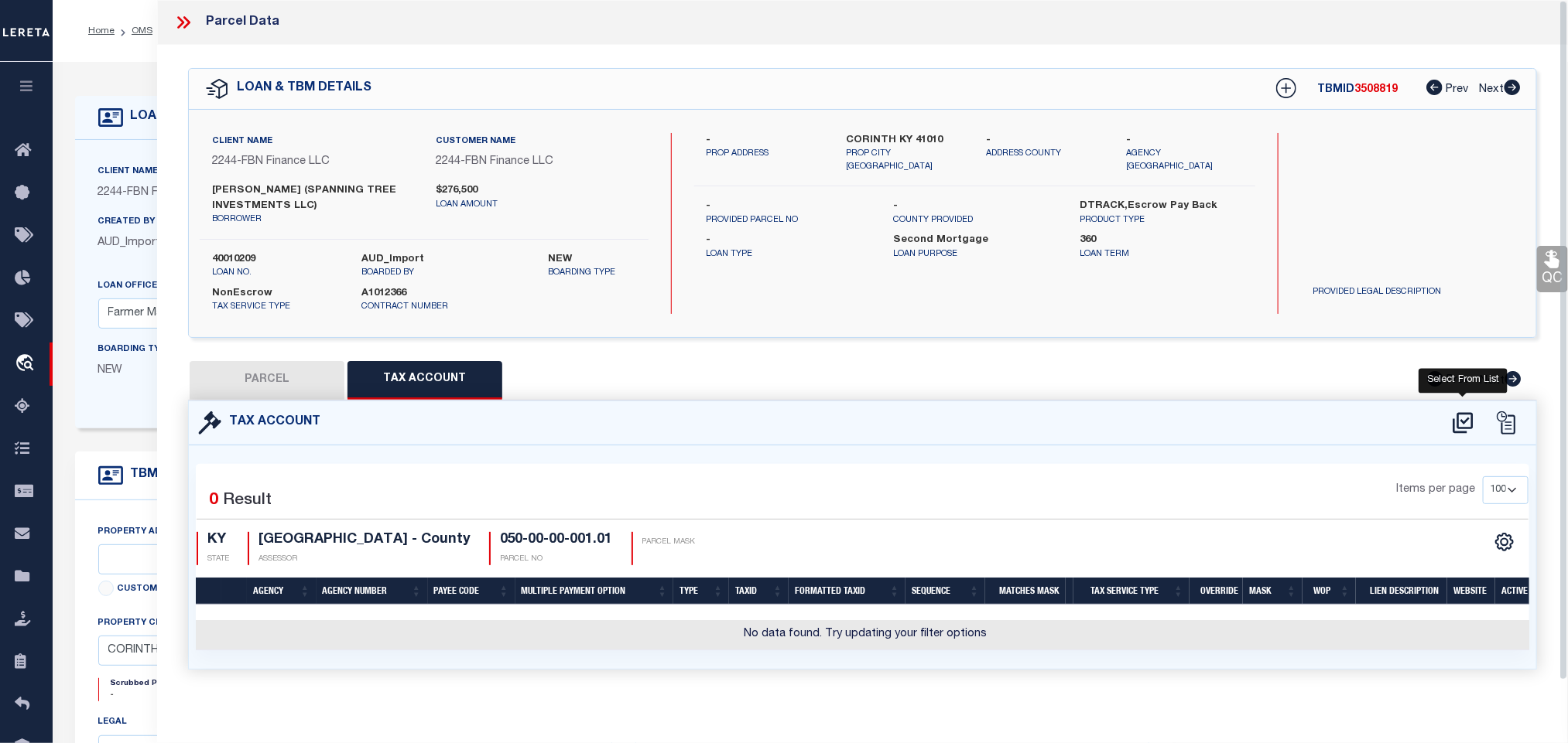
click at [1462, 423] on icon at bounding box center [1463, 422] width 20 height 21
select select "200"
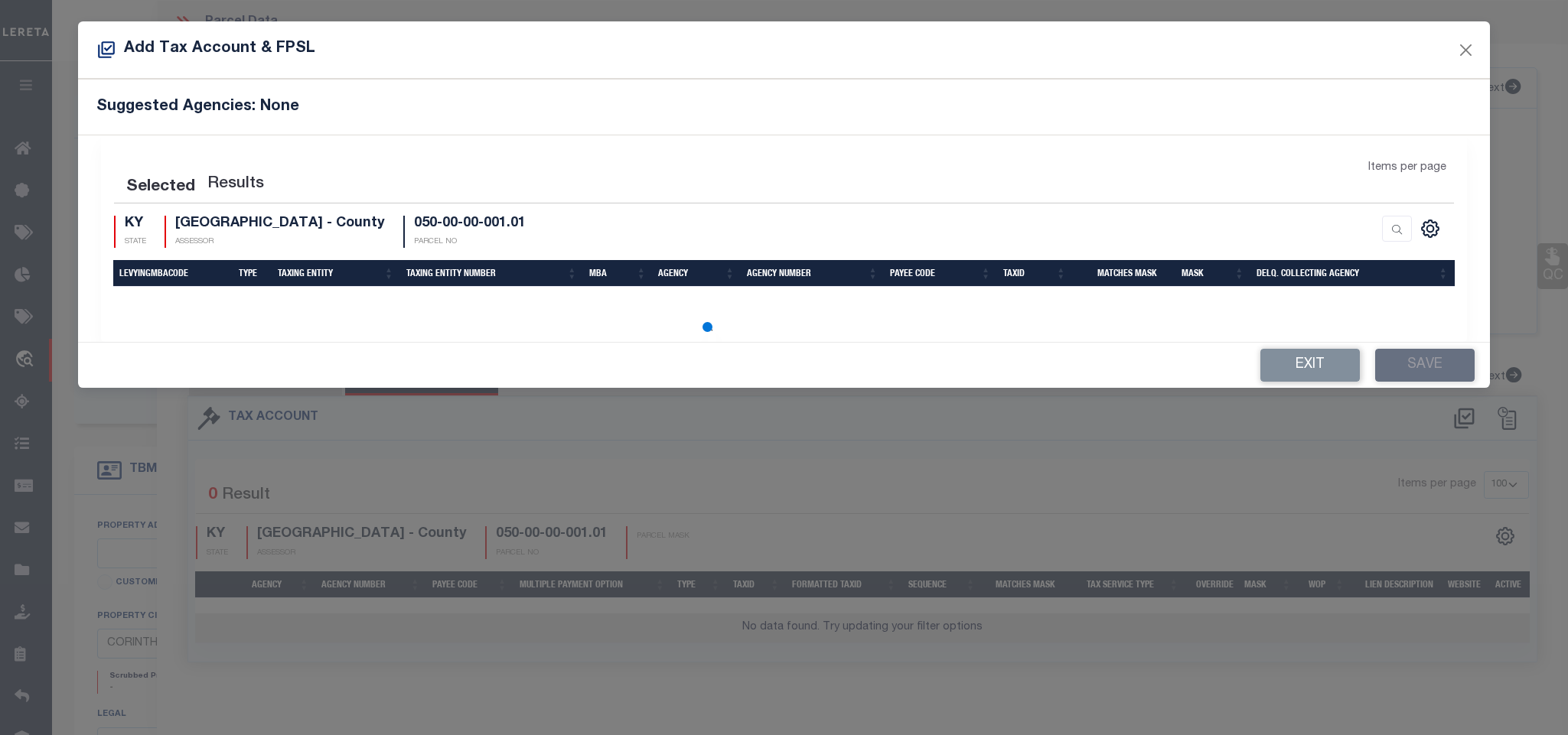
select select "200"
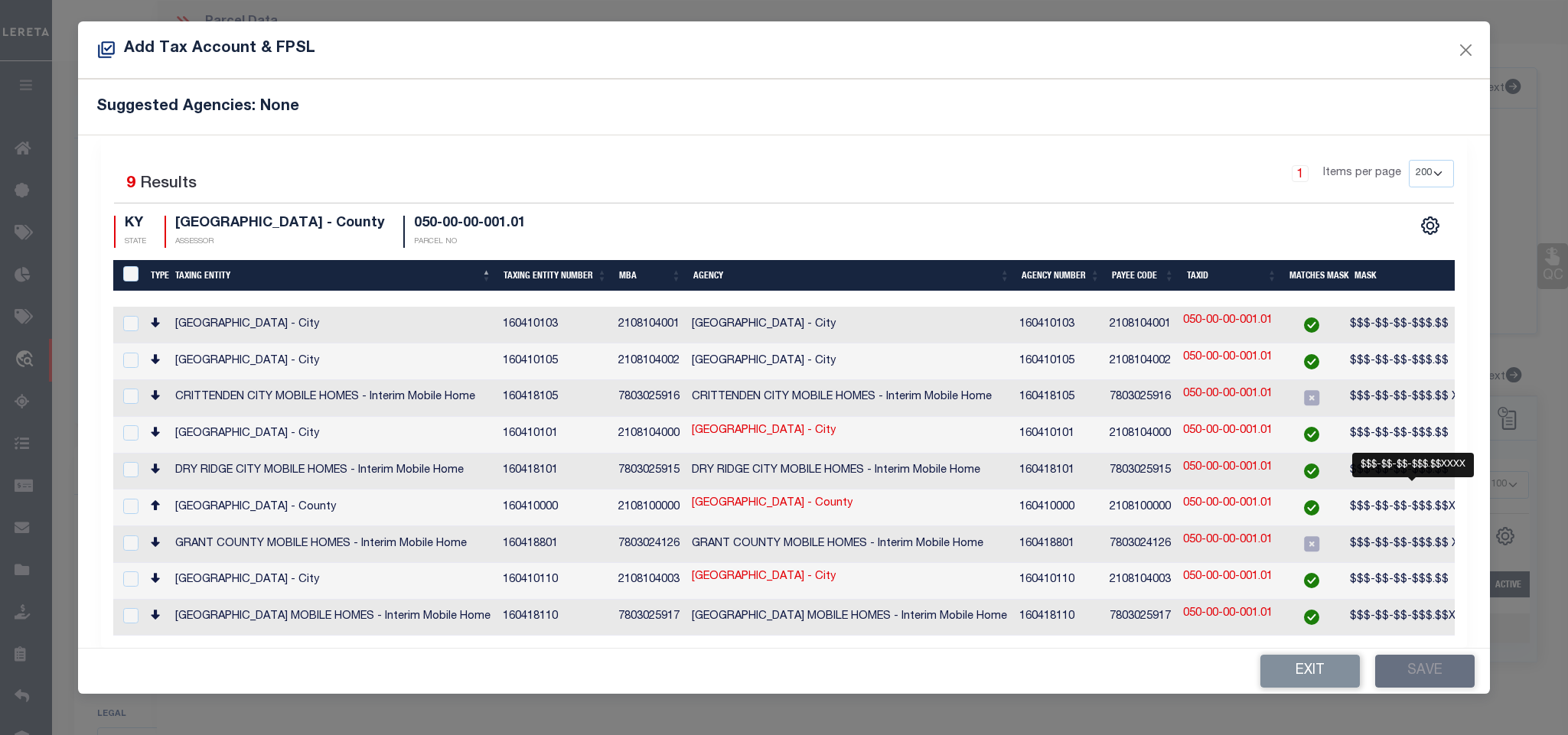
click at [1371, 505] on span "$$$-$$-$$-$$$.$$XXXX" at bounding box center [1413, 507] width 126 height 11
checkbox input "true"
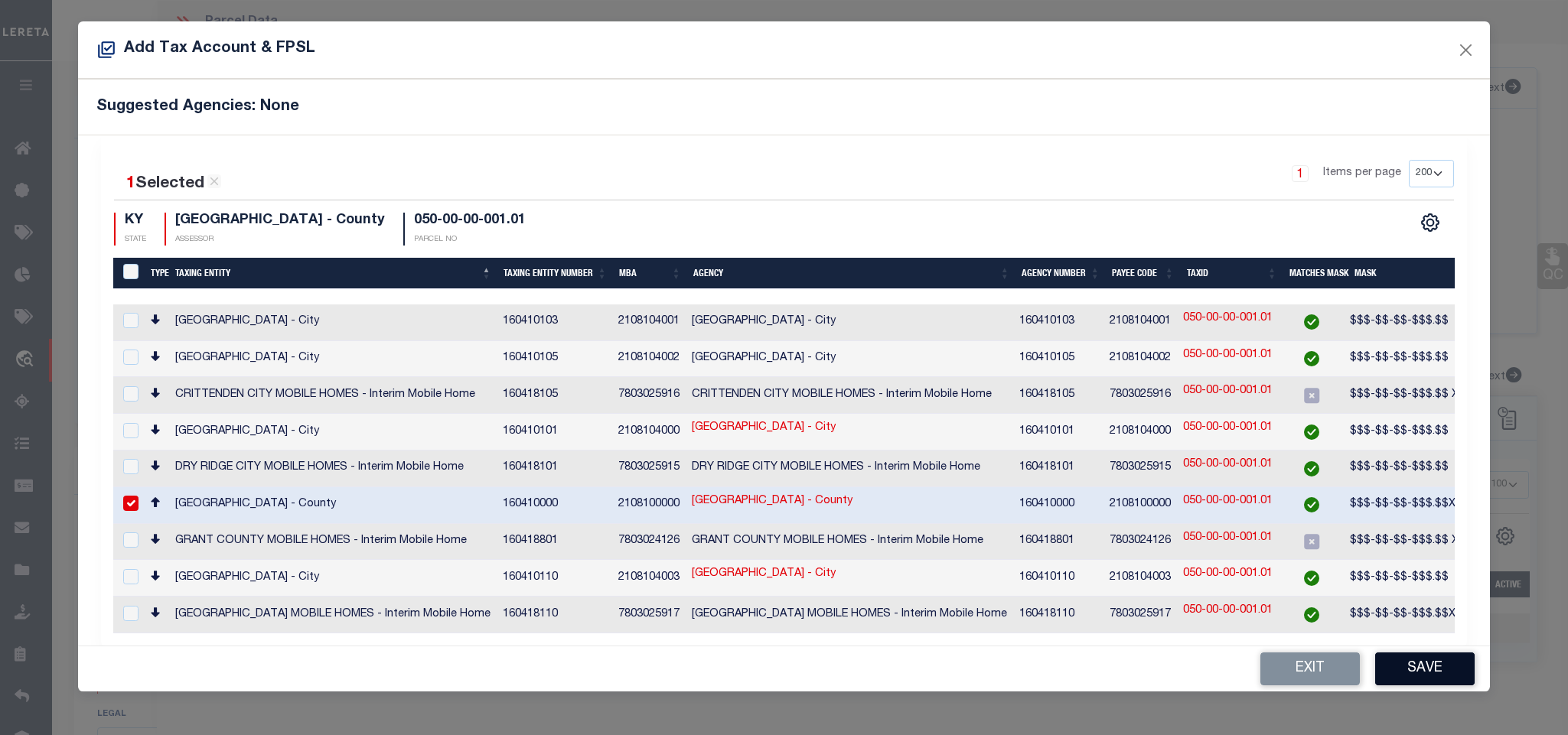
click at [1428, 680] on button "Save" at bounding box center [1425, 669] width 100 height 33
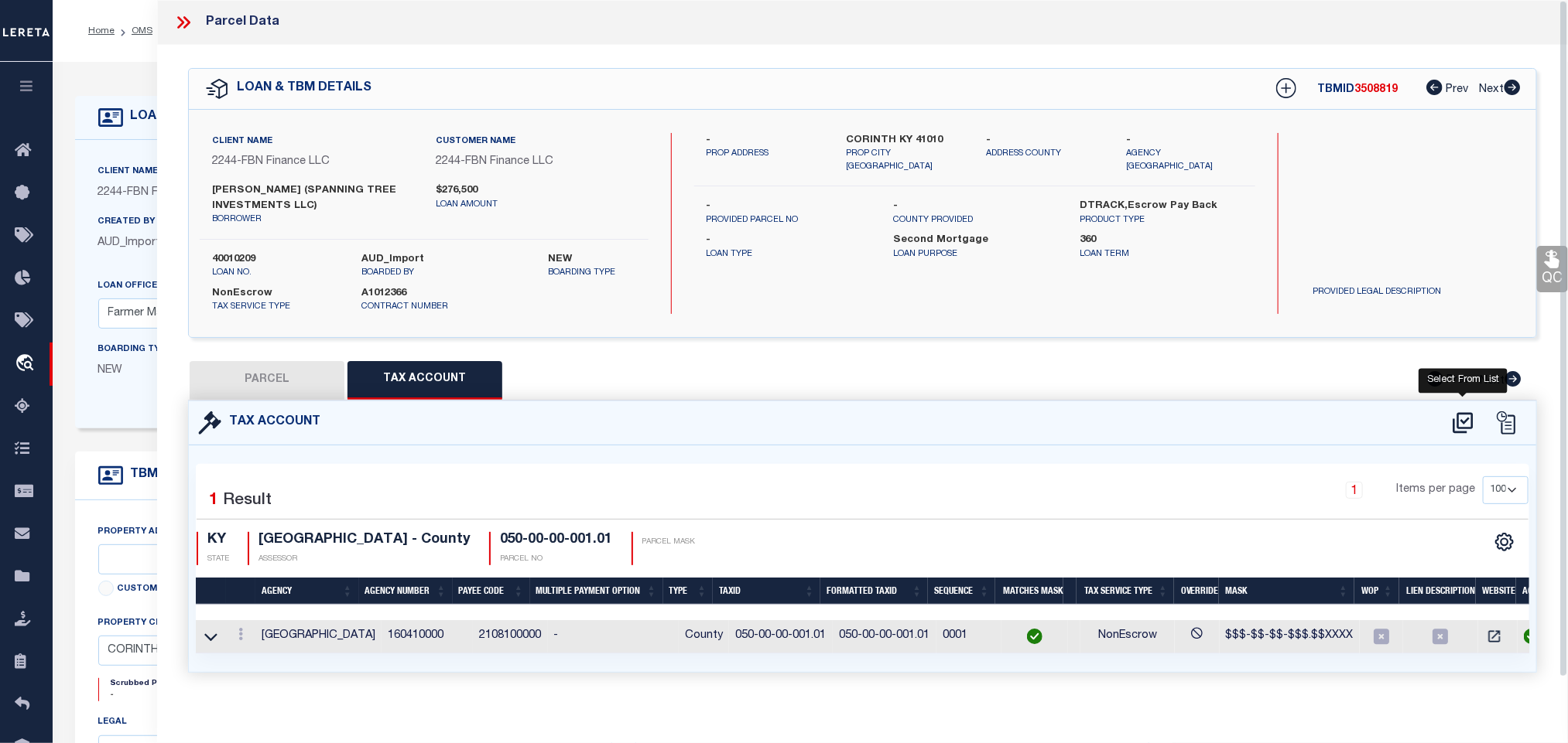
click at [1458, 421] on icon at bounding box center [1463, 422] width 20 height 21
select select "200"
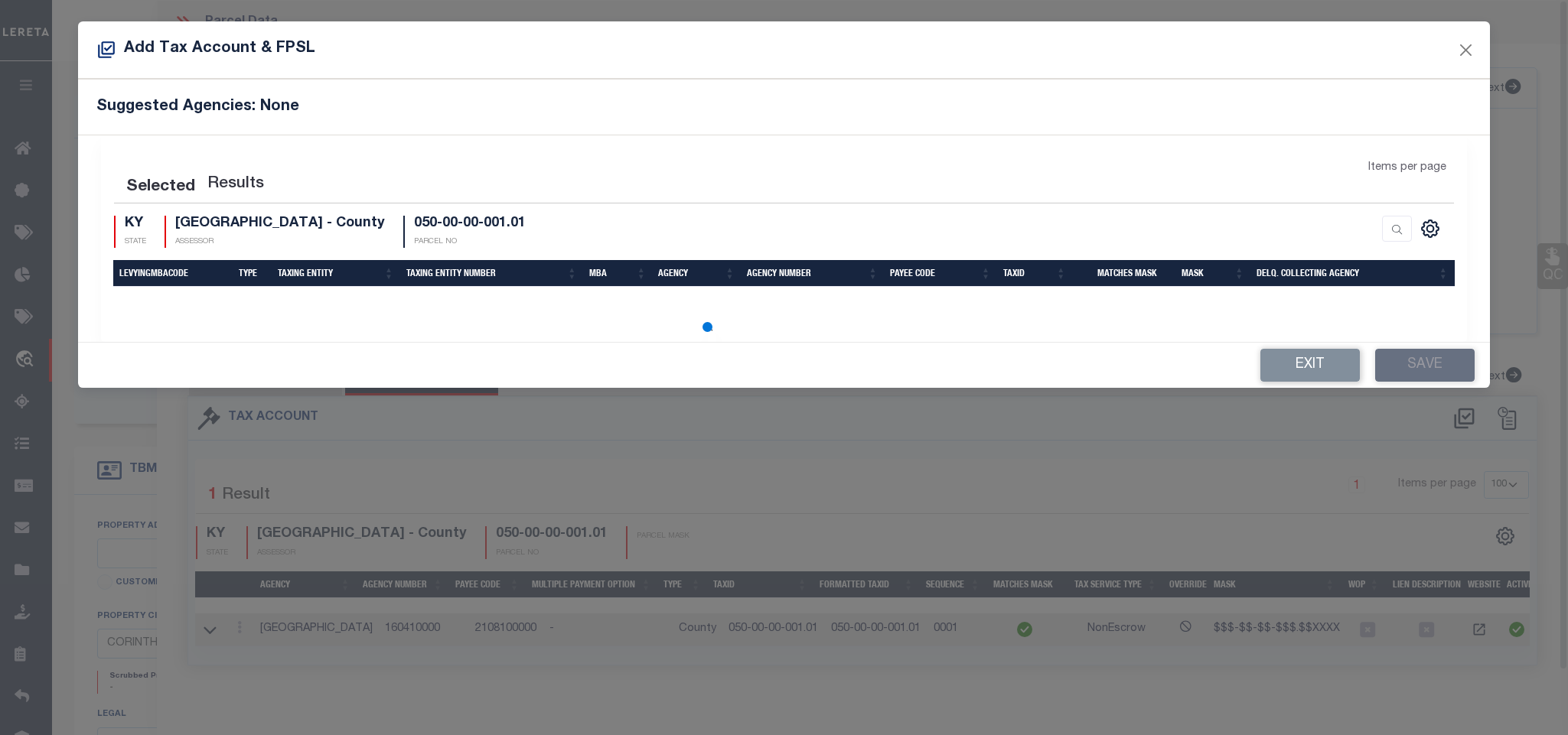
select select "200"
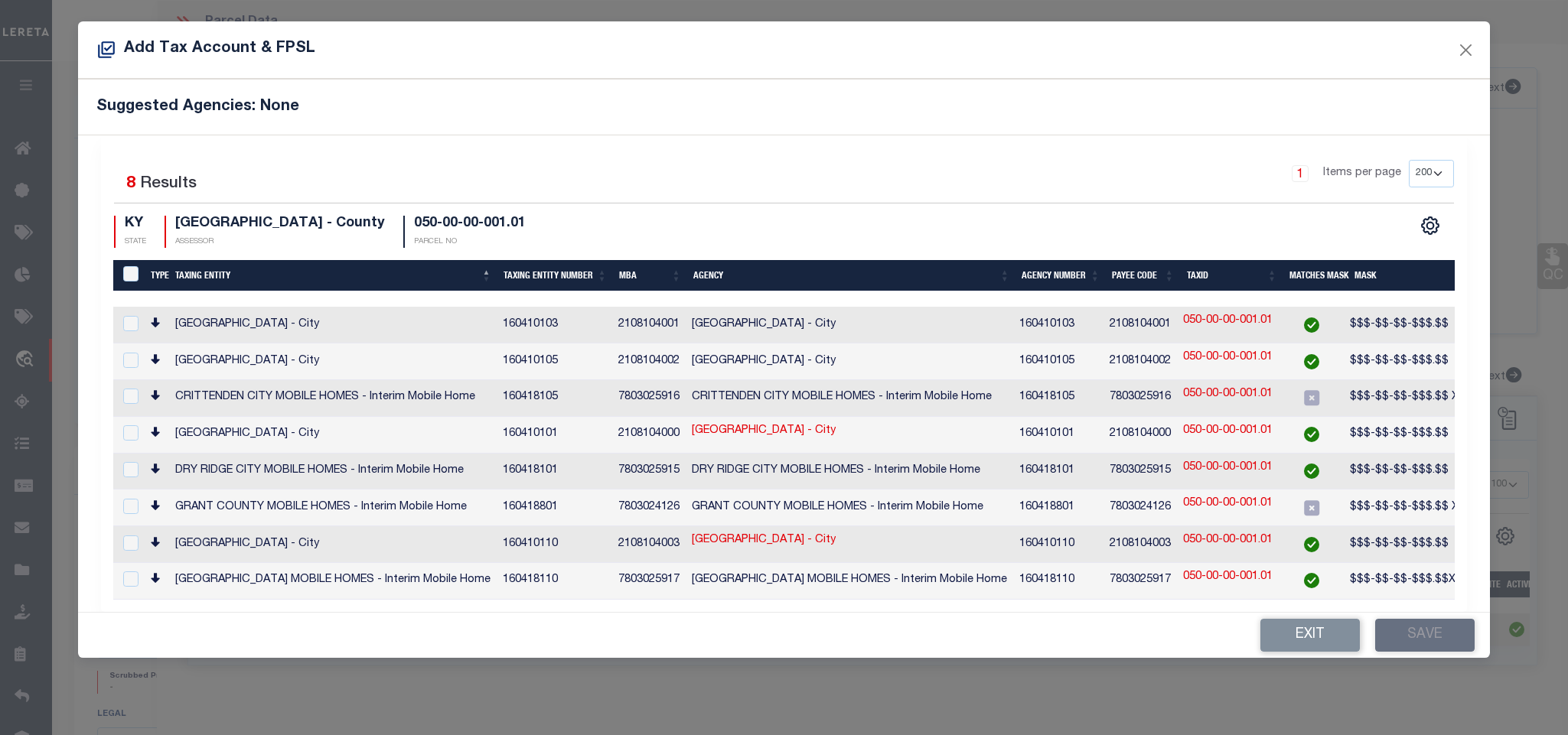
click at [413, 322] on td "CORINTH CITY - City" at bounding box center [333, 325] width 327 height 37
checkbox input "true"
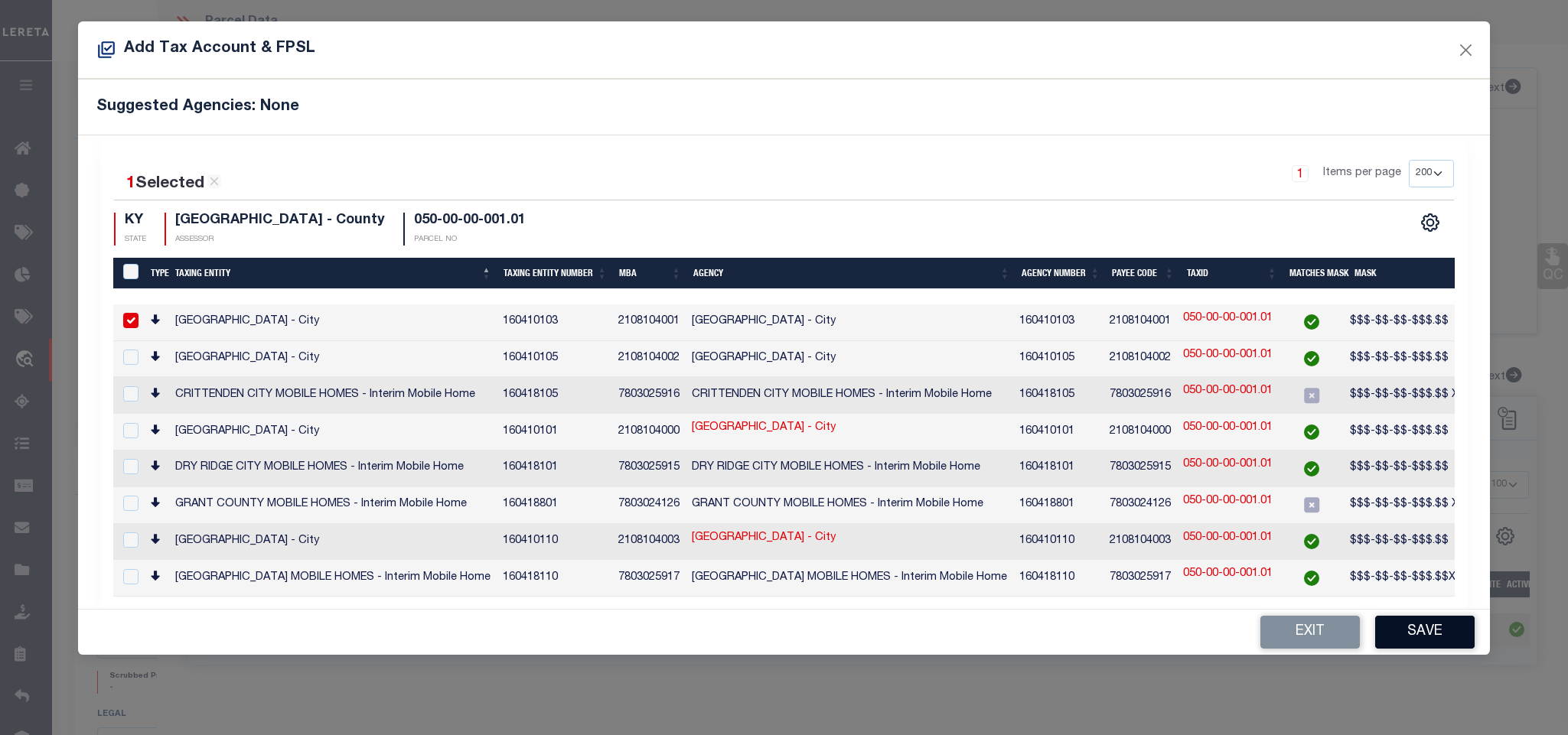
click at [1423, 631] on button "Save" at bounding box center [1425, 632] width 100 height 33
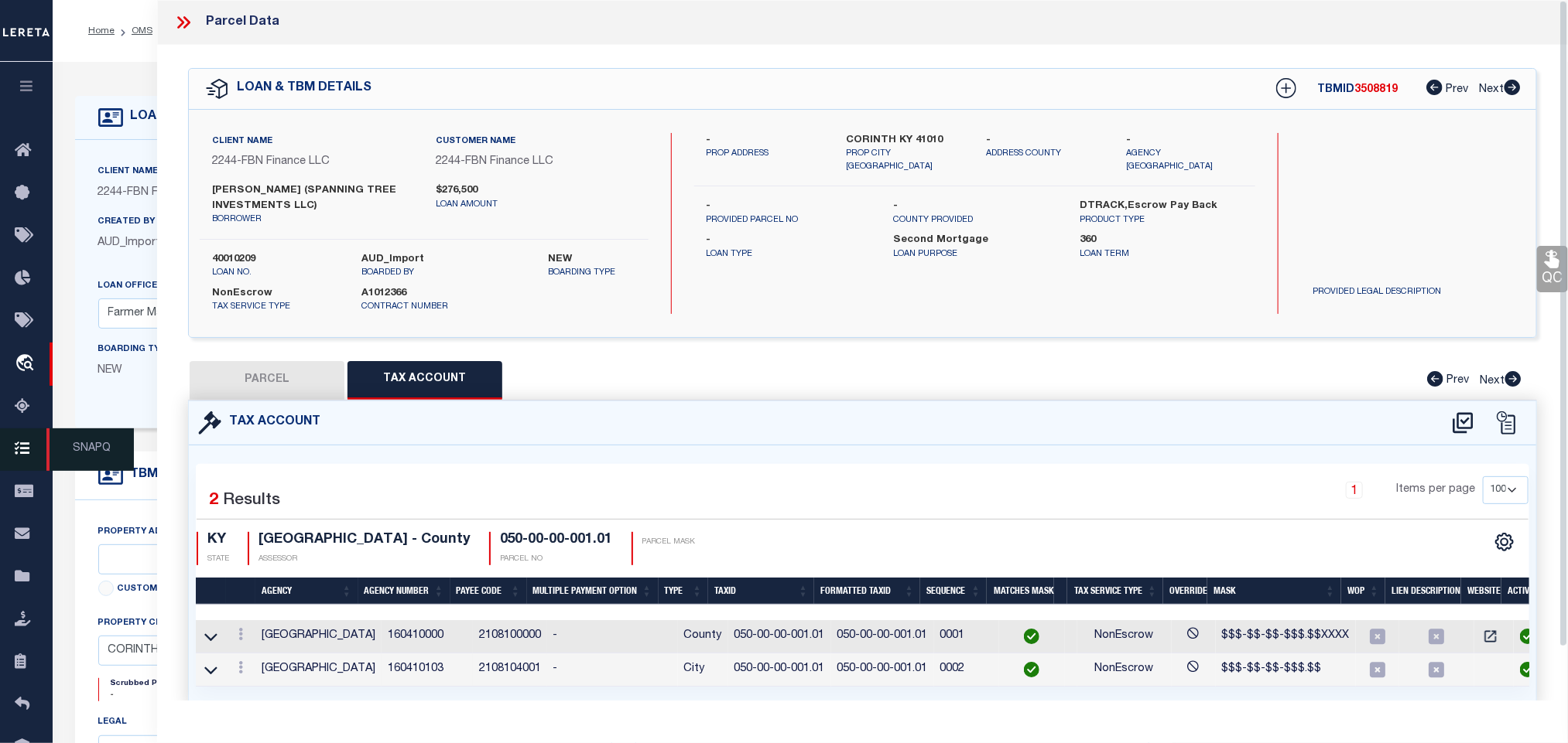
drag, startPoint x: 298, startPoint y: 381, endPoint x: 21, endPoint y: 440, distance: 283.2
click at [298, 381] on button "PARCEL" at bounding box center [267, 380] width 155 height 39
select select "AS"
select select
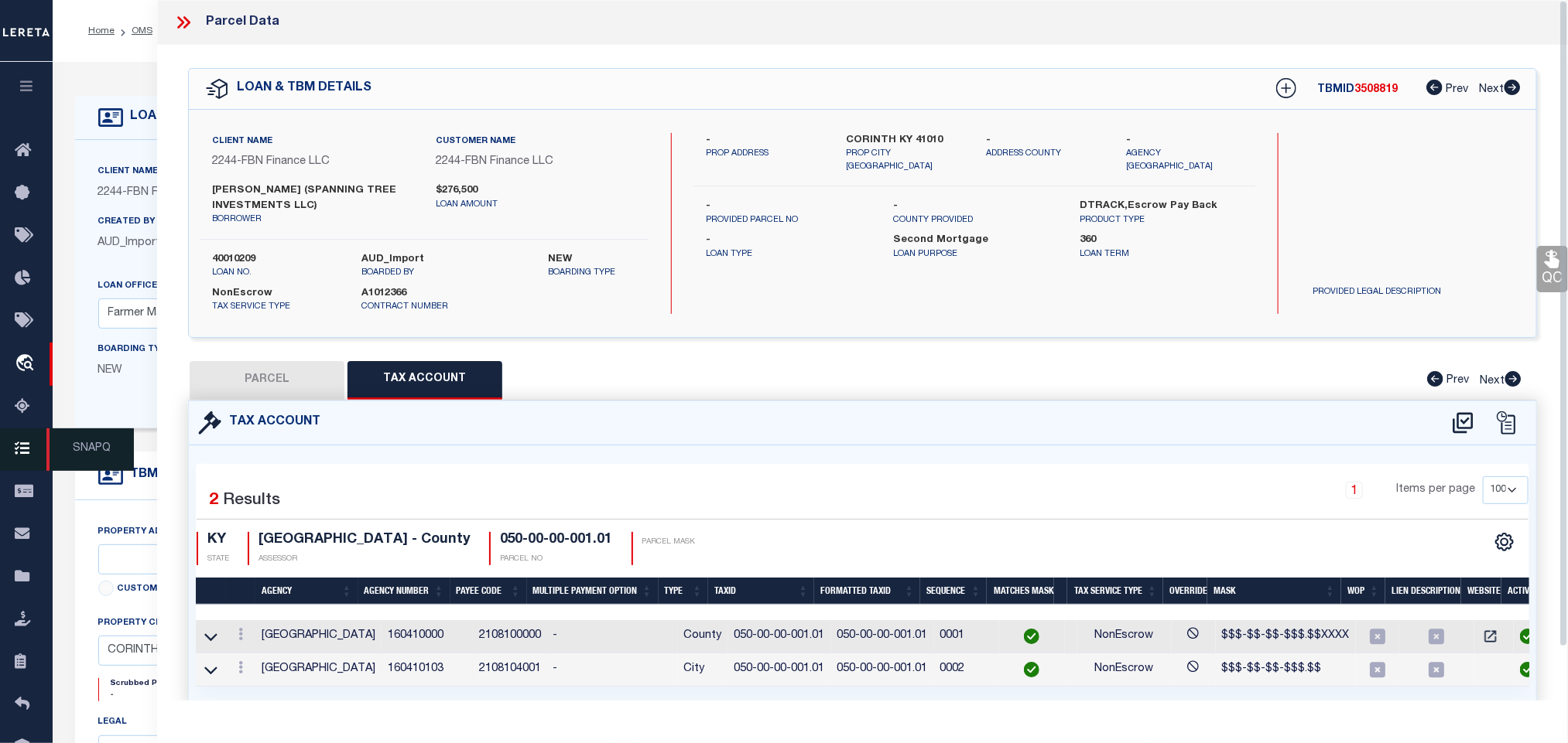
checkbox input "false"
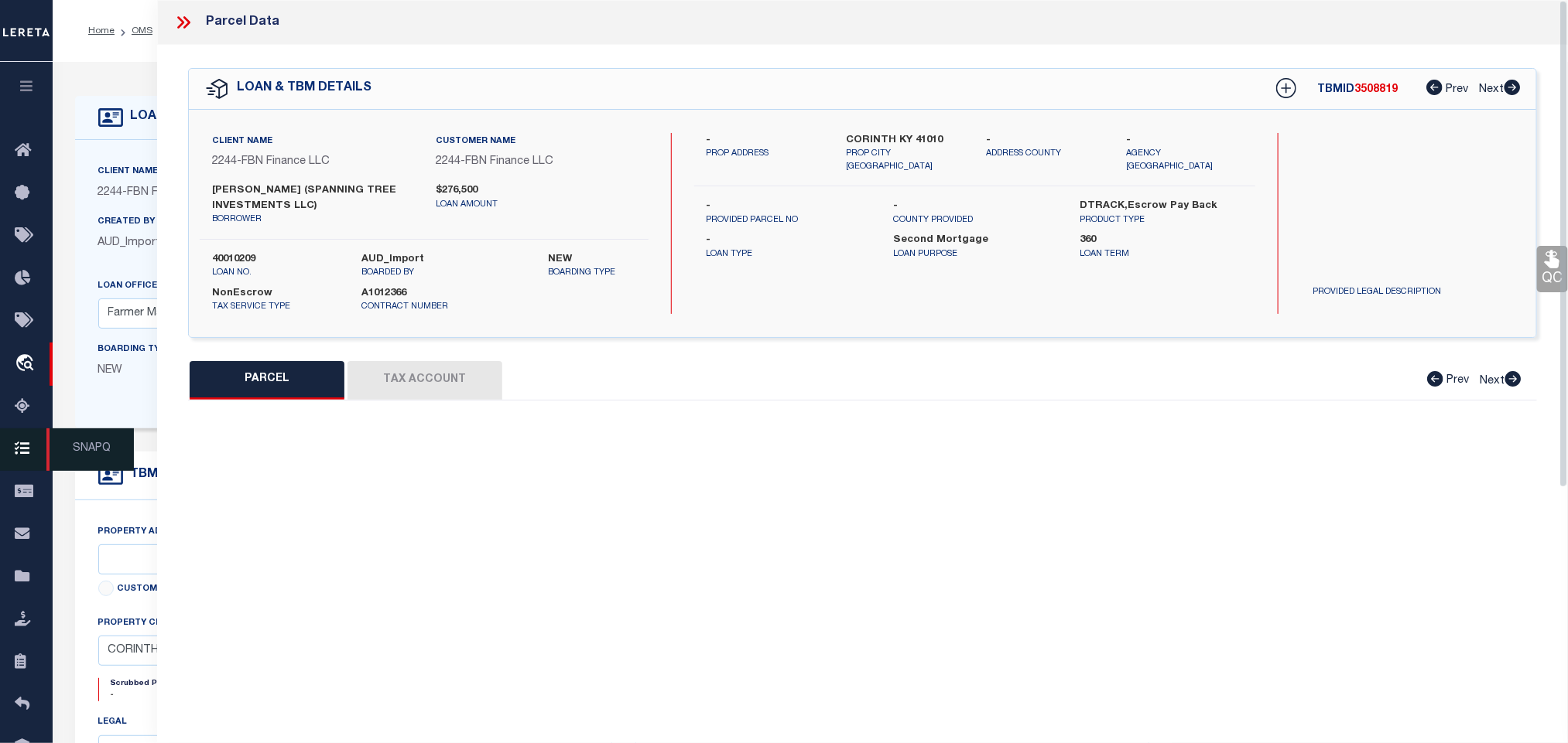
select select "RD"
type input "MUCCILLO NICOLA & STEPHANIE"
select select "AGW"
select select "LEG"
type input "KEEFER RD 0"
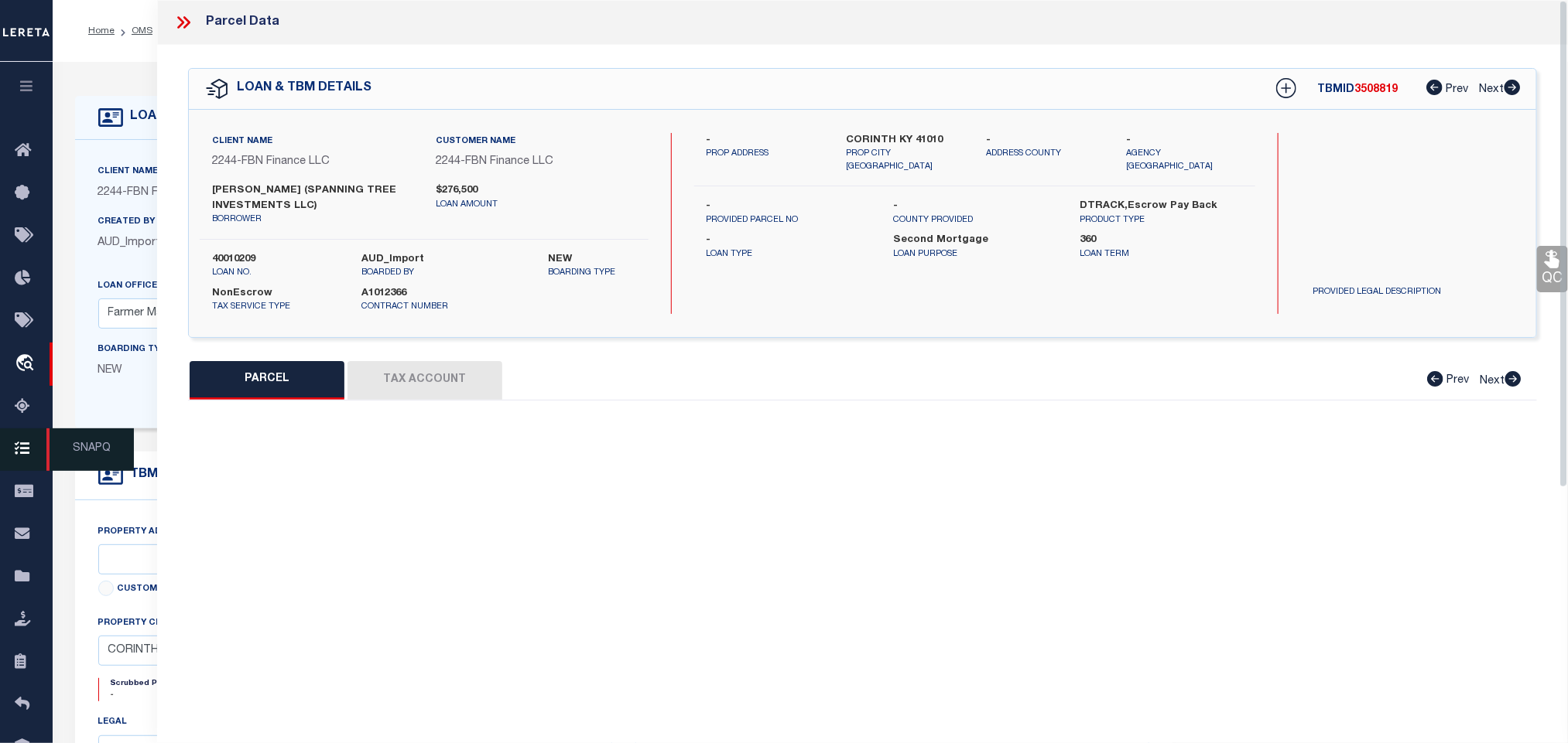
type input "CORINTH KY 41010"
type textarea "117 ACRES +/- AND BARNS"
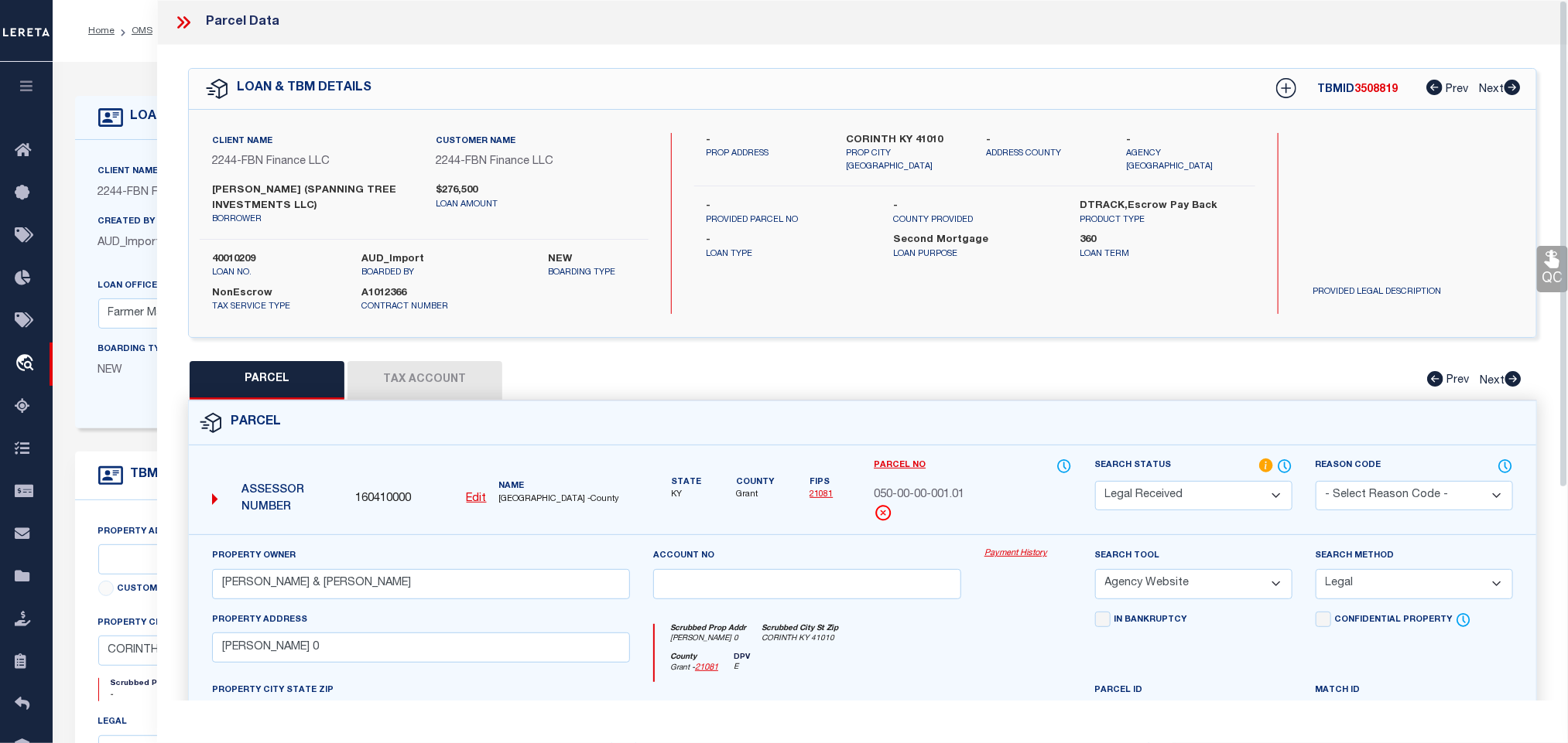
drag, startPoint x: 1175, startPoint y: 516, endPoint x: 1166, endPoint y: 455, distance: 61.7
click at [1173, 514] on div "Search Status Automated Search Bad Parcel Complete Duplicate Parcel High Dollar…" at bounding box center [1194, 496] width 221 height 77
click at [1157, 496] on select "Automated Search Bad Parcel Complete Duplicate Parcel High Dollar Reporting In …" at bounding box center [1194, 496] width 197 height 30
click at [1095, 484] on select "Automated Search Bad Parcel Complete Duplicate Parcel High Dollar Reporting In …" at bounding box center [1194, 496] width 197 height 30
drag, startPoint x: 1142, startPoint y: 495, endPoint x: 1142, endPoint y: 486, distance: 9.0
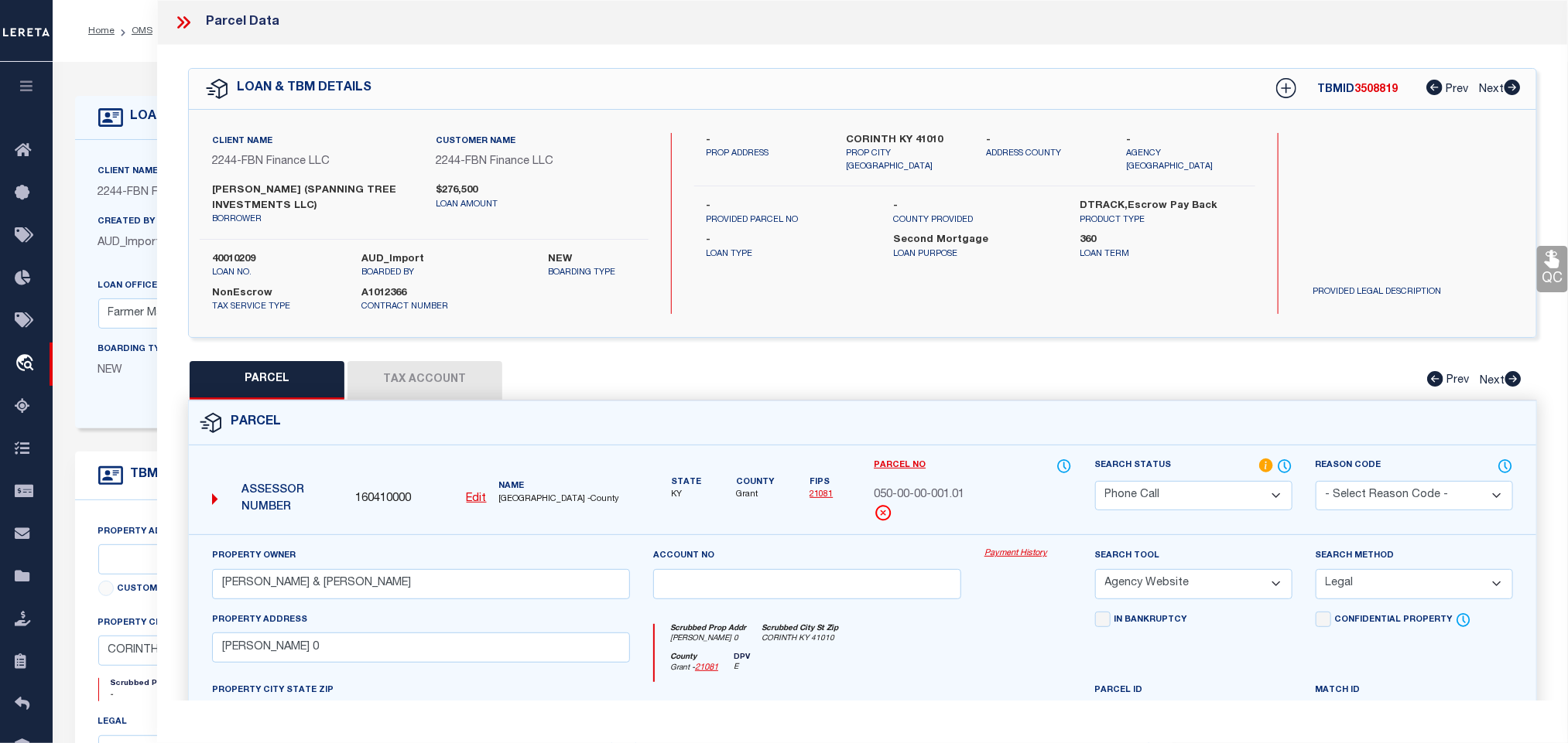
click at [1142, 495] on select "Automated Search Bad Parcel Complete Duplicate Parcel High Dollar Reporting In …" at bounding box center [1194, 496] width 197 height 30
select select "PC"
click at [1095, 484] on select "Automated Search Bad Parcel Complete Duplicate Parcel High Dollar Reporting In …" at bounding box center [1194, 496] width 197 height 30
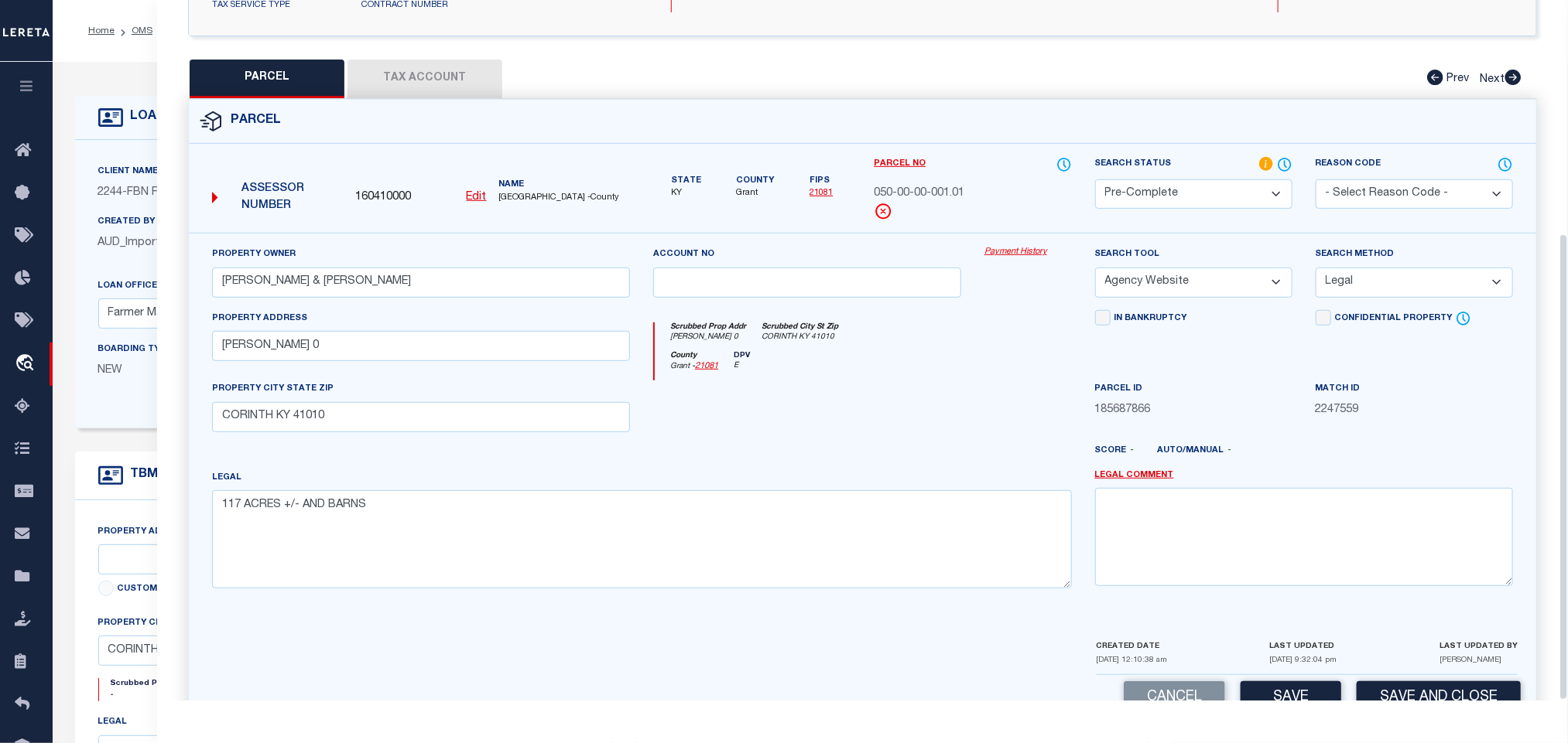
scroll to position [351, 0]
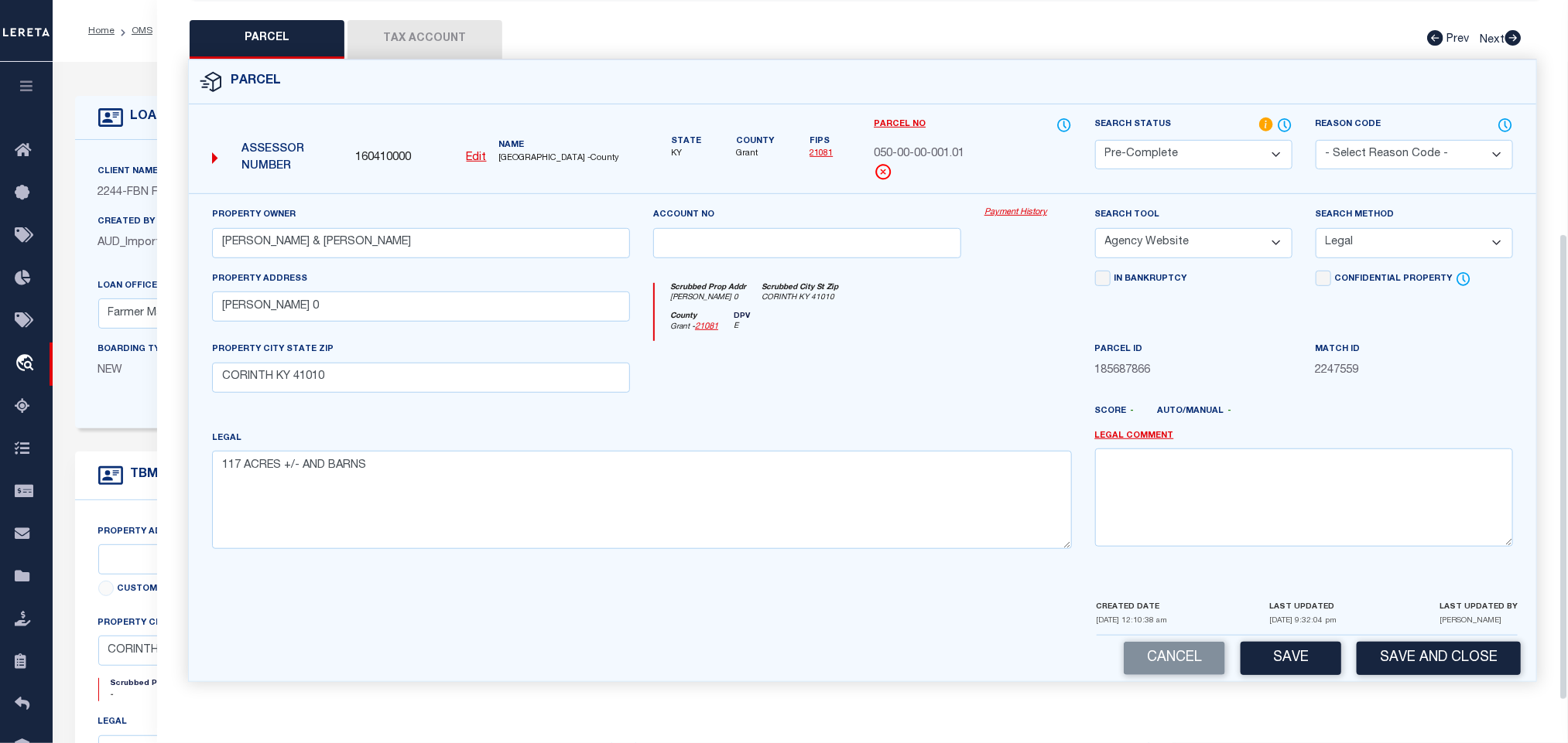
click at [1413, 685] on div "Parcel 160410000 Edit" at bounding box center [862, 381] width 1372 height 641
click at [1426, 656] on button "Save and Close" at bounding box center [1439, 659] width 164 height 33
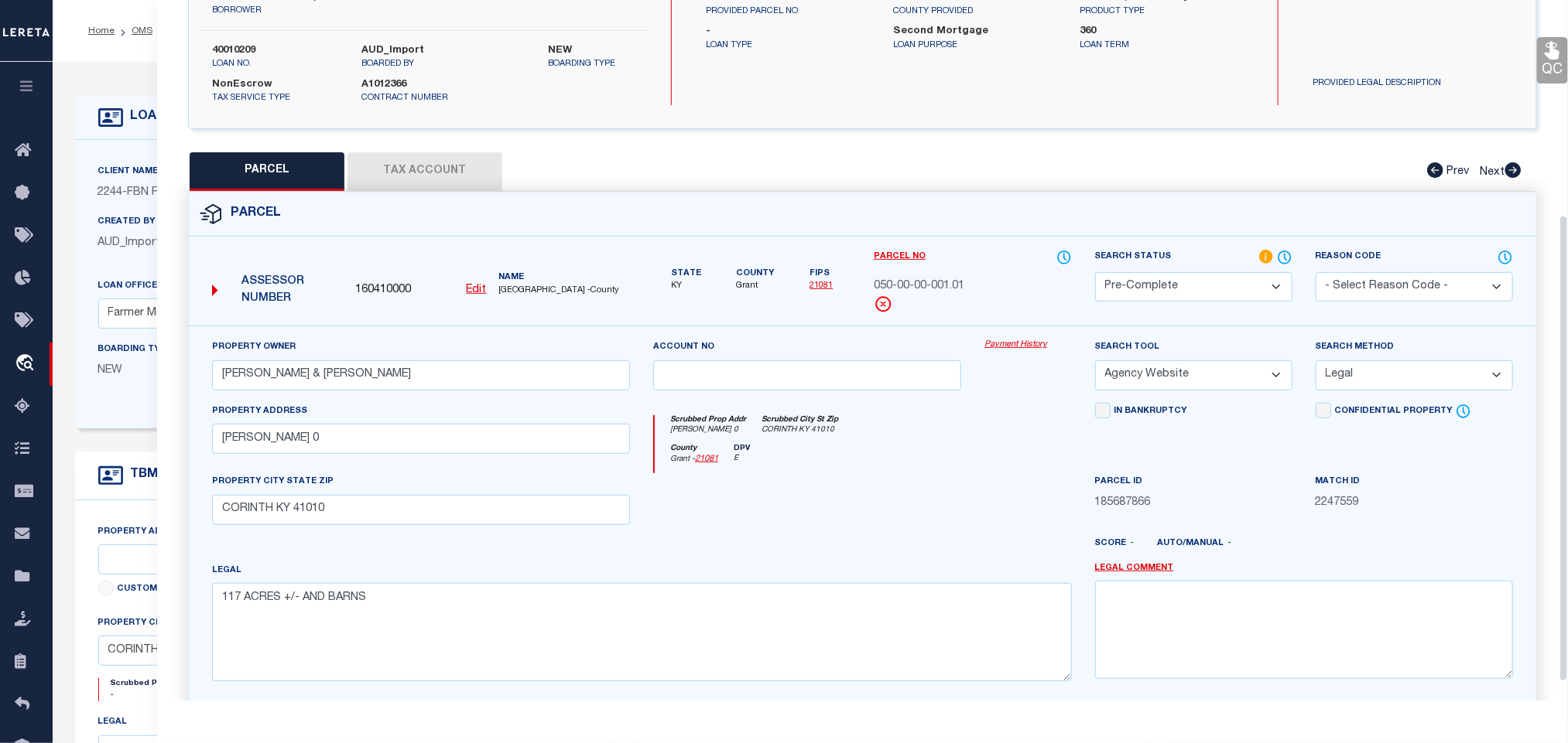
scroll to position [0, 0]
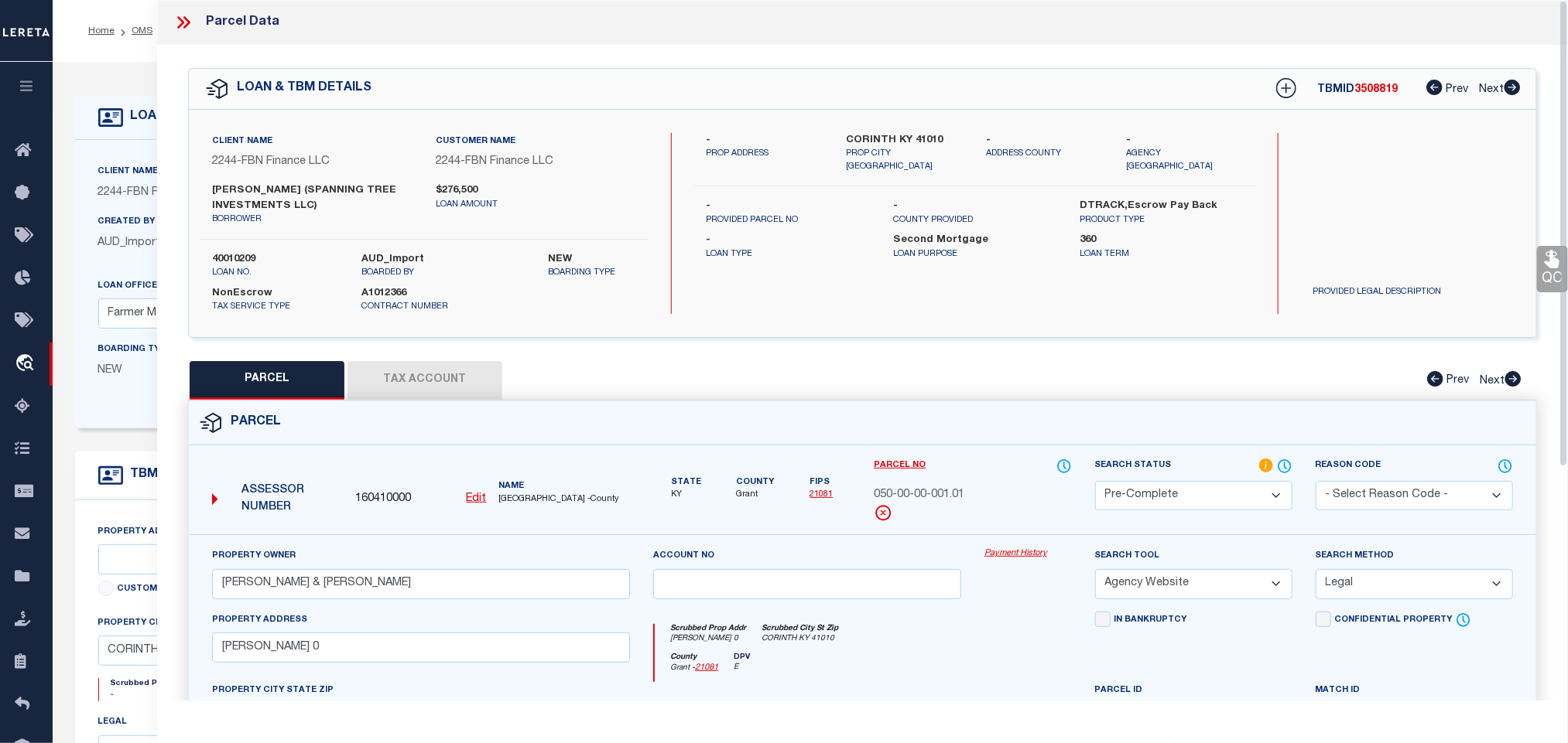
click at [244, 258] on label "40010209" at bounding box center [275, 260] width 126 height 16
copy label "40010209"
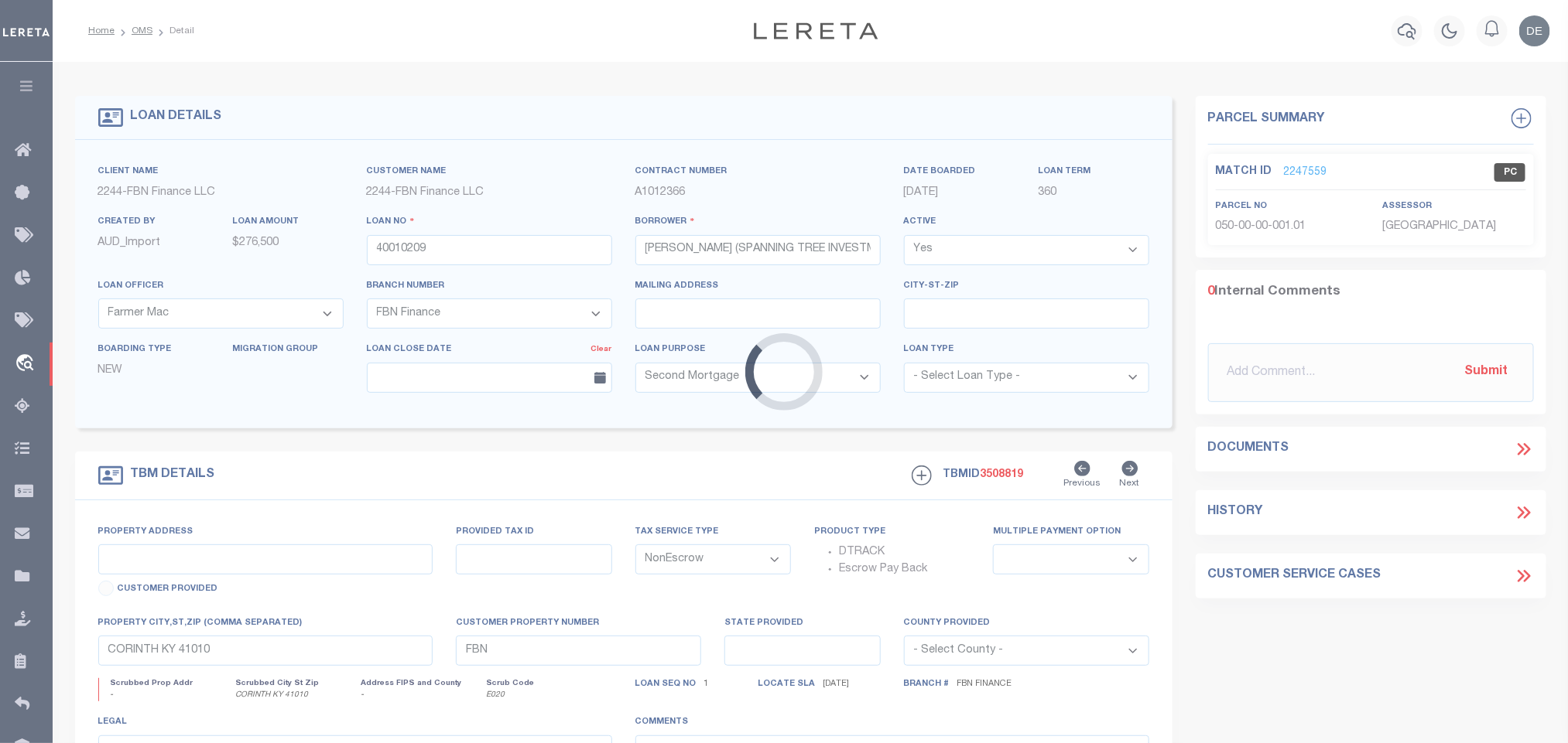
select select
select select "14078"
select select "7651"
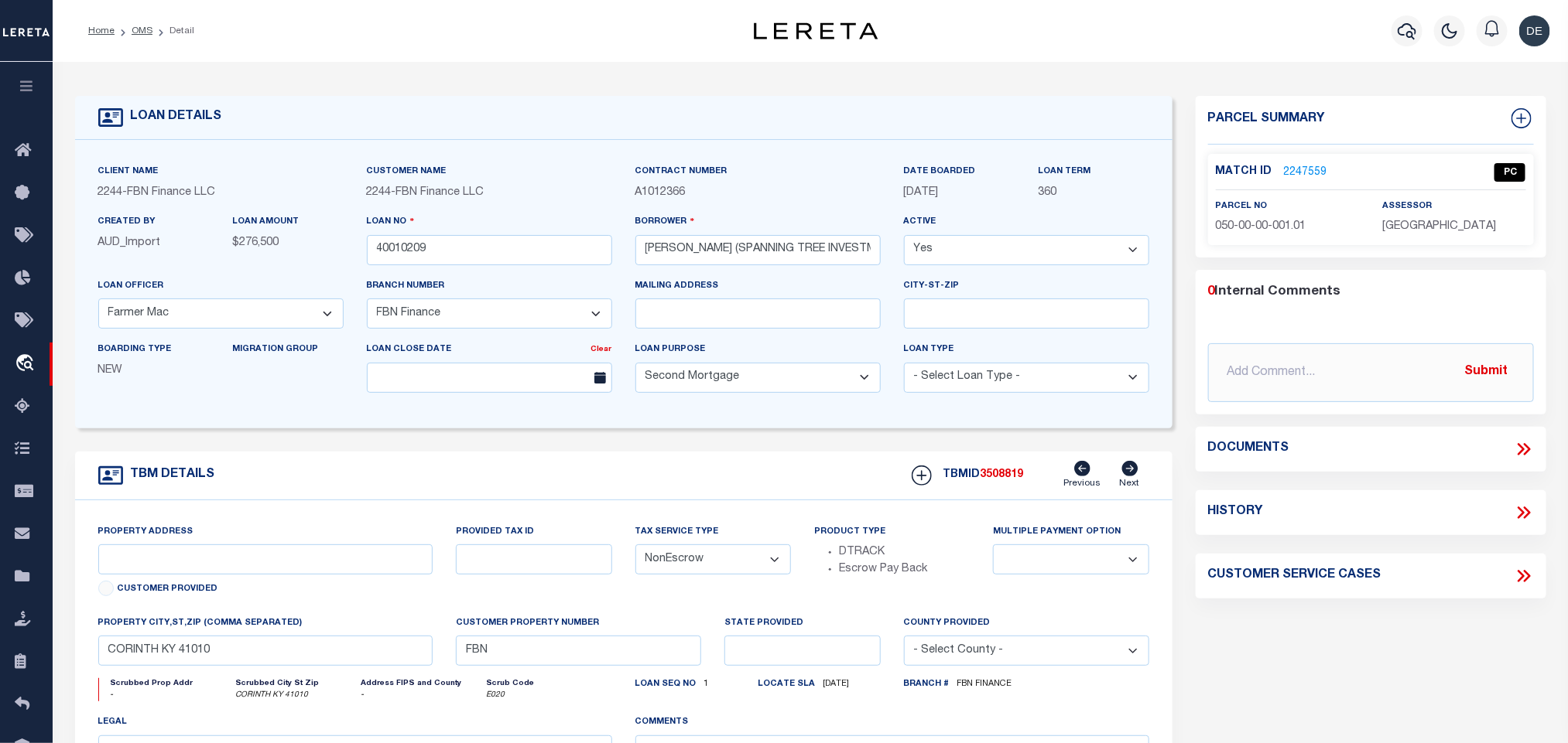
drag, startPoint x: 1010, startPoint y: 481, endPoint x: 114, endPoint y: 501, distance: 896.2
click at [1010, 481] on span "3508819" at bounding box center [1002, 475] width 43 height 11
click at [1020, 481] on span "3508819" at bounding box center [1002, 475] width 43 height 11
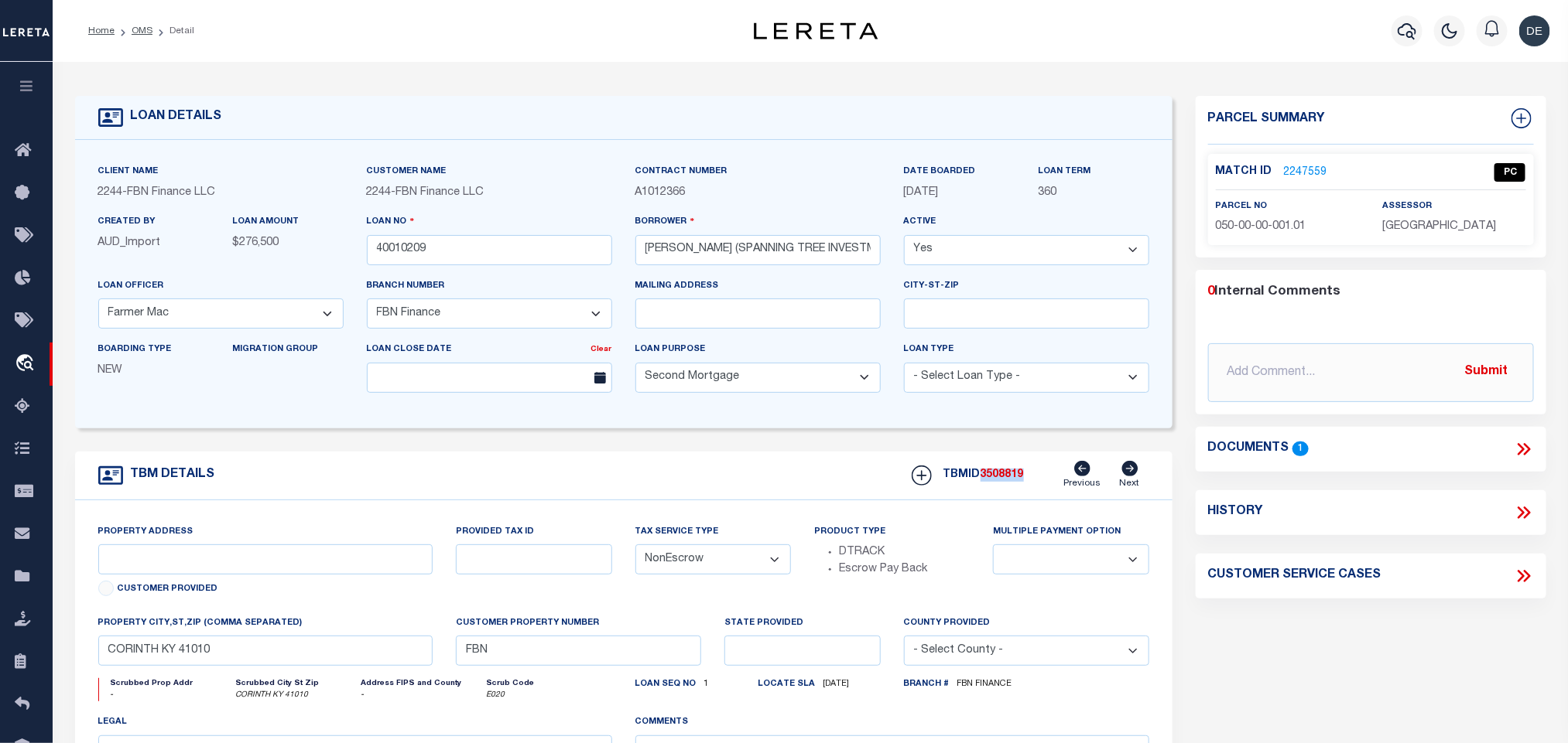
click at [1461, 235] on p "GRANT COUNTY" at bounding box center [1454, 228] width 143 height 17
click at [1458, 234] on p "GRANT COUNTY" at bounding box center [1454, 228] width 143 height 17
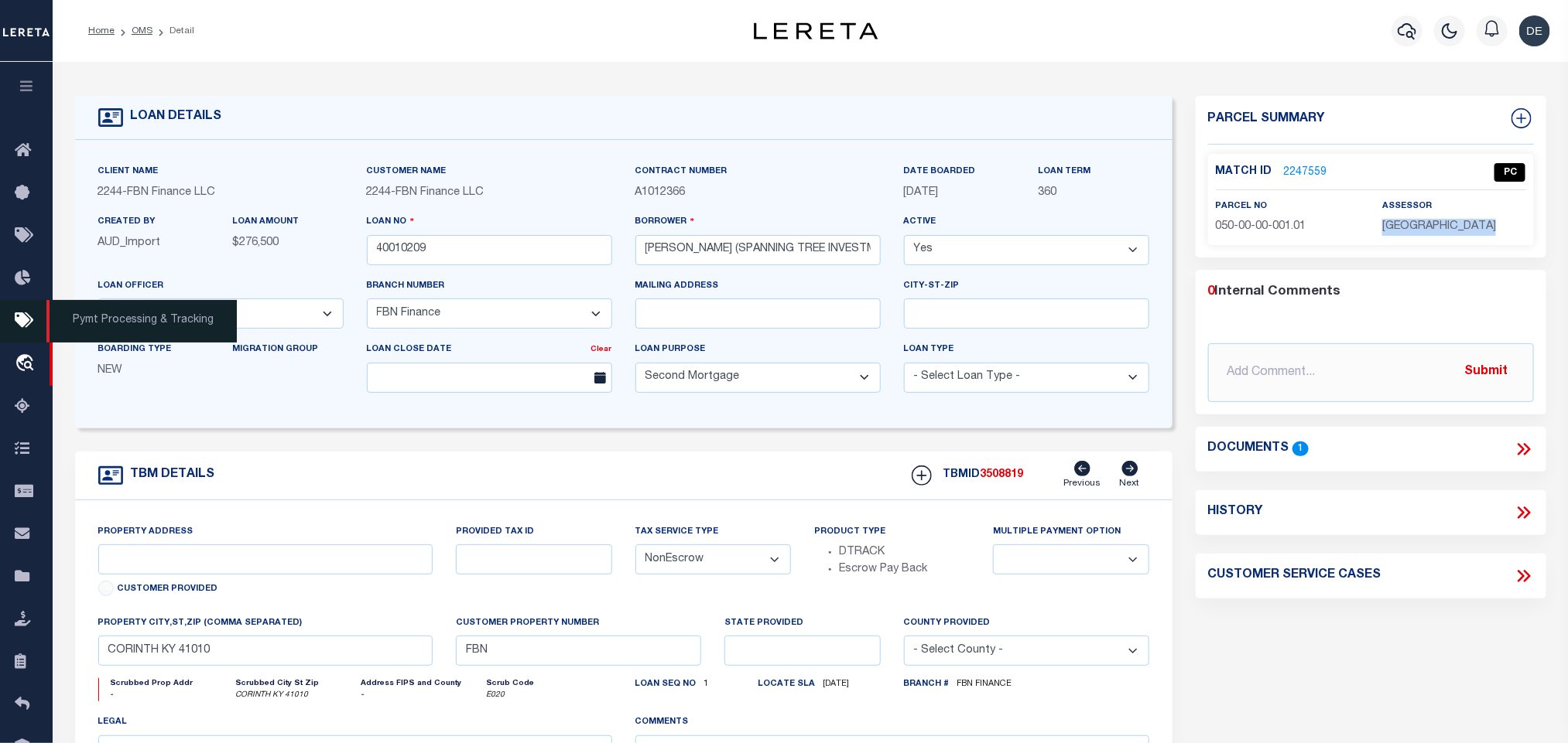
copy div "GRANT COUNTY"
click at [1278, 228] on span "050-00-00-001.01" at bounding box center [1261, 227] width 91 height 11
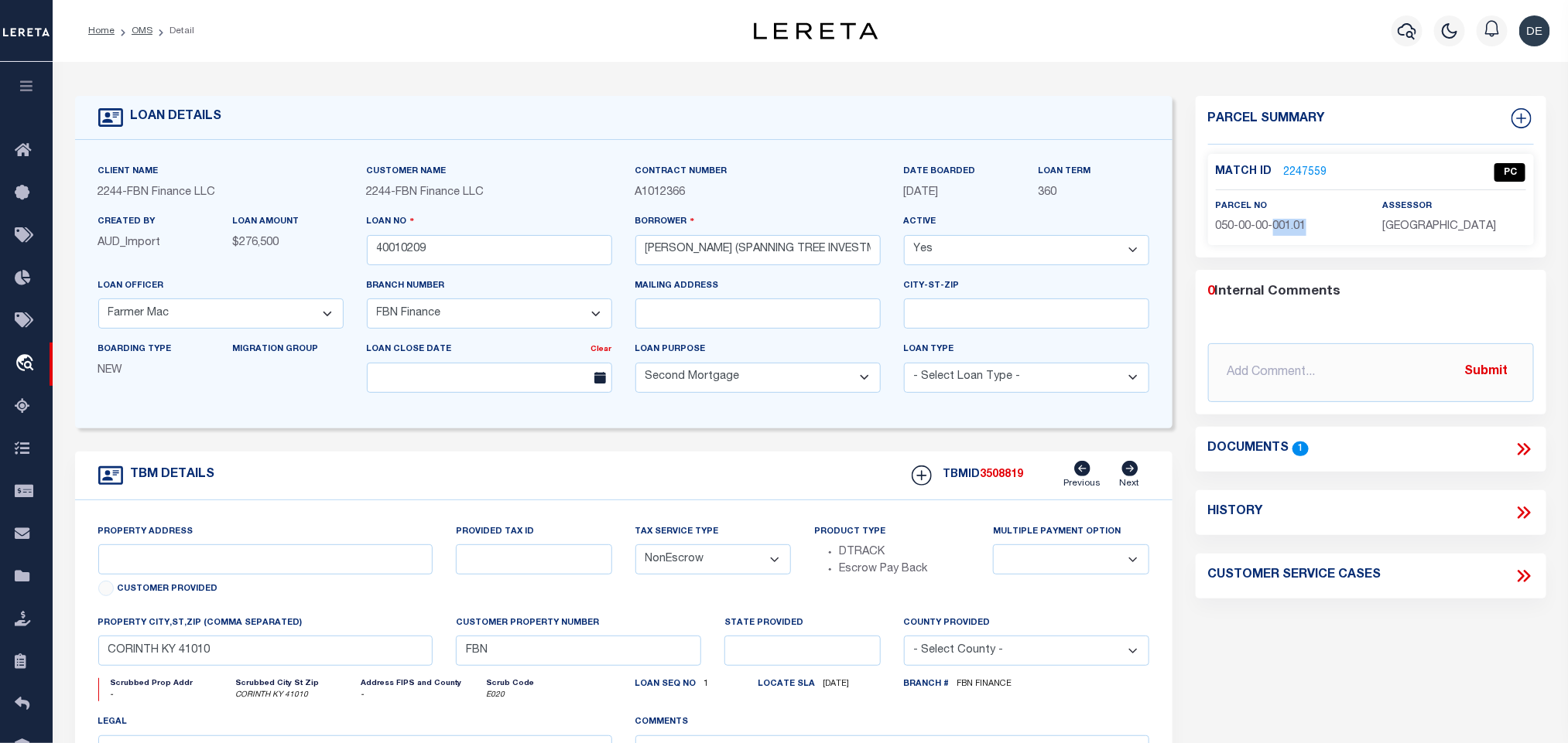
click at [1278, 228] on span "050-00-00-001.01" at bounding box center [1261, 227] width 91 height 11
copy div "050-00-00-001.01"
click at [143, 32] on link "OMS" at bounding box center [142, 31] width 21 height 9
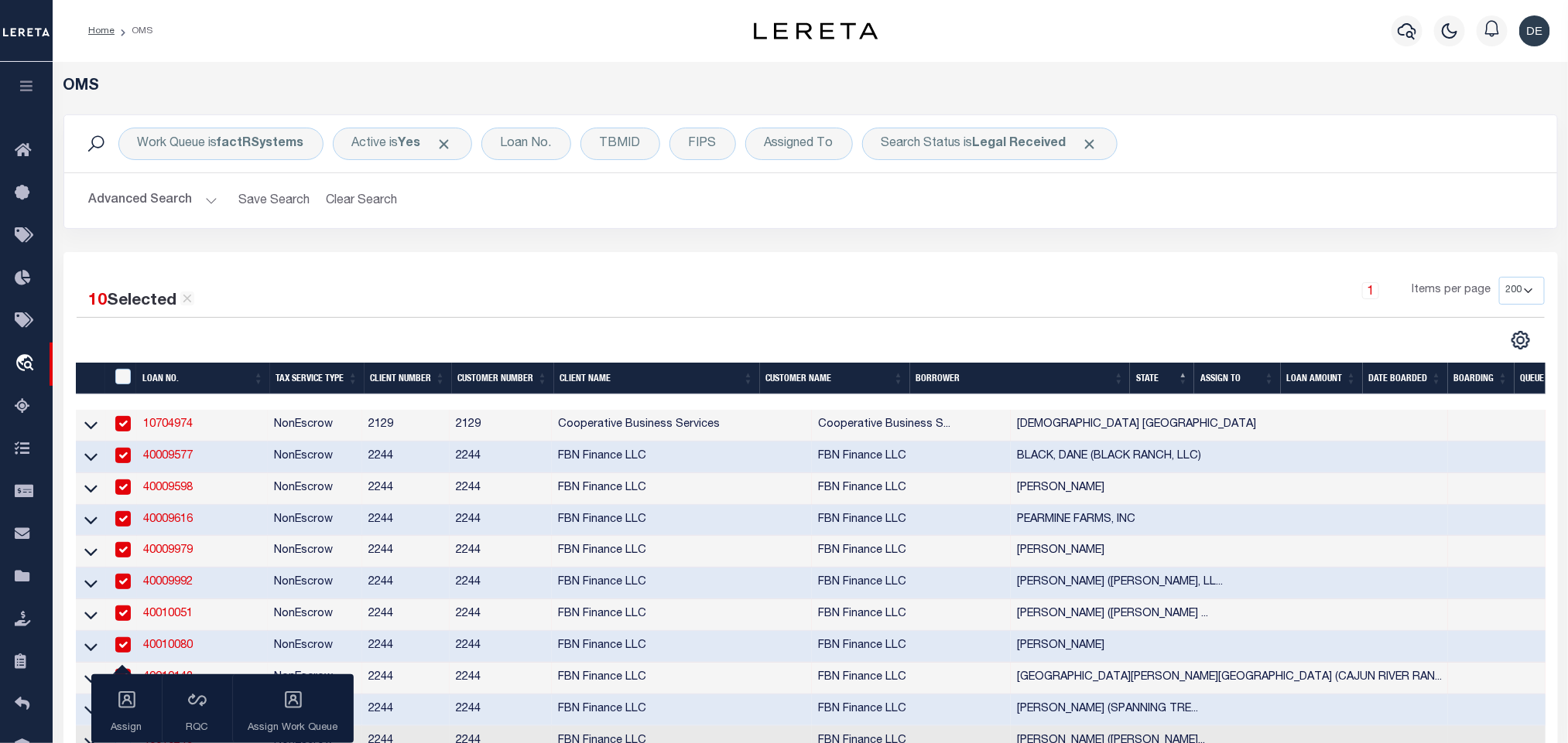
scroll to position [232, 0]
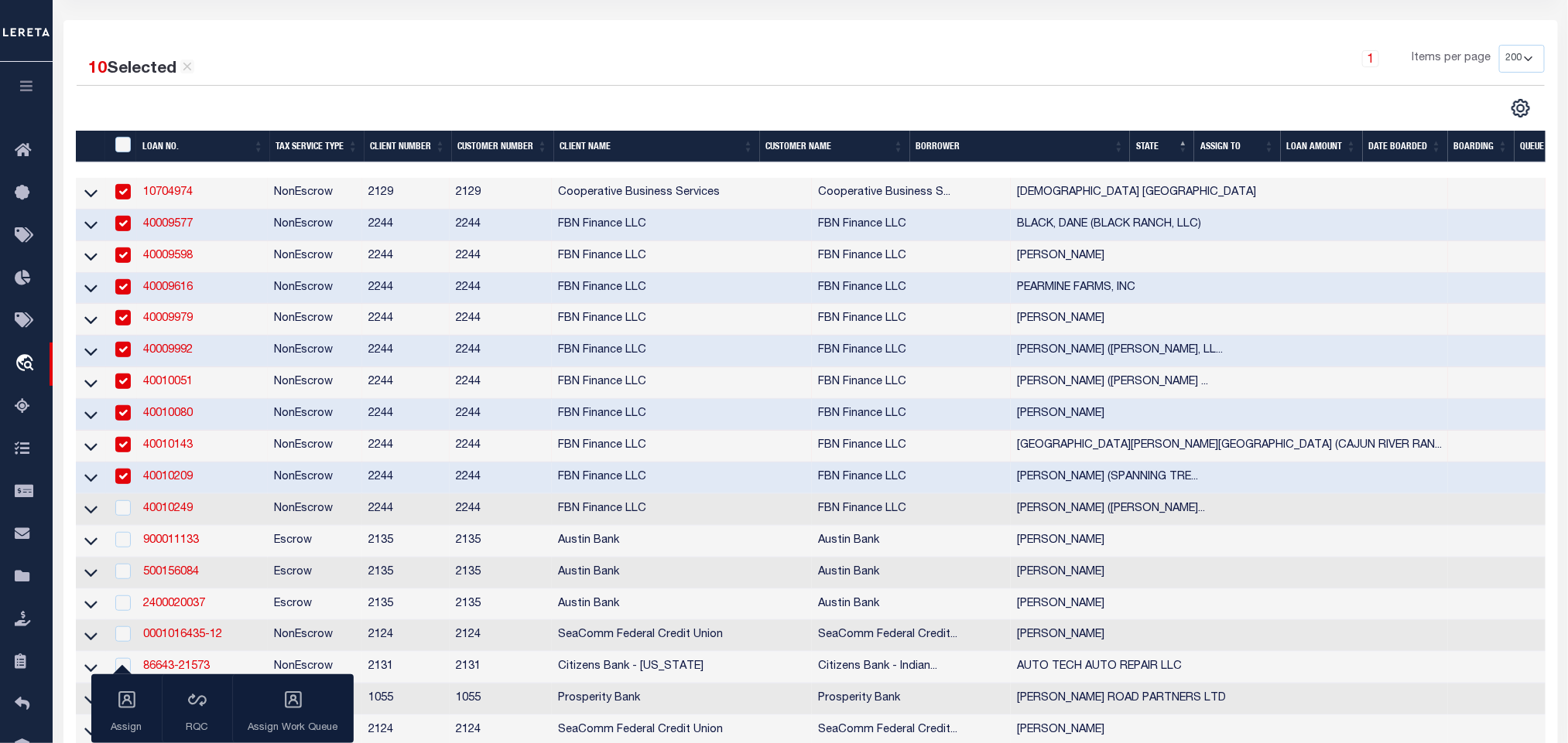
click at [177, 525] on td "40010249" at bounding box center [203, 510] width 131 height 32
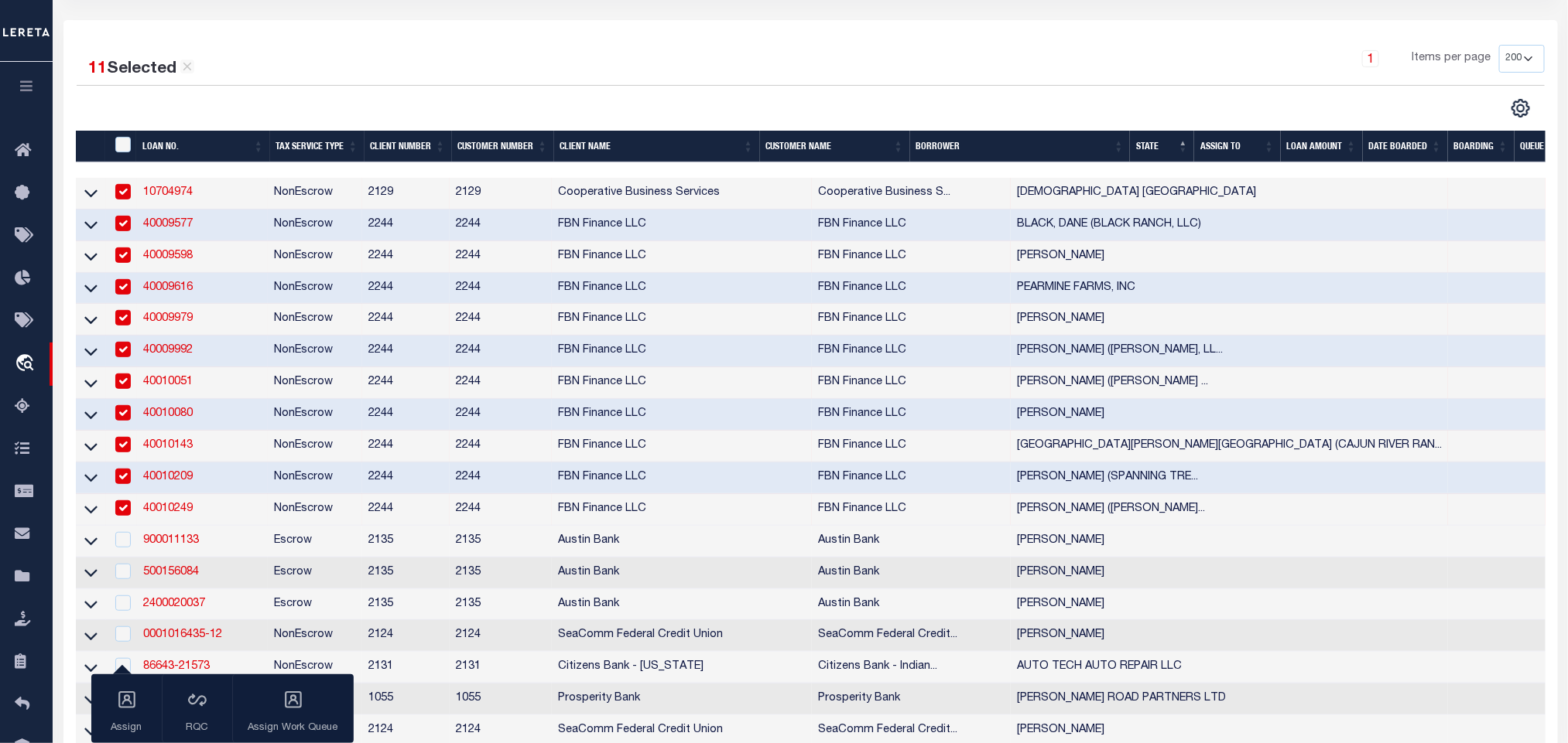
click at [207, 511] on td "40010249" at bounding box center [203, 510] width 131 height 32
checkbox input "false"
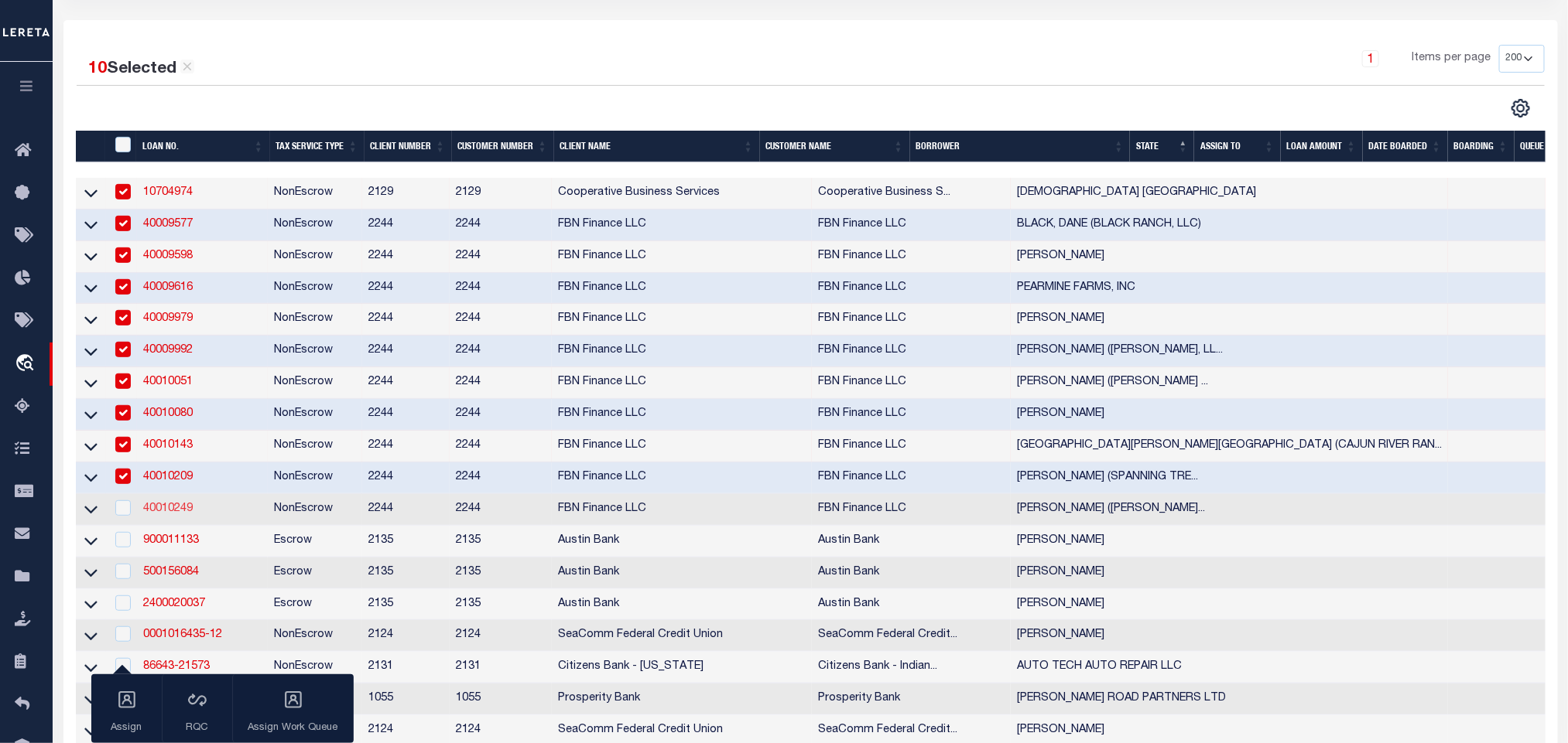
click at [186, 515] on link "40010249" at bounding box center [168, 509] width 50 height 11
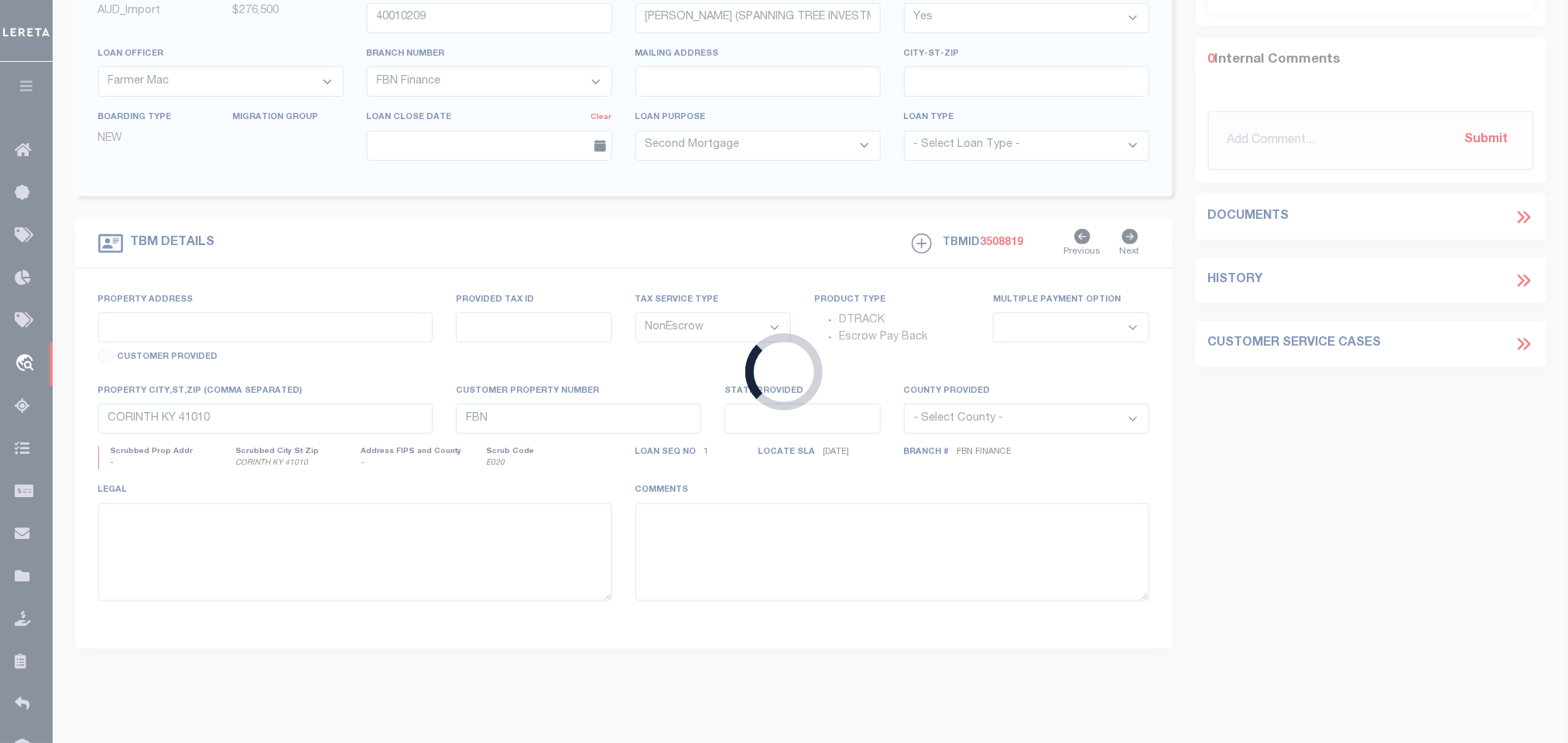
scroll to position [228, 0]
type input "40010249"
type input "TIDBALL, TREVOR (TIDBALL GENERATIONAL HOLDINGS LLC)"
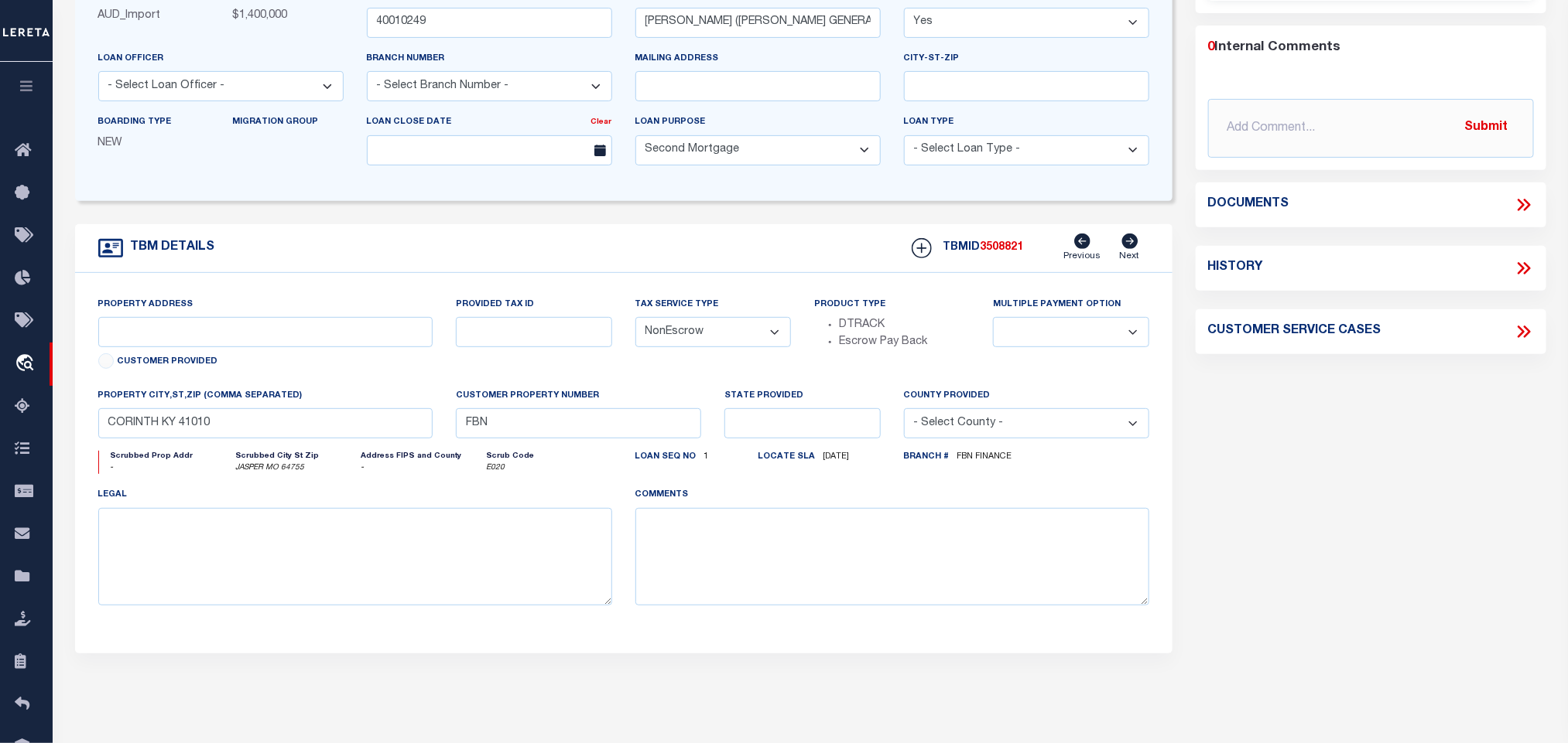
select select "14078"
select select "7651"
select select
type input "JASPER MO 64755"
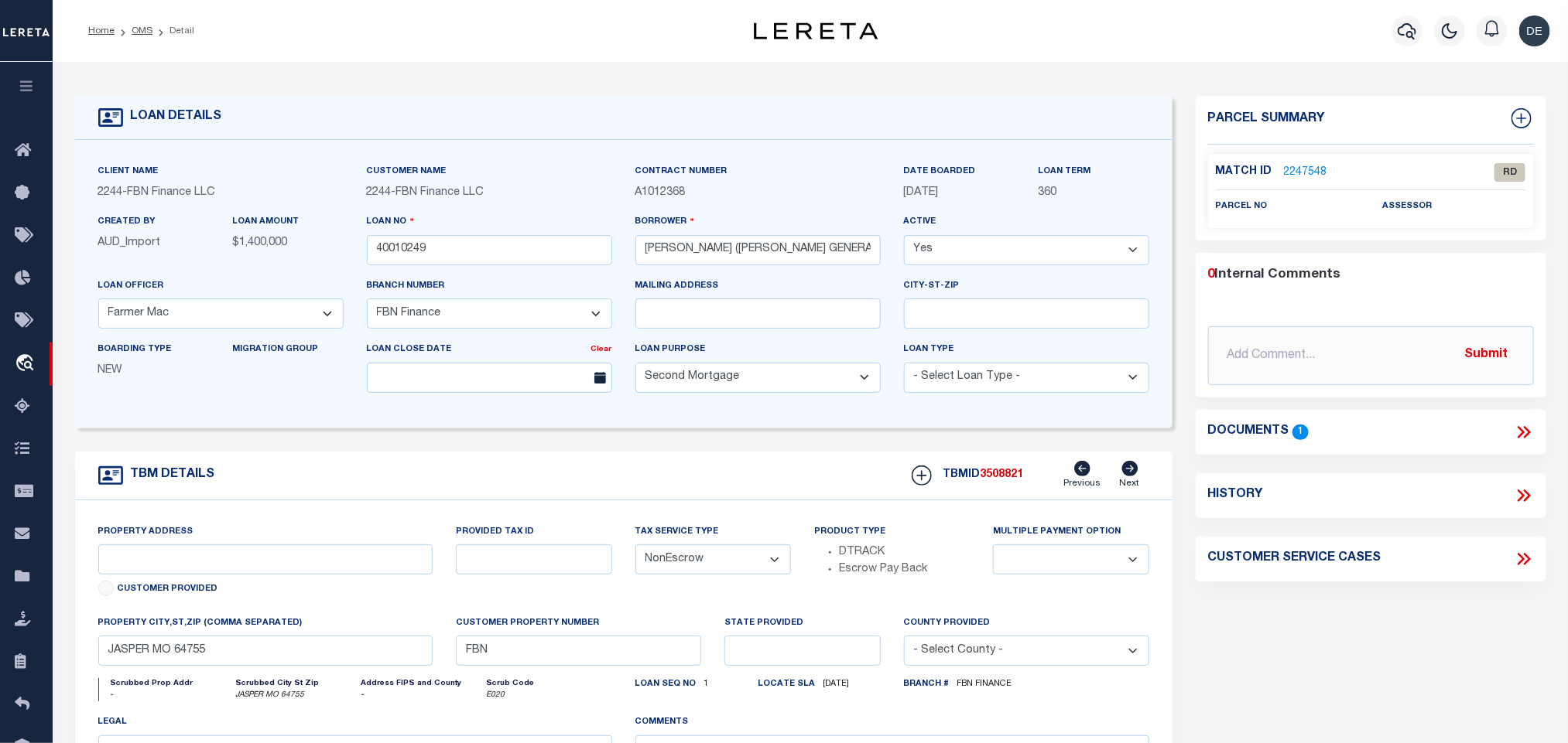
click at [1524, 433] on icon at bounding box center [1521, 433] width 7 height 13
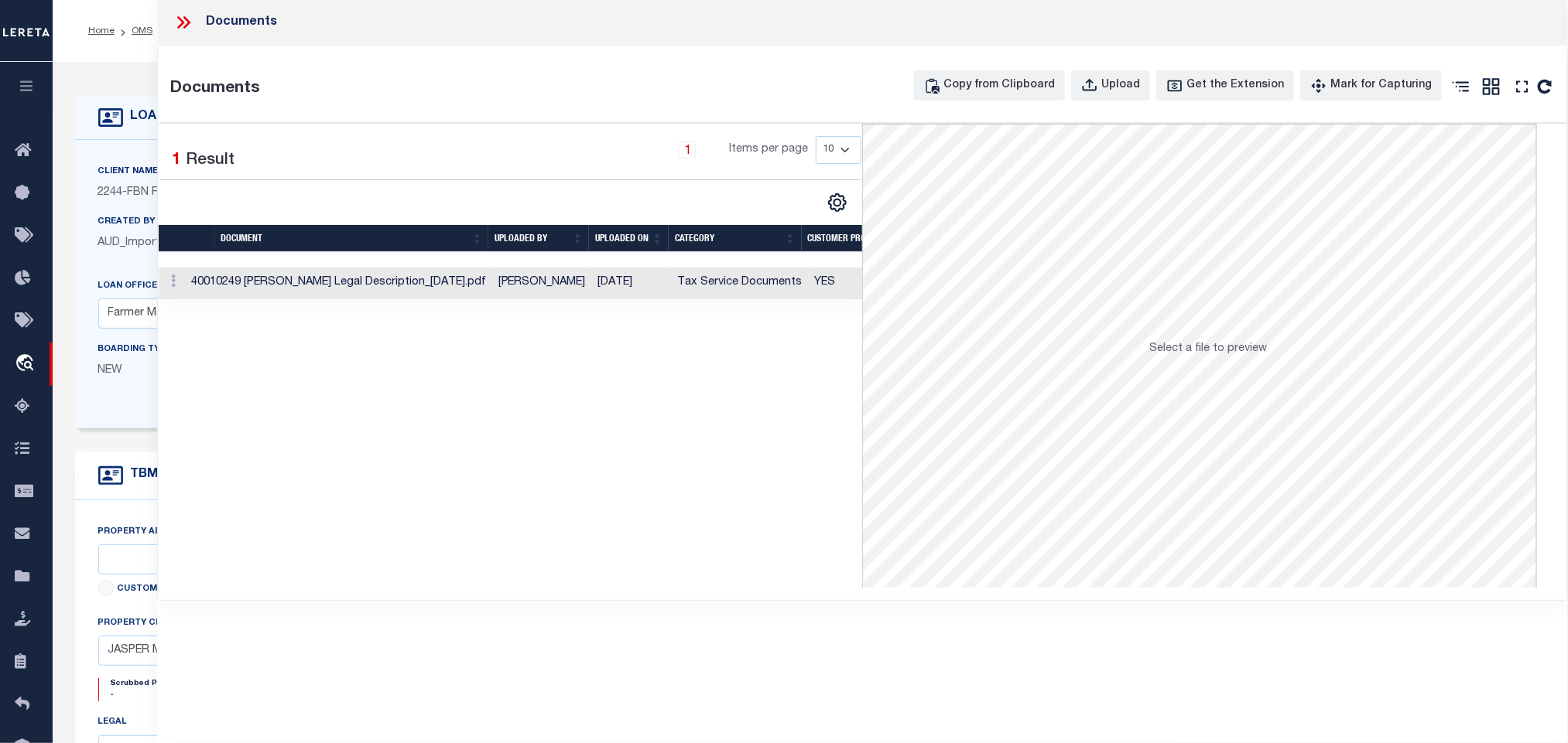
click at [635, 286] on td "[DATE]" at bounding box center [631, 284] width 80 height 32
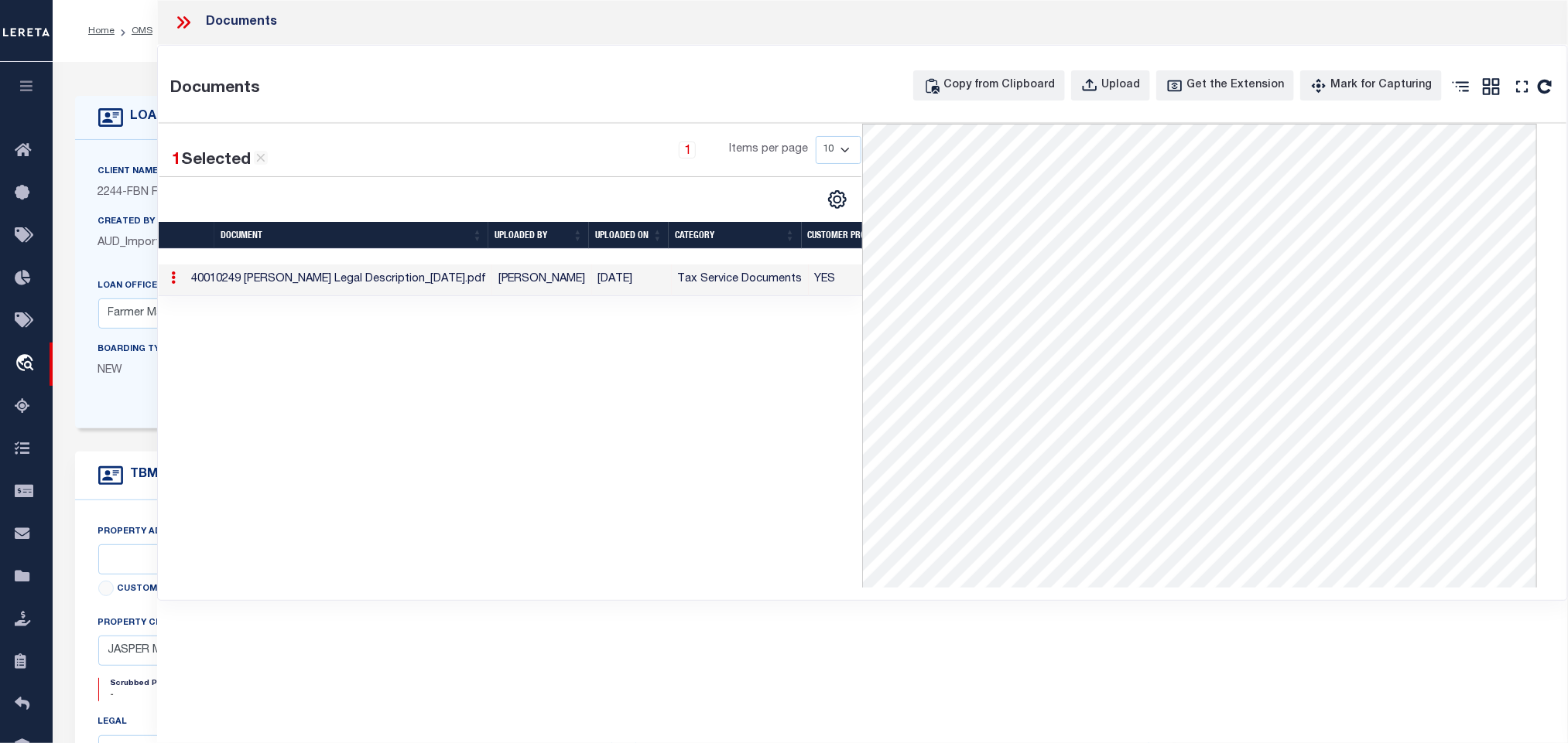
click at [186, 25] on icon at bounding box center [187, 23] width 7 height 13
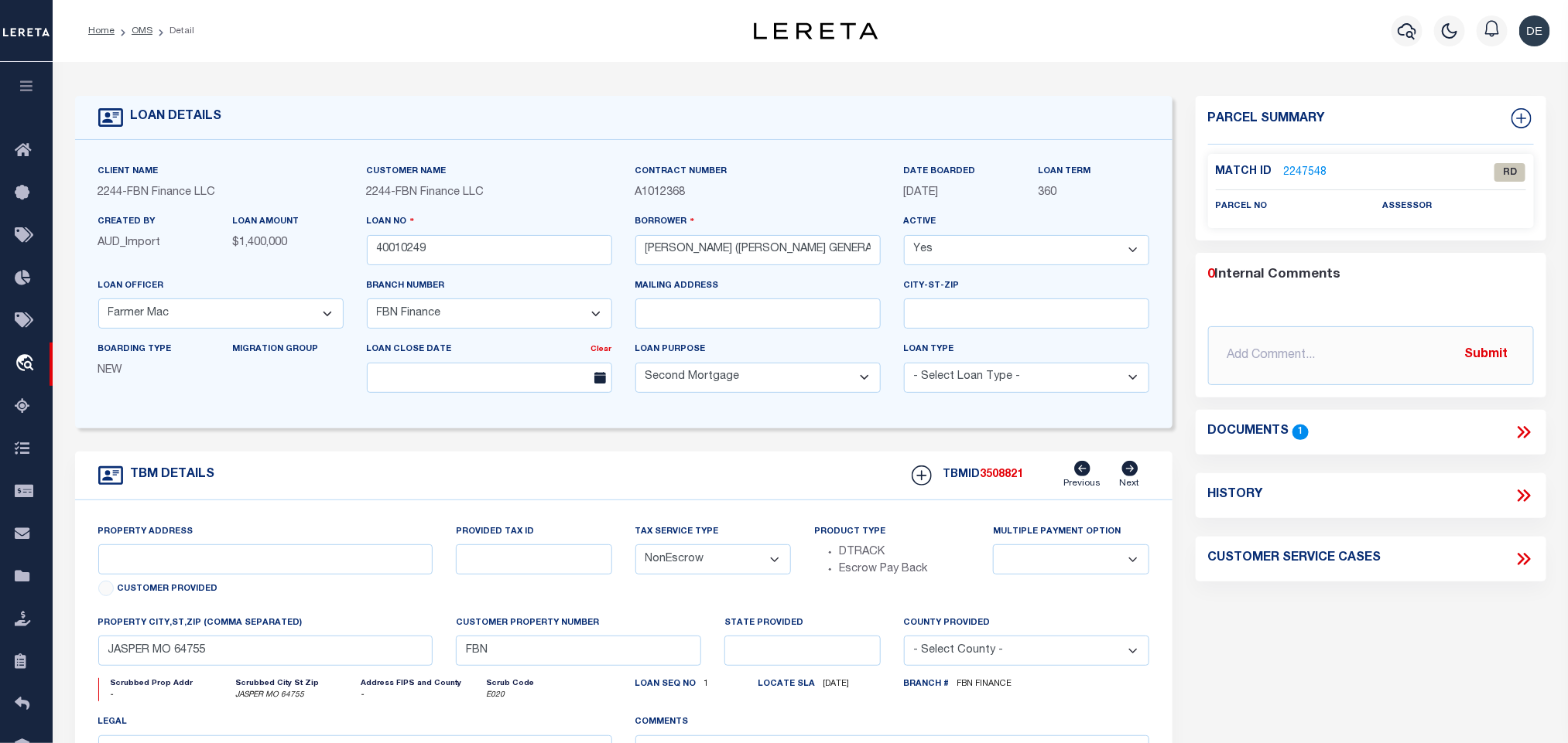
click at [147, 37] on li "OMS" at bounding box center [133, 31] width 38 height 14
click at [144, 33] on link "OMS" at bounding box center [142, 31] width 21 height 9
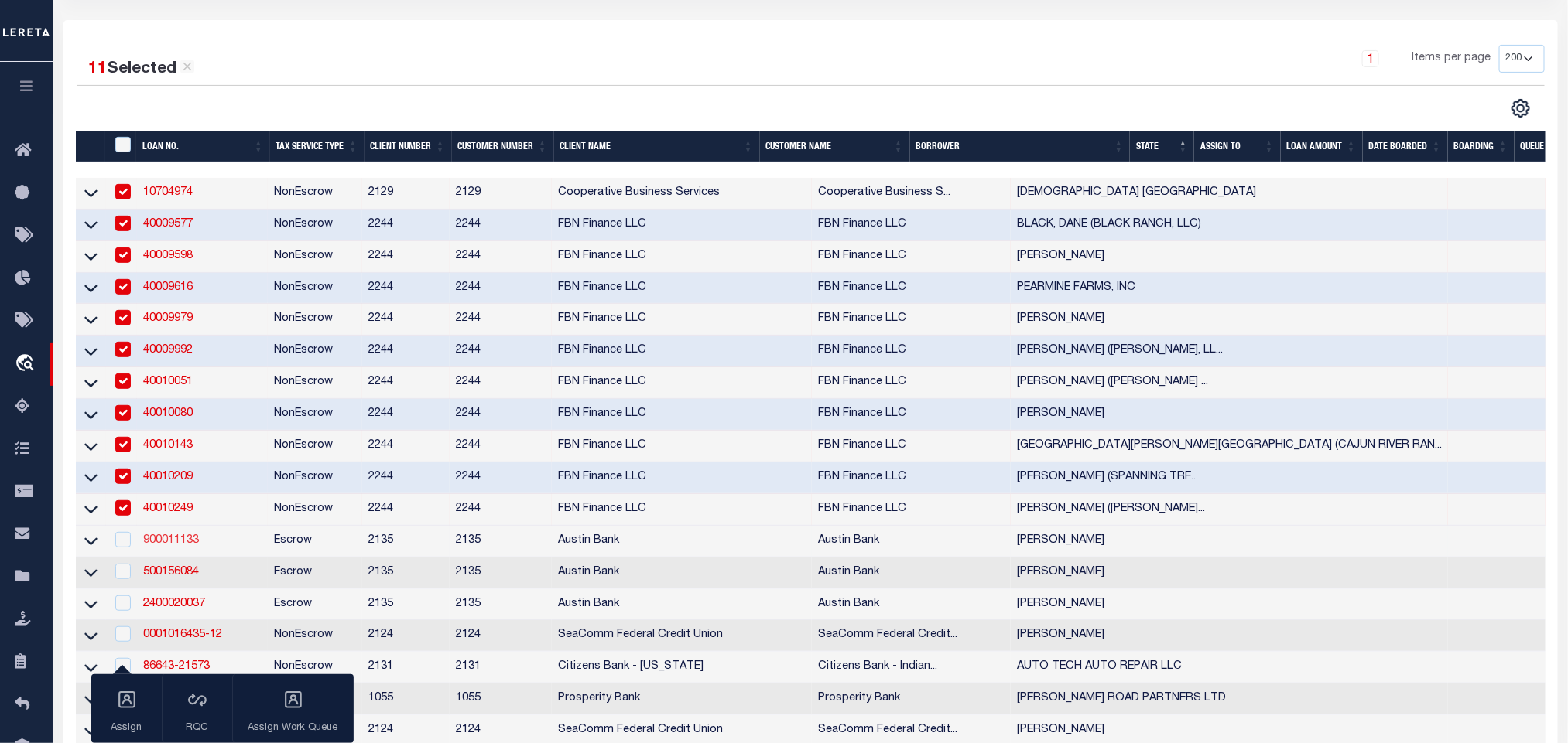
scroll to position [348, 0]
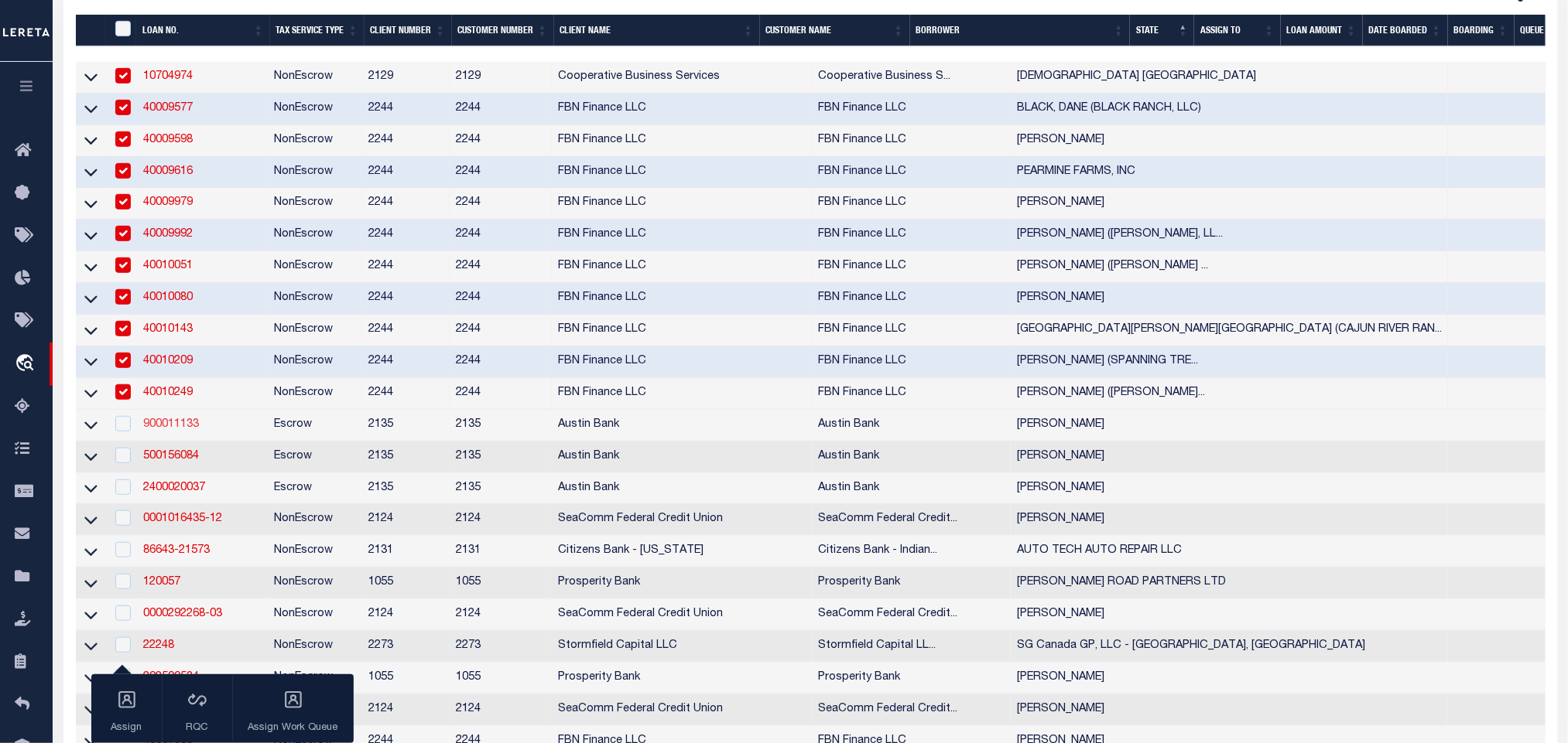
click at [170, 429] on link "900011133" at bounding box center [171, 425] width 56 height 11
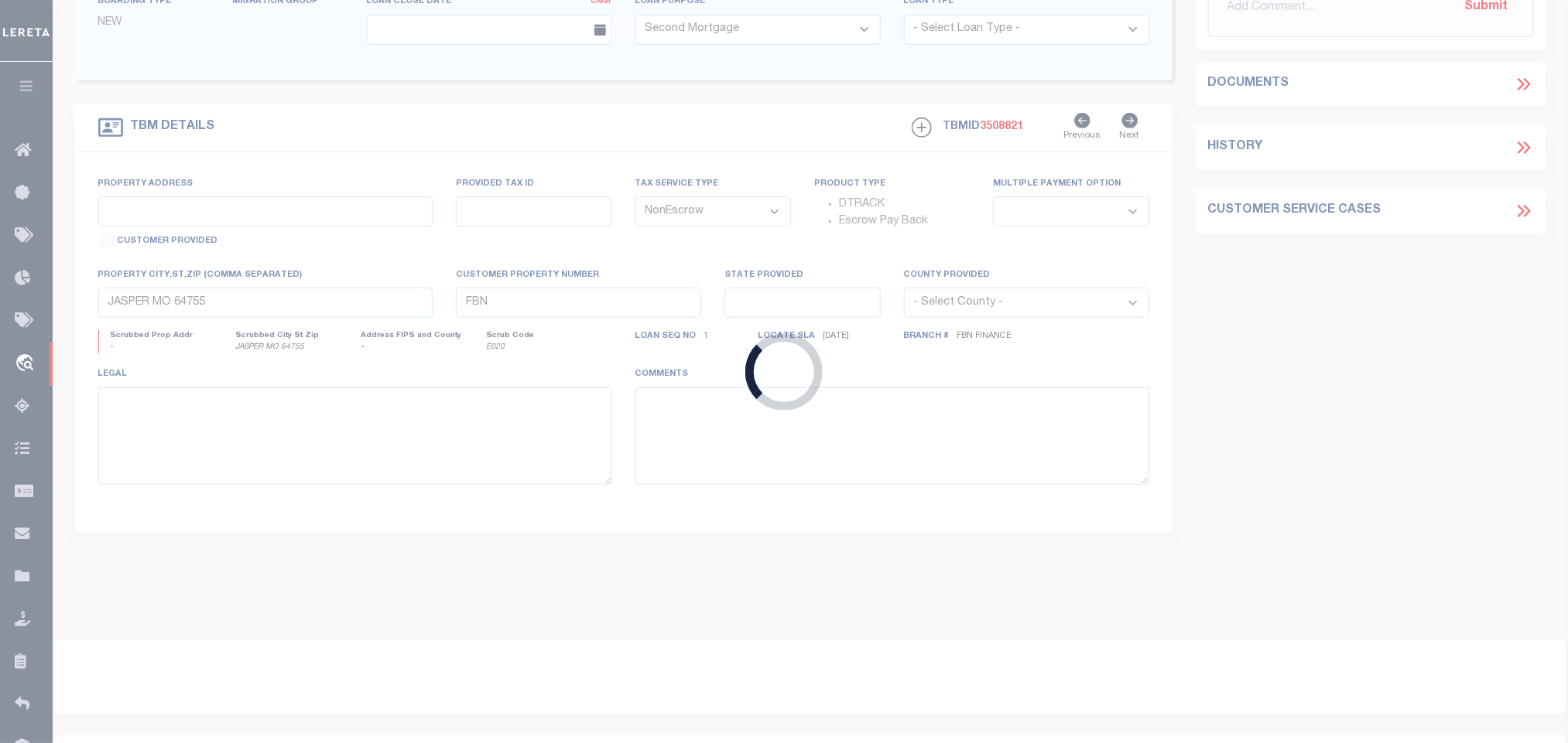
type input "900011133"
type input "[PERSON_NAME]"
select select
type input "234 AN COUNTY ROAD 2610"
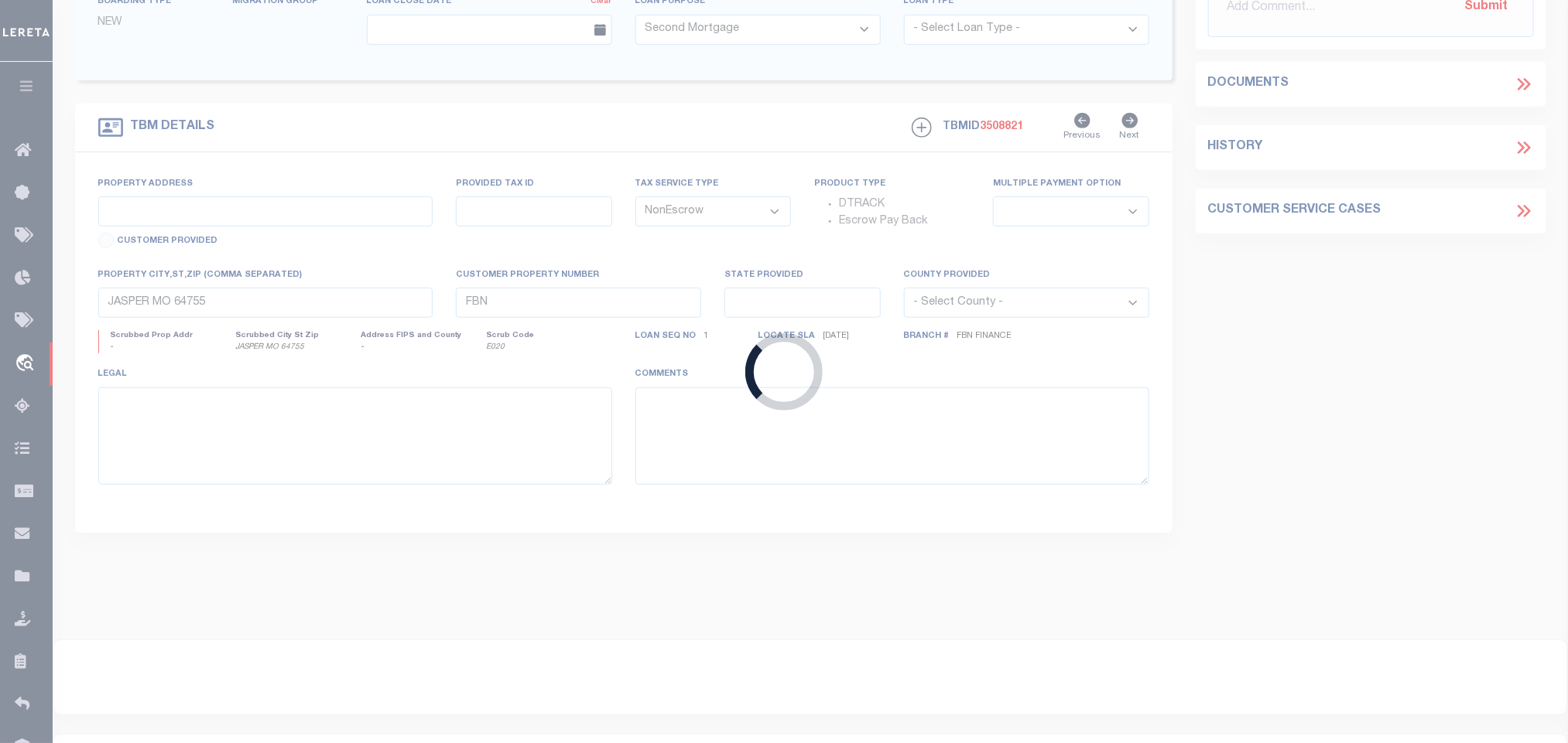
type input "TENNESSEE COLONY, TX 75861"
select select "Escrow"
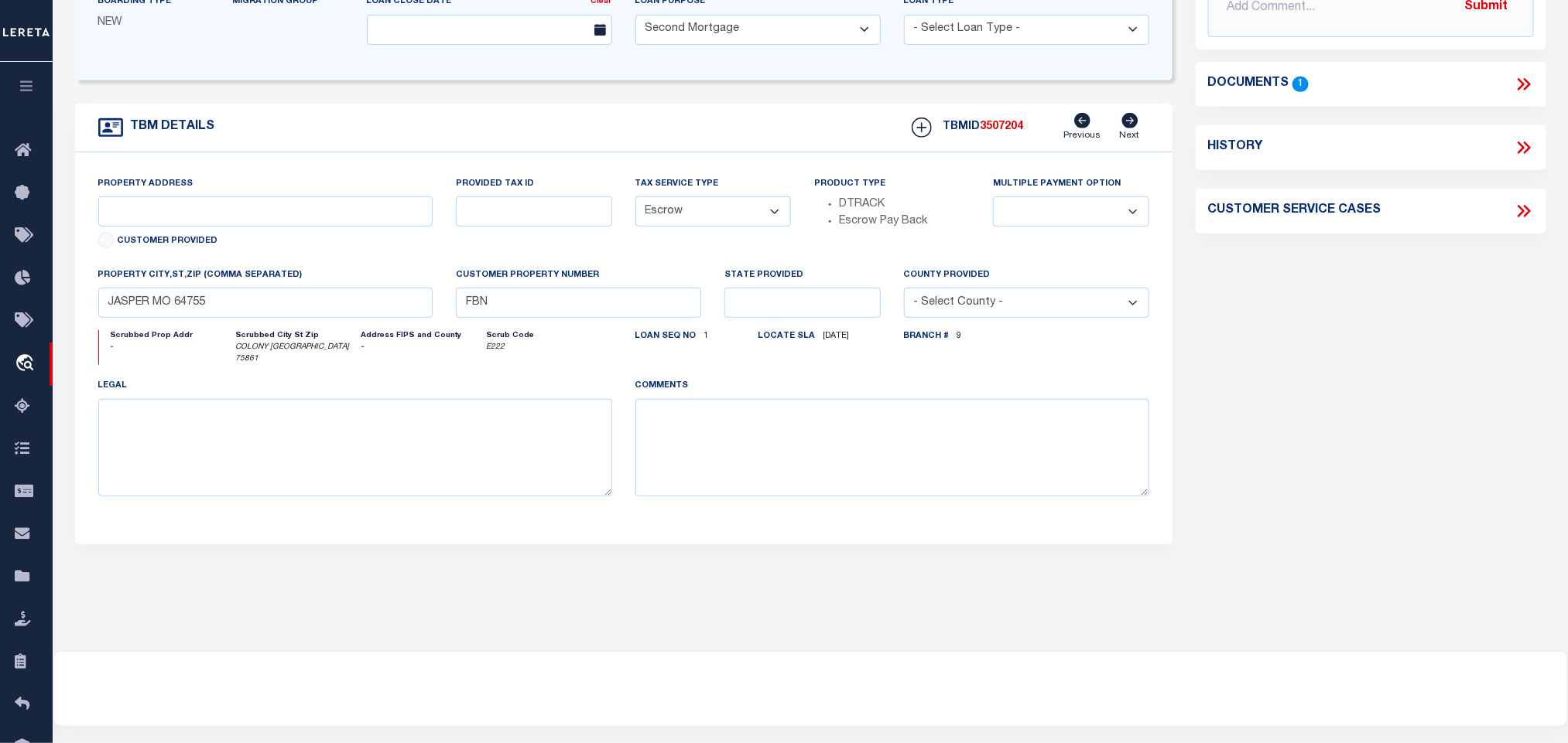
select select "43990"
select select "2593"
type input "ACR 2610 TENNESSEE"
type input "R340792"
select select
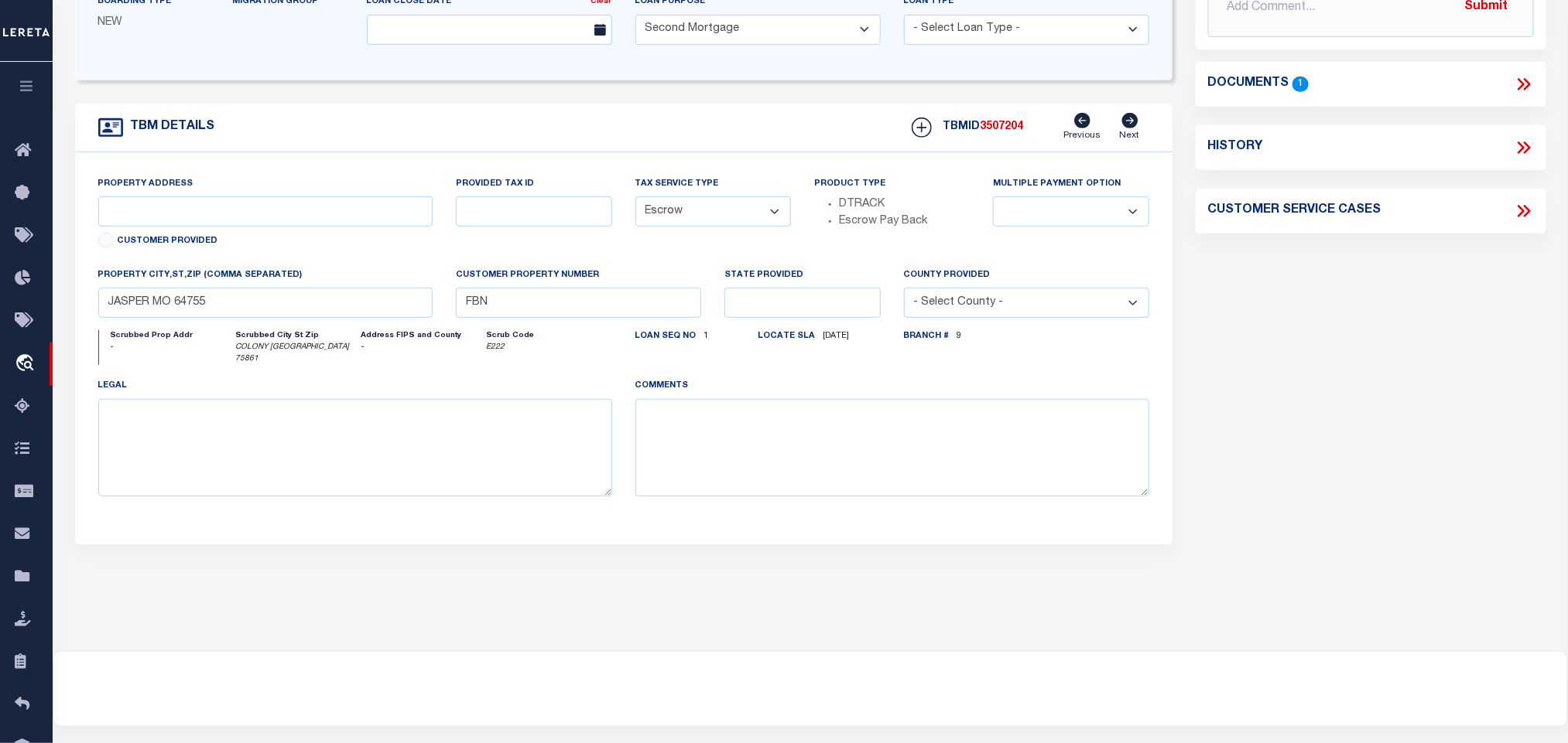
type input "COLONY TX 75861"
type textarea "DT 3.5 AC TR1C BLK 2185A AMON LEWELLEN SVY A-480"
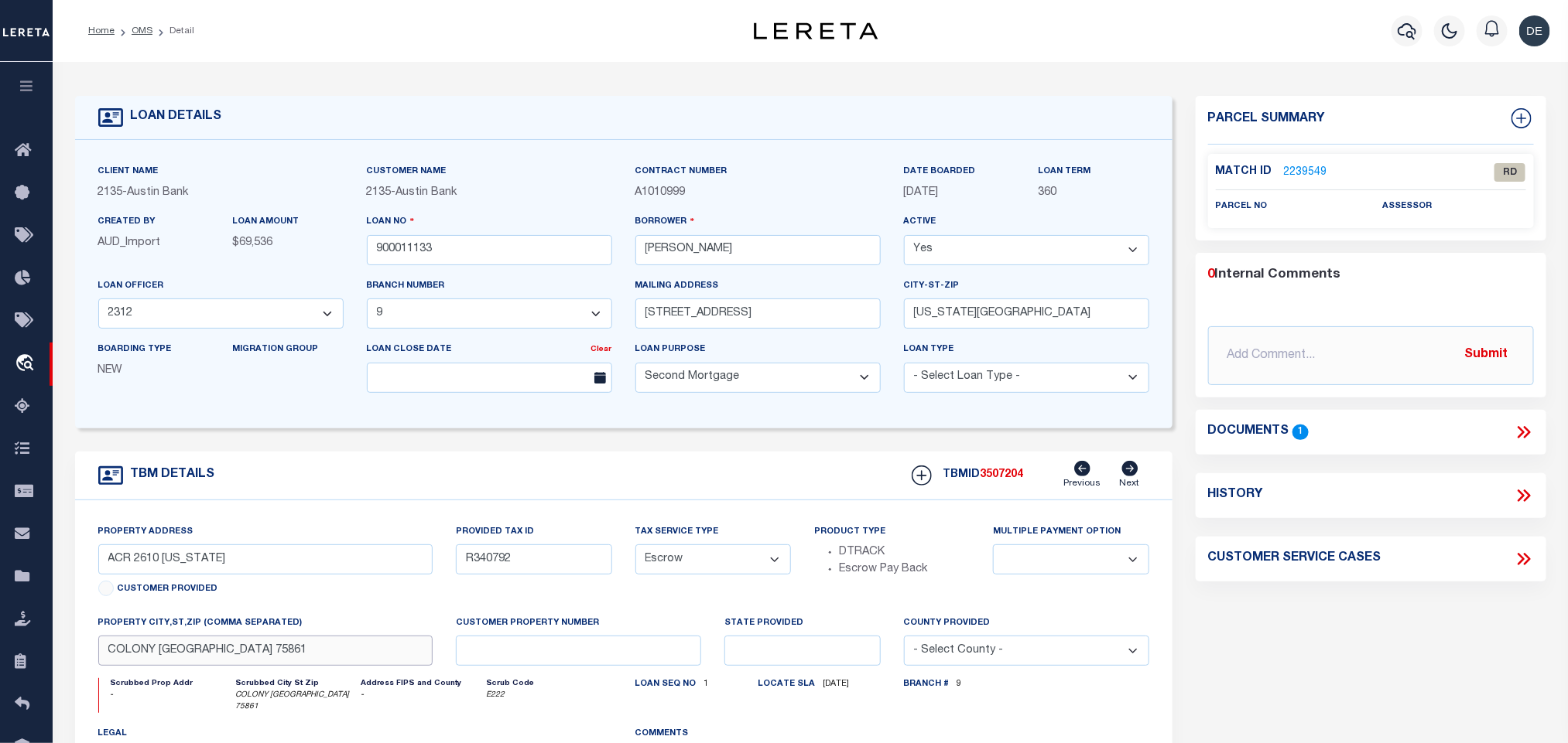
click at [314, 661] on input "COLONY TX 75861" at bounding box center [266, 651] width 335 height 30
click at [1530, 432] on icon at bounding box center [1526, 433] width 7 height 13
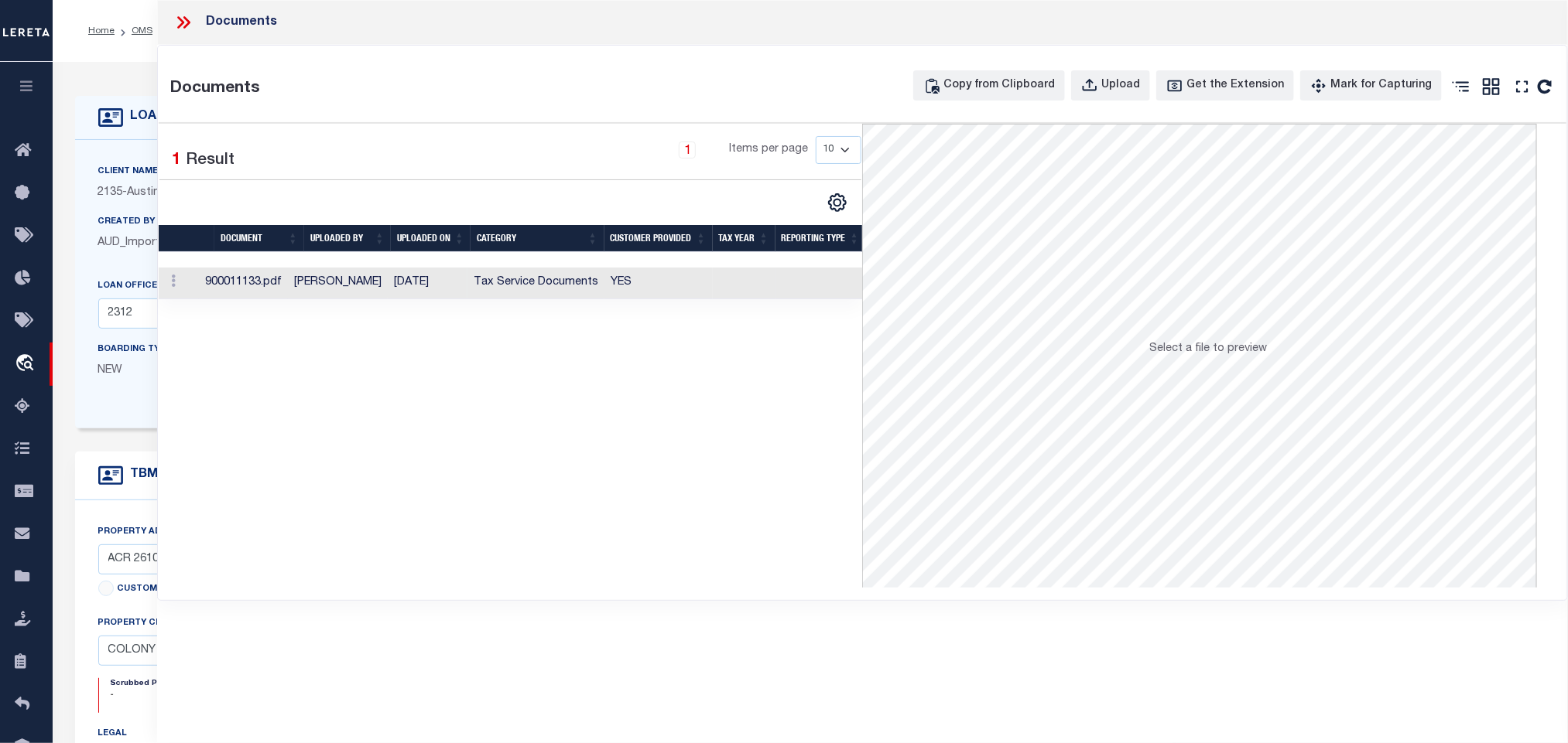
click at [636, 277] on td "YES" at bounding box center [658, 284] width 107 height 32
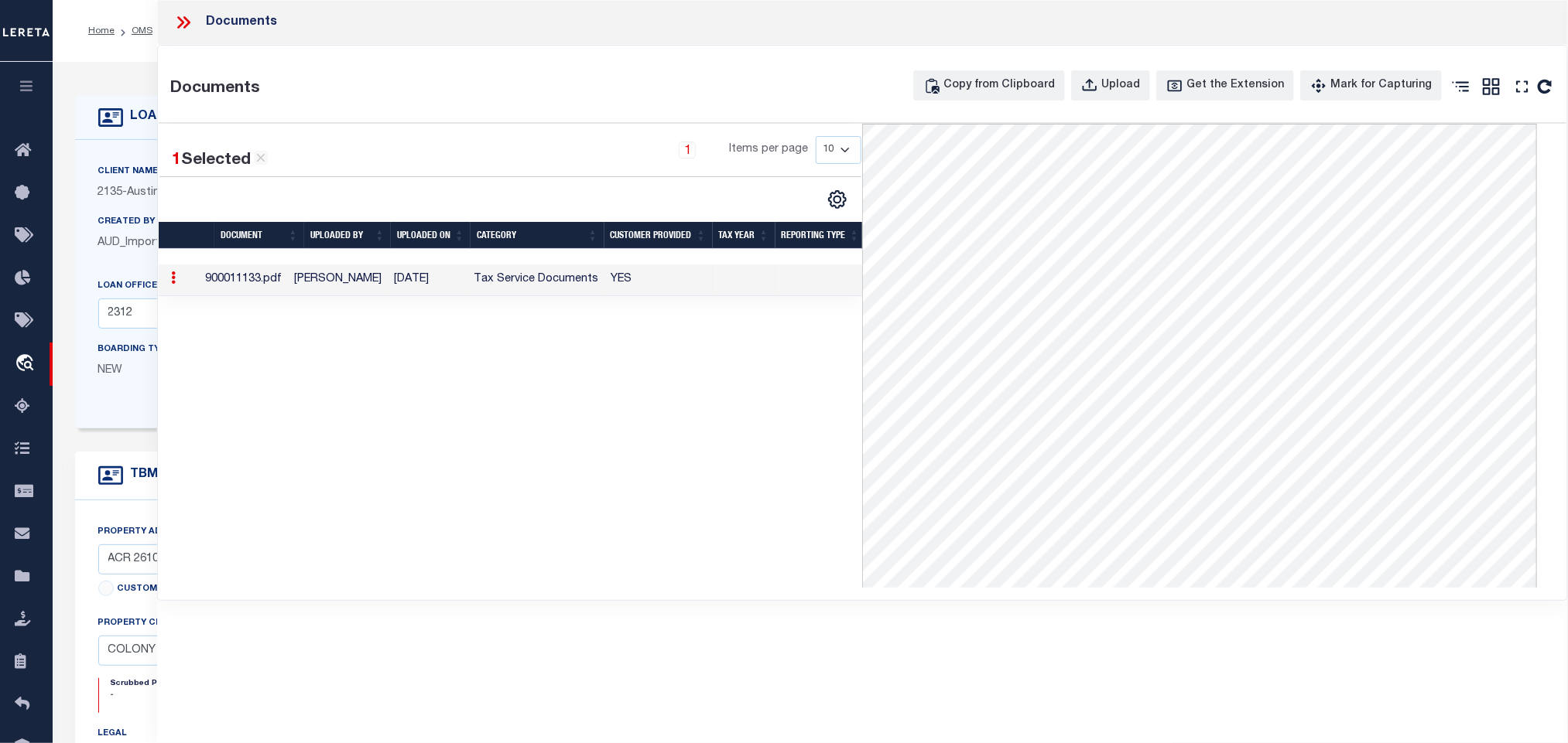
click at [177, 26] on icon at bounding box center [184, 23] width 20 height 20
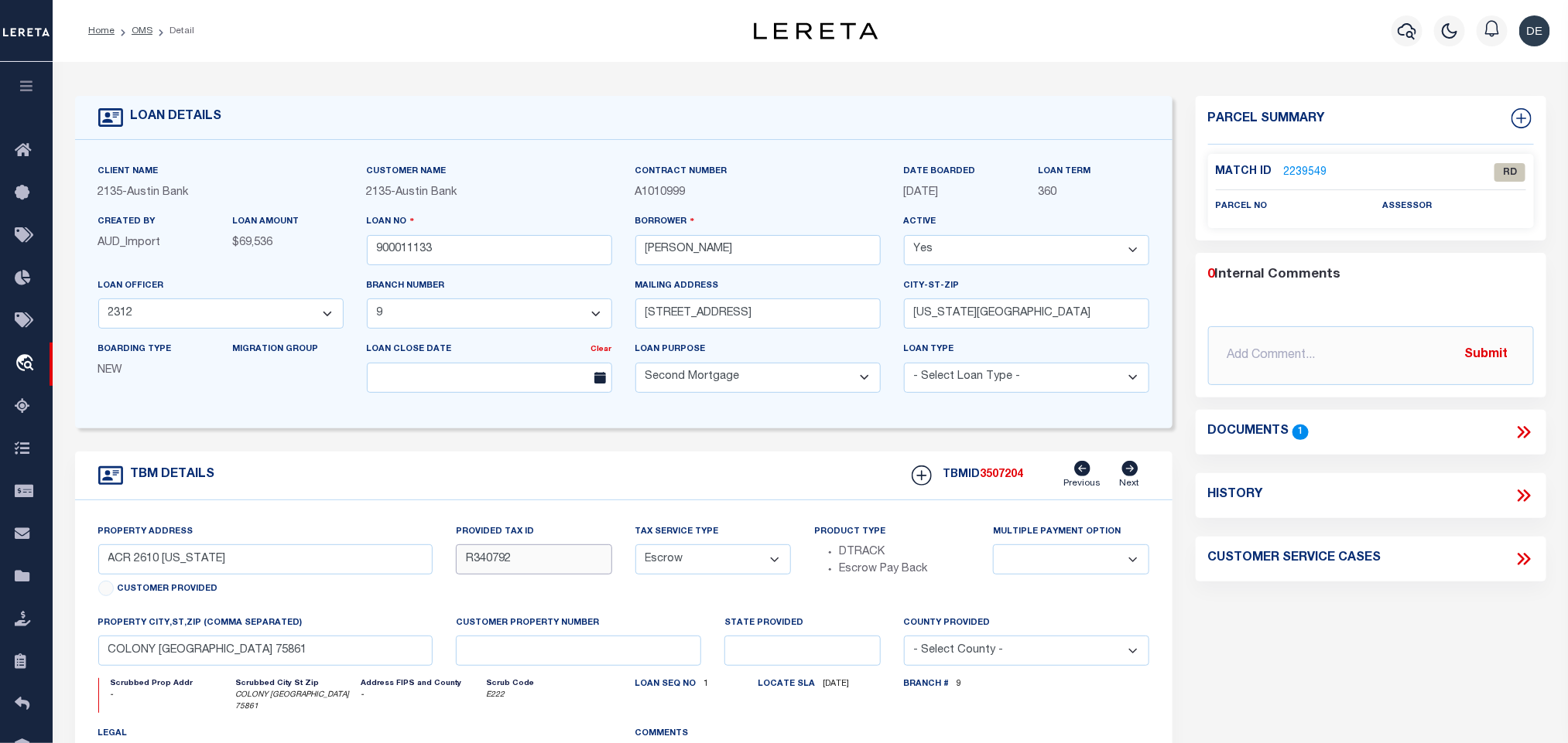
click at [476, 563] on input "R340792" at bounding box center [533, 559] width 155 height 30
click at [695, 243] on input "[PERSON_NAME]" at bounding box center [758, 250] width 245 height 30
click at [1303, 179] on link "2239549" at bounding box center [1305, 173] width 43 height 17
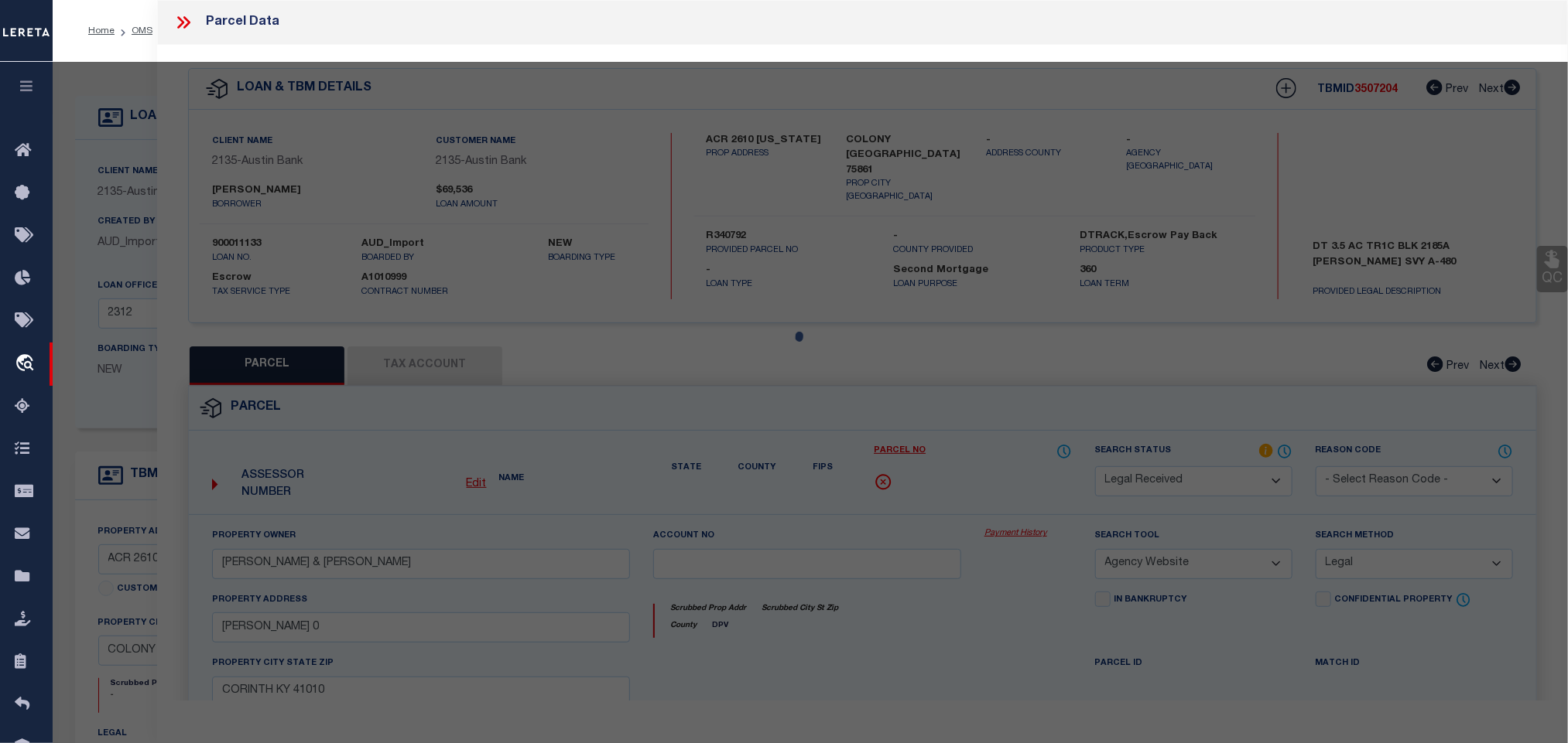
select select "AS"
select select
checkbox input "false"
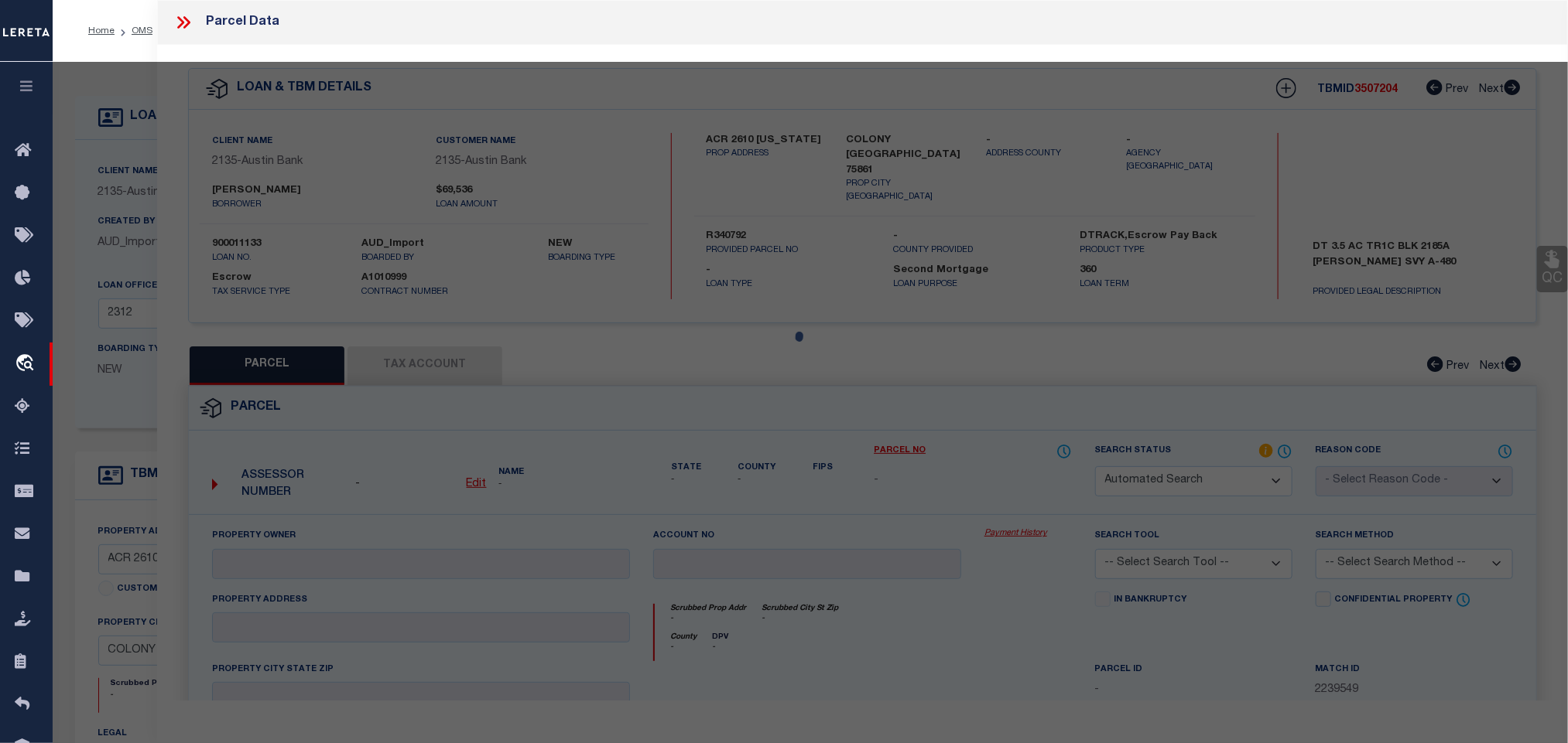
select select "RD"
checkbox input "false"
type textarea "Document uploaded that satisfies a legal requirement, changing from [GEOGRAPHIC…"
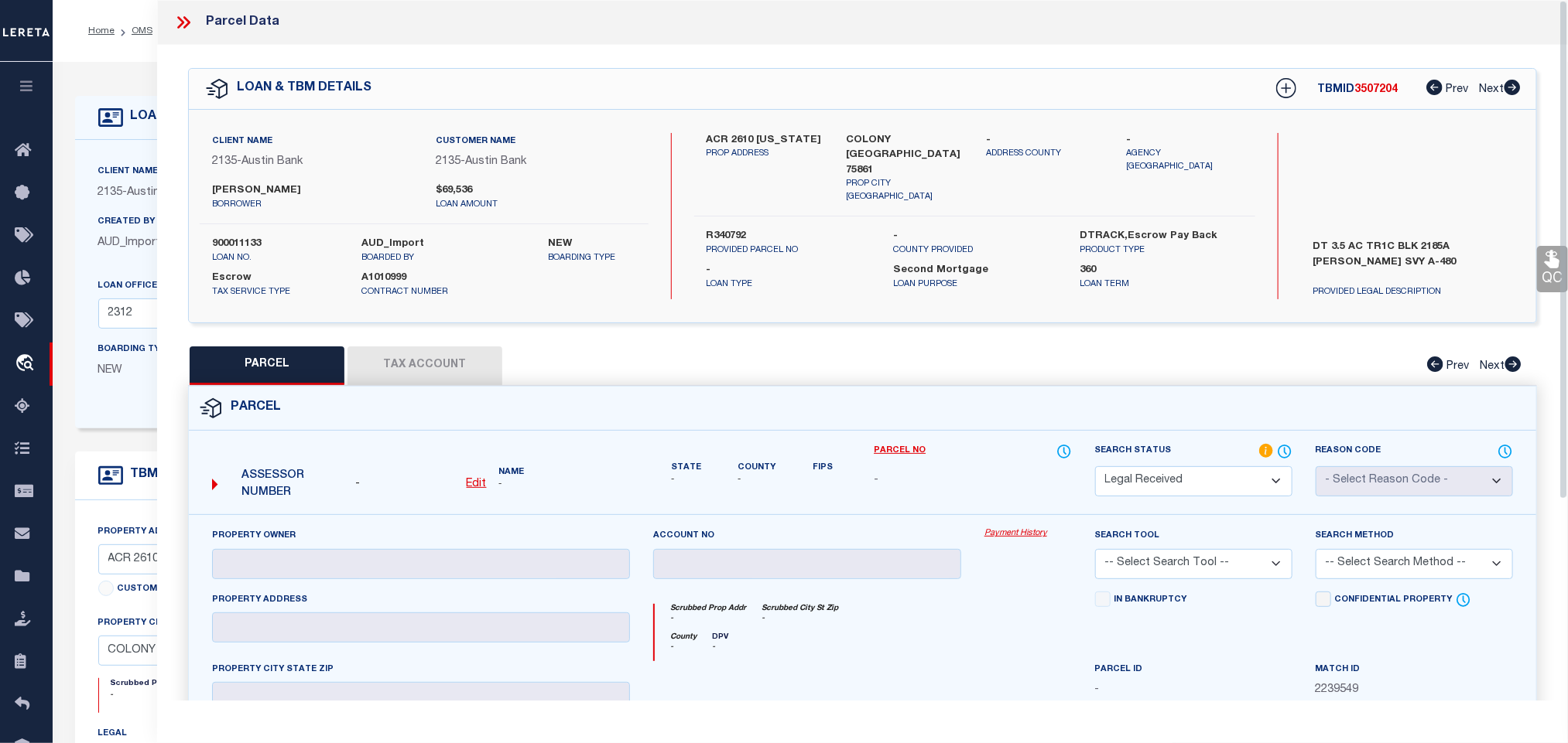
click at [474, 485] on u "Edit" at bounding box center [477, 485] width 20 height 11
select select "RD"
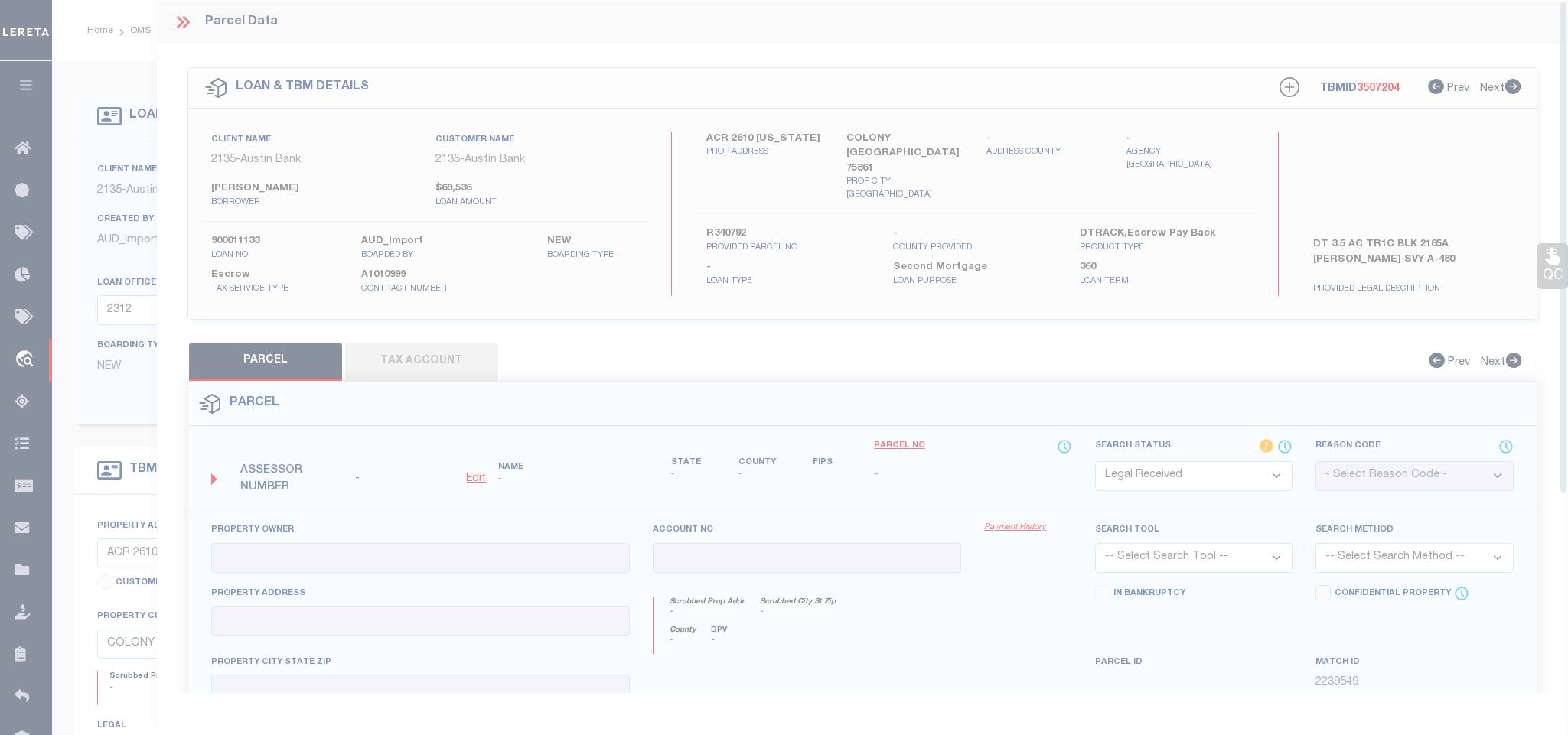
type textarea "-"
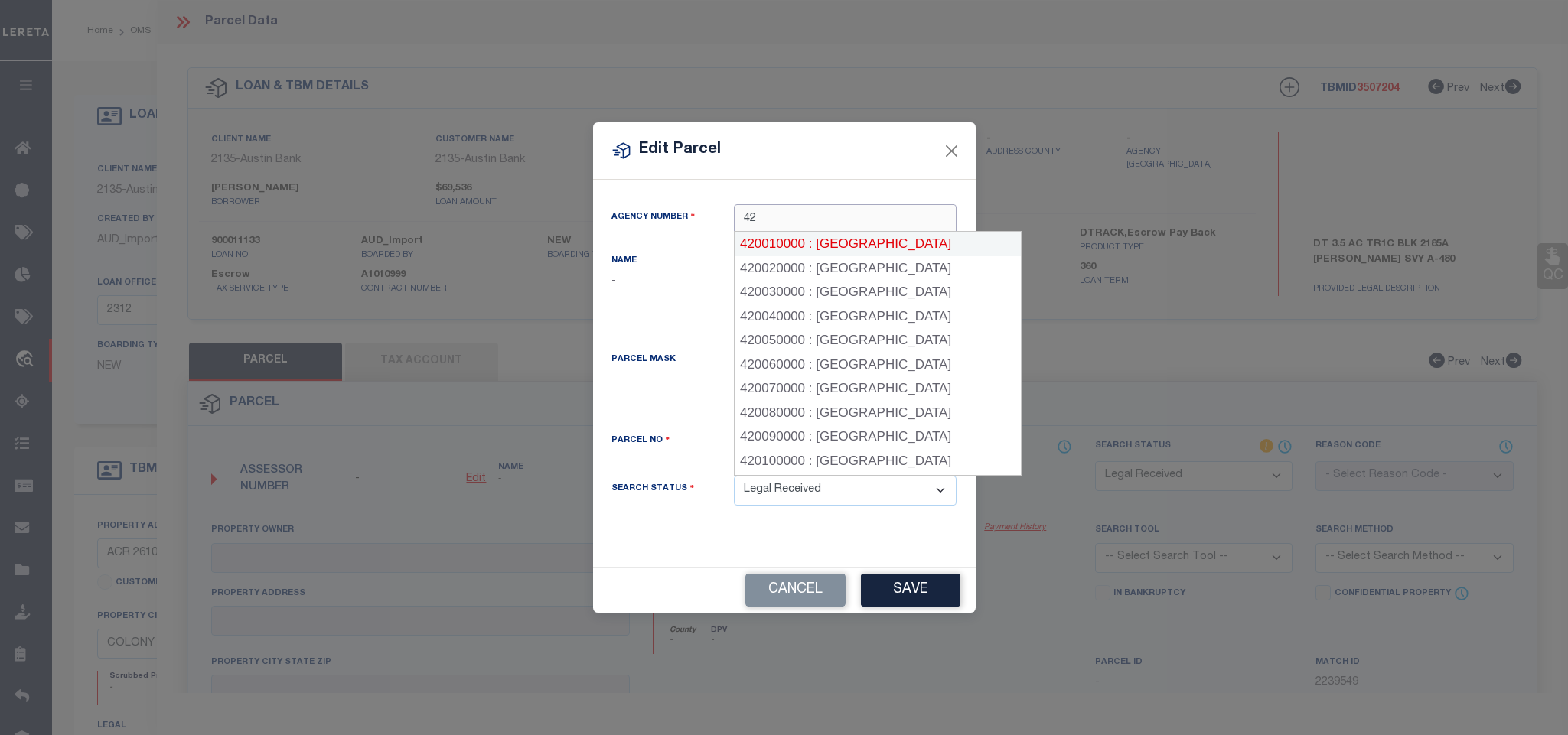
click at [866, 246] on div "420010000 : [GEOGRAPHIC_DATA]" at bounding box center [877, 243] width 286 height 24
type input "420010000"
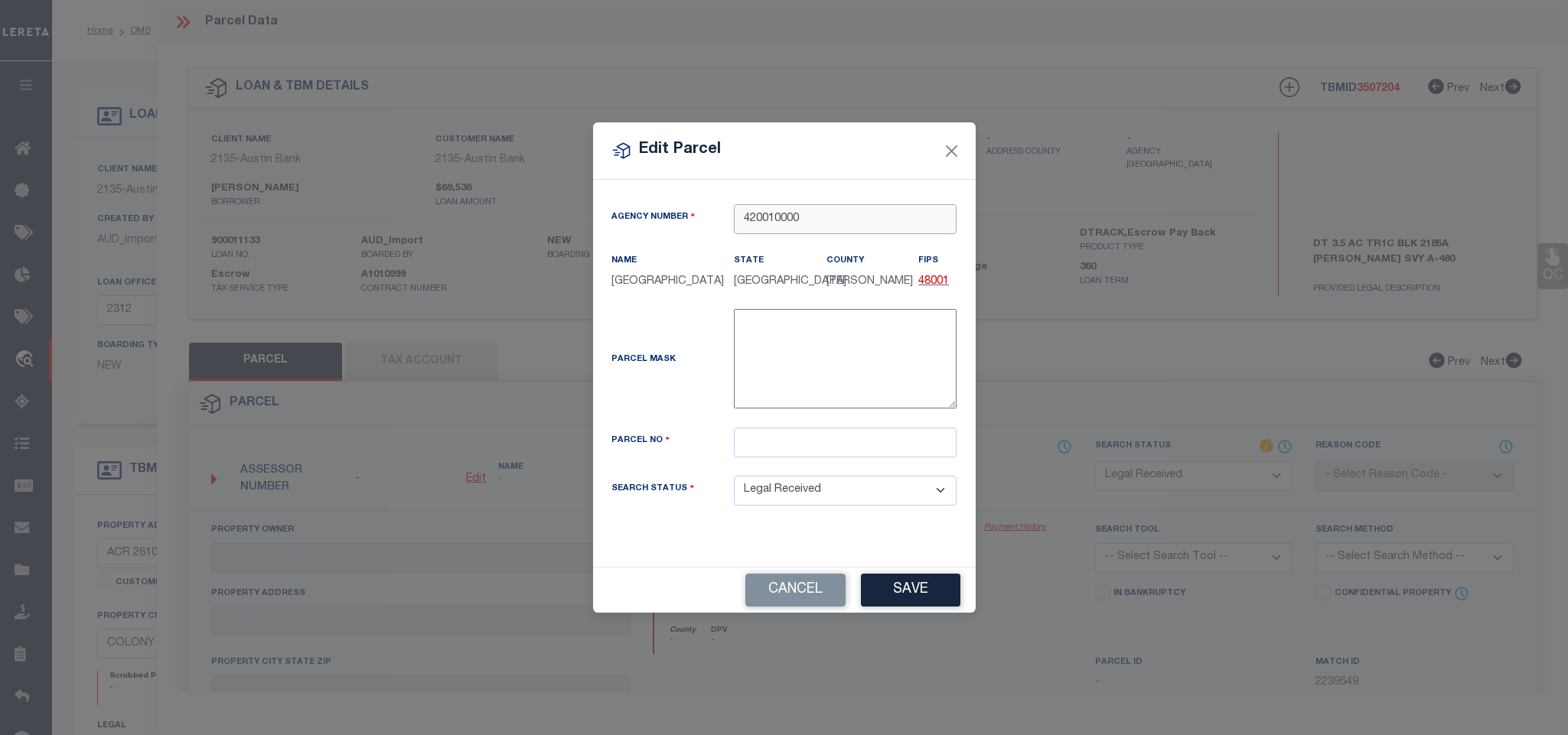
type input "420010000"
click at [886, 443] on input "text" at bounding box center [845, 443] width 223 height 30
paste input "850478"
type input "850478"
click at [901, 597] on button "Save" at bounding box center [910, 590] width 100 height 33
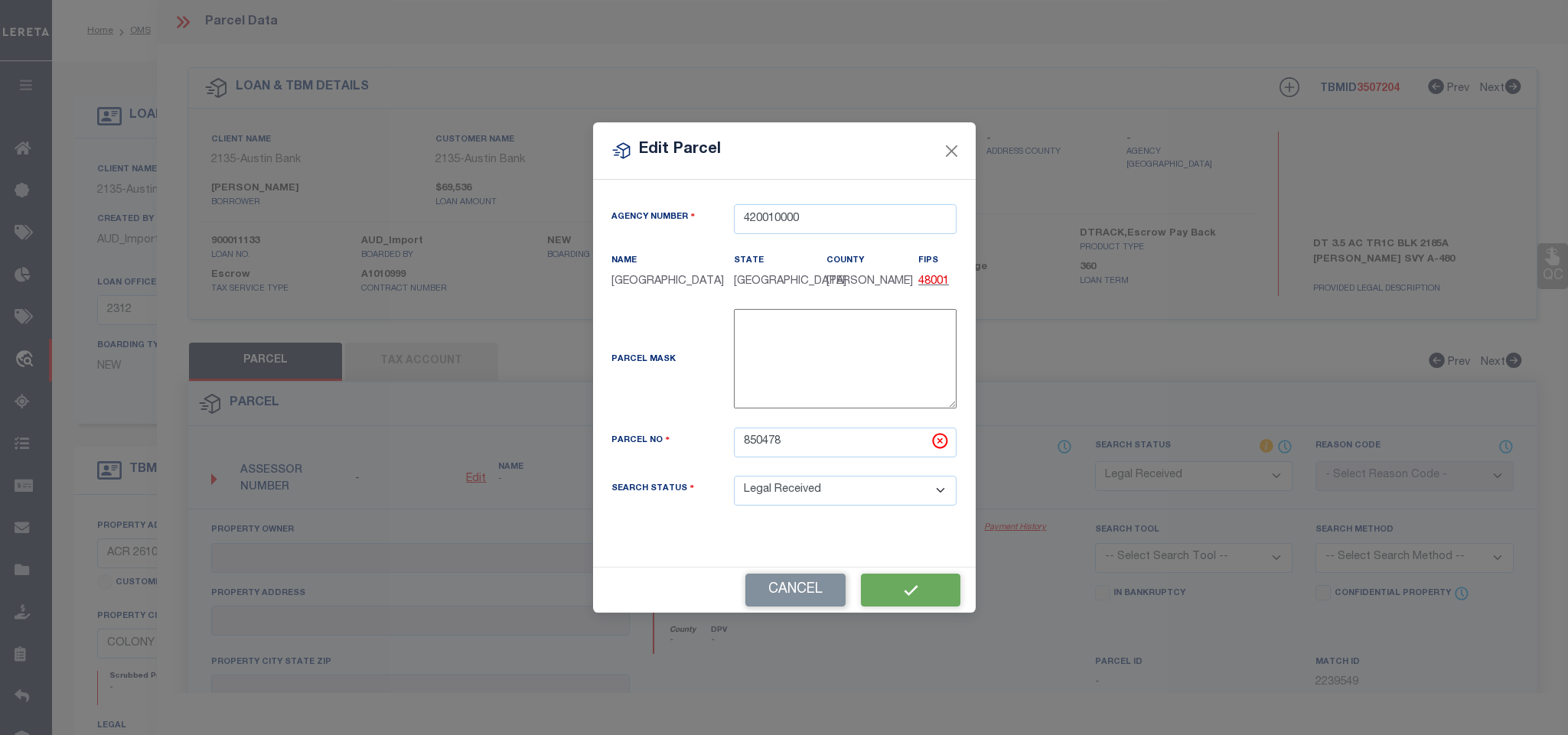
select select "RD"
checkbox input "false"
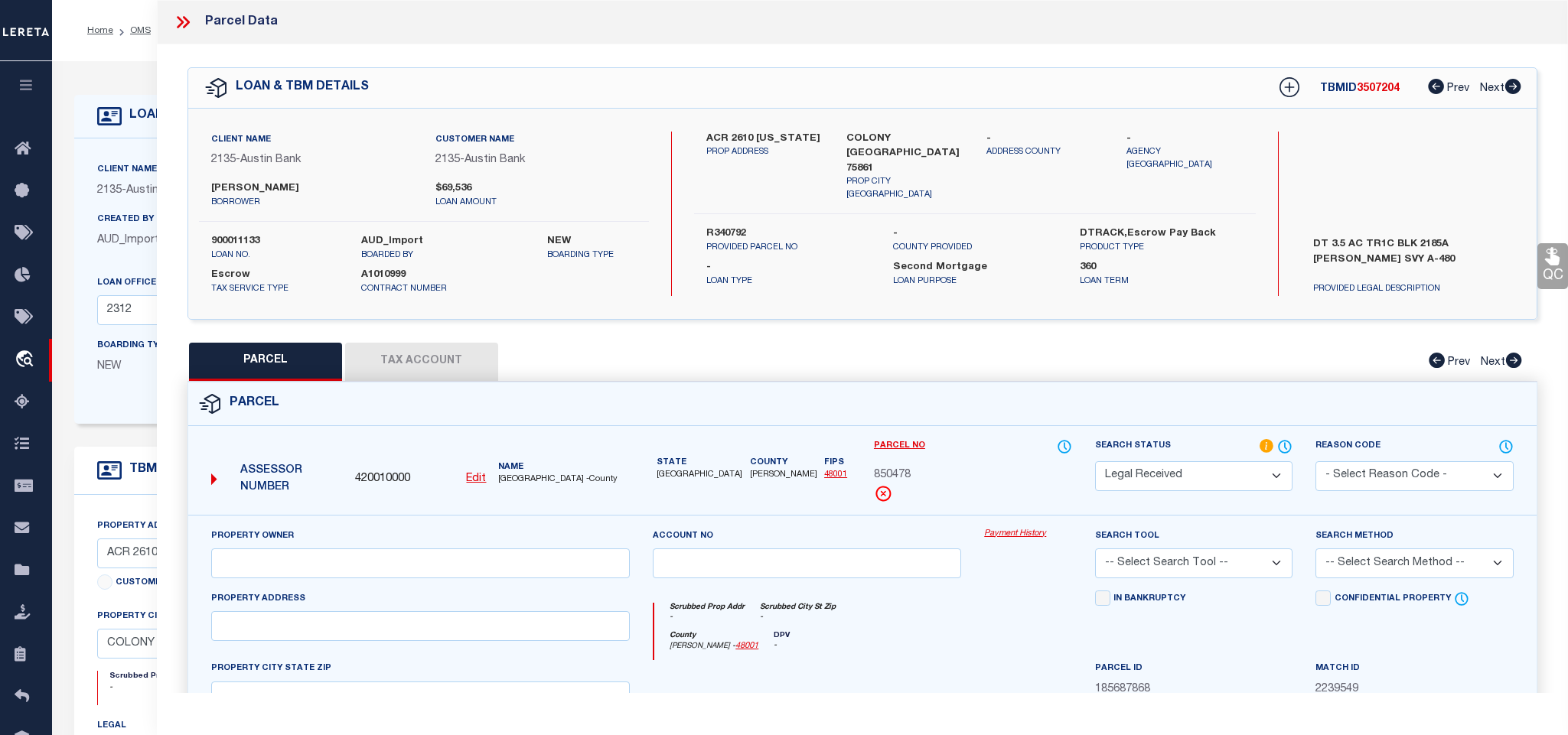
checkbox input "false"
type textarea "Document uploaded that satisfies a legal requirement, changing from [GEOGRAPHIC…"
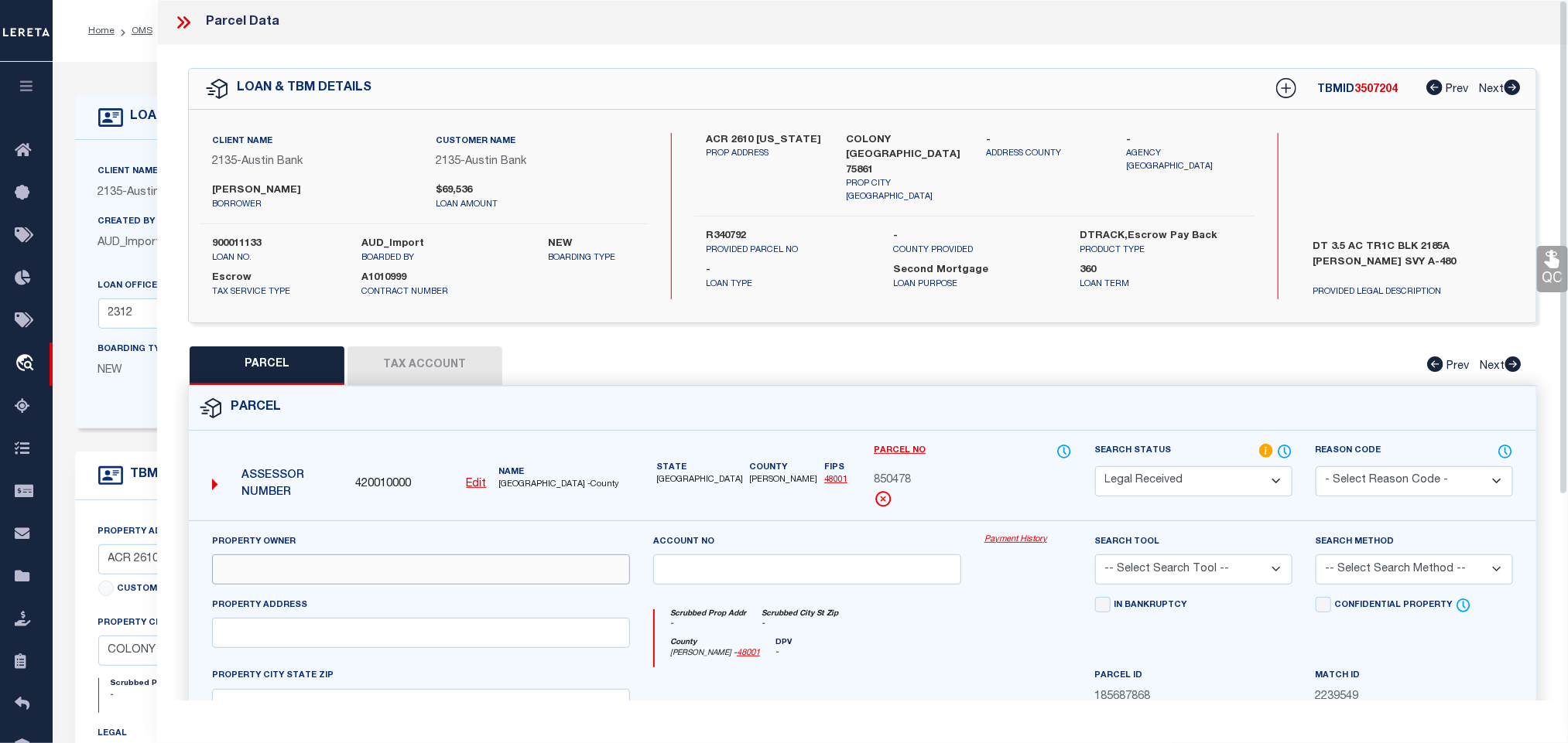
drag, startPoint x: 497, startPoint y: 565, endPoint x: 541, endPoint y: 560, distance: 44.3
click at [497, 565] on input "text" at bounding box center [421, 570] width 418 height 30
paste input "HARDY KEVIN"
type input "HARDY KEVIN"
click at [888, 128] on div "Client Name 2135 - Austin Bank Customer Name 2135 - Austin Bank KEVIN HARDY bor…" at bounding box center [862, 216] width 1347 height 213
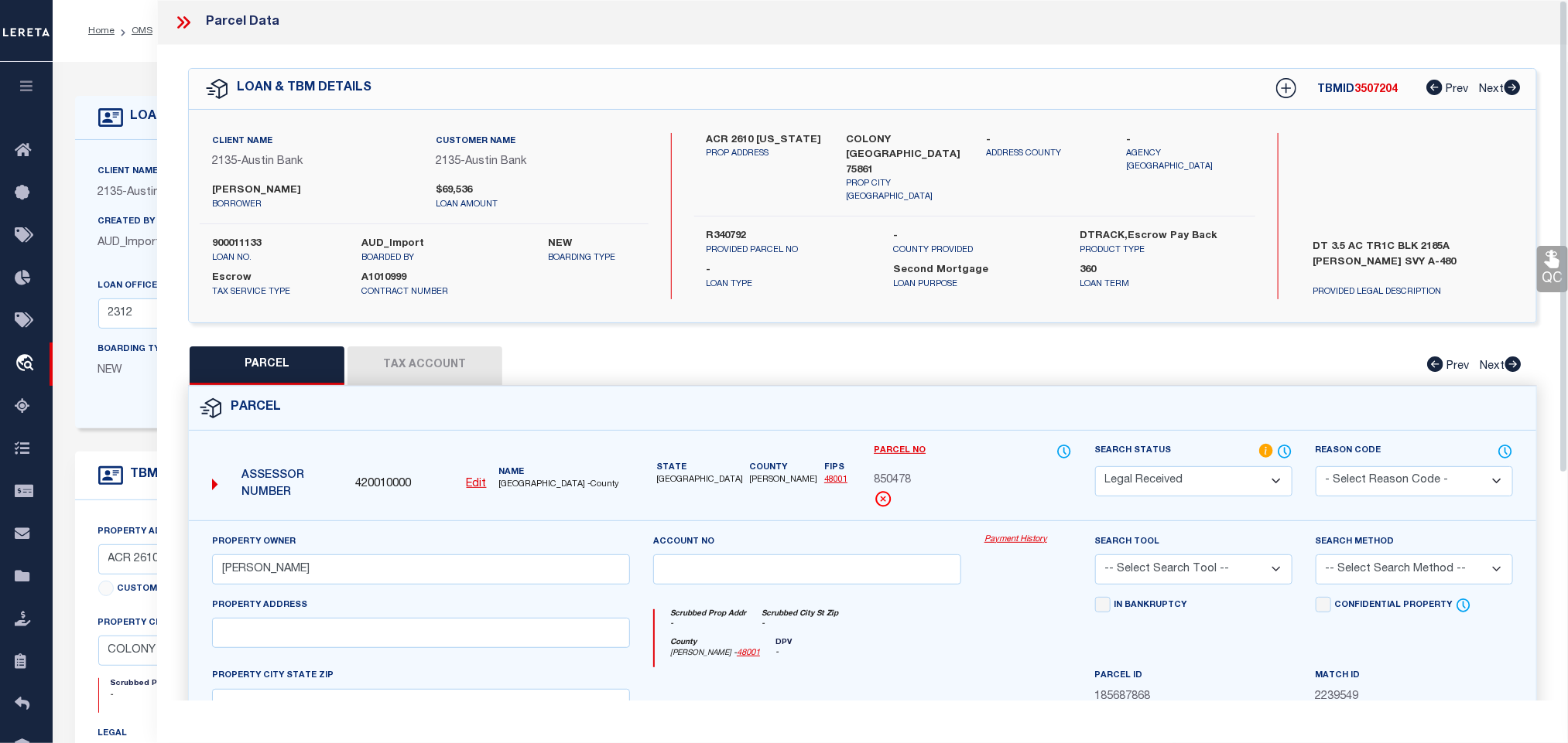
click at [888, 128] on div "Client Name 2135 - Austin Bank Customer Name 2135 - Austin Bank KEVIN HARDY bor…" at bounding box center [862, 216] width 1347 height 213
copy div "COLONY TX 75861"
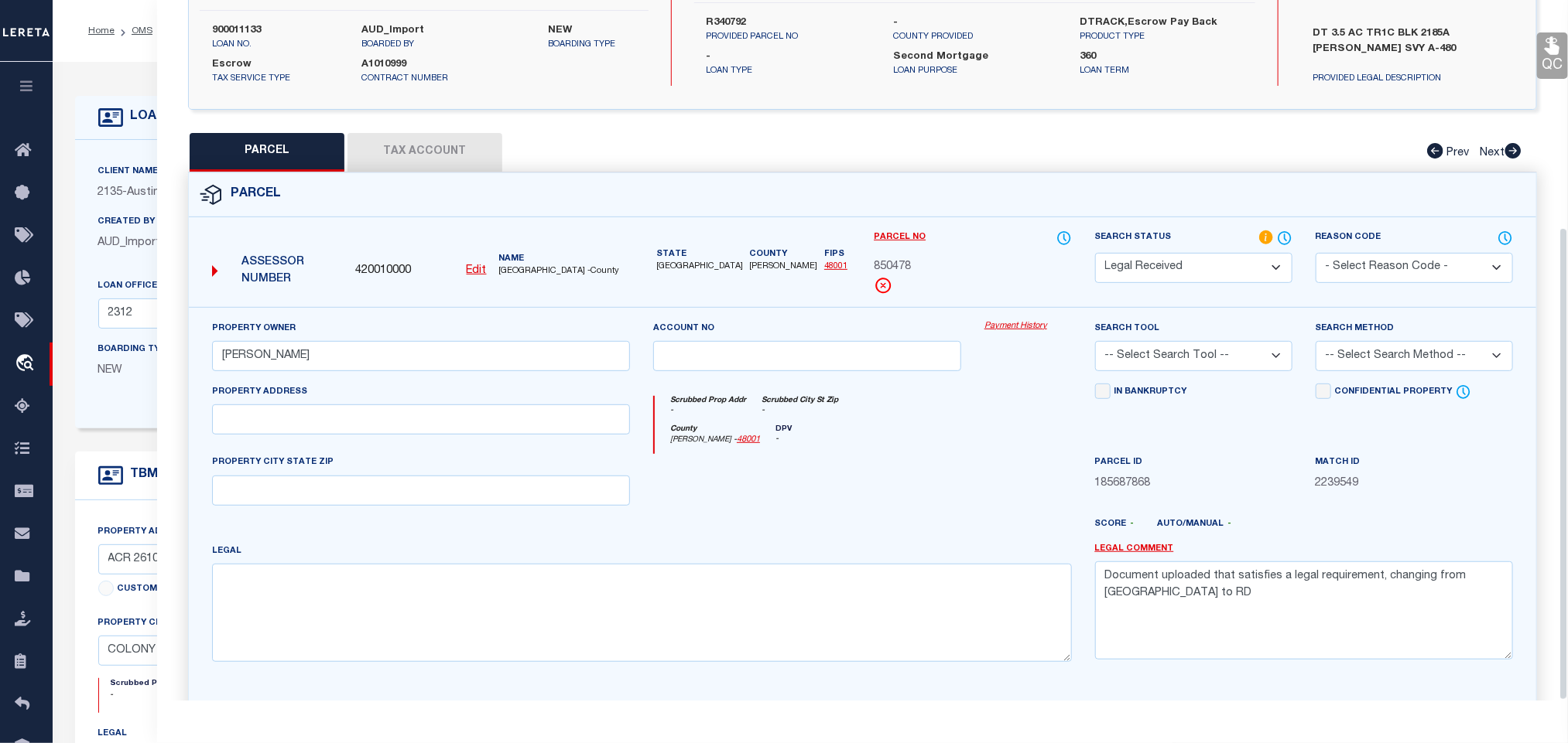
scroll to position [336, 0]
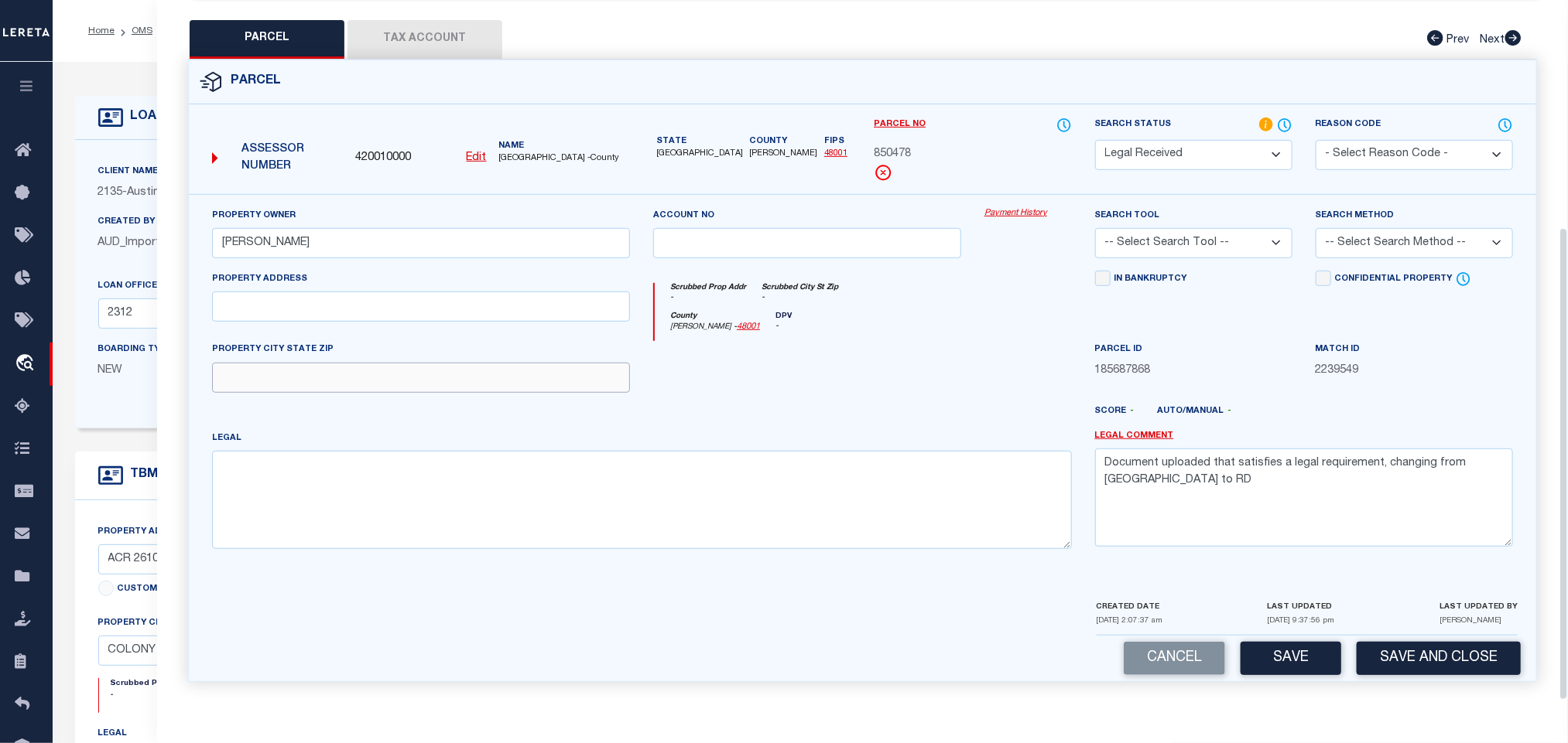
drag, startPoint x: 593, startPoint y: 360, endPoint x: 505, endPoint y: 384, distance: 91.2
click at [593, 362] on input "text" at bounding box center [421, 377] width 418 height 30
paste input "COLONY TX 75861"
type input "COLONY TX 75861"
drag, startPoint x: 421, startPoint y: 497, endPoint x: 403, endPoint y: 502, distance: 18.7
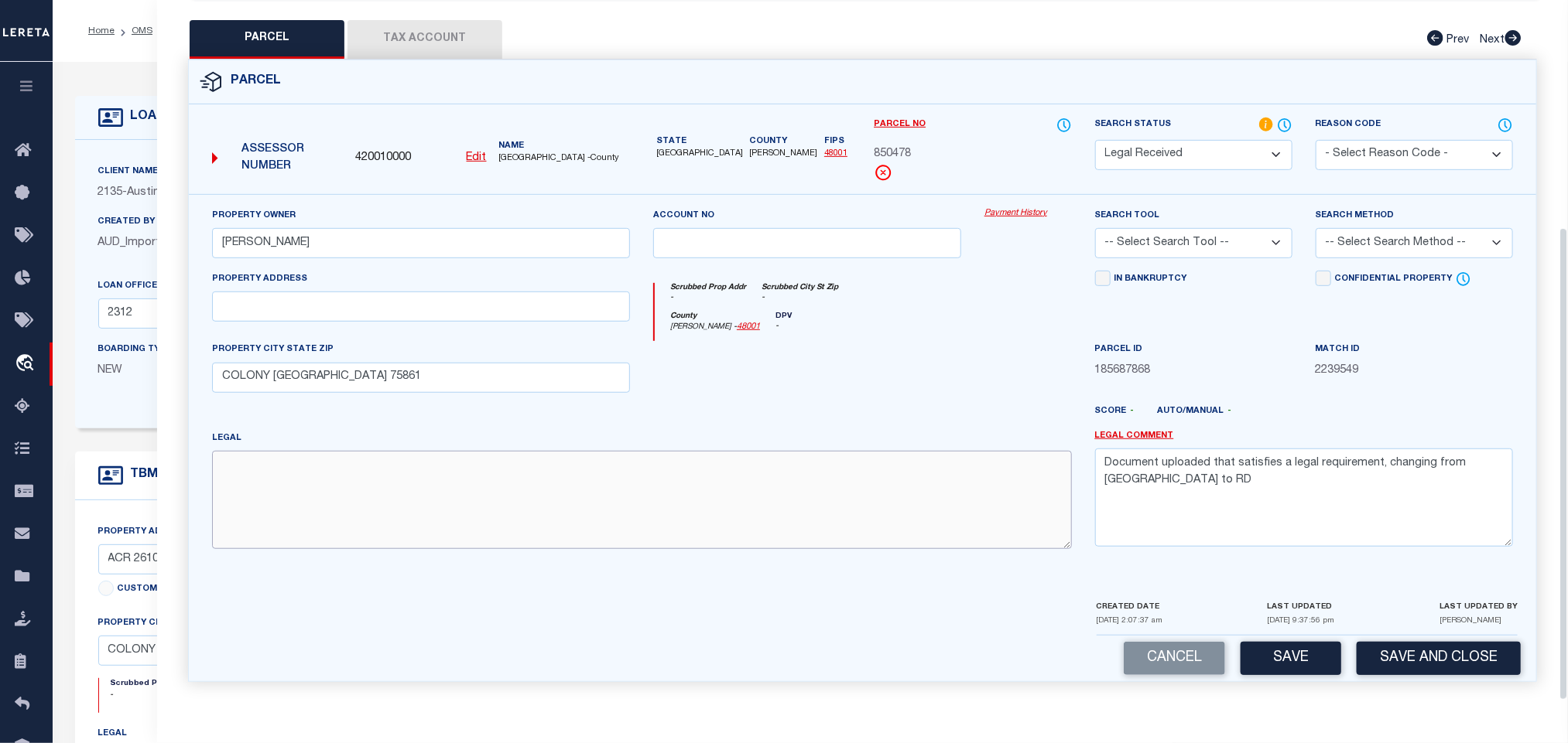
click at [421, 497] on textarea at bounding box center [642, 500] width 860 height 98
paste textarea "A0480 LEWELLEN, AMON BLOCK 2185A TRACT 1C"
type textarea "A0480 LEWELLEN, AMON BLOCK 2185A TRACT 1C"
drag, startPoint x: 462, startPoint y: 273, endPoint x: 462, endPoint y: 291, distance: 18.0
click at [462, 273] on div "Property Address" at bounding box center [421, 296] width 418 height 51
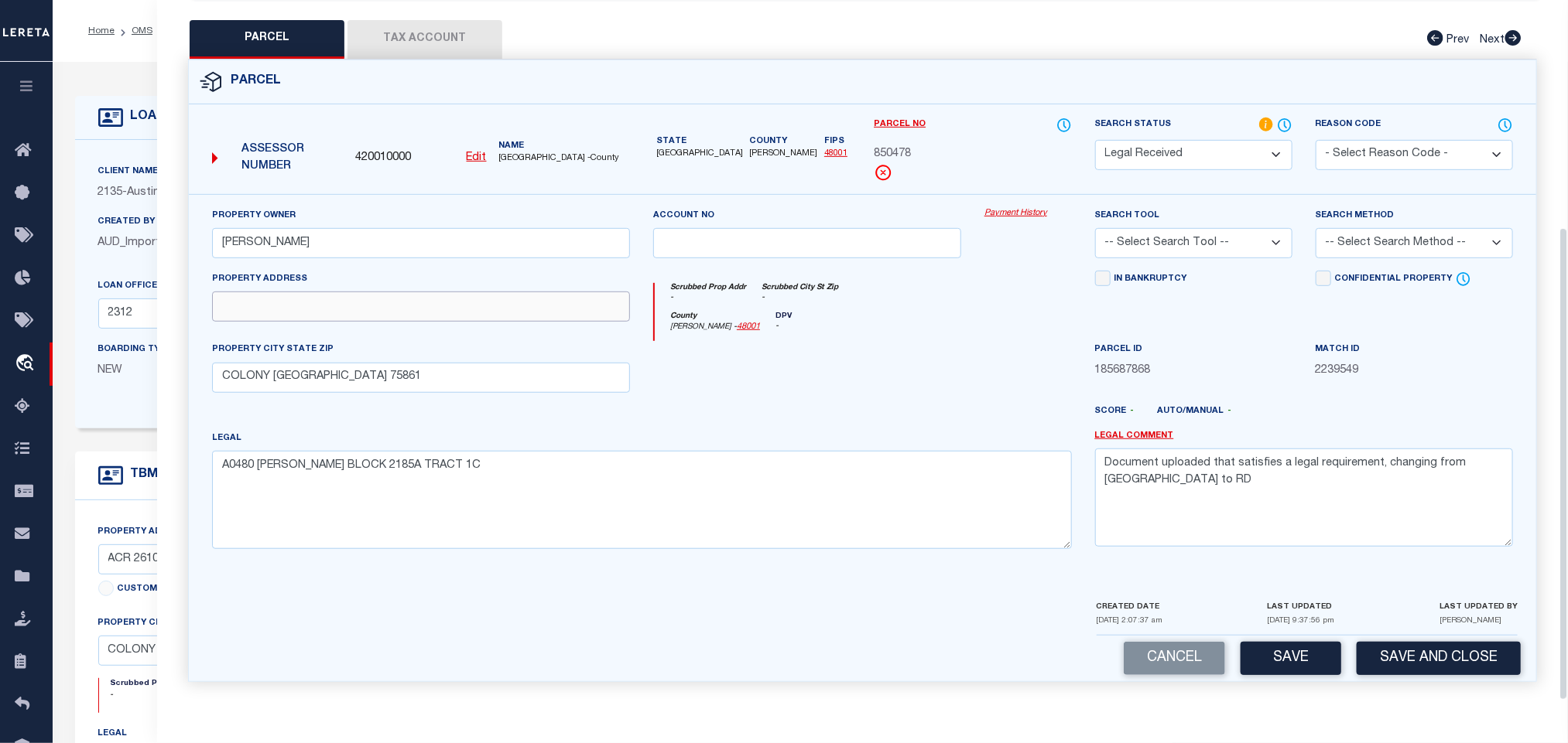
drag, startPoint x: 462, startPoint y: 291, endPoint x: 938, endPoint y: 402, distance: 488.8
click at [462, 292] on input "text" at bounding box center [421, 306] width 418 height 30
paste input "234 AN COUNTY ROAD 2610,"
type input "234 AN COUNTY ROAD 2610,"
click at [1334, 457] on textarea "Document uploaded that satisfies a legal requirement, changing from [GEOGRAPHIC…" at bounding box center [1304, 497] width 418 height 98
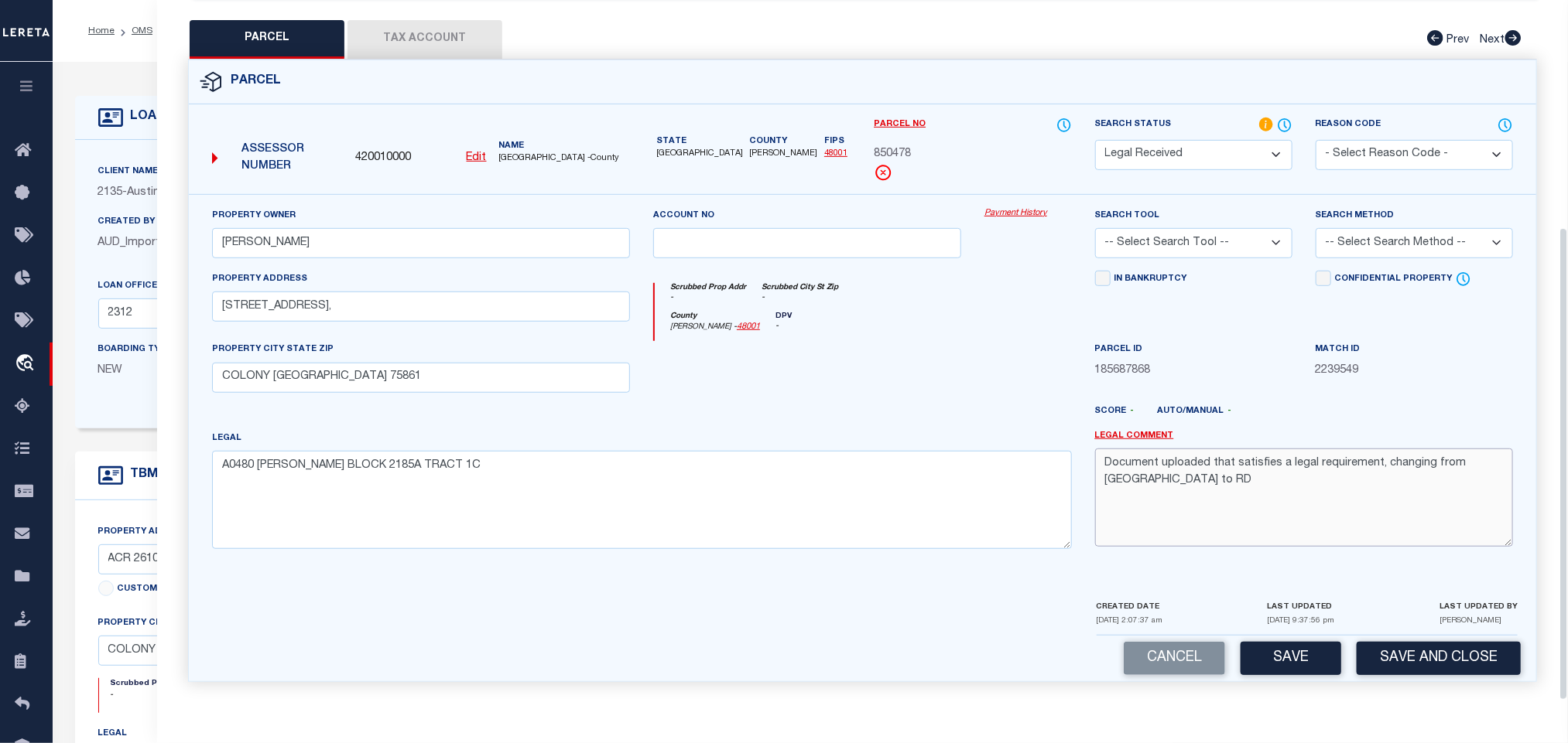
click at [1334, 457] on textarea "Document uploaded that satisfies a legal requirement, changing from [GEOGRAPHIC…" at bounding box center [1304, 497] width 418 height 98
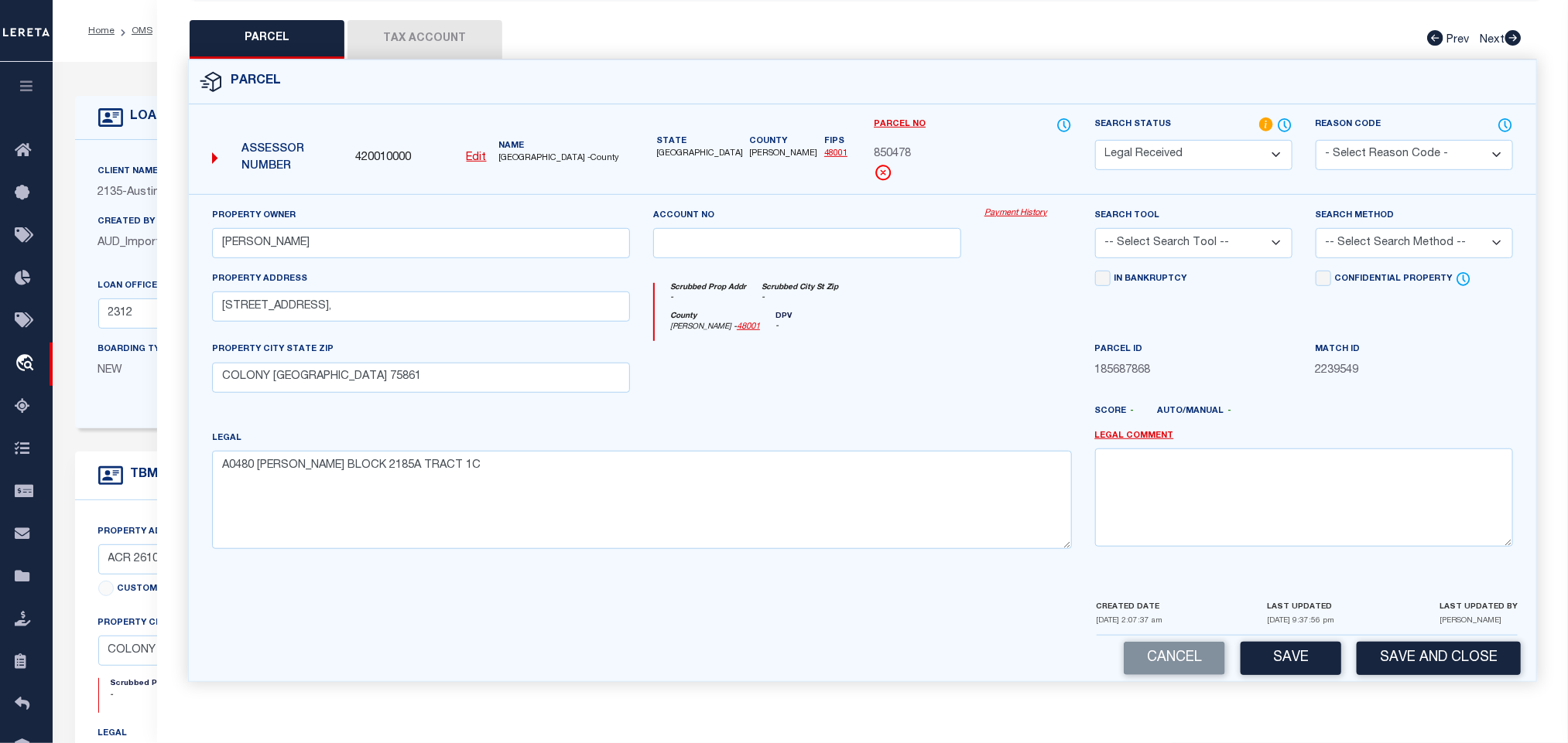
click at [1210, 239] on select "-- Select Search Tool -- 3rd Party Website Agency File Agency Website ATLS CNV-…" at bounding box center [1194, 243] width 197 height 30
select select "AGW"
click at [1095, 228] on select "-- Select Search Tool -- 3rd Party Website Agency File Agency Website ATLS CNV-…" at bounding box center [1194, 243] width 197 height 30
drag, startPoint x: 1408, startPoint y: 240, endPoint x: 1406, endPoint y: 253, distance: 13.2
click at [1408, 240] on select "-- Select Search Method -- Property Address Legal Liability Info Provided" at bounding box center [1414, 243] width 197 height 30
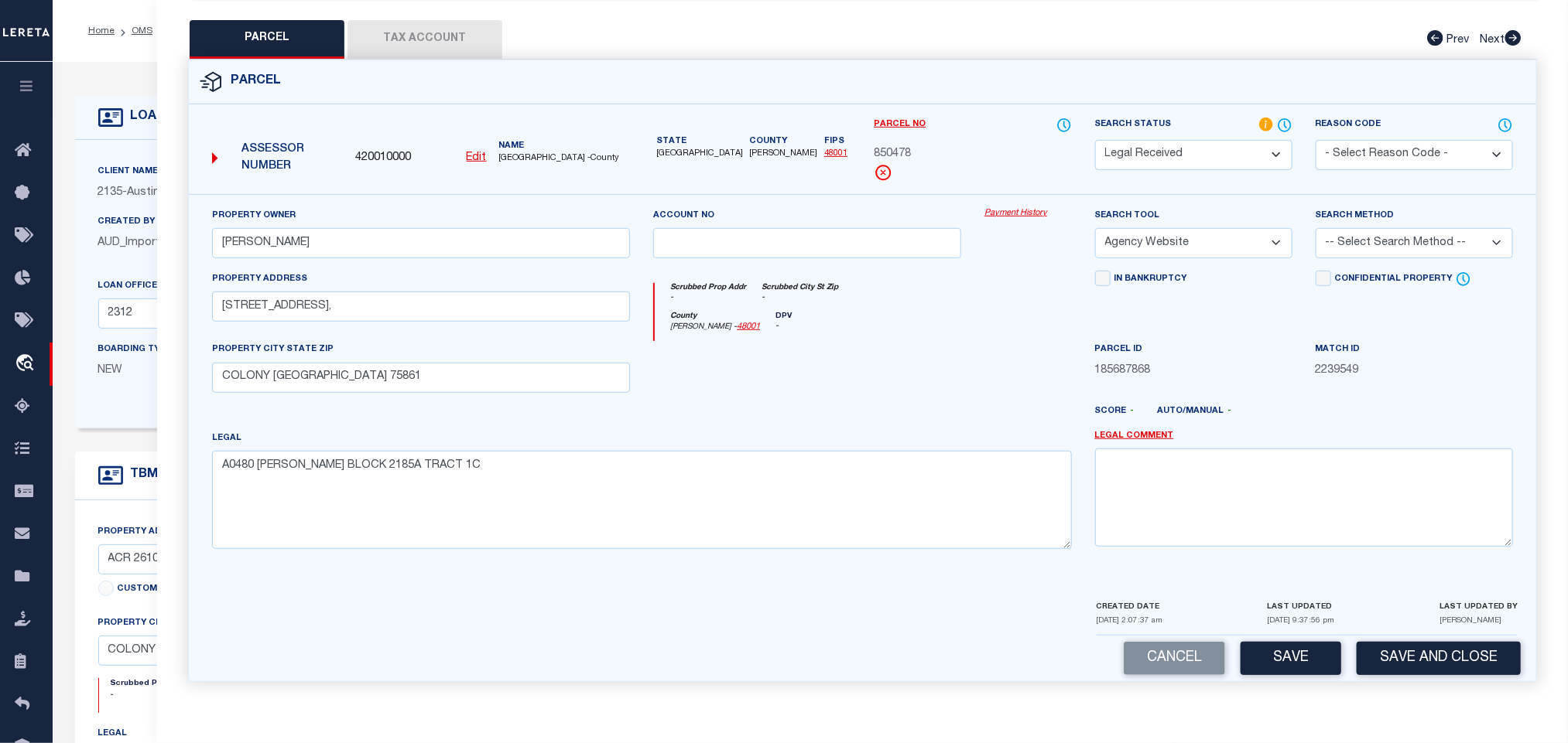
select select "LEG"
click at [1316, 228] on select "-- Select Search Method -- Property Address Legal Liability Info Provided" at bounding box center [1414, 243] width 197 height 30
click at [1292, 642] on button "Save" at bounding box center [1291, 659] width 101 height 33
click at [434, 35] on button "Tax Account" at bounding box center [425, 39] width 155 height 39
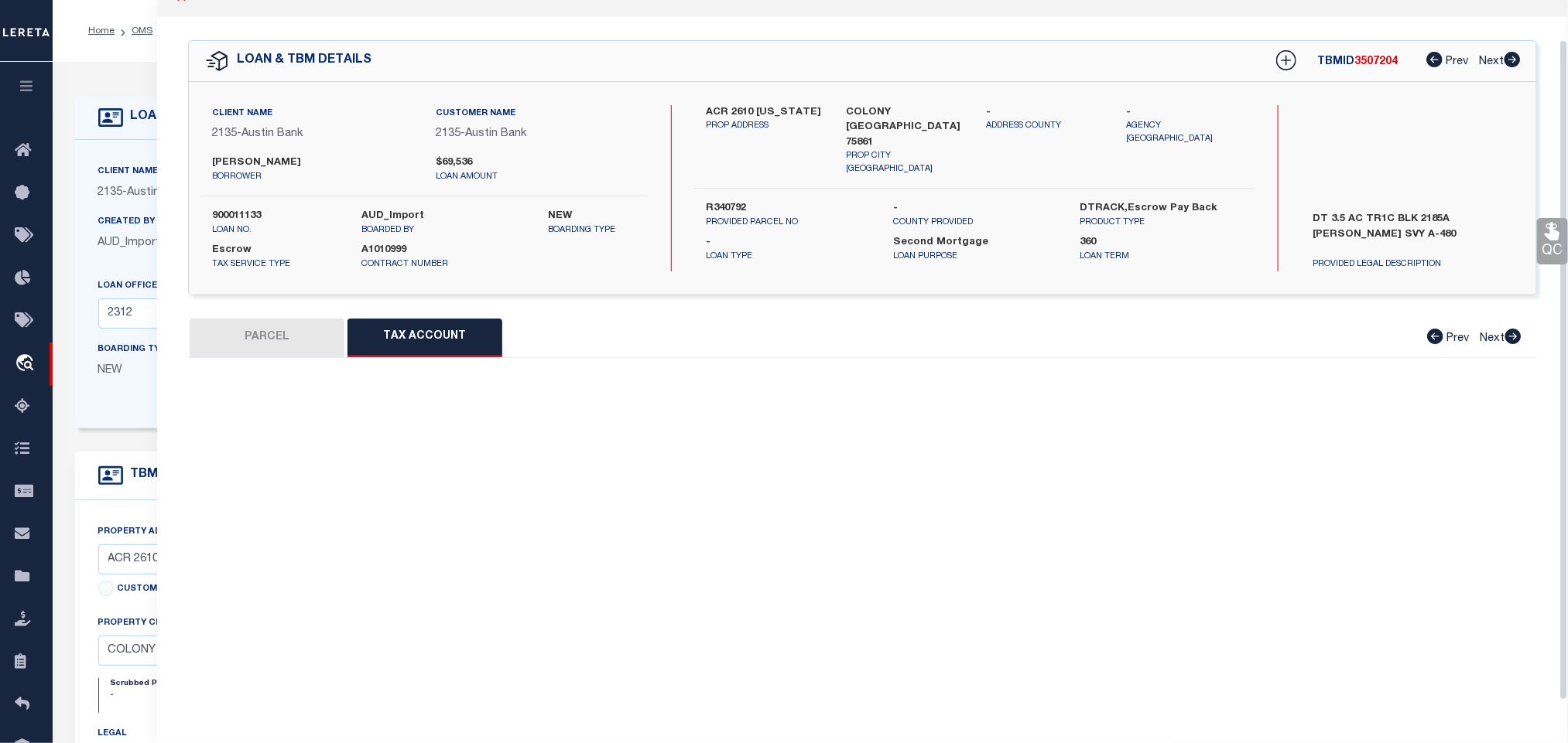
scroll to position [43, 0]
select select "100"
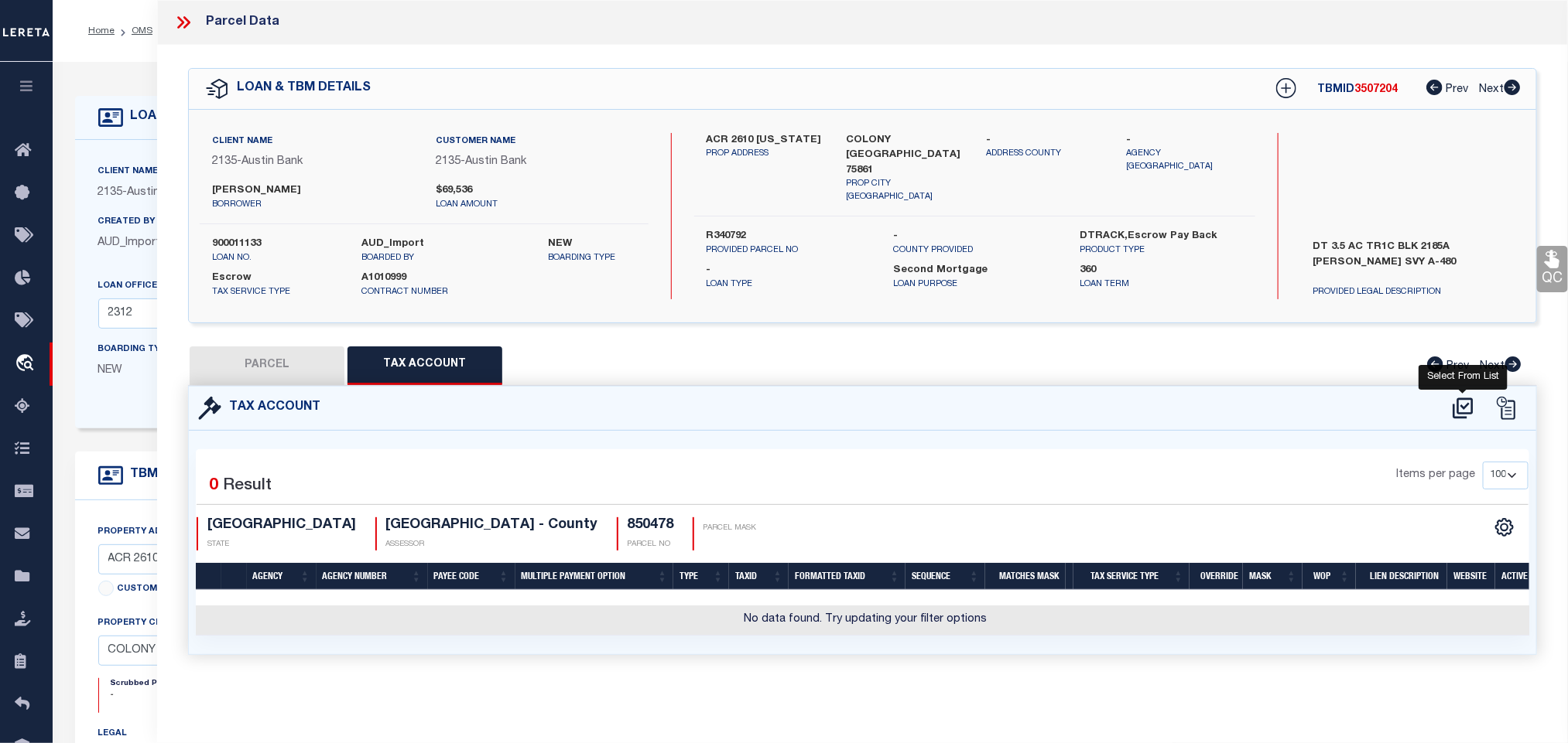
scroll to position [0, 0]
click at [1462, 404] on icon at bounding box center [1463, 408] width 25 height 24
select select "200"
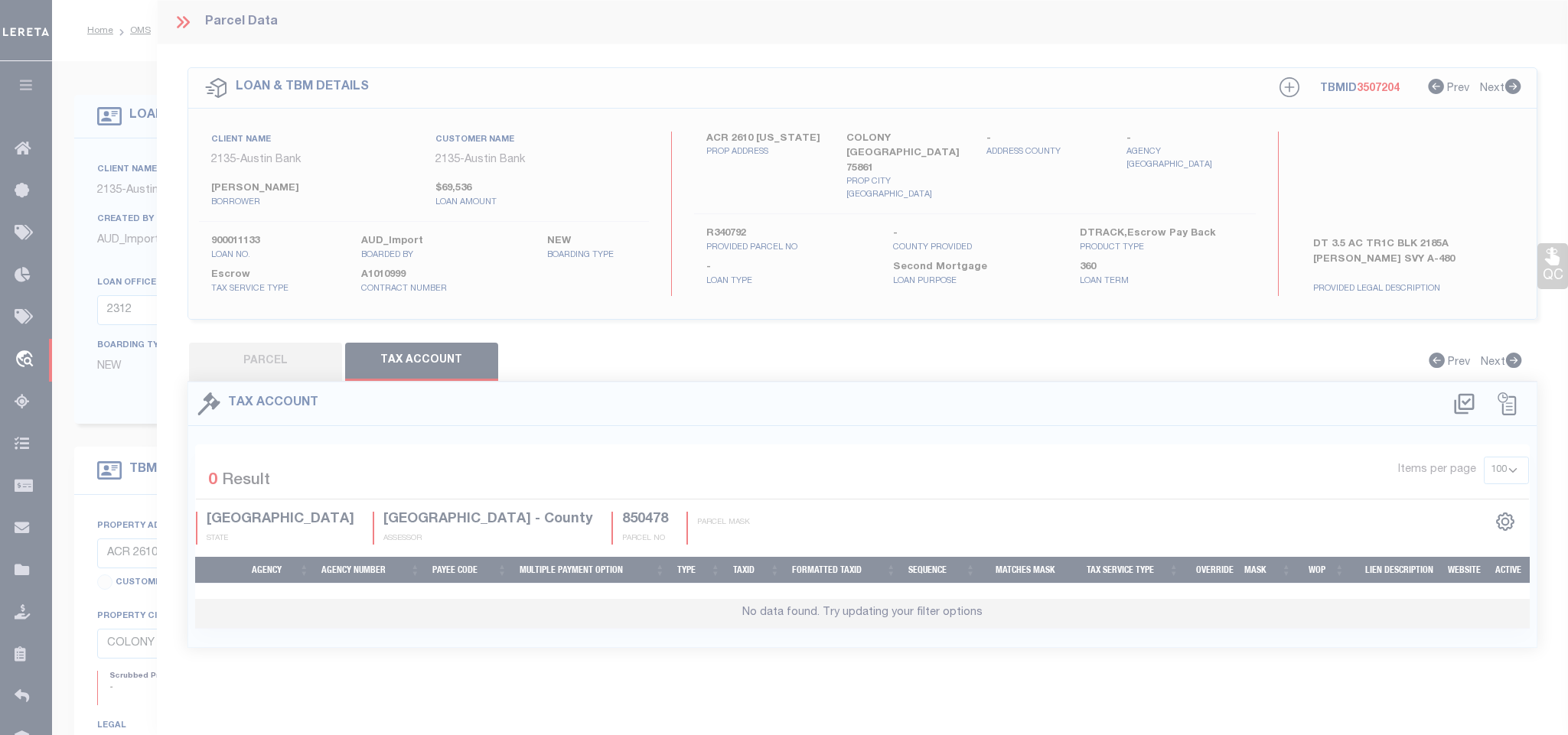
select select "200"
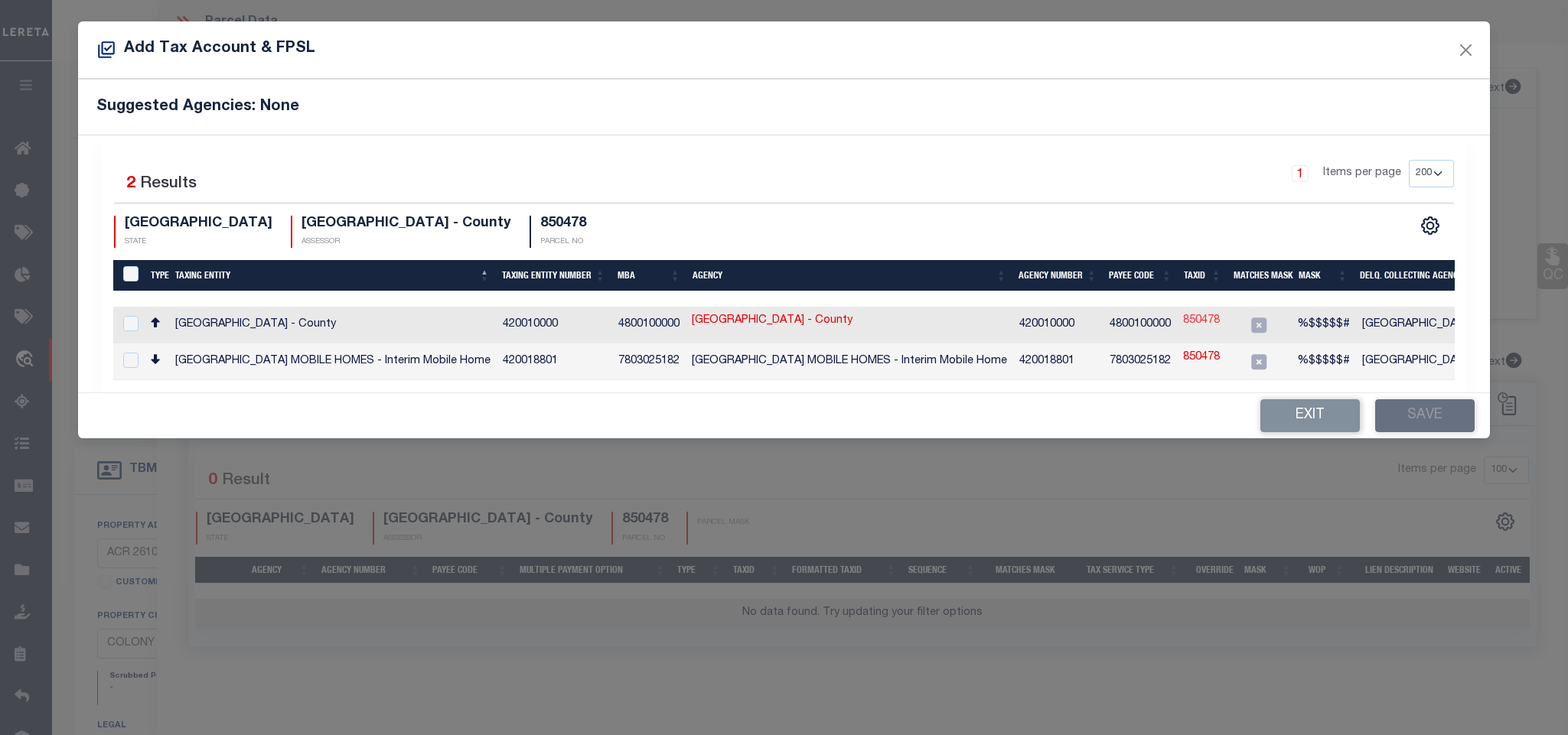
click at [1185, 322] on link "850478" at bounding box center [1201, 322] width 37 height 17
type input "850478"
type textarea "%$$$$$#"
checkbox input "true"
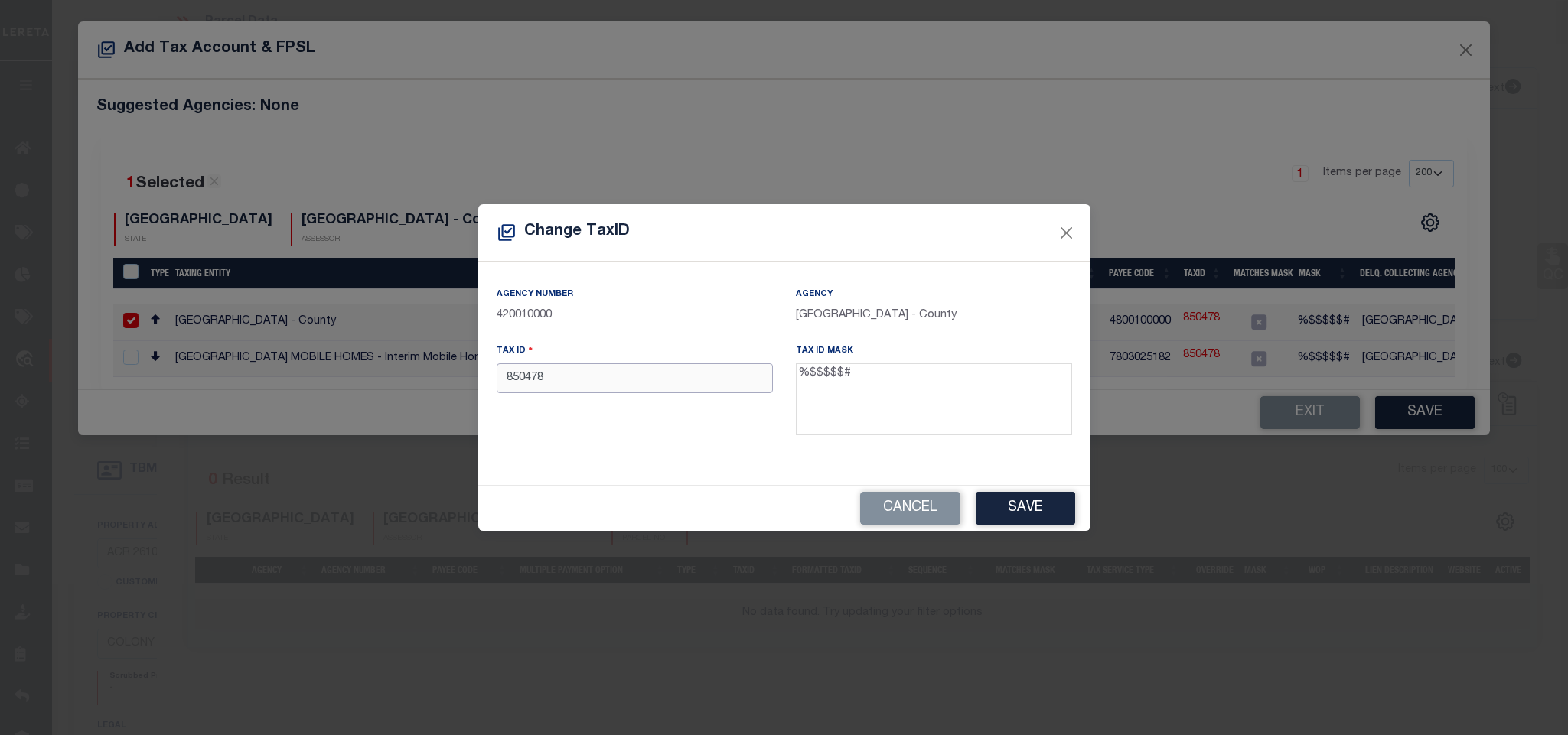
click at [661, 377] on input "850478" at bounding box center [634, 378] width 276 height 30
type input "R850478"
click at [1024, 489] on div "Cancel Save" at bounding box center [784, 508] width 612 height 45
click at [1024, 505] on button "Save" at bounding box center [1026, 508] width 100 height 33
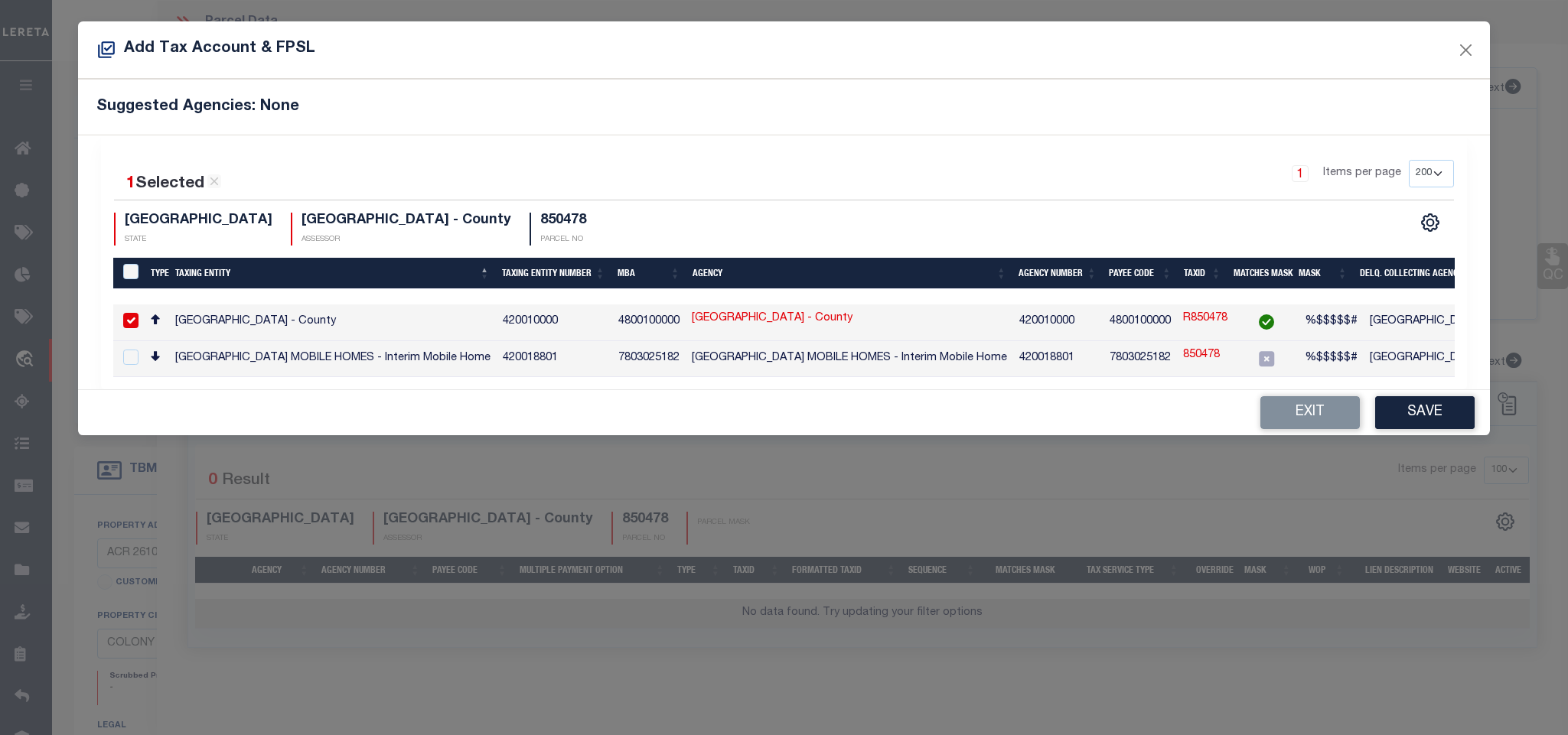
click at [916, 322] on td "ANDERSON COUNTY - County" at bounding box center [849, 323] width 327 height 37
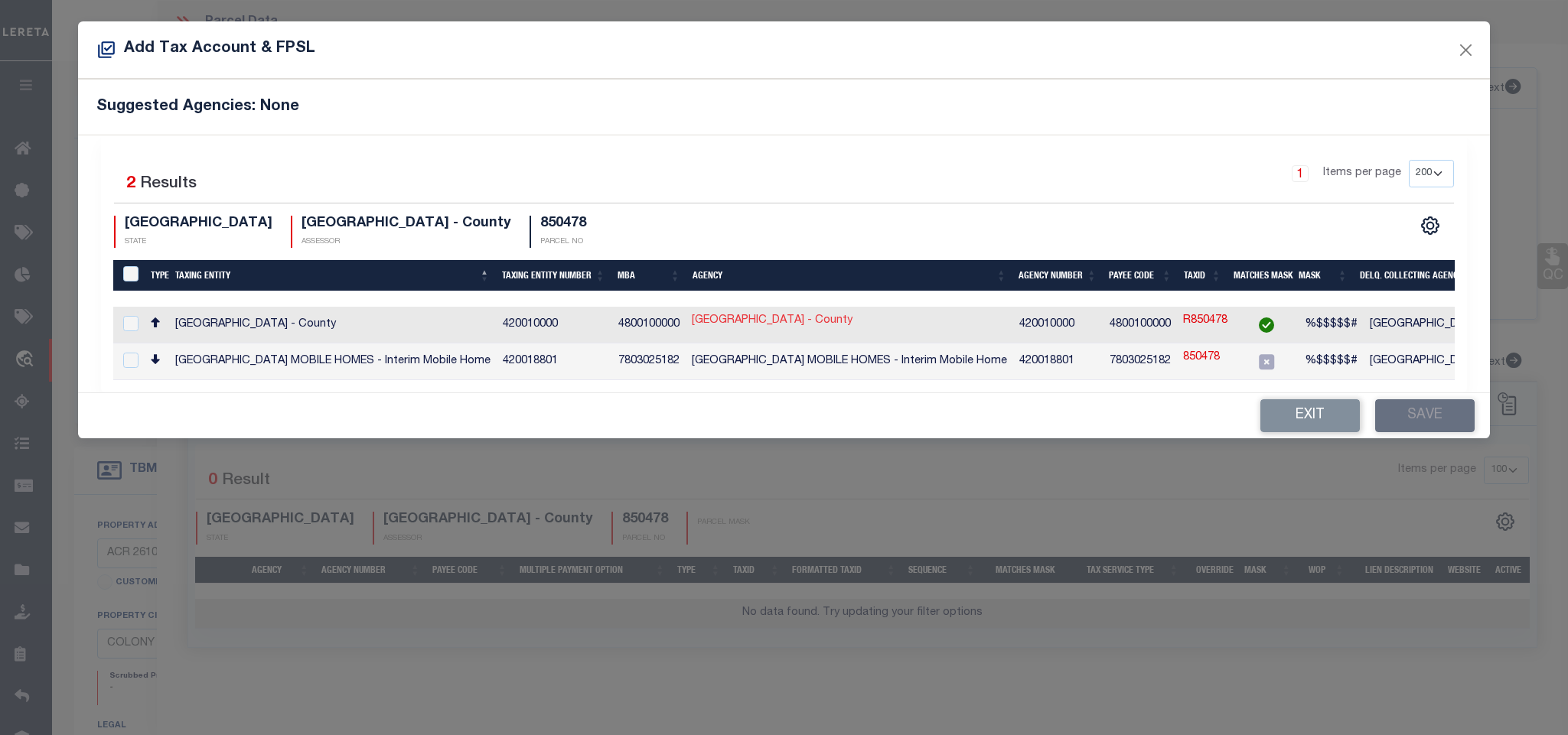
click at [824, 322] on link "ANDERSON COUNTY - County" at bounding box center [772, 322] width 161 height 17
checkbox input "true"
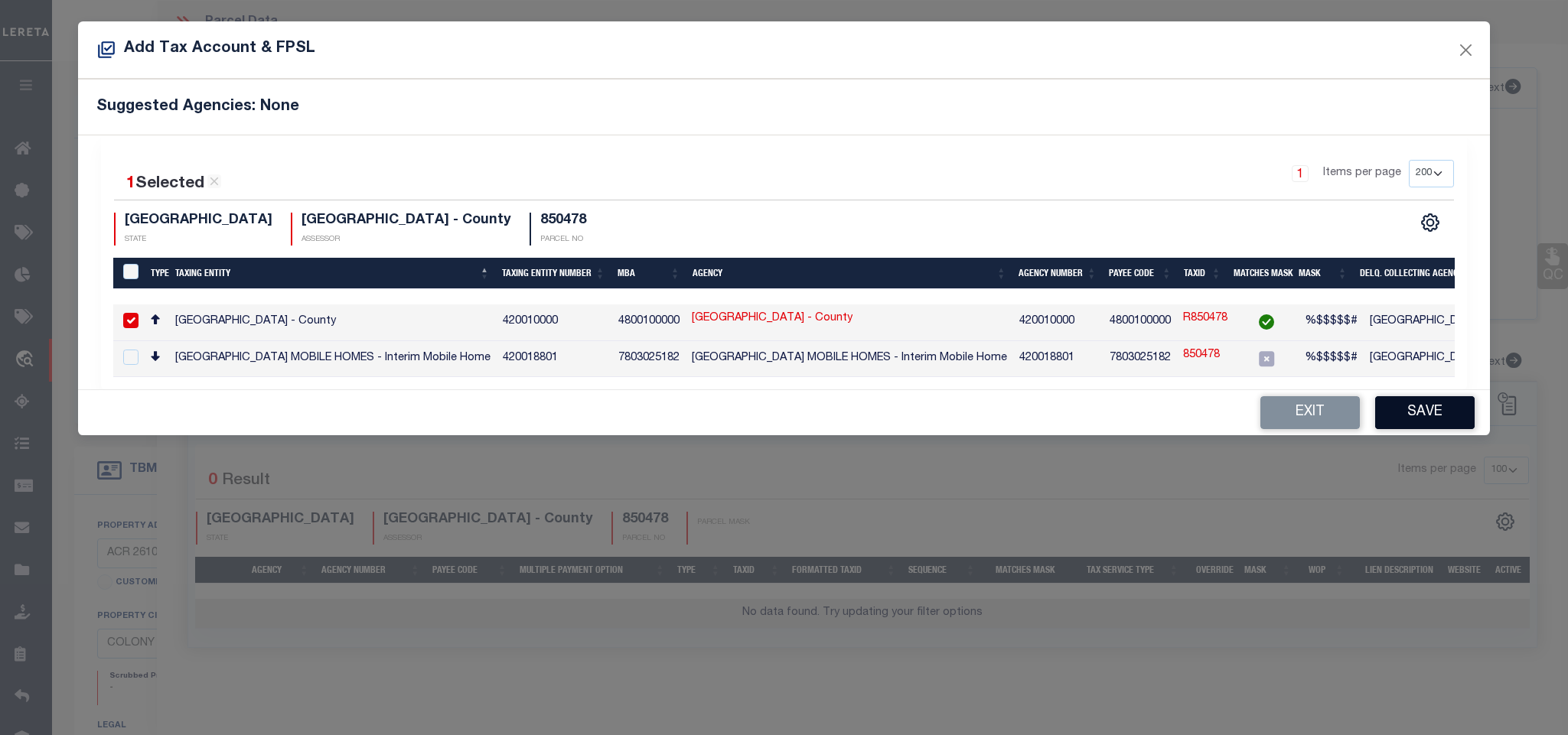
click at [1389, 426] on button "Save" at bounding box center [1425, 413] width 100 height 33
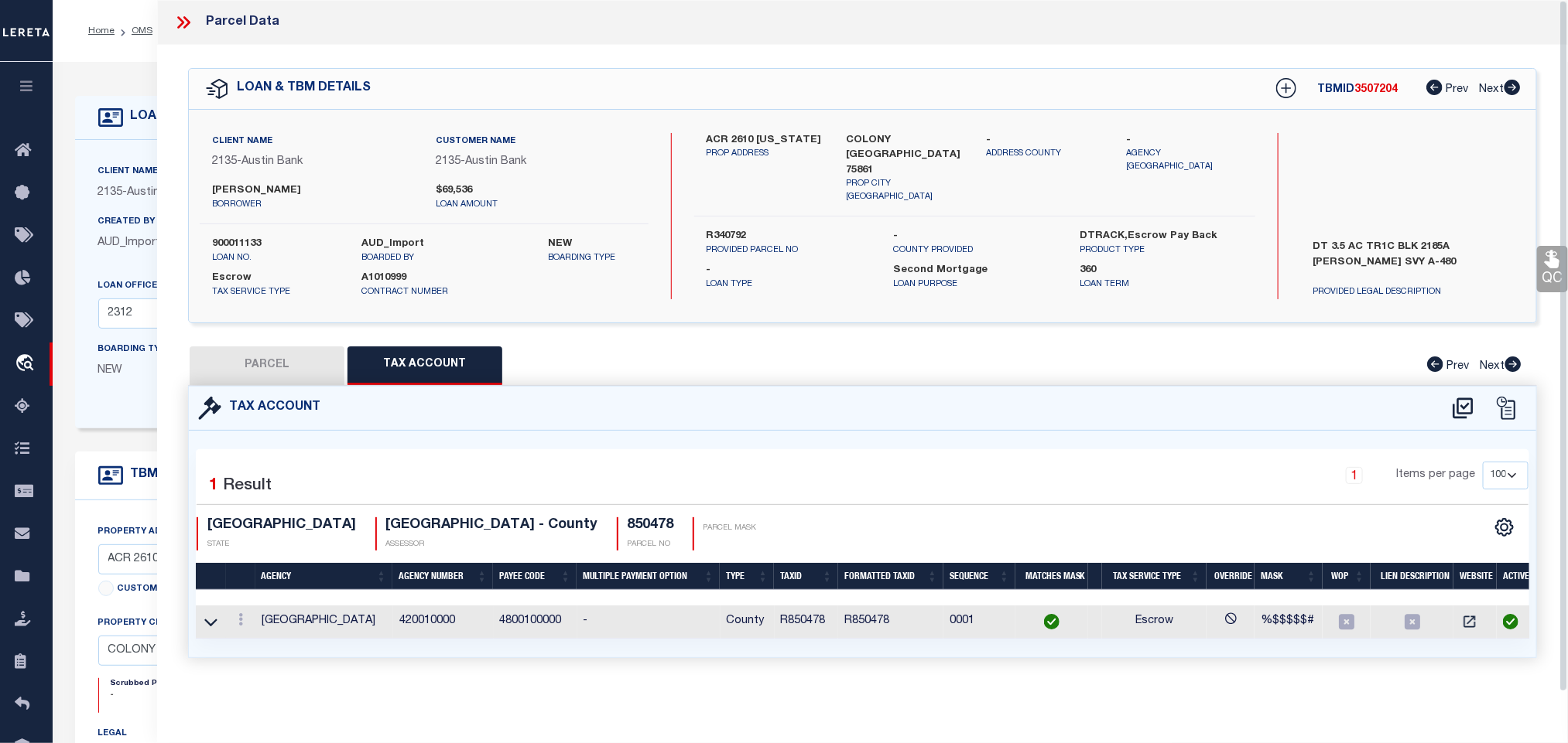
click at [290, 376] on button "PARCEL" at bounding box center [267, 366] width 155 height 39
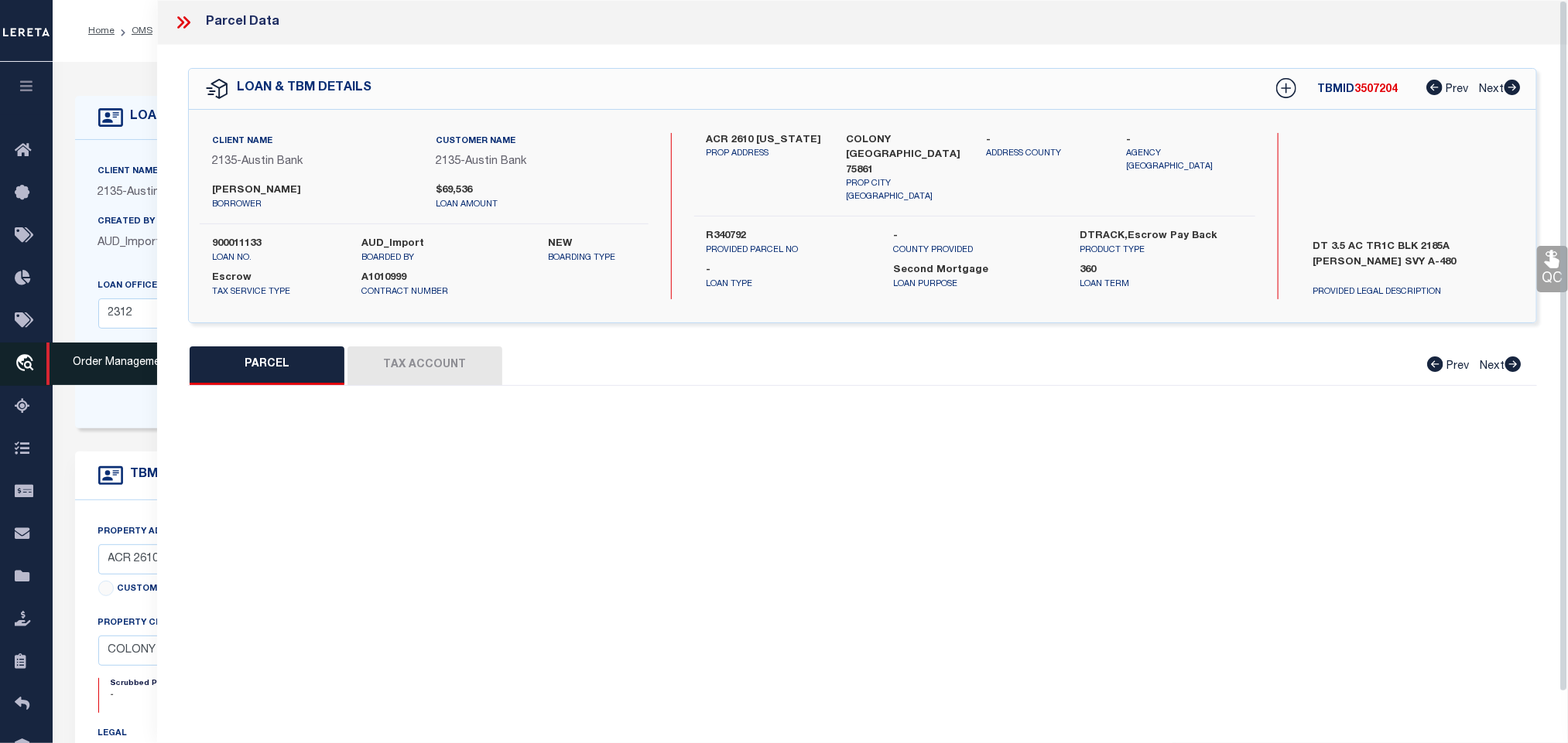
select select "AS"
select select
checkbox input "false"
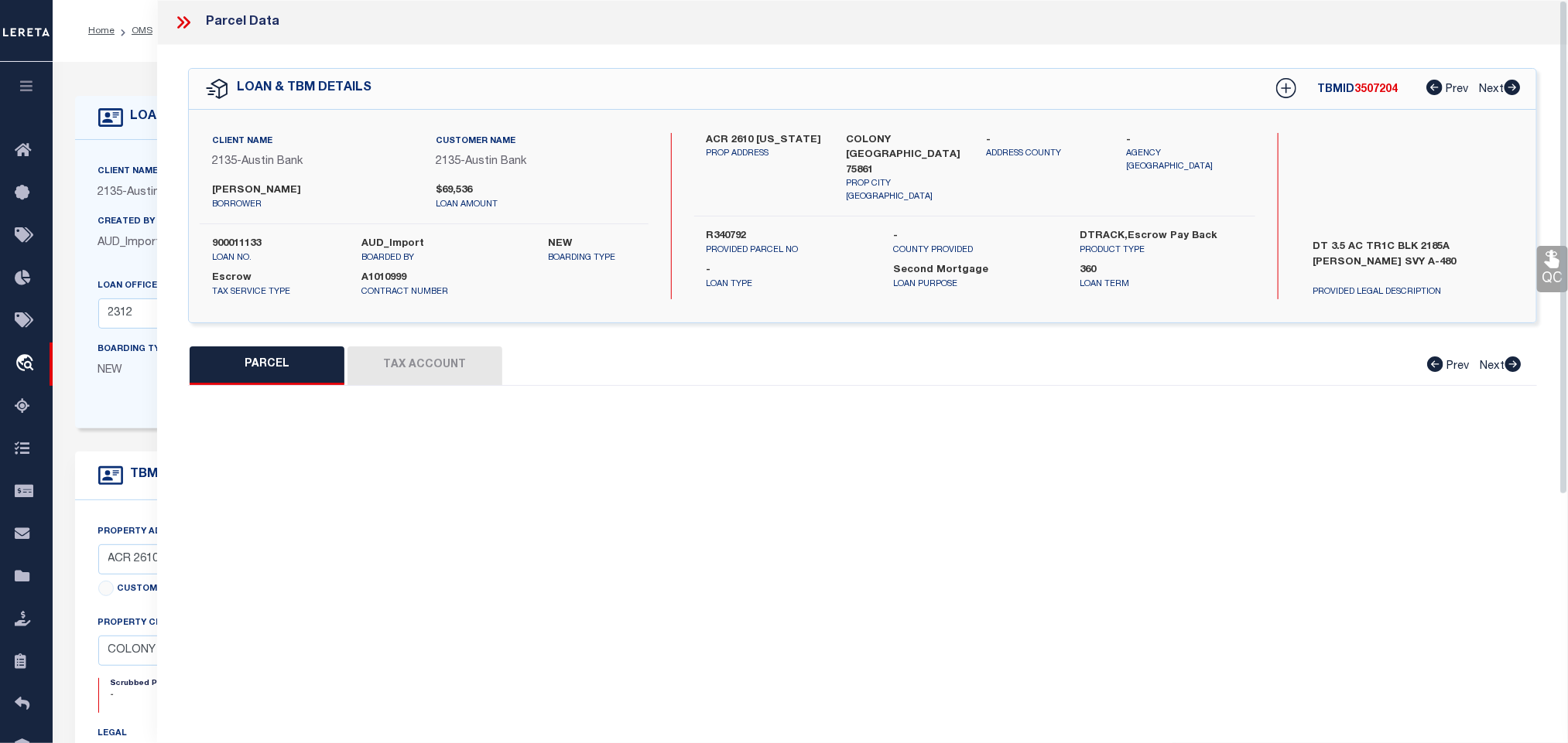
select select "RD"
type input "HARDY KEVIN"
select select "AGW"
select select "LEG"
type input "234 AN COUNTY ROAD 2610,"
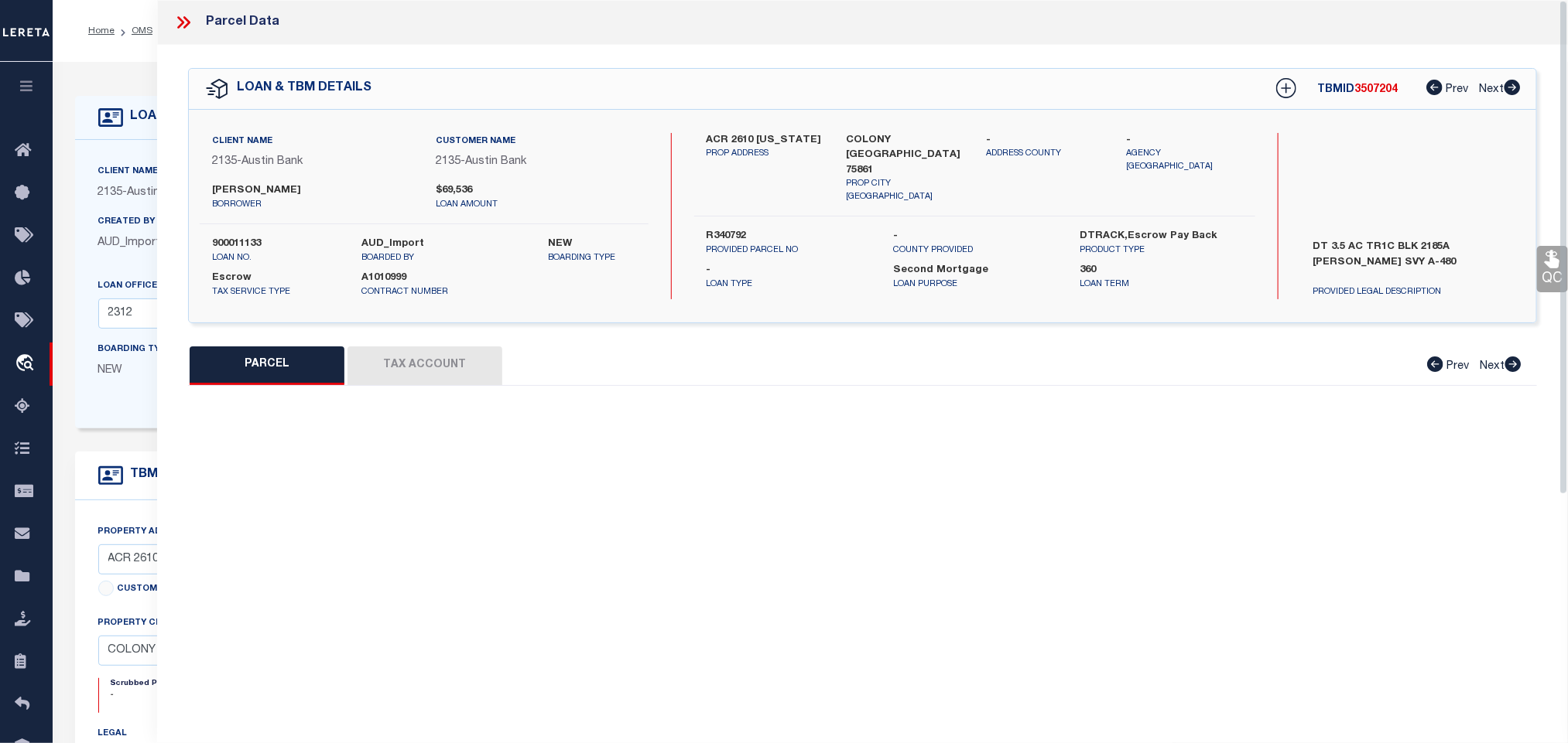
type input "COLONY TX 75861"
type textarea "A0480 LEWELLEN, AMON BLOCK 2185A TRACT 1C"
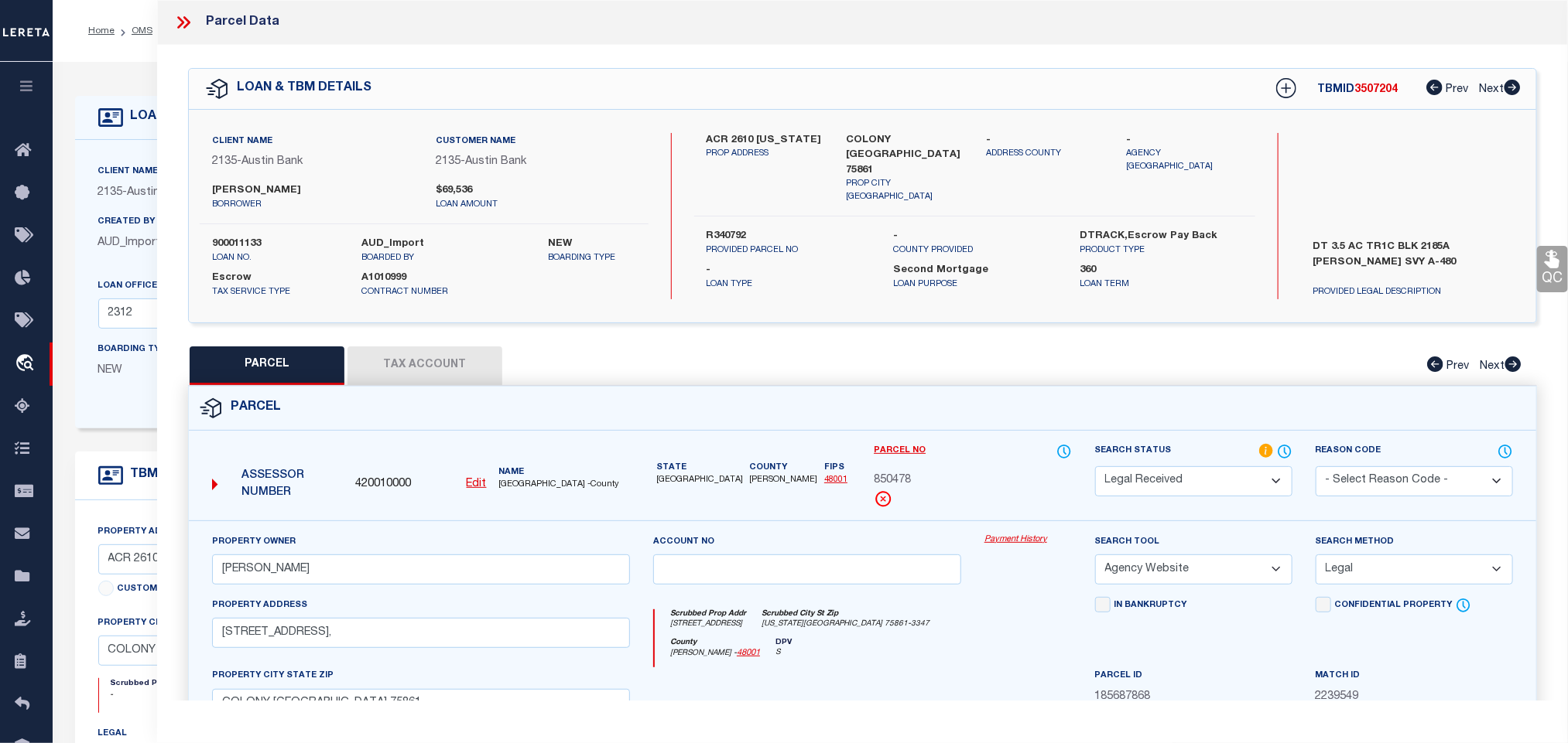
click at [543, 481] on span "ANDERSON COUNTY -County" at bounding box center [564, 485] width 131 height 13
copy div "ANDERSON COUNTY -County"
click at [899, 481] on span "850478" at bounding box center [892, 481] width 37 height 17
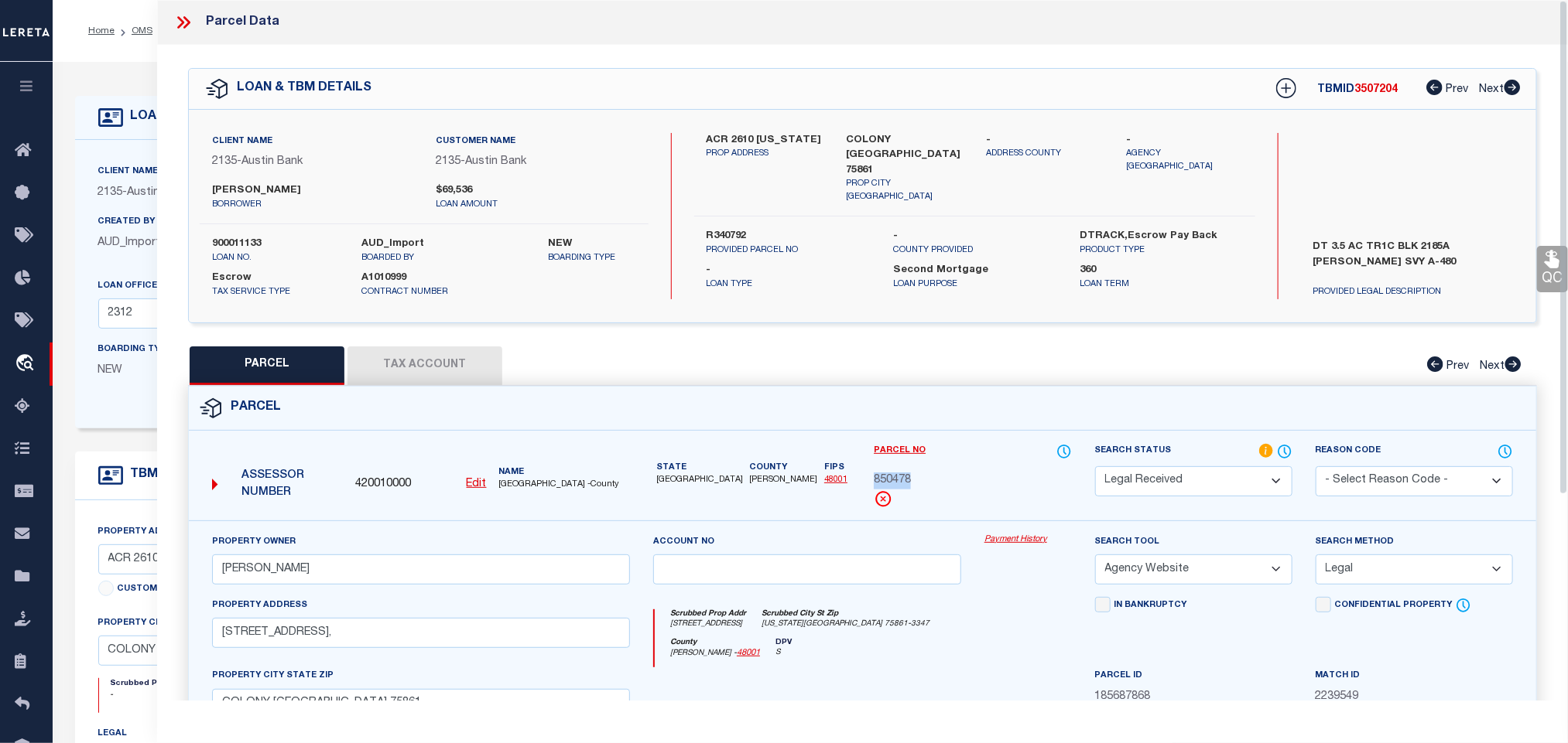
click at [899, 481] on span "850478" at bounding box center [892, 481] width 37 height 17
copy span "850478"
click at [337, 571] on input "HARDY KEVIN" at bounding box center [421, 570] width 418 height 30
click at [407, 354] on button "Tax Account" at bounding box center [425, 366] width 155 height 39
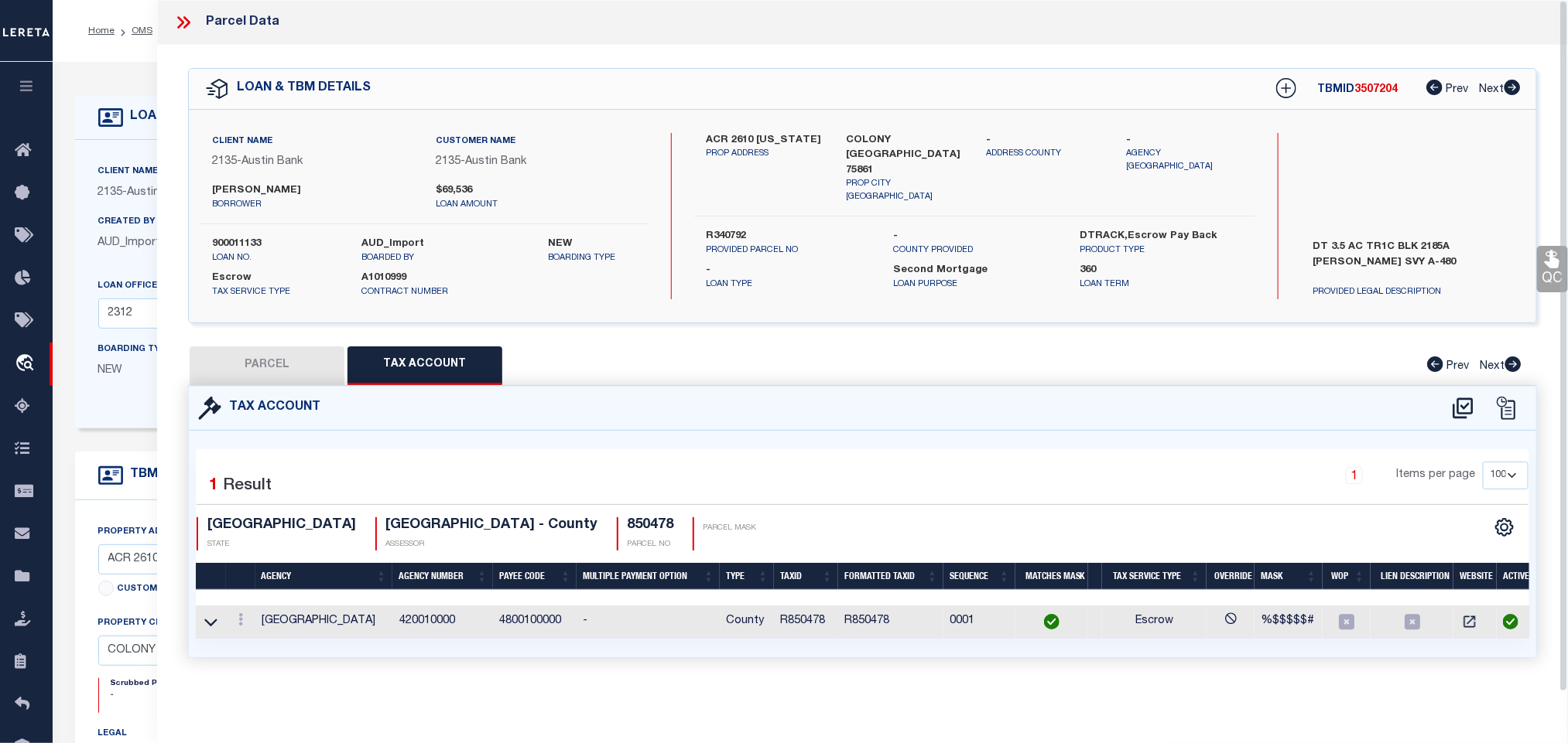
select select "100"
click at [278, 358] on button "PARCEL" at bounding box center [267, 366] width 155 height 39
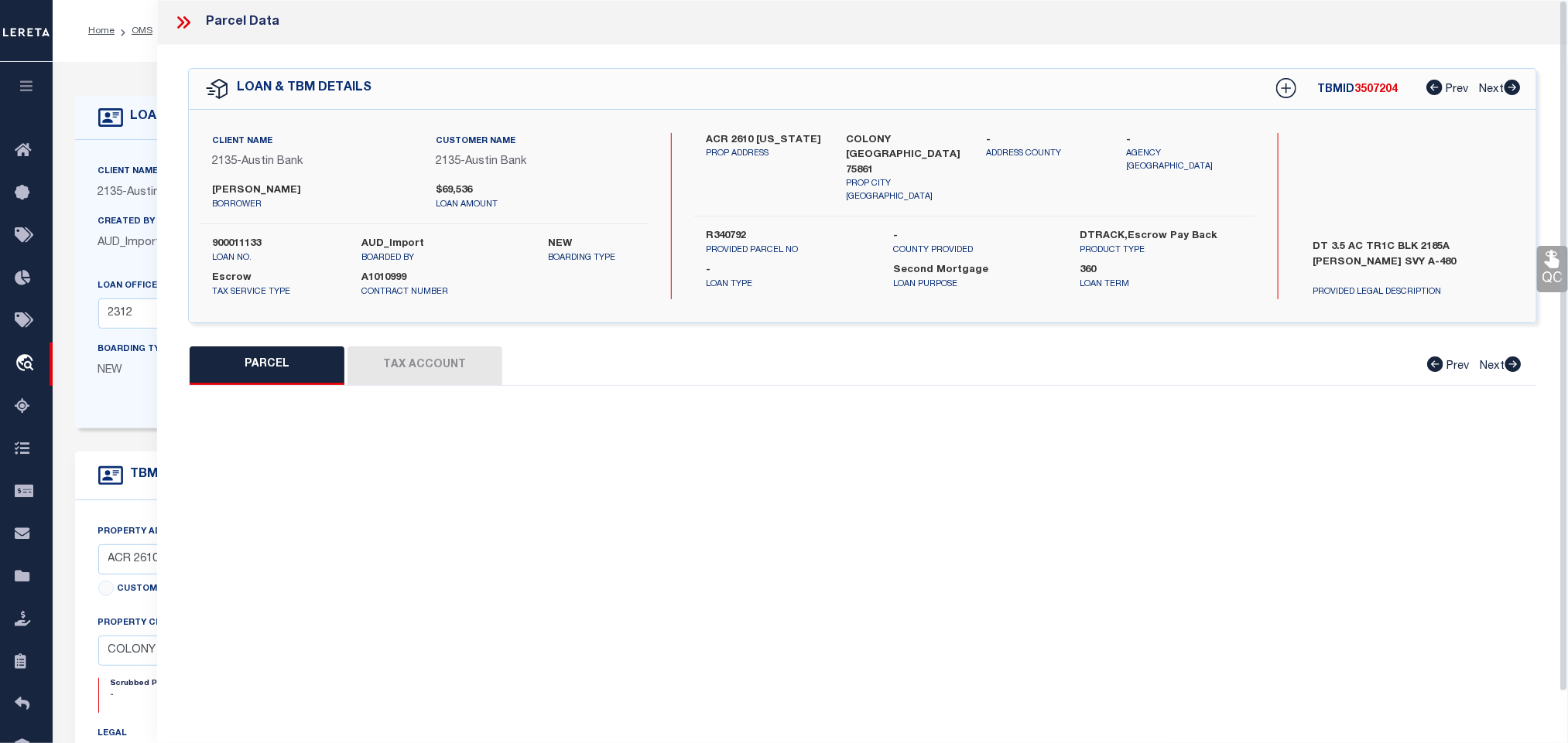
select select "AS"
select select
checkbox input "false"
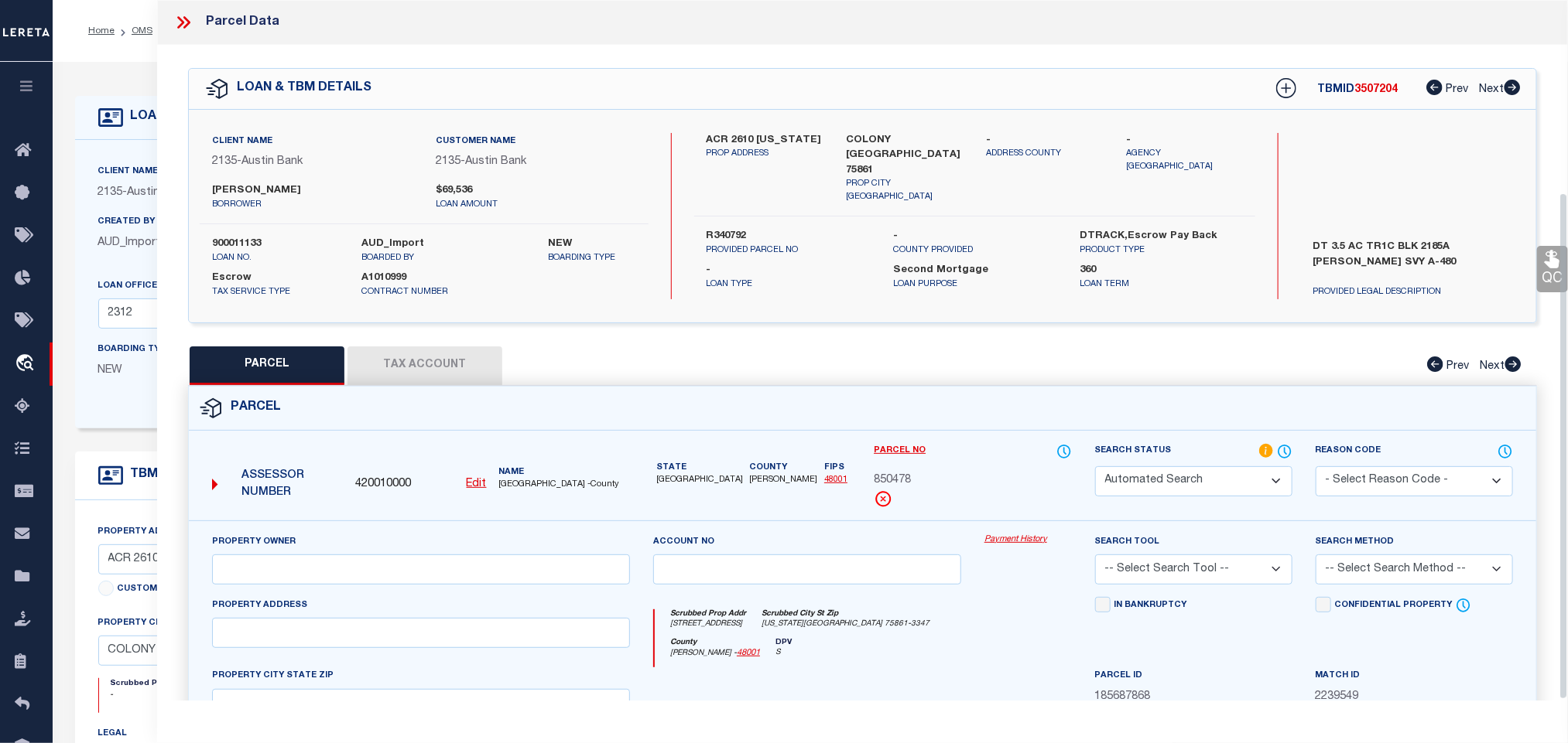
select select "RD"
type input "HARDY KEVIN"
select select "AGW"
select select "LEG"
type input "234 AN COUNTY ROAD 2610,"
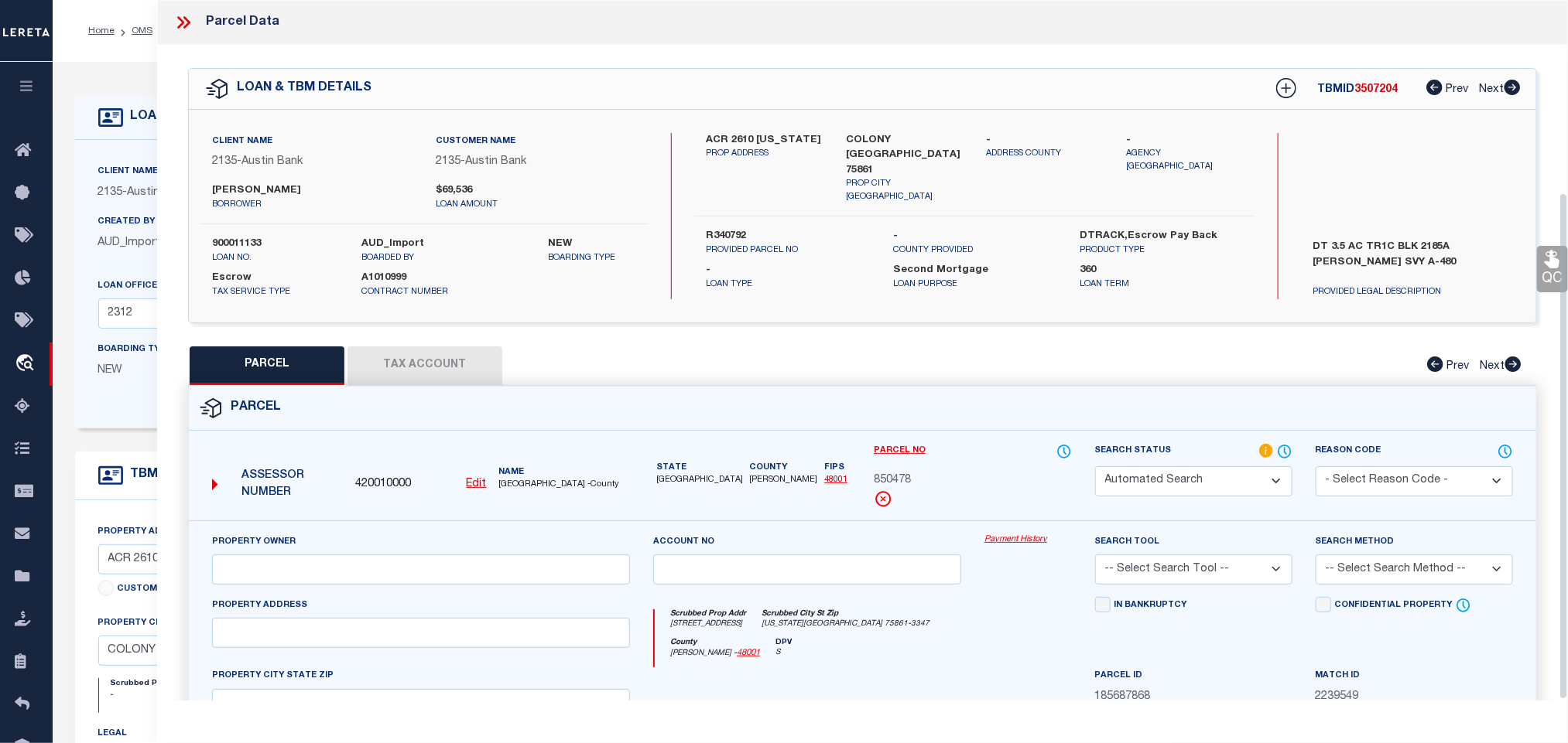
type input "COLONY TX 75861"
type textarea "A0480 LEWELLEN, AMON BLOCK 2185A TRACT 1C"
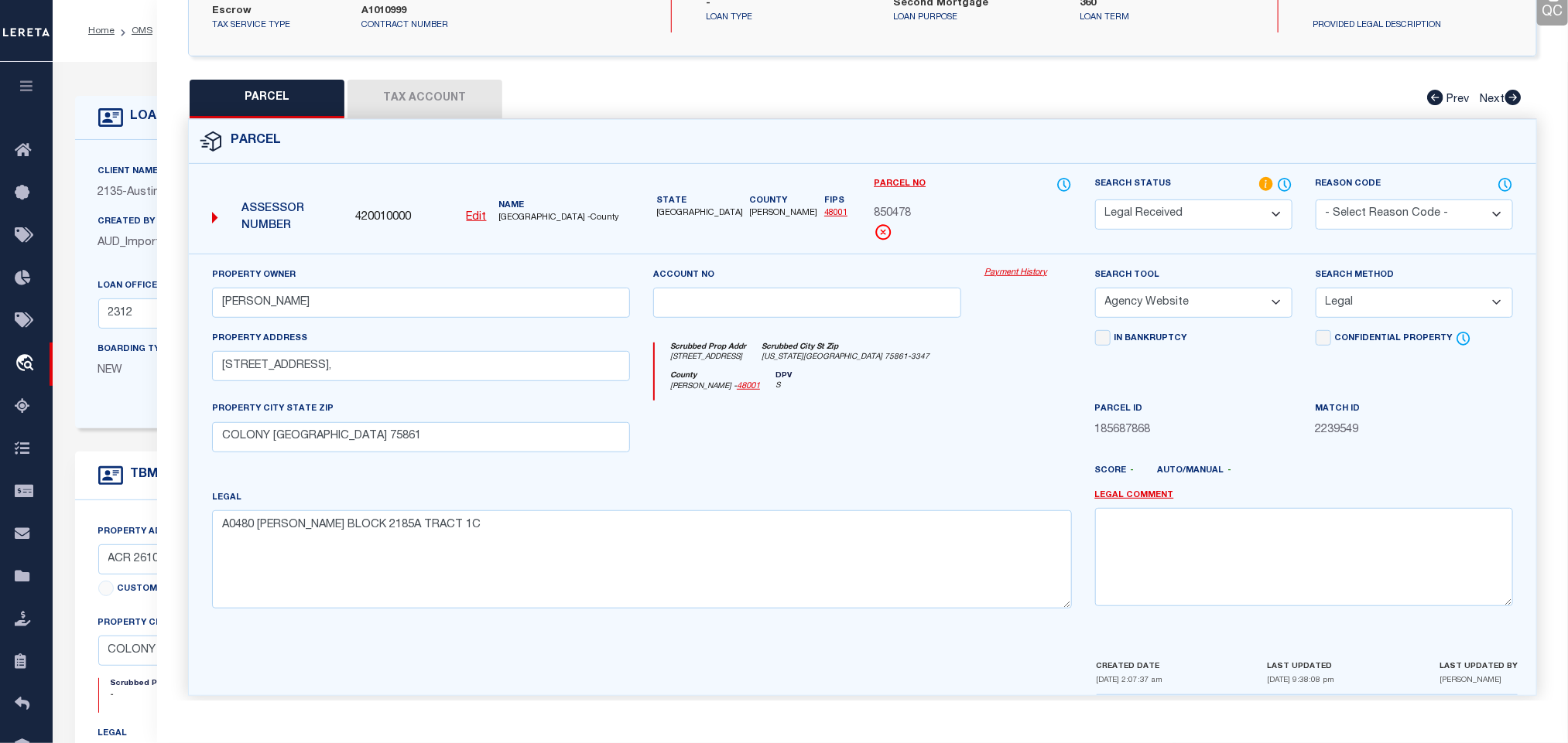
click at [419, 126] on div "Parcel" at bounding box center [862, 142] width 1347 height 44
click at [416, 98] on button "Tax Account" at bounding box center [425, 98] width 155 height 39
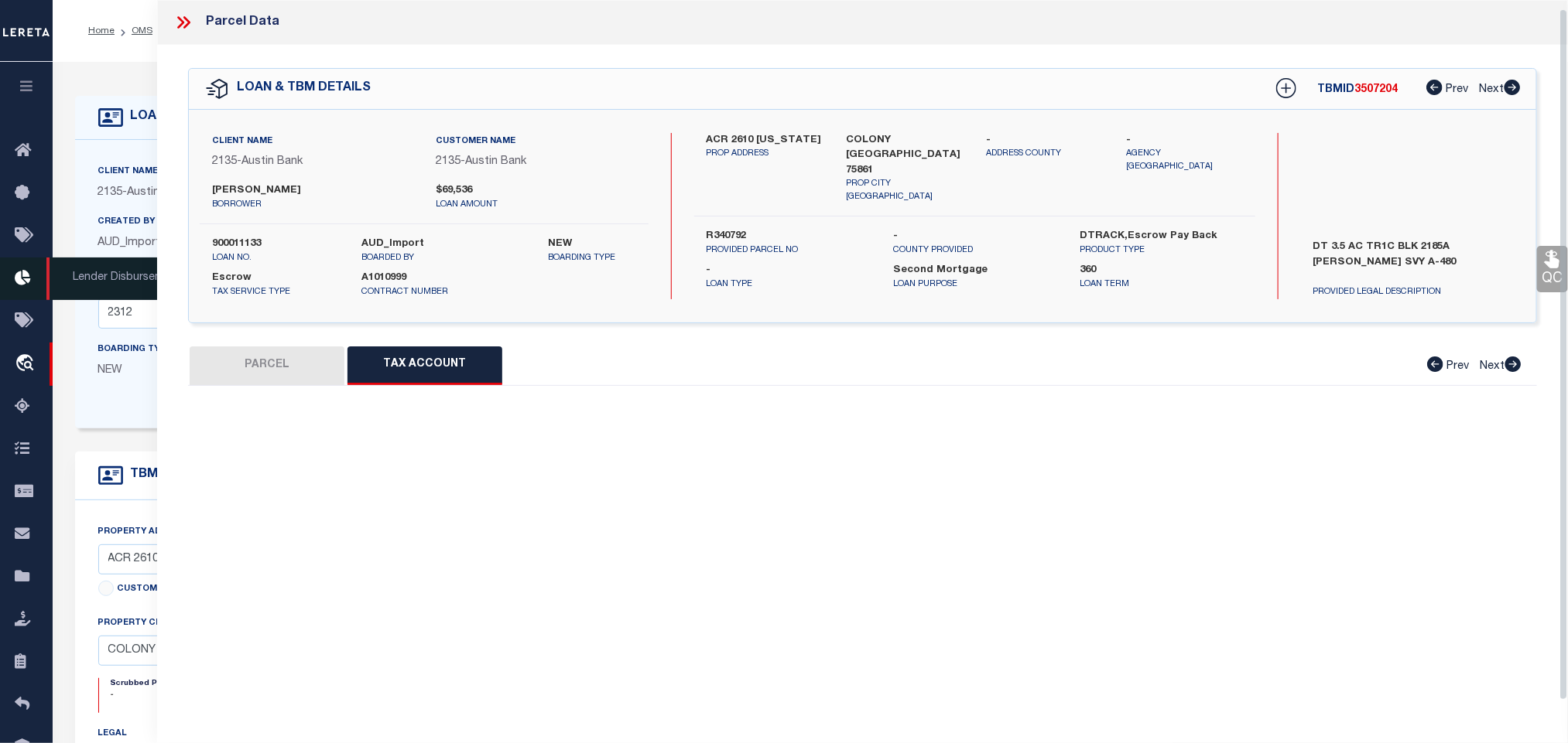
scroll to position [9, 0]
select select "100"
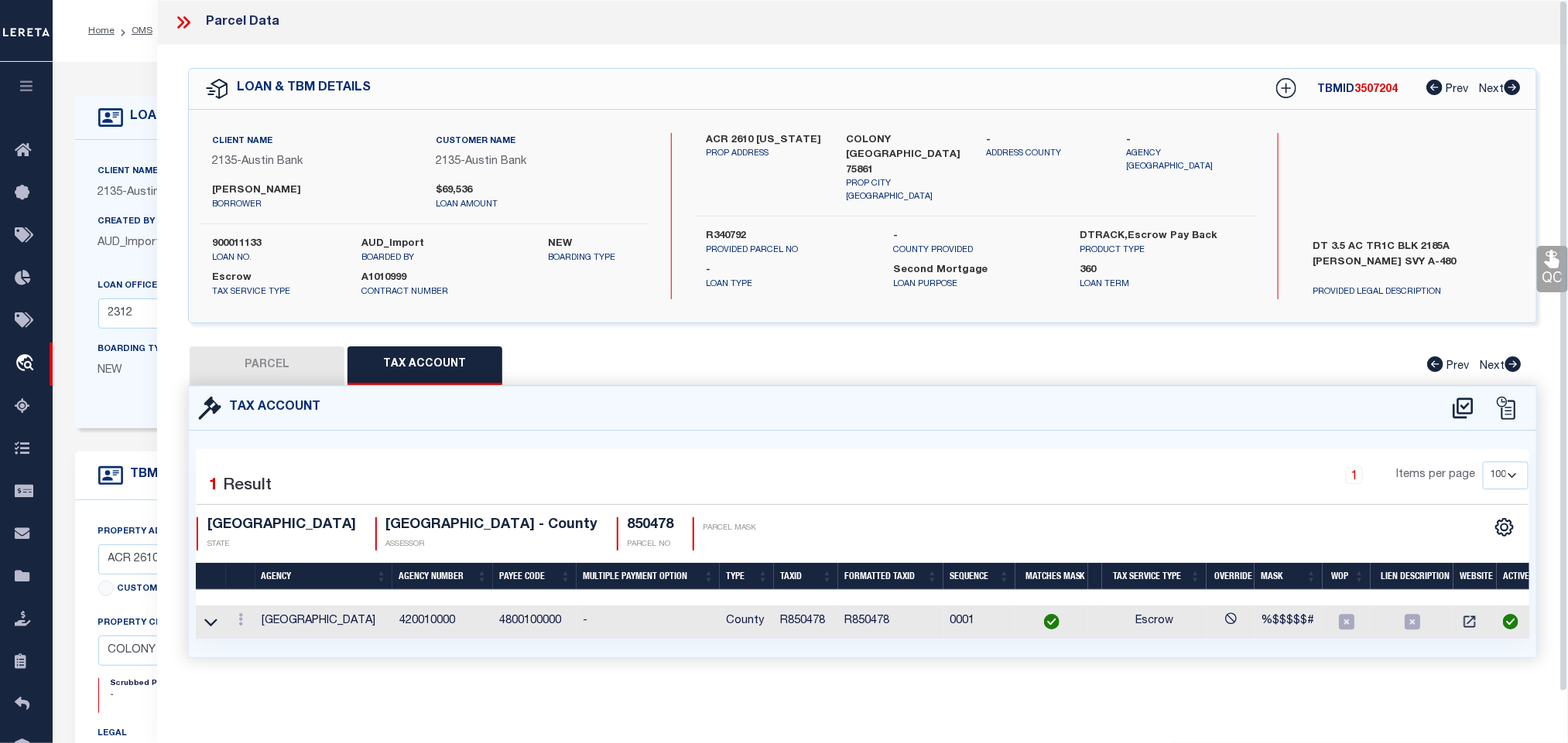
scroll to position [0, 0]
click at [205, 625] on icon at bounding box center [210, 622] width 13 height 8
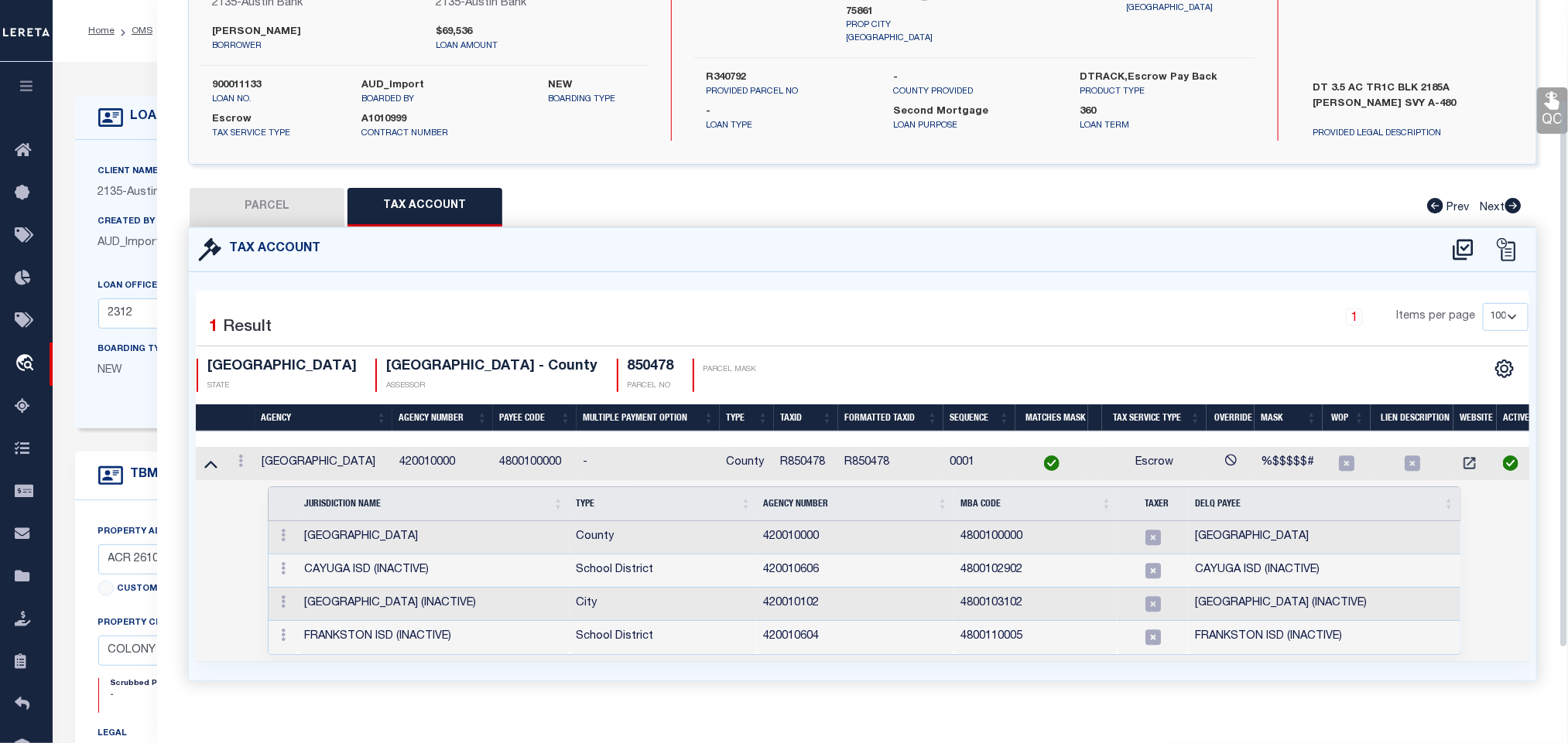
scroll to position [195, 0]
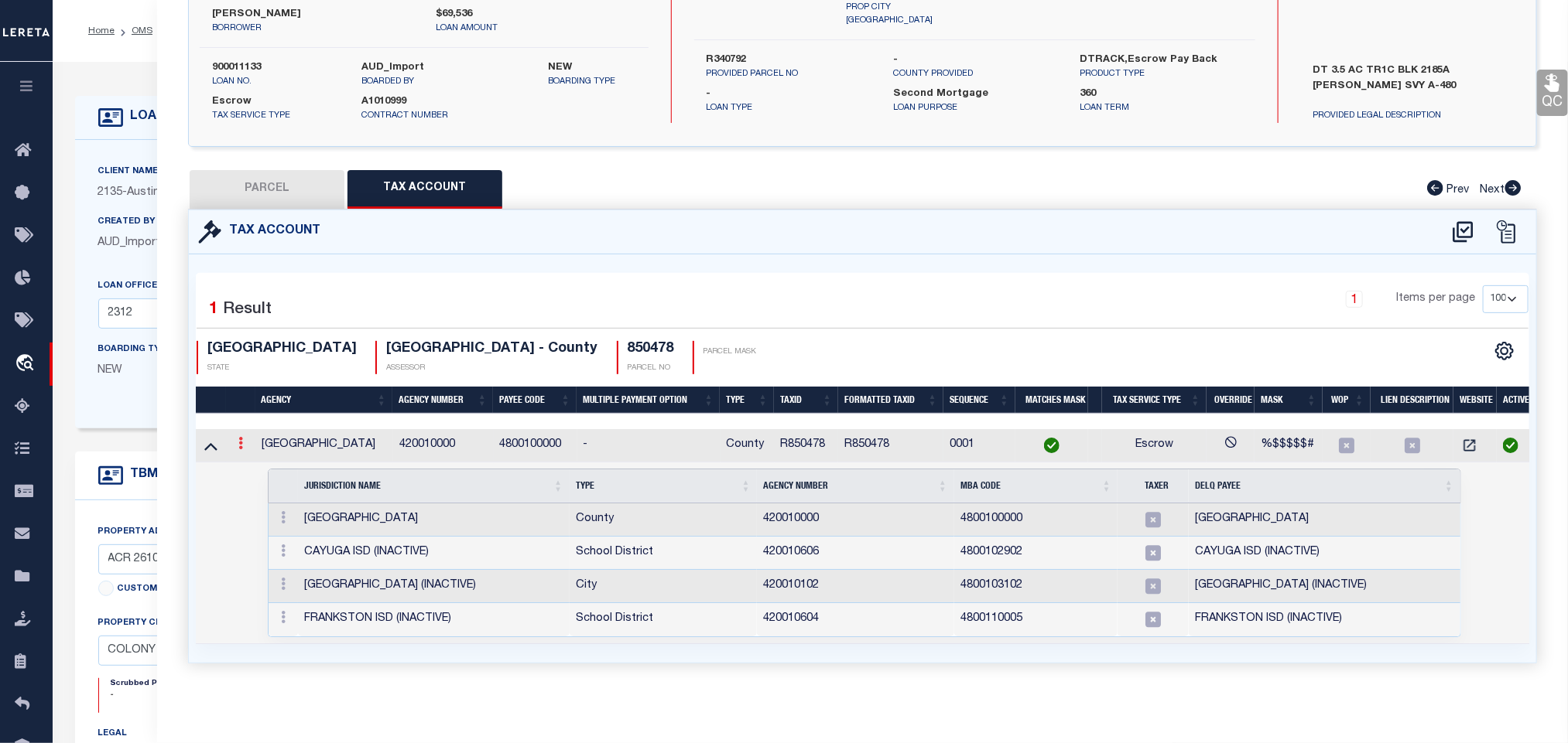
click at [242, 437] on icon at bounding box center [240, 444] width 5 height 13
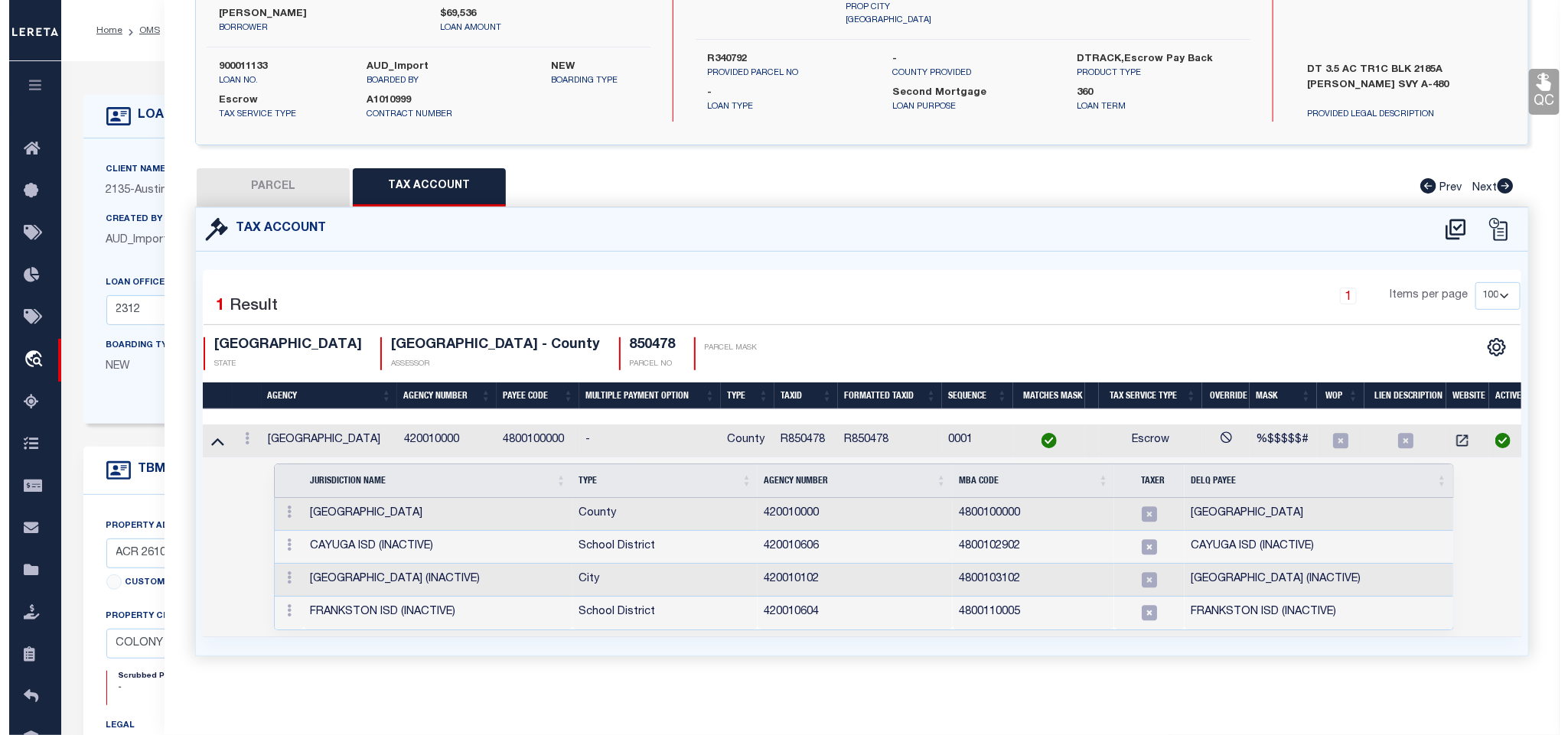
scroll to position [184, 0]
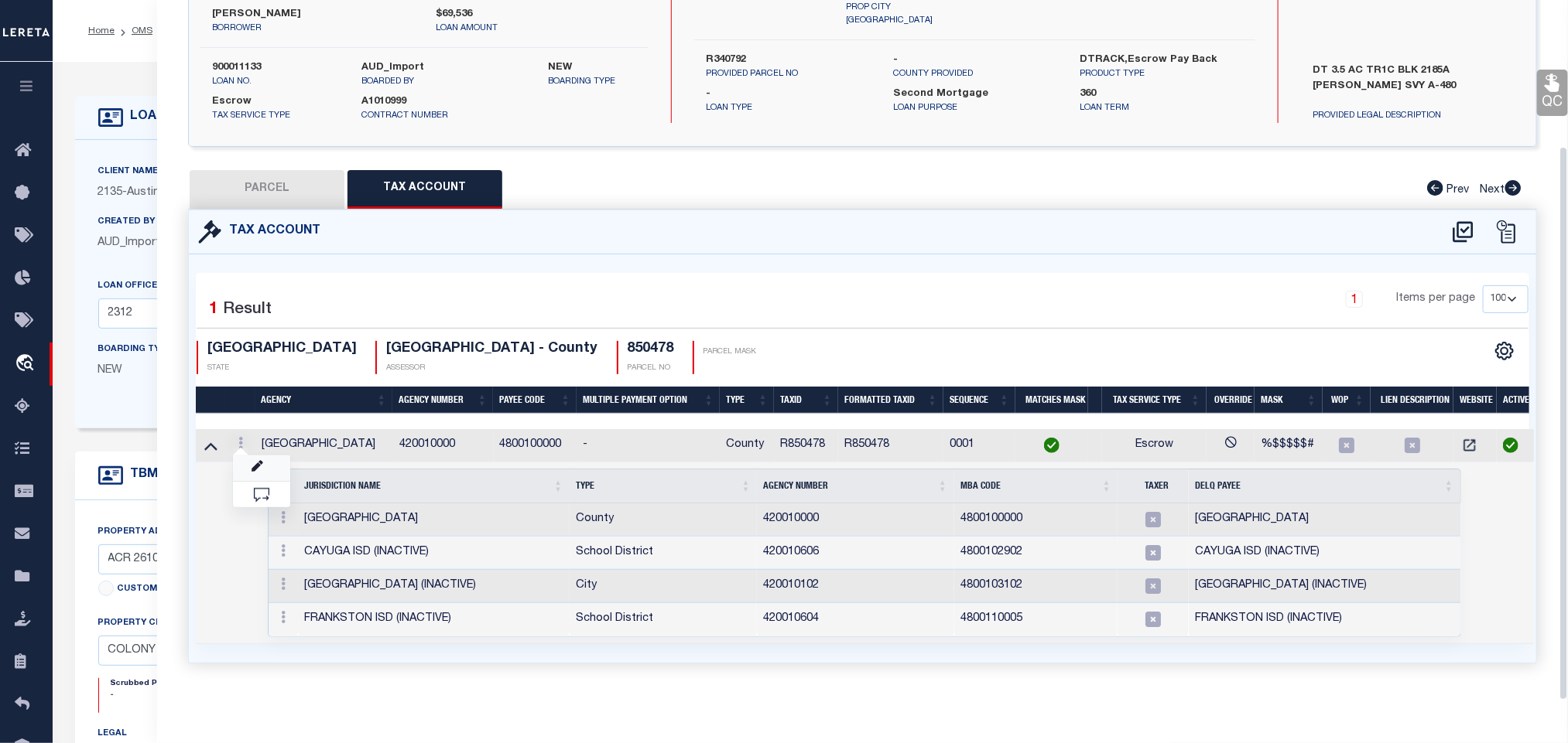
click at [261, 455] on link at bounding box center [262, 468] width 58 height 25
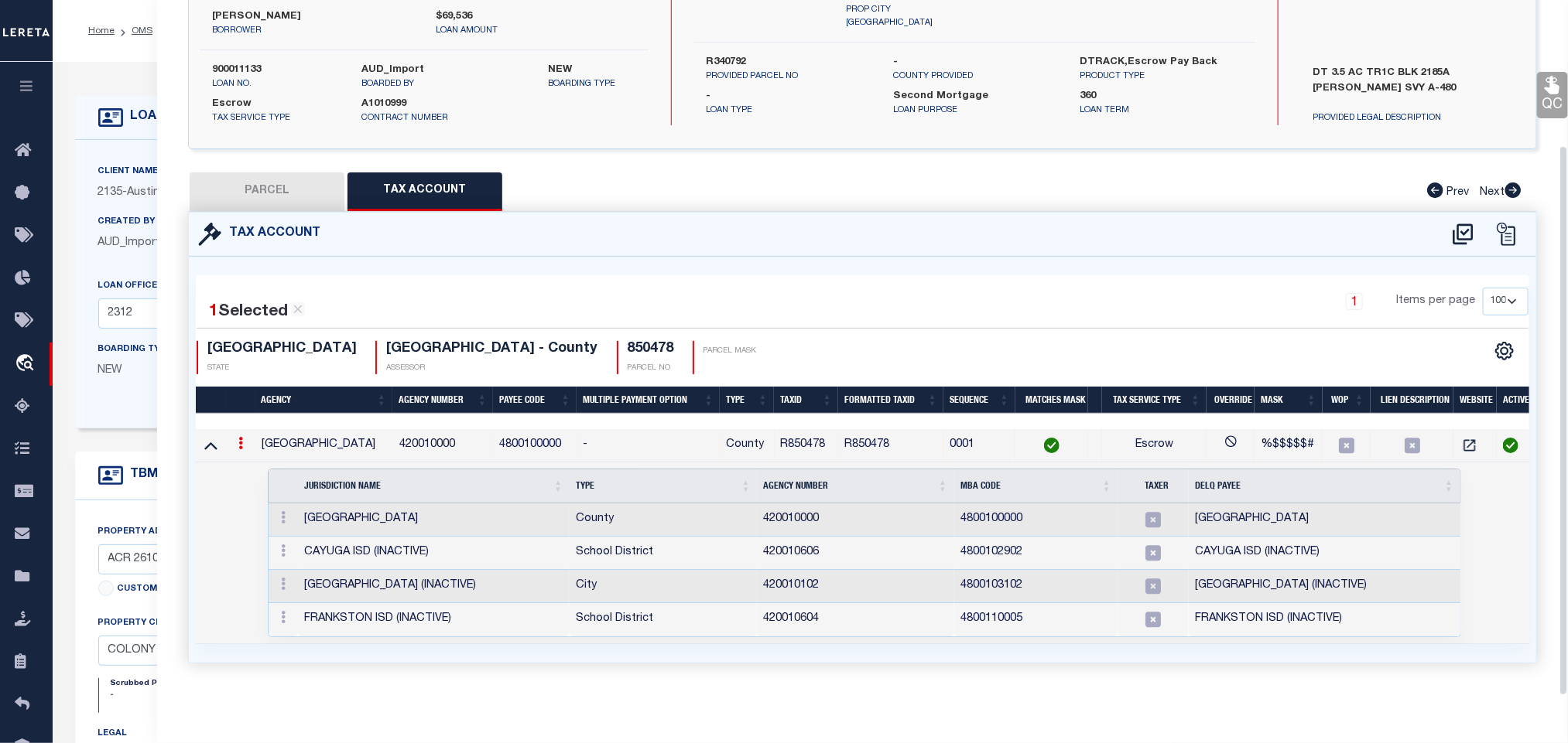
type input "R850478"
type textarea "%$$$$$#"
type input "XXXXXXX*"
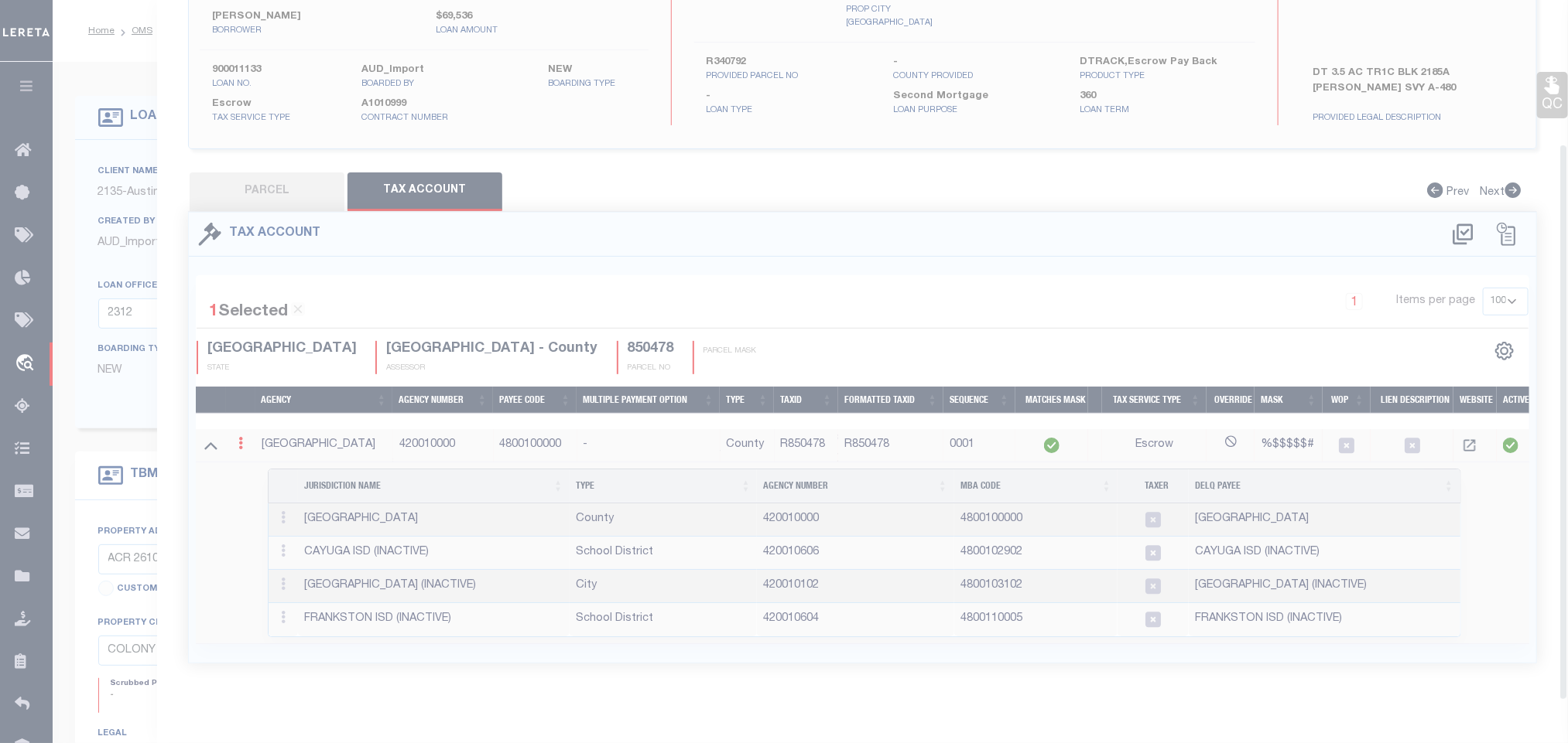
scroll to position [182, 0]
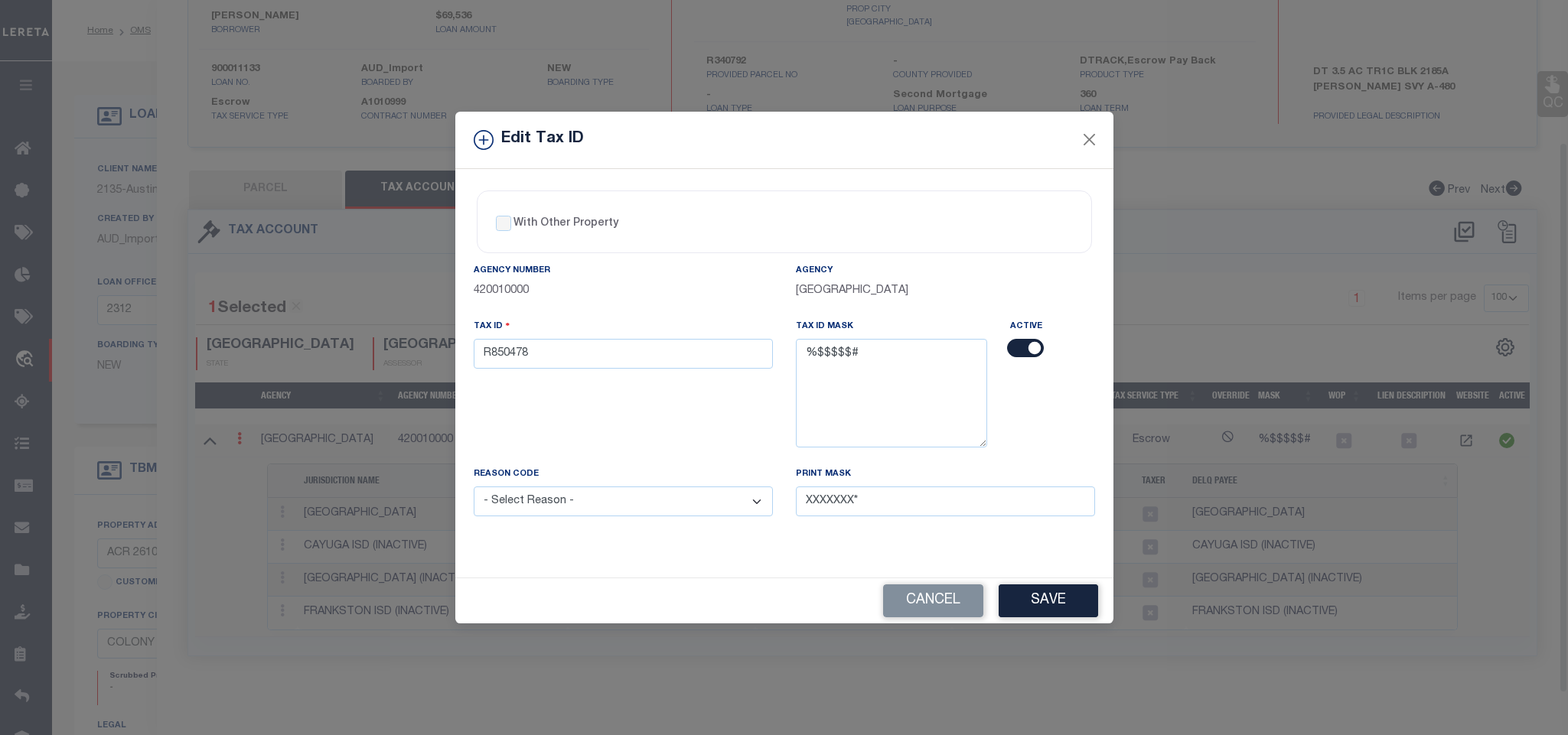
click at [716, 372] on div "Tax ID R850478" at bounding box center [623, 391] width 322 height 147
click at [712, 358] on input "R850478" at bounding box center [623, 354] width 299 height 30
paste input "340792"
type input "R340792"
click at [638, 517] on select "- Select Reason - 099 - Other (Provide additional detail) ACT - Agency Changed …" at bounding box center [623, 501] width 299 height 30
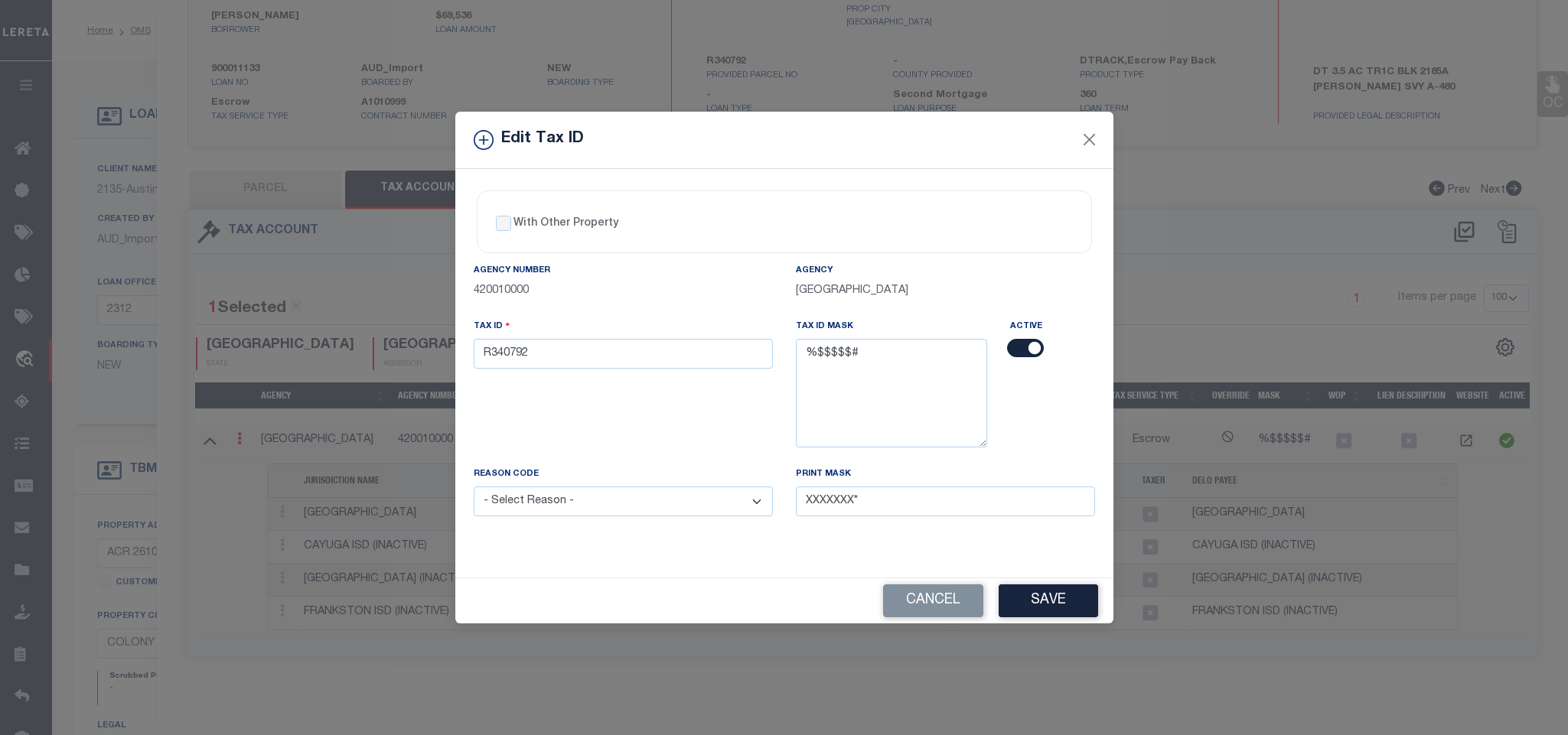
select select "ACT"
click at [474, 492] on select "- Select Reason - 099 - Other (Provide additional detail) ACT - Agency Changed …" at bounding box center [623, 501] width 299 height 30
click at [1047, 600] on button "Save" at bounding box center [1048, 601] width 100 height 33
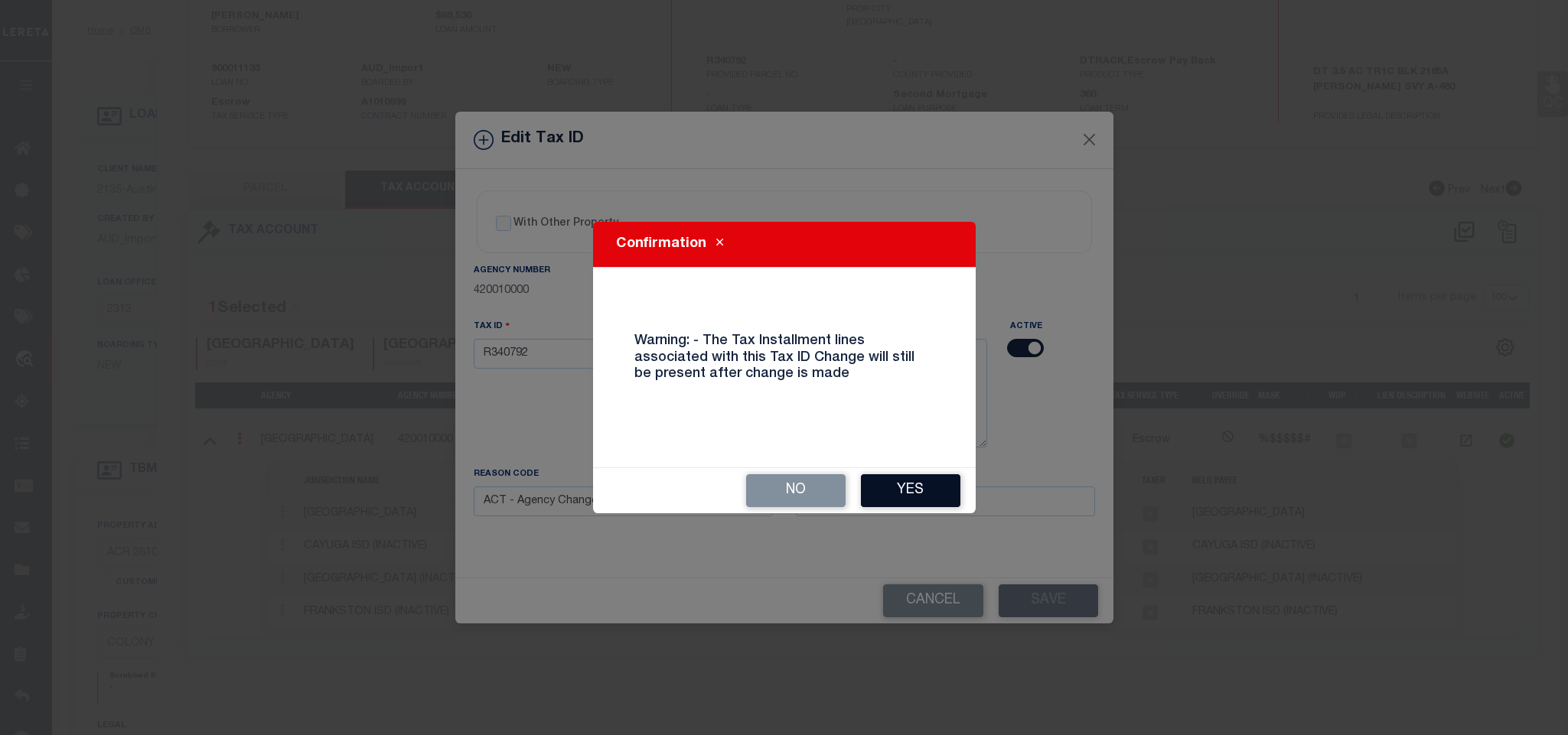
click at [940, 485] on button "Yes" at bounding box center [910, 491] width 100 height 33
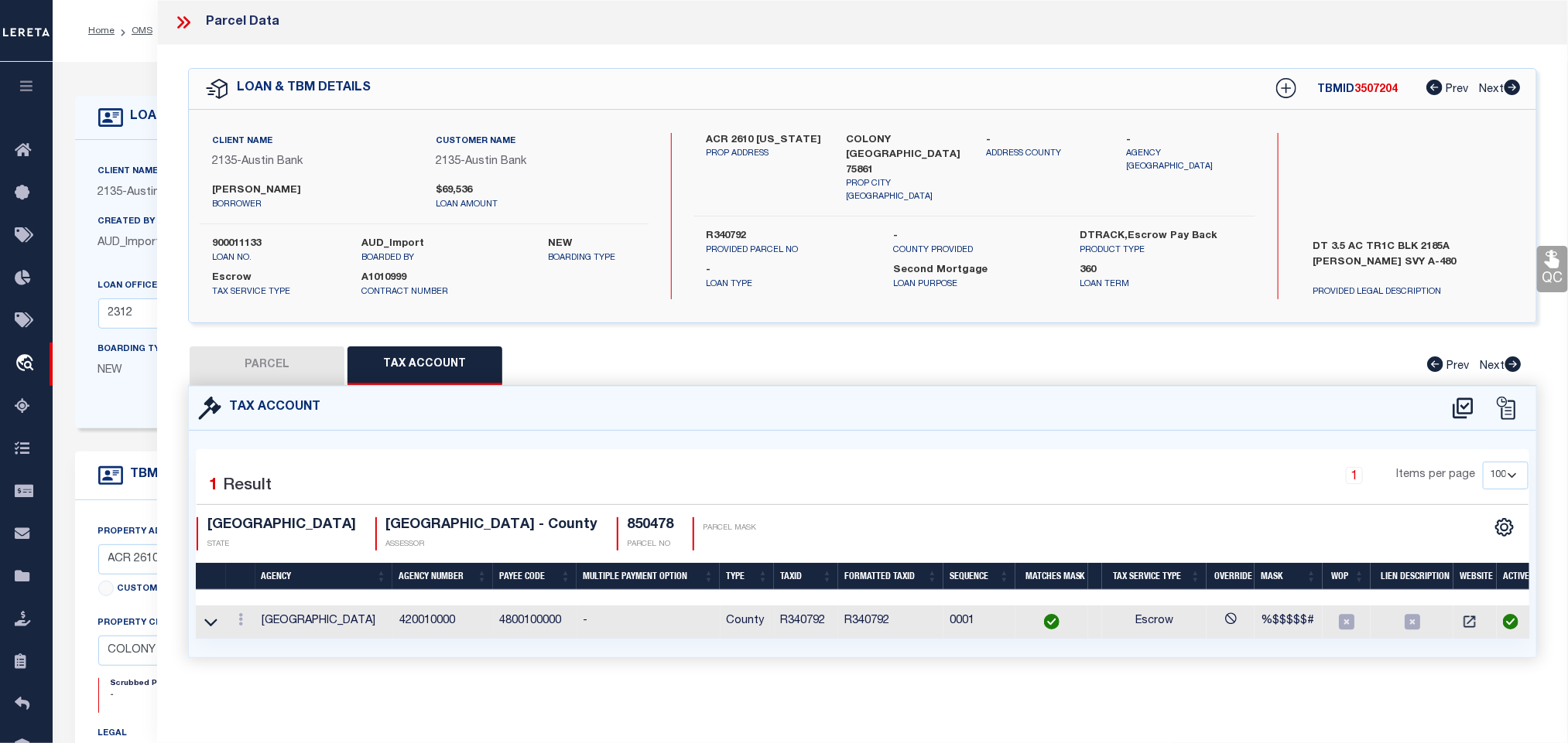
select select
drag, startPoint x: 285, startPoint y: 356, endPoint x: 1424, endPoint y: 609, distance: 1166.8
click at [285, 356] on button "PARCEL" at bounding box center [267, 366] width 155 height 39
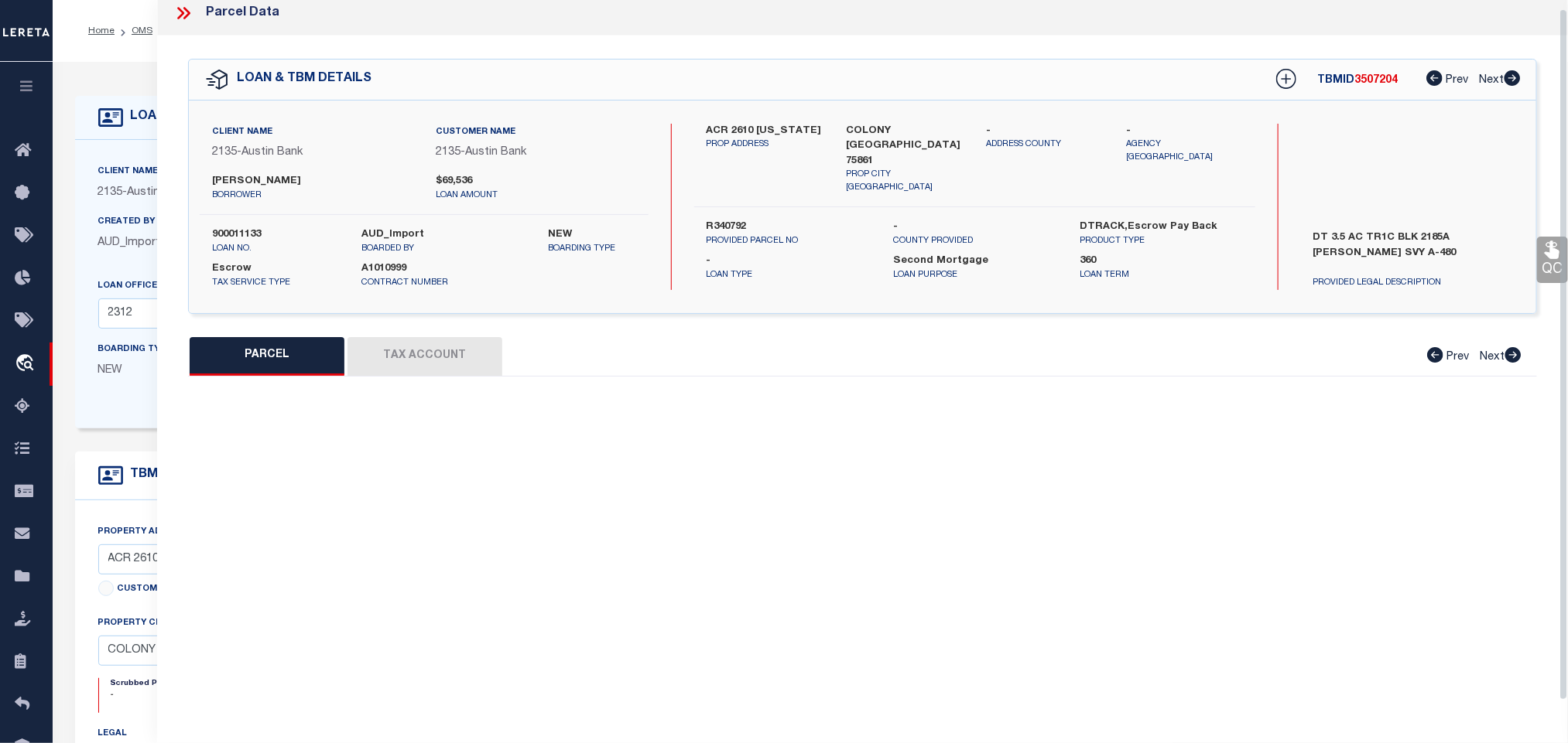
select select "AS"
select select
checkbox input "false"
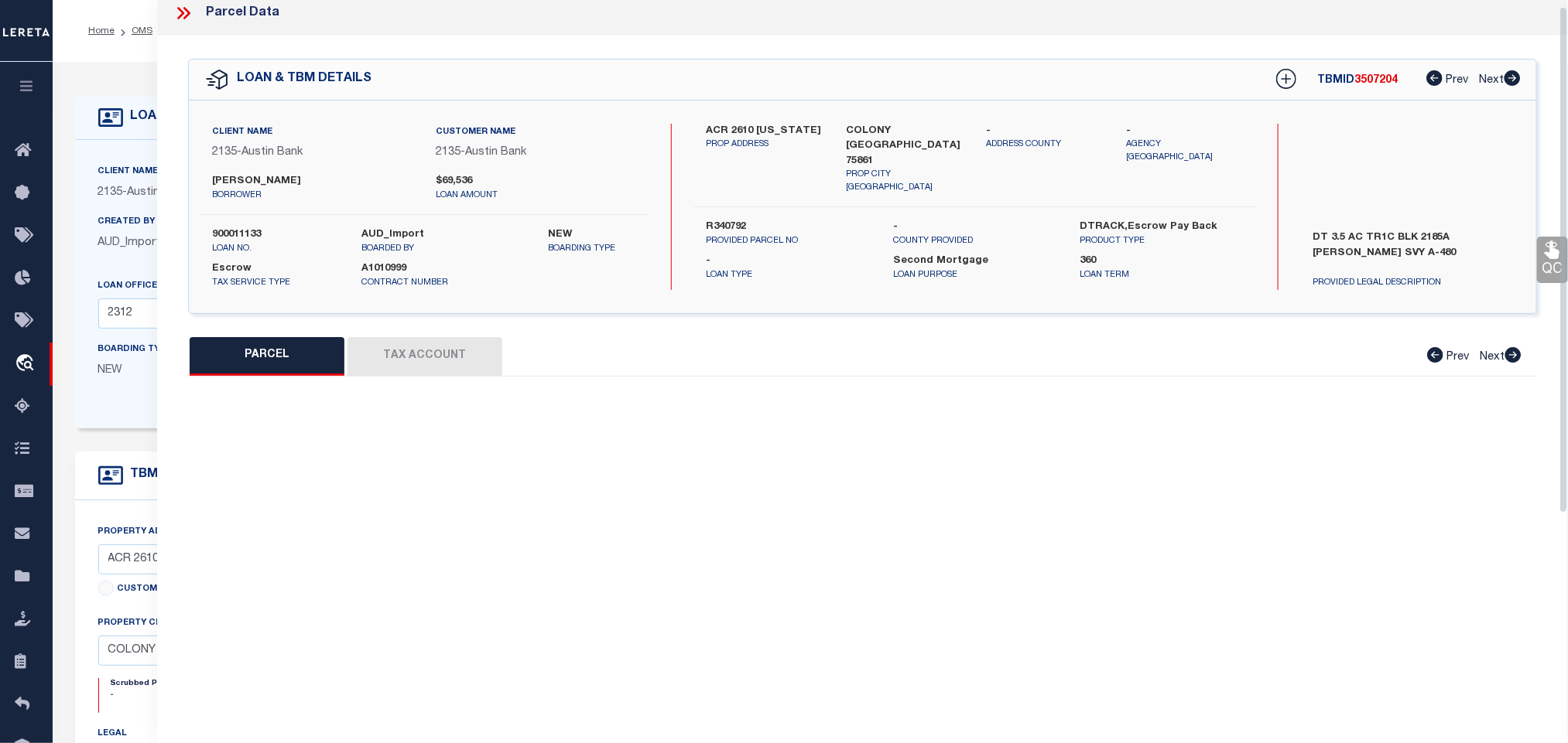
select select "RD"
type input "HARDY KEVIN"
select select "AGW"
select select "LEG"
type input "234 AN COUNTY ROAD 2610,"
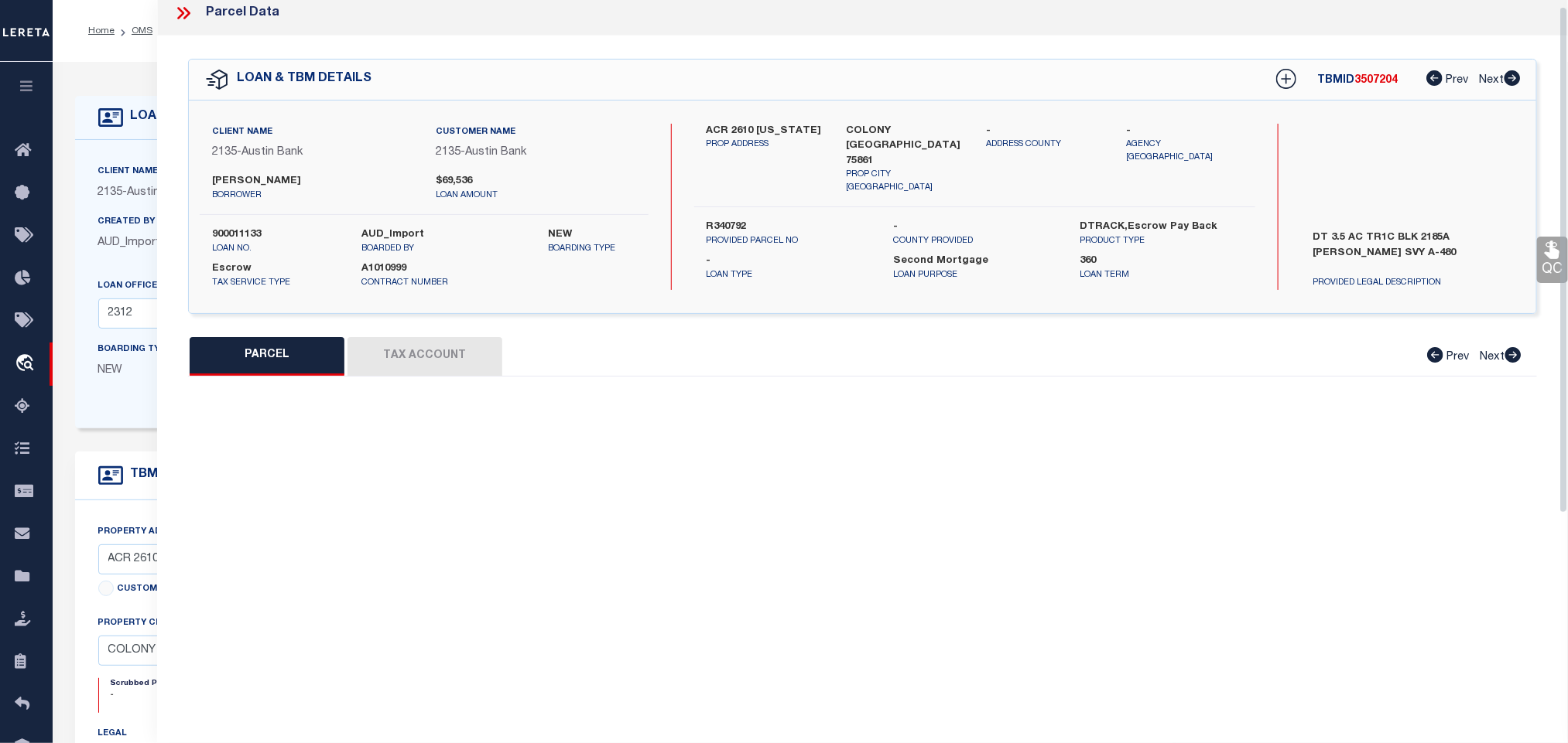
type input "COLONY TX 75861"
type textarea "A0480 LEWELLEN, AMON BLOCK 2185A TRACT 1C"
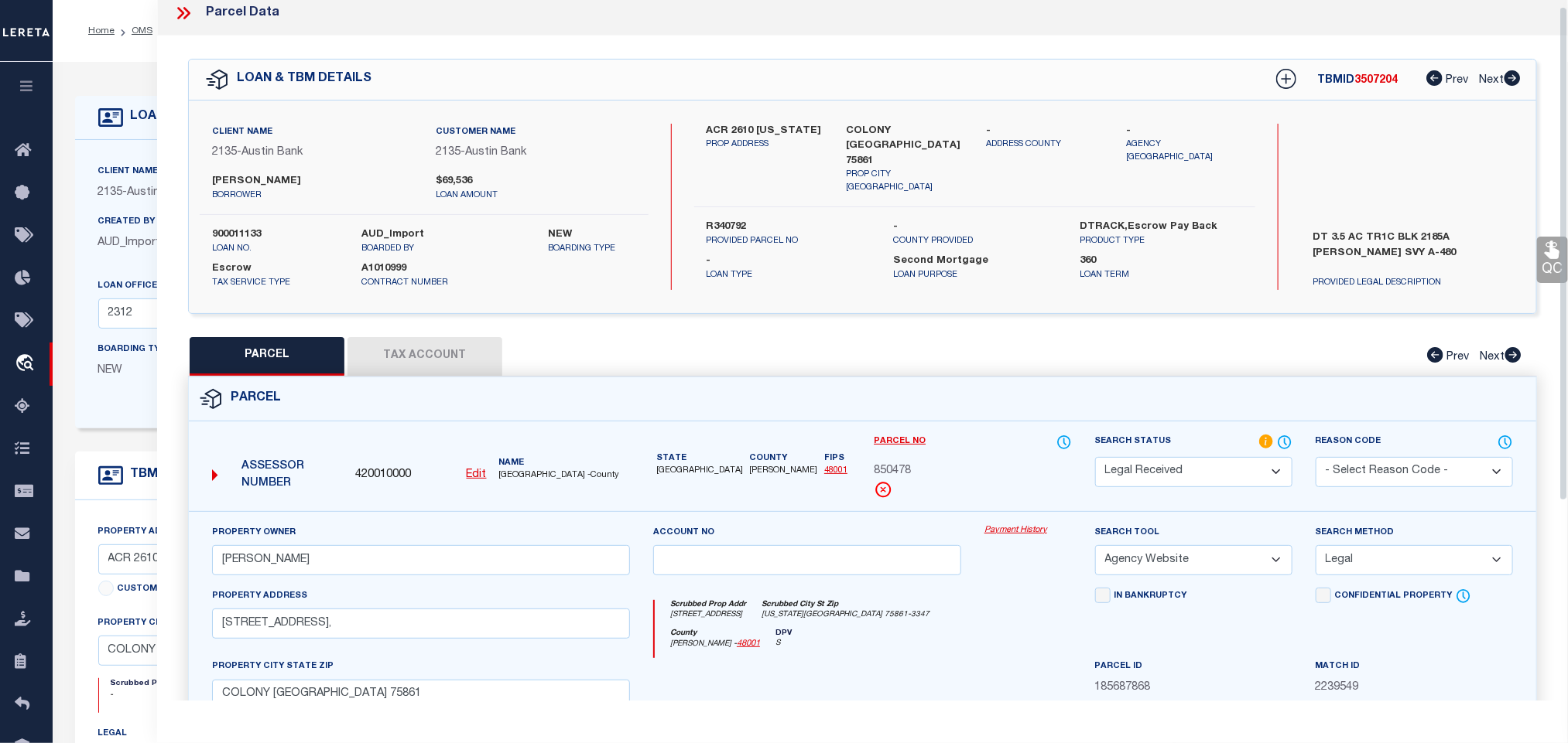
click at [1208, 478] on select "Automated Search Bad Parcel Complete Duplicate Parcel High Dollar Reporting In …" at bounding box center [1194, 472] width 197 height 30
select select "PC"
click at [1095, 459] on select "Automated Search Bad Parcel Complete Duplicate Parcel High Dollar Reporting In …" at bounding box center [1194, 472] width 197 height 30
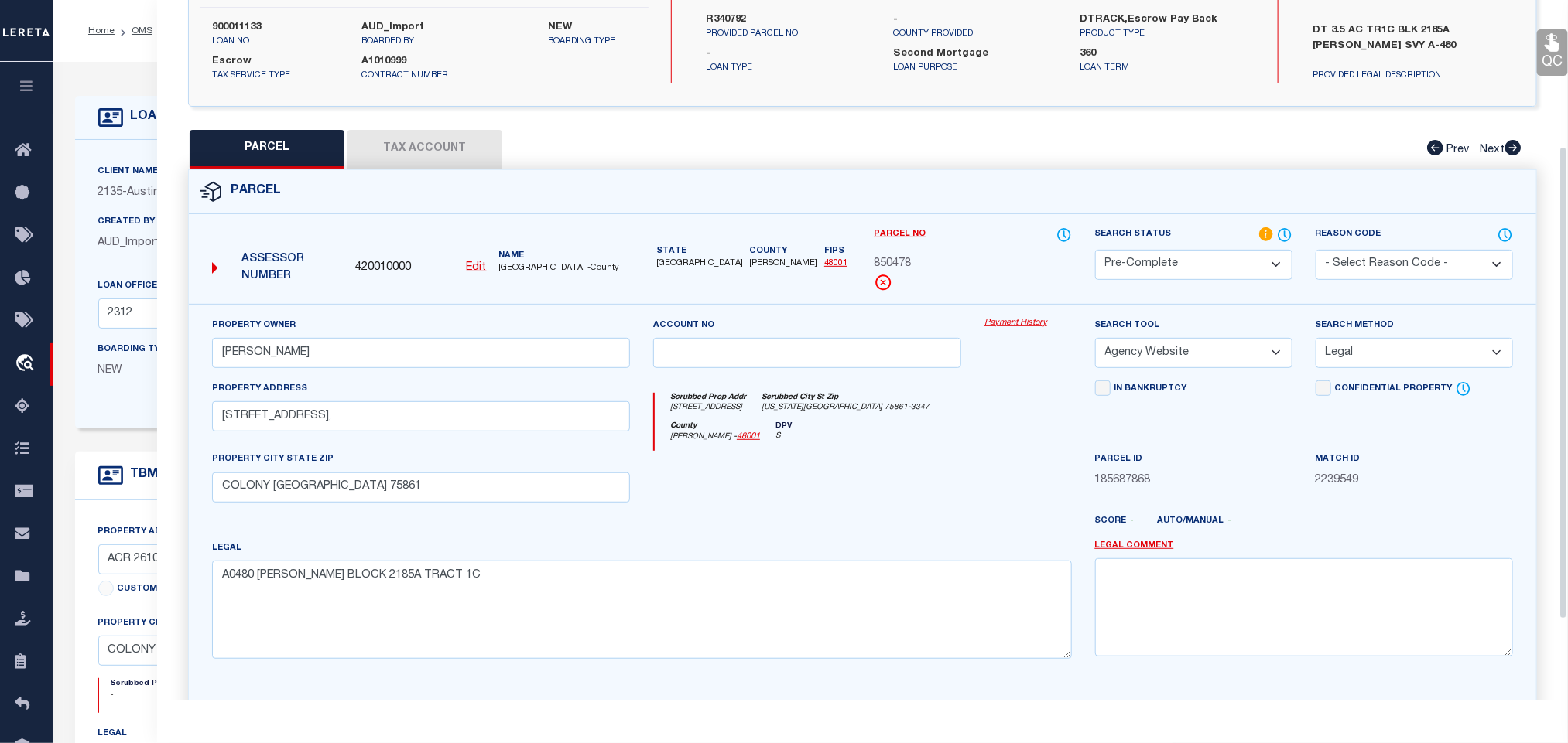
scroll to position [336, 0]
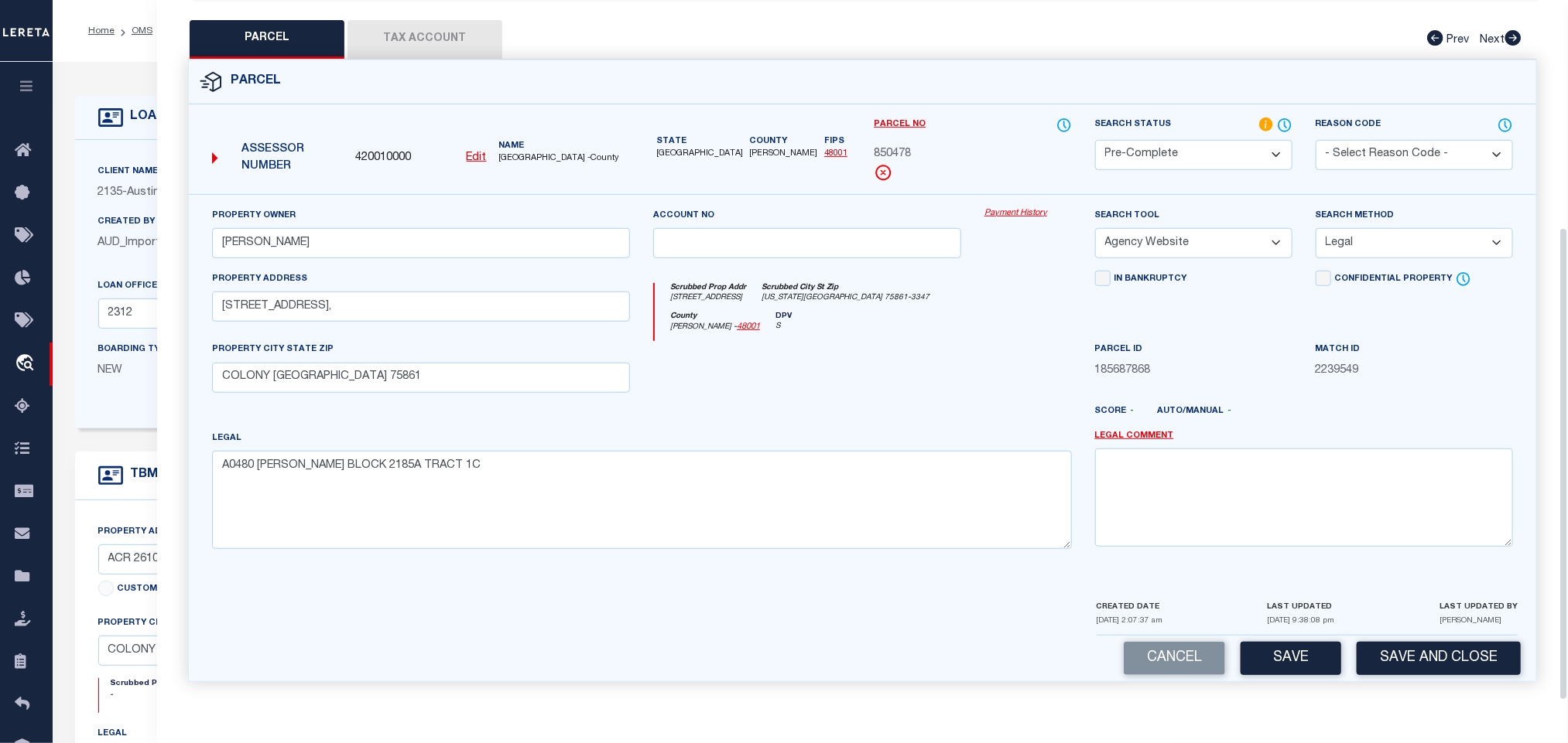
click at [1436, 676] on div "Cancel Save Save and Close" at bounding box center [862, 659] width 1347 height 46
click at [1442, 659] on button "Save and Close" at bounding box center [1439, 659] width 164 height 33
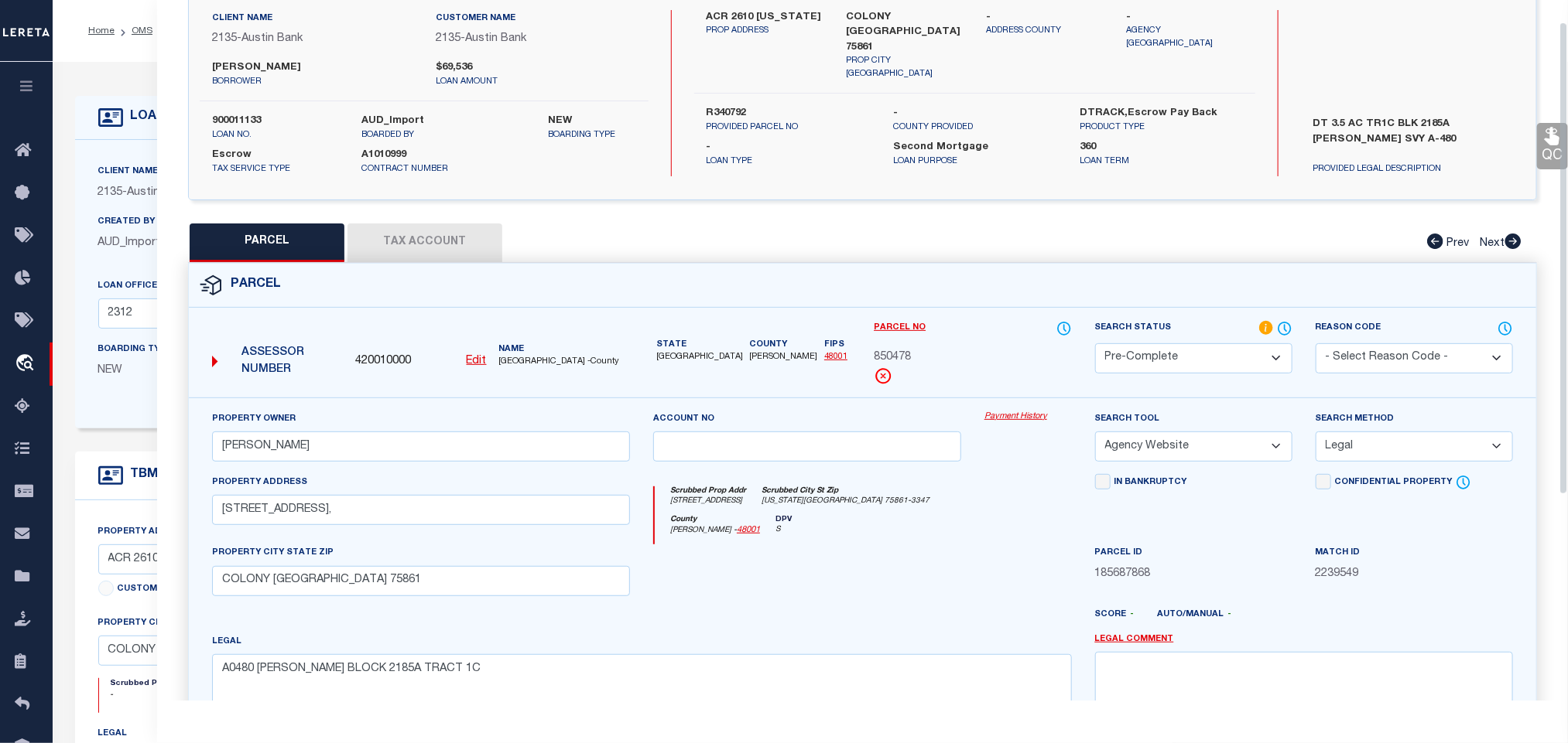
scroll to position [0, 0]
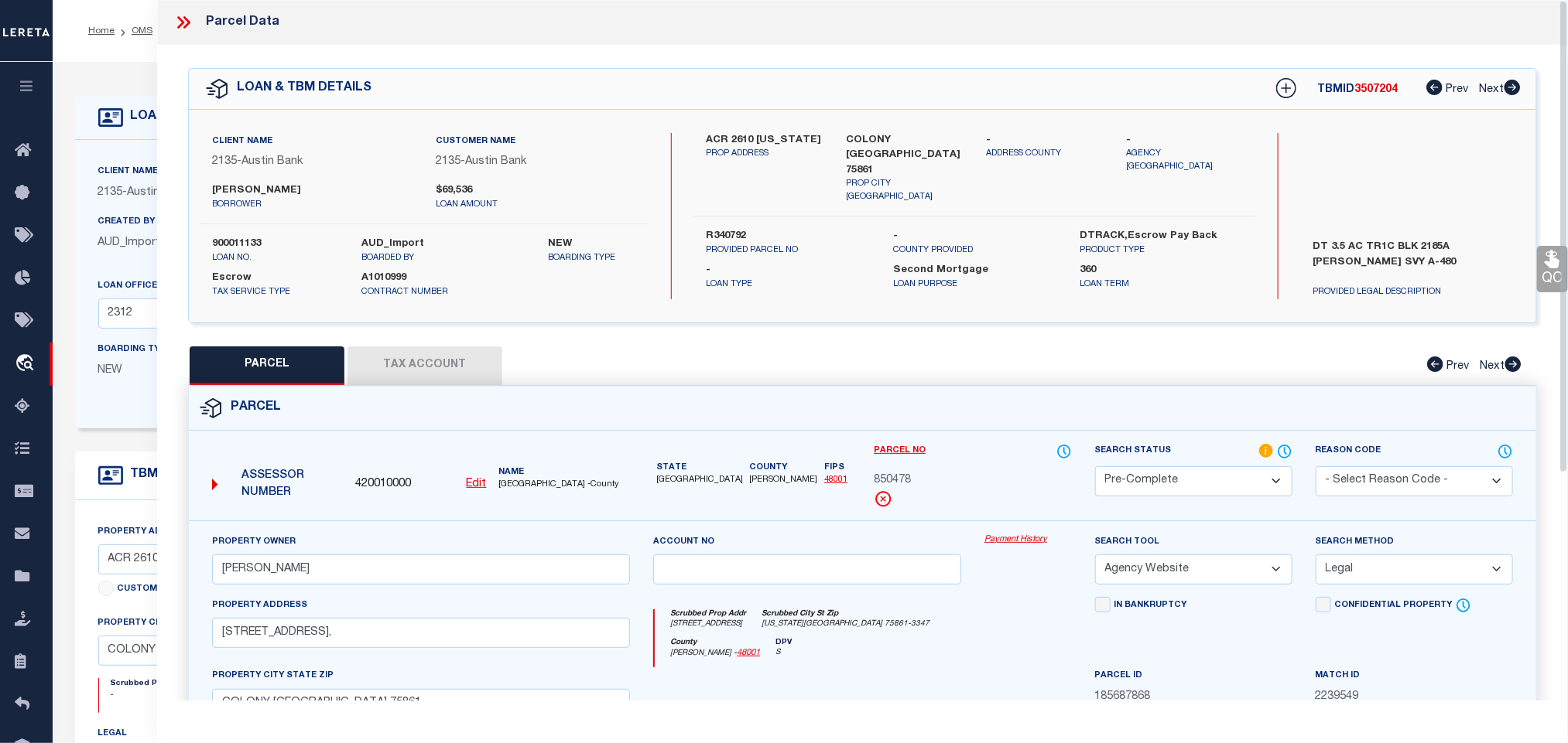
click at [237, 228] on div "Client Name 2135 - Austin Bank Customer Name 2135 - Austin Bank KEVIN HARDY bor…" at bounding box center [423, 216] width 449 height 166
copy label "900011133"
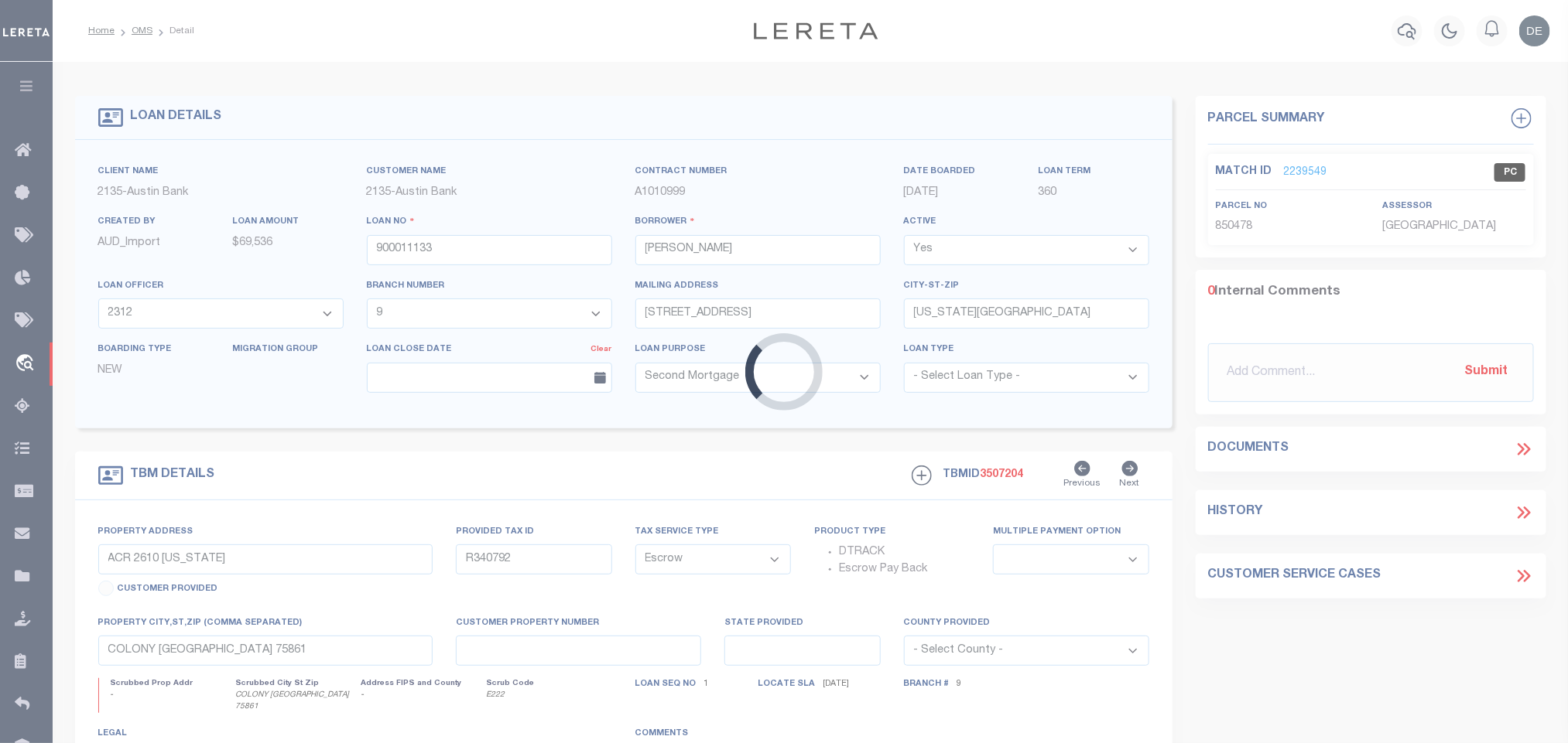
select select
select select "43990"
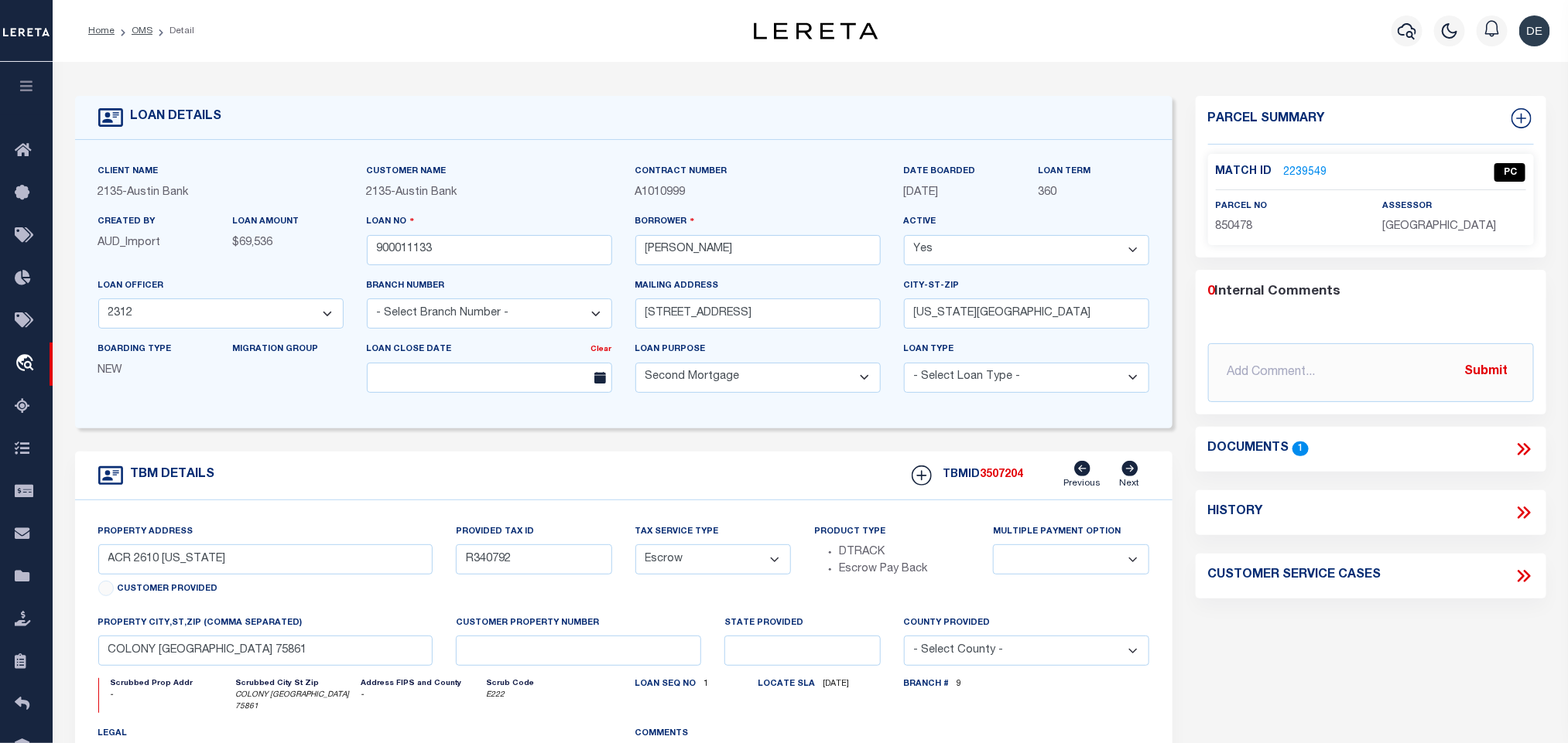
click at [989, 465] on div "TBM DETAILS TBMID 3507204 Previous Next" at bounding box center [624, 476] width 1097 height 49
click at [994, 477] on span "3507204" at bounding box center [1002, 475] width 43 height 11
copy span "3507204"
drag, startPoint x: 1436, startPoint y: 207, endPoint x: 1428, endPoint y: 228, distance: 22.5
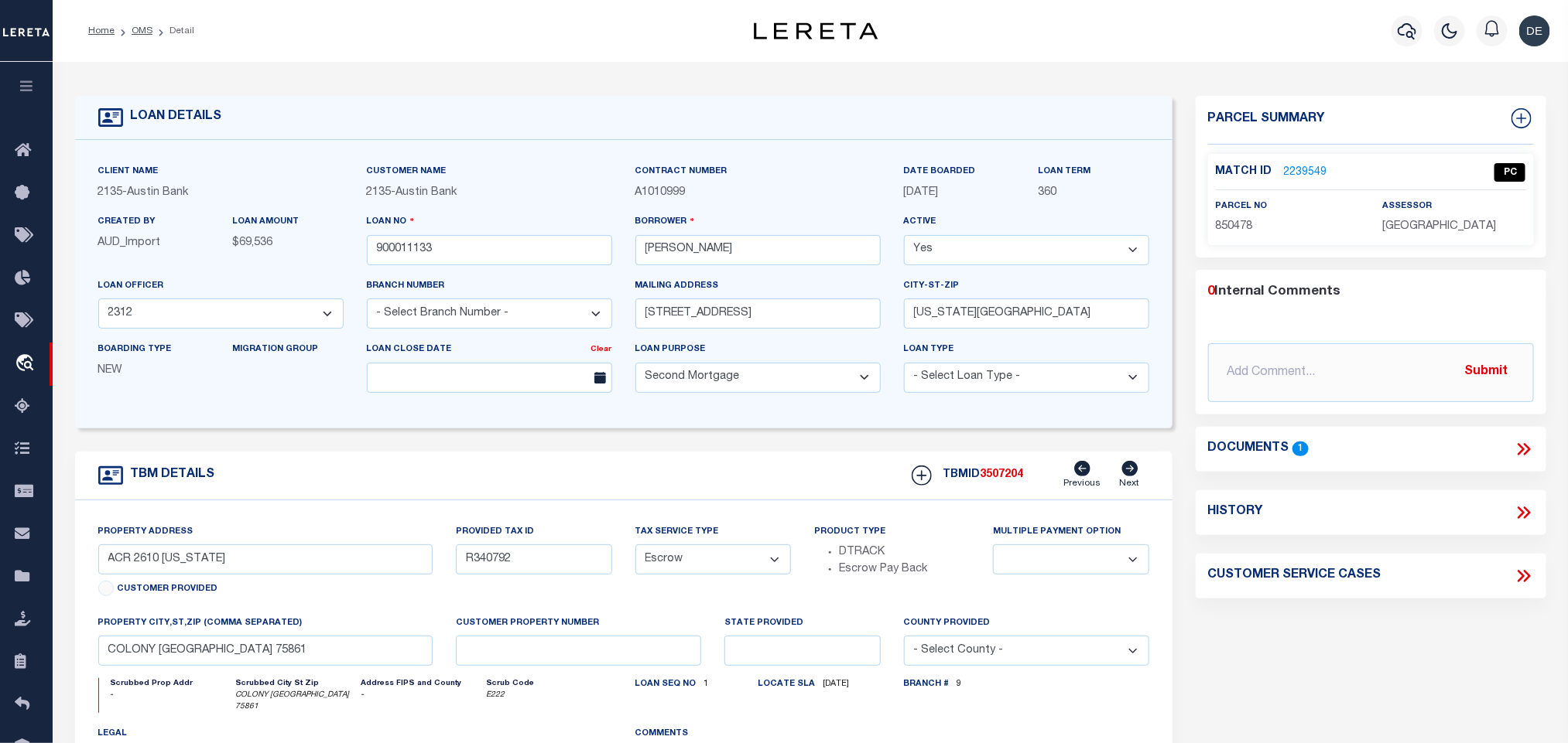
click at [1436, 207] on div "assessor ANDERSON COUNTY" at bounding box center [1454, 217] width 143 height 38
click at [1426, 232] on span "ANDERSON COUNTY" at bounding box center [1439, 227] width 114 height 11
copy div "ANDERSON COUNTY"
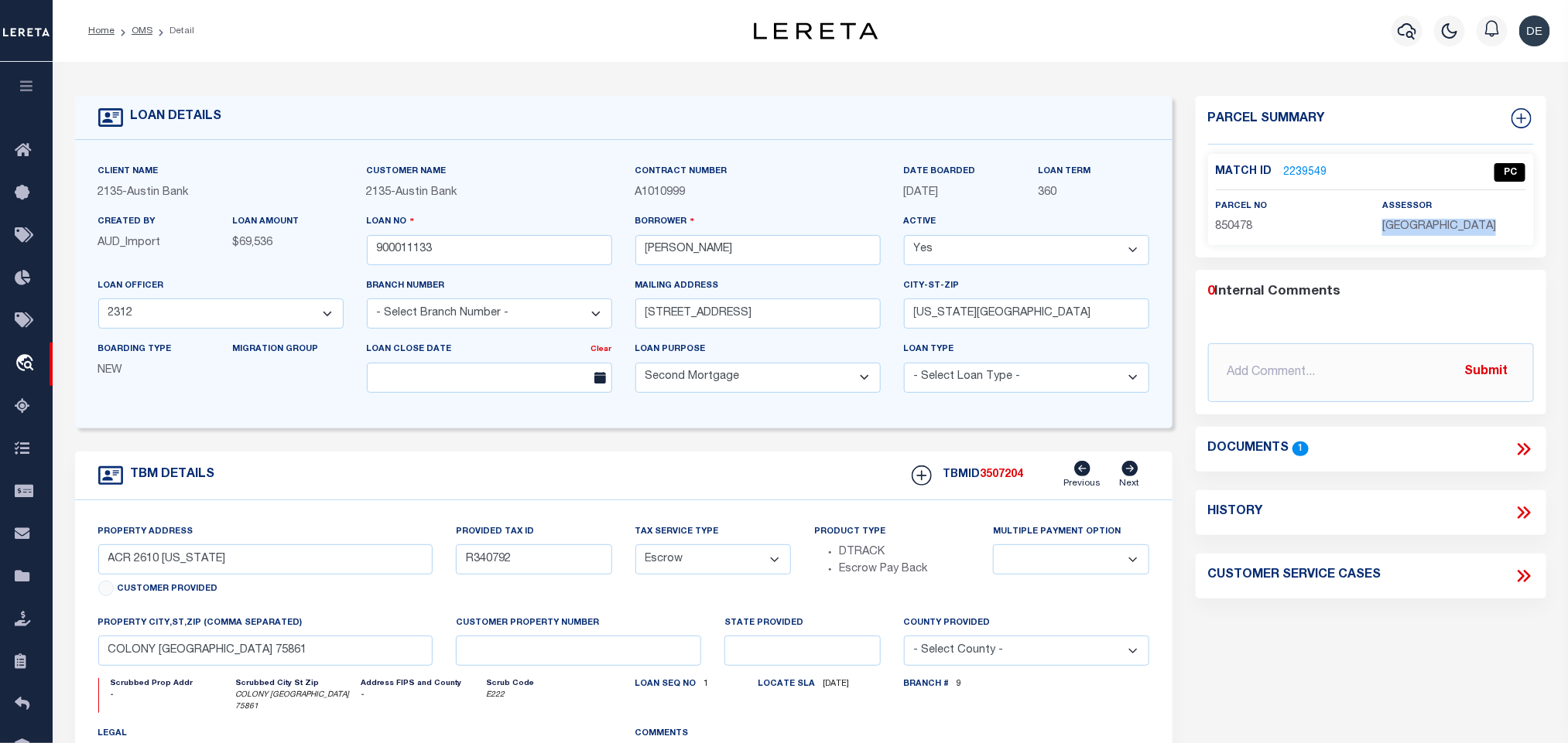
click at [1223, 232] on span "850478" at bounding box center [1234, 227] width 37 height 11
click at [1250, 221] on span "850478" at bounding box center [1234, 227] width 37 height 11
copy span "850478"
drag, startPoint x: 143, startPoint y: 35, endPoint x: 237, endPoint y: 444, distance: 419.7
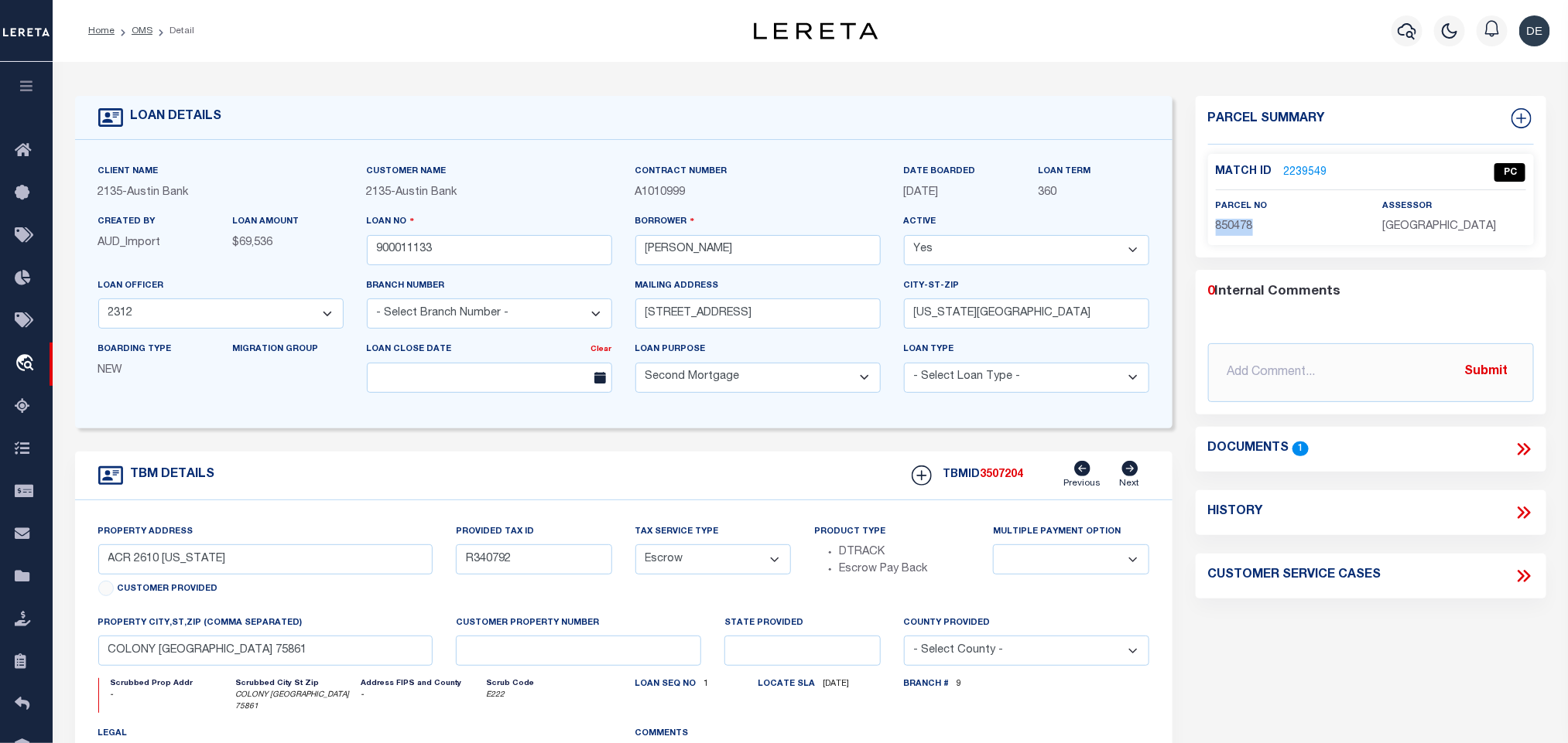
click at [143, 35] on link "OMS" at bounding box center [142, 31] width 21 height 9
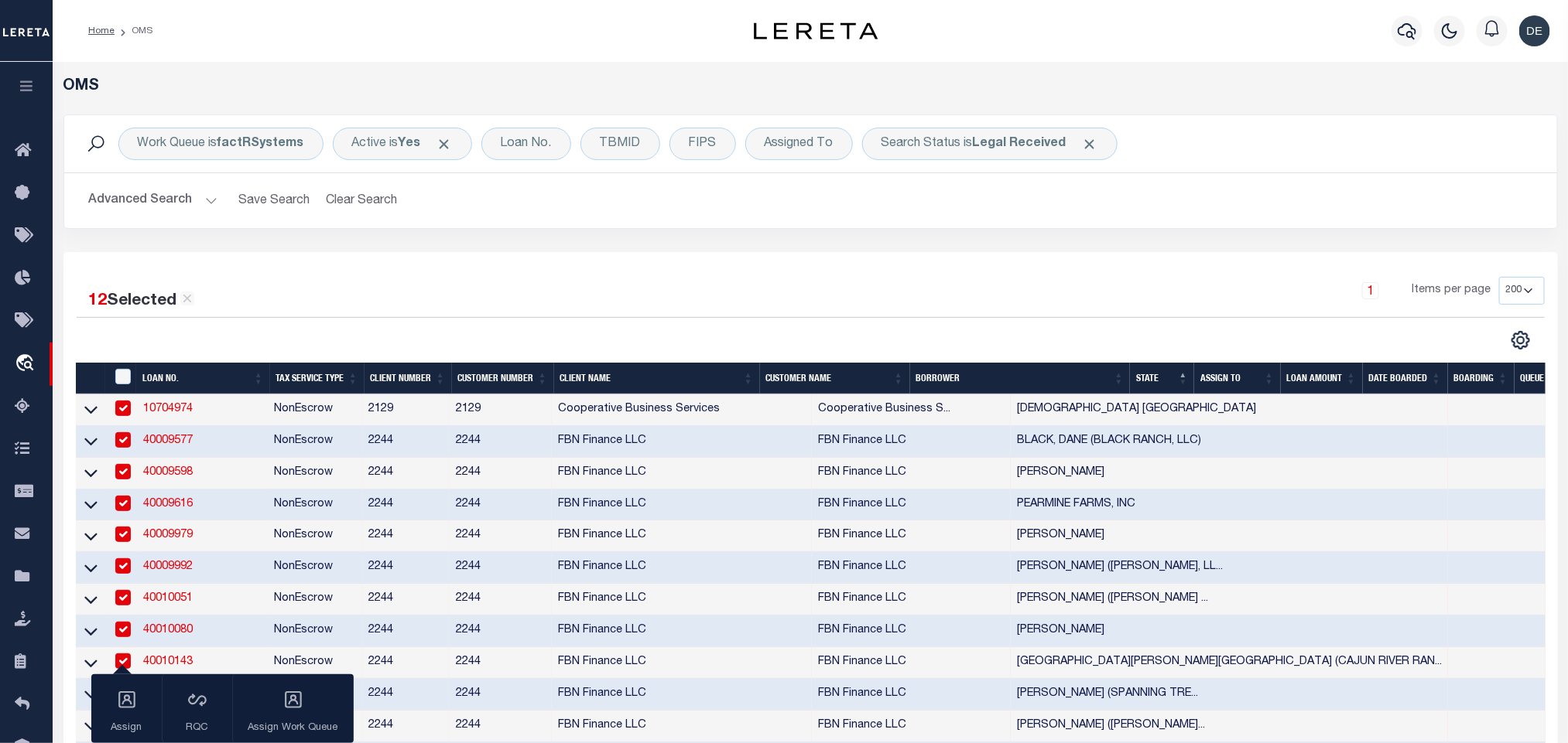
checkbox input "true"
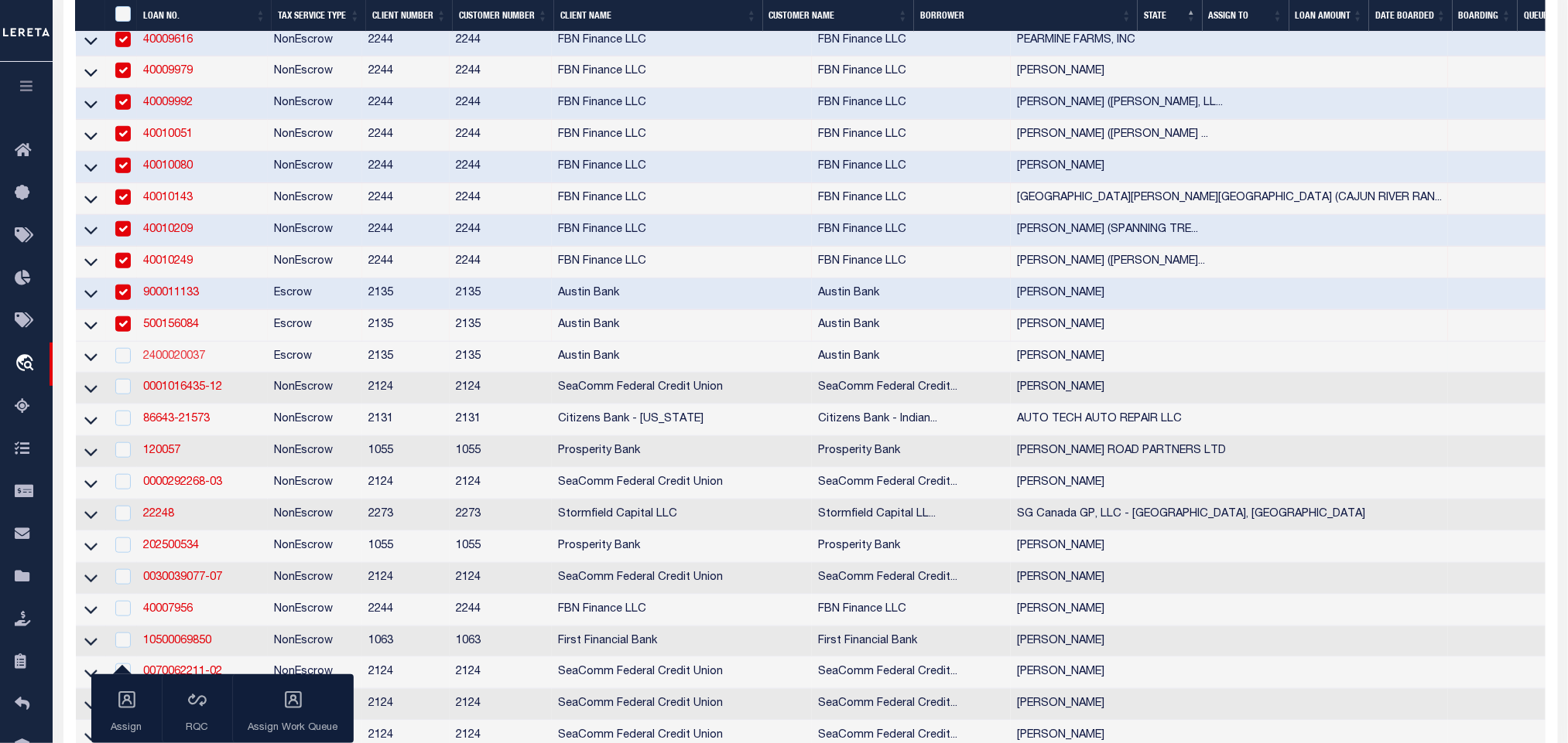
click at [187, 362] on link "2400020037" at bounding box center [174, 357] width 62 height 11
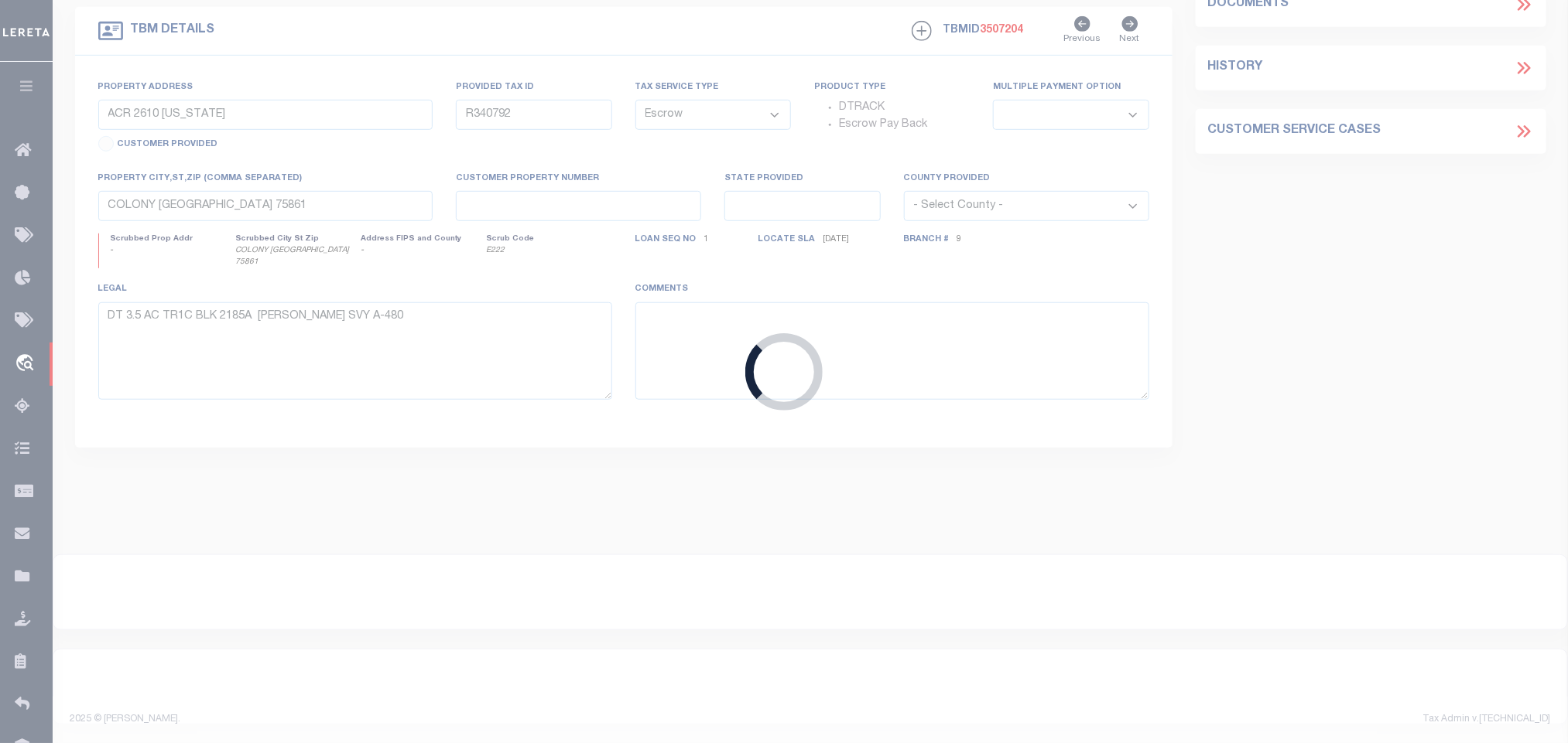
type input "2400020037"
type input "[PERSON_NAME]"
select select "44006"
select select "2572"
type input "12884 COUNTY ROAD 2116"
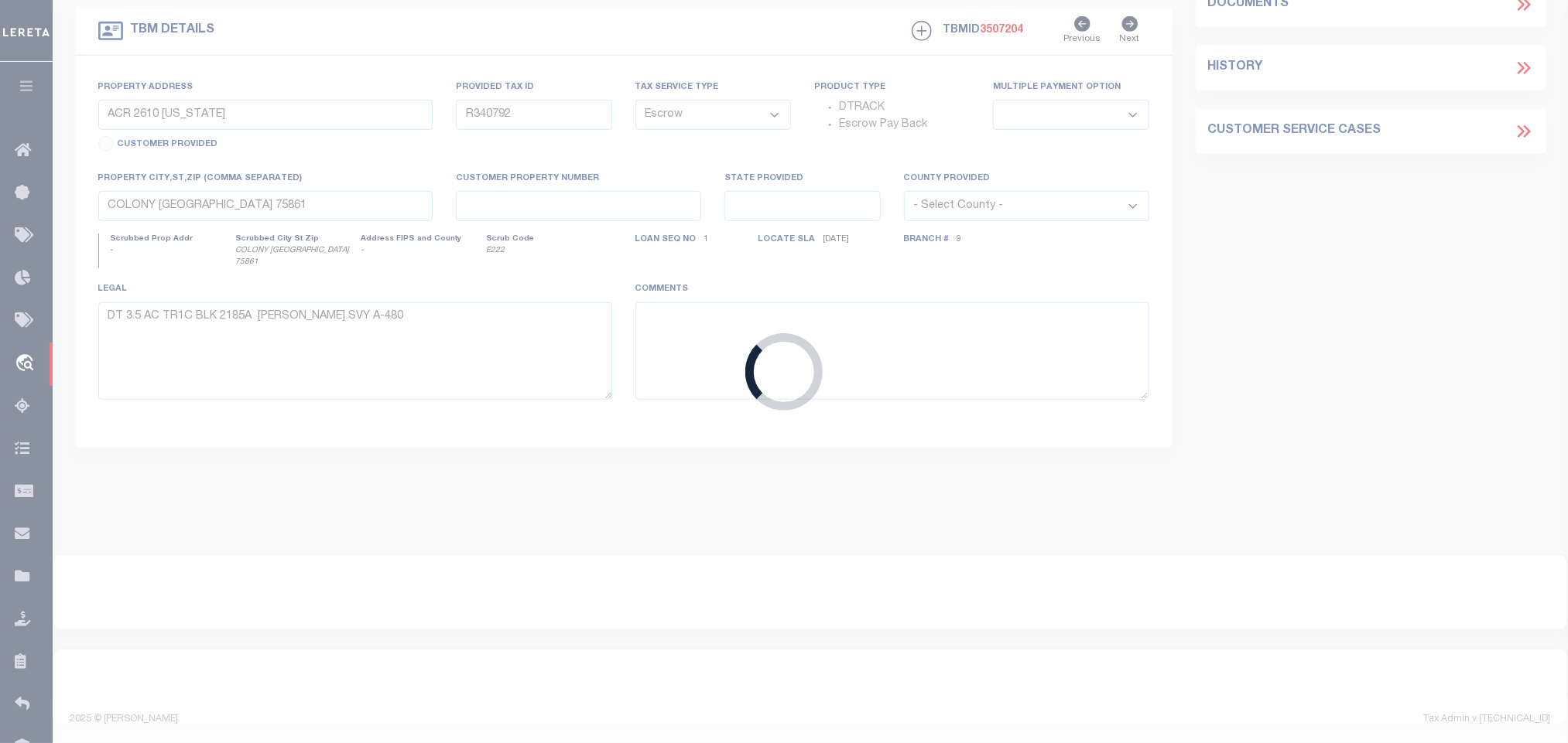
type input "HENDERSON, TX 75652-8347"
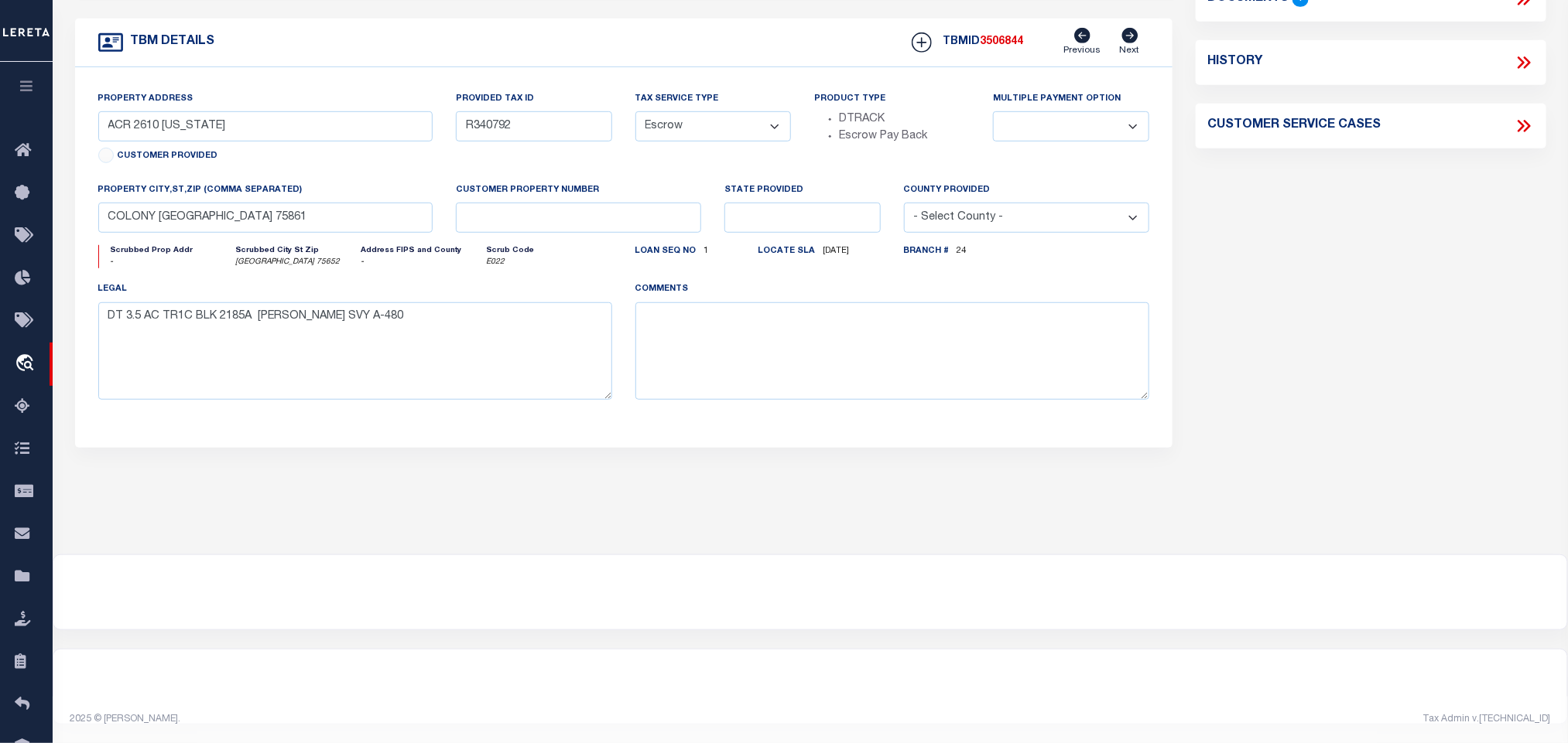
select select "44006"
select select "2572"
type input "TBD CR 2116"
type input "29507"
select select
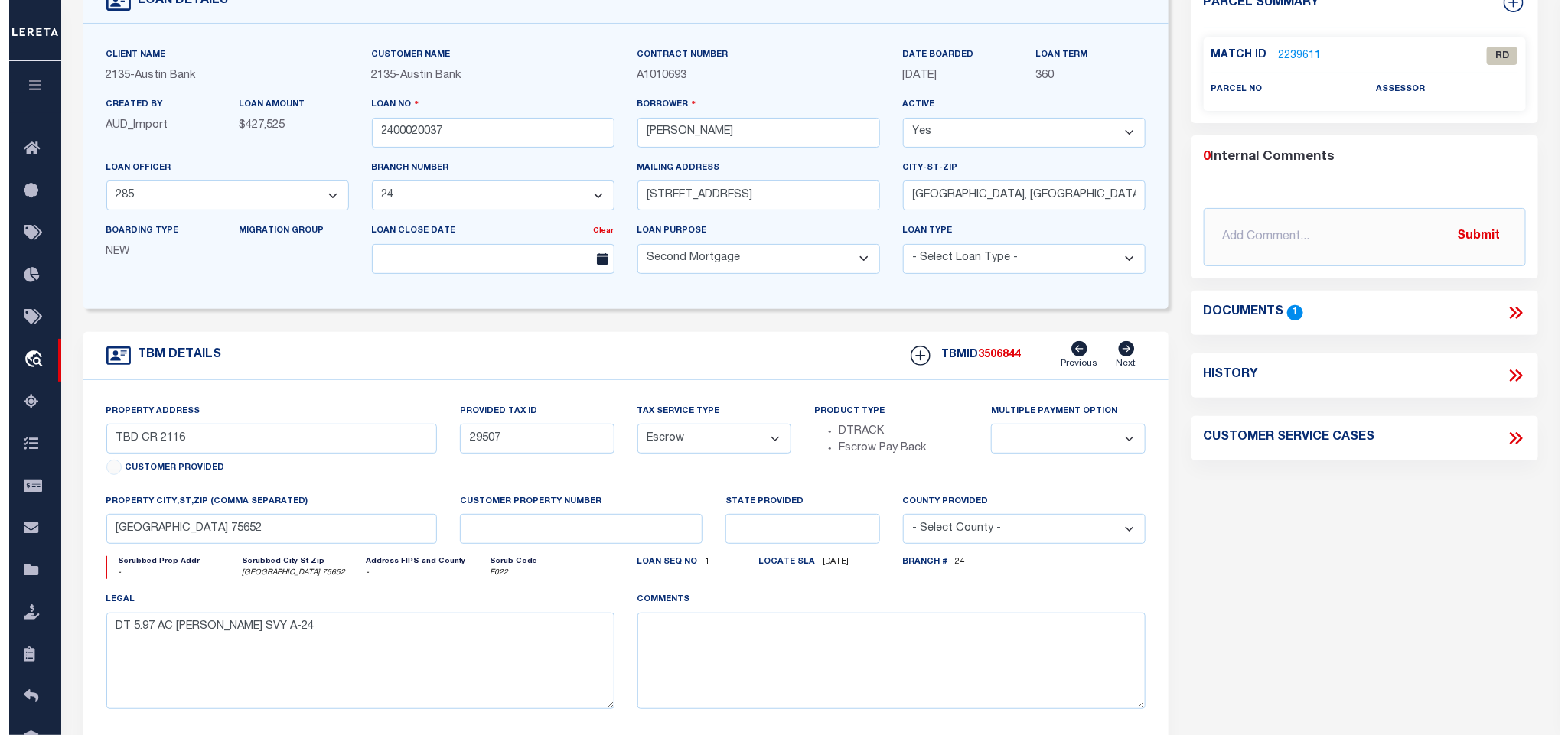
scroll to position [0, 0]
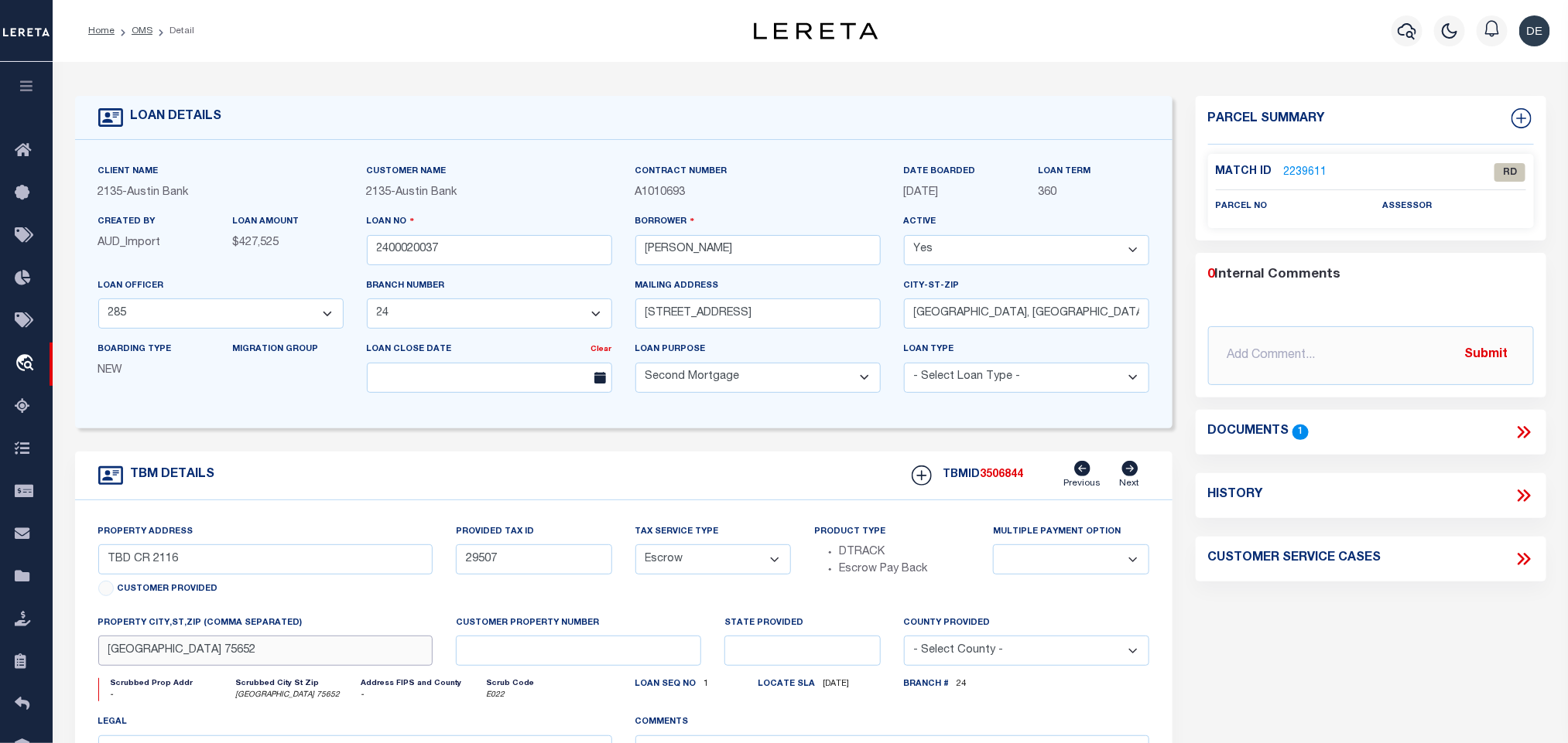
click at [344, 666] on input "HENDERSON TX 75652" at bounding box center [266, 651] width 335 height 30
click at [1521, 429] on icon at bounding box center [1524, 433] width 20 height 20
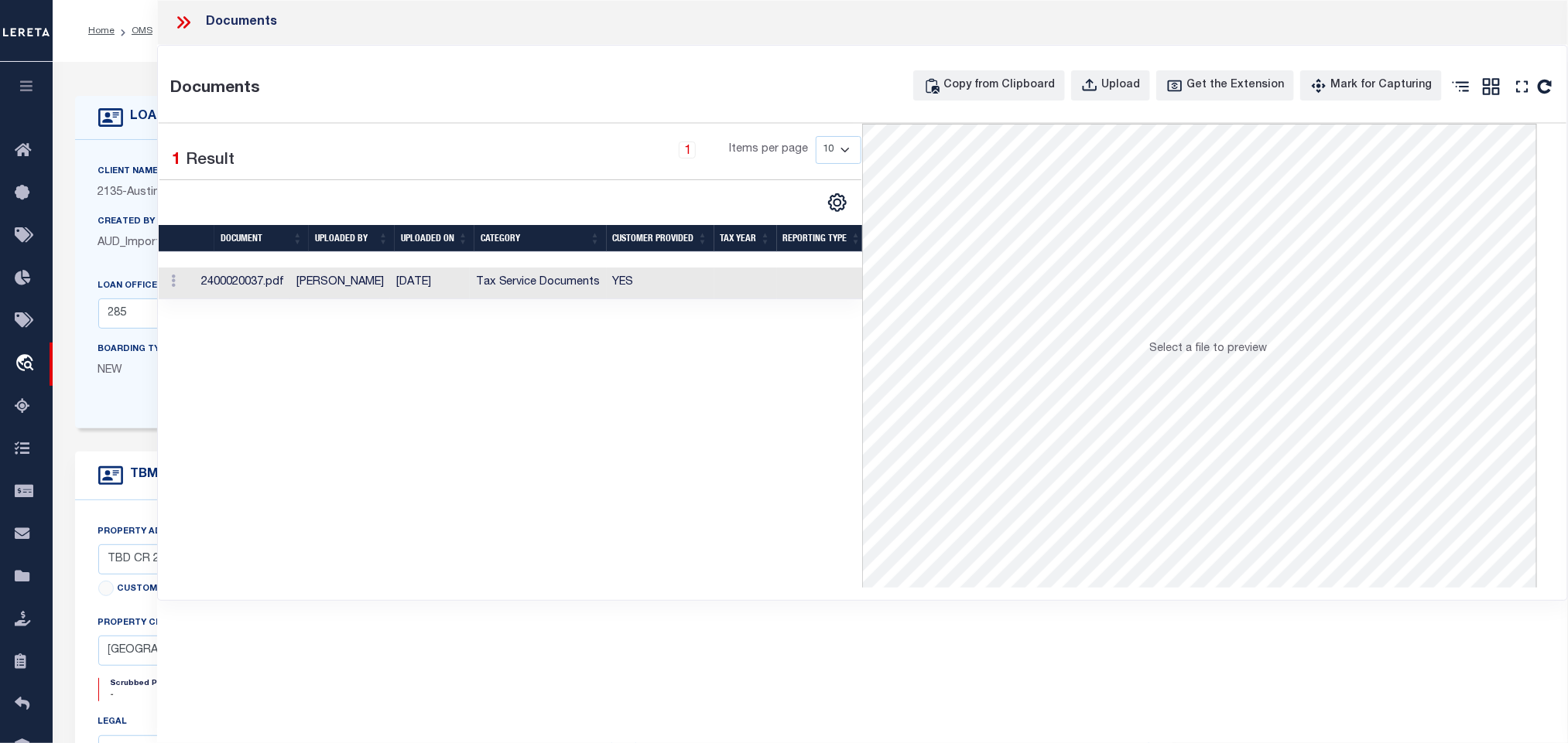
click at [646, 280] on td "YES" at bounding box center [661, 284] width 107 height 32
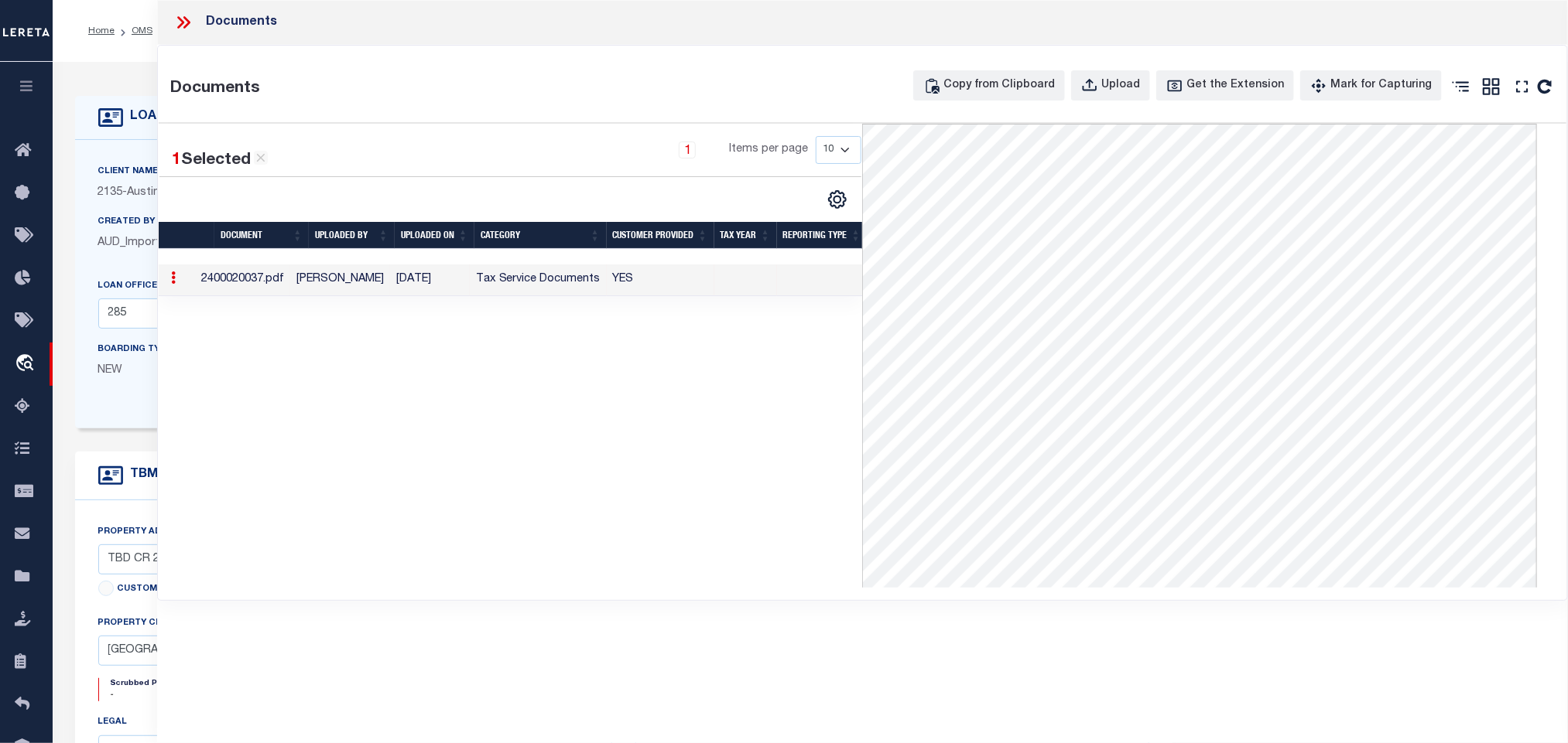
click at [187, 21] on icon at bounding box center [187, 23] width 7 height 13
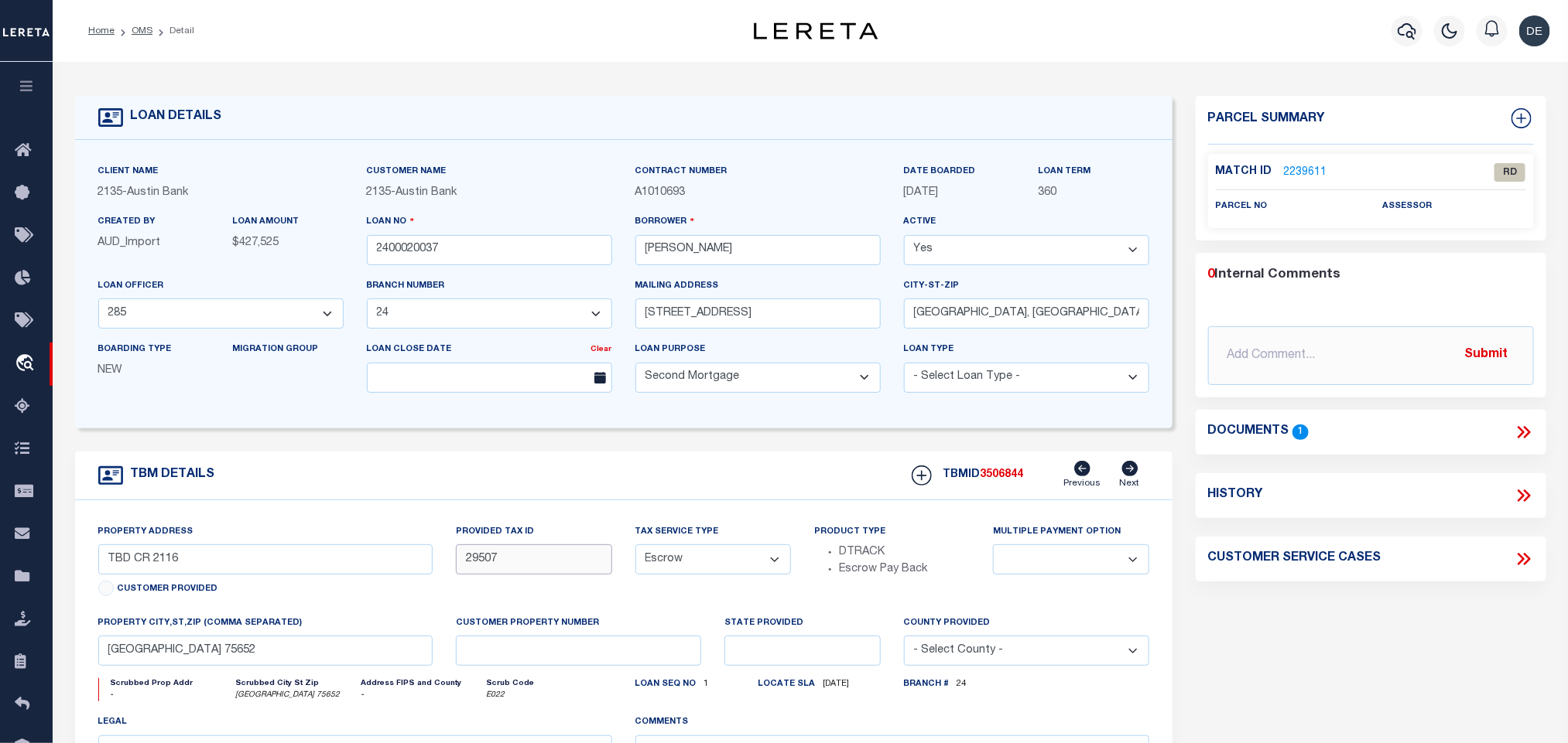
click at [479, 562] on input "29507" at bounding box center [533, 559] width 155 height 30
click at [667, 246] on input "[PERSON_NAME]" at bounding box center [758, 250] width 245 height 30
click at [1328, 169] on div "Match ID 2239611" at bounding box center [1287, 173] width 143 height 17
click at [1321, 170] on link "2239611" at bounding box center [1305, 173] width 43 height 17
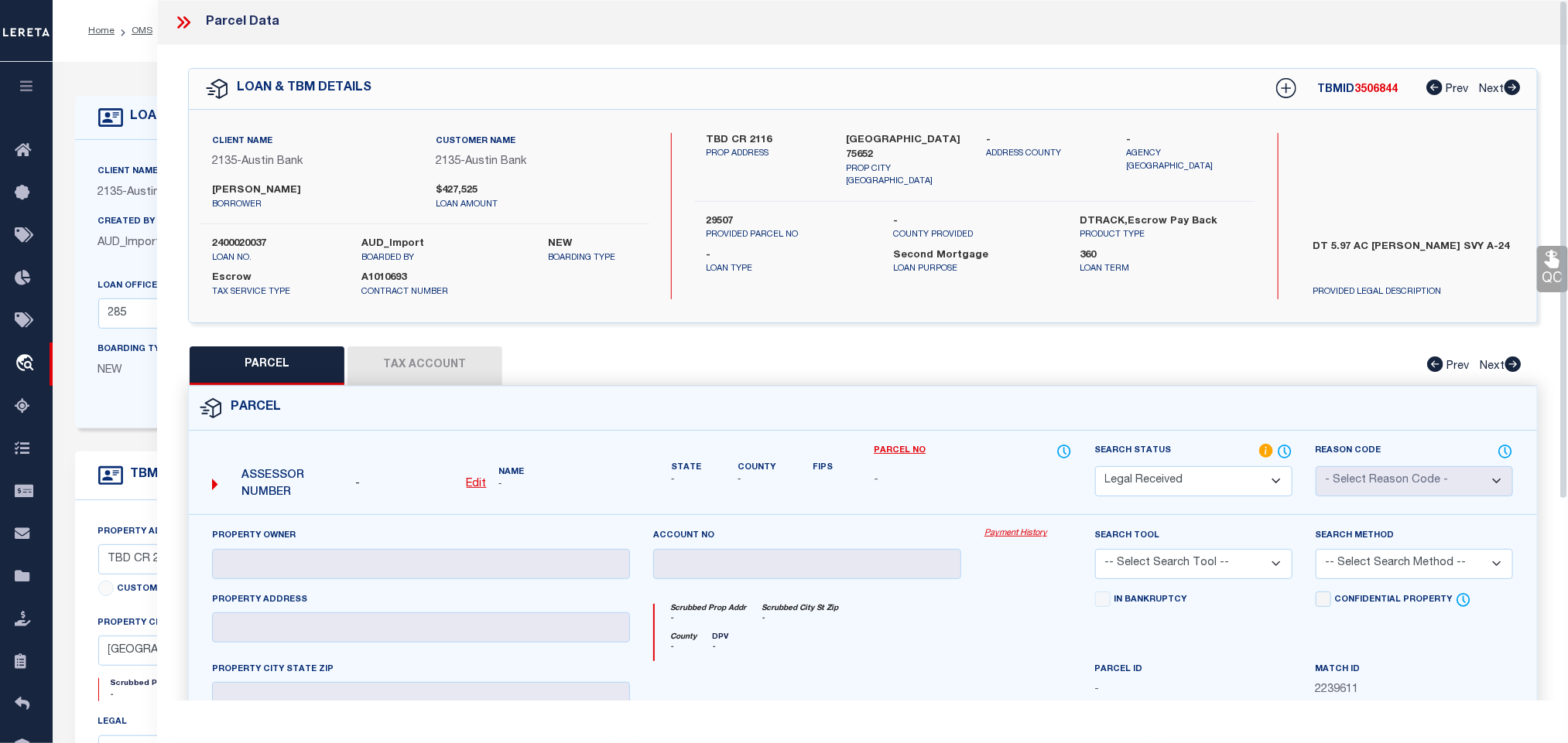
click at [472, 484] on u "Edit" at bounding box center [477, 485] width 20 height 11
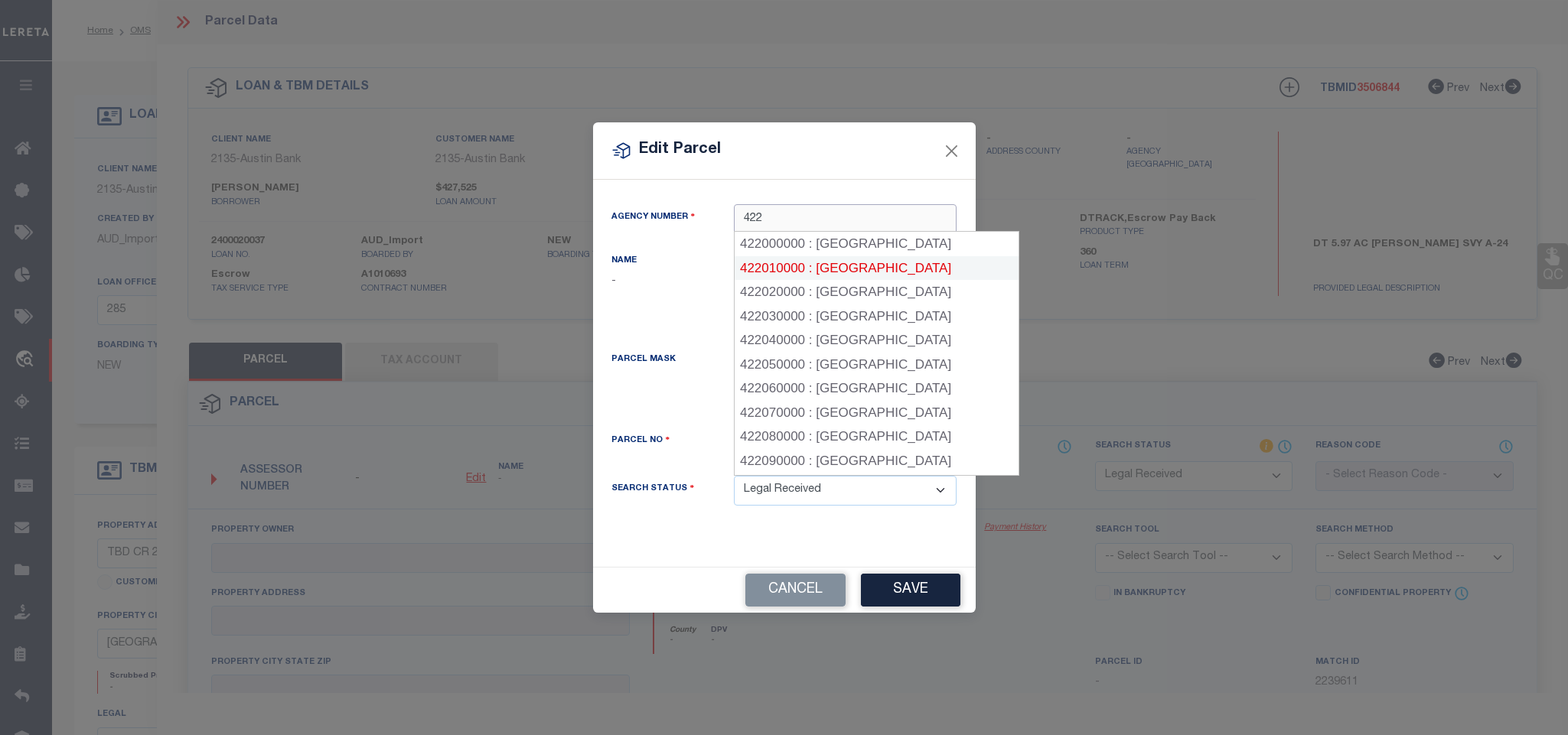
click at [841, 269] on div "422010000 : RUSK COUNTY" at bounding box center [875, 268] width 283 height 24
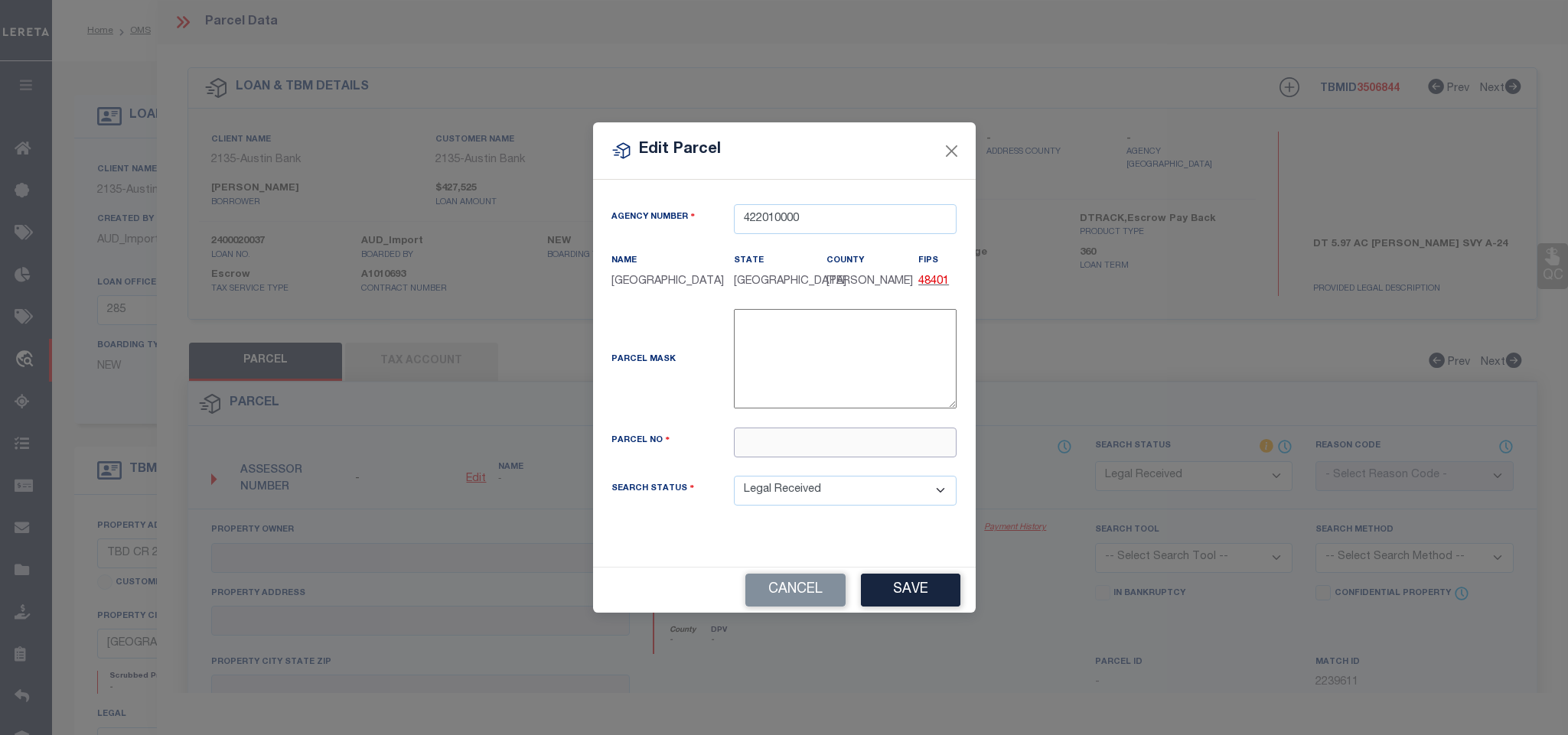
click at [848, 447] on input "text" at bounding box center [845, 443] width 223 height 30
paste input "29507"
click at [900, 618] on div "Edit Parcel Agency Number 422010000 Name State" at bounding box center [784, 367] width 1568 height 735
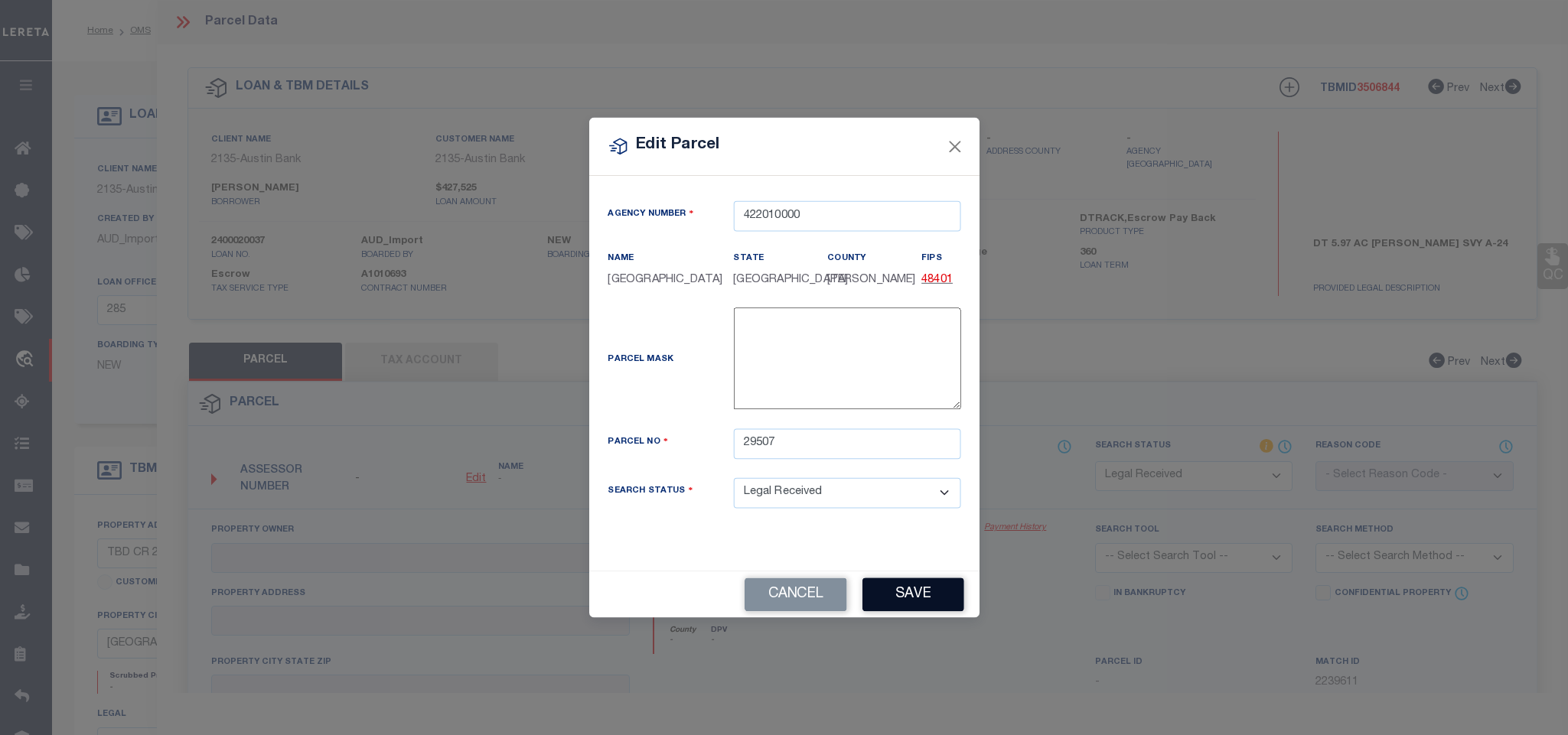
click at [923, 595] on button "Save" at bounding box center [913, 594] width 102 height 34
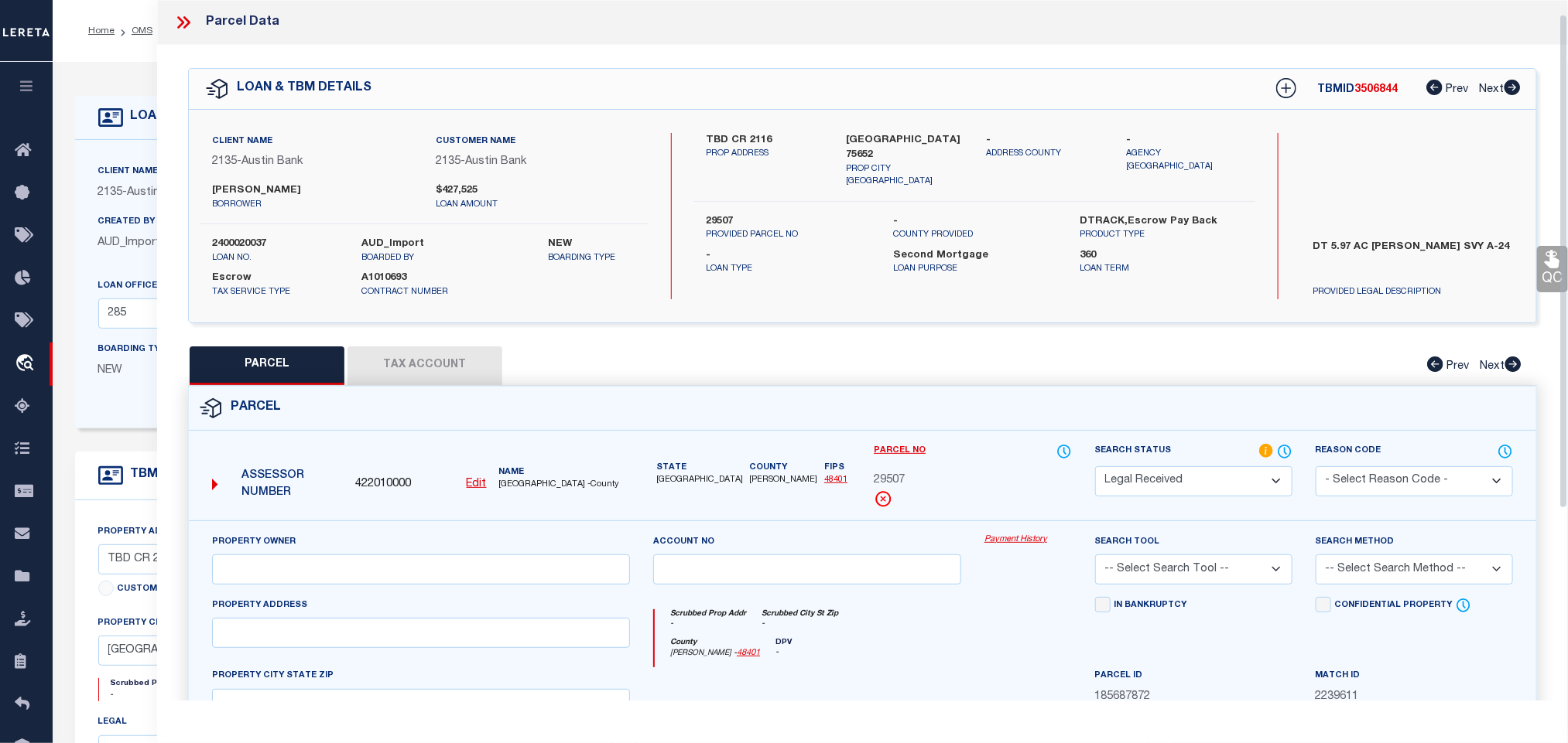
scroll to position [290, 0]
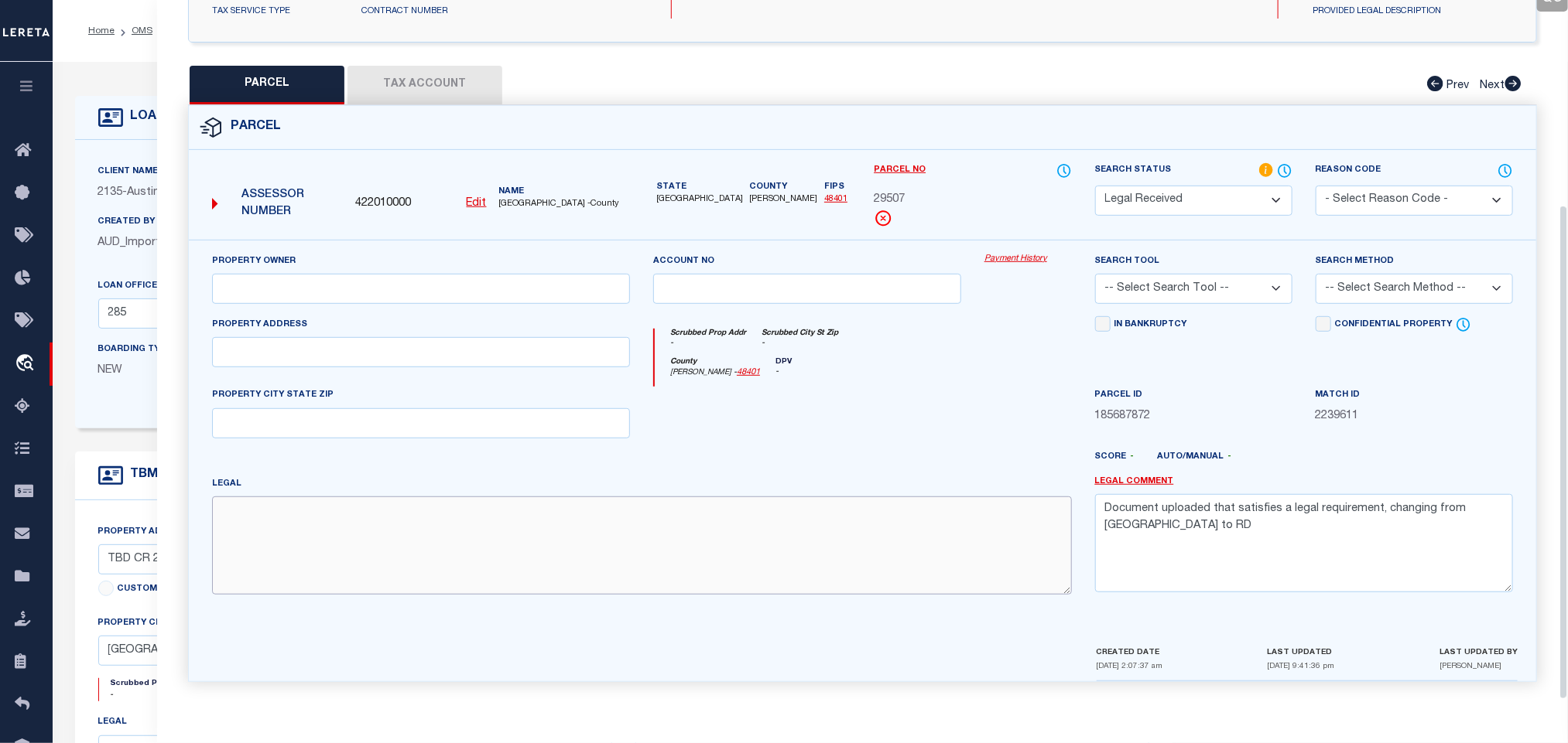
click at [413, 527] on textarea at bounding box center [642, 545] width 860 height 98
paste textarea "AB 24 J MATTHEWS SUR"
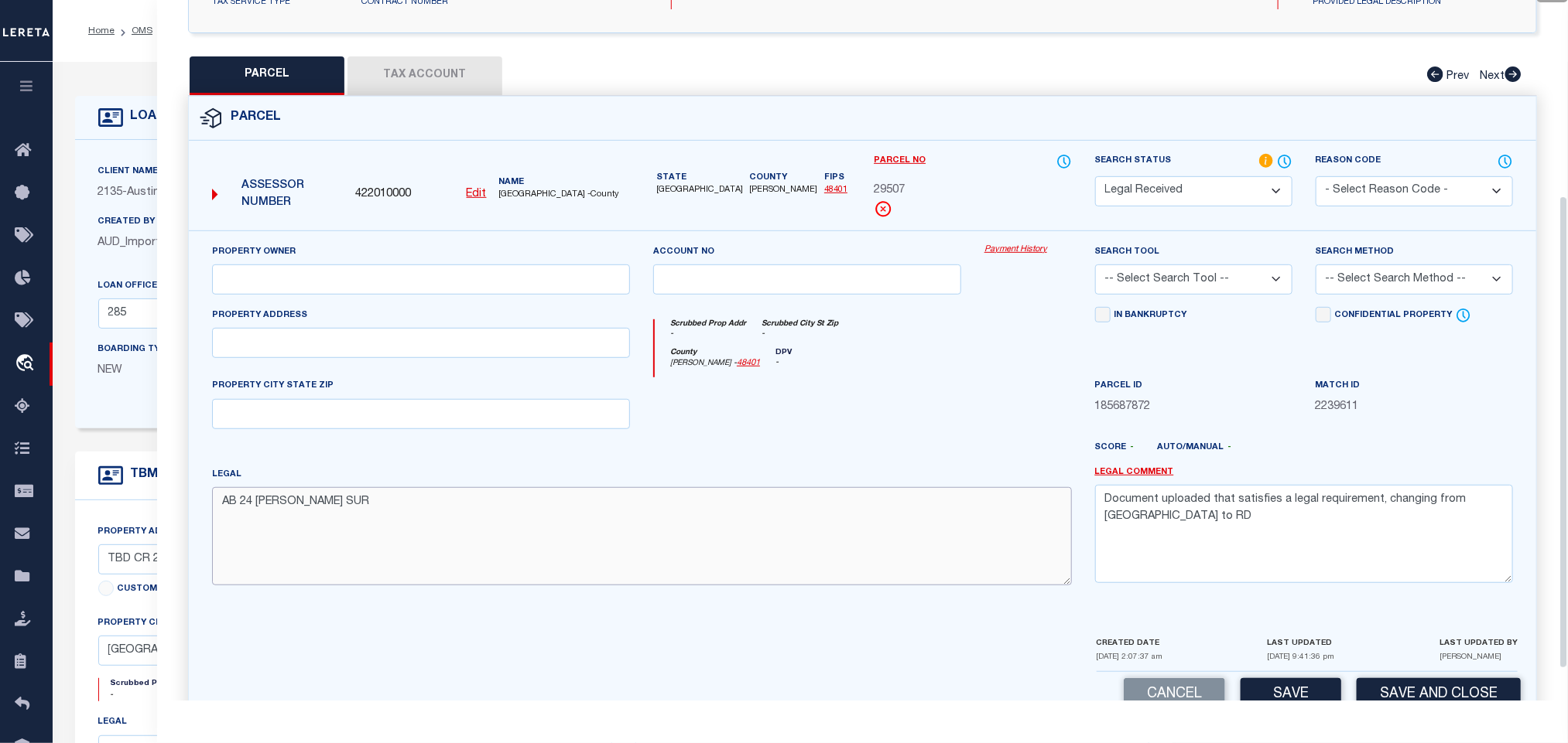
click at [400, 585] on textarea "AB 24 J MATTHEWS SUR" at bounding box center [642, 536] width 860 height 98
paste textarea "TRACT E"
click at [300, 358] on input "text" at bounding box center [421, 343] width 418 height 30
paste input "12884 CR 2116 HENDERSON TX 75652"
drag, startPoint x: 307, startPoint y: 356, endPoint x: 450, endPoint y: 400, distance: 149.6
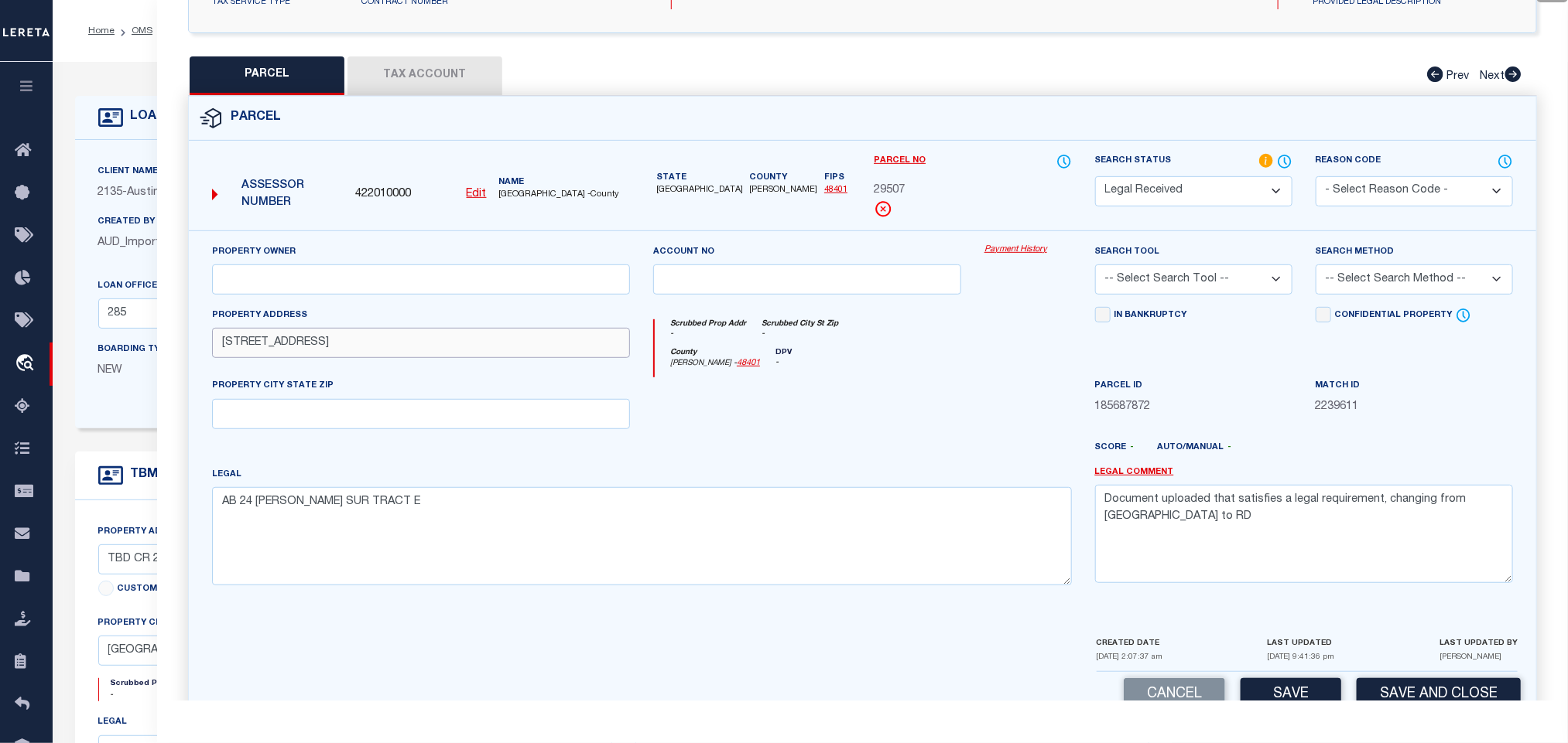
click at [530, 358] on input "12884 CR 2116 HENDERSON TX 75652" at bounding box center [421, 343] width 418 height 30
click at [400, 409] on input "text" at bounding box center [421, 414] width 418 height 30
paste input "HENDERSON TX 75652"
click at [516, 306] on div "Property Owner" at bounding box center [421, 275] width 441 height 64
drag, startPoint x: 537, startPoint y: 291, endPoint x: 546, endPoint y: 291, distance: 9.0
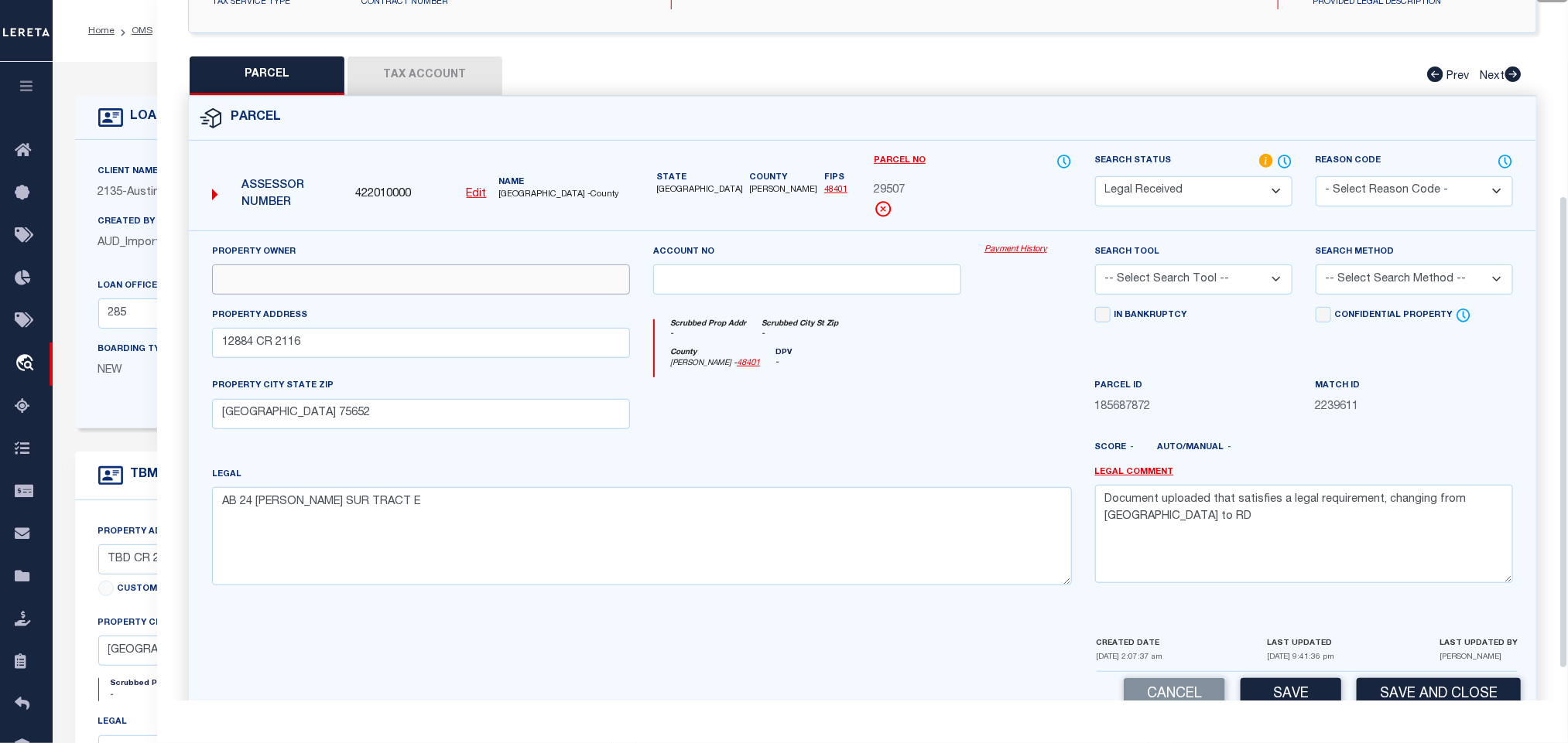
click at [537, 291] on input "text" at bounding box center [421, 280] width 418 height 30
paste input "HAYES VERNON & OCTAVIA"
click at [1197, 529] on textarea "Document uploaded that satisfies a legal requirement, changing from [GEOGRAPHIC…" at bounding box center [1304, 534] width 418 height 98
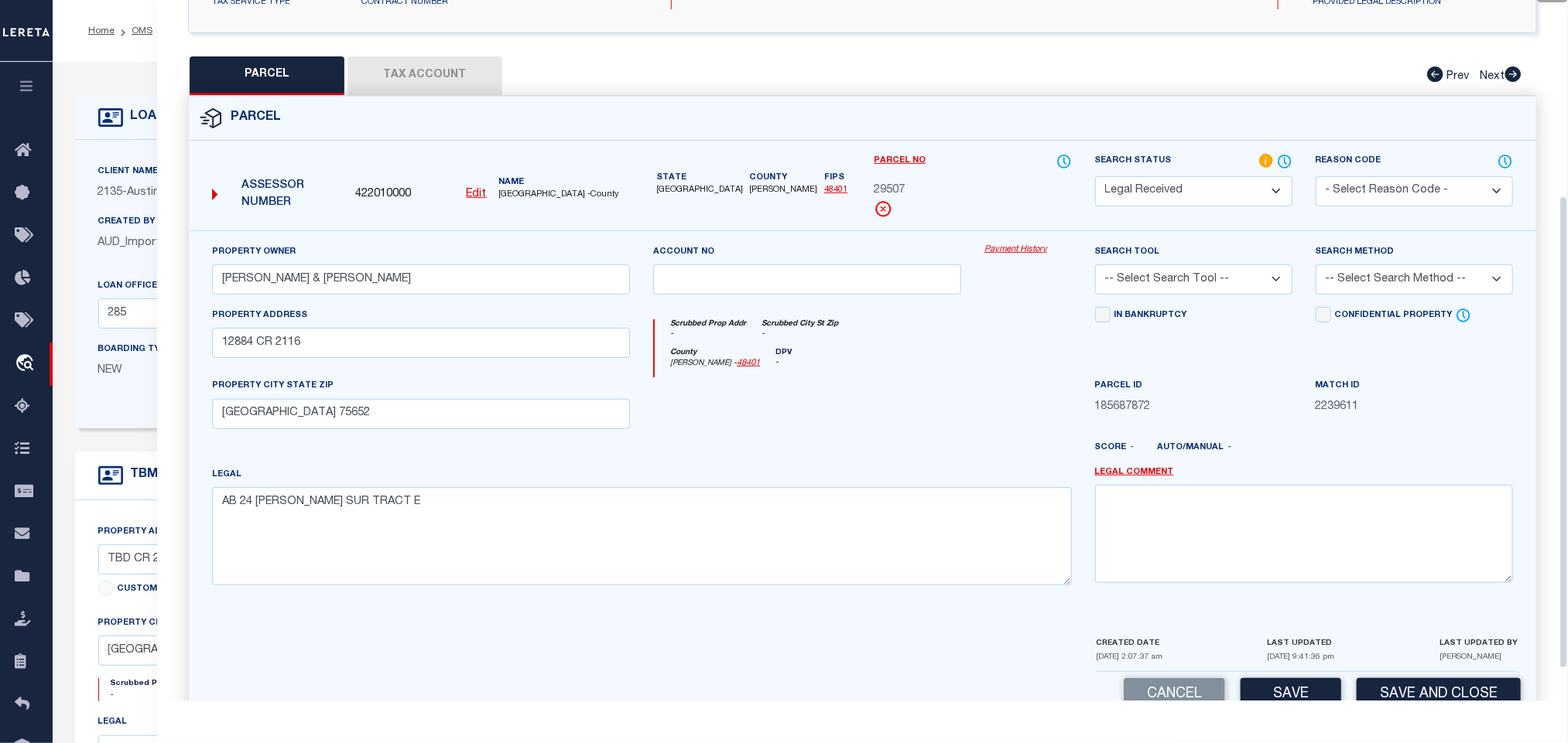
click at [1246, 290] on select "-- Select Search Tool -- 3rd Party Website Agency File Agency Website ATLS CNV-…" at bounding box center [1194, 280] width 197 height 30
click at [1095, 269] on select "-- Select Search Tool -- 3rd Party Website Agency File Agency Website ATLS CNV-…" at bounding box center [1194, 280] width 197 height 30
drag, startPoint x: 1452, startPoint y: 279, endPoint x: 1433, endPoint y: 293, distance: 23.6
click at [1452, 279] on select "-- Select Search Method -- Property Address Legal Liability Info Provided" at bounding box center [1414, 280] width 197 height 30
click at [1316, 269] on select "-- Select Search Method -- Property Address Legal Liability Info Provided" at bounding box center [1414, 280] width 197 height 30
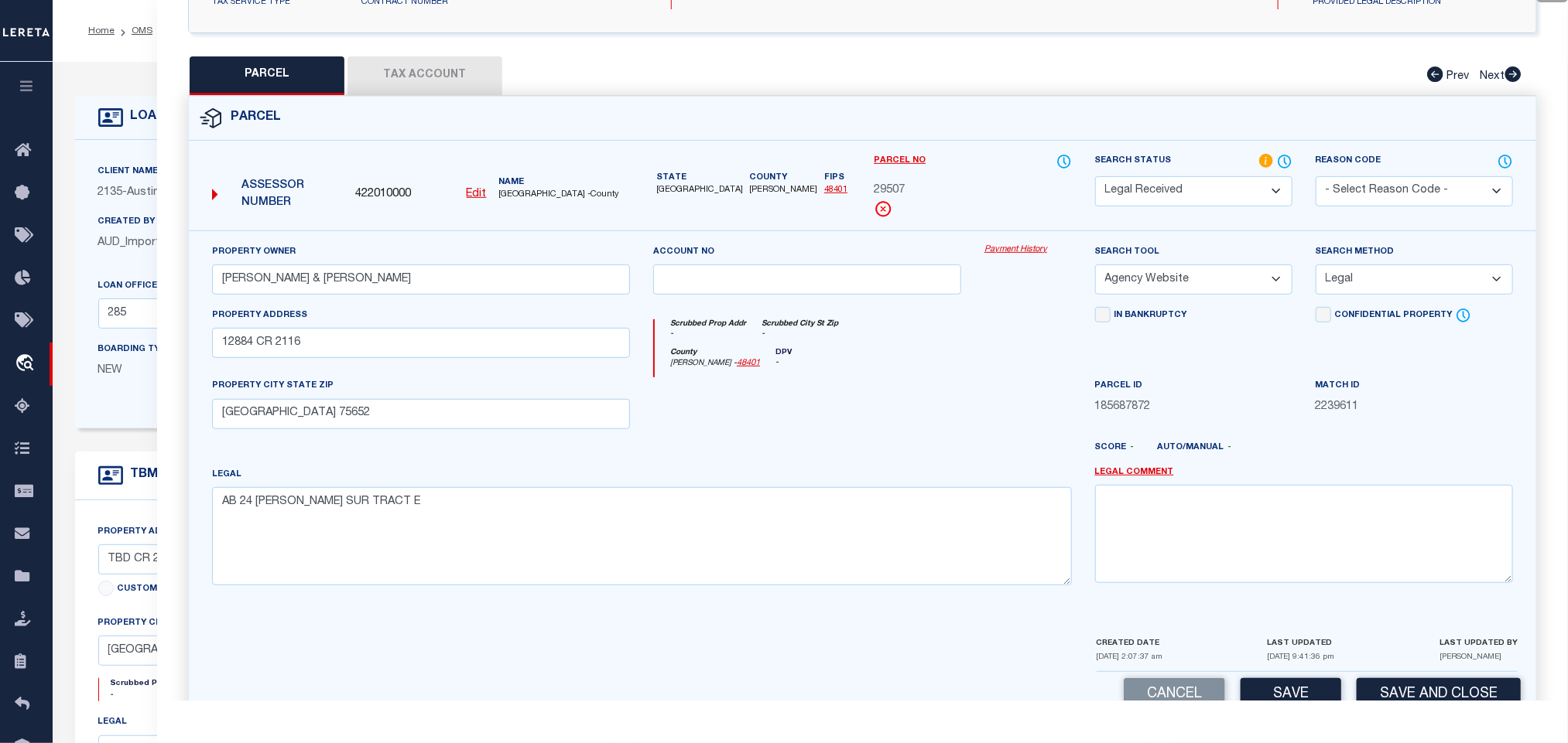
click at [1294, 685] on div "Cancel Save Save and Close" at bounding box center [862, 695] width 1347 height 46
click at [1295, 690] on button "Save" at bounding box center [1291, 695] width 101 height 33
click at [474, 101] on div "Parcel" at bounding box center [862, 119] width 1347 height 44
click at [453, 89] on button "Tax Account" at bounding box center [425, 76] width 155 height 39
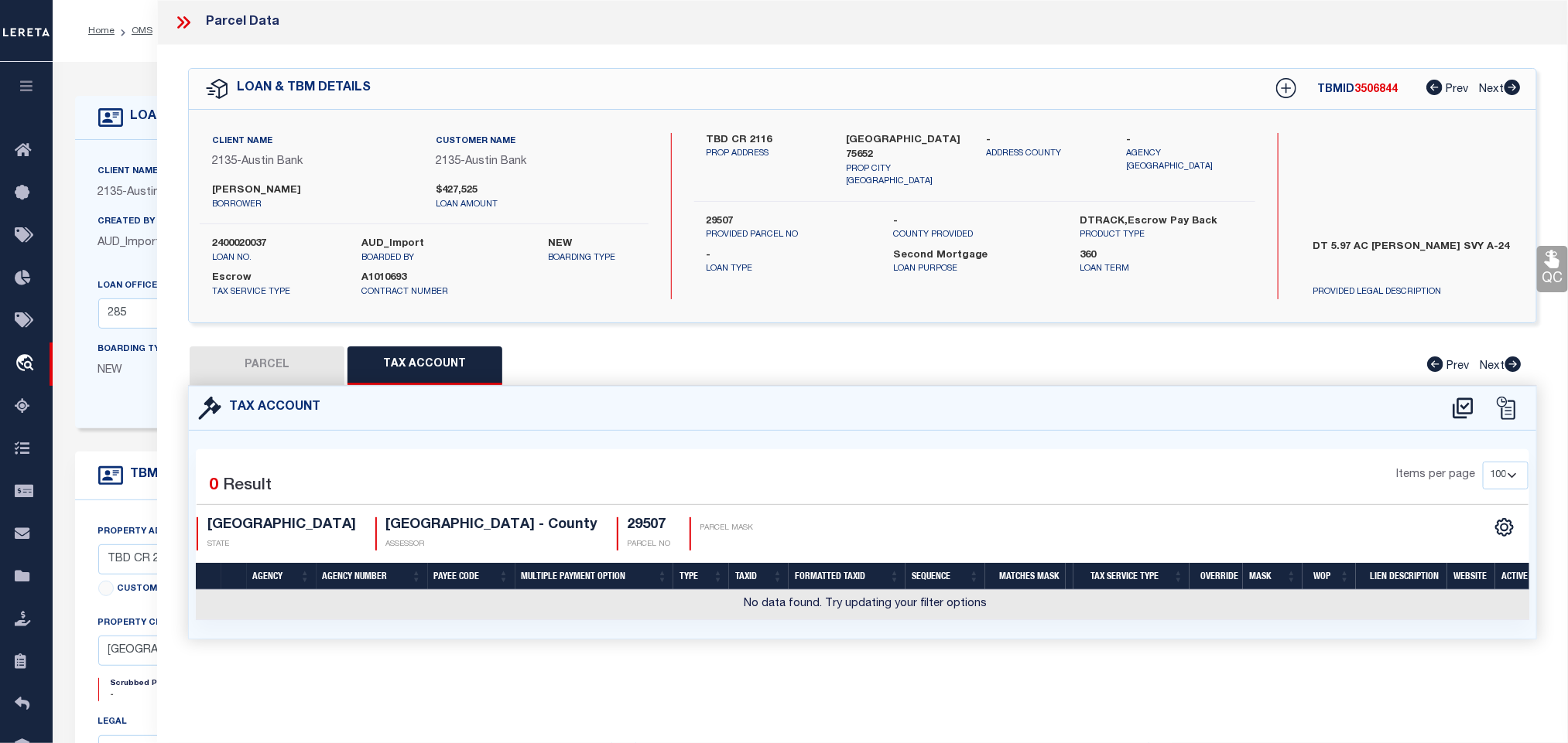
scroll to position [0, 0]
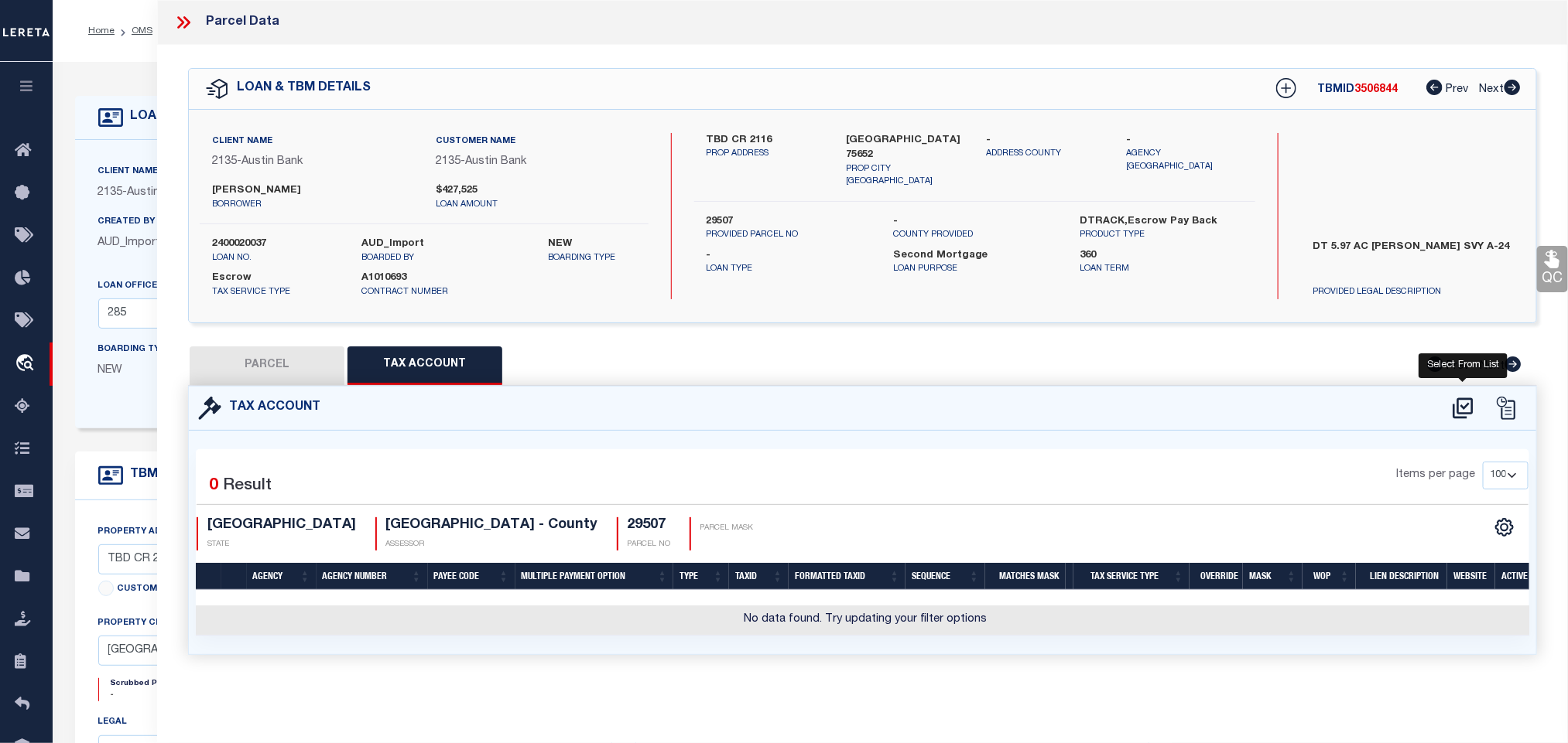
click at [1466, 408] on icon at bounding box center [1463, 408] width 20 height 21
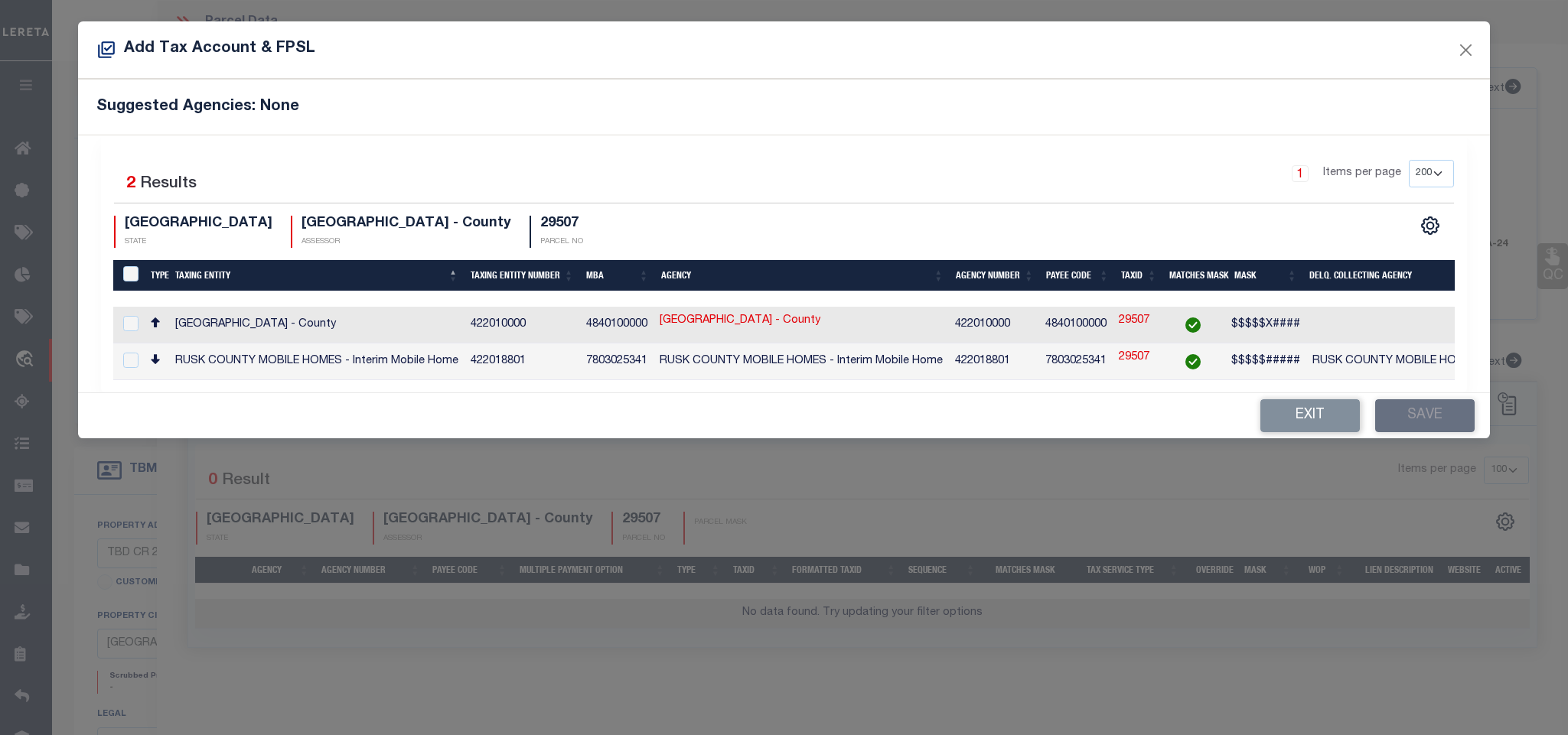
click at [1346, 320] on td at bounding box center [1453, 325] width 295 height 37
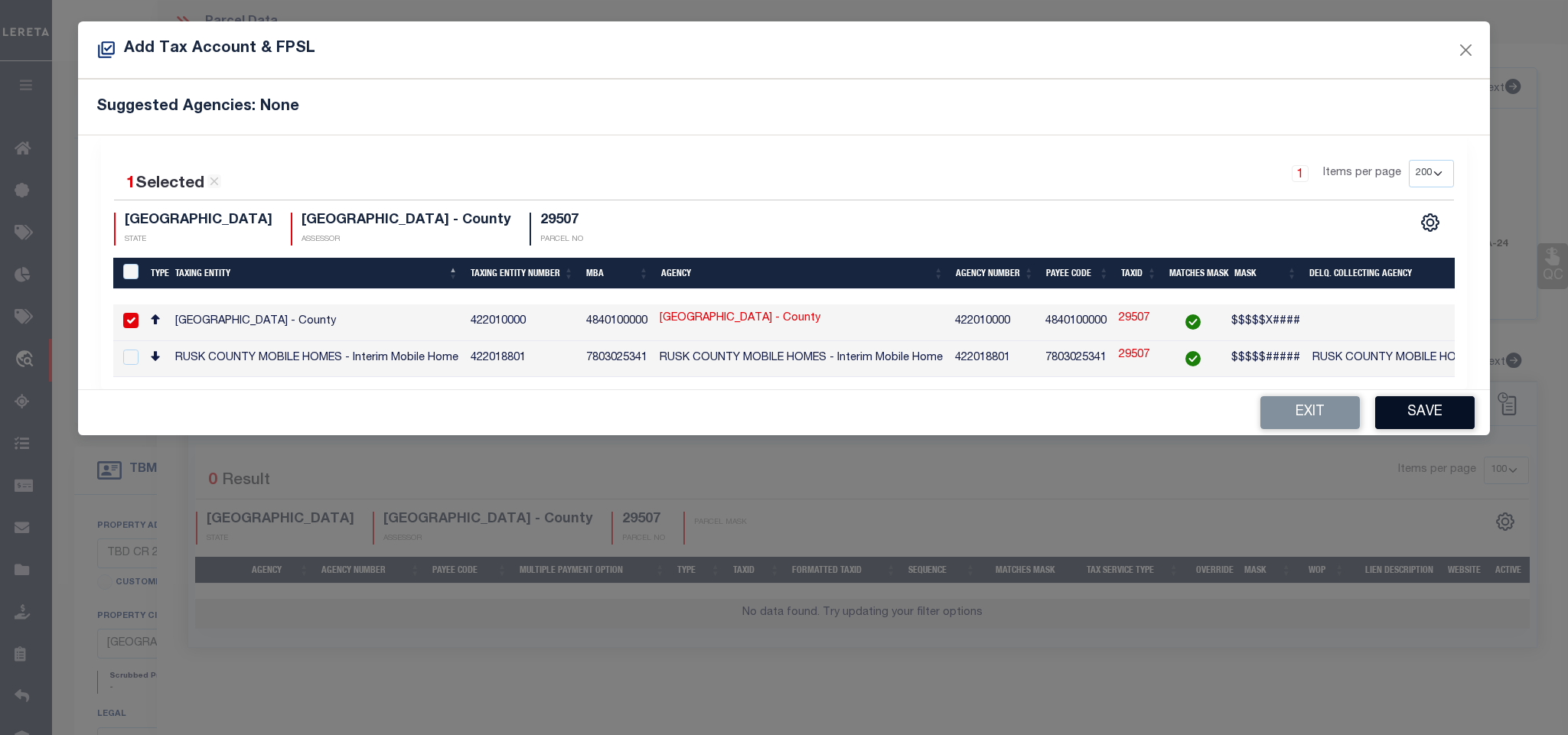
click at [1432, 423] on button "Save" at bounding box center [1425, 413] width 100 height 33
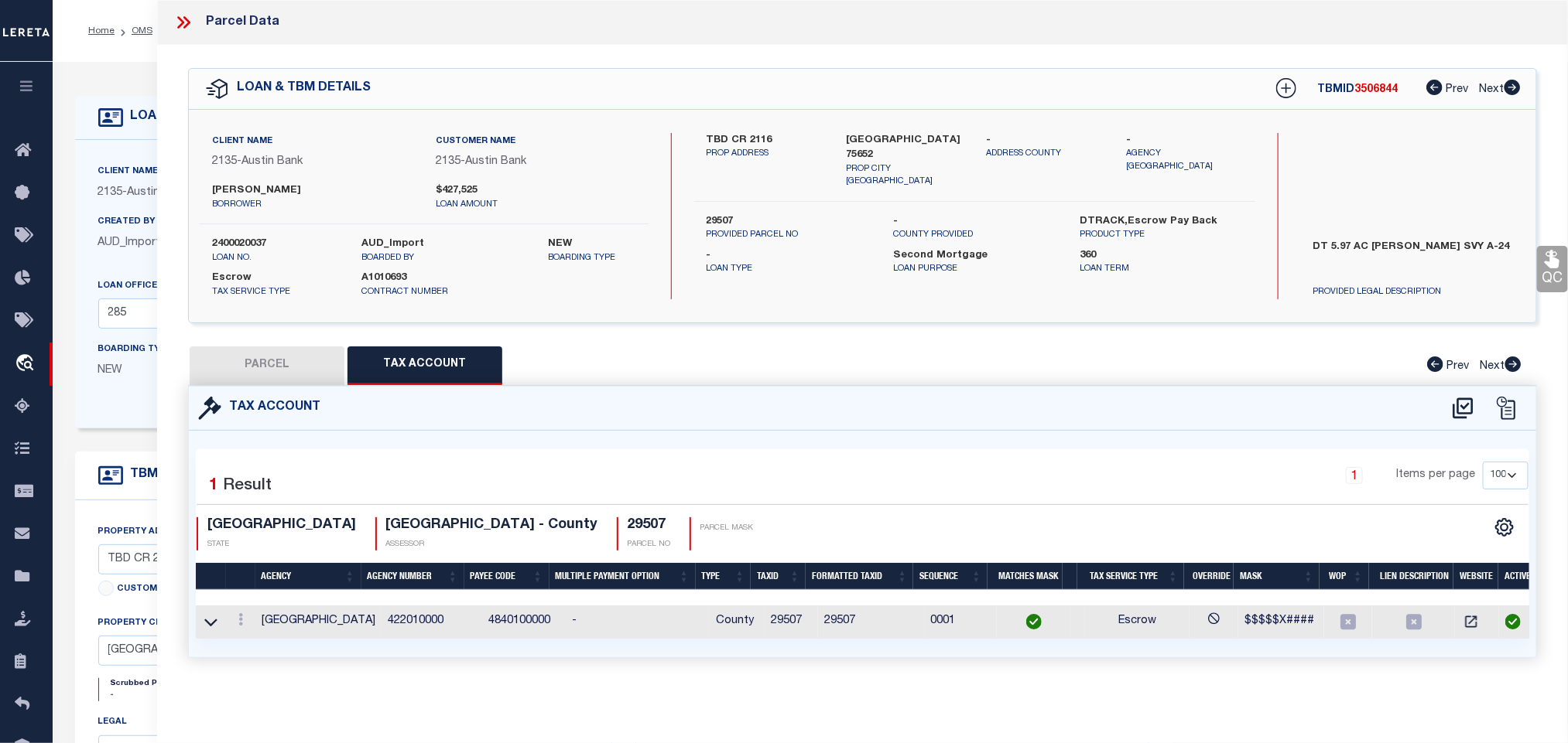
drag, startPoint x: 281, startPoint y: 365, endPoint x: 57, endPoint y: 422, distance: 231.1
click at [281, 365] on button "PARCEL" at bounding box center [267, 366] width 155 height 39
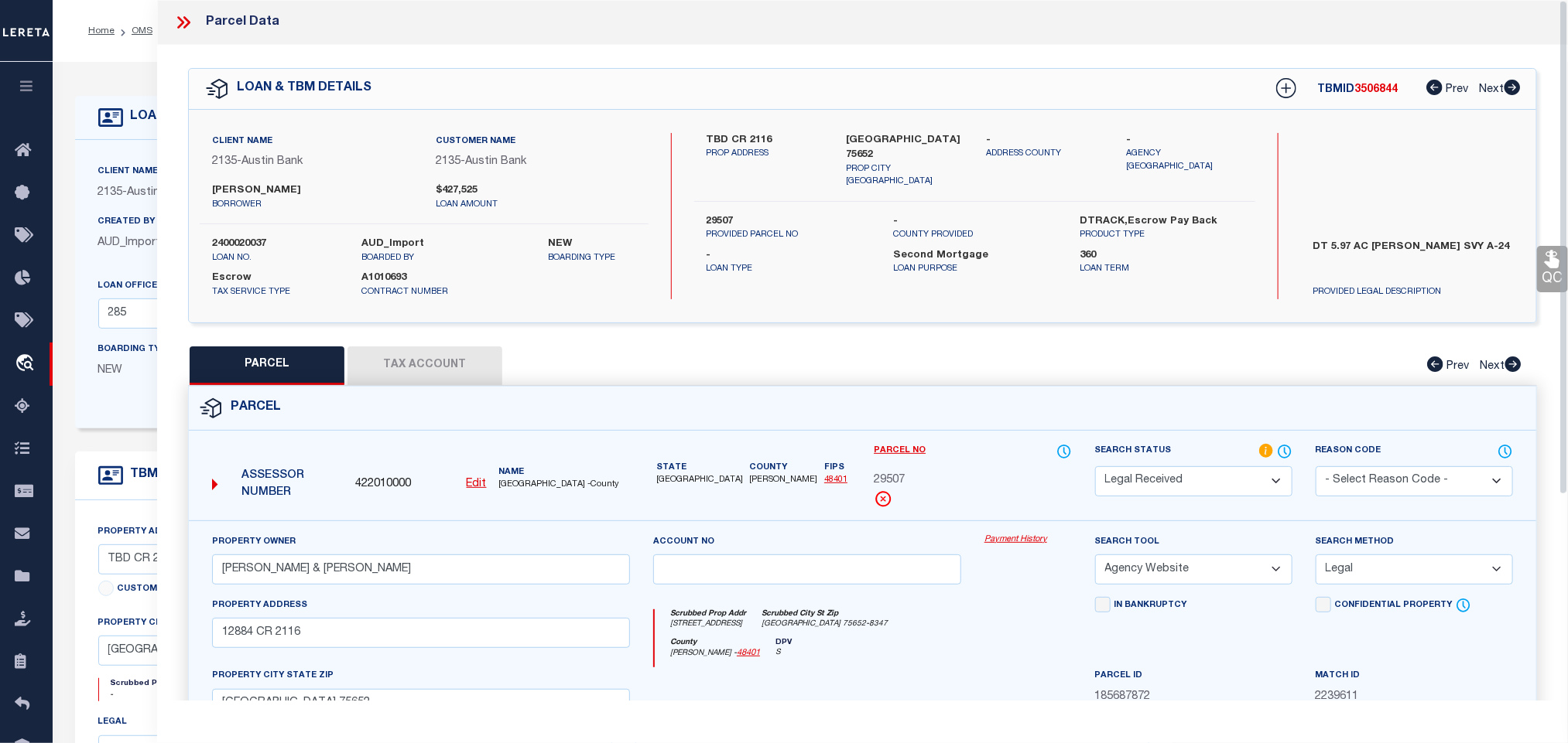
click at [1229, 481] on select "Automated Search Bad Parcel Complete Duplicate Parcel High Dollar Reporting In …" at bounding box center [1194, 481] width 197 height 30
click at [1095, 468] on select "Automated Search Bad Parcel Complete Duplicate Parcel High Dollar Reporting In …" at bounding box center [1194, 481] width 197 height 30
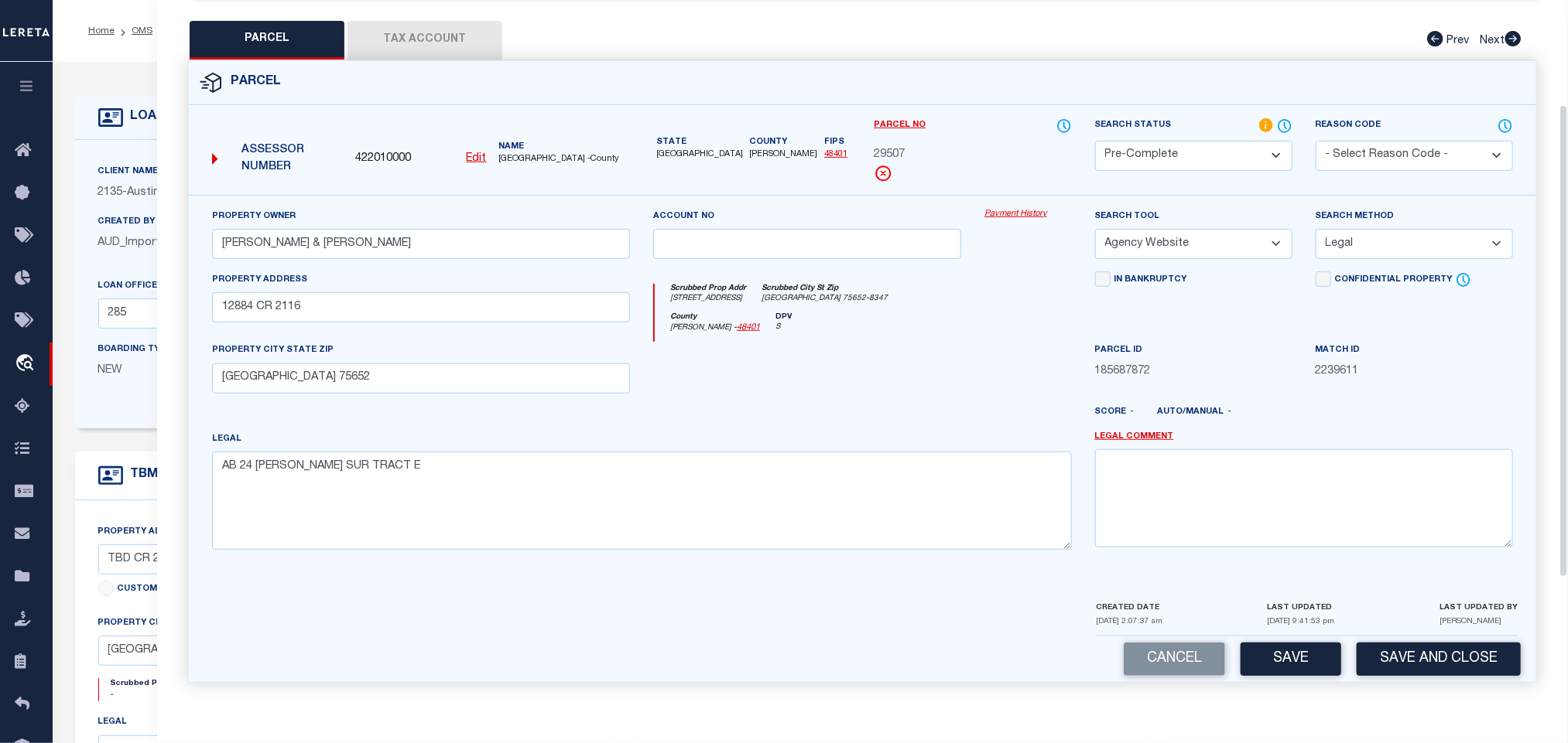
scroll to position [336, 0]
click at [1393, 639] on div "Cancel Save Save and Close" at bounding box center [862, 659] width 1347 height 46
click at [1399, 646] on button "Save and Close" at bounding box center [1439, 659] width 164 height 33
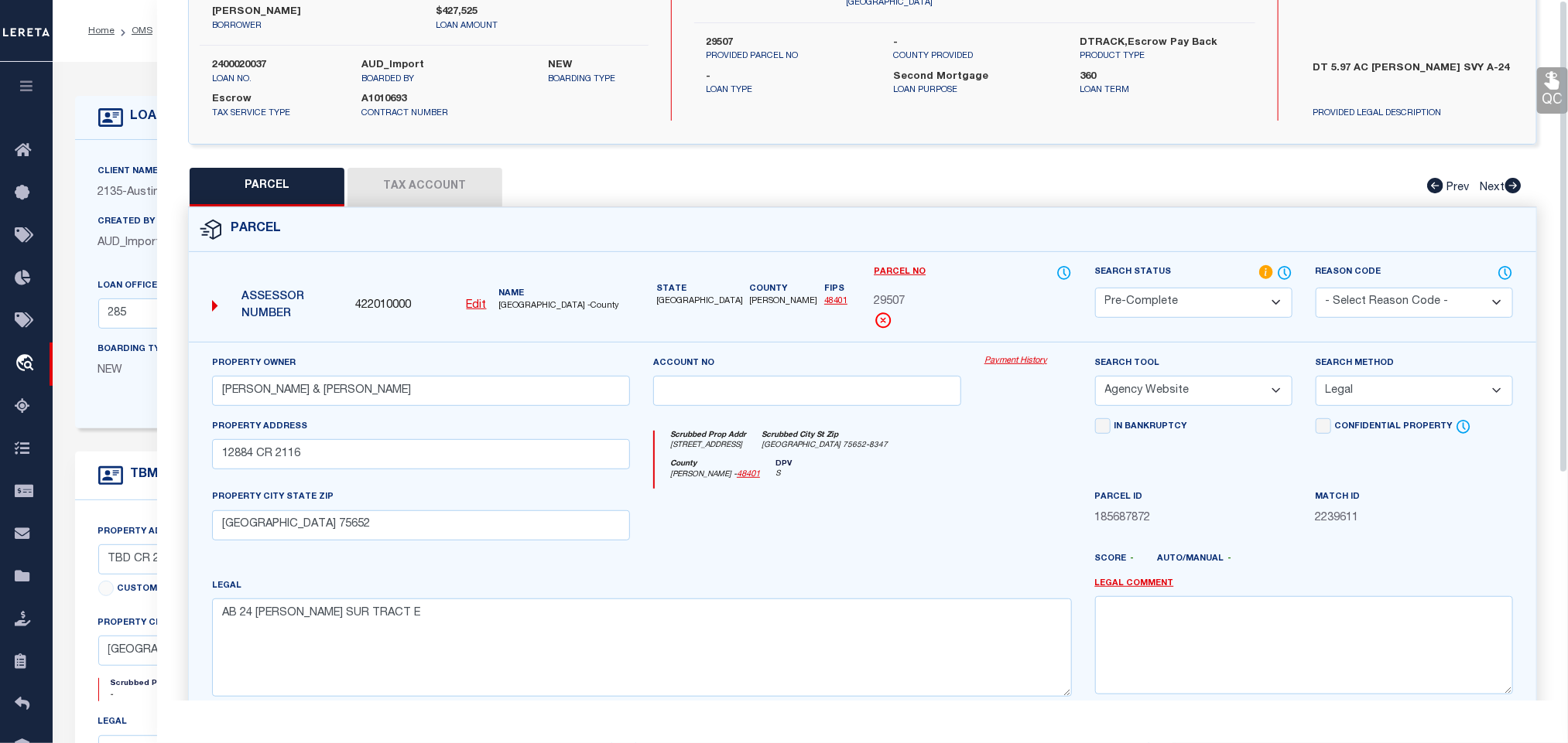
scroll to position [0, 0]
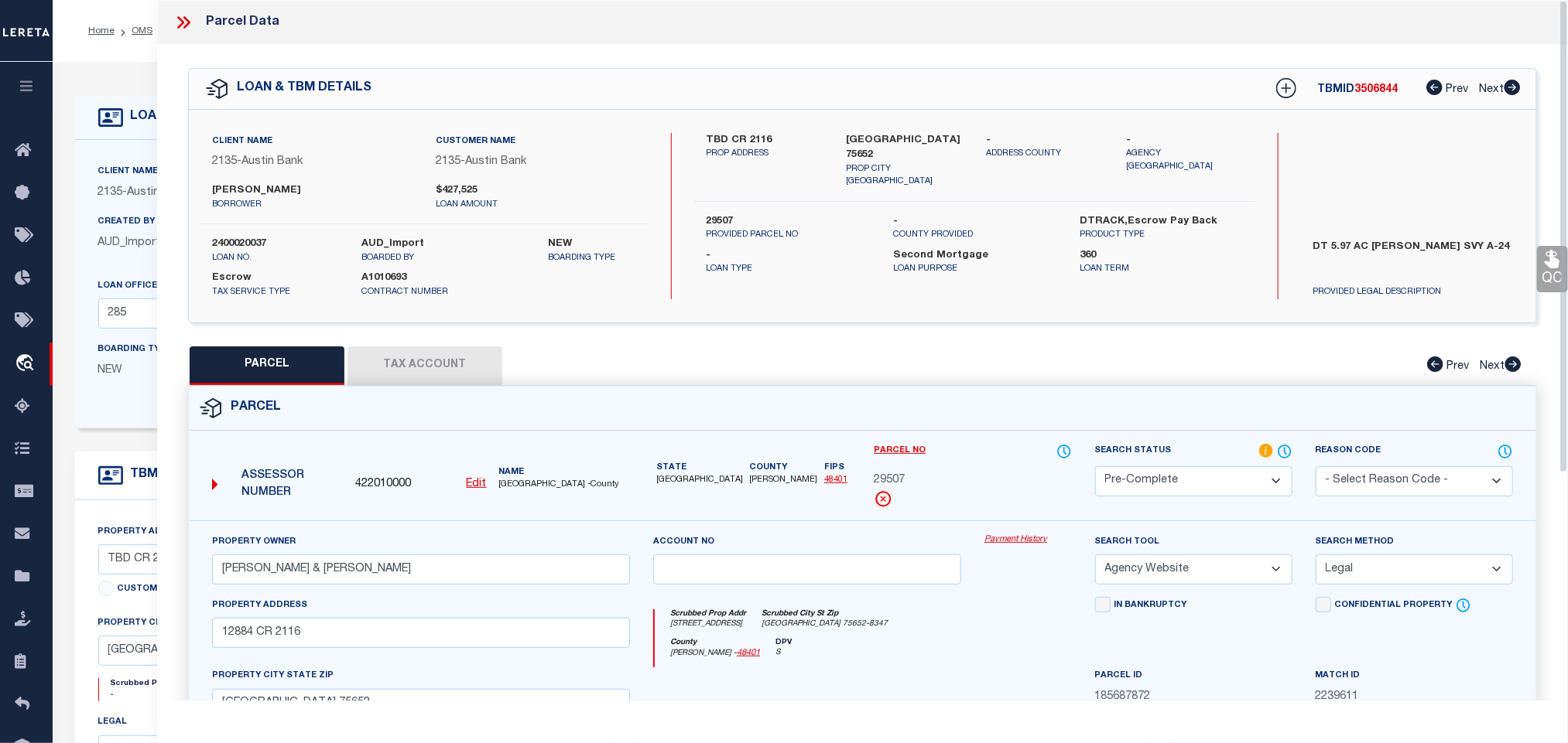
click at [239, 236] on div "Client Name 2135 - Austin Bank Customer Name 2135 - Austin Bank VERNON J HAYES …" at bounding box center [423, 216] width 449 height 166
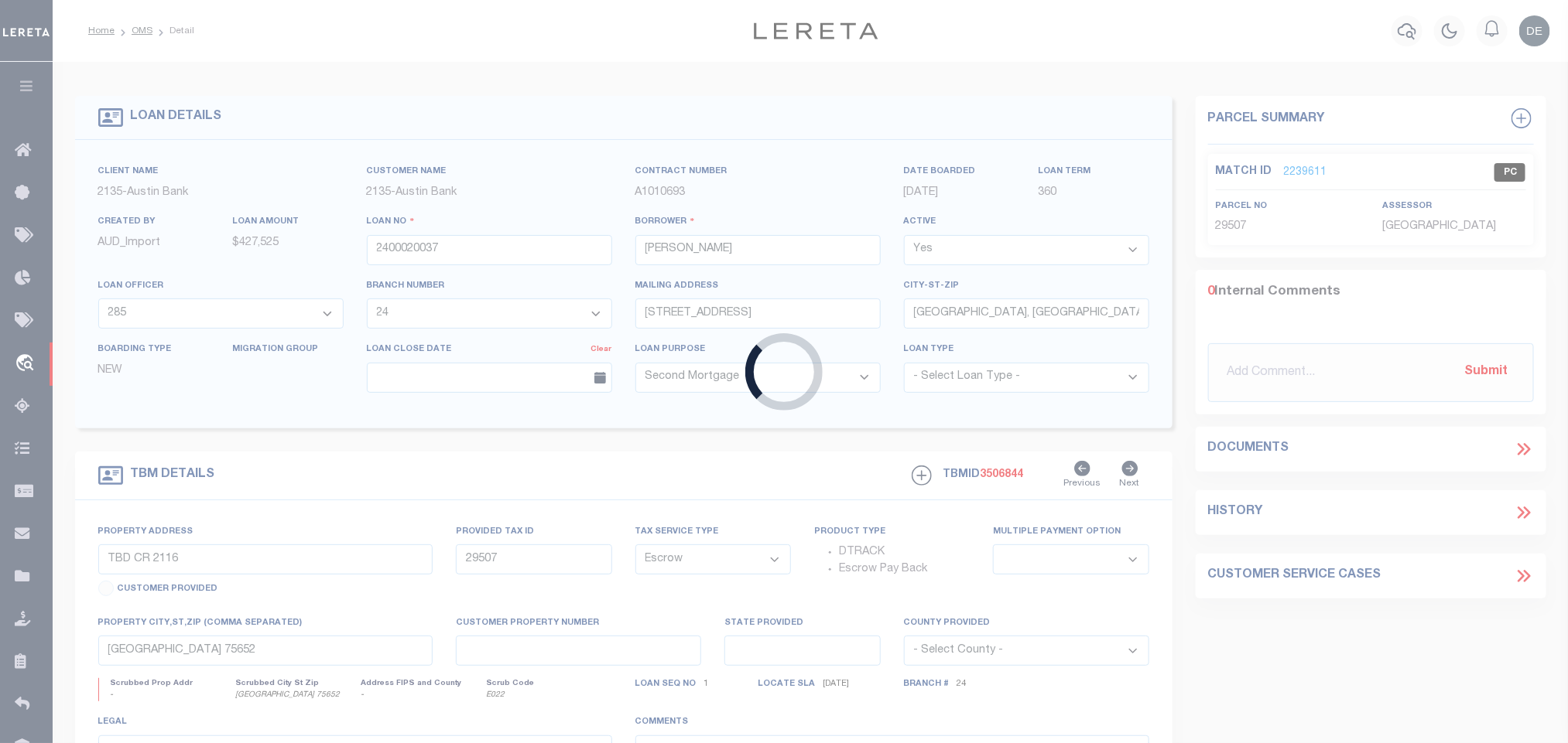
click at [1012, 481] on div "Loading..." at bounding box center [784, 371] width 1568 height 743
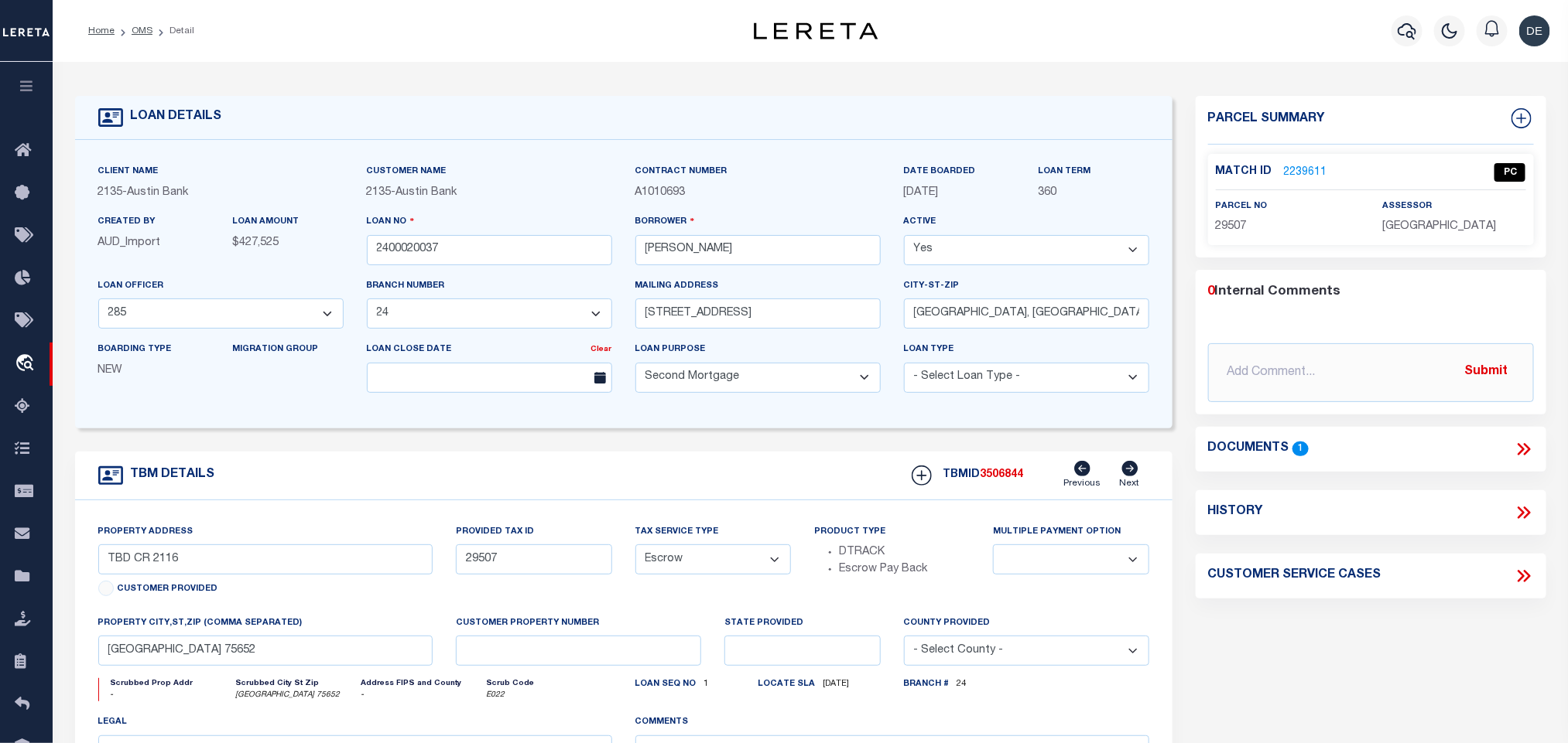
click at [1003, 479] on span "3506844" at bounding box center [1002, 475] width 43 height 11
click at [1006, 476] on span "3506844" at bounding box center [1002, 475] width 43 height 11
click at [1442, 240] on div "Match ID 2239611 PC parcel no 29507 assessor" at bounding box center [1371, 199] width 326 height 91
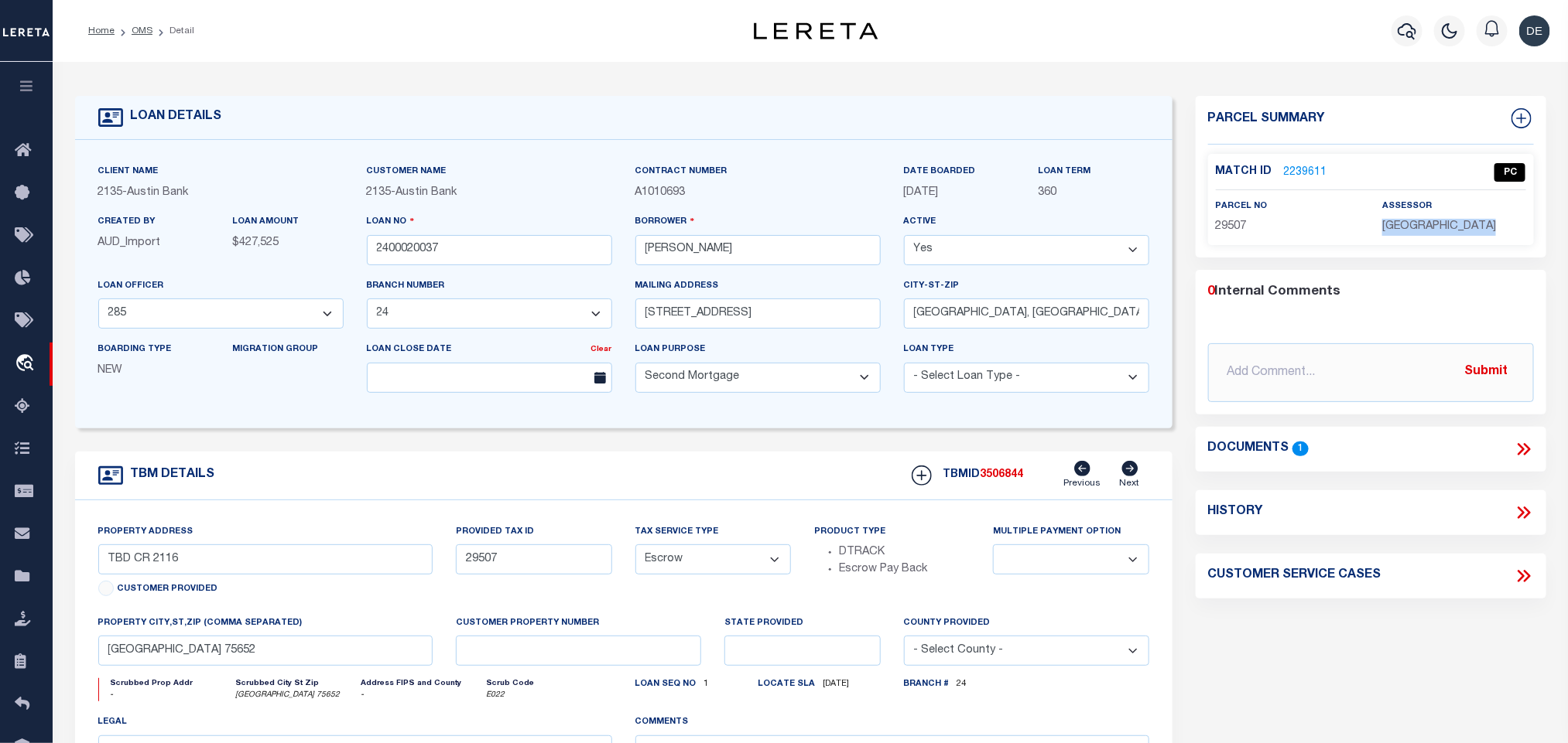
click at [1442, 240] on div "Match ID 2239611 PC parcel no 29507 assessor" at bounding box center [1371, 199] width 326 height 91
click at [1219, 219] on p "29507" at bounding box center [1287, 228] width 143 height 17
click at [142, 31] on link "OMS" at bounding box center [142, 31] width 21 height 9
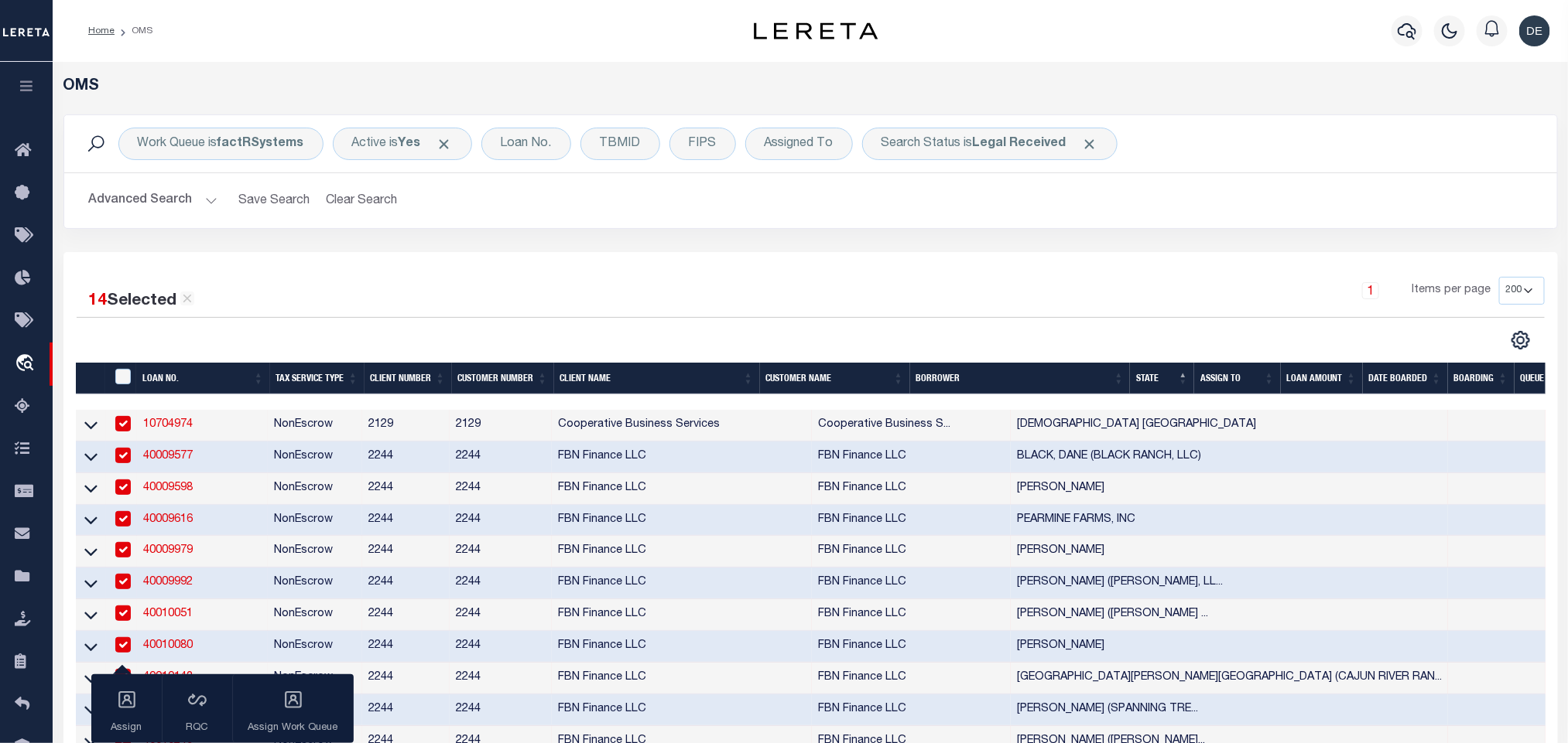
scroll to position [232, 0]
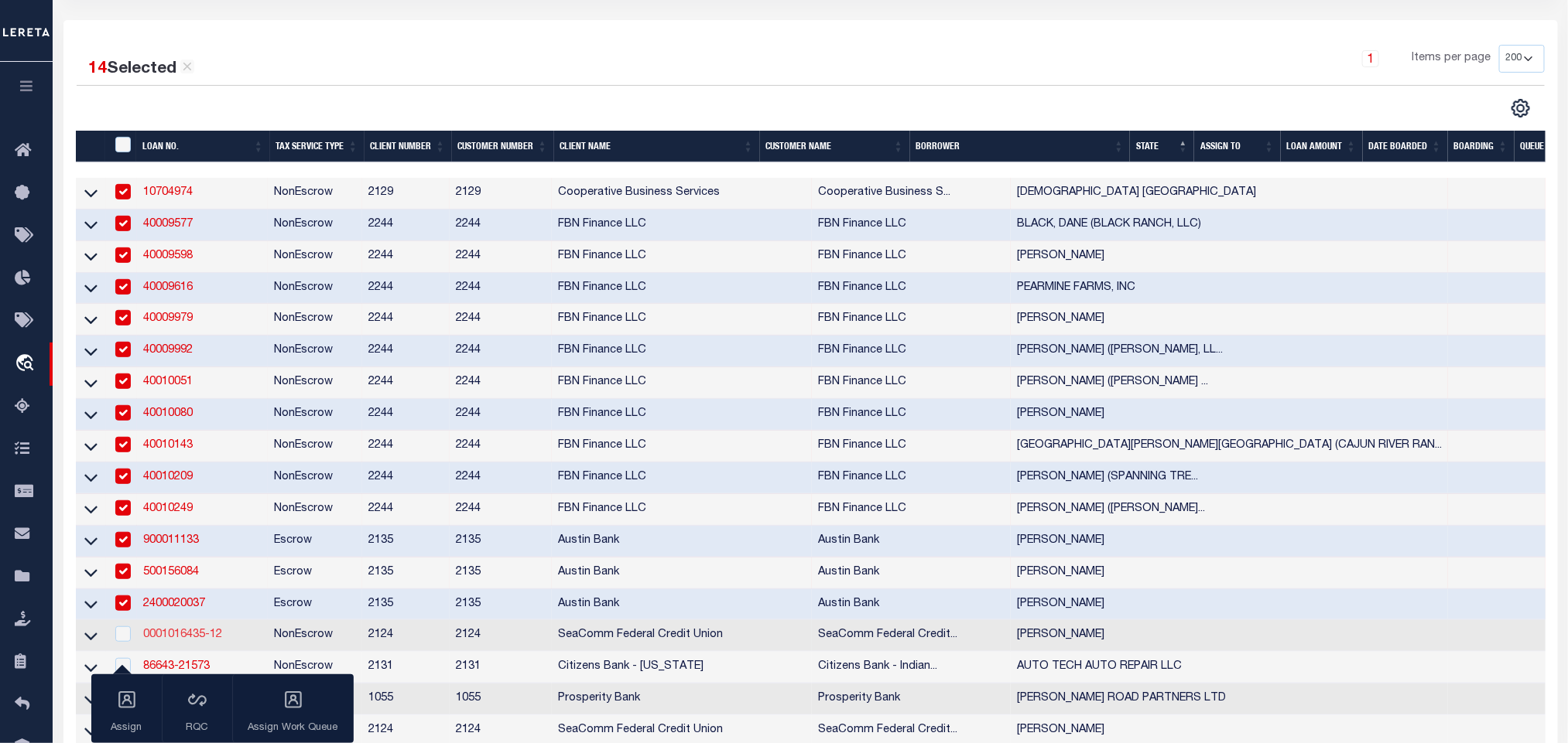
click at [186, 641] on link "0001016435-12" at bounding box center [183, 635] width 79 height 11
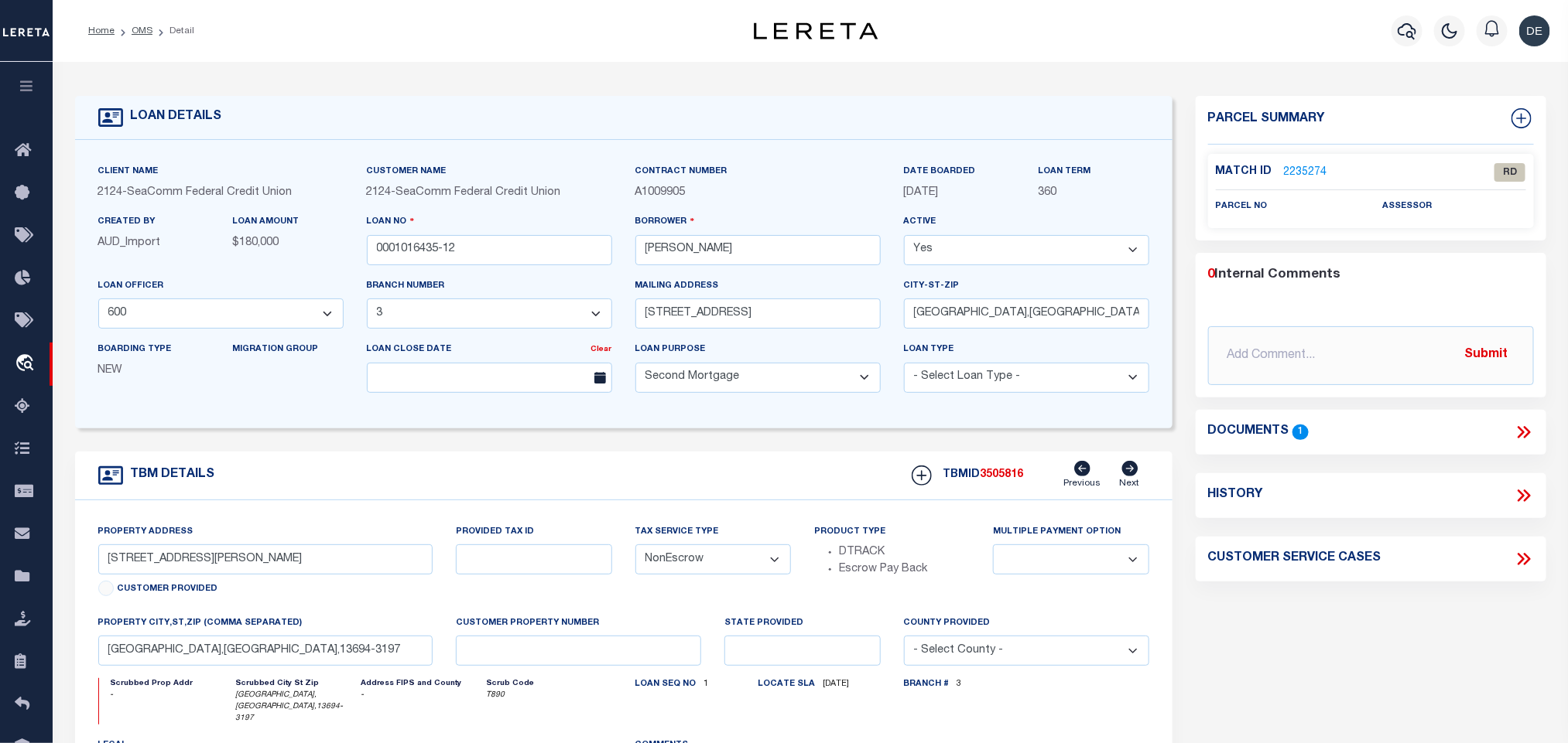
scroll to position [116, 0]
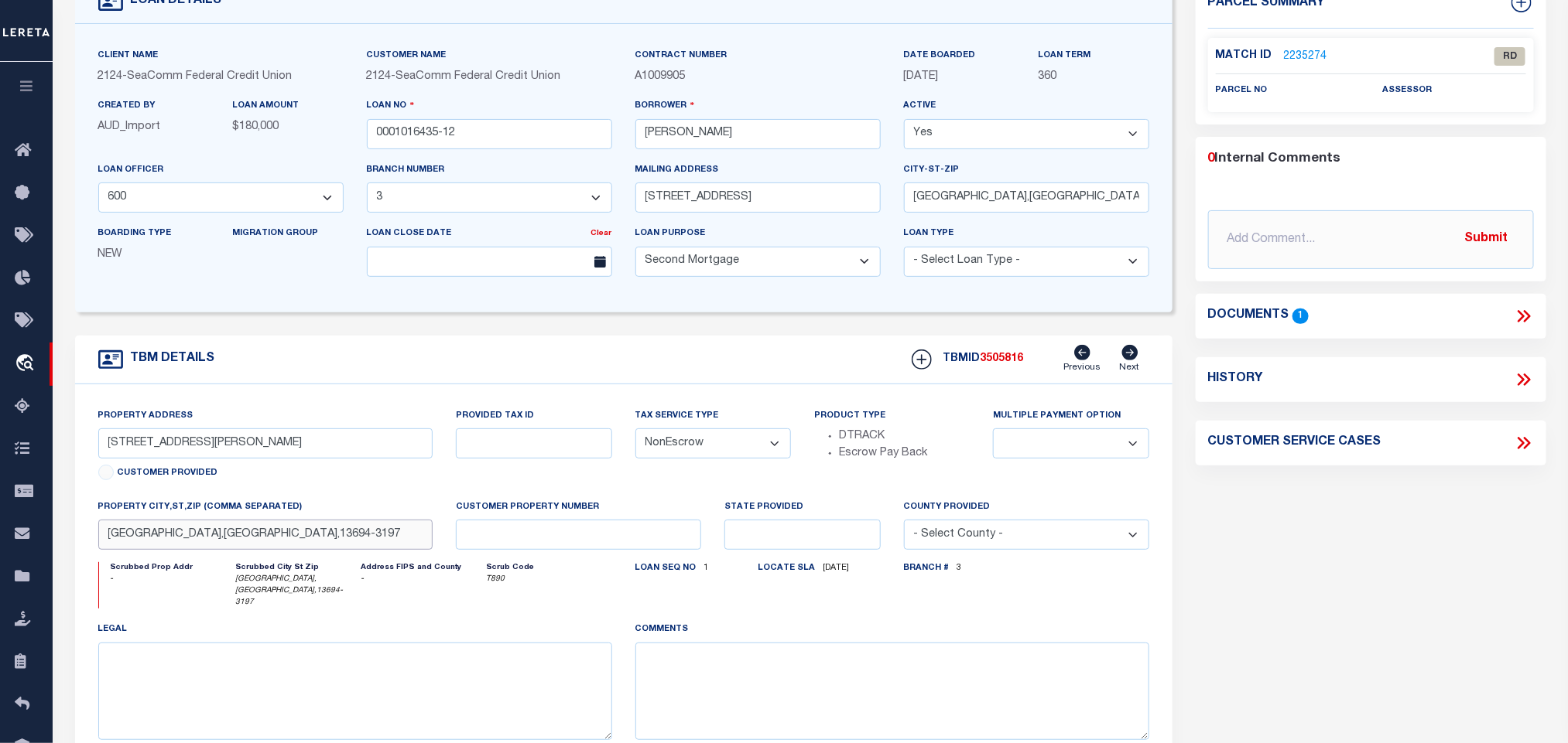
click at [221, 548] on input "WADDINGTON,NY,13694-3197" at bounding box center [266, 535] width 335 height 30
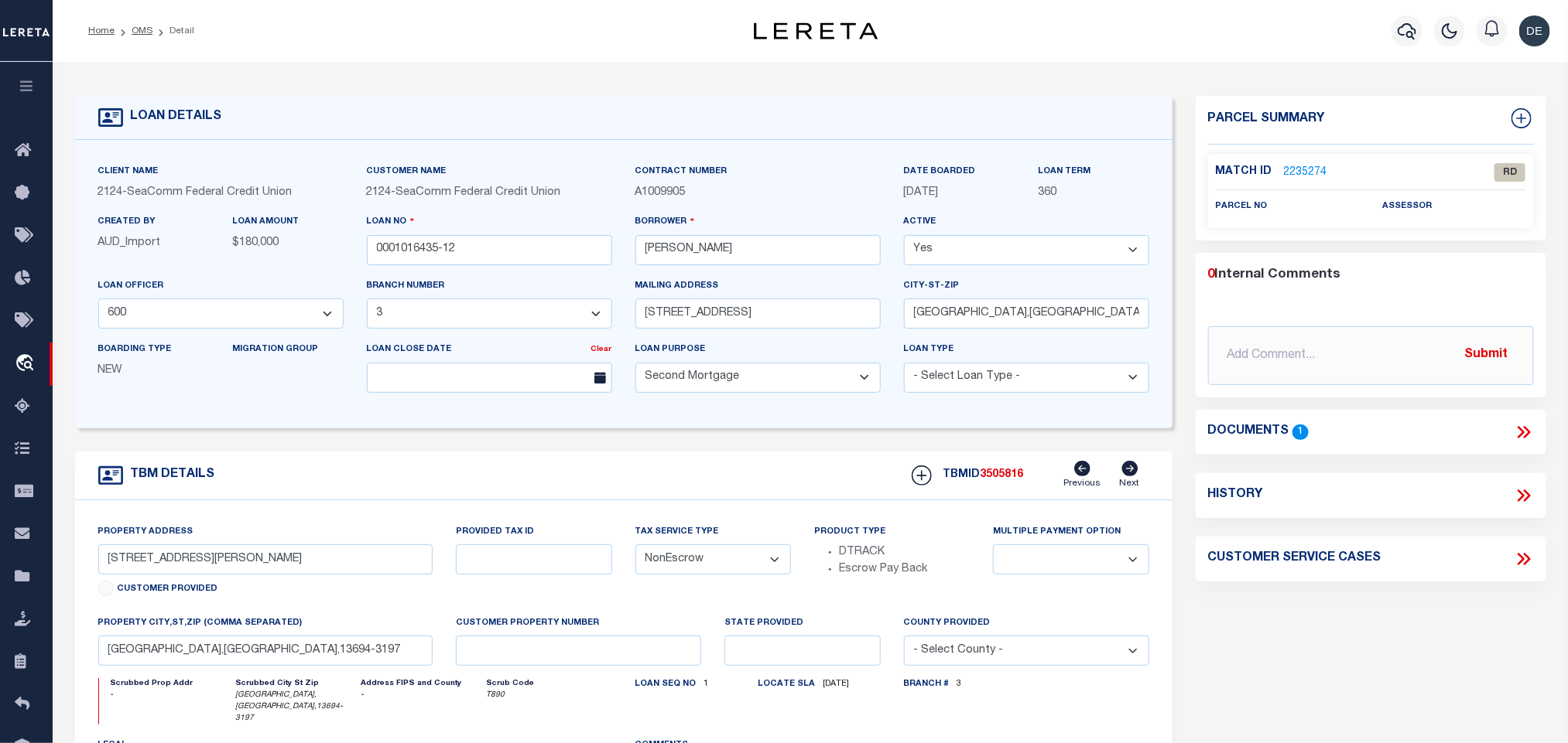
click at [1526, 430] on icon at bounding box center [1526, 433] width 7 height 13
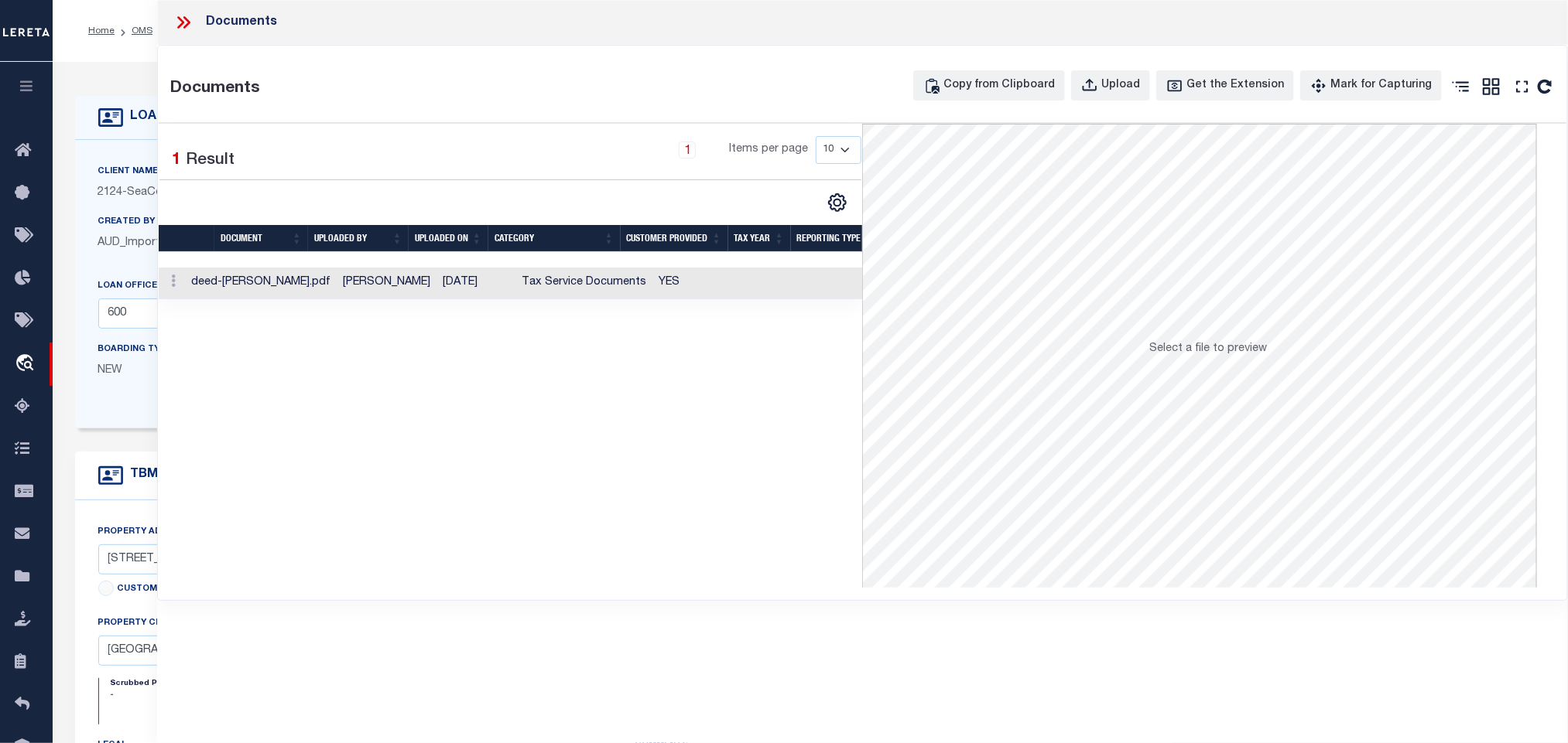
click at [761, 292] on td at bounding box center [792, 284] width 63 height 32
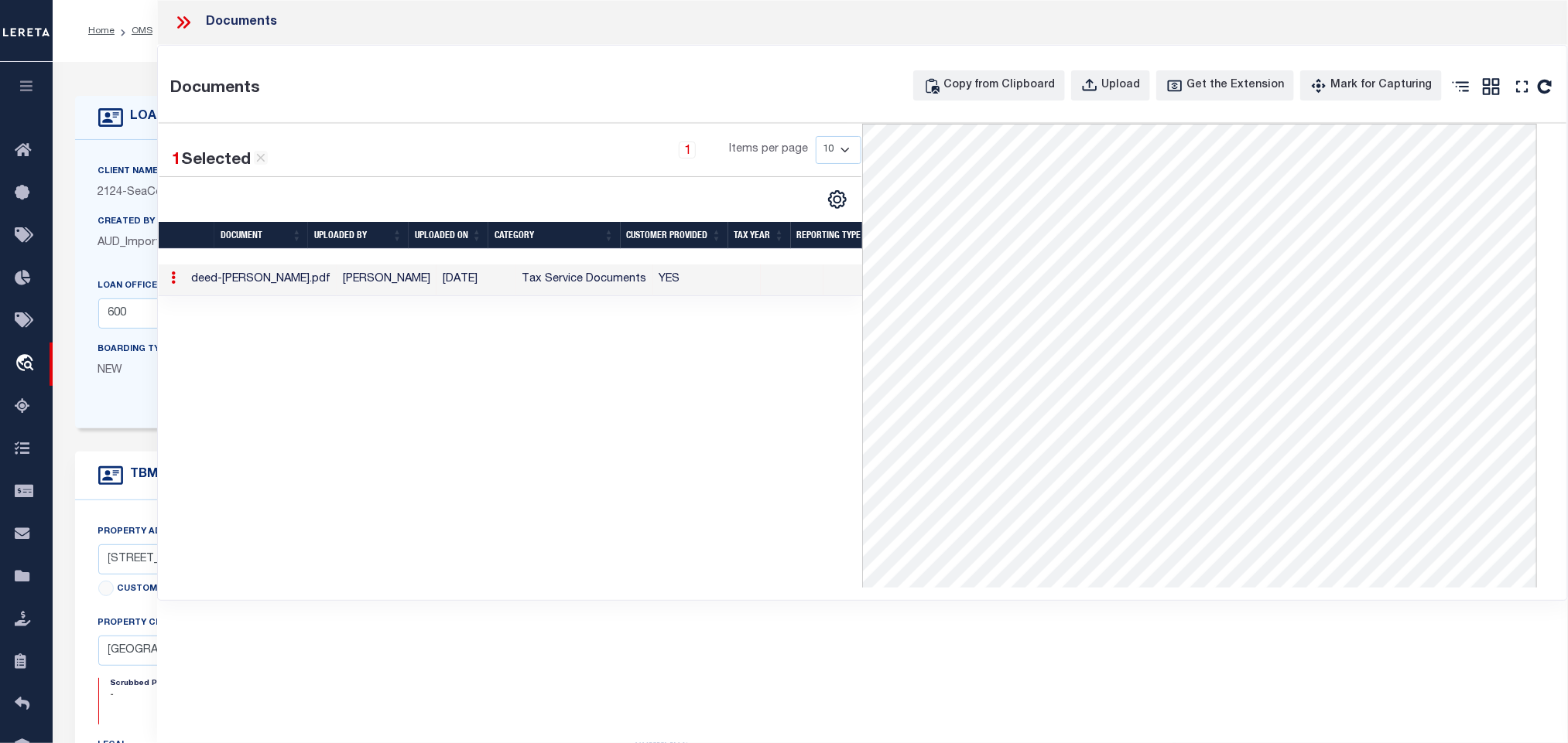
click at [186, 17] on icon at bounding box center [184, 23] width 20 height 20
